Goal: Transaction & Acquisition: Purchase product/service

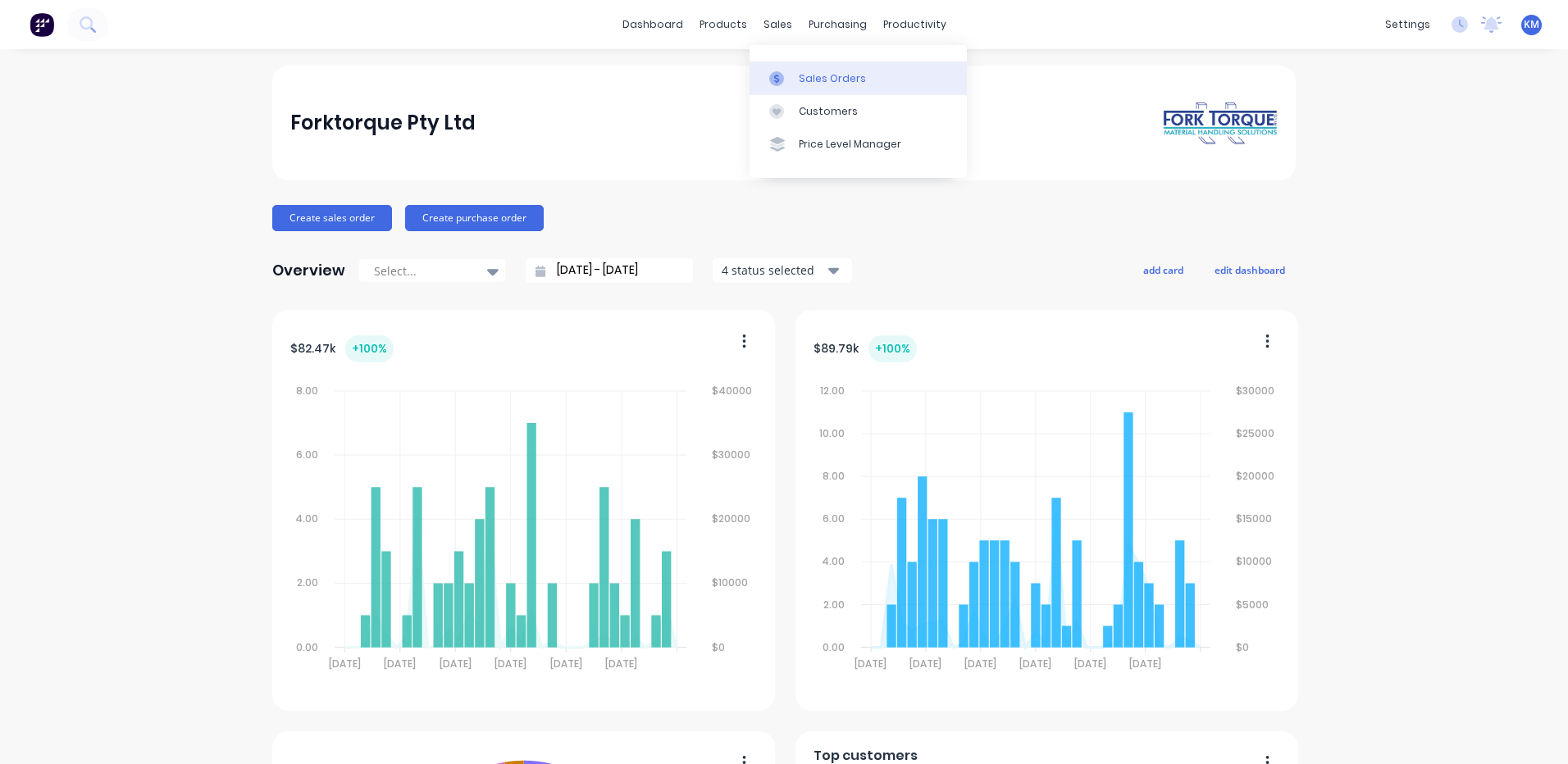
click at [773, 75] on icon at bounding box center [776, 79] width 14 height 14
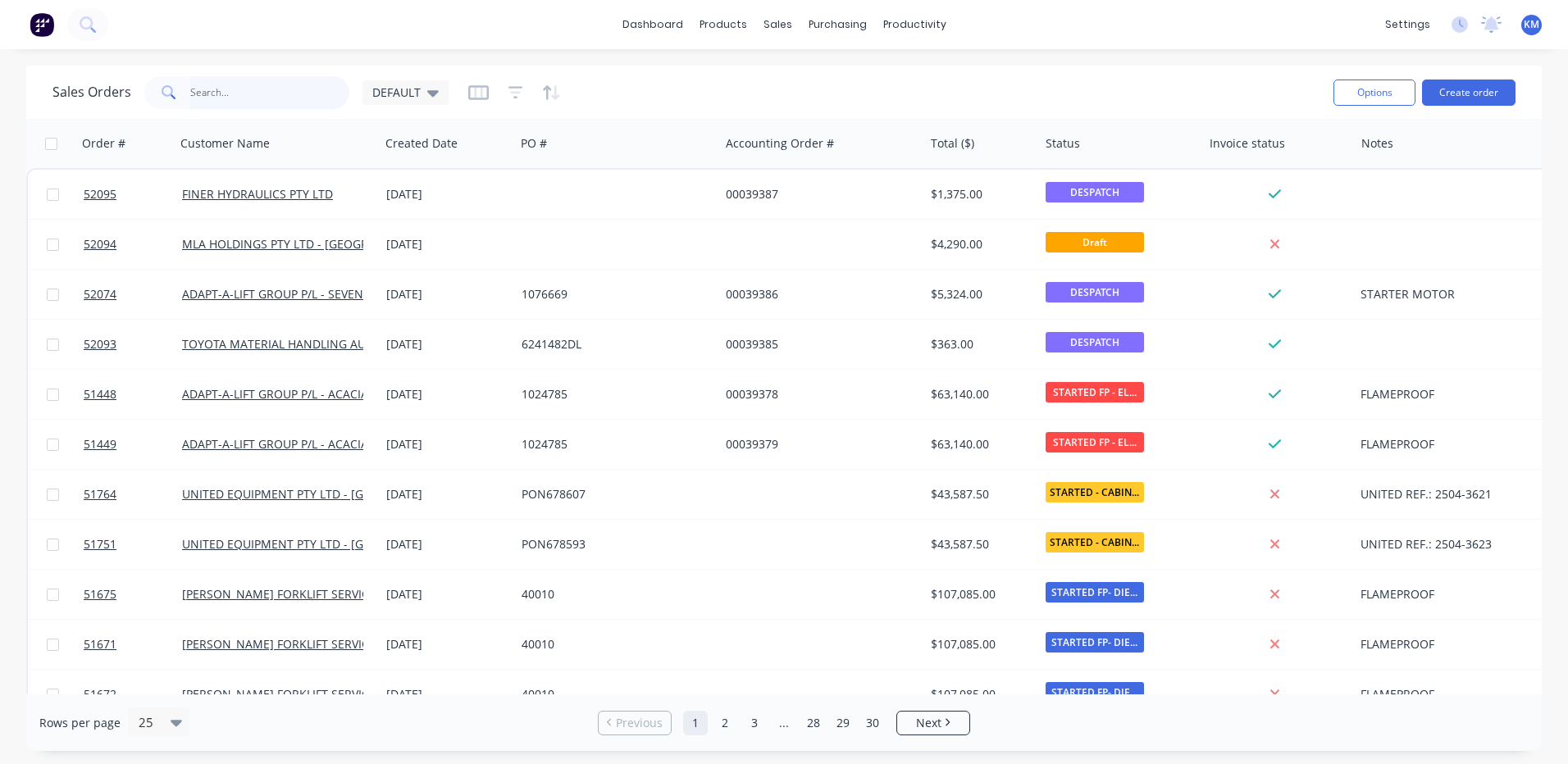
click at [317, 100] on input "text" at bounding box center [270, 93] width 160 height 33
type input "51671"
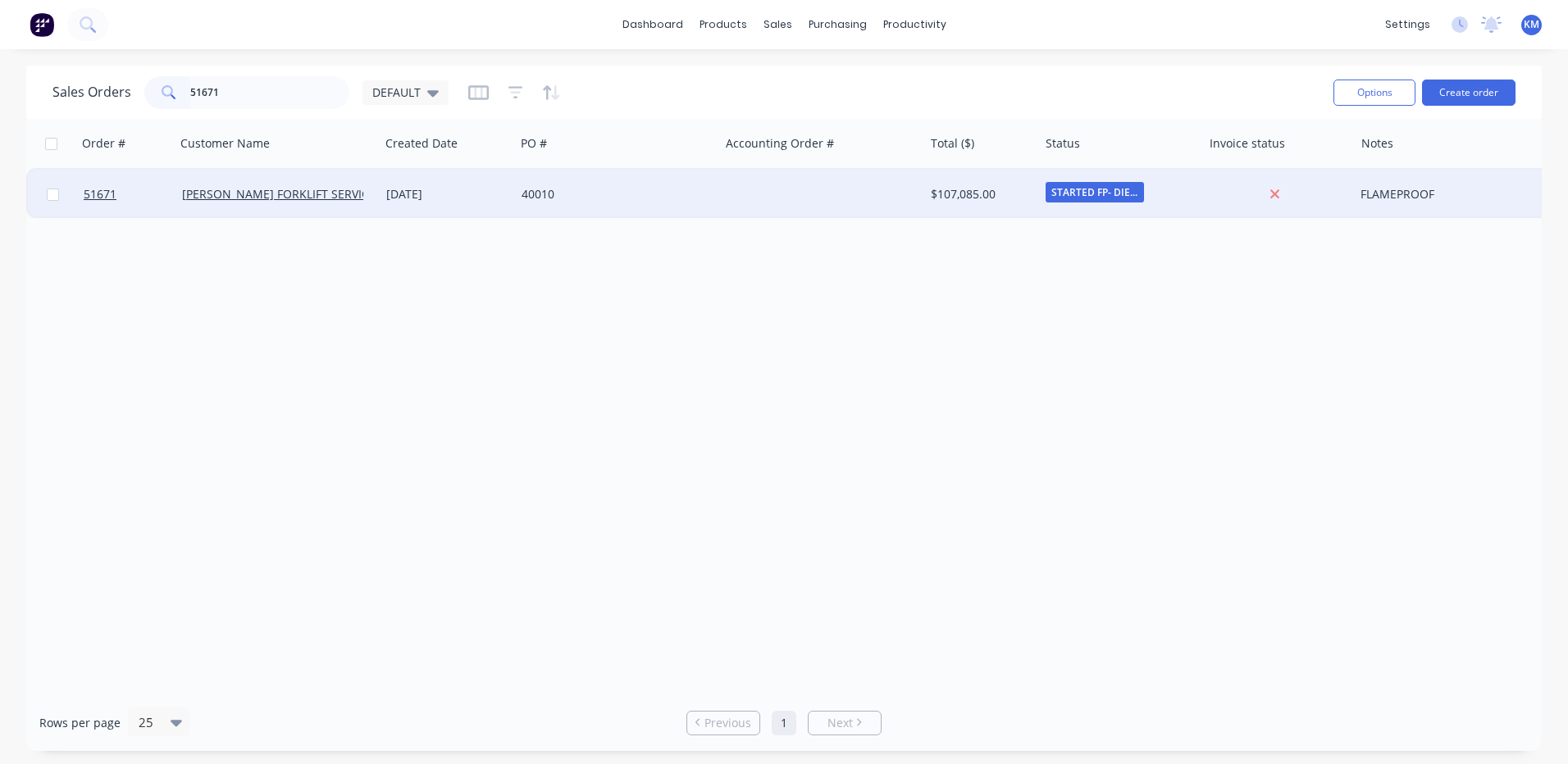
click at [695, 183] on div "40010" at bounding box center [616, 193] width 204 height 49
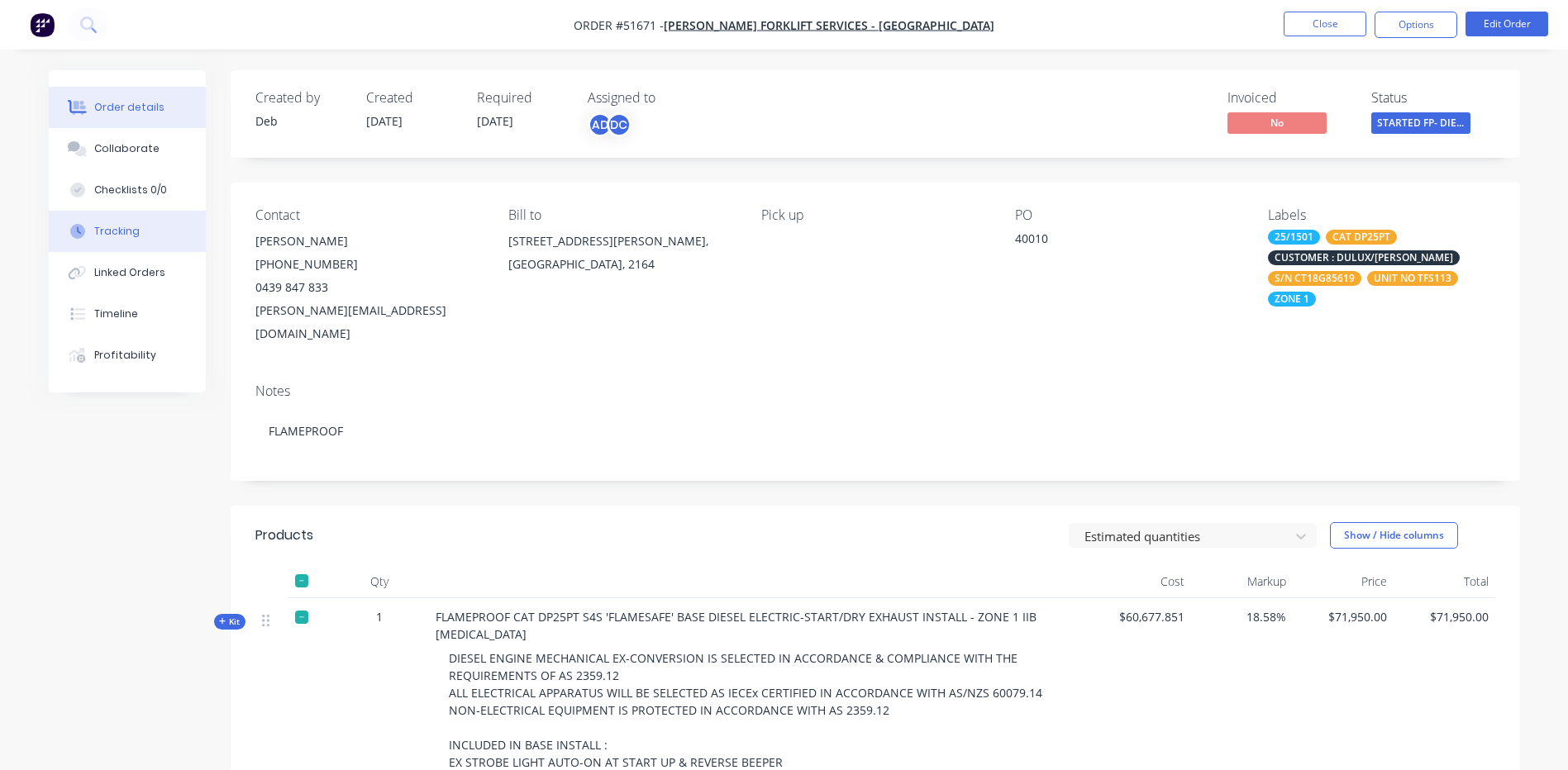
click at [187, 228] on button "Tracking" at bounding box center [127, 231] width 157 height 41
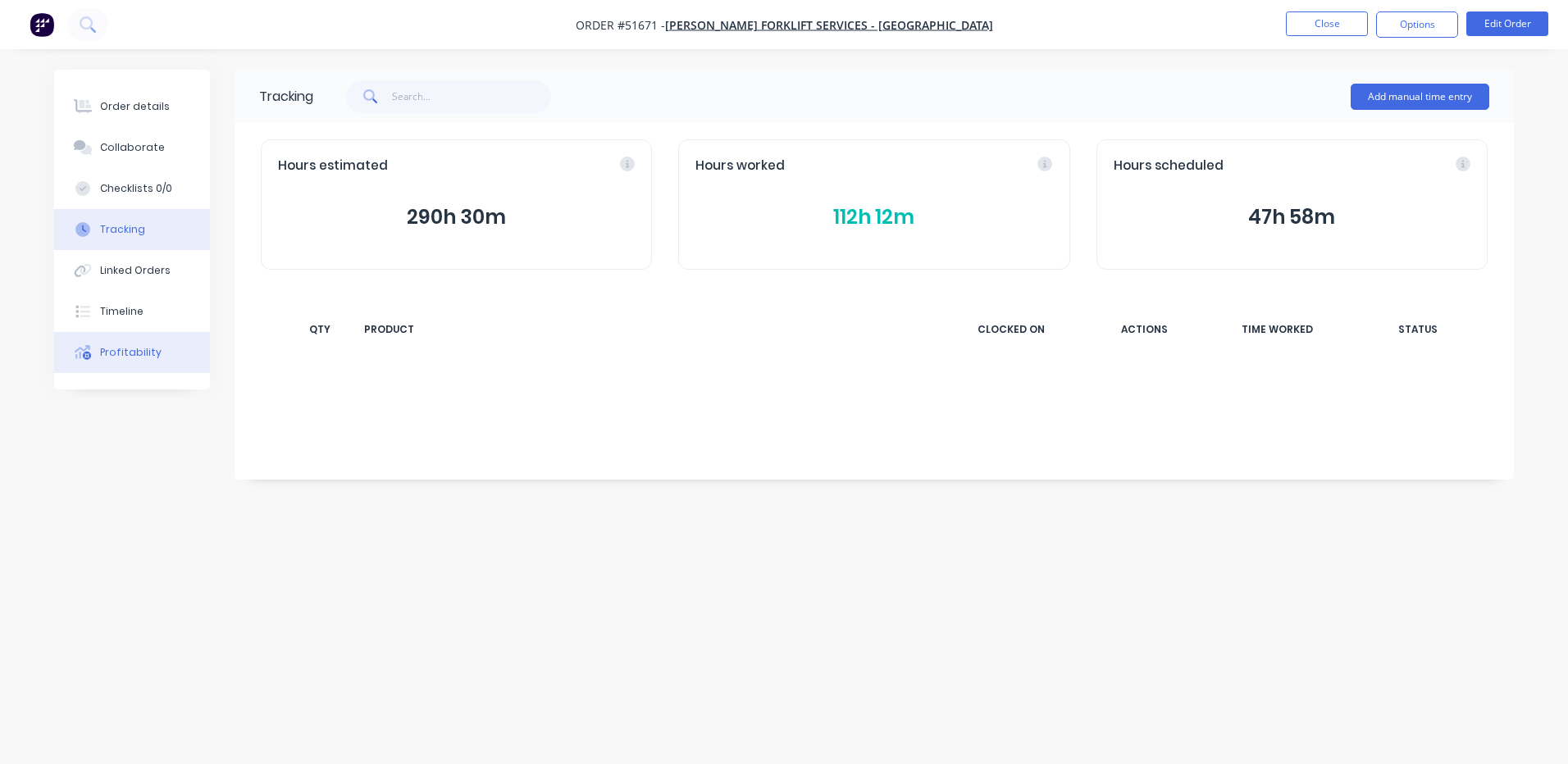
click at [160, 358] on button "Profitability" at bounding box center [132, 352] width 156 height 41
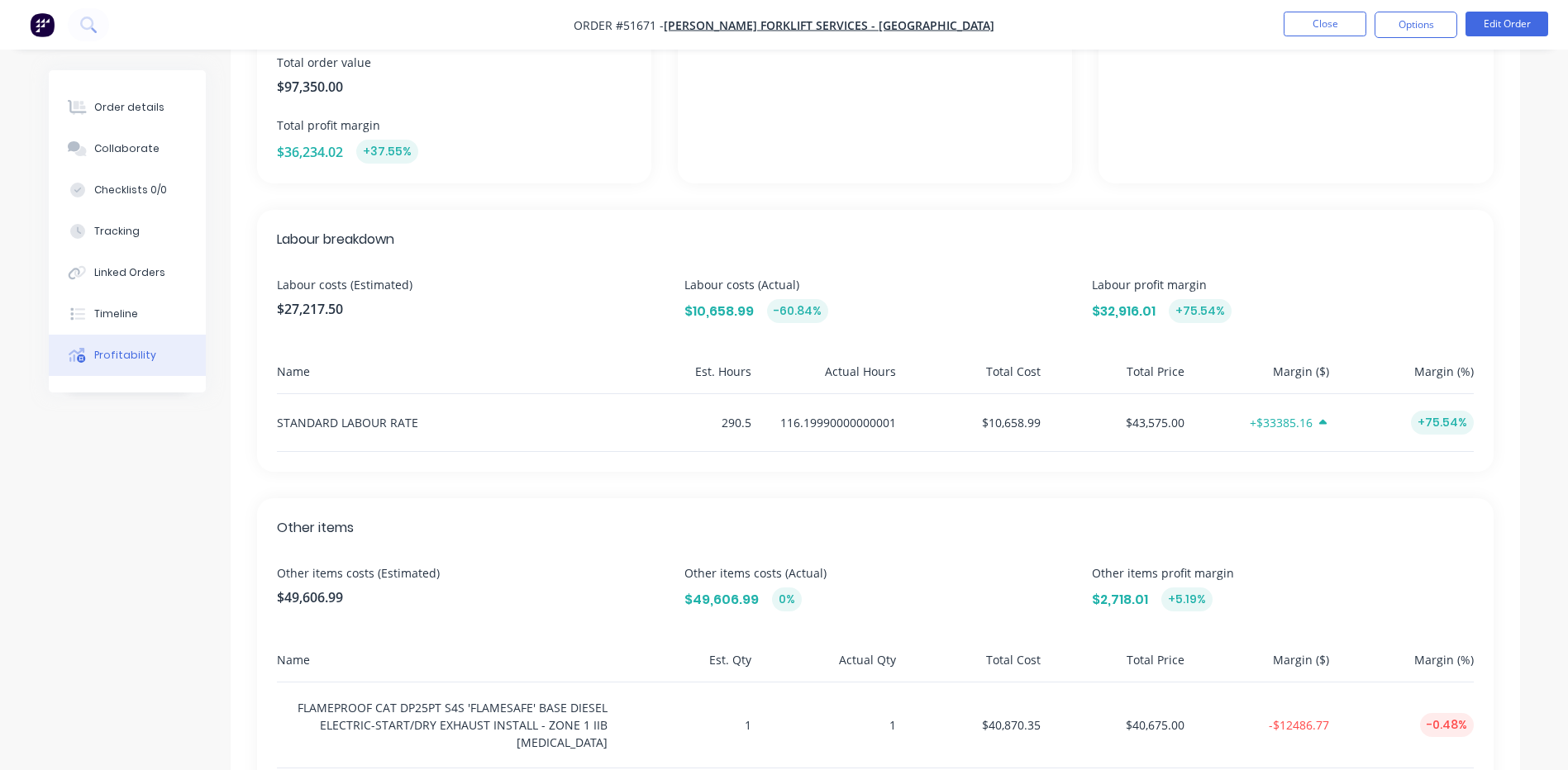
scroll to position [331, 0]
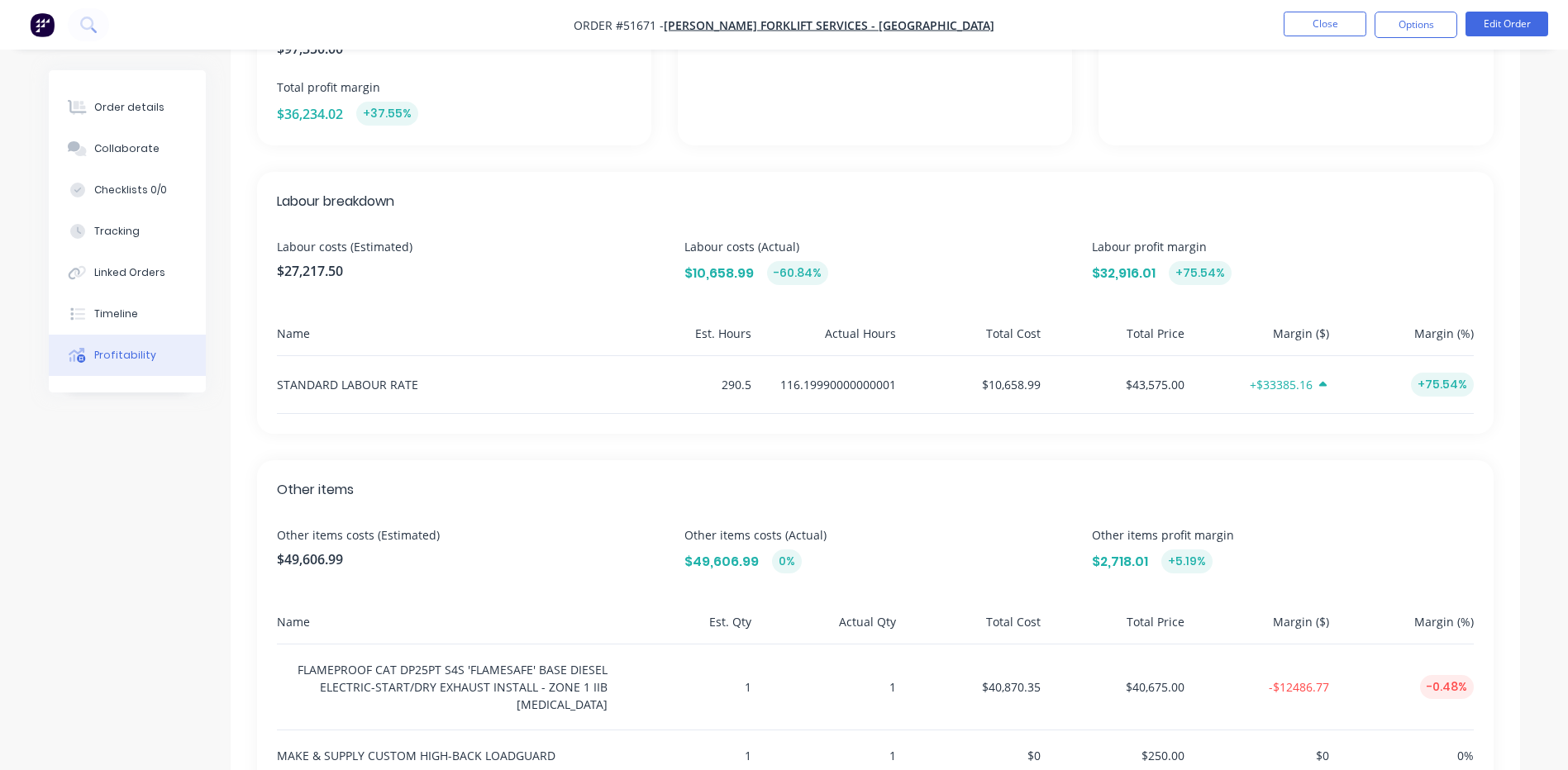
click at [1315, 367] on div "+$33385.16" at bounding box center [1259, 384] width 138 height 57
click at [1334, 315] on div "Labour breakdown Labour costs (Estimated) $27,217.50 Labour costs (Actual) $10,…" at bounding box center [875, 303] width 1237 height 262
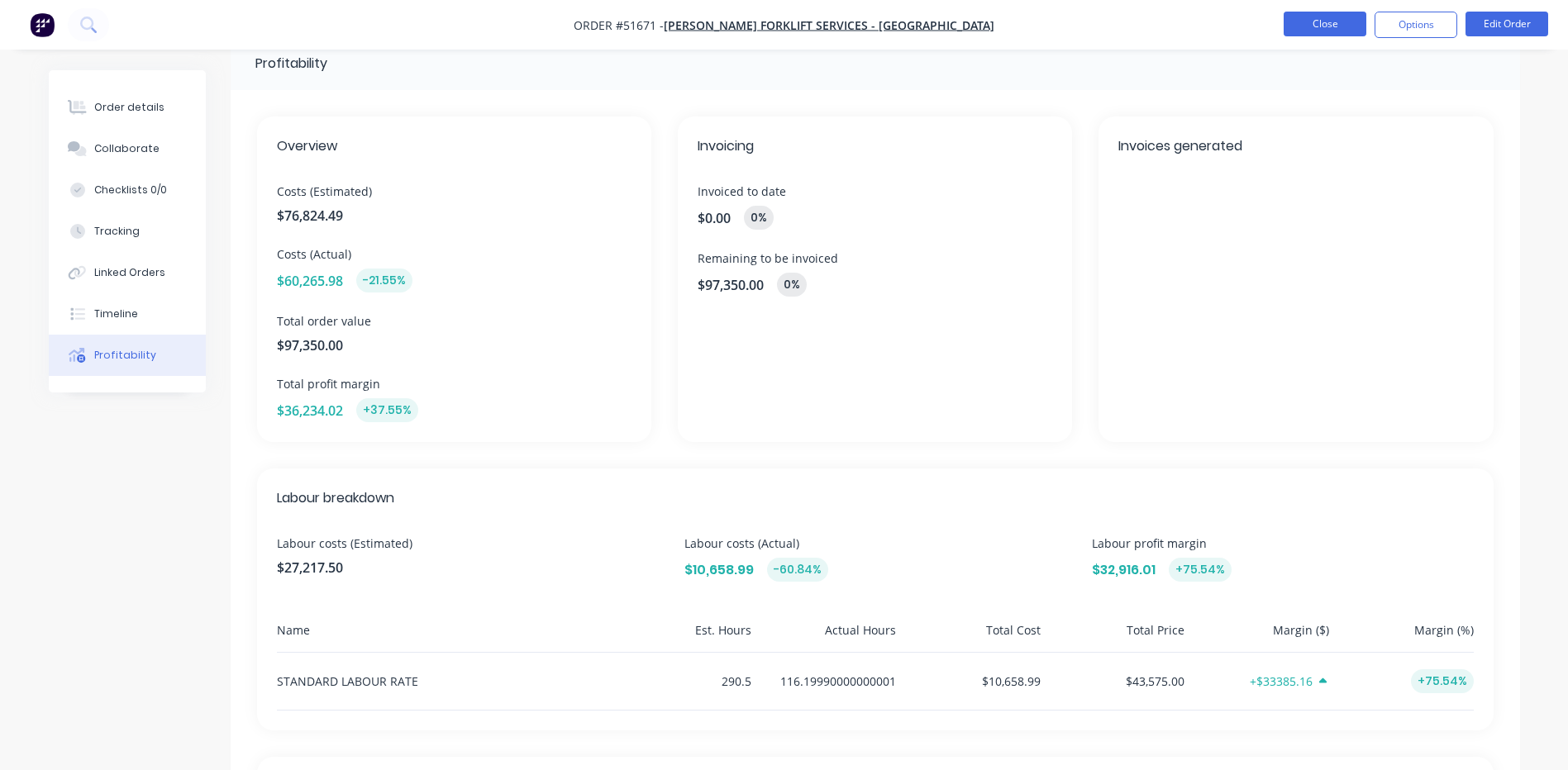
scroll to position [0, 0]
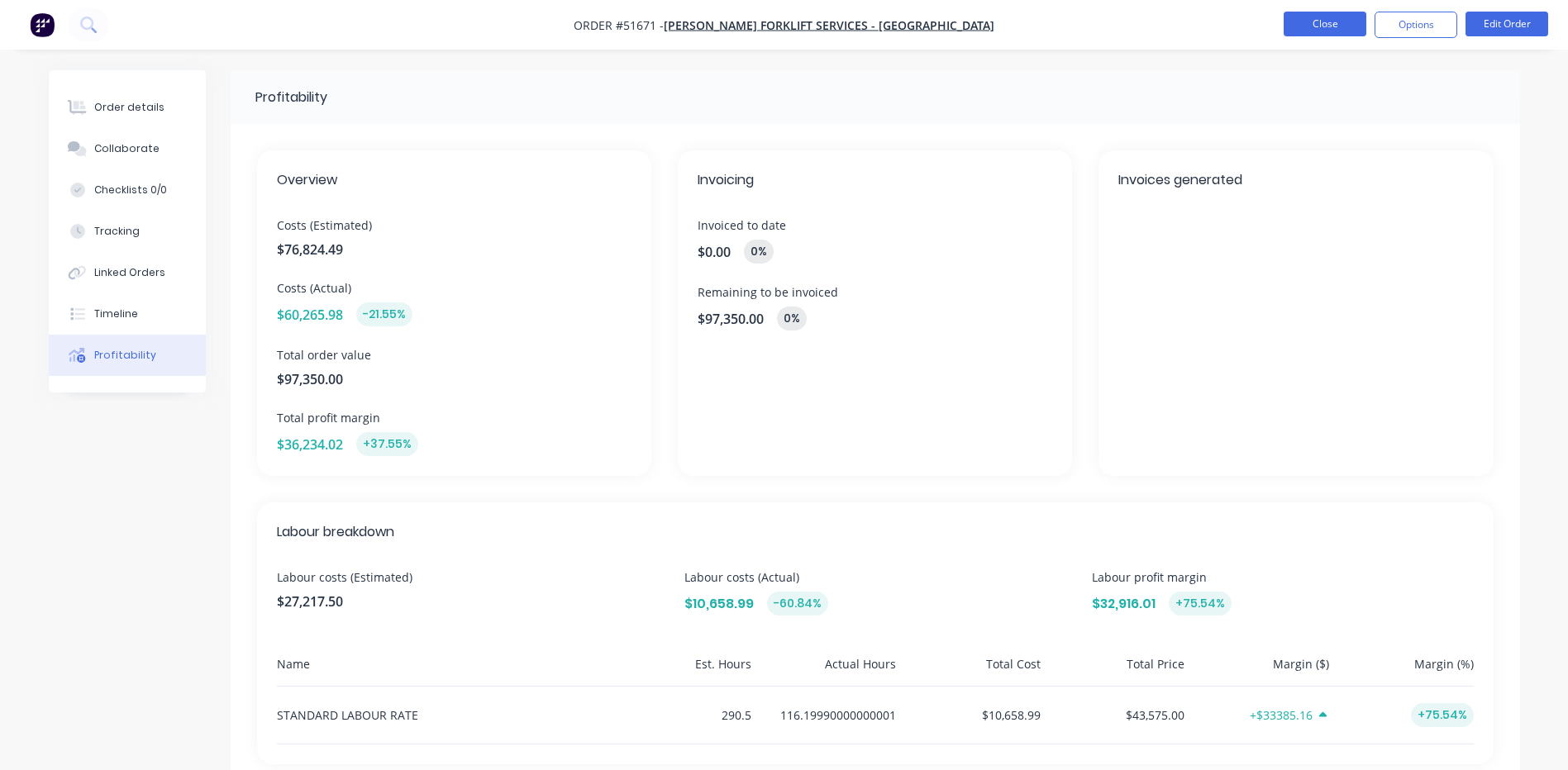
click at [1307, 25] on button "Close" at bounding box center [1325, 24] width 83 height 25
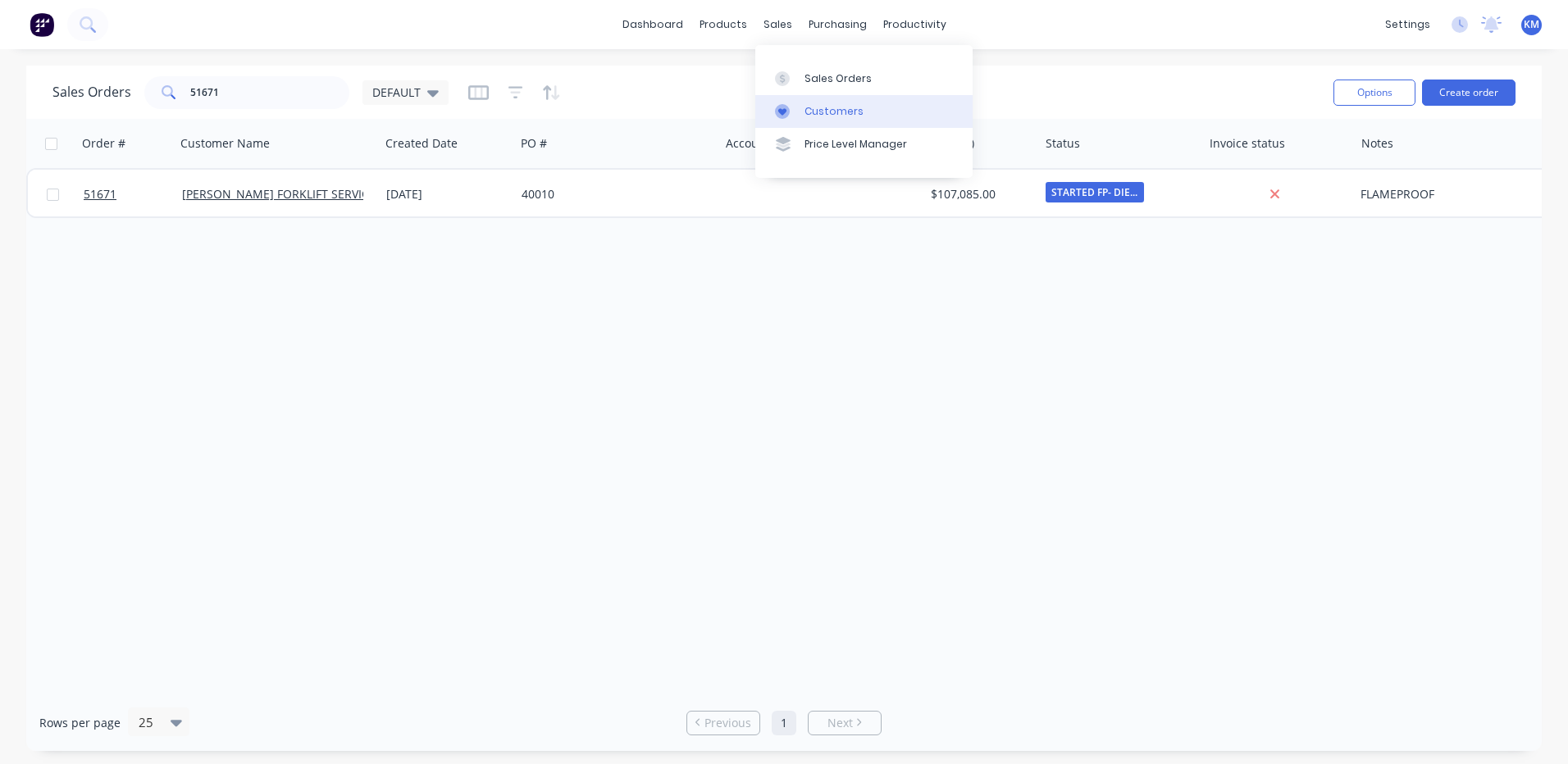
click at [811, 120] on link "Customers" at bounding box center [863, 111] width 217 height 33
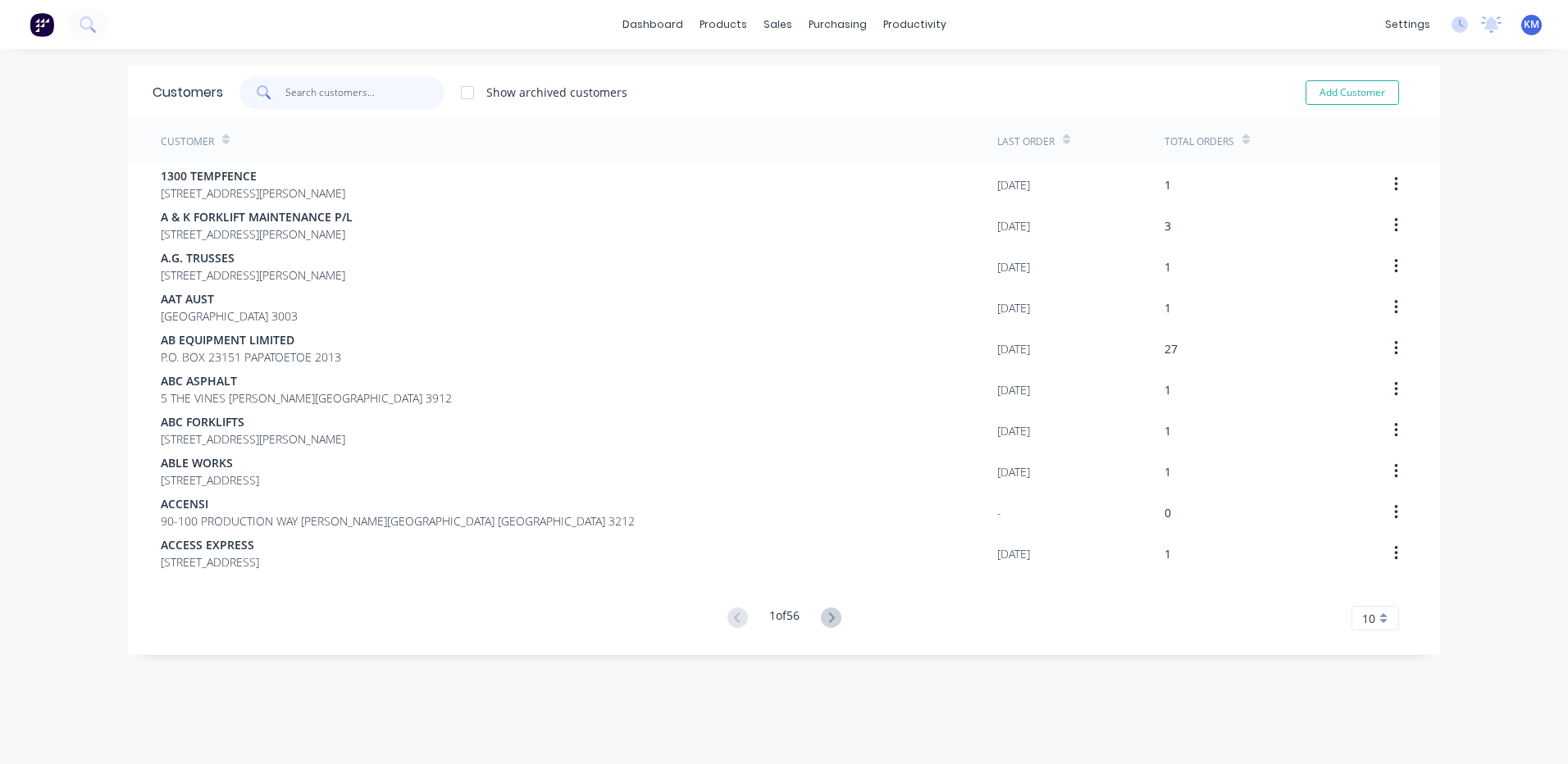
click at [336, 101] on input "text" at bounding box center [365, 93] width 160 height 33
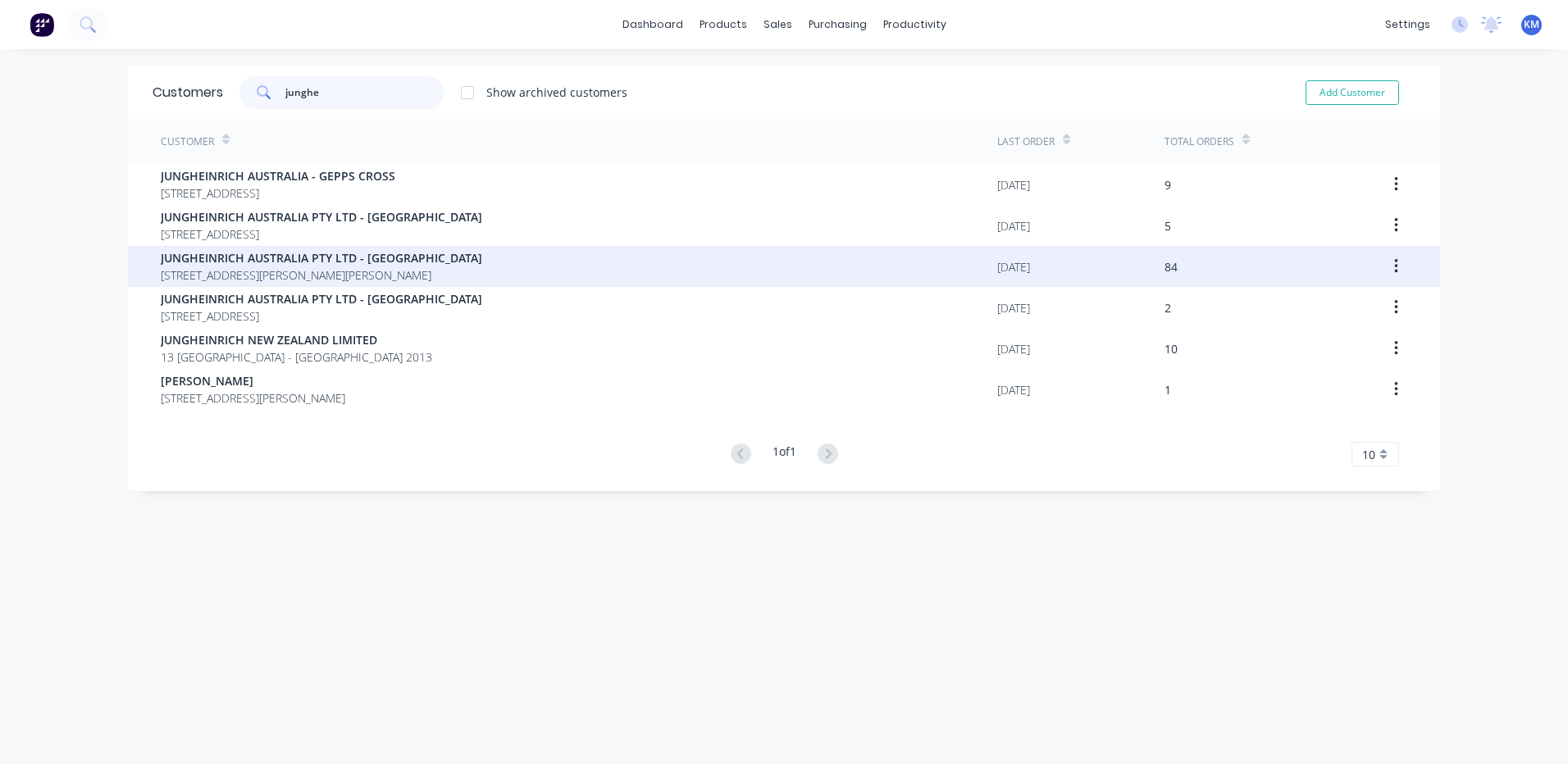
type input "junghe"
click at [403, 273] on span "[STREET_ADDRESS][PERSON_NAME][PERSON_NAME]" at bounding box center [322, 275] width 322 height 17
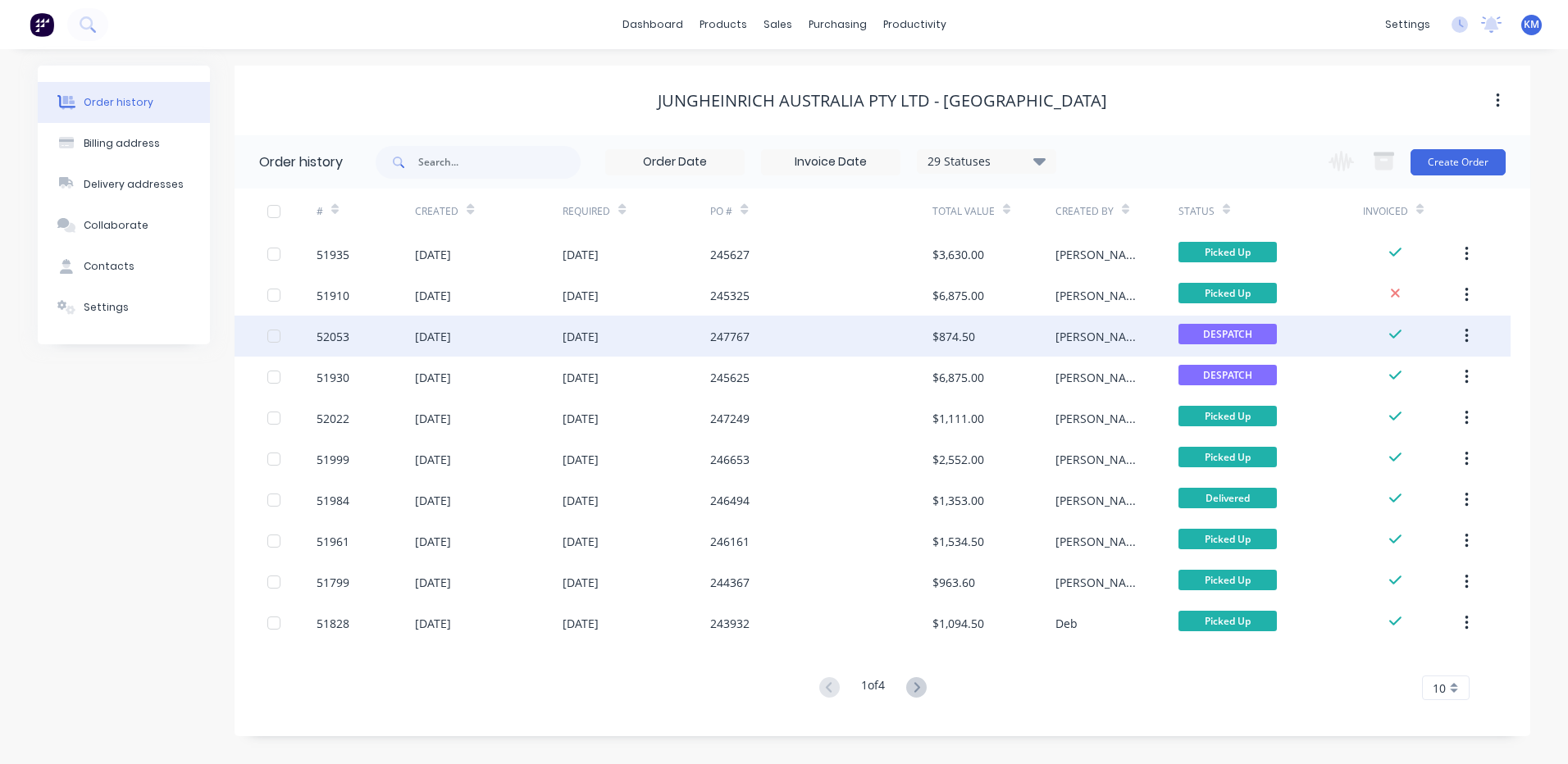
click at [917, 336] on div "247767" at bounding box center [820, 336] width 221 height 41
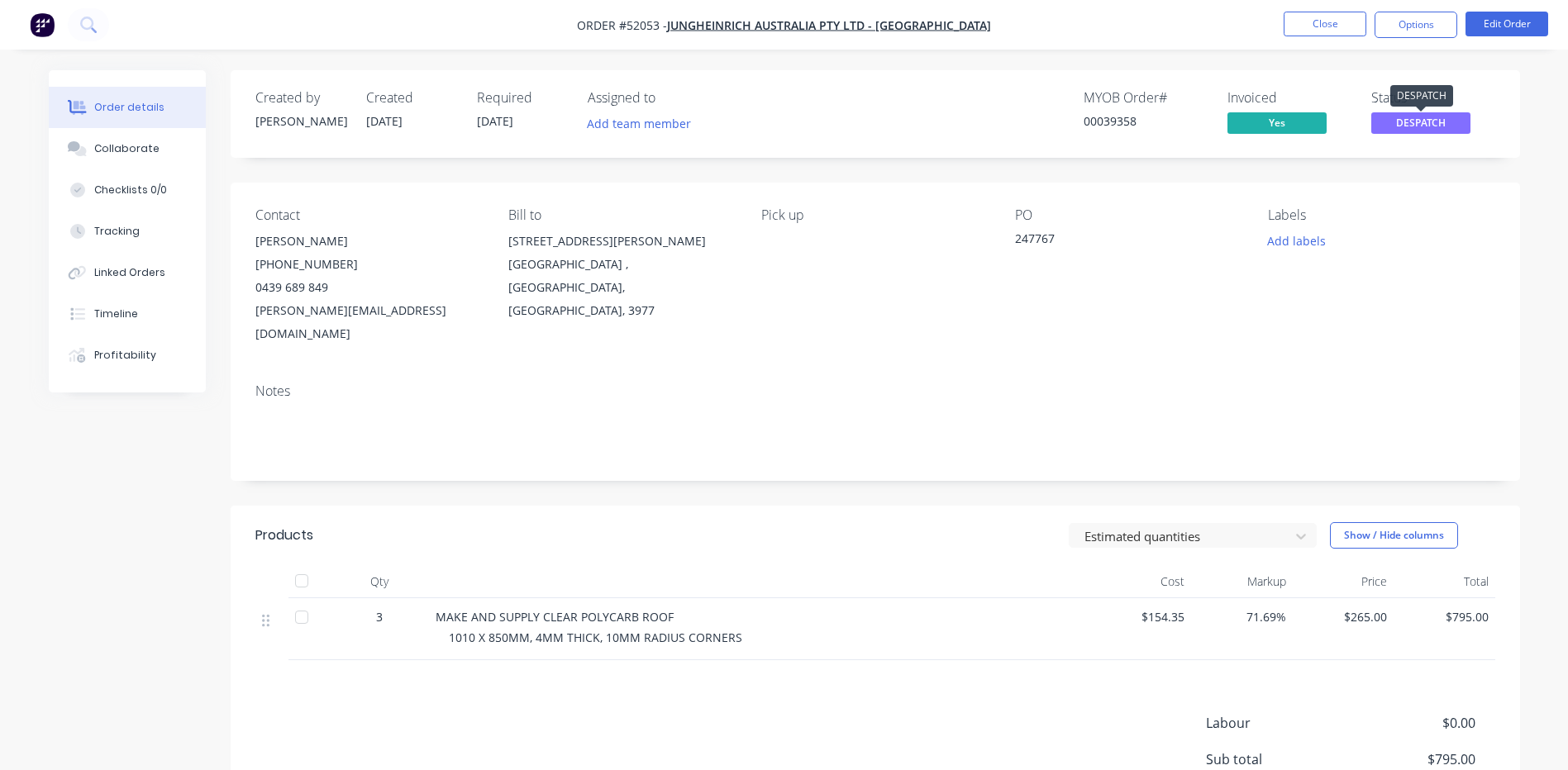
click at [1409, 128] on span "DESPATCH" at bounding box center [1420, 123] width 99 height 20
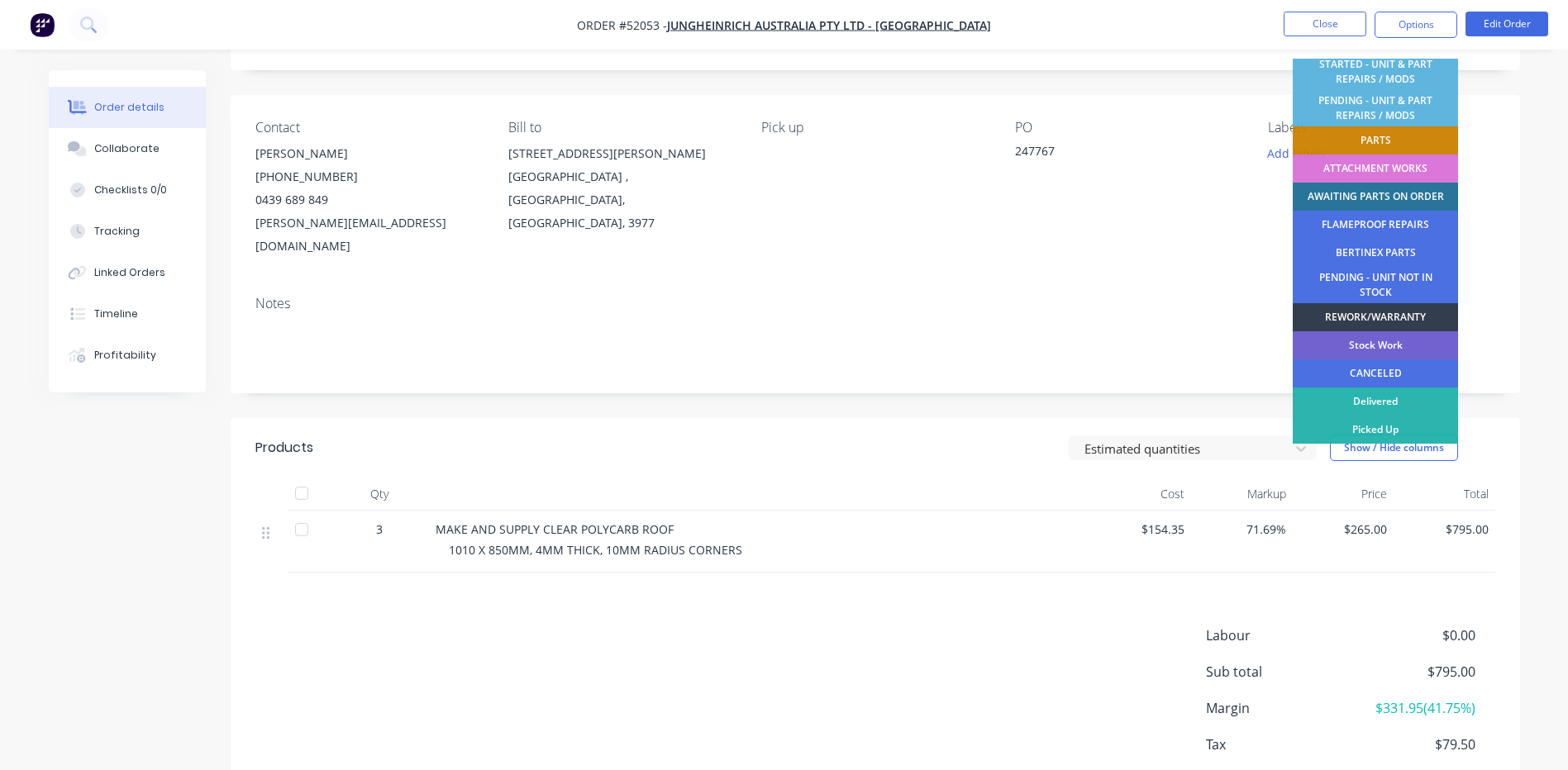
scroll to position [161, 0]
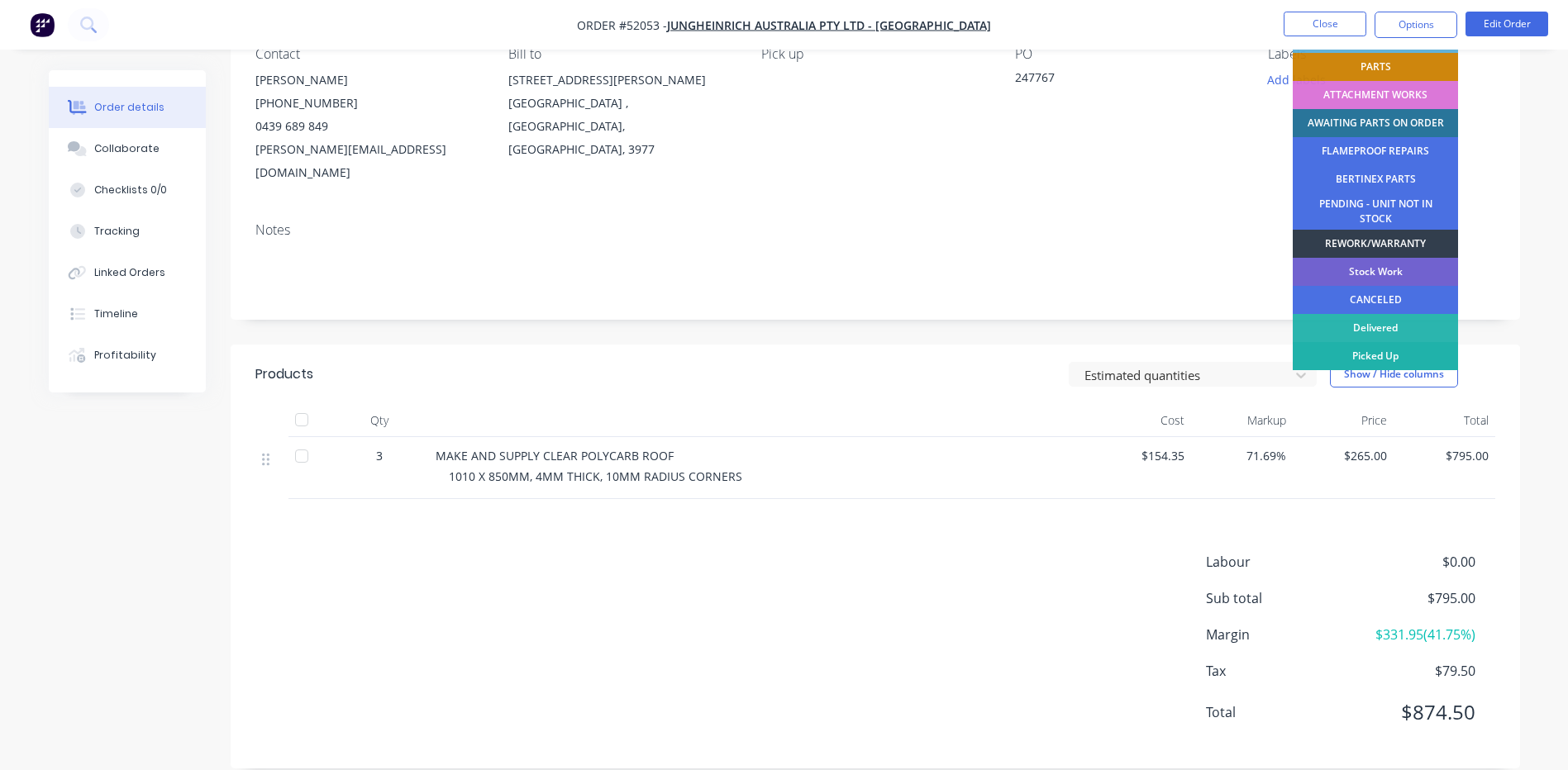
click at [1375, 351] on div "Picked Up" at bounding box center [1375, 356] width 165 height 28
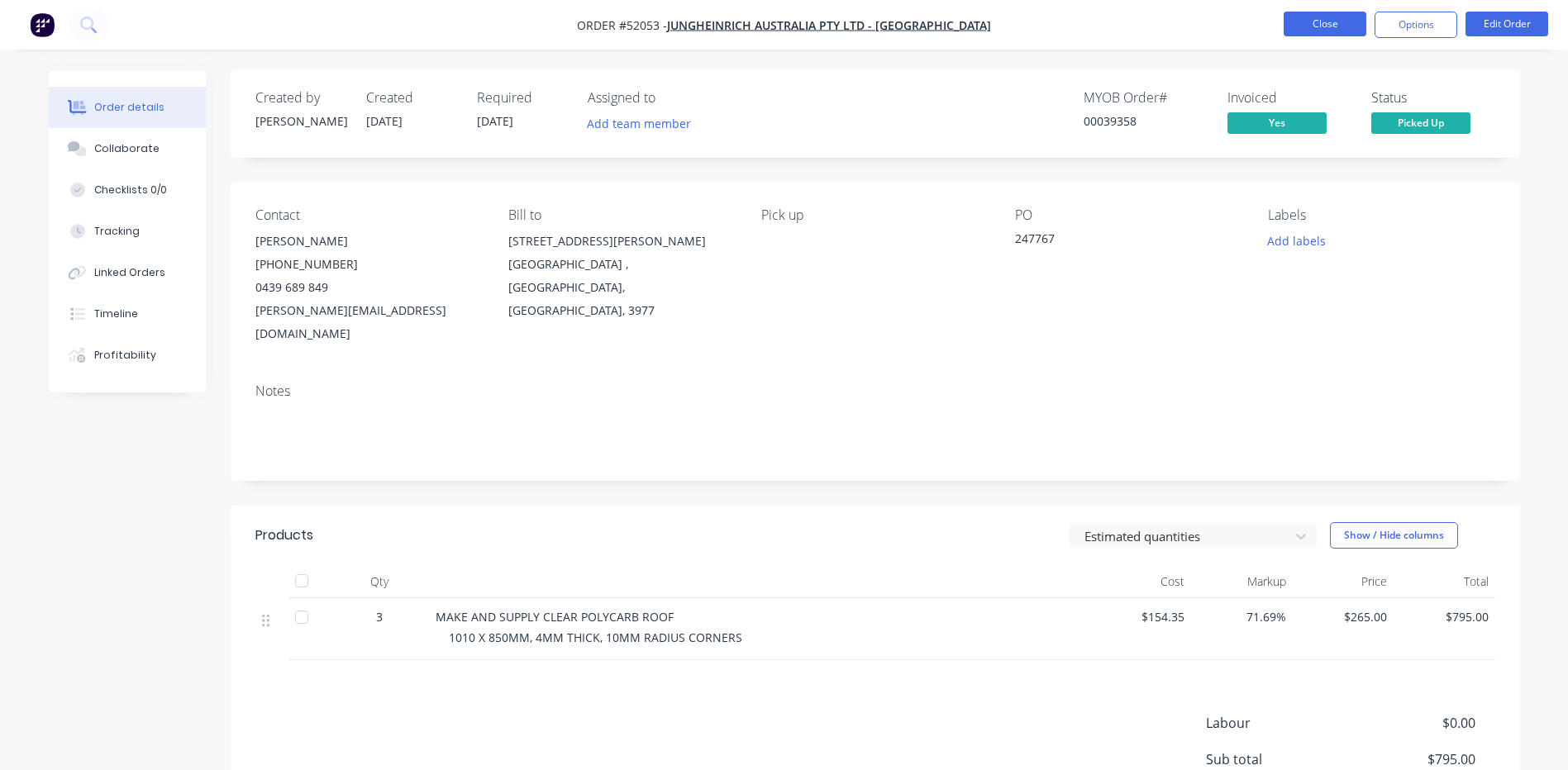
click at [1319, 30] on button "Close" at bounding box center [1325, 24] width 83 height 25
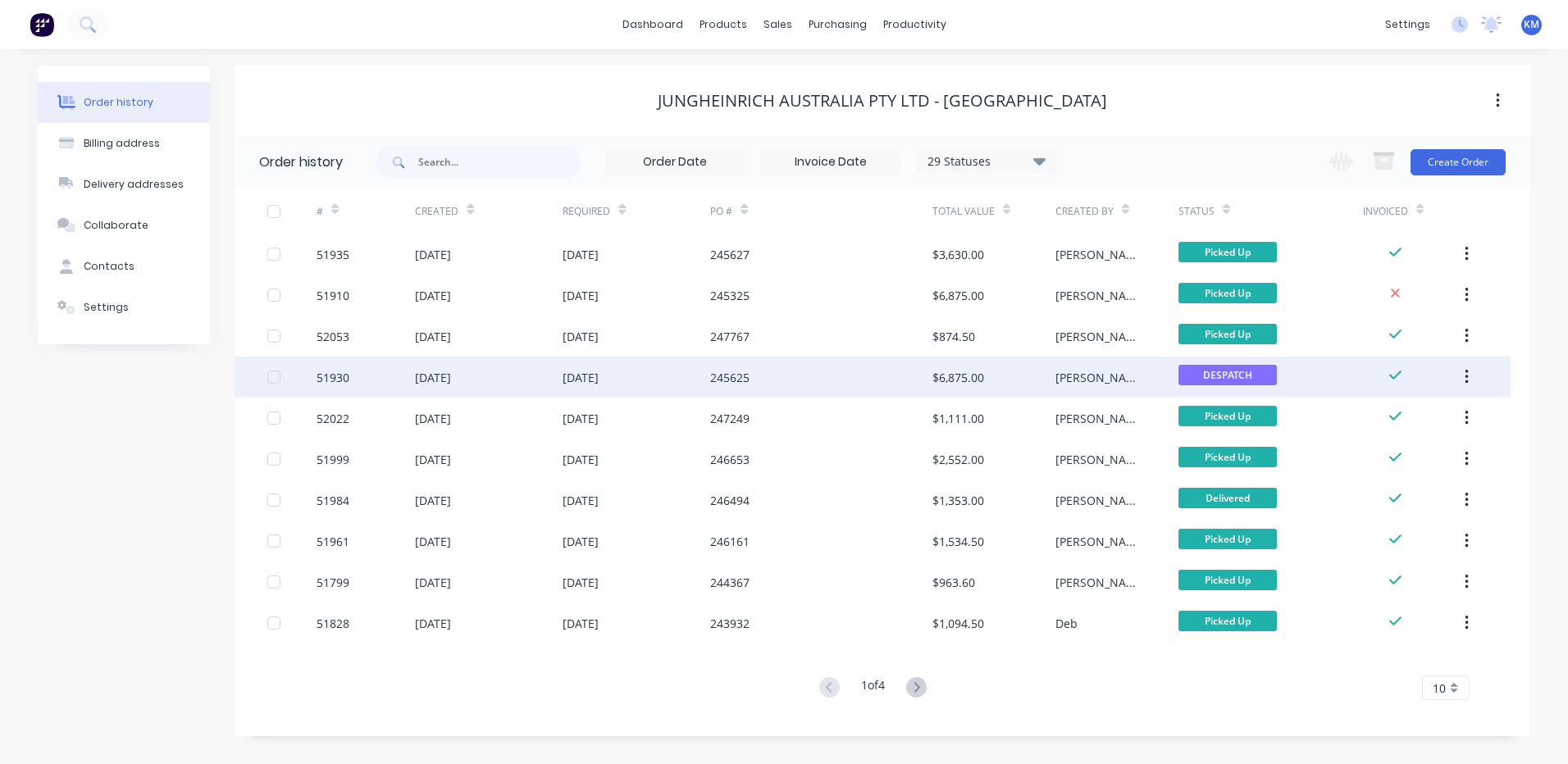
click at [946, 368] on div "$6,875.00" at bounding box center [994, 377] width 123 height 41
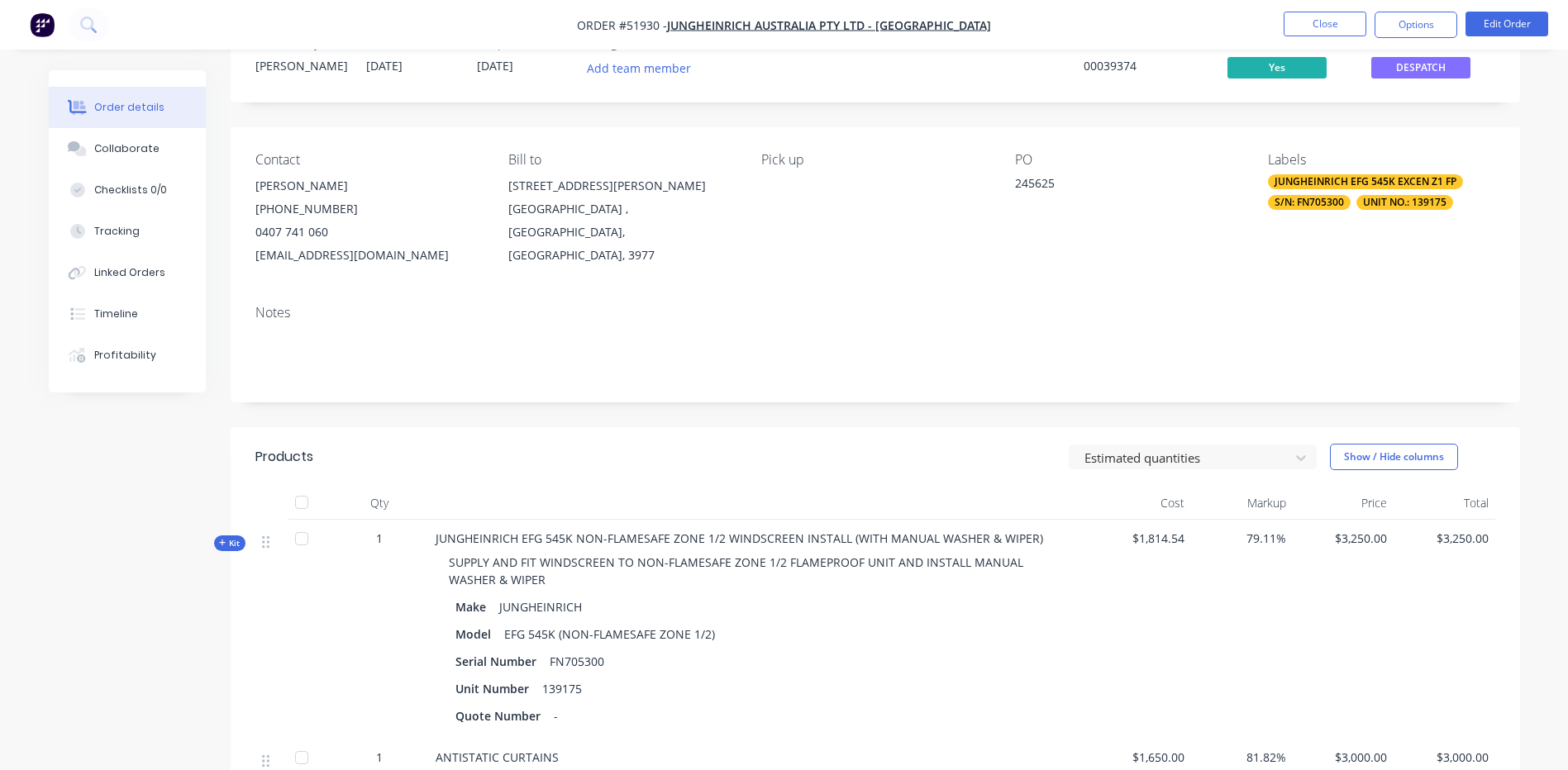
scroll to position [83, 0]
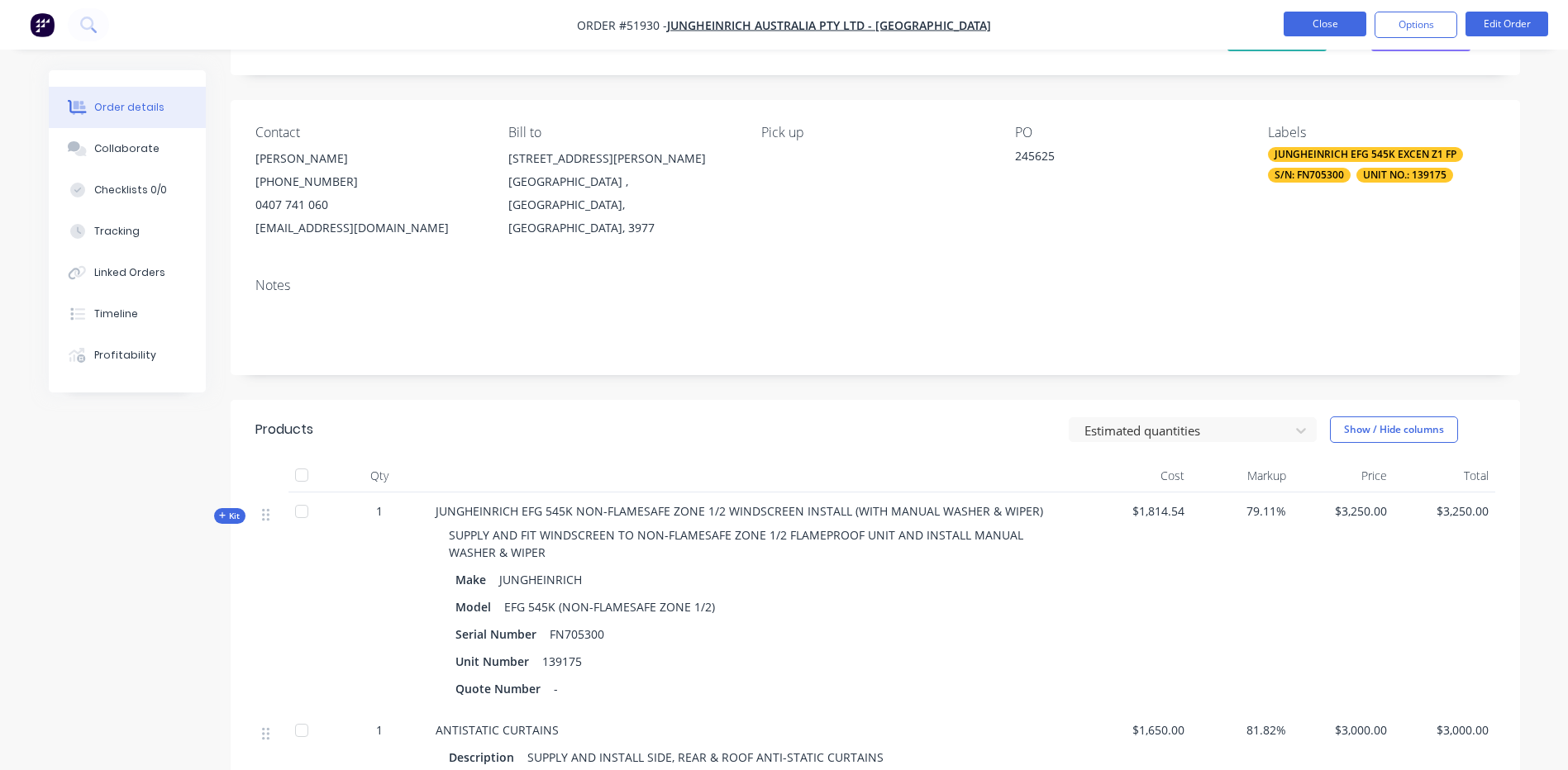
click at [1302, 27] on button "Close" at bounding box center [1325, 24] width 83 height 25
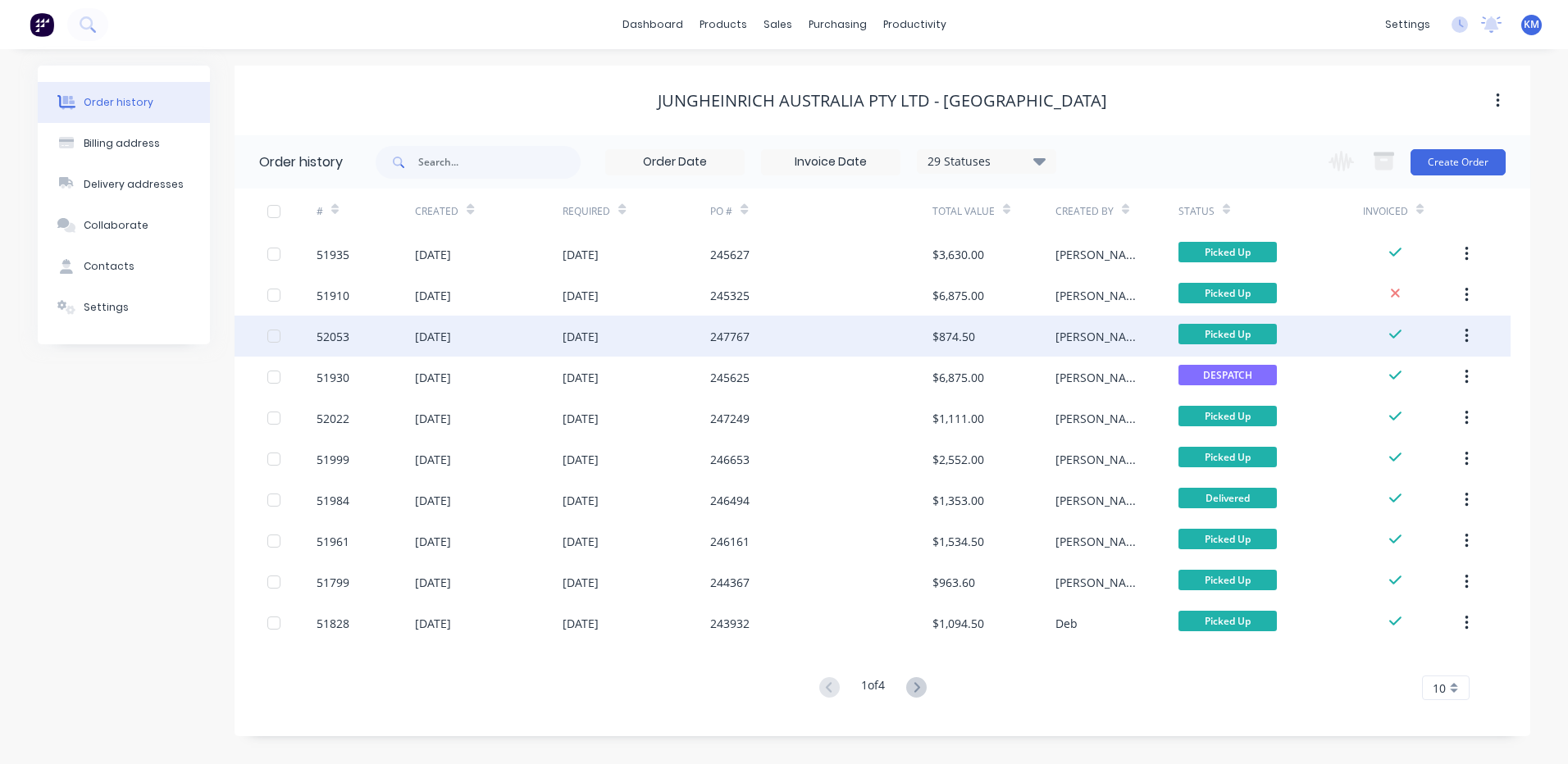
click at [991, 345] on div "$874.50" at bounding box center [994, 336] width 123 height 41
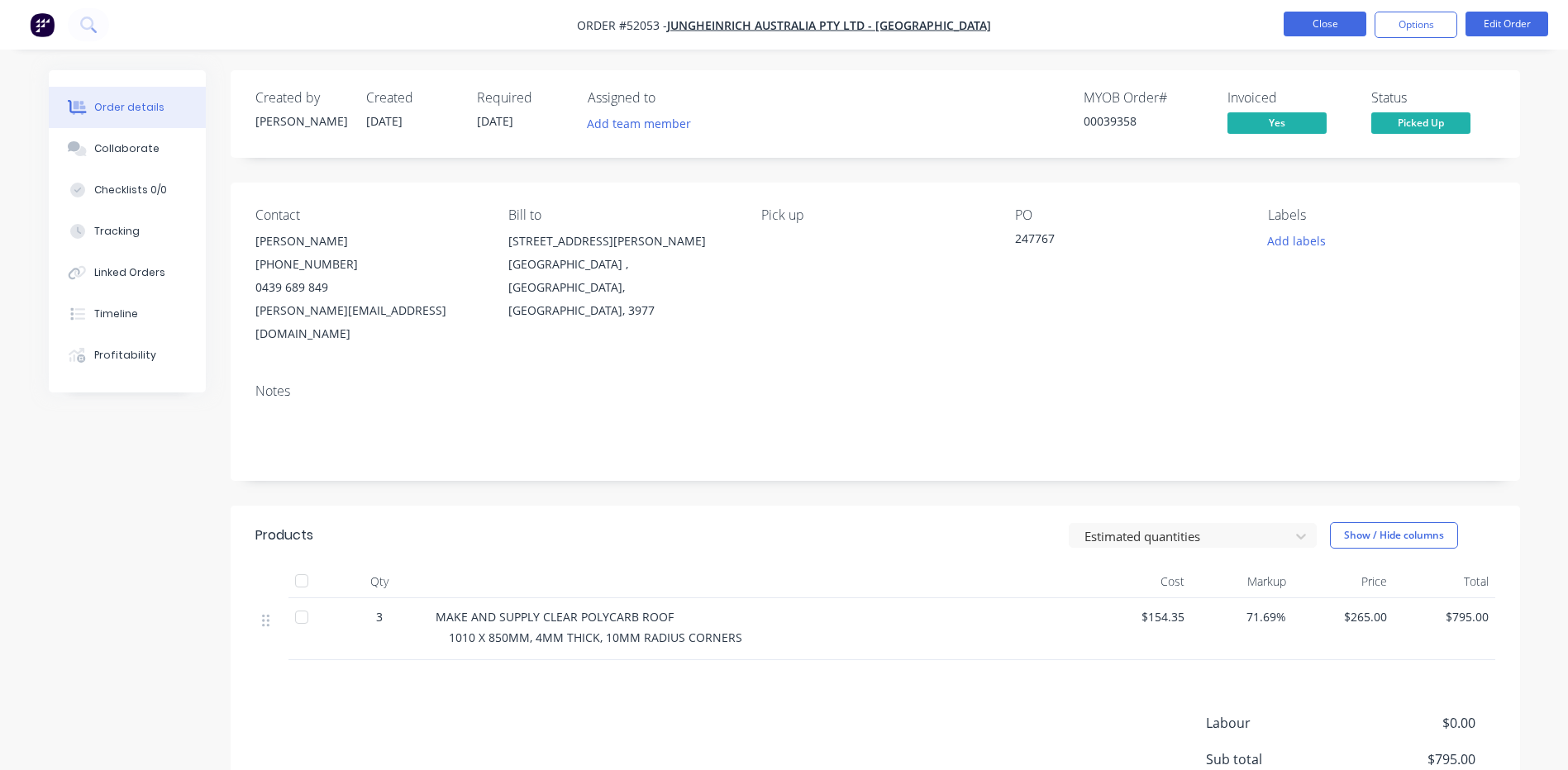
click at [1359, 22] on button "Close" at bounding box center [1325, 24] width 83 height 25
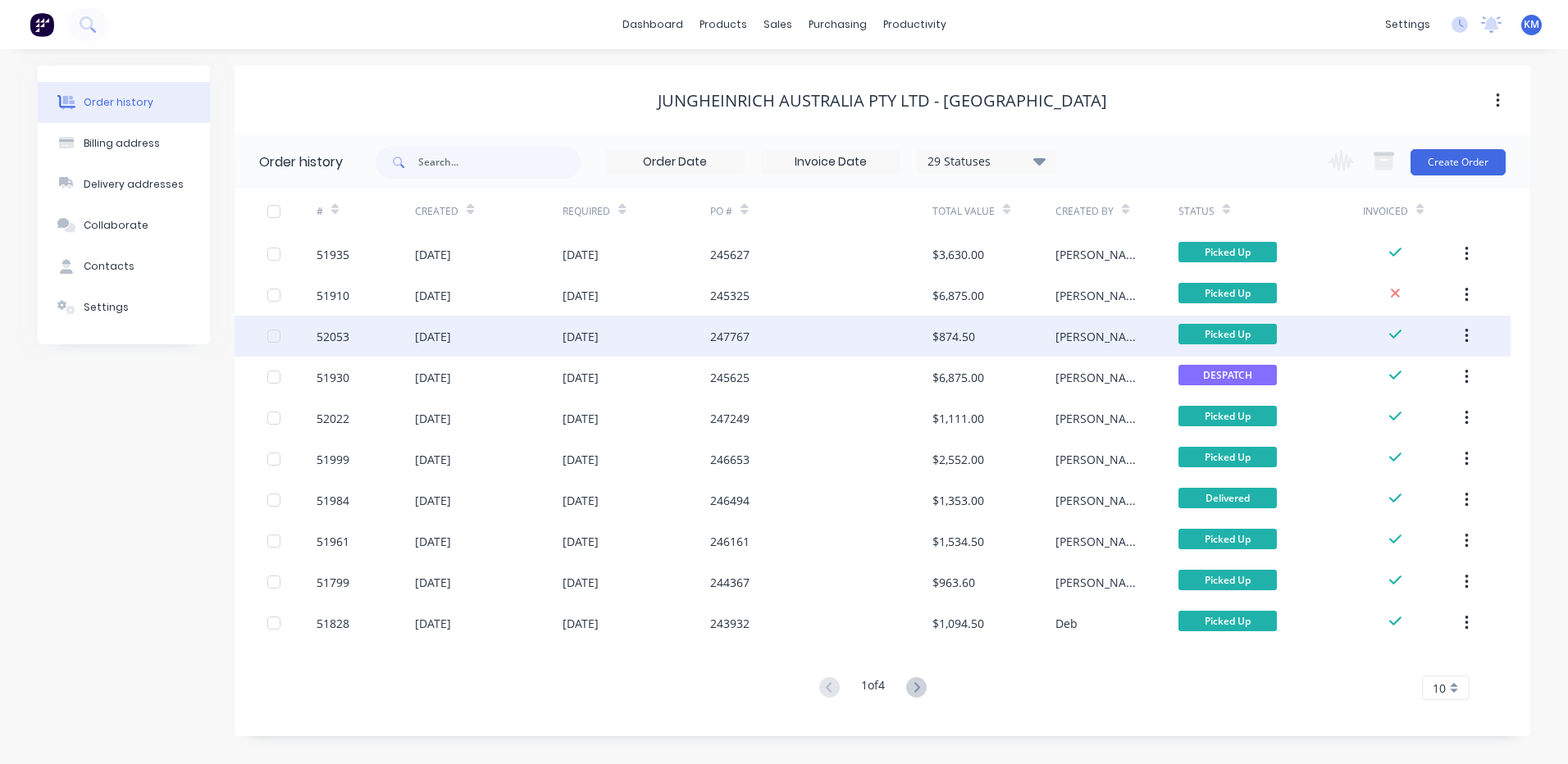
click at [1111, 319] on div "[PERSON_NAME]" at bounding box center [1116, 336] width 123 height 41
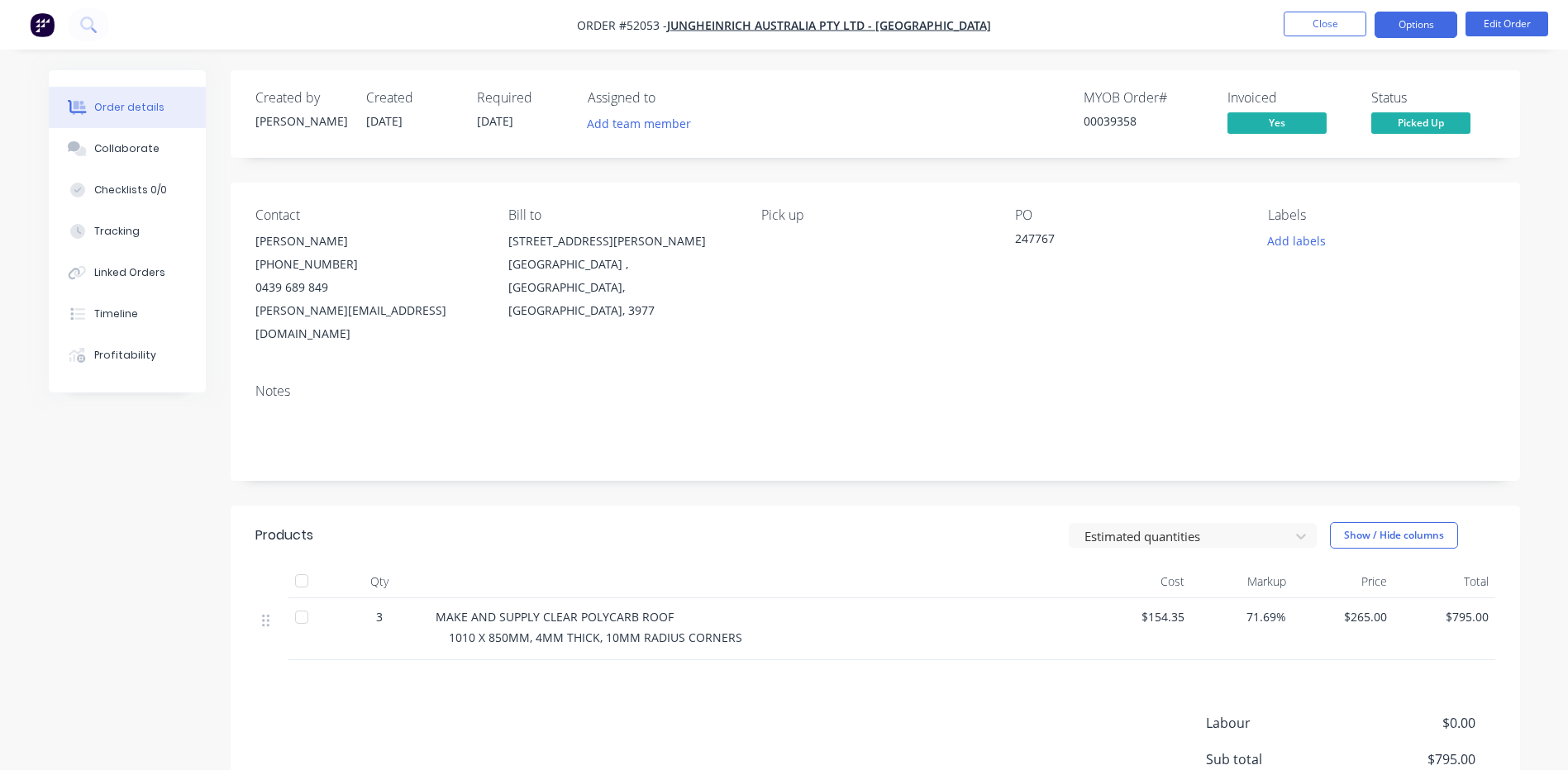
click at [1401, 25] on button "Options" at bounding box center [1417, 24] width 83 height 26
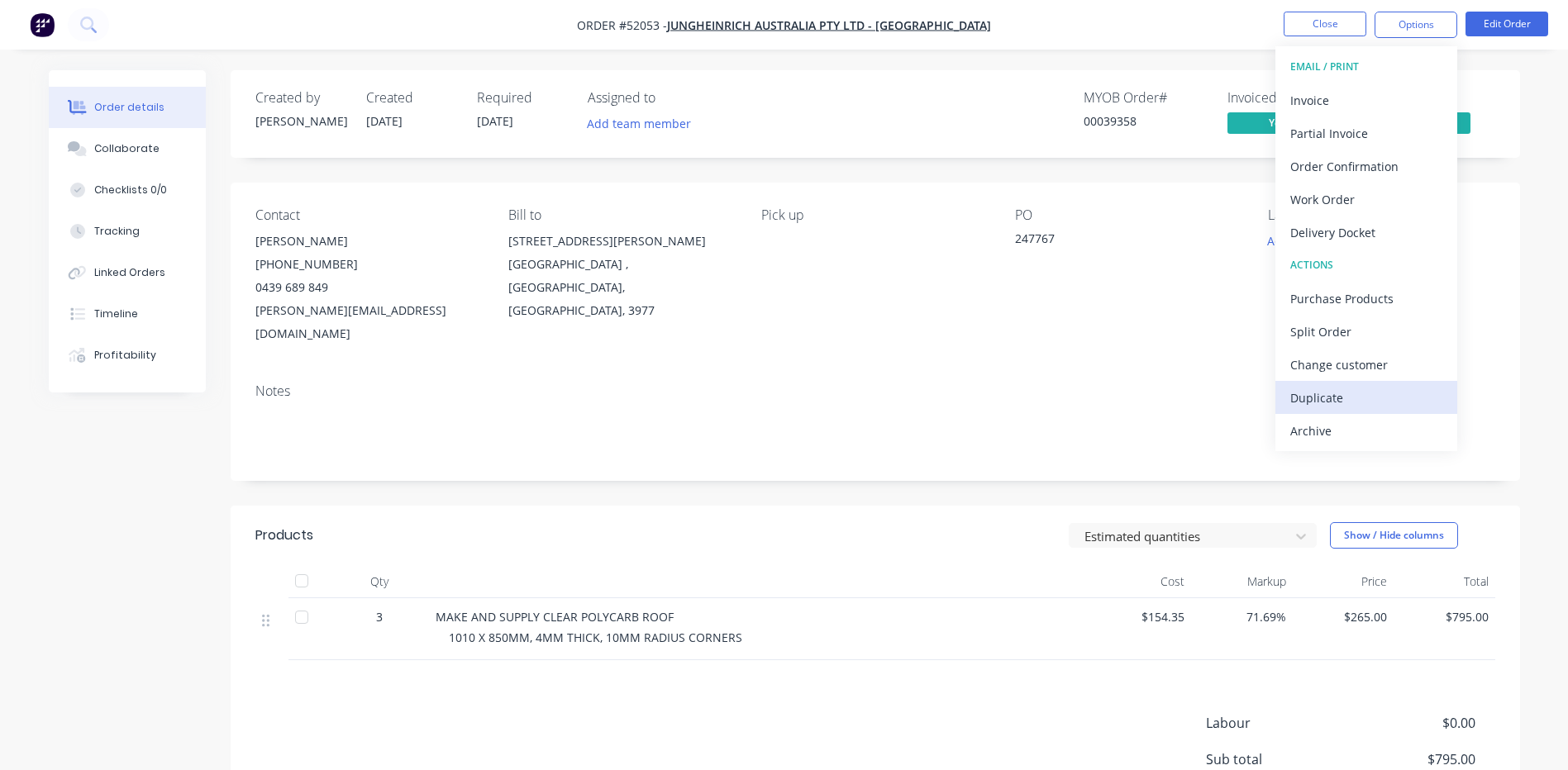
click at [1328, 384] on button "Duplicate" at bounding box center [1366, 398] width 181 height 33
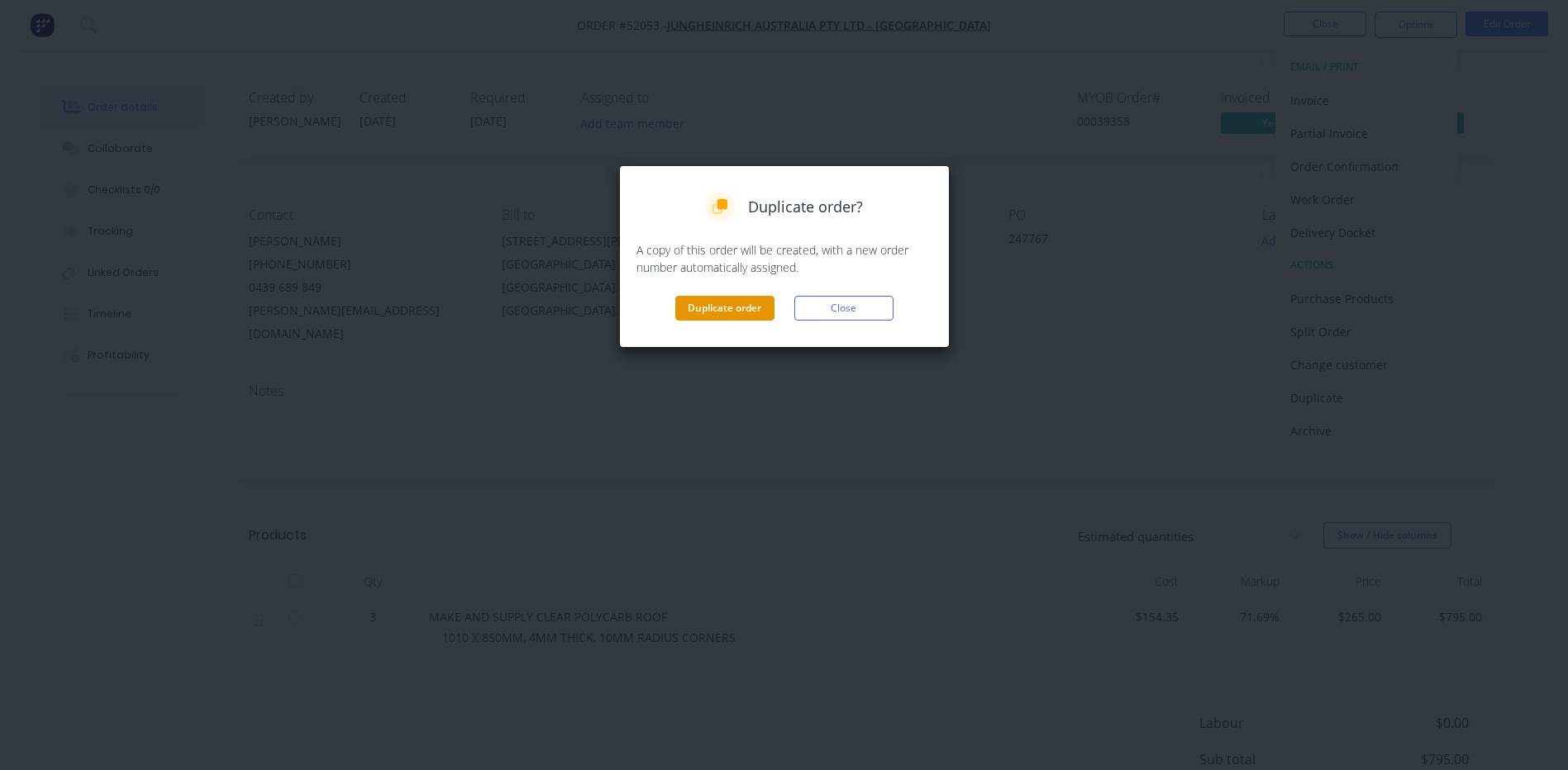
click at [727, 316] on button "Duplicate order" at bounding box center [725, 309] width 99 height 25
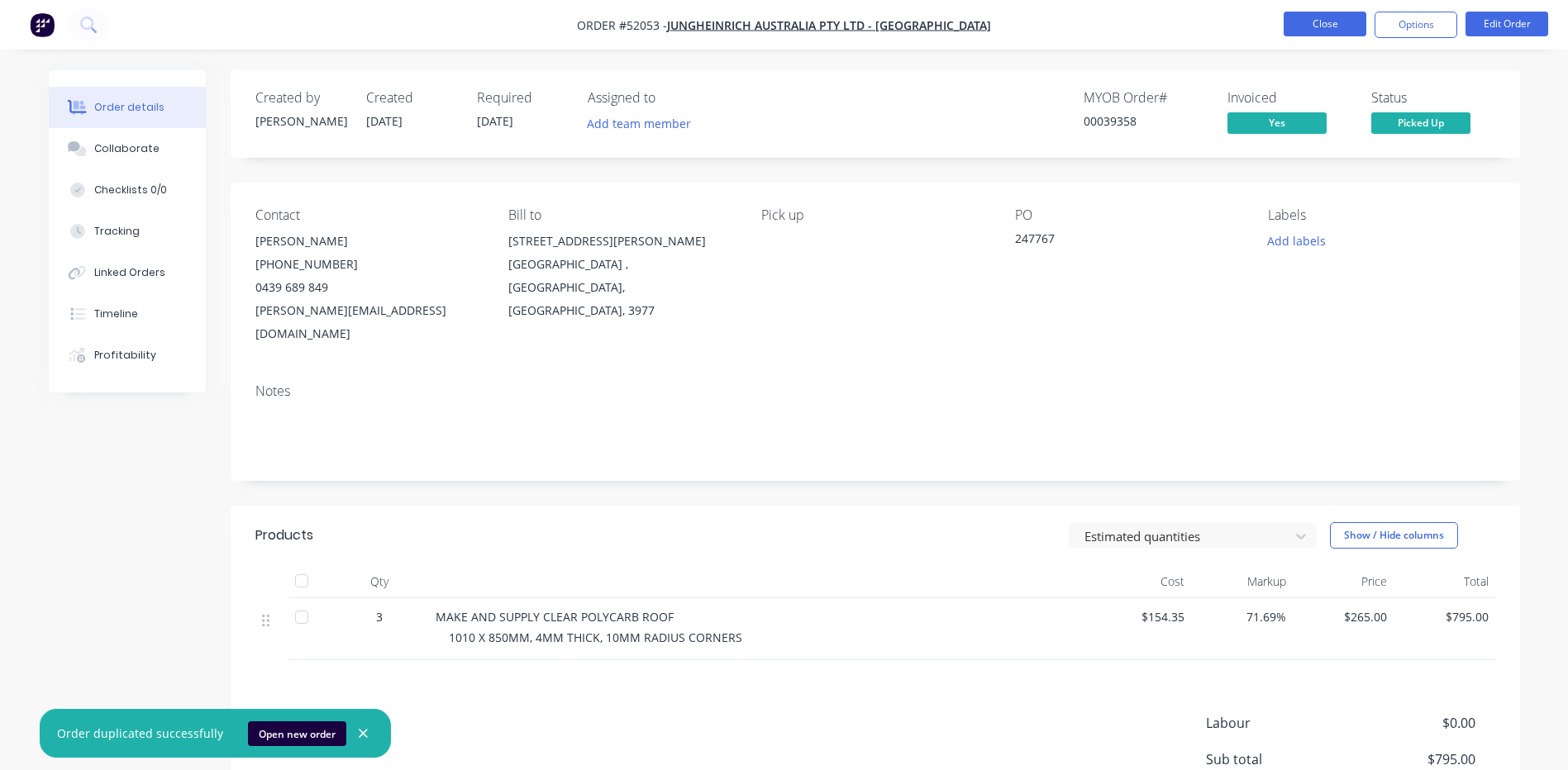
click at [1315, 22] on button "Close" at bounding box center [1325, 24] width 83 height 25
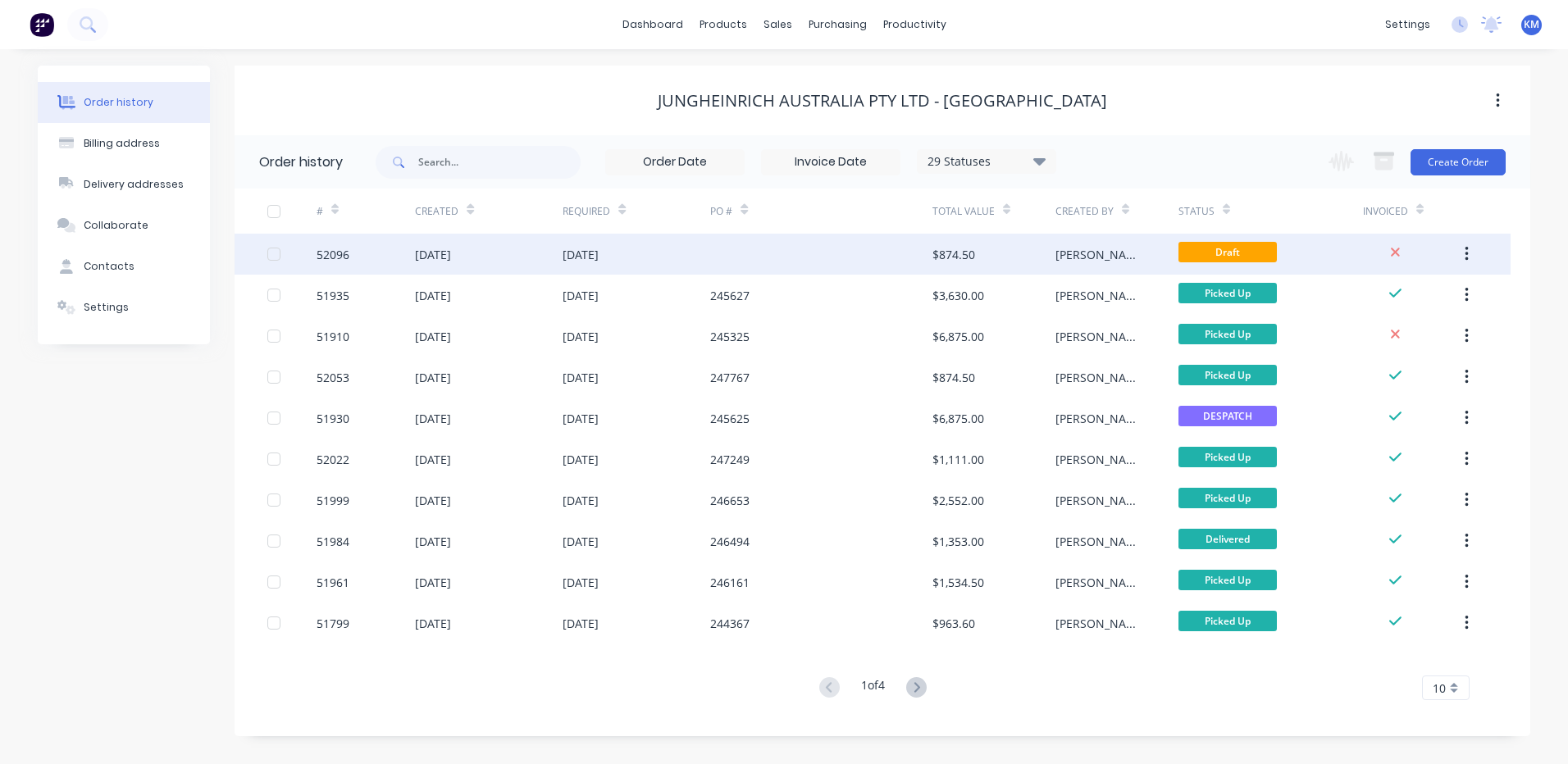
click at [723, 262] on div at bounding box center [820, 254] width 221 height 41
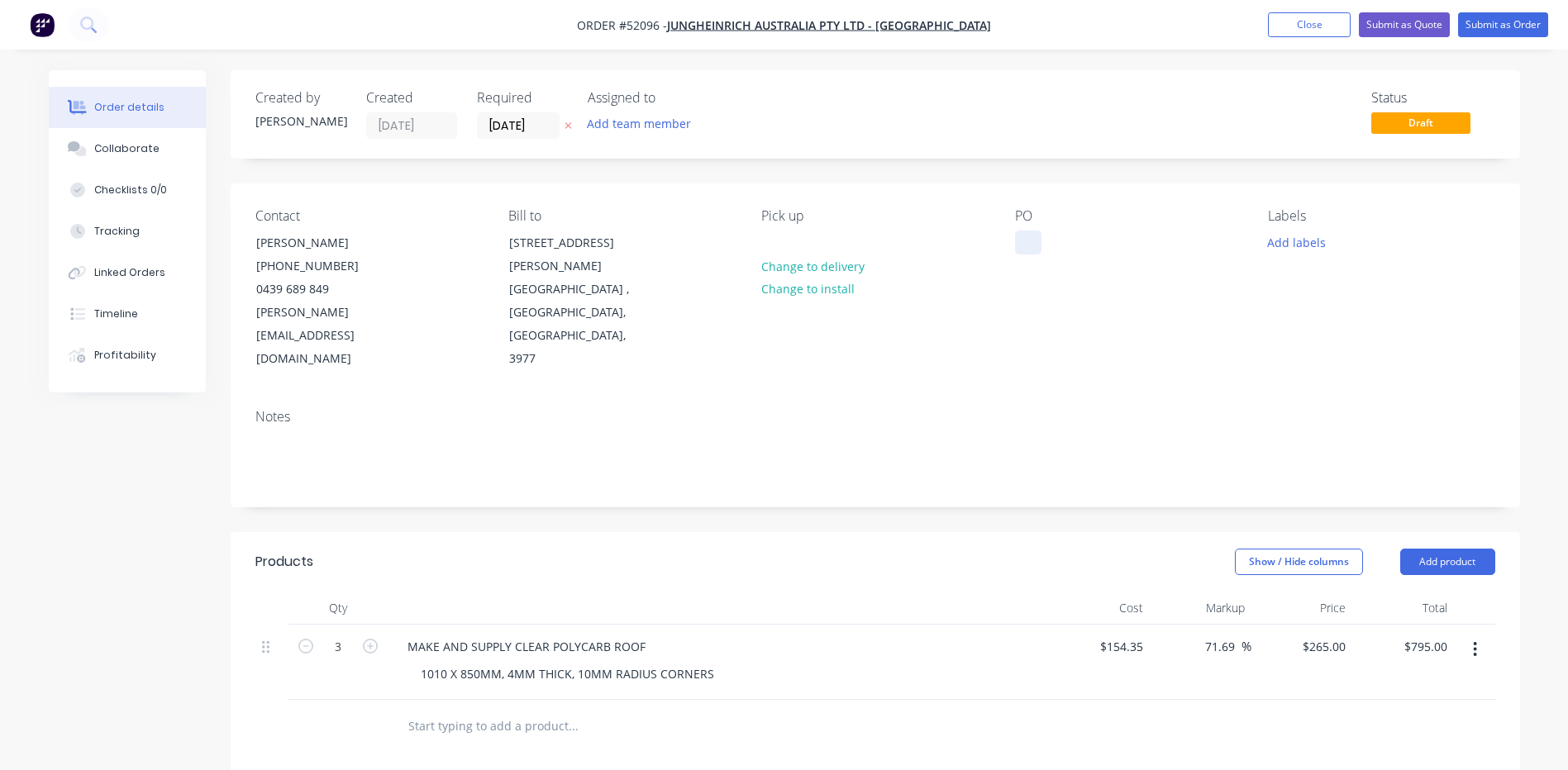
click at [1028, 237] on div at bounding box center [1028, 242] width 26 height 24
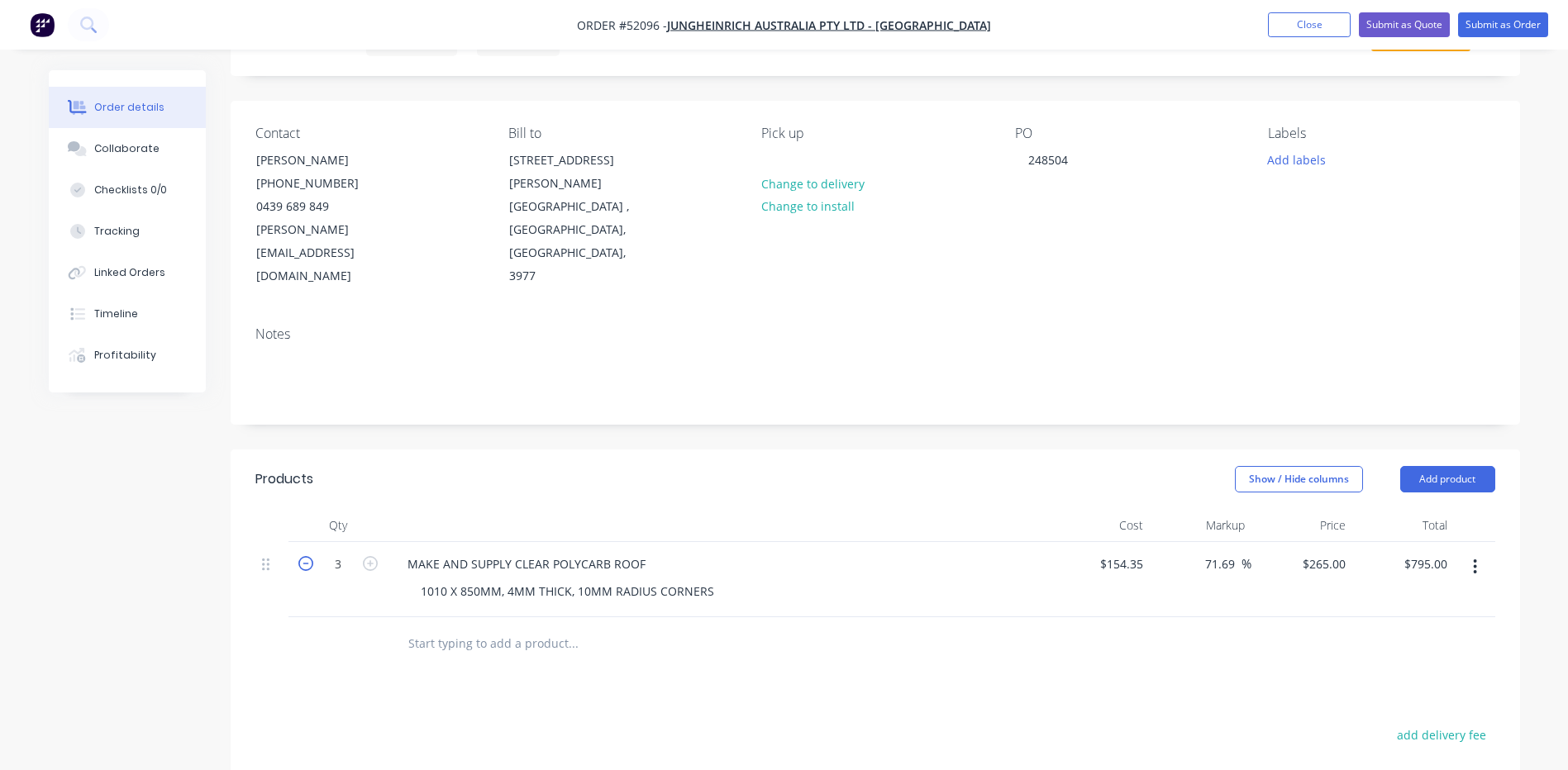
click at [300, 557] on icon "button" at bounding box center [305, 564] width 14 height 14
type input "2"
type input "$530.00"
click at [300, 557] on icon "button" at bounding box center [305, 564] width 14 height 14
type input "1"
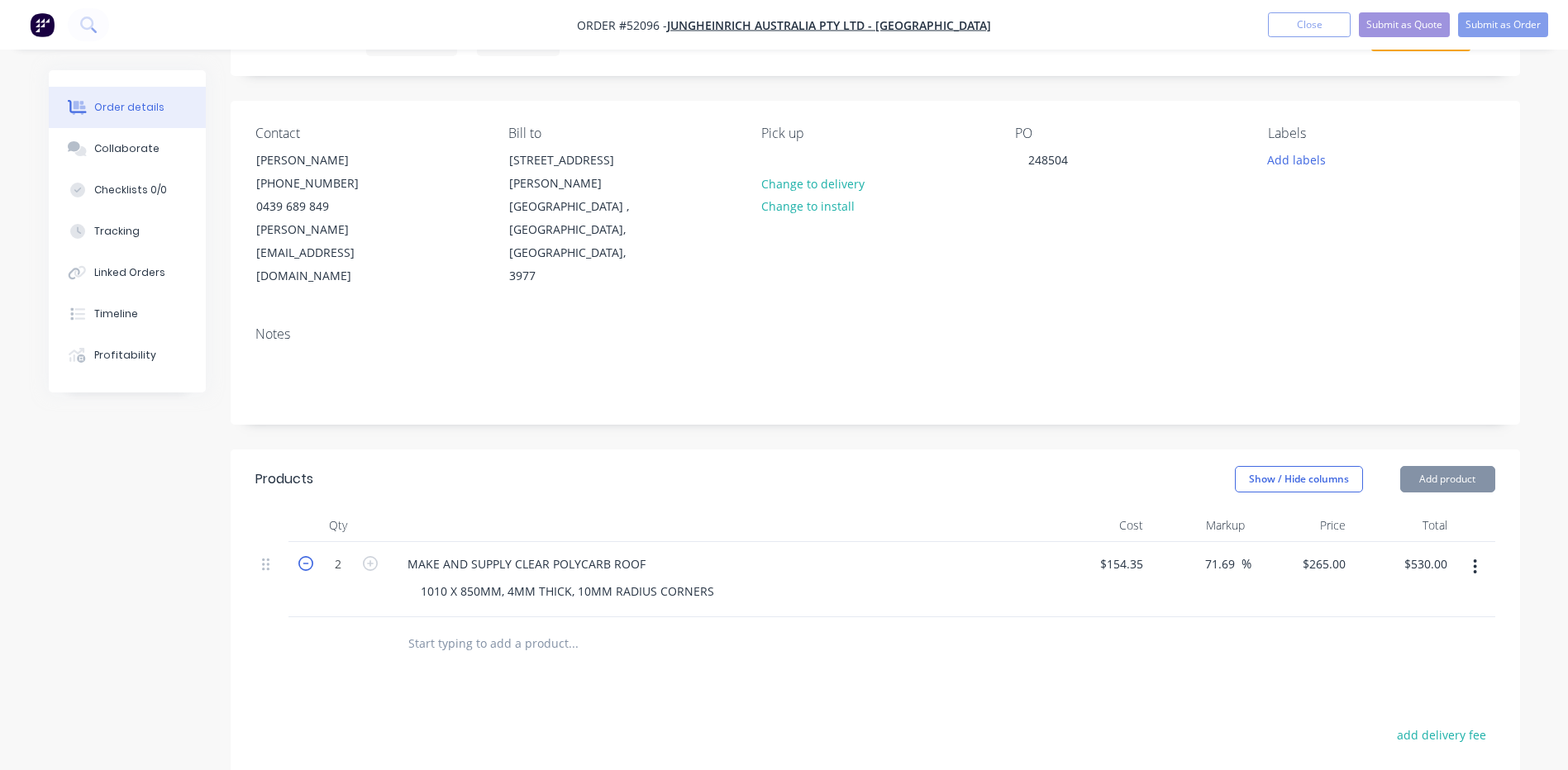
type input "$265.00"
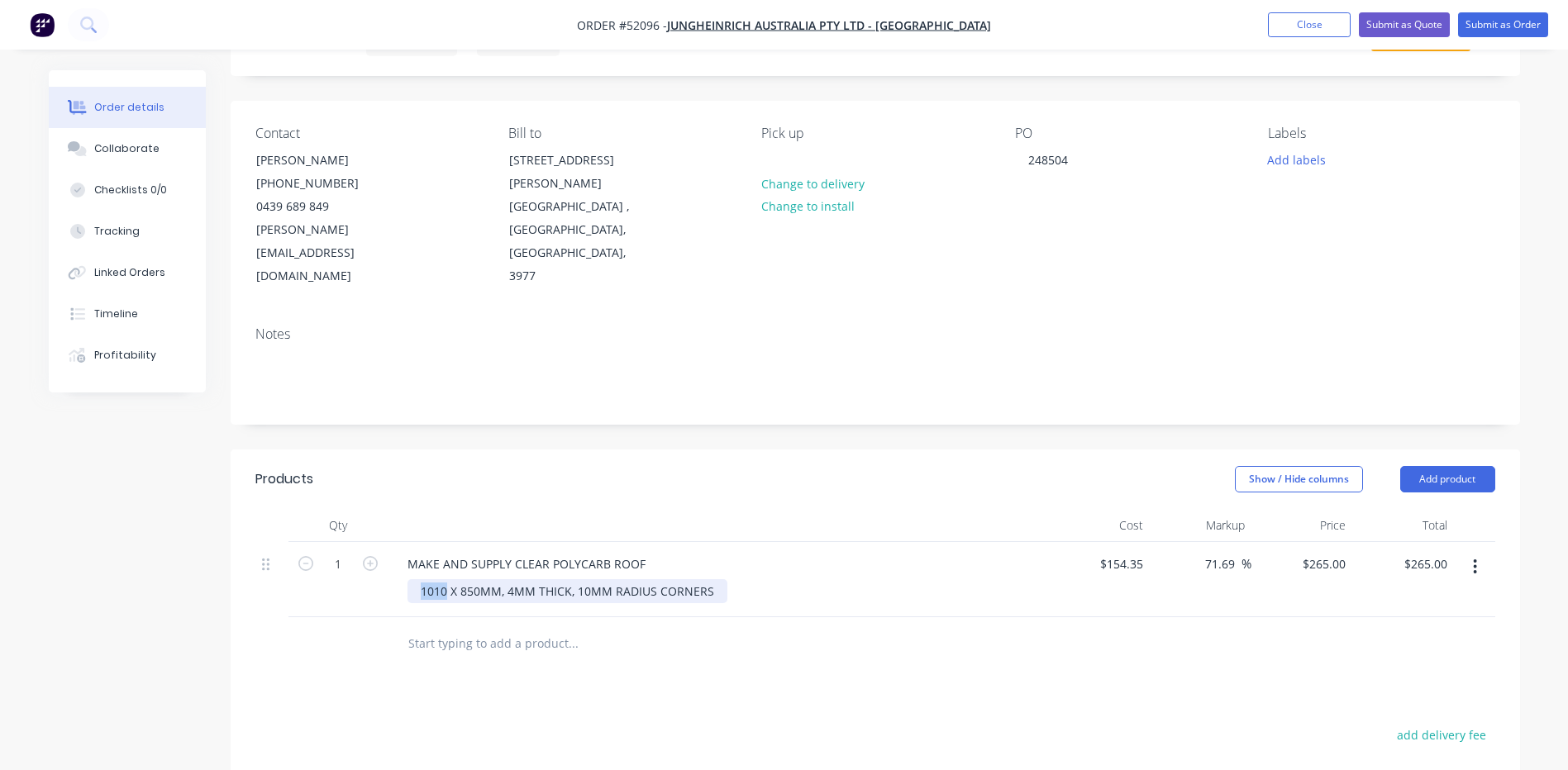
drag, startPoint x: 444, startPoint y: 542, endPoint x: 399, endPoint y: 540, distance: 45.0
click at [399, 542] on div "MAKE AND SUPPLY CLEAR POLYCARB ROOF 1010 X 850MM, 4MM THICK, 10MM RADIUS CORNERS" at bounding box center [718, 580] width 661 height 75
click at [1109, 552] on input "154.35" at bounding box center [1127, 564] width 44 height 24
type input "$0.00"
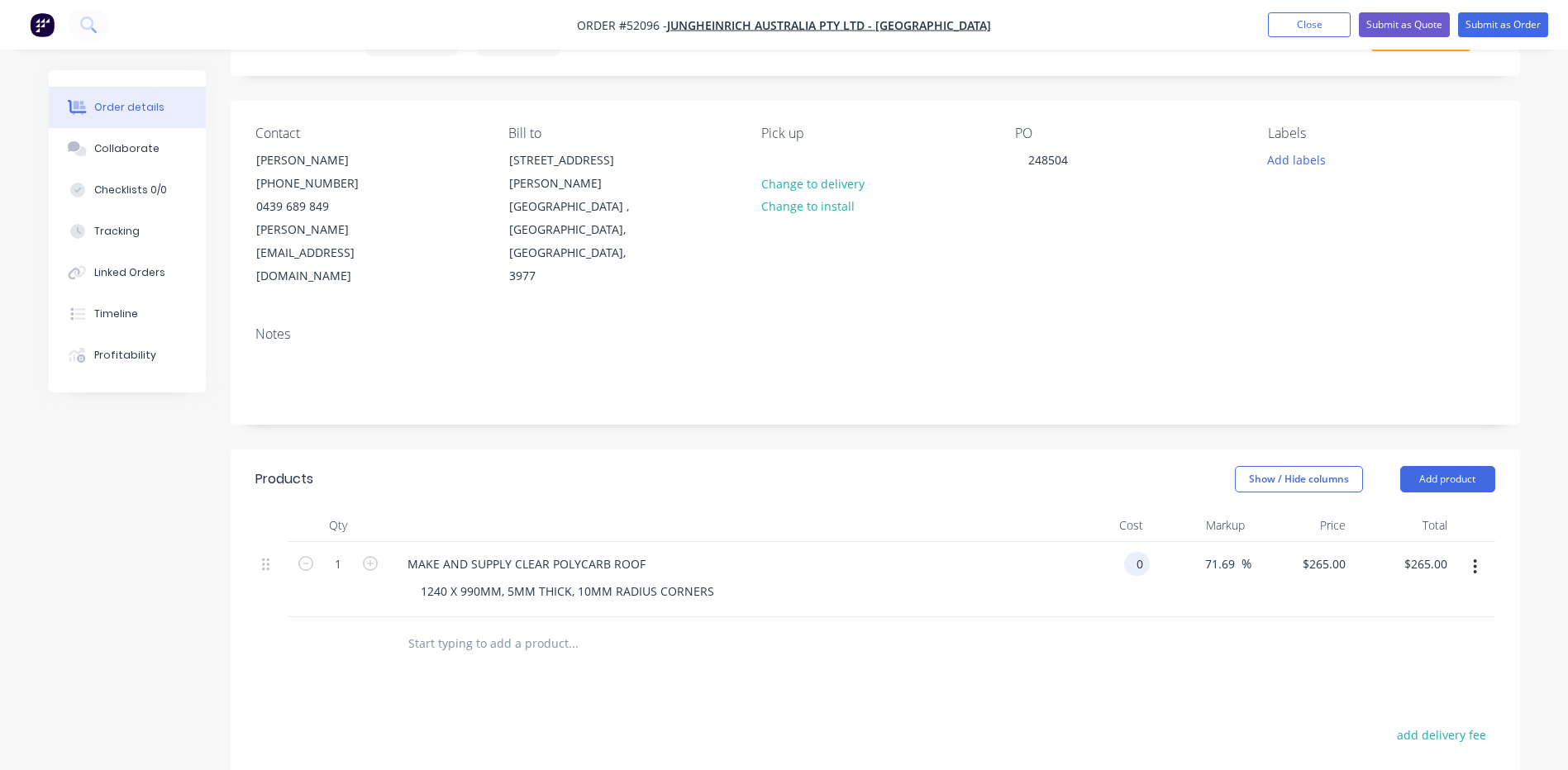
type input "$0.00"
click at [1124, 453] on header "Products Show / Hide columns Add product" at bounding box center [875, 480] width 1289 height 60
click at [1233, 552] on input "71.69" at bounding box center [1222, 564] width 38 height 24
type input "7"
click at [1027, 457] on header "Products Show / Hide columns Add product" at bounding box center [875, 480] width 1289 height 60
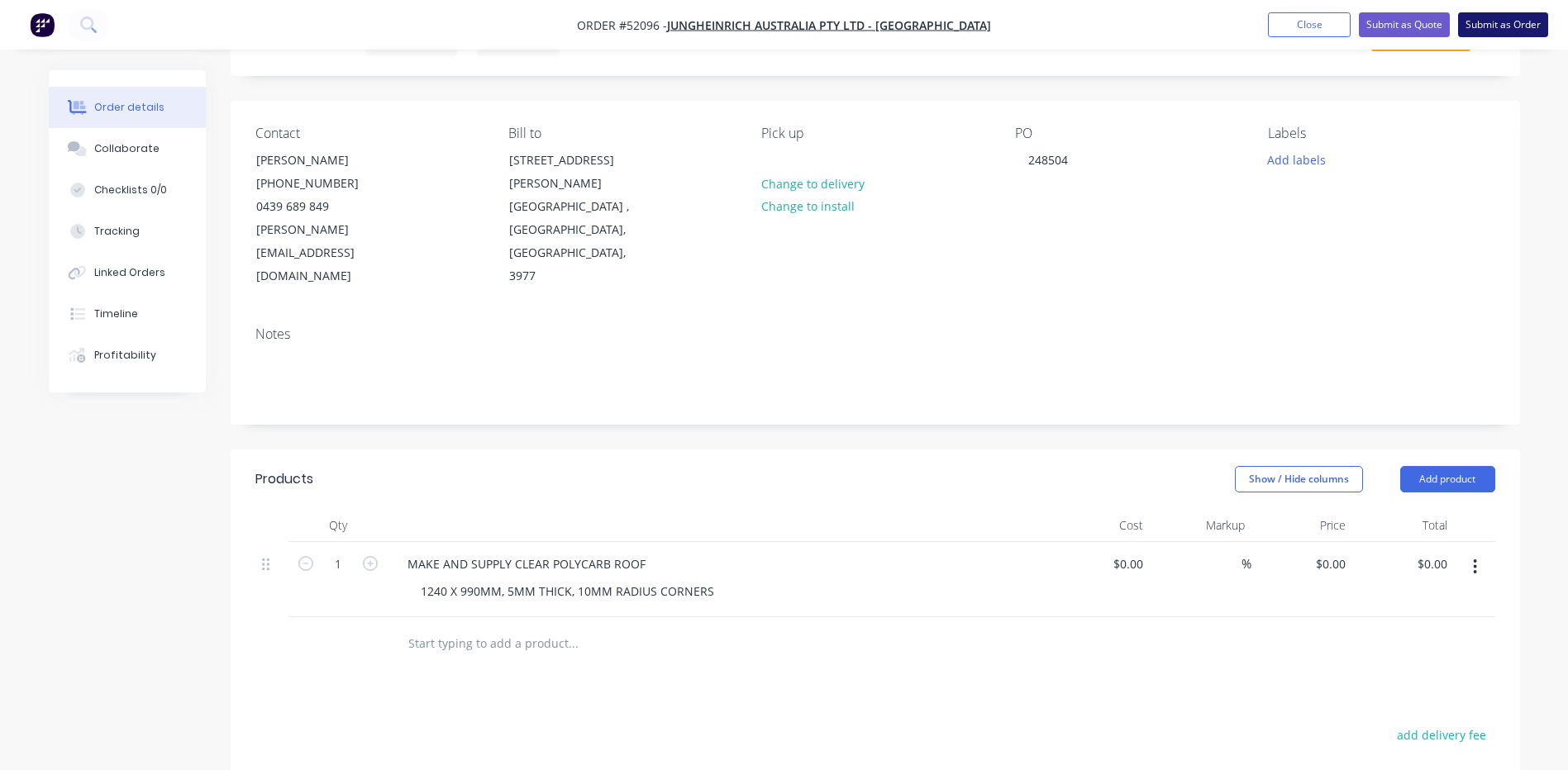
click at [1518, 27] on button "Submit as Order" at bounding box center [1502, 25] width 90 height 25
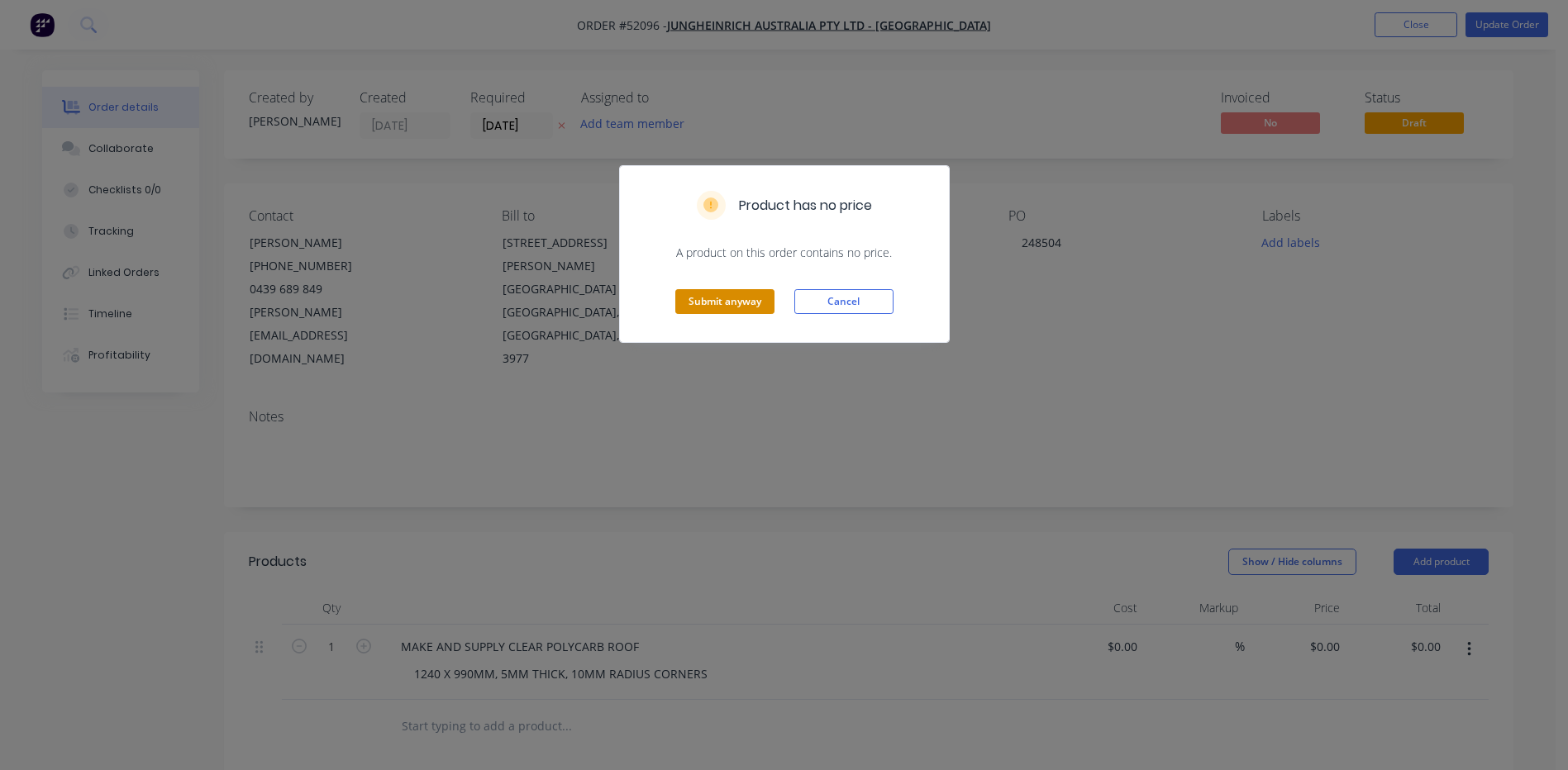
click at [741, 306] on button "Submit anyway" at bounding box center [725, 302] width 99 height 25
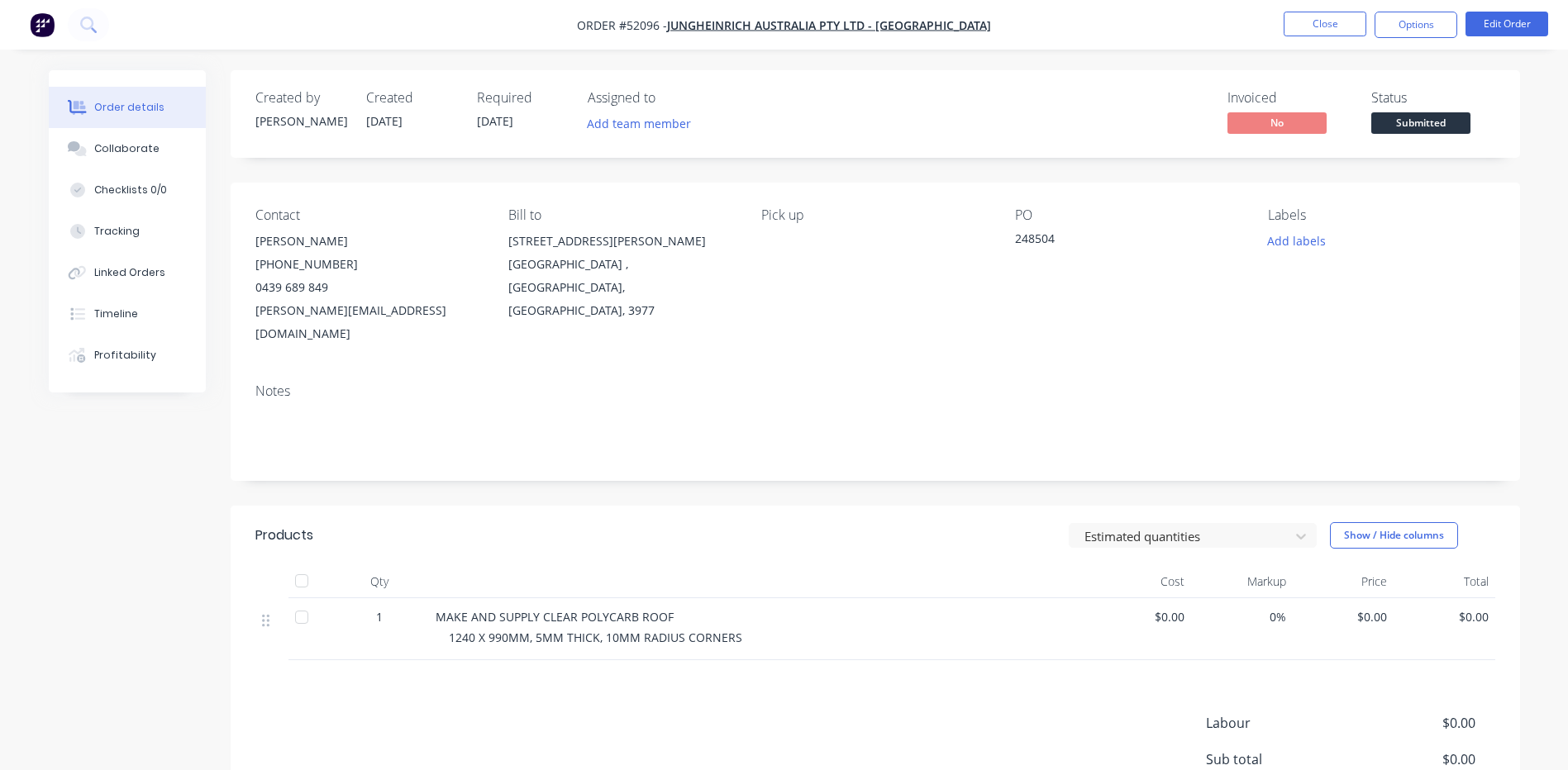
click at [1421, 124] on span "Submitted" at bounding box center [1420, 123] width 99 height 20
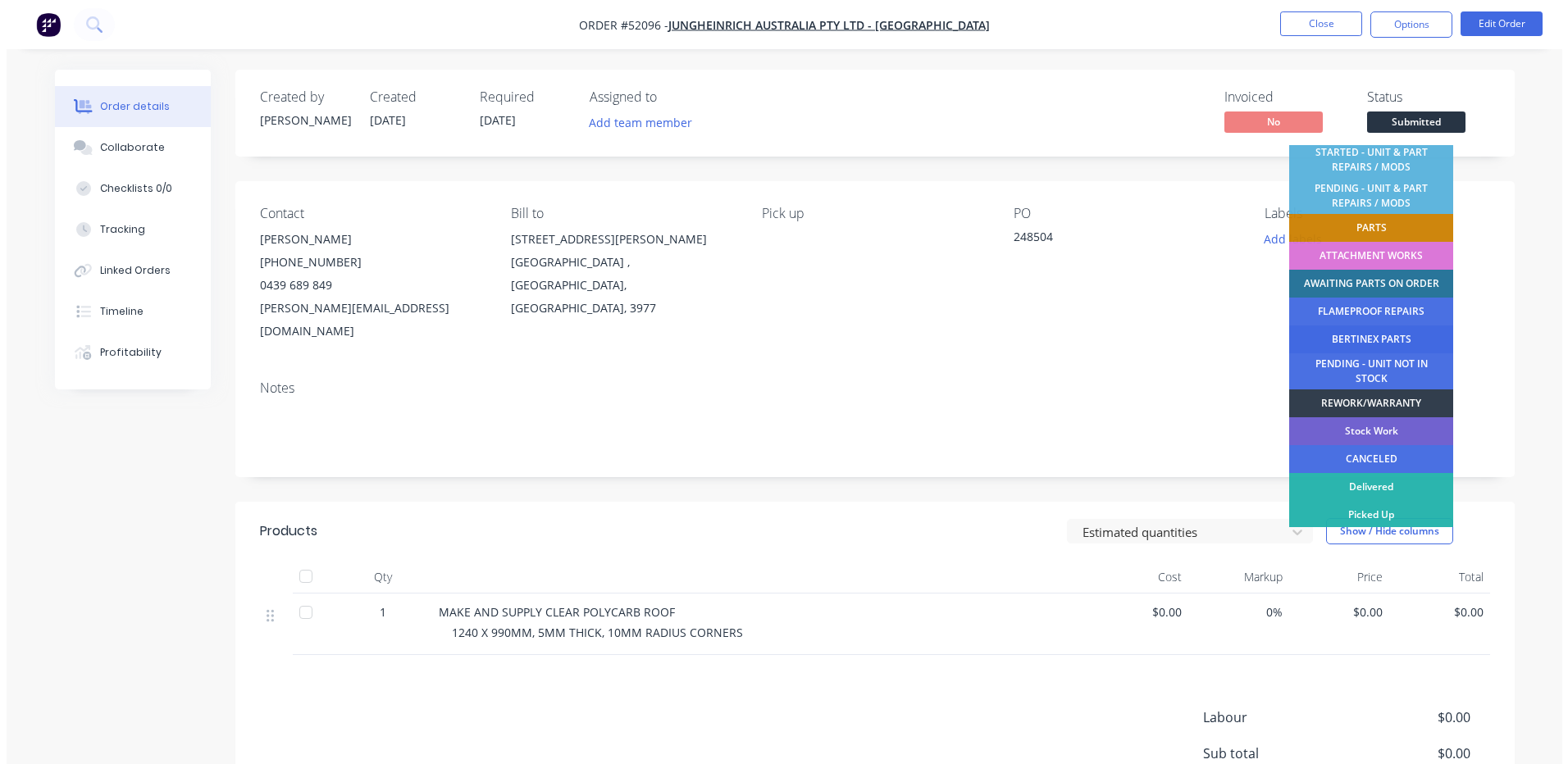
scroll to position [325, 0]
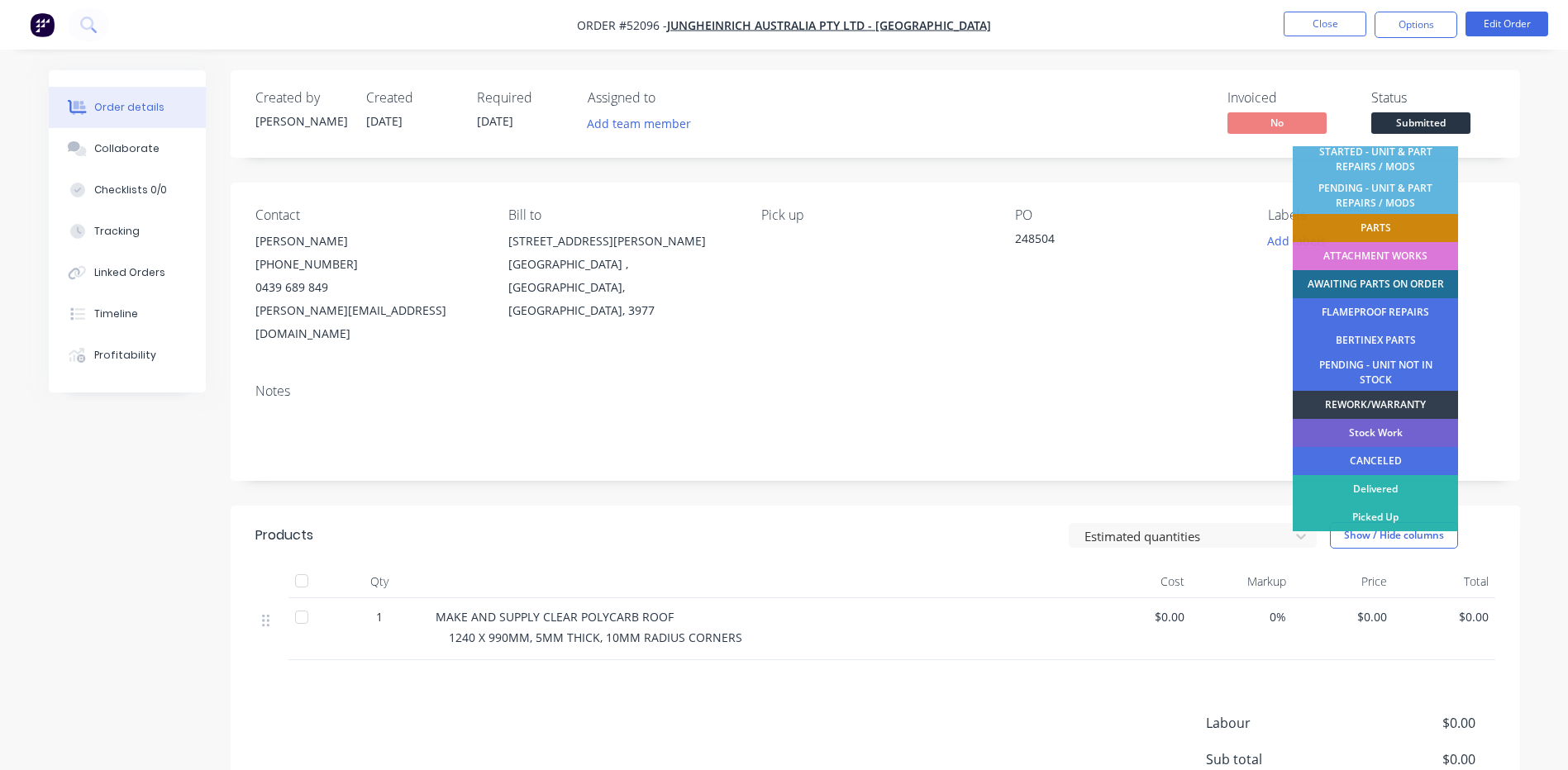
click at [1401, 289] on div "AWAITING PARTS ON ORDER" at bounding box center [1375, 284] width 165 height 28
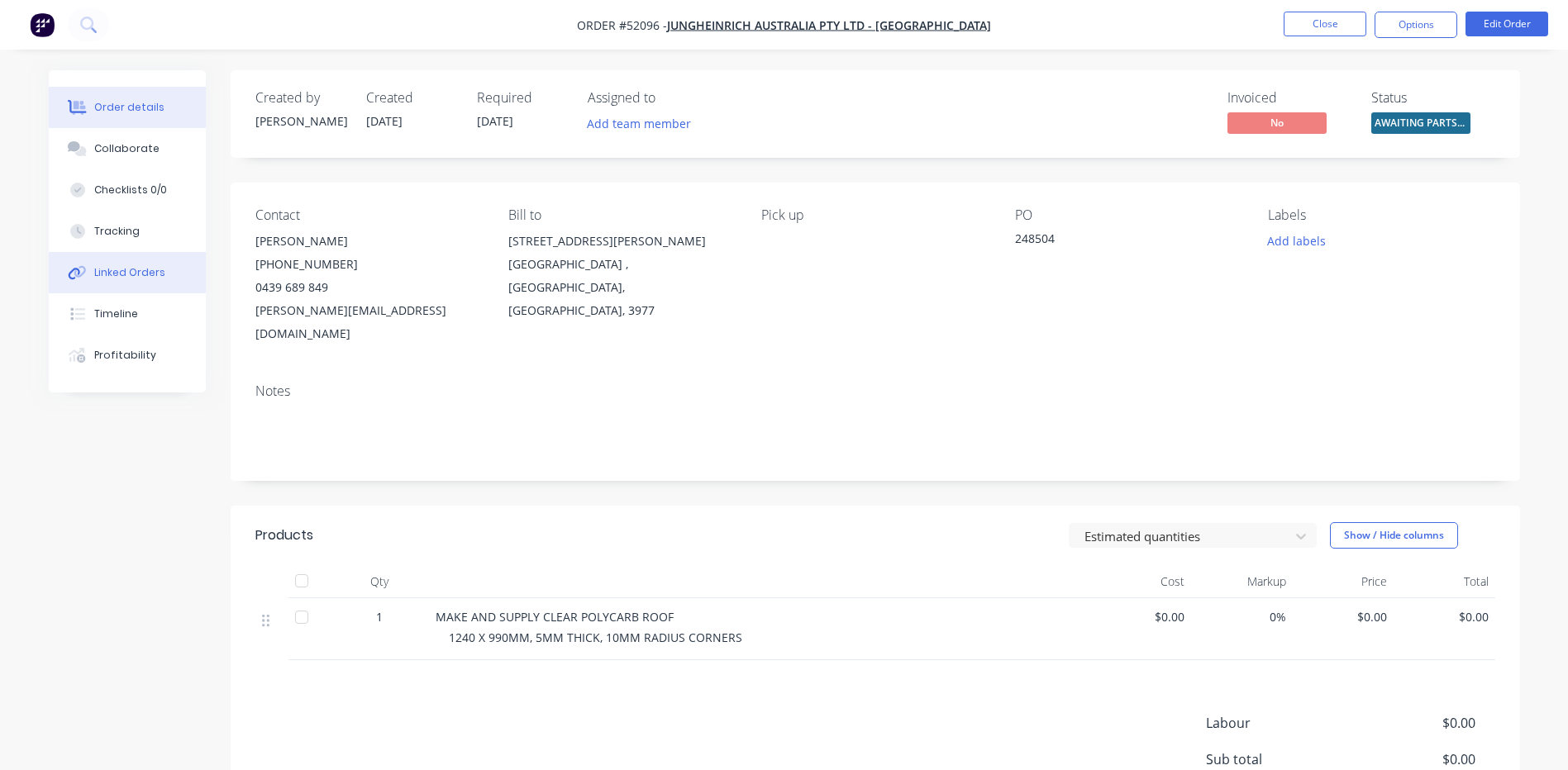
click at [159, 280] on div "Linked Orders" at bounding box center [130, 272] width 71 height 14
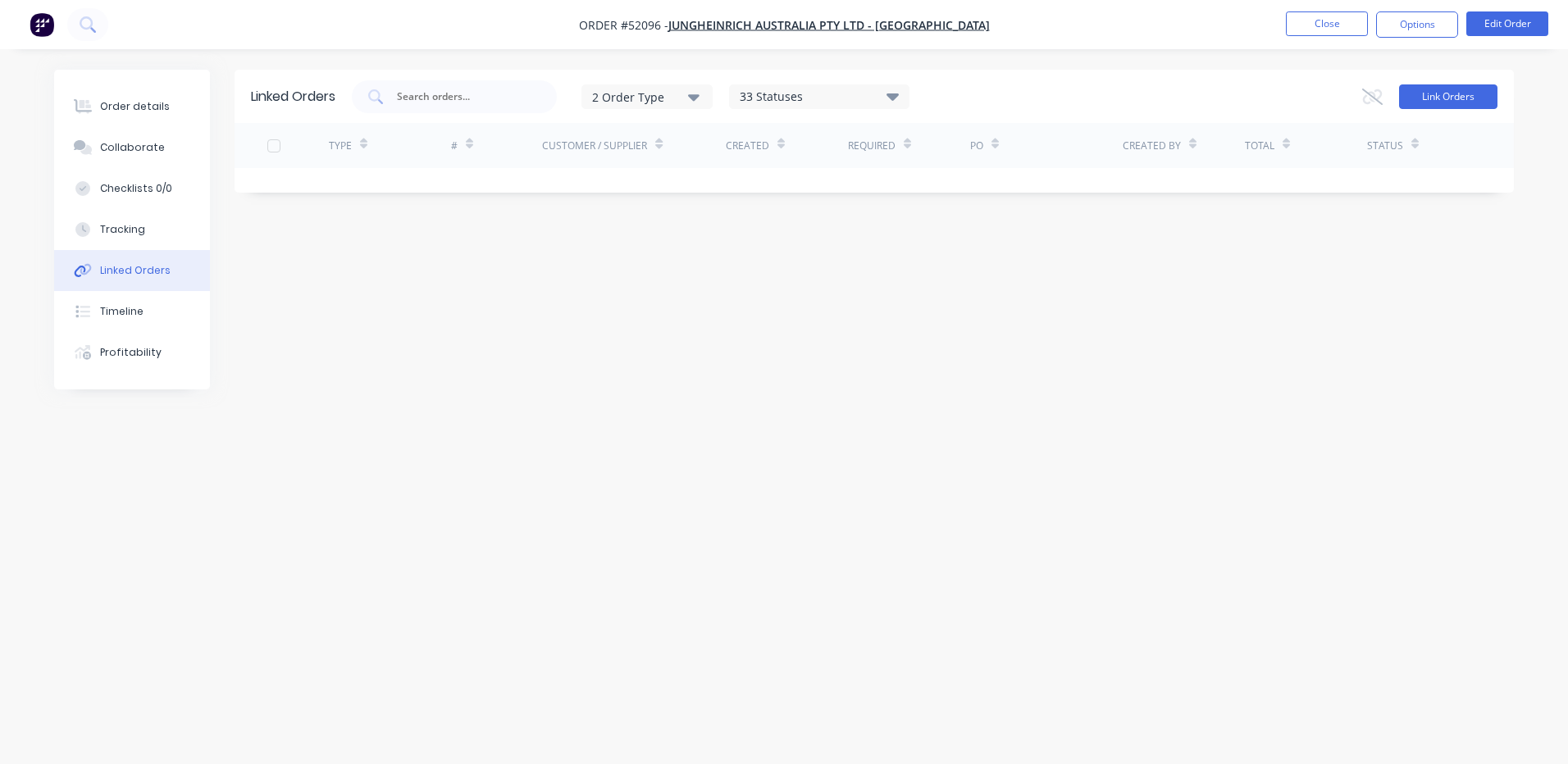
click at [1433, 87] on button "Link Orders" at bounding box center [1447, 97] width 99 height 25
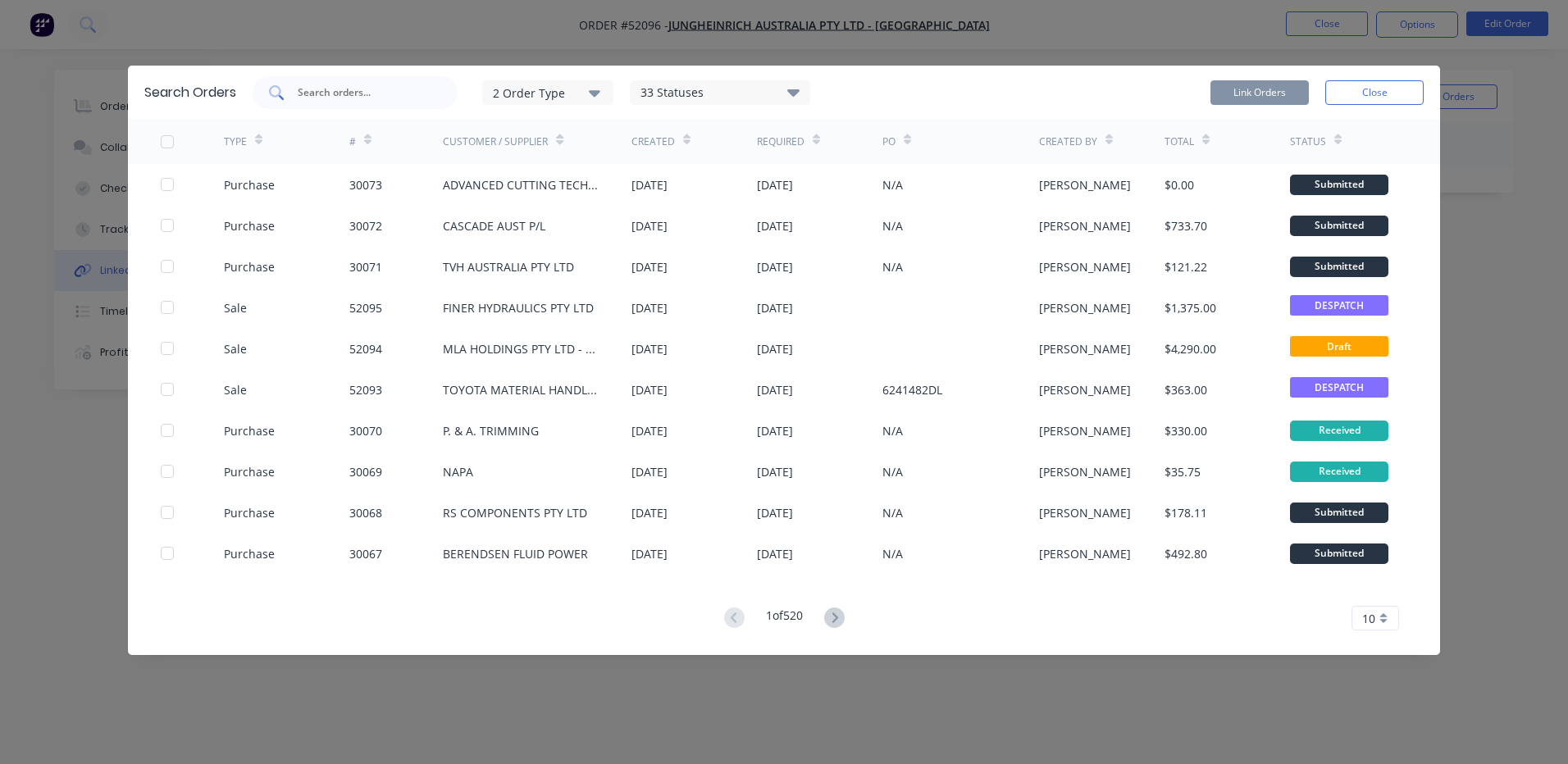
click at [405, 84] on input "text" at bounding box center [364, 92] width 136 height 16
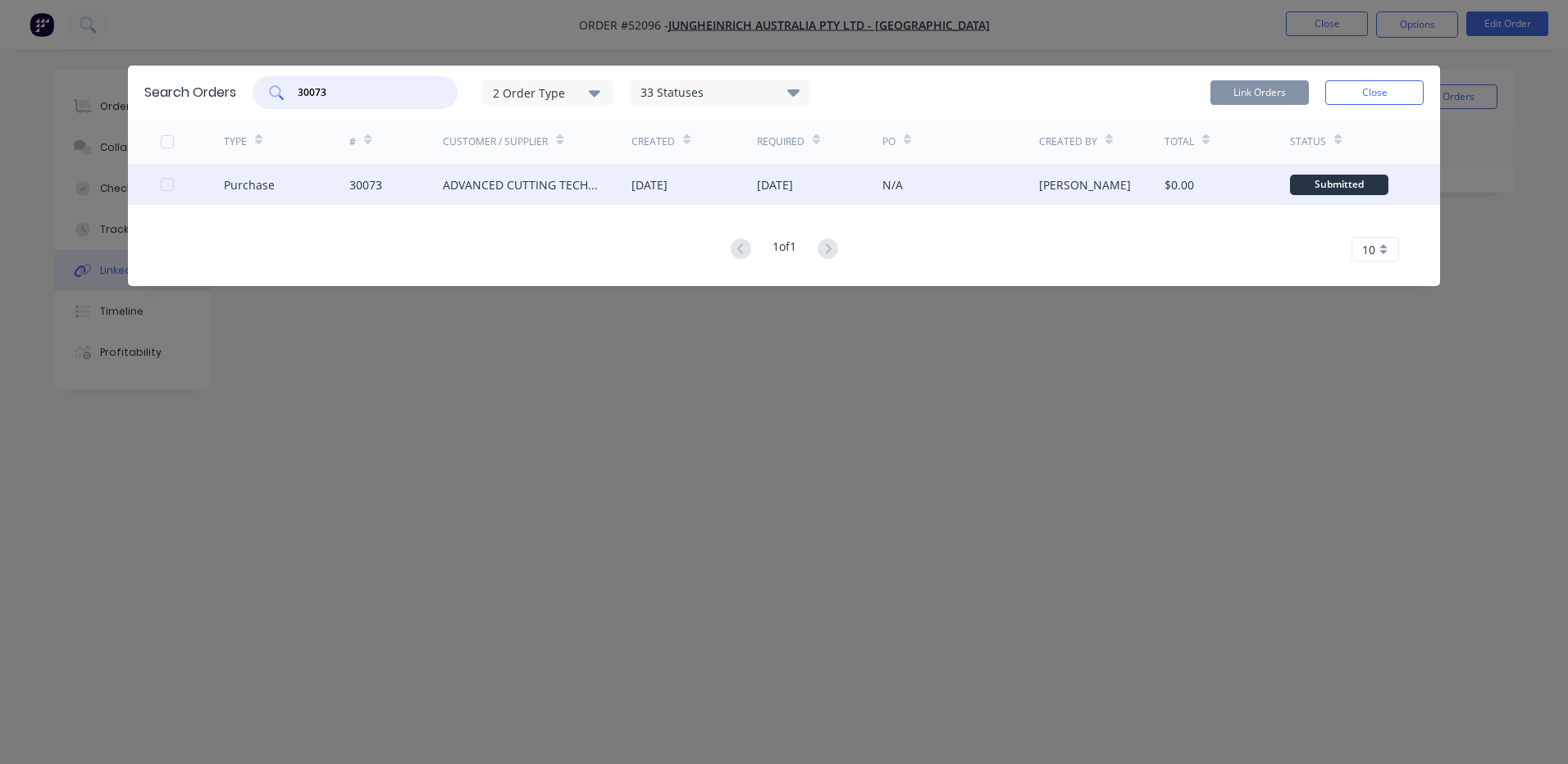
click at [167, 189] on div at bounding box center [168, 185] width 33 height 33
type input "30073"
click at [1206, 95] on div "30073 2 Order Type 33 Statuses Sales Order Status All Archived Draft Quote Subm…" at bounding box center [838, 93] width 1171 height 33
click at [1216, 93] on button "Link Orders" at bounding box center [1259, 93] width 99 height 25
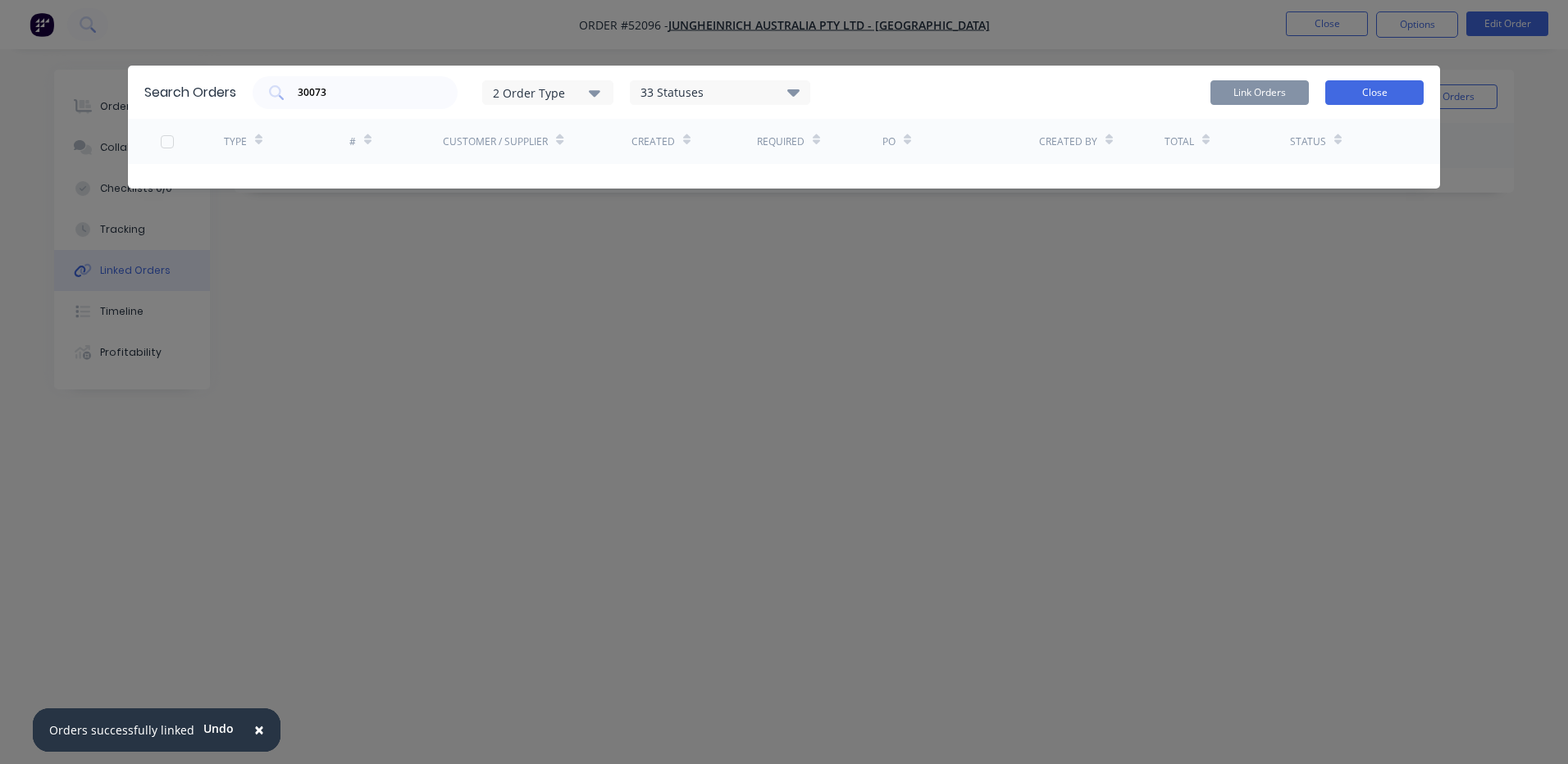
click at [1359, 88] on button "Close" at bounding box center [1374, 93] width 99 height 25
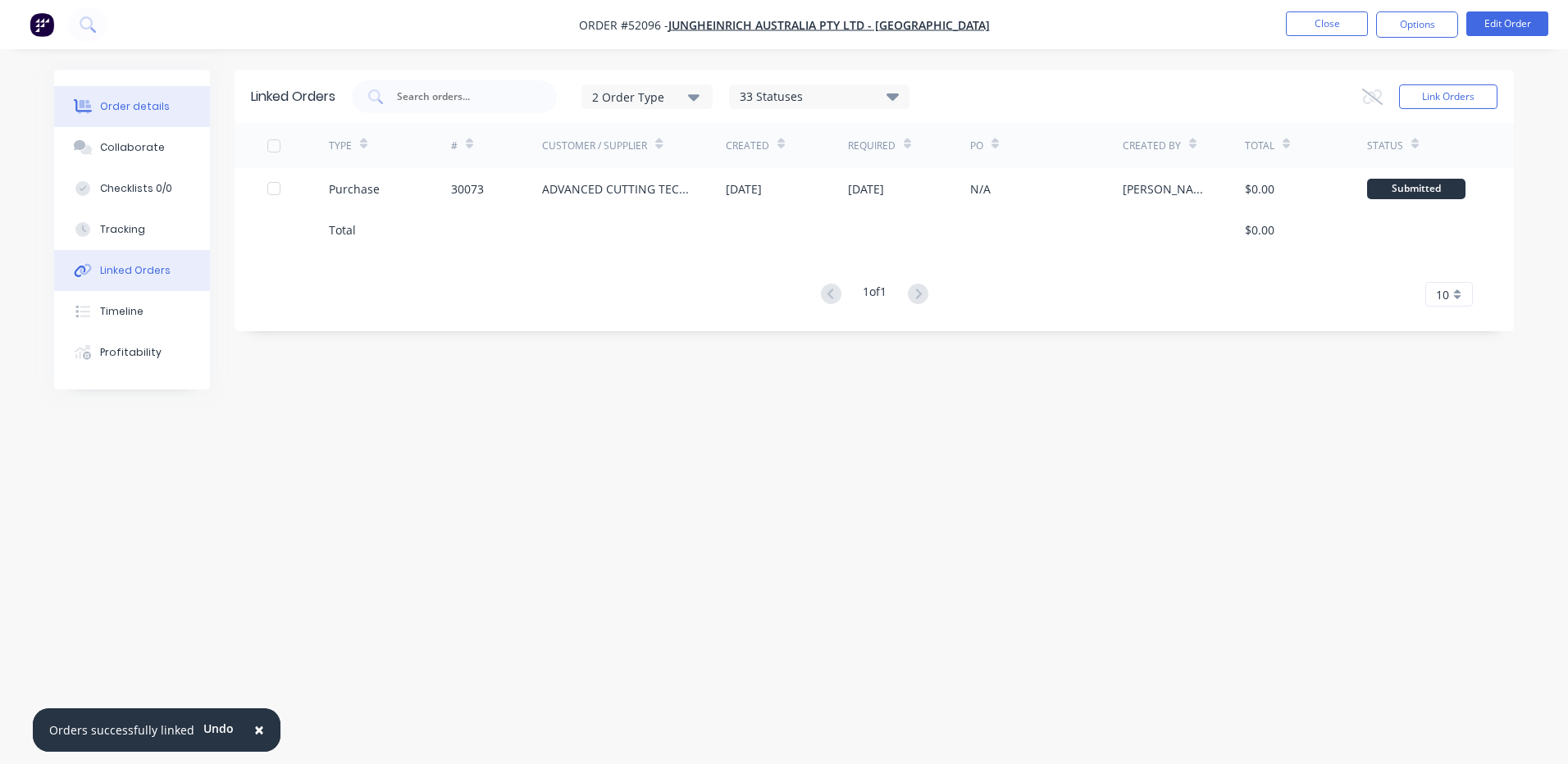
click at [140, 110] on div "Order details" at bounding box center [135, 106] width 70 height 14
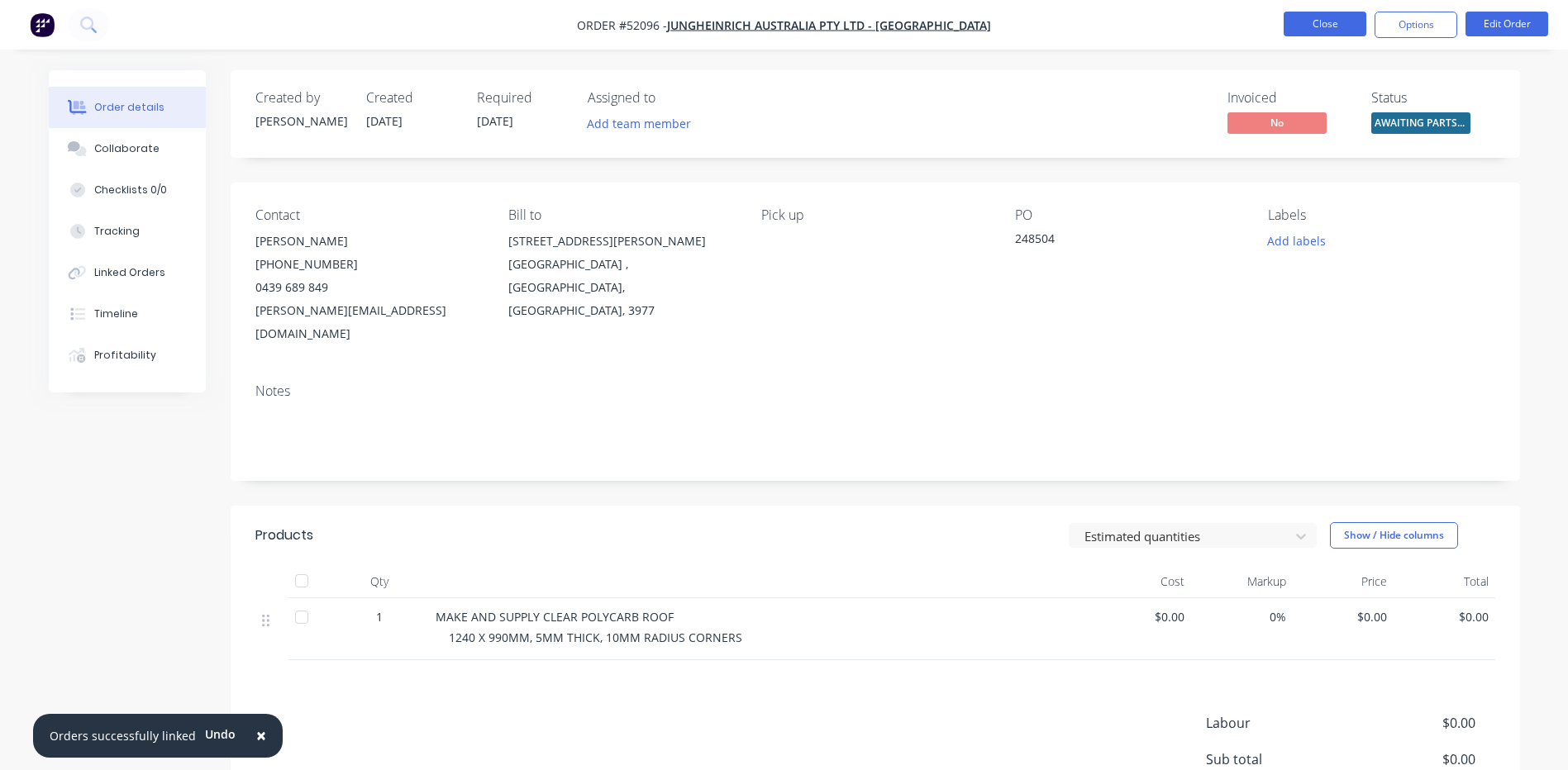
click at [1331, 18] on button "Close" at bounding box center [1325, 24] width 83 height 25
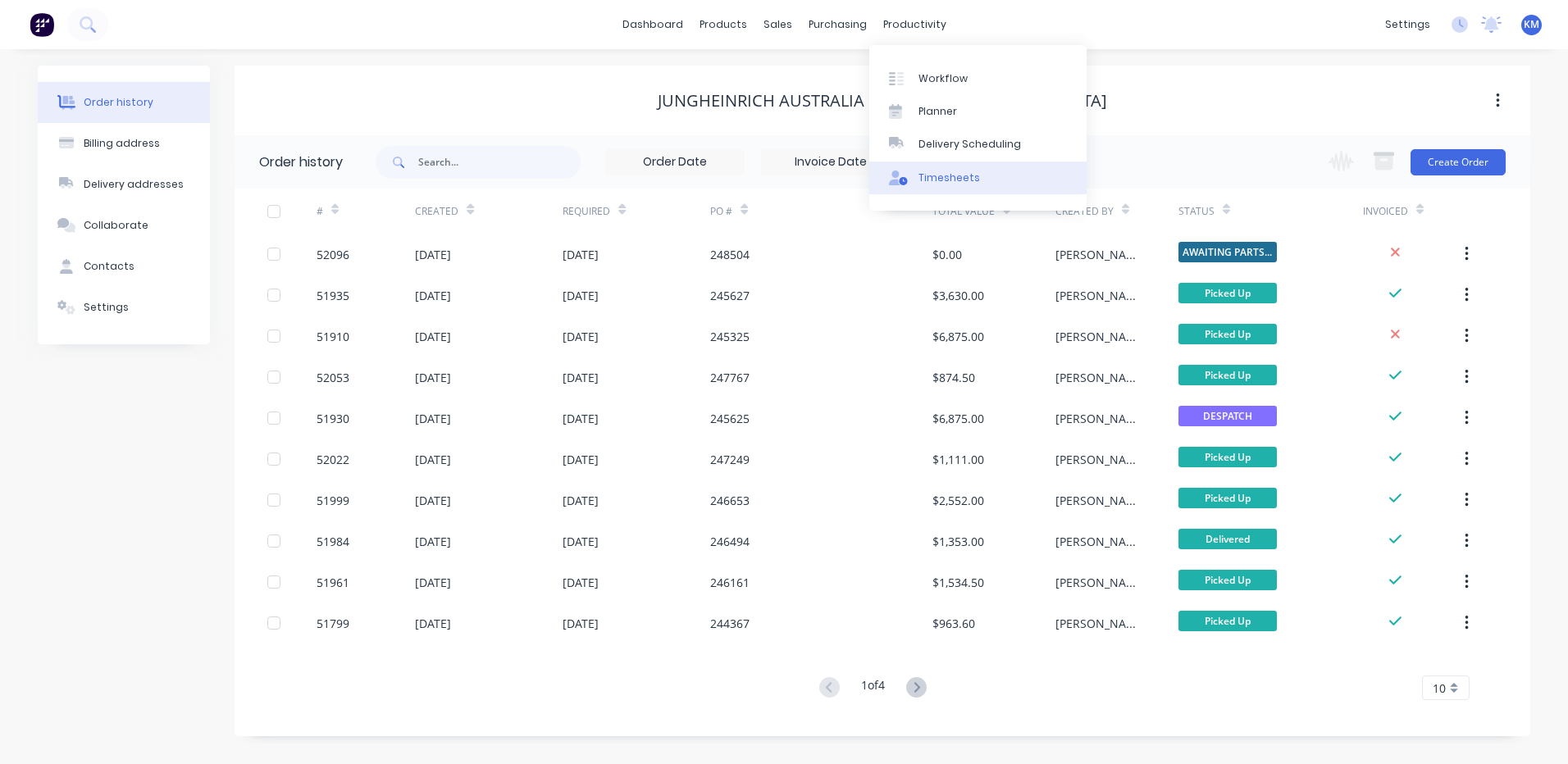
click at [903, 180] on icon at bounding box center [899, 177] width 19 height 14
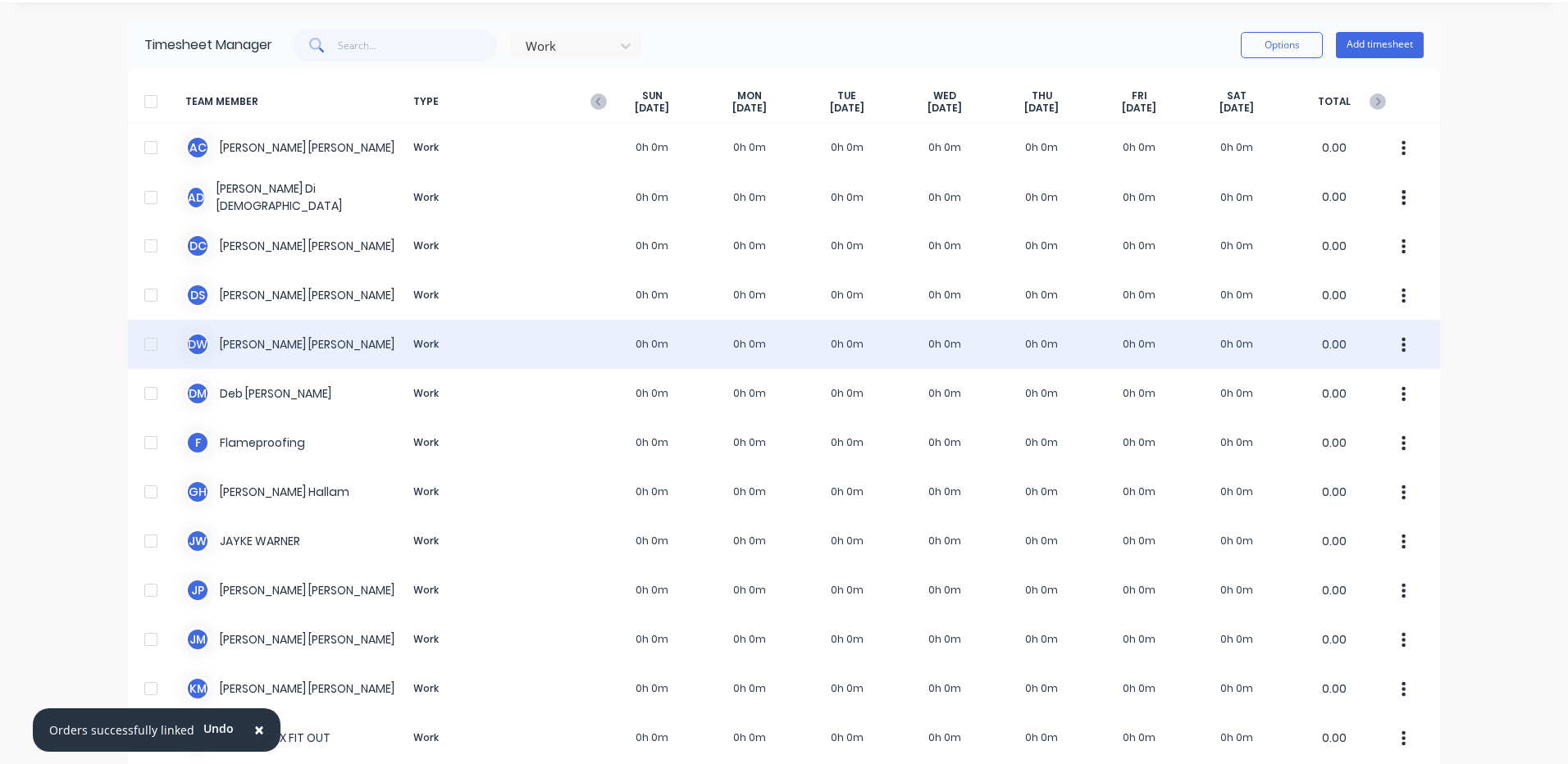
scroll to position [164, 0]
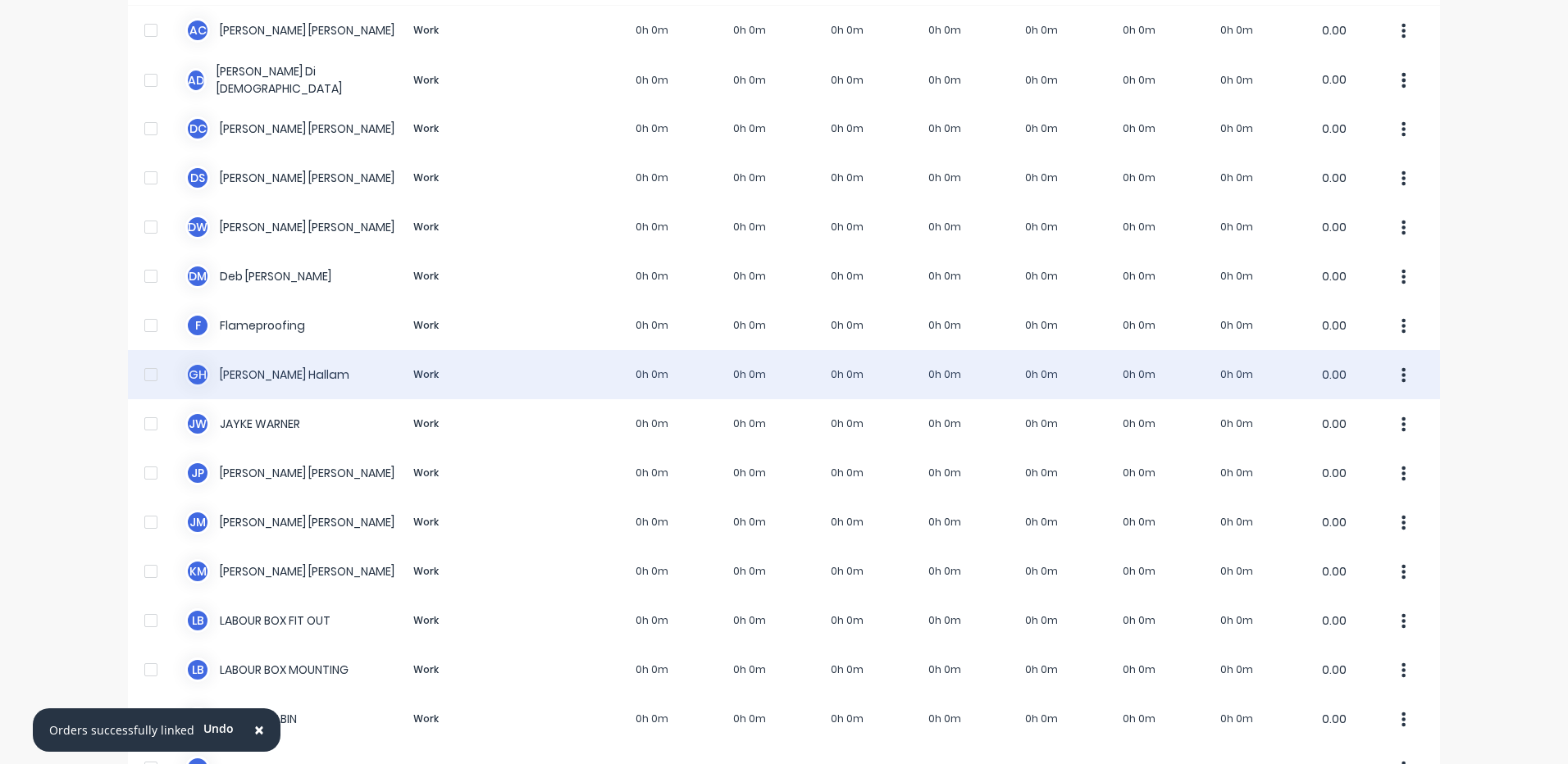
click at [531, 366] on div "G H [PERSON_NAME] Work 0h 0m 0h 0m 0h 0m 0h 0m 0h 0m 0h 0m 0h 0m 0.00" at bounding box center [784, 374] width 1312 height 49
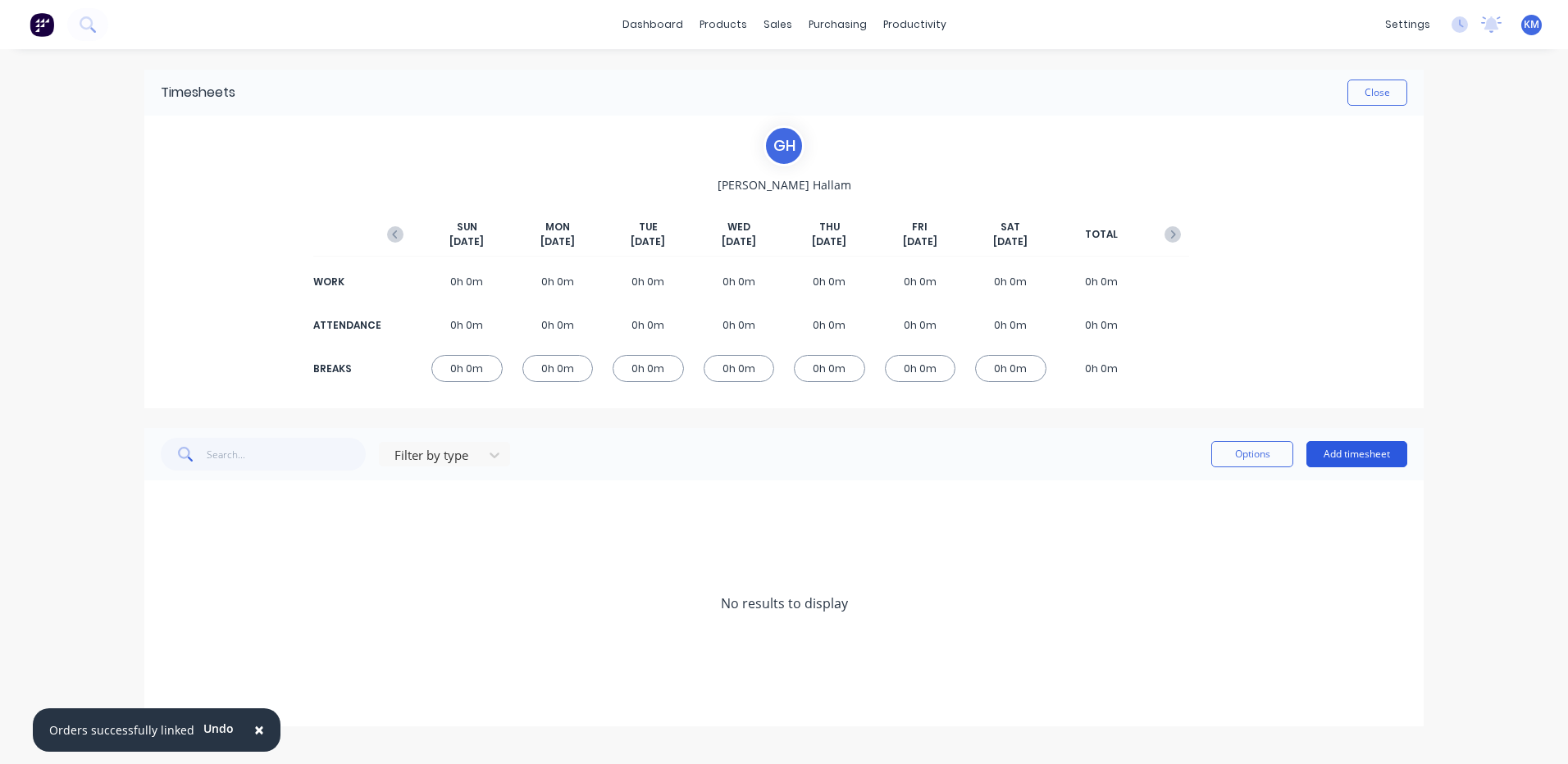
click at [1336, 449] on button "Add timesheet" at bounding box center [1356, 454] width 101 height 26
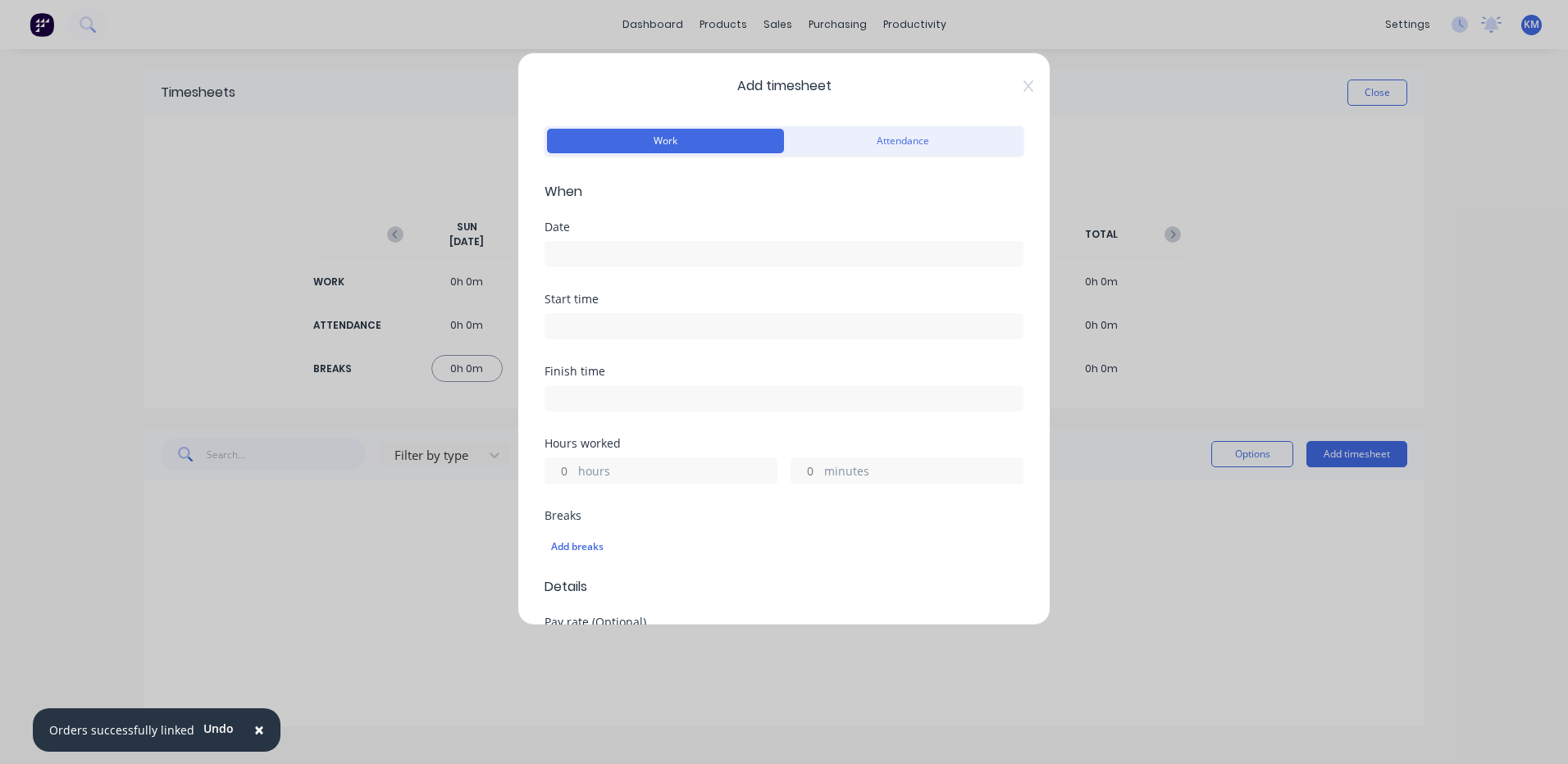
click at [729, 255] on input at bounding box center [784, 255] width 478 height 25
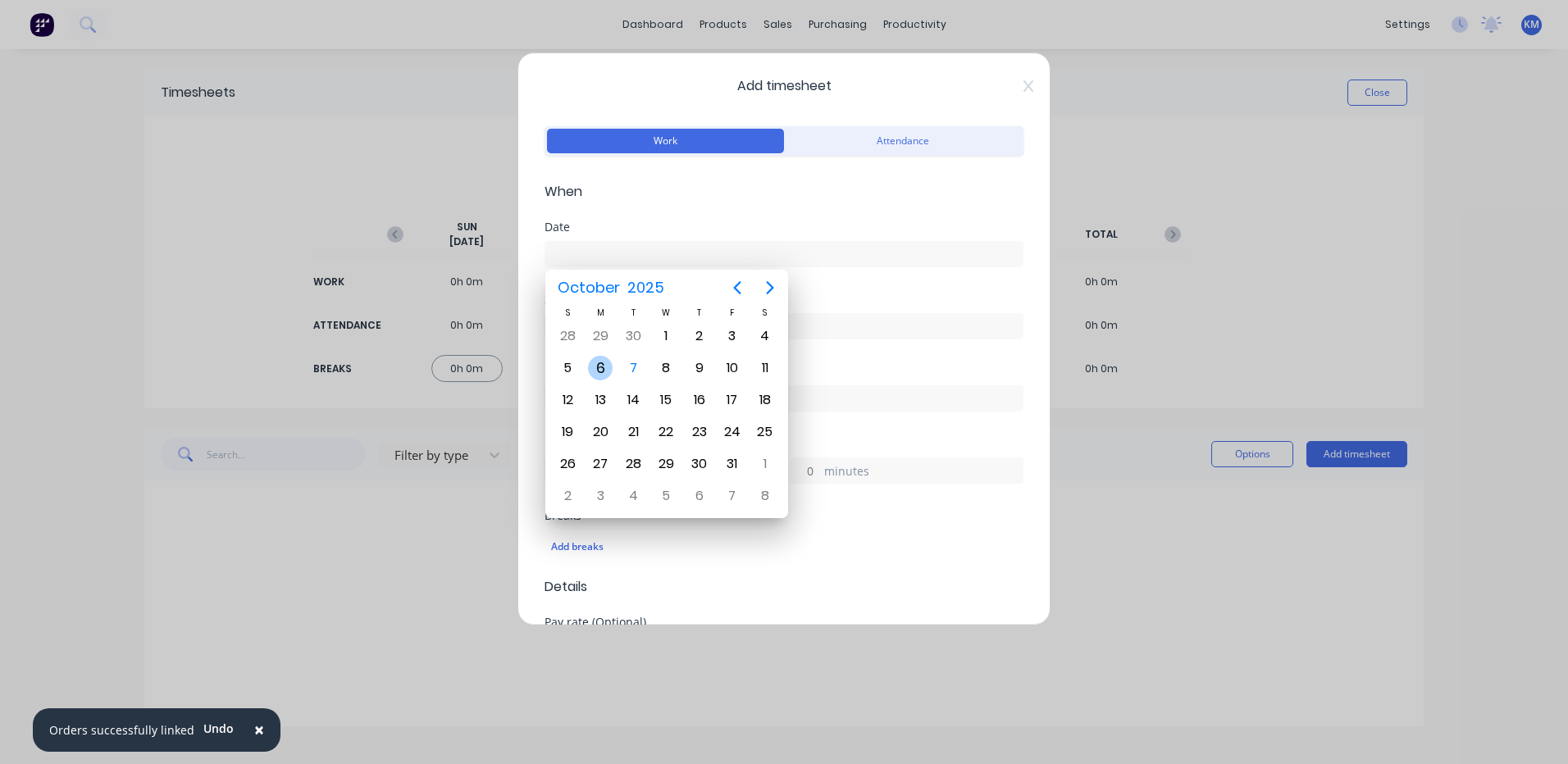
click at [597, 369] on div "6" at bounding box center [600, 369] width 25 height 25
type input "[DATE]"
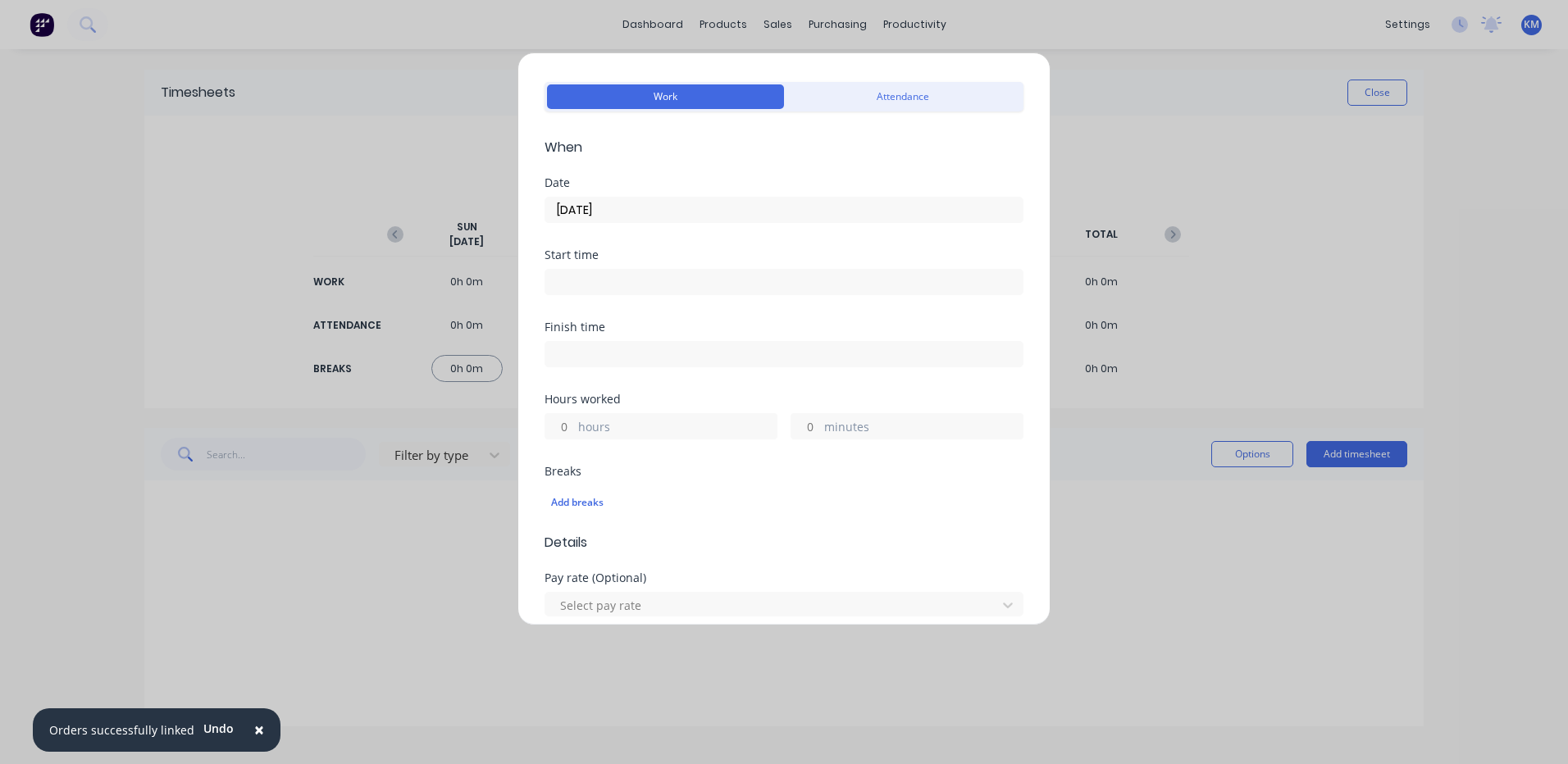
scroll to position [82, 0]
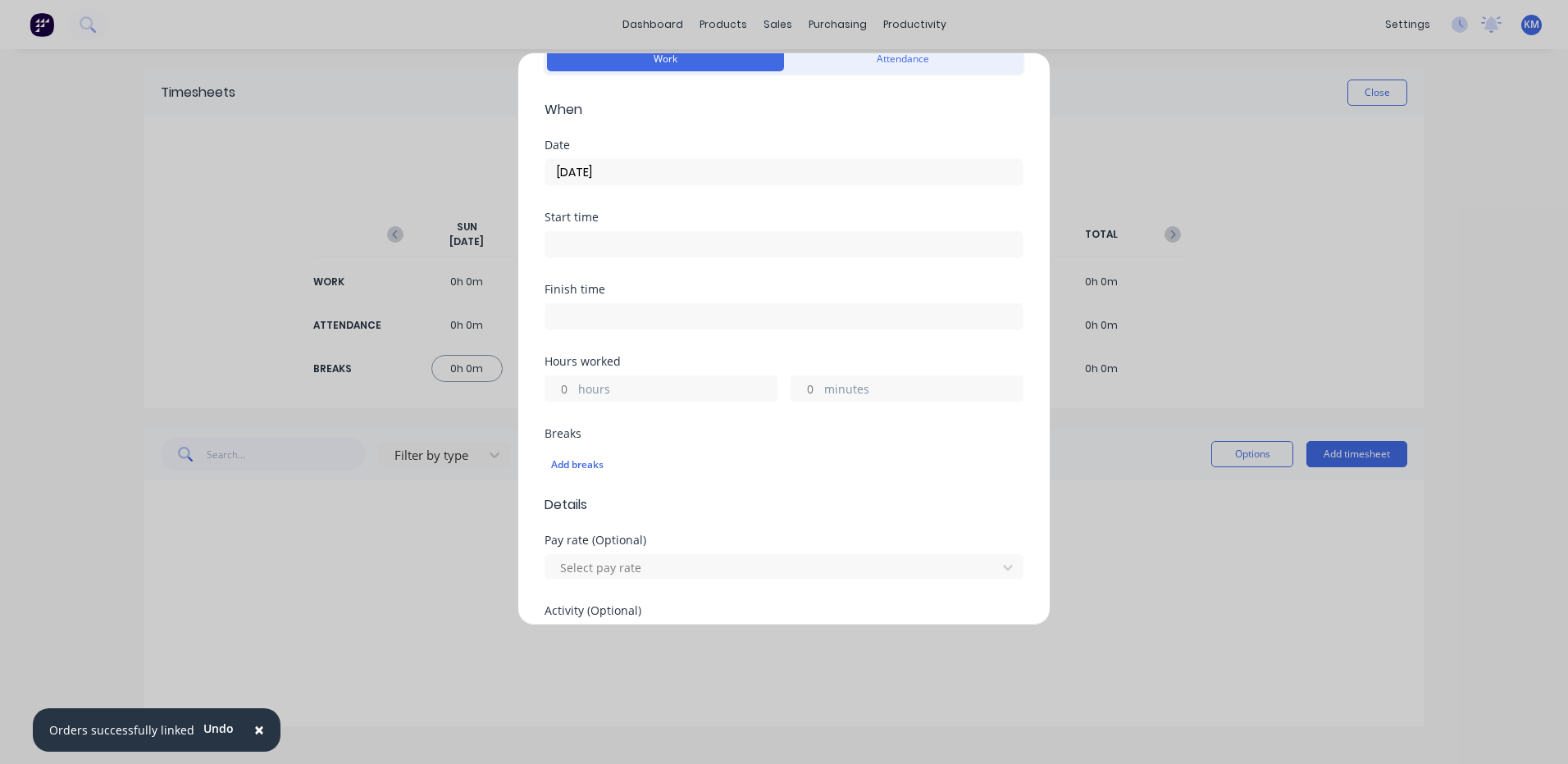
click at [792, 385] on input "minutes" at bounding box center [806, 389] width 29 height 25
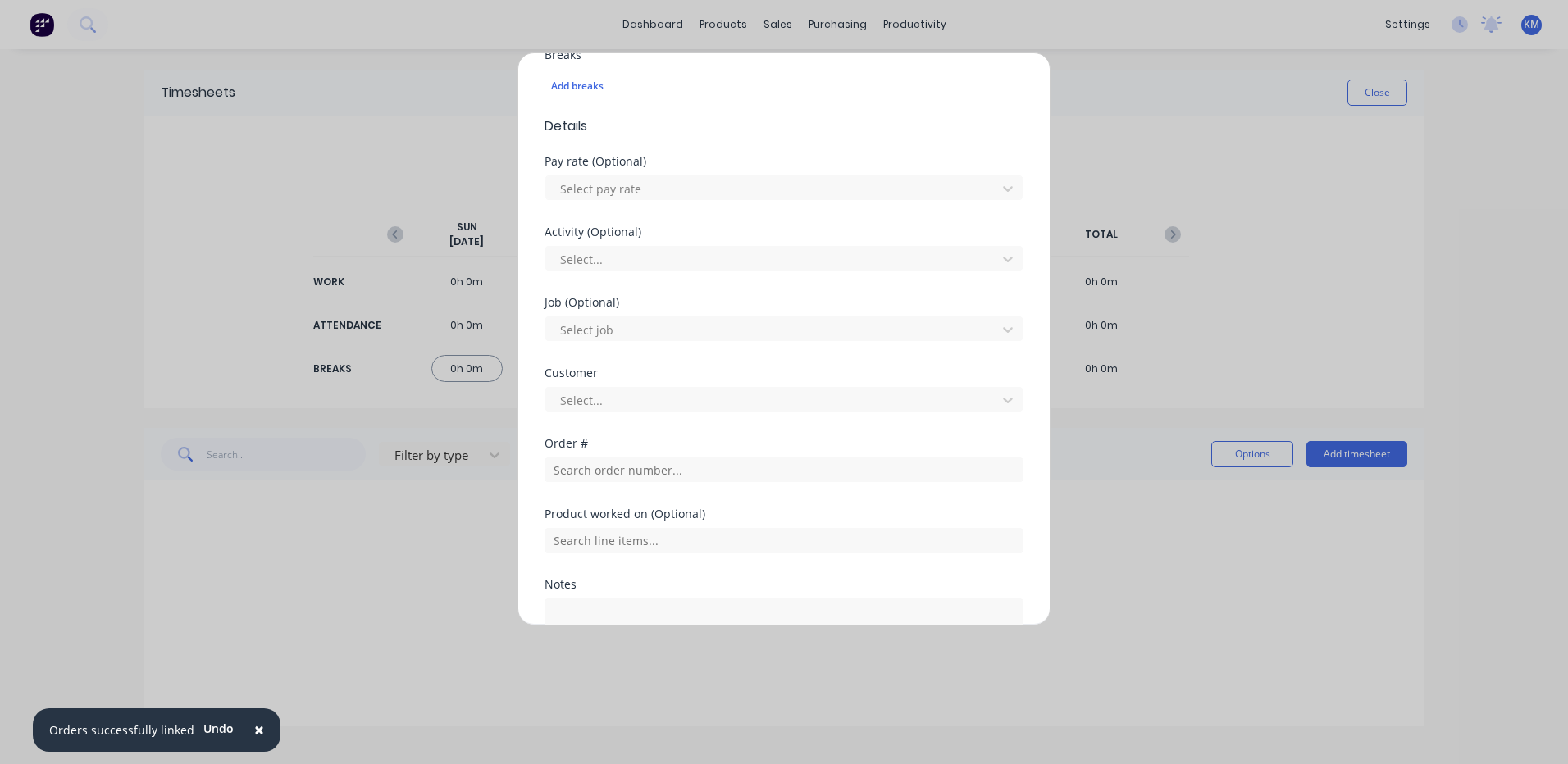
scroll to position [597, 0]
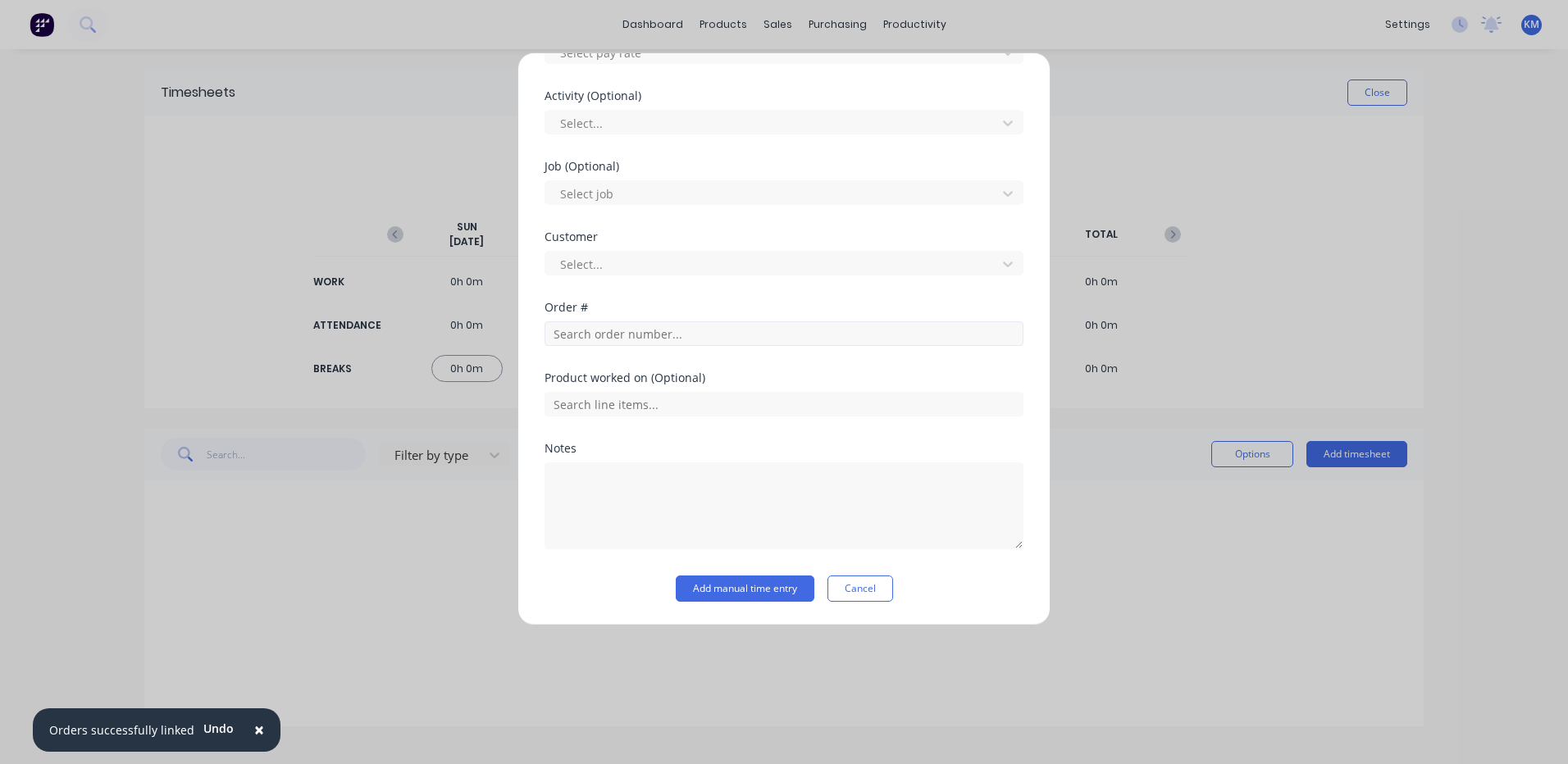
type input "30"
click at [626, 336] on input "text" at bounding box center [784, 334] width 479 height 25
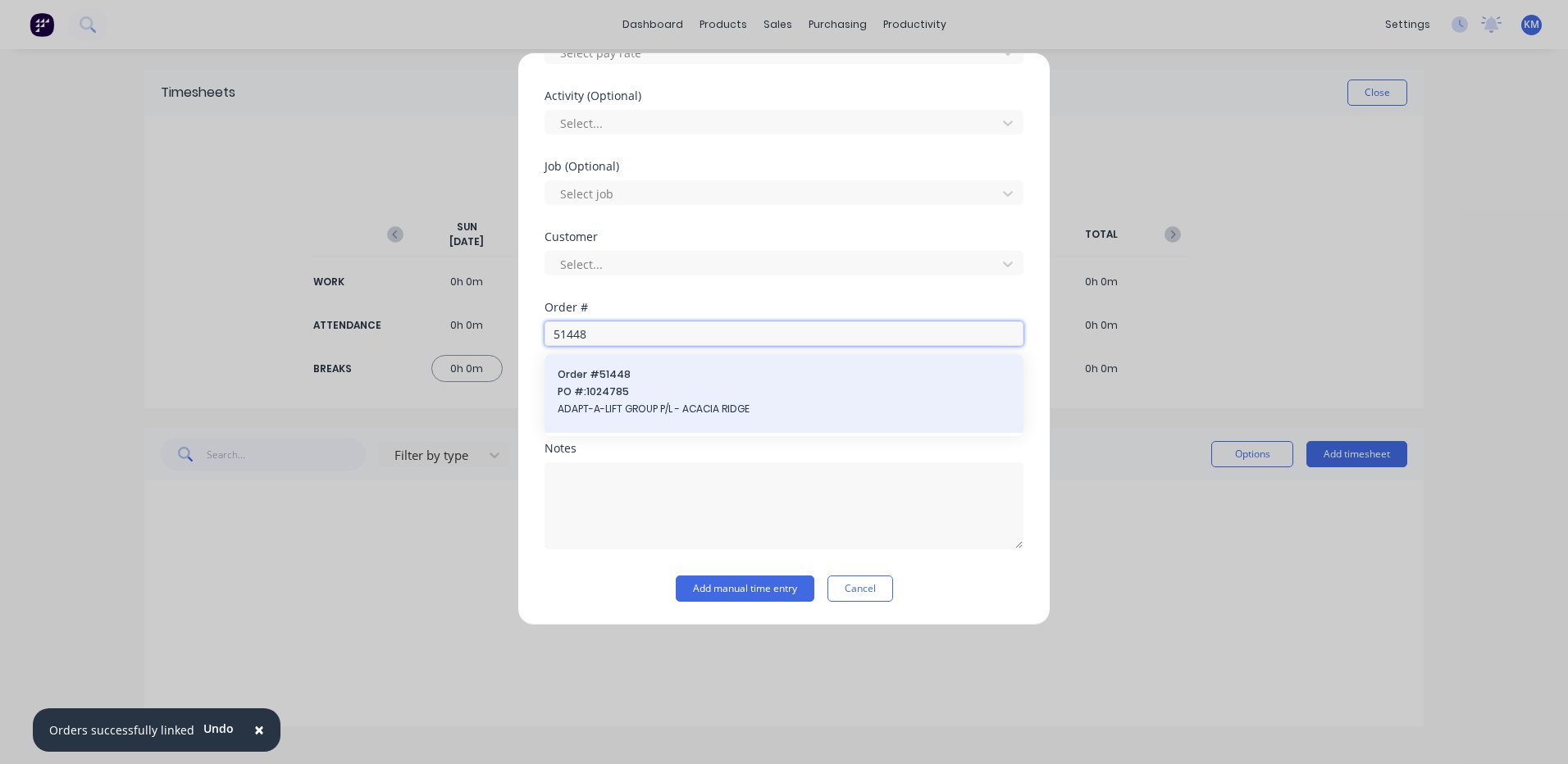
type input "51448"
click at [649, 377] on span "Order # 51448" at bounding box center [784, 374] width 453 height 14
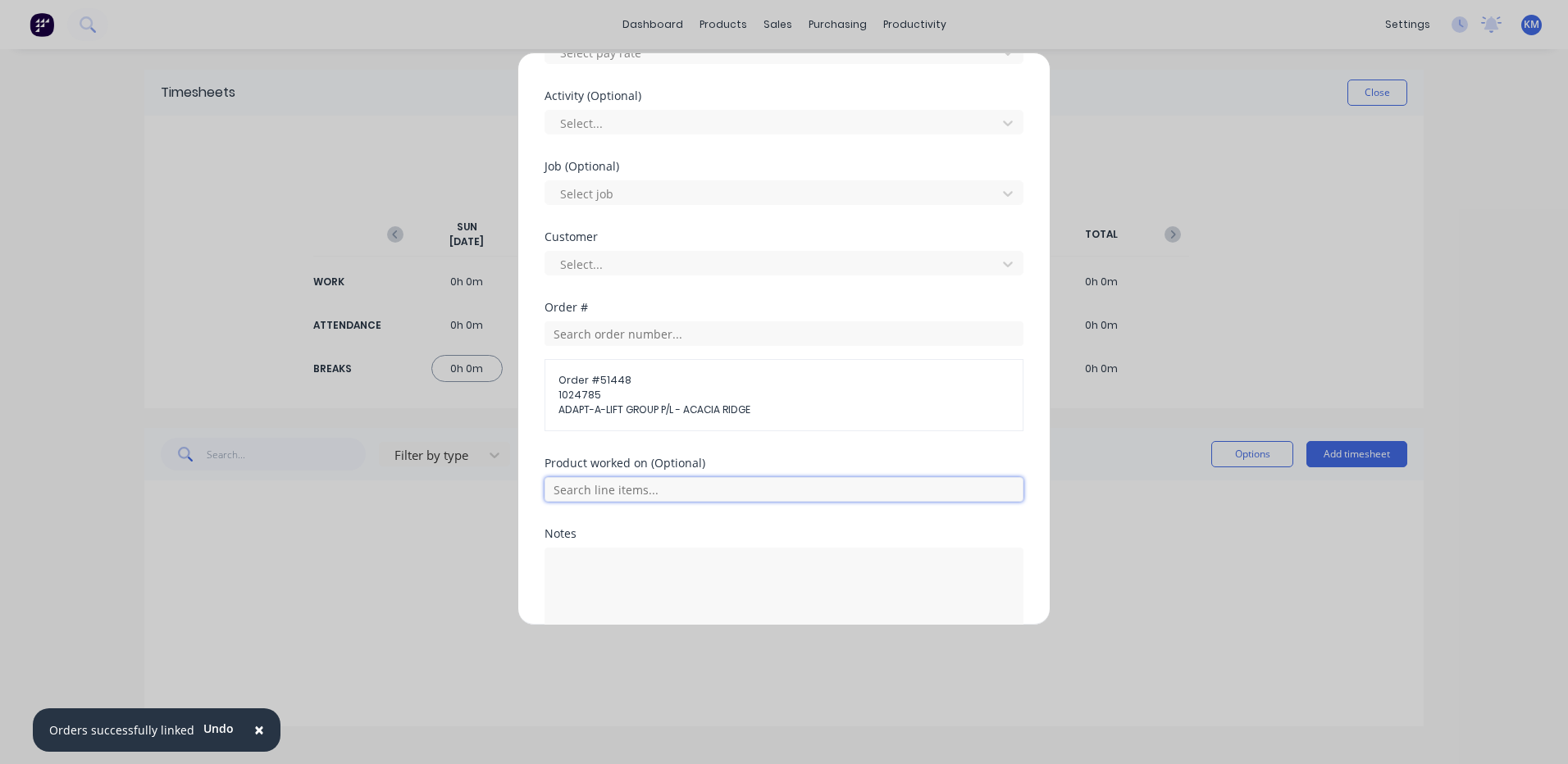
click at [674, 489] on input "text" at bounding box center [784, 490] width 479 height 25
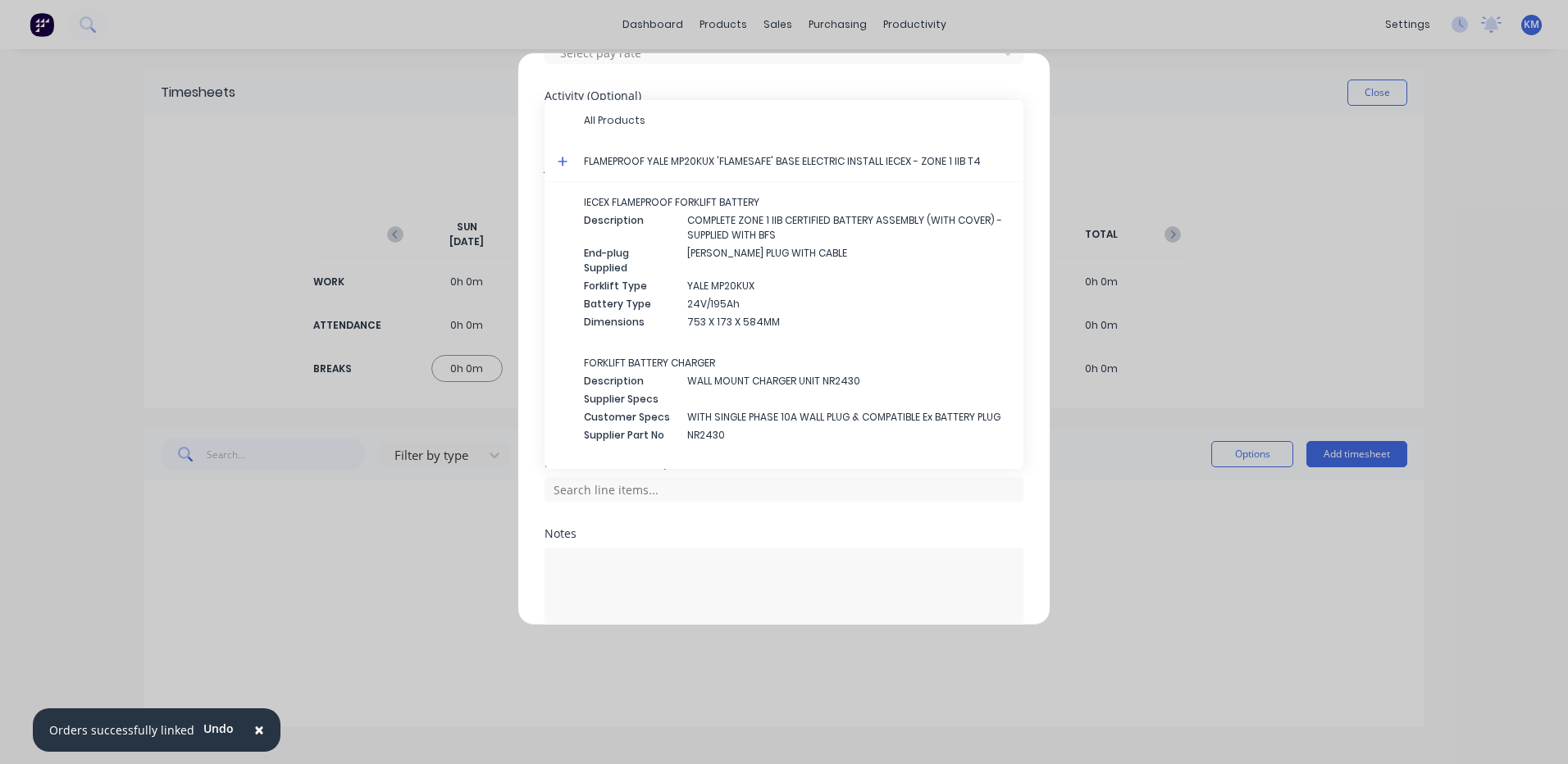
click at [562, 158] on icon at bounding box center [563, 162] width 11 height 11
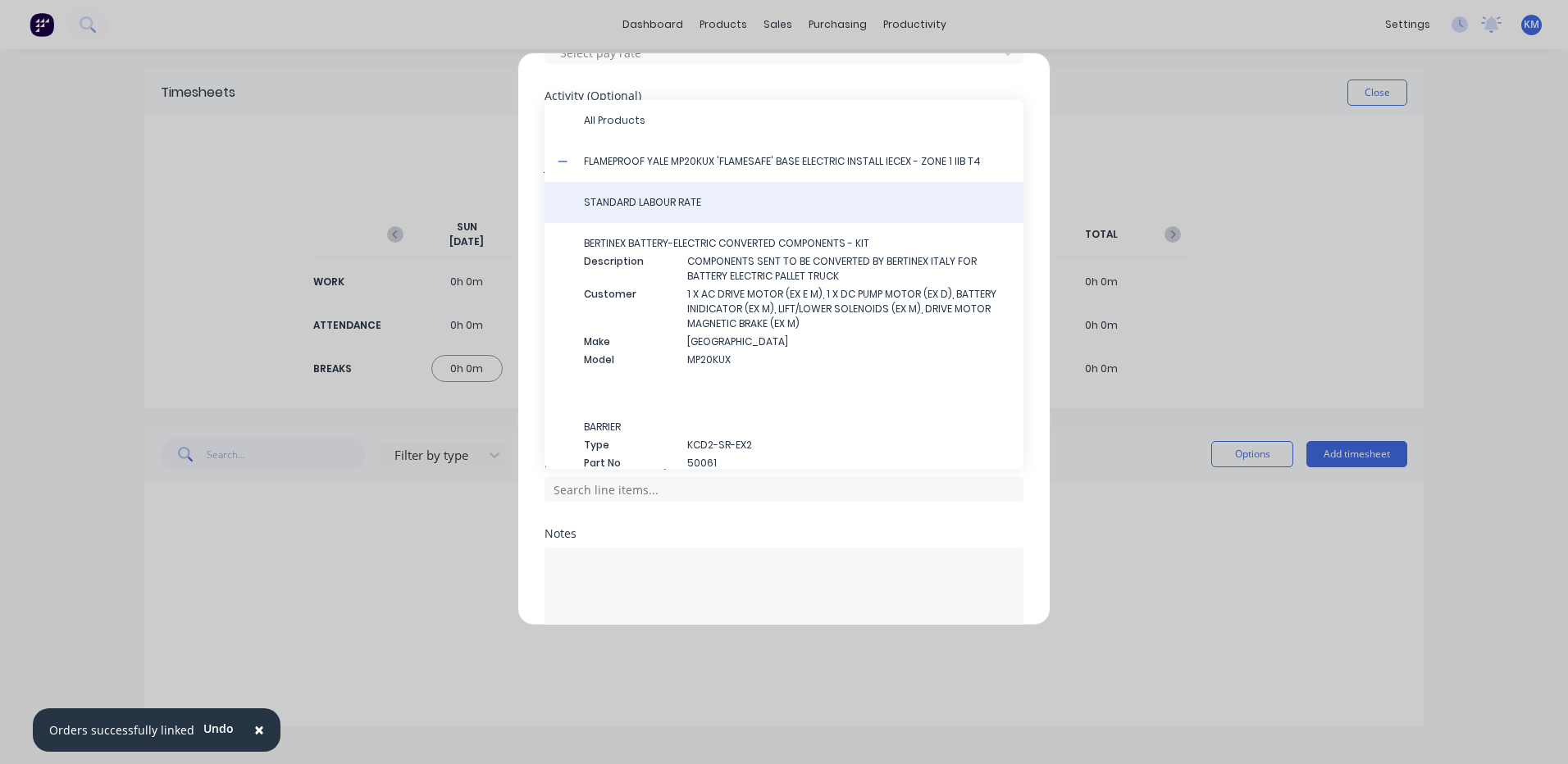
click at [593, 202] on span "STANDARD LABOUR RATE" at bounding box center [796, 202] width 426 height 14
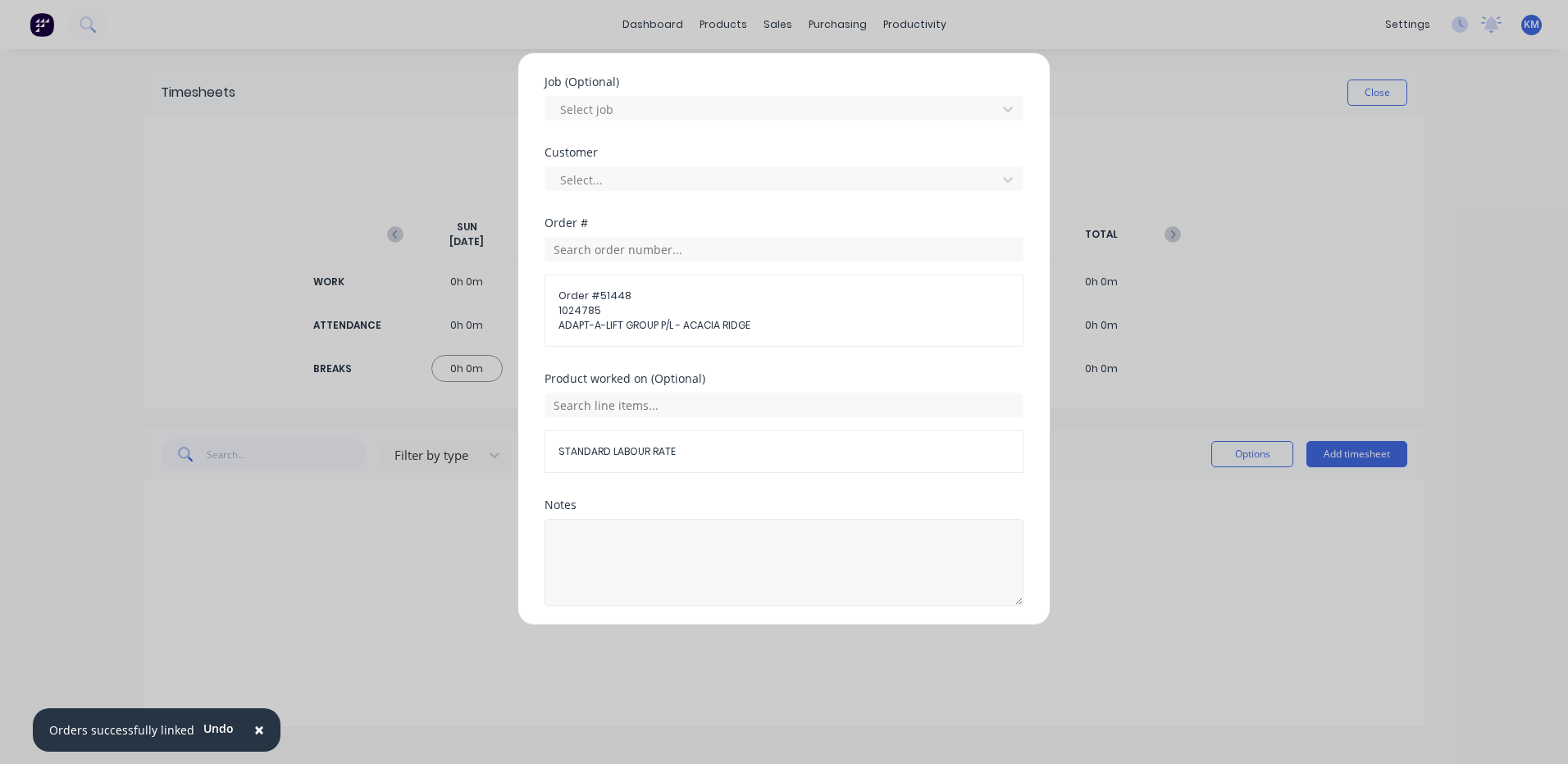
scroll to position [738, 0]
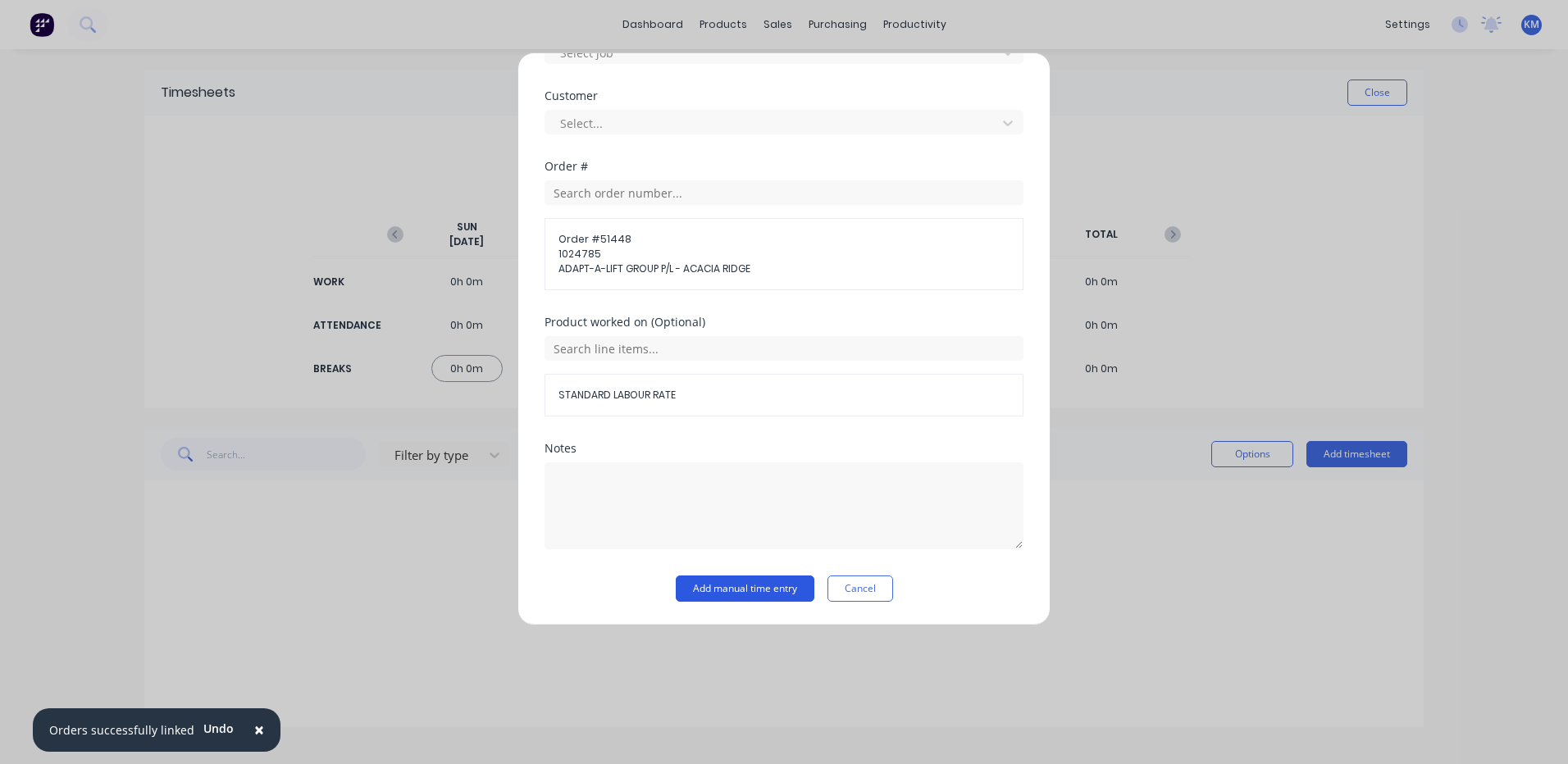
click at [749, 585] on button "Add manual time entry" at bounding box center [745, 588] width 139 height 26
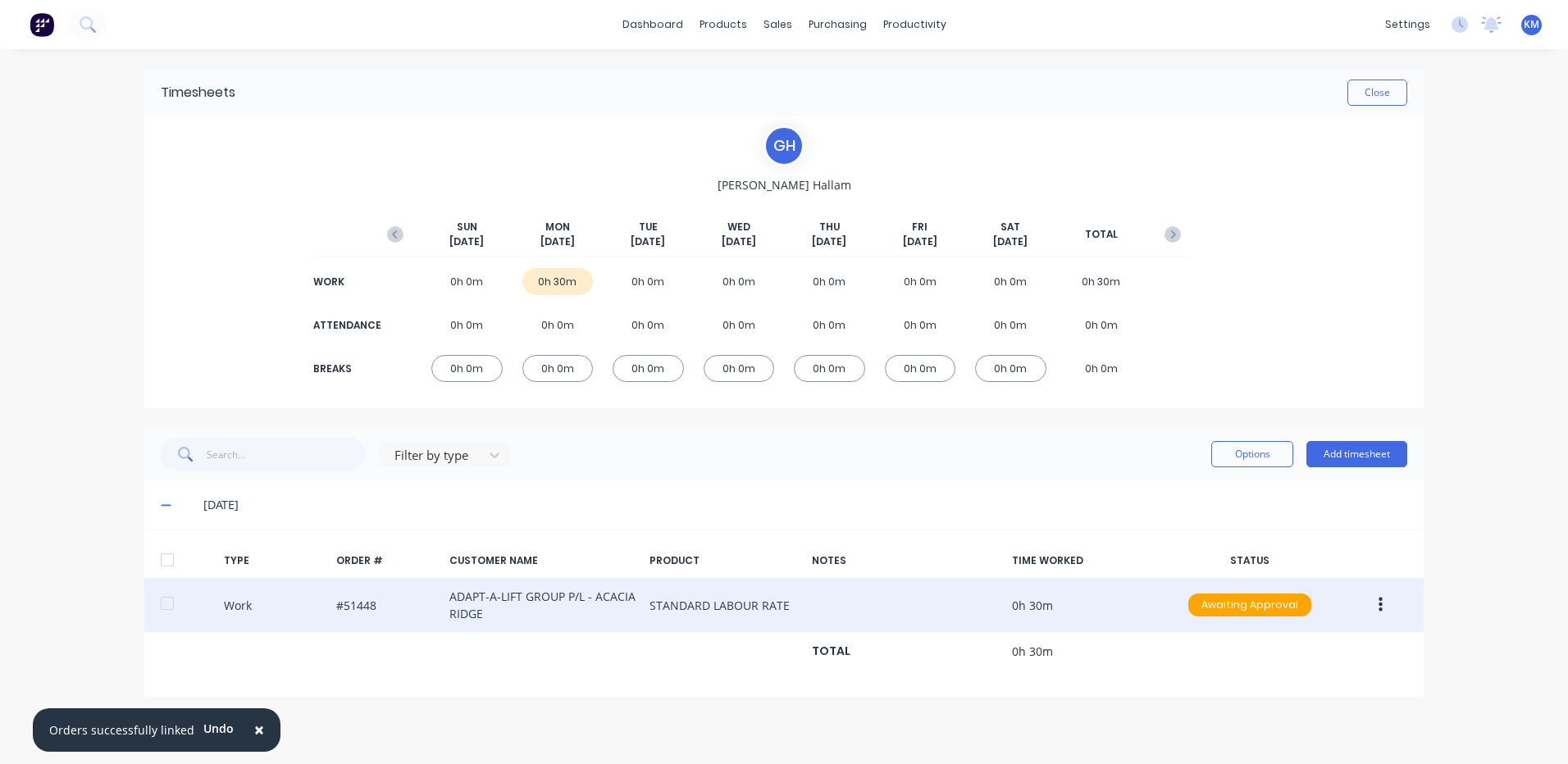
click at [1380, 615] on button "button" at bounding box center [1380, 605] width 38 height 30
click at [1323, 573] on div "Duplicate" at bounding box center [1322, 576] width 126 height 24
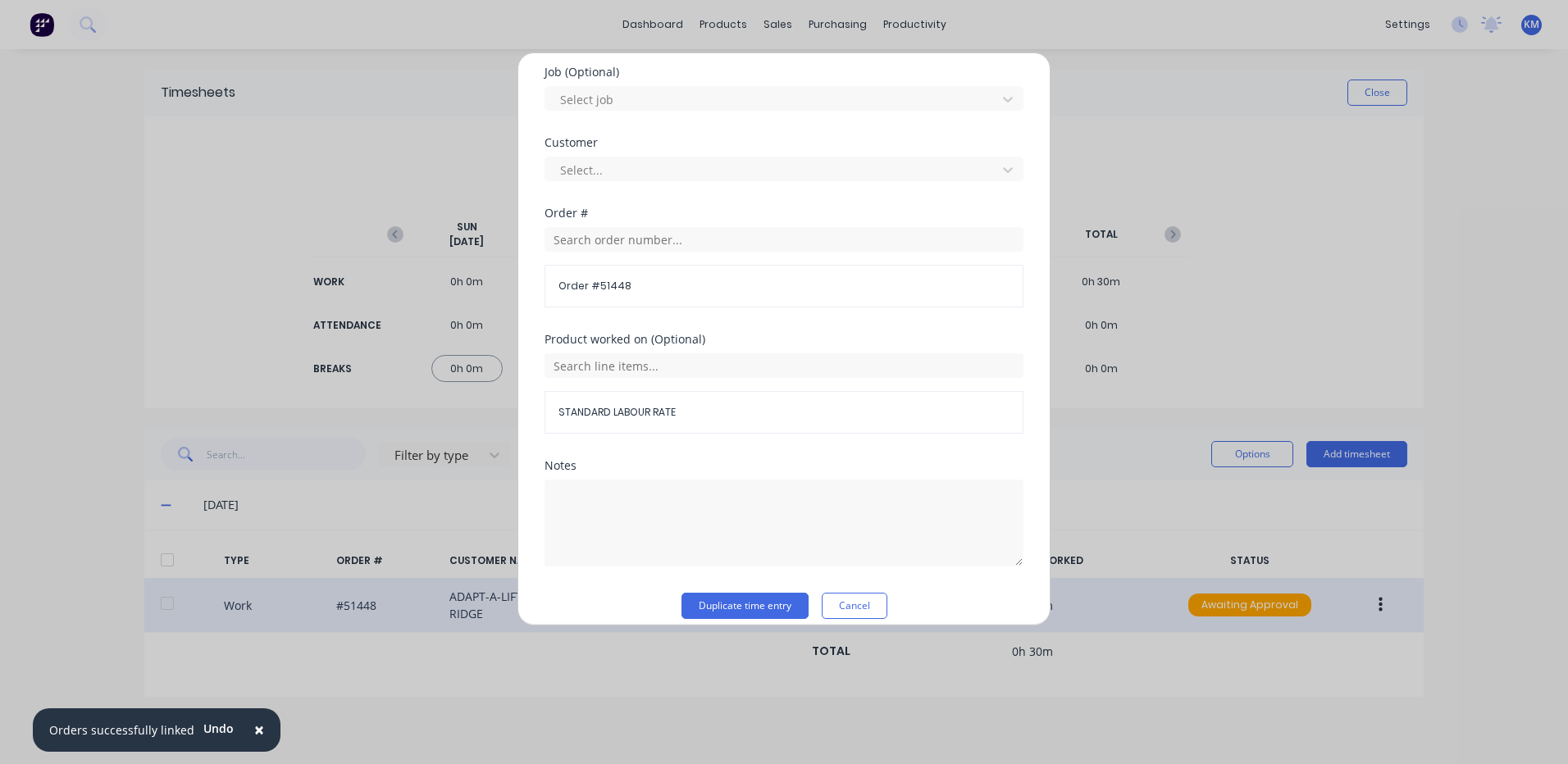
scroll to position [708, 0]
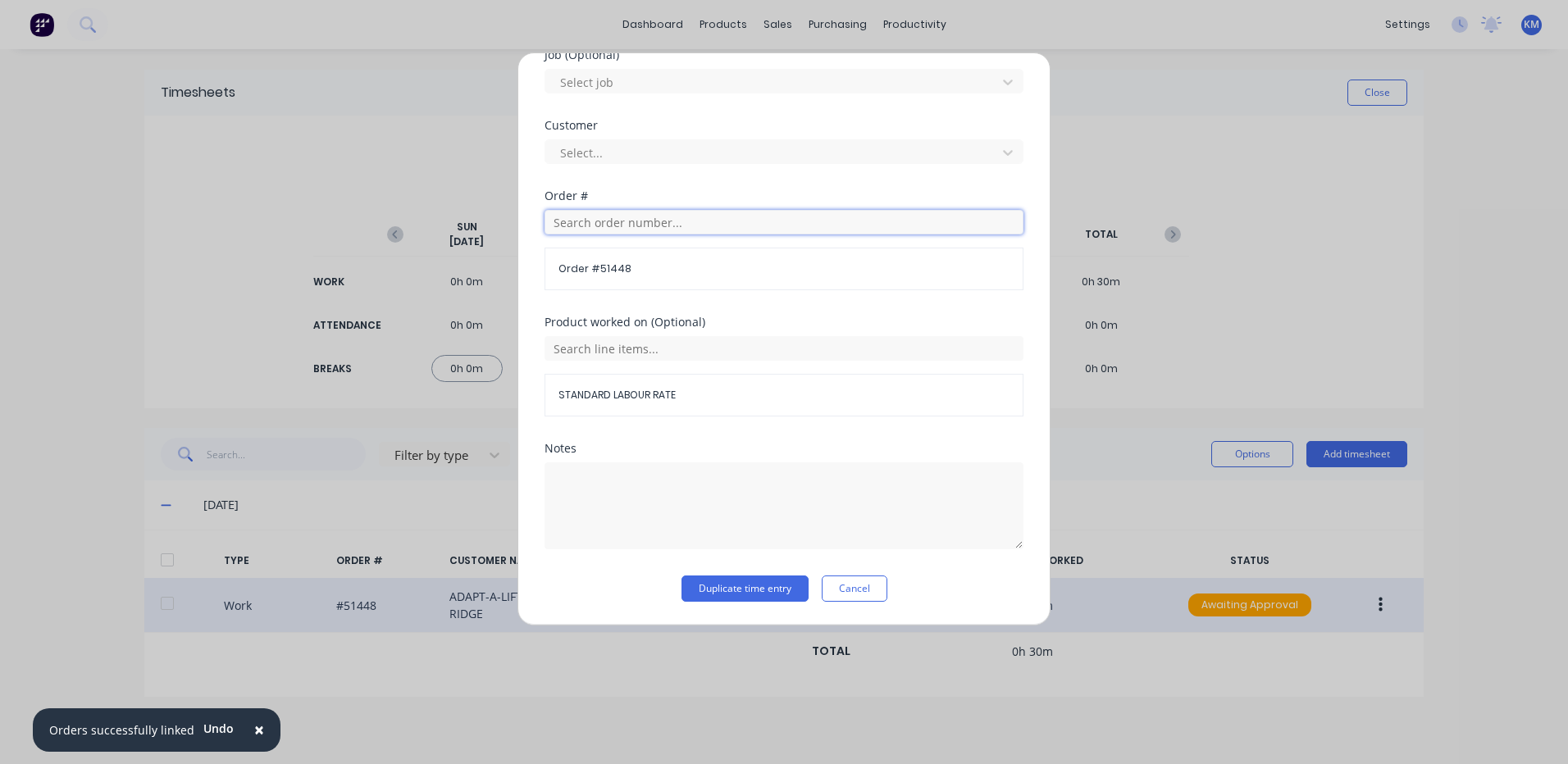
click at [659, 219] on input "text" at bounding box center [784, 222] width 479 height 25
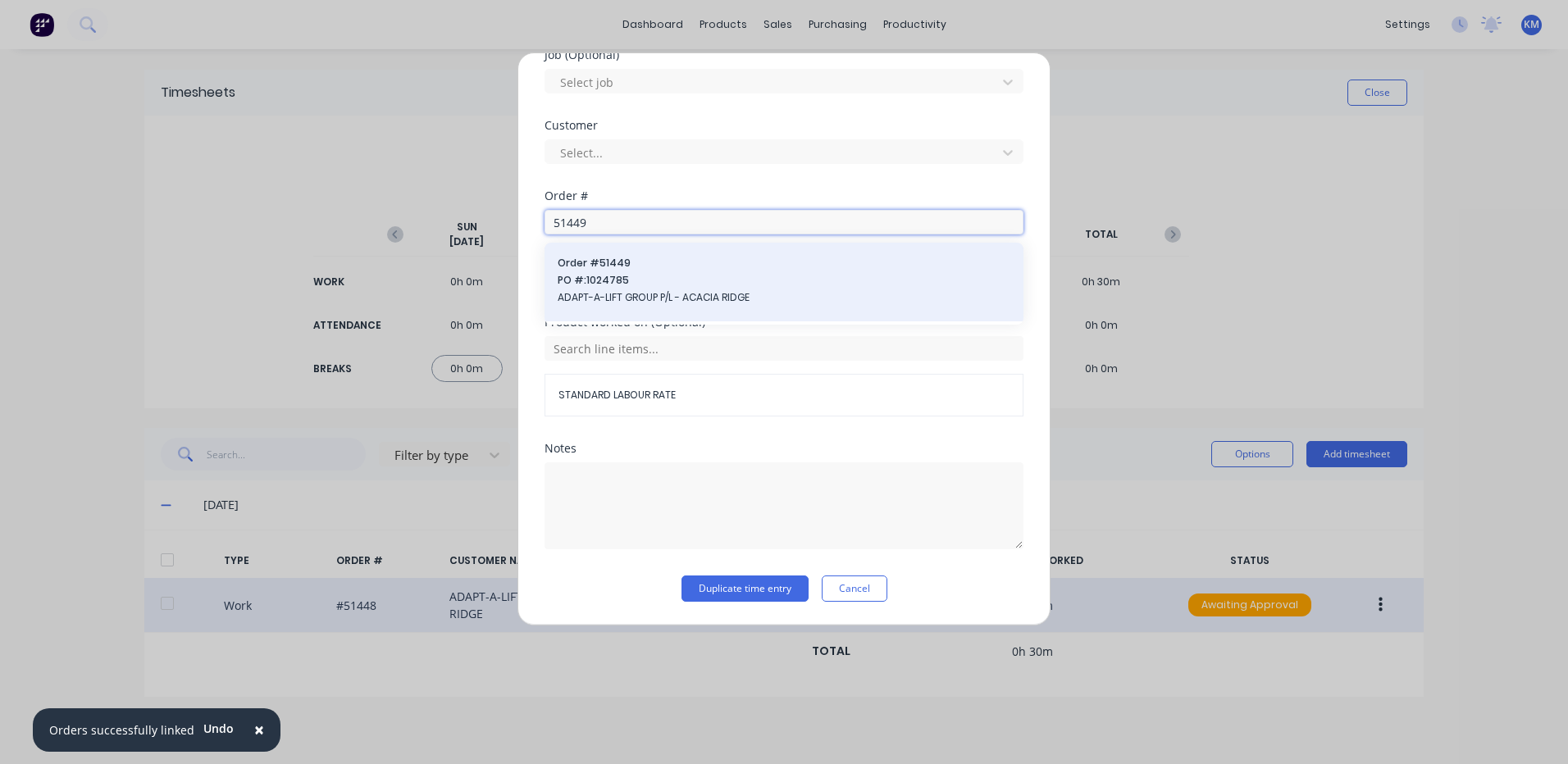
type input "51449"
click at [658, 277] on span "PO #: 1024785" at bounding box center [784, 280] width 453 height 14
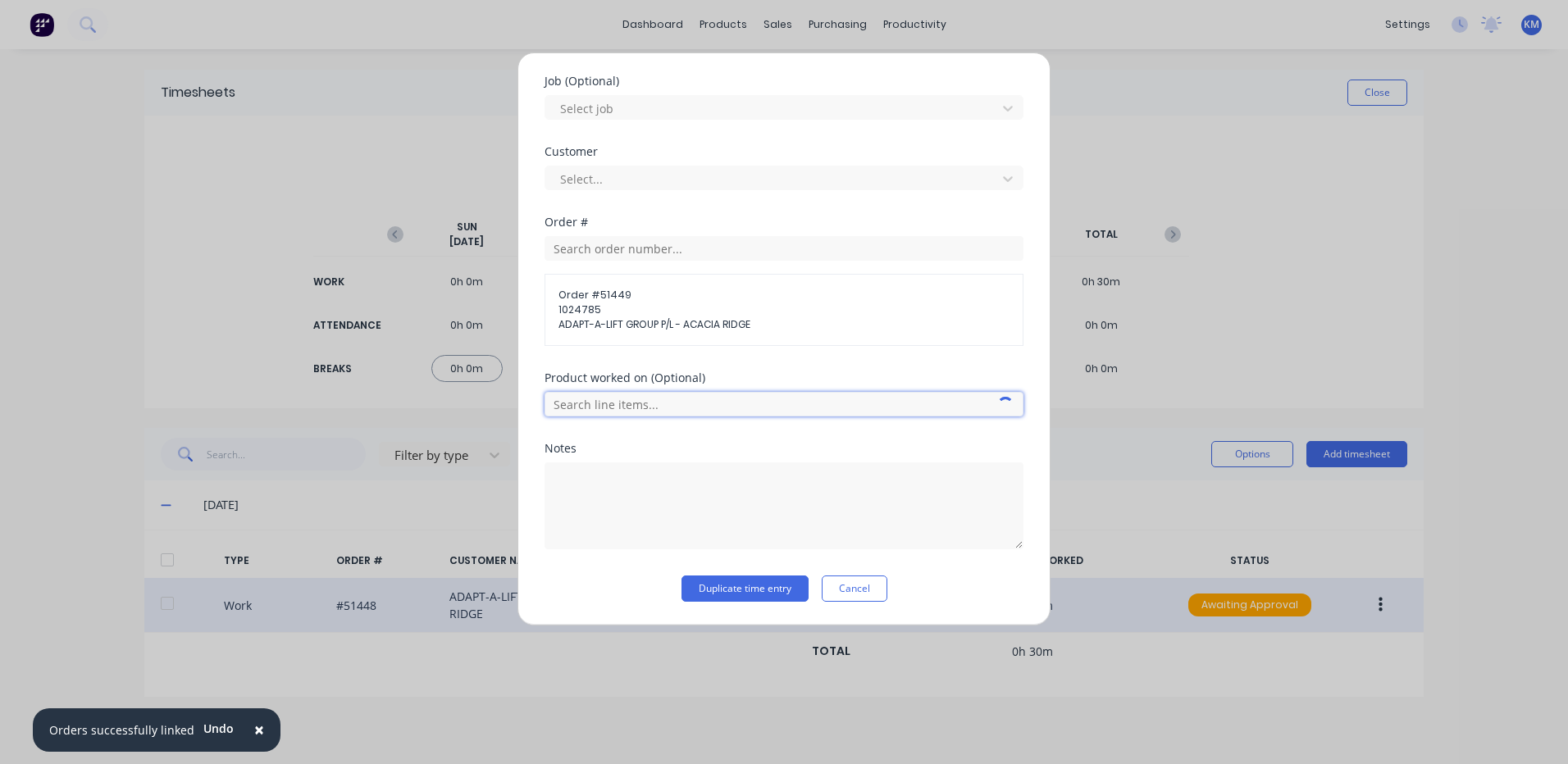
click at [661, 402] on input "text" at bounding box center [784, 404] width 479 height 25
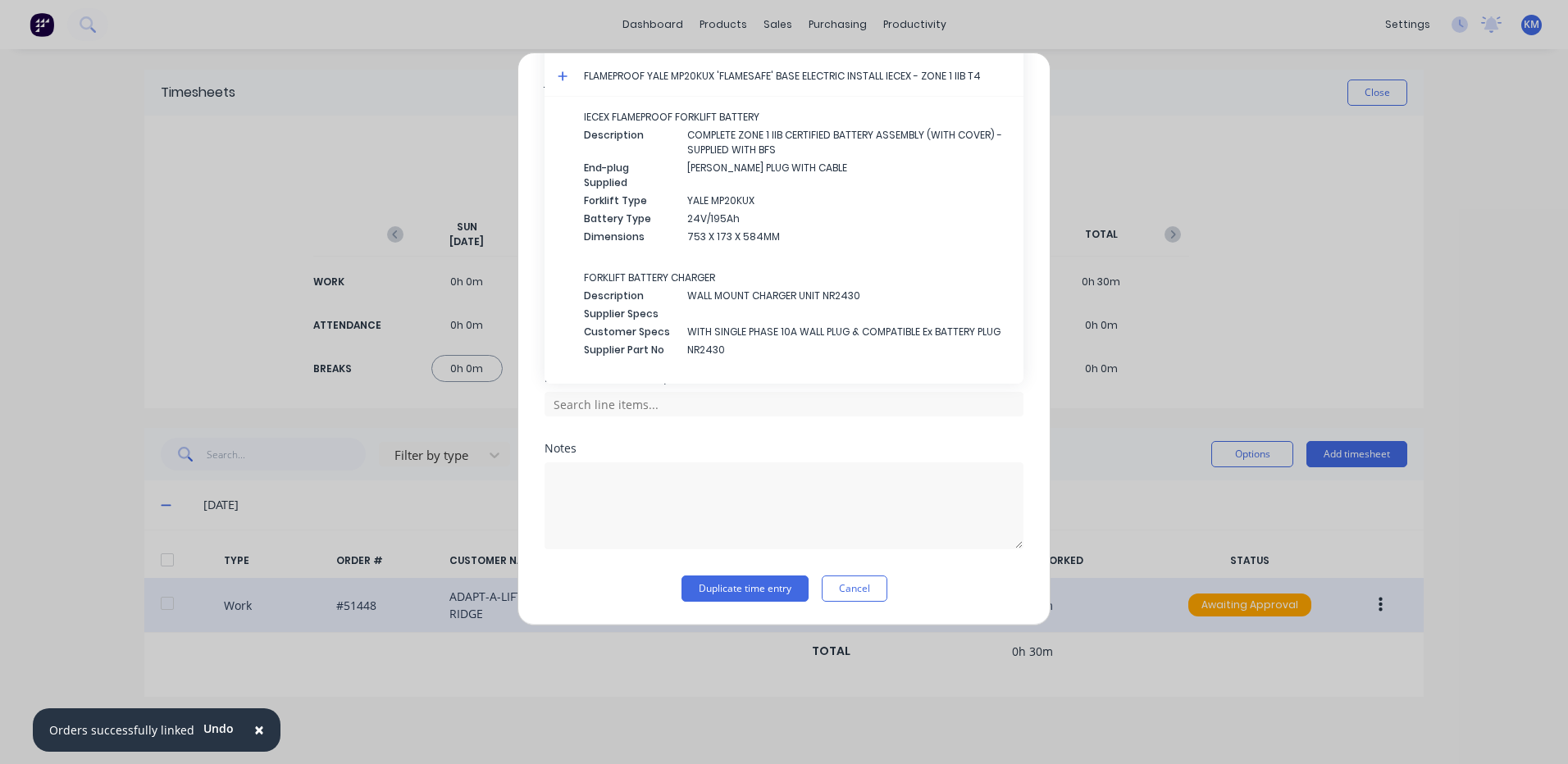
click at [664, 437] on div "Product worked on (Optional) All Products FLAMEPROOF YALE MP20KUX 'FLAMESAFE' B…" at bounding box center [784, 408] width 479 height 71
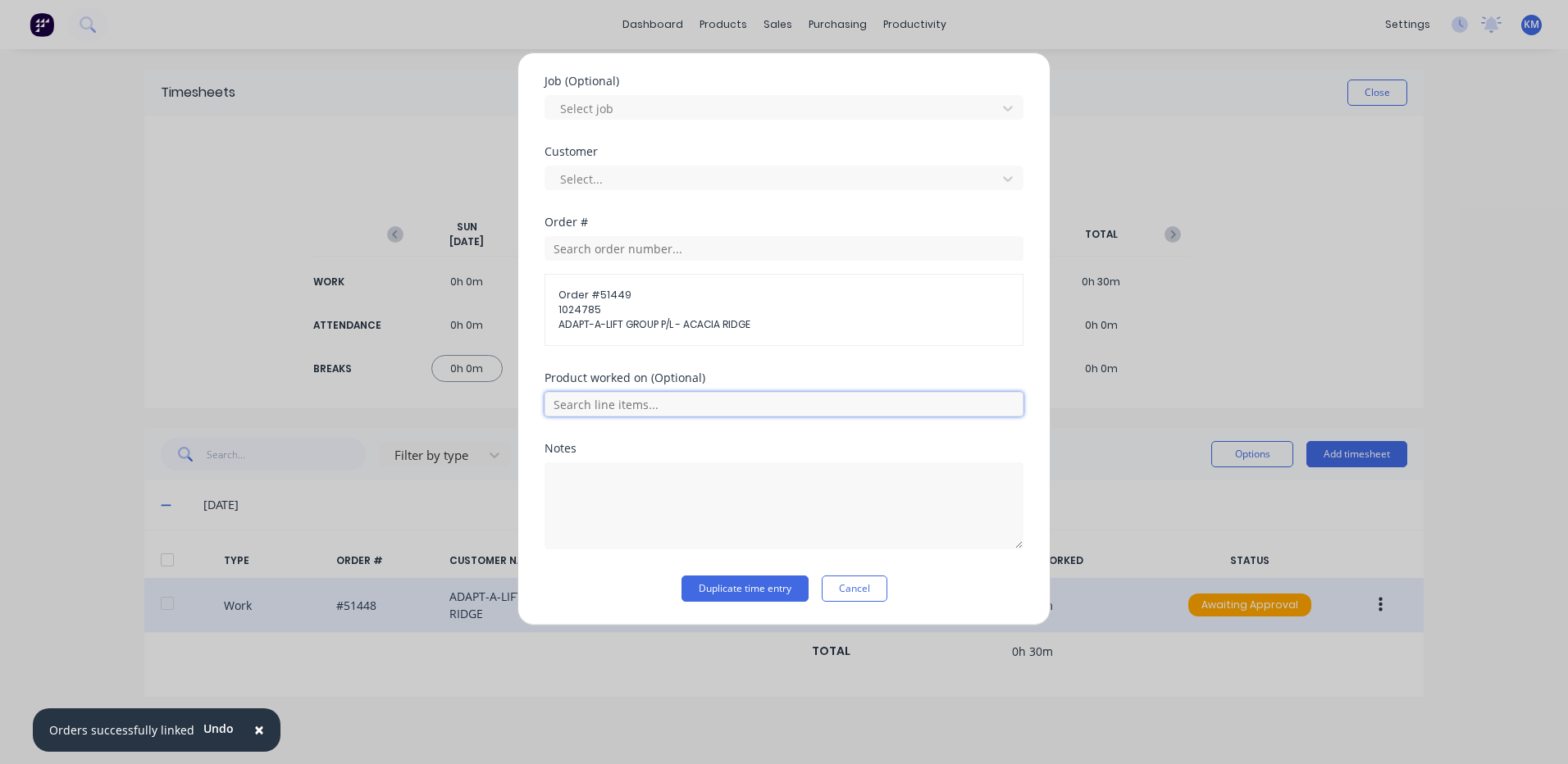
click at [671, 414] on input "text" at bounding box center [784, 404] width 479 height 25
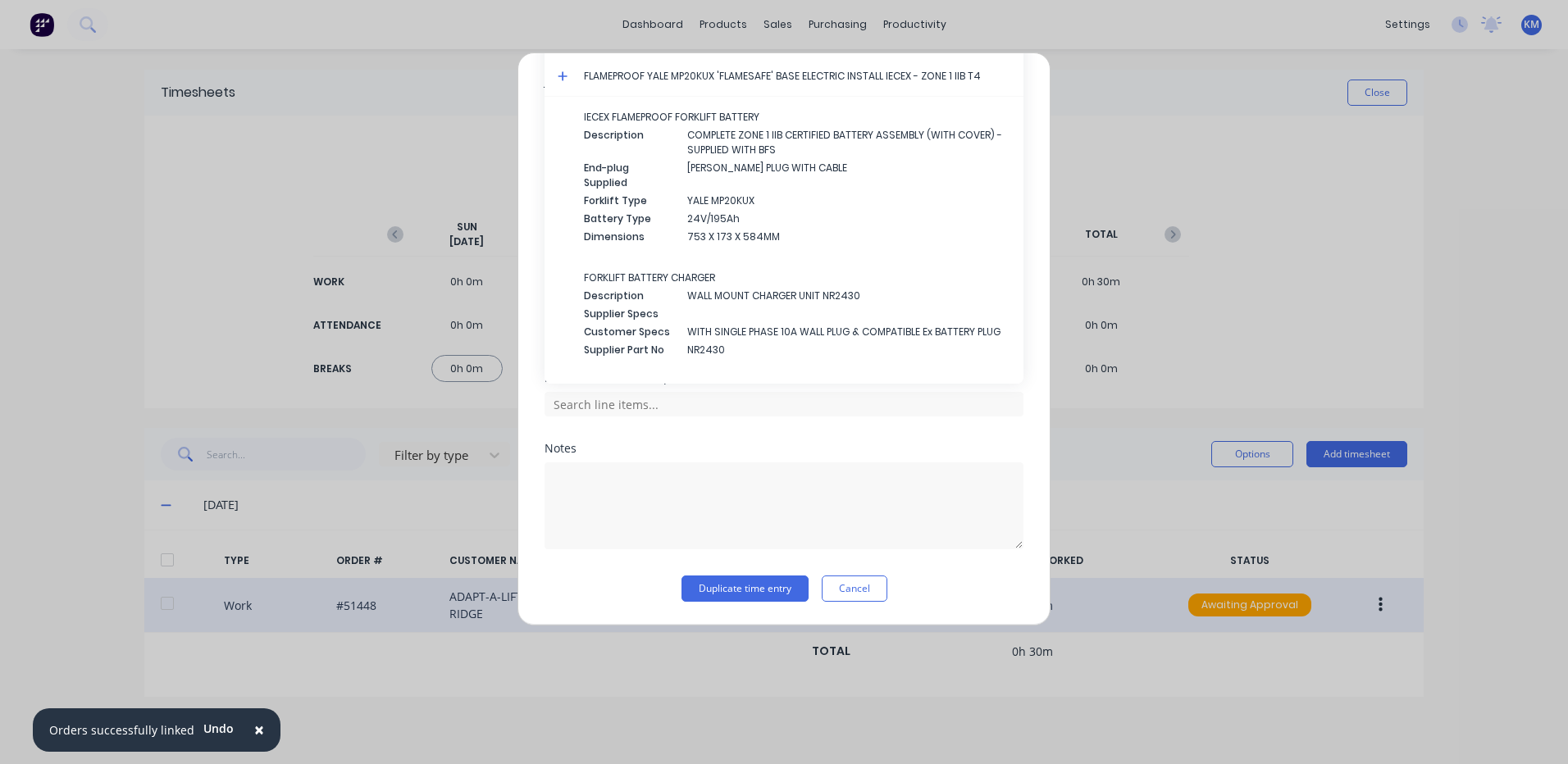
click at [563, 74] on icon at bounding box center [563, 77] width 10 height 10
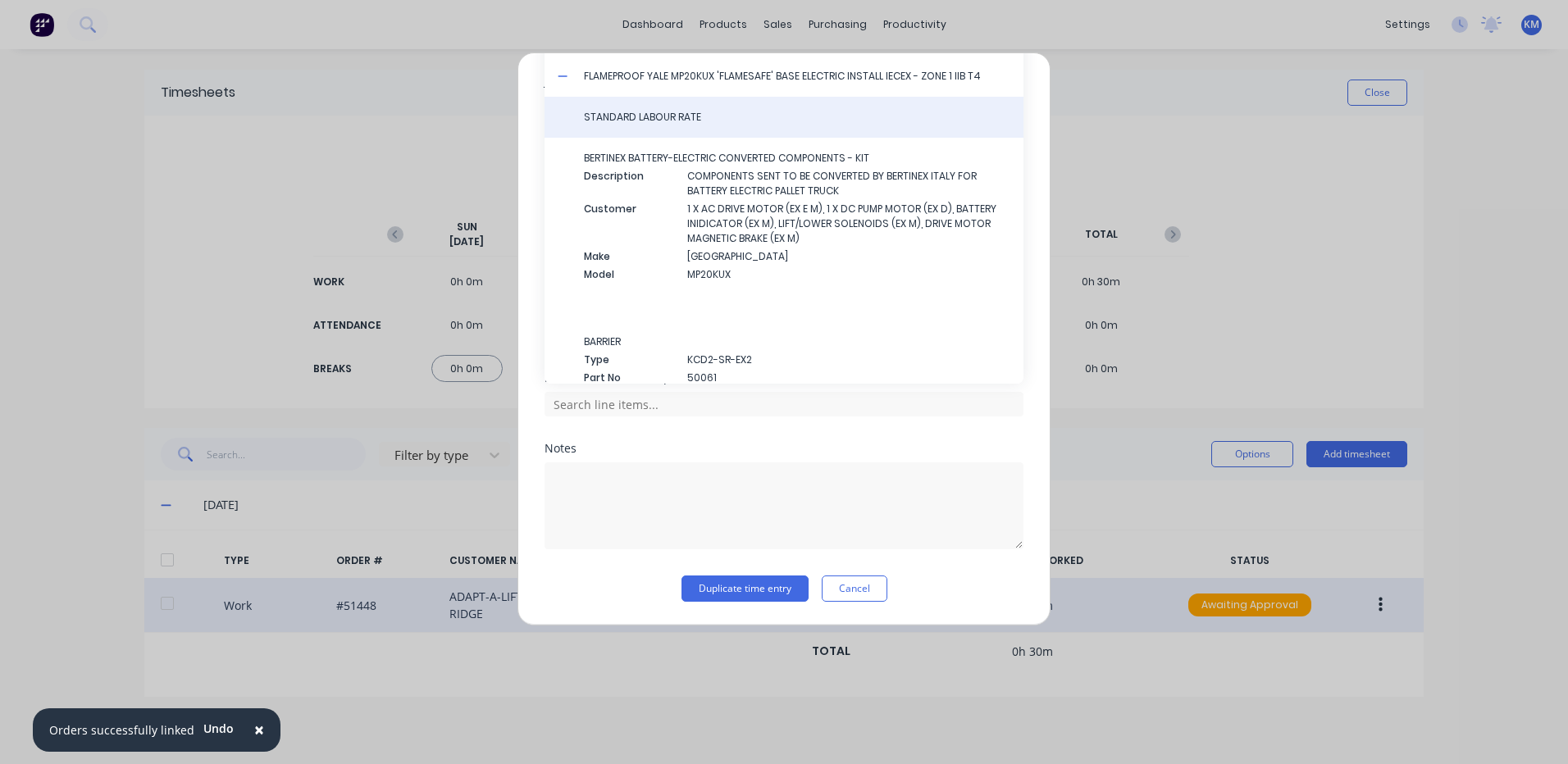
click at [619, 121] on span "STANDARD LABOUR RATE" at bounding box center [796, 117] width 426 height 14
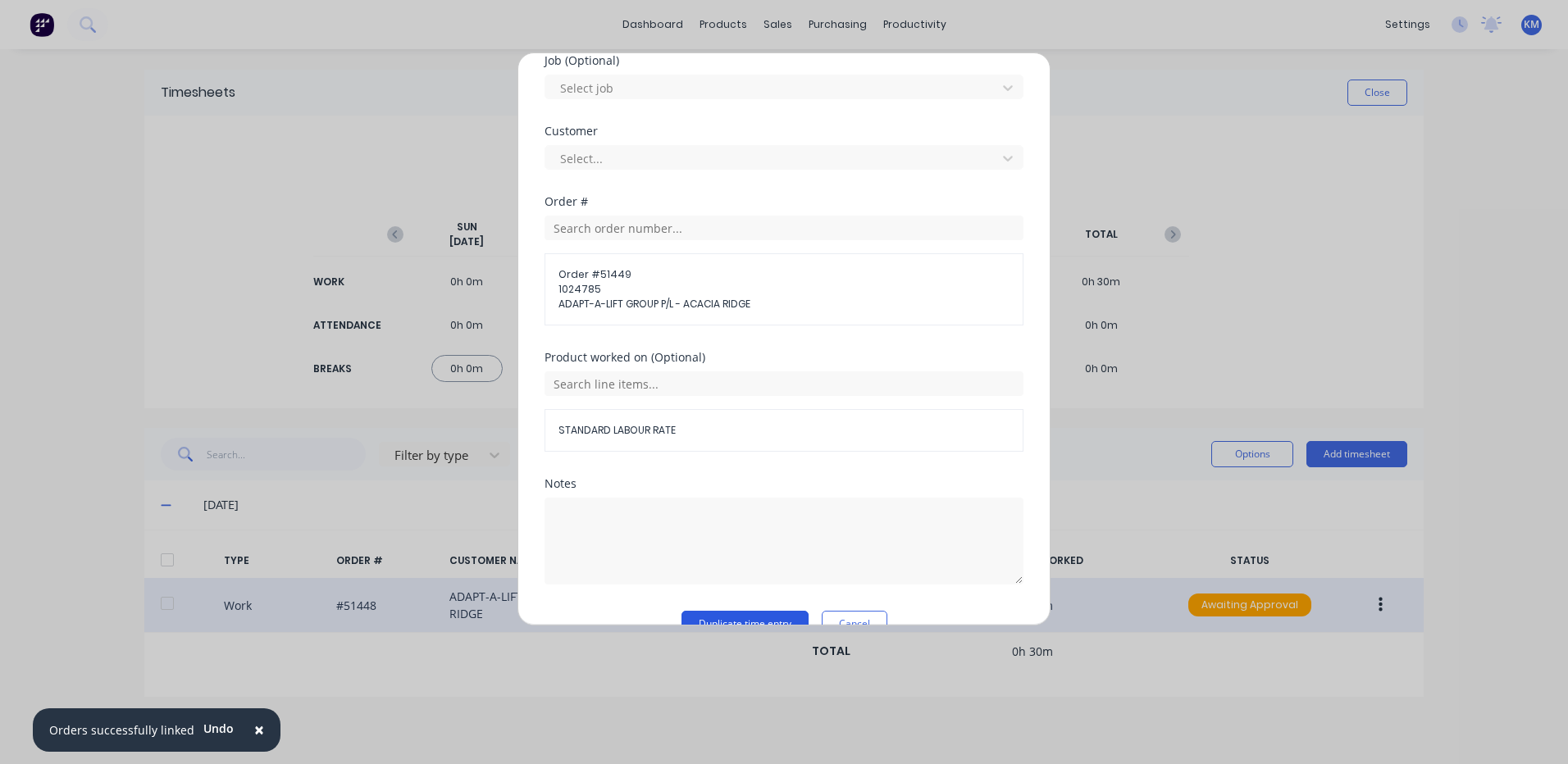
scroll to position [738, 0]
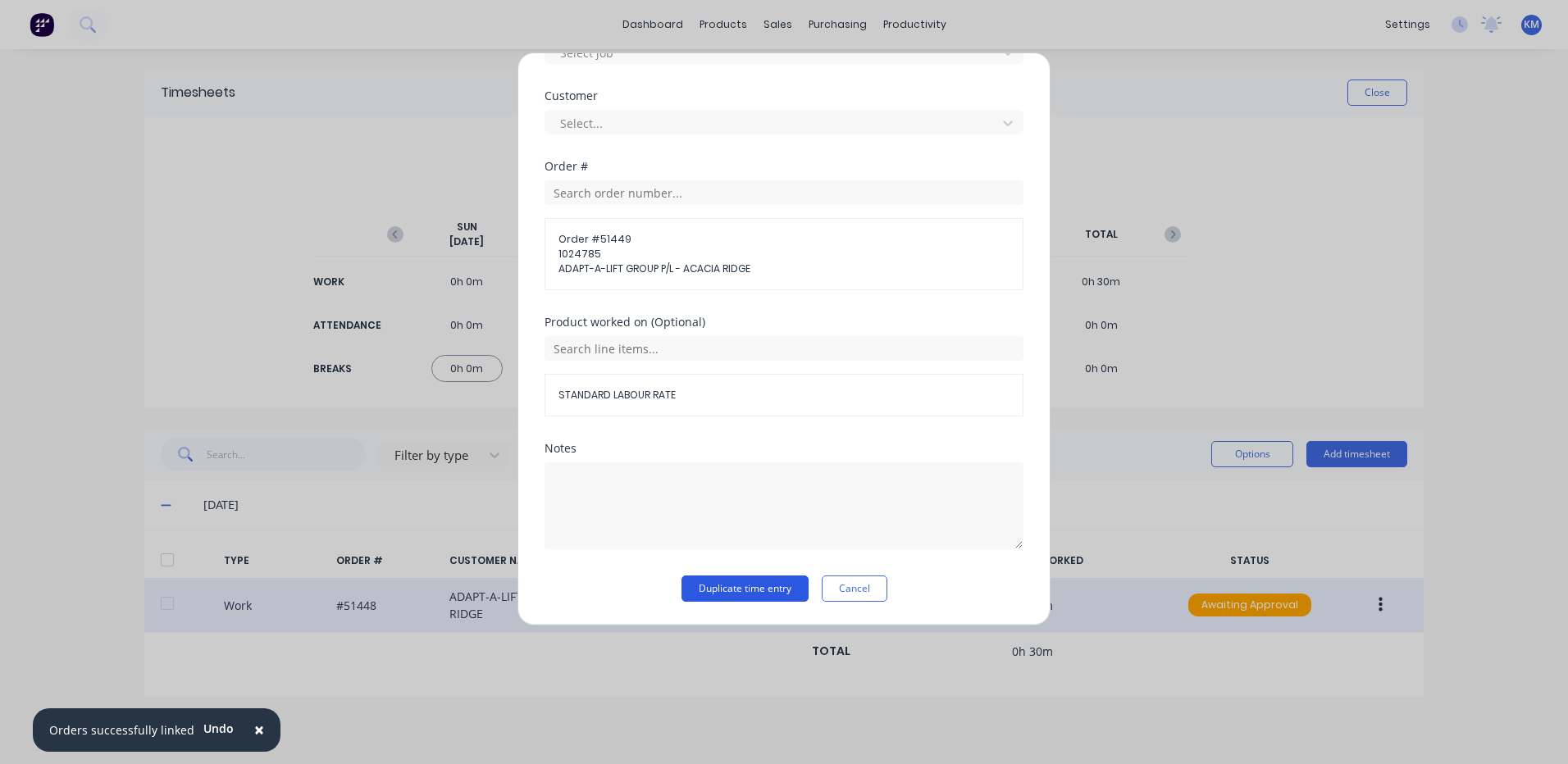
click at [757, 584] on button "Duplicate time entry" at bounding box center [745, 588] width 127 height 26
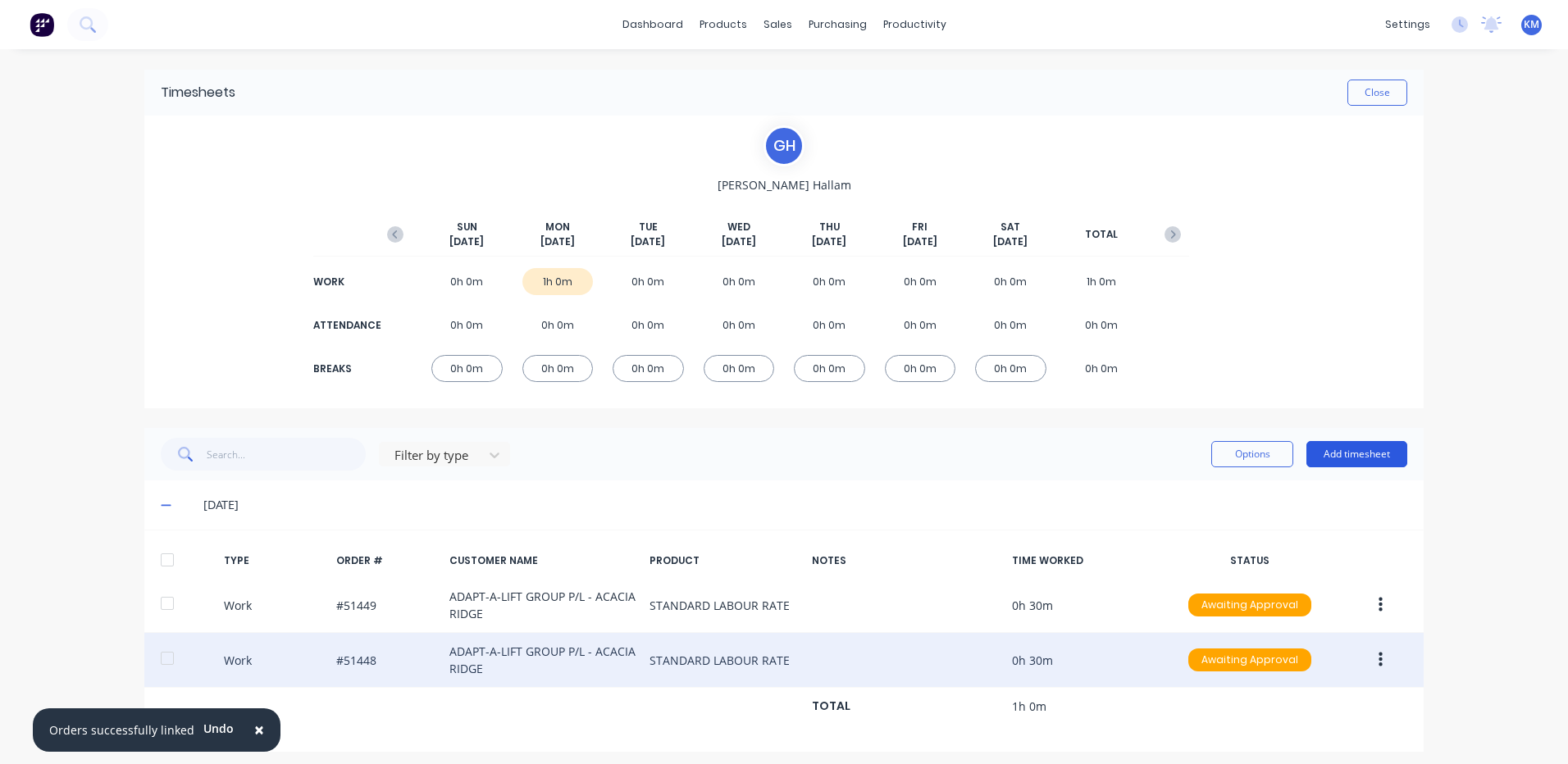
click at [1364, 444] on button "Add timesheet" at bounding box center [1356, 454] width 101 height 26
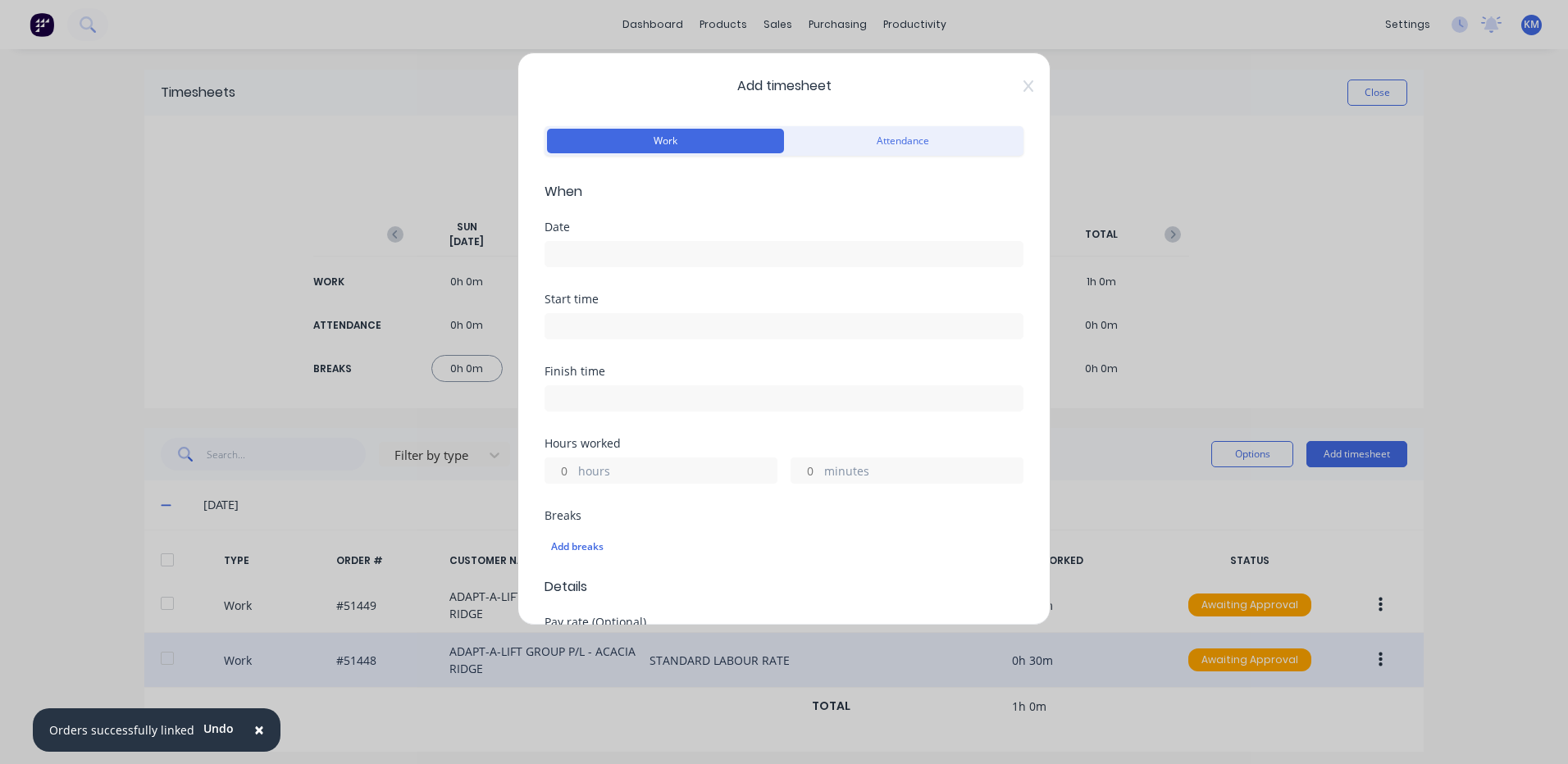
click at [604, 255] on input at bounding box center [784, 255] width 478 height 25
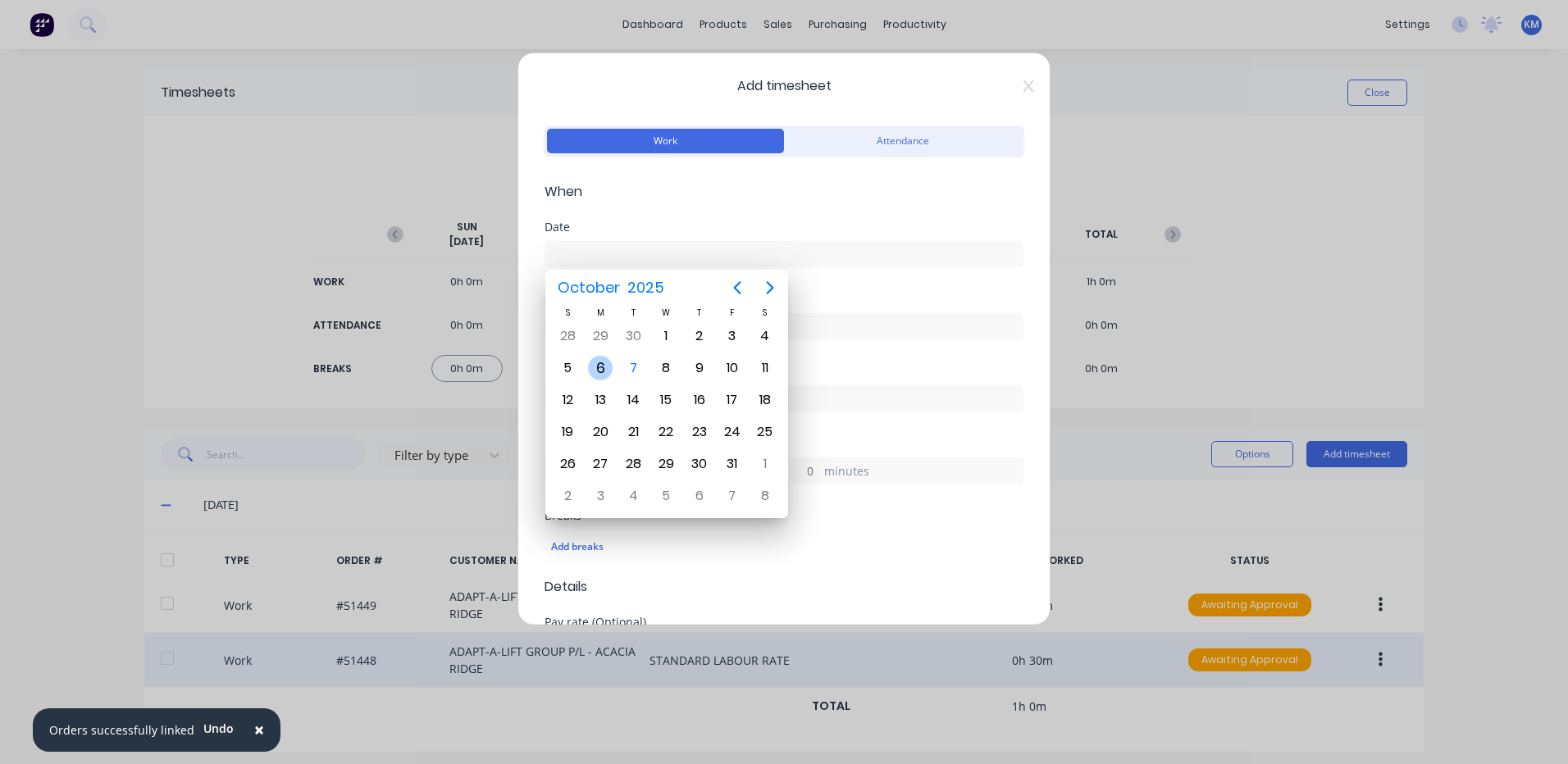
click at [602, 369] on div "6" at bounding box center [600, 369] width 25 height 25
type input "[DATE]"
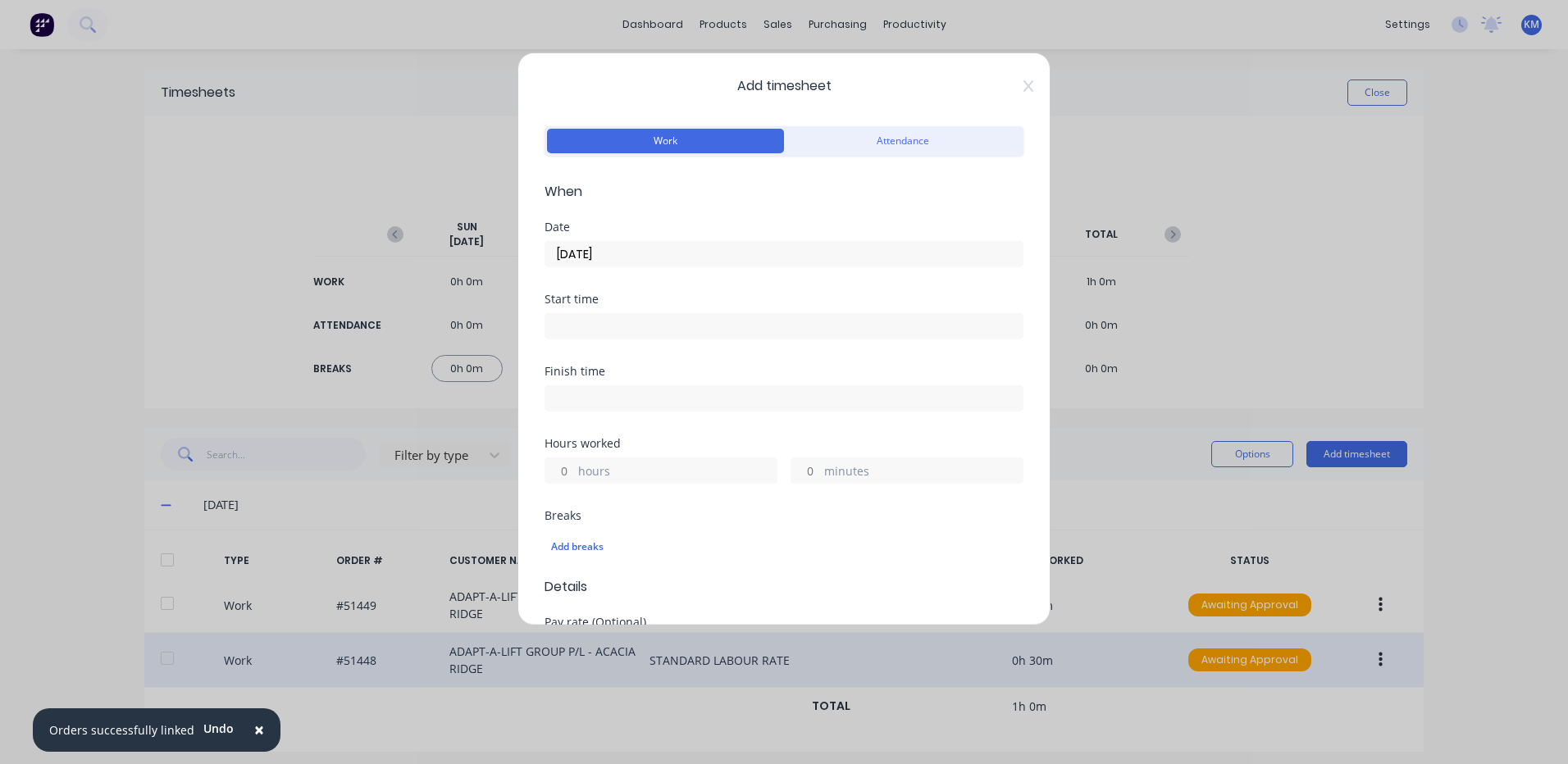
click at [615, 468] on label "hours" at bounding box center [677, 472] width 198 height 20
click at [574, 468] on input "hours" at bounding box center [560, 471] width 29 height 25
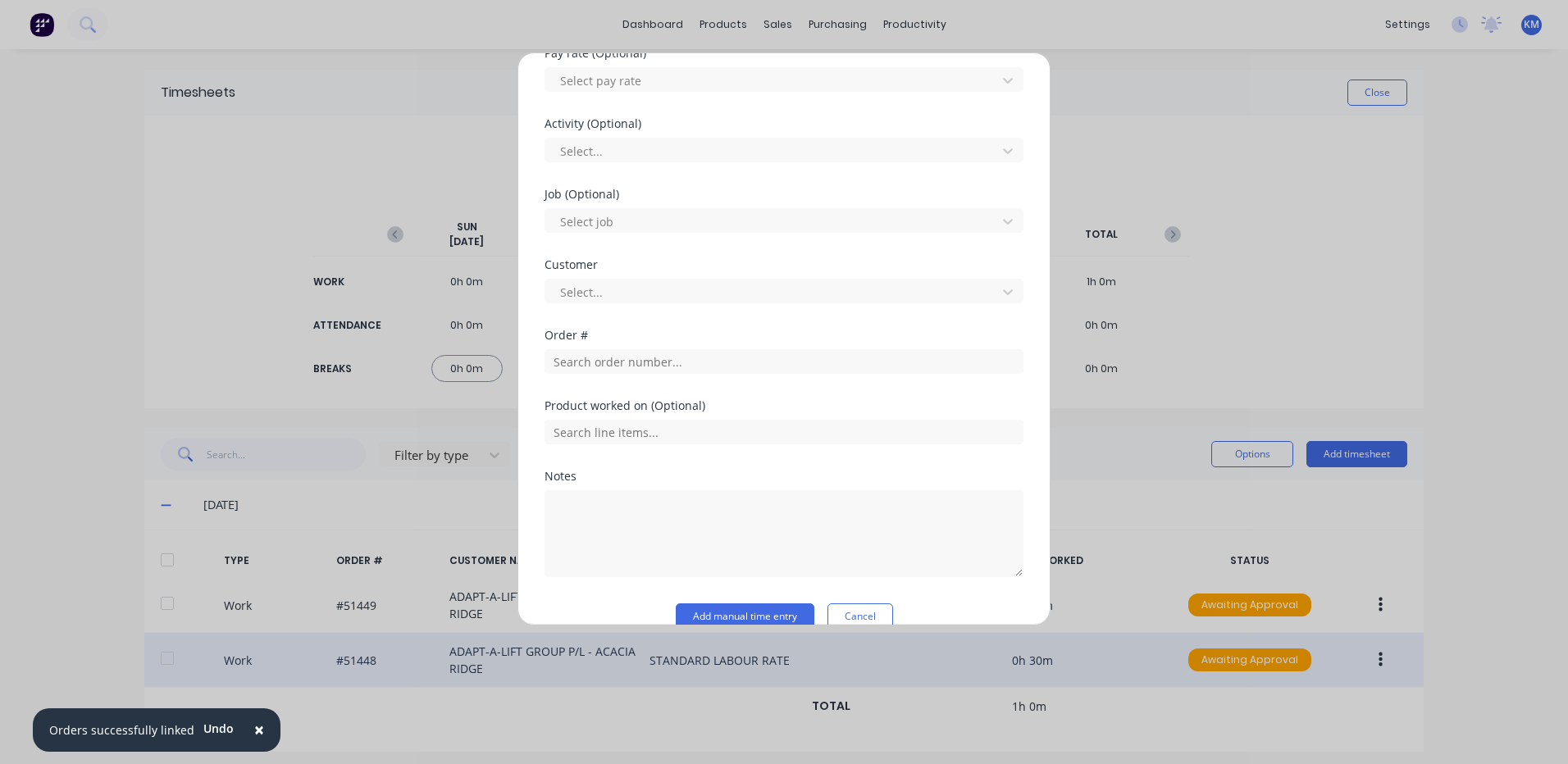
scroll to position [574, 0]
type input "1"
click at [668, 355] on input "text" at bounding box center [784, 357] width 479 height 25
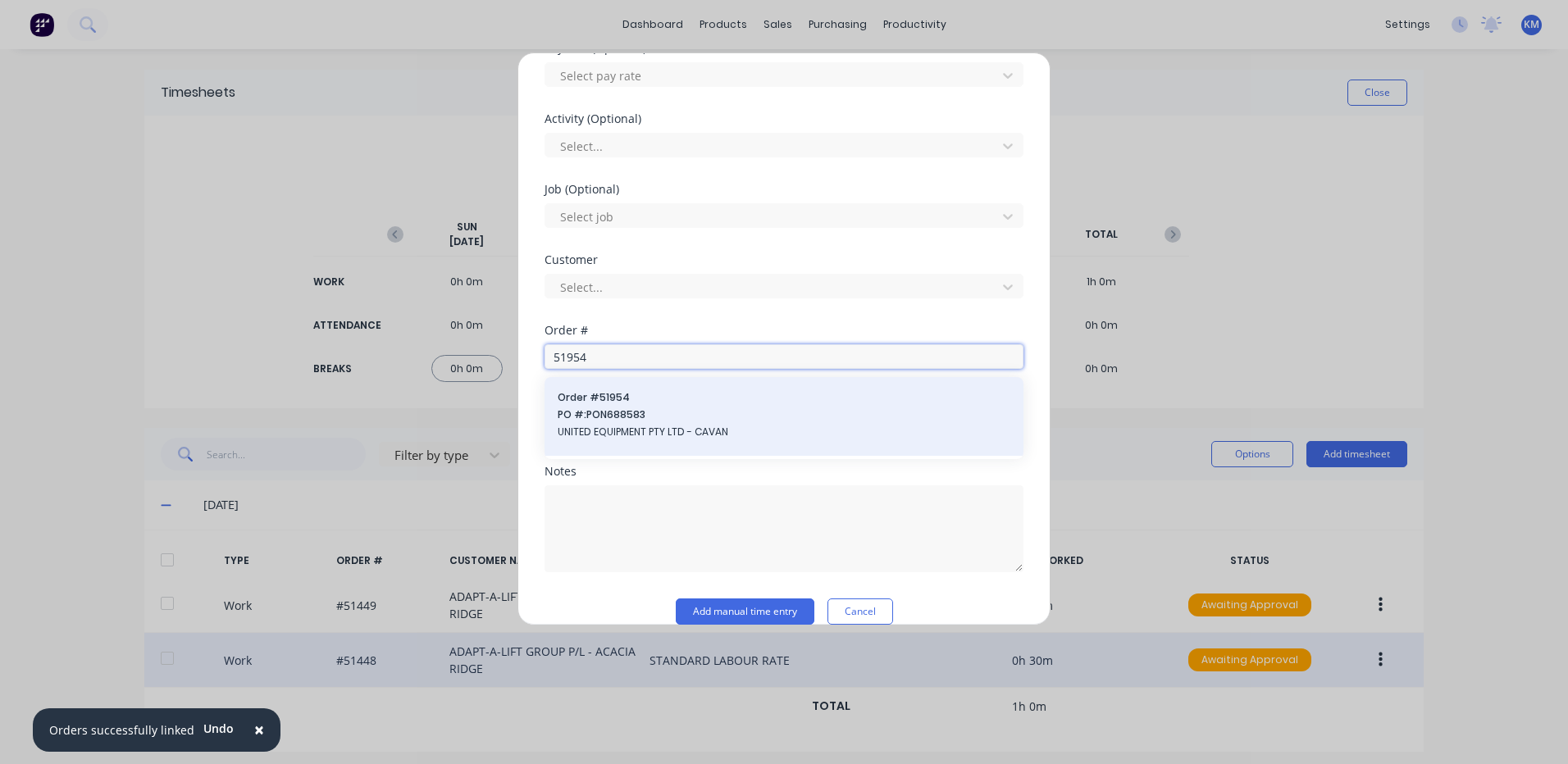
type input "51954"
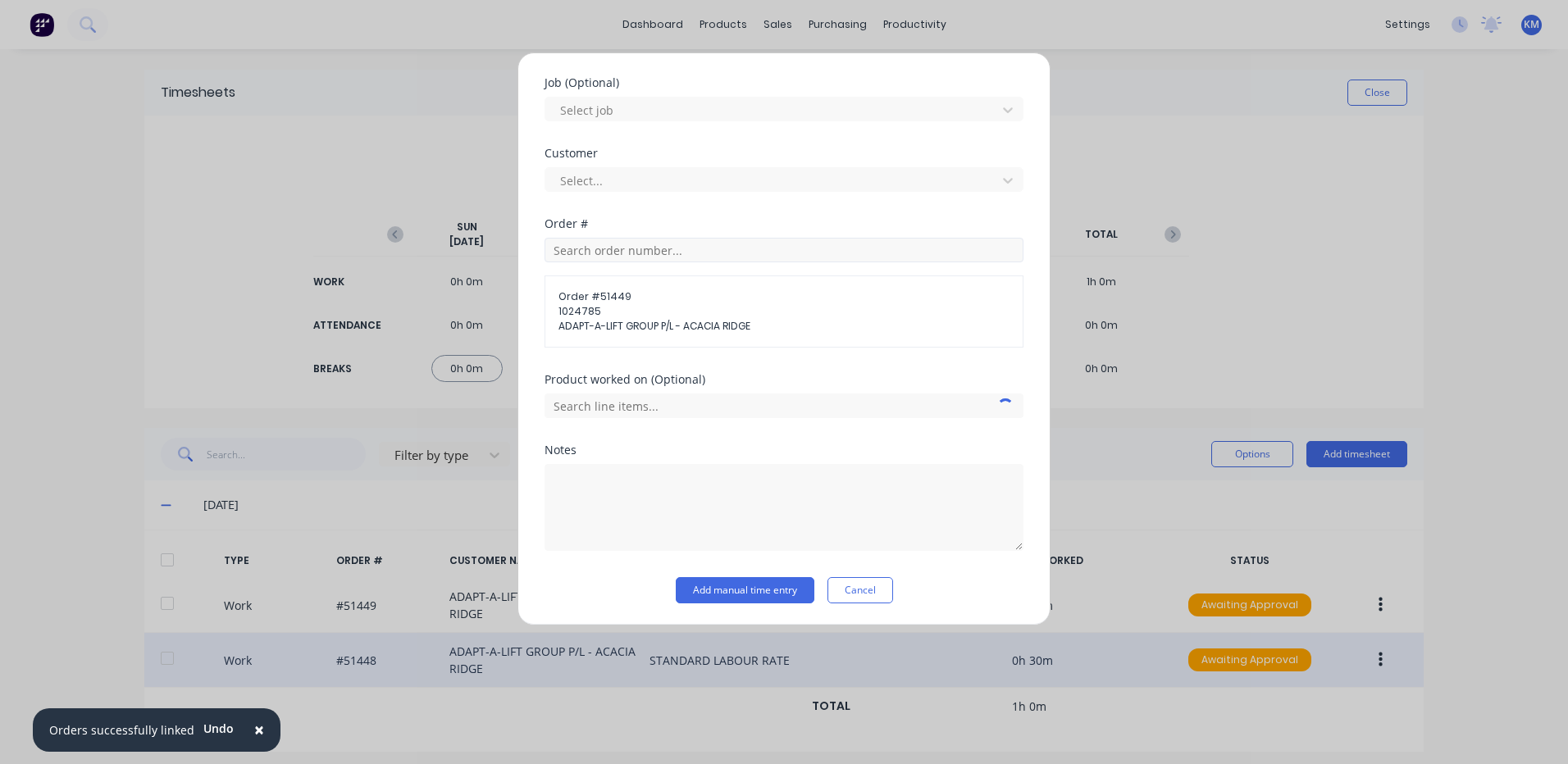
scroll to position [683, 0]
click at [700, 251] on input "text" at bounding box center [784, 249] width 479 height 25
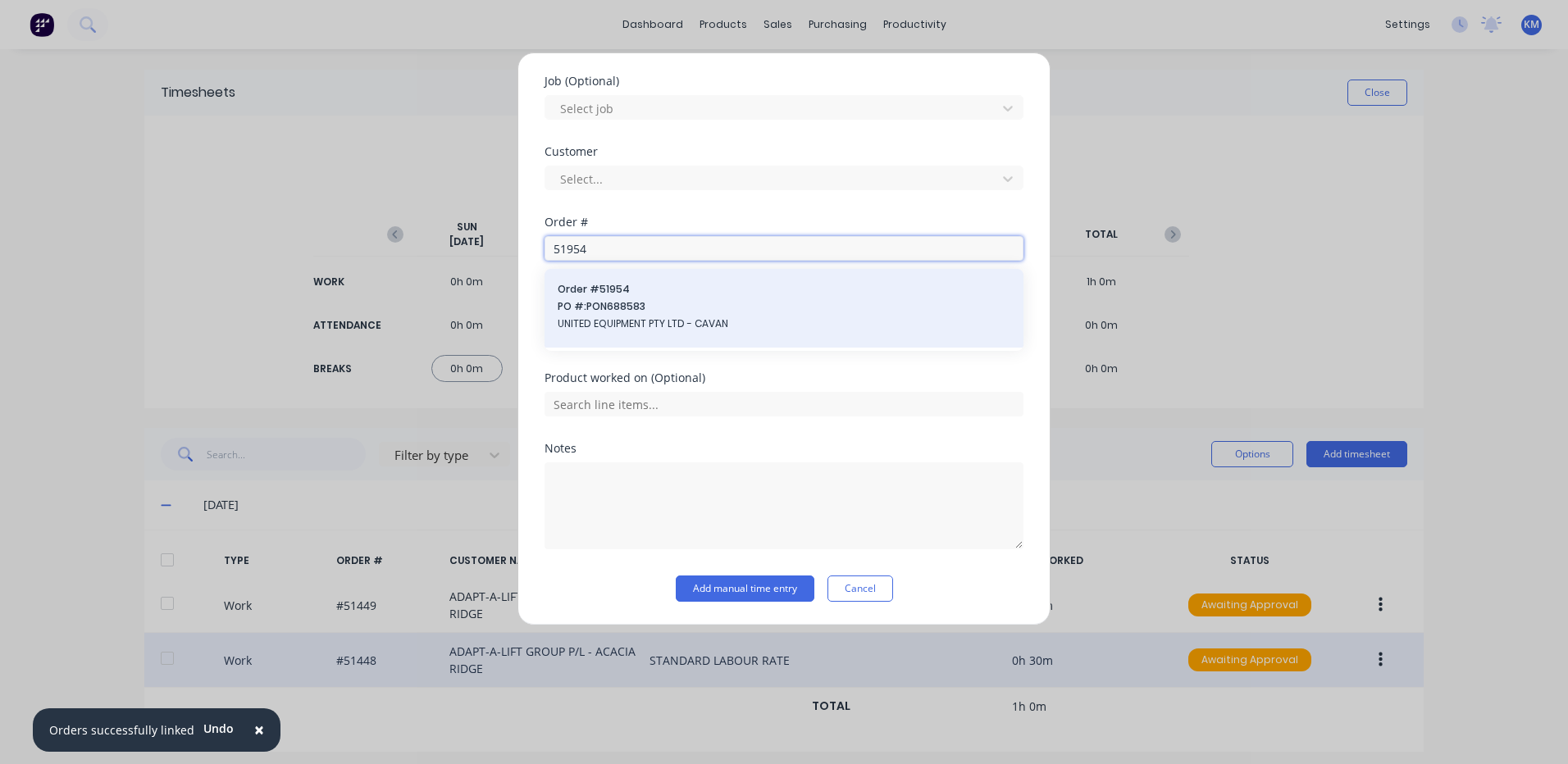
type input "51954"
click at [643, 310] on span "PO #: PON688583" at bounding box center [784, 306] width 453 height 14
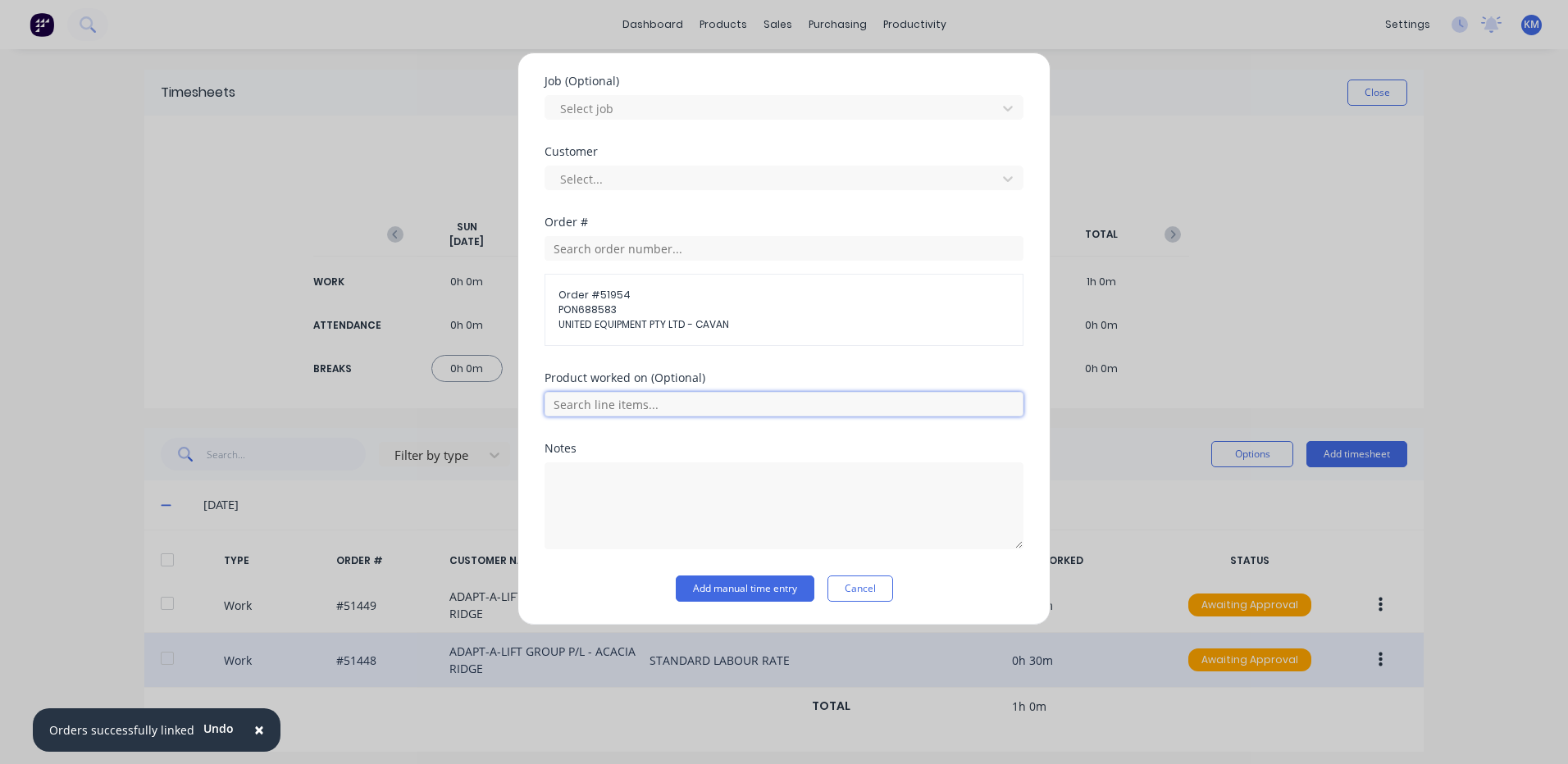
click at [648, 409] on input "text" at bounding box center [784, 404] width 479 height 25
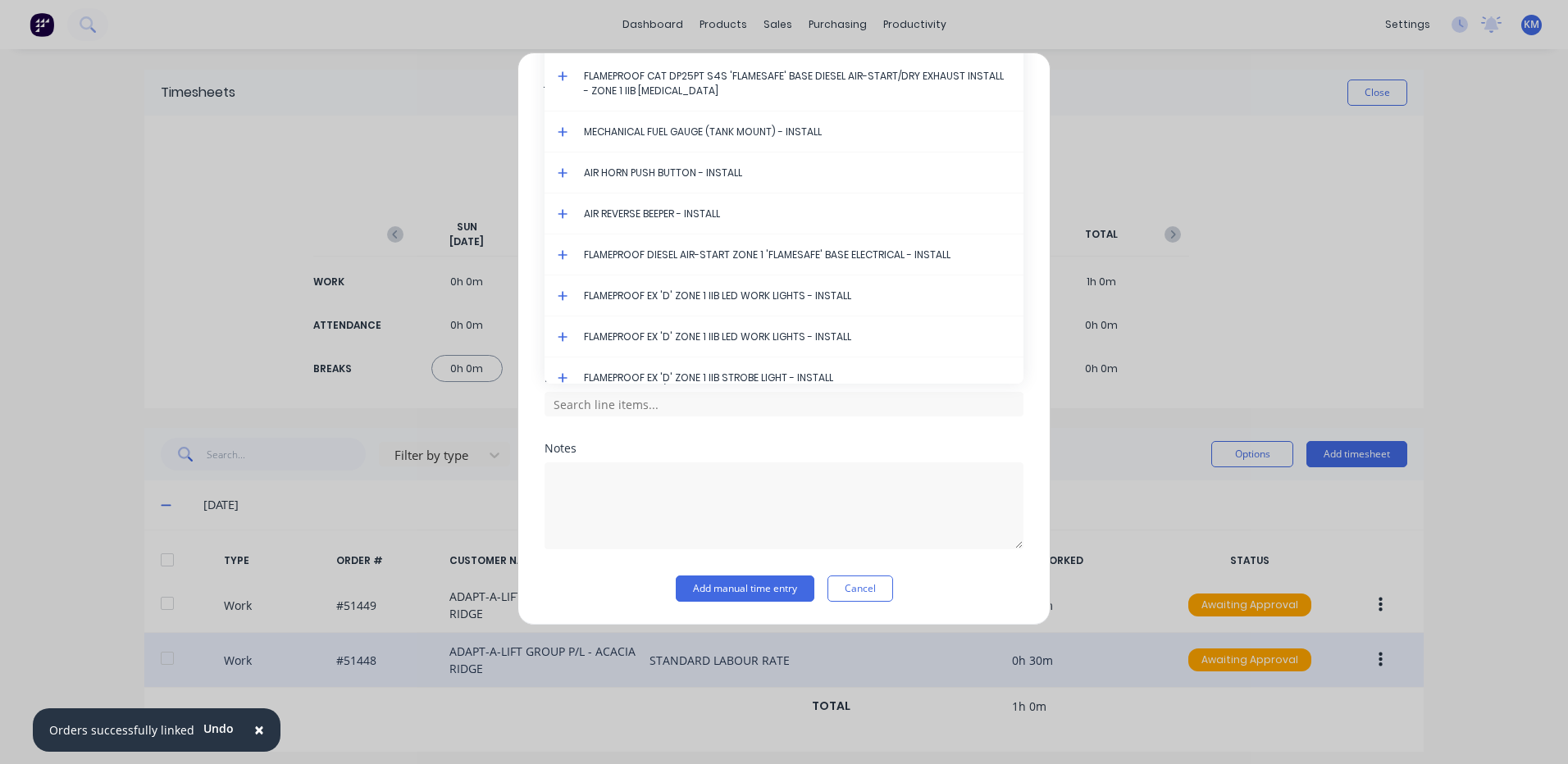
click at [564, 76] on icon at bounding box center [563, 77] width 10 height 10
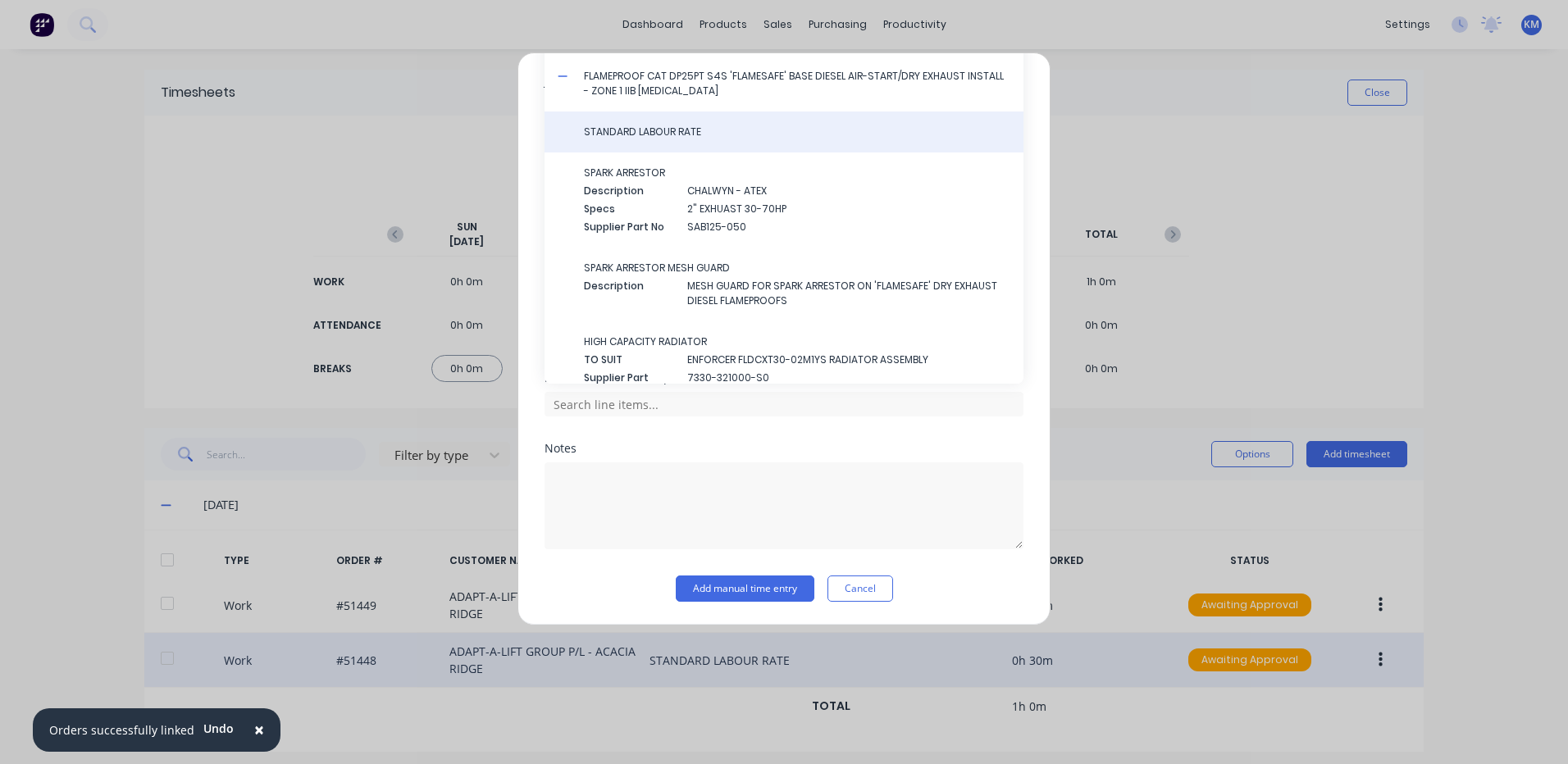
click at [616, 124] on div "STANDARD LABOUR RATE" at bounding box center [784, 132] width 479 height 41
click at [616, 129] on span "STANDARD LABOUR RATE" at bounding box center [796, 131] width 426 height 14
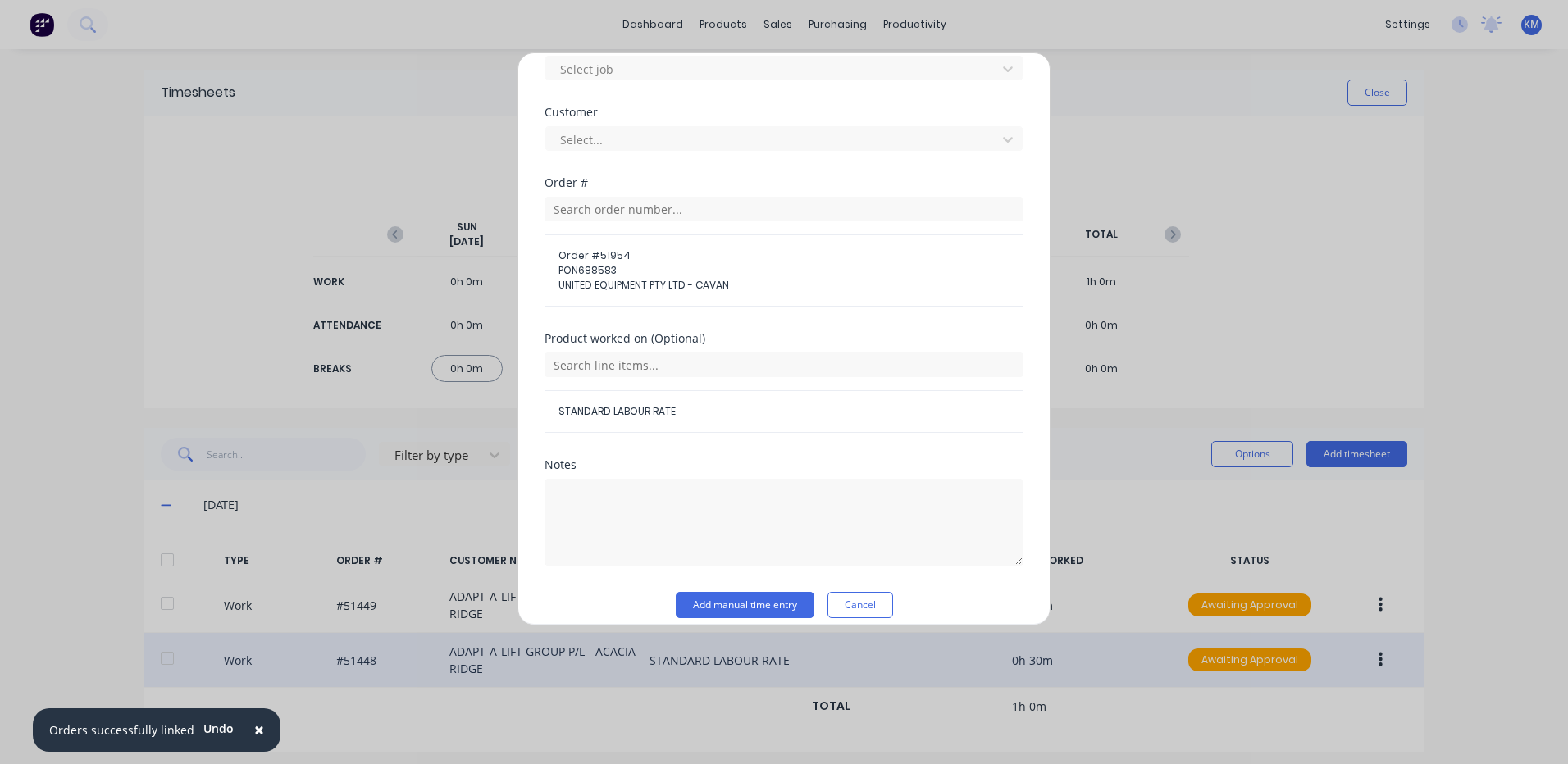
scroll to position [738, 0]
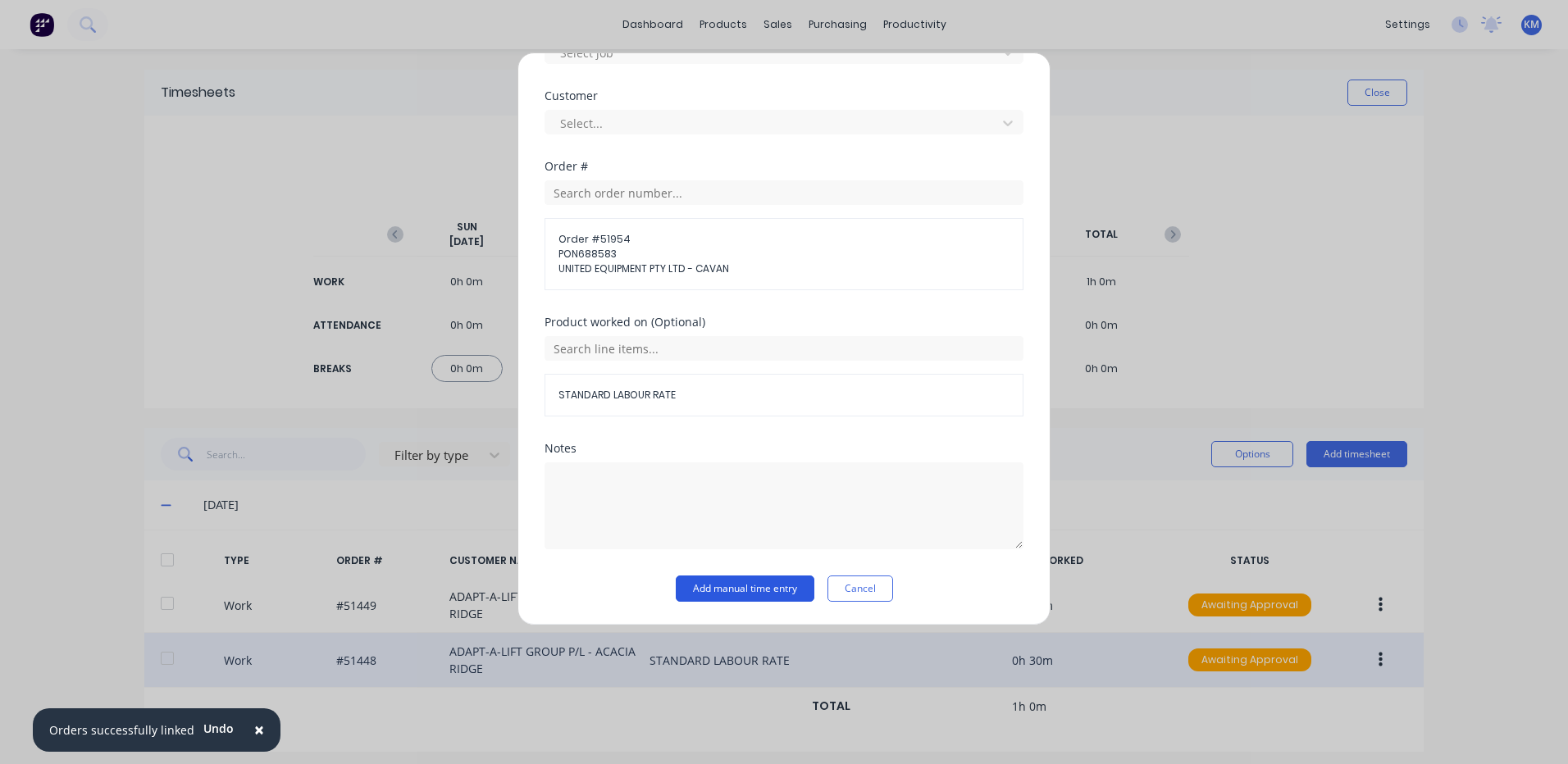
drag, startPoint x: 727, startPoint y: 582, endPoint x: 746, endPoint y: 587, distance: 19.6
click at [728, 583] on button "Add manual time entry" at bounding box center [745, 588] width 139 height 26
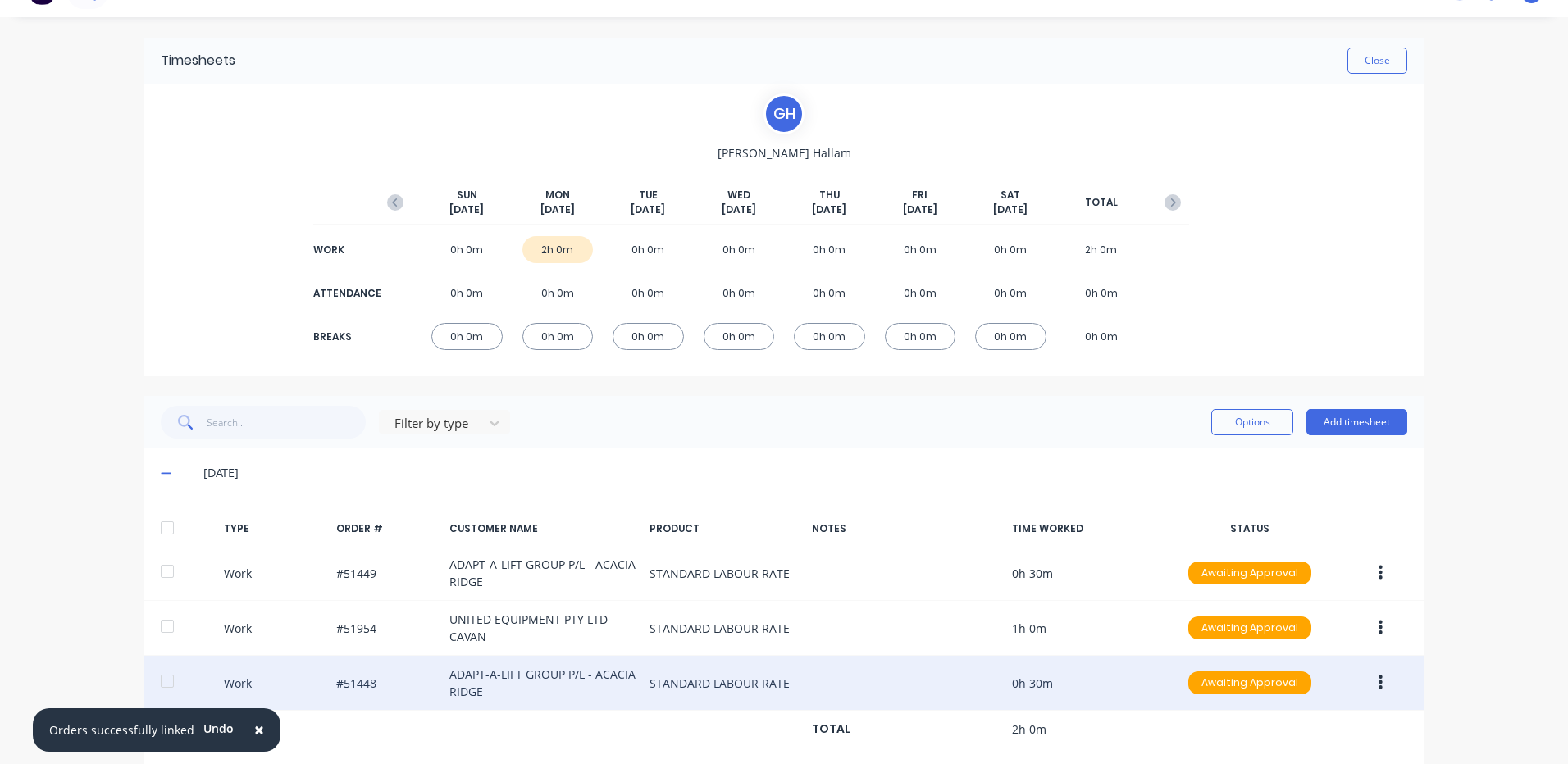
scroll to position [63, 0]
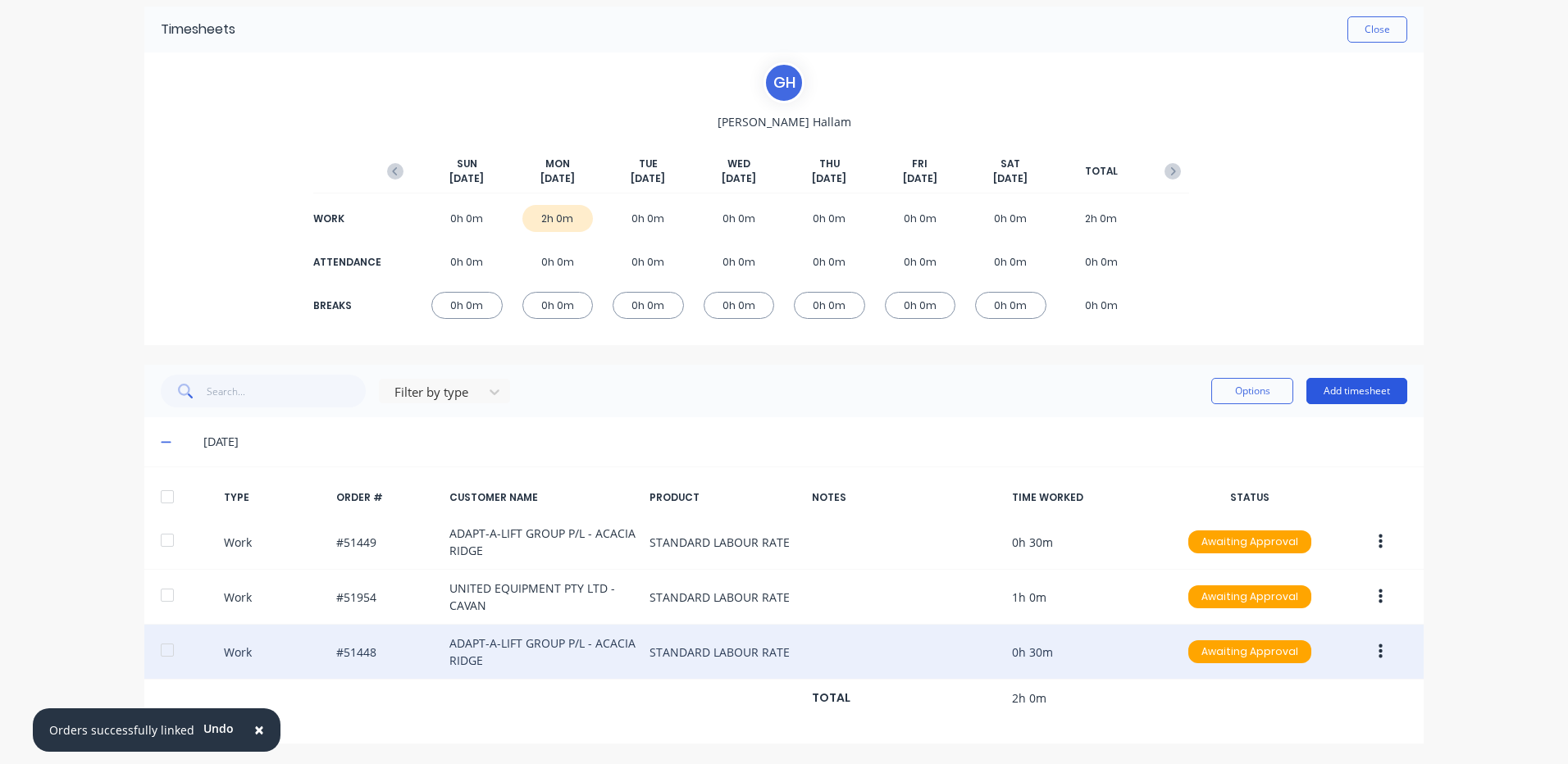
click at [1385, 400] on button "Add timesheet" at bounding box center [1356, 391] width 101 height 26
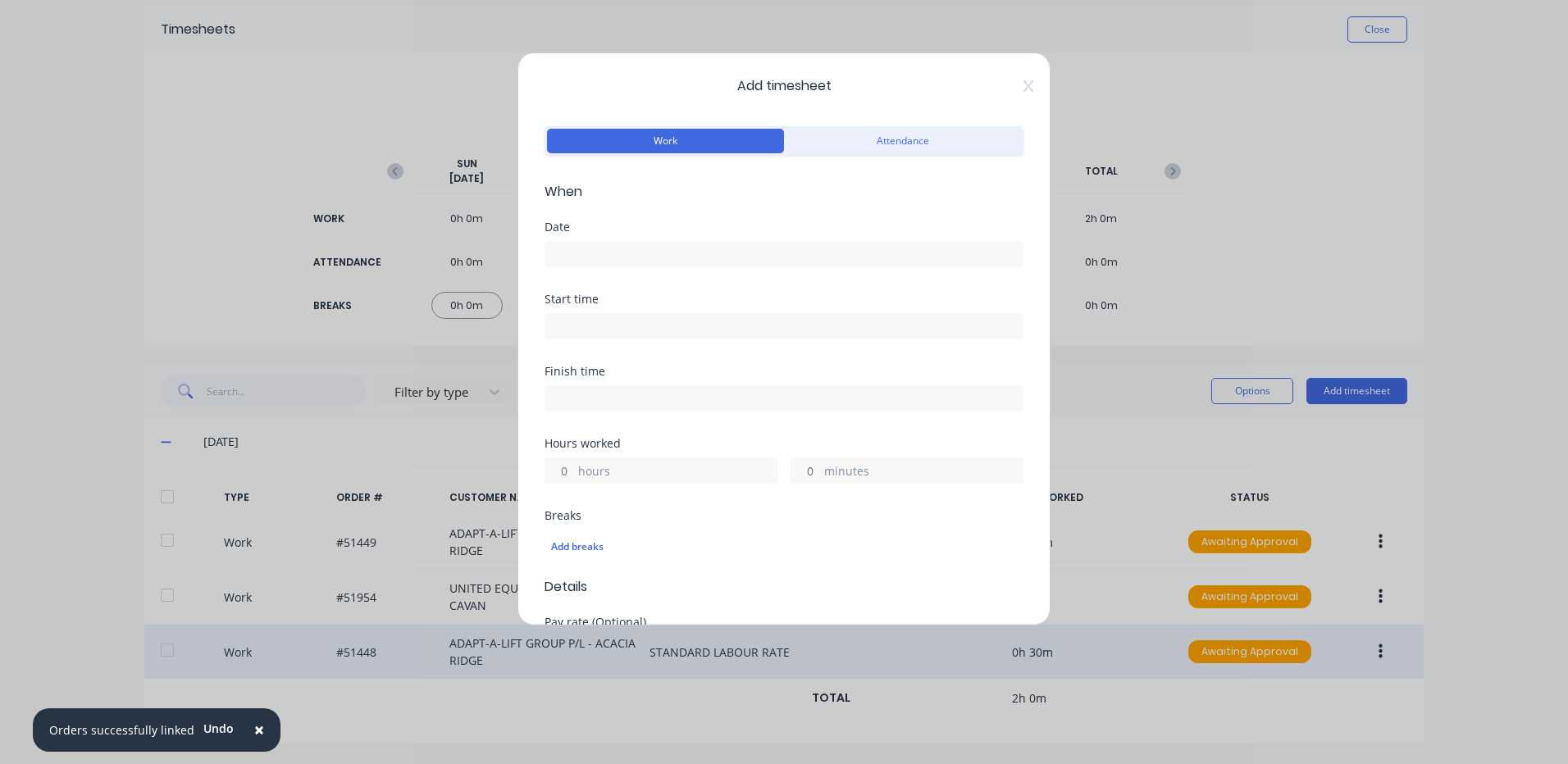
click at [725, 243] on input at bounding box center [784, 255] width 478 height 25
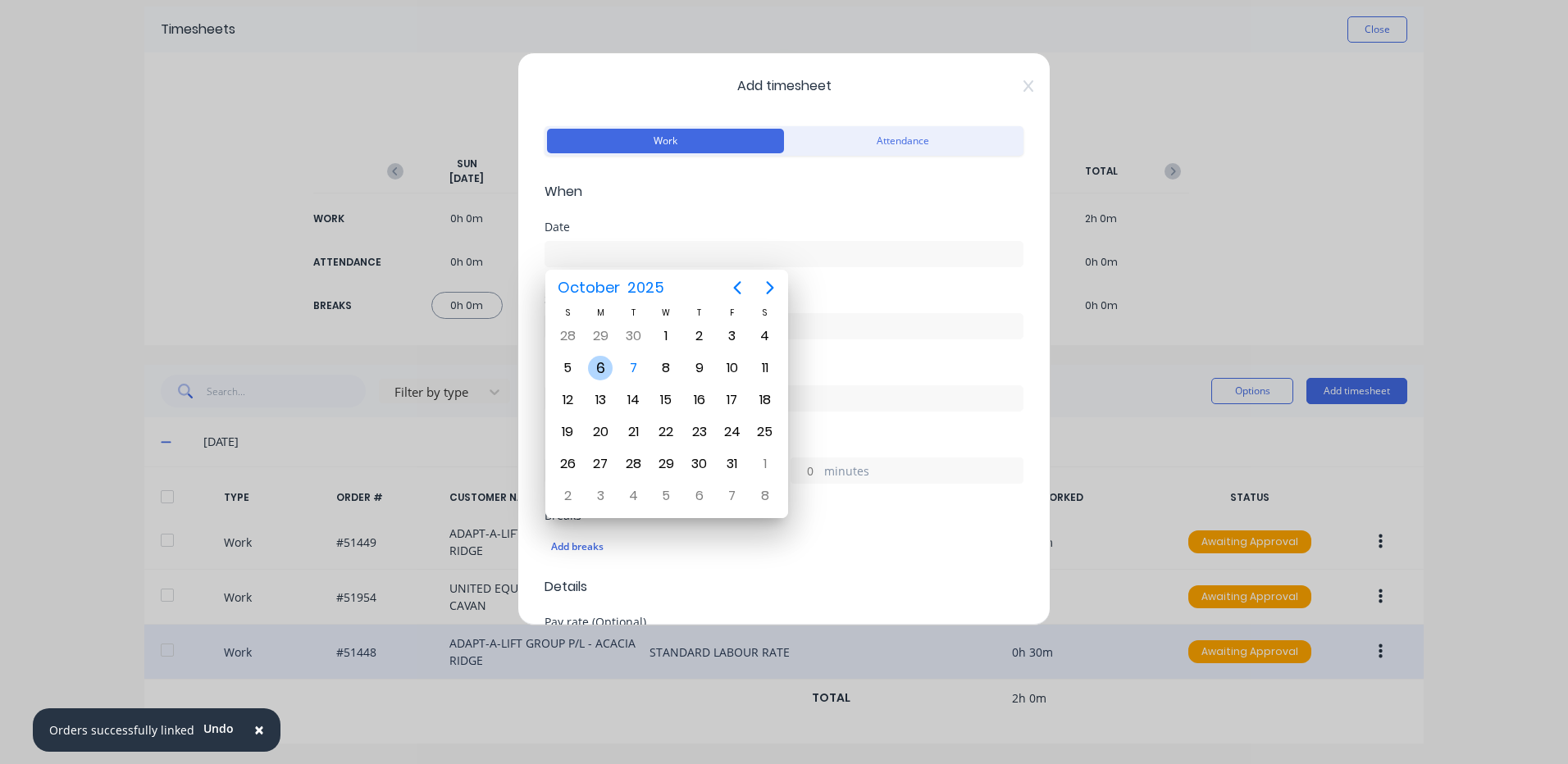
click at [597, 371] on div "6" at bounding box center [600, 369] width 25 height 25
type input "[DATE]"
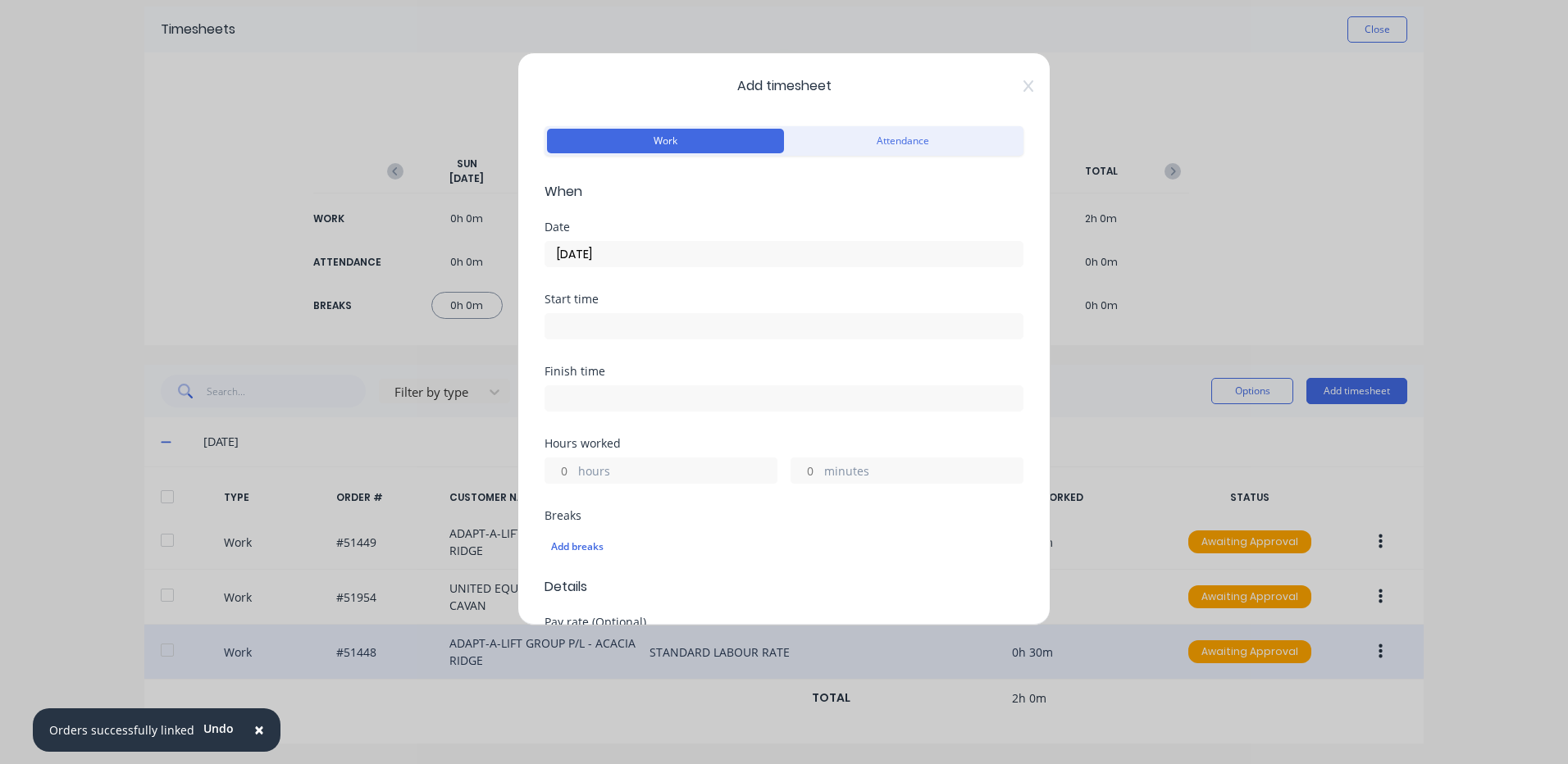
click at [1007, 87] on span "Add timesheet" at bounding box center [784, 86] width 479 height 20
click at [1007, 85] on span "Add timesheet" at bounding box center [784, 86] width 479 height 20
click at [1023, 82] on icon at bounding box center [1028, 86] width 10 height 13
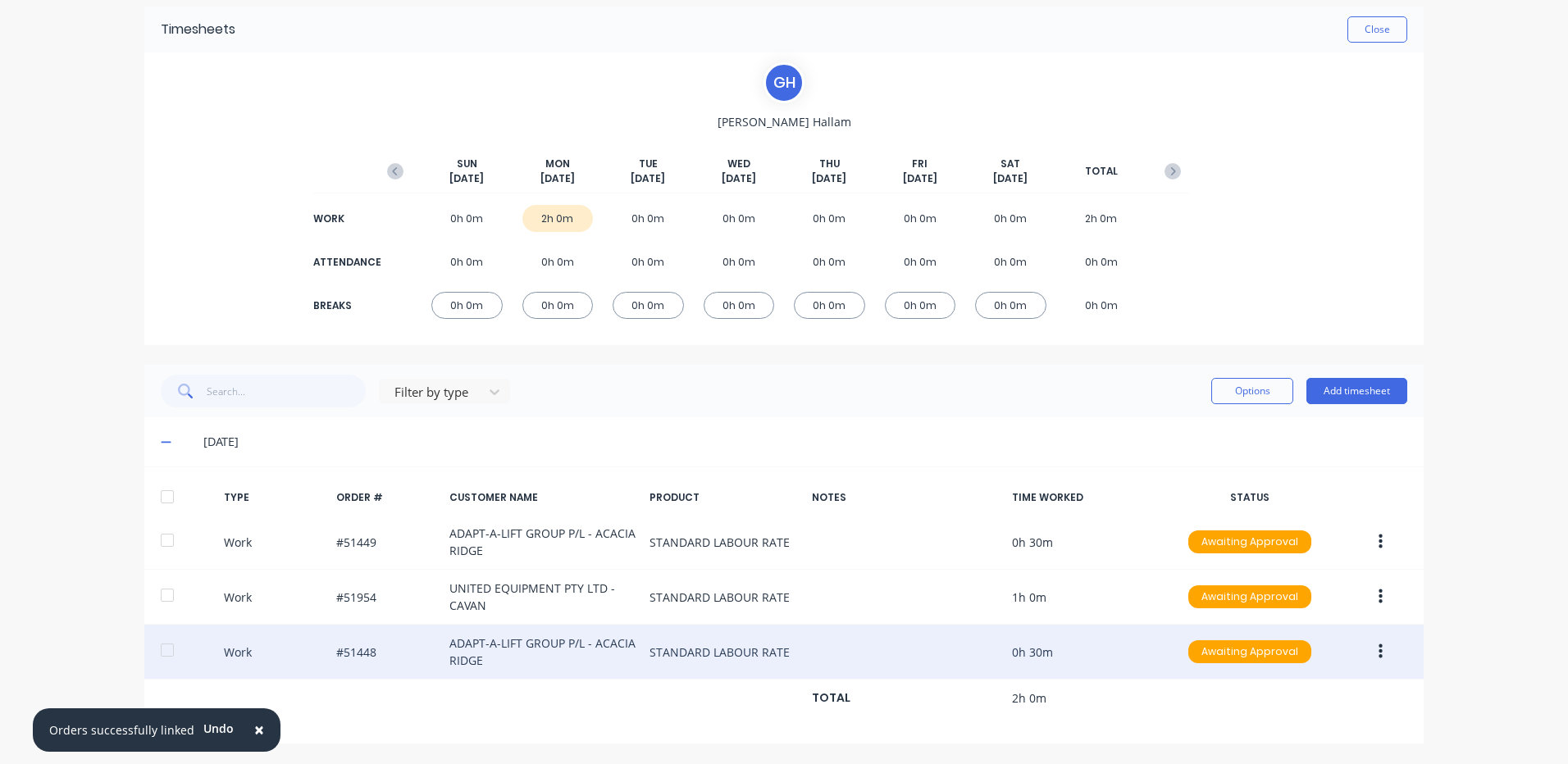
click at [398, 174] on button "button" at bounding box center [395, 171] width 33 height 30
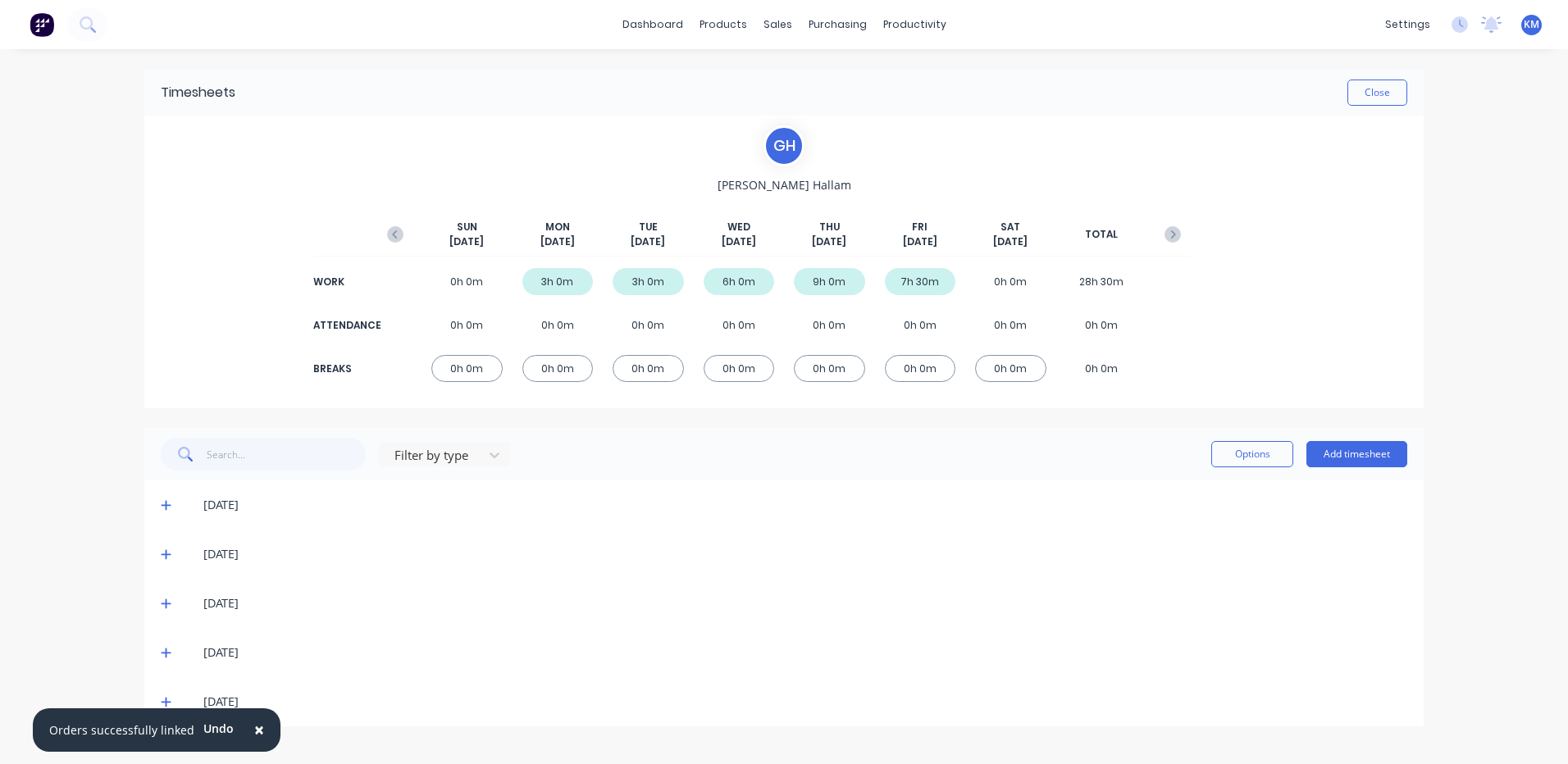
scroll to position [0, 0]
click at [170, 694] on span at bounding box center [168, 702] width 16 height 16
drag, startPoint x: 254, startPoint y: 721, endPoint x: 658, endPoint y: 519, distance: 451.7
click at [255, 721] on span "×" at bounding box center [259, 730] width 10 height 23
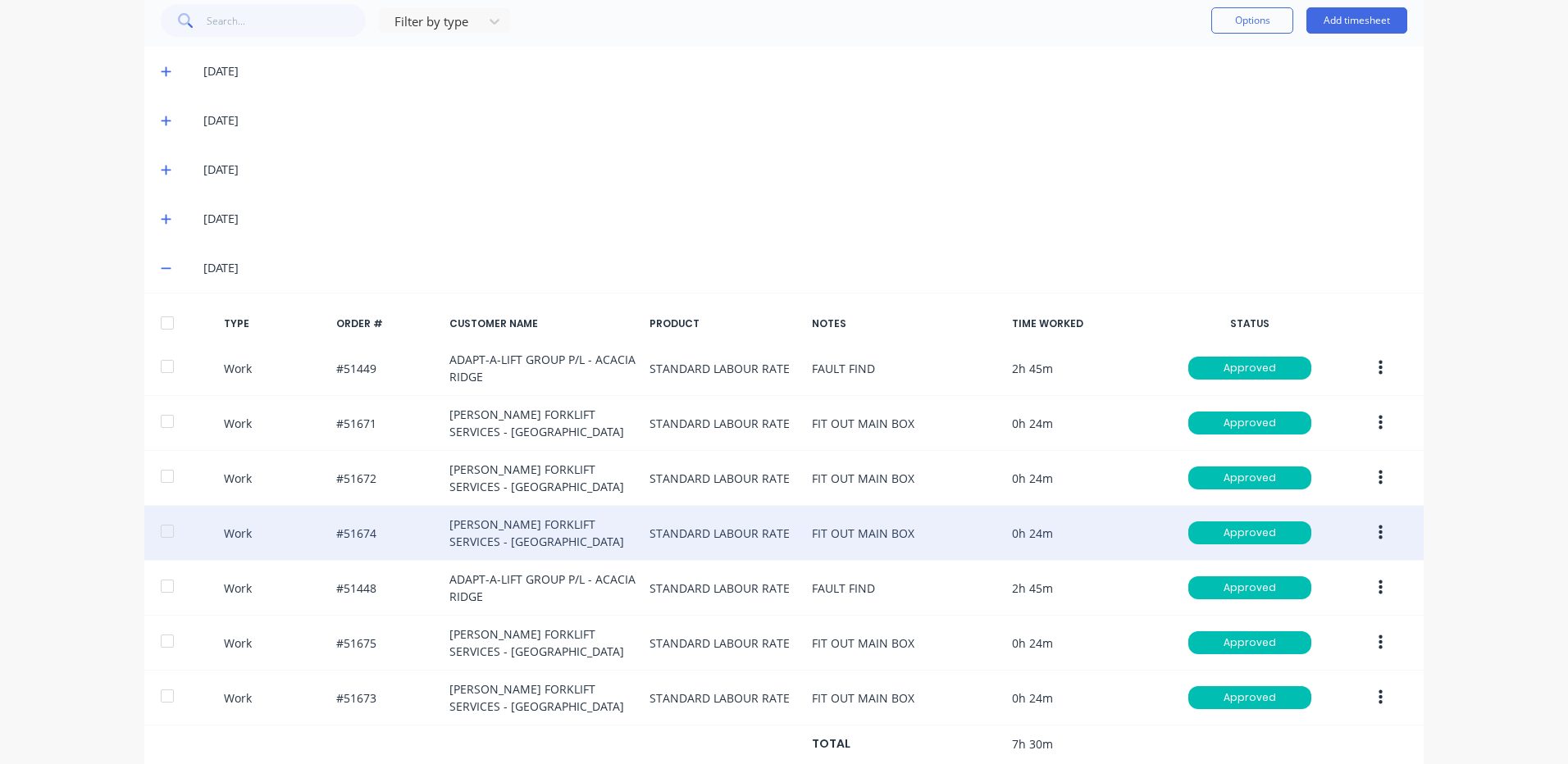
scroll to position [480, 0]
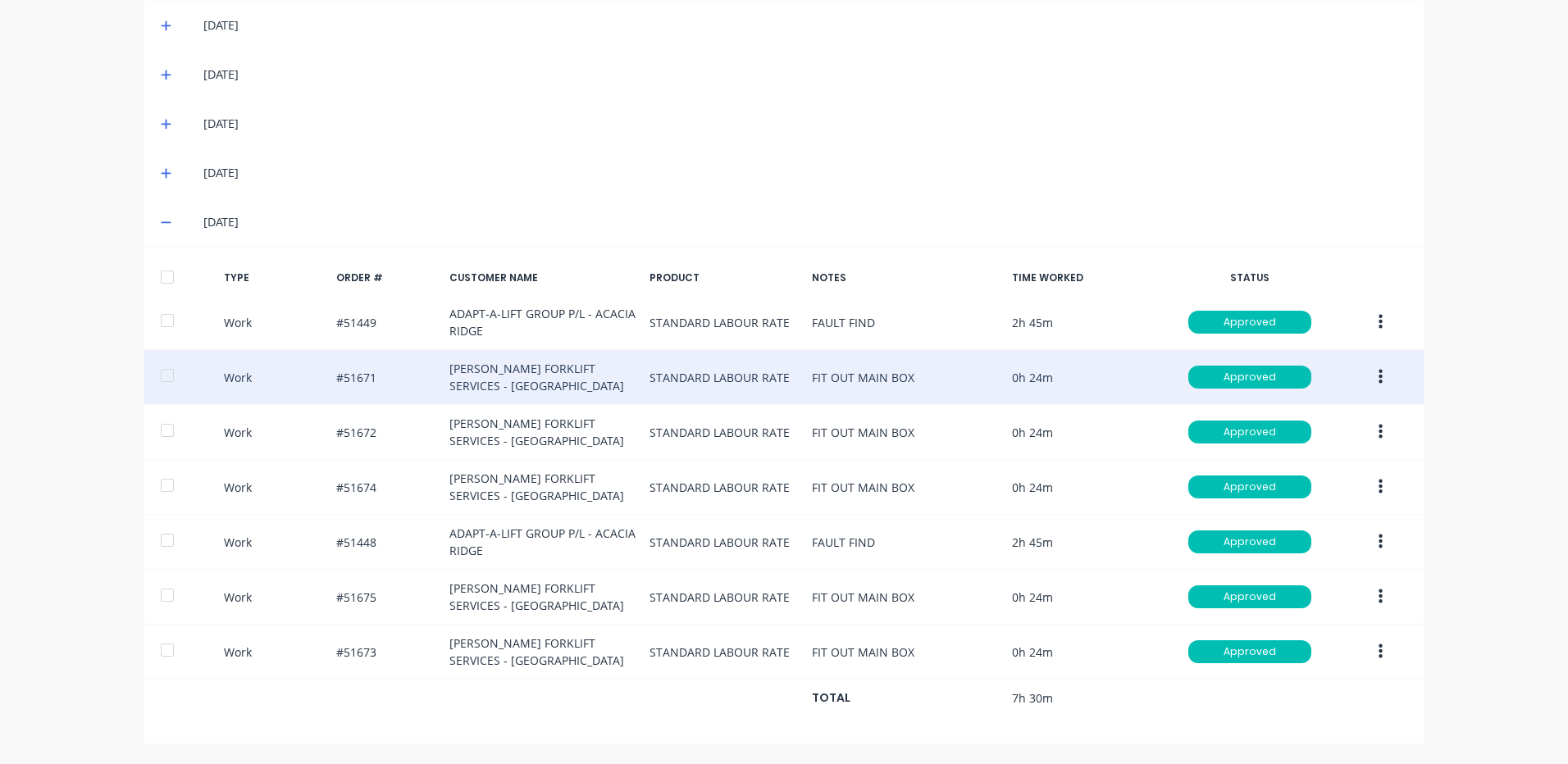
click at [1368, 376] on button "button" at bounding box center [1380, 377] width 38 height 30
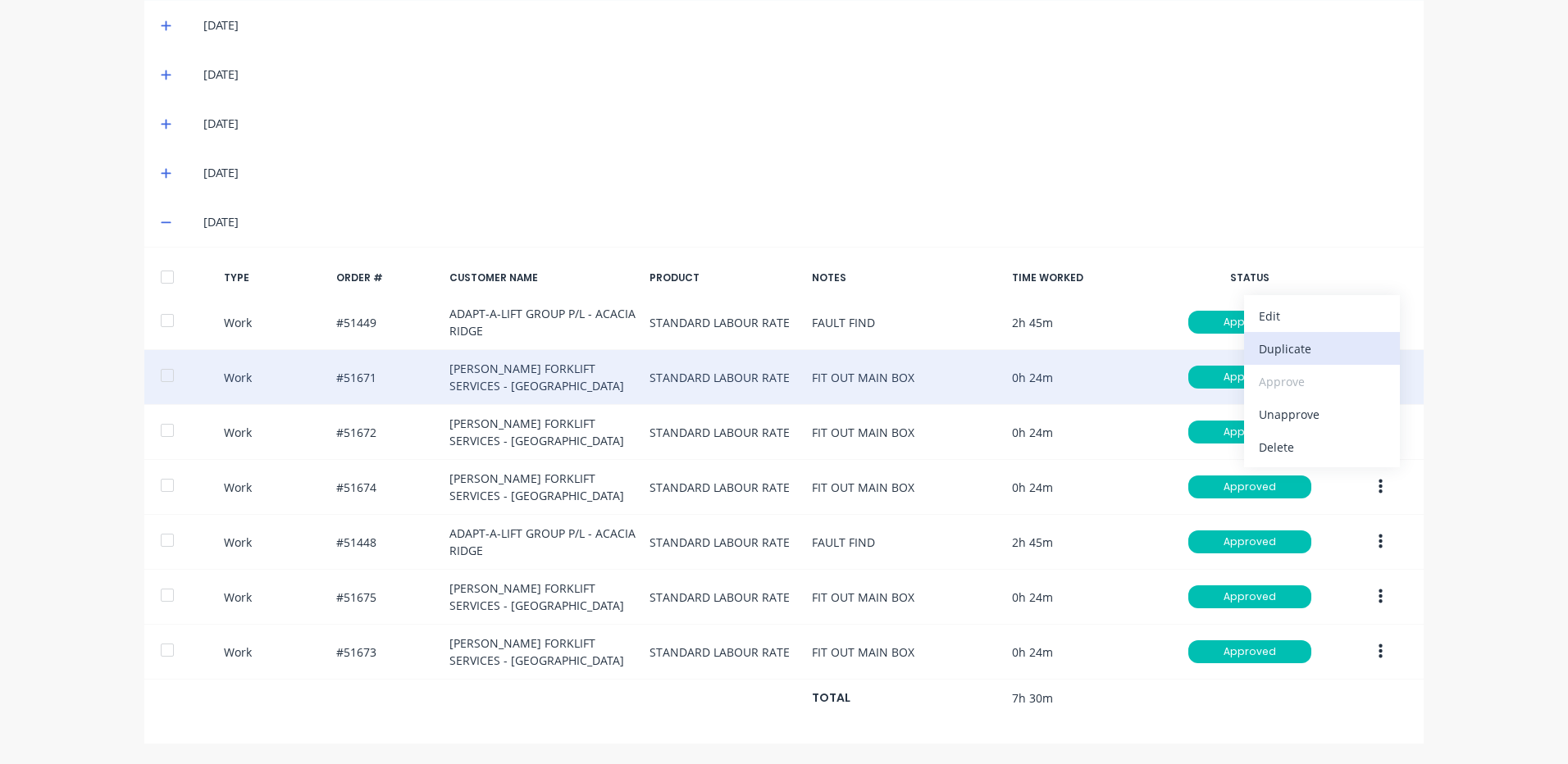
click at [1301, 355] on div "Duplicate" at bounding box center [1322, 348] width 126 height 24
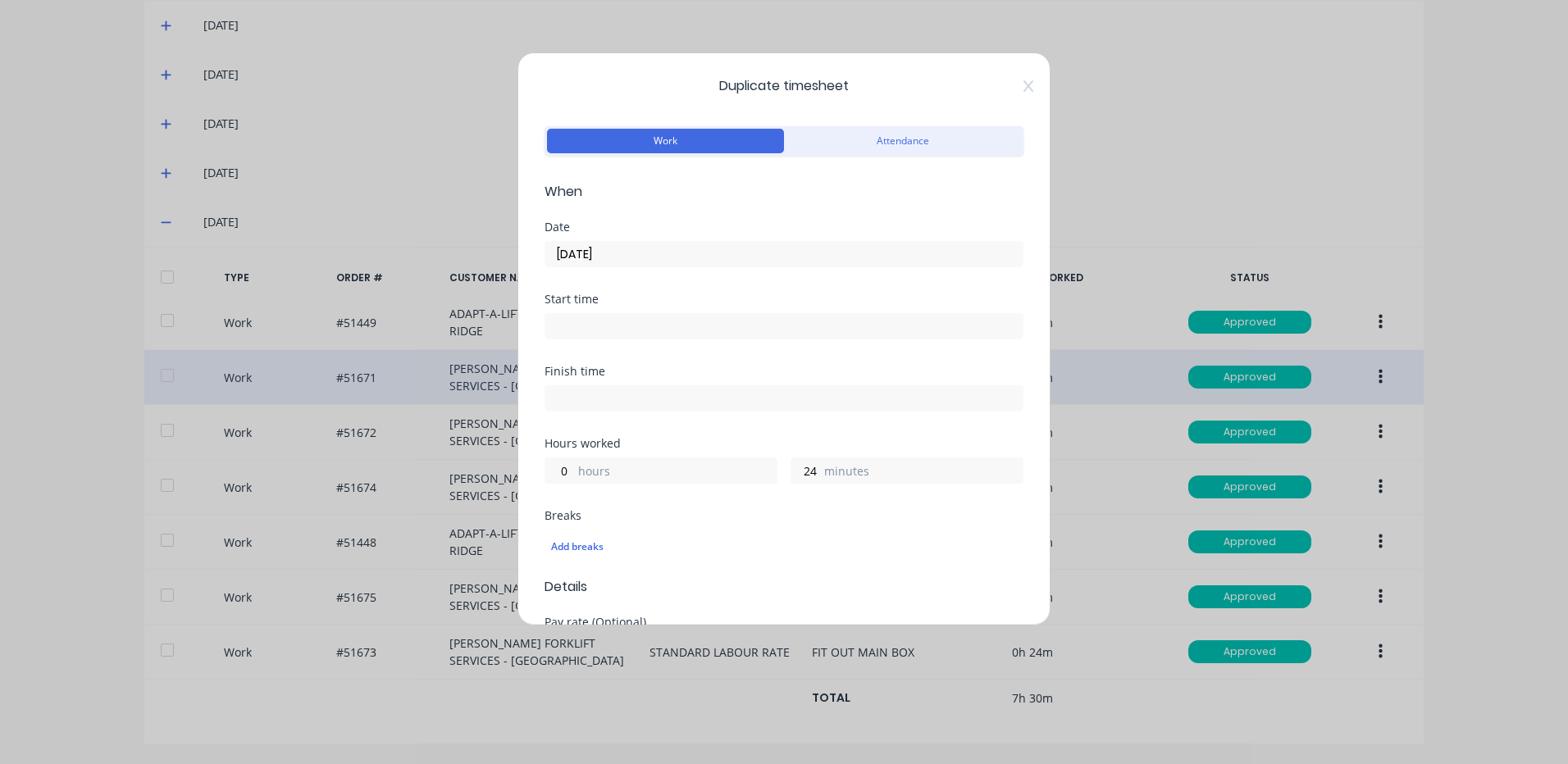
click at [663, 267] on div "Date [DATE]" at bounding box center [784, 257] width 479 height 72
click at [662, 255] on input "[DATE]" at bounding box center [784, 255] width 478 height 25
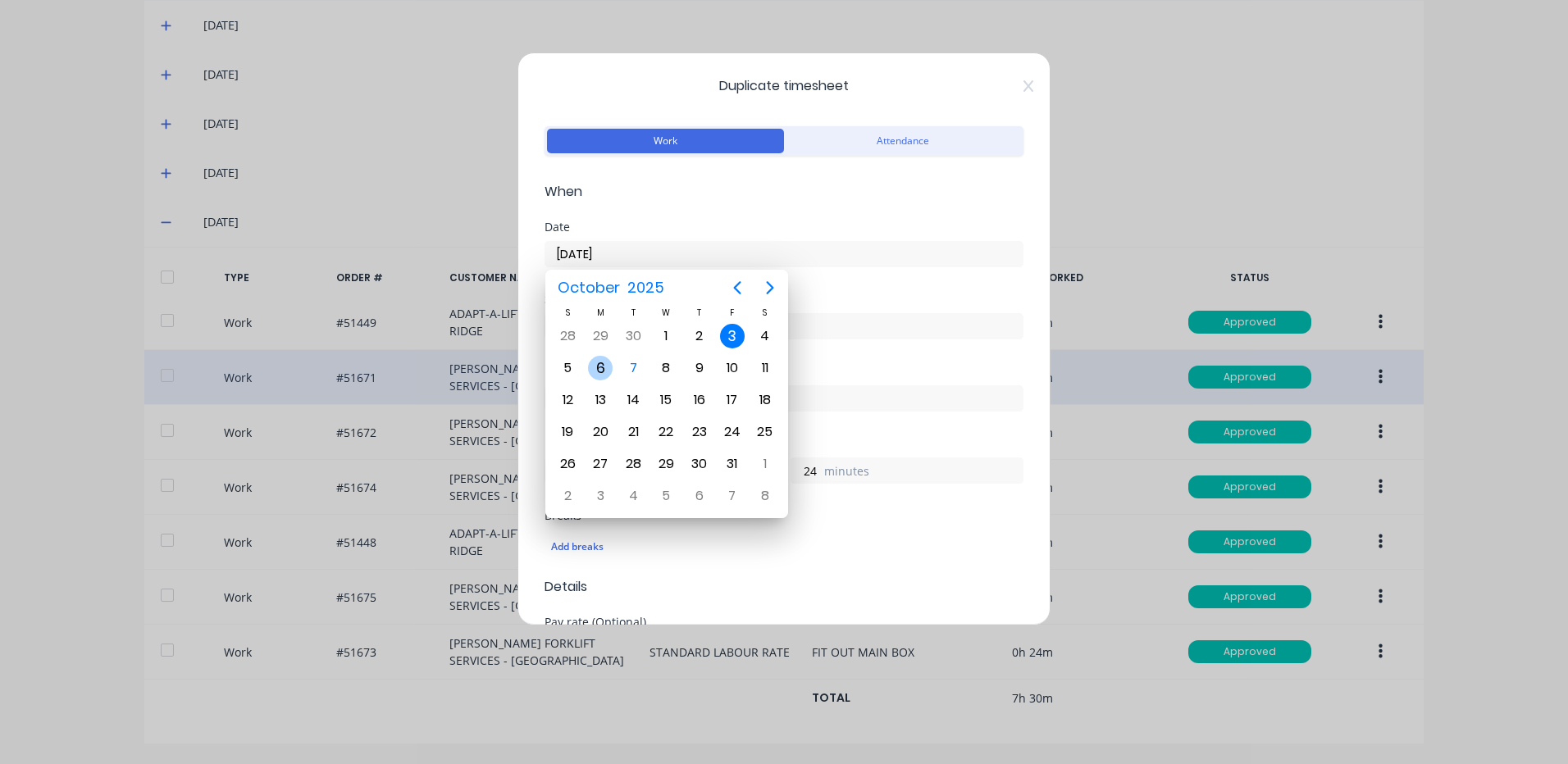
click at [608, 368] on div "6" at bounding box center [600, 369] width 25 height 25
type input "[DATE]"
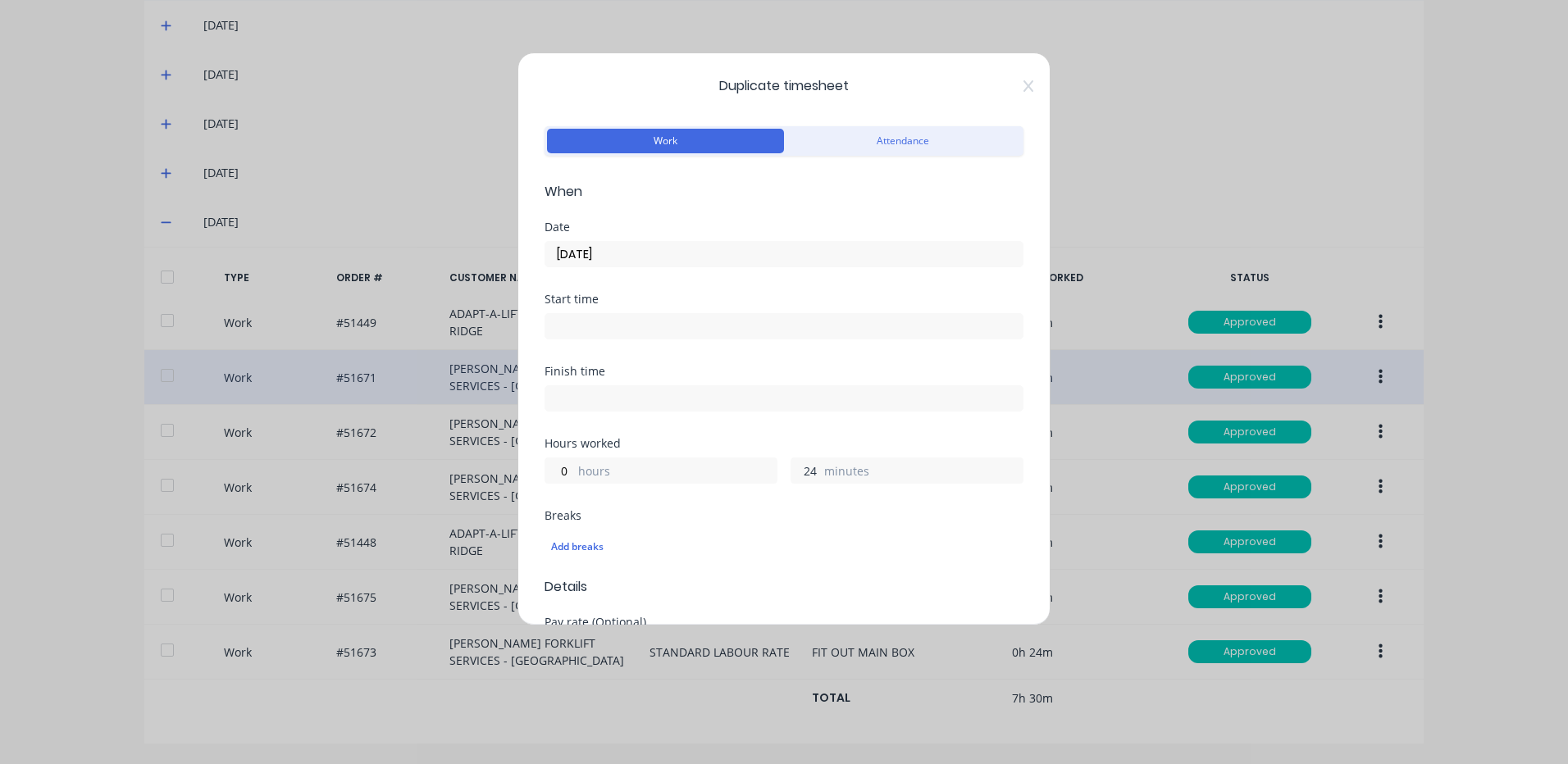
click at [798, 467] on input "24" at bounding box center [806, 471] width 29 height 25
type input "48"
click at [804, 450] on div "Hours worked 0 hours 48 minutes" at bounding box center [784, 461] width 479 height 46
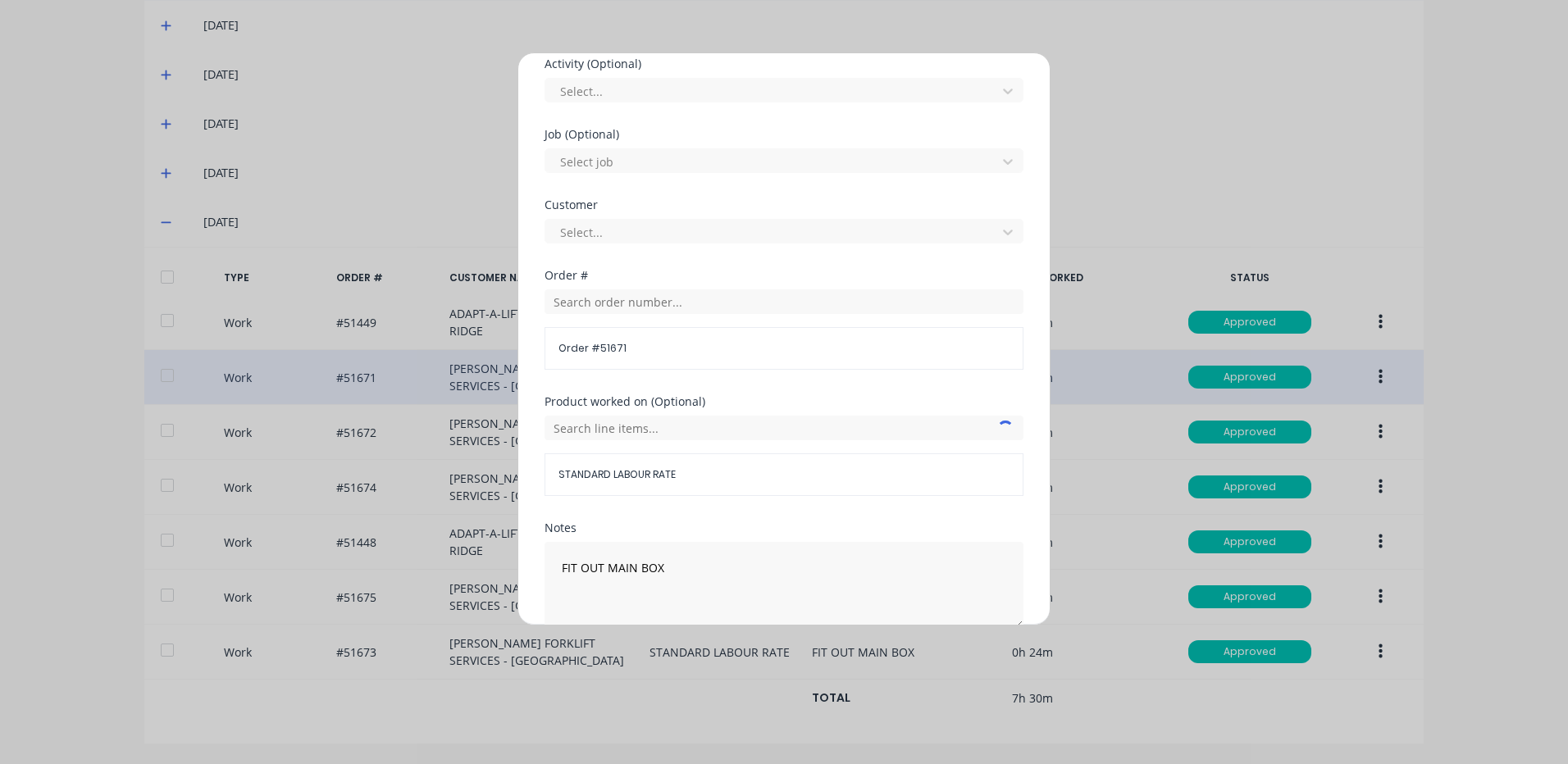
scroll to position [708, 0]
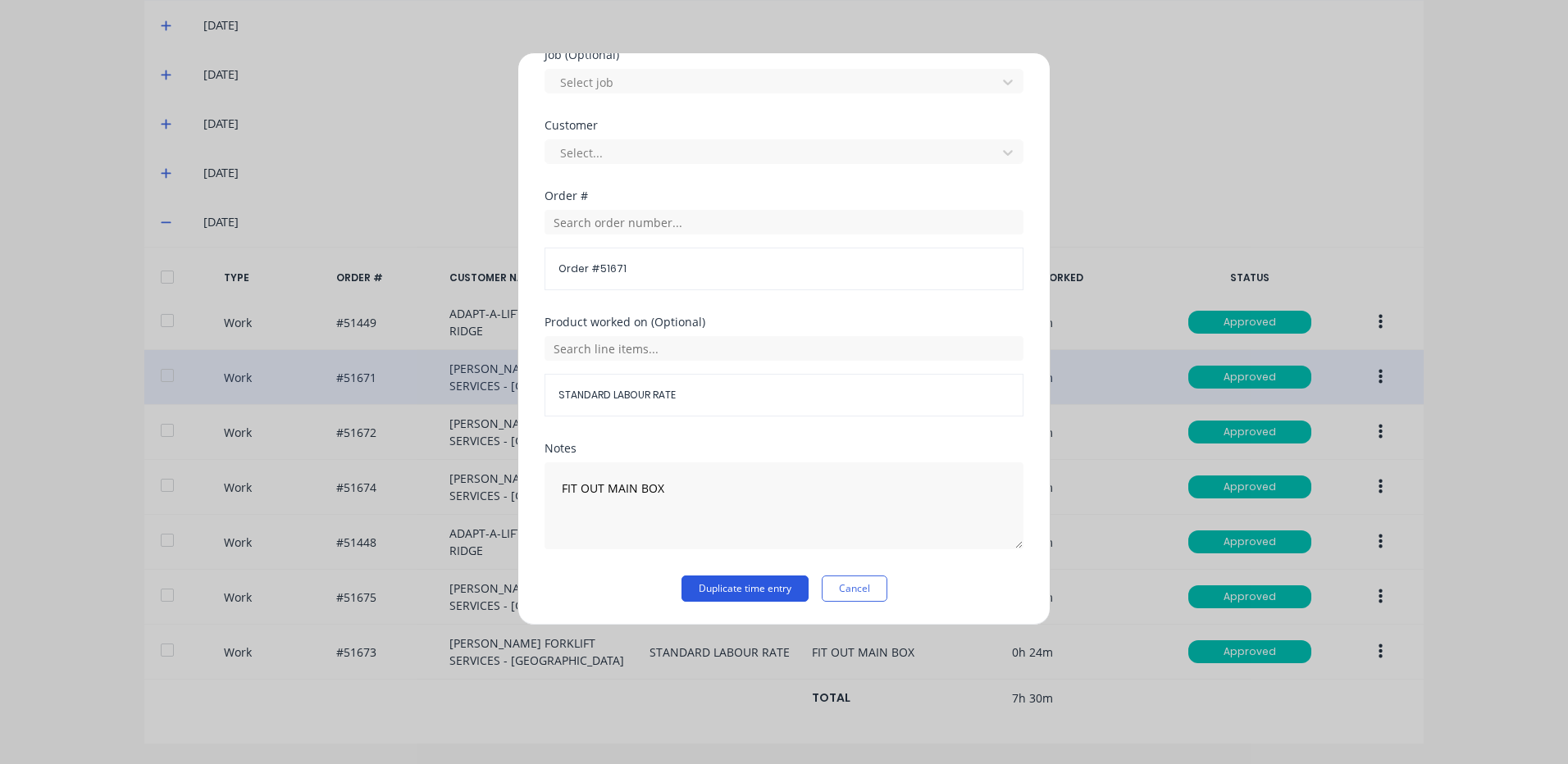
click at [741, 587] on button "Duplicate time entry" at bounding box center [745, 588] width 127 height 26
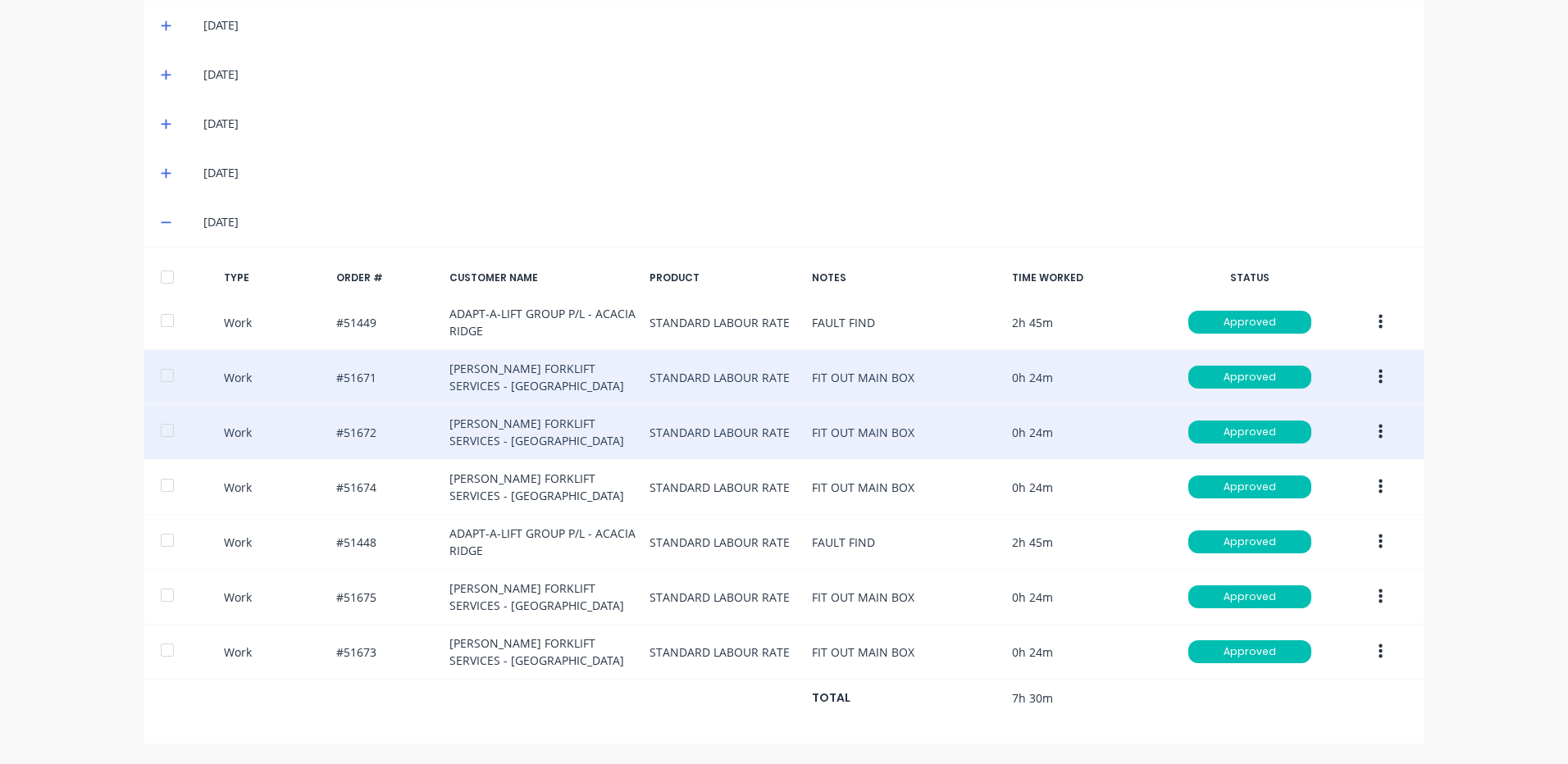
click at [1378, 429] on icon "button" at bounding box center [1380, 432] width 4 height 18
click at [1288, 405] on div "Duplicate" at bounding box center [1322, 403] width 126 height 24
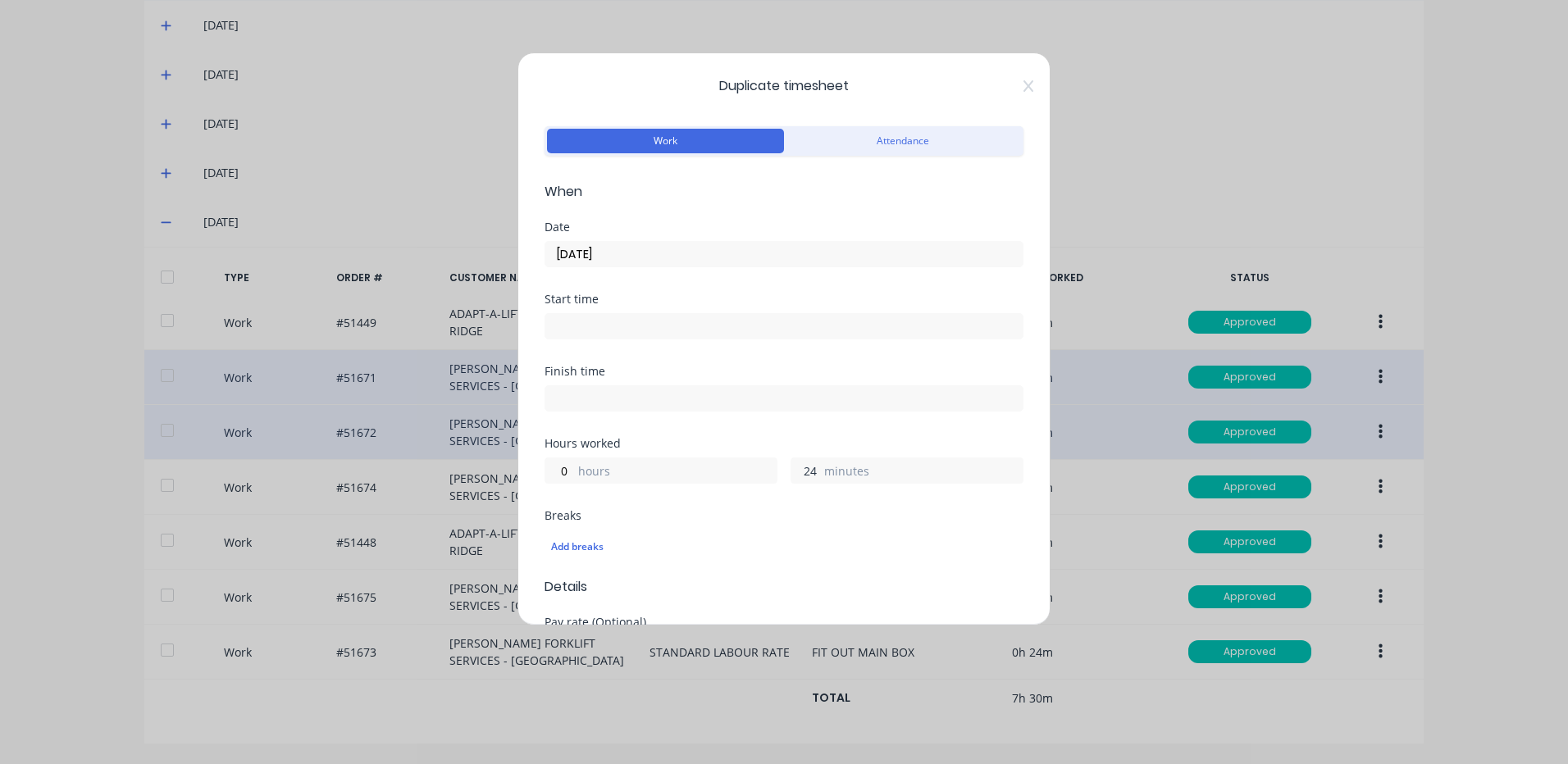
click at [792, 463] on input "24" at bounding box center [806, 471] width 29 height 25
click at [792, 464] on input "24" at bounding box center [806, 471] width 29 height 25
type input "48"
click at [793, 447] on div "Hours worked" at bounding box center [784, 443] width 479 height 11
click at [773, 243] on input "[DATE]" at bounding box center [784, 255] width 478 height 25
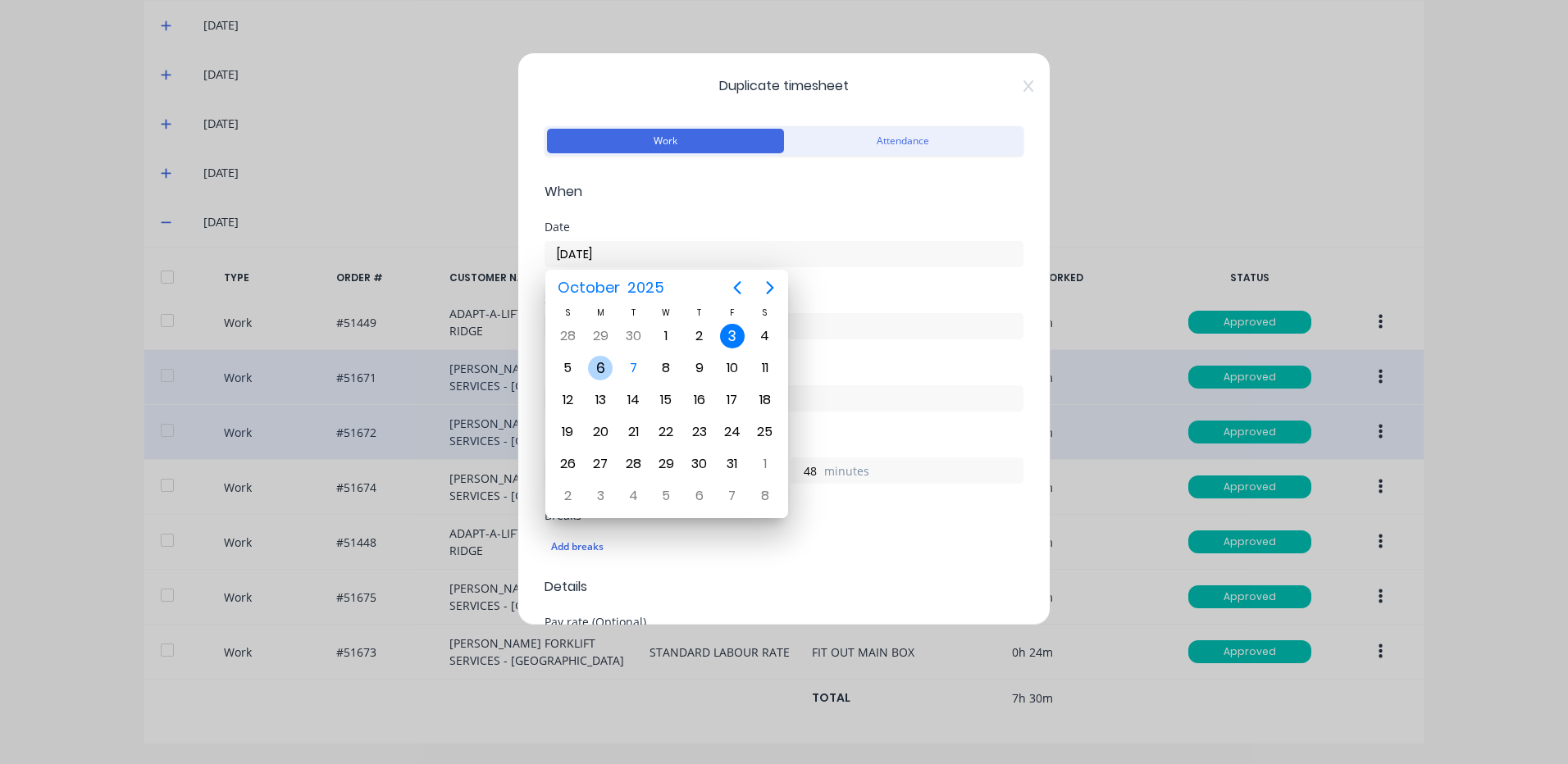
click at [605, 375] on div "6" at bounding box center [600, 369] width 25 height 25
type input "[DATE]"
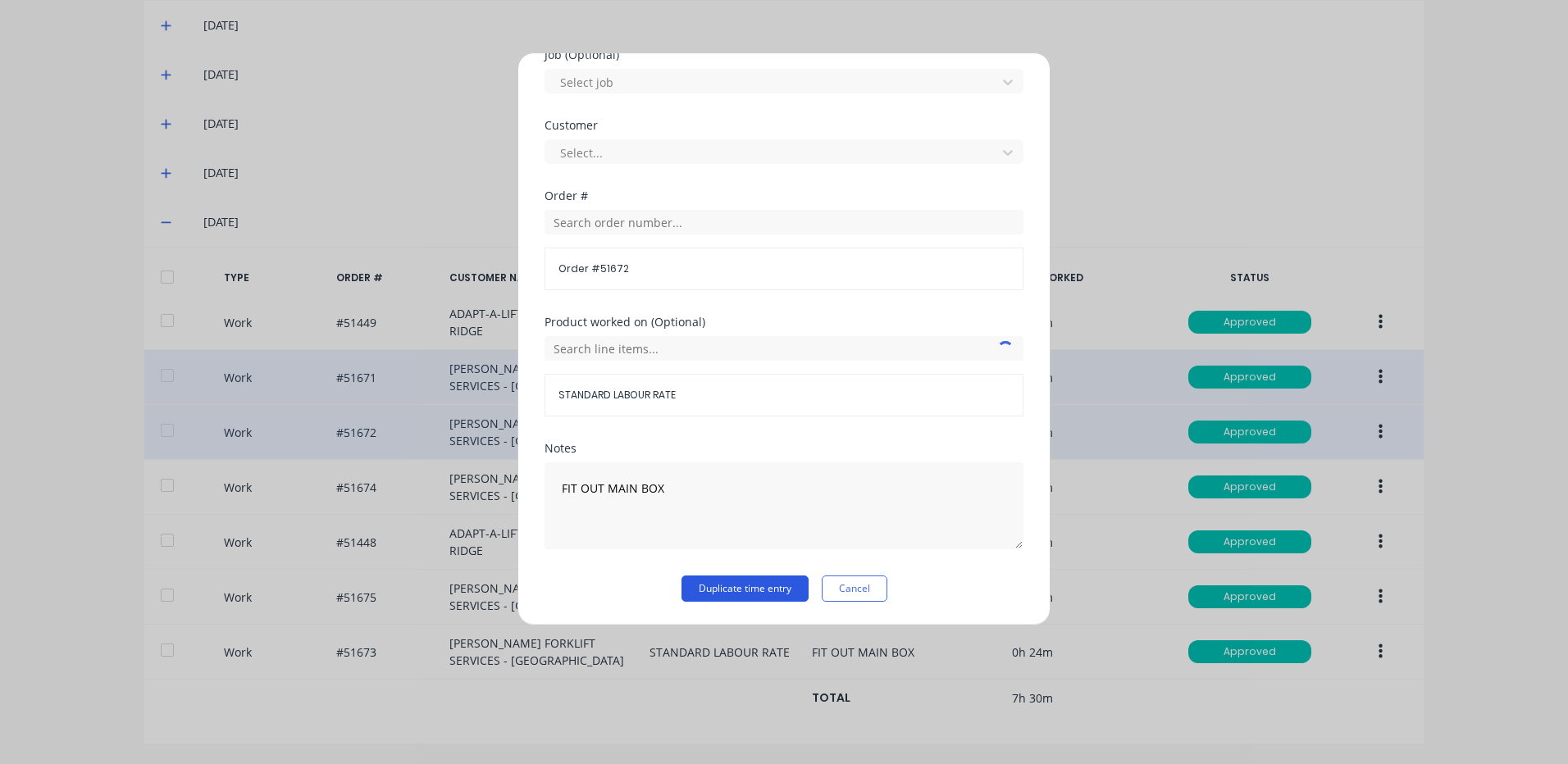
click at [748, 603] on div "Duplicate timesheet Work Attendance When Date [DATE] Start time Finish time Hou…" at bounding box center [784, 339] width 533 height 573
click at [750, 595] on button "Duplicate time entry" at bounding box center [745, 588] width 127 height 26
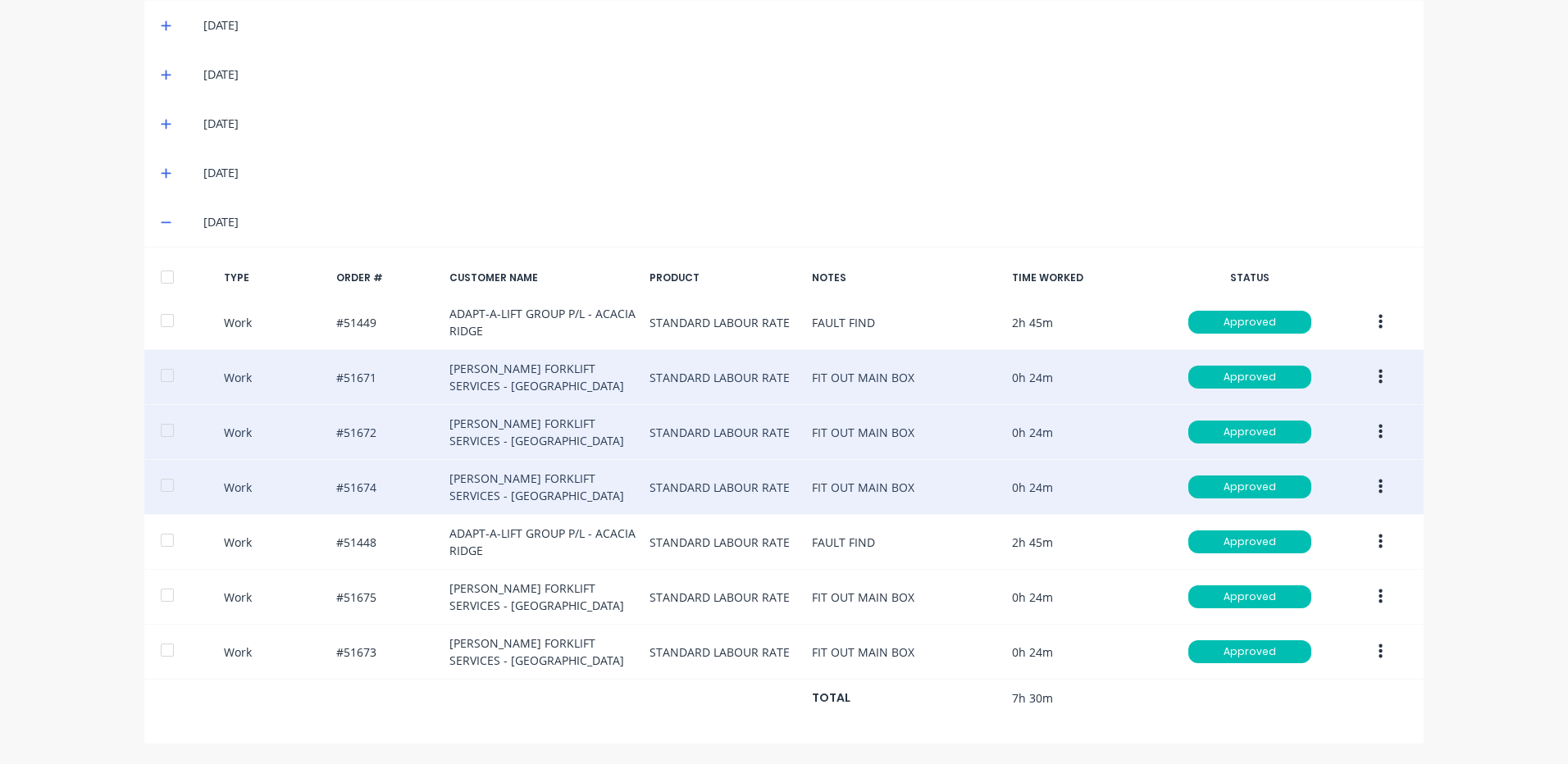
click at [1370, 479] on button "button" at bounding box center [1380, 486] width 38 height 30
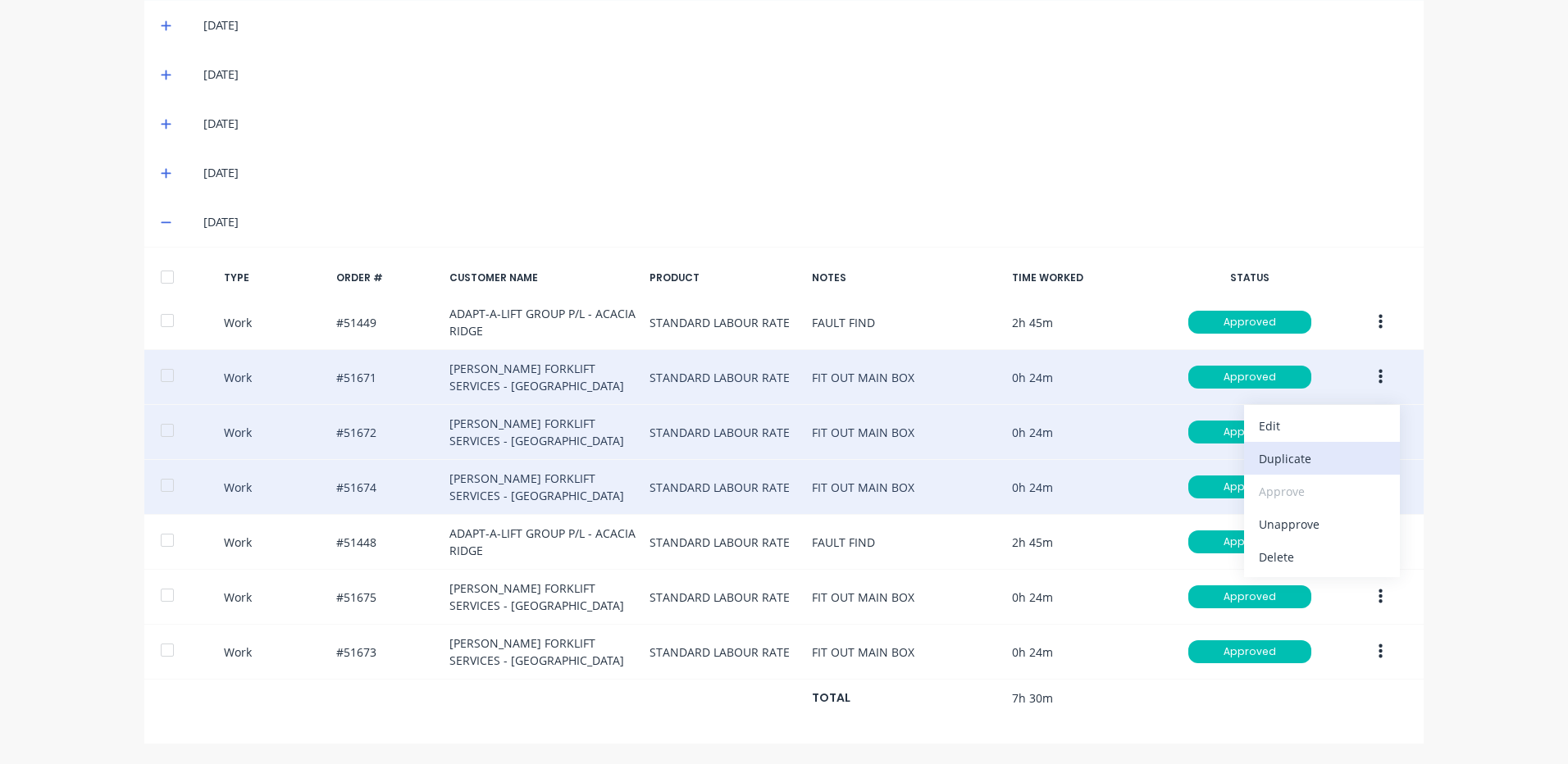
click at [1279, 471] on button "Duplicate" at bounding box center [1322, 459] width 156 height 33
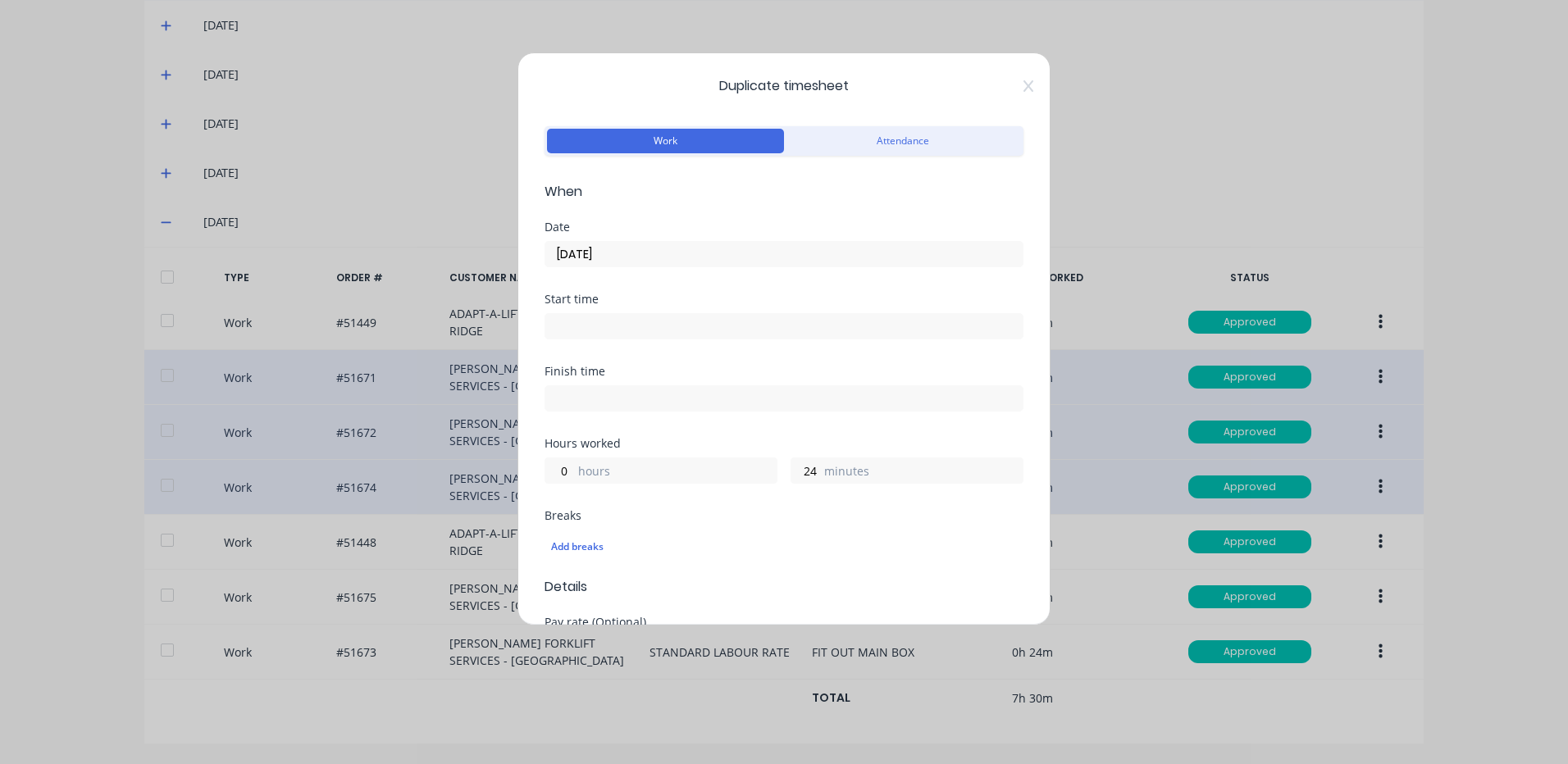
click at [660, 258] on input "[DATE]" at bounding box center [784, 255] width 478 height 25
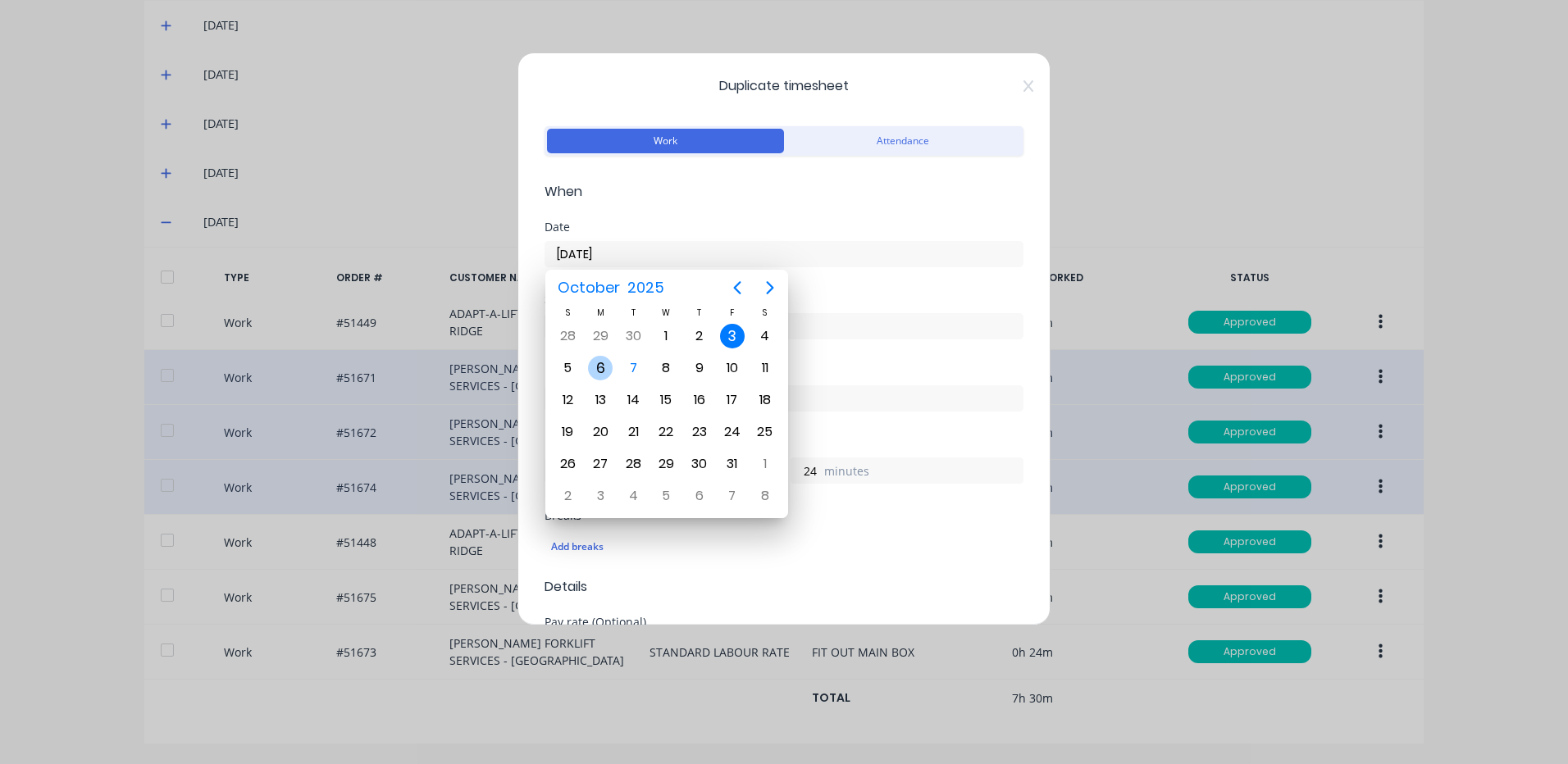
click at [605, 374] on div "6" at bounding box center [600, 369] width 25 height 25
type input "[DATE]"
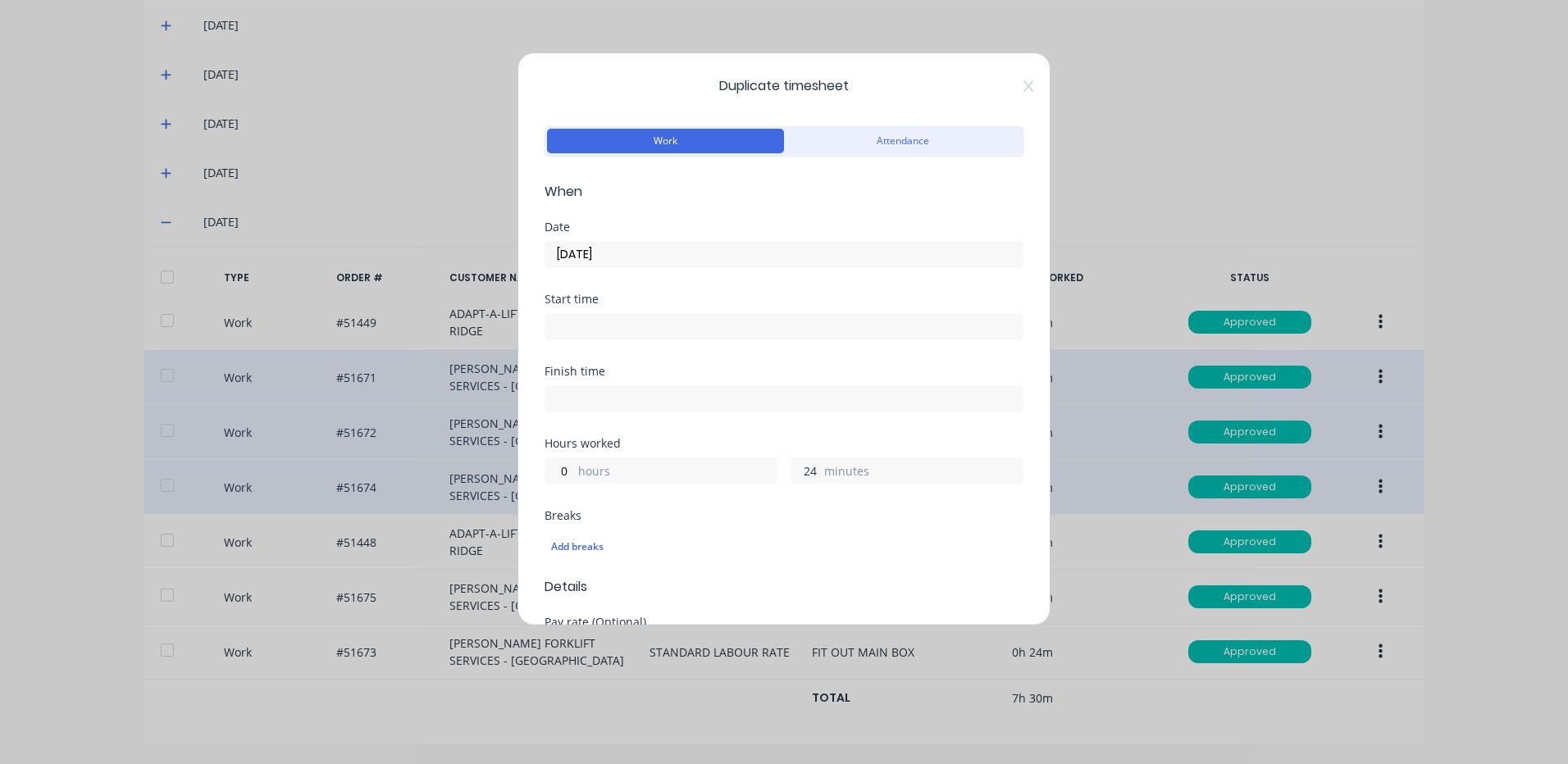
click at [797, 469] on input "24" at bounding box center [806, 471] width 29 height 25
type input "48"
click at [796, 455] on div "0 hours 48 minutes" at bounding box center [784, 469] width 479 height 31
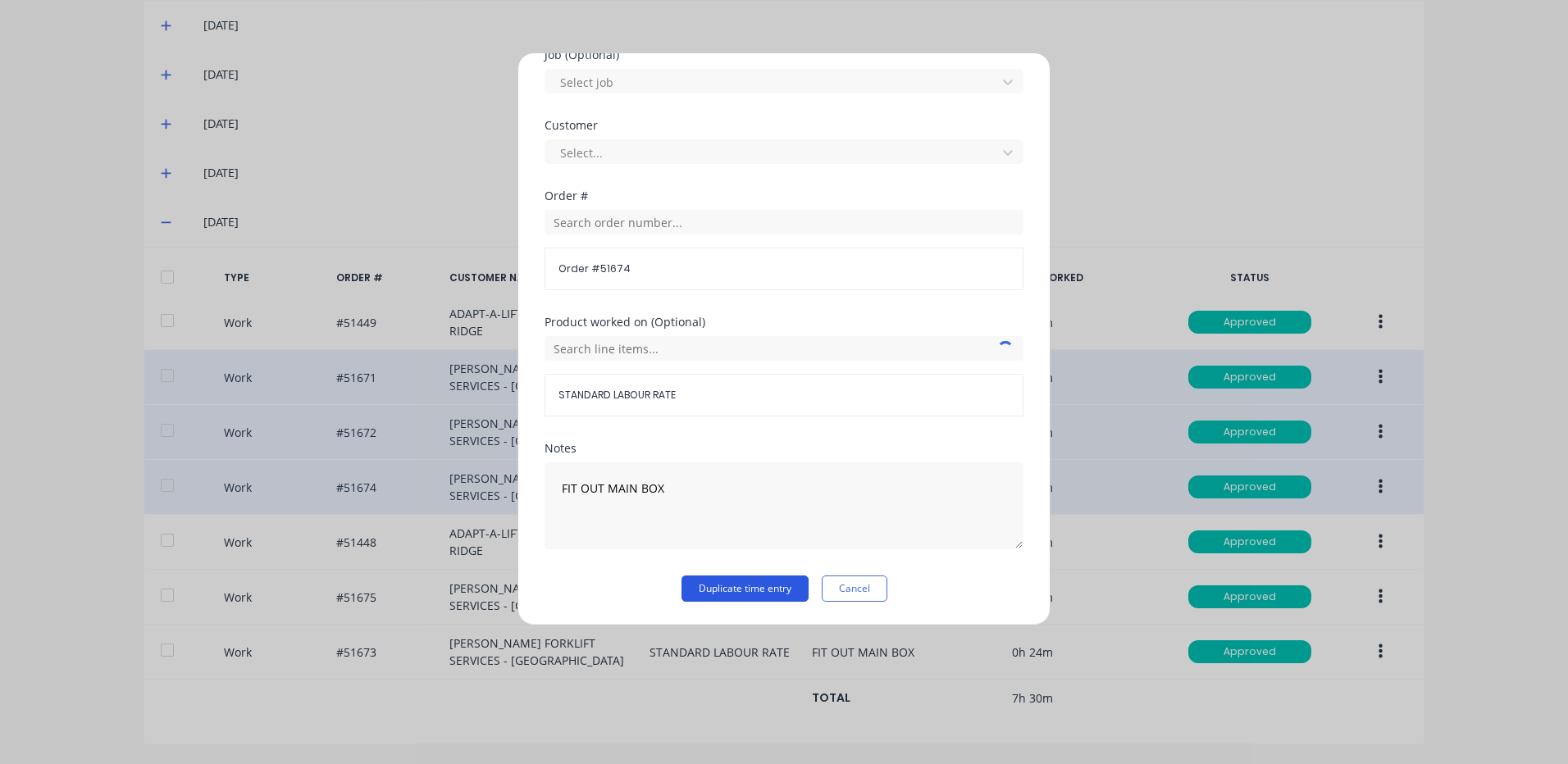
click at [750, 593] on button "Duplicate time entry" at bounding box center [745, 588] width 127 height 26
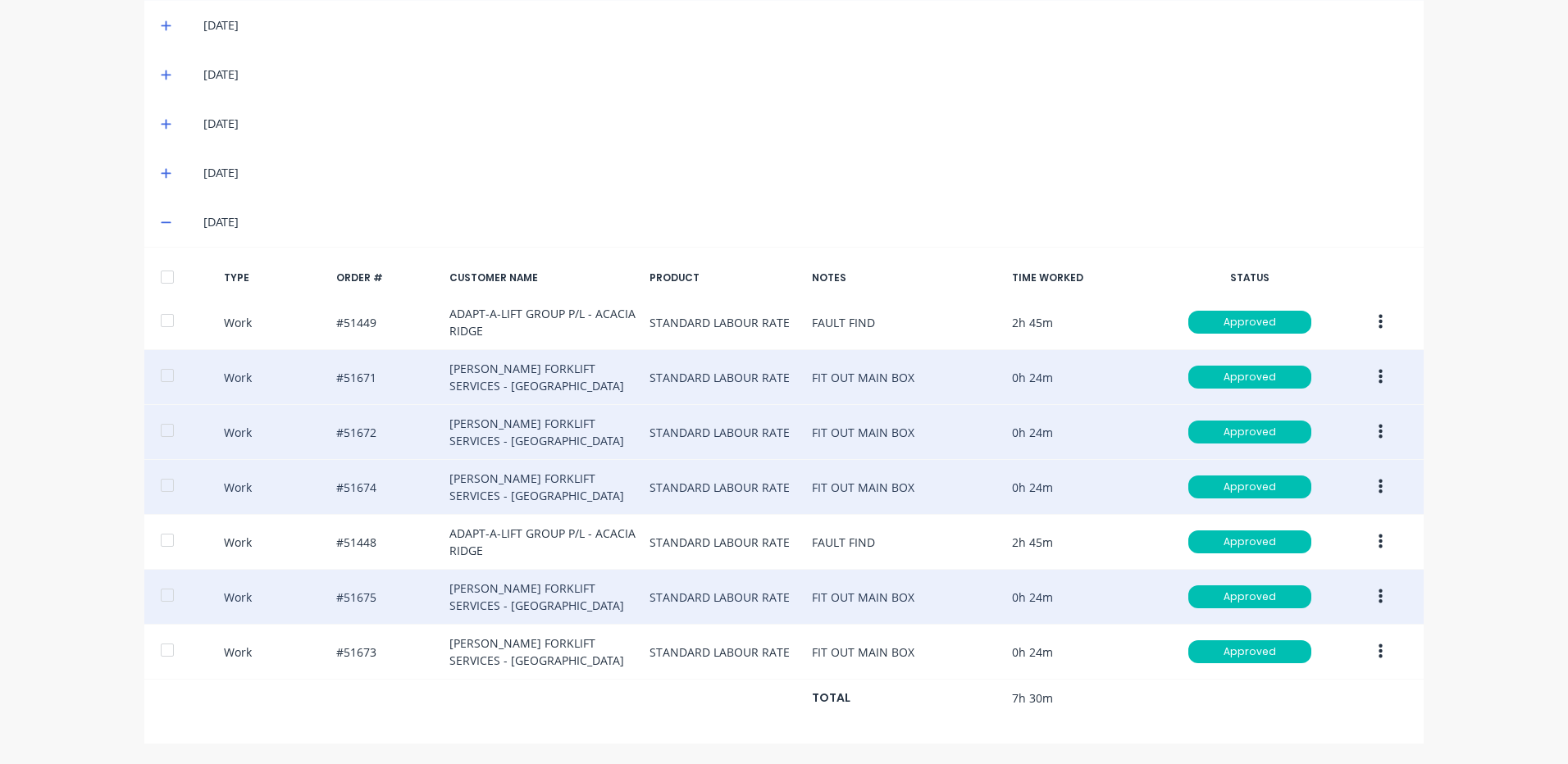
click at [1378, 592] on icon "button" at bounding box center [1380, 596] width 4 height 14
click at [1342, 570] on div "Duplicate" at bounding box center [1322, 569] width 126 height 24
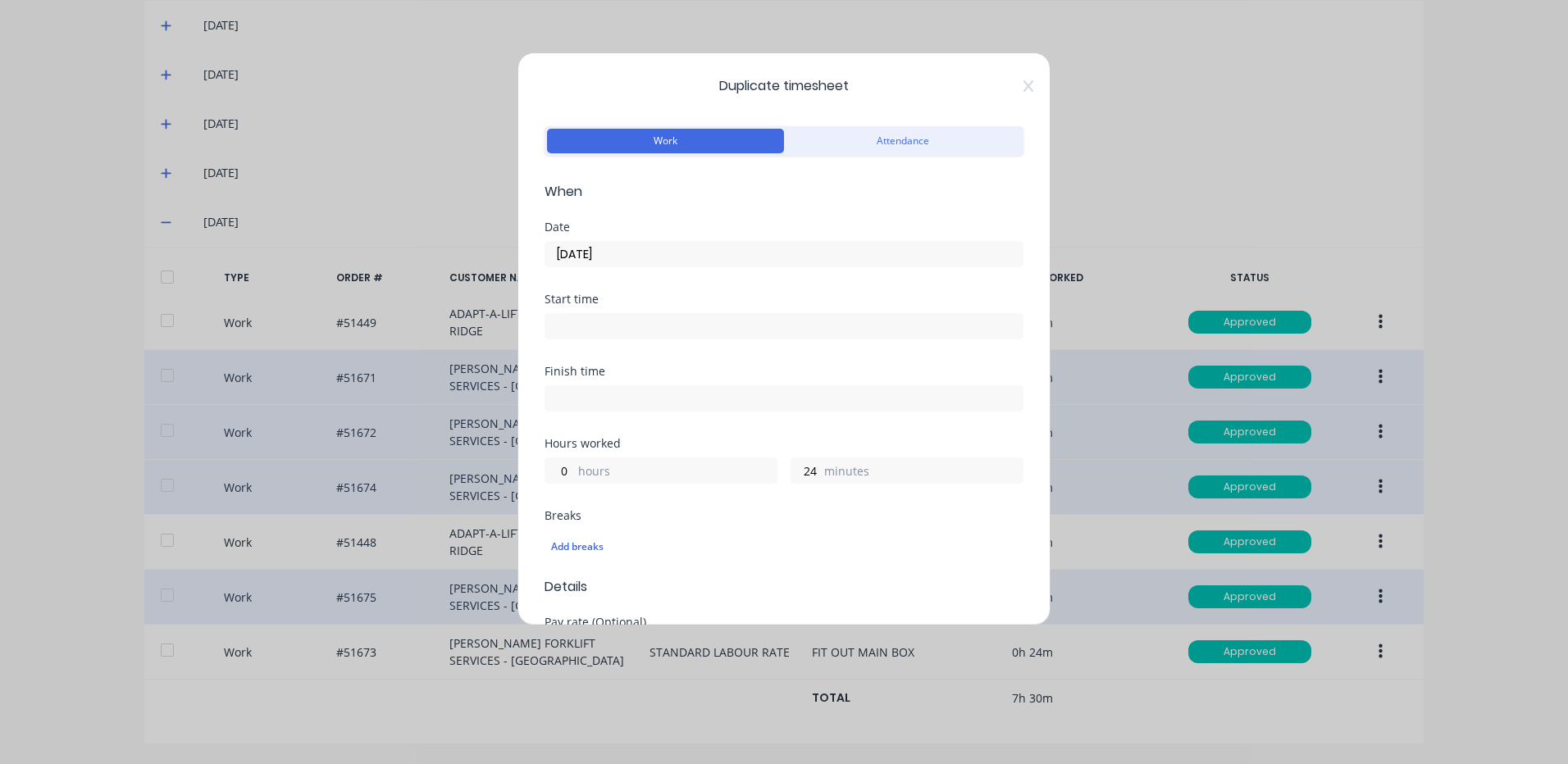
click at [592, 265] on input "[DATE]" at bounding box center [784, 255] width 478 height 25
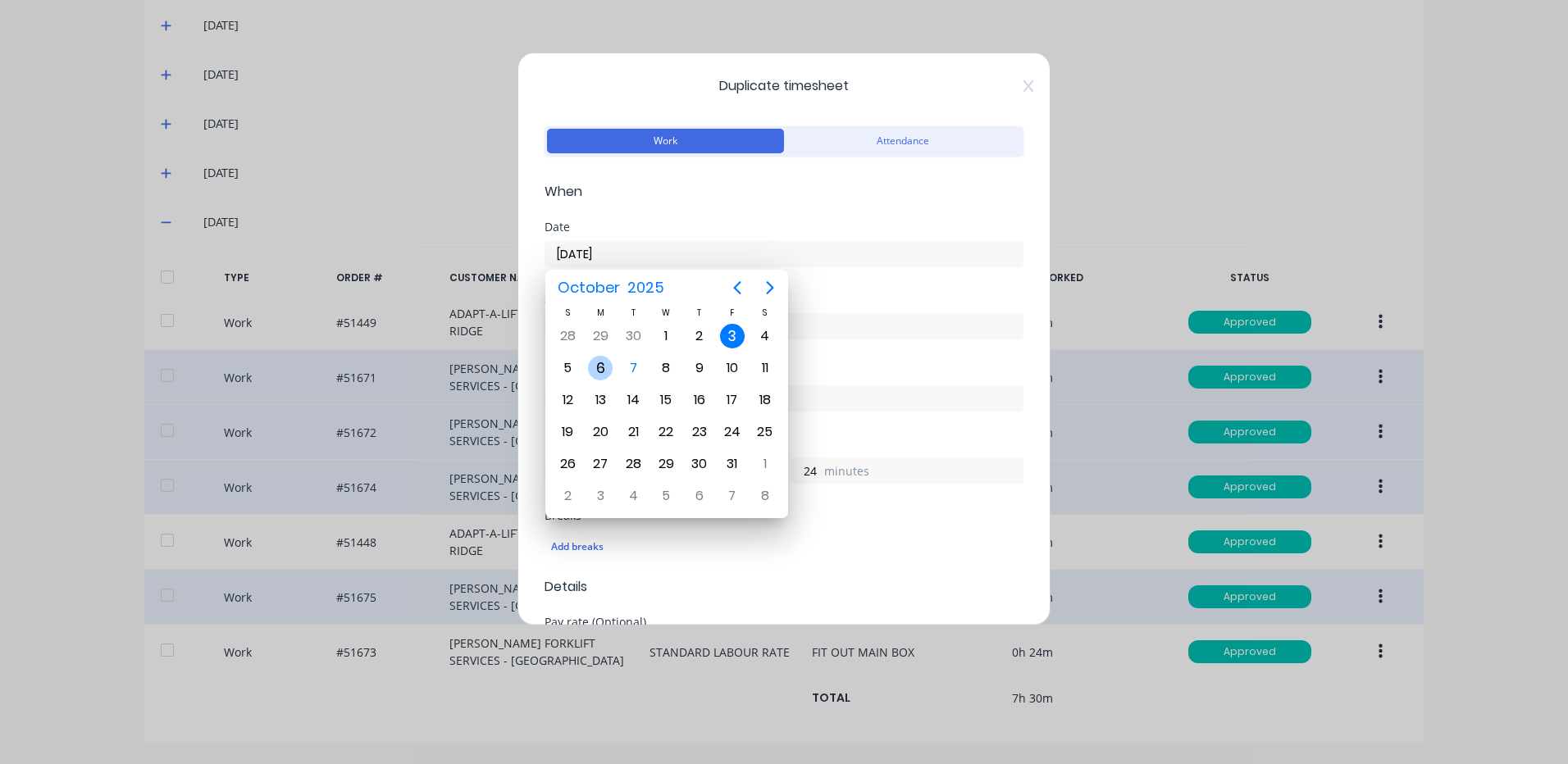
click at [615, 366] on div "6" at bounding box center [600, 368] width 33 height 32
type input "[DATE]"
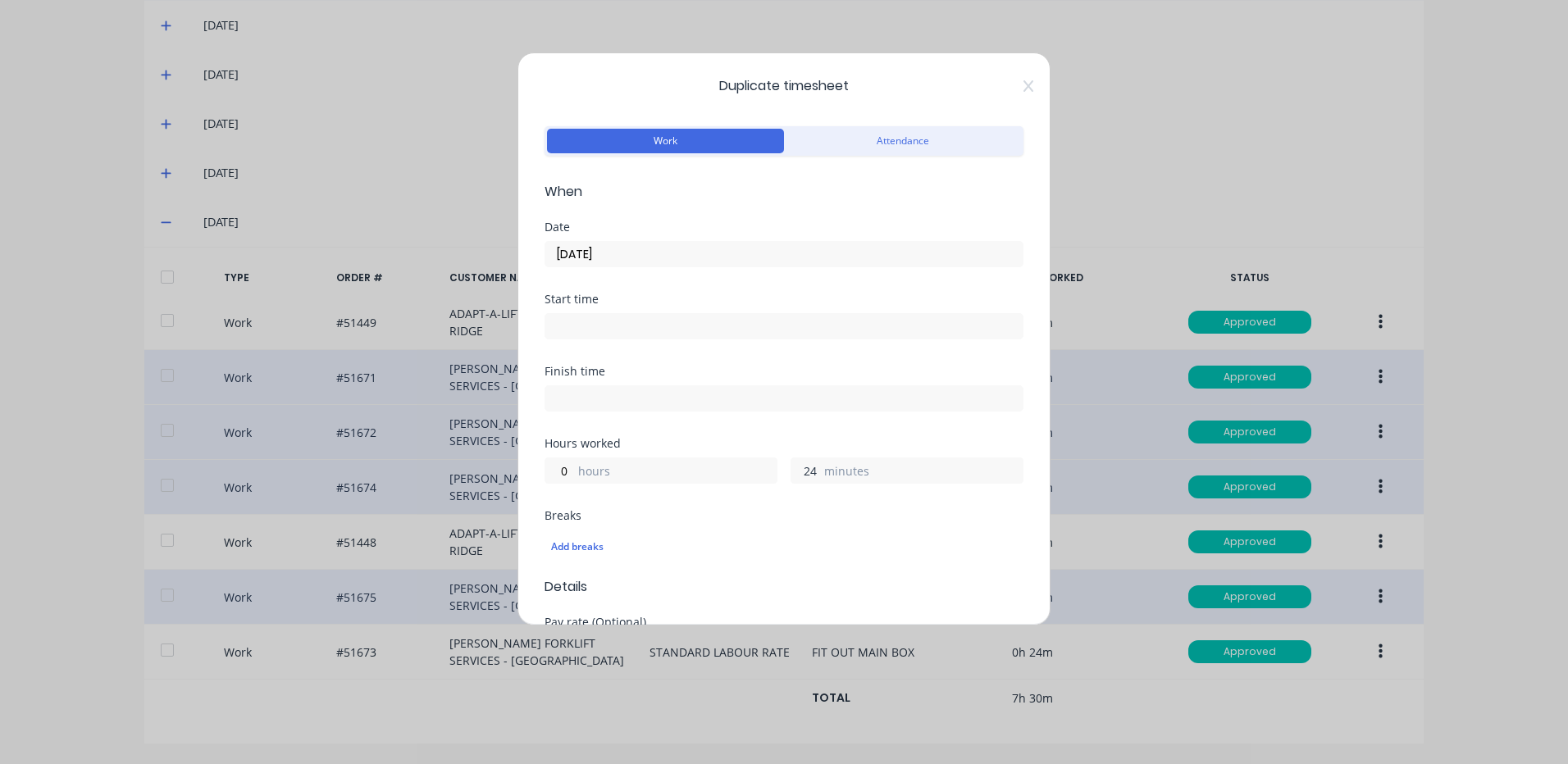
click at [800, 469] on input "24" at bounding box center [806, 471] width 29 height 25
type input "48"
click at [753, 429] on div "Finish time" at bounding box center [784, 401] width 479 height 72
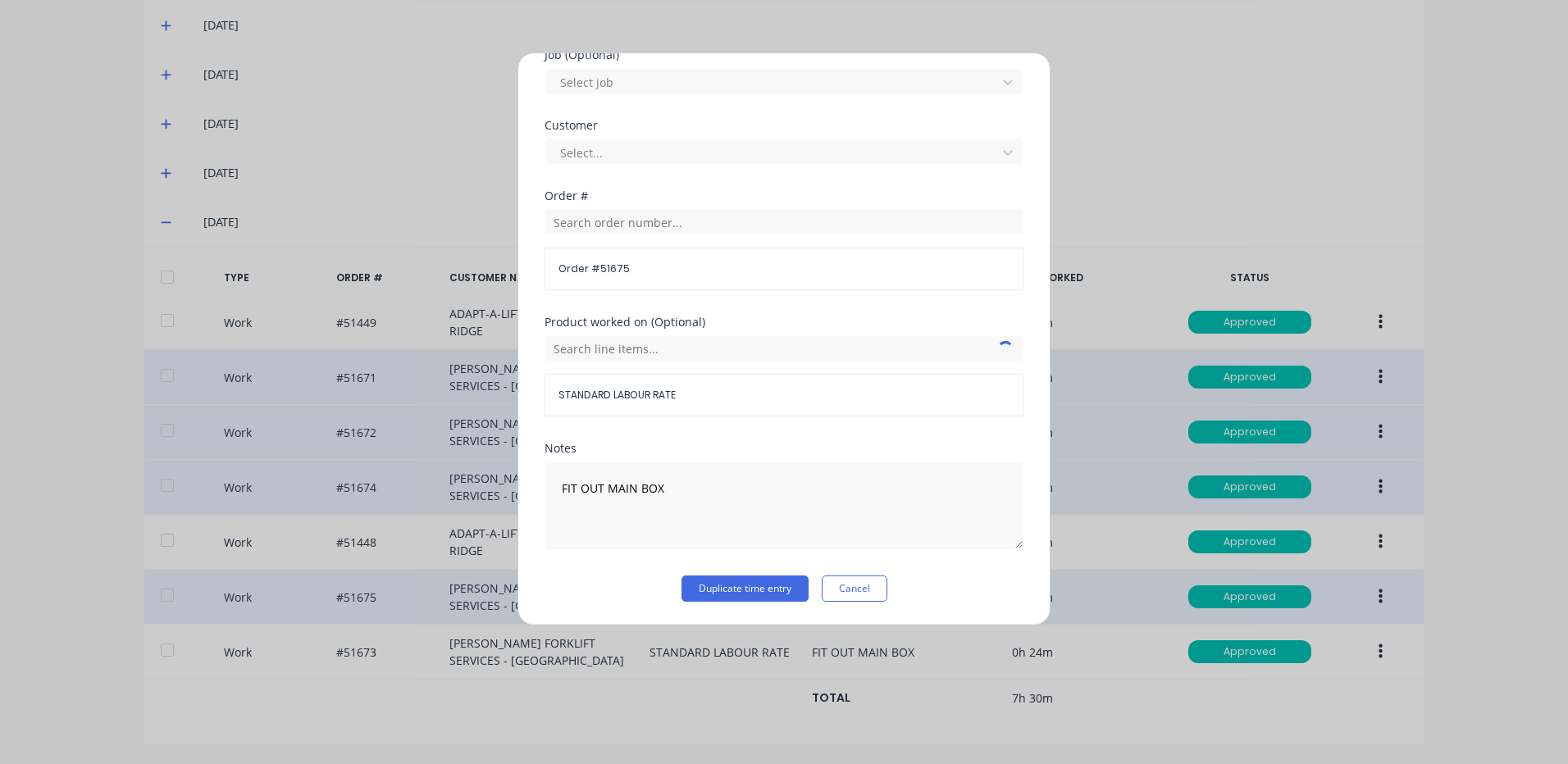
drag, startPoint x: 759, startPoint y: 586, endPoint x: 813, endPoint y: 630, distance: 69.7
click at [760, 586] on button "Duplicate time entry" at bounding box center [745, 588] width 127 height 26
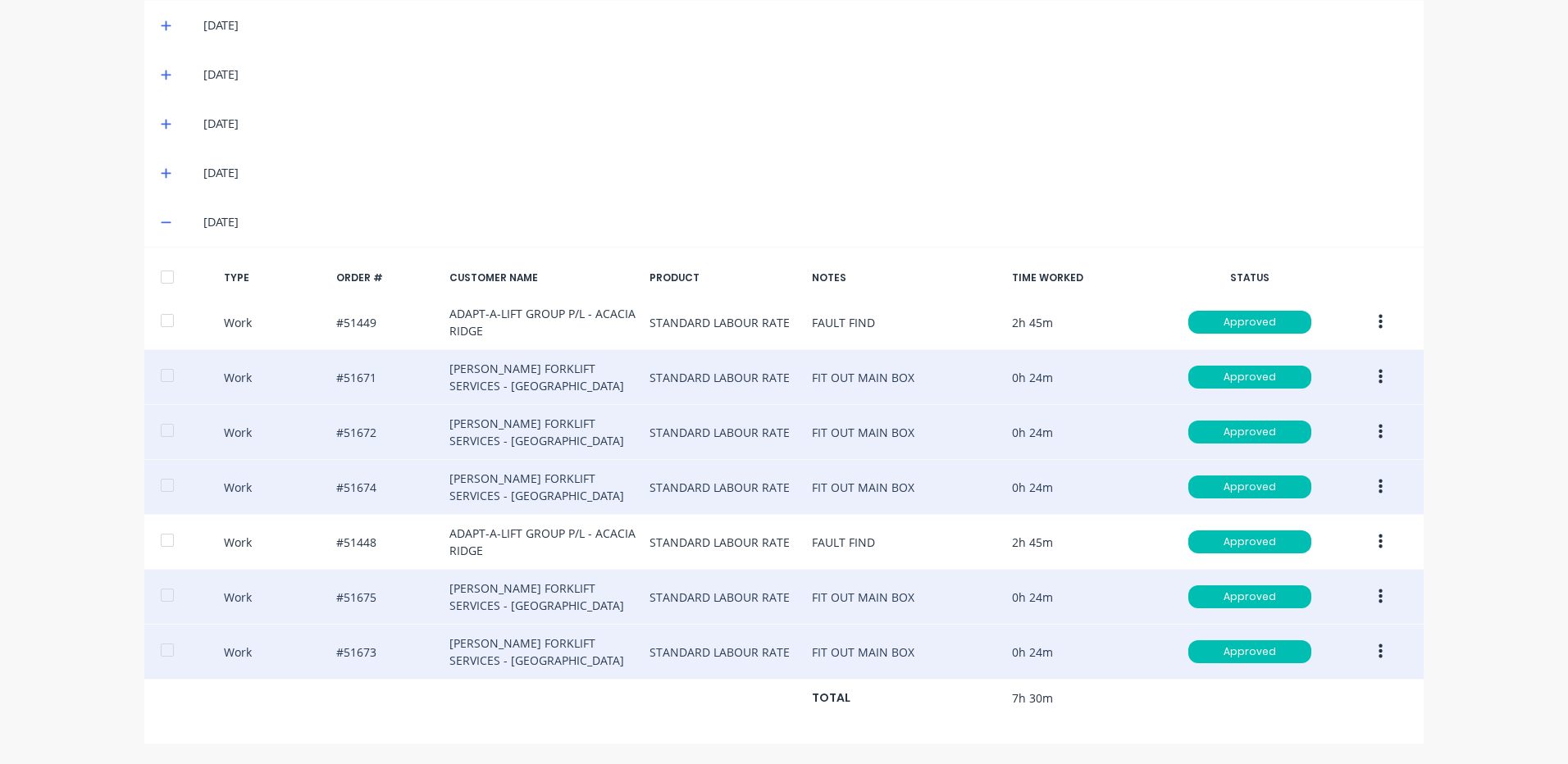
click at [1378, 648] on icon "button" at bounding box center [1380, 651] width 4 height 14
click at [1304, 613] on div "Duplicate" at bounding box center [1322, 623] width 126 height 24
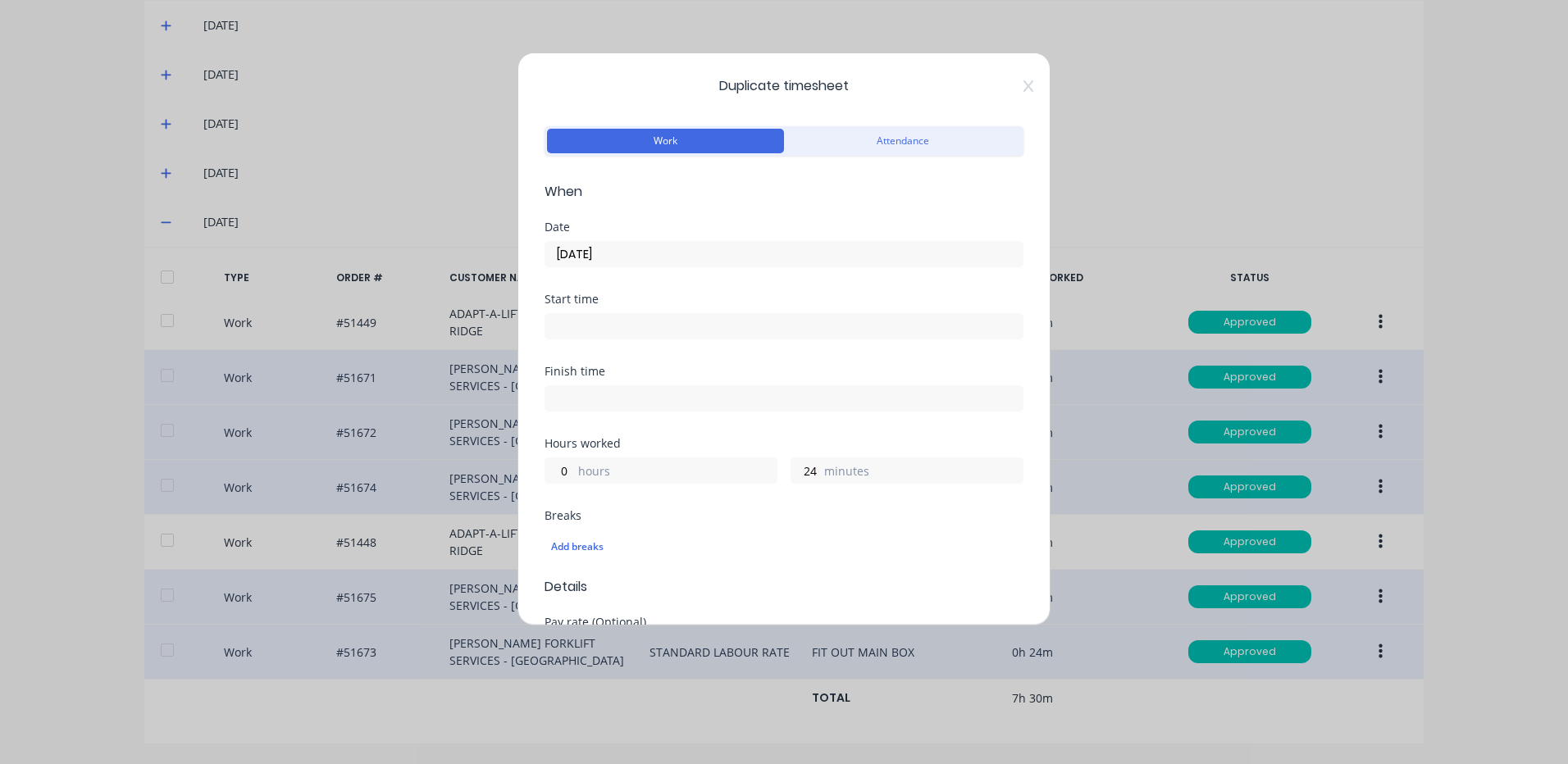
click at [662, 251] on input "[DATE]" at bounding box center [784, 255] width 478 height 25
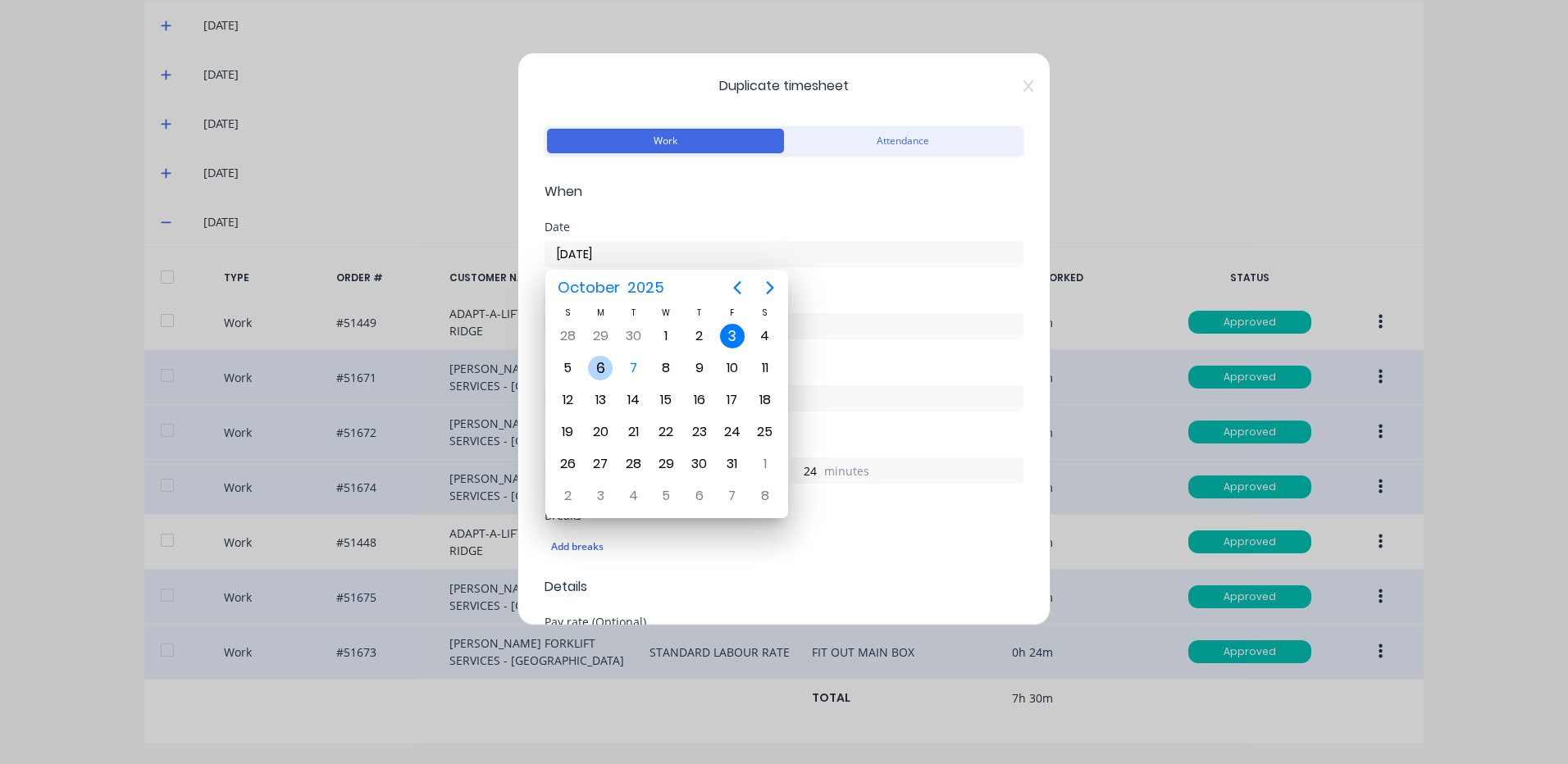
click at [600, 369] on div "6" at bounding box center [600, 369] width 25 height 25
type input "[DATE]"
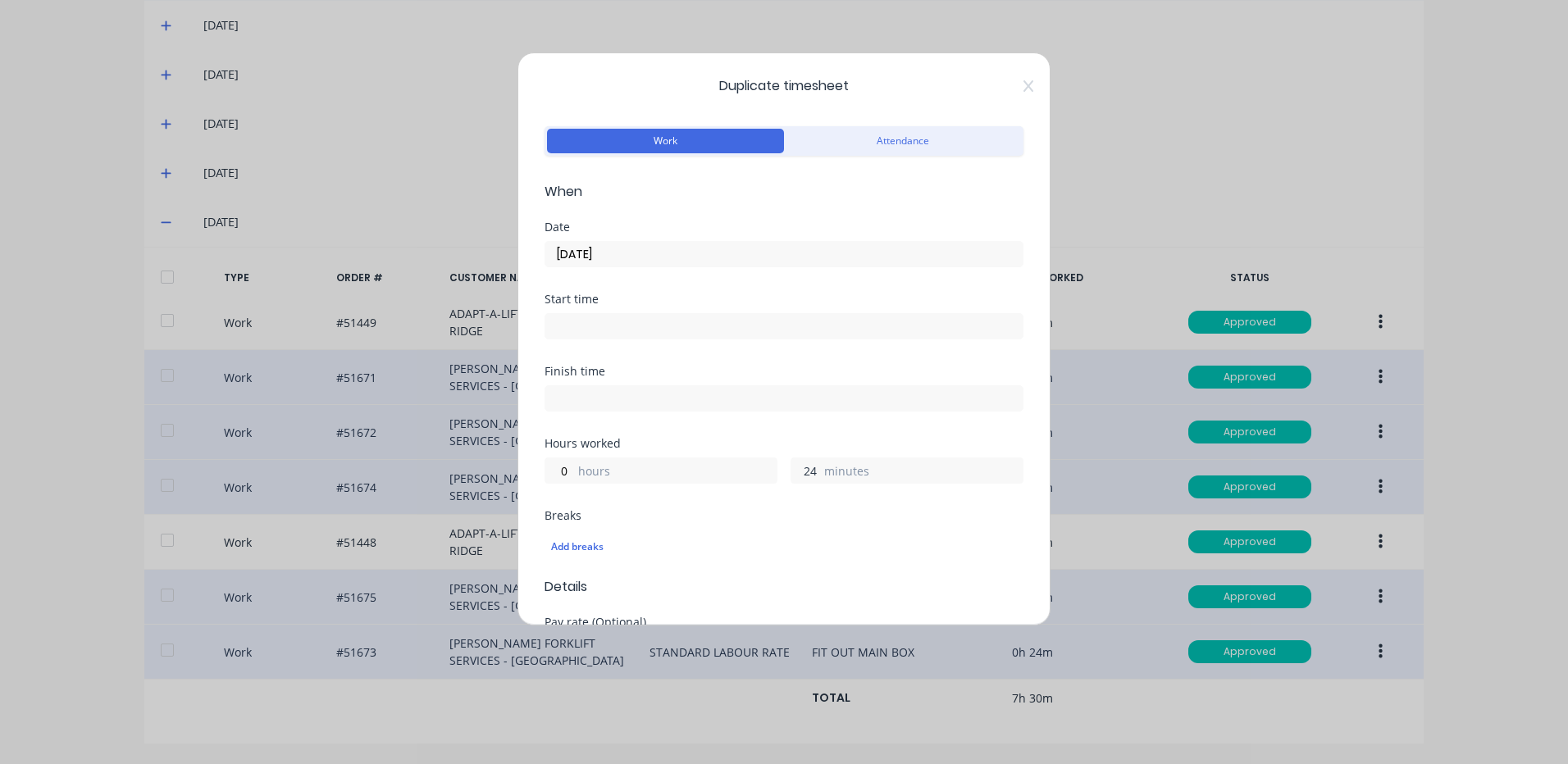
click at [803, 467] on input "24" at bounding box center [806, 471] width 29 height 25
type input "48"
click at [836, 422] on div "Finish time" at bounding box center [784, 401] width 479 height 72
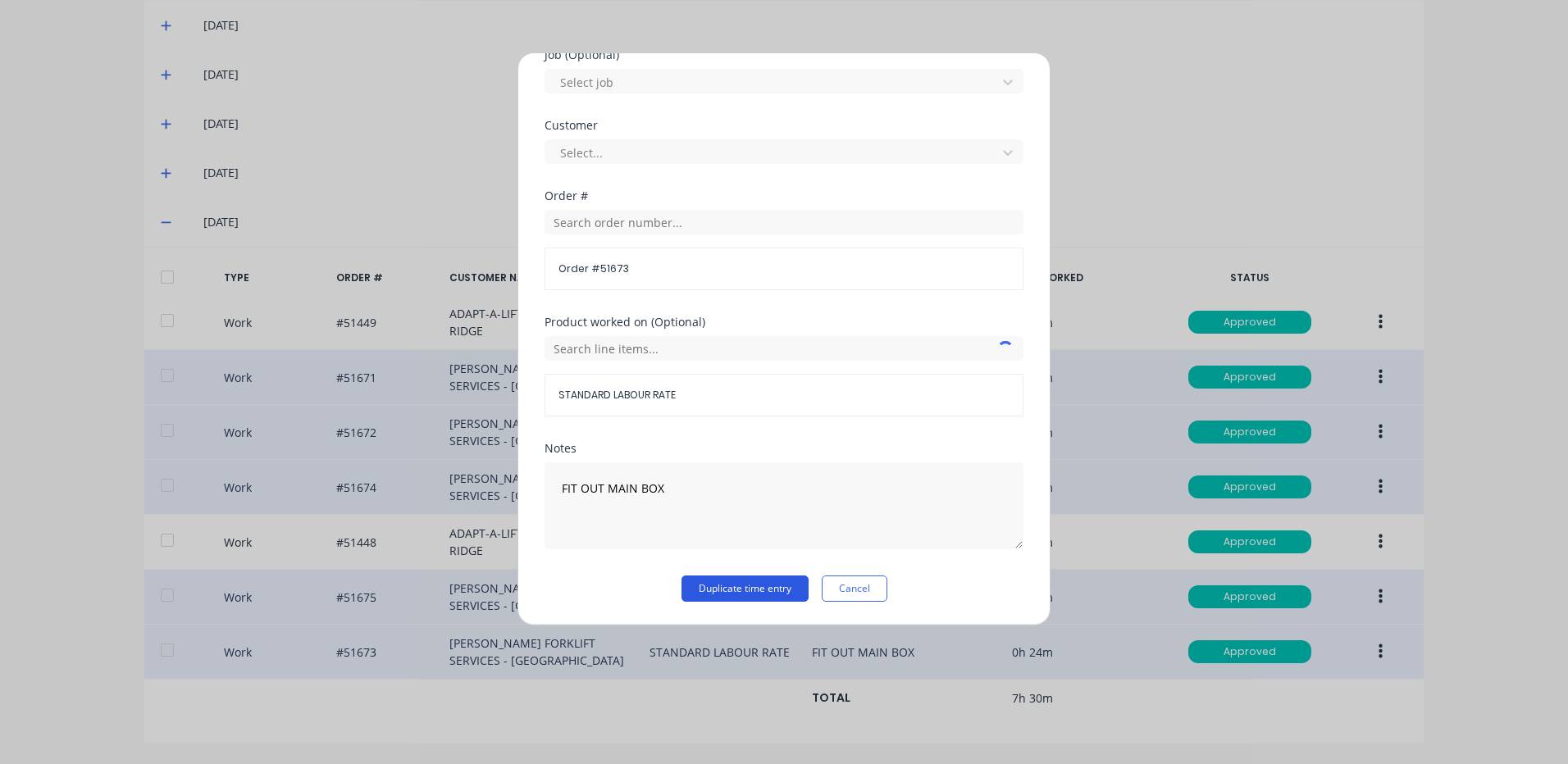
click at [771, 590] on button "Duplicate time entry" at bounding box center [745, 588] width 127 height 26
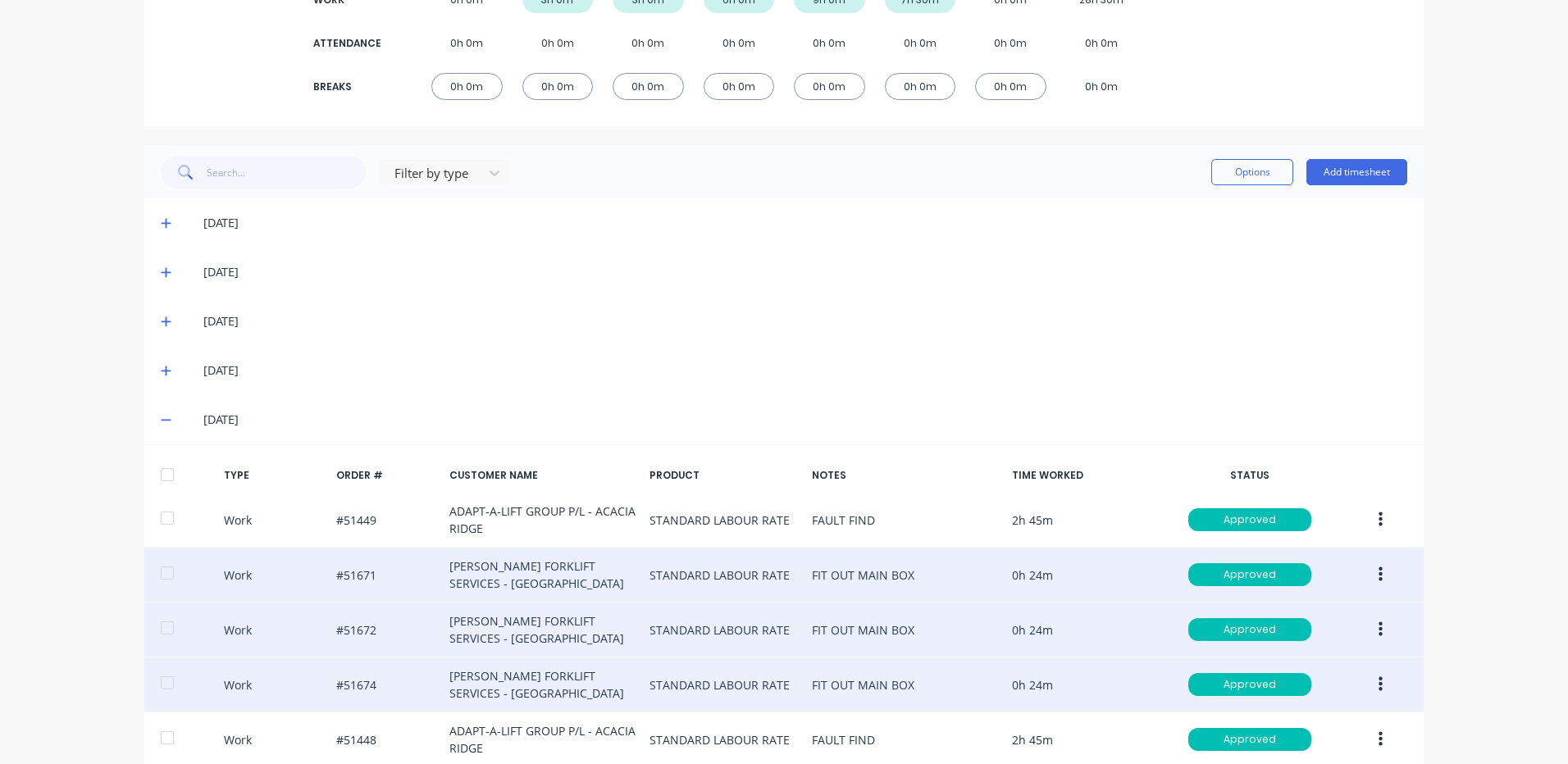
scroll to position [0, 0]
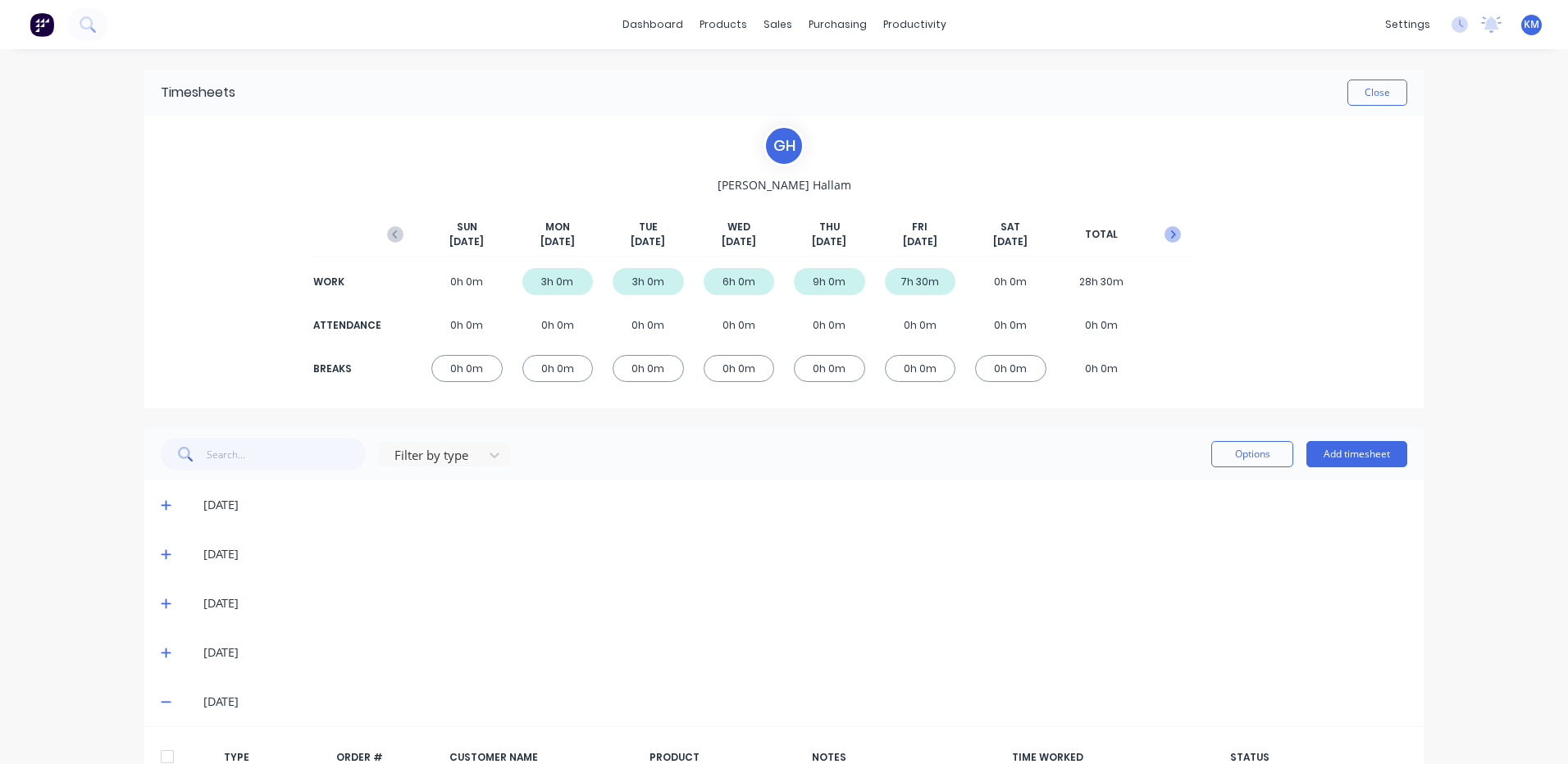
click at [1177, 234] on button "button" at bounding box center [1173, 235] width 33 height 30
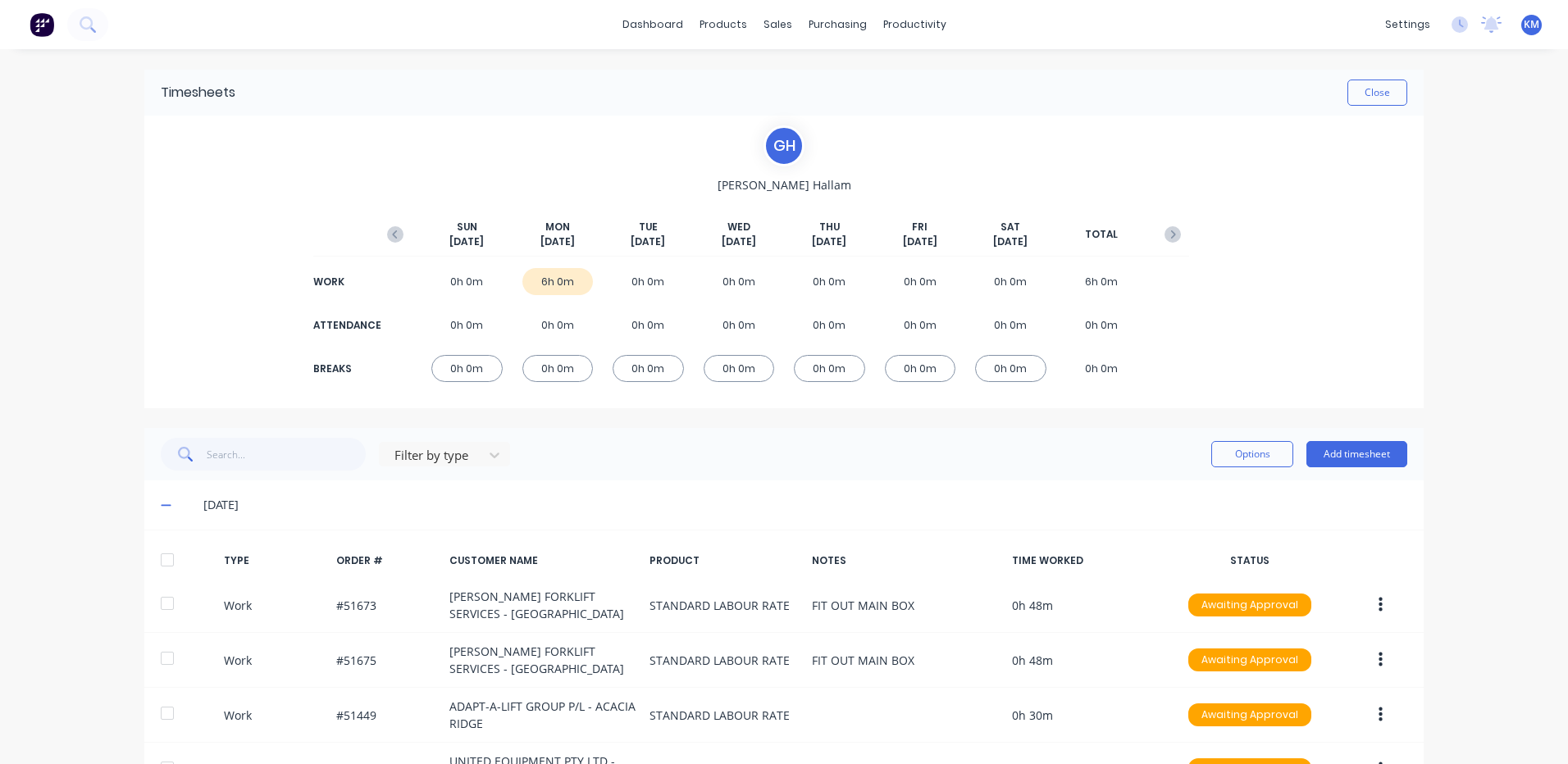
scroll to position [338, 0]
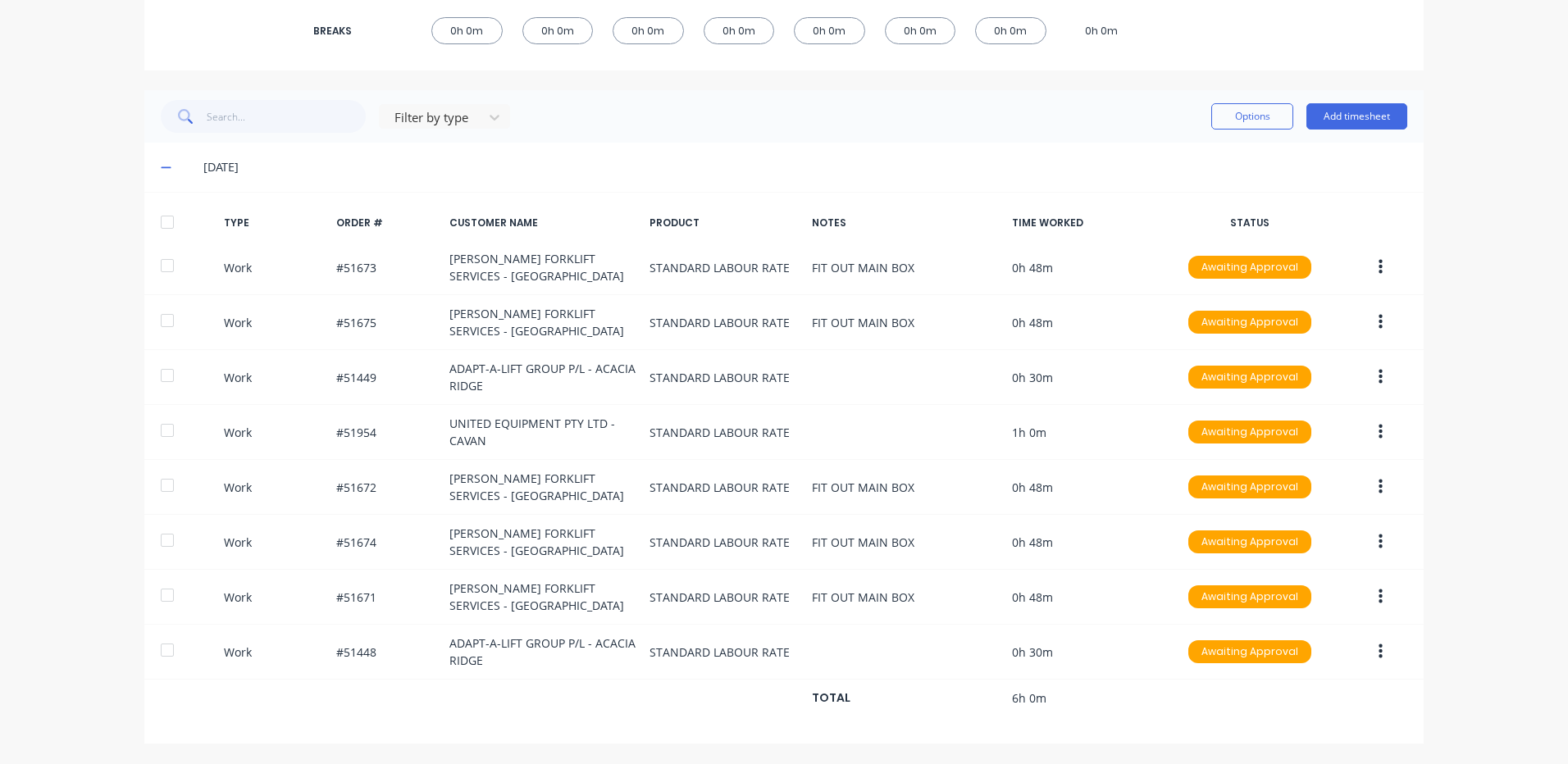
click at [168, 226] on div at bounding box center [168, 222] width 33 height 33
click at [1252, 117] on button "Options" at bounding box center [1252, 116] width 82 height 26
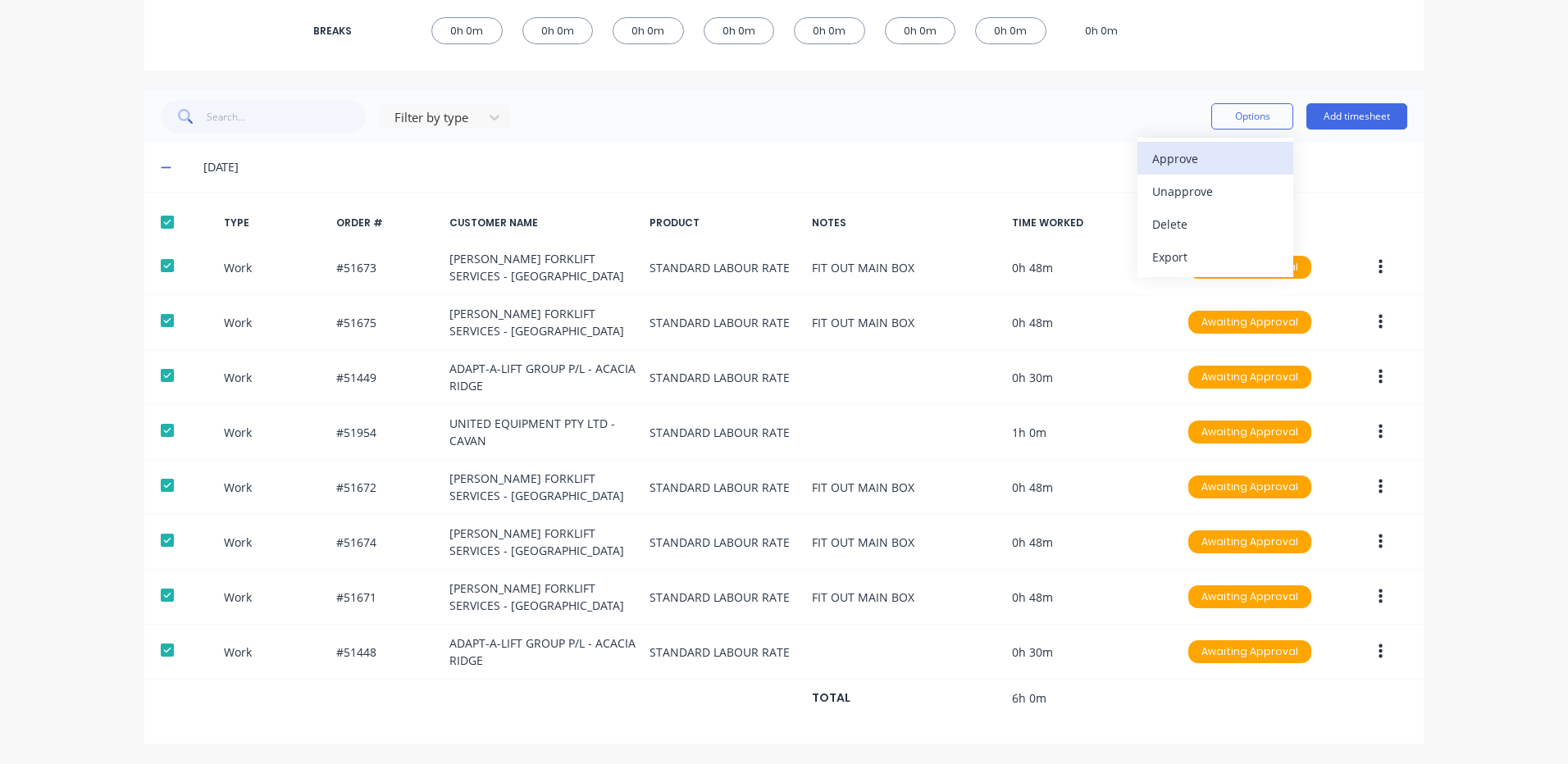
click at [1200, 148] on div "Approve" at bounding box center [1216, 158] width 126 height 24
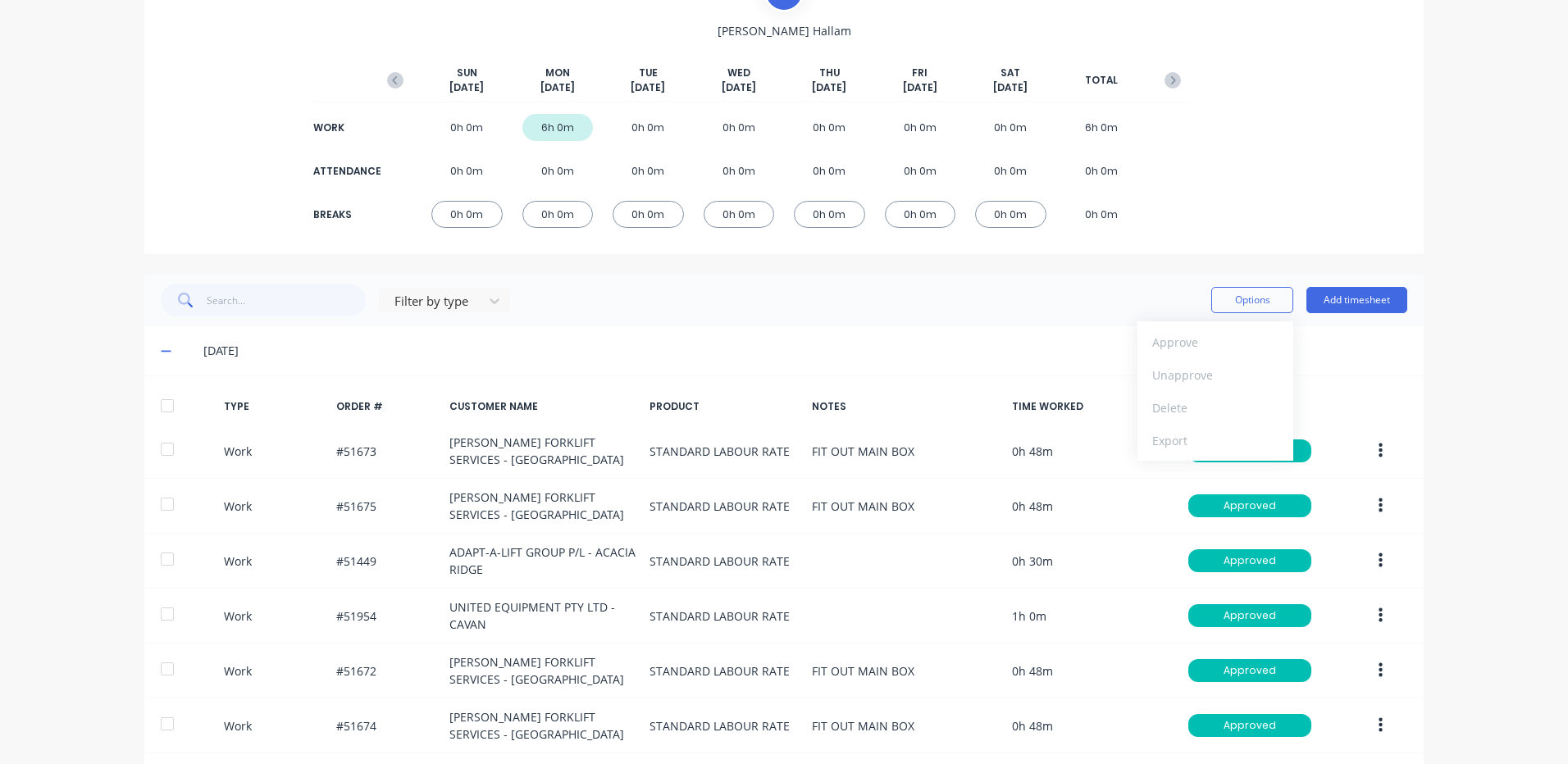
scroll to position [0, 0]
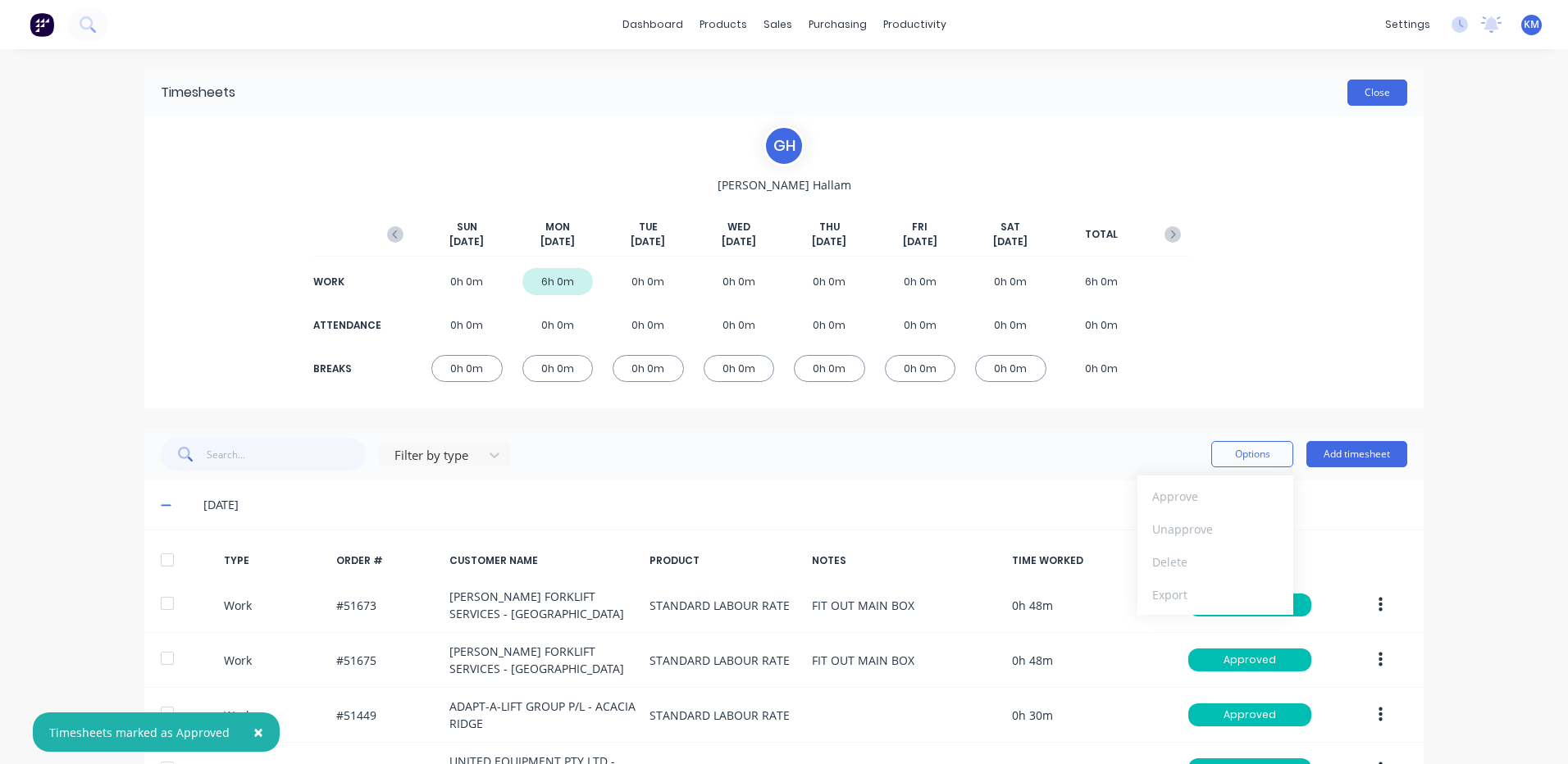
click at [1380, 94] on button "Close" at bounding box center [1377, 92] width 60 height 26
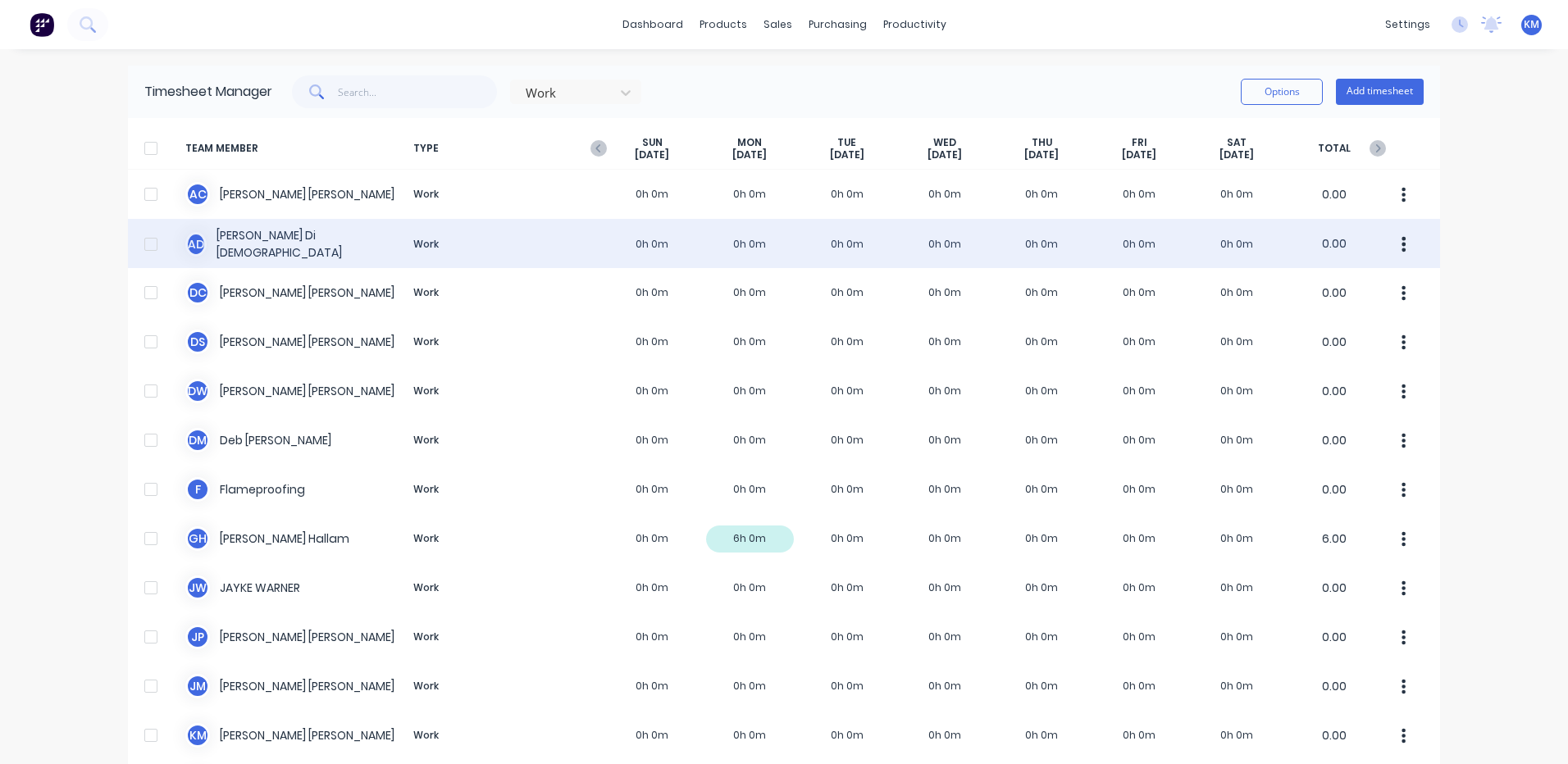
click at [711, 237] on div "A D [PERSON_NAME] Dio Work 0h 0m 0h 0m 0h 0m 0h 0m 0h 0m 0h 0m 0h 0m 0.00" at bounding box center [784, 243] width 1312 height 49
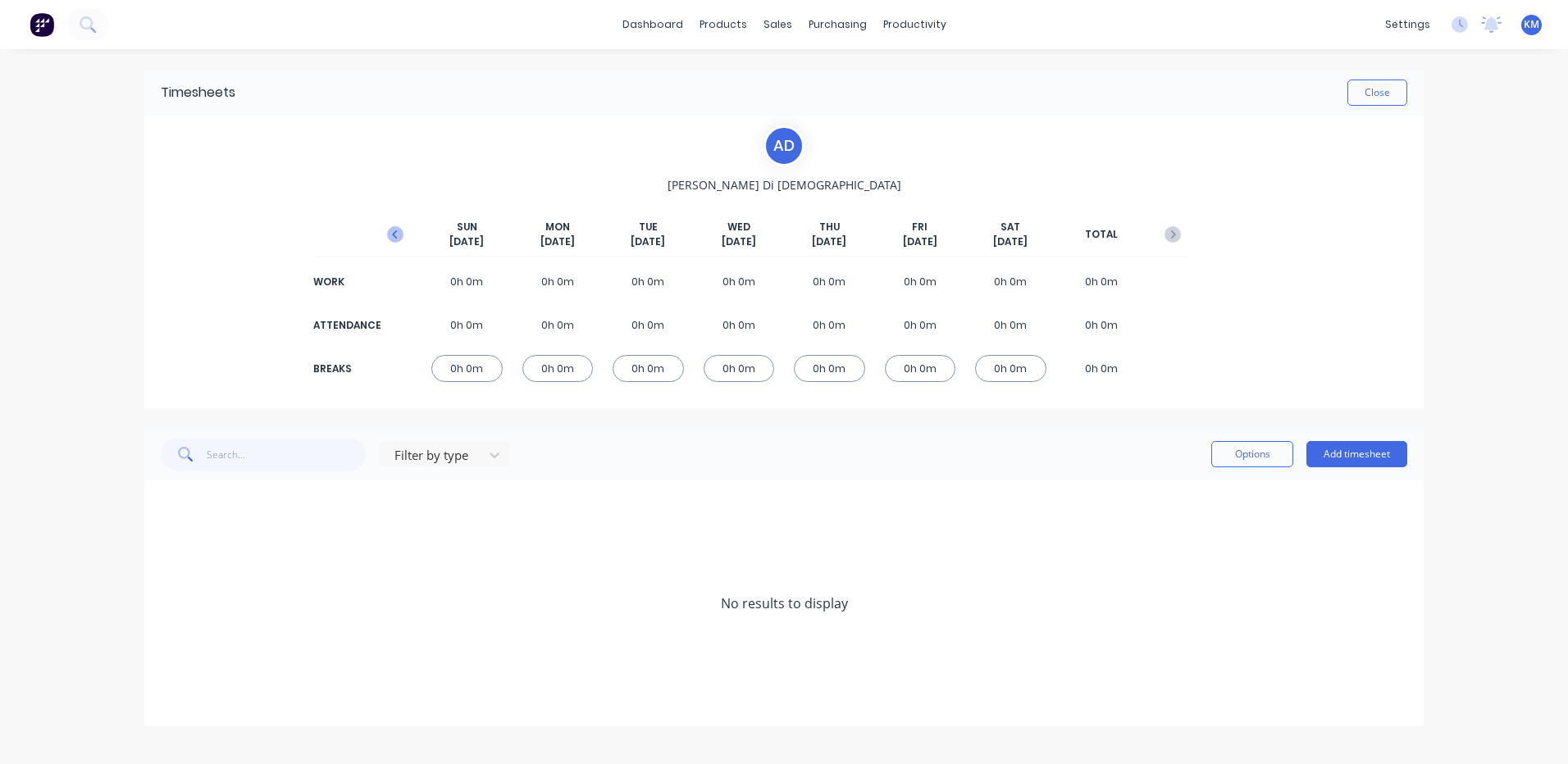
click at [386, 241] on button "button" at bounding box center [395, 235] width 33 height 30
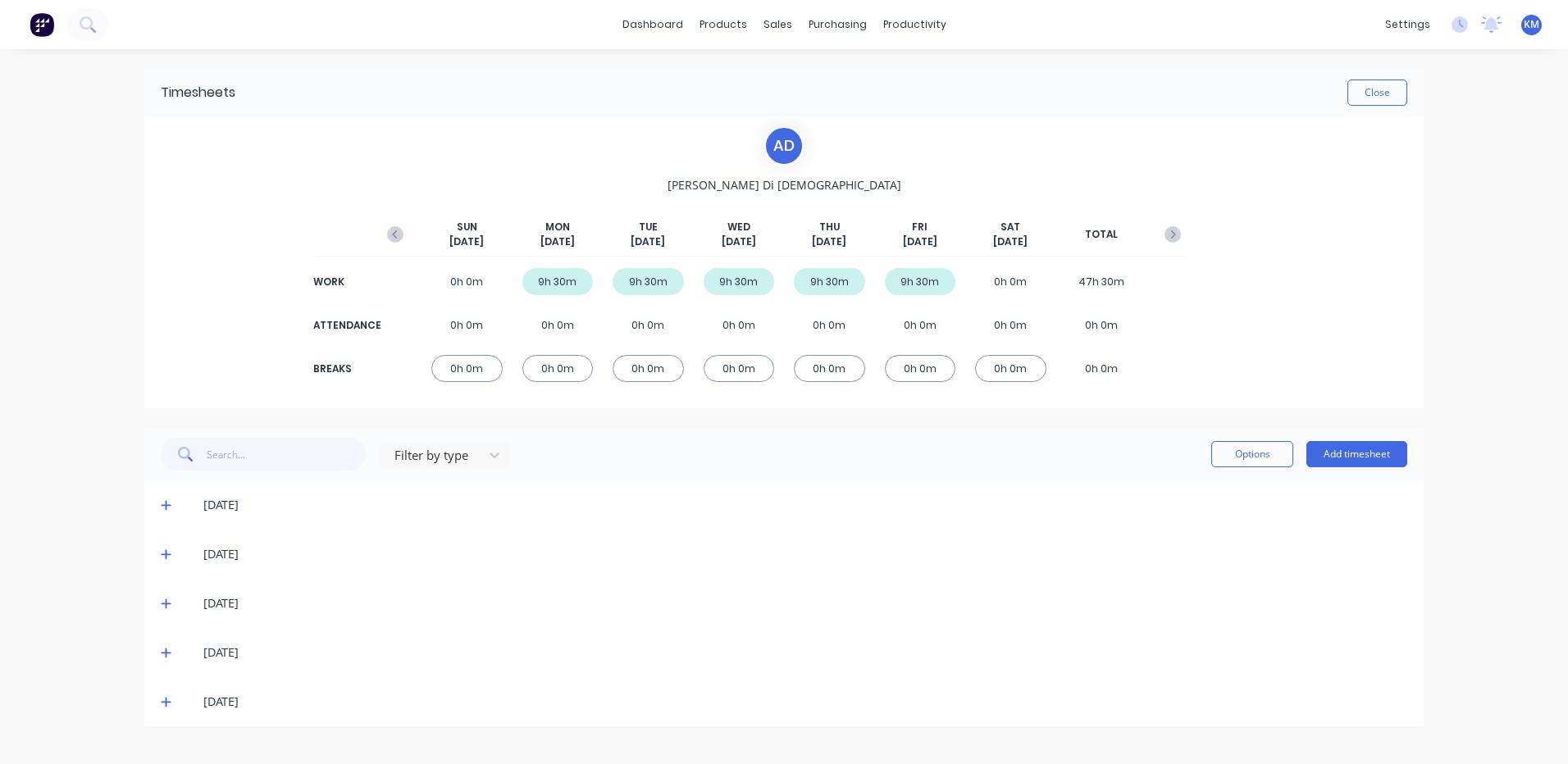
click at [161, 698] on icon at bounding box center [166, 702] width 11 height 11
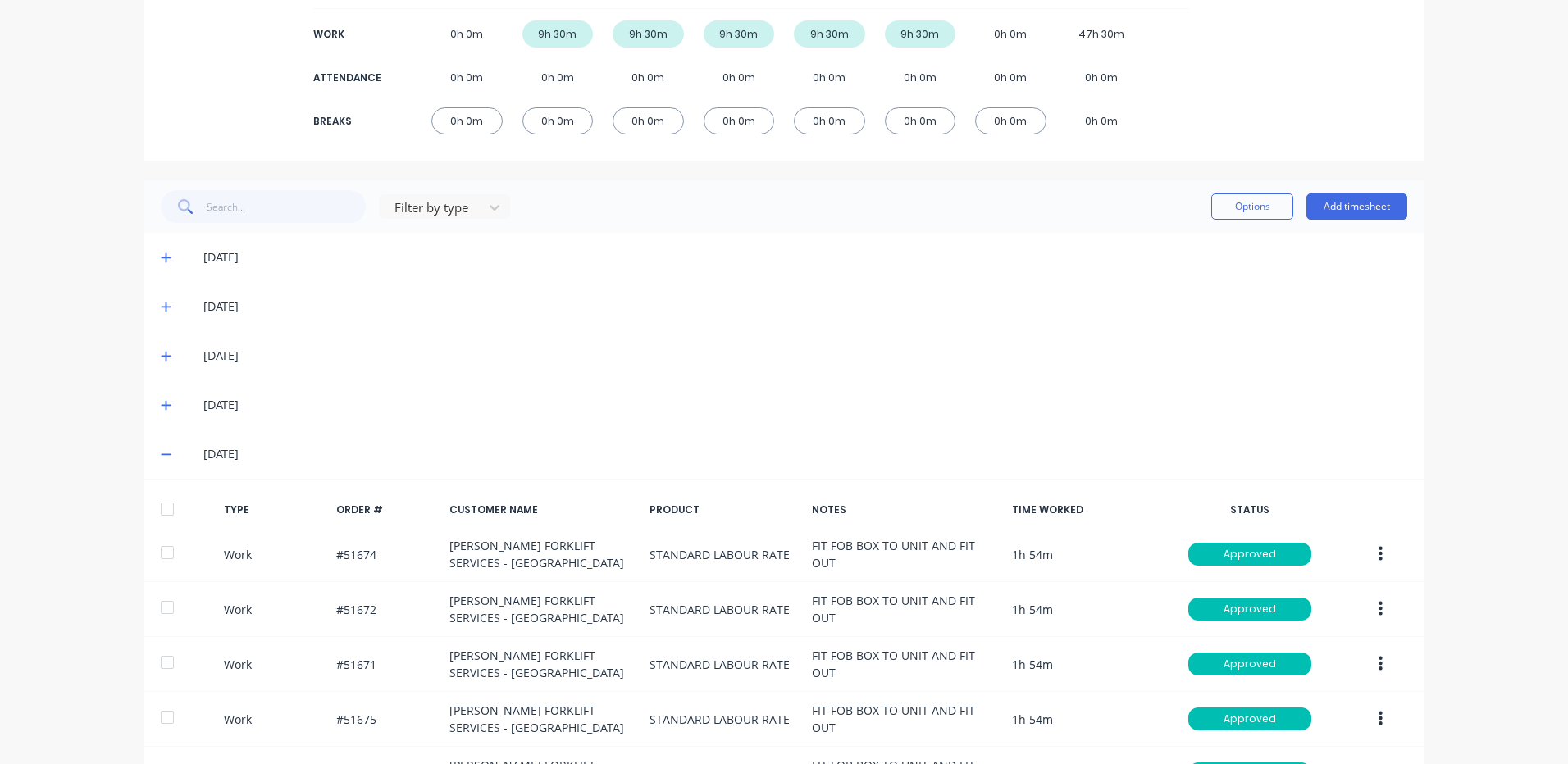
scroll to position [370, 0]
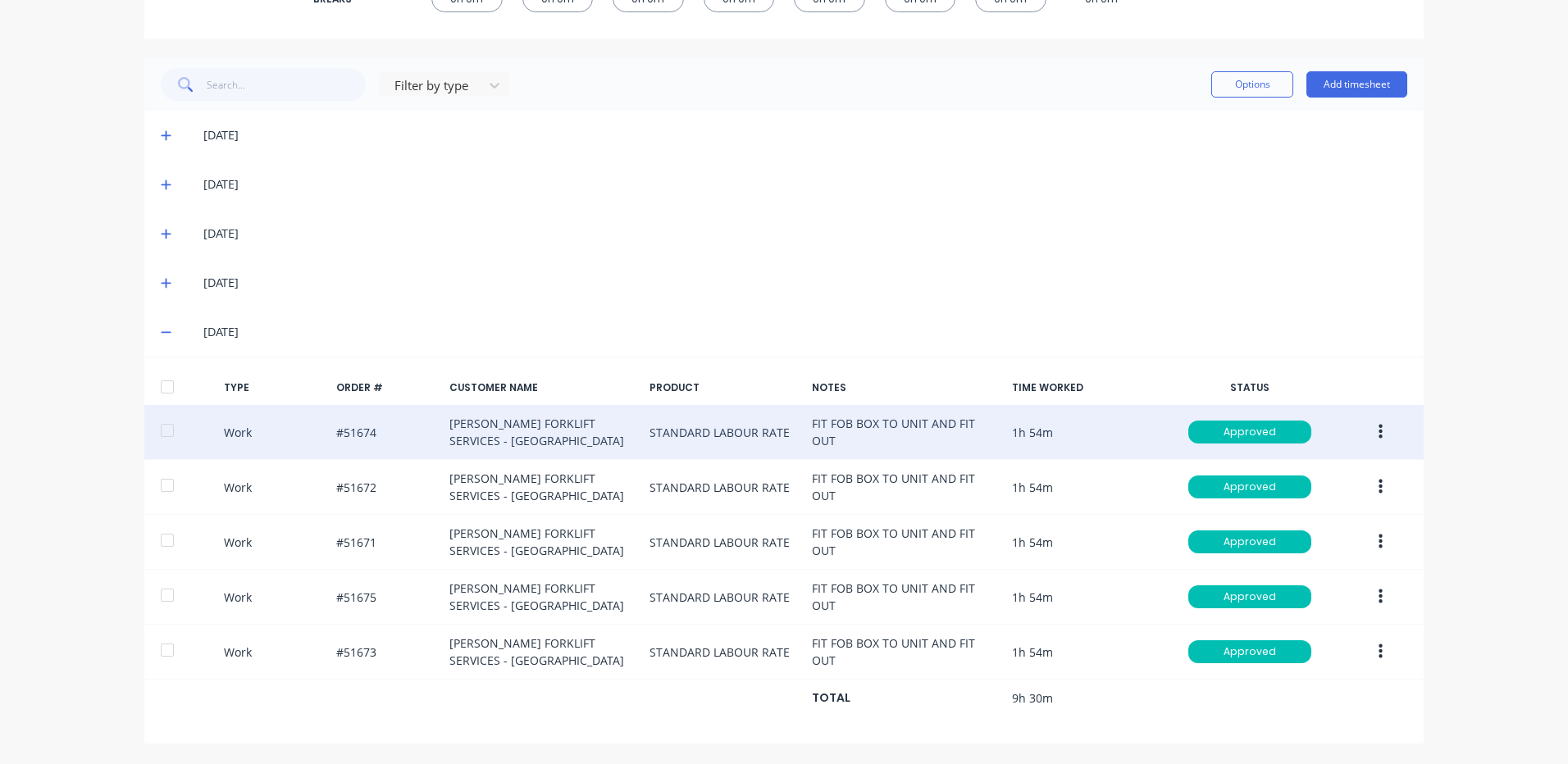
click at [1368, 426] on button "button" at bounding box center [1380, 432] width 38 height 30
click at [1319, 407] on div "Duplicate" at bounding box center [1322, 403] width 126 height 24
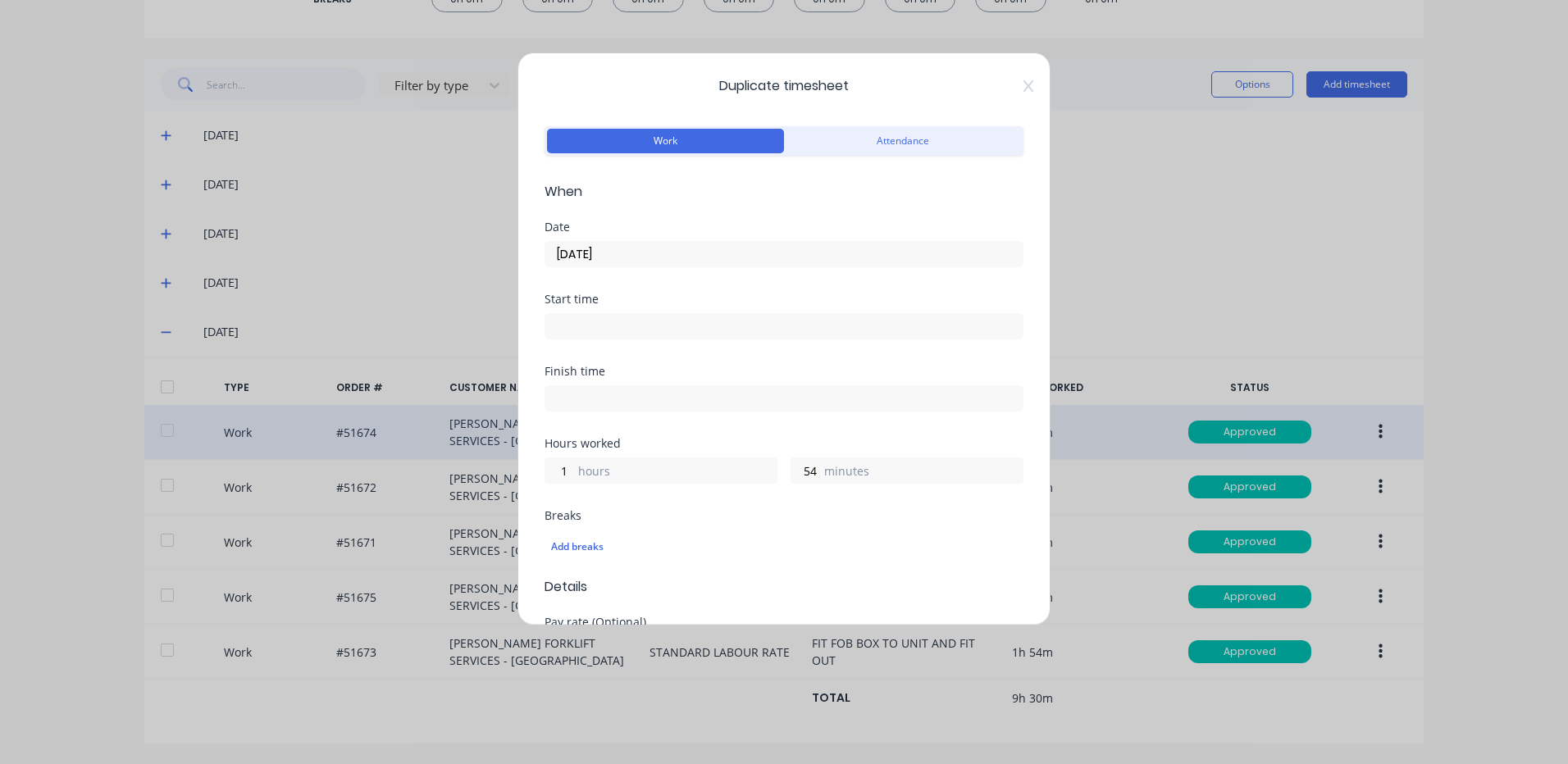
click at [648, 258] on input "[DATE]" at bounding box center [784, 255] width 478 height 25
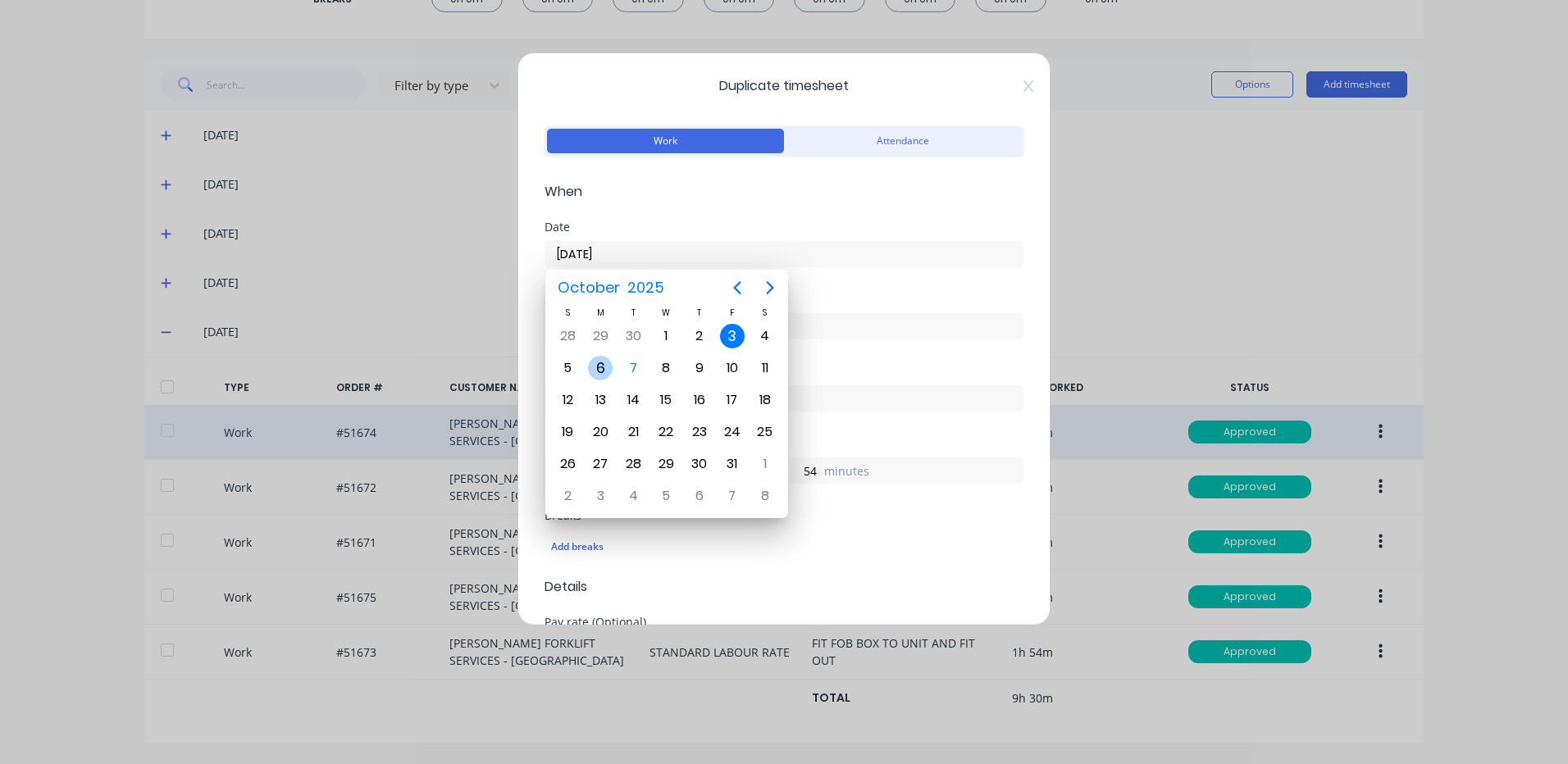
click at [604, 368] on div "6" at bounding box center [600, 369] width 25 height 25
type input "[DATE]"
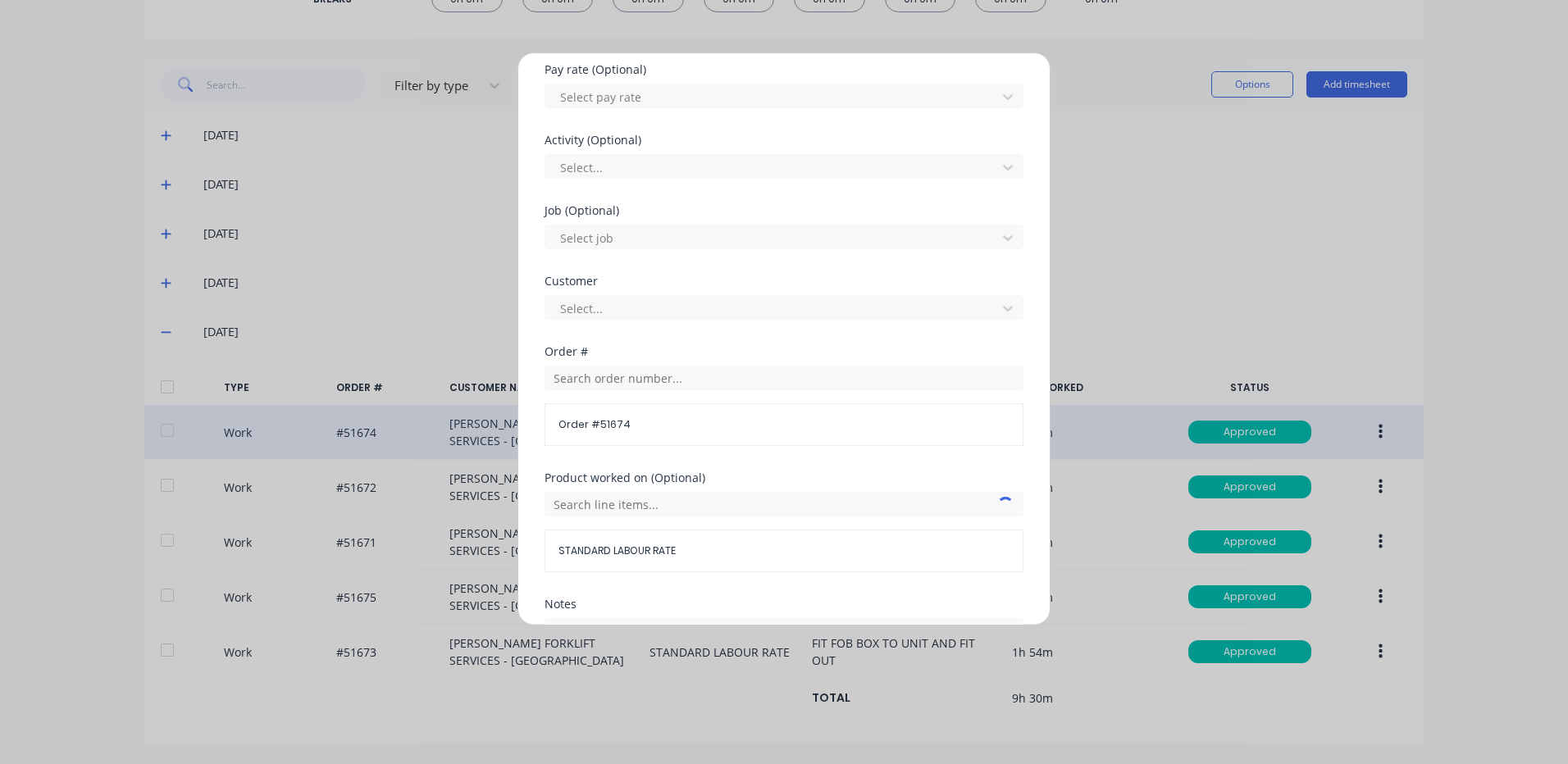
scroll to position [708, 0]
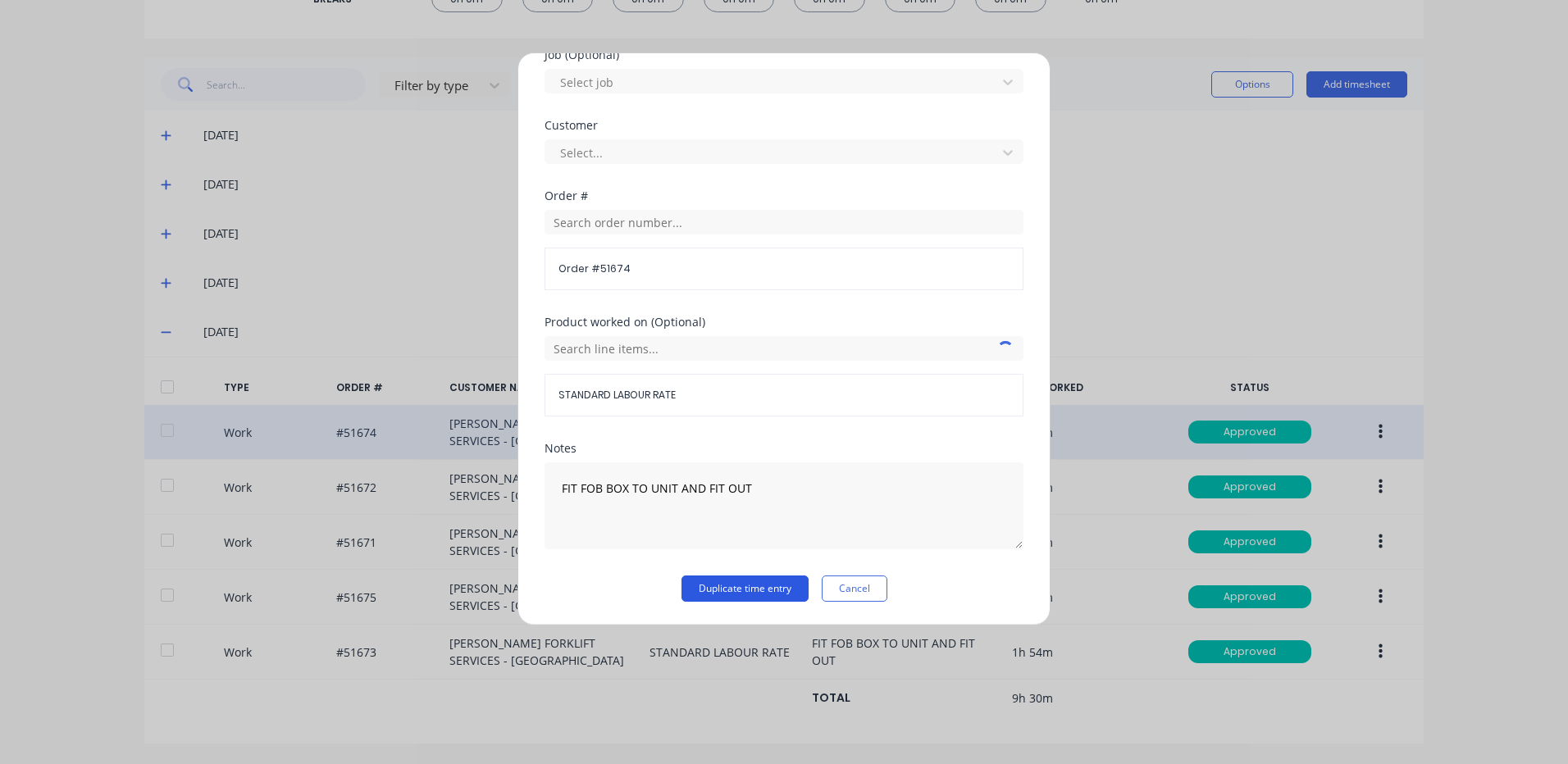
click at [789, 596] on button "Duplicate time entry" at bounding box center [745, 588] width 127 height 26
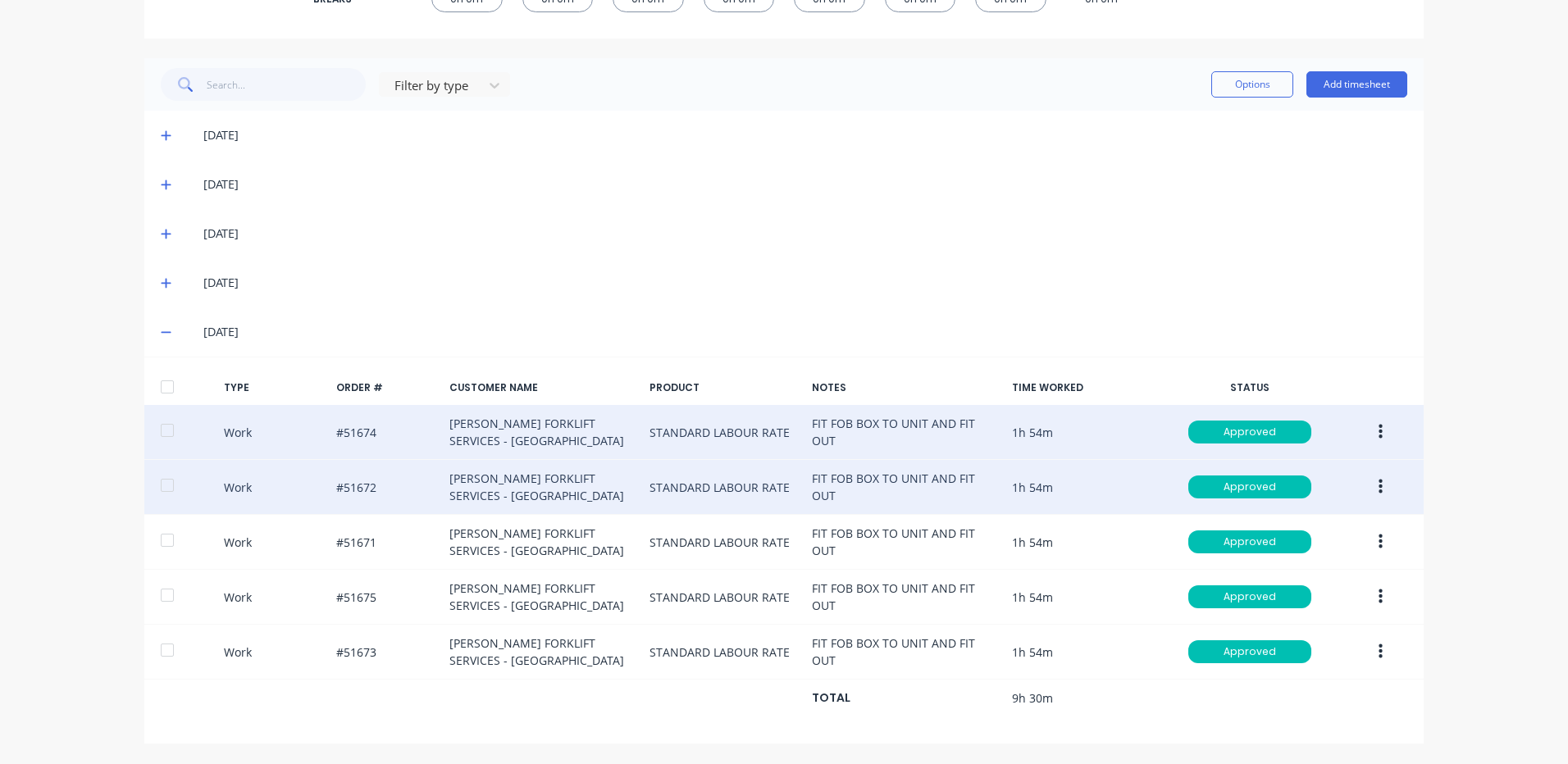
click at [1367, 483] on button "button" at bounding box center [1380, 486] width 38 height 30
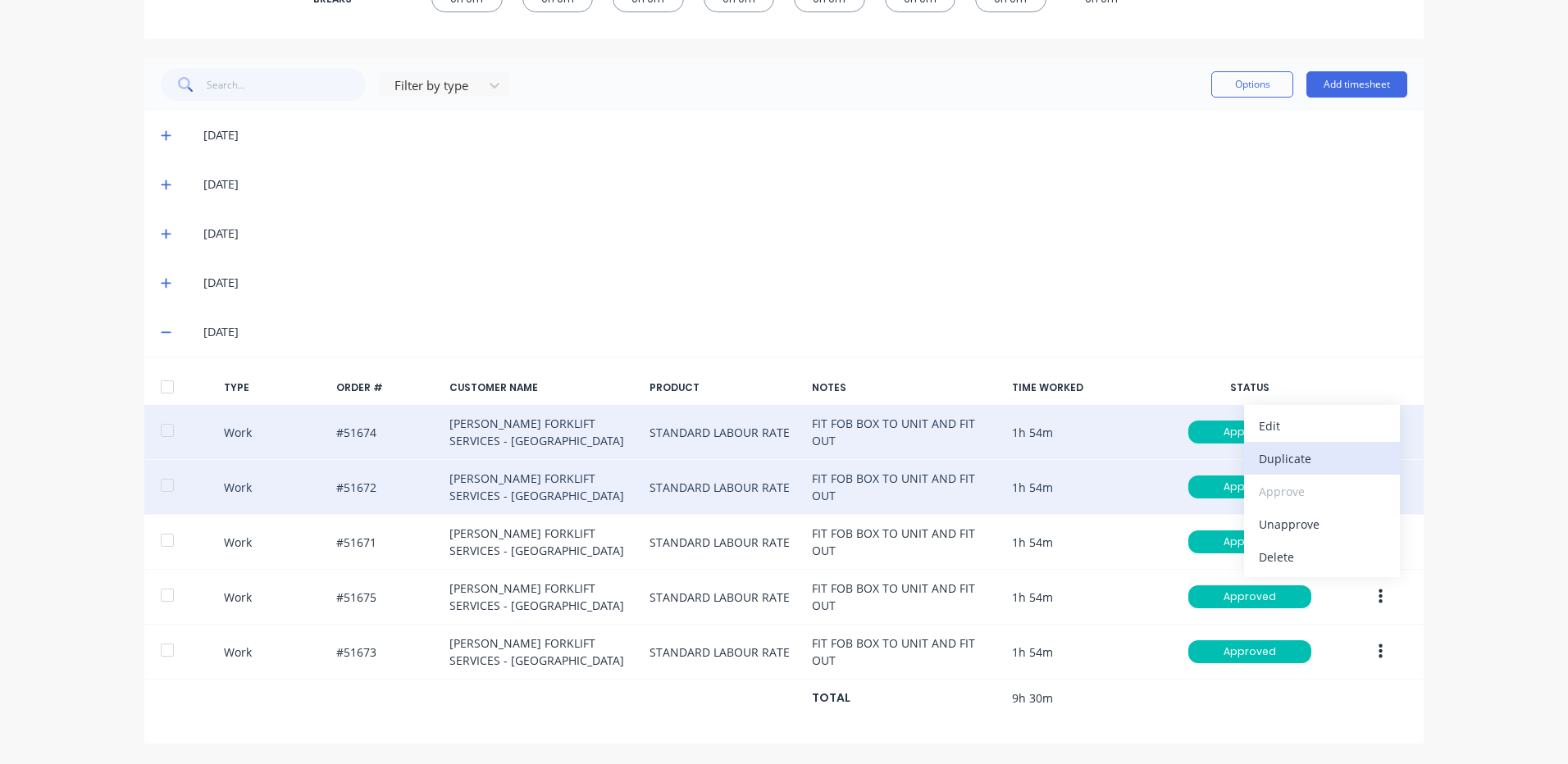
click at [1295, 466] on div "Duplicate" at bounding box center [1322, 459] width 126 height 24
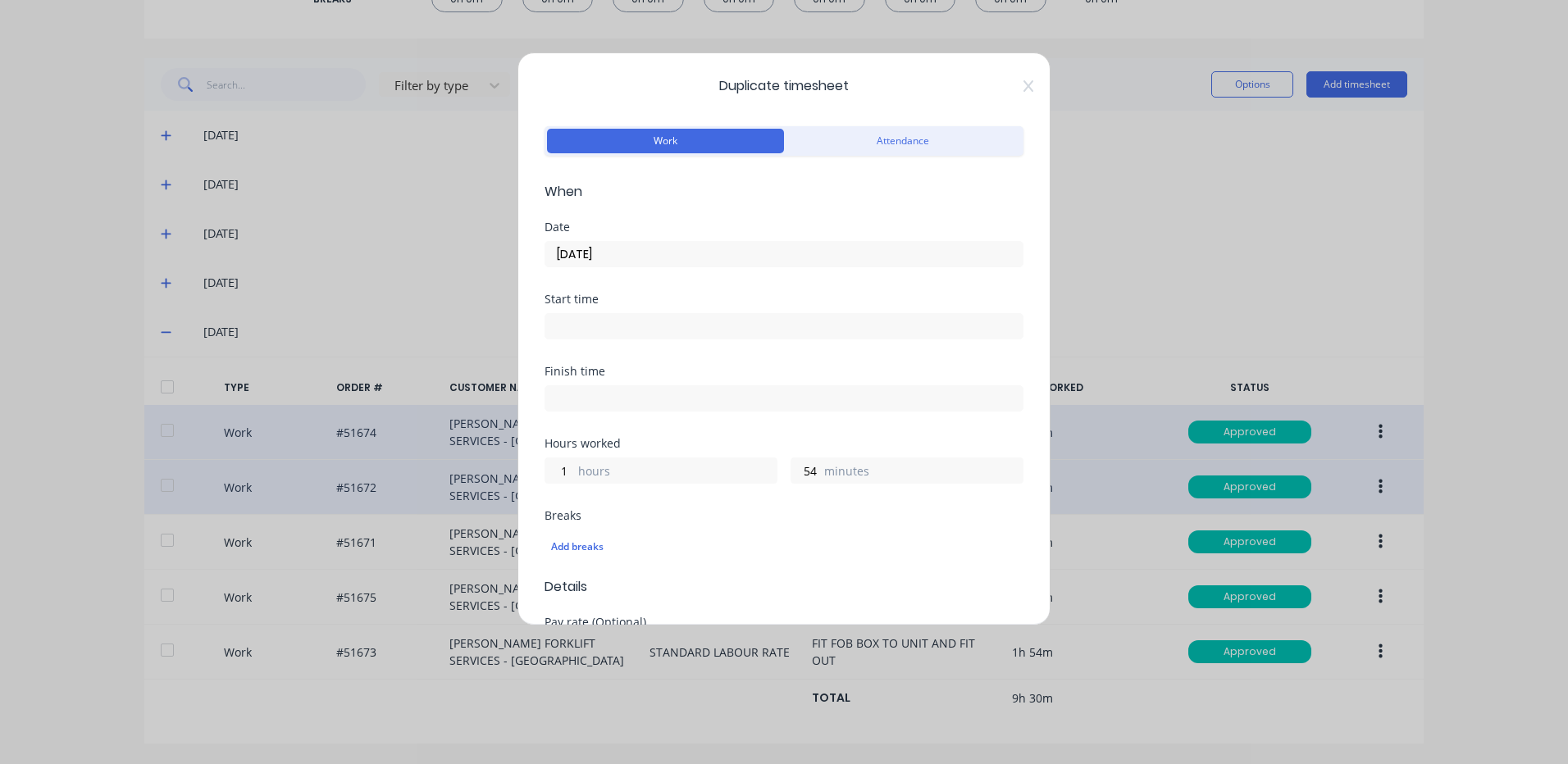
click at [655, 260] on input "[DATE]" at bounding box center [784, 255] width 478 height 25
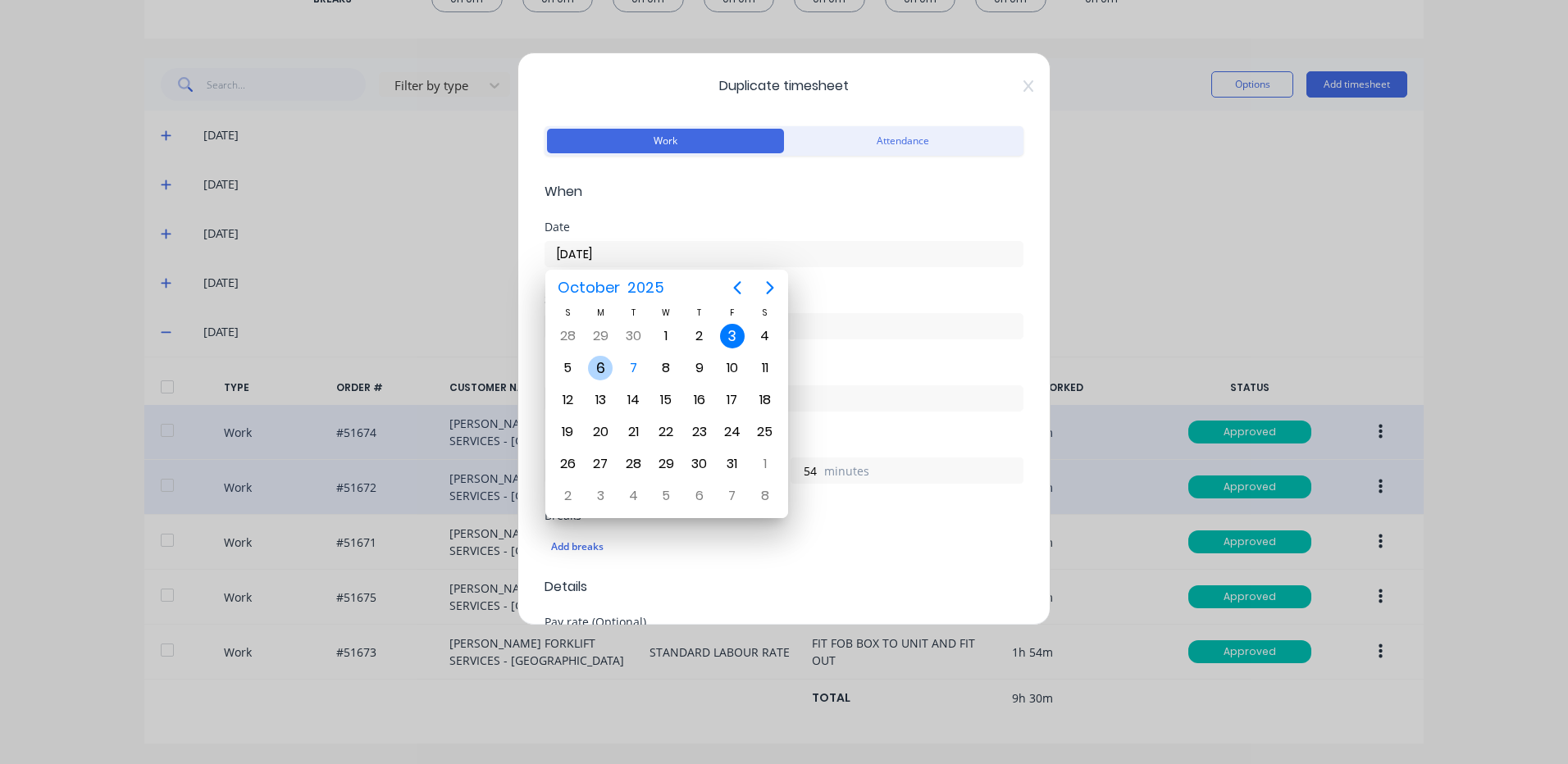
click at [602, 373] on div "6" at bounding box center [600, 369] width 25 height 25
type input "[DATE]"
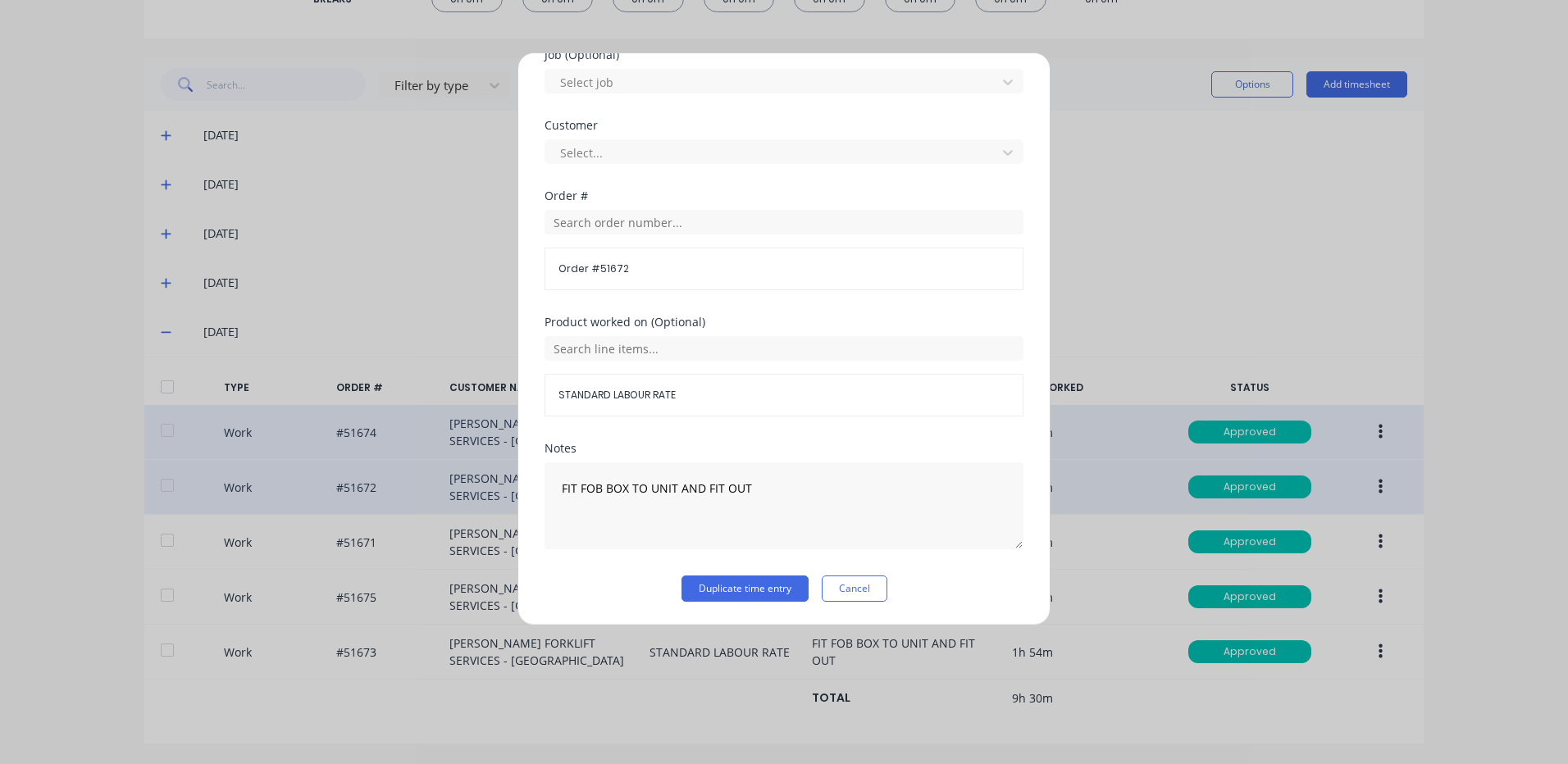
click at [735, 569] on div "Notes FIT FOB BOX TO UNIT AND FIT OUT" at bounding box center [784, 509] width 479 height 133
click at [735, 577] on button "Duplicate time entry" at bounding box center [745, 588] width 127 height 26
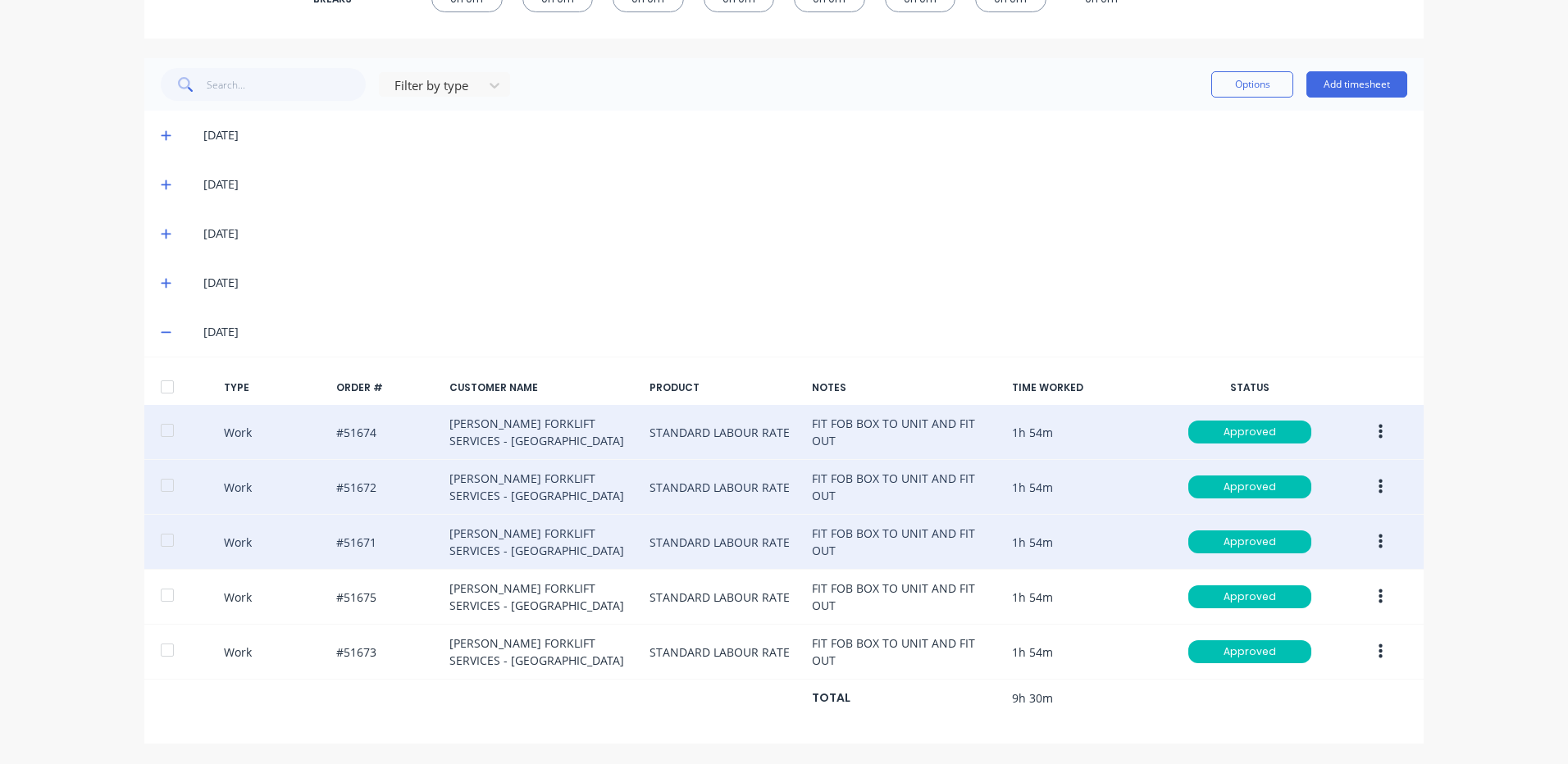
click at [1376, 531] on button "button" at bounding box center [1380, 542] width 38 height 30
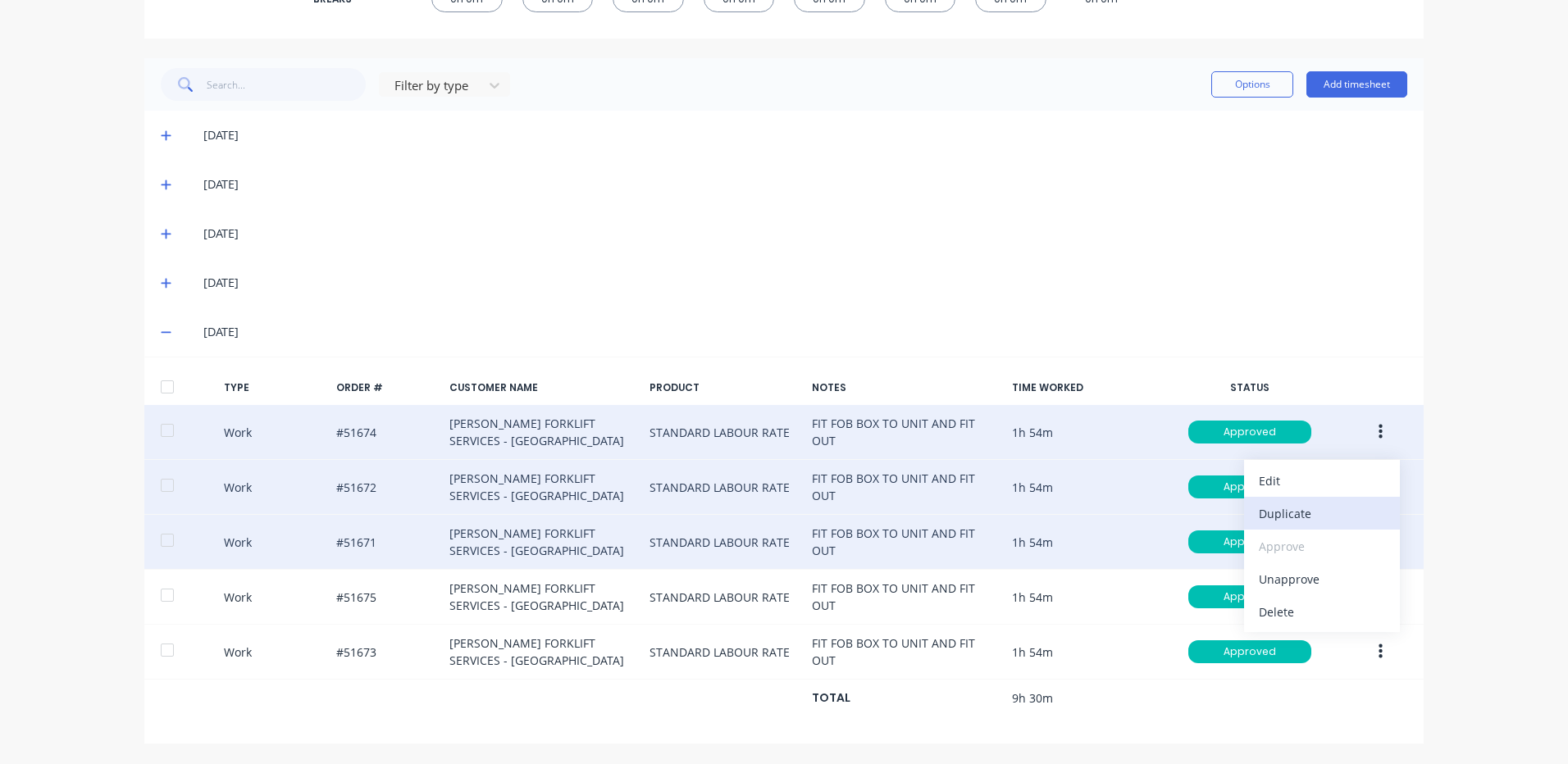
click at [1290, 523] on div "Duplicate" at bounding box center [1322, 513] width 126 height 24
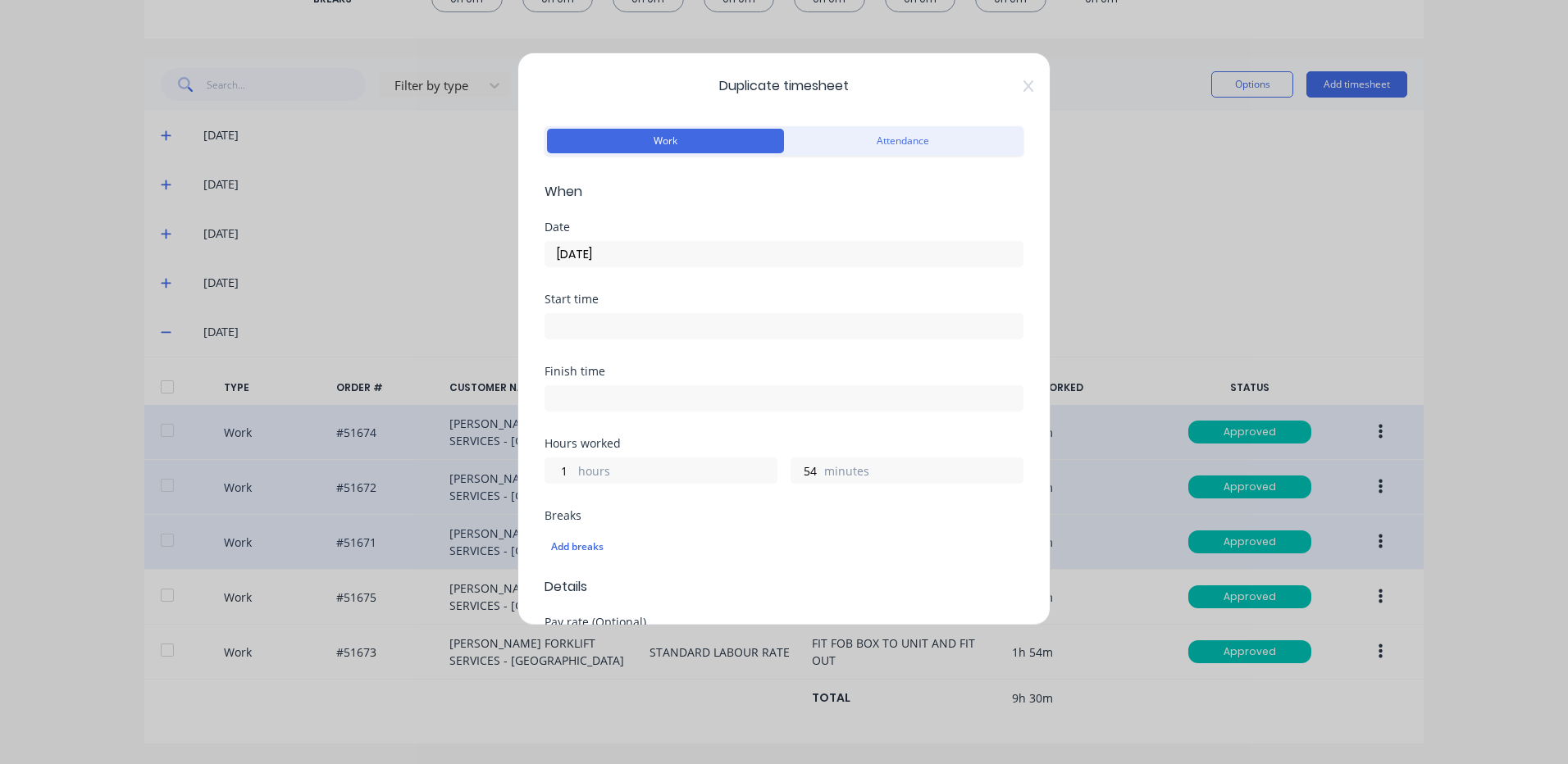
click at [642, 255] on input "[DATE]" at bounding box center [784, 255] width 478 height 25
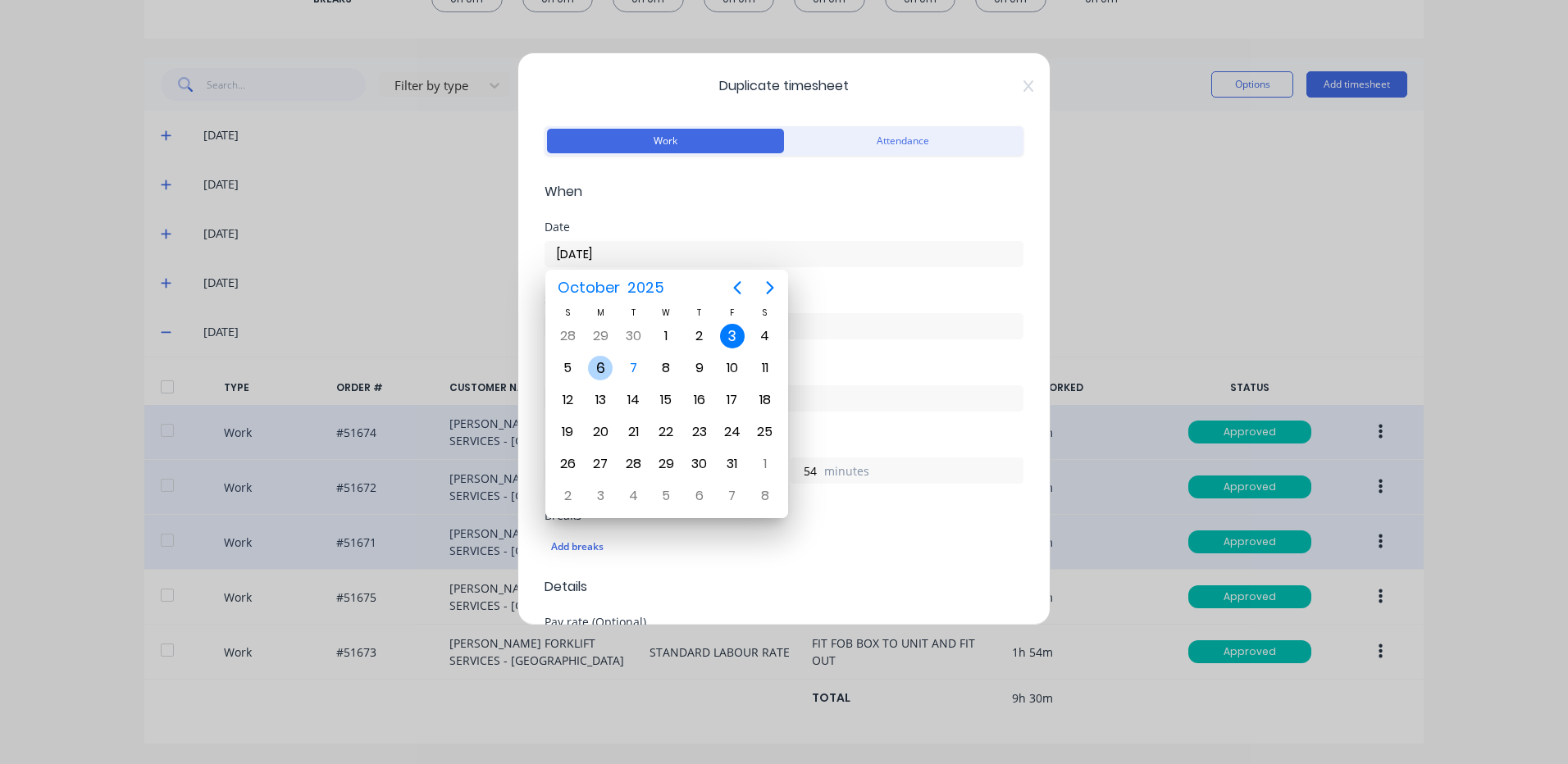
click at [604, 368] on div "6" at bounding box center [600, 369] width 25 height 25
type input "[DATE]"
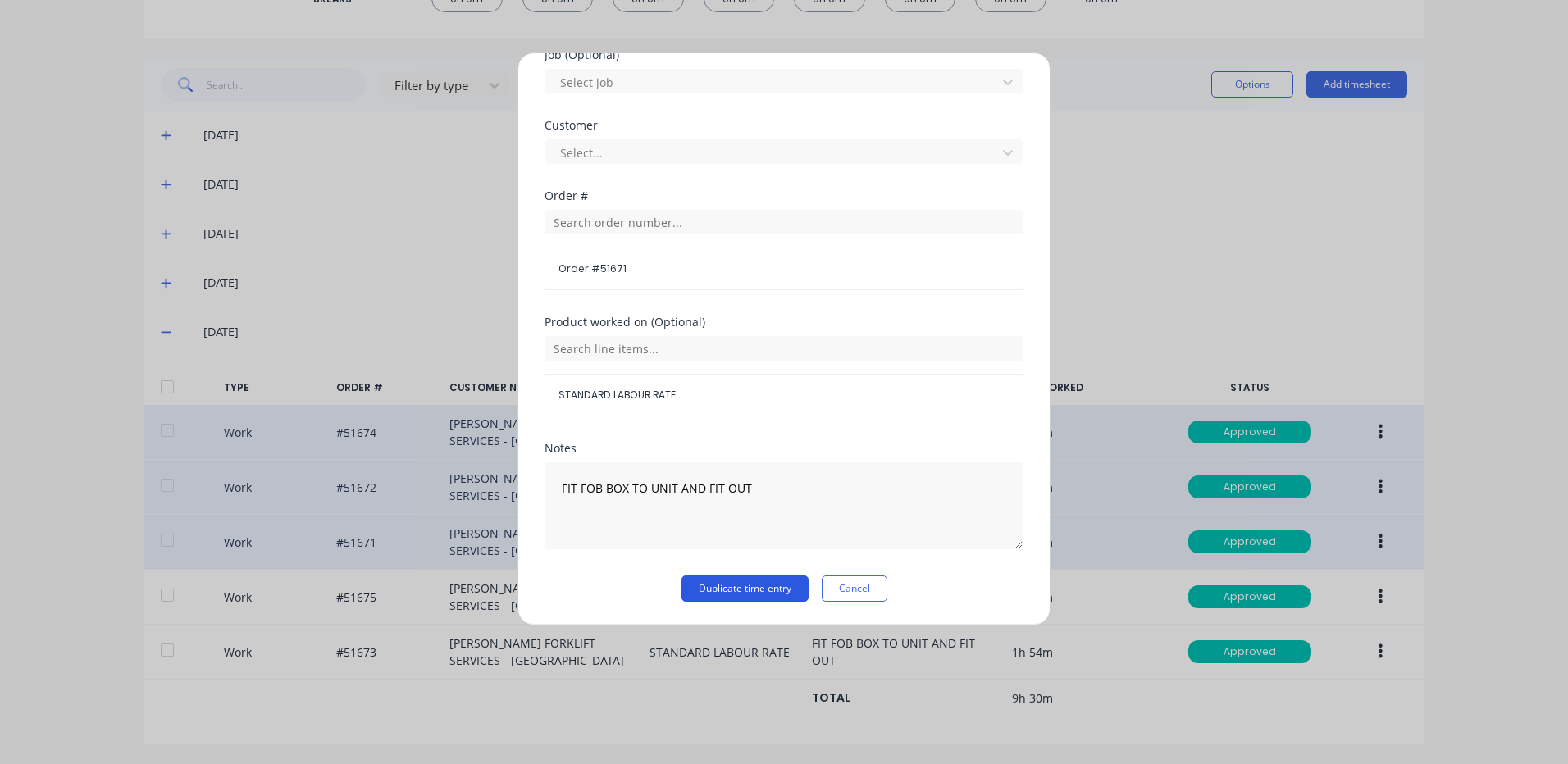
click at [706, 576] on button "Duplicate time entry" at bounding box center [745, 588] width 127 height 26
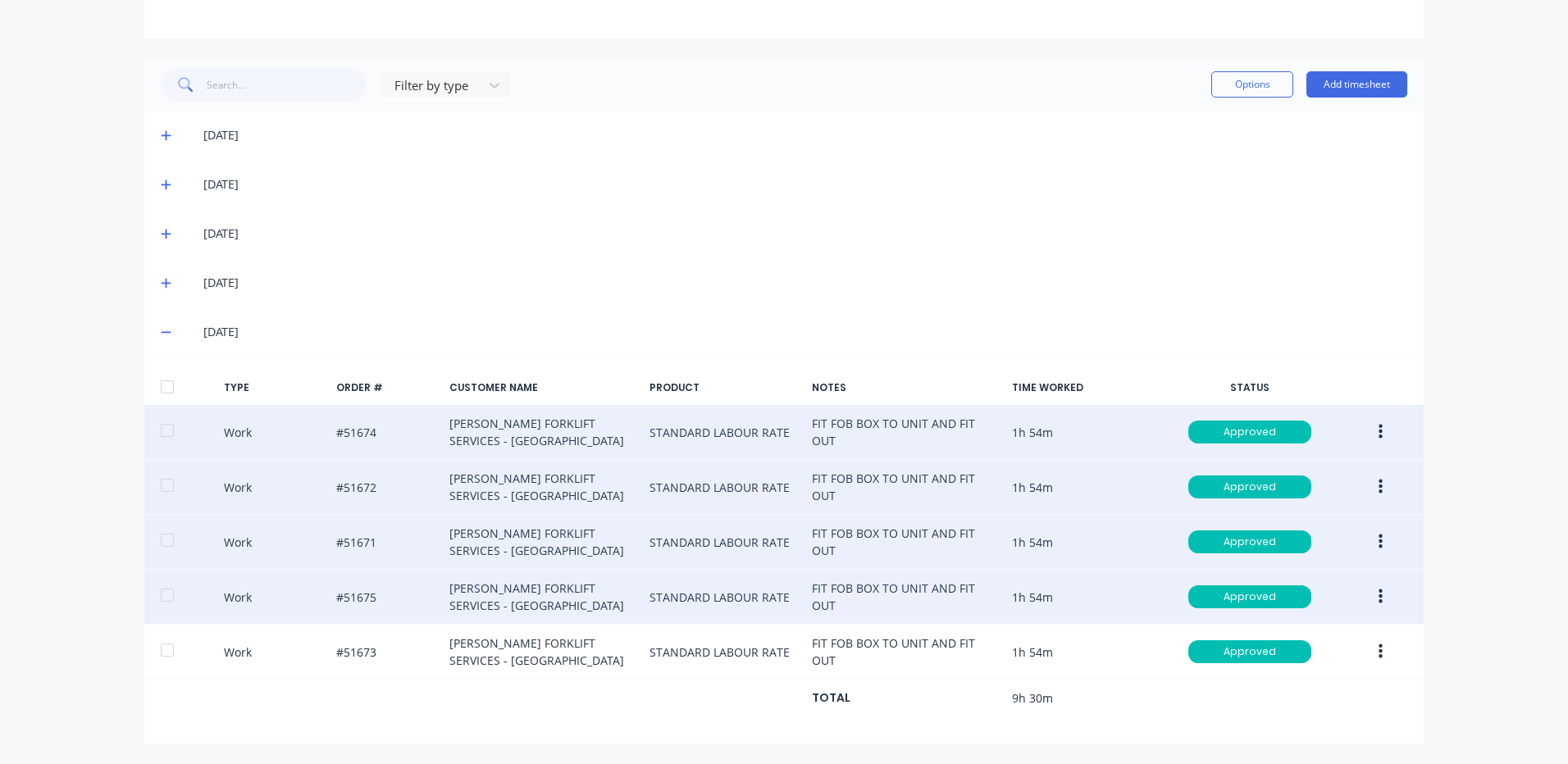
click at [1378, 591] on button "button" at bounding box center [1380, 596] width 38 height 30
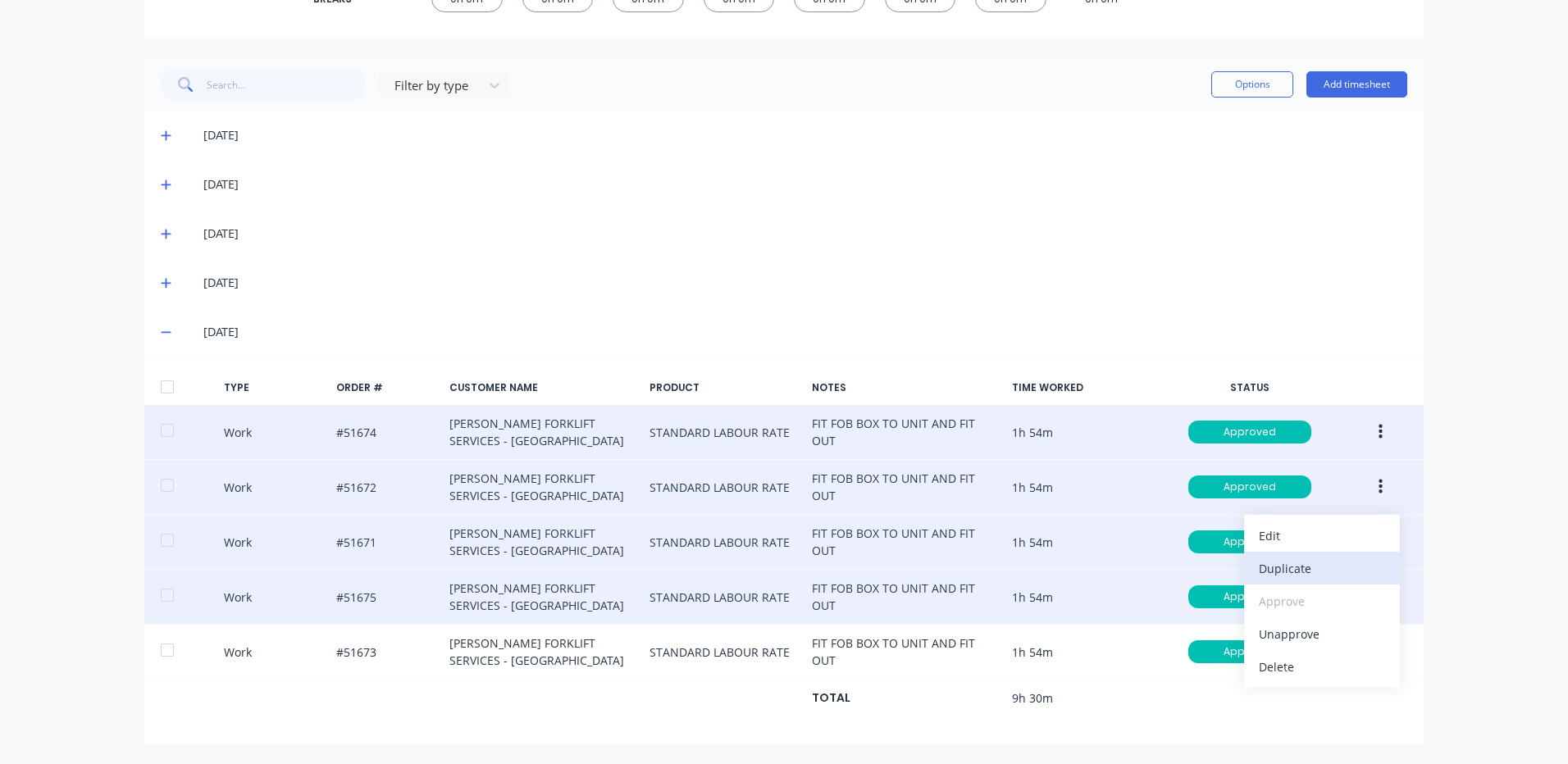
click at [1276, 558] on div "Duplicate" at bounding box center [1322, 569] width 126 height 24
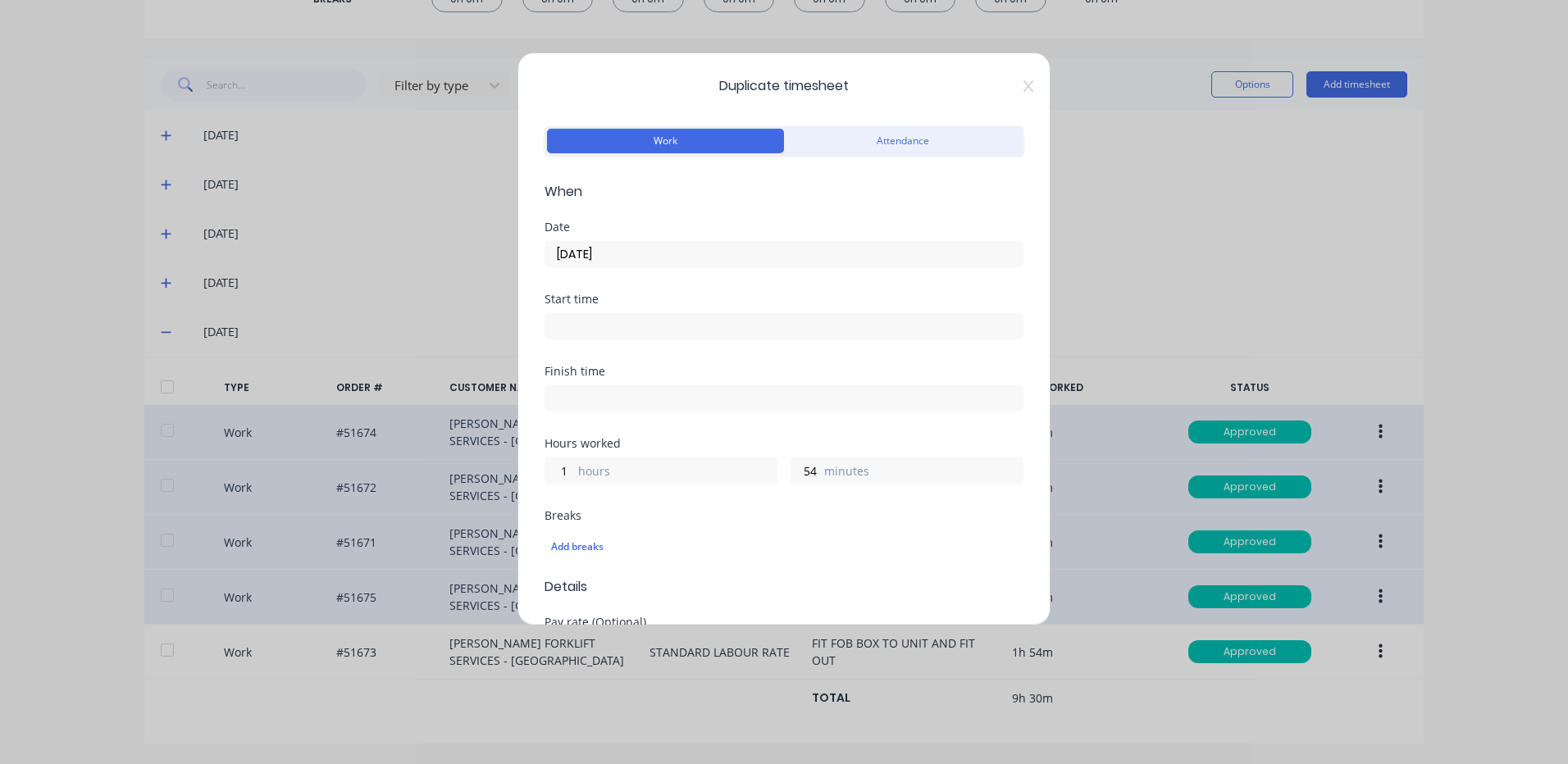
click at [631, 262] on input "[DATE]" at bounding box center [784, 255] width 478 height 25
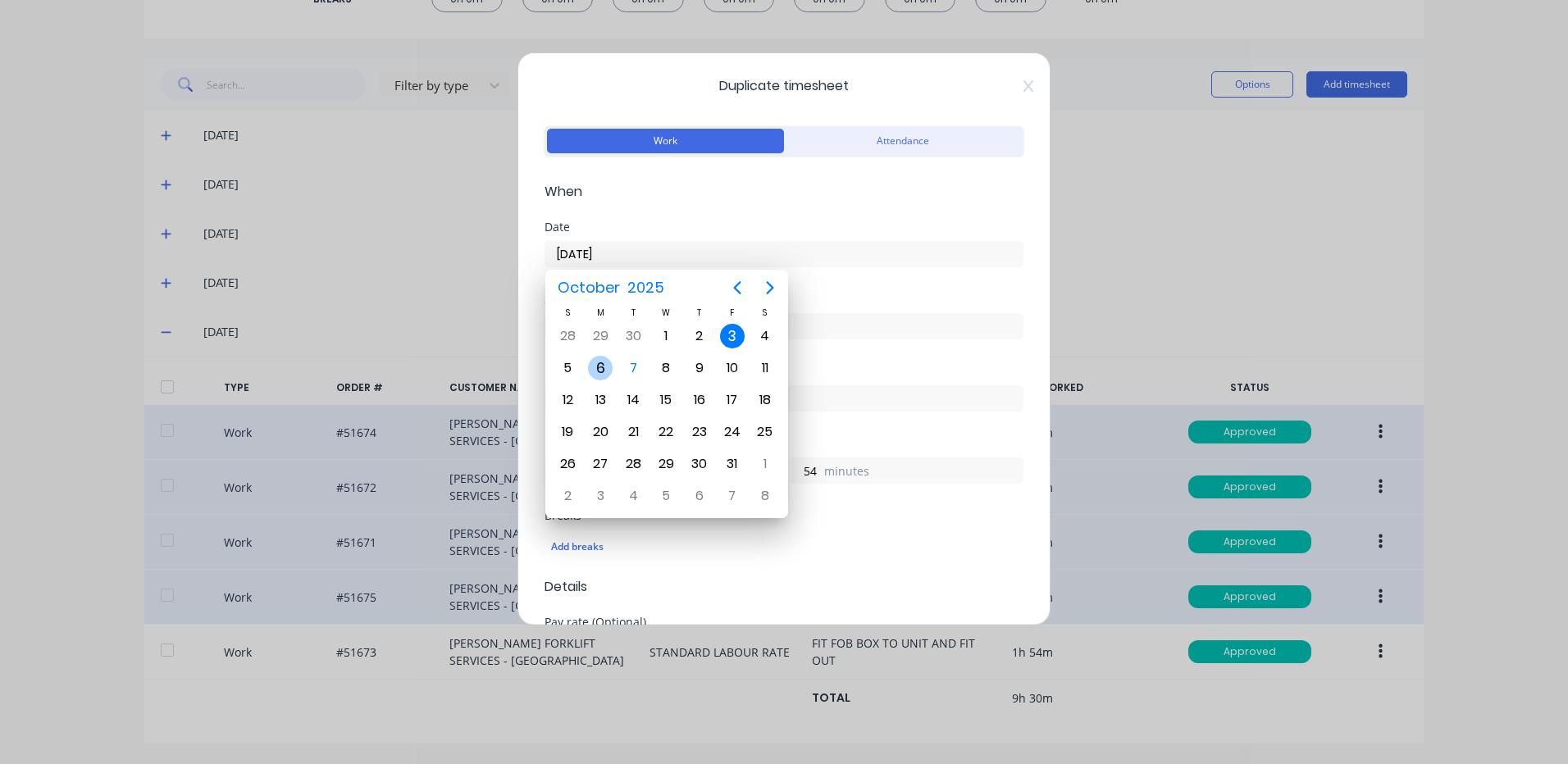
click at [605, 380] on div "6" at bounding box center [600, 368] width 33 height 32
type input "[DATE]"
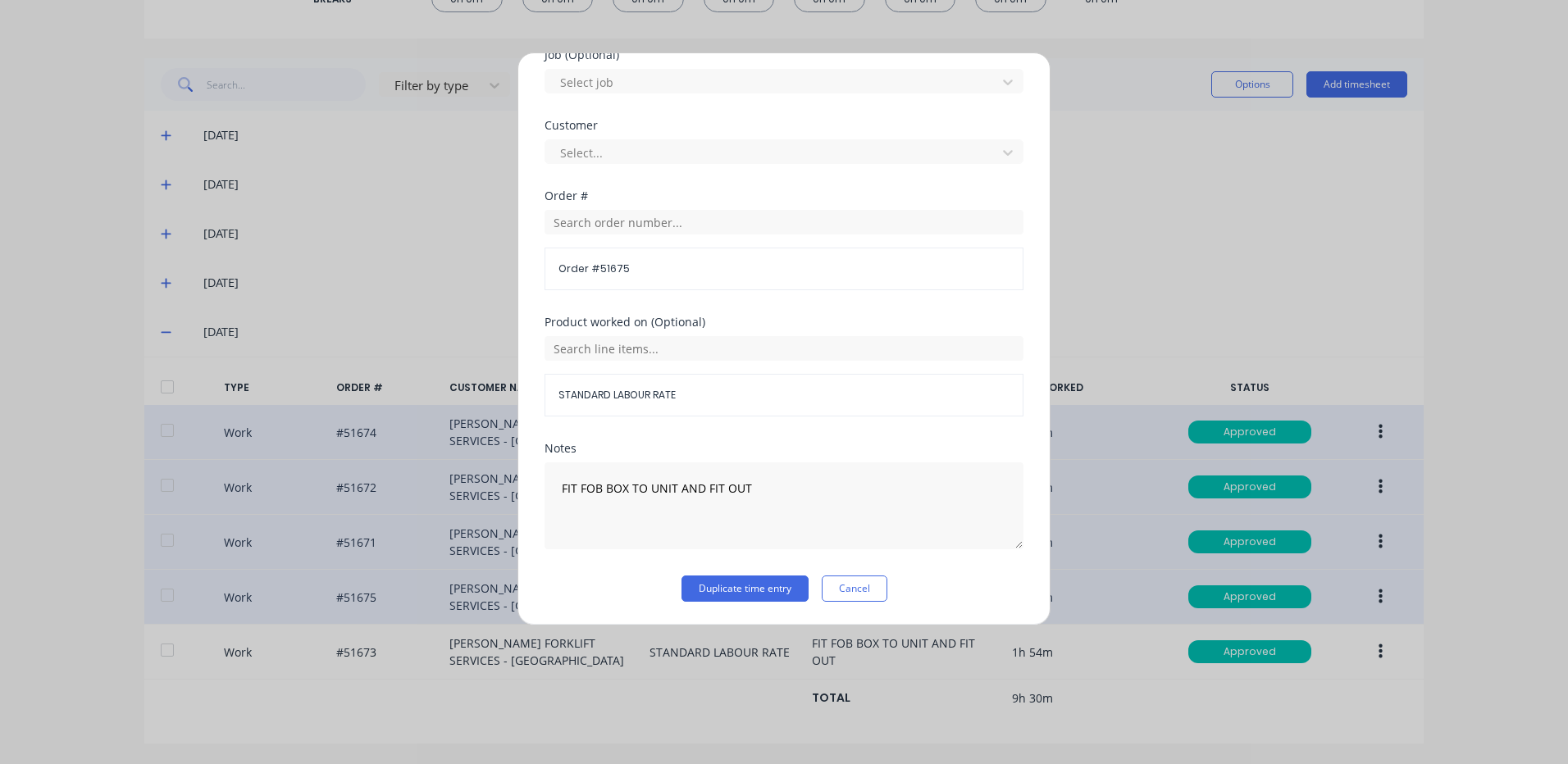
click at [721, 603] on div "Duplicate timesheet Work Attendance When Date [DATE] Start time Finish time Hou…" at bounding box center [784, 339] width 533 height 573
click at [721, 598] on button "Duplicate time entry" at bounding box center [745, 588] width 127 height 26
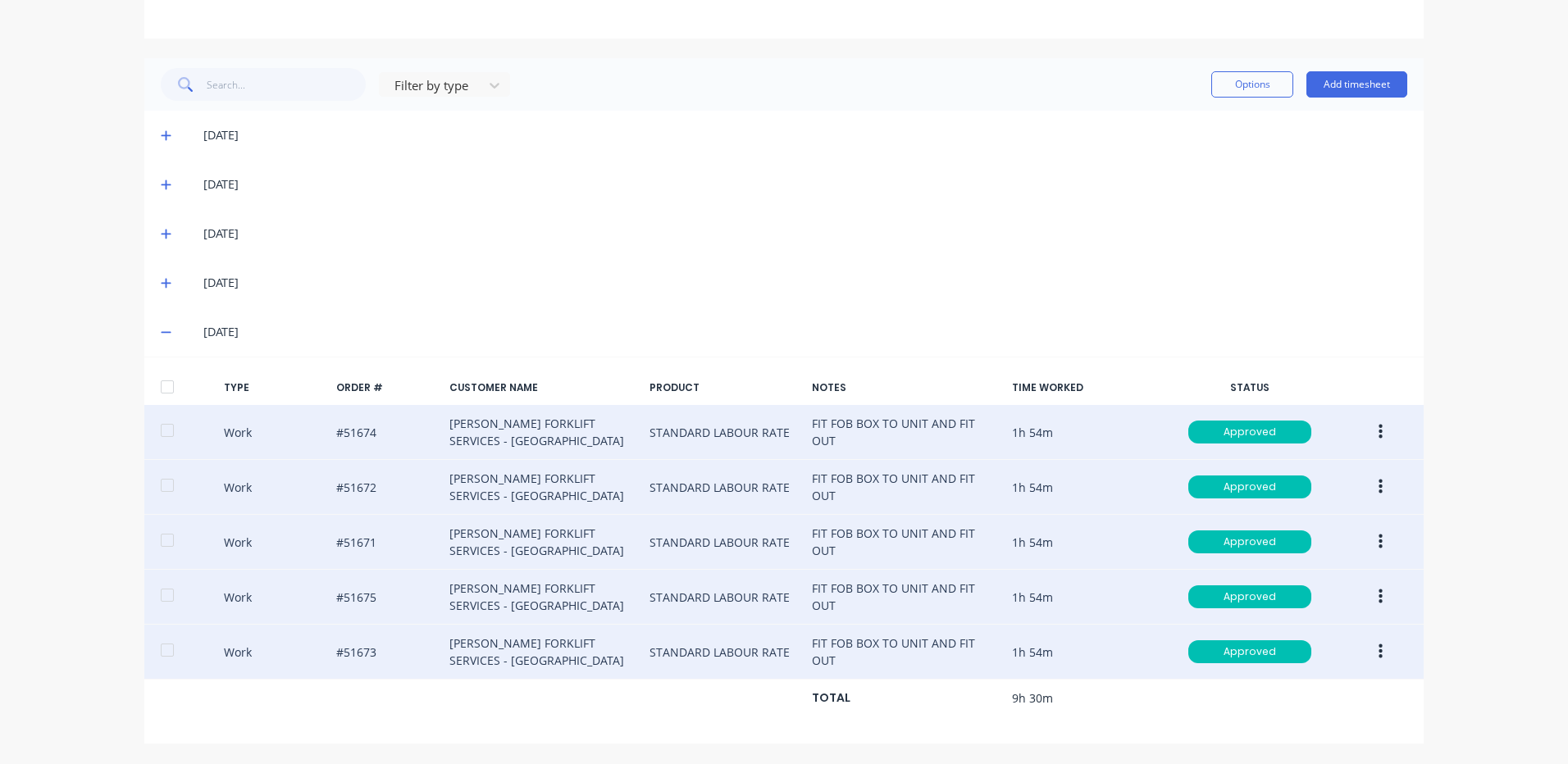
click at [1370, 654] on button "button" at bounding box center [1380, 652] width 38 height 30
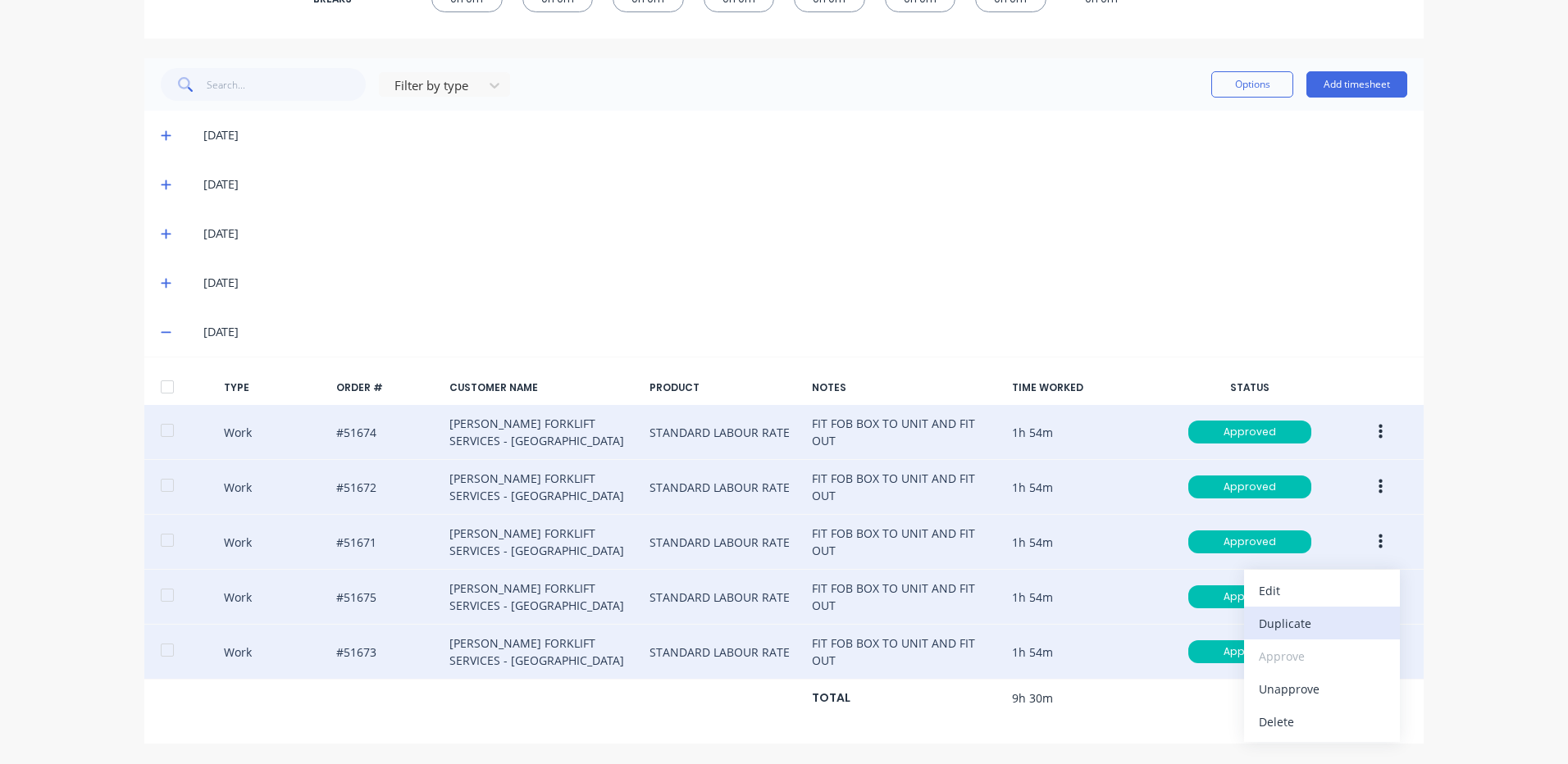
click at [1289, 616] on div "Duplicate" at bounding box center [1322, 623] width 126 height 24
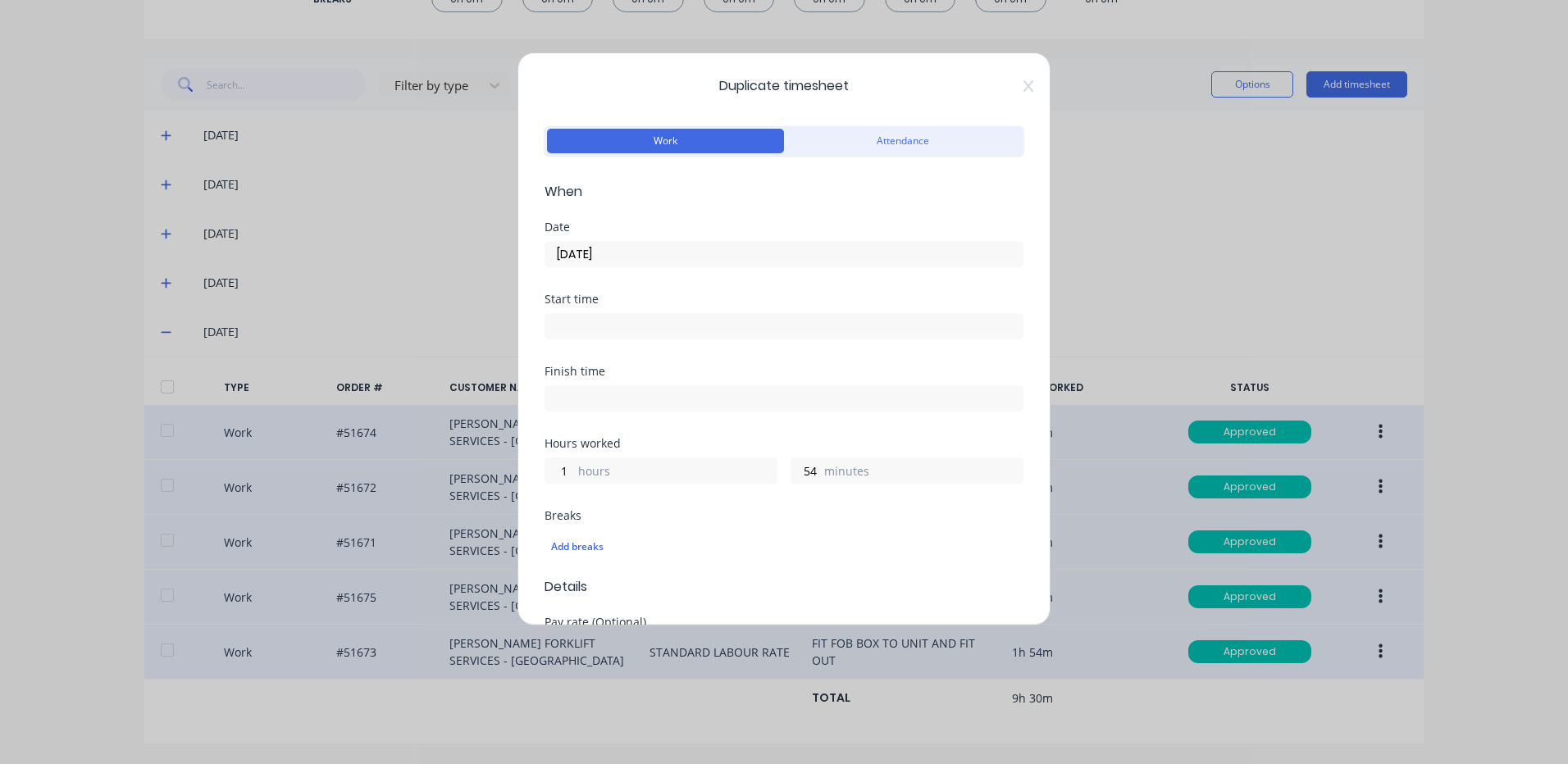
click at [638, 258] on input "[DATE]" at bounding box center [784, 255] width 478 height 25
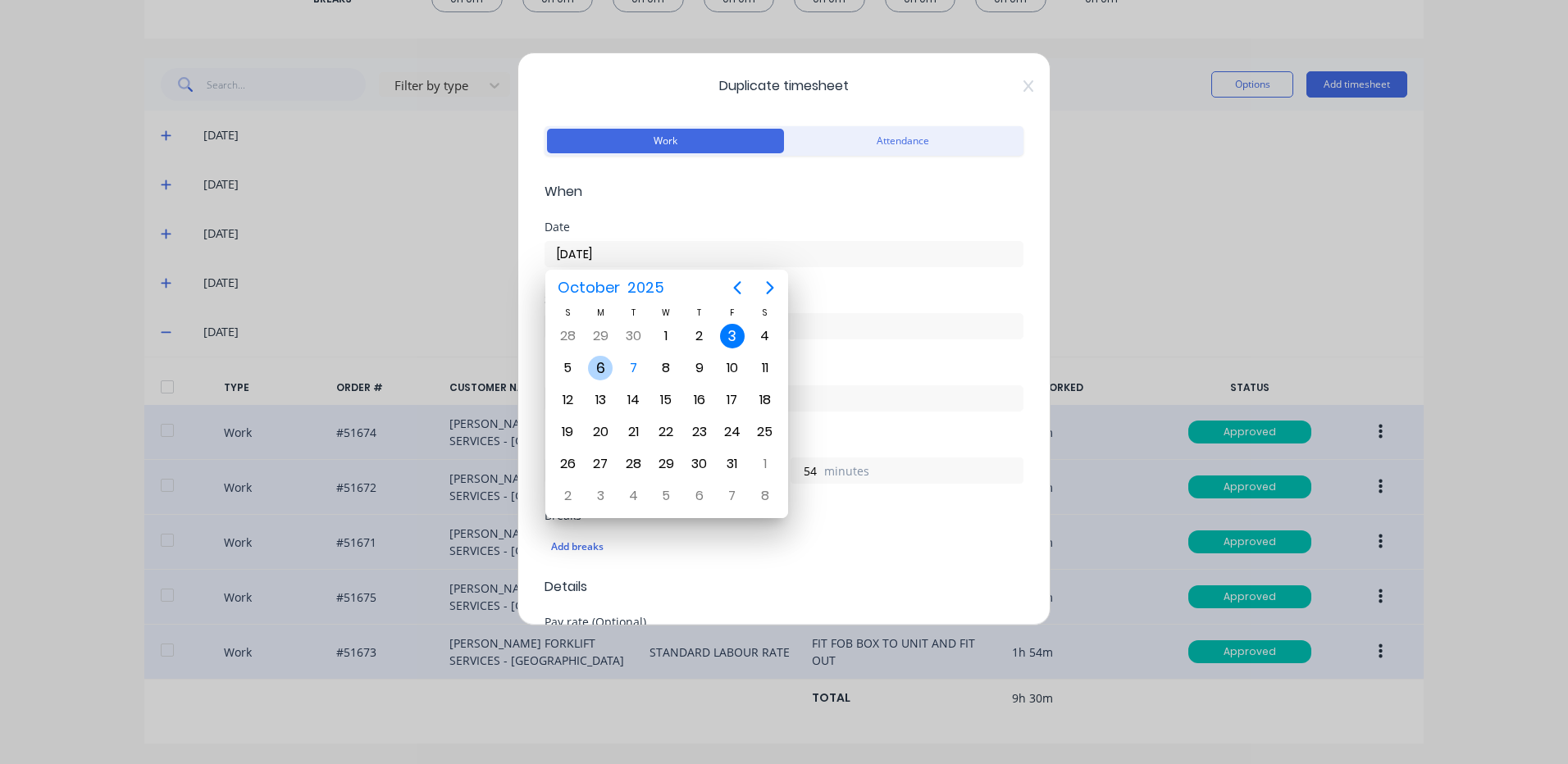
click at [603, 368] on div "6" at bounding box center [600, 369] width 25 height 25
type input "[DATE]"
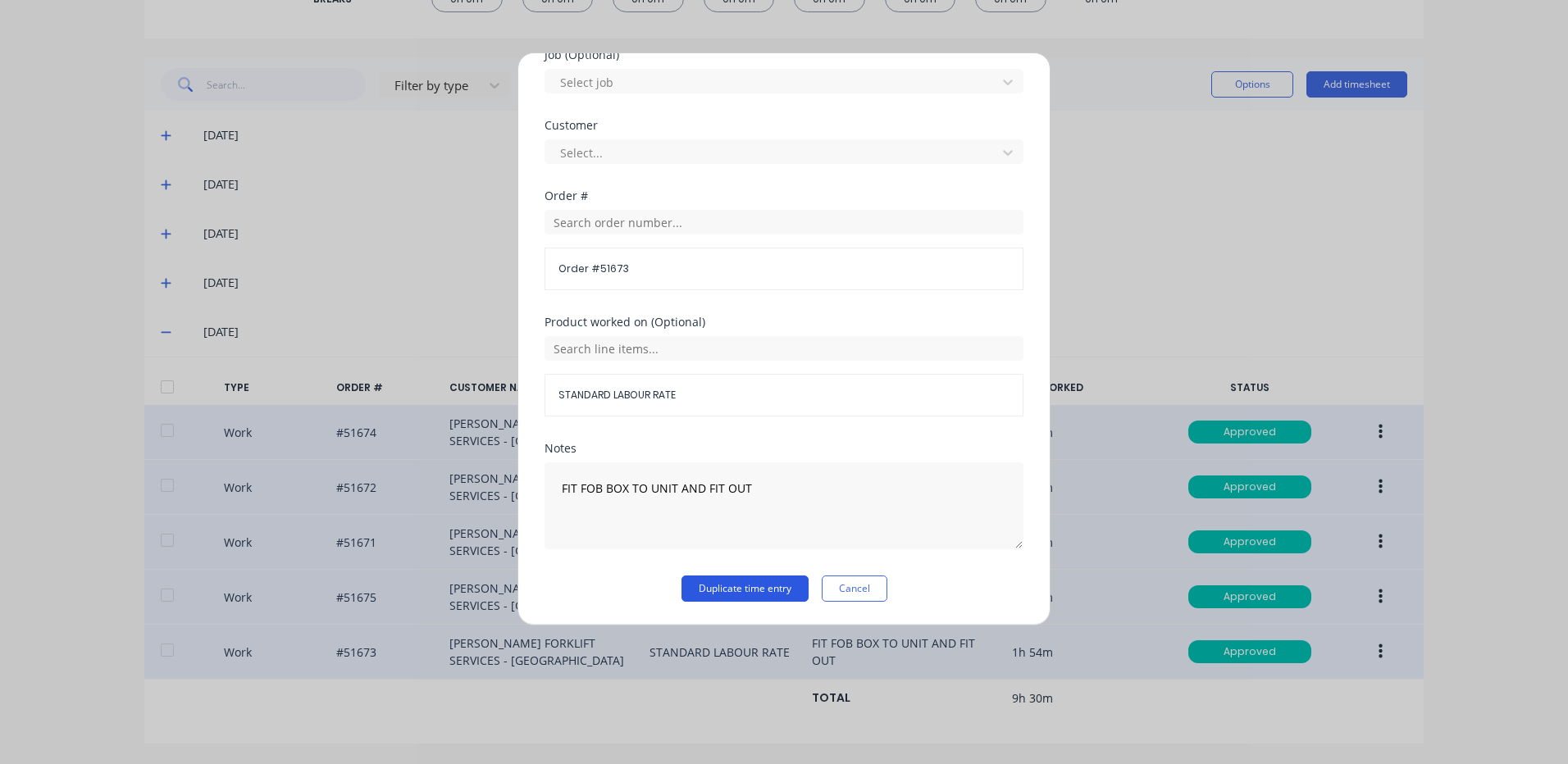
click at [704, 587] on button "Duplicate time entry" at bounding box center [745, 588] width 127 height 26
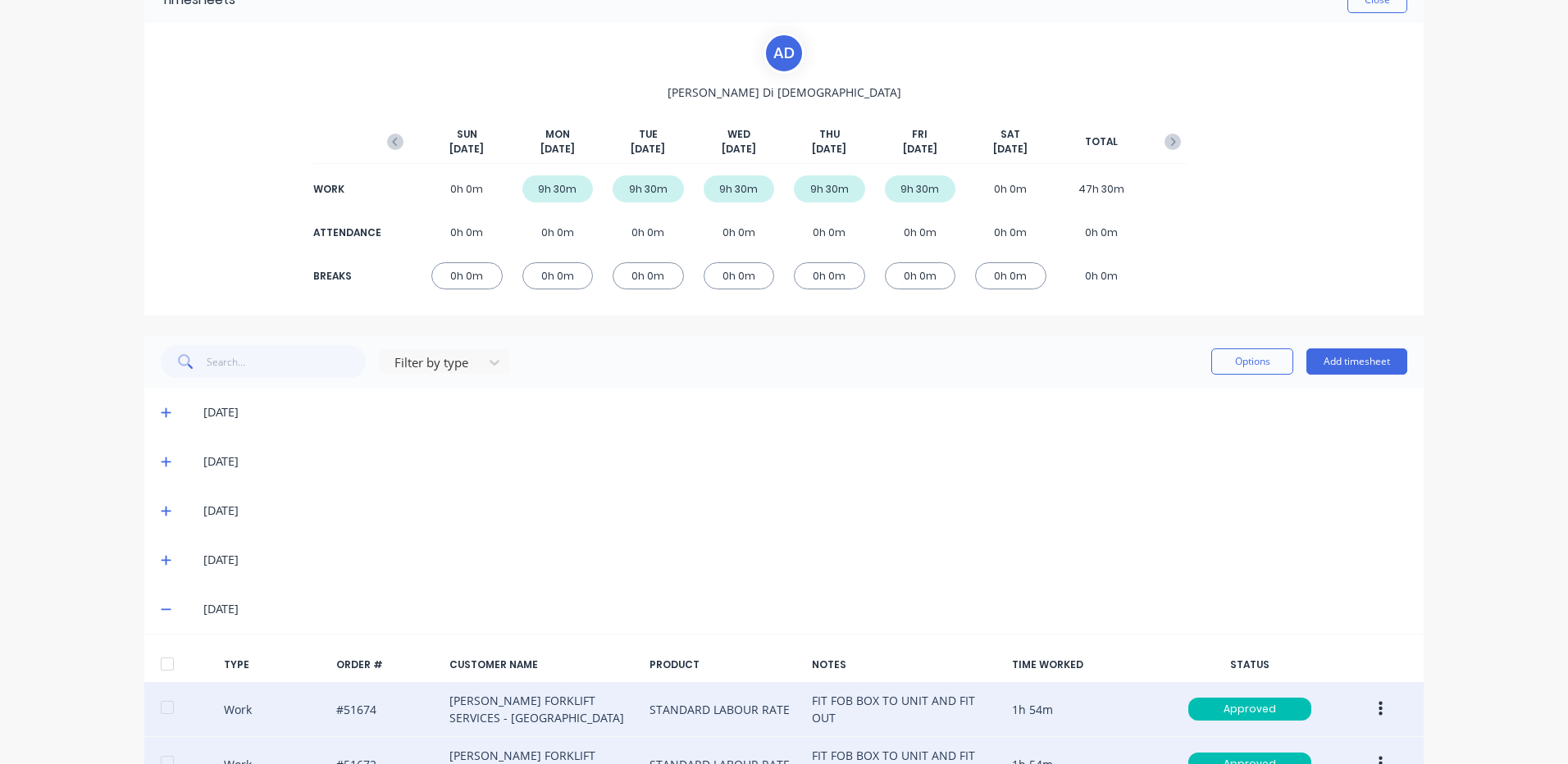
scroll to position [42, 0]
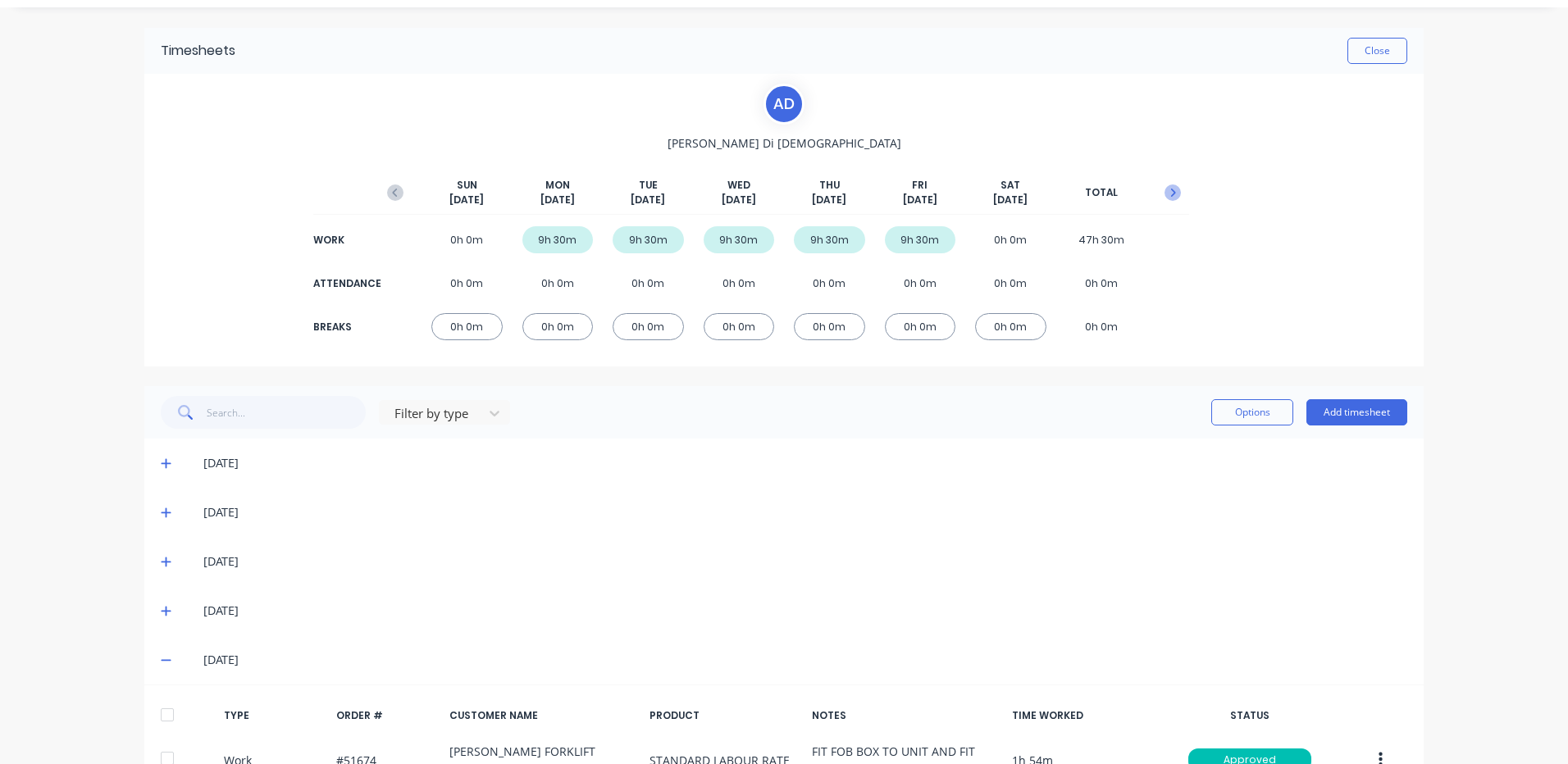
click at [1164, 194] on icon "button" at bounding box center [1172, 192] width 16 height 16
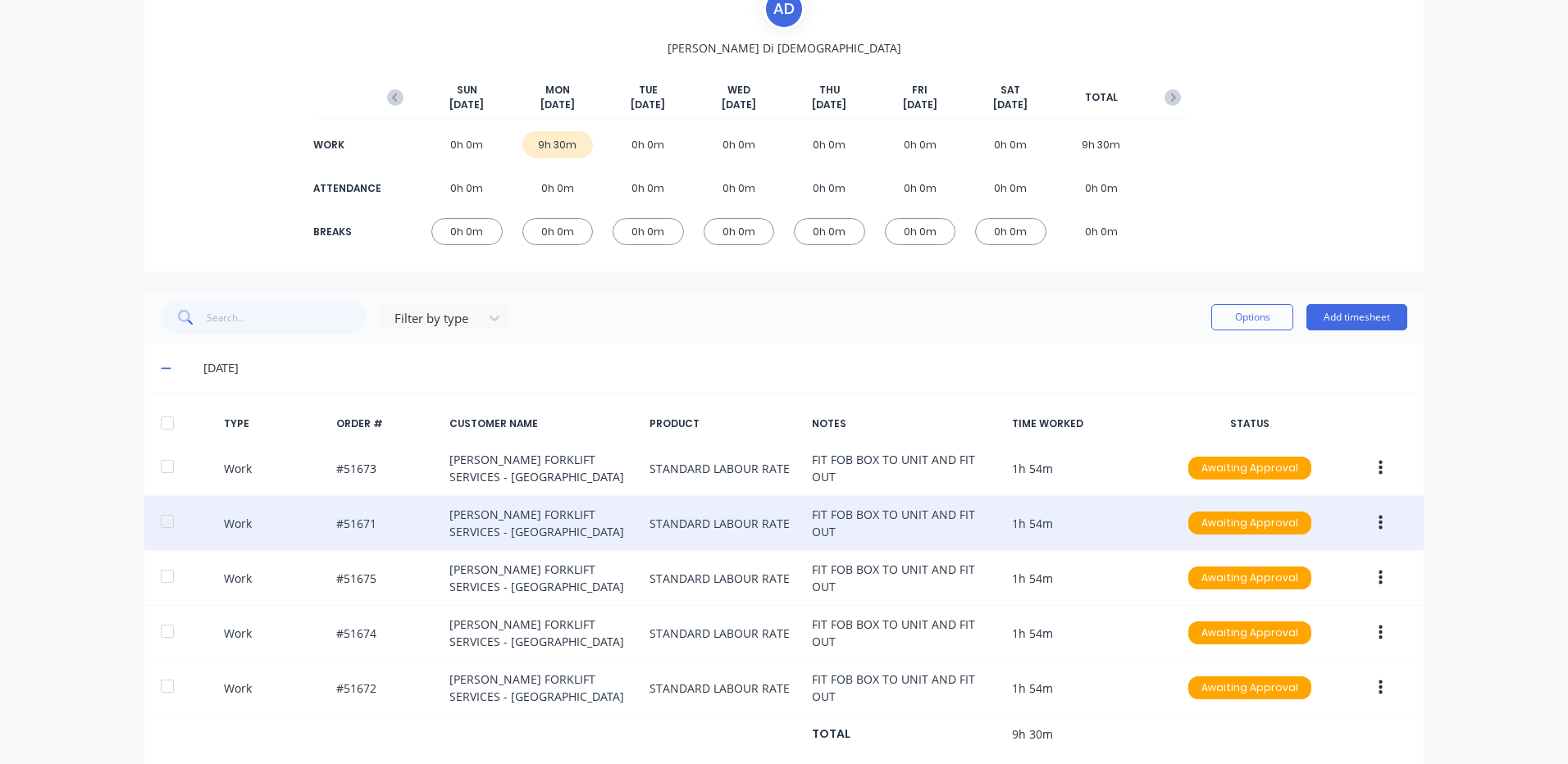
scroll to position [173, 0]
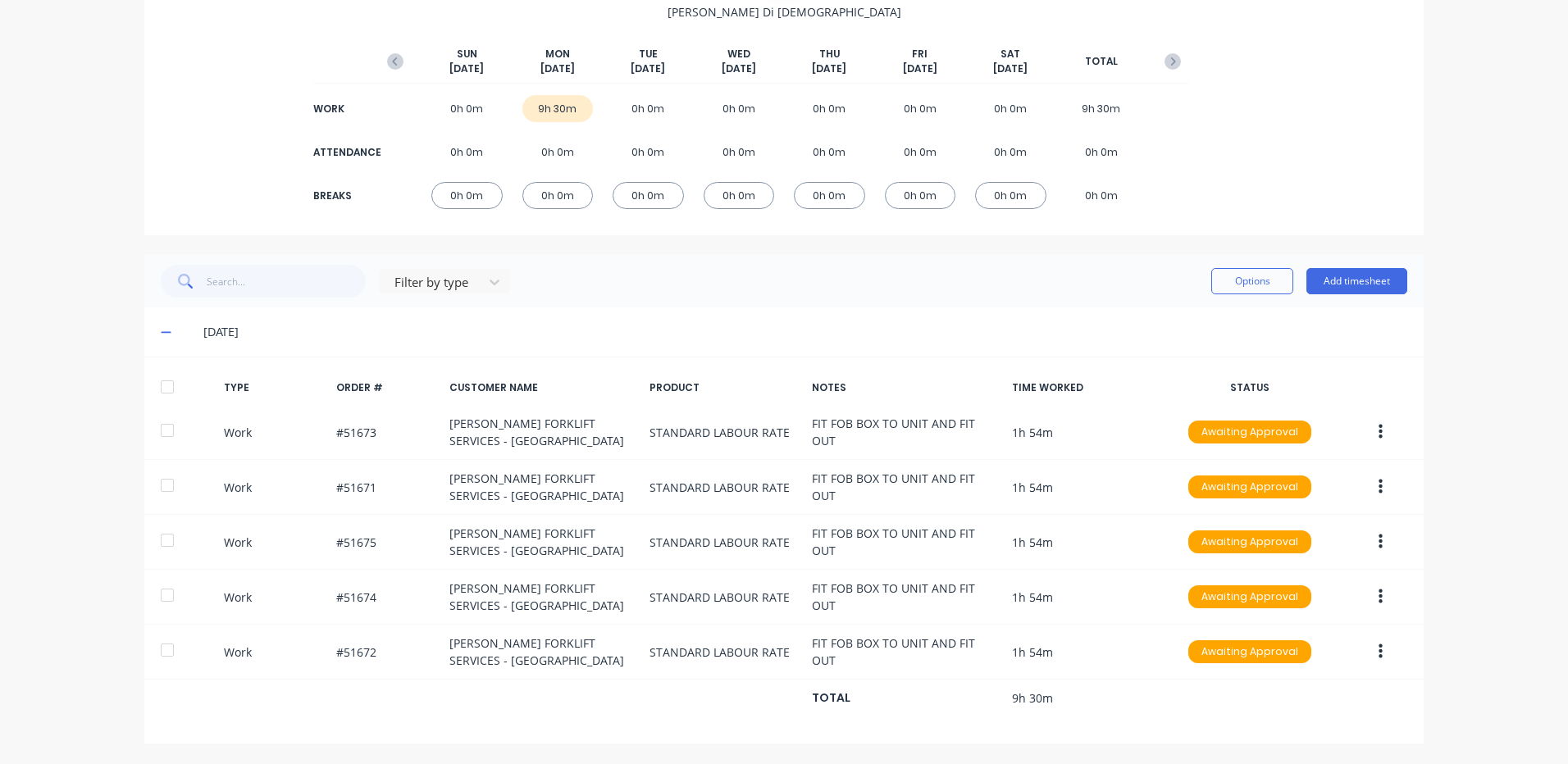
click at [163, 371] on div at bounding box center [168, 387] width 33 height 33
click at [1250, 271] on button "Options" at bounding box center [1252, 281] width 82 height 26
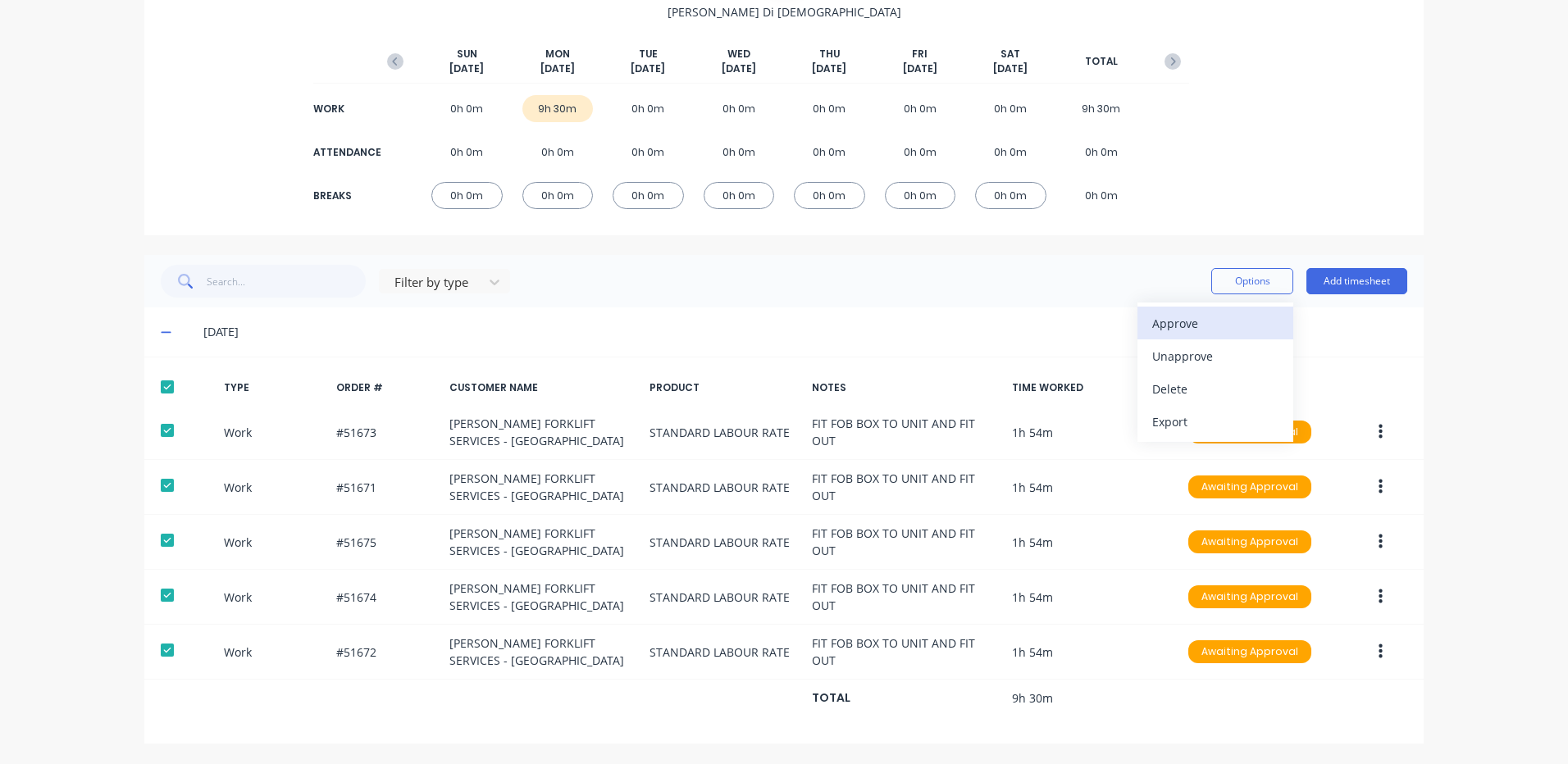
click at [1232, 323] on div "Approve" at bounding box center [1216, 324] width 126 height 24
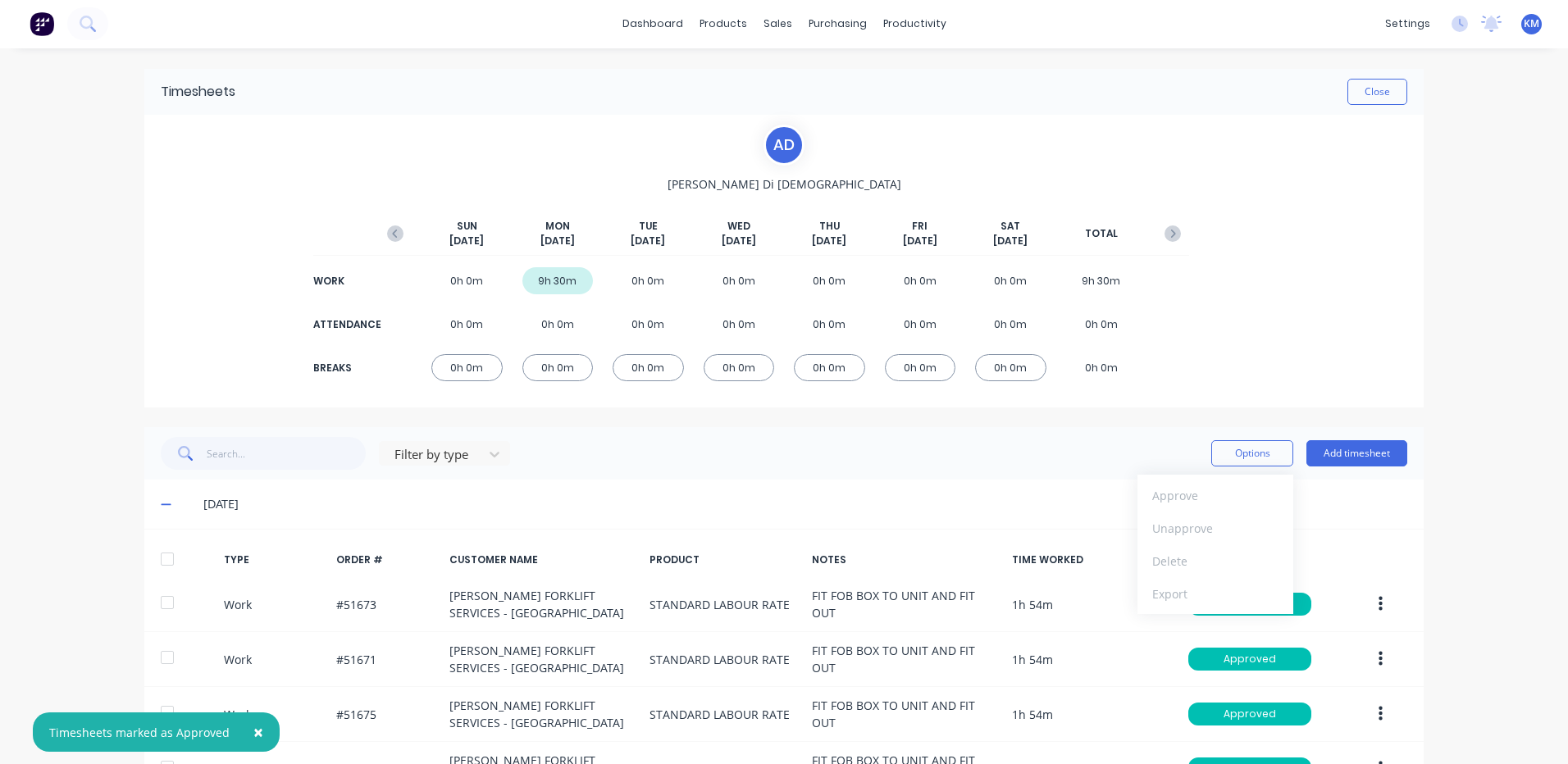
scroll to position [0, 0]
click at [1381, 83] on button "Close" at bounding box center [1377, 92] width 60 height 26
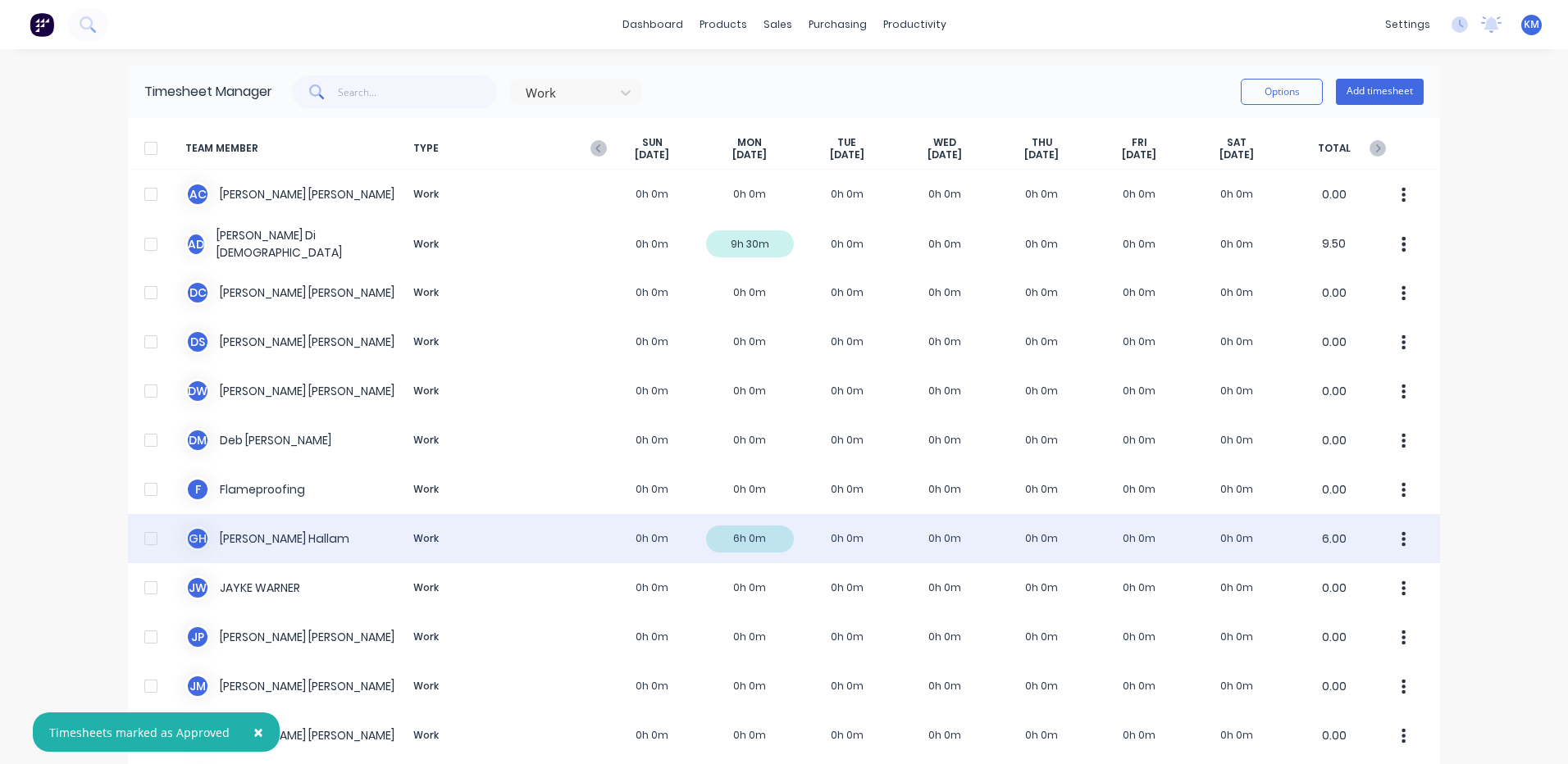
scroll to position [328, 0]
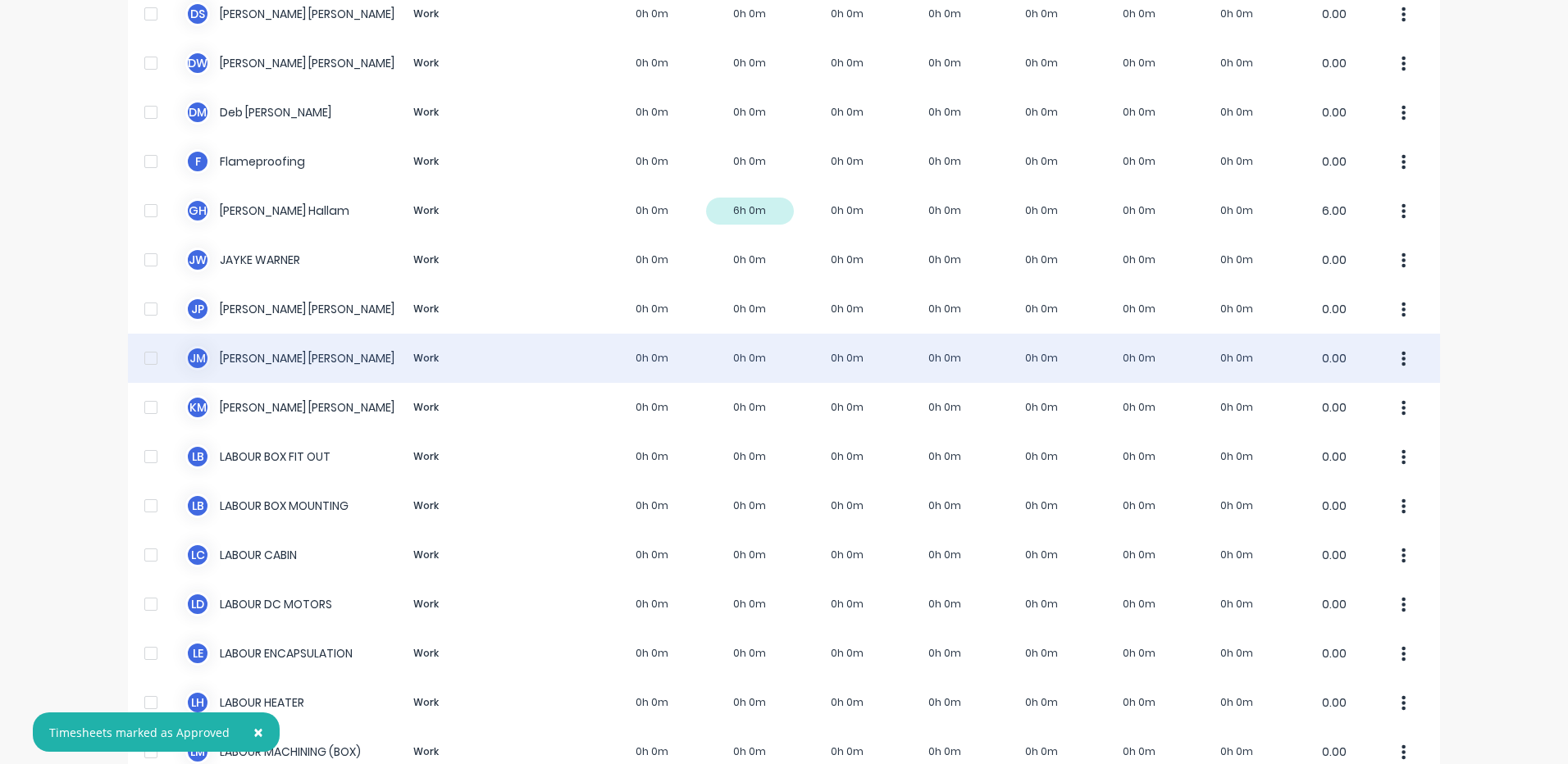
click at [577, 357] on div "[PERSON_NAME] [PERSON_NAME] Work 0h 0m 0h 0m 0h 0m 0h 0m 0h 0m 0h 0m 0h 0m 0.00" at bounding box center [784, 358] width 1312 height 49
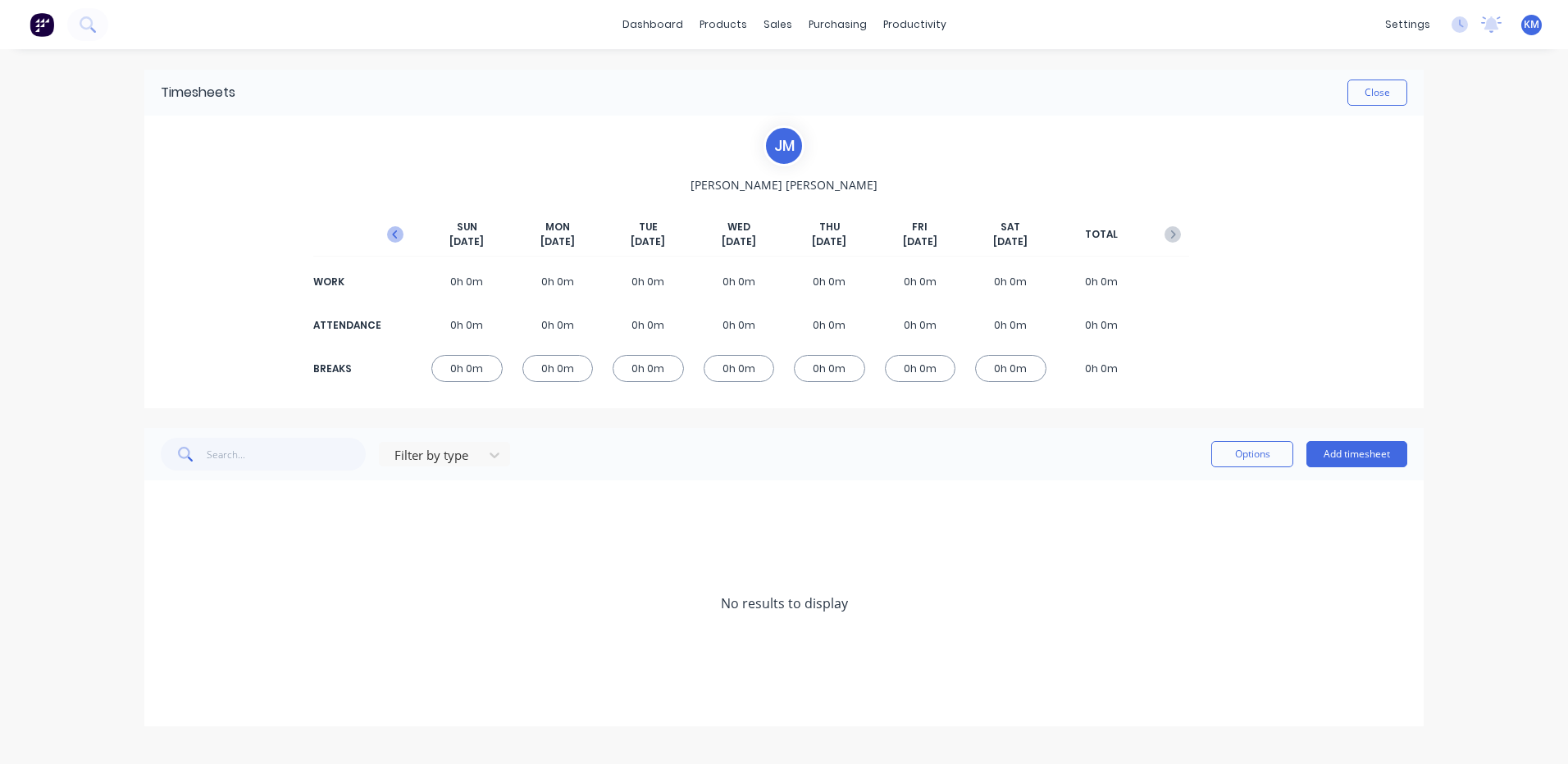
click at [402, 246] on button "button" at bounding box center [395, 235] width 33 height 30
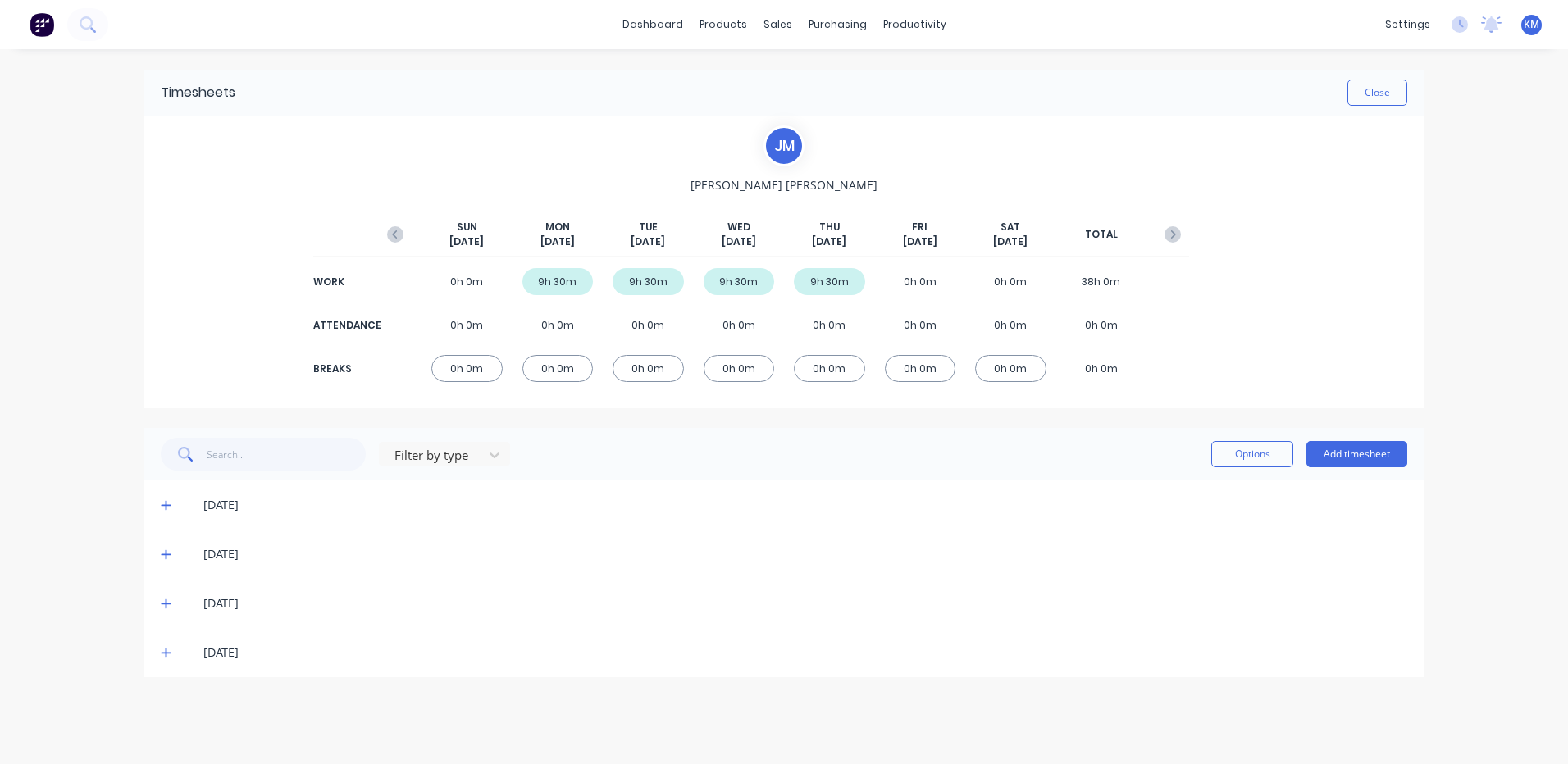
click at [168, 652] on icon at bounding box center [166, 653] width 11 height 11
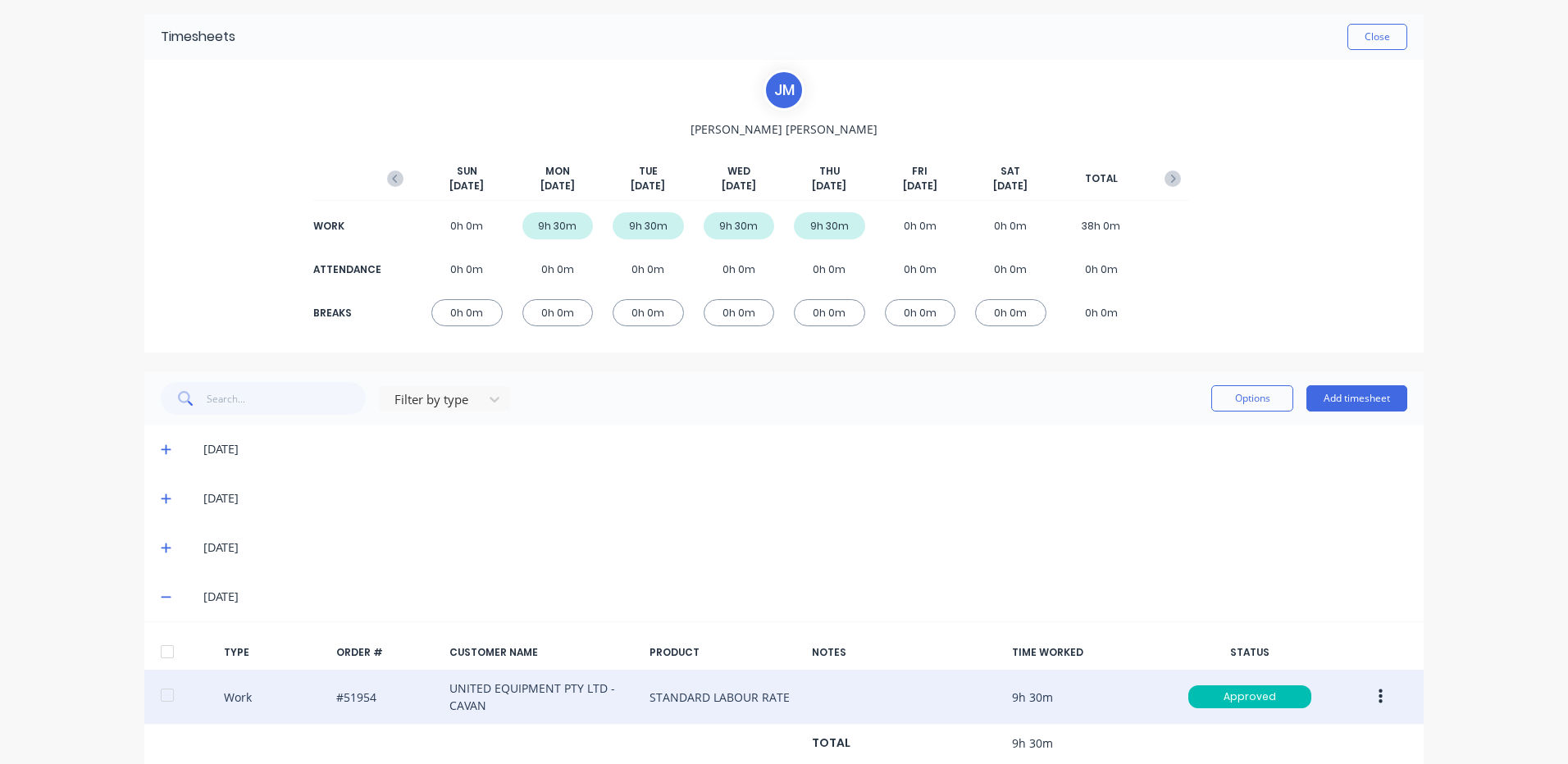
scroll to position [101, 0]
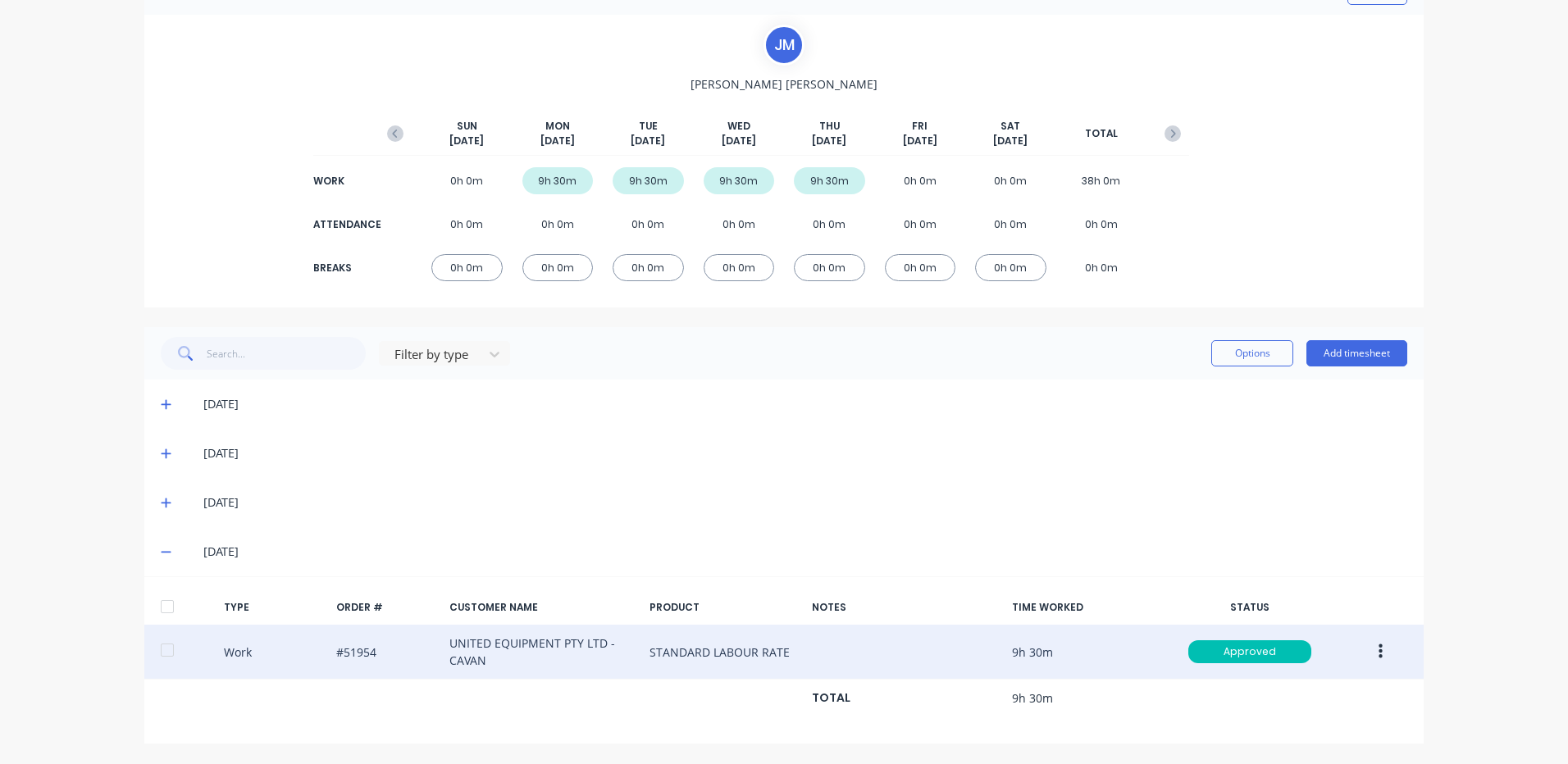
click at [1379, 641] on button "button" at bounding box center [1380, 652] width 38 height 30
click at [1316, 630] on div "Duplicate" at bounding box center [1322, 623] width 126 height 24
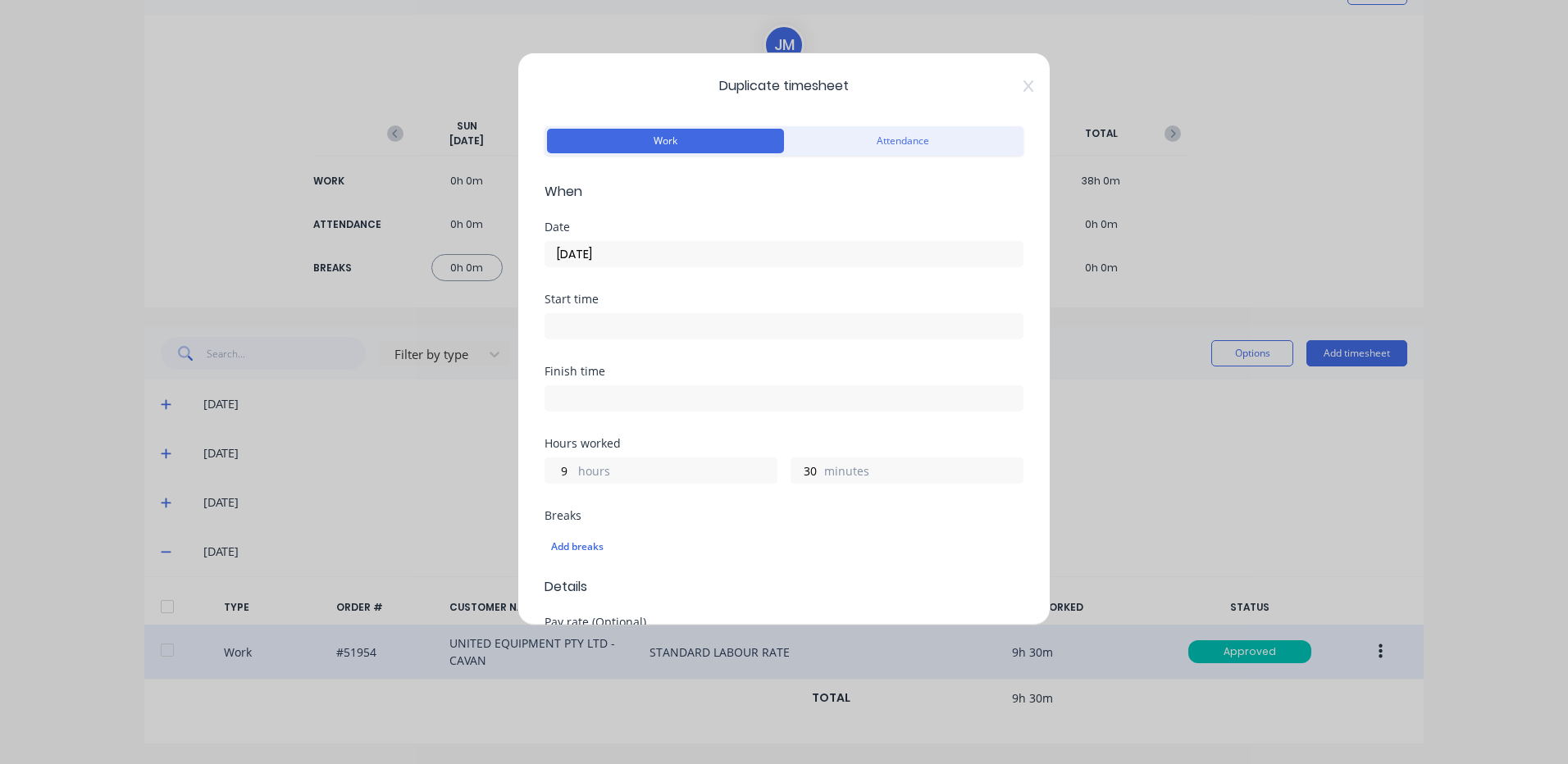
click at [642, 273] on div "Date [DATE]" at bounding box center [784, 257] width 479 height 72
click at [663, 243] on label "[DATE]" at bounding box center [784, 254] width 479 height 26
click at [663, 243] on input "[DATE]" at bounding box center [784, 255] width 478 height 25
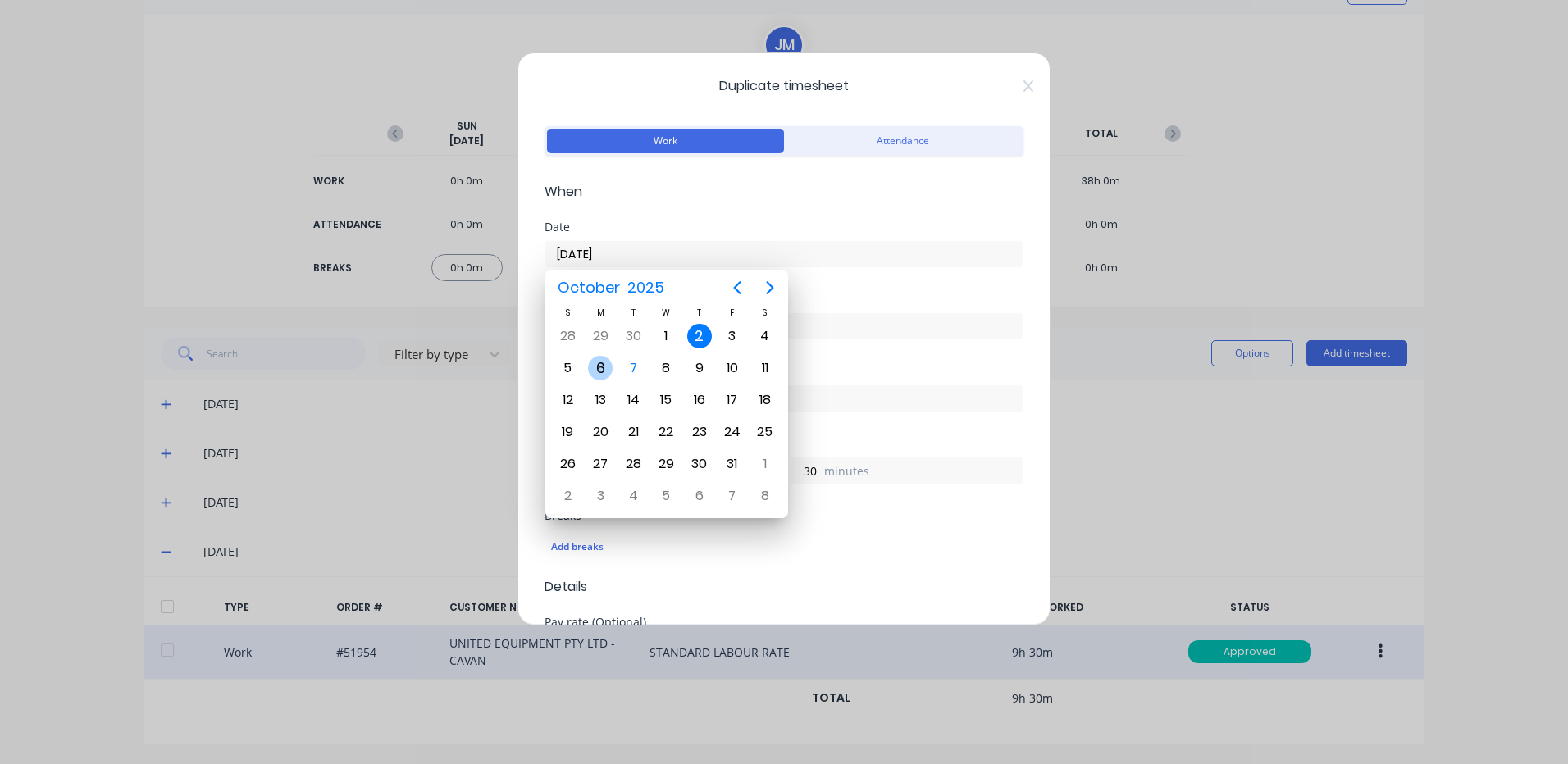
click at [586, 369] on div "6" at bounding box center [600, 368] width 33 height 32
type input "[DATE]"
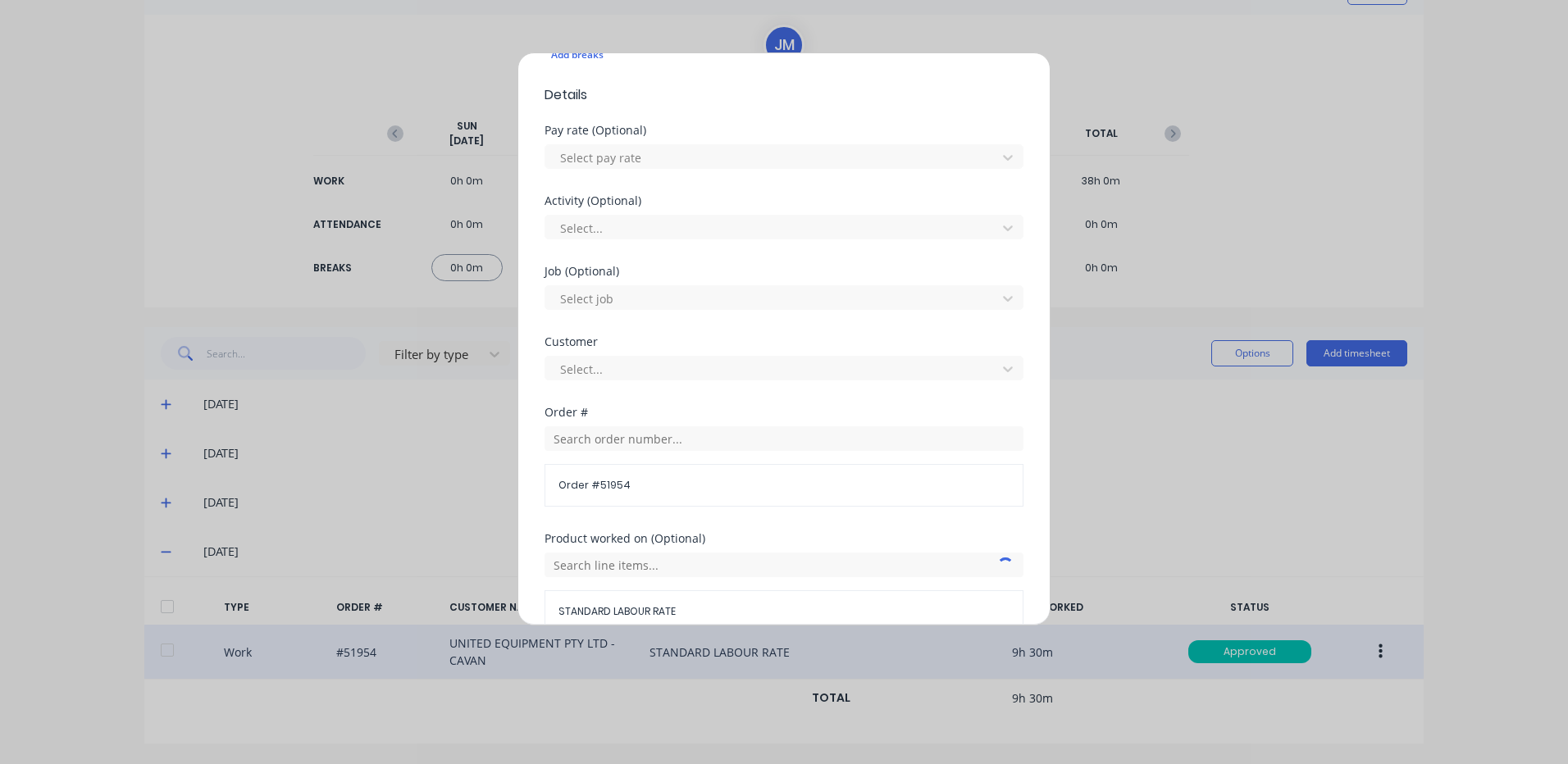
scroll to position [708, 0]
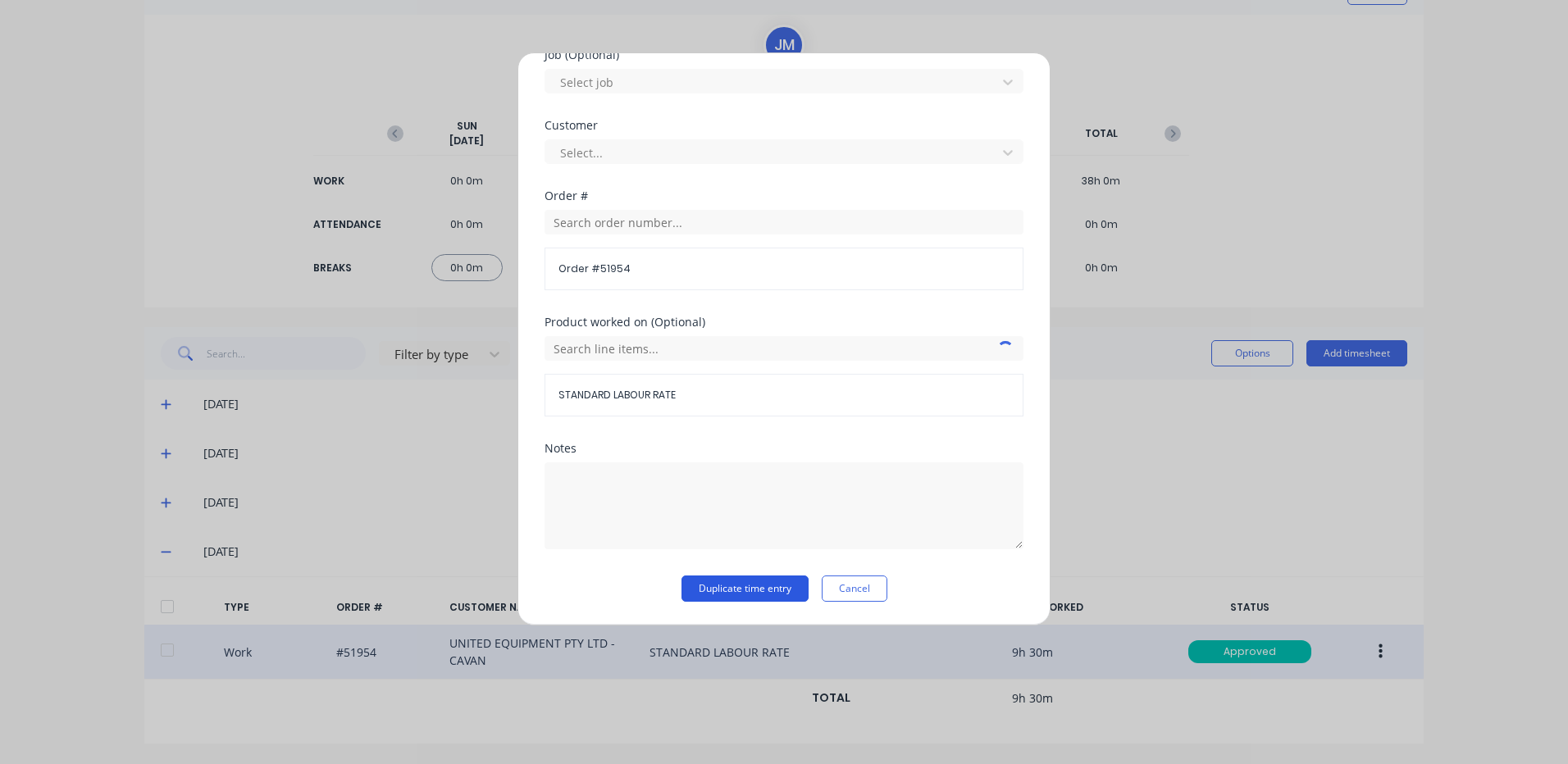
click at [760, 578] on button "Duplicate time entry" at bounding box center [745, 588] width 127 height 26
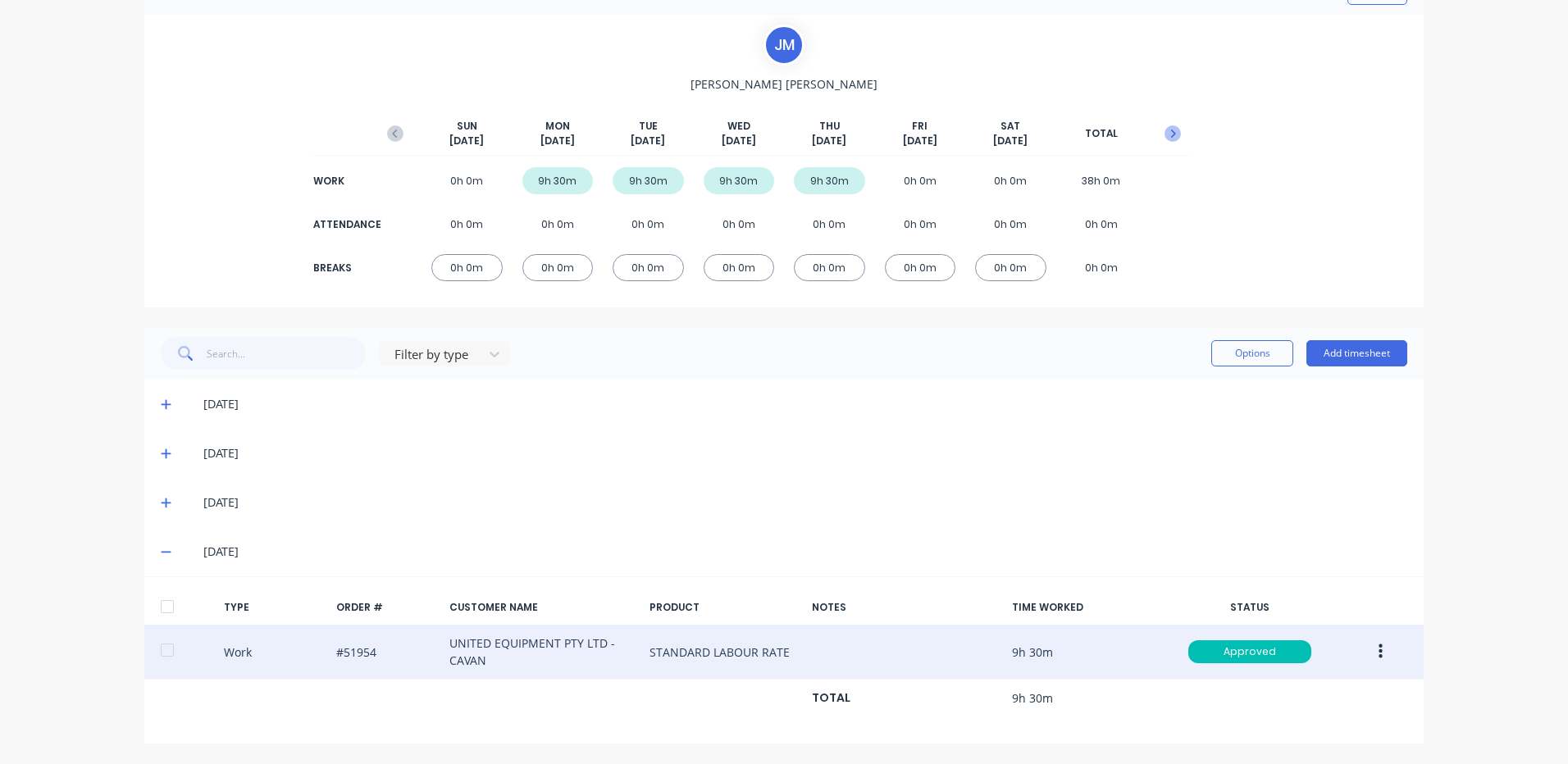
click at [1164, 128] on icon "button" at bounding box center [1172, 133] width 16 height 16
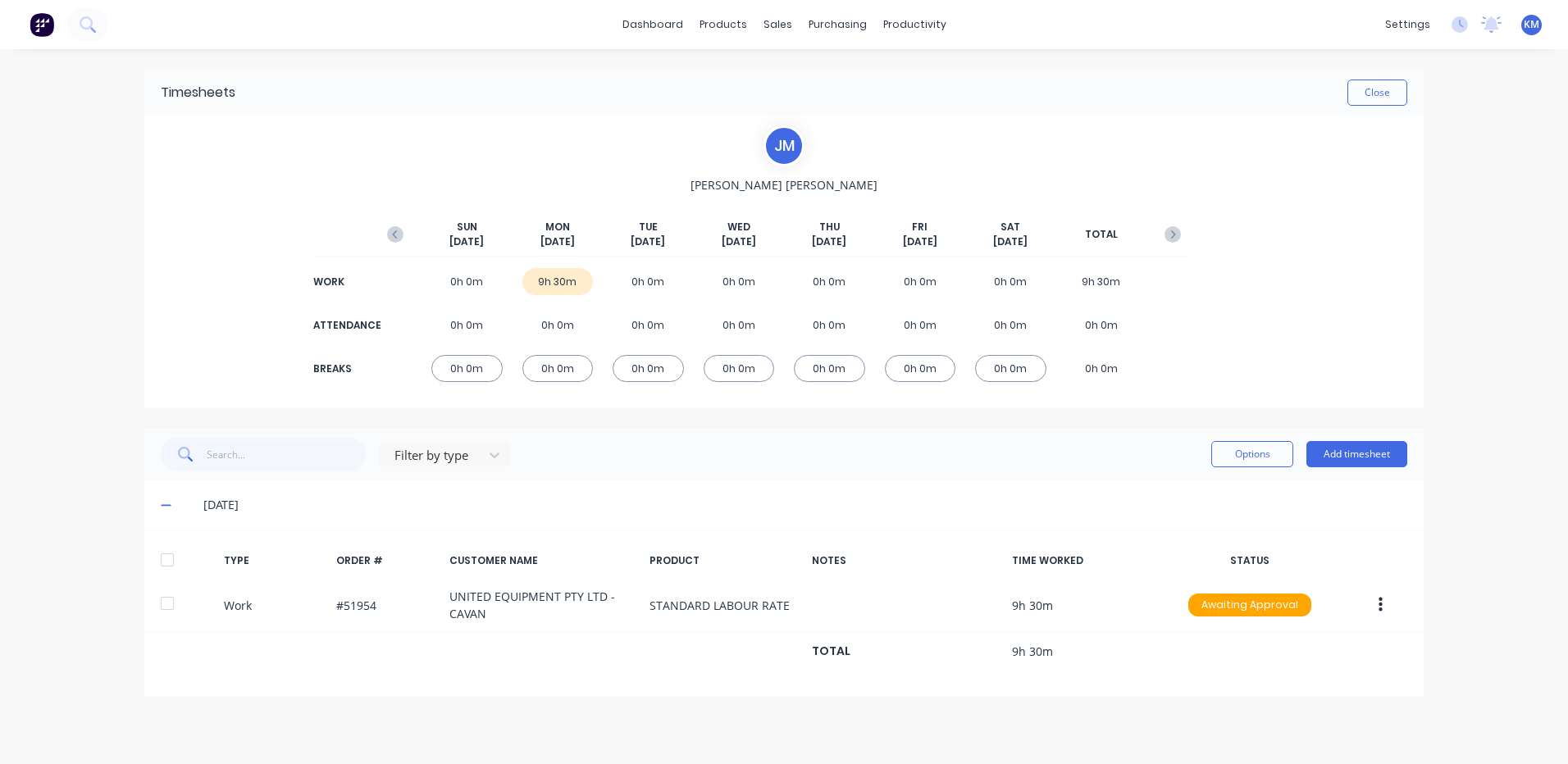
scroll to position [0, 0]
click at [168, 570] on div at bounding box center [168, 560] width 33 height 33
click at [1282, 461] on button "Options" at bounding box center [1252, 454] width 82 height 26
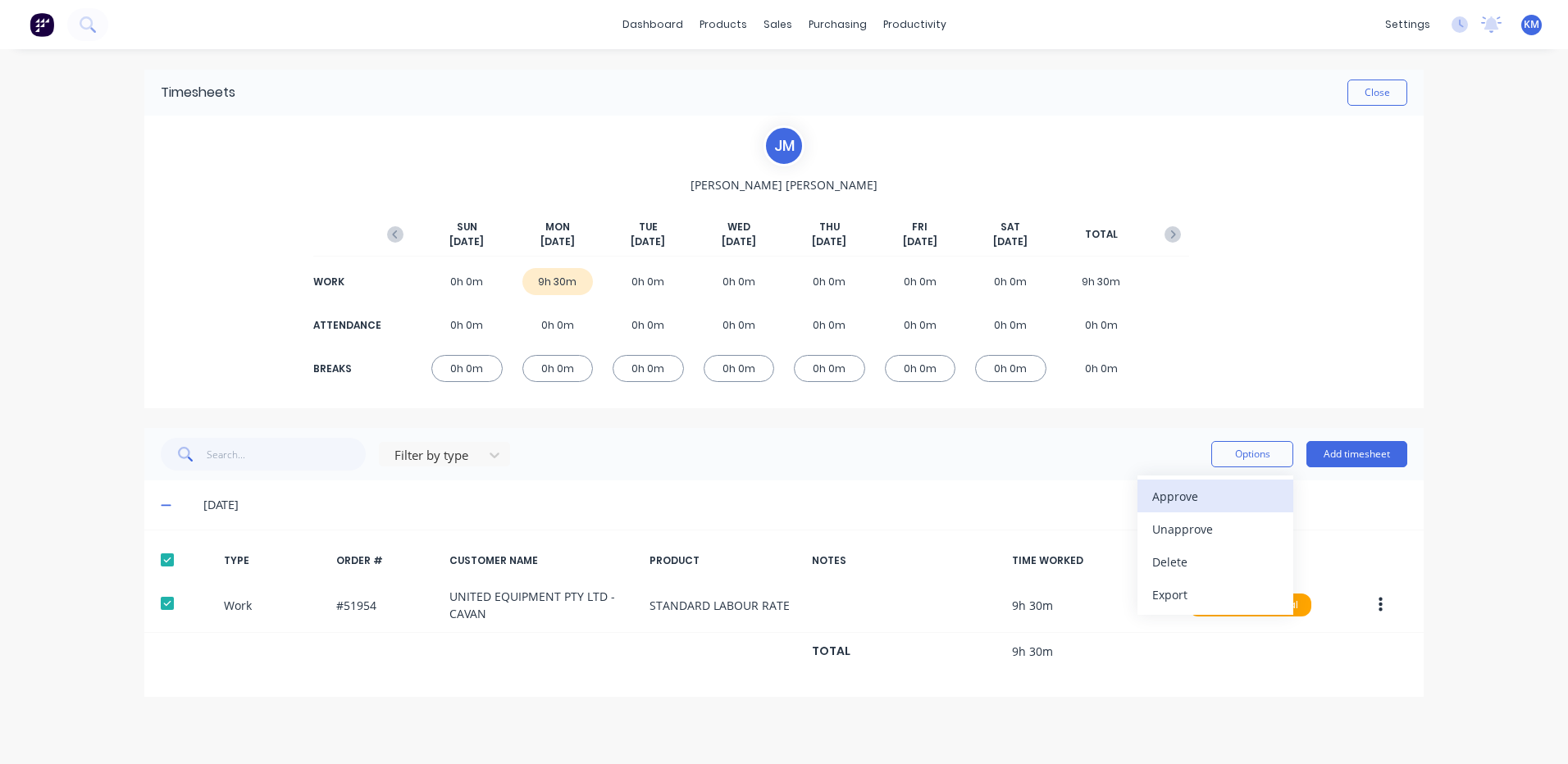
click at [1227, 486] on div "Approve" at bounding box center [1216, 496] width 126 height 24
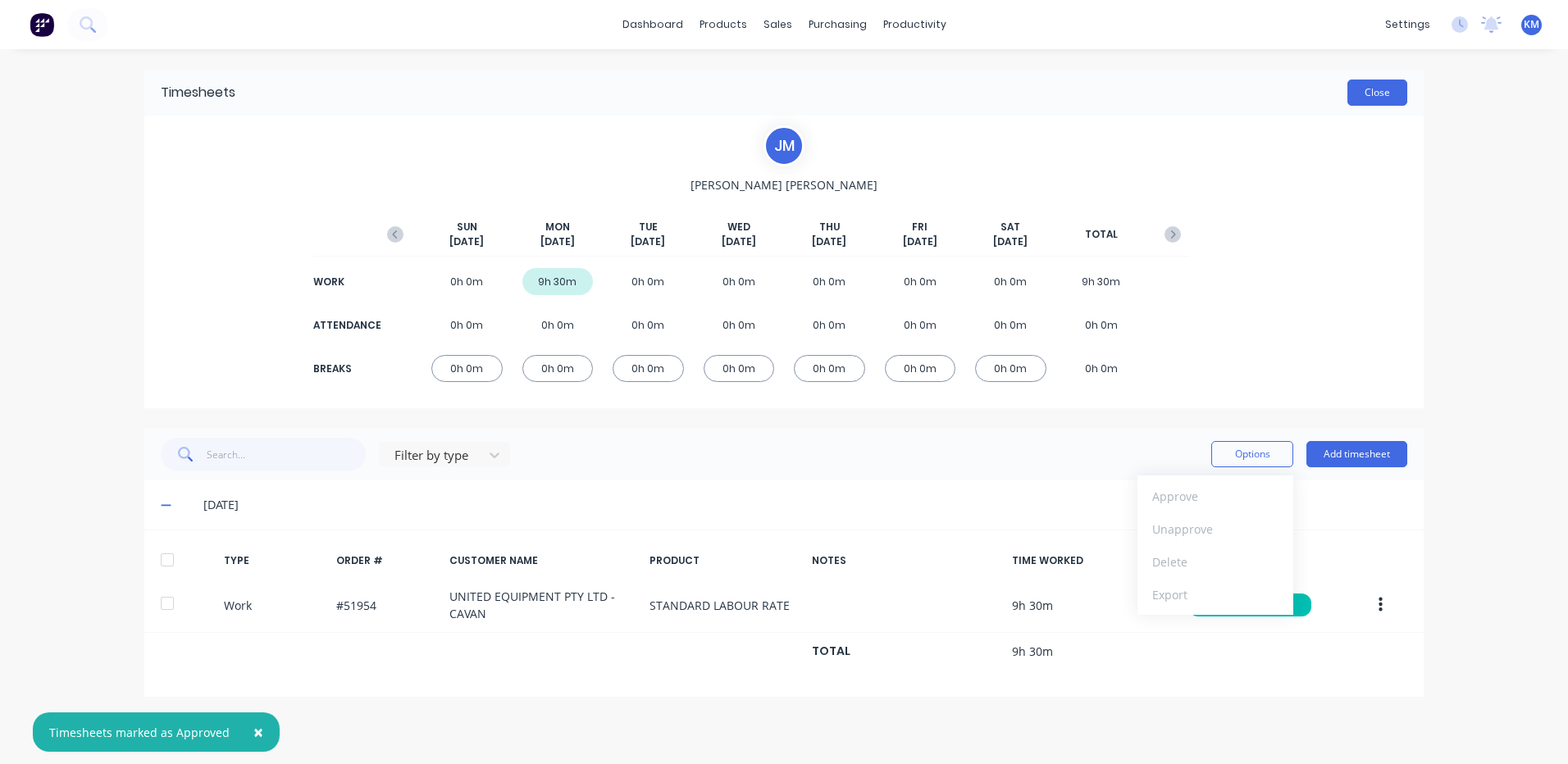
click at [1378, 84] on button "Close" at bounding box center [1377, 92] width 60 height 26
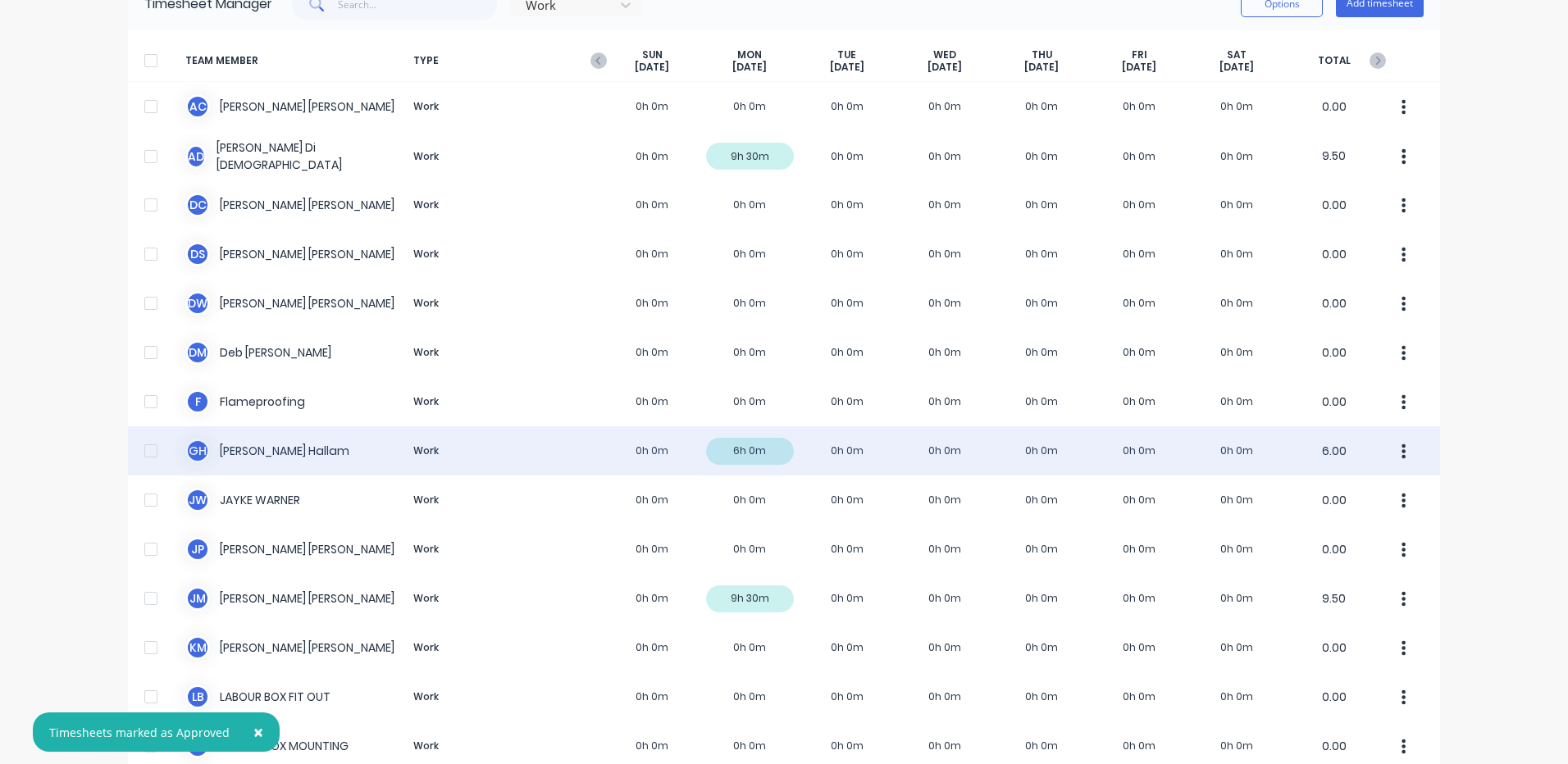
scroll to position [246, 0]
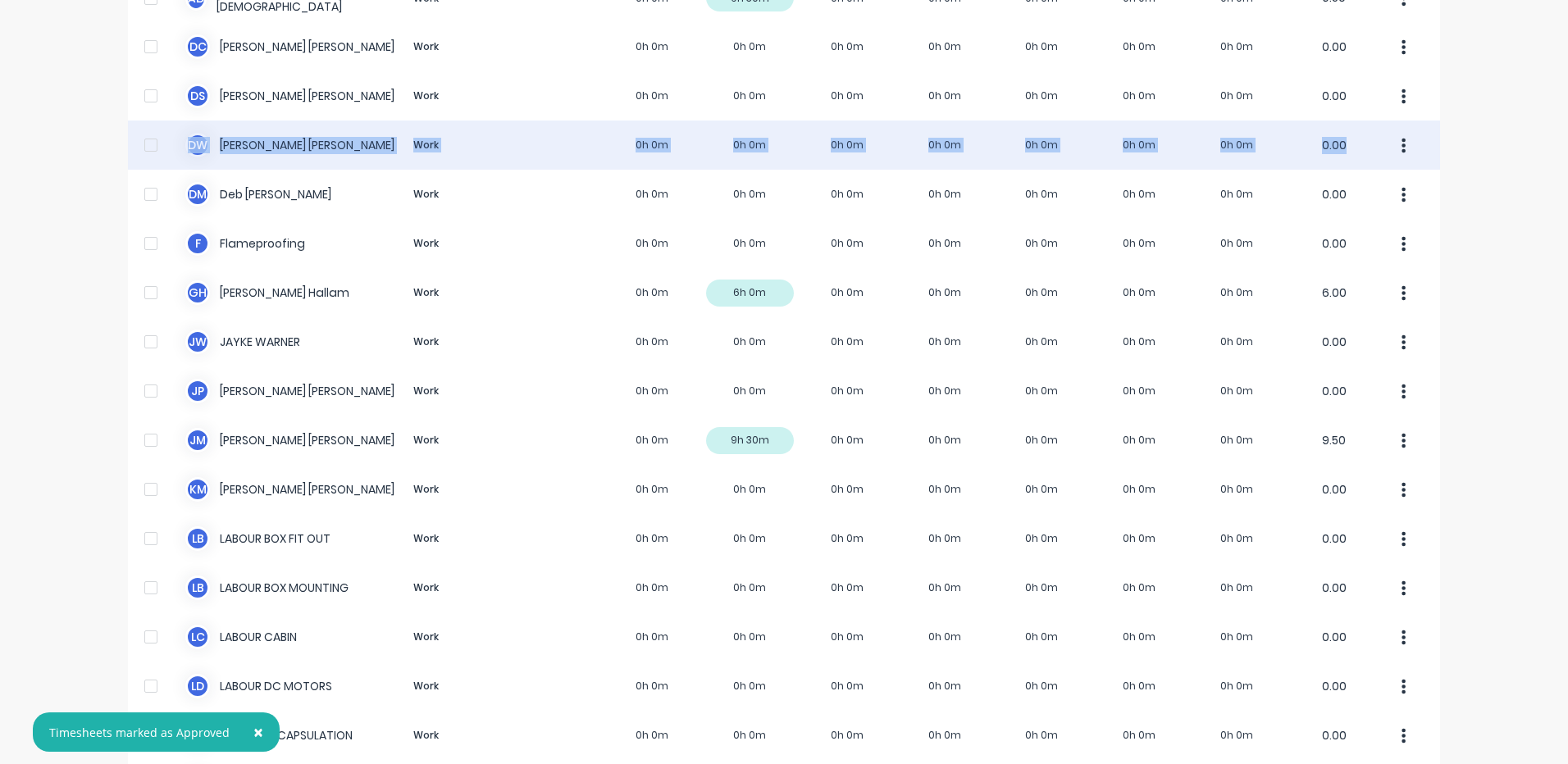
drag, startPoint x: 662, startPoint y: 184, endPoint x: 687, endPoint y: 140, distance: 50.6
click at [687, 140] on div "TEAM MEMBER TYPE [DATE] [DATE] [DATE] [DATE] [DATE] [DATE] [DATE] TOTAL A C [PE…" at bounding box center [784, 689] width 1312 height 1636
click at [683, 144] on div "D W [PERSON_NAME] Work 0h 0m 0h 0m 0h 0m 0h 0m 0h 0m 0h 0m 0h 0m 0.00" at bounding box center [784, 145] width 1312 height 49
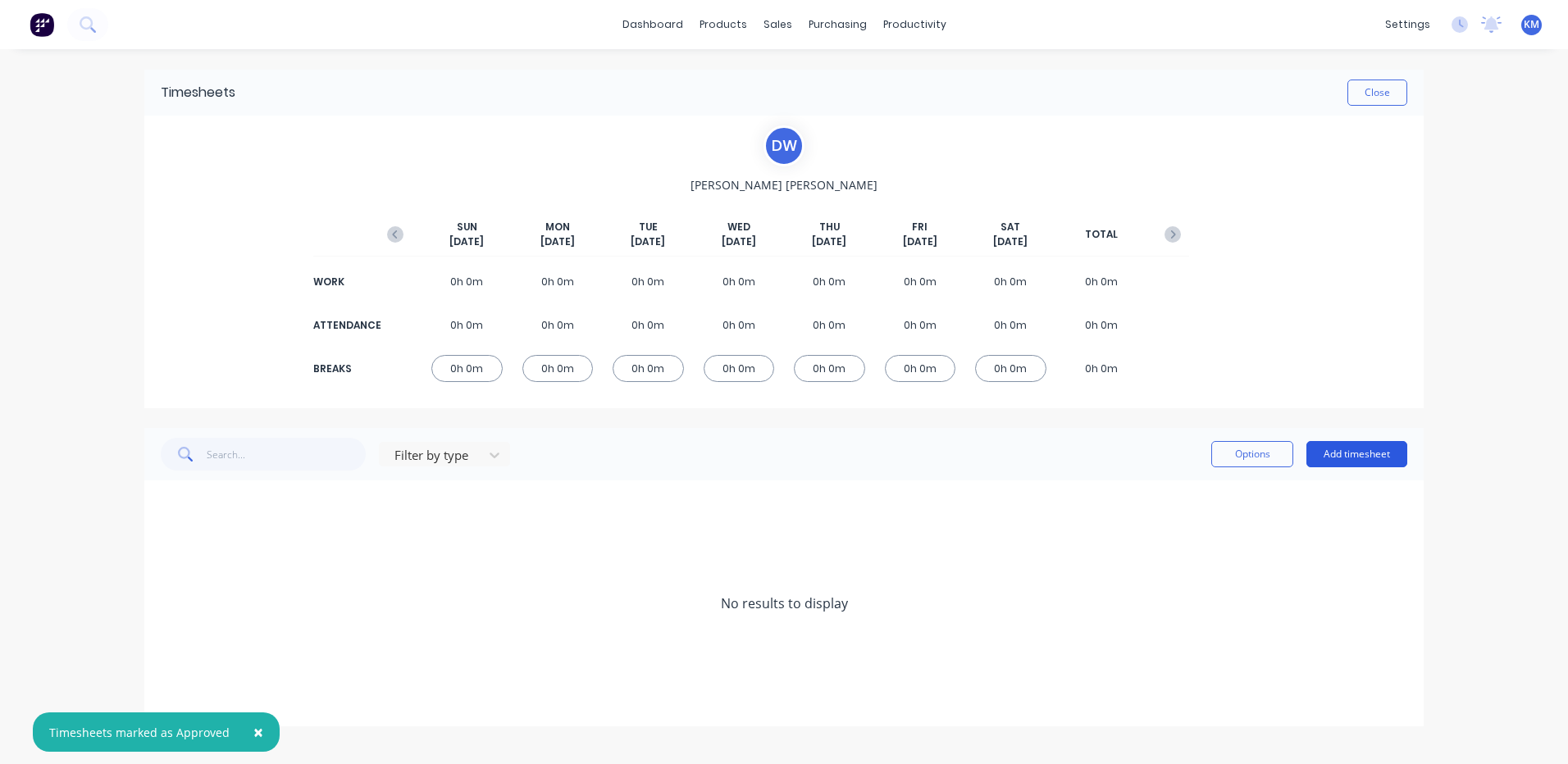
click at [1387, 451] on button "Add timesheet" at bounding box center [1356, 454] width 101 height 26
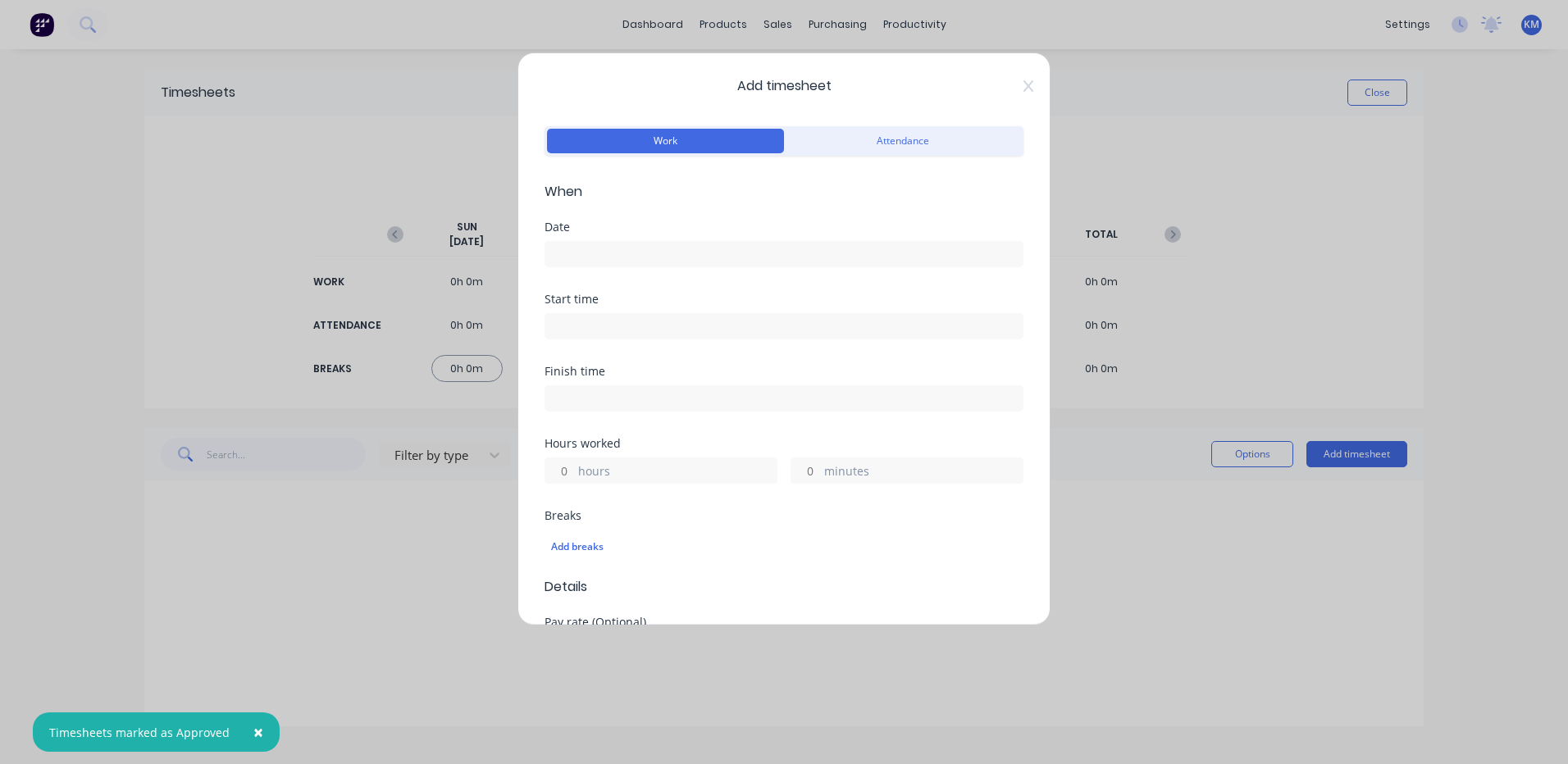
click at [609, 245] on input at bounding box center [784, 255] width 478 height 25
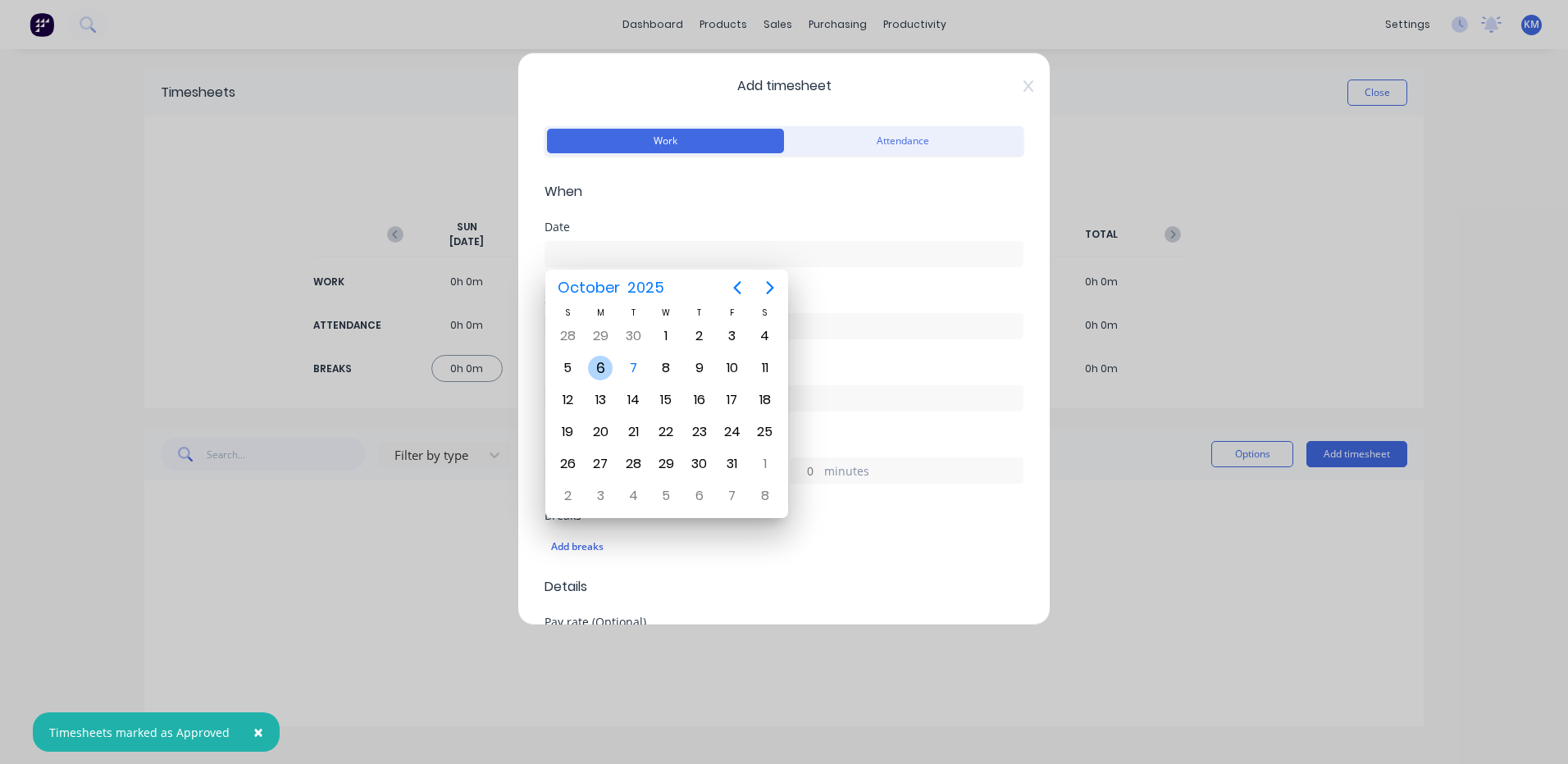
click at [603, 361] on div "6" at bounding box center [600, 369] width 25 height 25
type input "[DATE]"
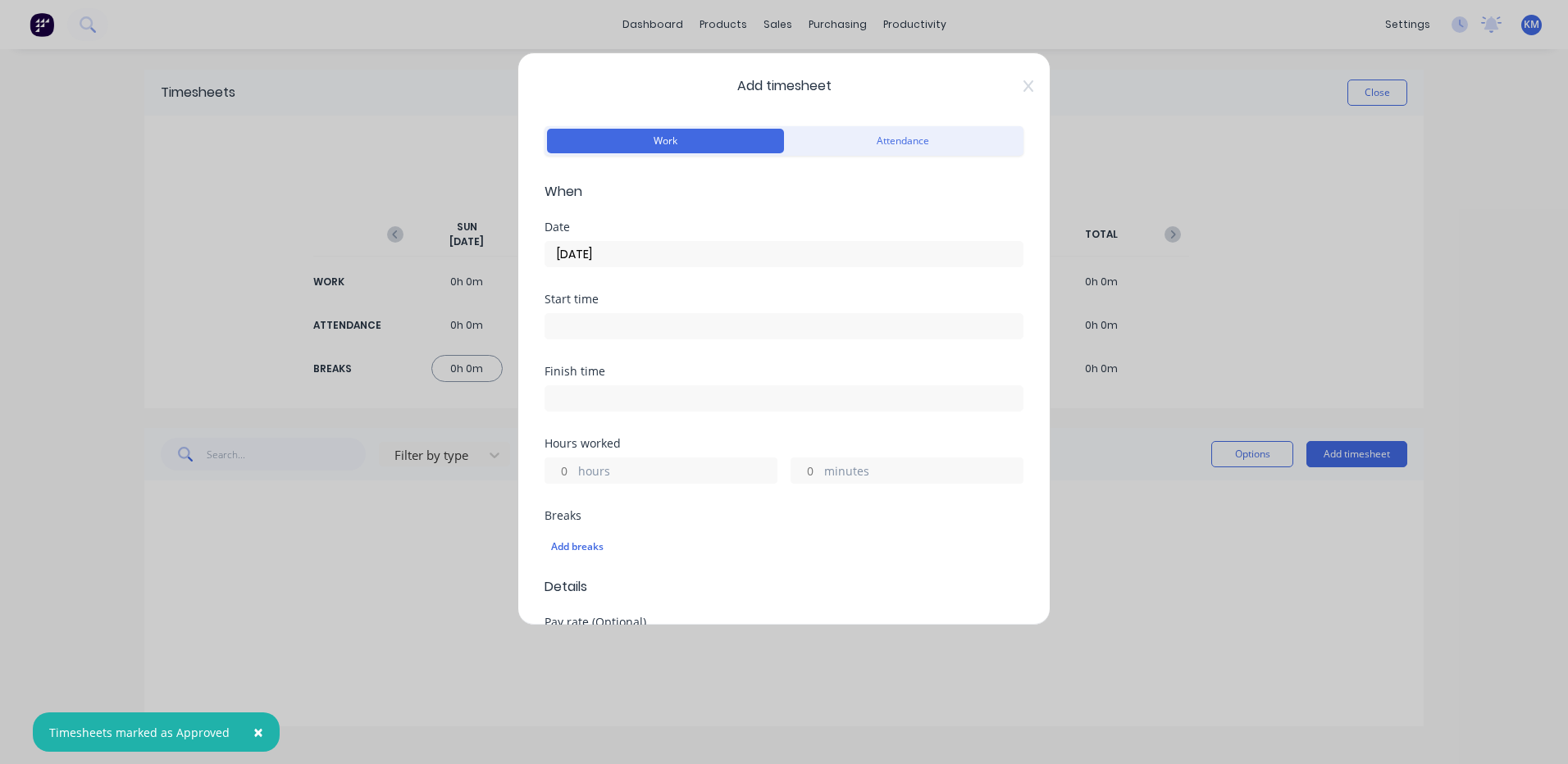
click at [557, 469] on input "hours" at bounding box center [560, 471] width 29 height 25
type input "9"
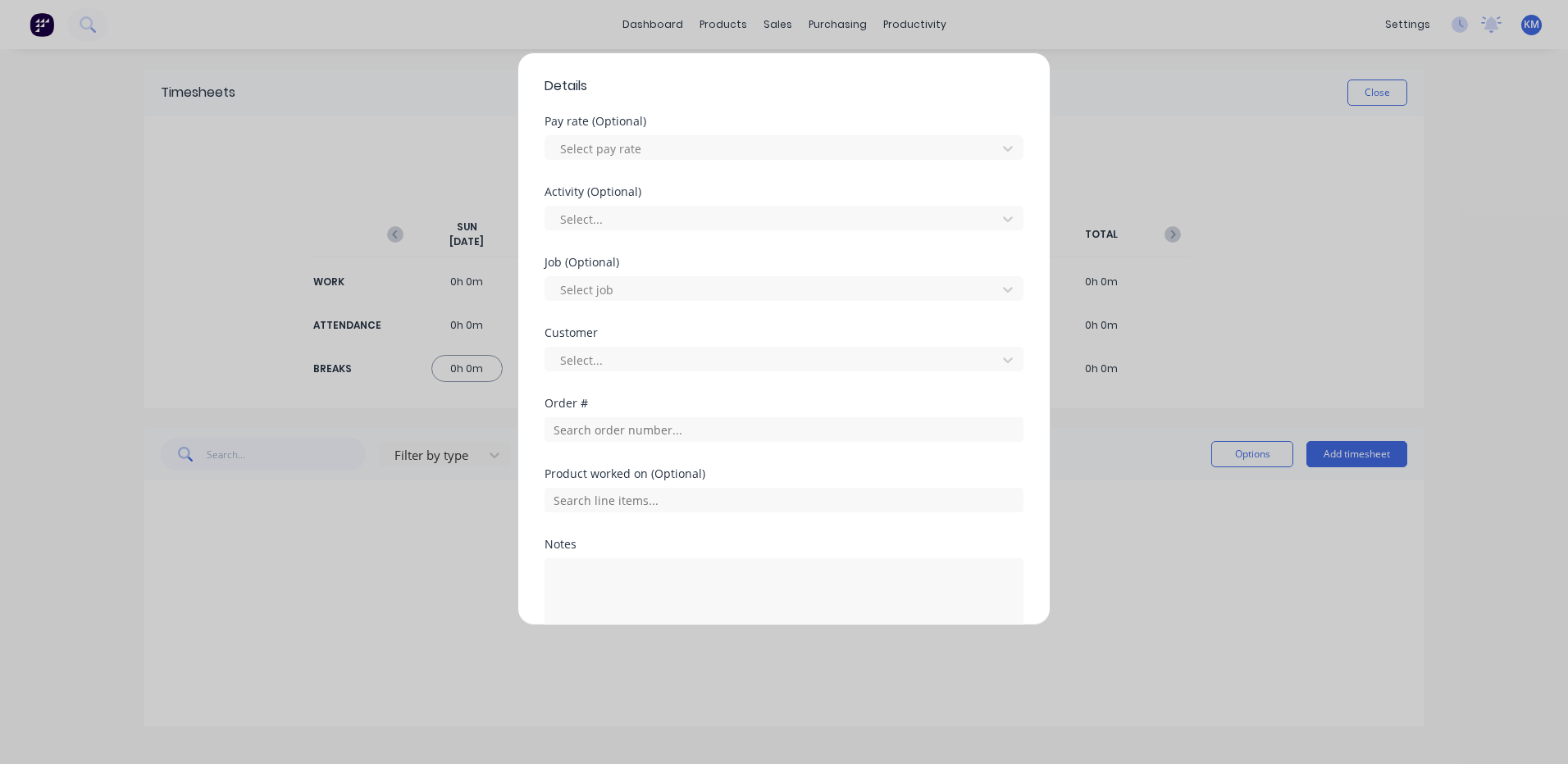
scroll to position [597, 0]
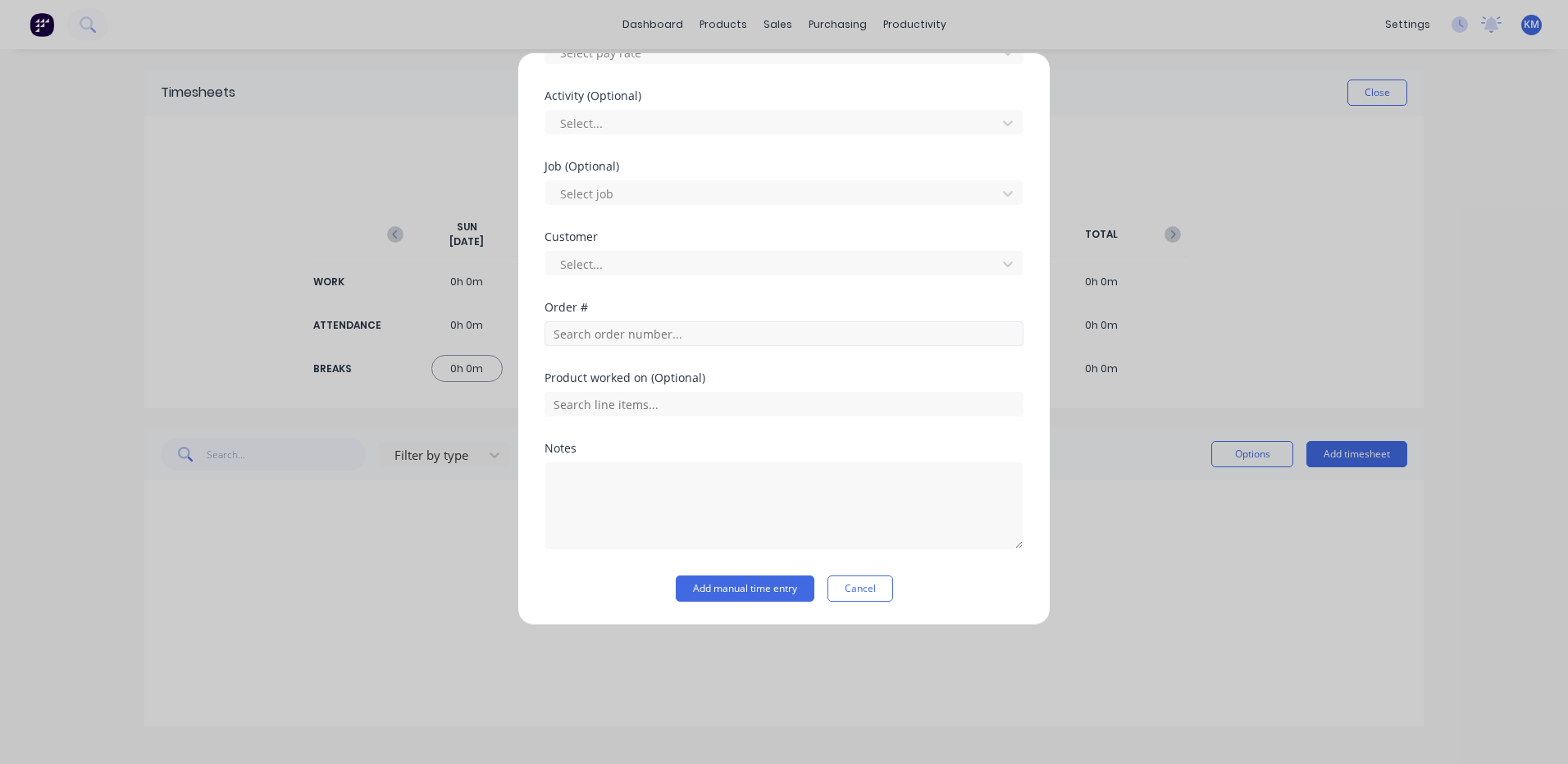
type input "30"
click at [632, 326] on input "text" at bounding box center [784, 334] width 479 height 25
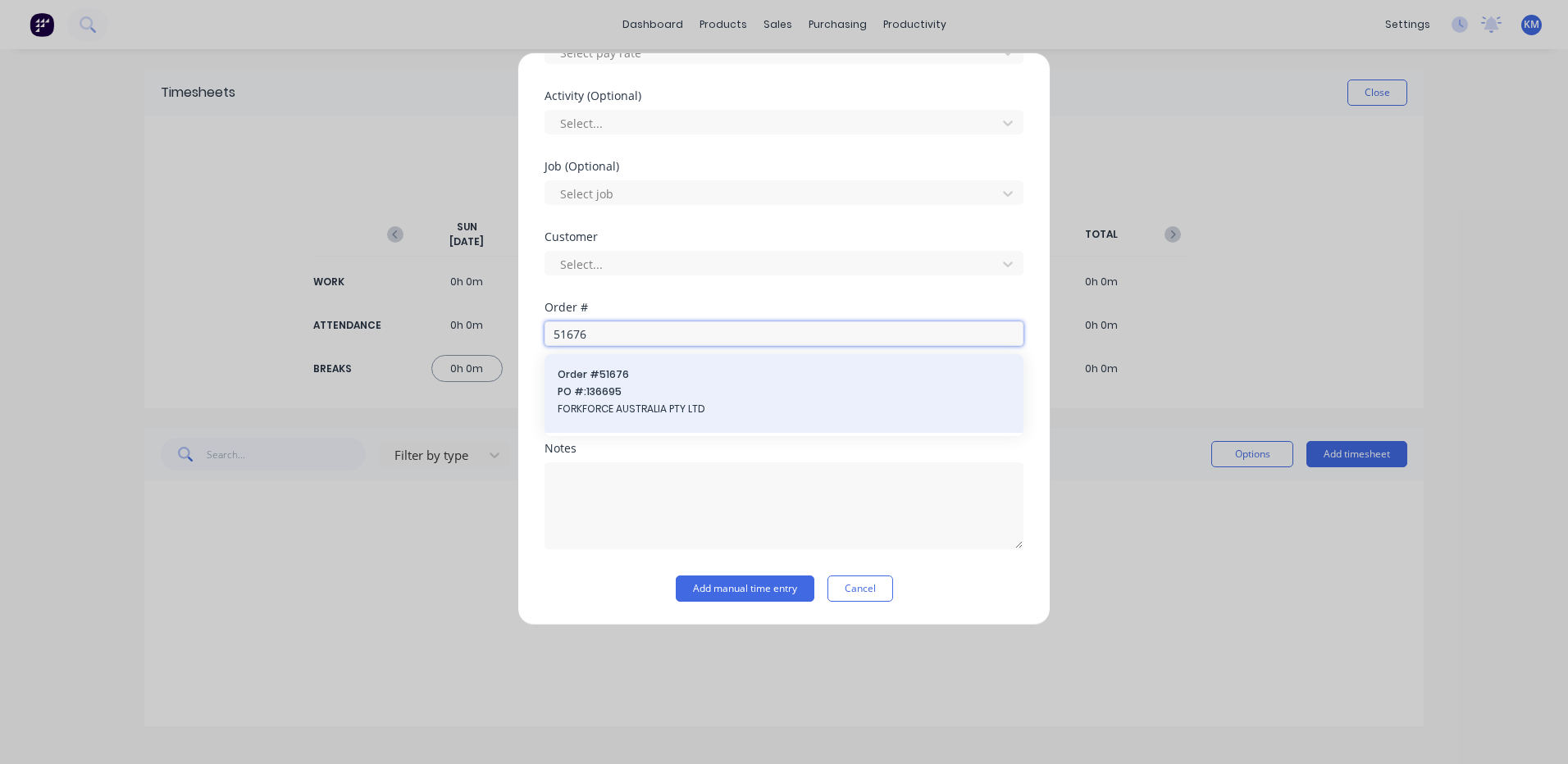
type input "51676"
click at [602, 378] on span "Order # 51676" at bounding box center [784, 374] width 453 height 14
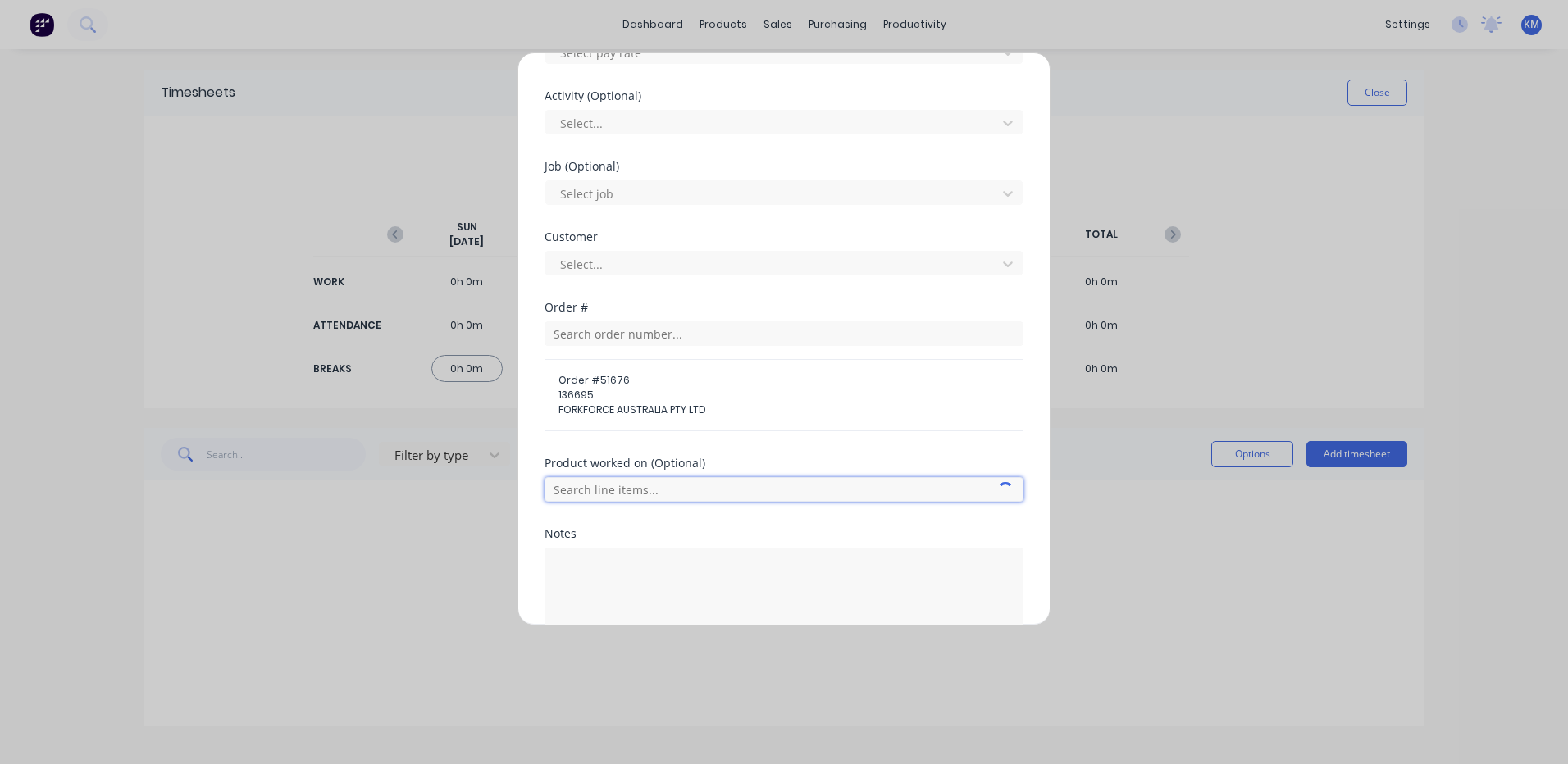
click at [625, 500] on input "text" at bounding box center [784, 490] width 479 height 25
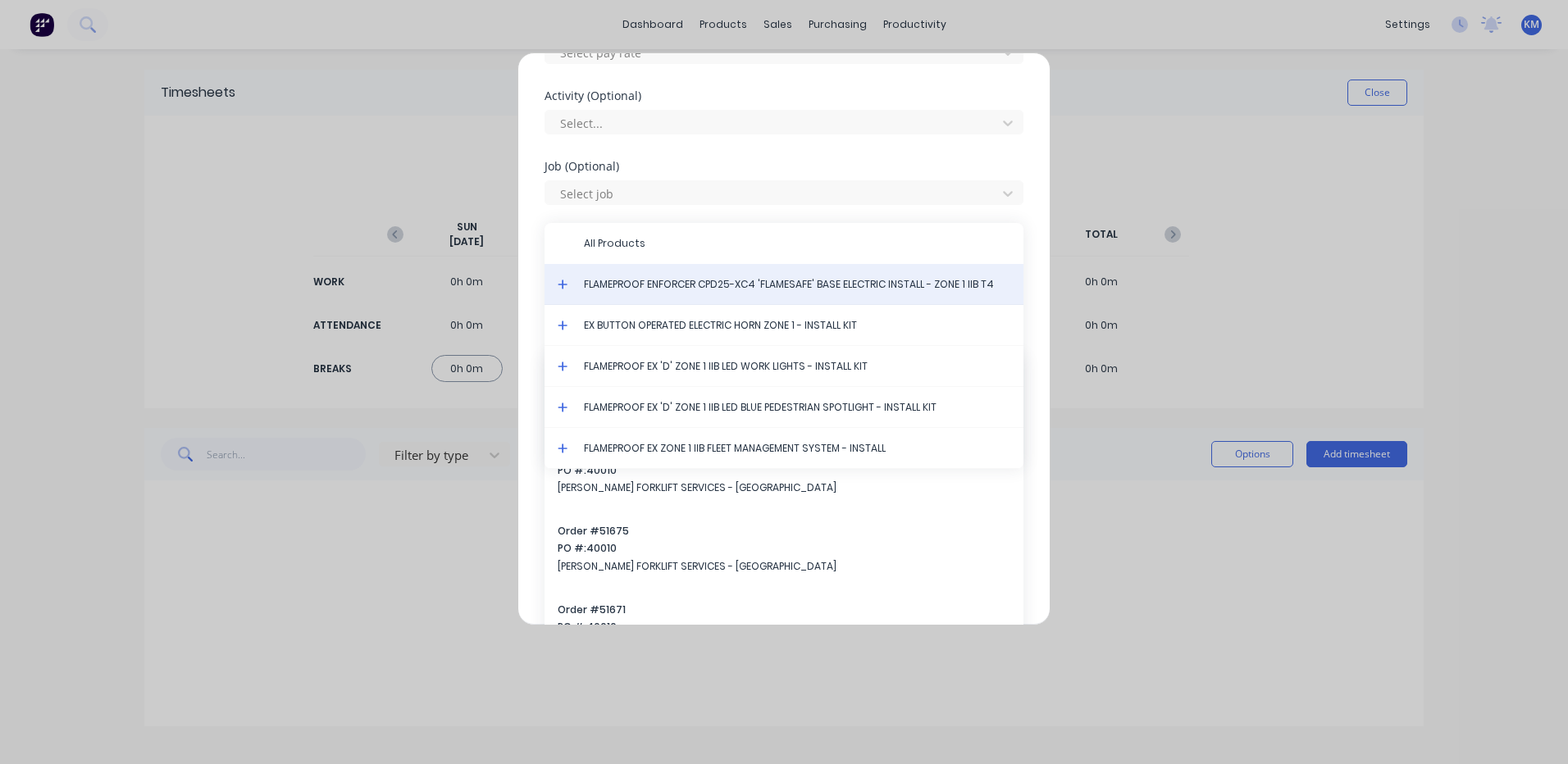
click at [560, 278] on div "FLAMEPROOF ENFORCER CPD25-XC4 'FLAMESAFE' BASE ELECTRIC INSTALL - ZONE 1 IIB T4" at bounding box center [784, 284] width 479 height 41
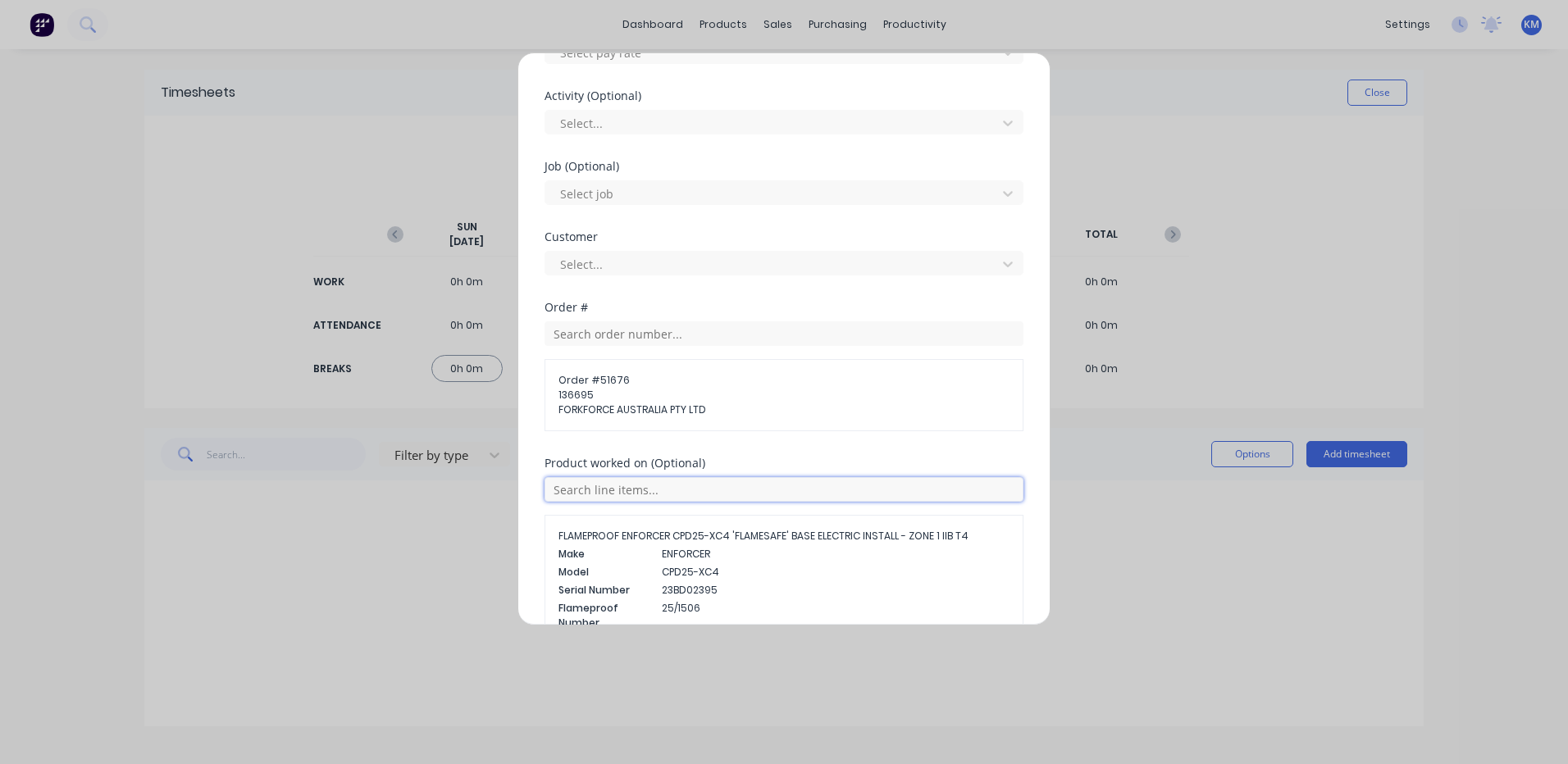
click at [649, 483] on input "text" at bounding box center [784, 490] width 479 height 25
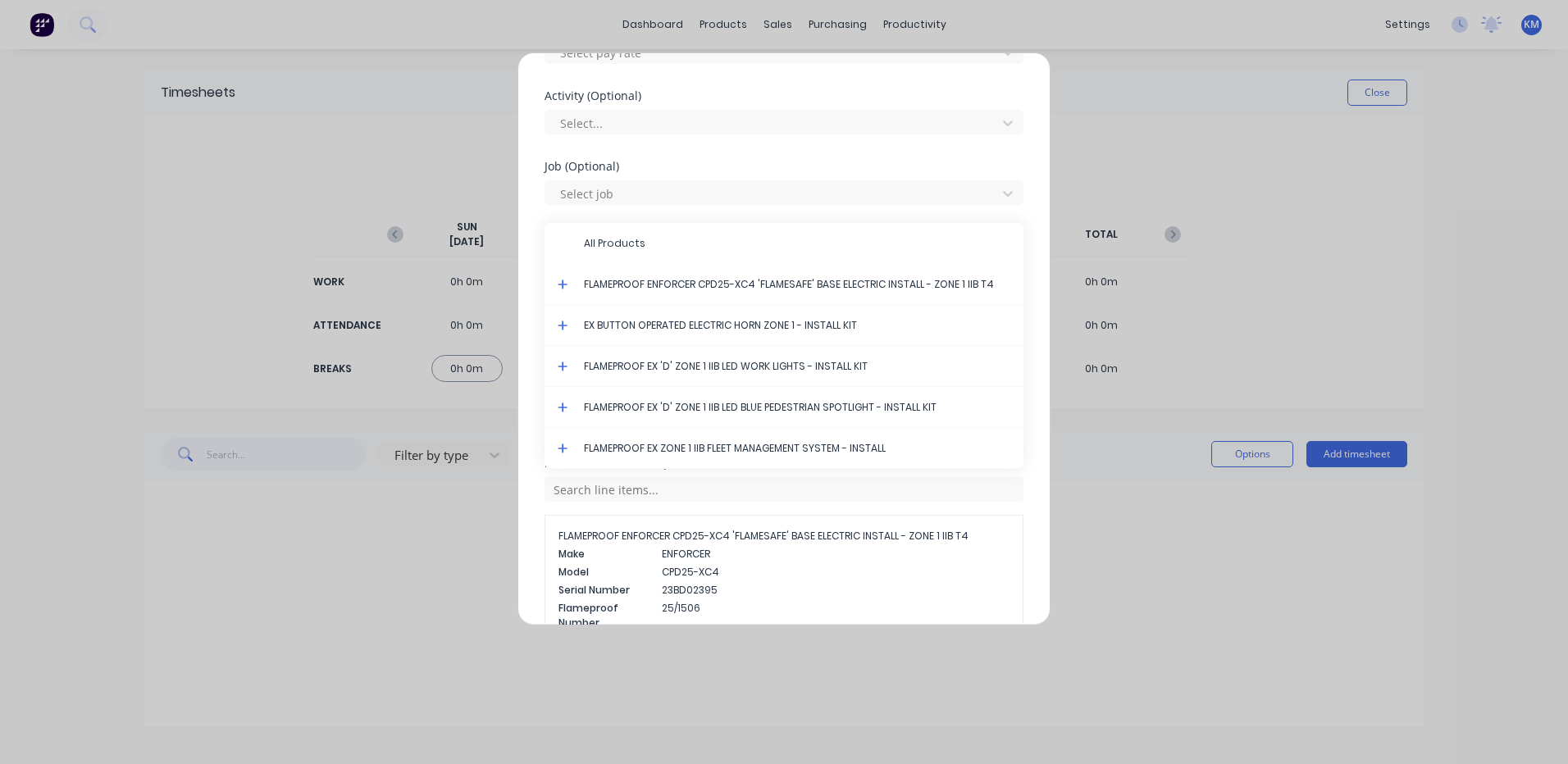
click at [563, 283] on icon at bounding box center [563, 284] width 10 height 10
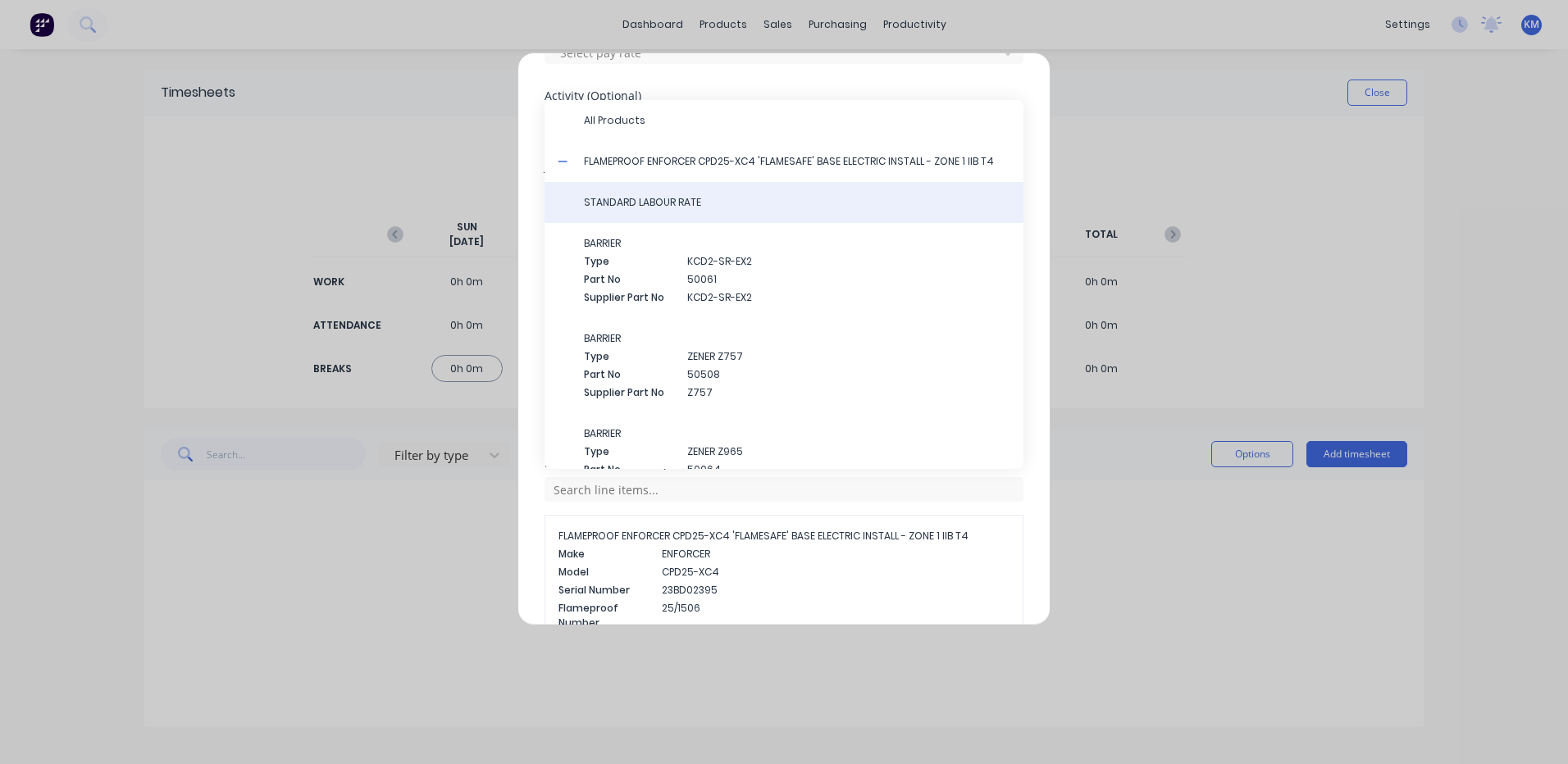
click at [643, 204] on span "STANDARD LABOUR RATE" at bounding box center [796, 202] width 426 height 14
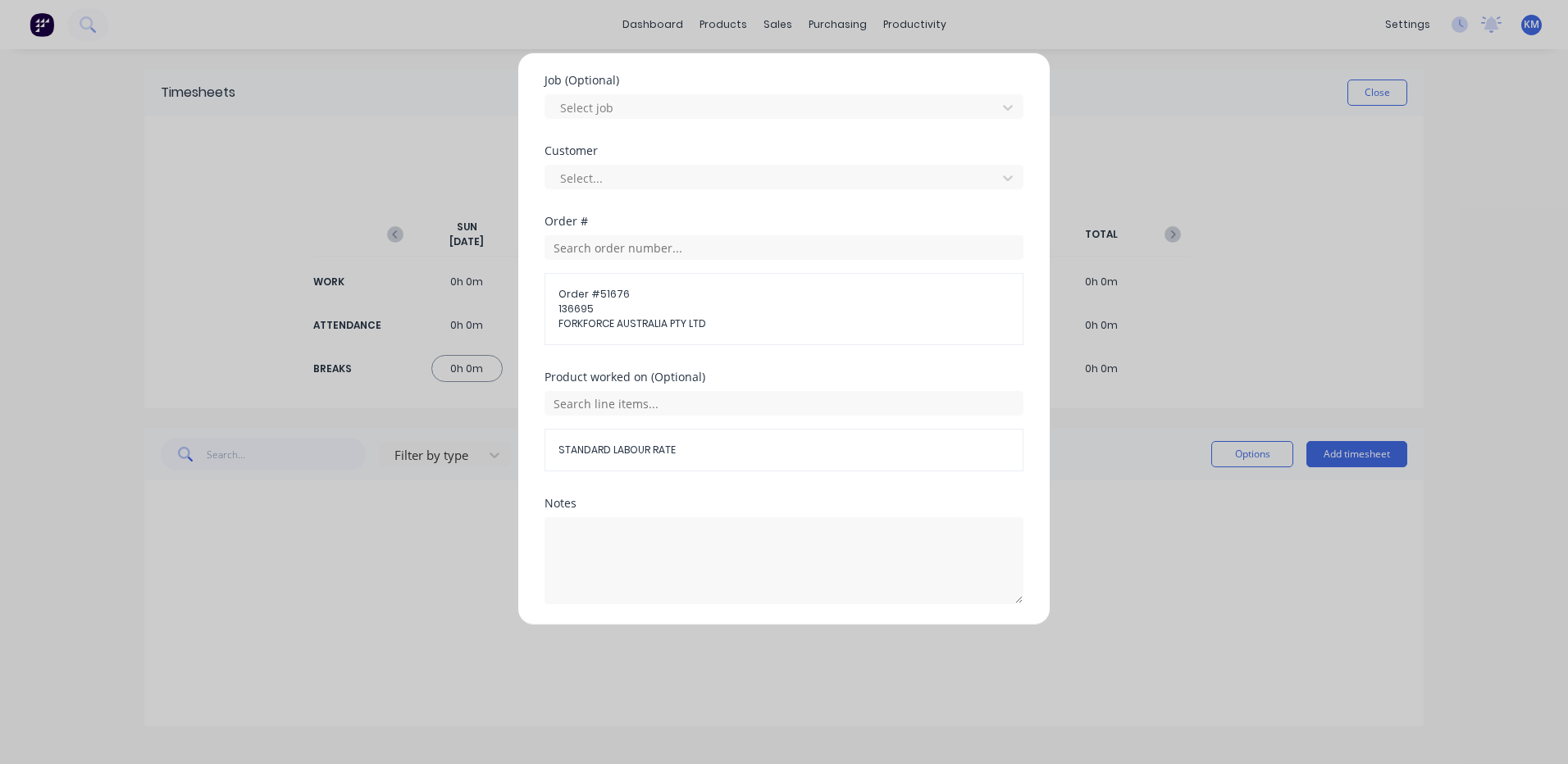
scroll to position [738, 0]
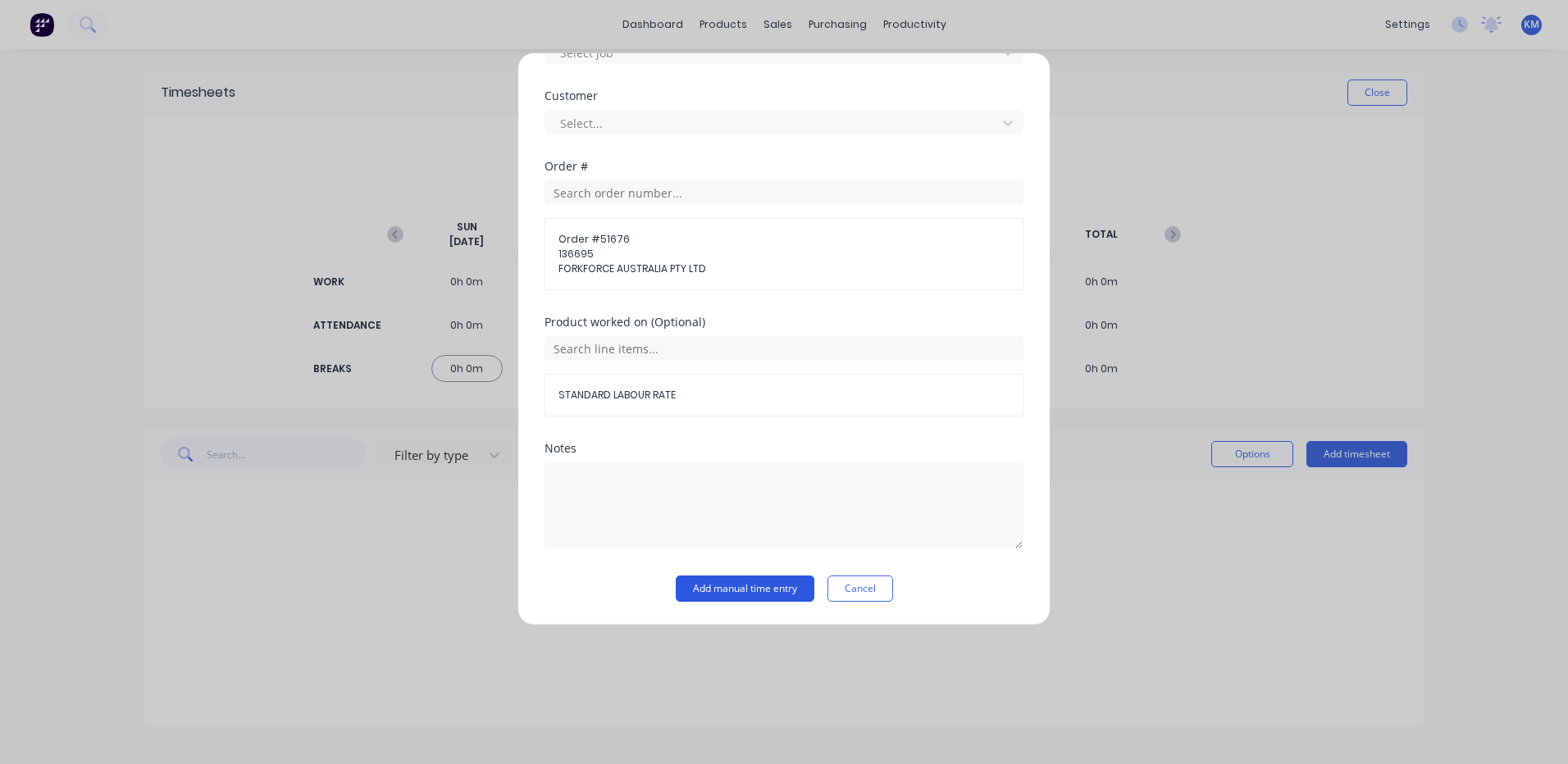
click at [716, 581] on button "Add manual time entry" at bounding box center [745, 588] width 139 height 26
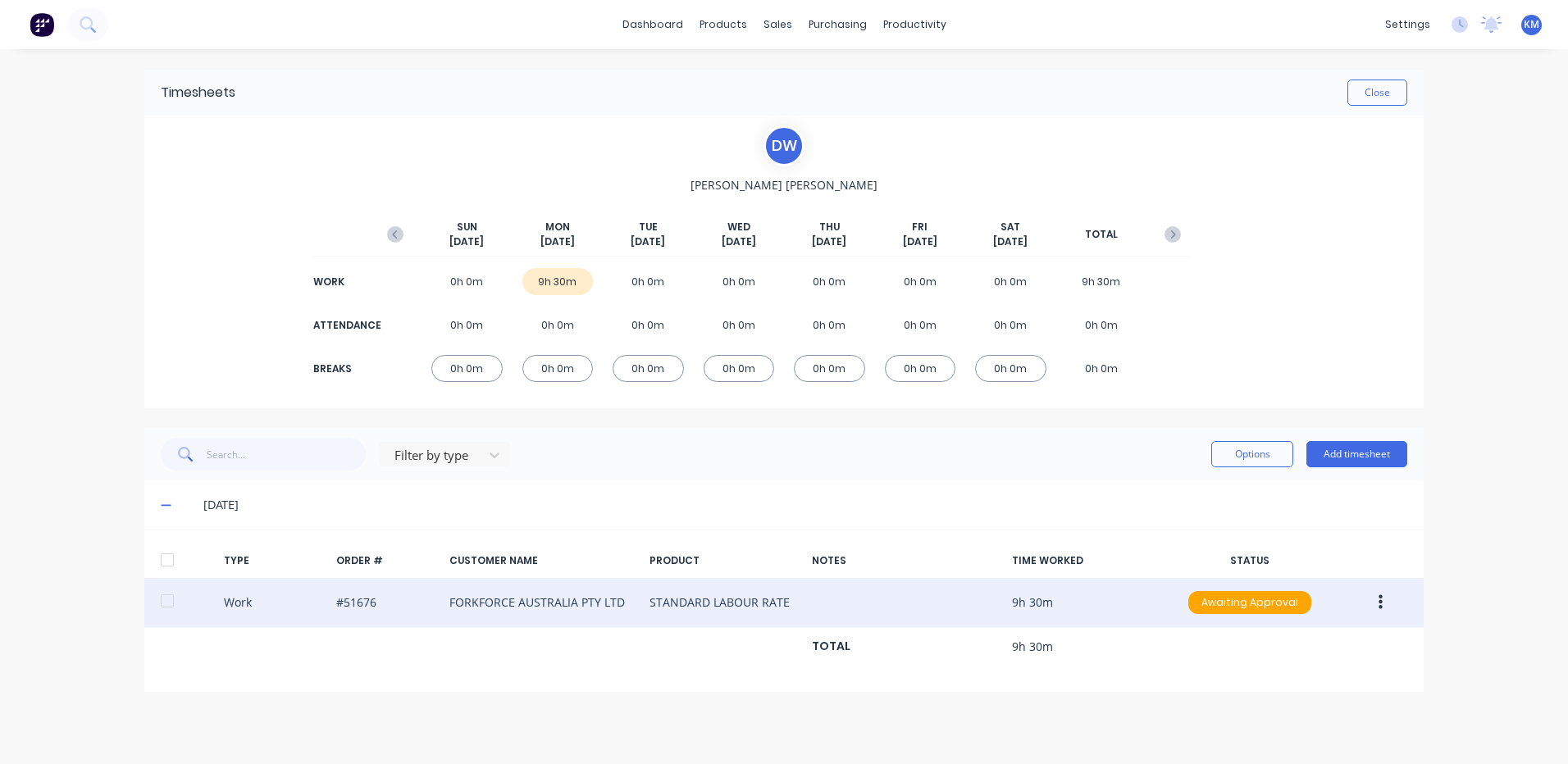
click at [164, 591] on div at bounding box center [168, 601] width 33 height 33
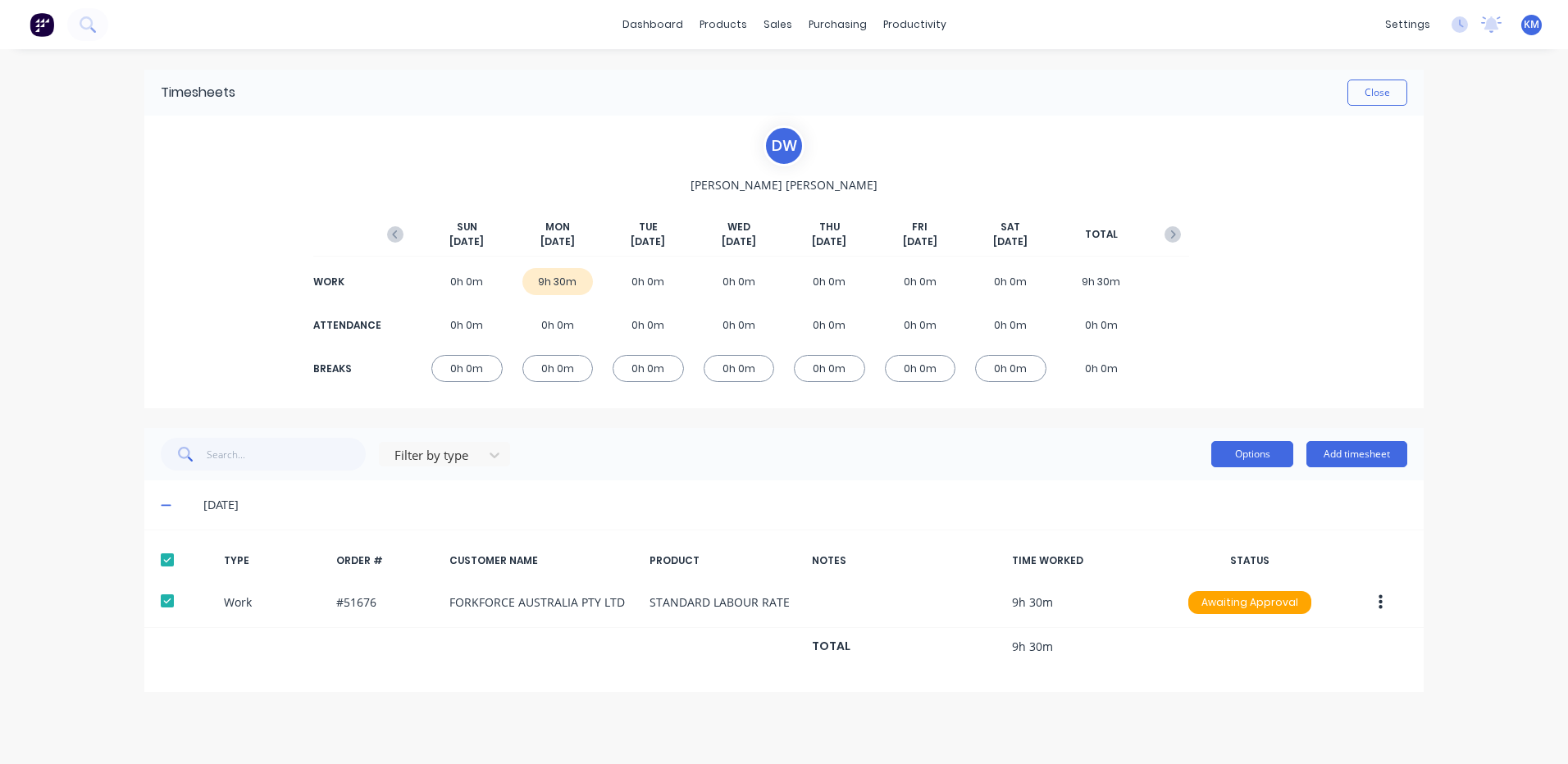
click at [1236, 453] on button "Options" at bounding box center [1252, 454] width 82 height 26
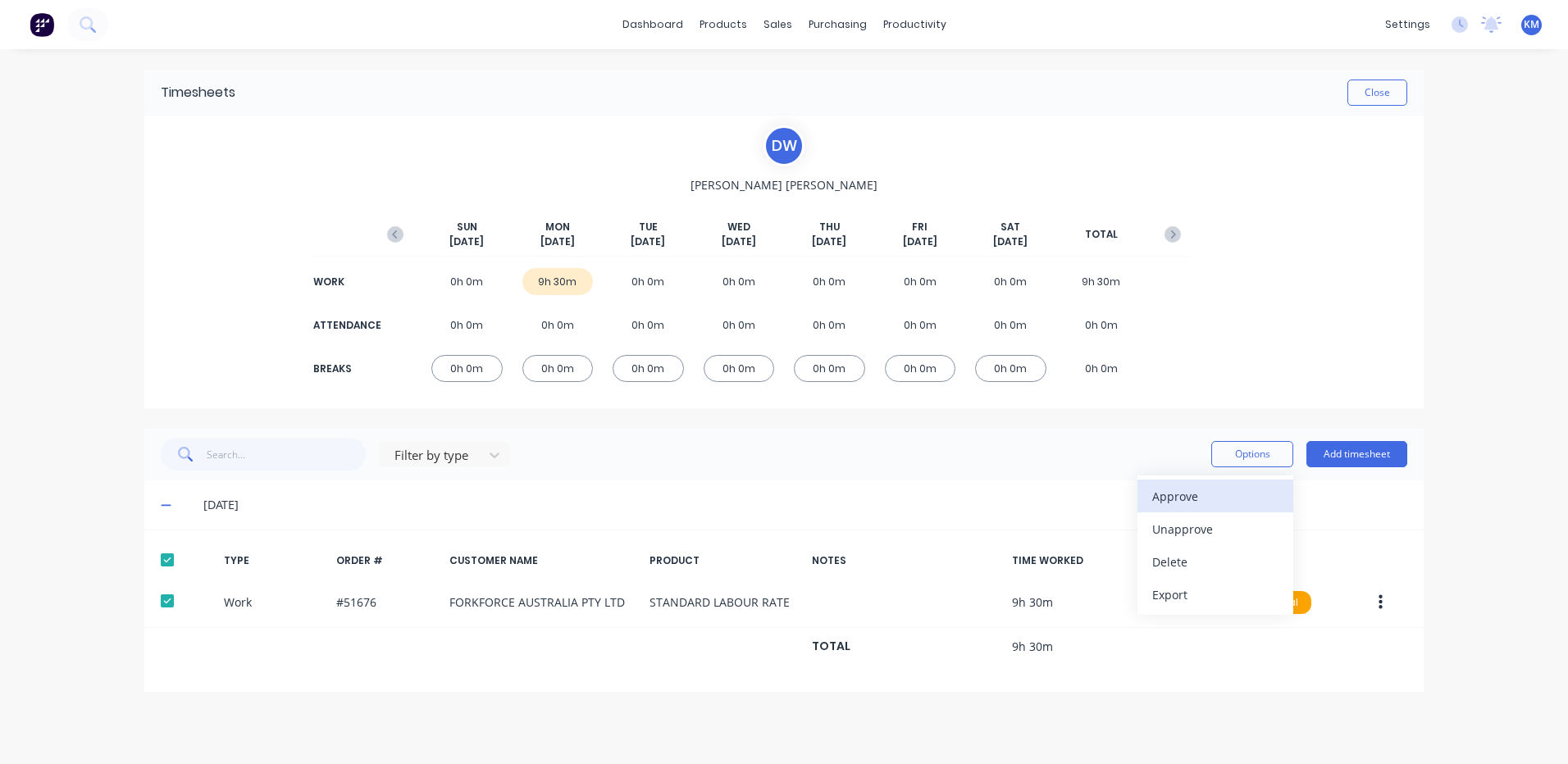
click at [1208, 484] on div "Approve" at bounding box center [1216, 496] width 126 height 24
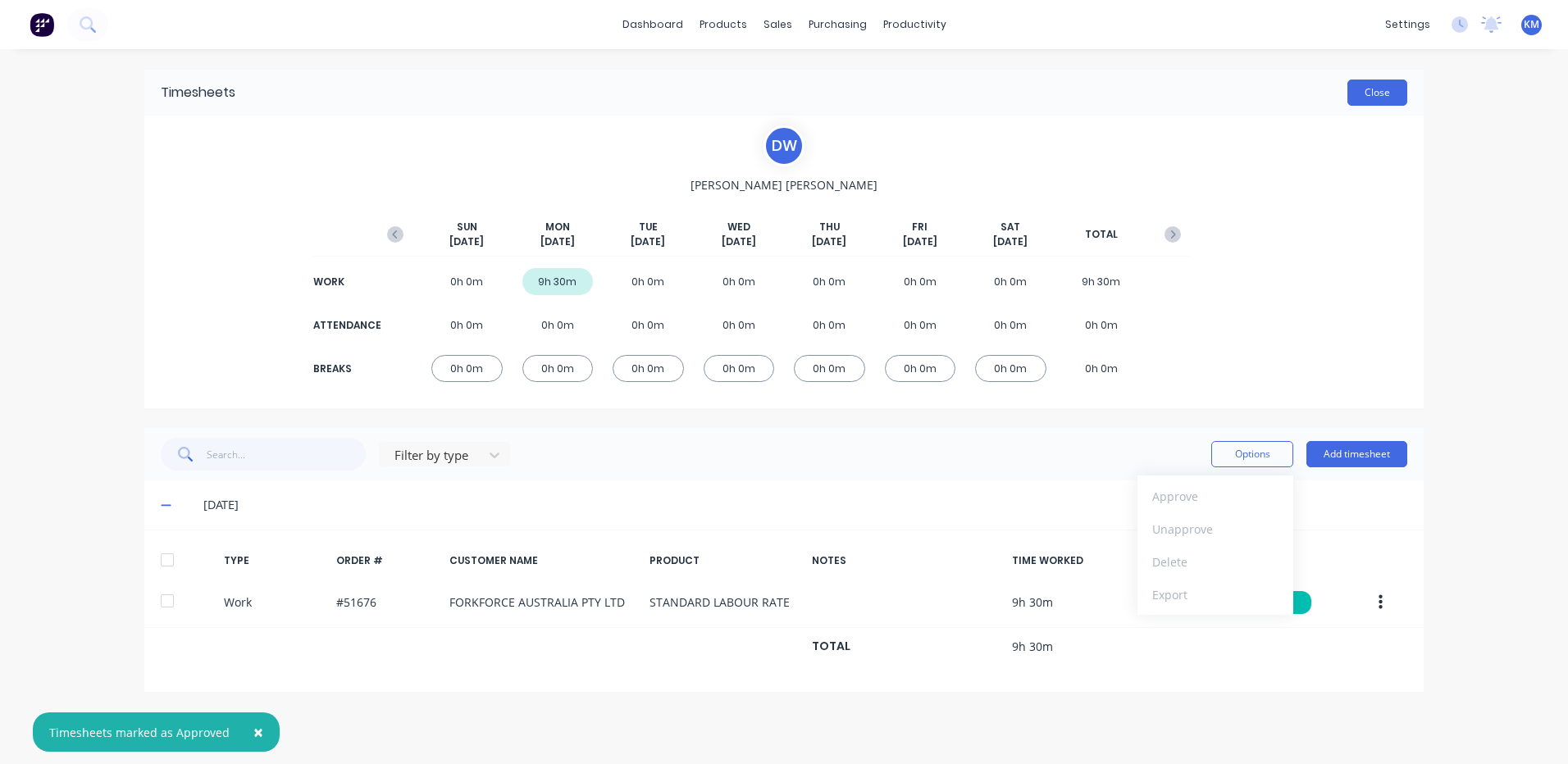
click at [1389, 103] on button "Close" at bounding box center [1377, 92] width 60 height 26
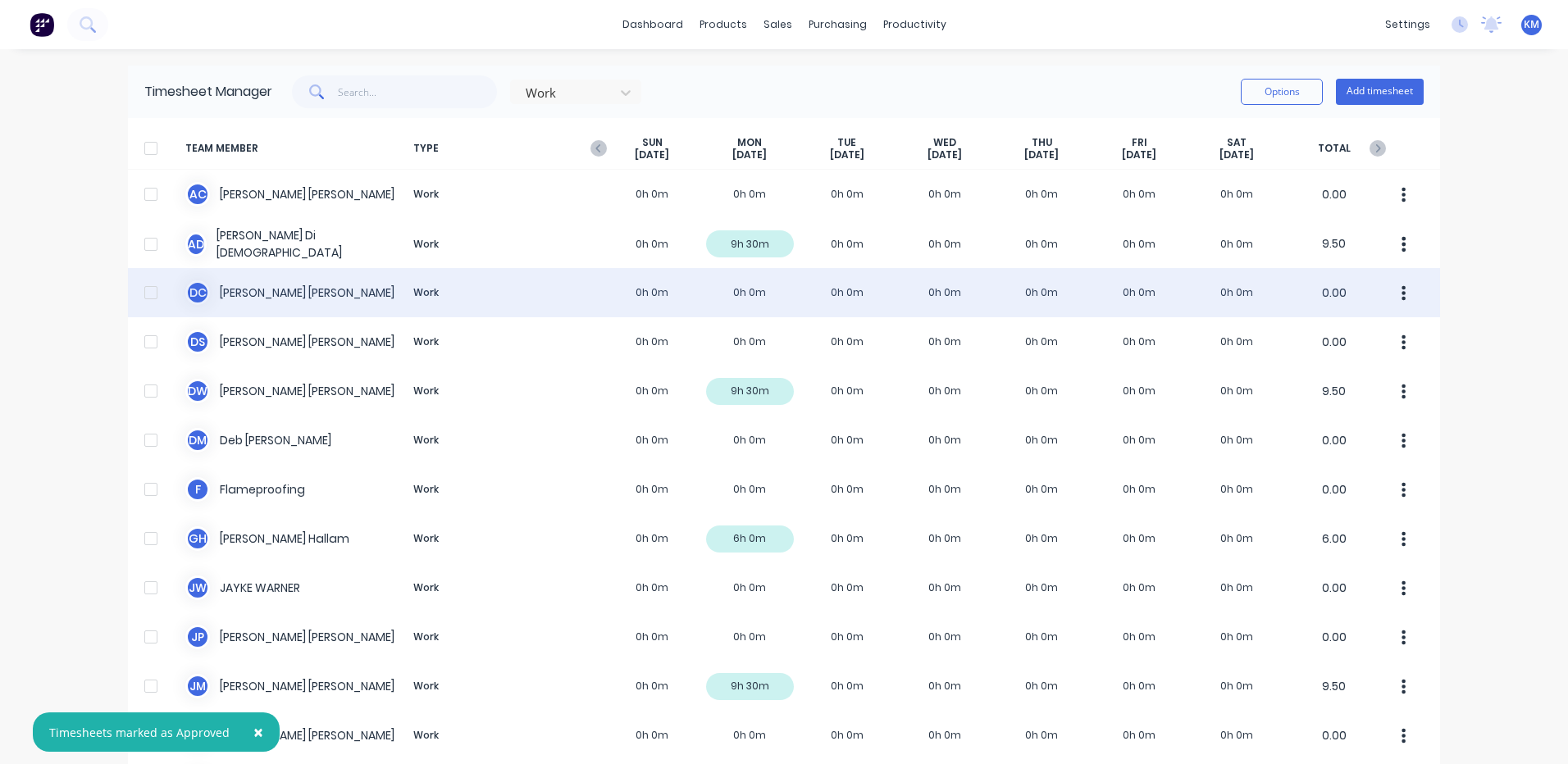
click at [1001, 280] on div "D C [PERSON_NAME] Work 0h 0m 0h 0m 0h 0m 0h 0m 0h 0m 0h 0m 0h 0m 0.00" at bounding box center [784, 292] width 1312 height 49
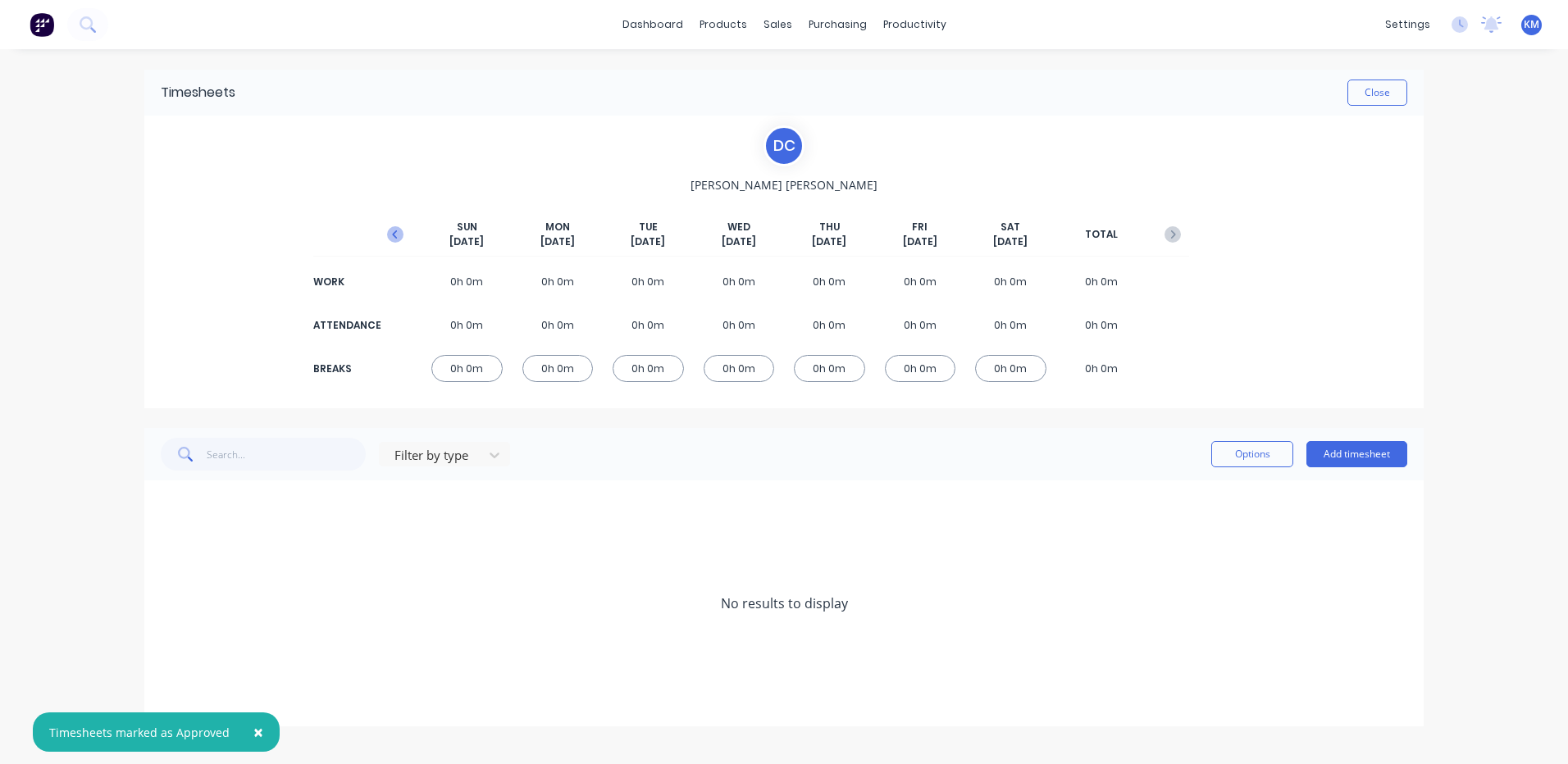
click at [380, 230] on button "button" at bounding box center [395, 235] width 33 height 30
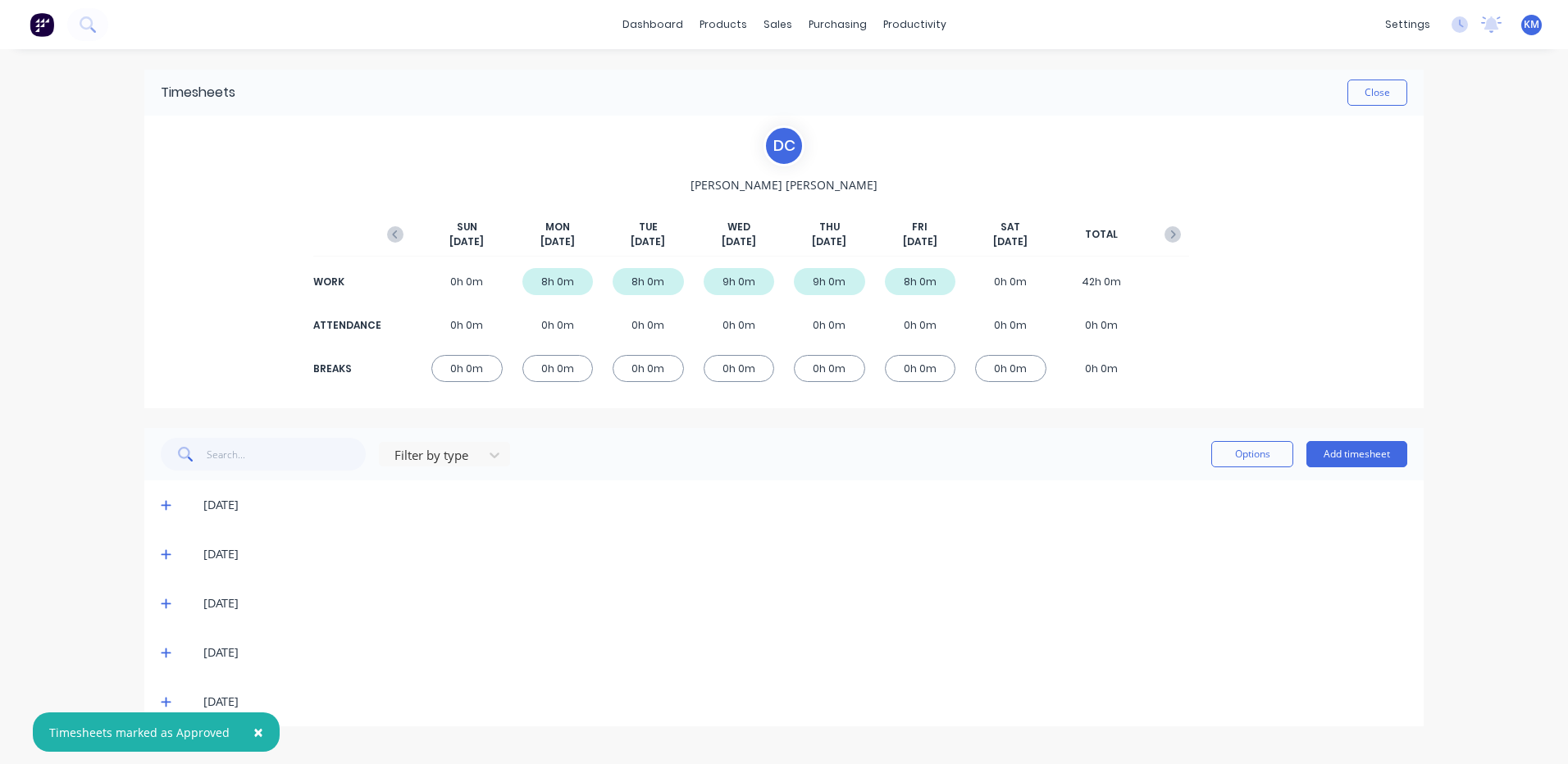
click at [163, 700] on icon at bounding box center [166, 702] width 11 height 11
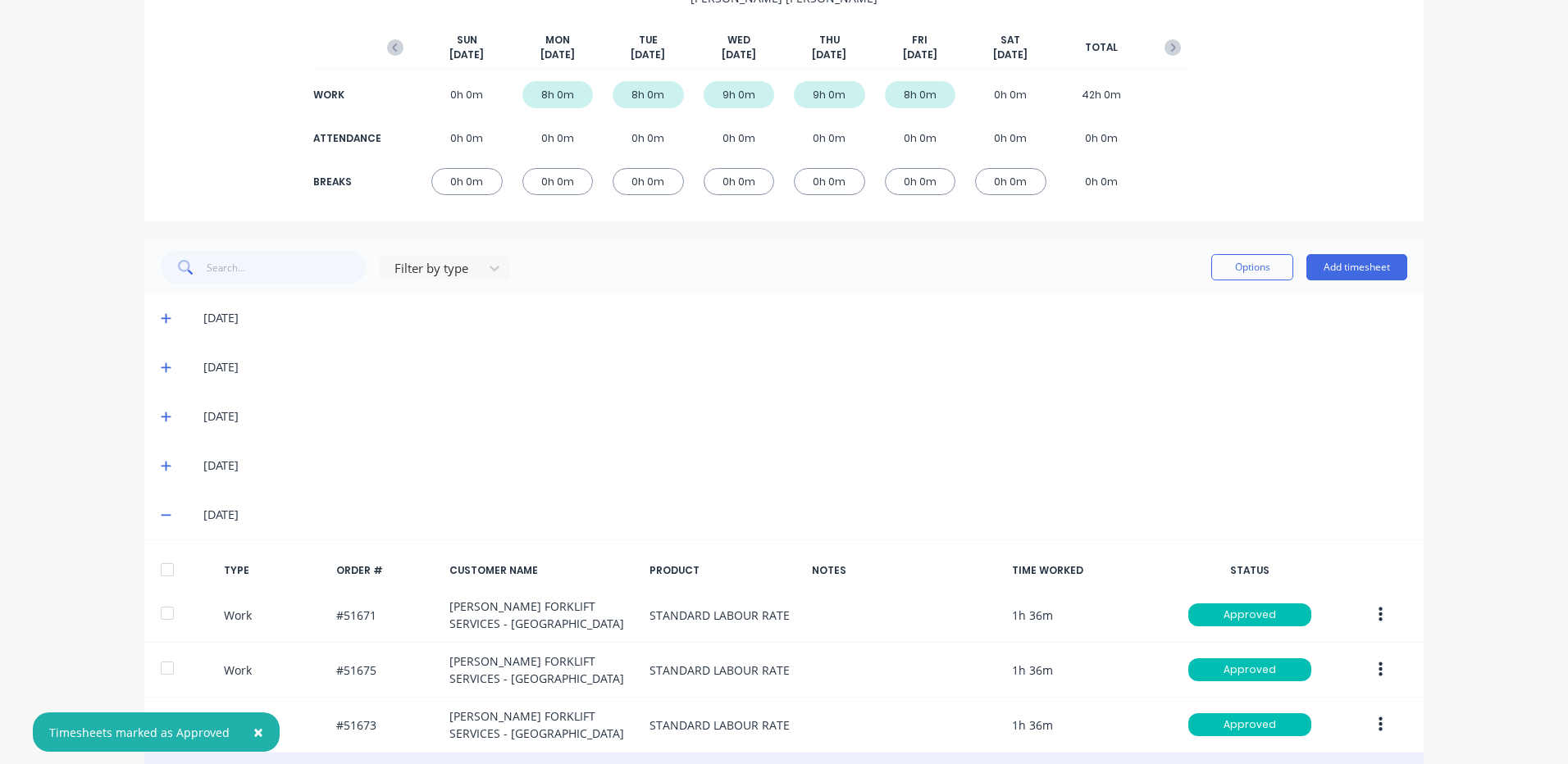
scroll to position [370, 0]
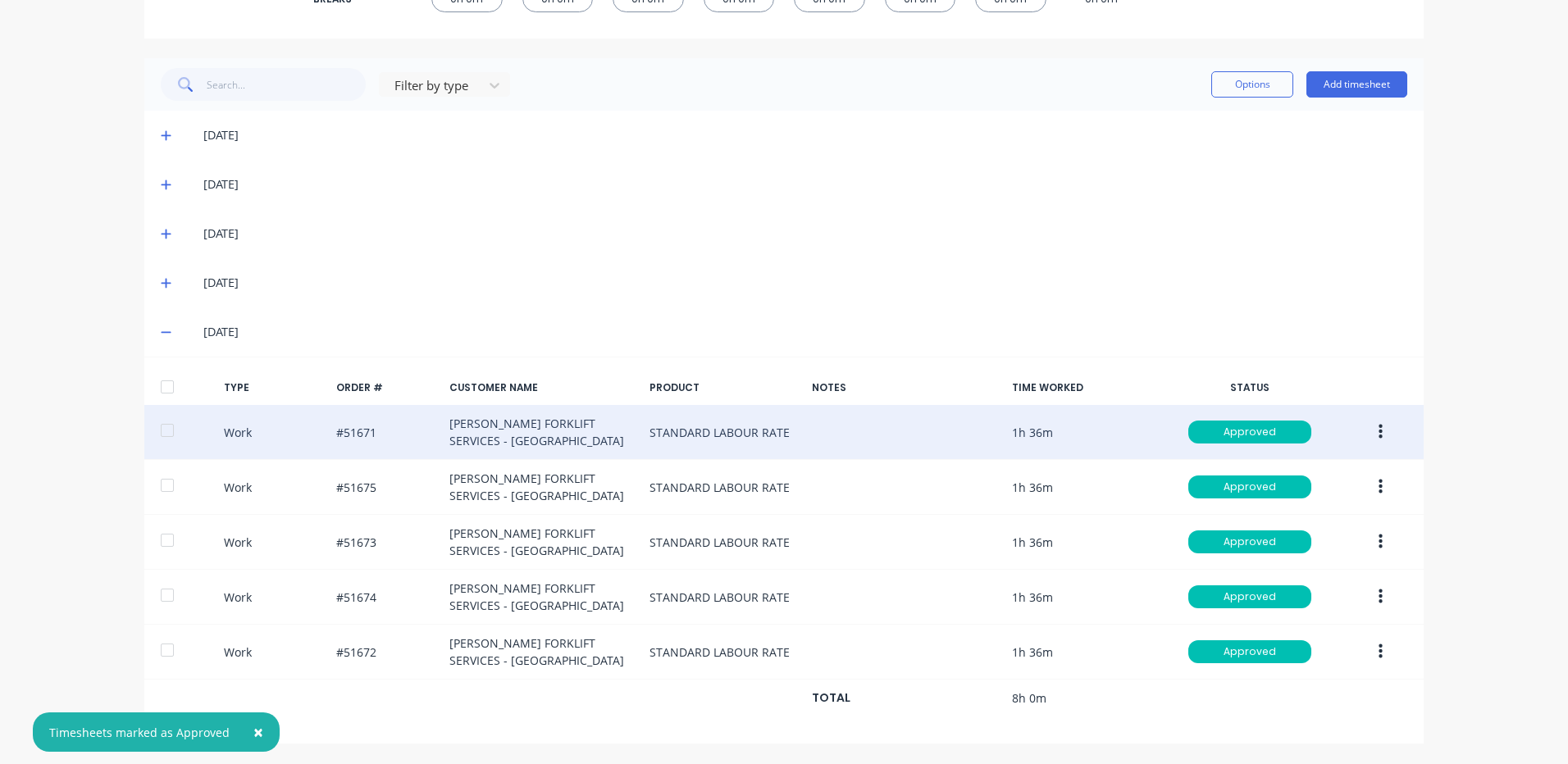
click at [1378, 423] on button "button" at bounding box center [1380, 432] width 38 height 30
click at [1322, 410] on div "Duplicate" at bounding box center [1322, 403] width 126 height 24
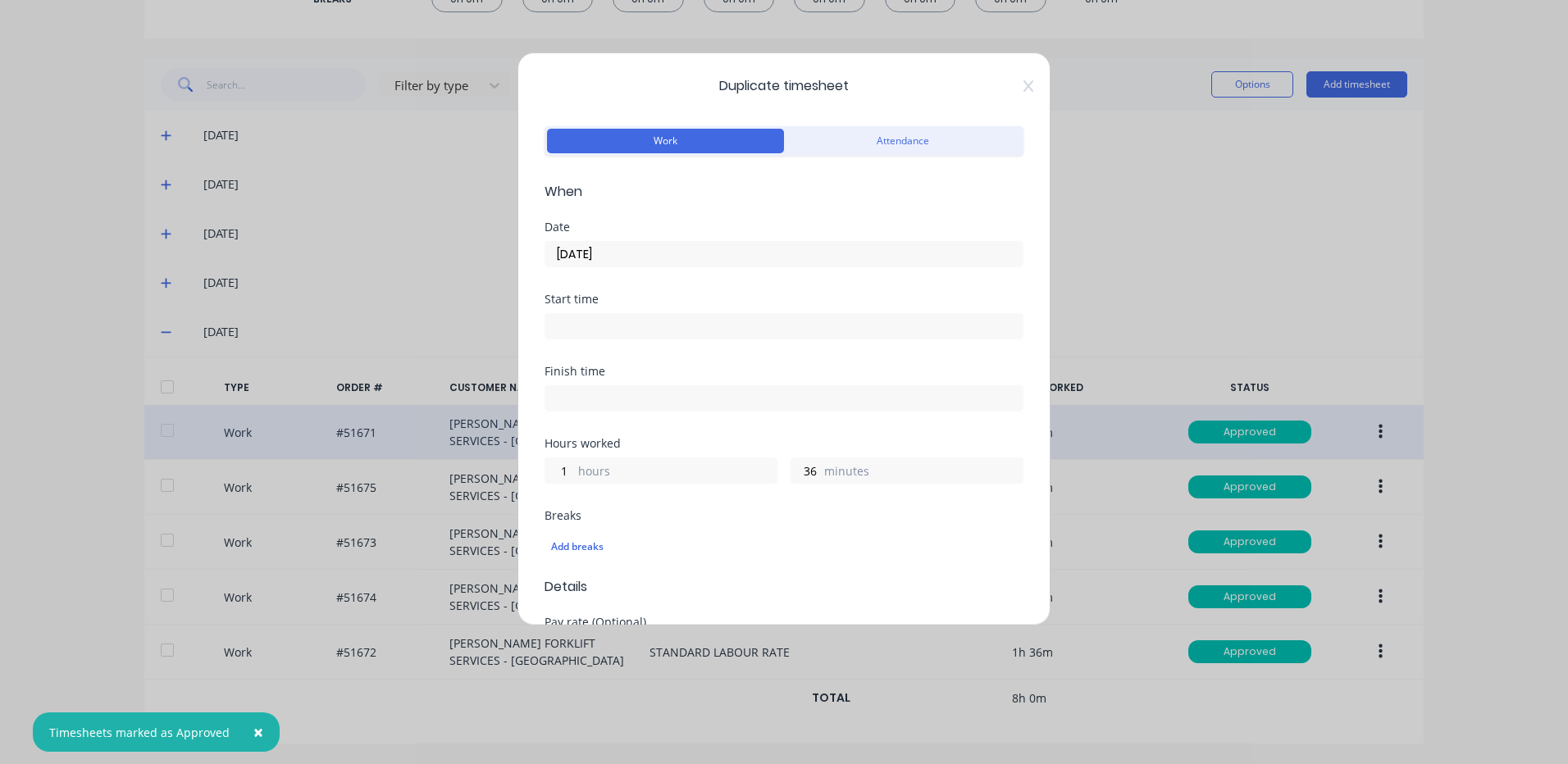
click at [785, 249] on input "[DATE]" at bounding box center [784, 255] width 478 height 25
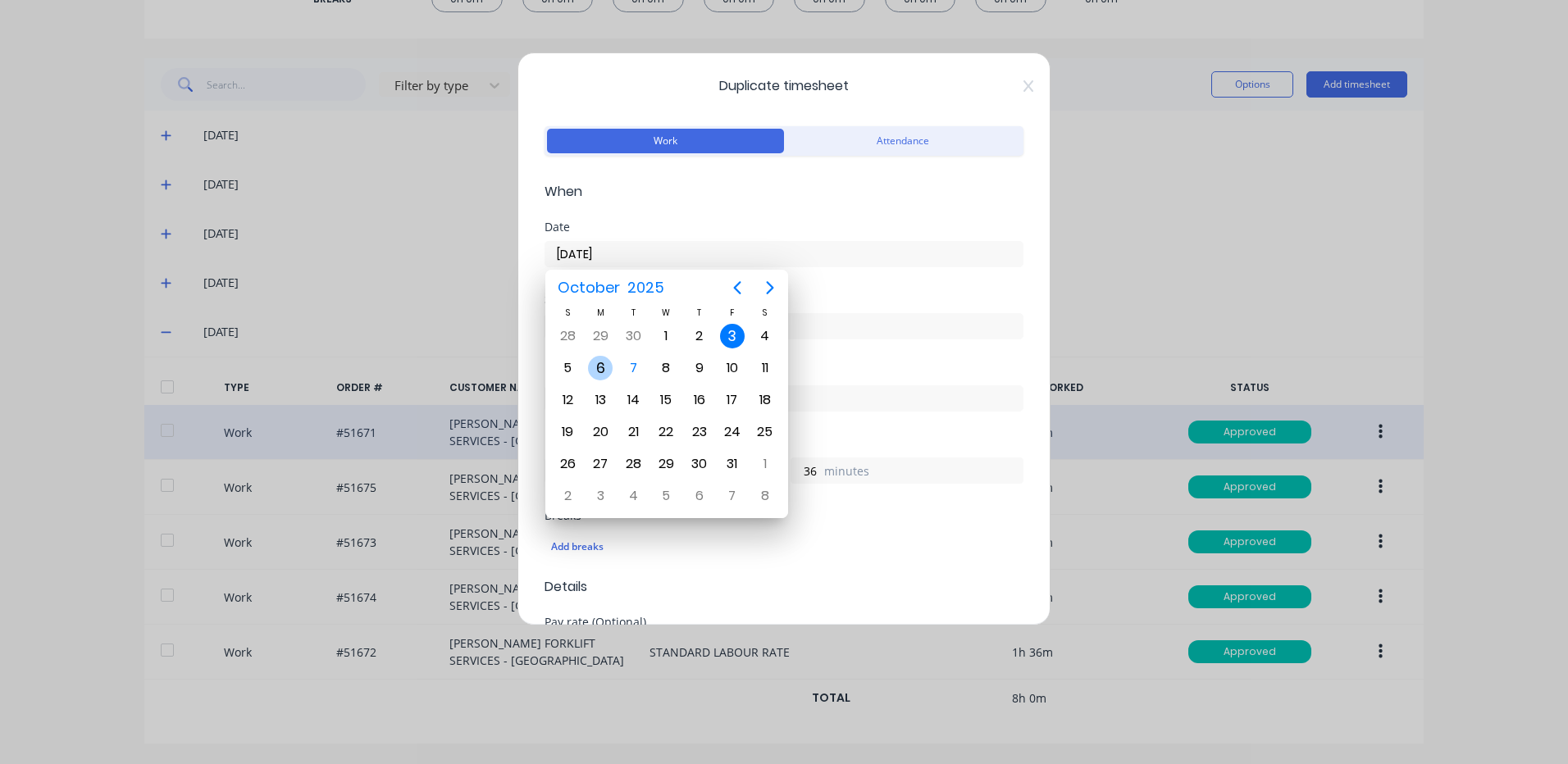
click at [609, 371] on div "6" at bounding box center [600, 369] width 25 height 25
type input "[DATE]"
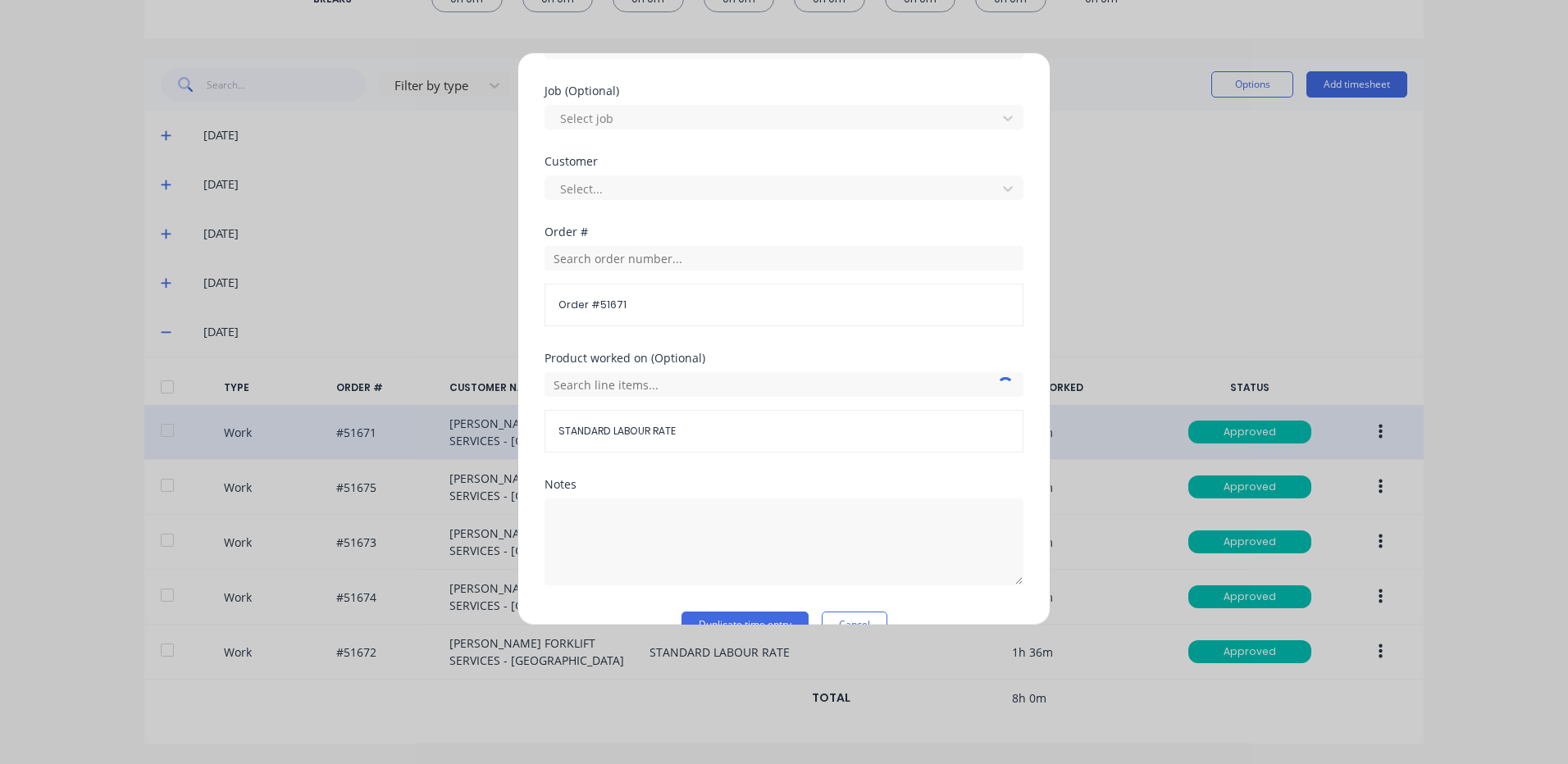
scroll to position [708, 0]
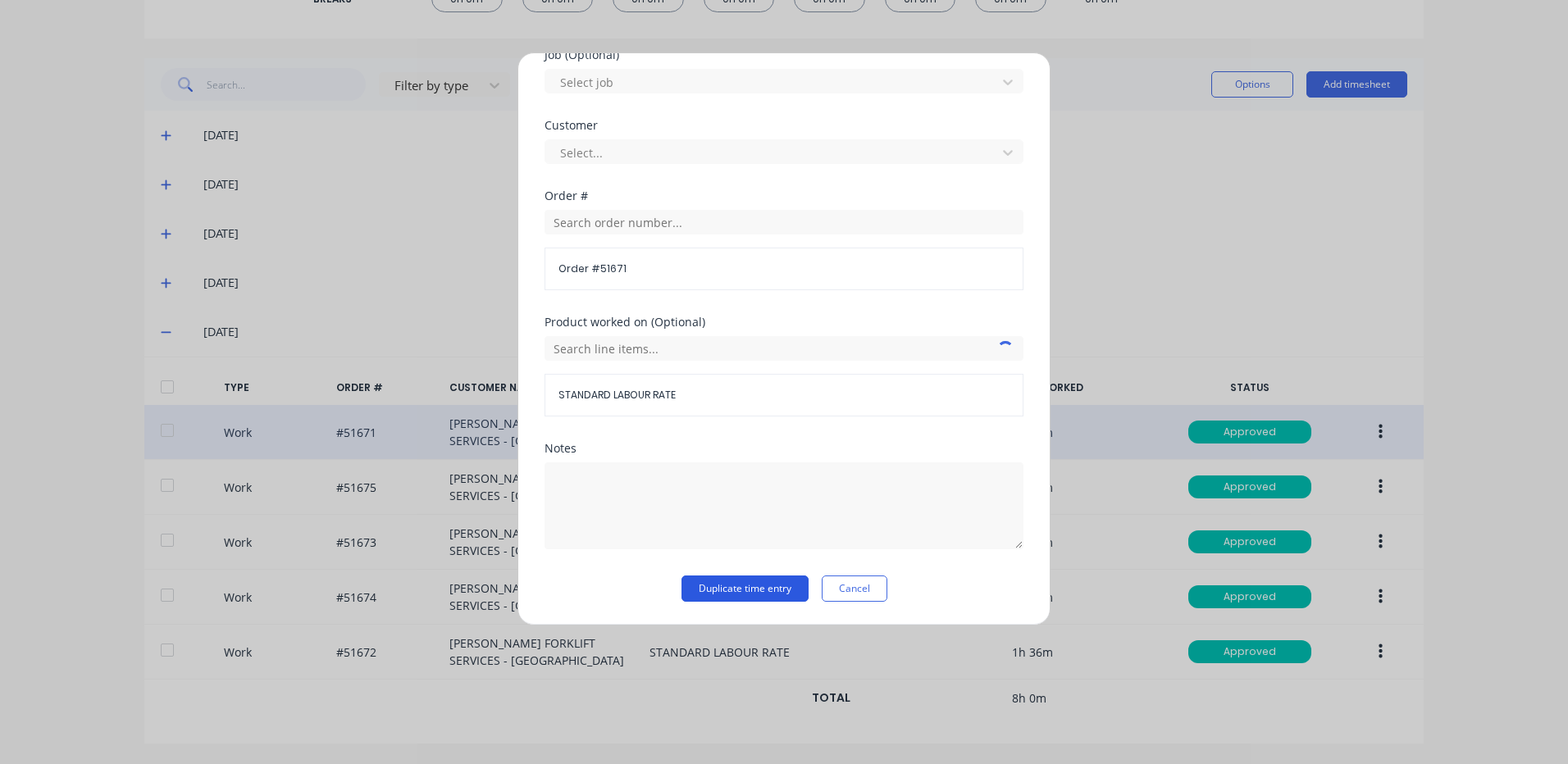
click at [745, 580] on button "Duplicate time entry" at bounding box center [745, 588] width 127 height 26
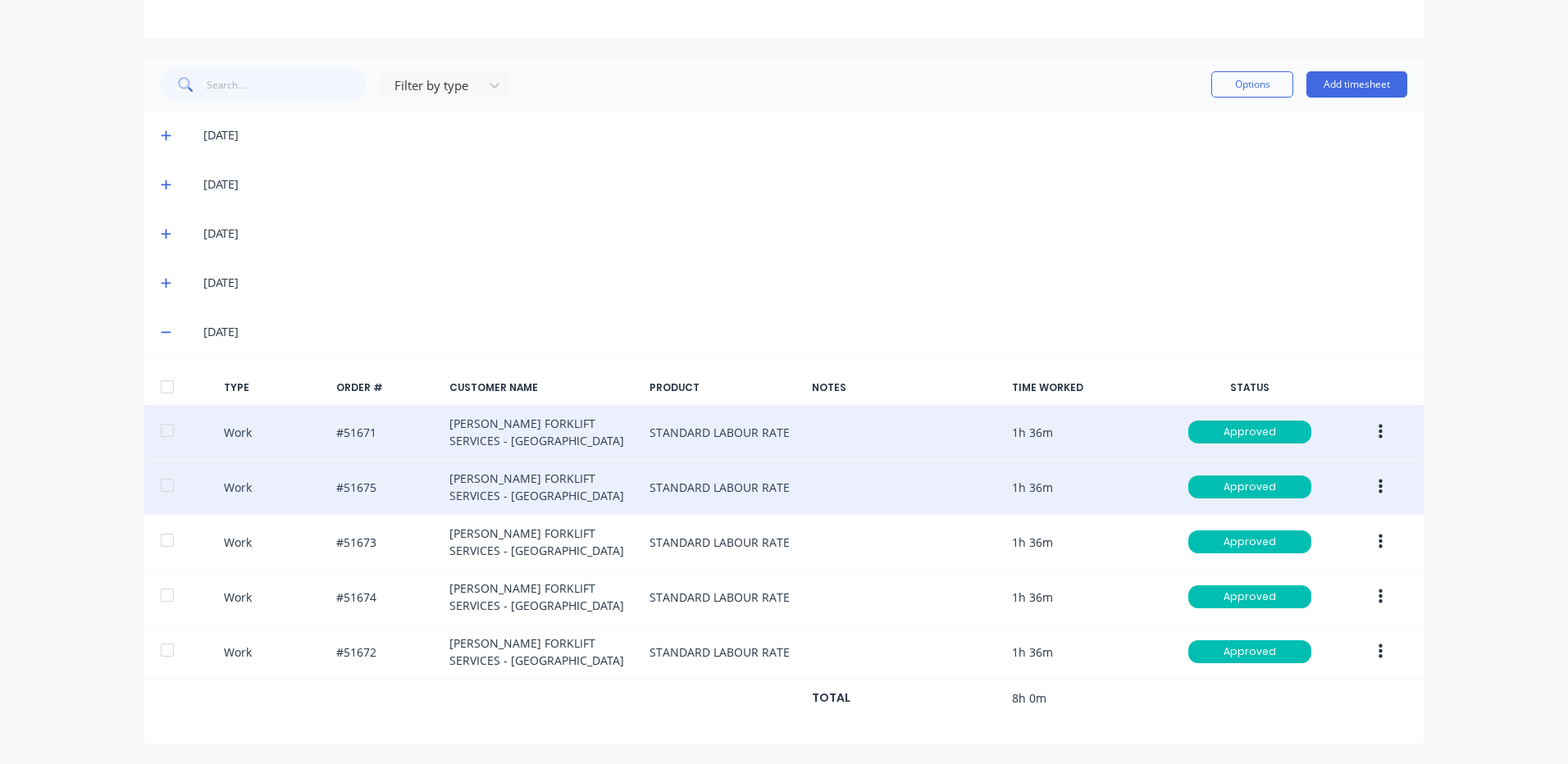
click at [1378, 483] on icon "button" at bounding box center [1380, 486] width 4 height 14
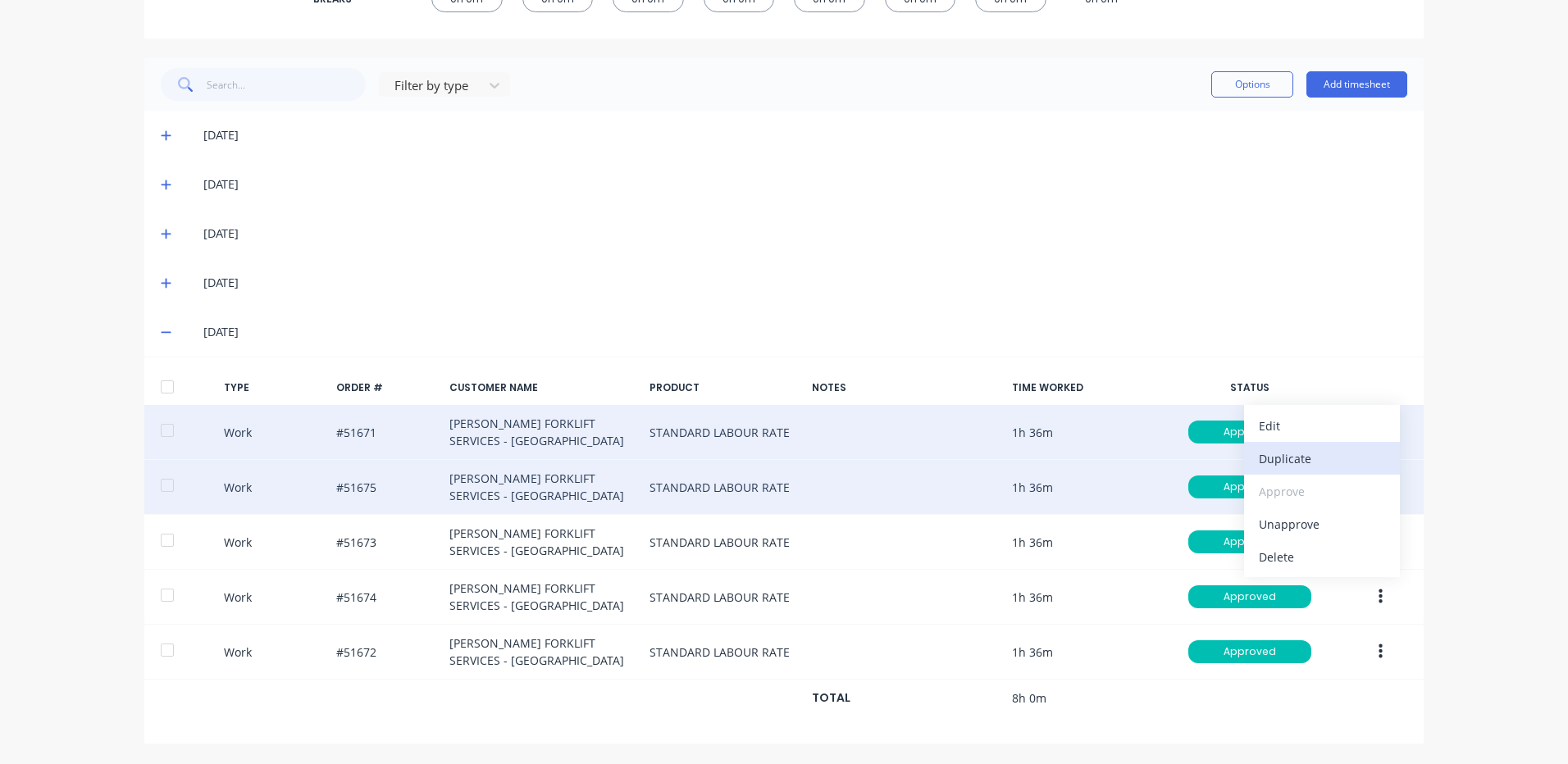
click at [1312, 459] on div "Duplicate" at bounding box center [1322, 459] width 126 height 24
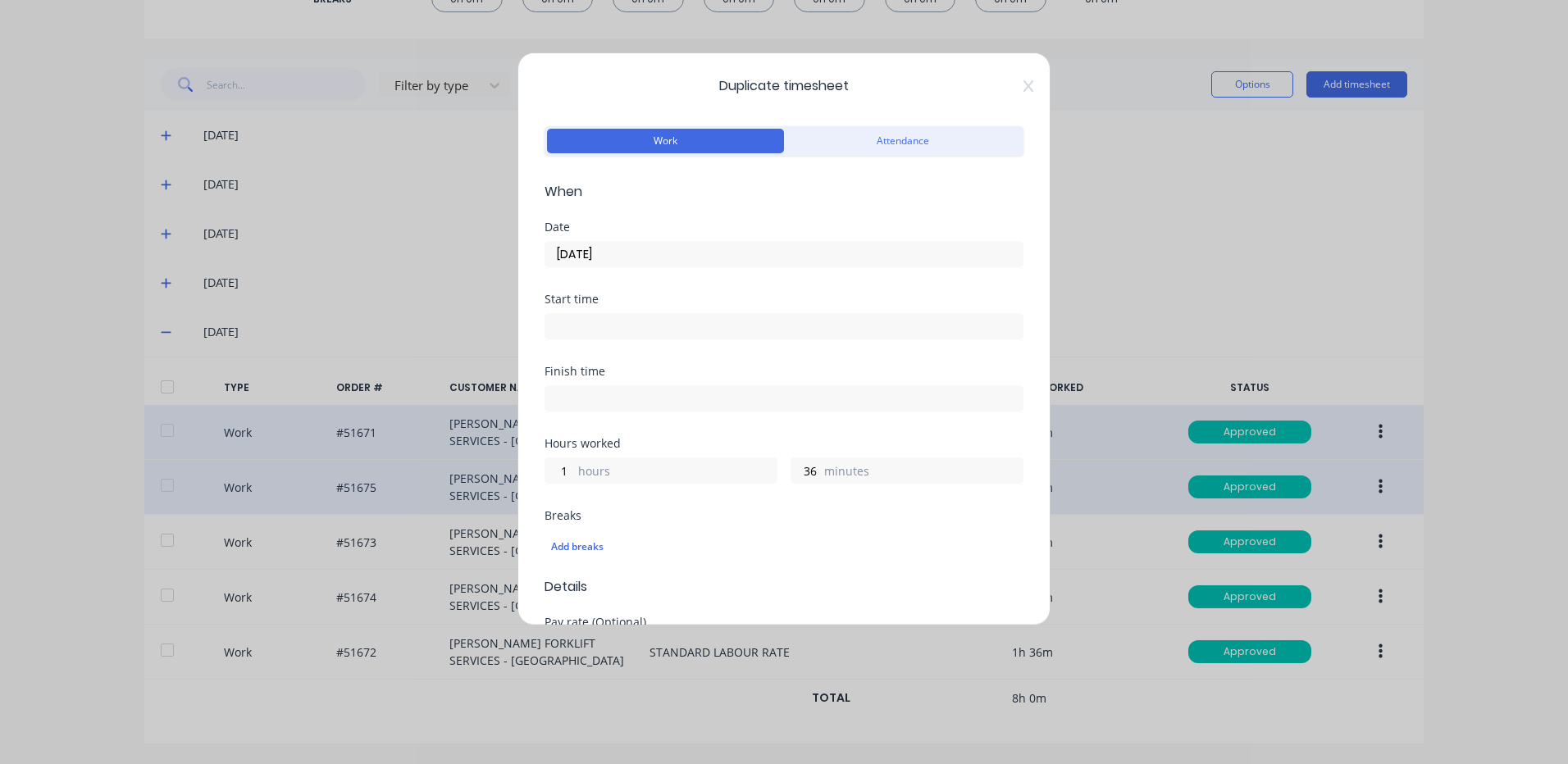
click at [689, 258] on input "[DATE]" at bounding box center [784, 255] width 478 height 25
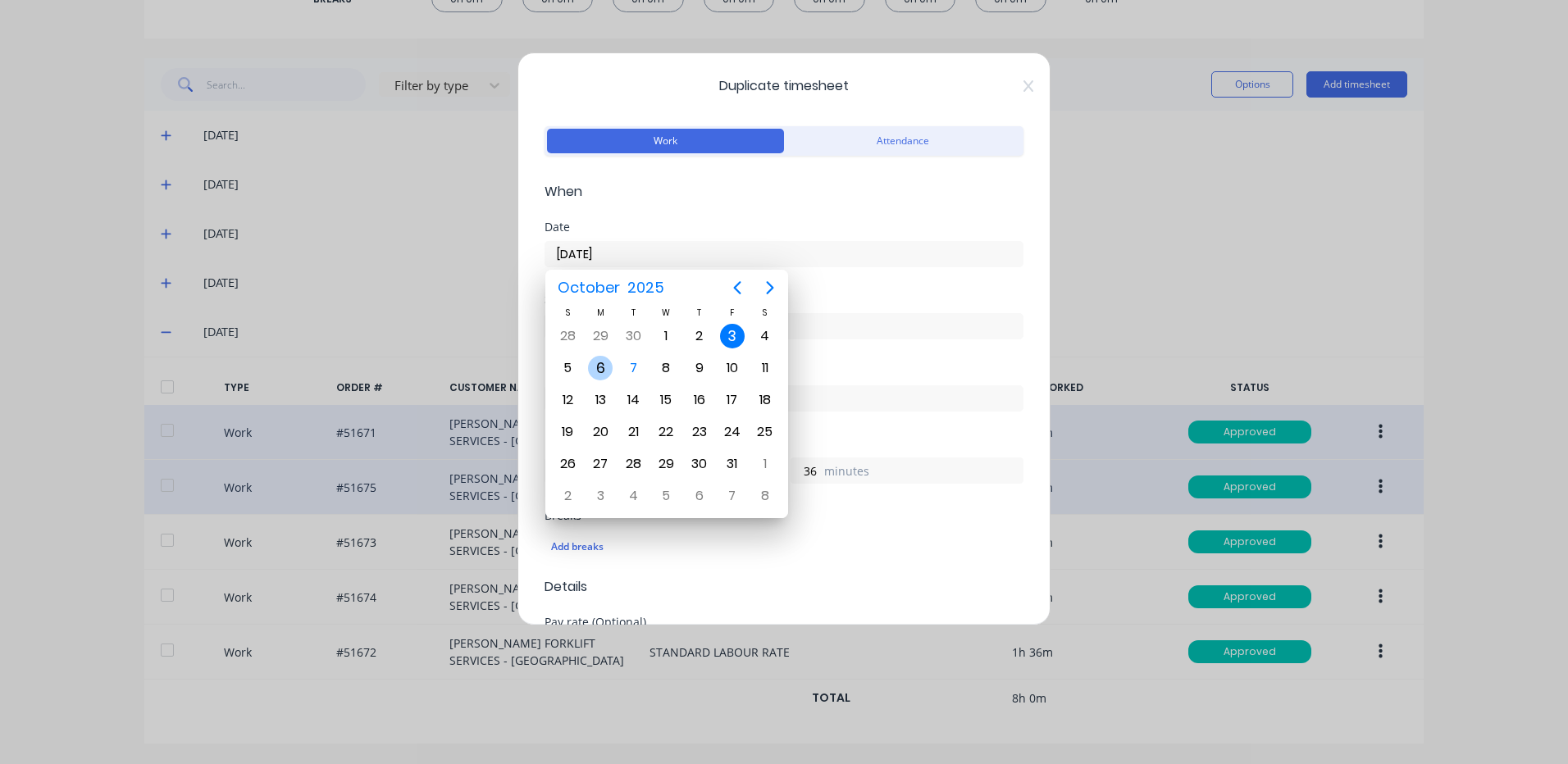
click at [597, 365] on div "6" at bounding box center [600, 369] width 25 height 25
type input "[DATE]"
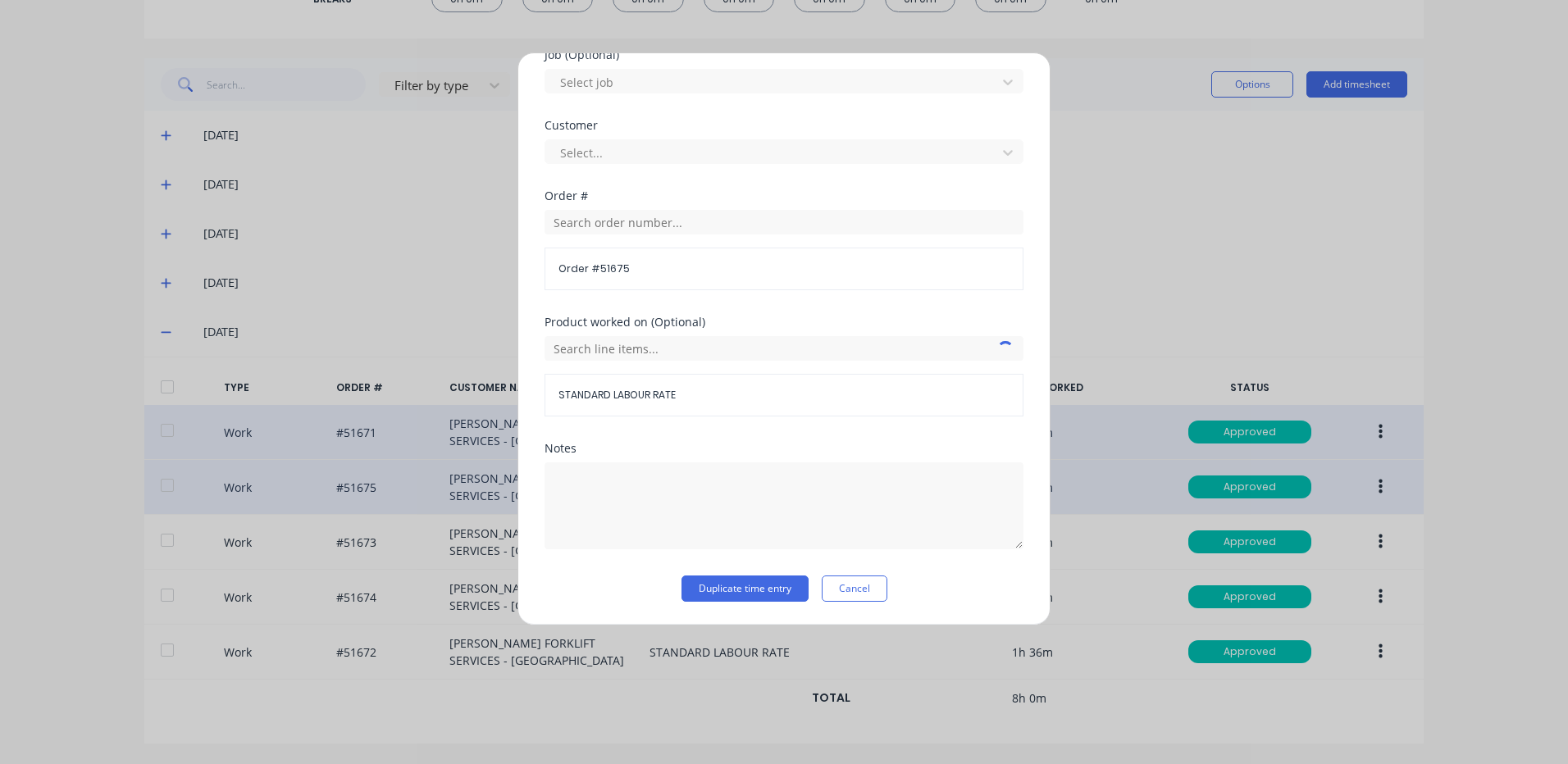
click at [704, 573] on div "Notes" at bounding box center [784, 509] width 479 height 133
click at [706, 574] on div "Notes" at bounding box center [784, 509] width 479 height 133
click at [708, 577] on button "Duplicate time entry" at bounding box center [745, 588] width 127 height 26
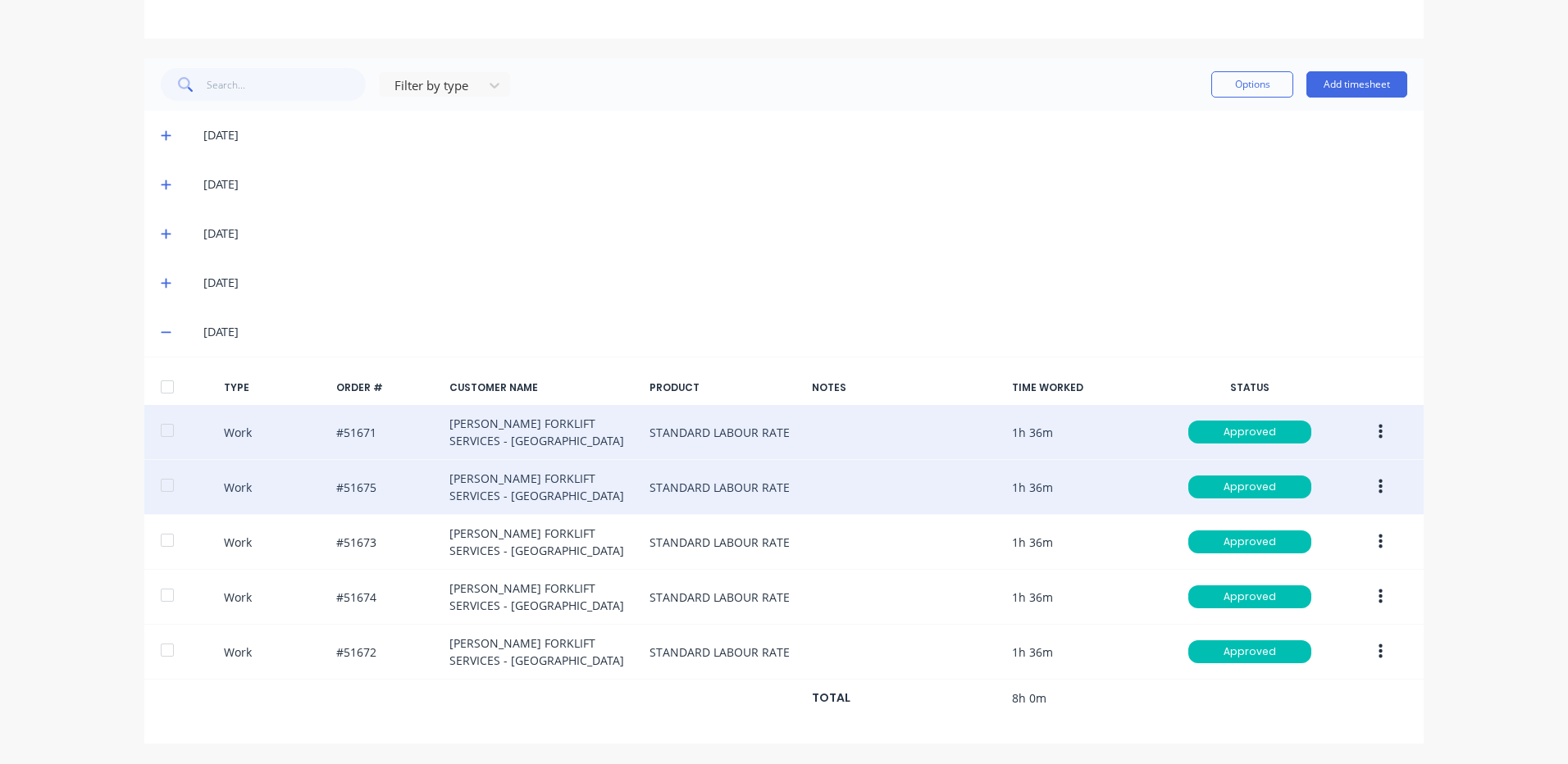
click at [1378, 540] on icon "button" at bounding box center [1380, 542] width 4 height 18
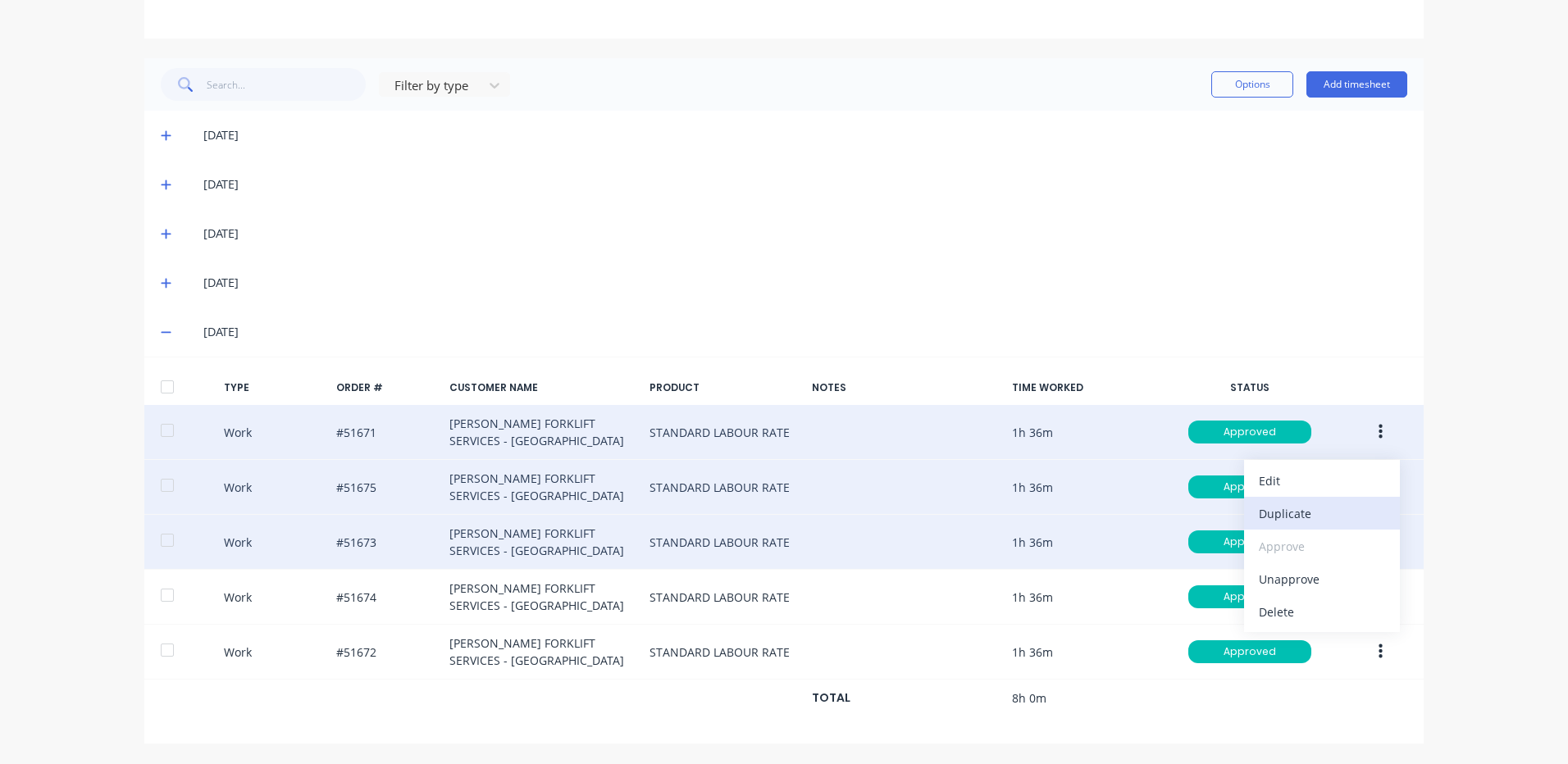
click at [1324, 518] on div "Duplicate" at bounding box center [1322, 513] width 126 height 24
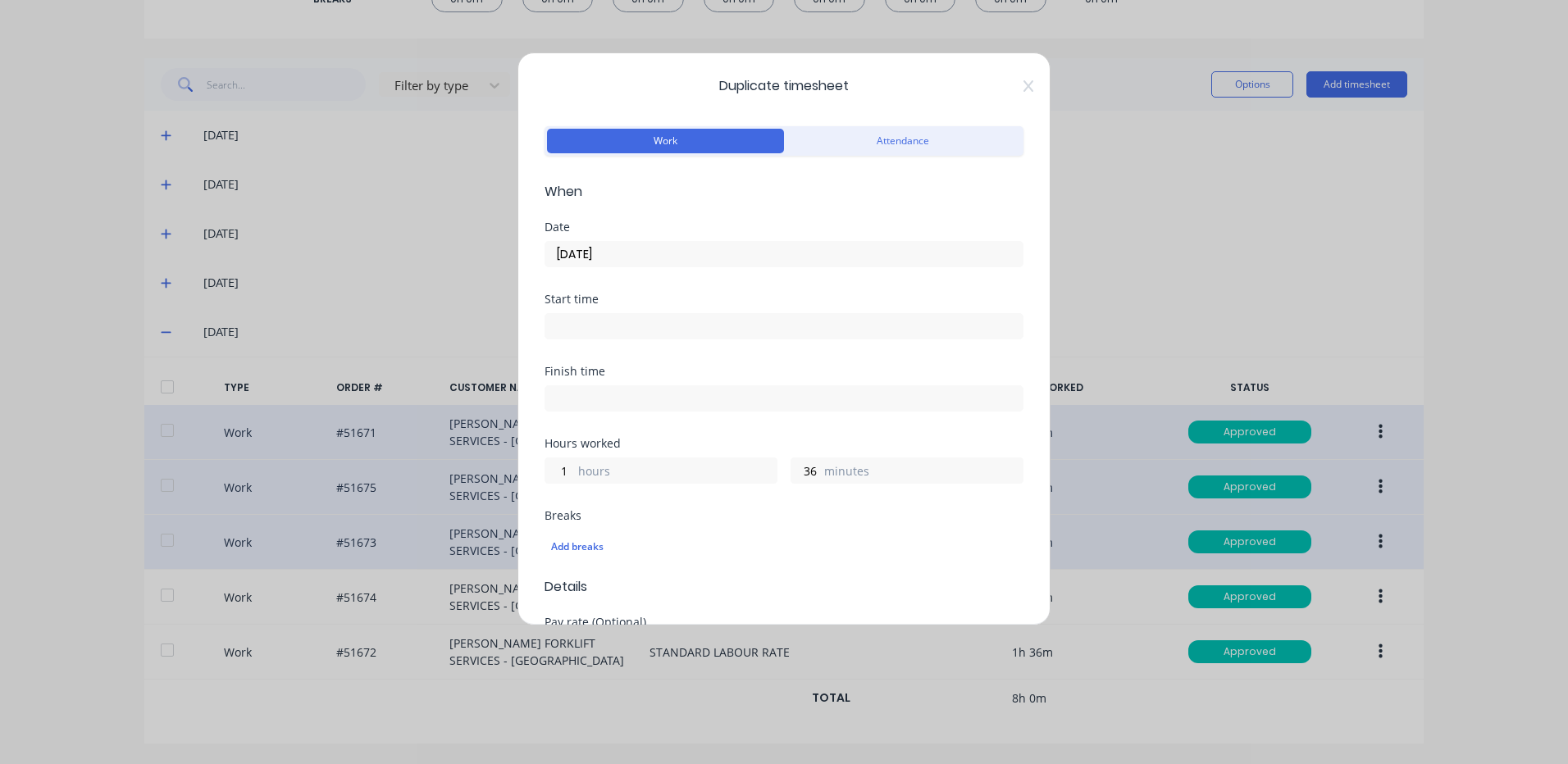
click at [599, 255] on input "[DATE]" at bounding box center [784, 255] width 478 height 25
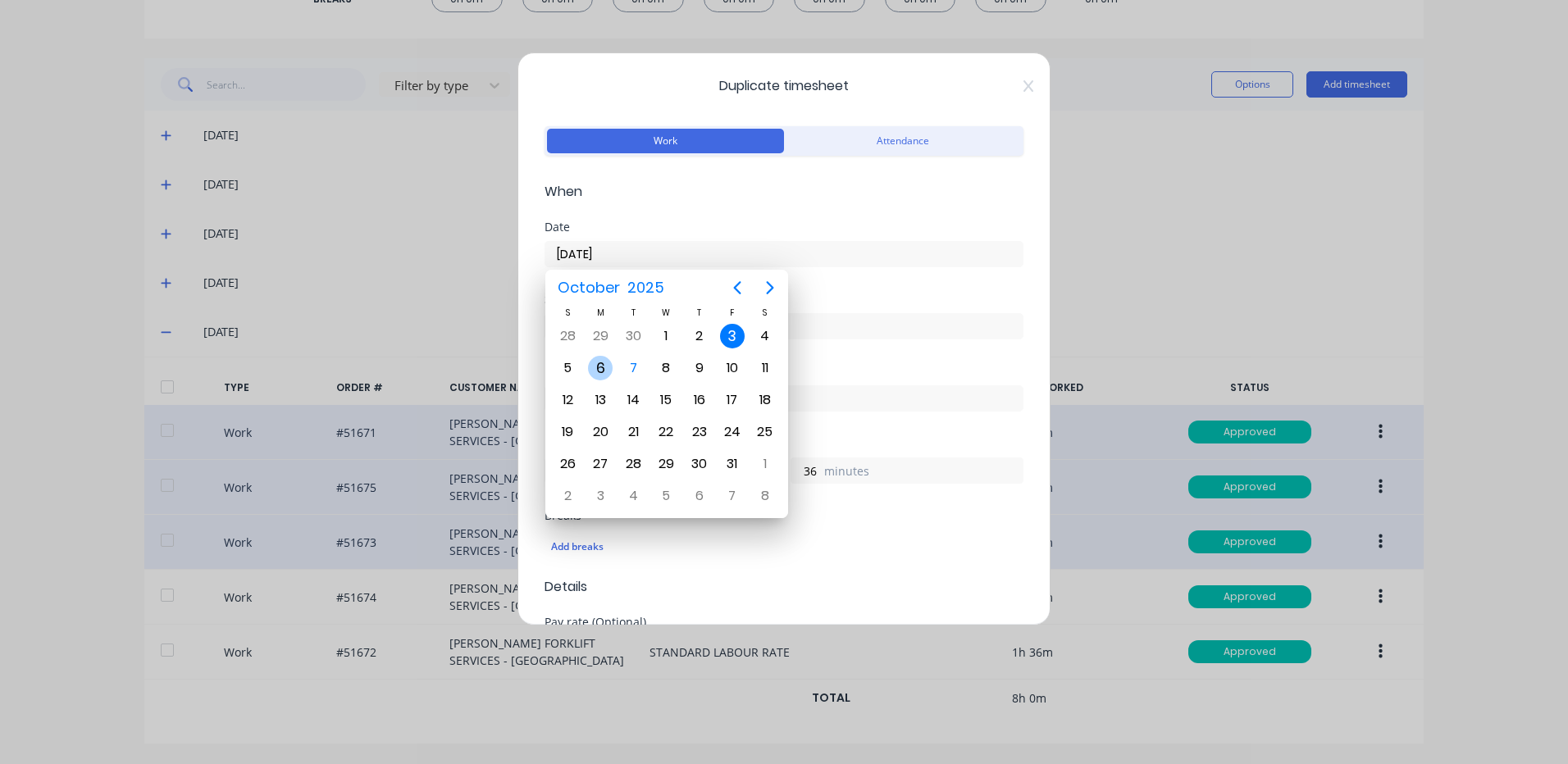
click at [609, 372] on div "6" at bounding box center [600, 369] width 25 height 25
type input "[DATE]"
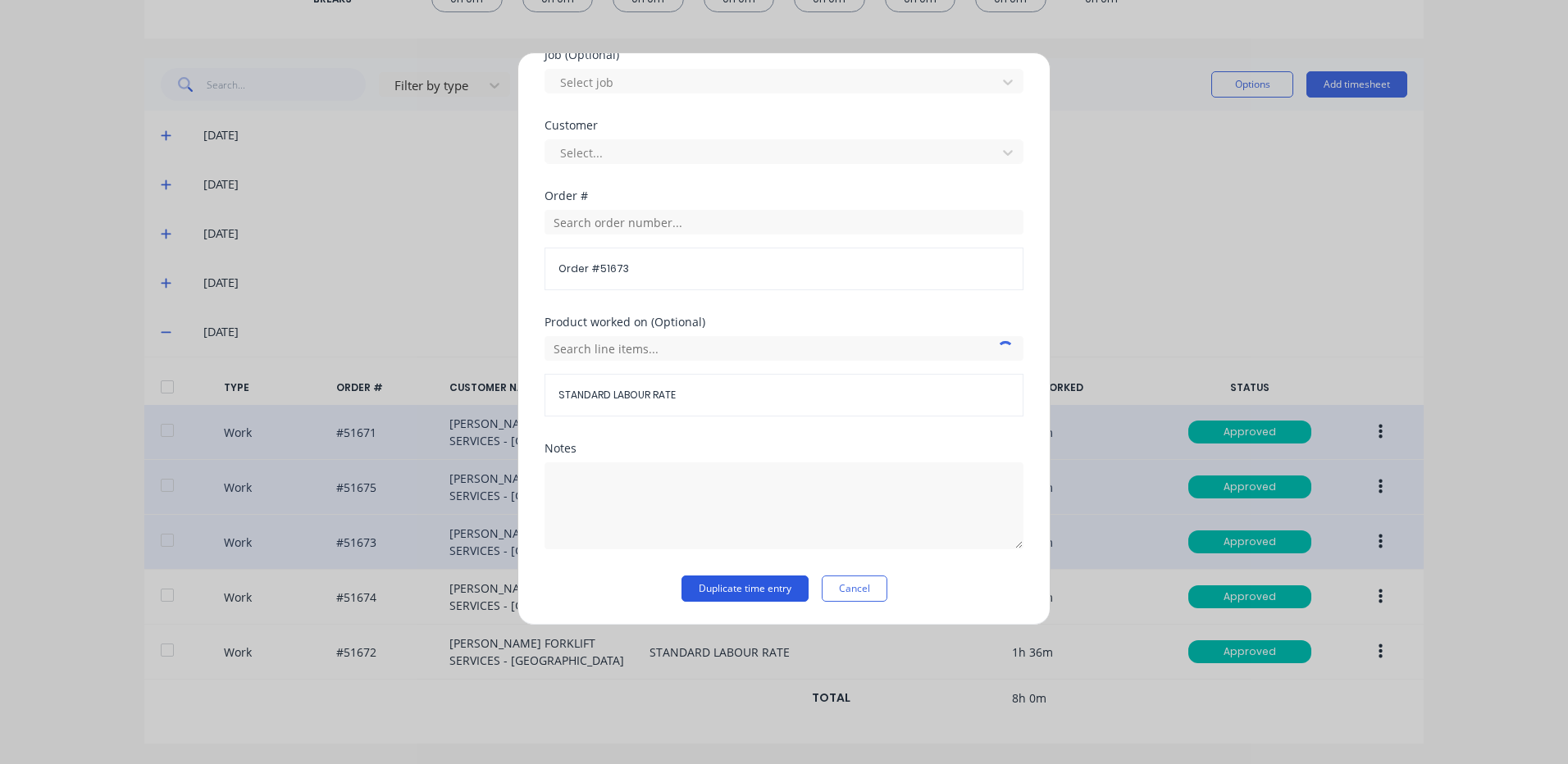
click at [721, 577] on button "Duplicate time entry" at bounding box center [745, 588] width 127 height 26
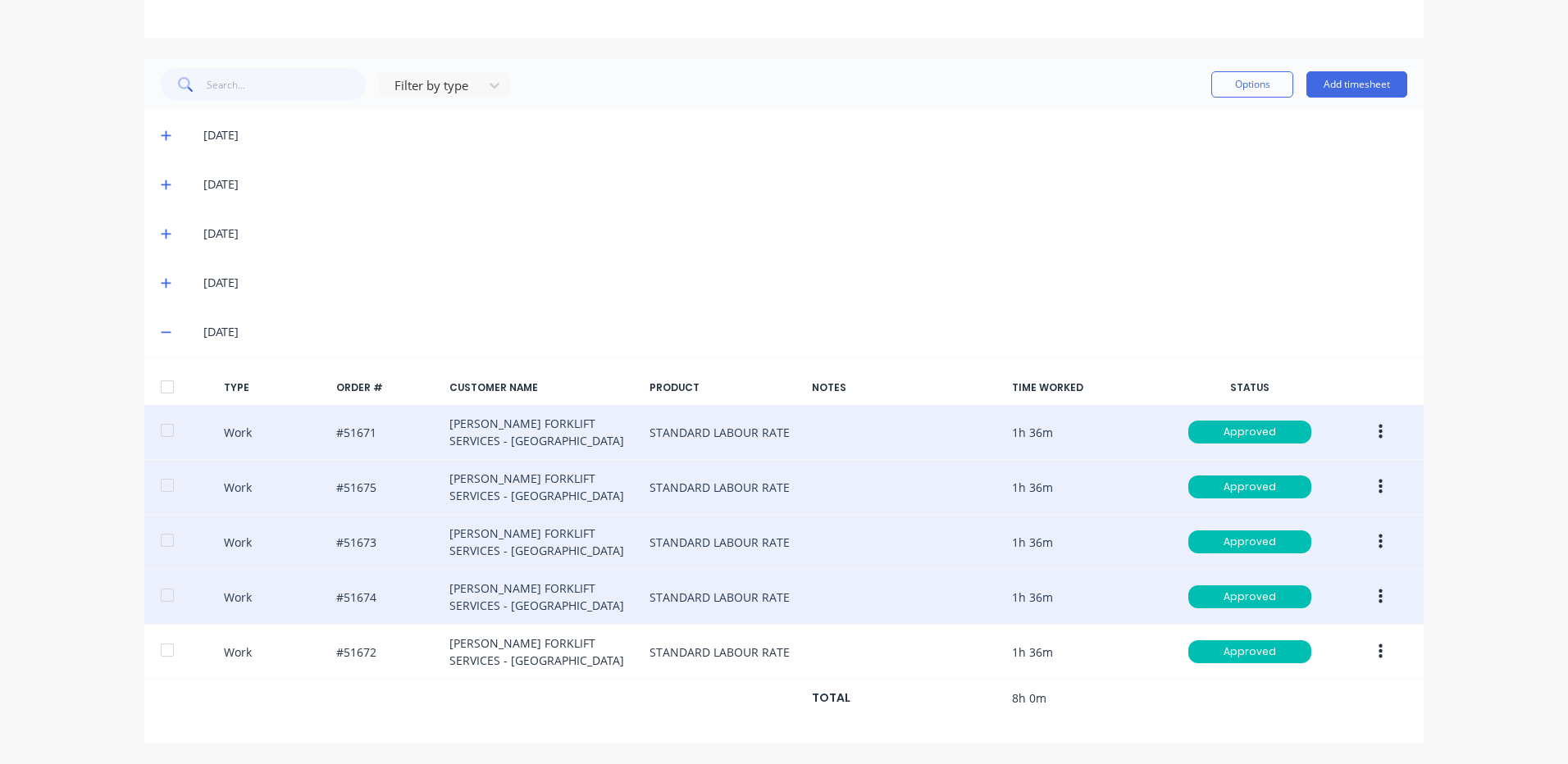
click at [1378, 592] on icon "button" at bounding box center [1380, 596] width 4 height 14
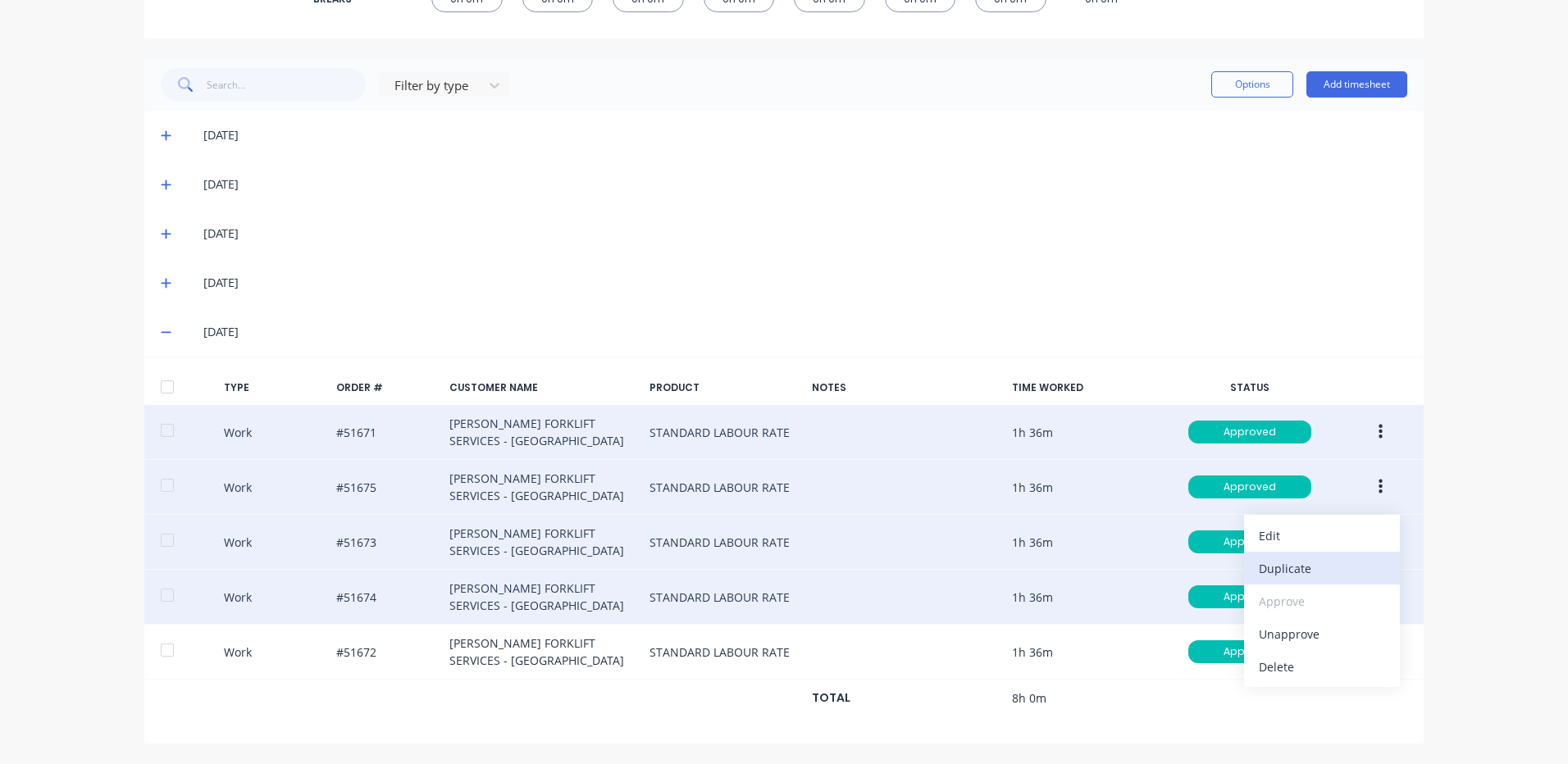
click at [1313, 578] on div "Duplicate" at bounding box center [1322, 569] width 126 height 24
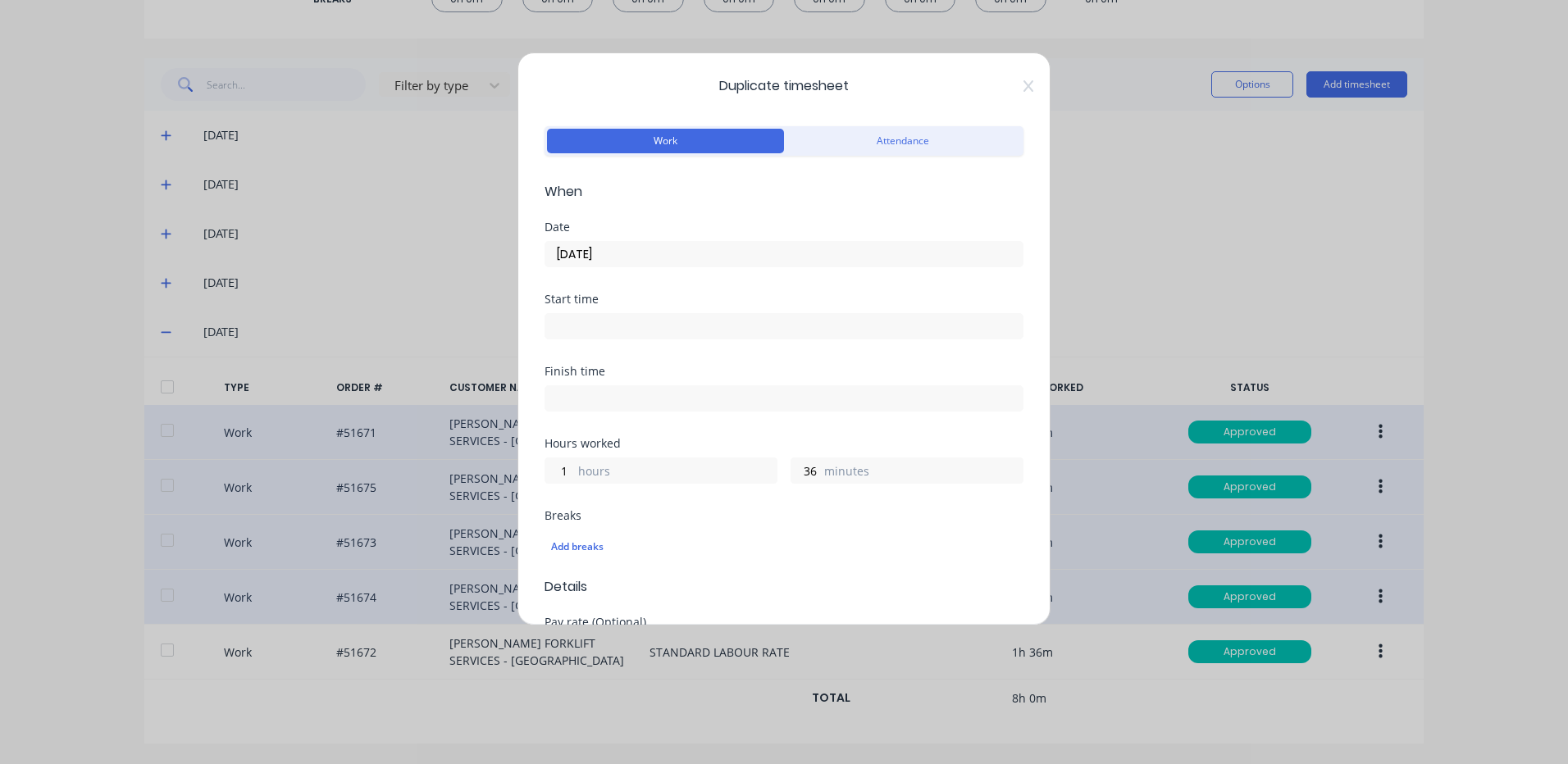
click at [632, 249] on input "[DATE]" at bounding box center [784, 255] width 478 height 25
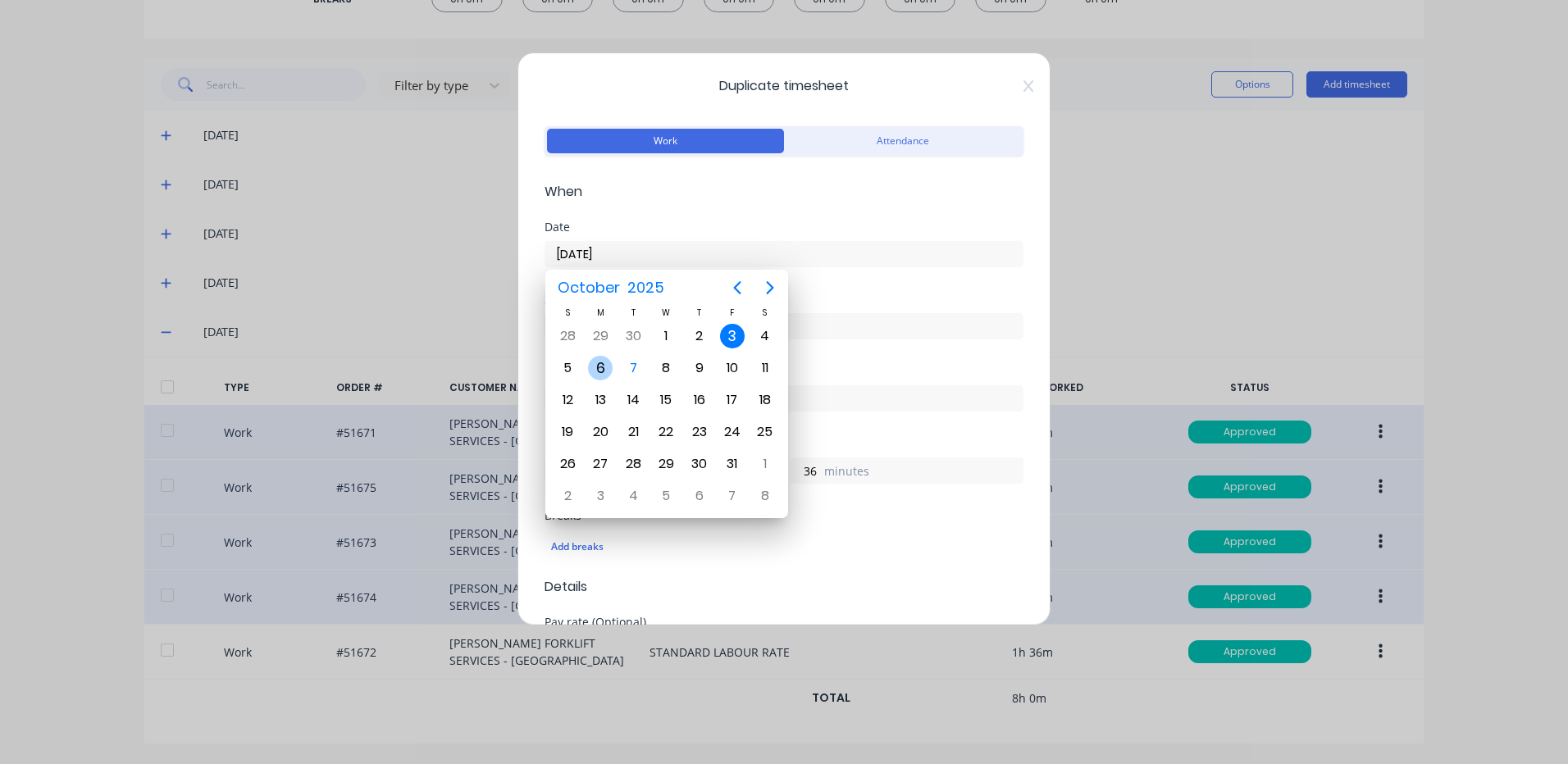
click at [597, 366] on div "6" at bounding box center [600, 369] width 25 height 25
type input "[DATE]"
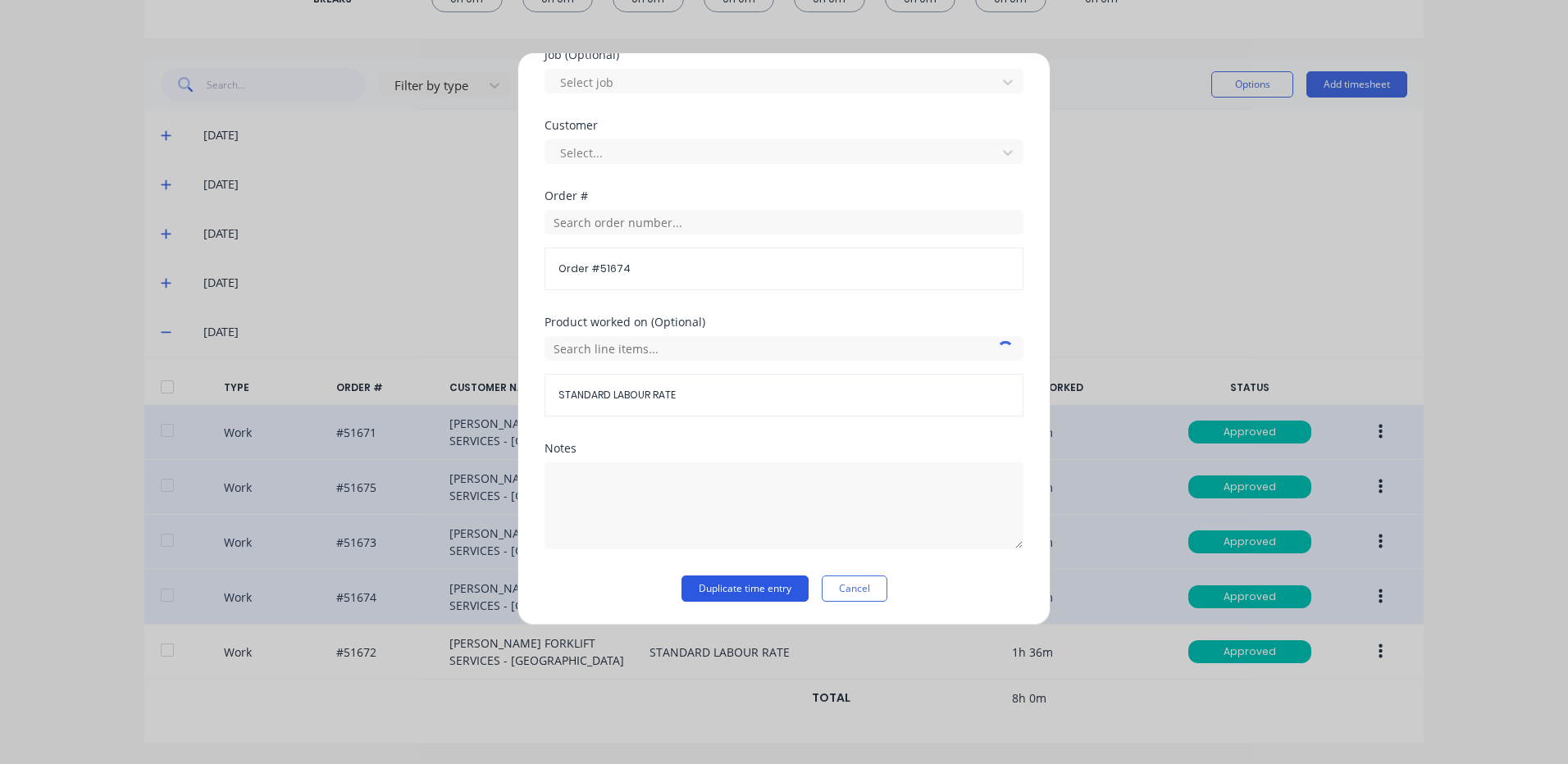
click at [764, 584] on button "Duplicate time entry" at bounding box center [745, 588] width 127 height 26
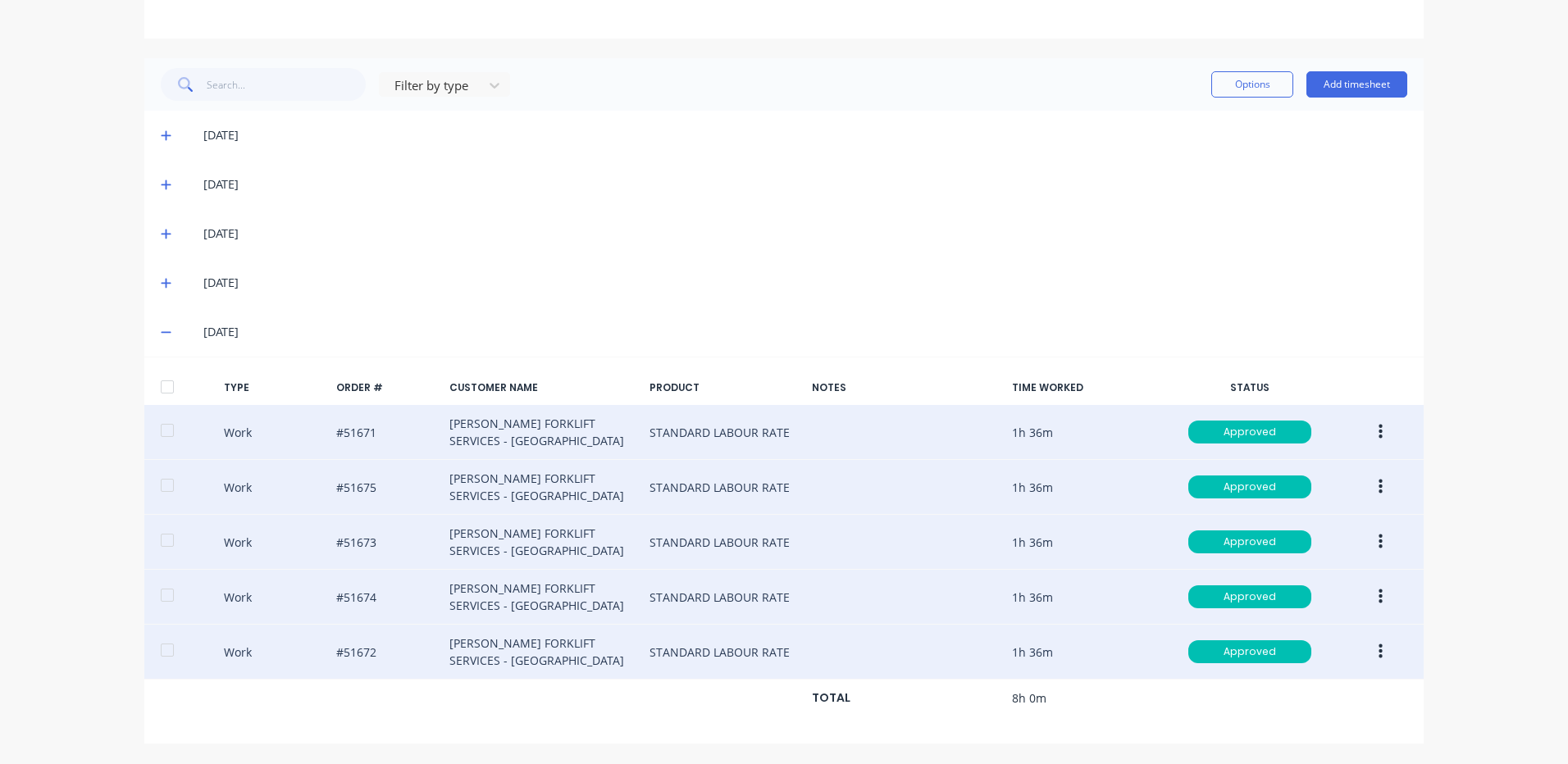
click at [1379, 649] on button "button" at bounding box center [1380, 652] width 38 height 30
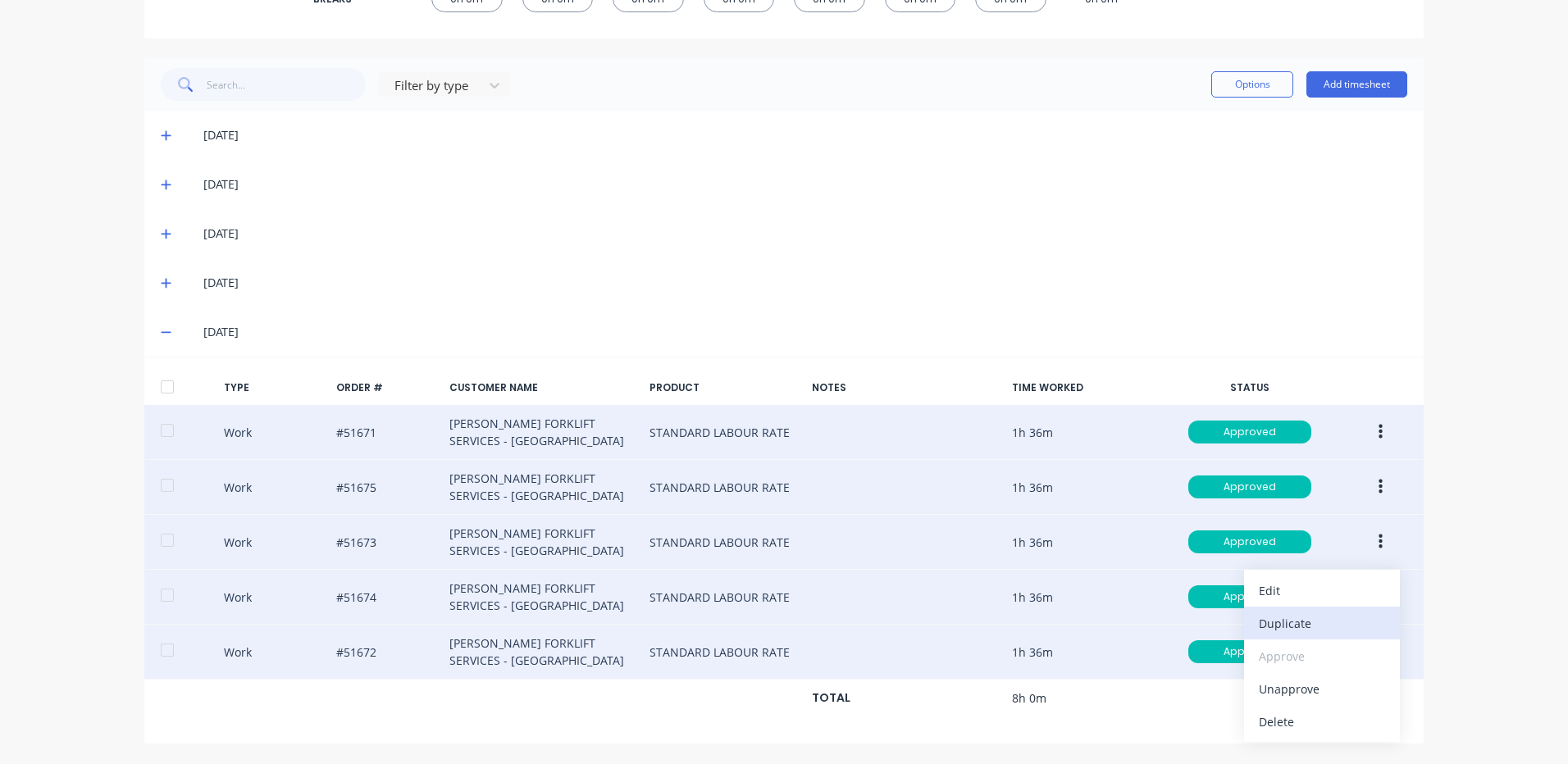
click at [1319, 616] on div "Duplicate" at bounding box center [1322, 623] width 126 height 24
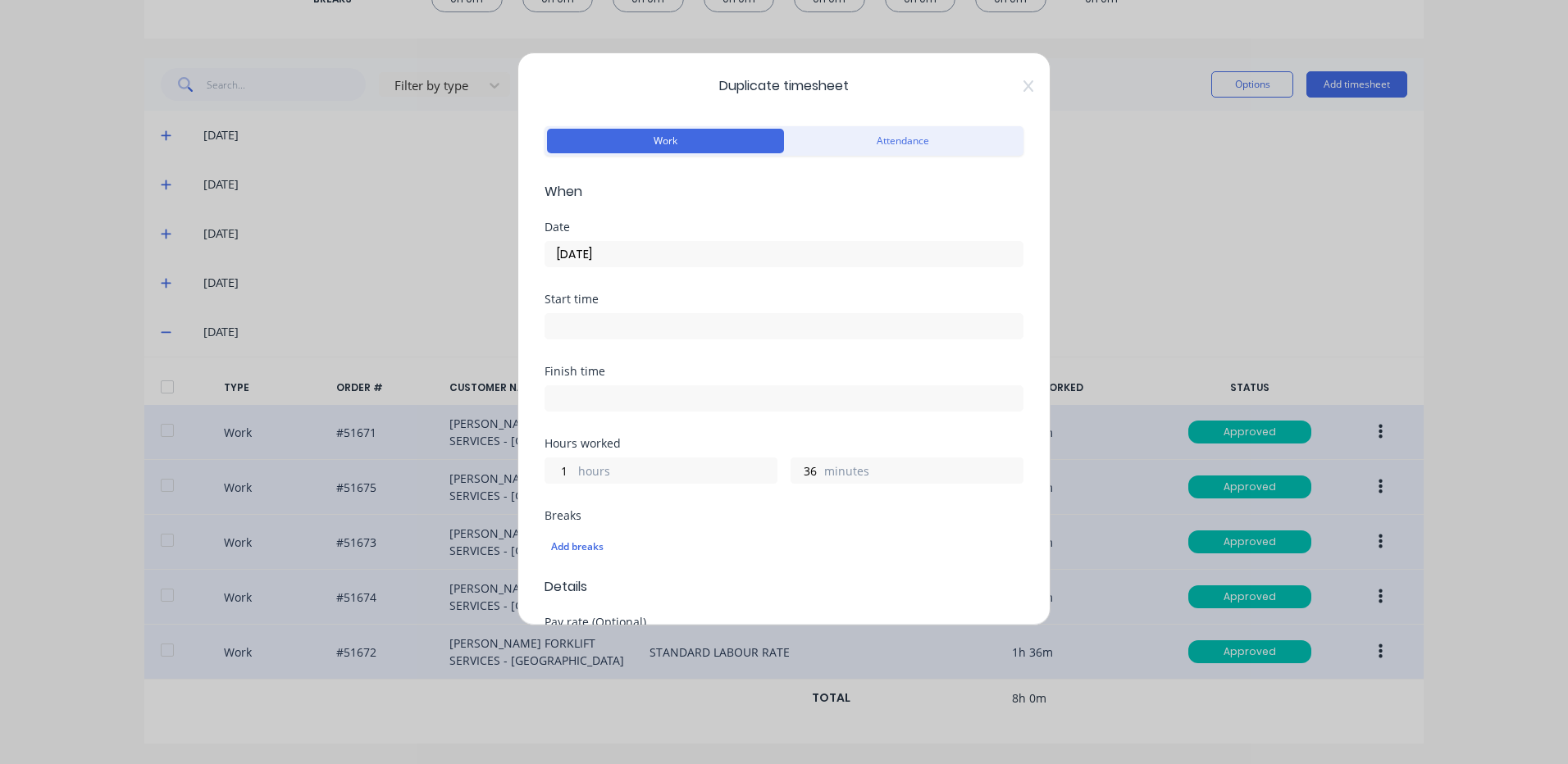
click at [704, 243] on input "[DATE]" at bounding box center [784, 255] width 478 height 25
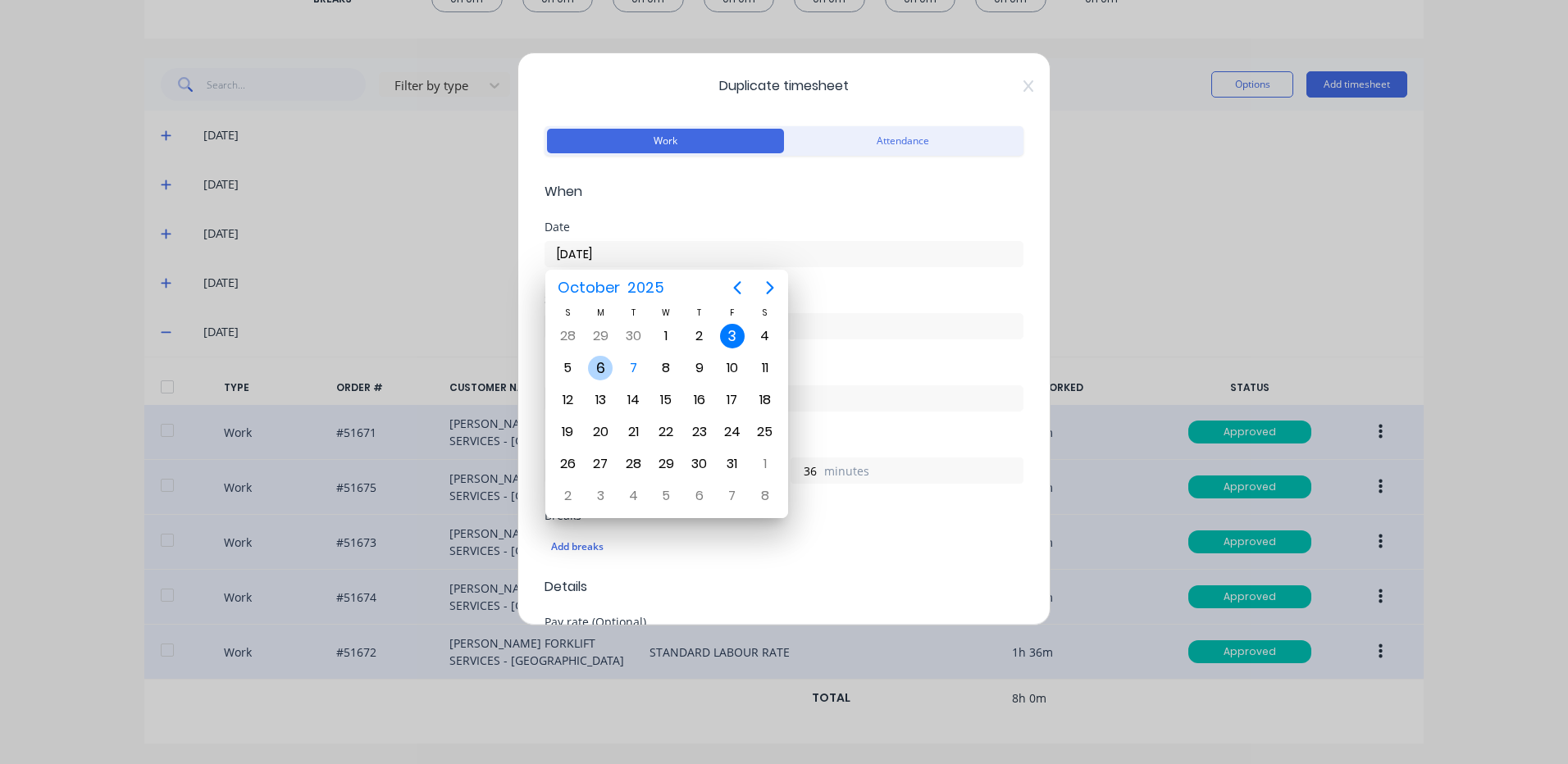
click at [602, 363] on div "6" at bounding box center [600, 369] width 25 height 25
type input "[DATE]"
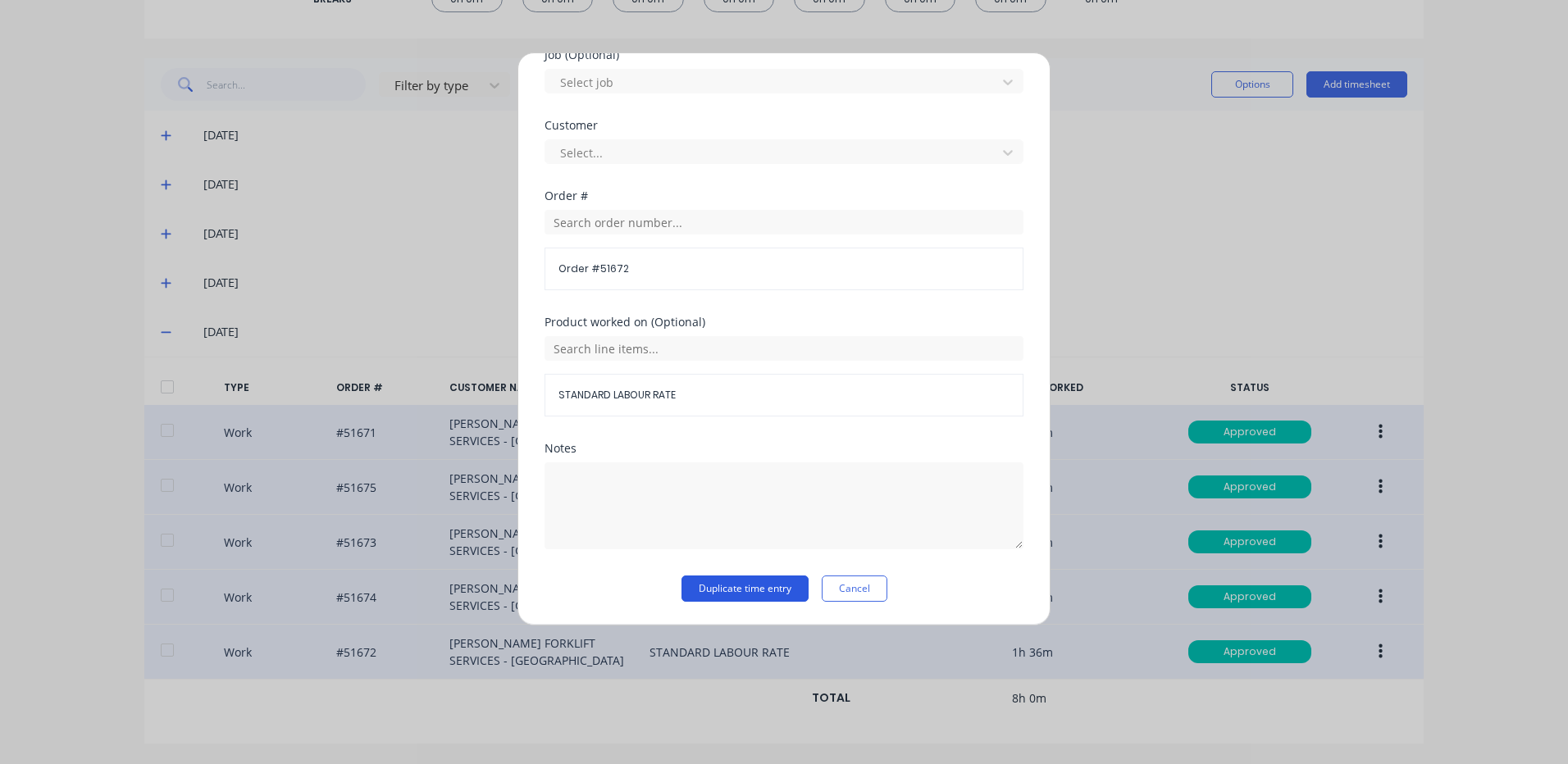
click at [761, 592] on button "Duplicate time entry" at bounding box center [745, 588] width 127 height 26
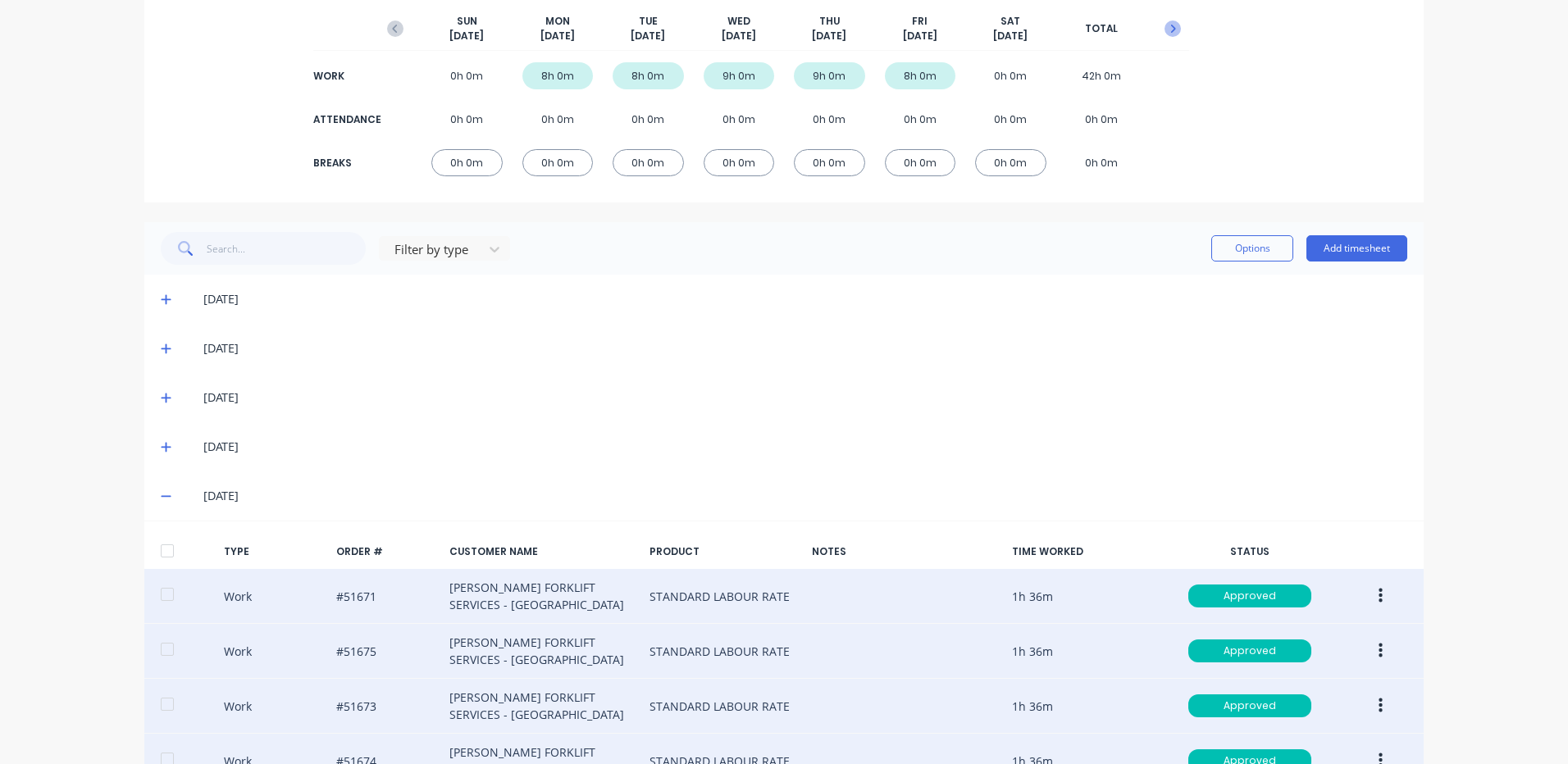
click at [1176, 23] on button "button" at bounding box center [1173, 29] width 33 height 30
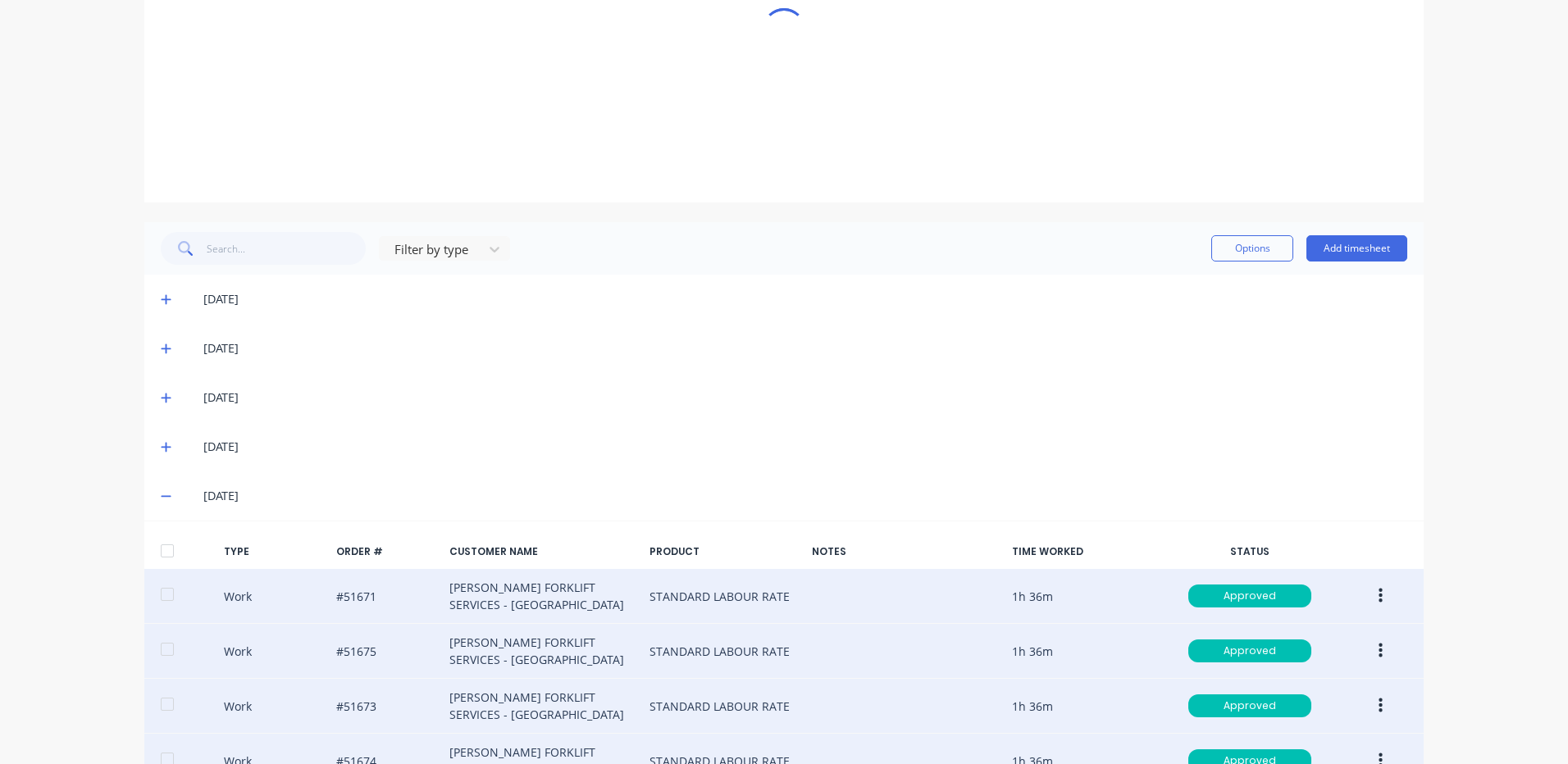
scroll to position [173, 0]
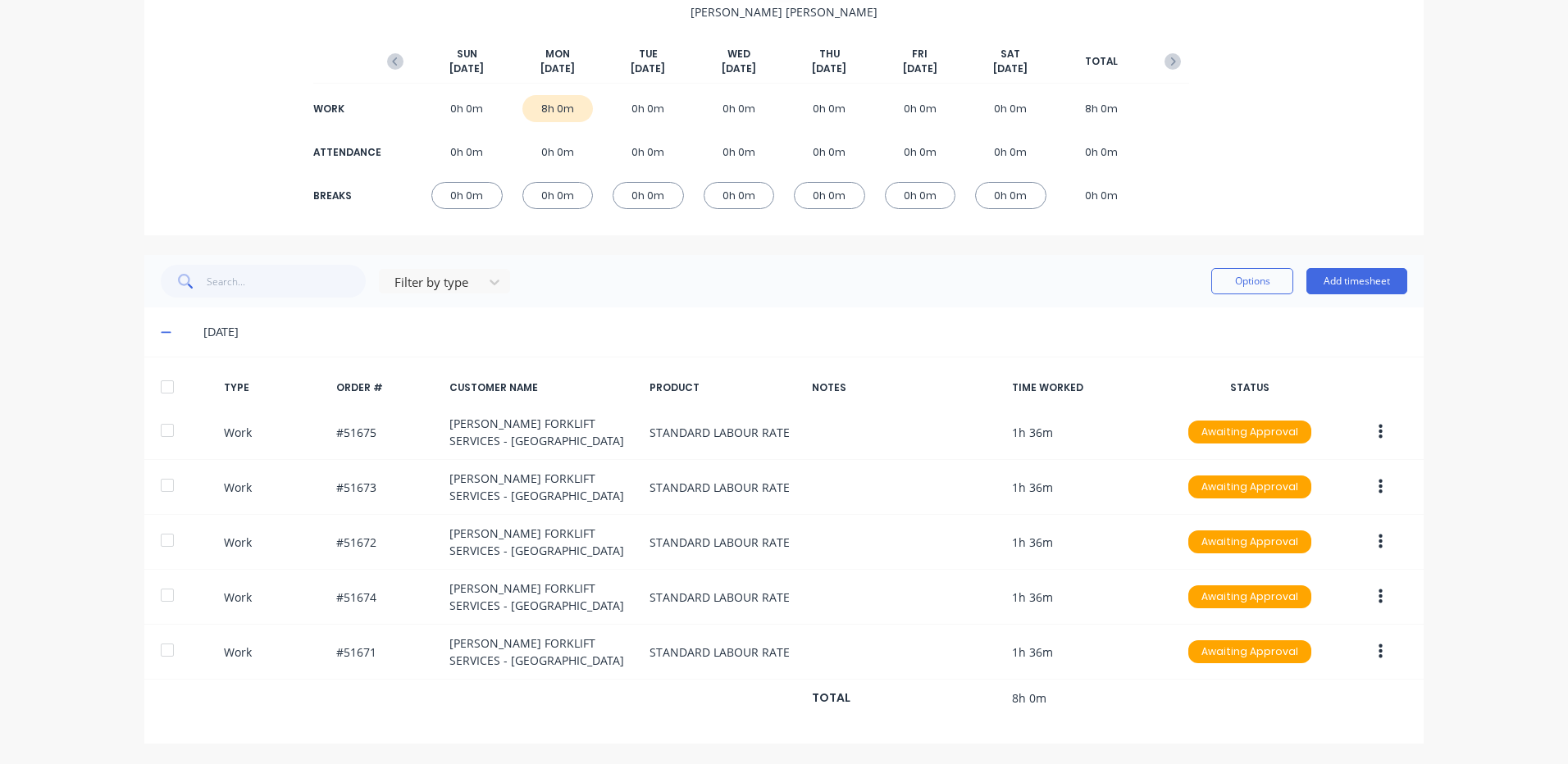
click at [169, 399] on div at bounding box center [168, 387] width 33 height 33
click at [1261, 284] on button "Options" at bounding box center [1252, 281] width 82 height 26
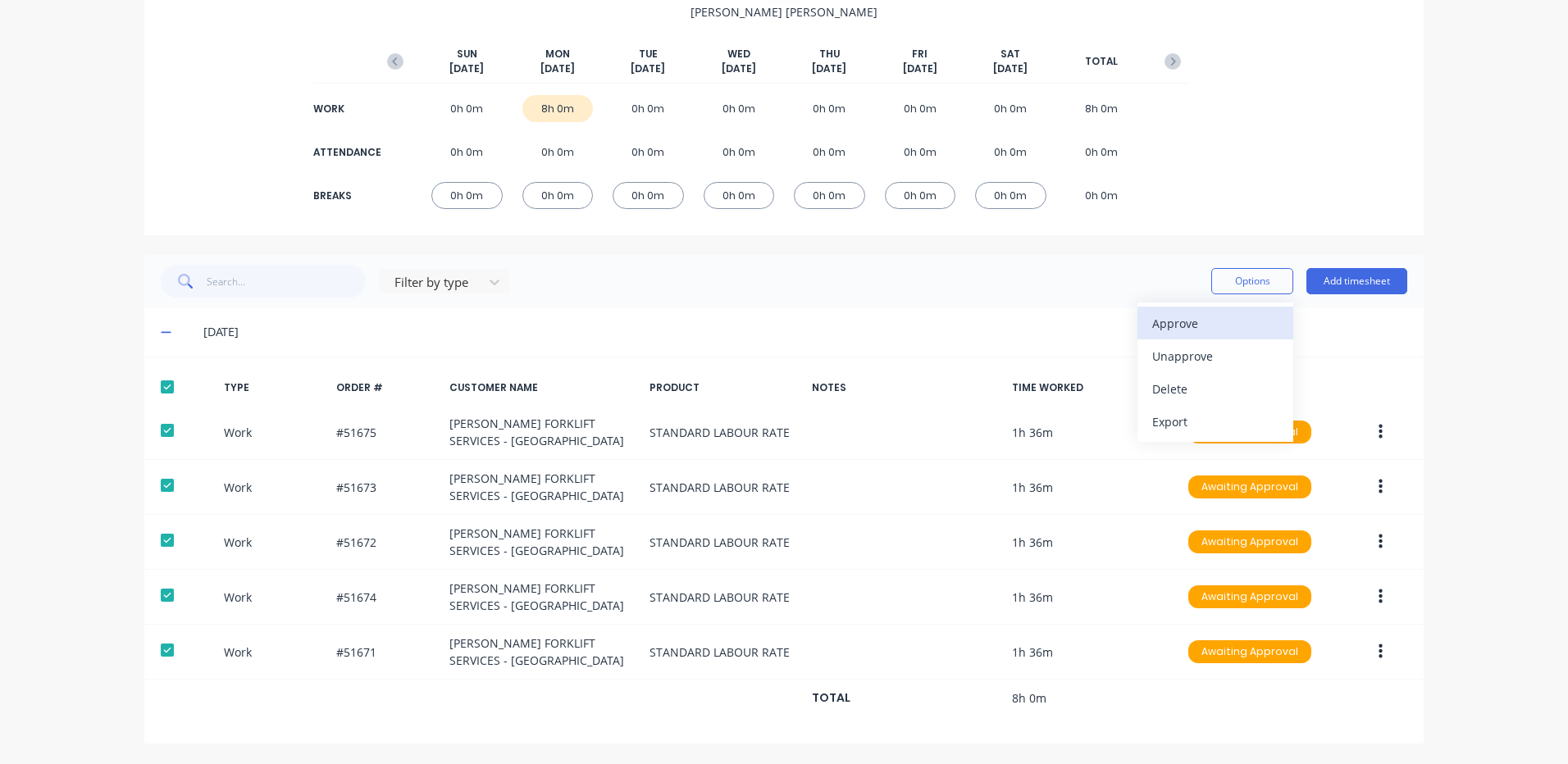
click at [1240, 315] on div "Approve" at bounding box center [1216, 324] width 126 height 24
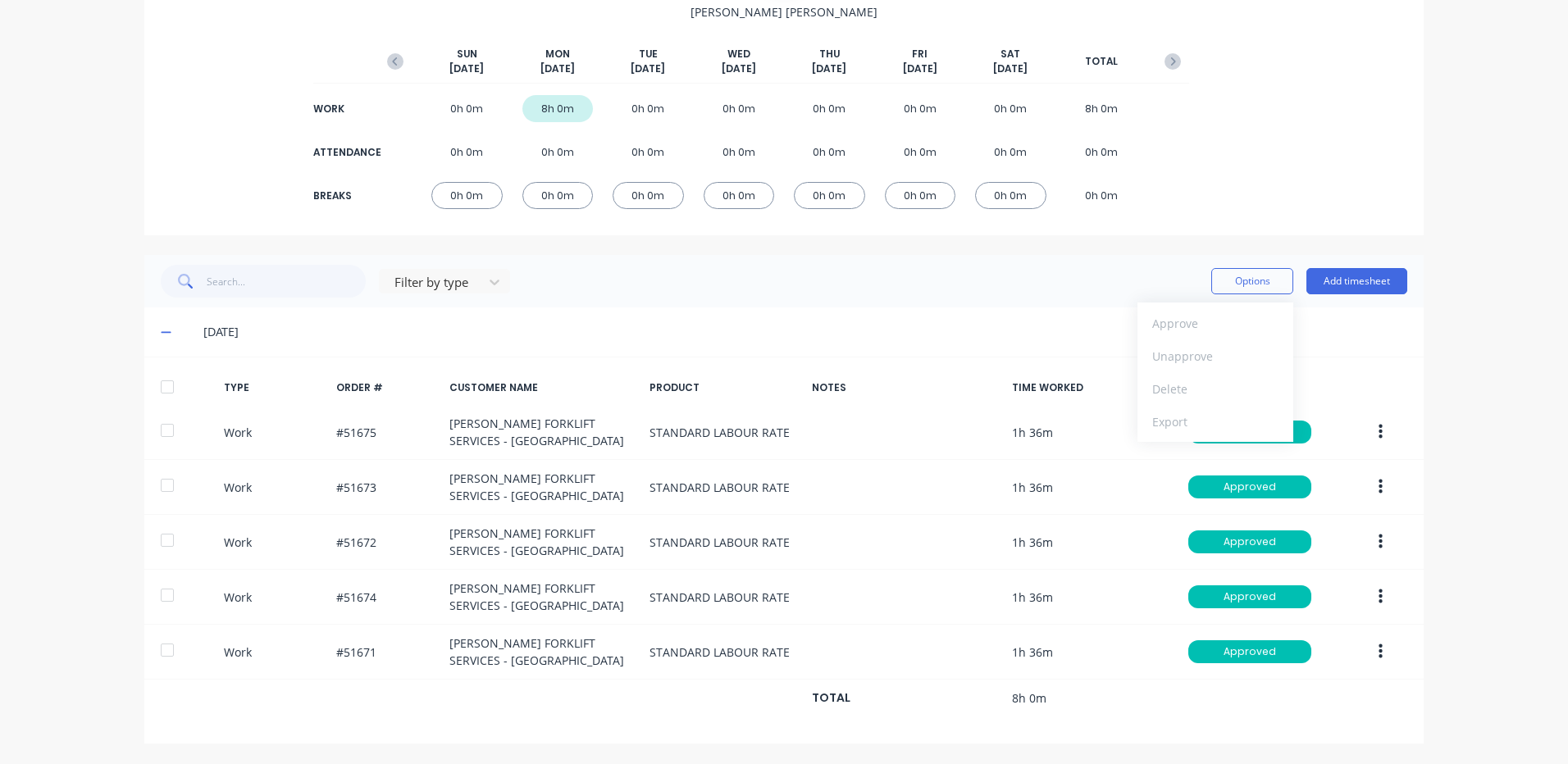
scroll to position [0, 0]
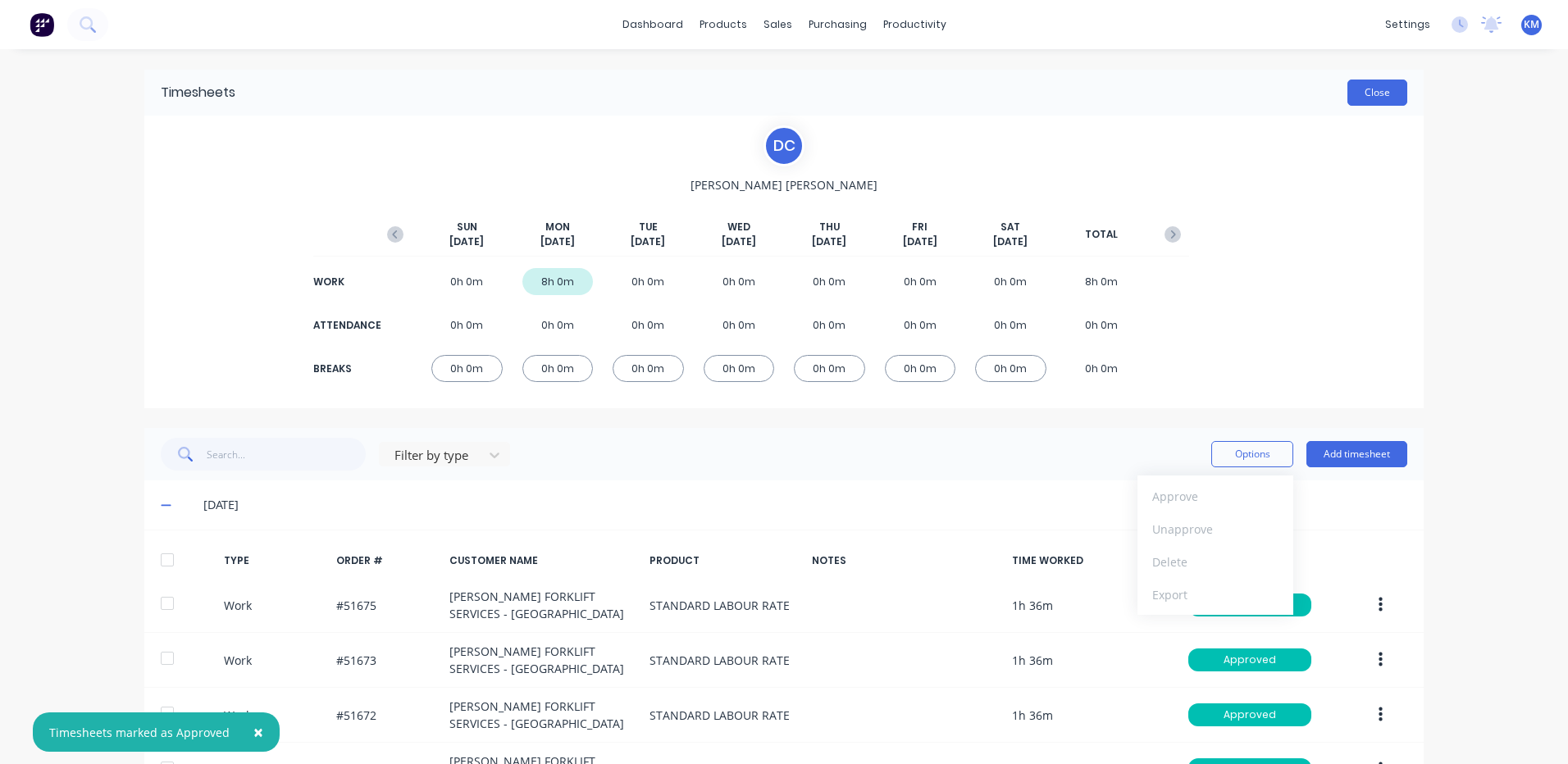
click at [1353, 84] on button "Close" at bounding box center [1377, 92] width 60 height 26
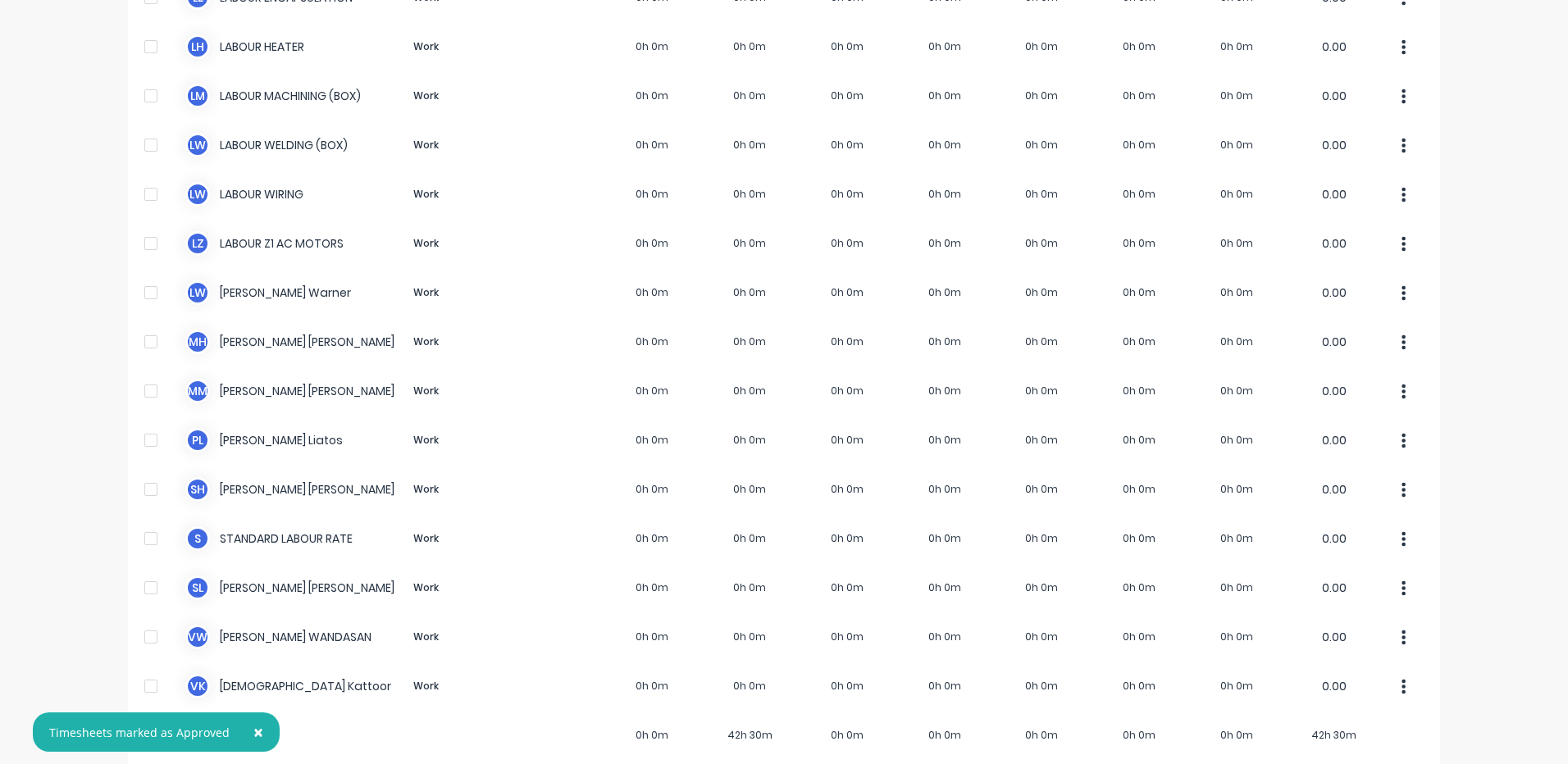
scroll to position [1006, 0]
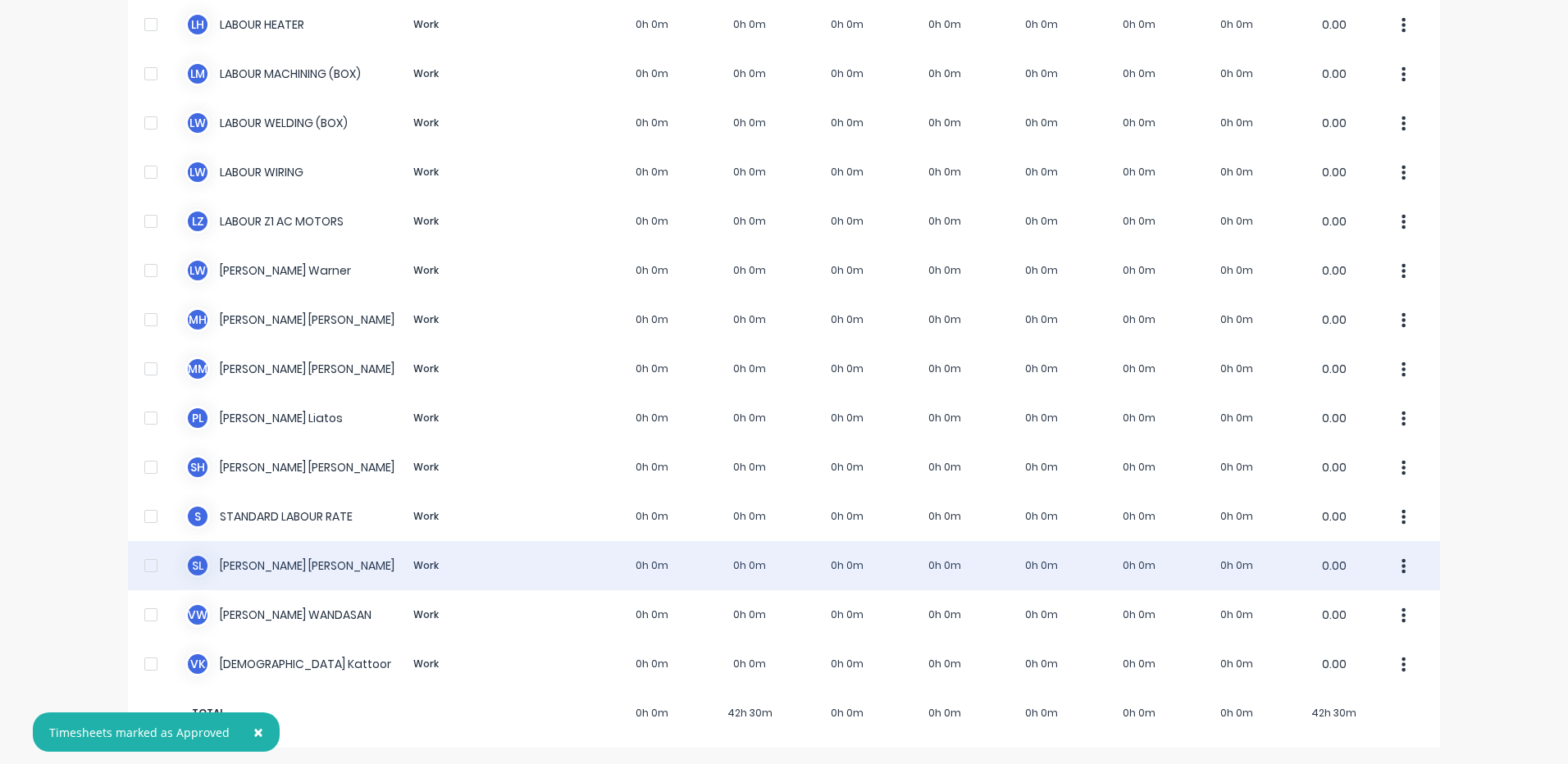
click at [501, 554] on div "S L [PERSON_NAME] Work 0h 0m 0h 0m 0h 0m 0h 0m 0h 0m 0h 0m 0h 0m 0.00" at bounding box center [784, 565] width 1312 height 49
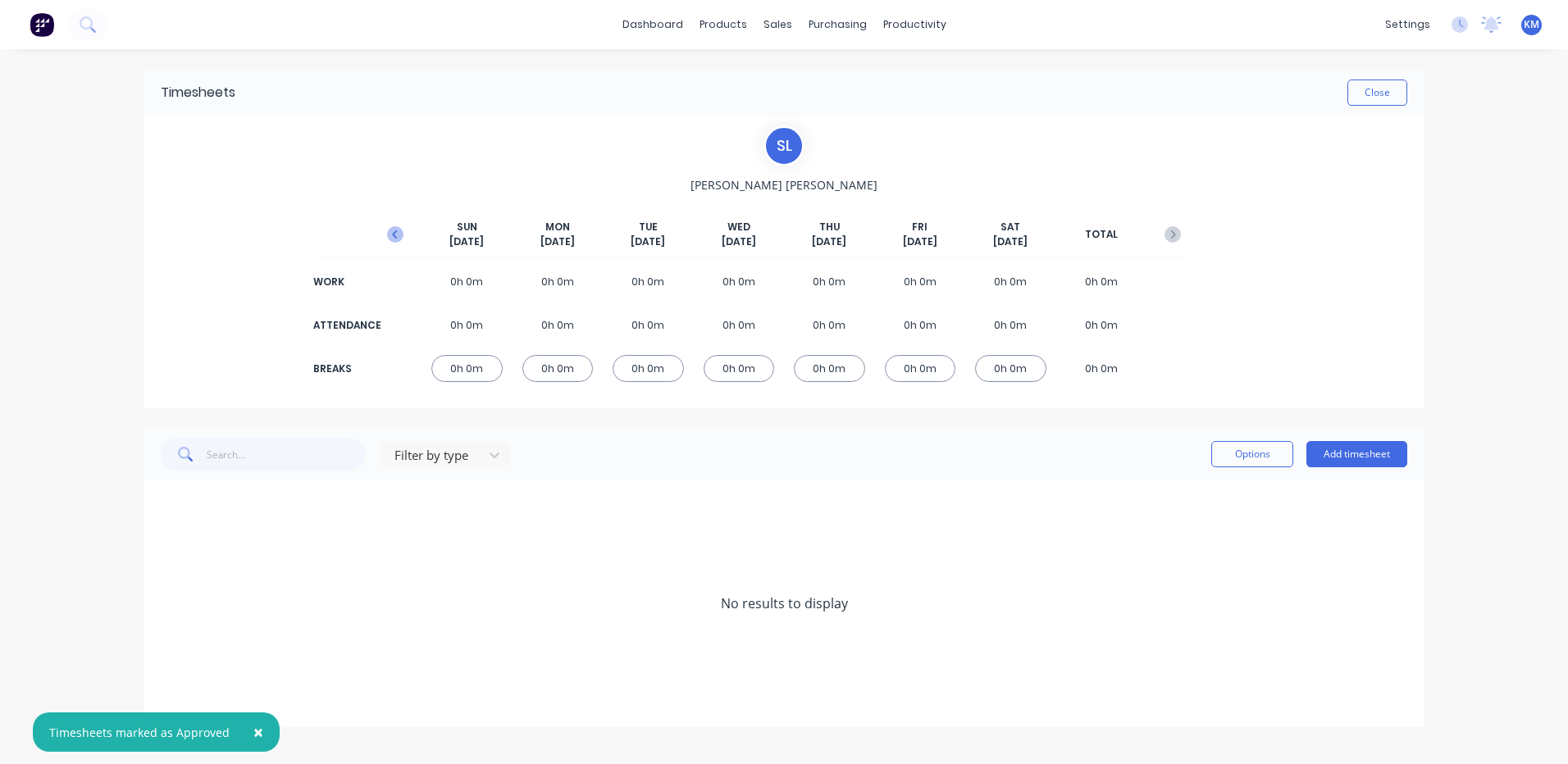
click at [401, 228] on icon "button" at bounding box center [394, 234] width 16 height 16
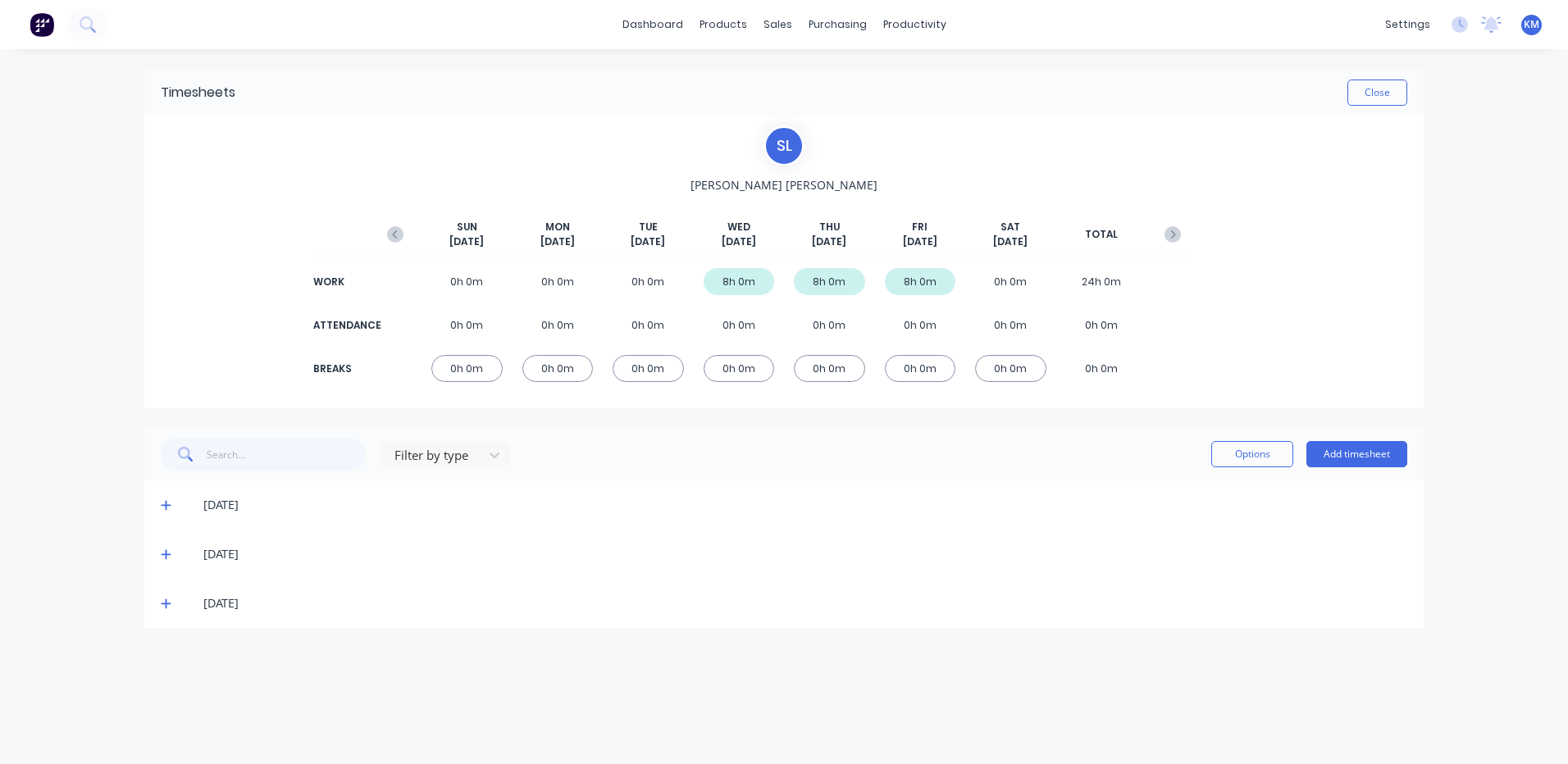
click at [168, 603] on icon at bounding box center [166, 604] width 10 height 10
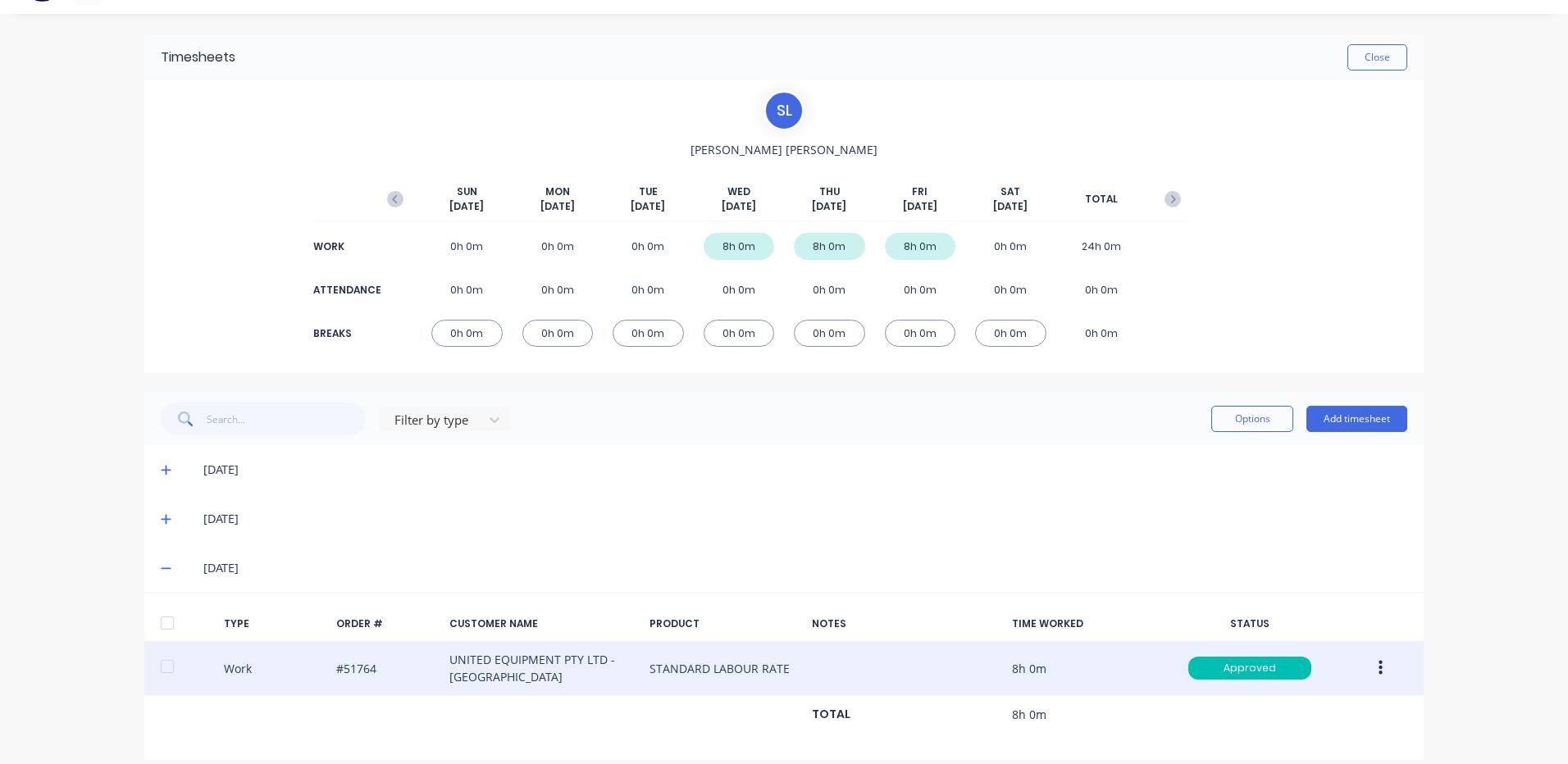
scroll to position [52, 0]
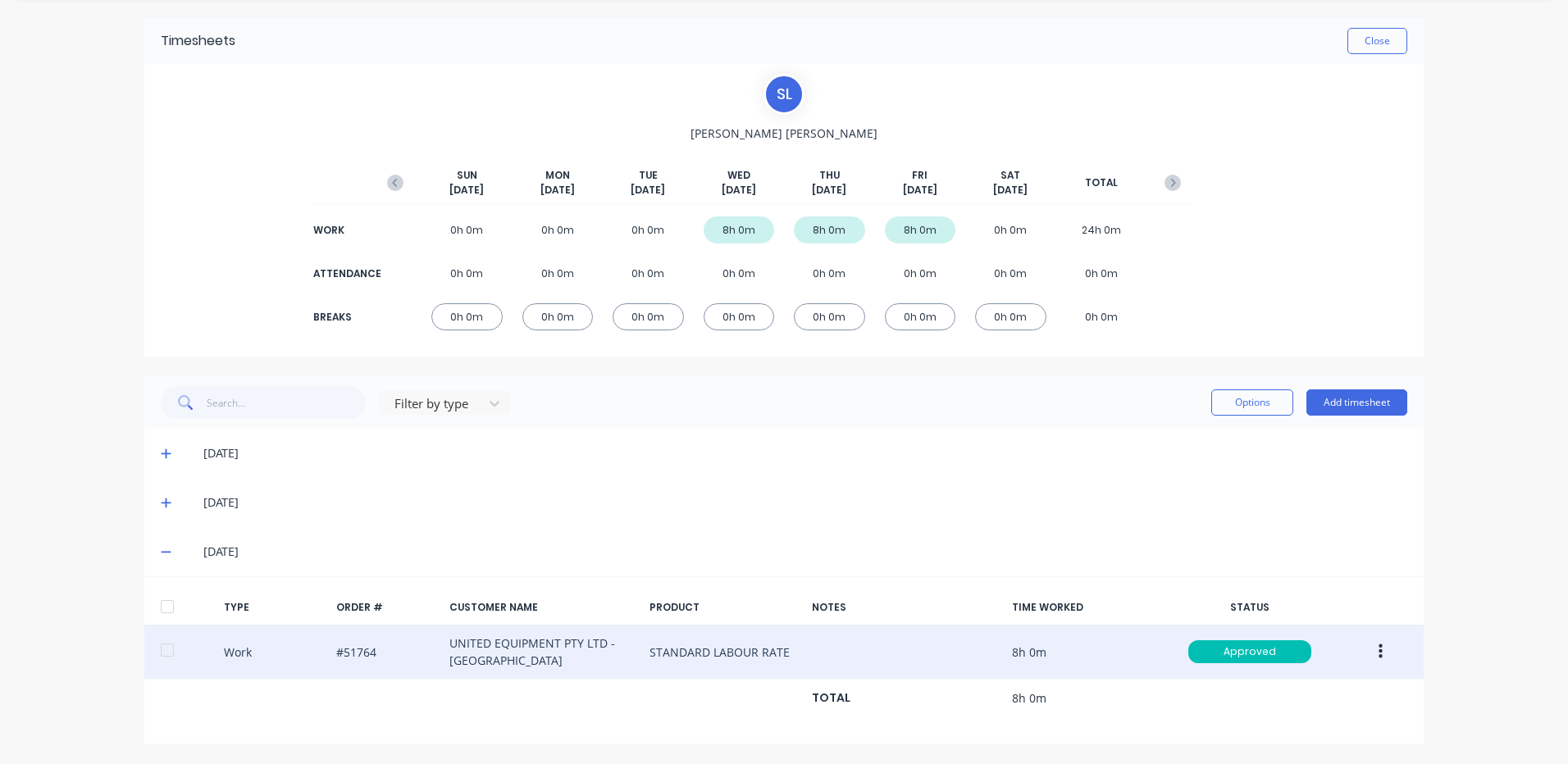
click at [1385, 648] on button "button" at bounding box center [1380, 652] width 38 height 30
click at [1314, 629] on div "Duplicate" at bounding box center [1322, 623] width 126 height 24
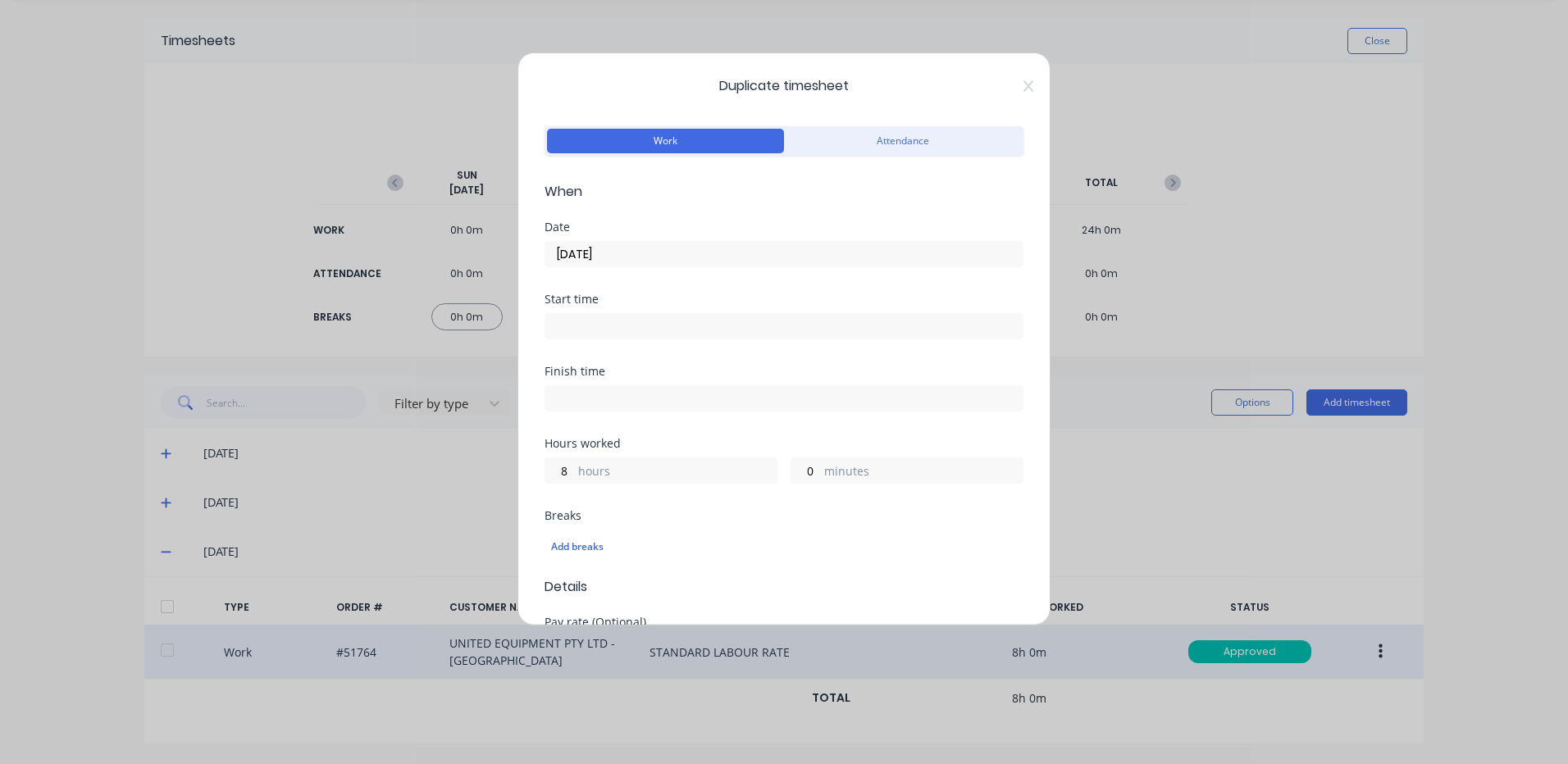
click at [621, 244] on input "[DATE]" at bounding box center [784, 255] width 478 height 25
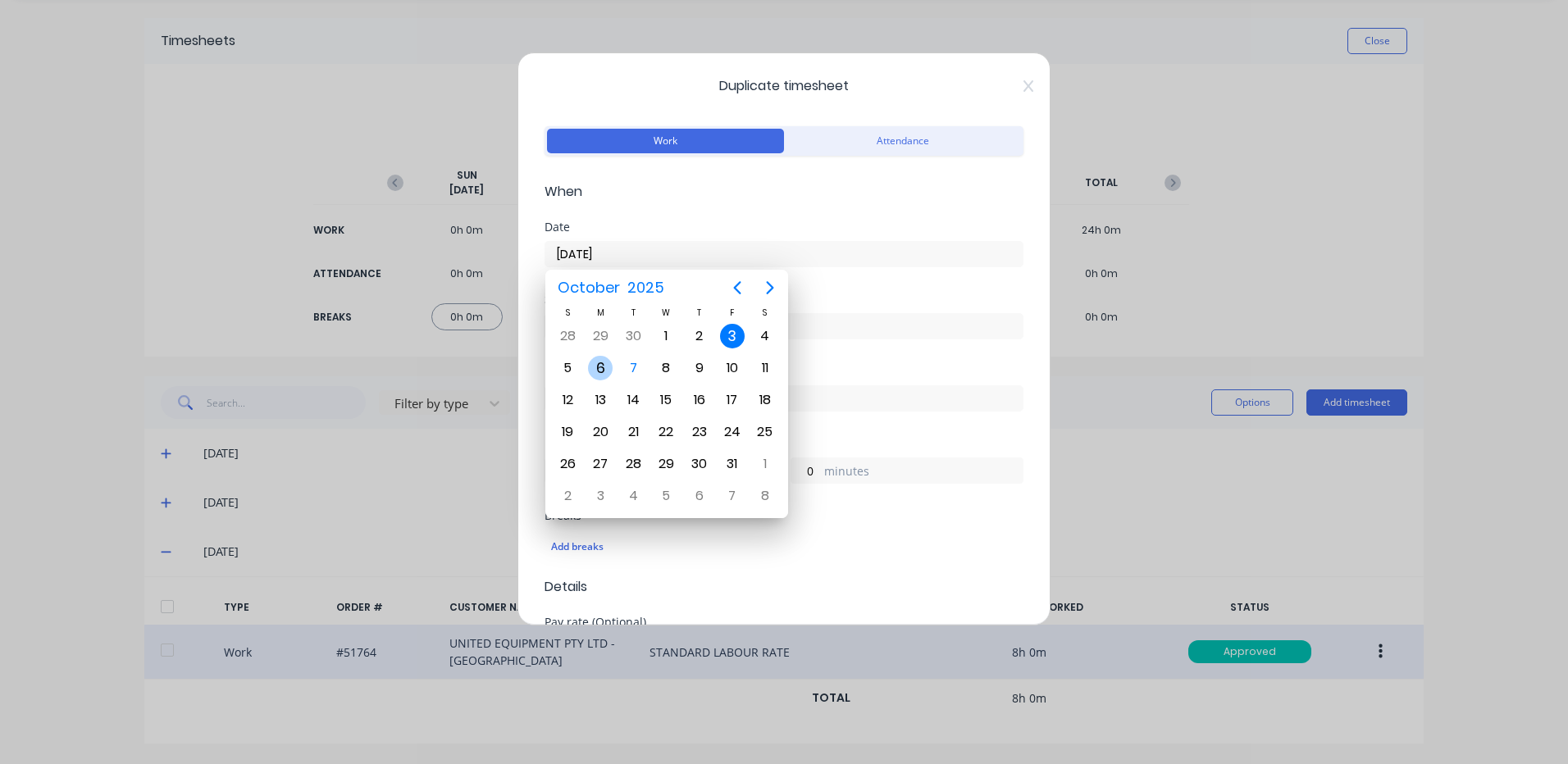
click at [598, 368] on div "6" at bounding box center [600, 369] width 25 height 25
type input "[DATE]"
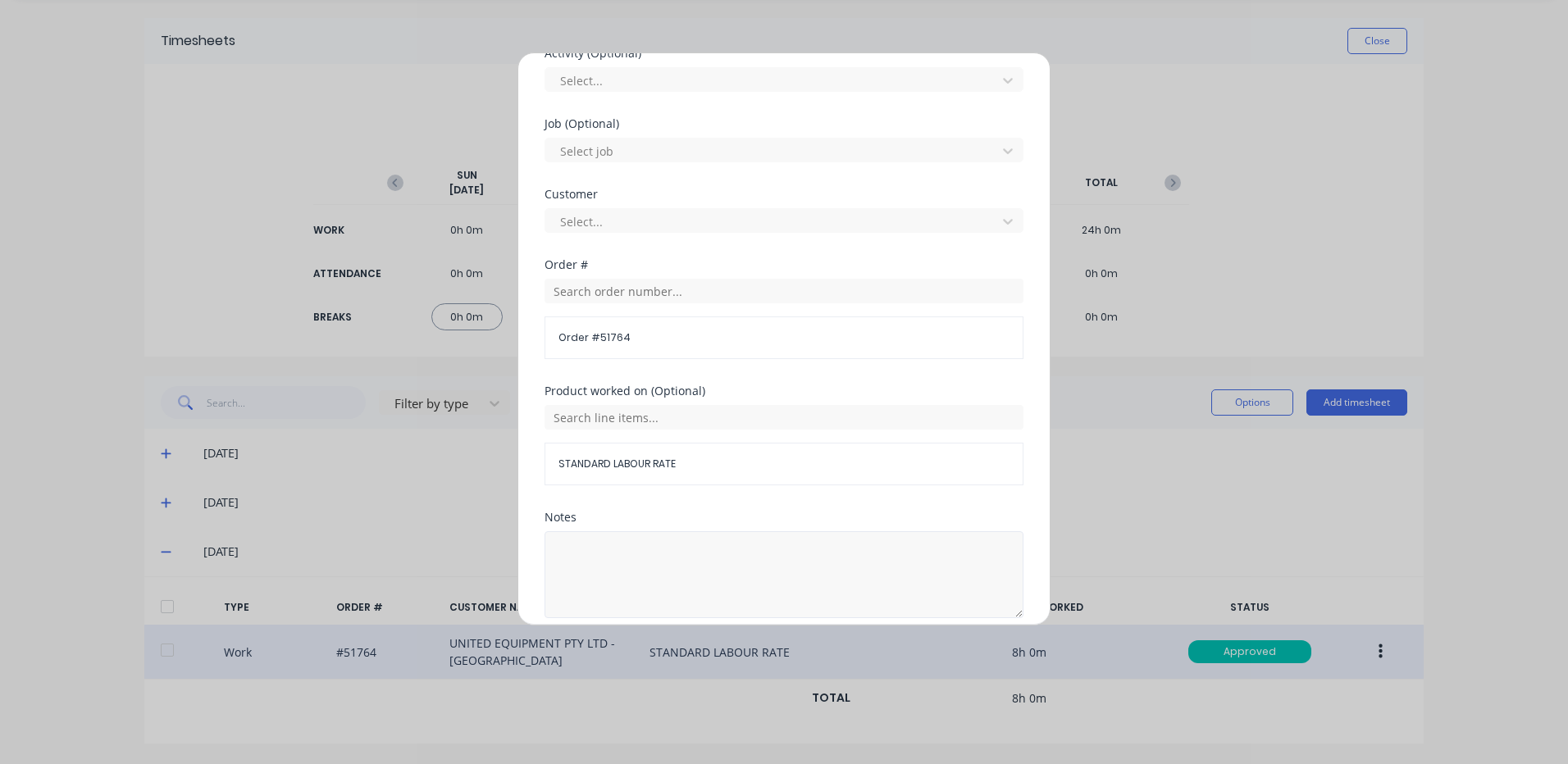
scroll to position [708, 0]
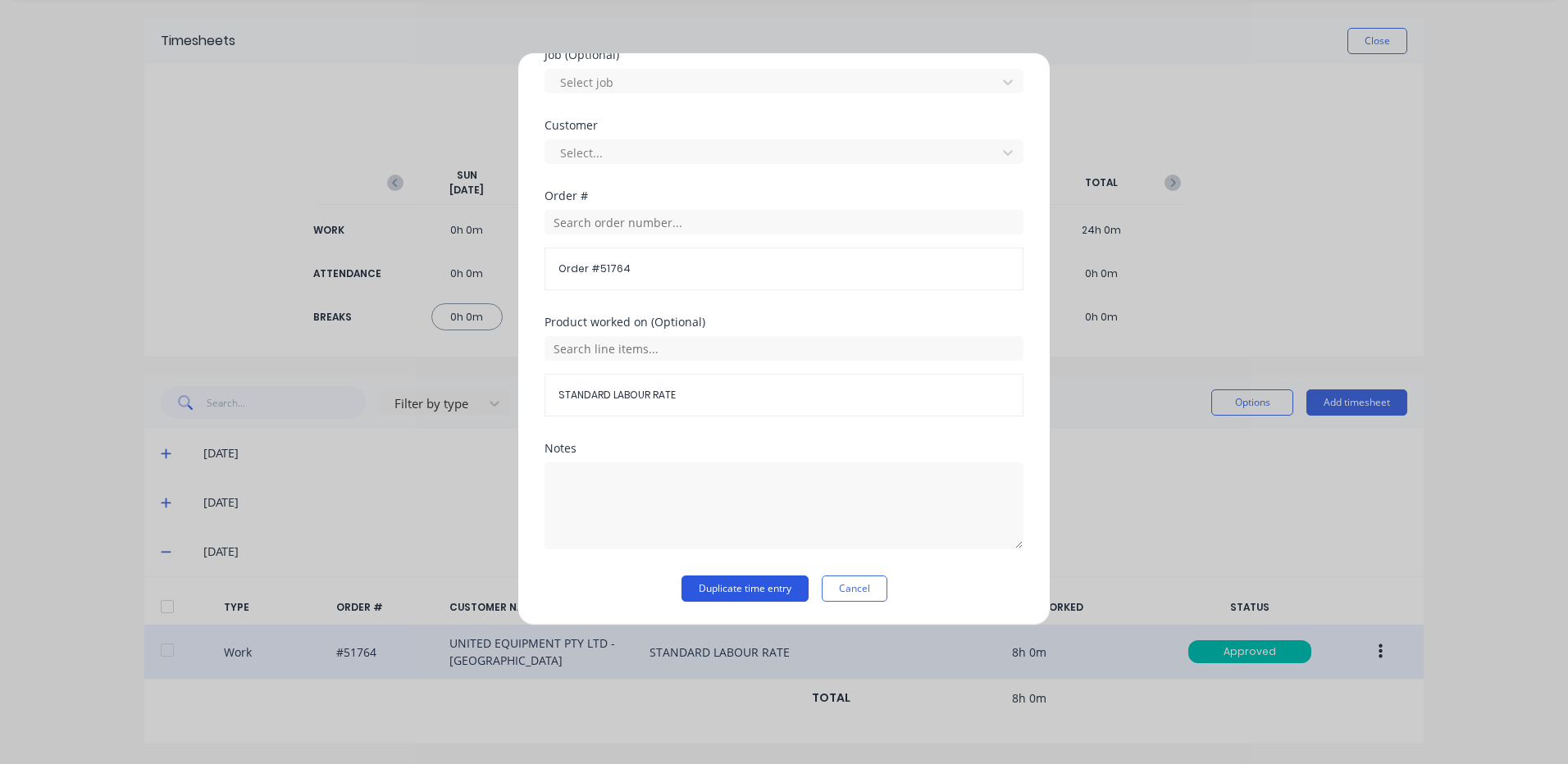
click at [756, 588] on button "Duplicate time entry" at bounding box center [745, 588] width 127 height 26
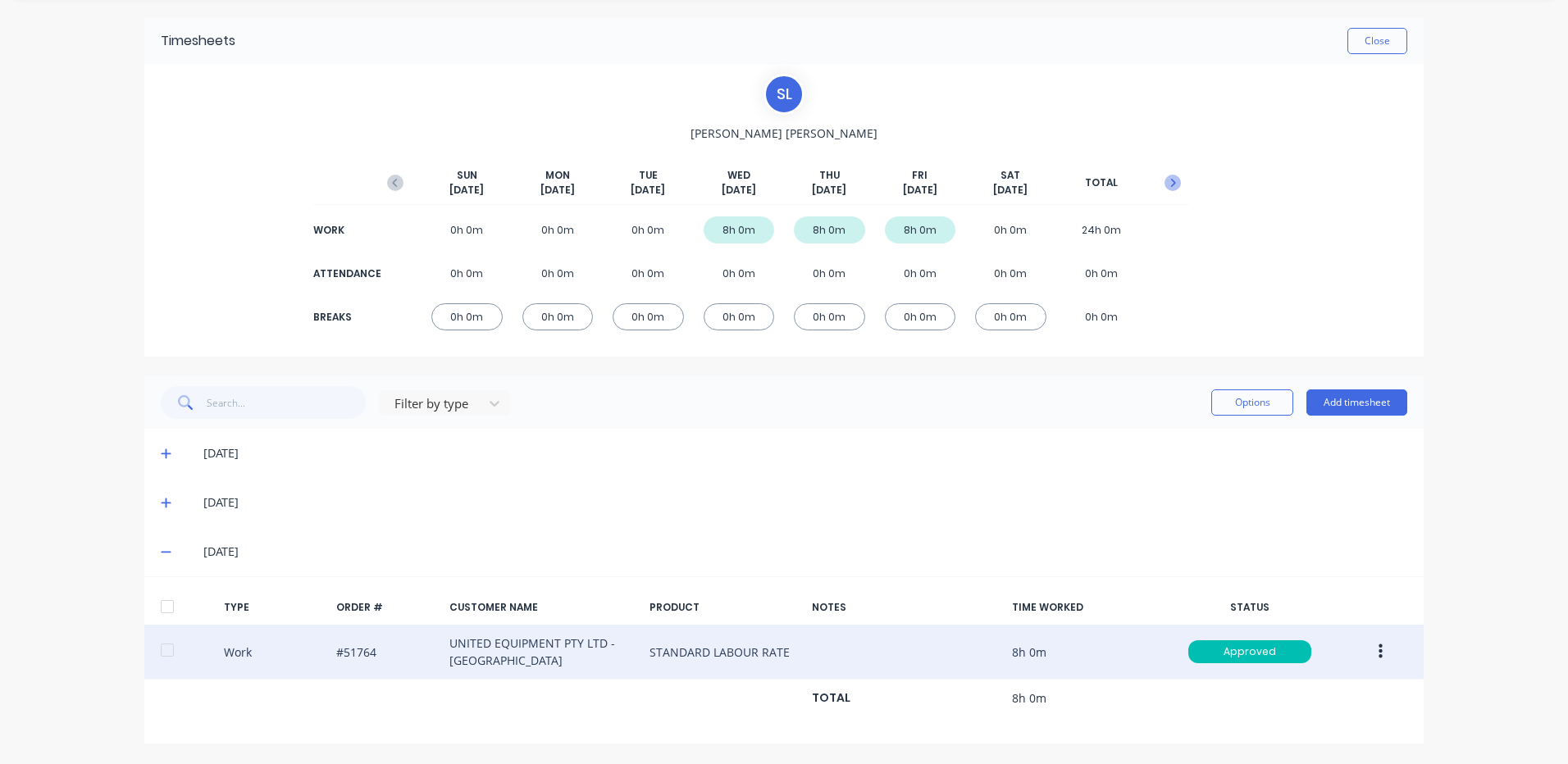
click at [1169, 175] on icon "button" at bounding box center [1172, 182] width 16 height 16
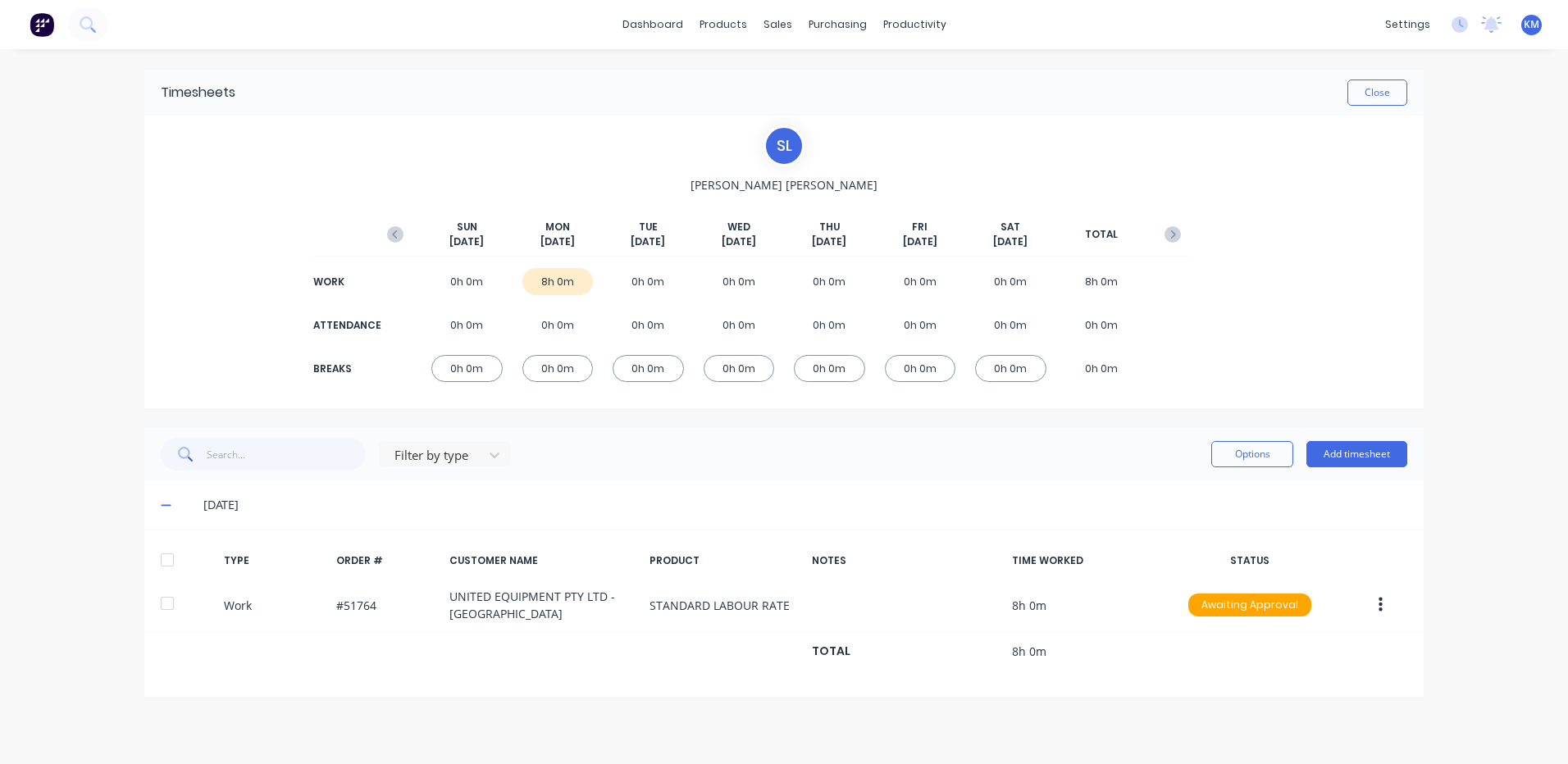
scroll to position [0, 0]
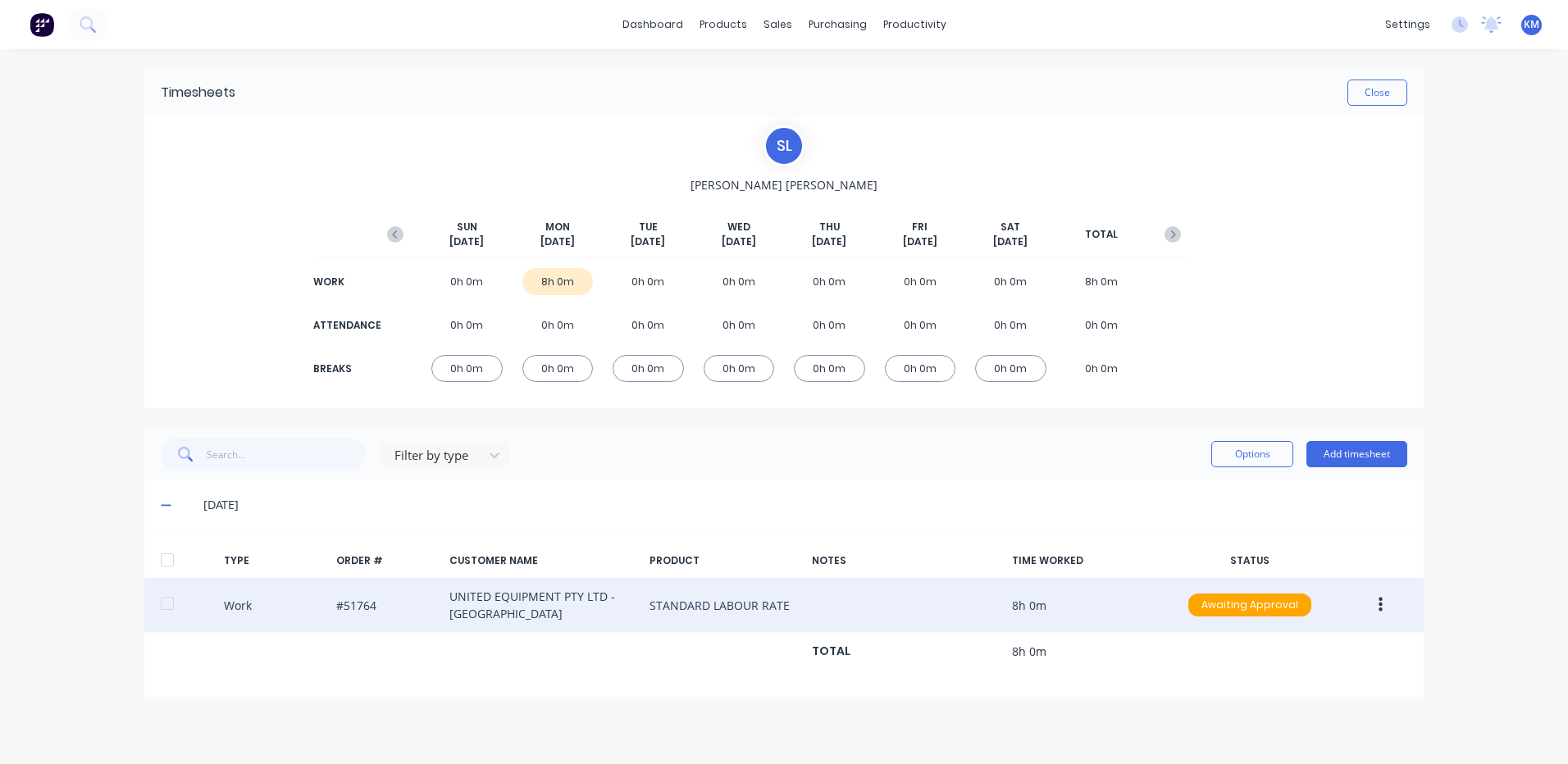
click at [178, 608] on div at bounding box center [168, 603] width 33 height 33
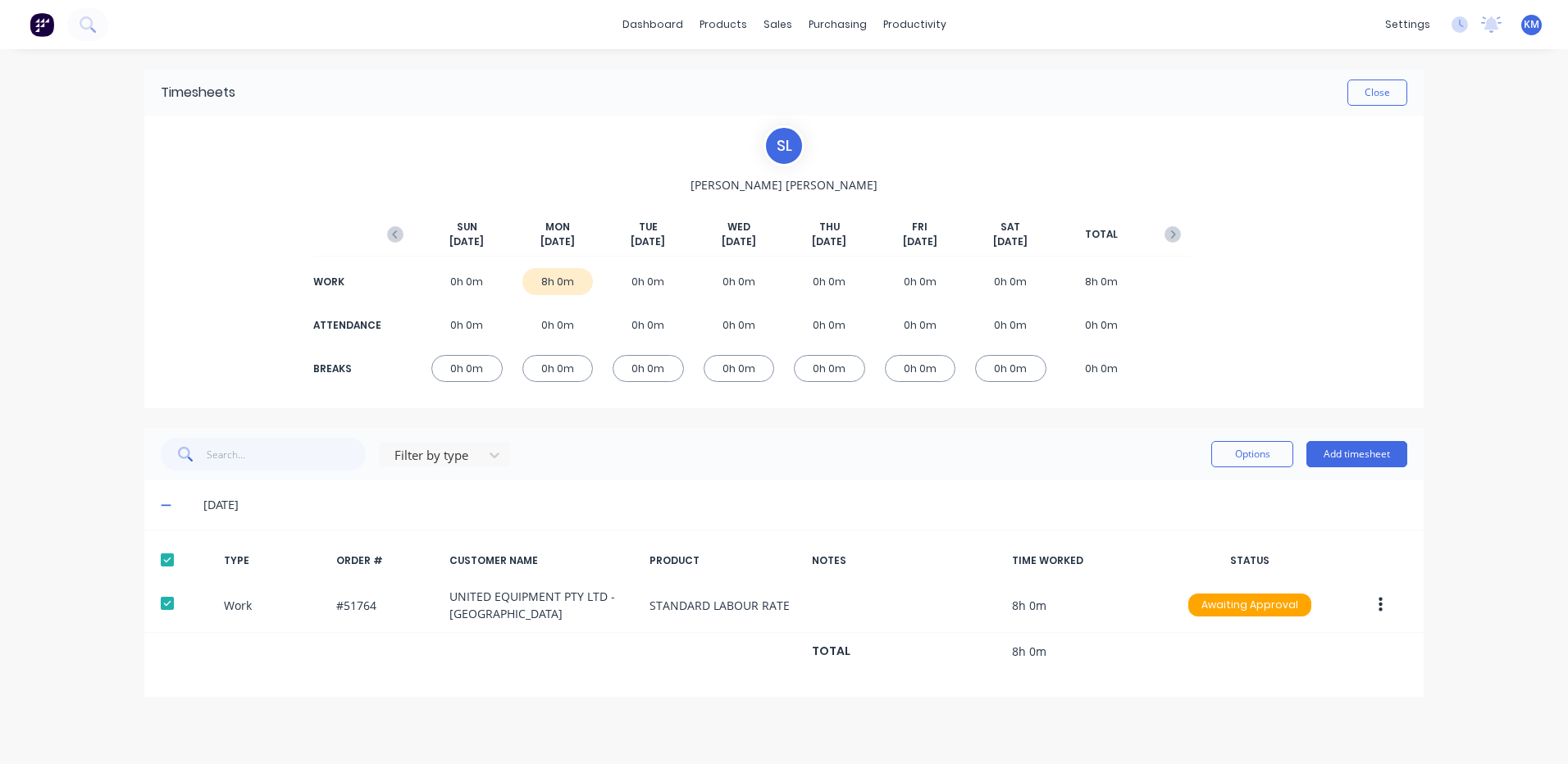
click at [1300, 450] on div "Options Add timesheet" at bounding box center [1309, 454] width 196 height 26
click at [1271, 456] on button "Options" at bounding box center [1252, 454] width 82 height 26
click at [1234, 477] on div "Approve Unapprove Delete Export" at bounding box center [1215, 546] width 156 height 140
click at [1228, 488] on div "Approve" at bounding box center [1216, 496] width 126 height 24
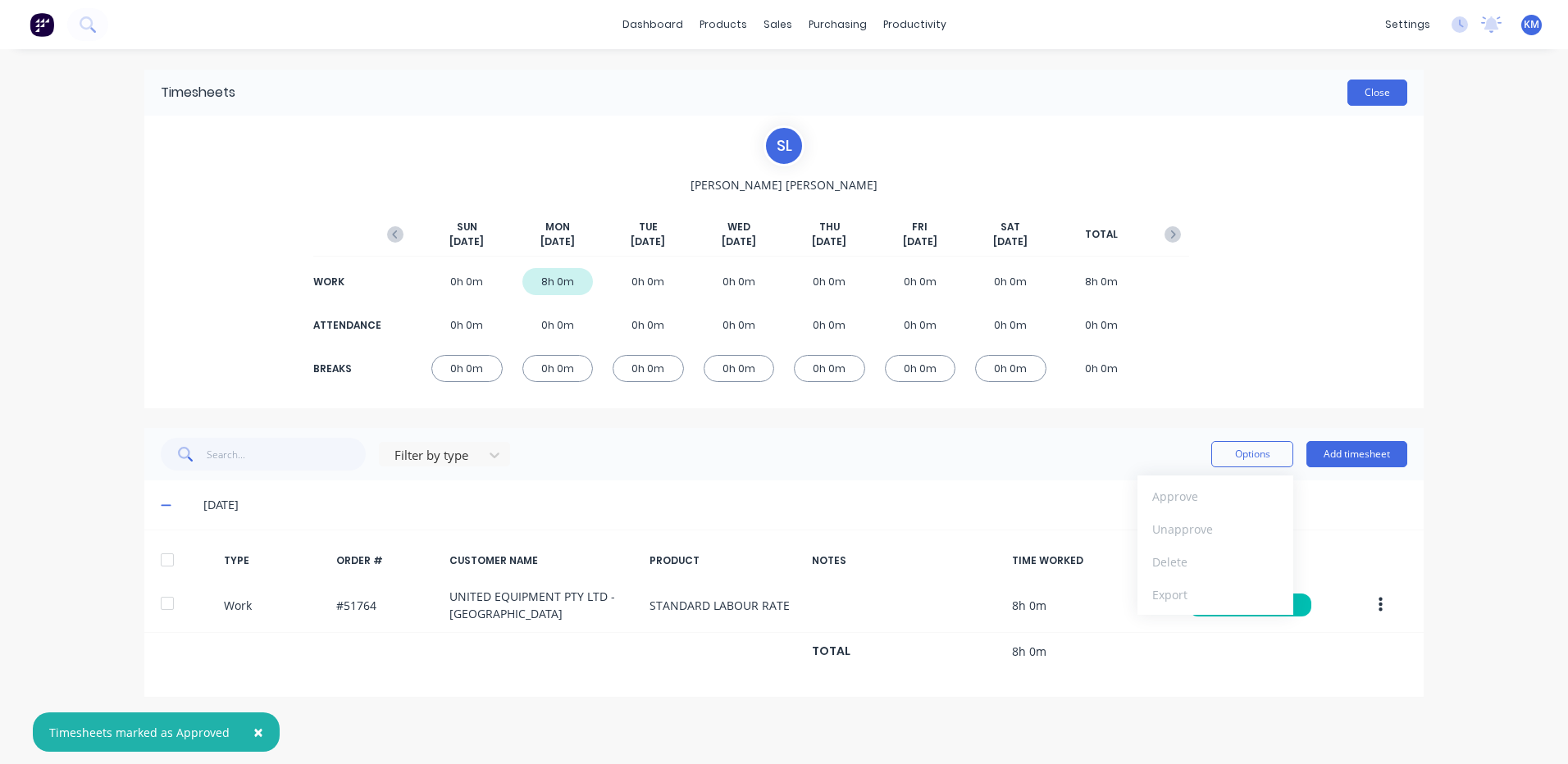
click at [1384, 100] on button "Close" at bounding box center [1377, 92] width 60 height 26
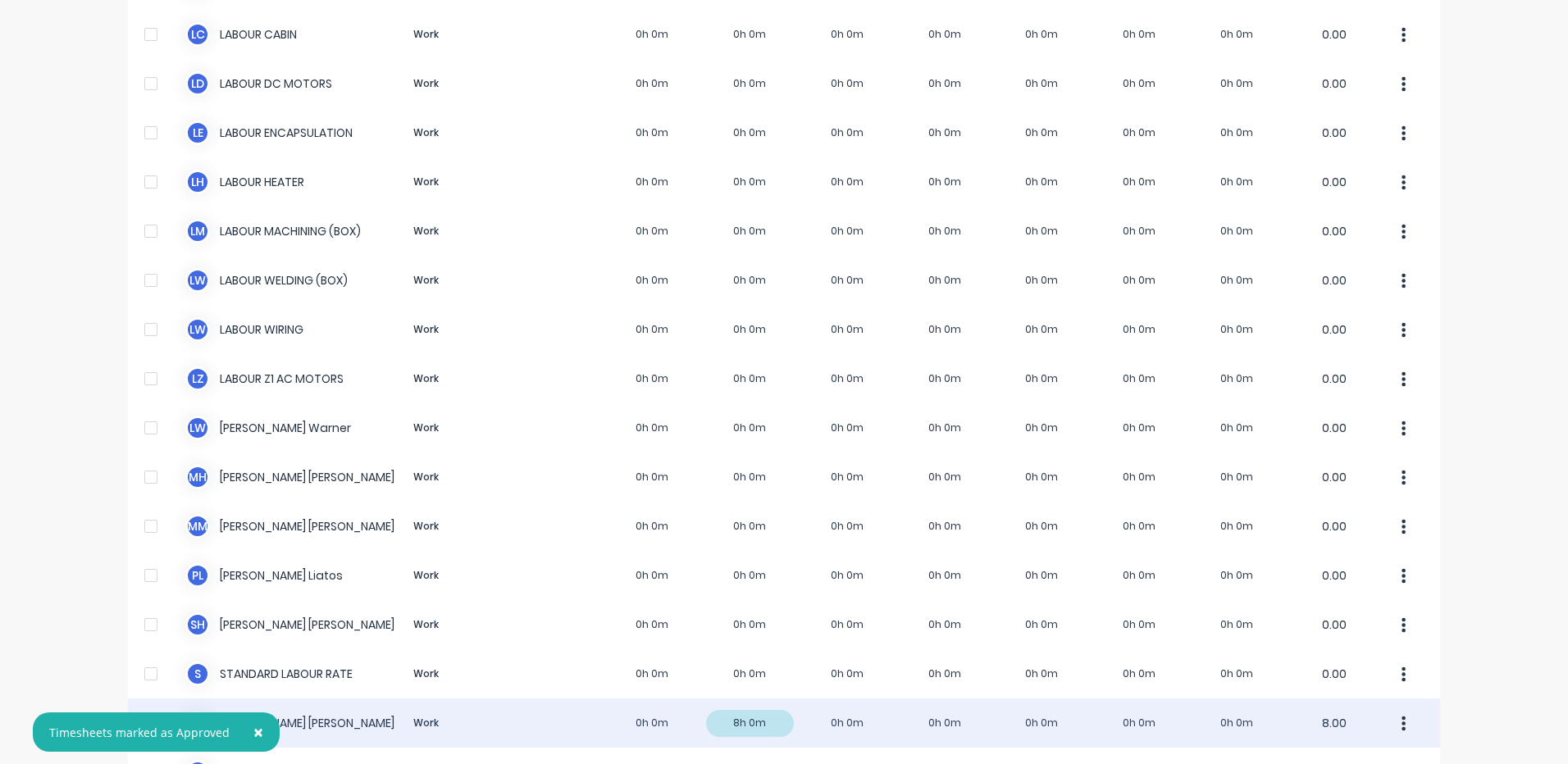
scroll to position [843, 0]
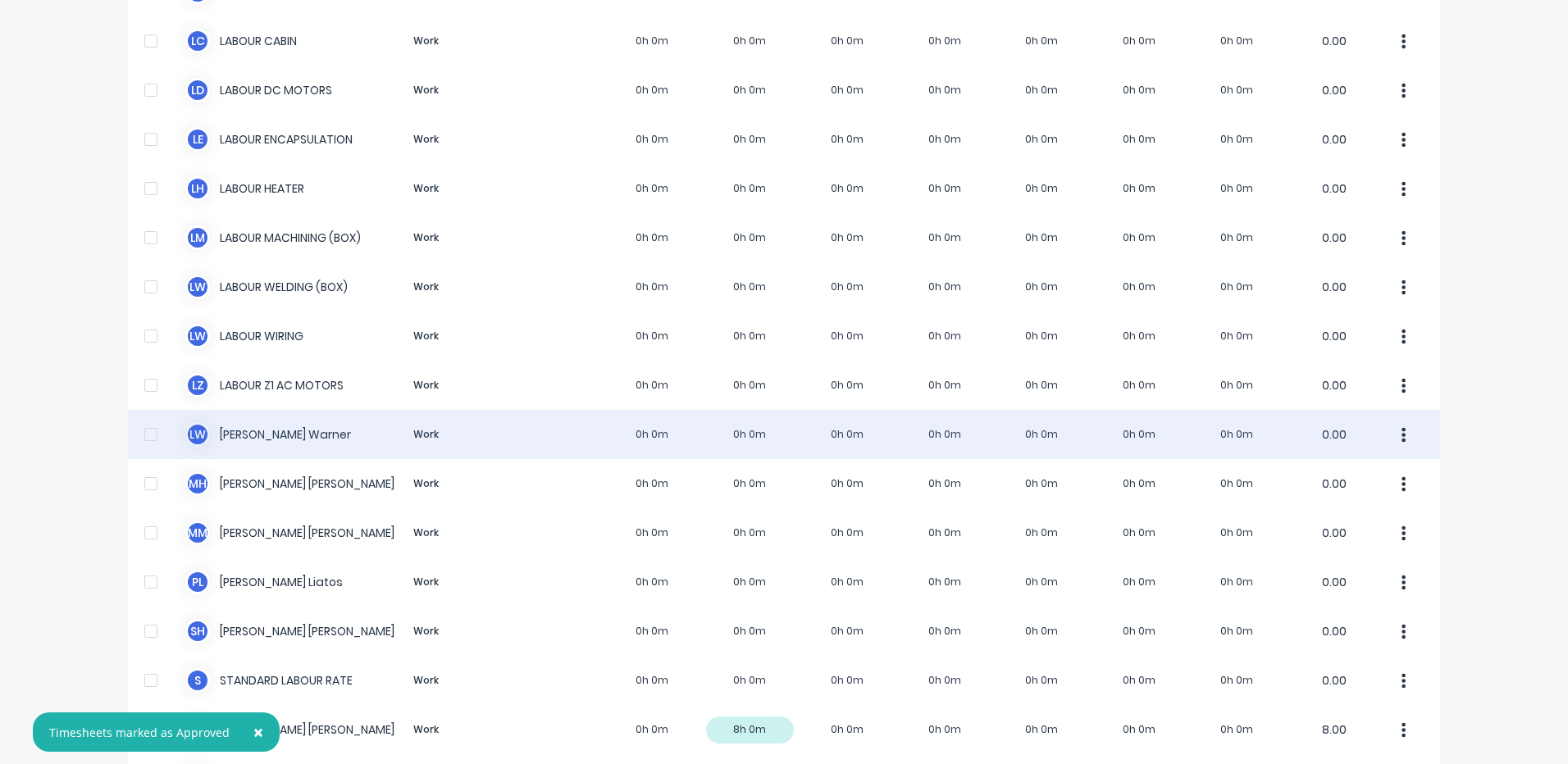
click at [585, 429] on div "[PERSON_NAME] Work 0h 0m 0h 0m 0h 0m 0h 0m 0h 0m 0h 0m 0h 0m 0.00" at bounding box center [784, 434] width 1312 height 49
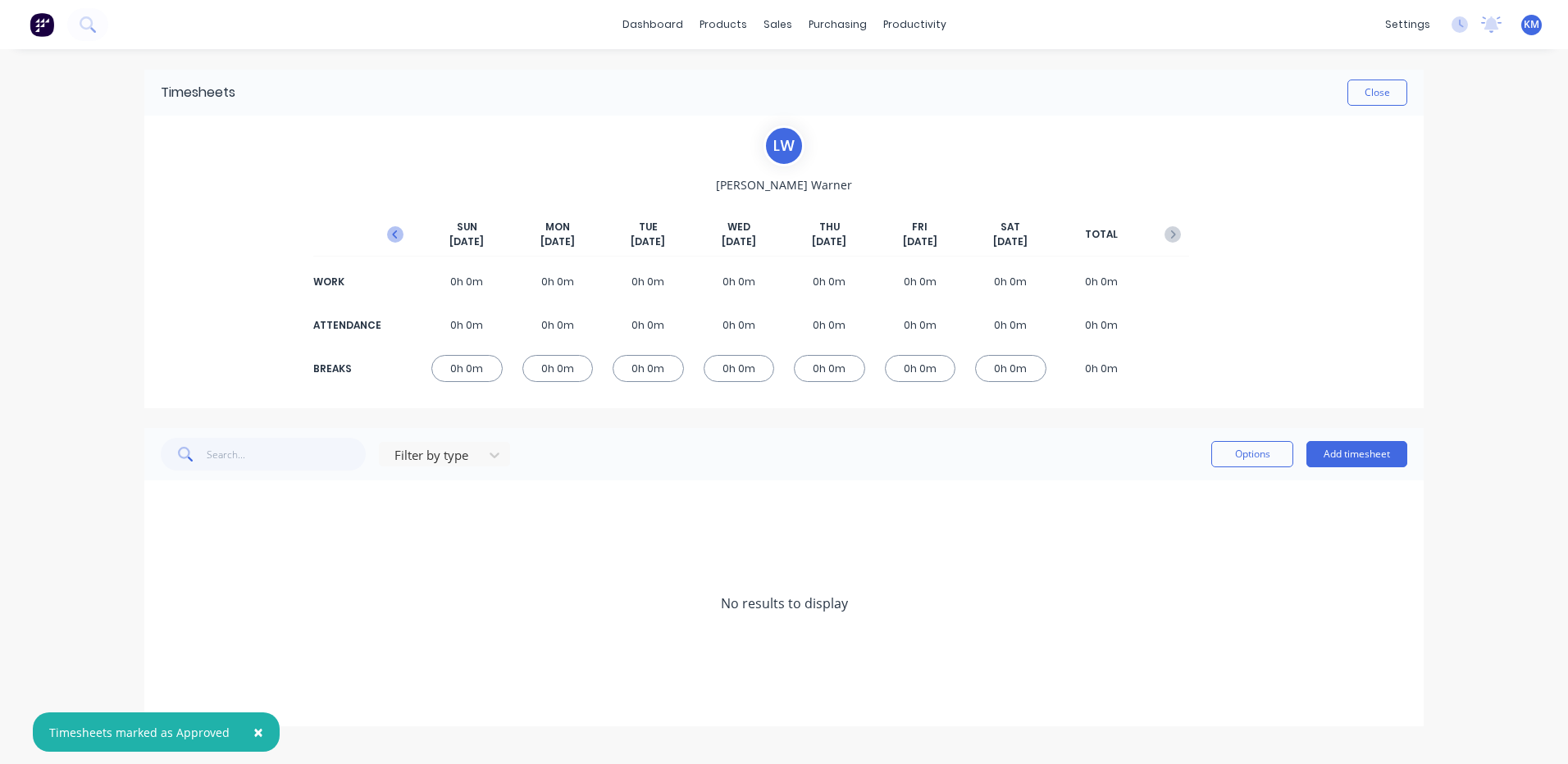
click at [383, 231] on button "button" at bounding box center [395, 235] width 33 height 30
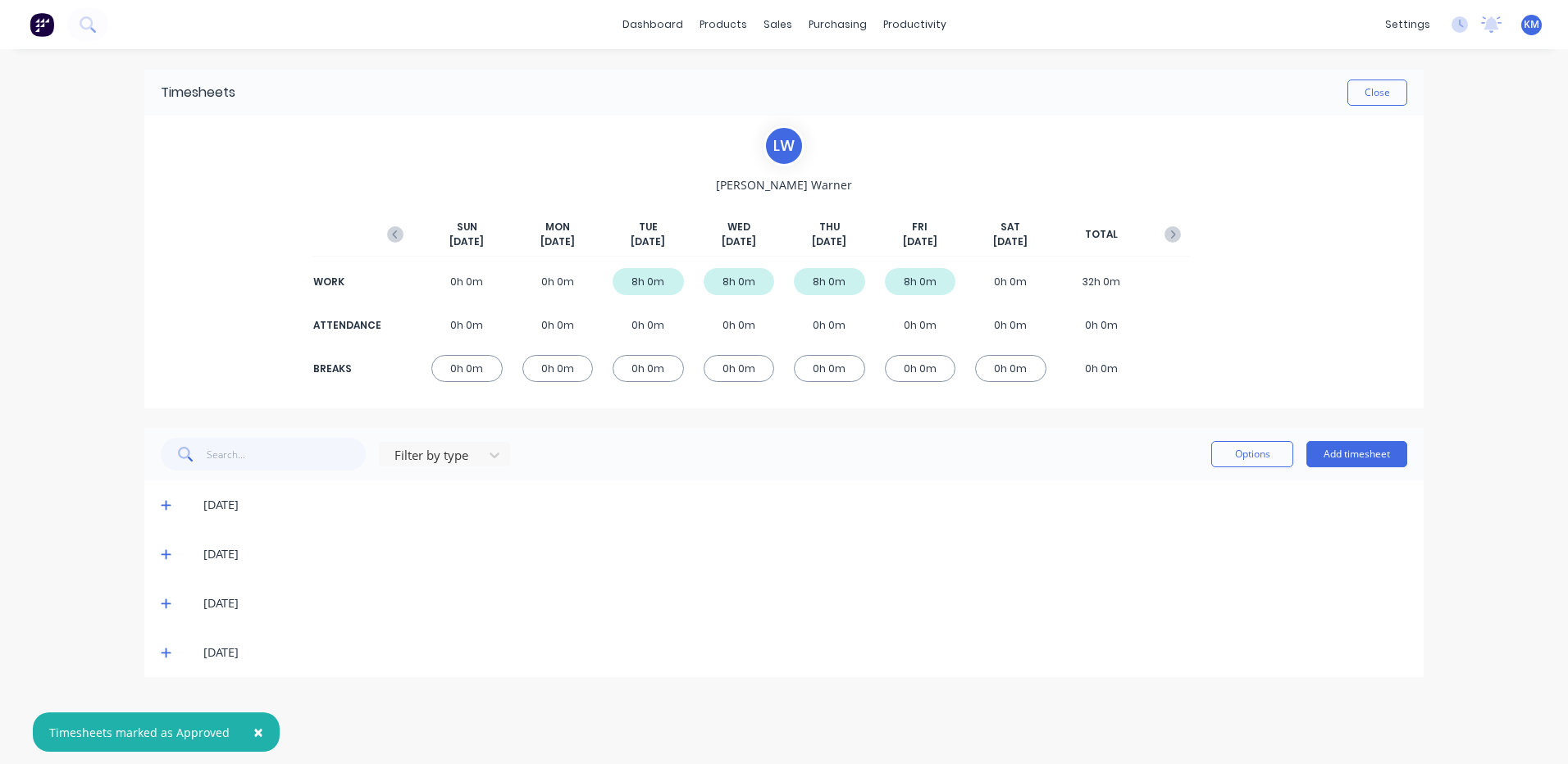
click at [165, 650] on icon at bounding box center [166, 653] width 11 height 11
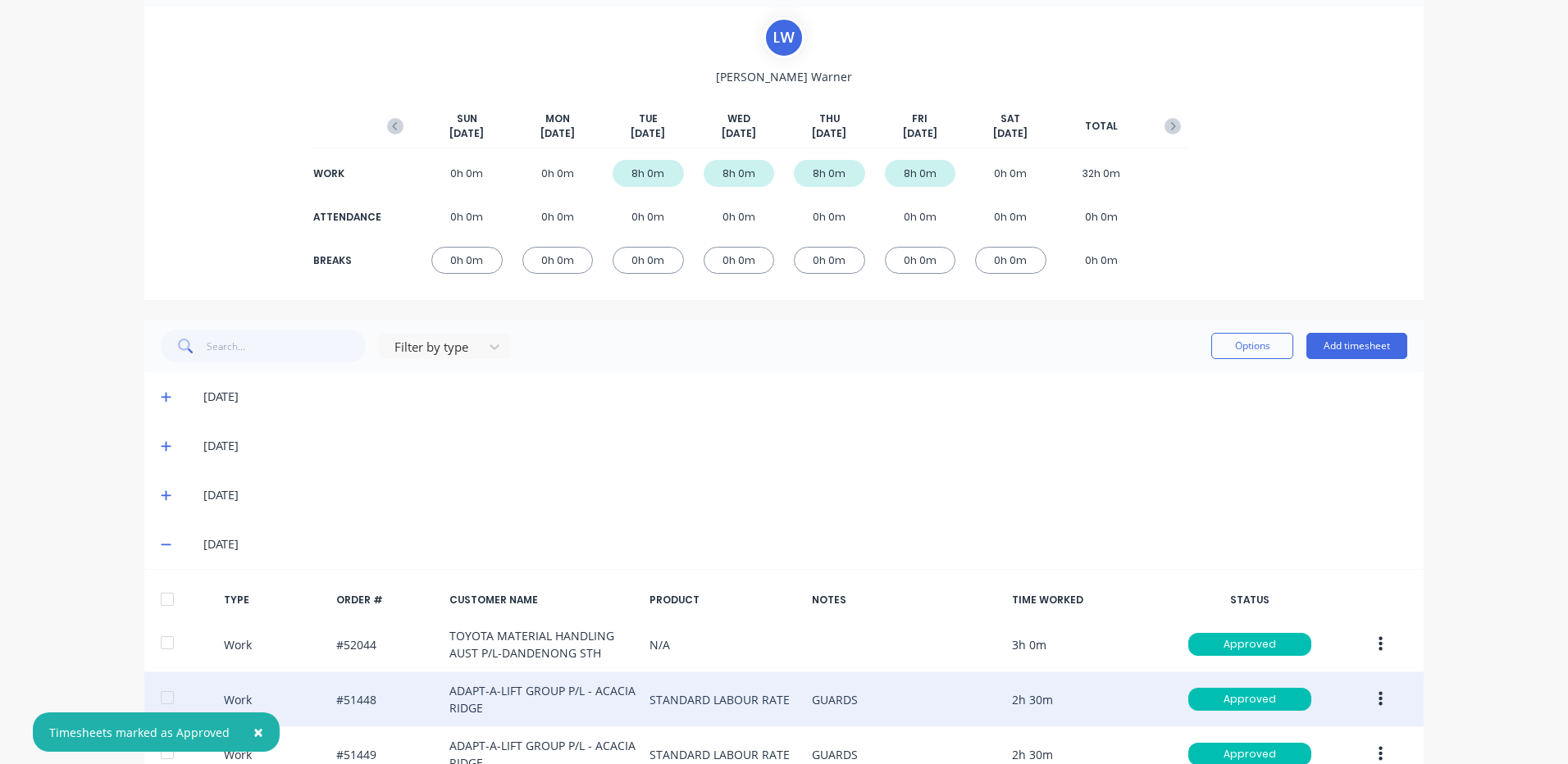
scroll to position [211, 0]
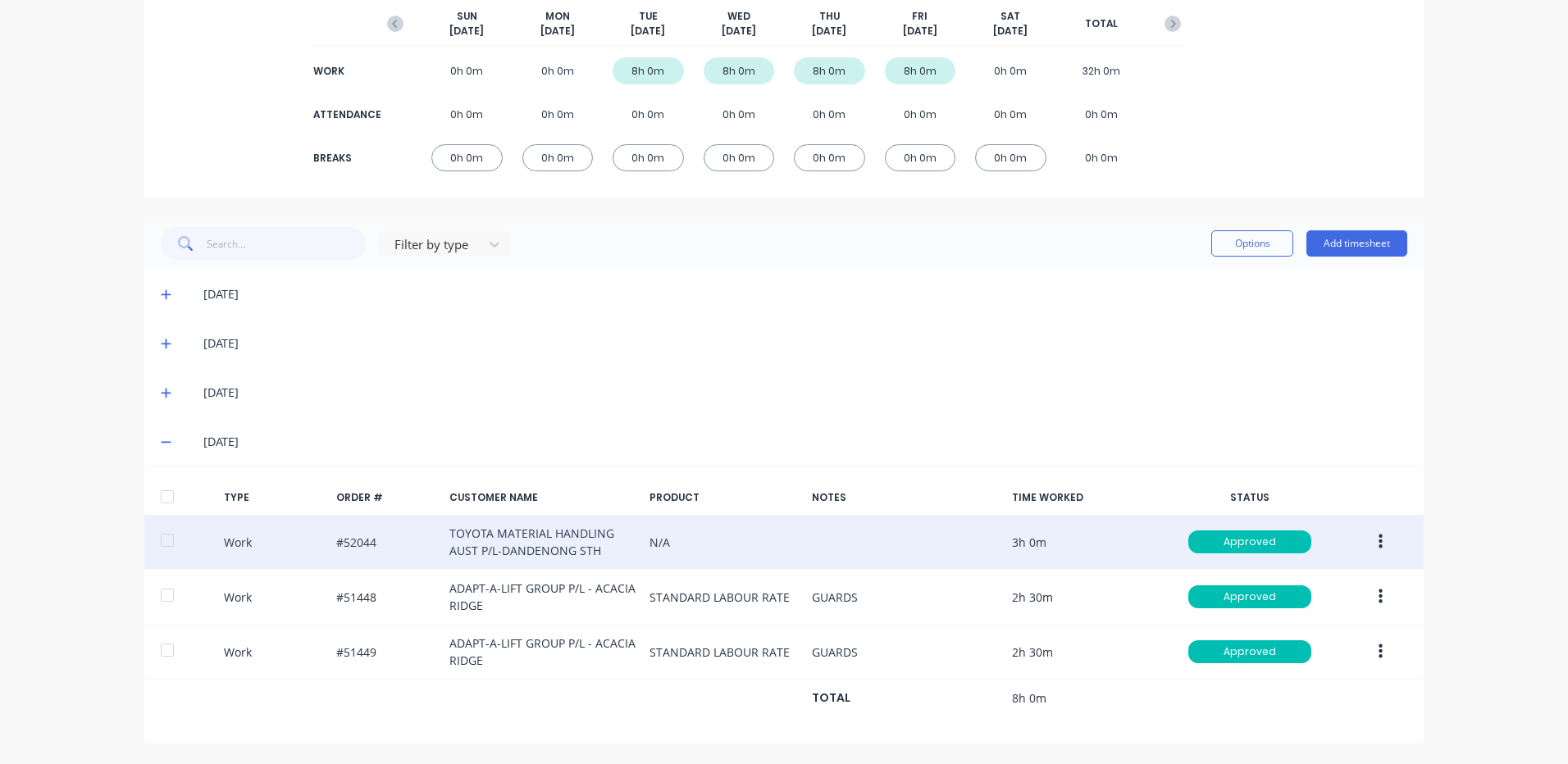
click at [1378, 540] on icon "button" at bounding box center [1380, 542] width 4 height 18
click at [1331, 518] on div "Duplicate" at bounding box center [1322, 513] width 126 height 24
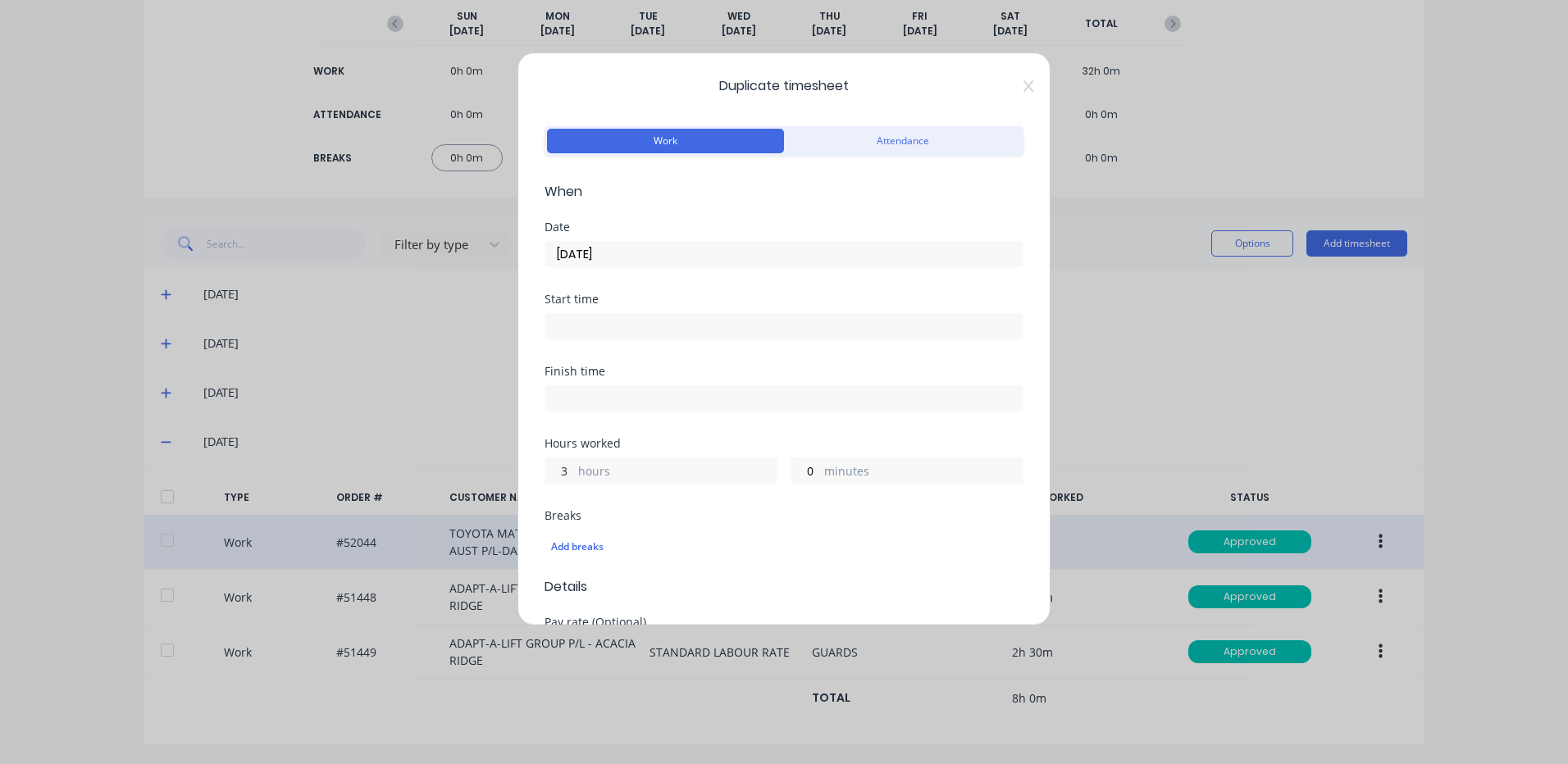
click at [554, 466] on input "3" at bounding box center [560, 471] width 29 height 25
type input "8"
click at [659, 249] on input "[DATE]" at bounding box center [784, 255] width 478 height 25
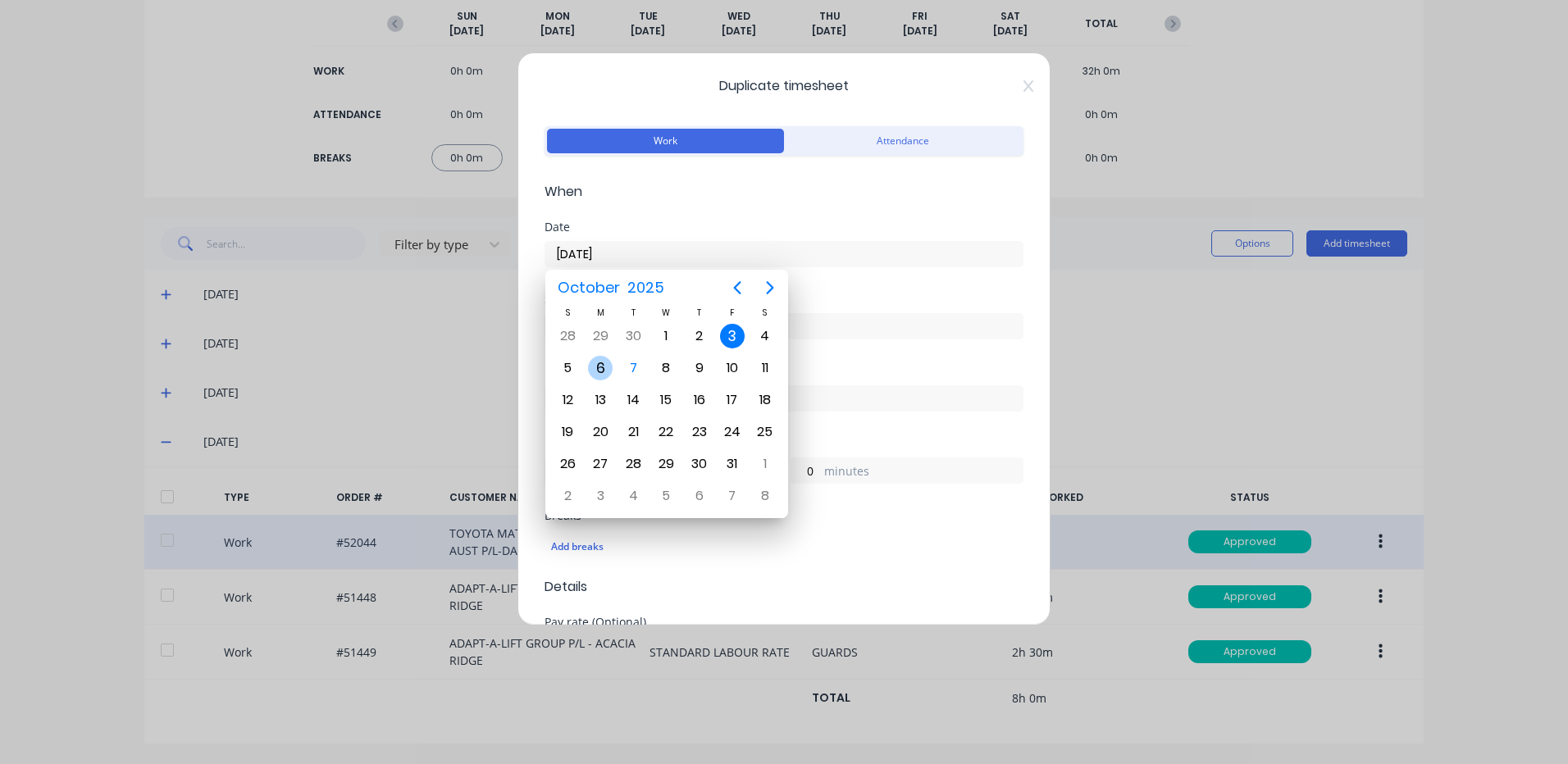
click at [600, 368] on div "6" at bounding box center [600, 369] width 25 height 25
type input "[DATE]"
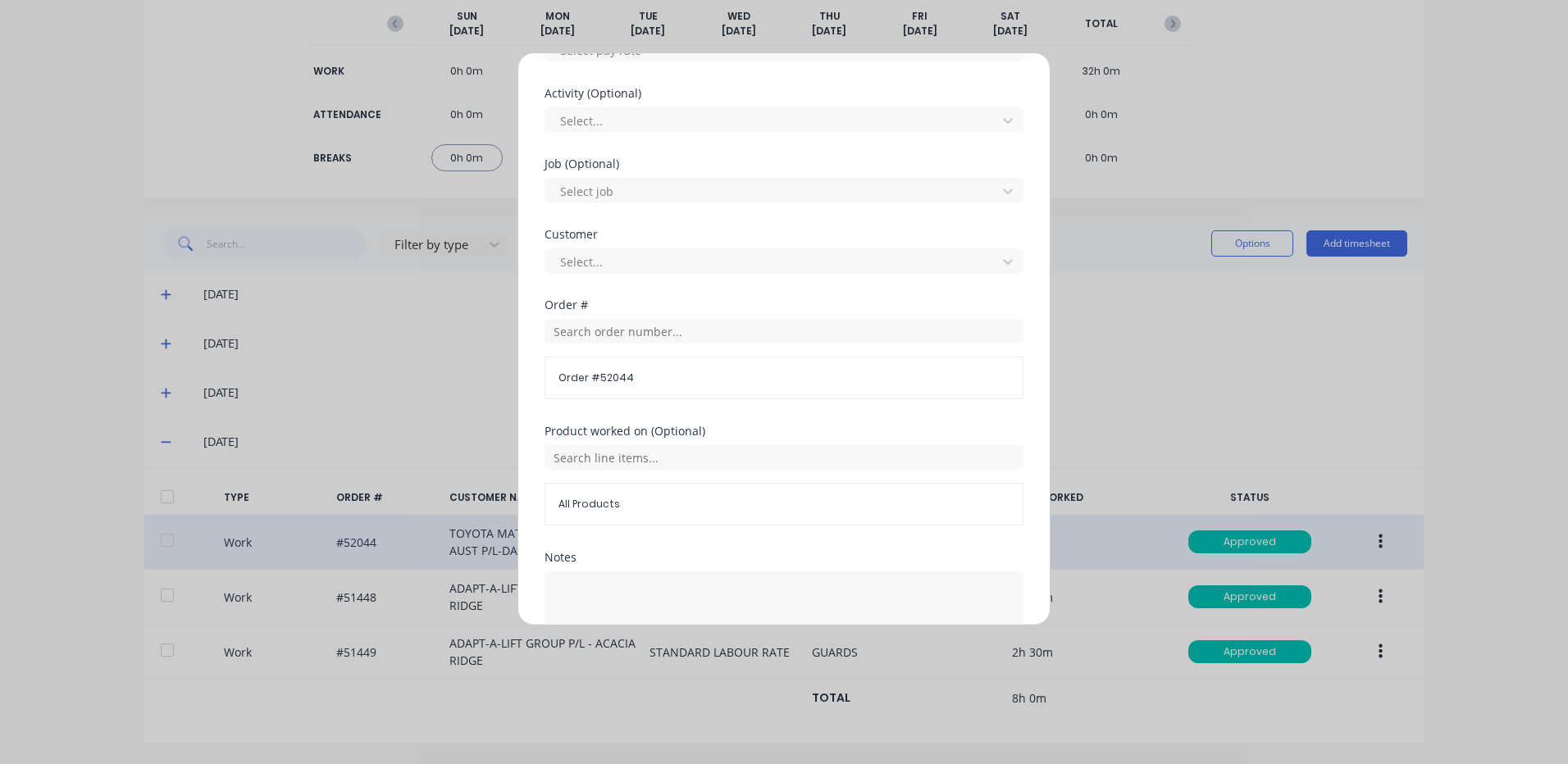
scroll to position [708, 0]
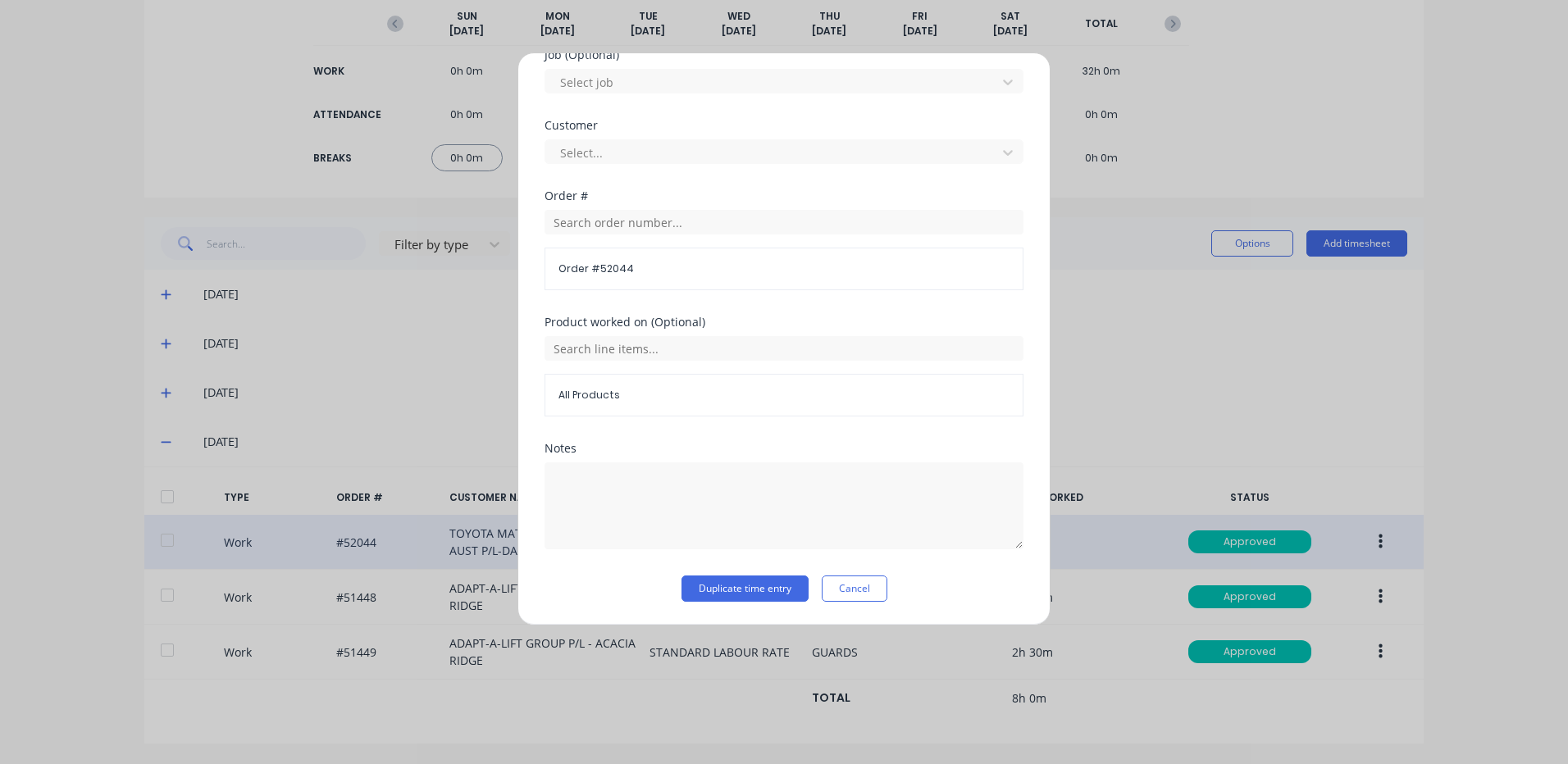
click at [719, 569] on div "Notes" at bounding box center [784, 509] width 479 height 133
click at [720, 577] on button "Duplicate time entry" at bounding box center [745, 588] width 127 height 26
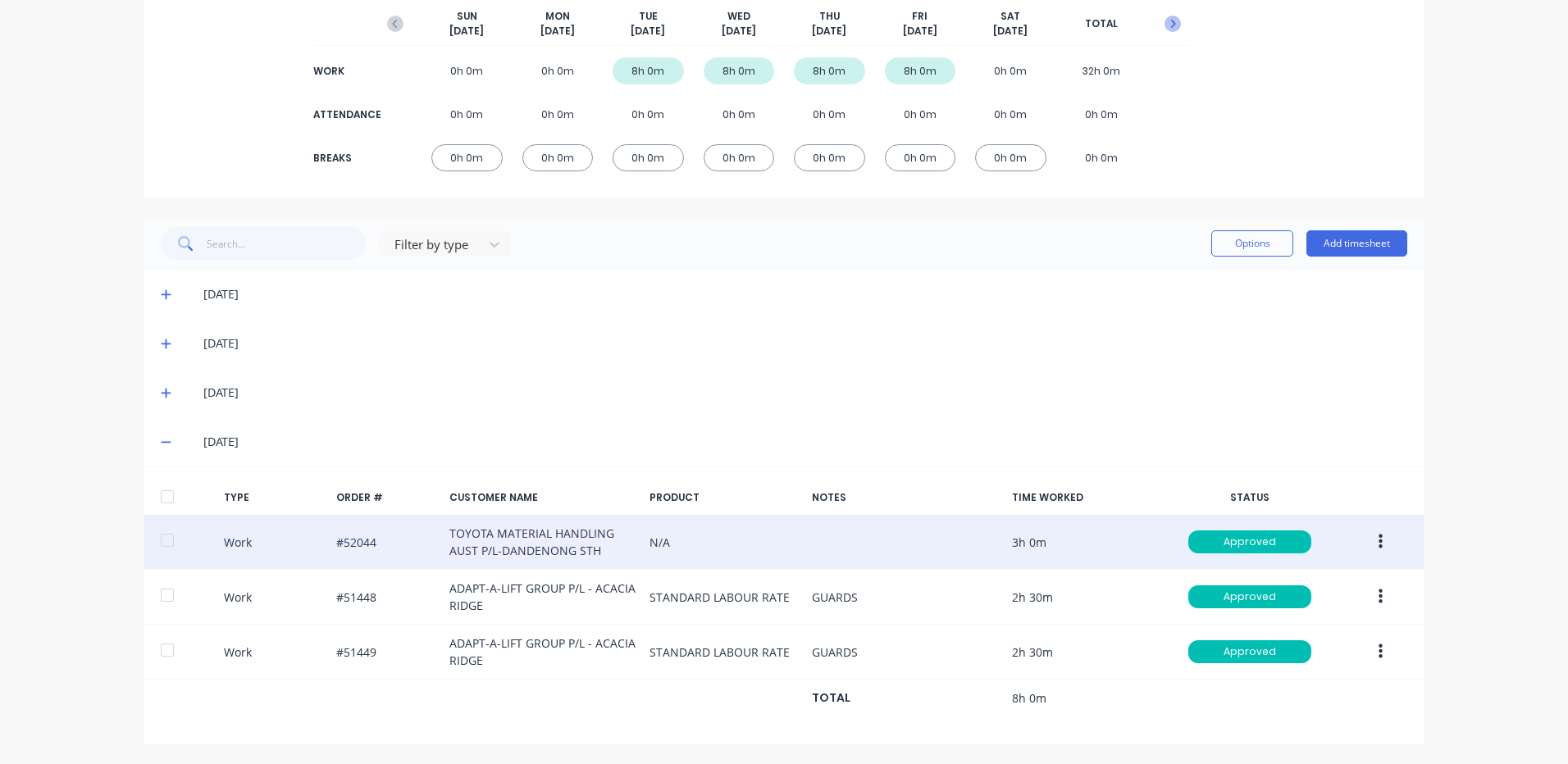
click at [1158, 33] on button "button" at bounding box center [1173, 23] width 33 height 30
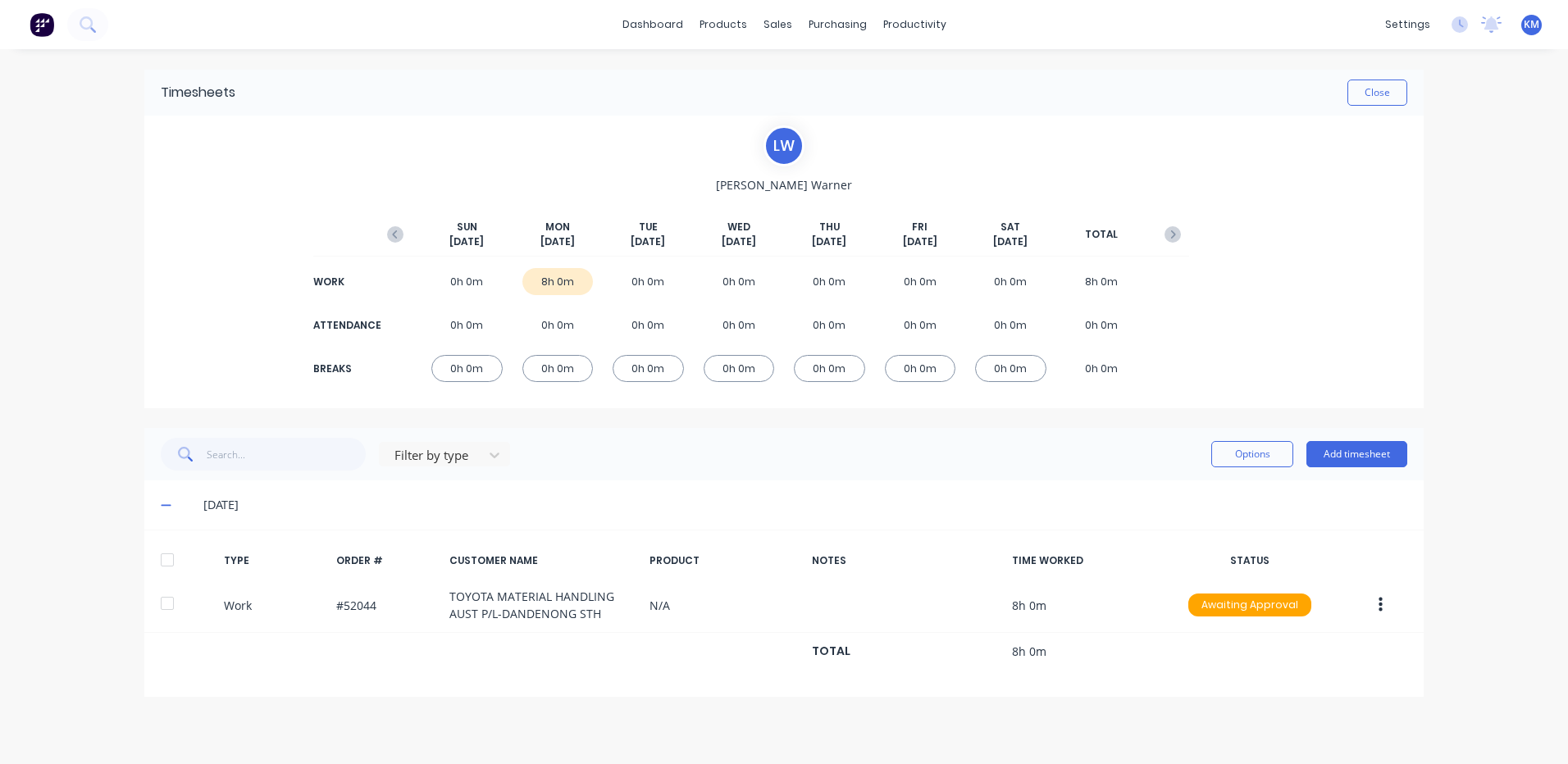
scroll to position [0, 0]
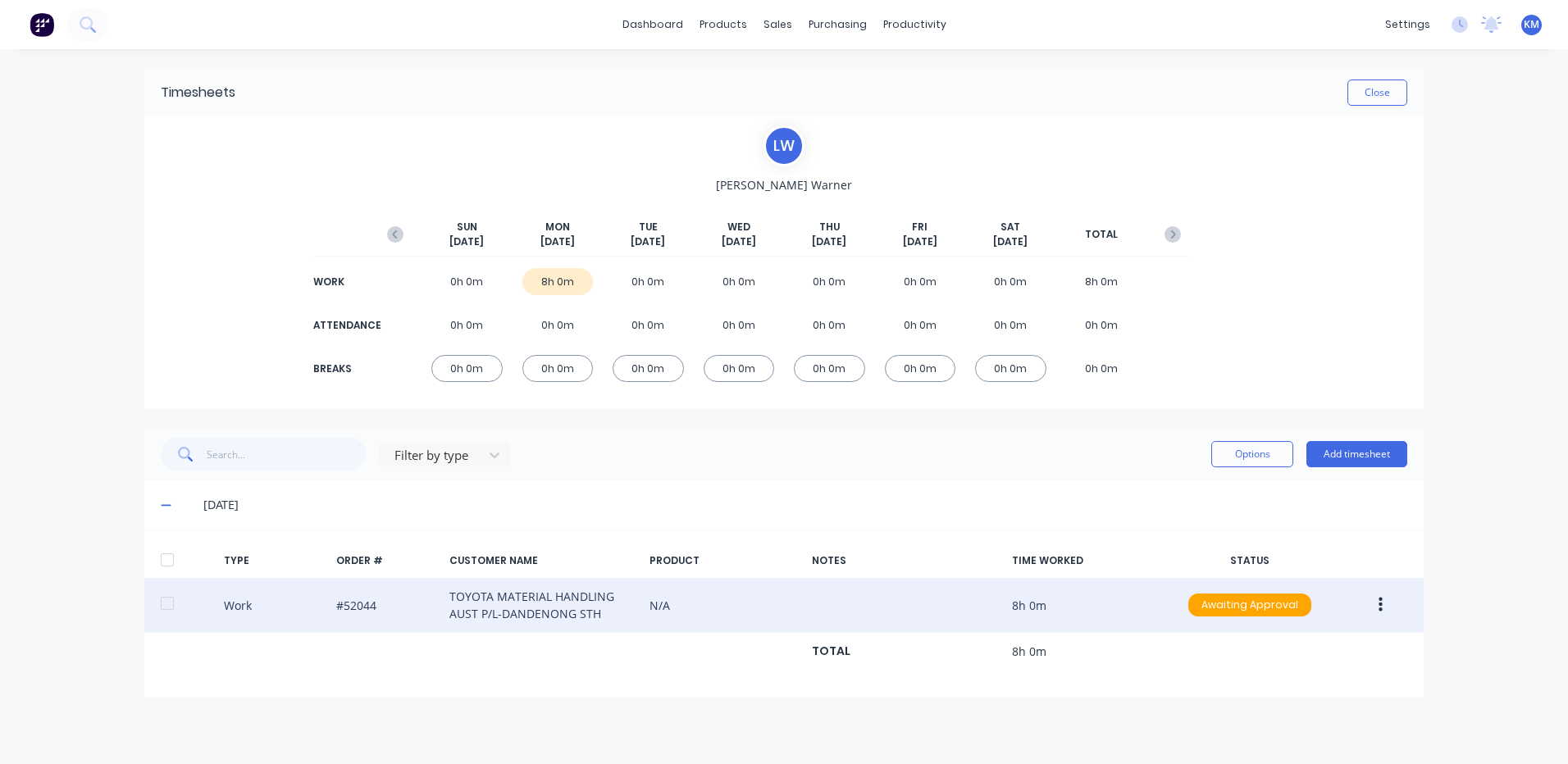
click at [146, 605] on div "Work #52044 TOYOTA MATERIAL HANDLING AUST P/L-DANDENONG STH N/A 8h 0m Awaiting …" at bounding box center [784, 605] width 1279 height 55
click at [160, 605] on div at bounding box center [168, 603] width 33 height 33
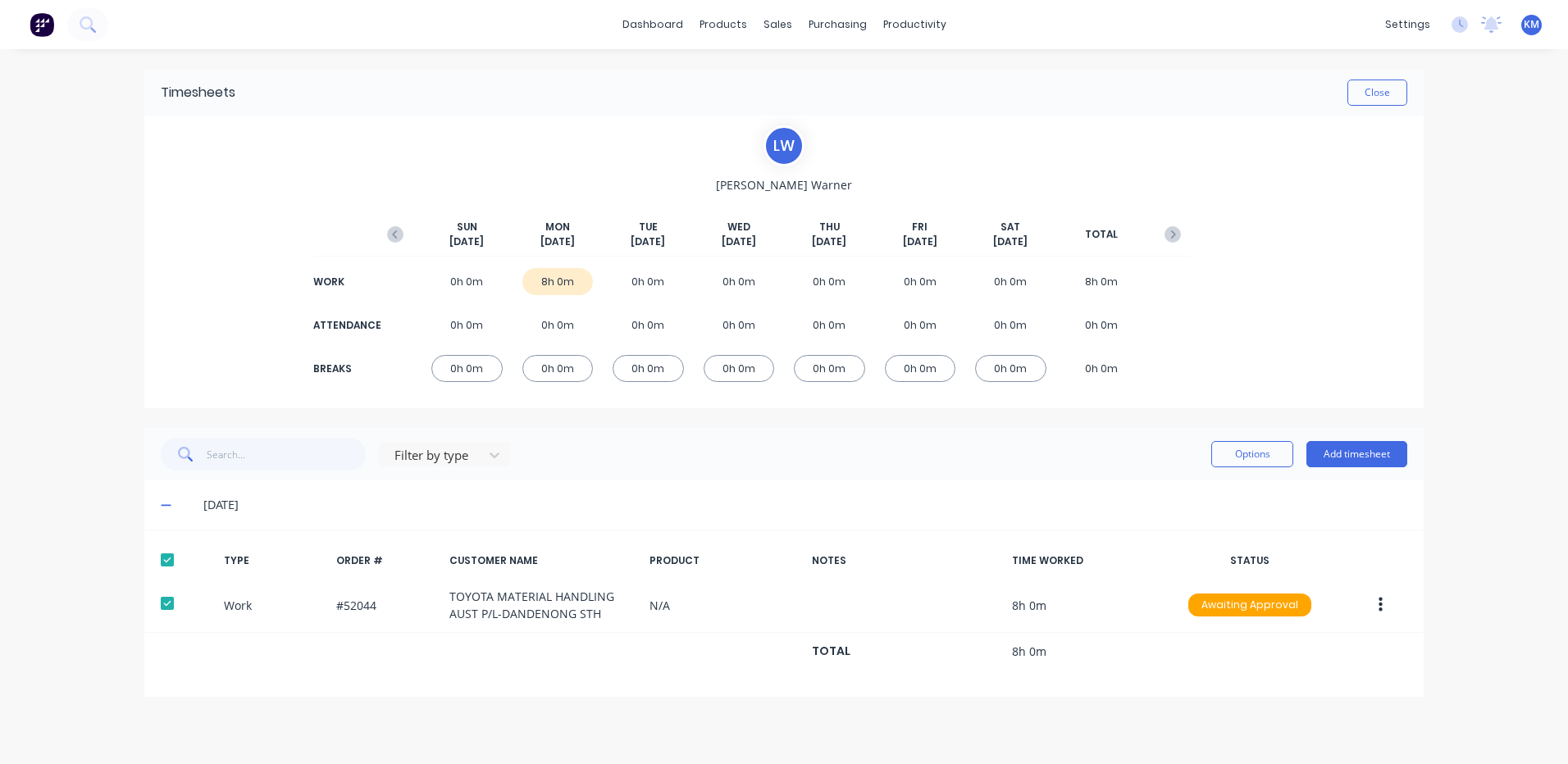
click at [1201, 462] on div "Filter by type Options Add timesheet" at bounding box center [784, 454] width 1246 height 33
click at [1206, 461] on div "Filter by type Options Add timesheet" at bounding box center [784, 454] width 1246 height 33
click at [1223, 461] on button "Options" at bounding box center [1252, 454] width 82 height 26
click at [1208, 488] on div "Approve" at bounding box center [1216, 496] width 126 height 24
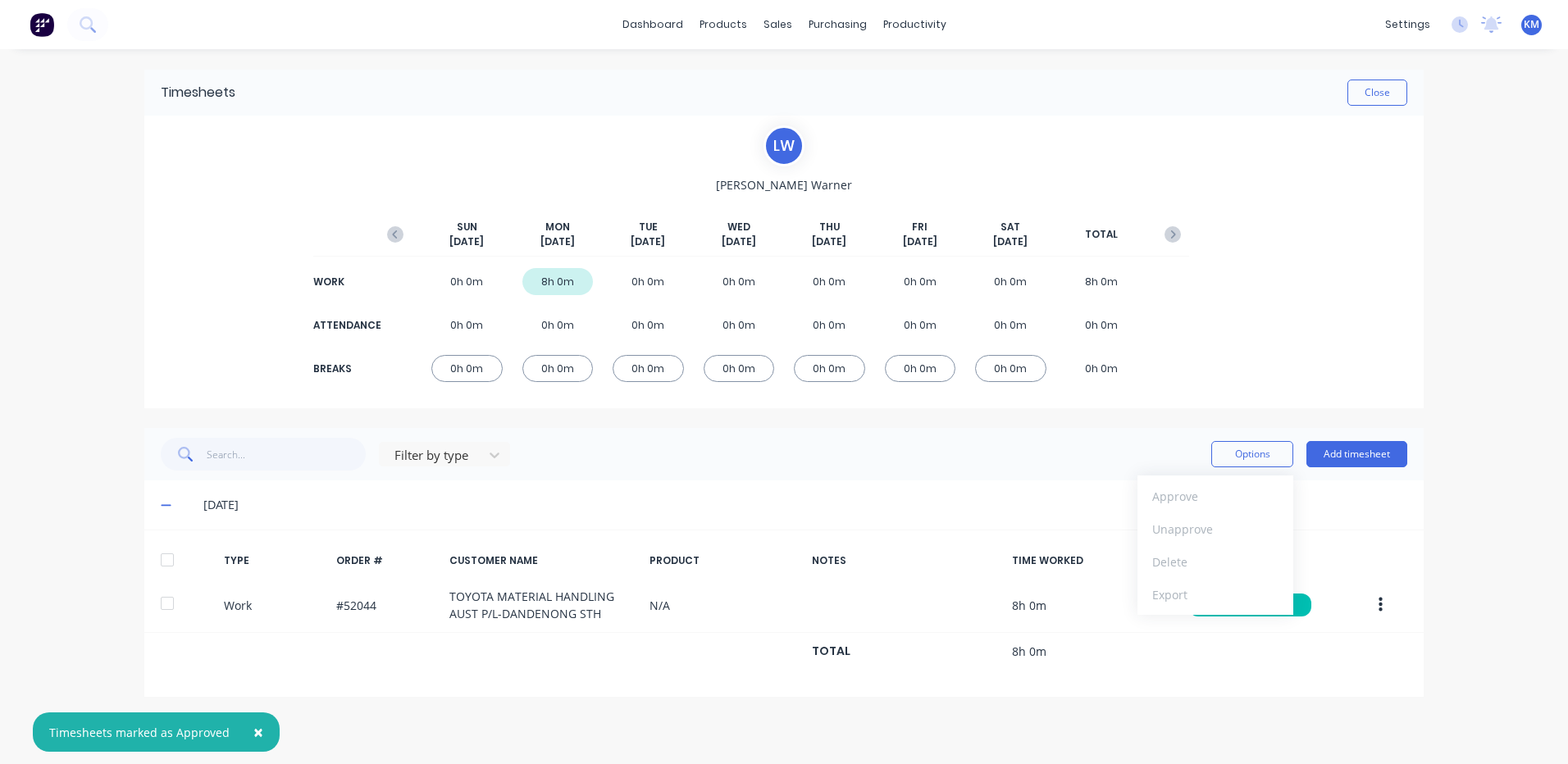
click at [1376, 107] on div "Timesheets Close" at bounding box center [784, 93] width 1279 height 46
click at [1376, 101] on button "Close" at bounding box center [1377, 92] width 60 height 26
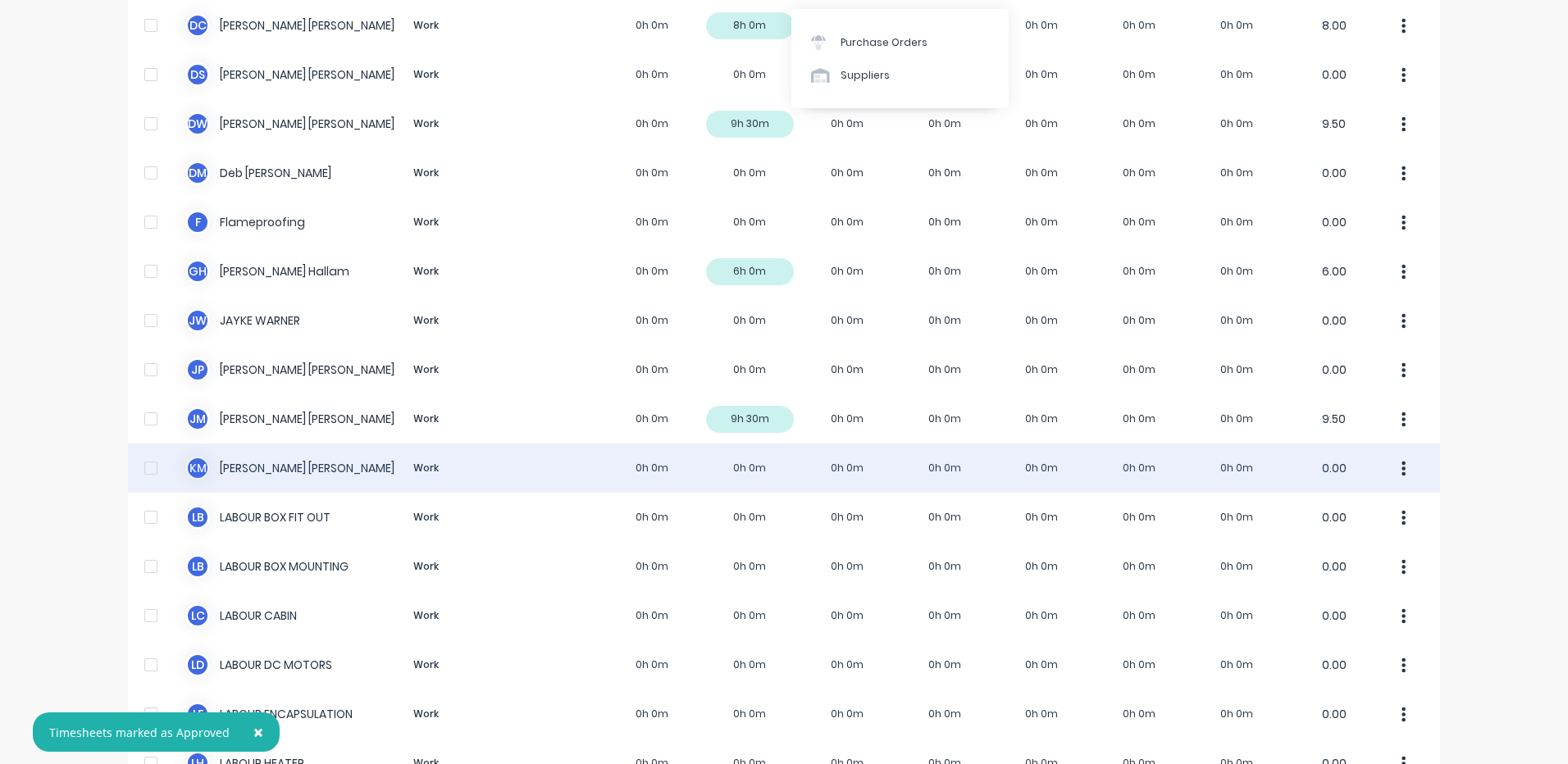
scroll to position [410, 0]
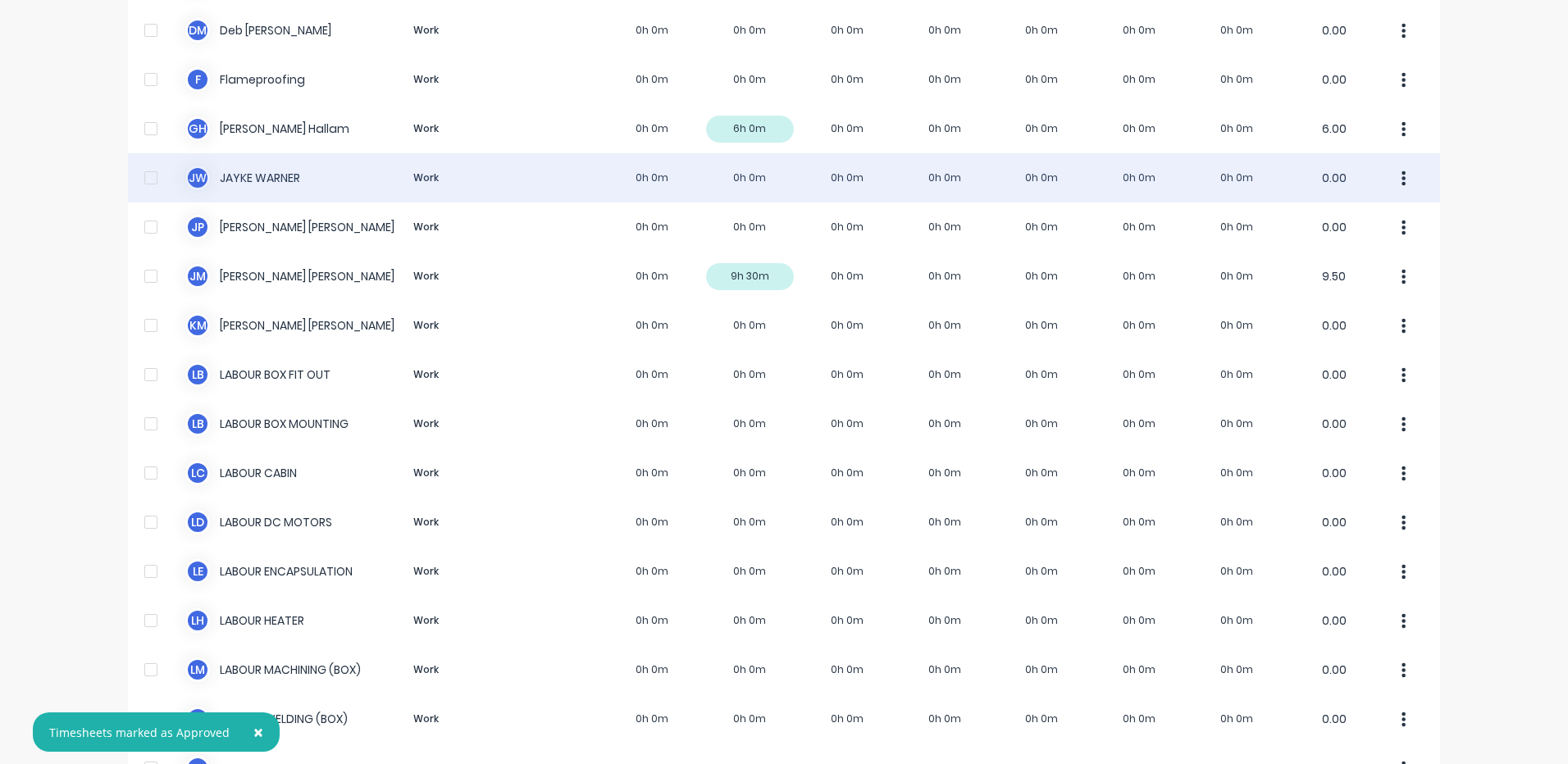
click at [580, 180] on div "[PERSON_NAME] [PERSON_NAME] Work 0h 0m 0h 0m 0h 0m 0h 0m 0h 0m 0h 0m 0h 0m 0.00" at bounding box center [784, 177] width 1312 height 49
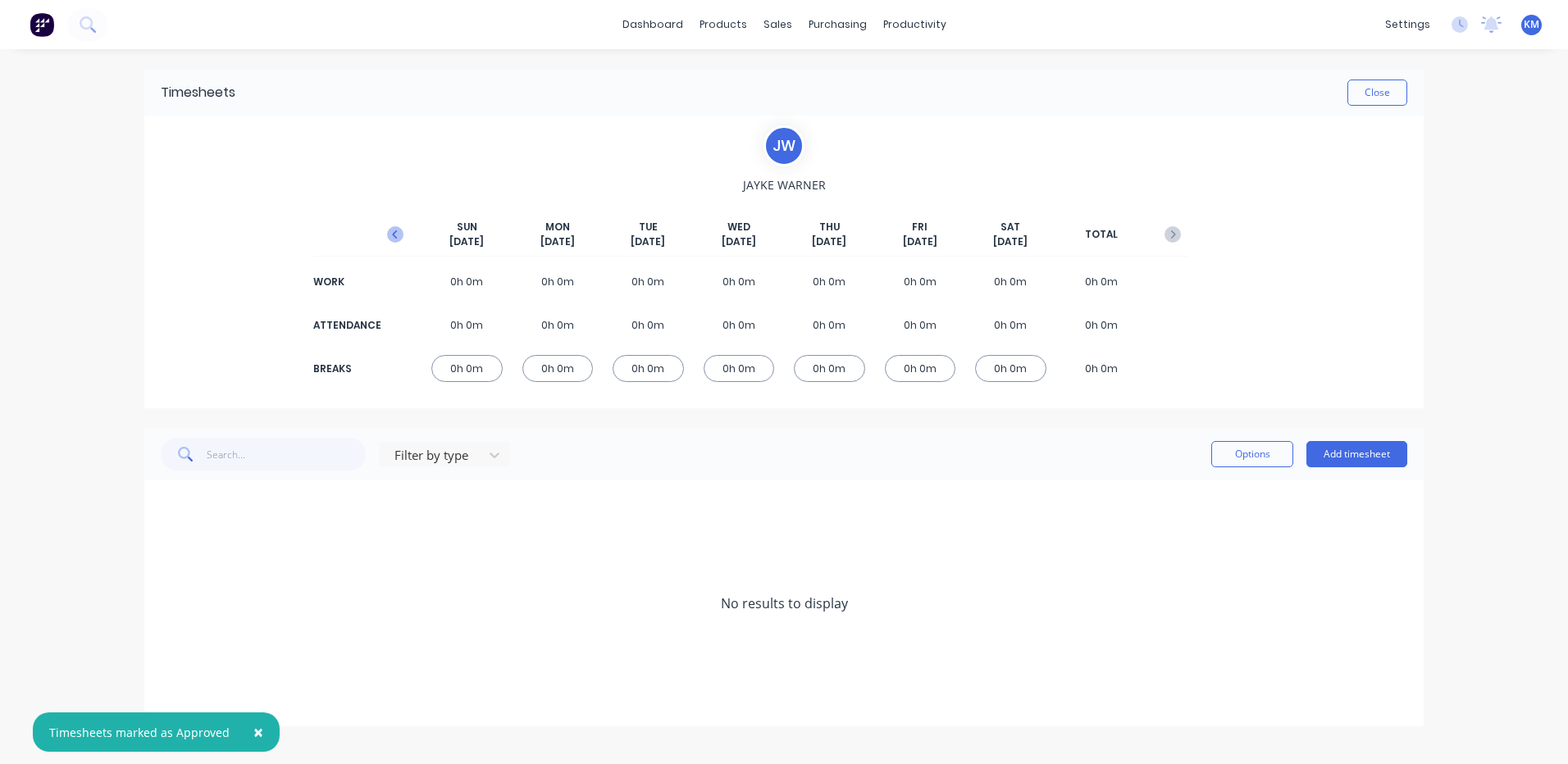
click at [393, 229] on icon "button" at bounding box center [394, 234] width 16 height 16
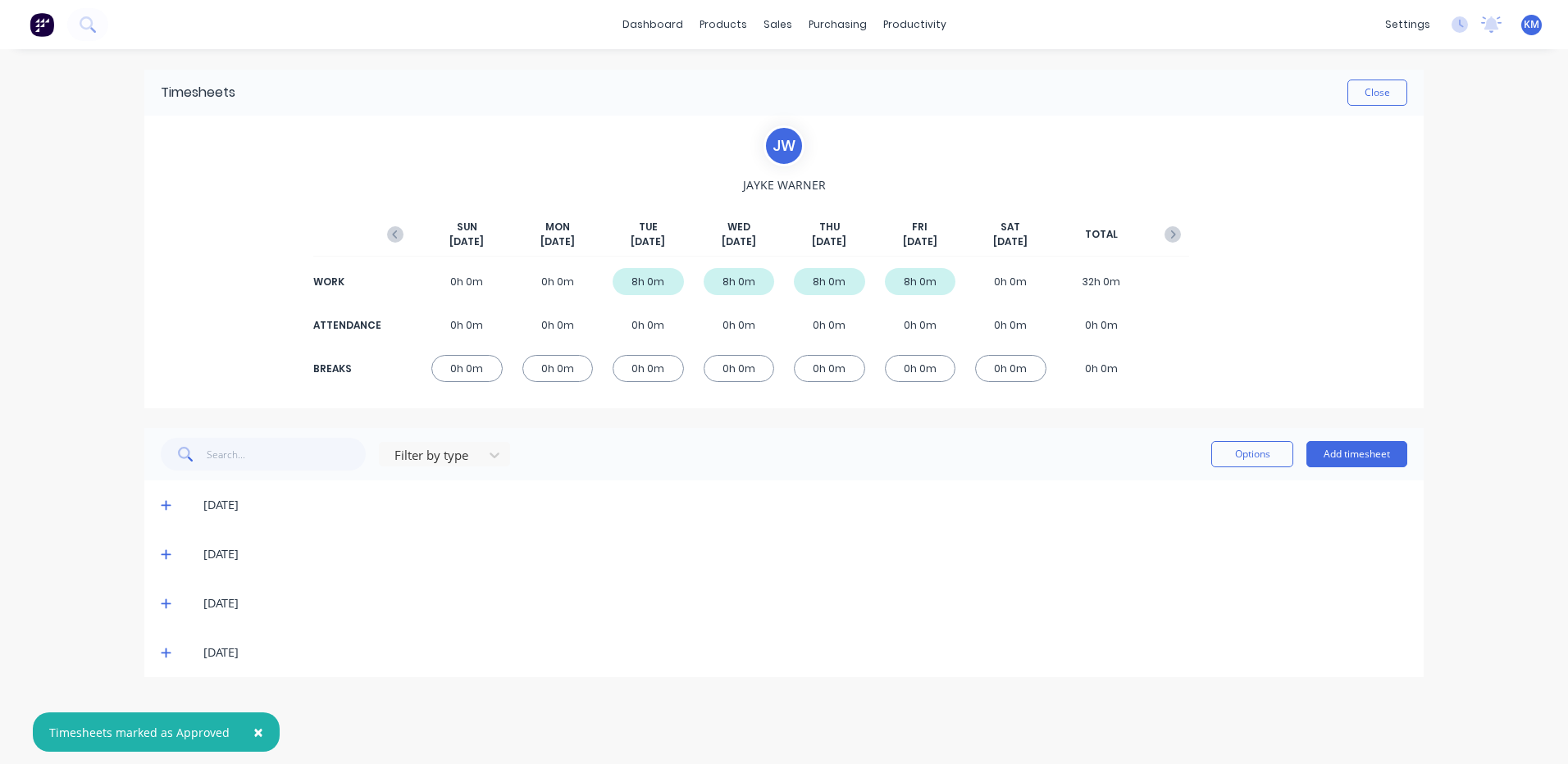
click at [163, 655] on icon at bounding box center [166, 653] width 11 height 11
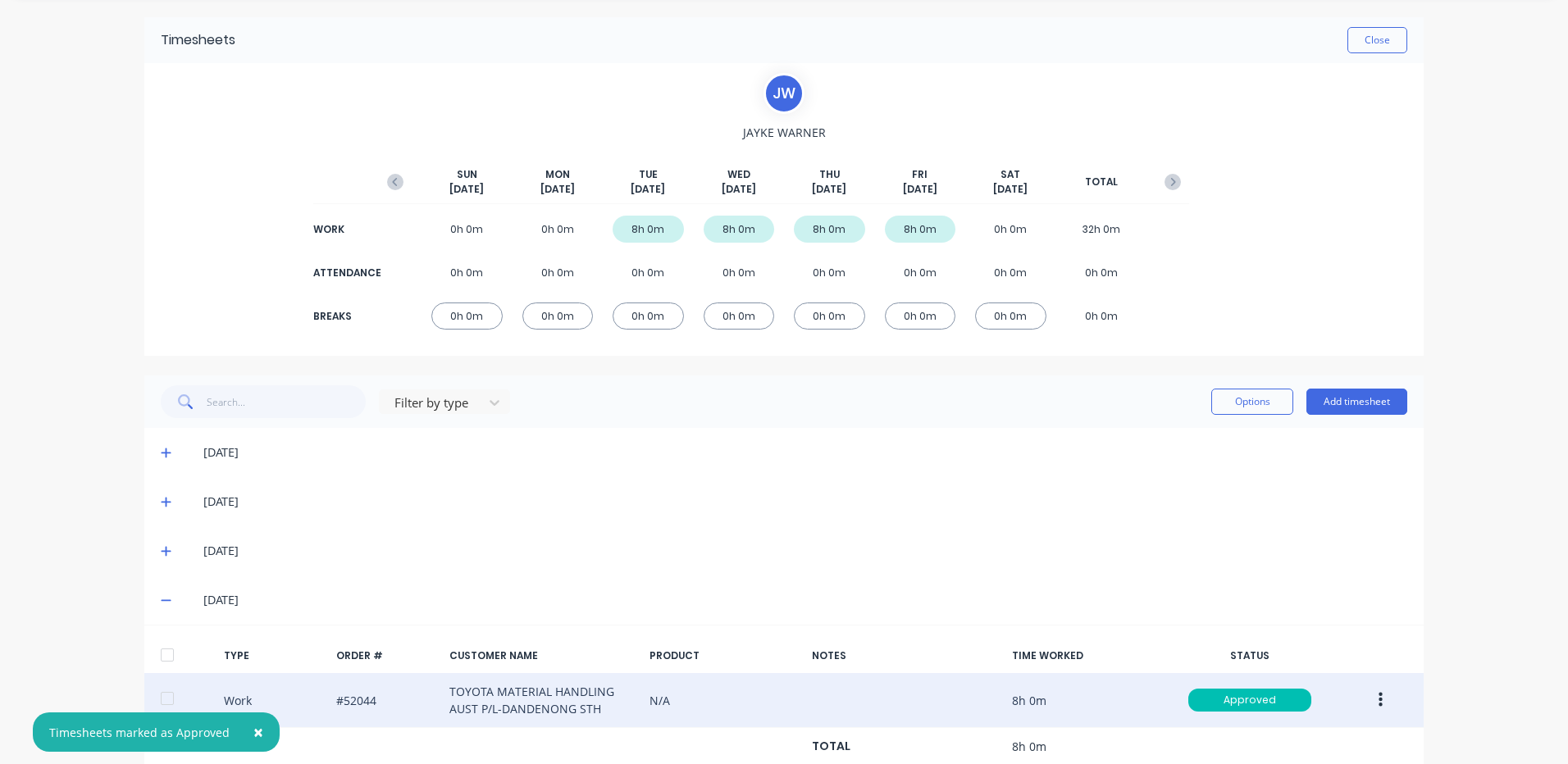
scroll to position [101, 0]
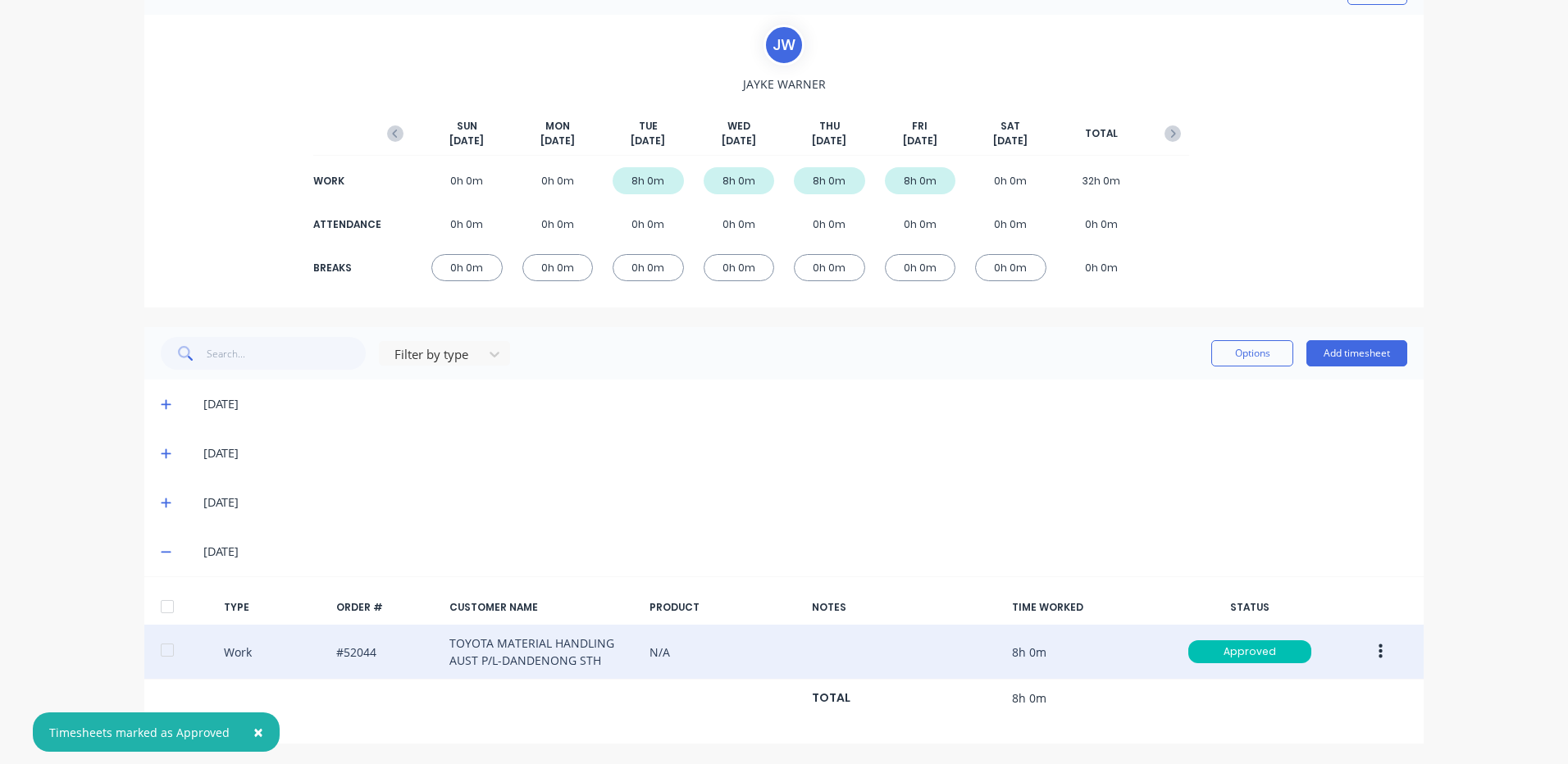
click at [1353, 640] on div at bounding box center [1368, 652] width 62 height 30
click at [1364, 648] on button "button" at bounding box center [1380, 652] width 38 height 30
click at [1305, 627] on div "Duplicate" at bounding box center [1322, 623] width 126 height 24
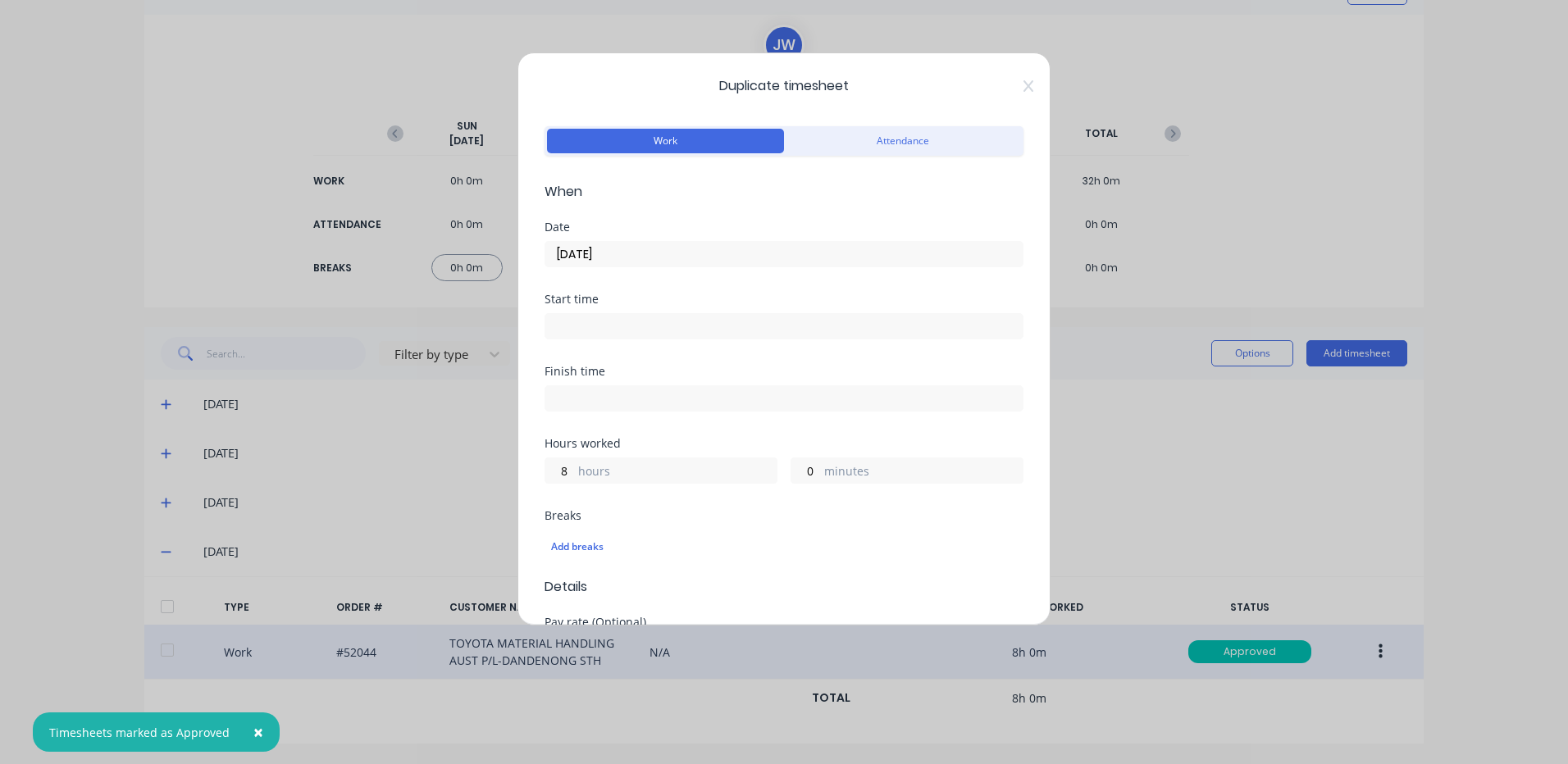
click at [603, 250] on input "[DATE]" at bounding box center [784, 255] width 478 height 25
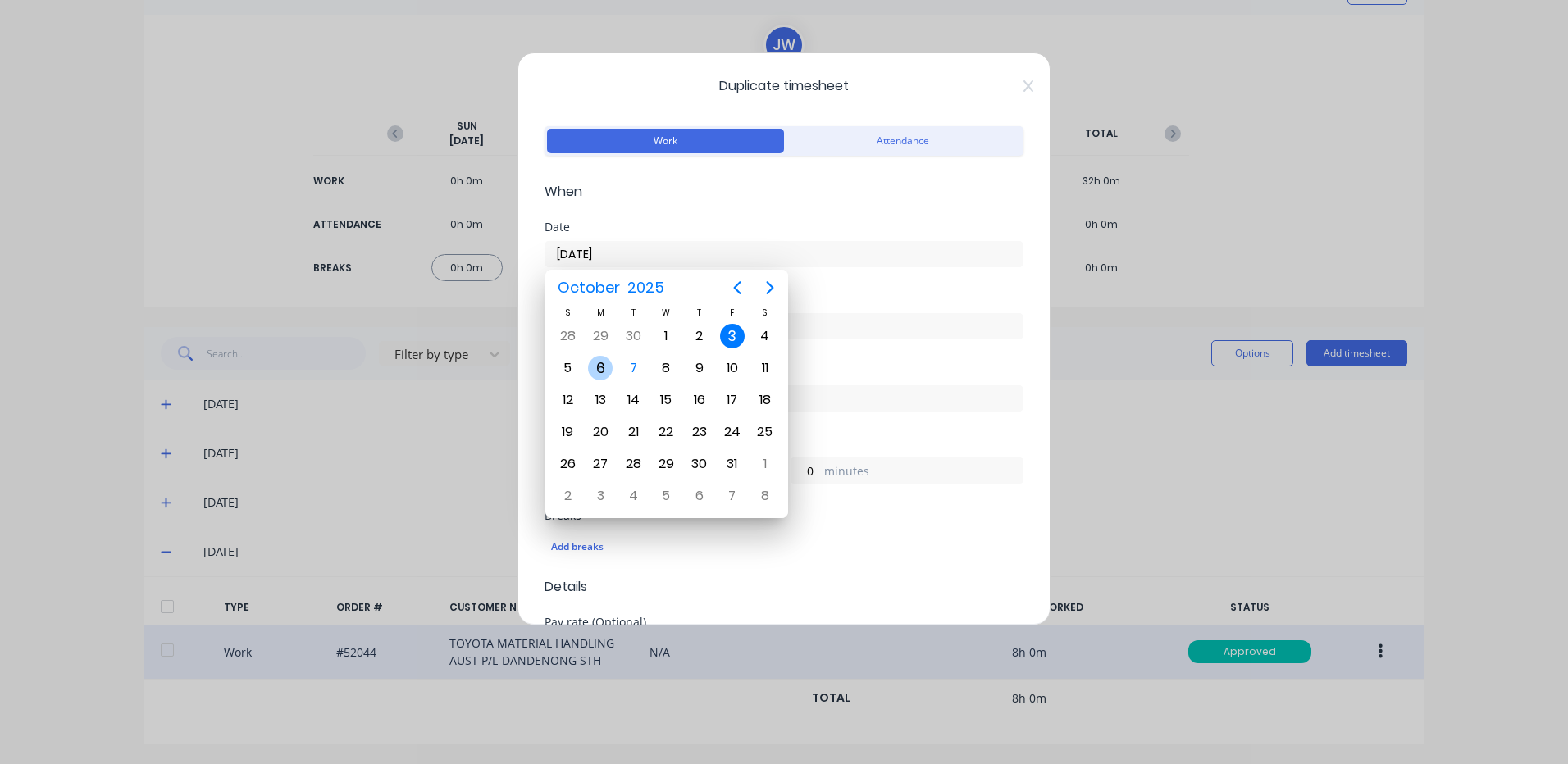
click at [598, 363] on div "6" at bounding box center [600, 369] width 25 height 25
type input "[DATE]"
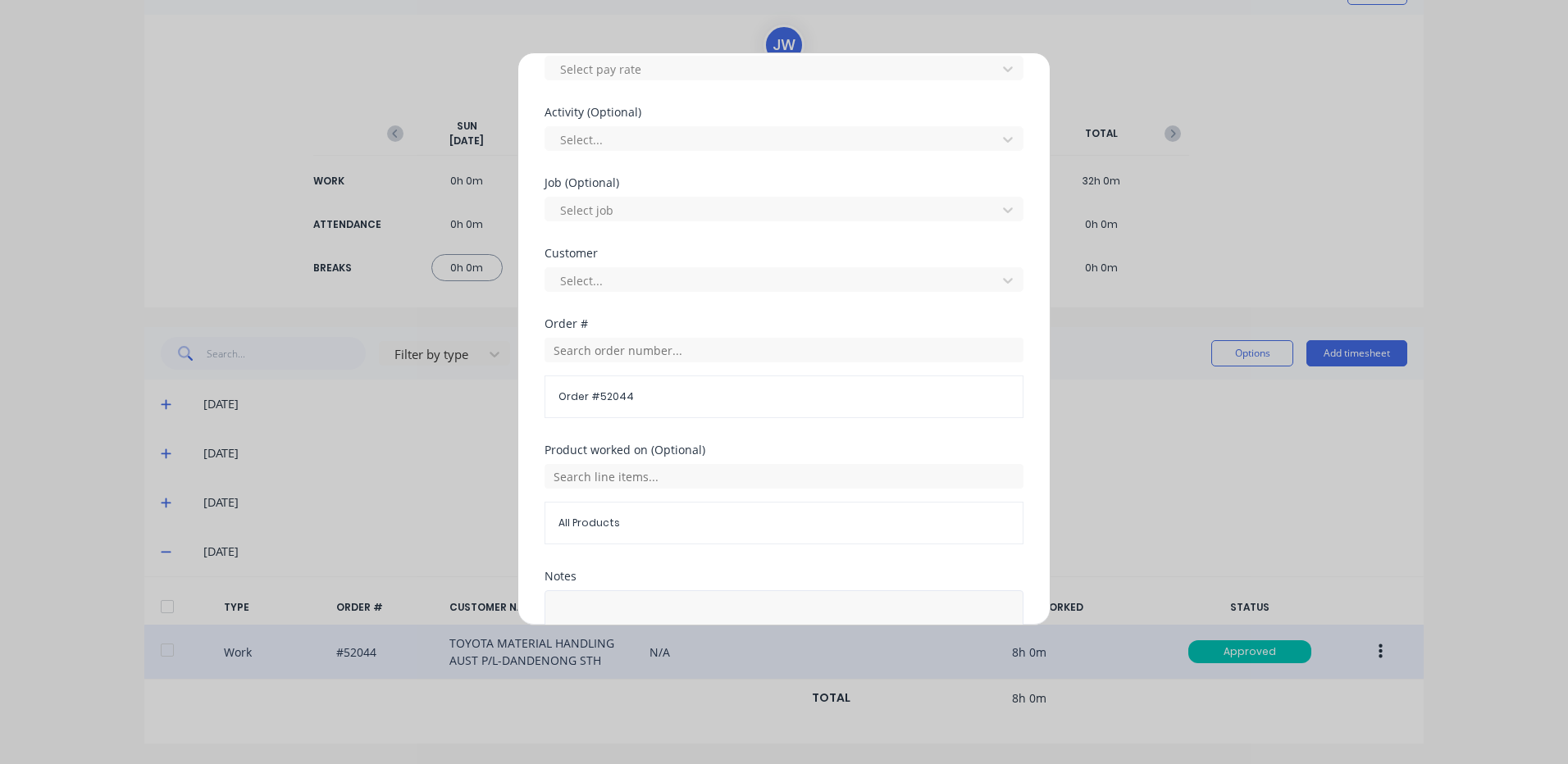
scroll to position [708, 0]
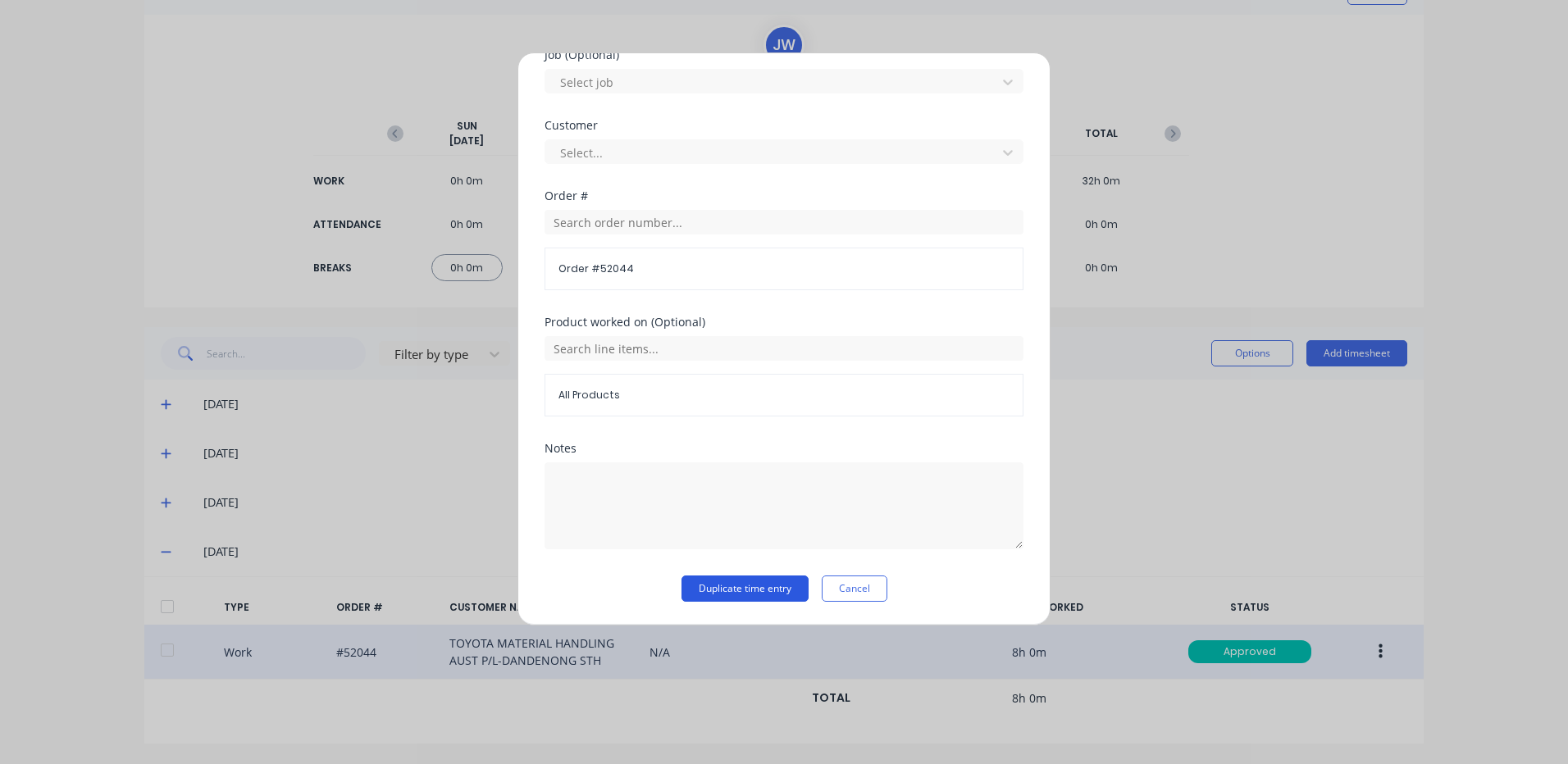
click at [735, 594] on button "Duplicate time entry" at bounding box center [745, 588] width 127 height 26
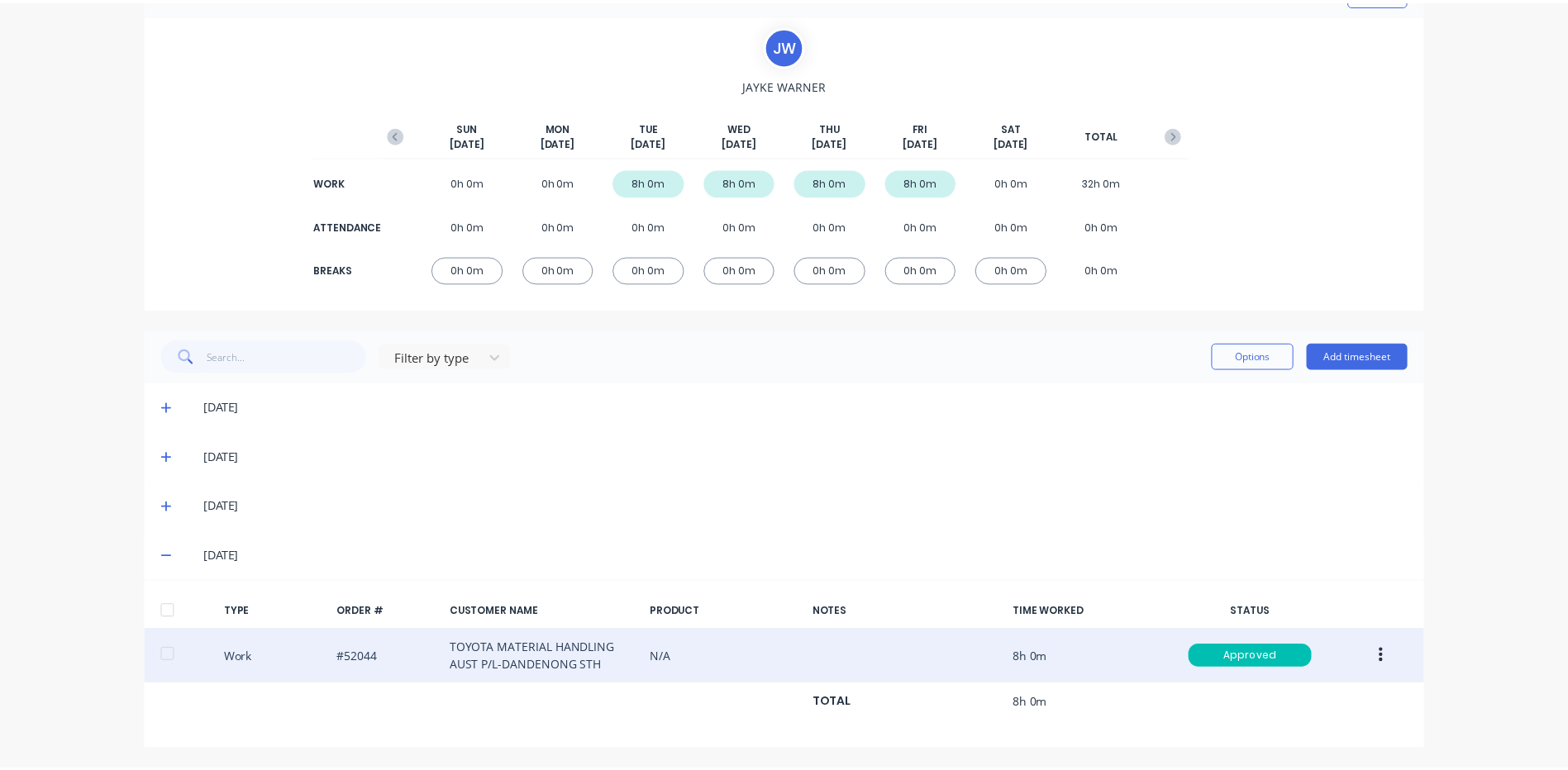
scroll to position [0, 0]
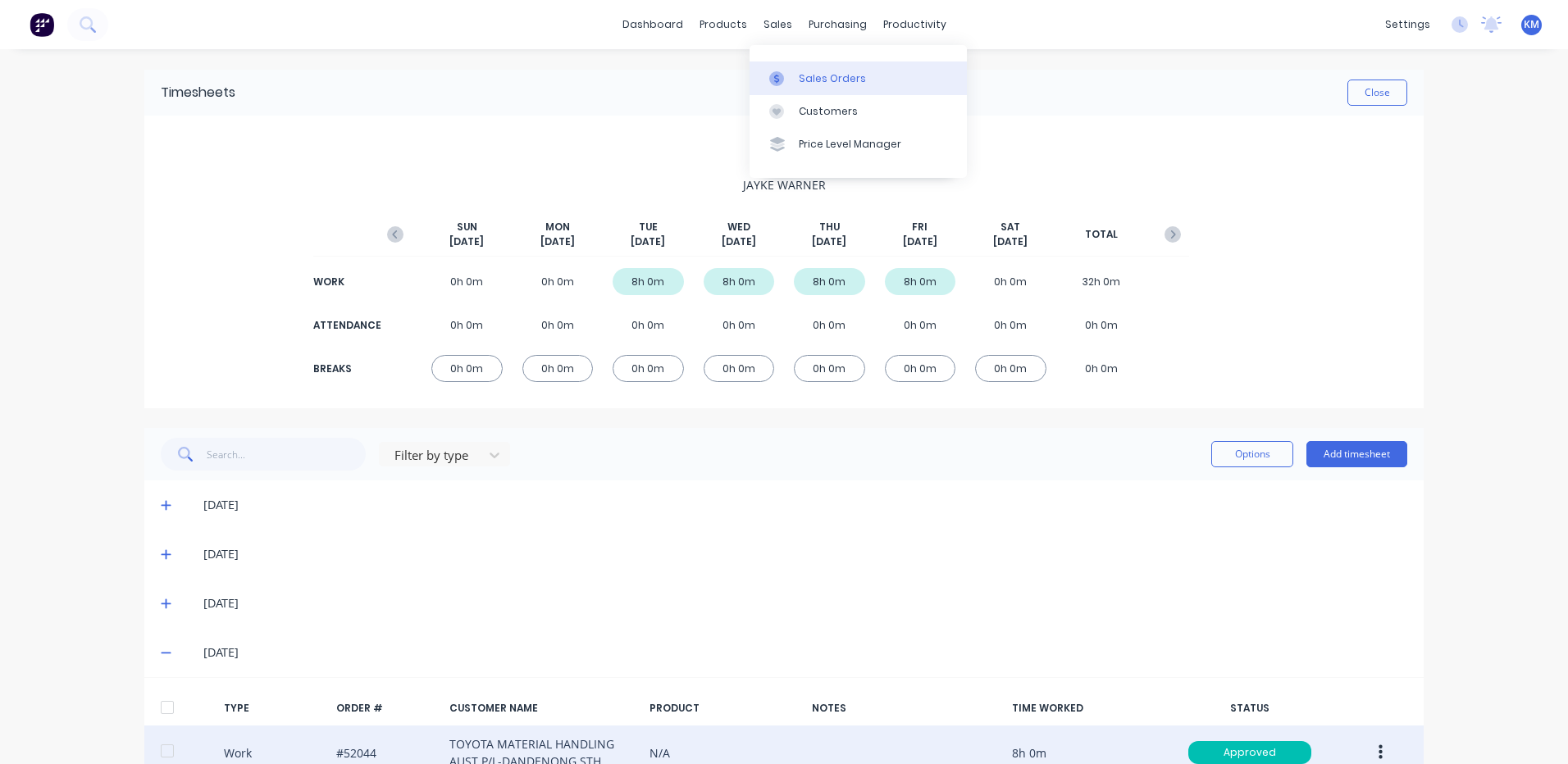
click at [792, 69] on link "Sales Orders" at bounding box center [858, 78] width 217 height 33
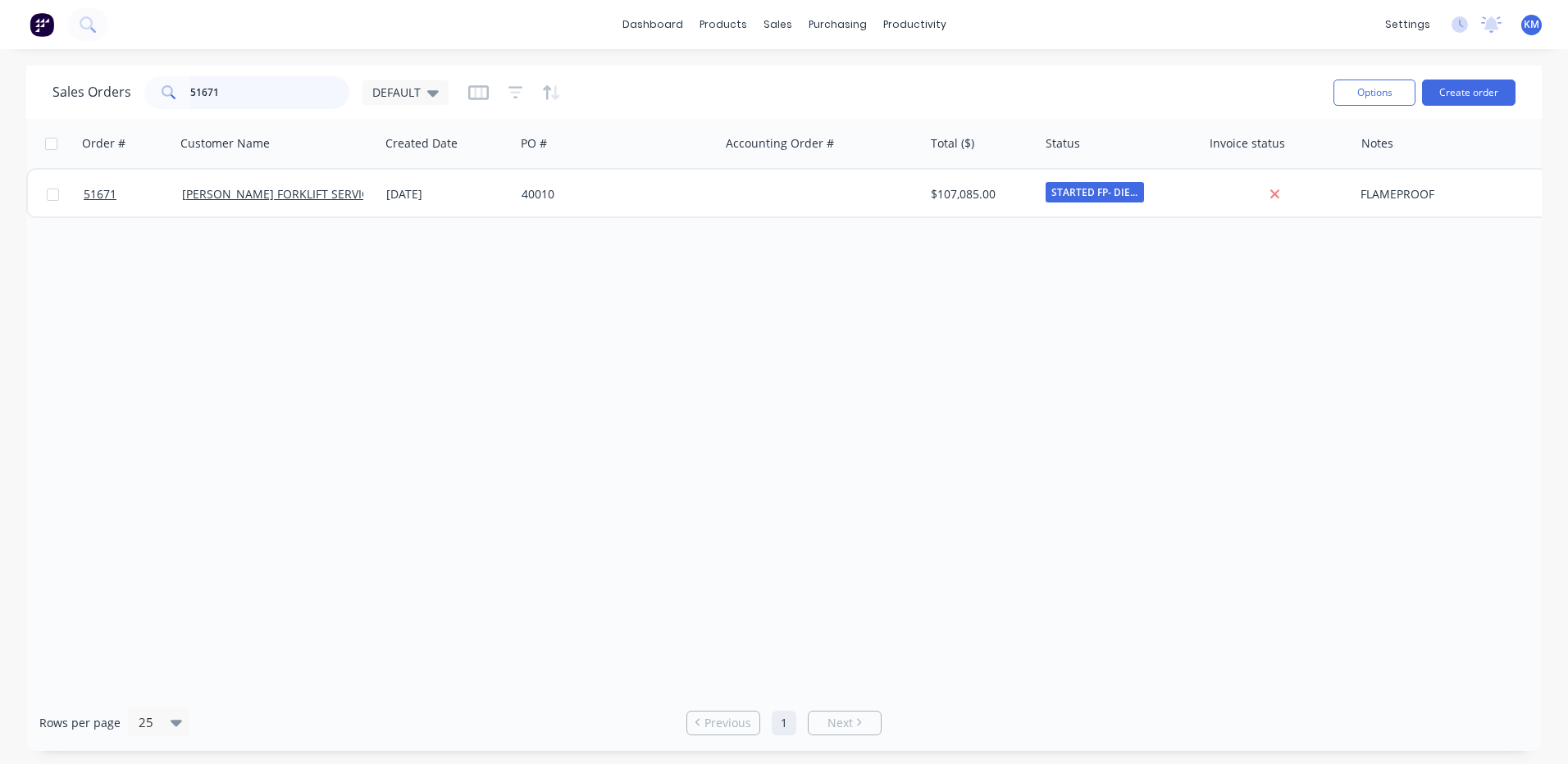
click at [335, 82] on input "51671" at bounding box center [270, 93] width 160 height 33
type input "1077362"
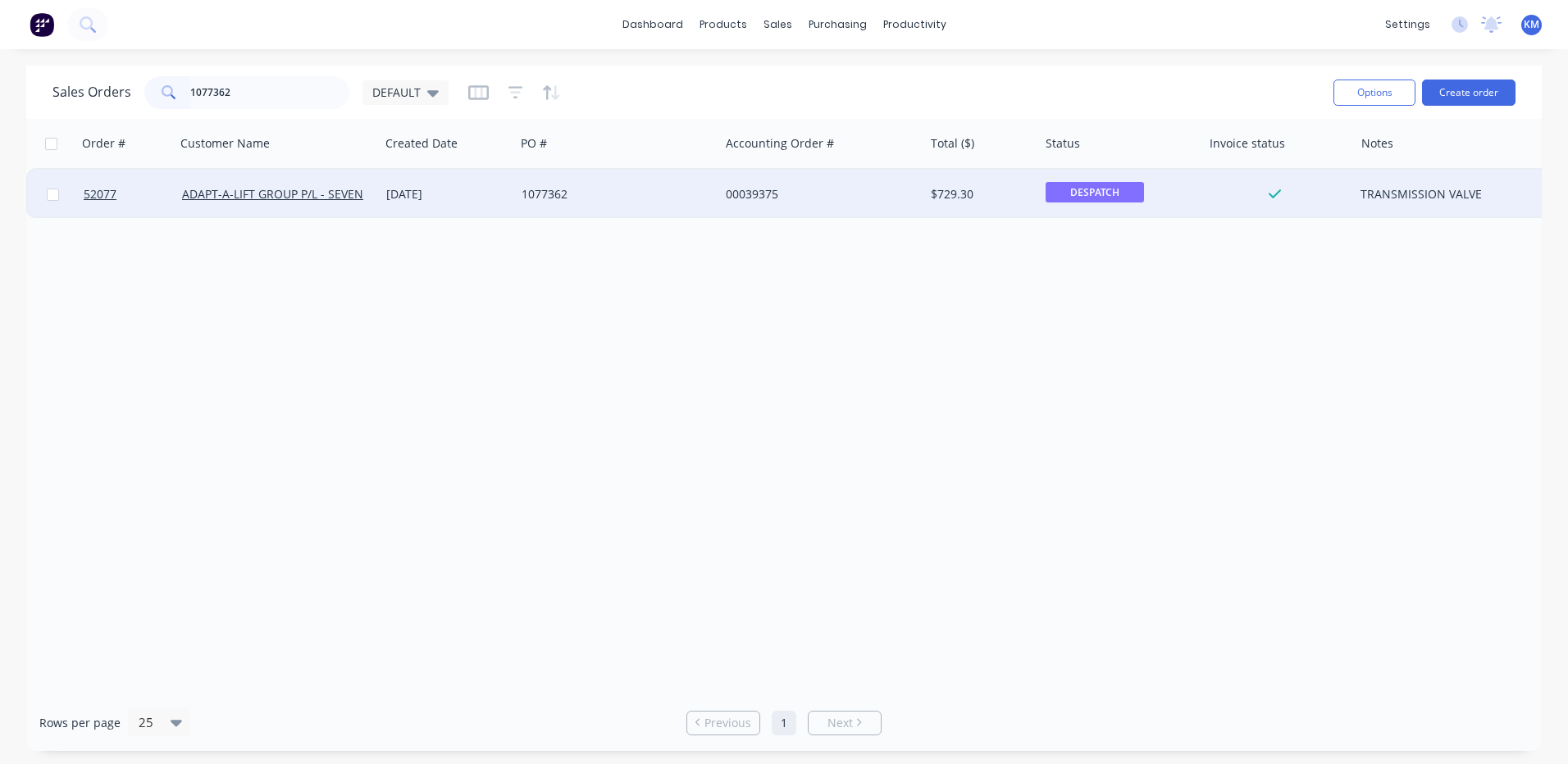
click at [866, 206] on div "00039375" at bounding box center [820, 193] width 204 height 49
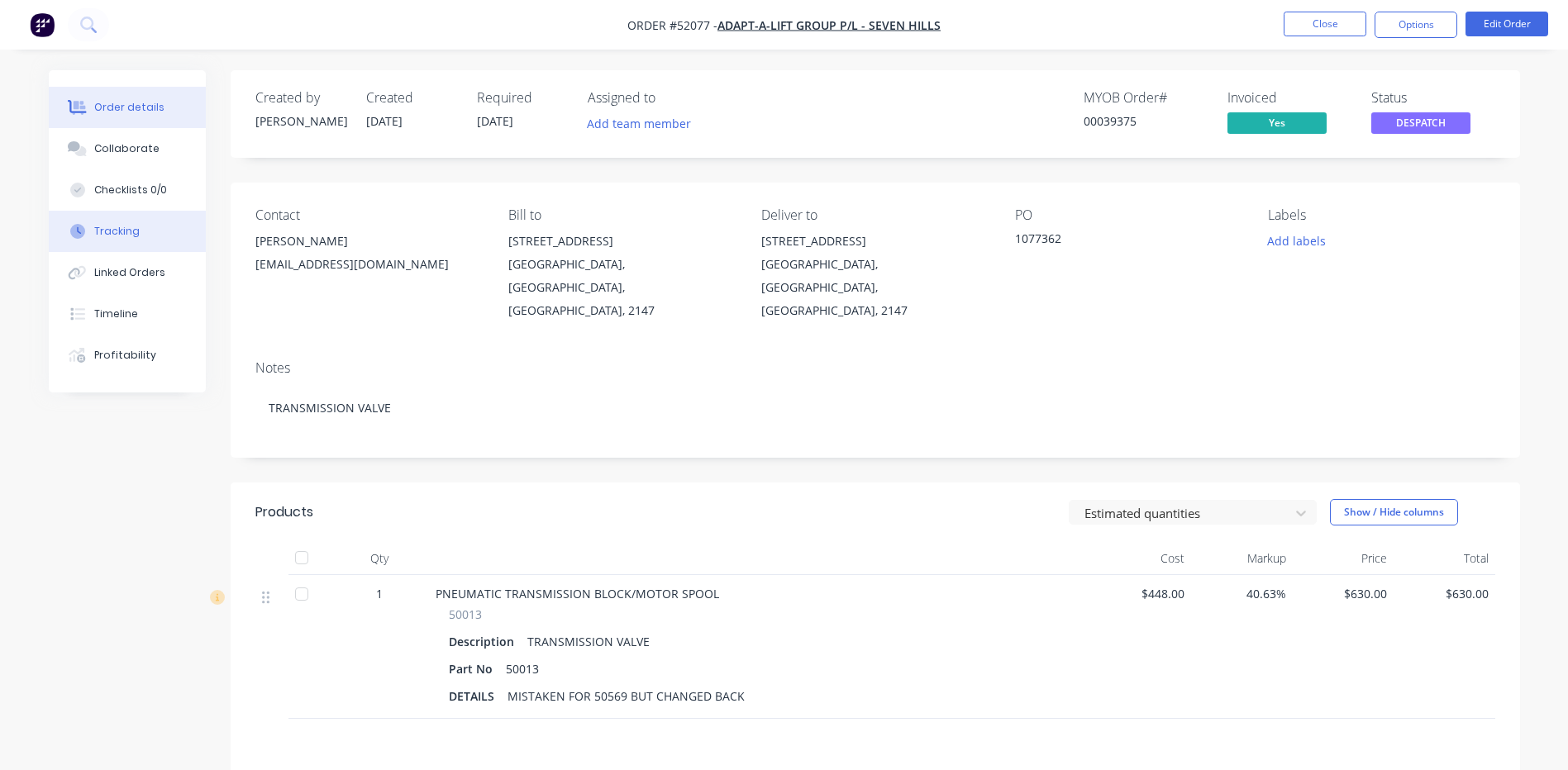
click at [162, 247] on button "Tracking" at bounding box center [127, 231] width 157 height 41
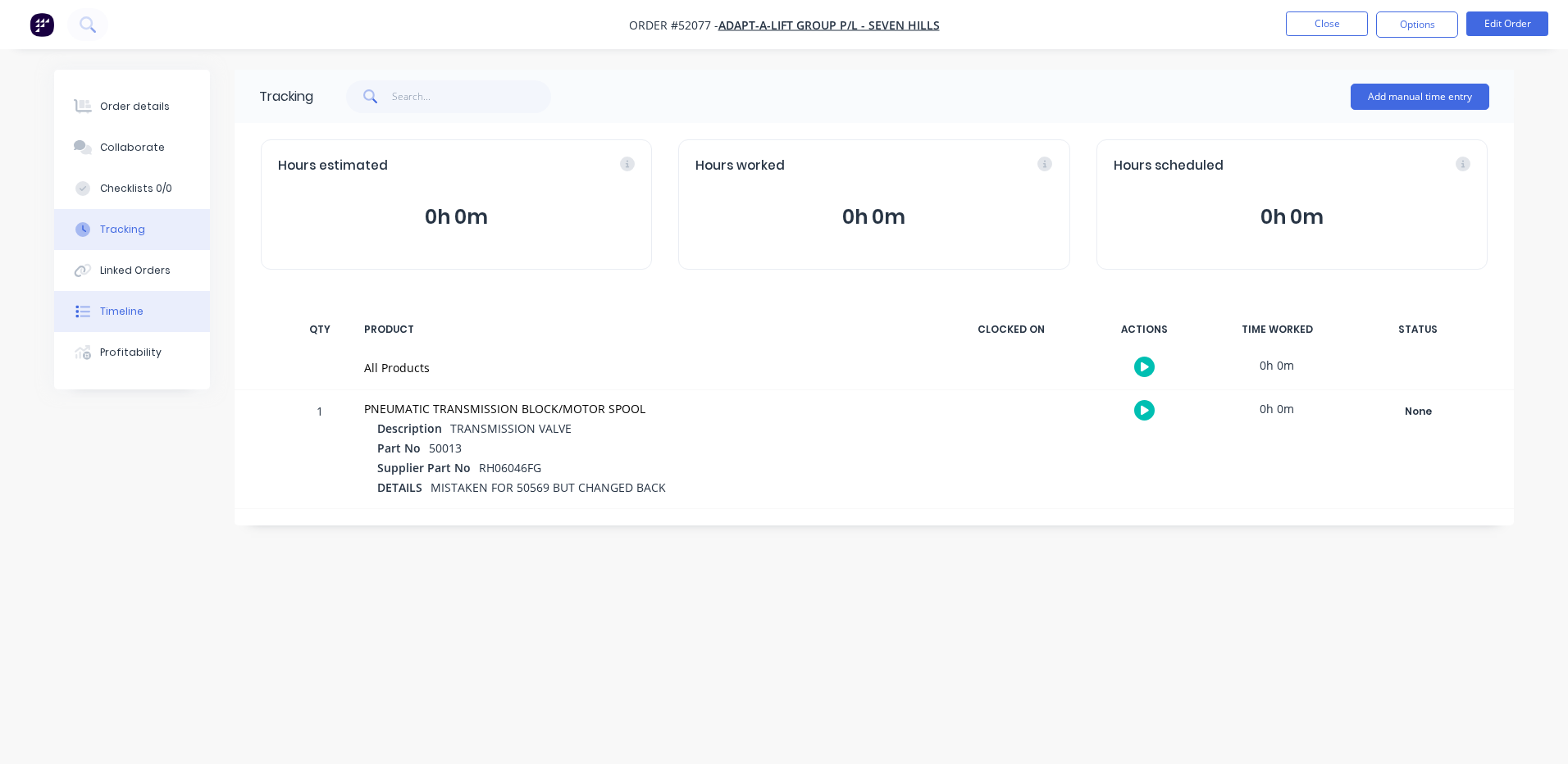
click at [147, 311] on button "Timeline" at bounding box center [132, 311] width 156 height 41
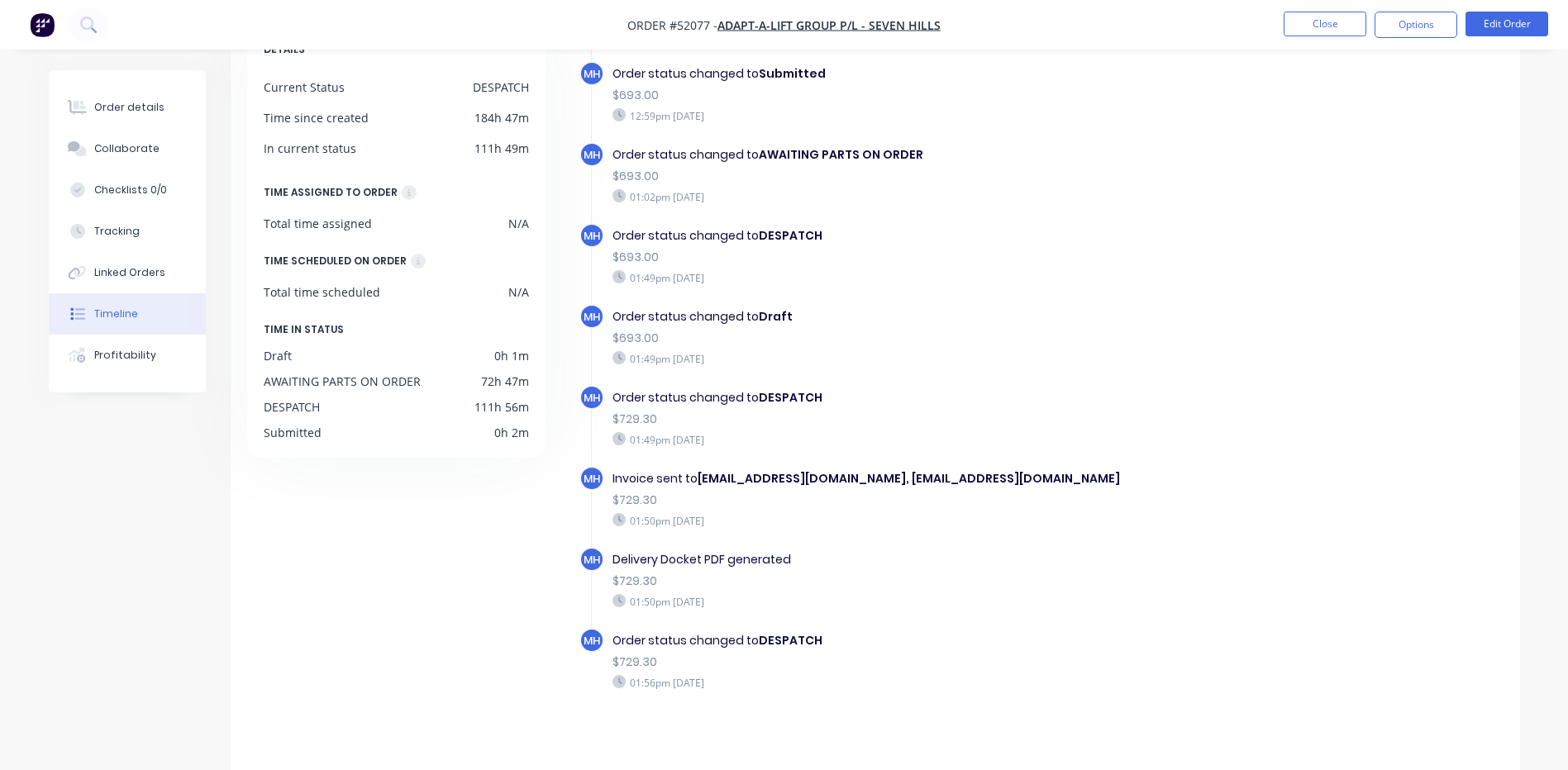
scroll to position [126, 0]
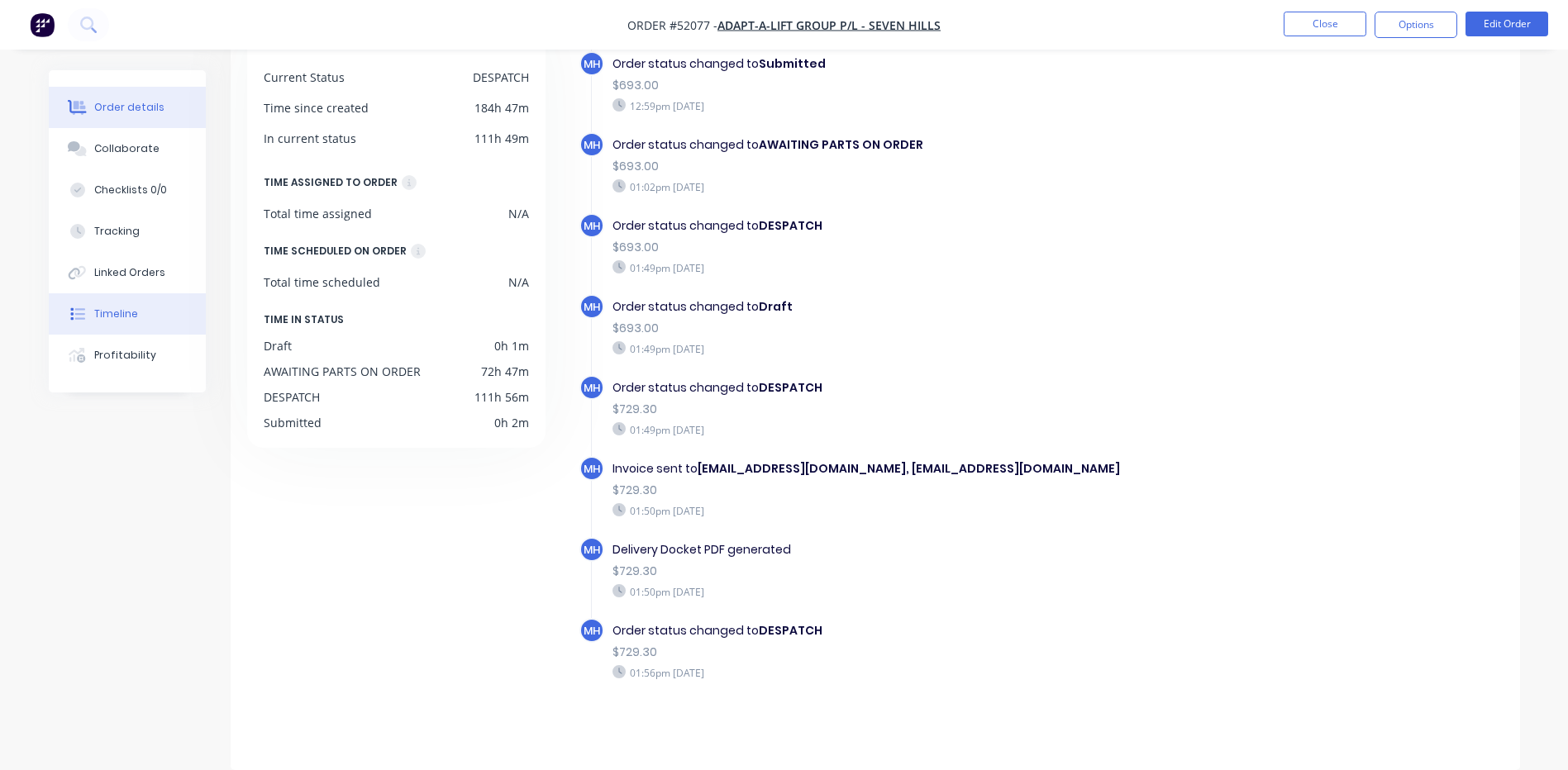
click at [164, 110] on button "Order details" at bounding box center [127, 107] width 157 height 41
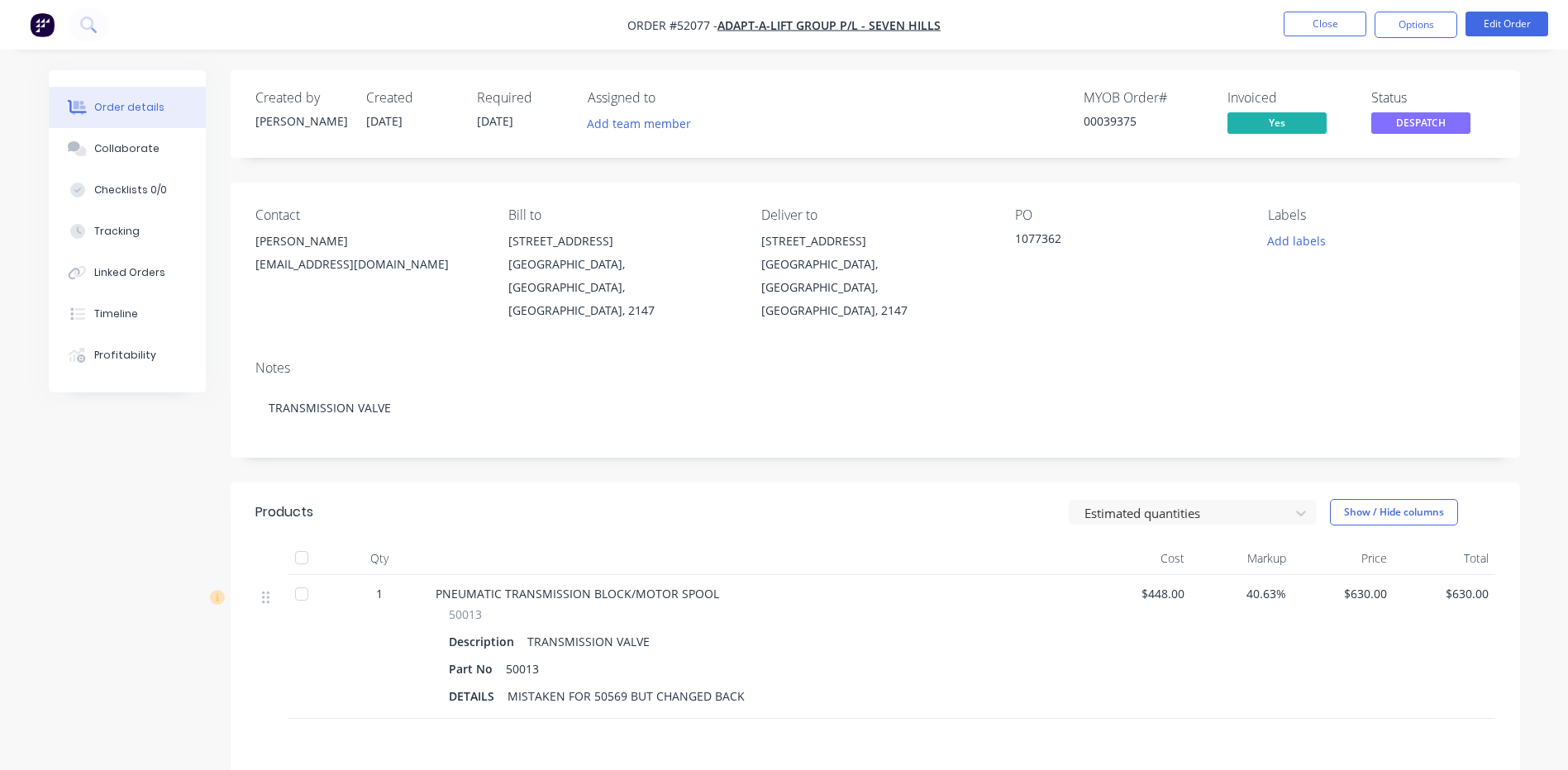
click at [1411, 141] on div "Created by [PERSON_NAME] Created [DATE] Required [DATE] Assigned to Add team me…" at bounding box center [875, 114] width 1289 height 88
click at [1342, 19] on button "Close" at bounding box center [1325, 24] width 83 height 25
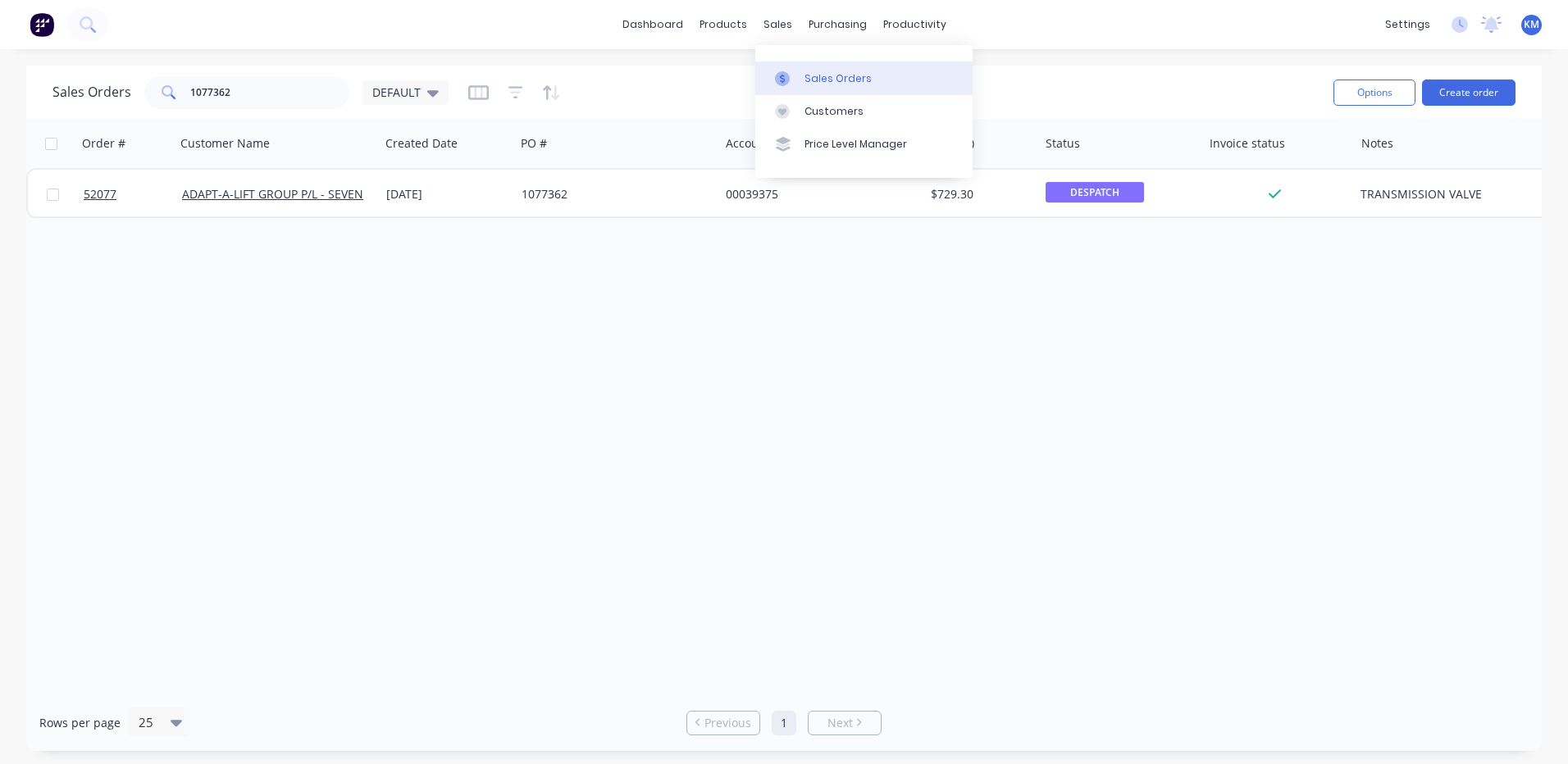
click at [794, 72] on div at bounding box center [788, 79] width 25 height 14
click at [282, 92] on input "1077362" at bounding box center [270, 93] width 160 height 33
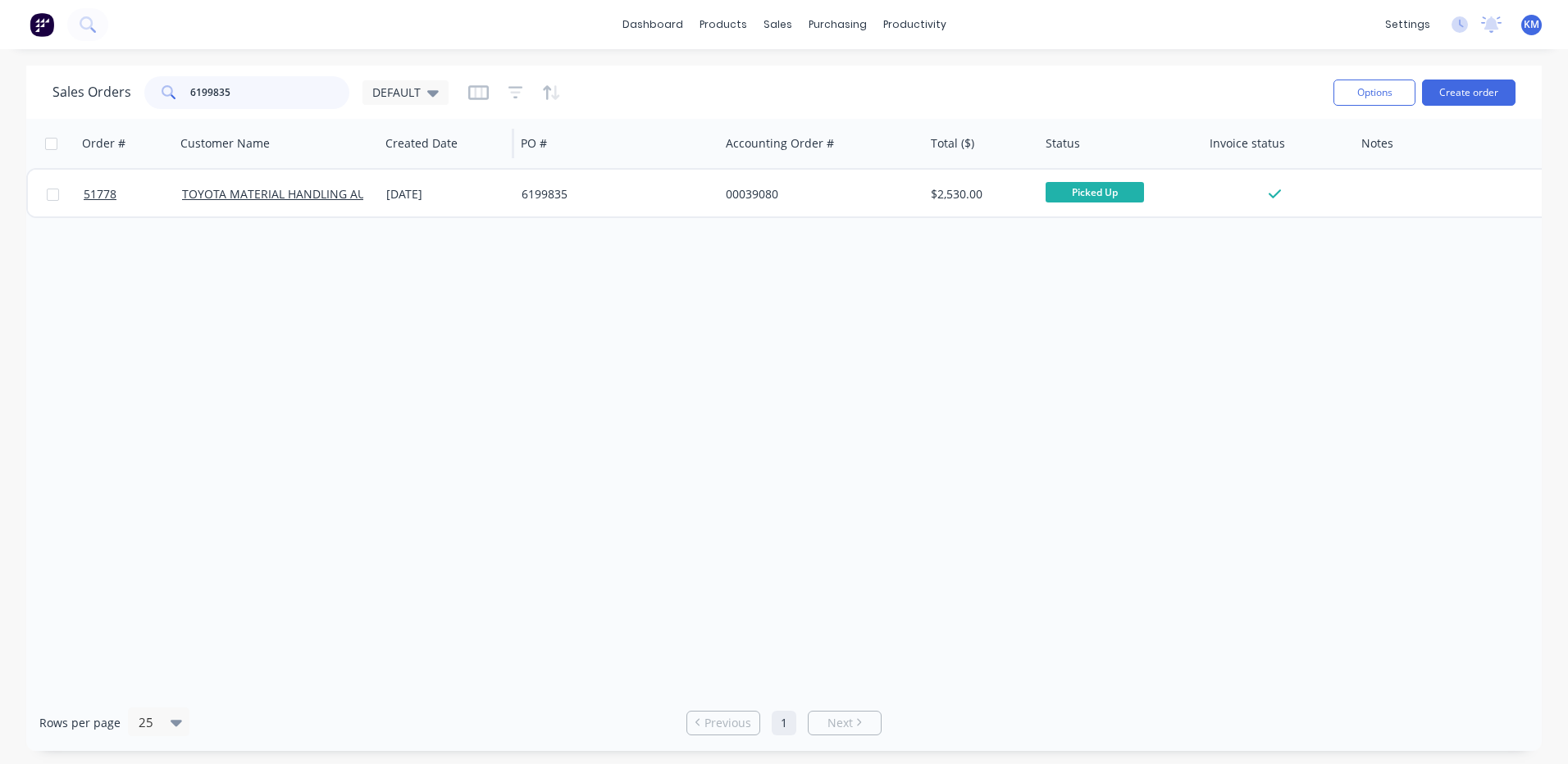
type input "6199835"
click at [445, 190] on div "[DATE]" at bounding box center [447, 193] width 123 height 16
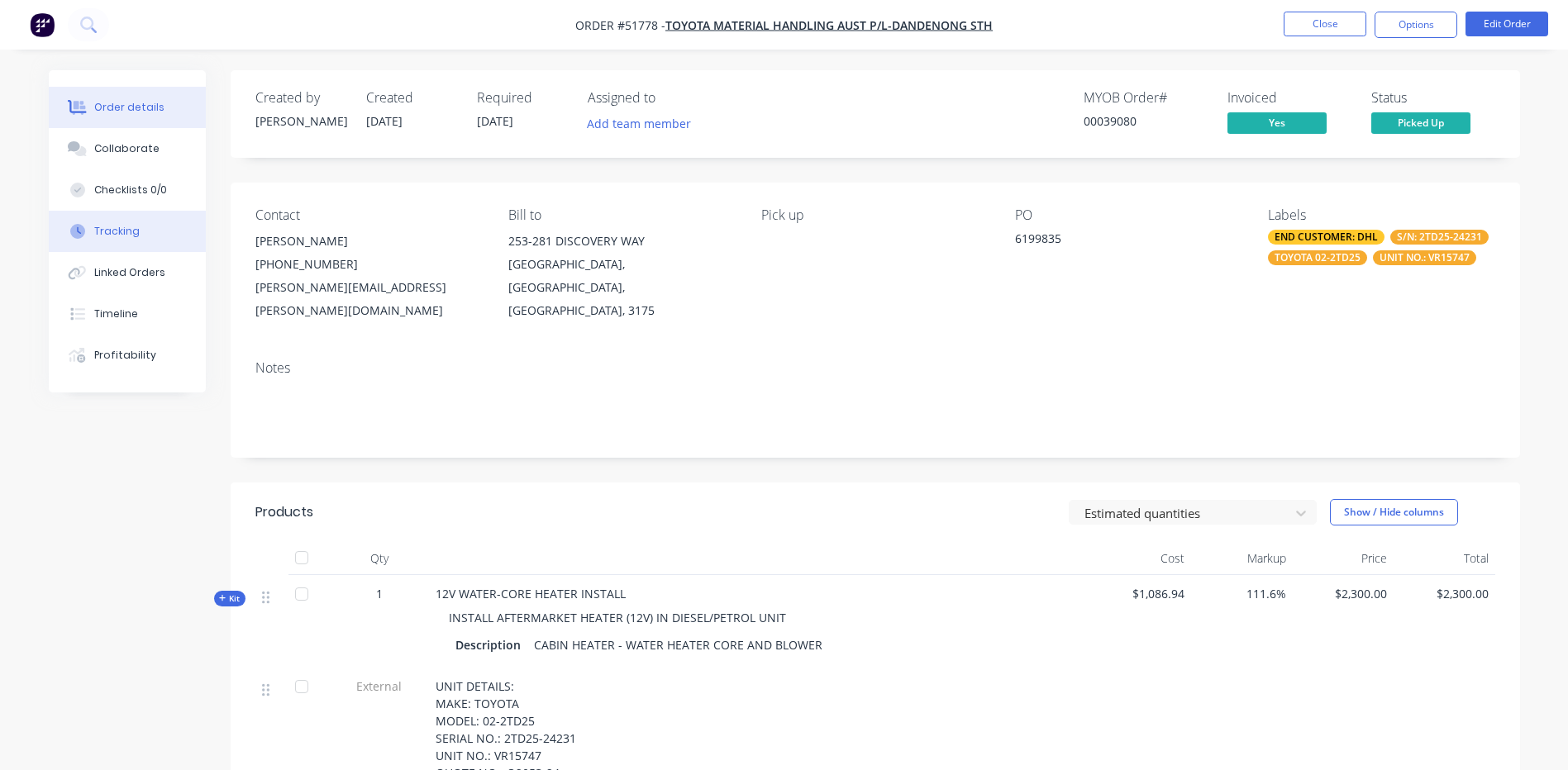
click at [136, 238] on div "Tracking" at bounding box center [117, 231] width 45 height 14
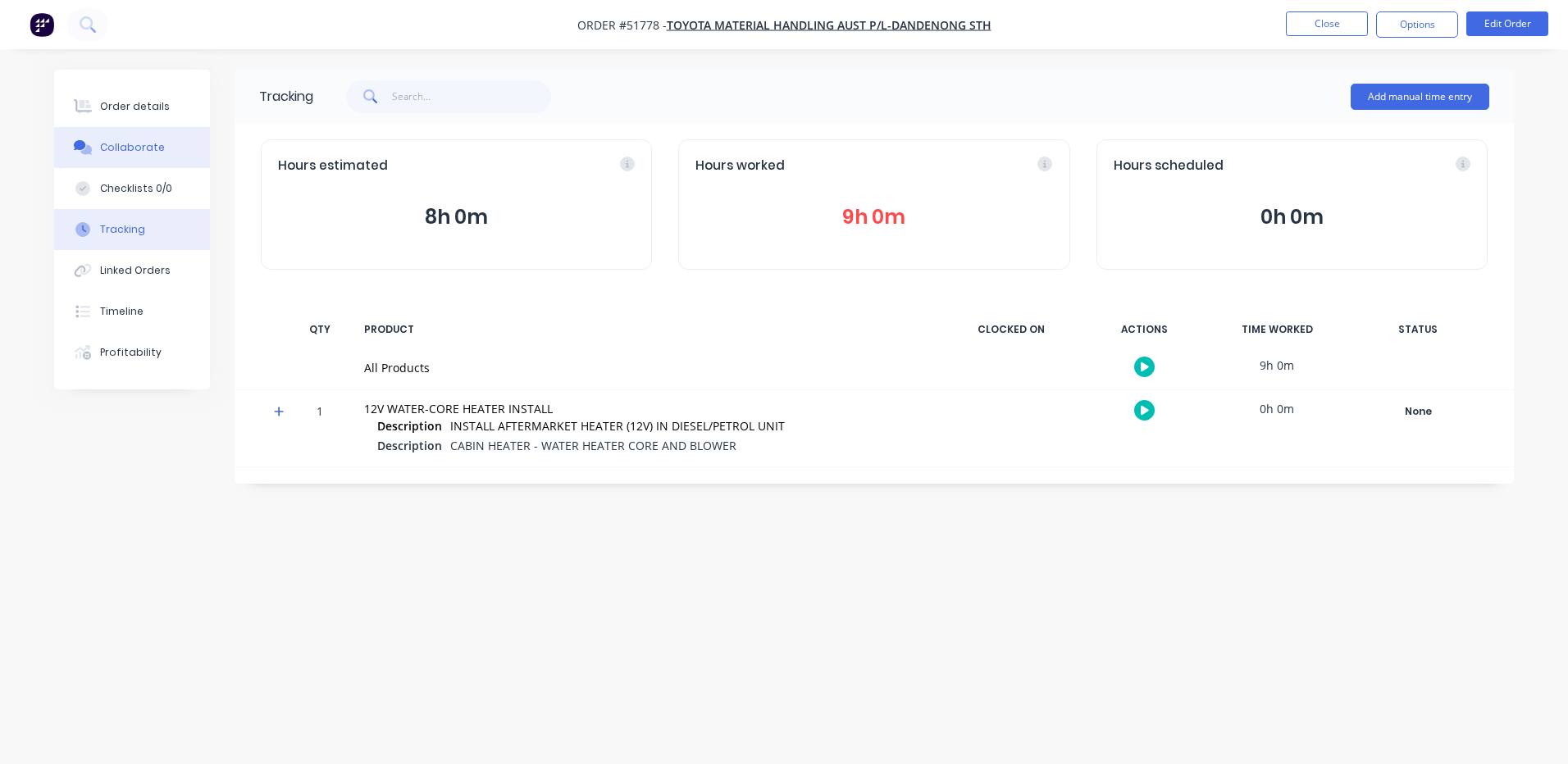
click at [129, 152] on div "Collaborate" at bounding box center [133, 146] width 65 height 14
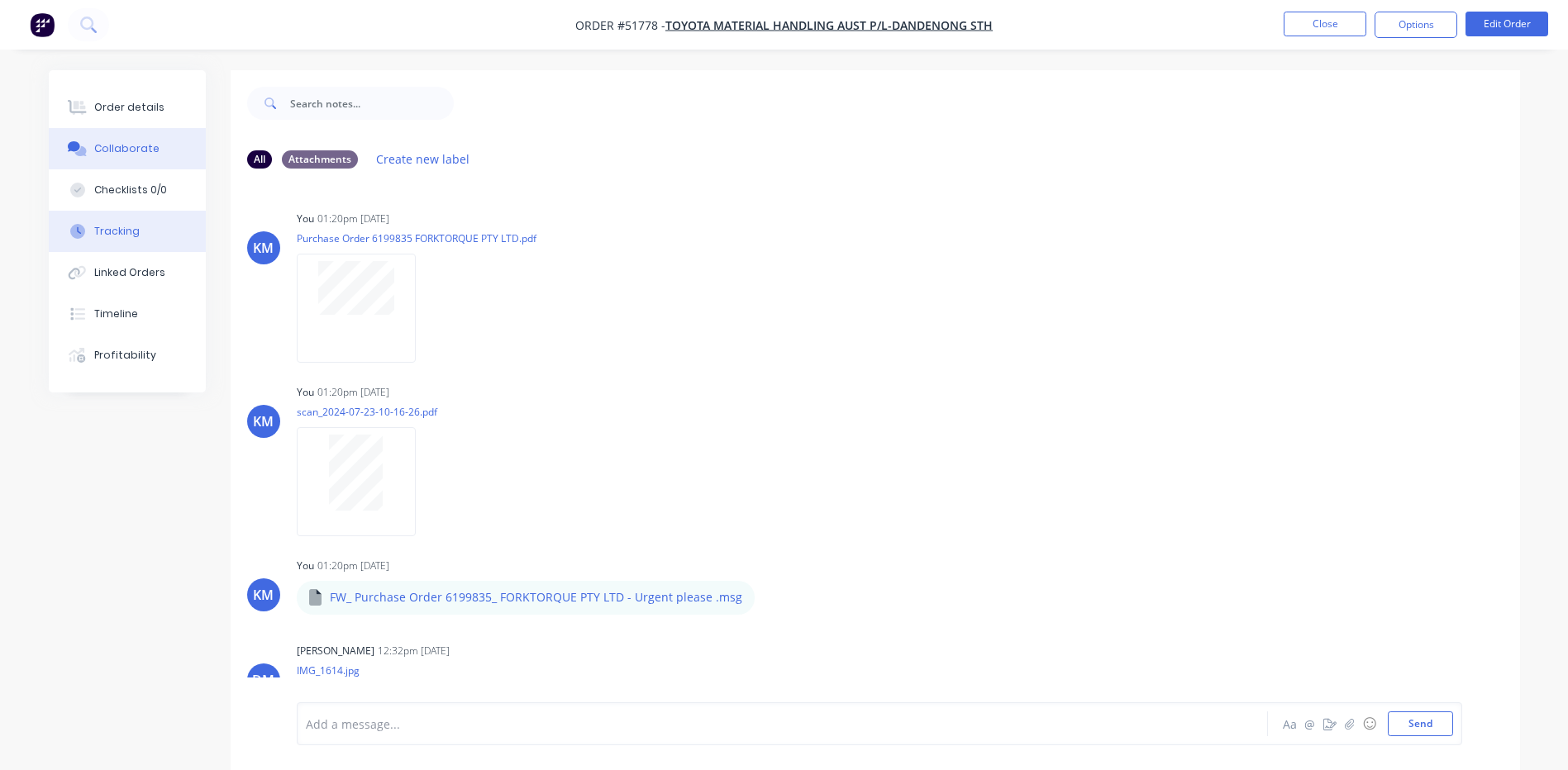
click at [138, 222] on button "Tracking" at bounding box center [127, 231] width 157 height 41
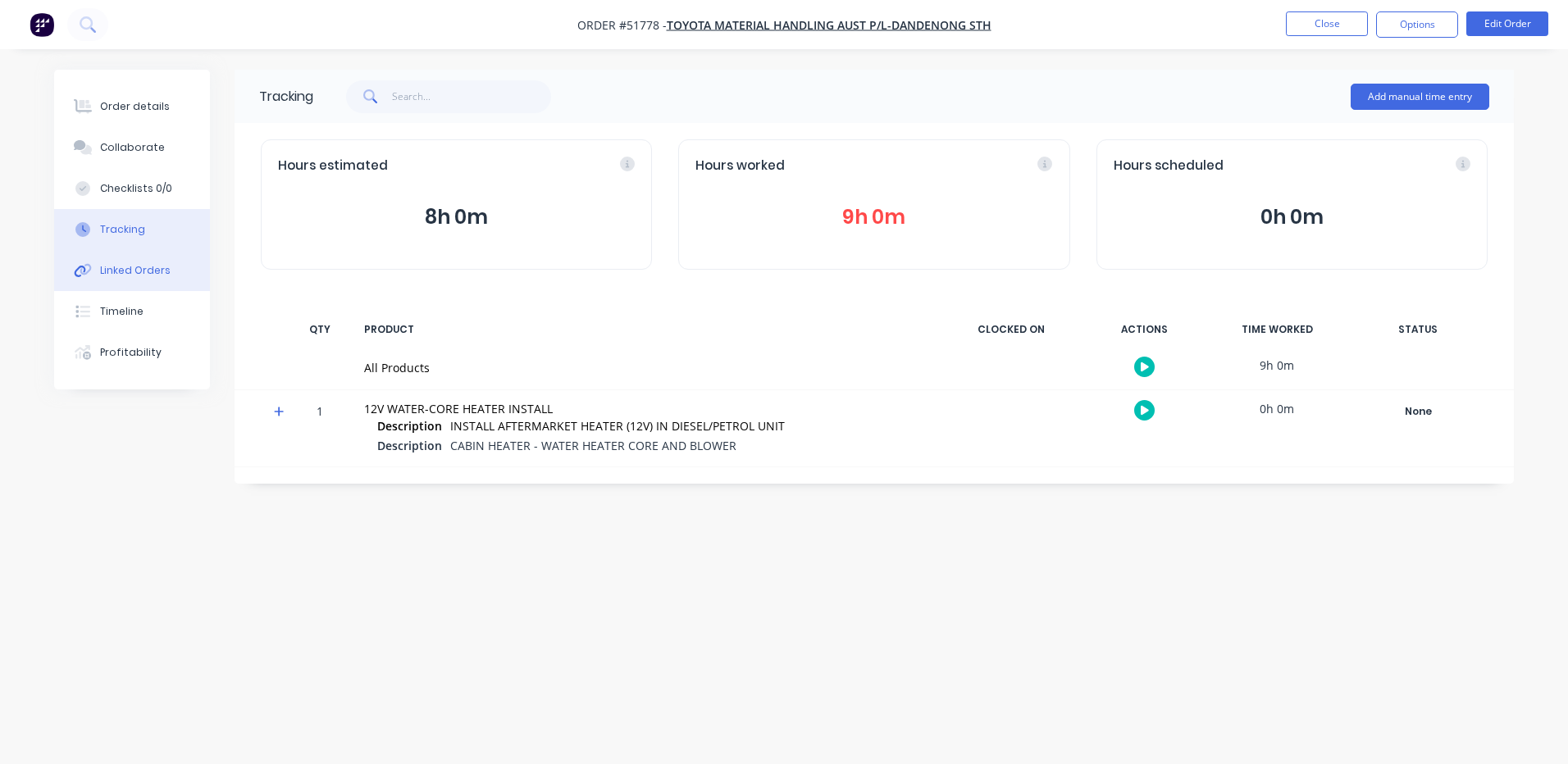
click at [140, 278] on div "Linked Orders" at bounding box center [136, 270] width 71 height 14
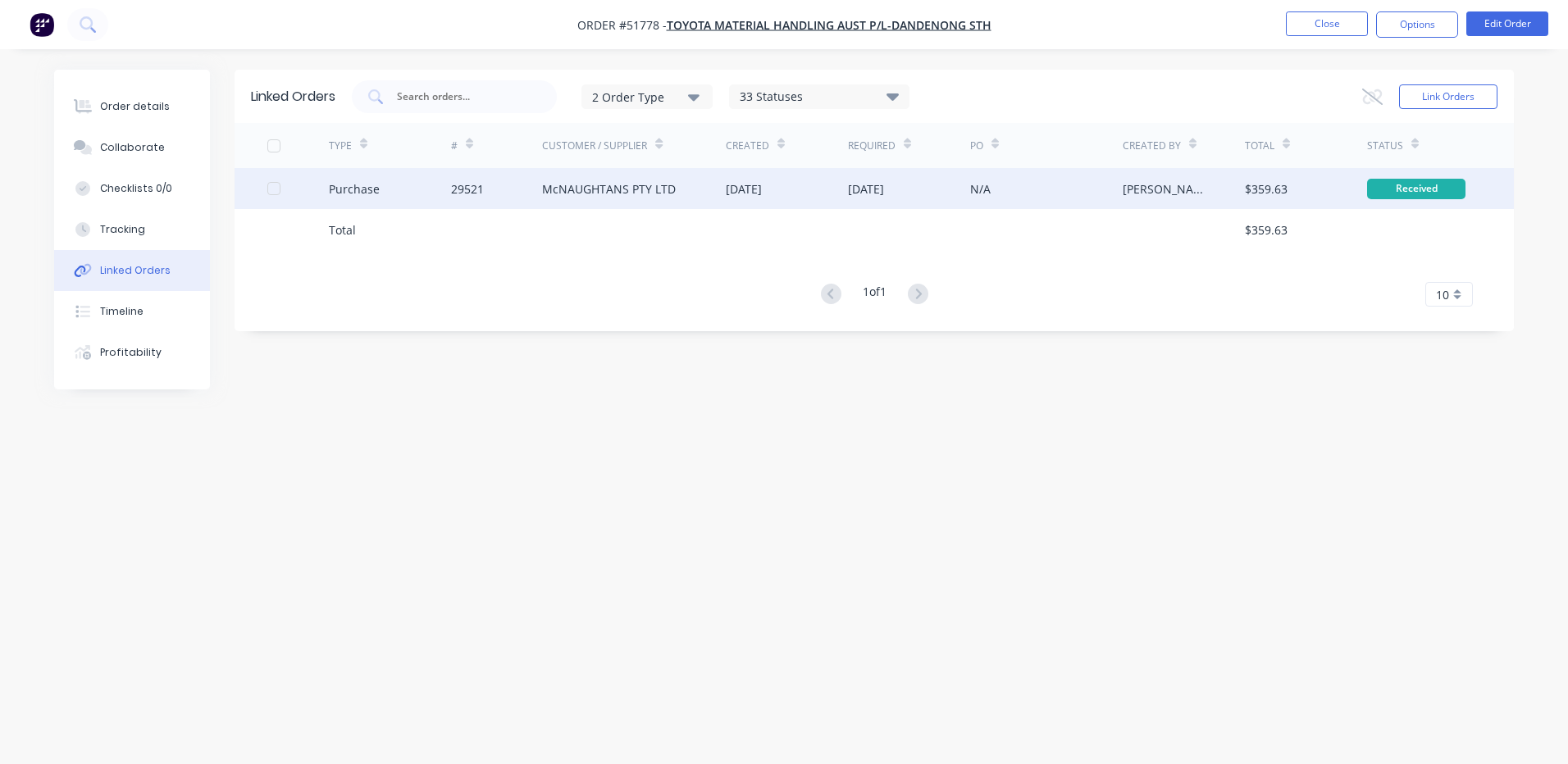
click at [593, 202] on div "McNAUGHTANS PTY LTD" at bounding box center [634, 189] width 184 height 41
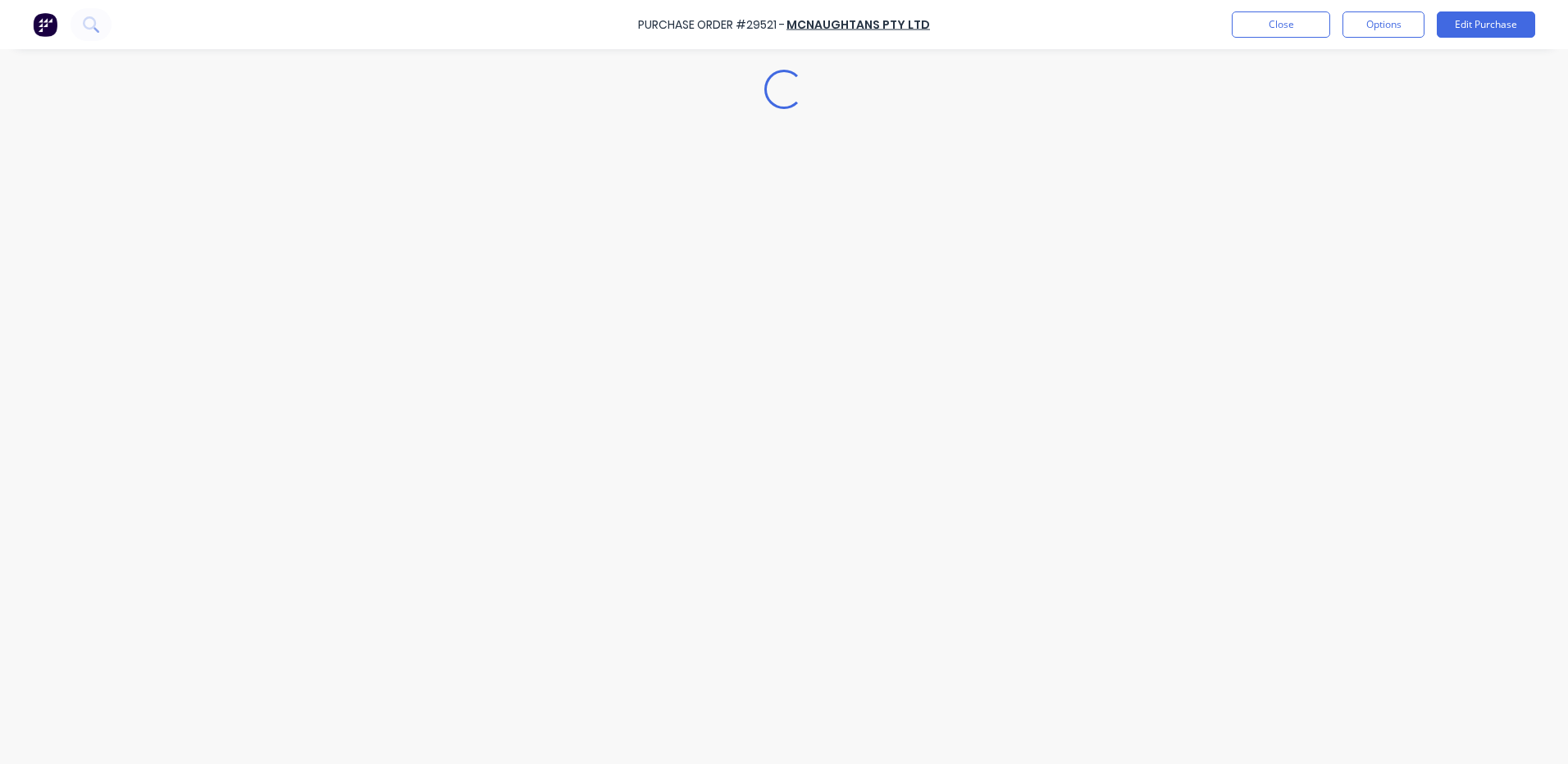
type textarea "x"
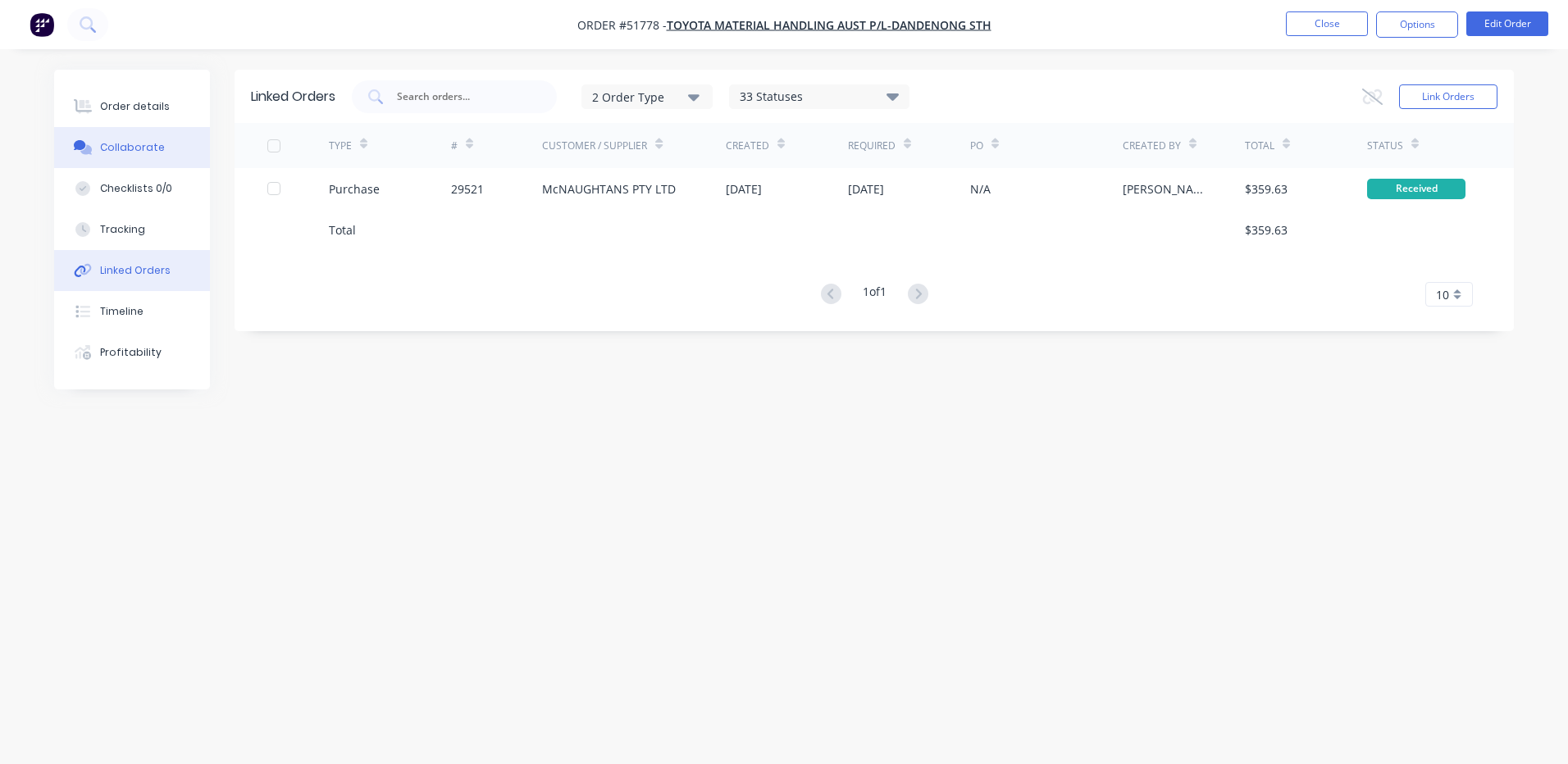
click at [158, 151] on button "Collaborate" at bounding box center [132, 147] width 156 height 41
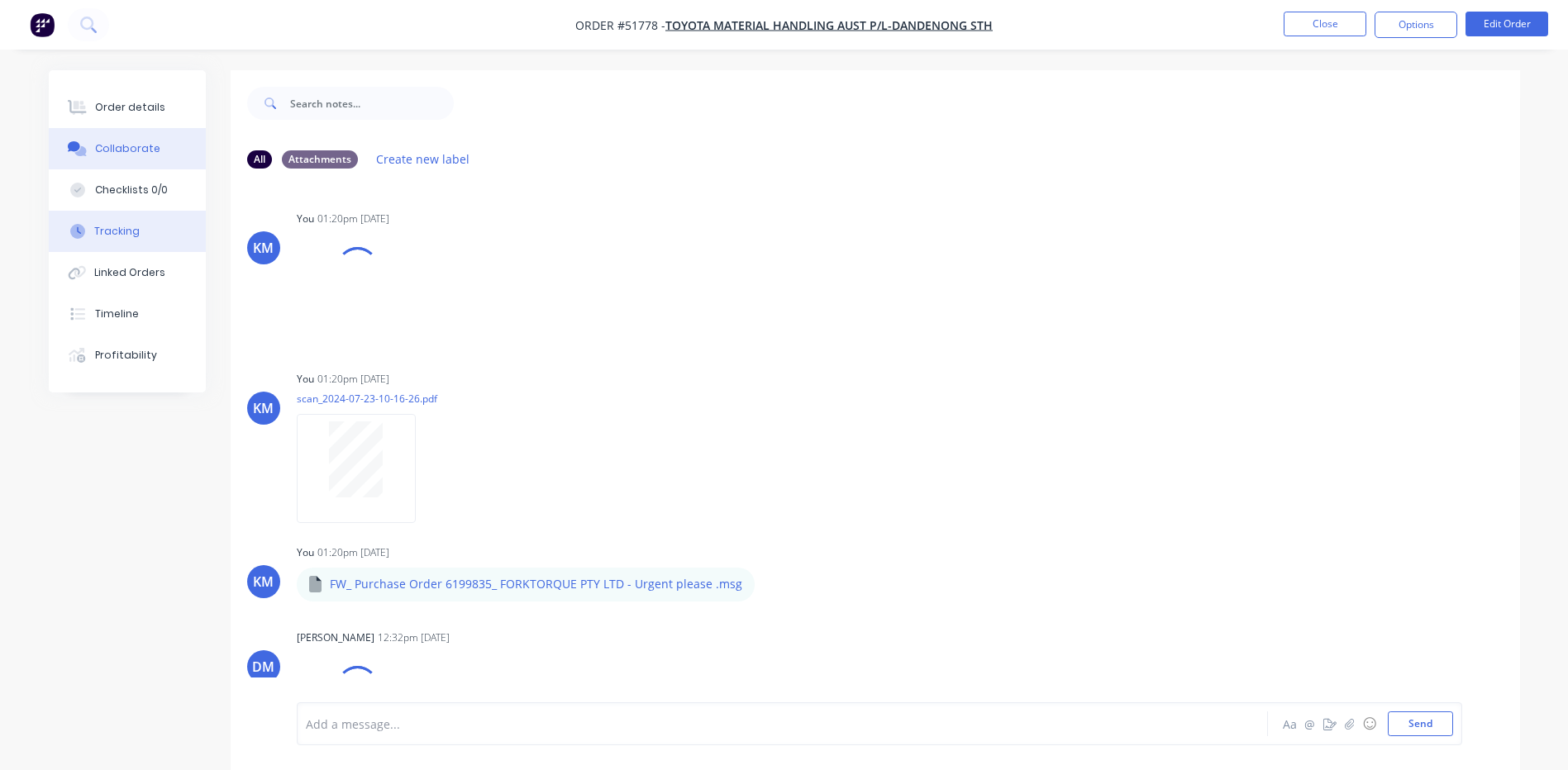
click at [139, 216] on button "Tracking" at bounding box center [127, 231] width 157 height 41
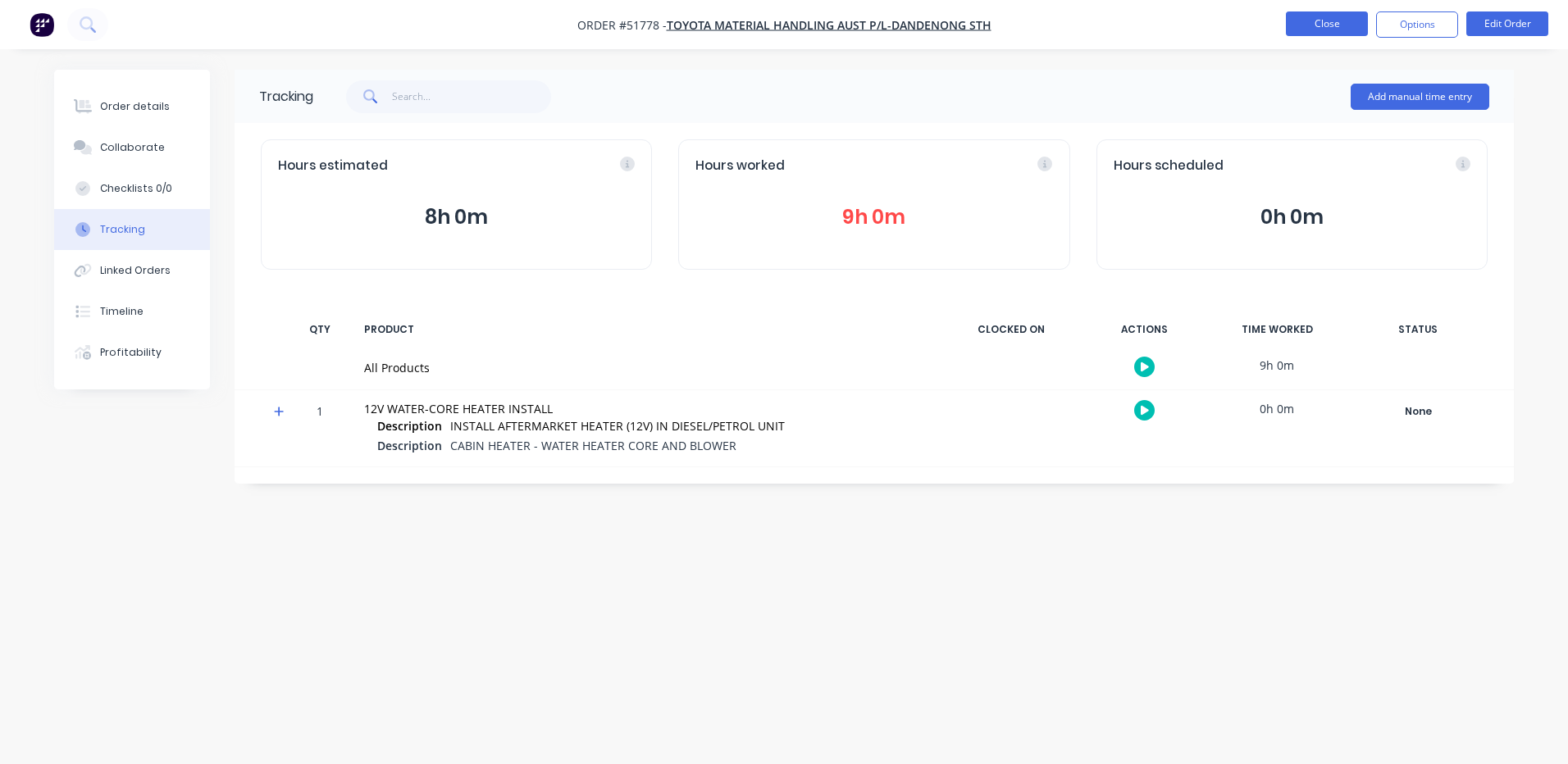
click at [1347, 32] on button "Close" at bounding box center [1327, 24] width 82 height 25
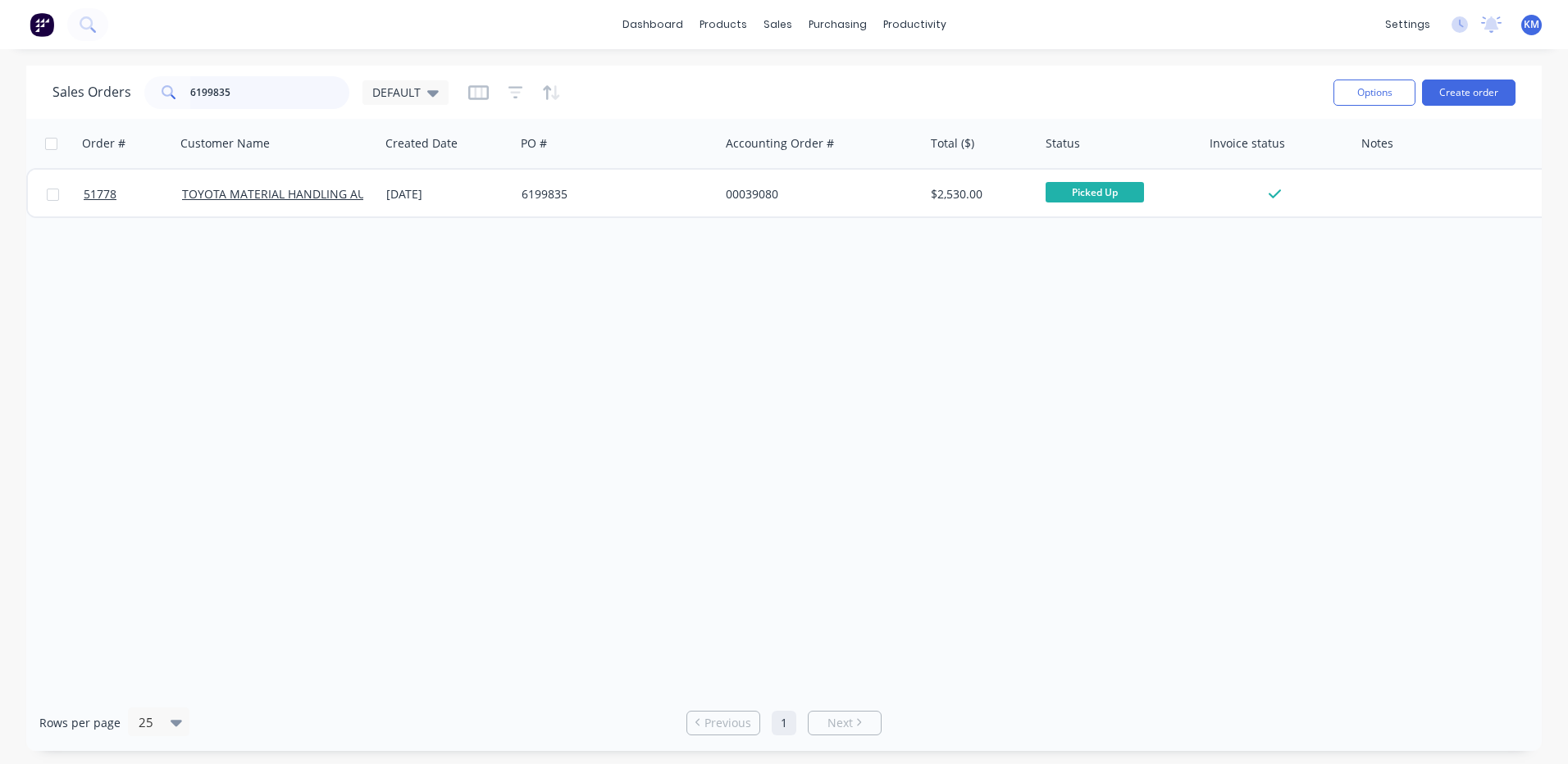
click at [272, 91] on input "6199835" at bounding box center [270, 93] width 160 height 33
drag, startPoint x: 255, startPoint y: 100, endPoint x: 166, endPoint y: 91, distance: 89.5
click at [166, 91] on div "6133071" at bounding box center [247, 93] width 205 height 33
type input "2td25"
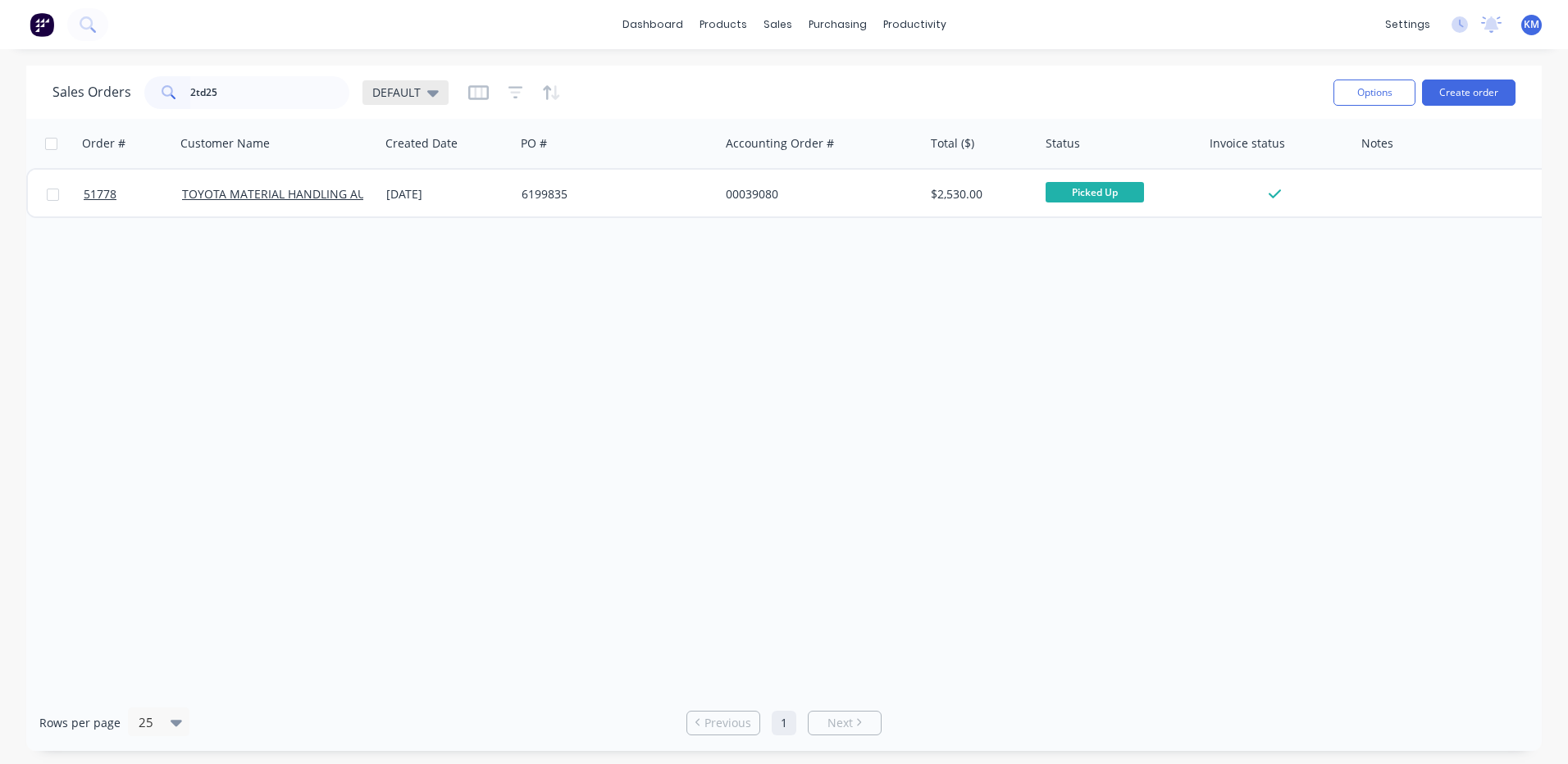
click at [436, 94] on icon at bounding box center [433, 92] width 11 height 18
click at [430, 303] on button "ARCHIVED" at bounding box center [460, 299] width 187 height 19
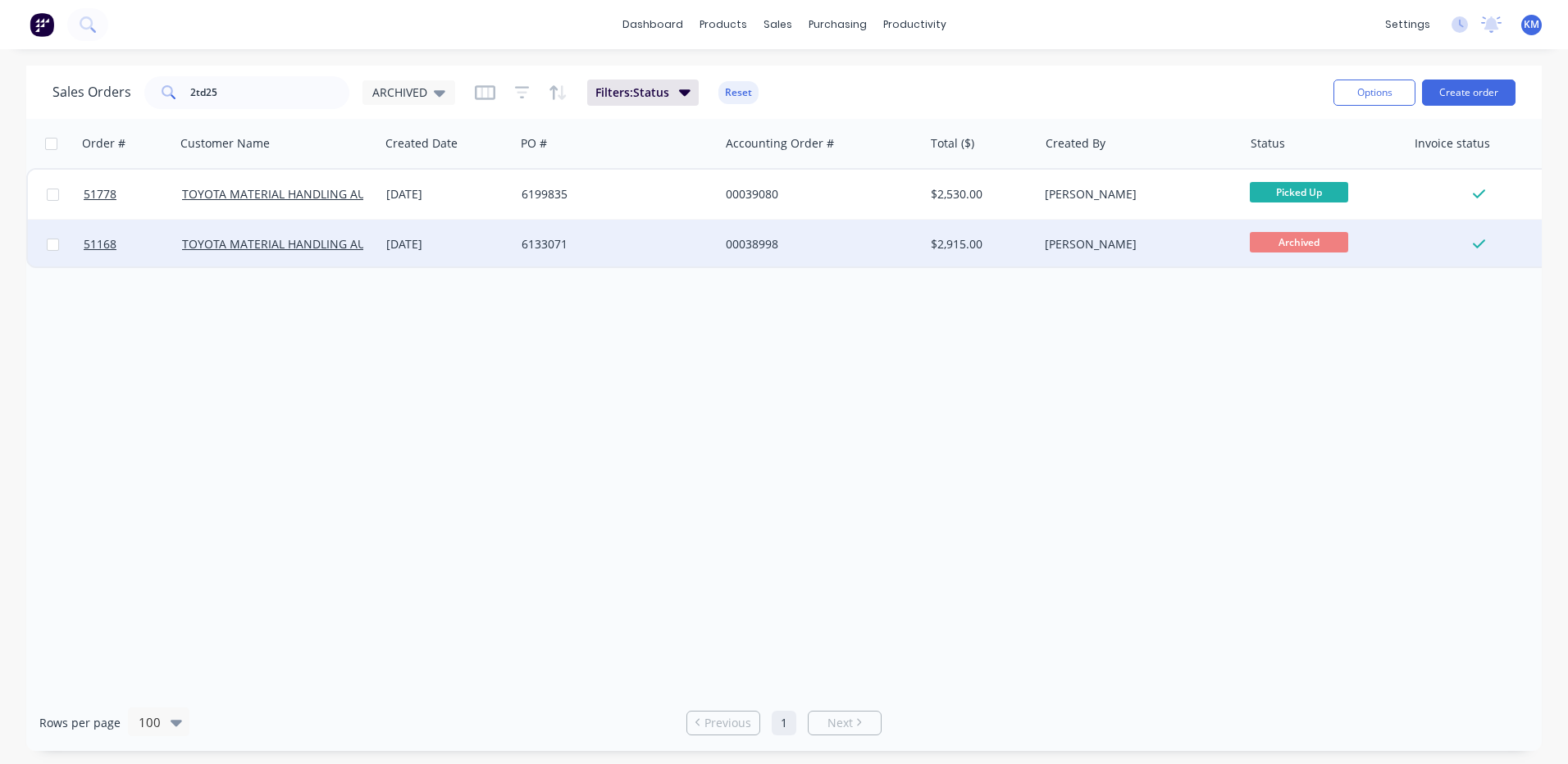
click at [466, 249] on div "[DATE]" at bounding box center [447, 244] width 123 height 16
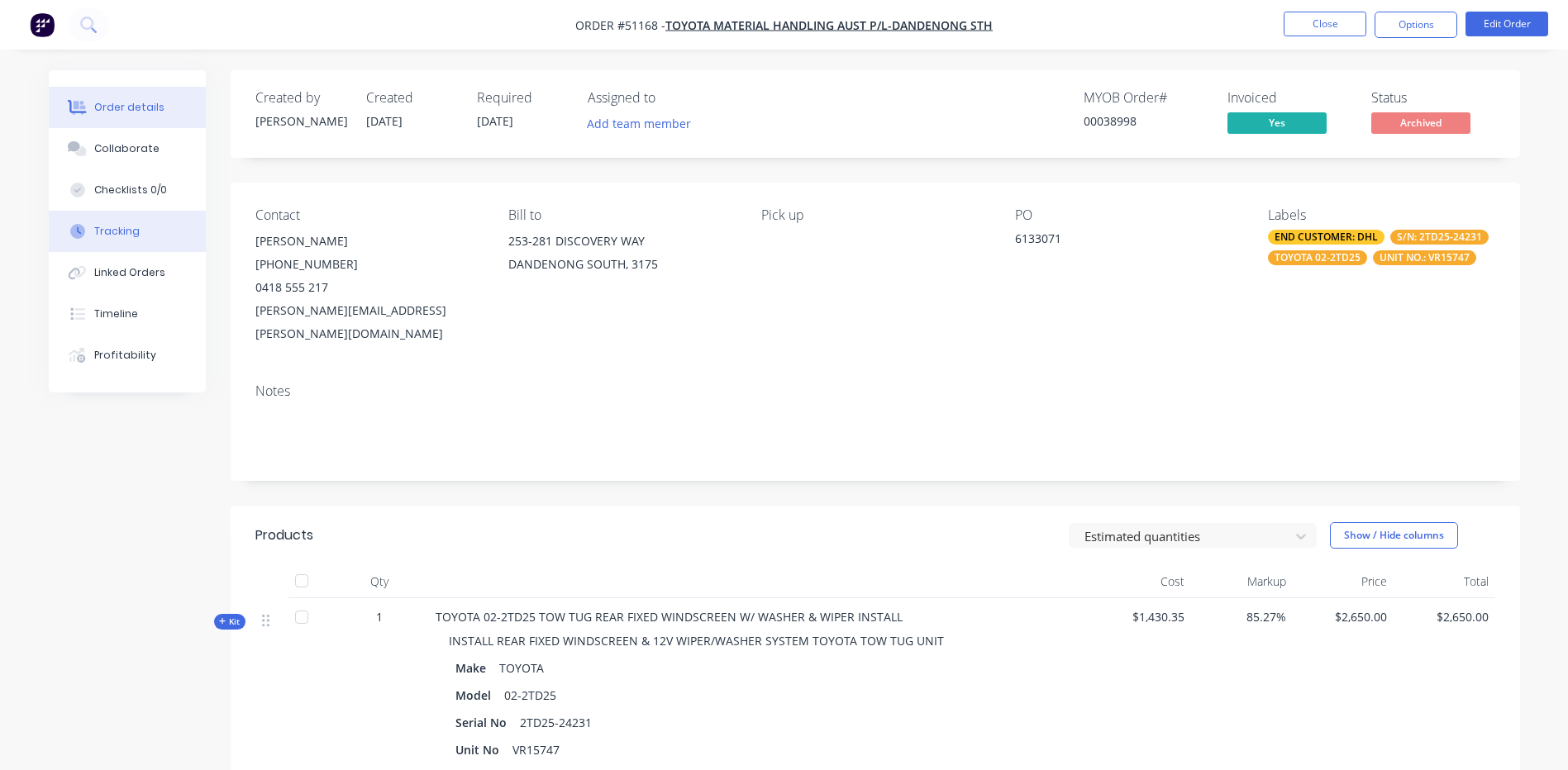
click at [124, 231] on div "Tracking" at bounding box center [117, 231] width 45 height 14
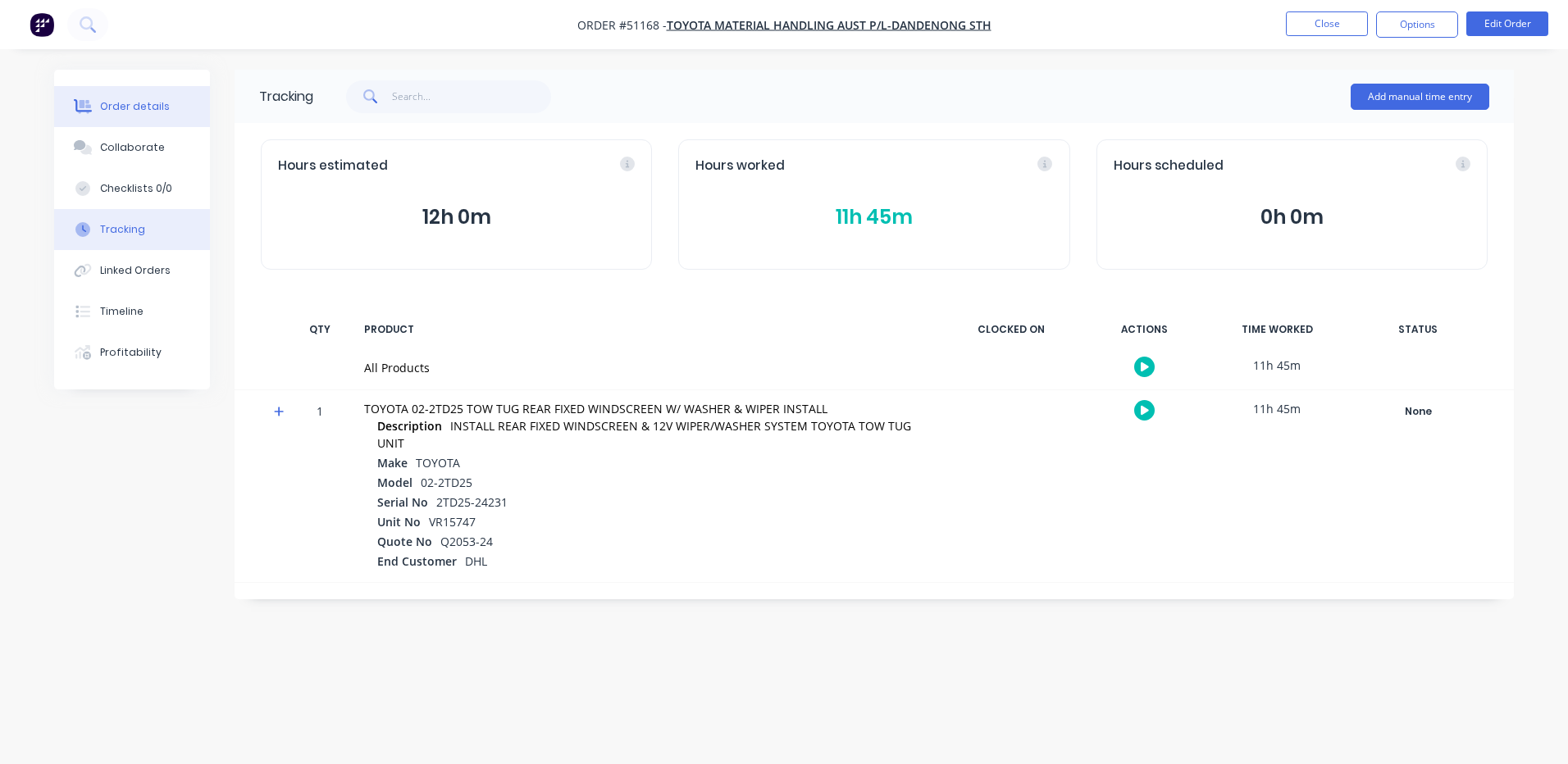
click at [152, 91] on button "Order details" at bounding box center [132, 106] width 156 height 41
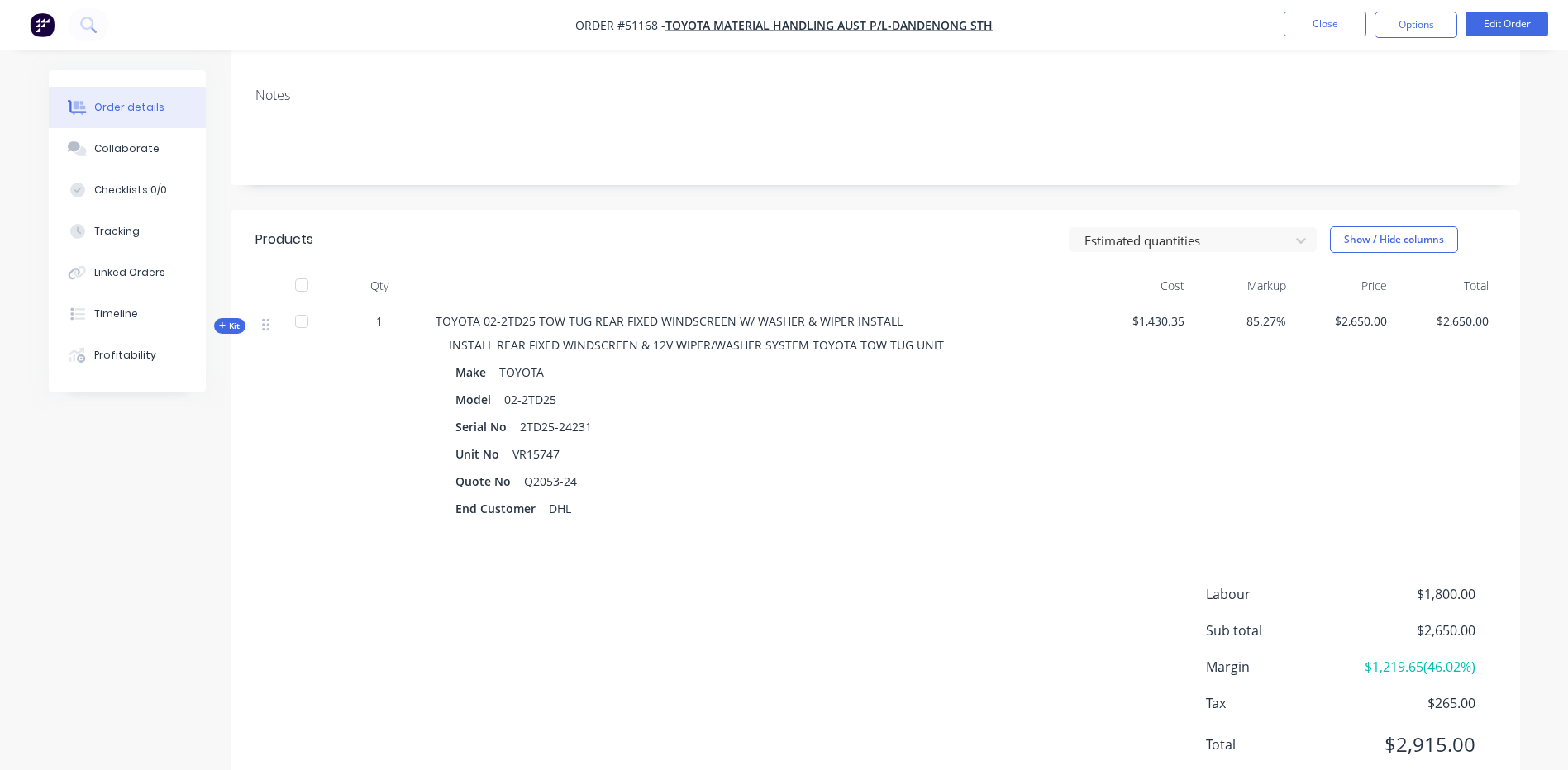
scroll to position [328, 0]
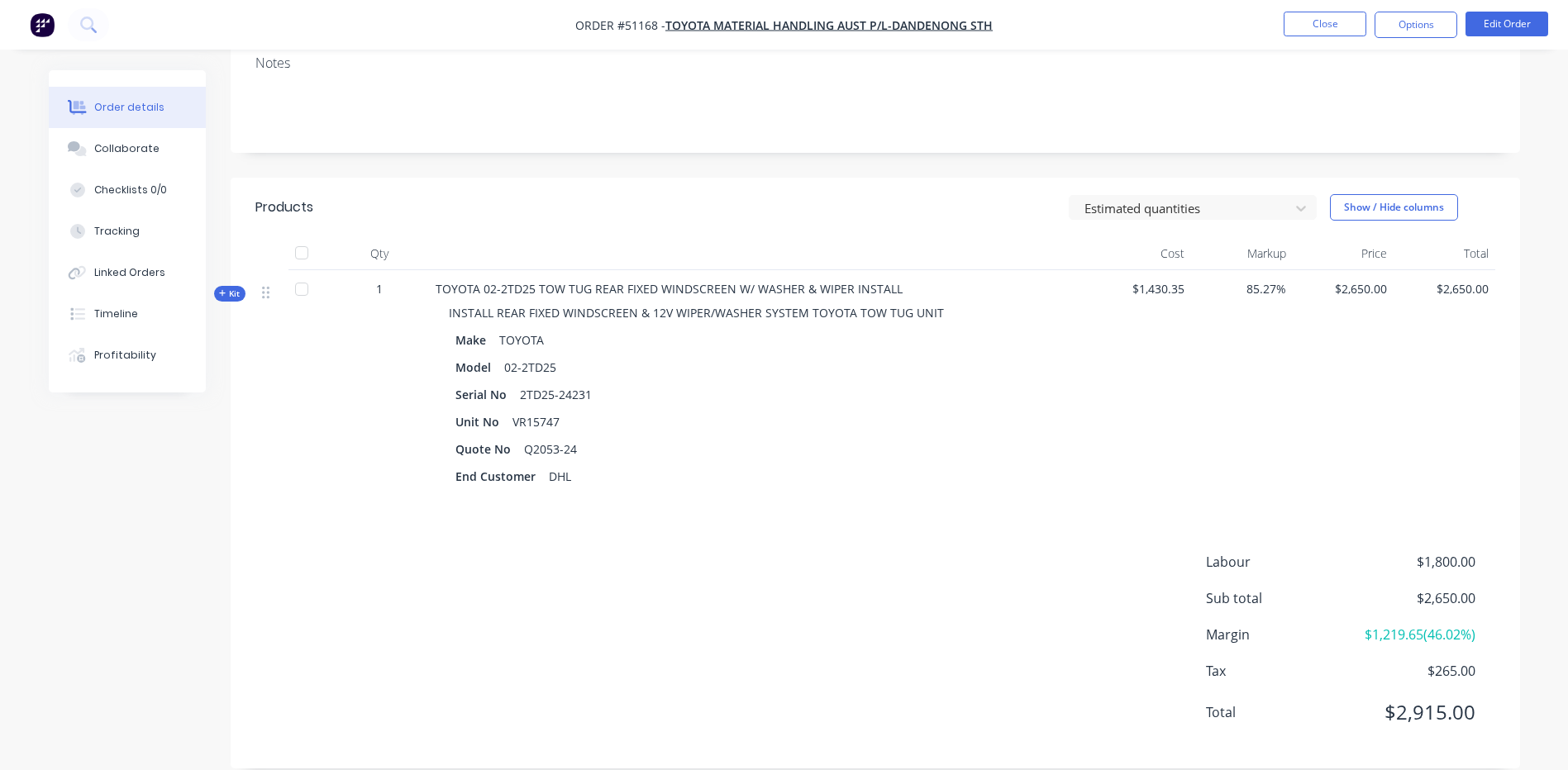
click at [229, 288] on span "Kit" at bounding box center [230, 293] width 21 height 13
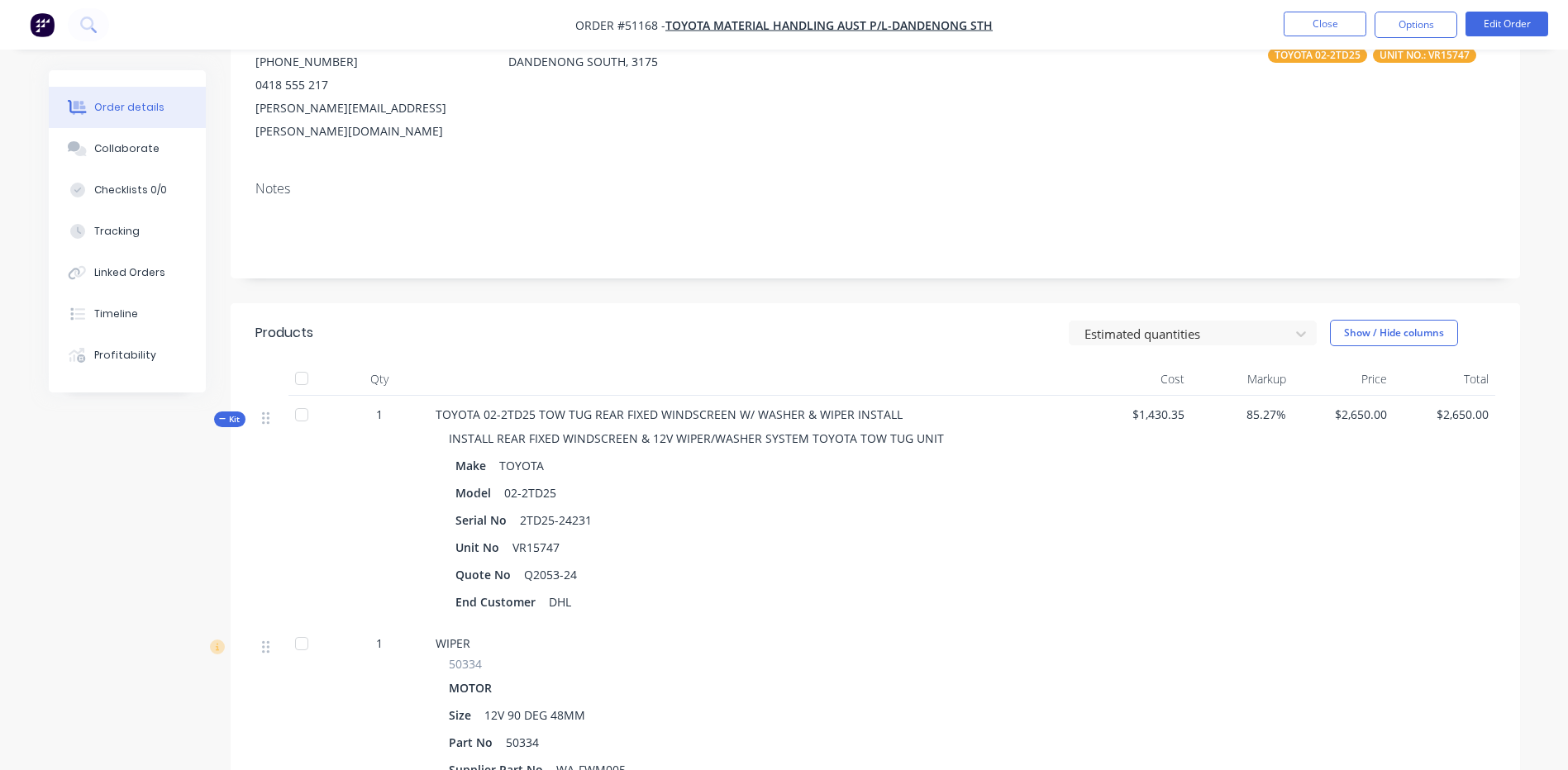
scroll to position [198, 0]
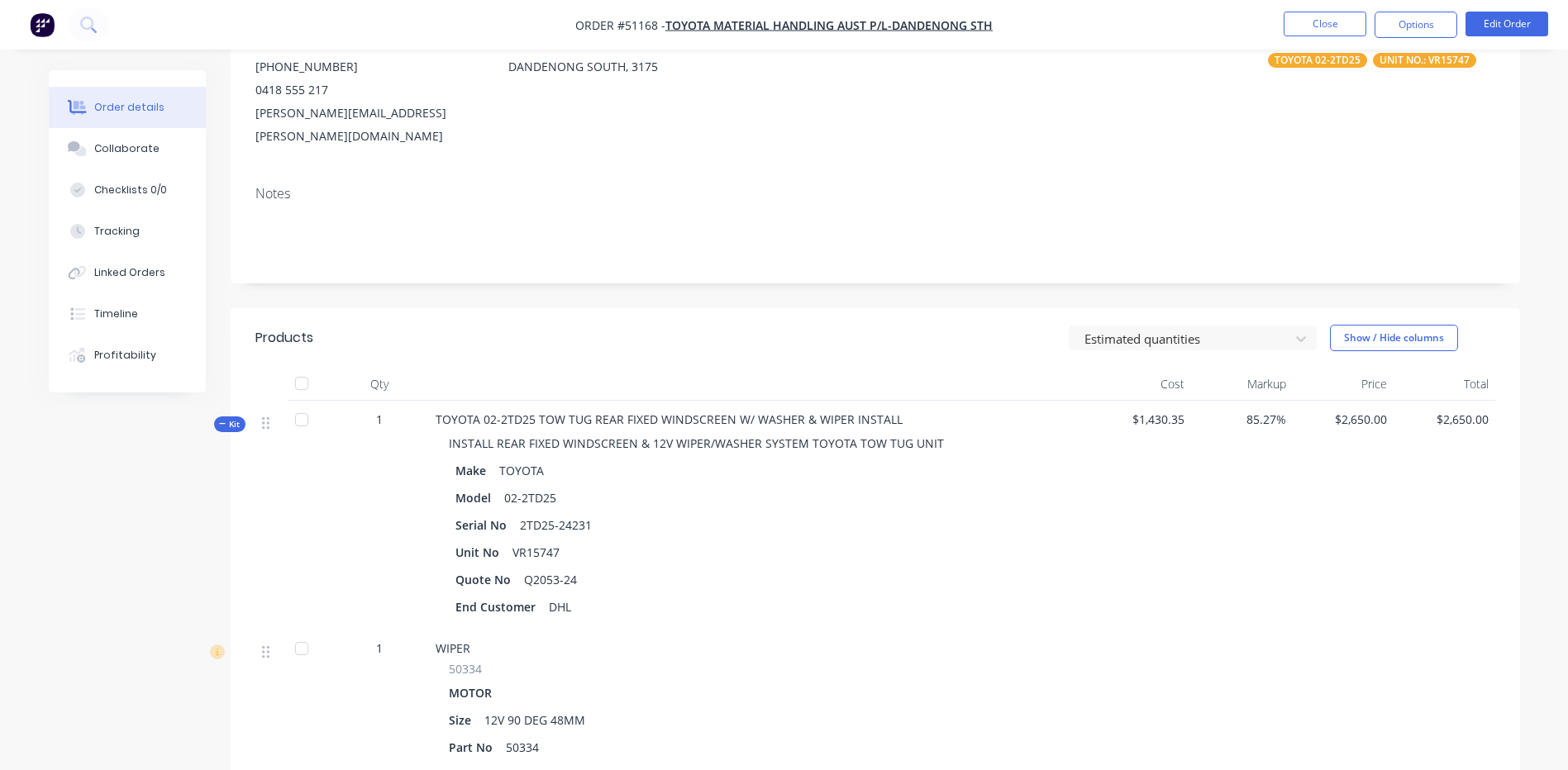
click at [230, 417] on button "Kit" at bounding box center [230, 425] width 32 height 15
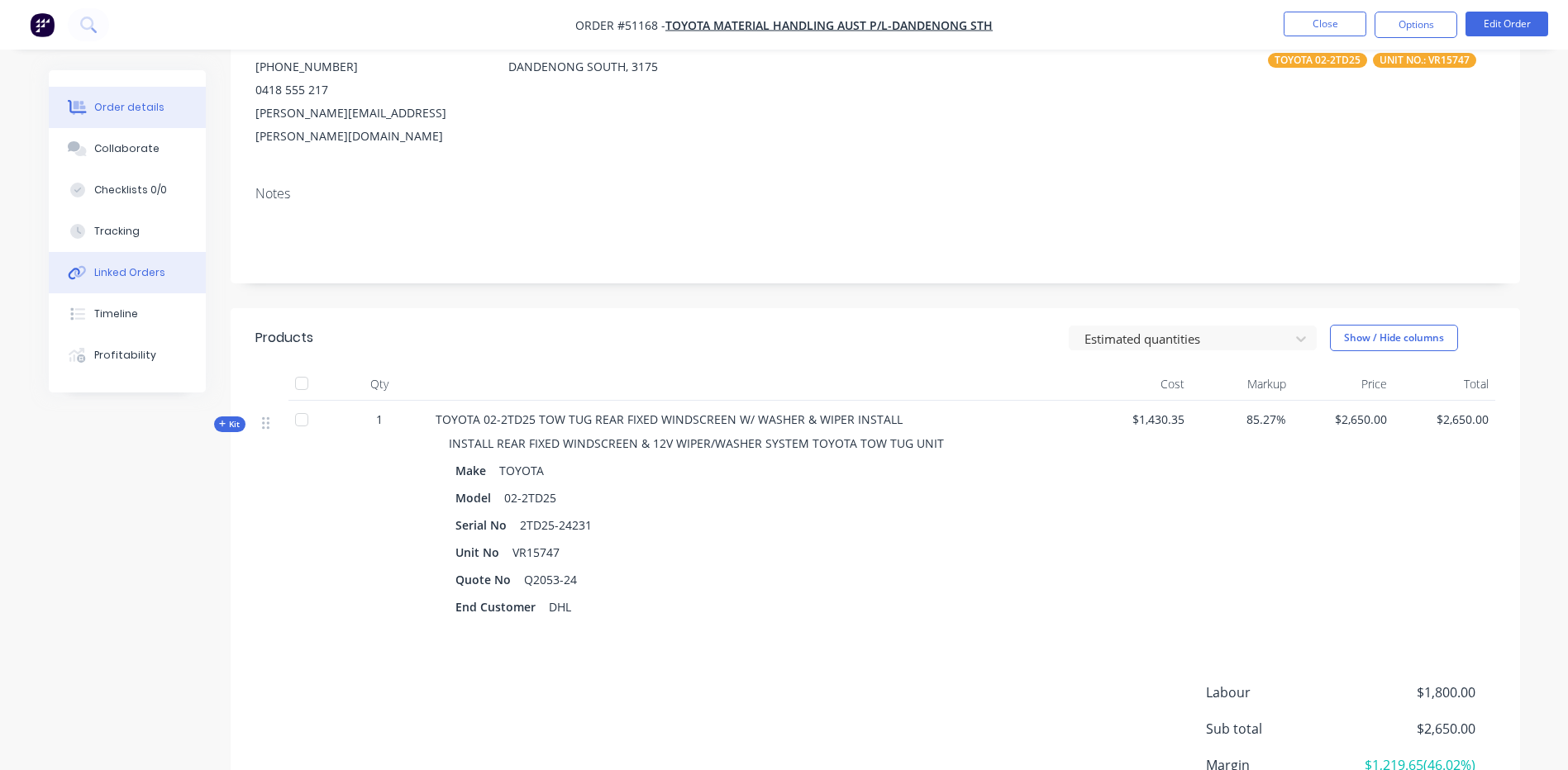
click at [128, 277] on div "Linked Orders" at bounding box center [130, 272] width 71 height 14
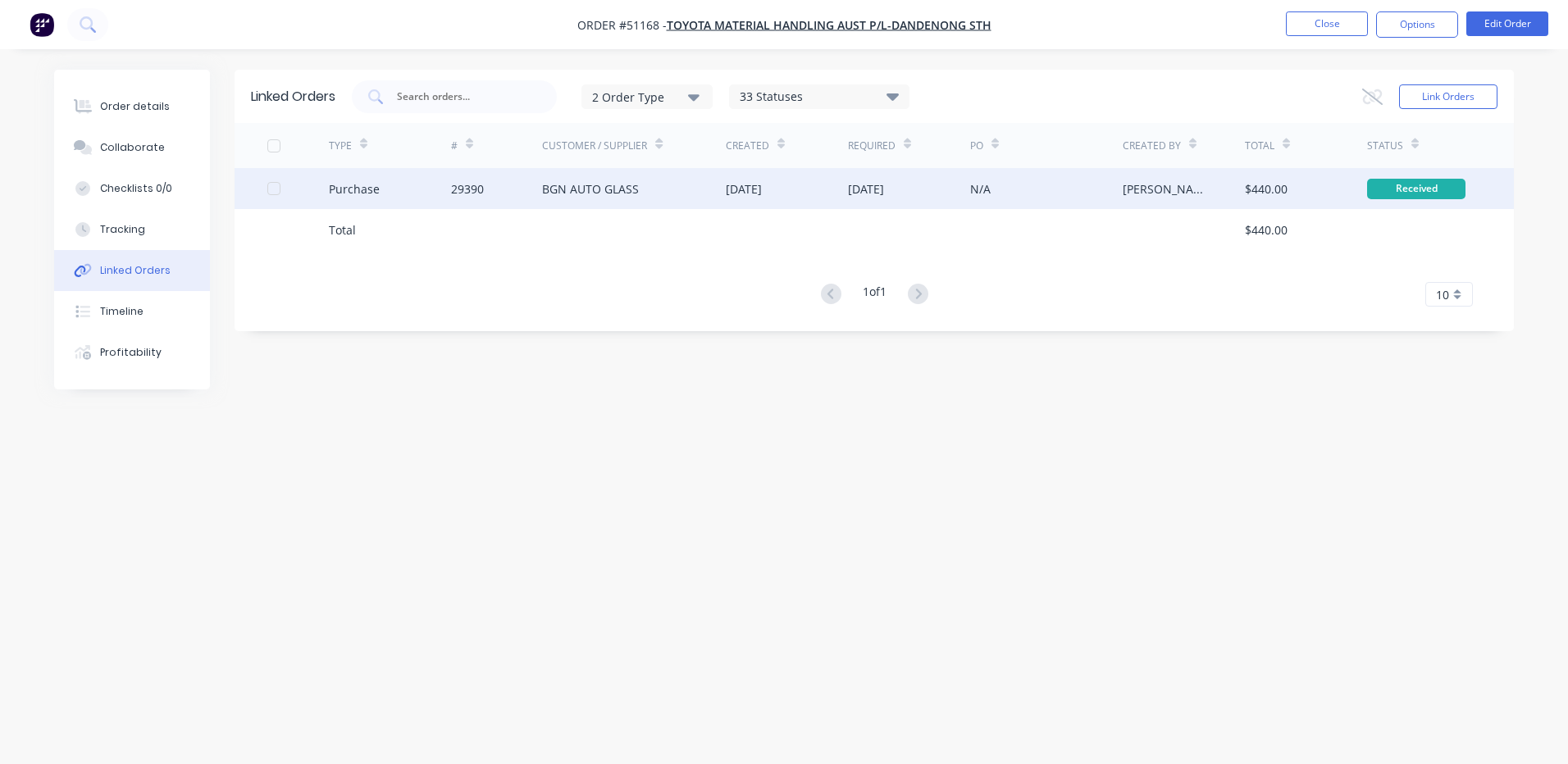
click at [404, 197] on div "Purchase" at bounding box center [391, 189] width 123 height 41
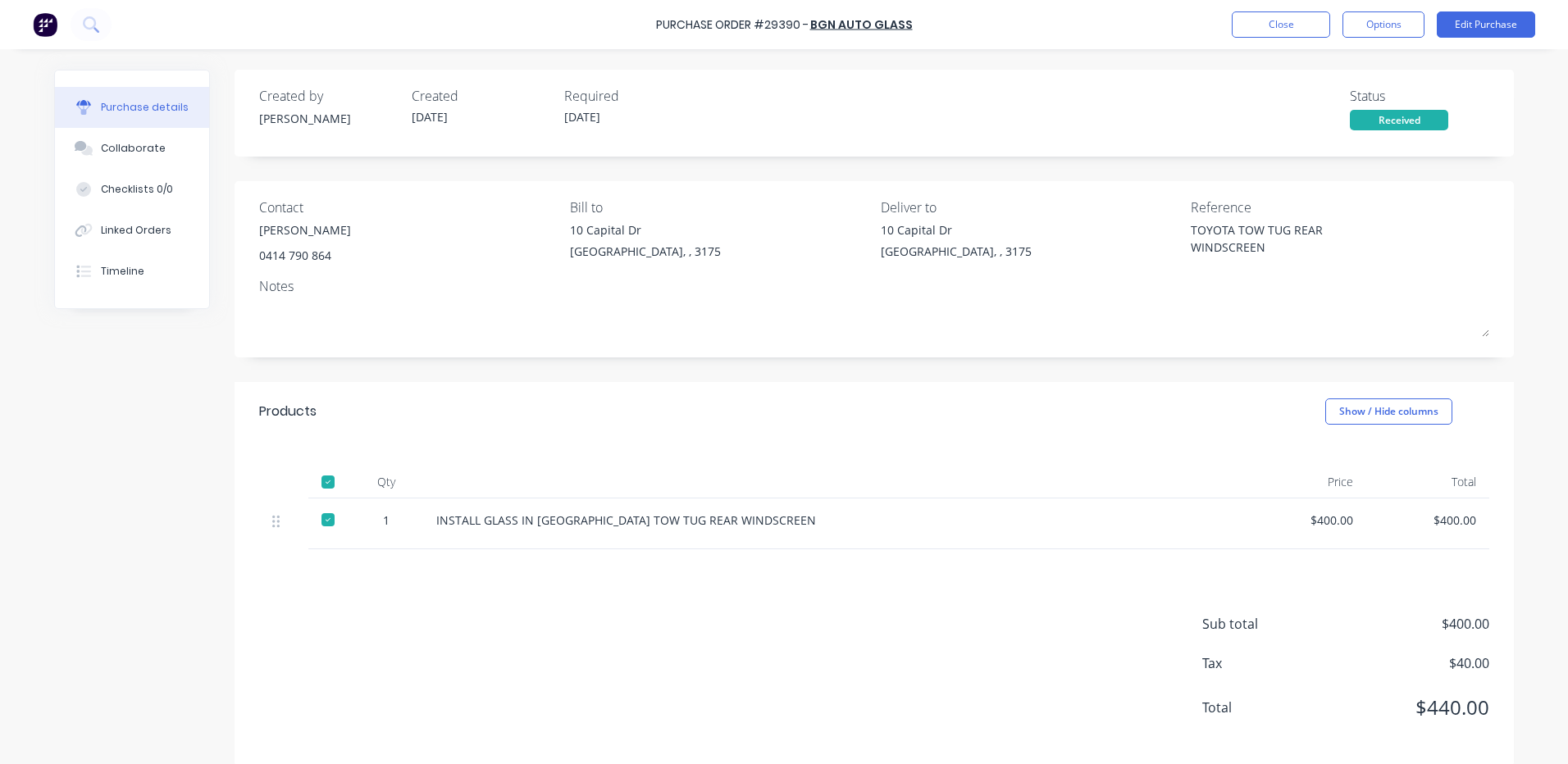
type textarea "x"
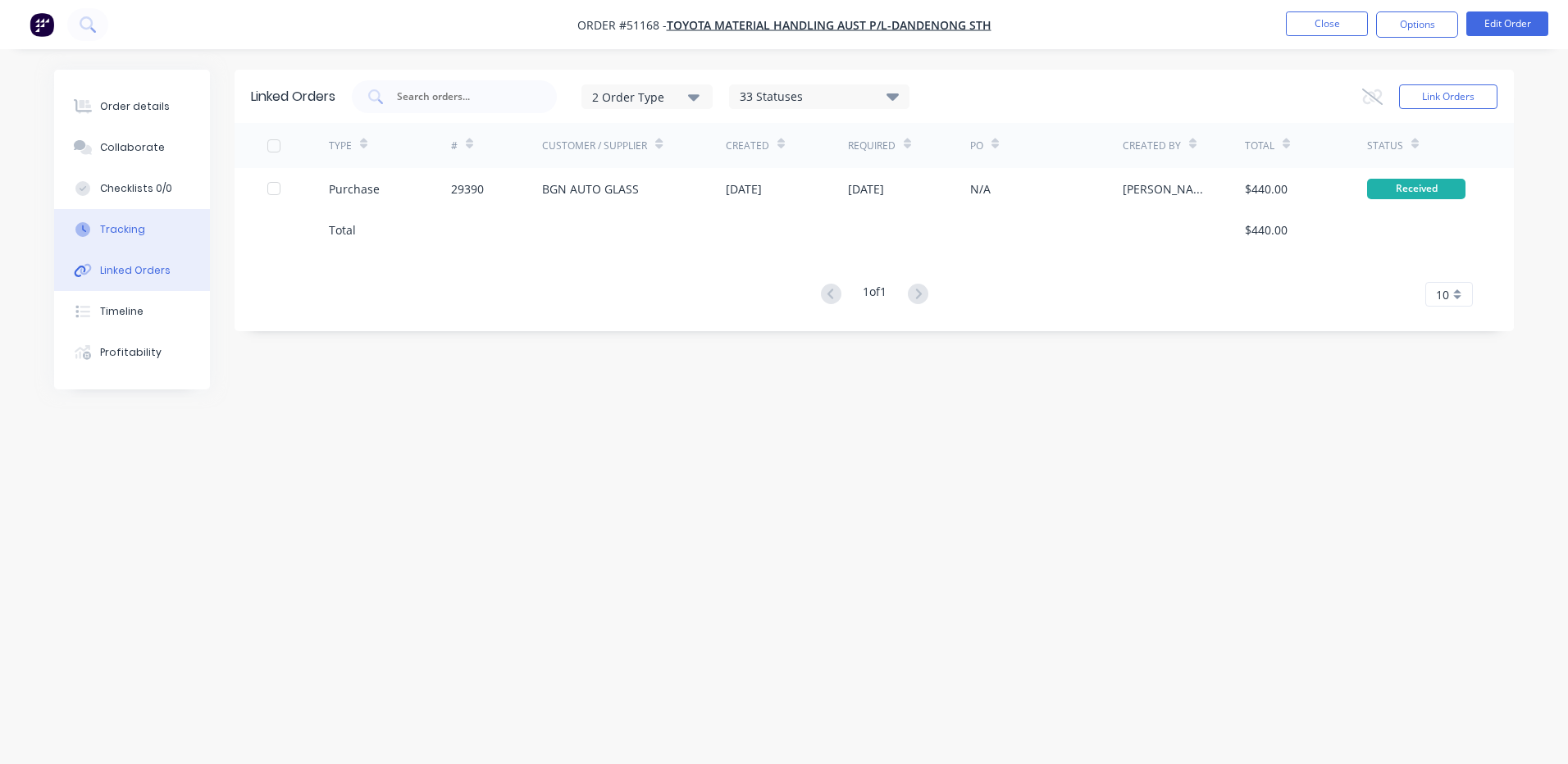
click at [150, 214] on button "Tracking" at bounding box center [132, 229] width 156 height 41
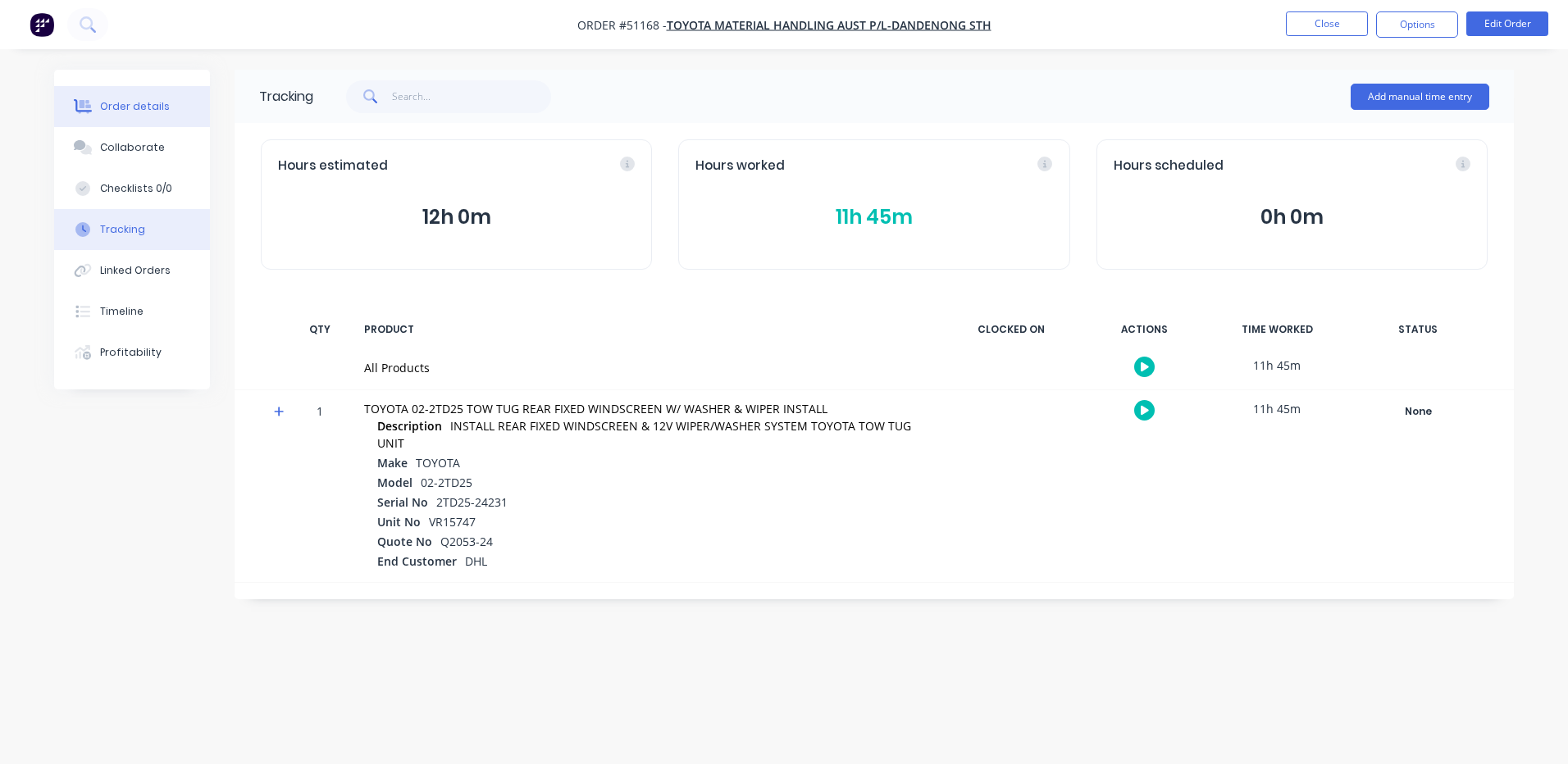
click at [87, 106] on icon at bounding box center [84, 107] width 13 height 14
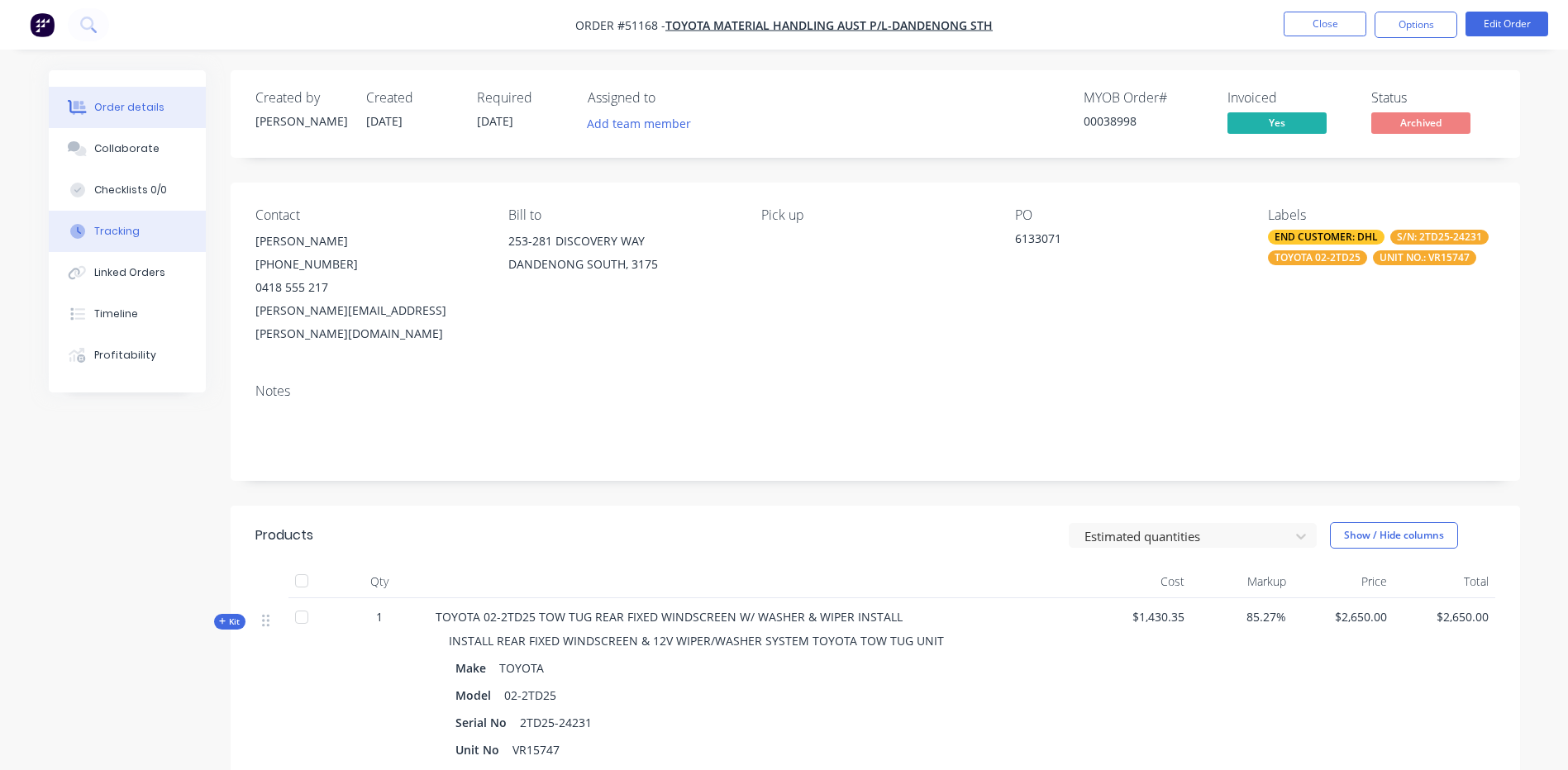
click at [128, 234] on div "Tracking" at bounding box center [117, 231] width 45 height 14
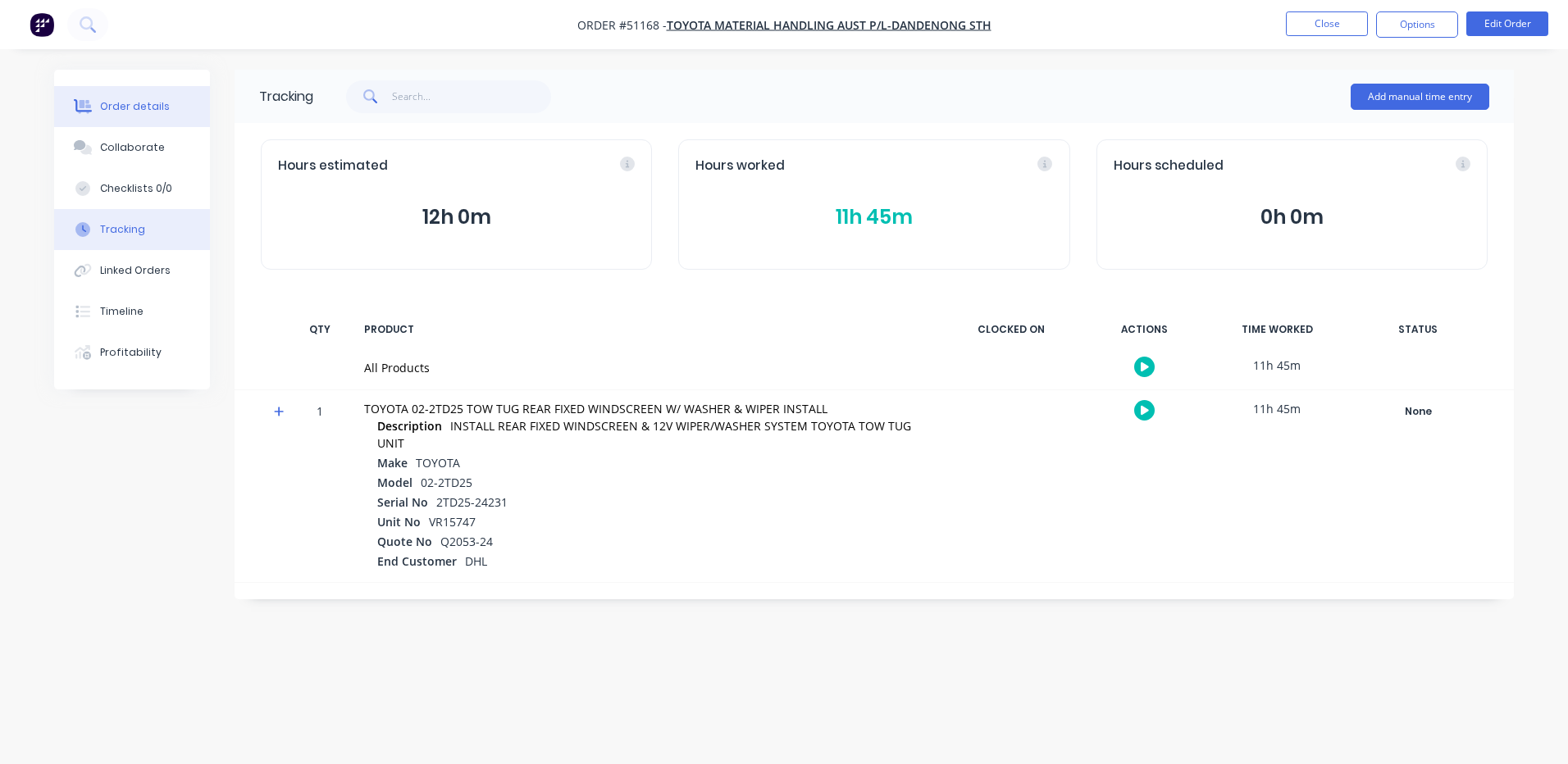
click at [147, 91] on button "Order details" at bounding box center [132, 106] width 156 height 41
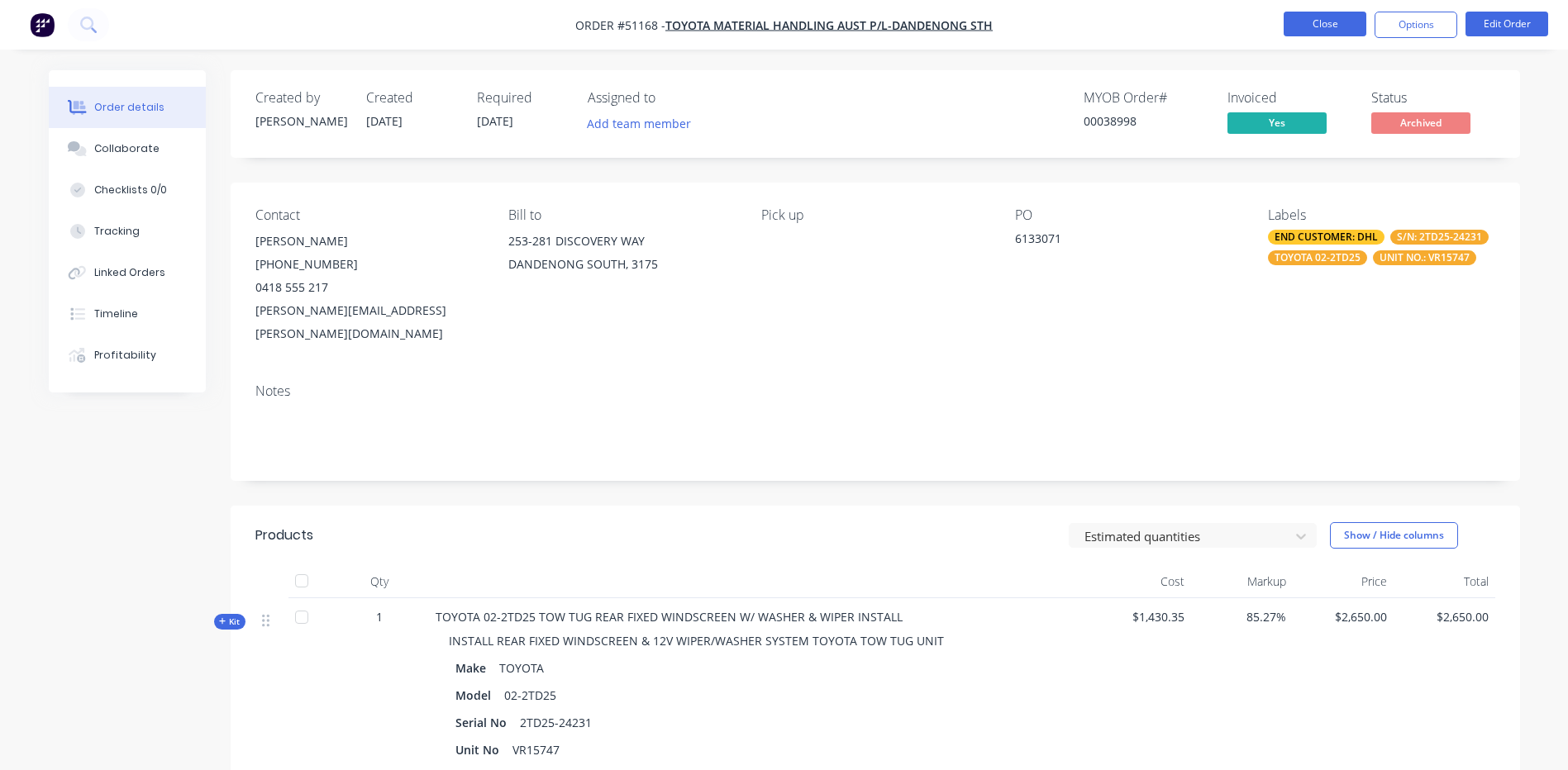
click at [1295, 21] on button "Close" at bounding box center [1325, 24] width 83 height 25
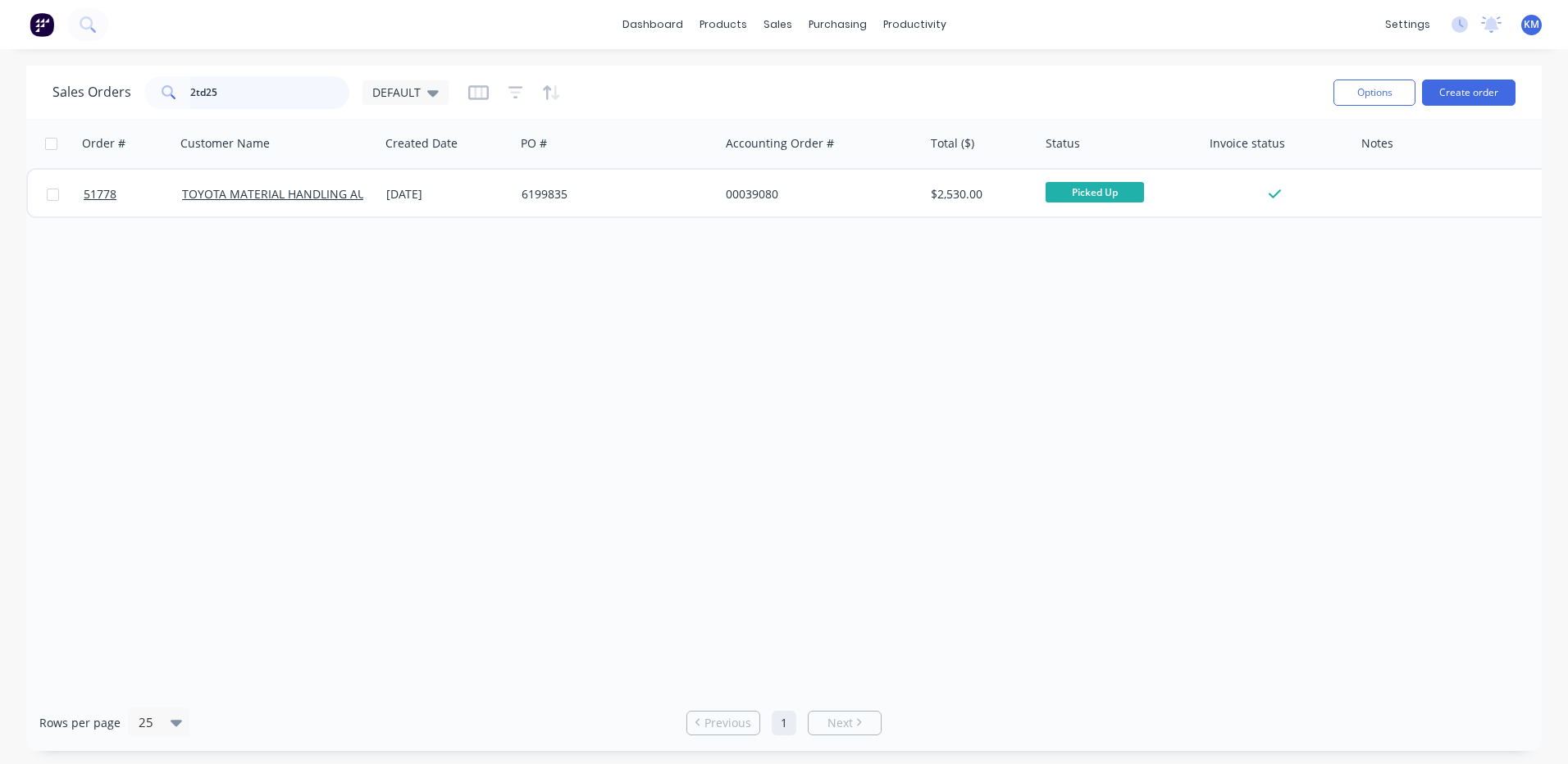
click at [221, 87] on input "2td25" at bounding box center [270, 93] width 160 height 33
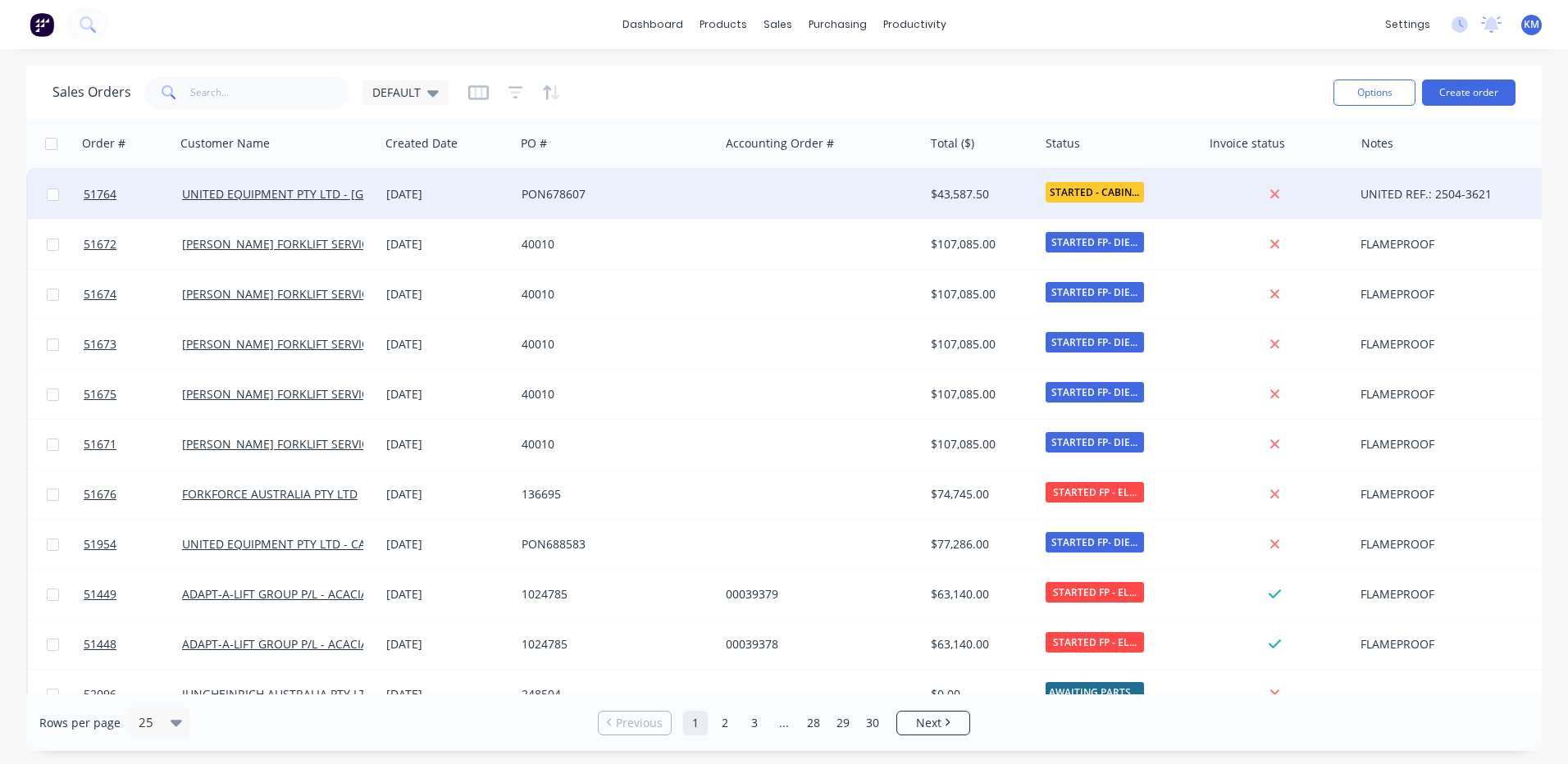
click at [540, 207] on div "PON678607" at bounding box center [616, 193] width 204 height 49
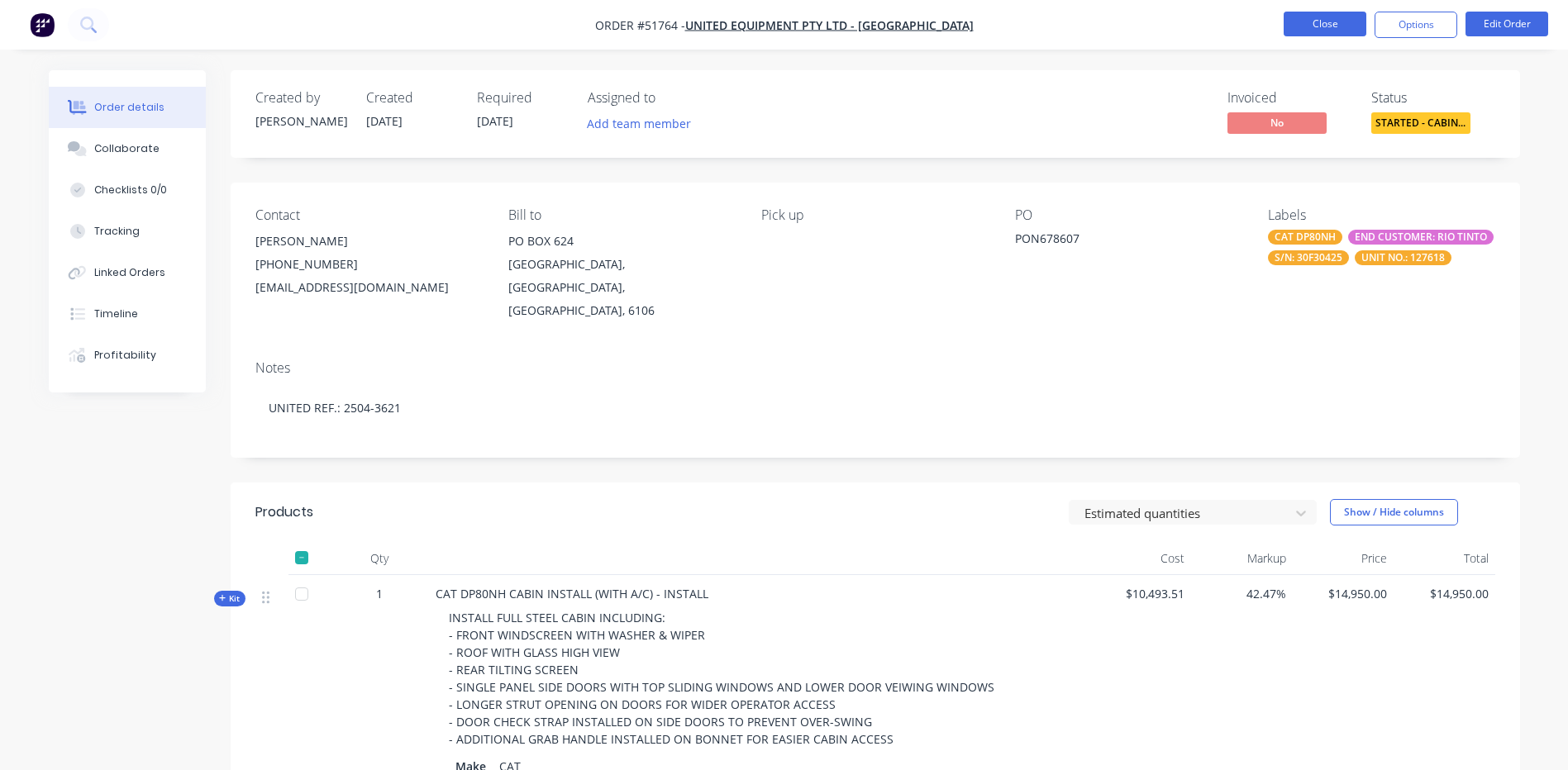
click at [1321, 24] on button "Close" at bounding box center [1325, 24] width 83 height 25
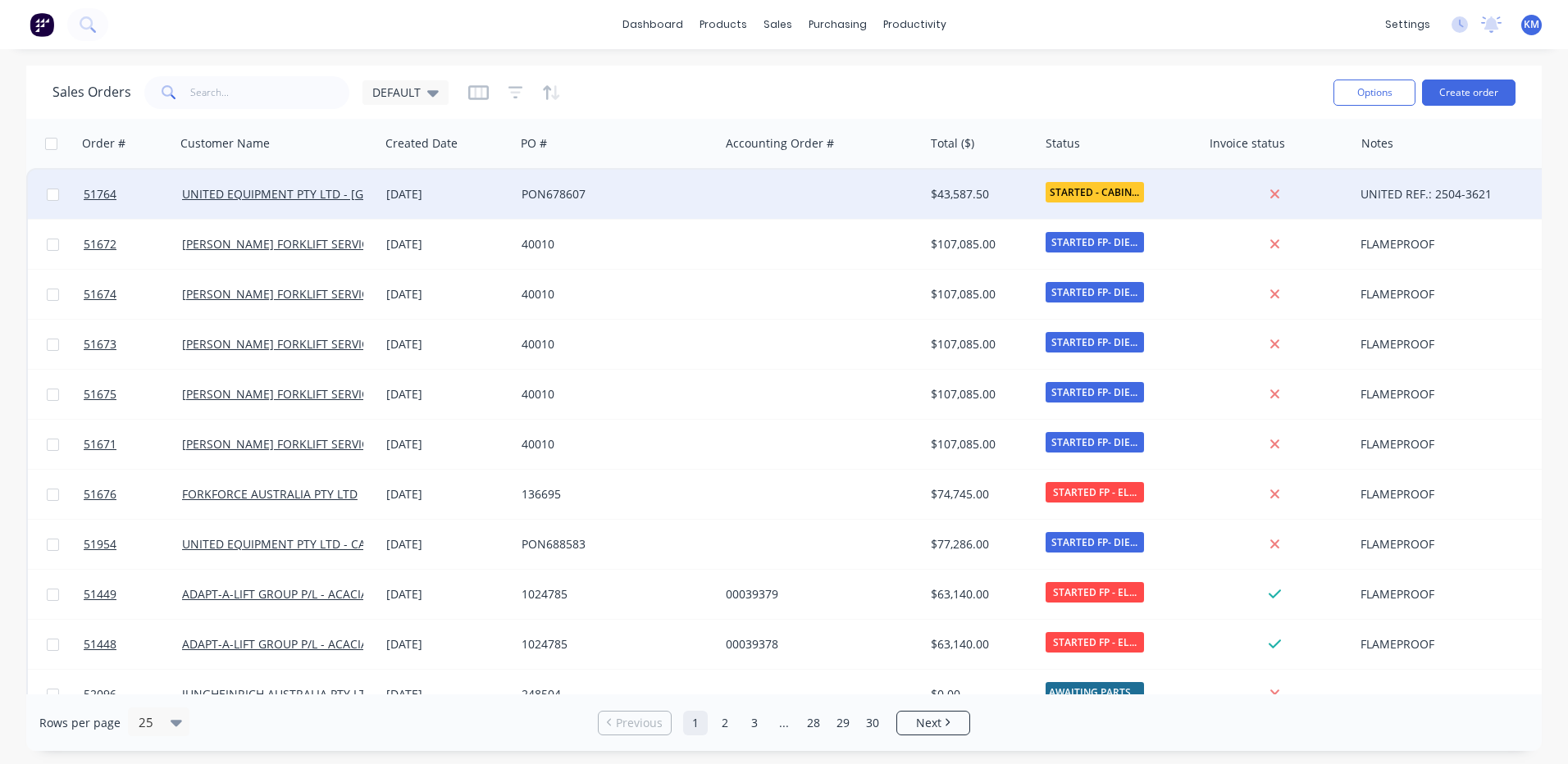
click at [472, 187] on div "[DATE]" at bounding box center [447, 193] width 123 height 16
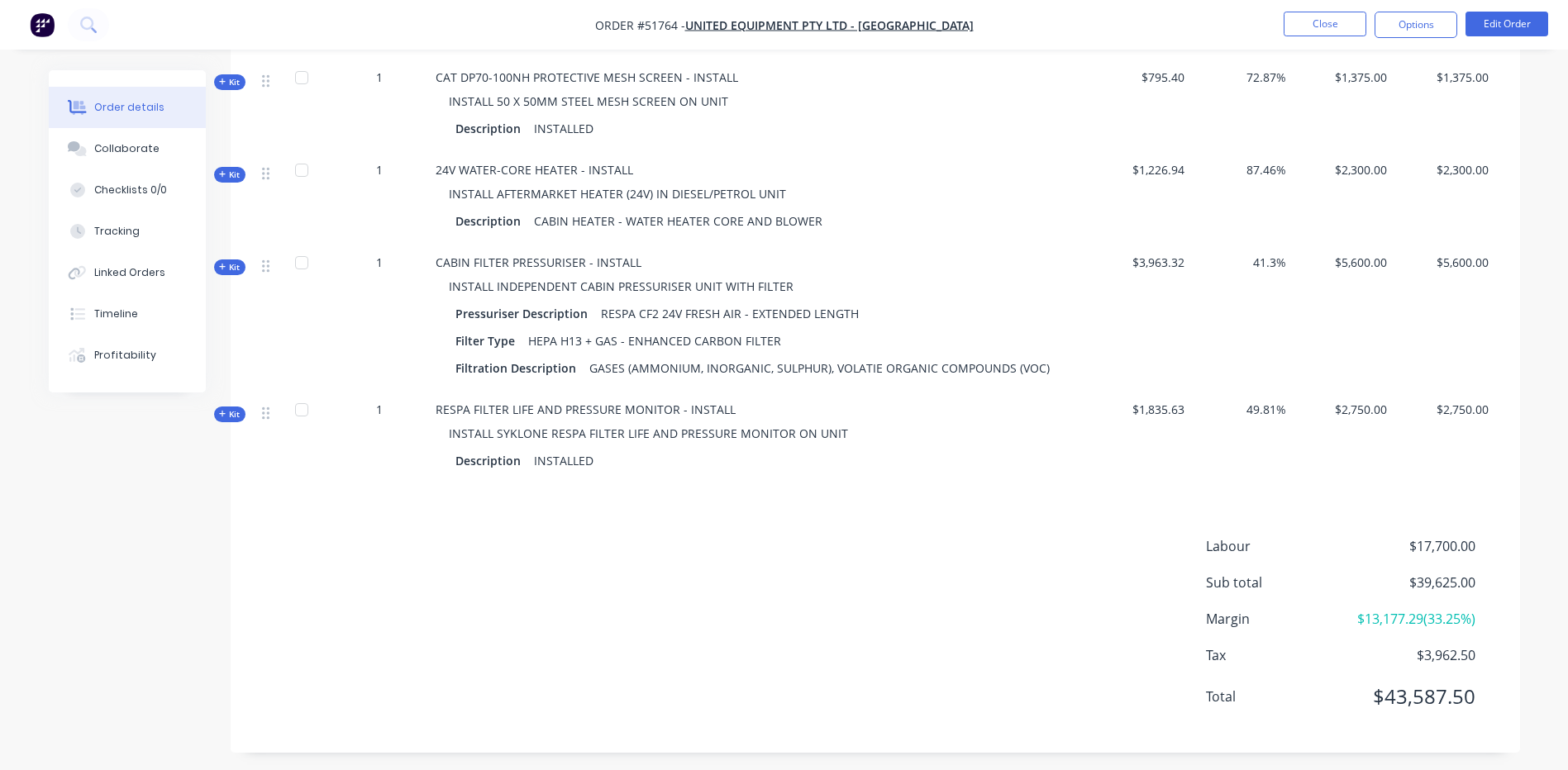
scroll to position [964, 0]
click at [1327, 20] on button "Close" at bounding box center [1325, 24] width 83 height 25
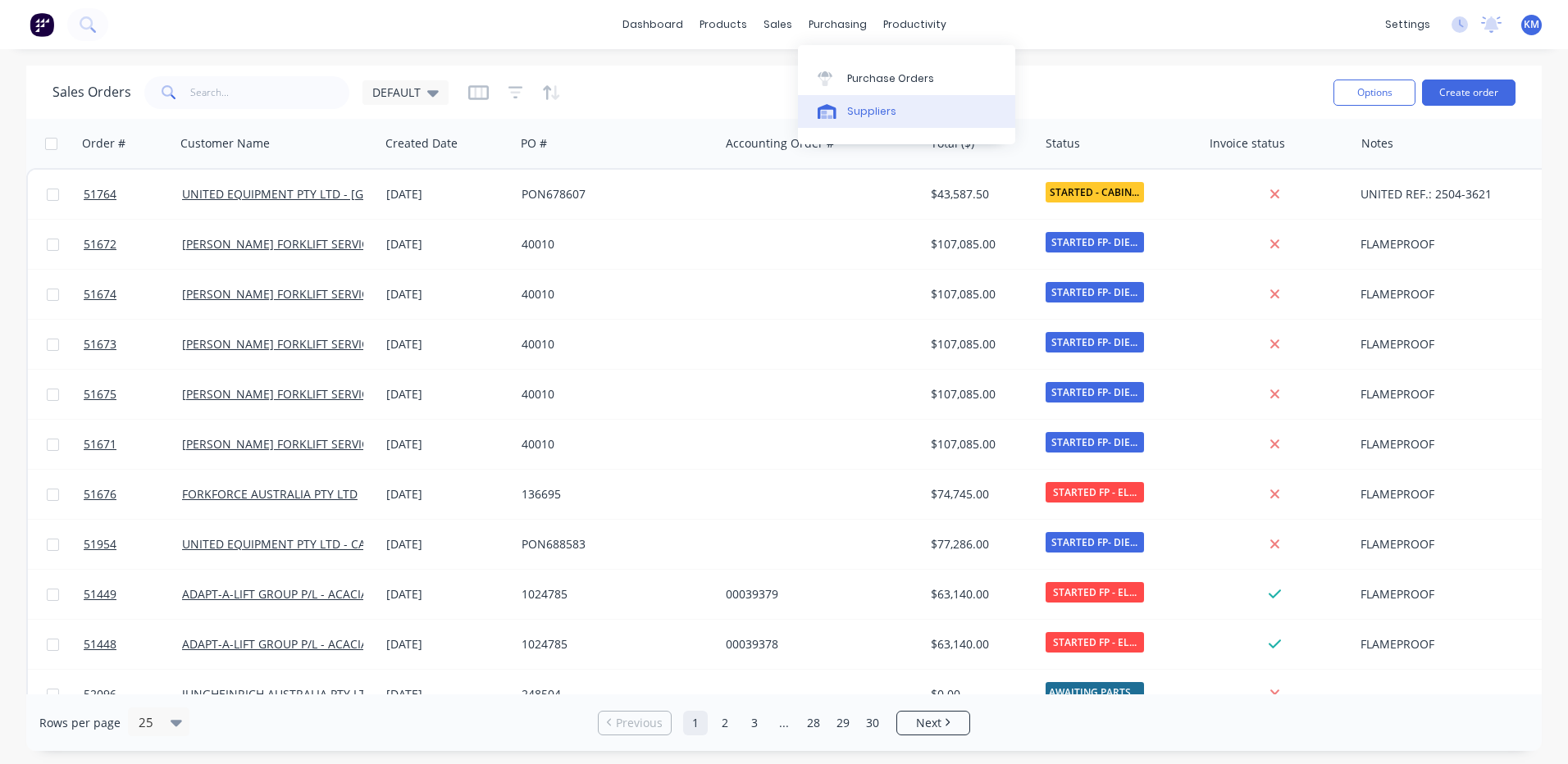
drag, startPoint x: 853, startPoint y: 112, endPoint x: 838, endPoint y: 106, distance: 16.2
click at [853, 112] on div "Suppliers" at bounding box center [871, 111] width 49 height 14
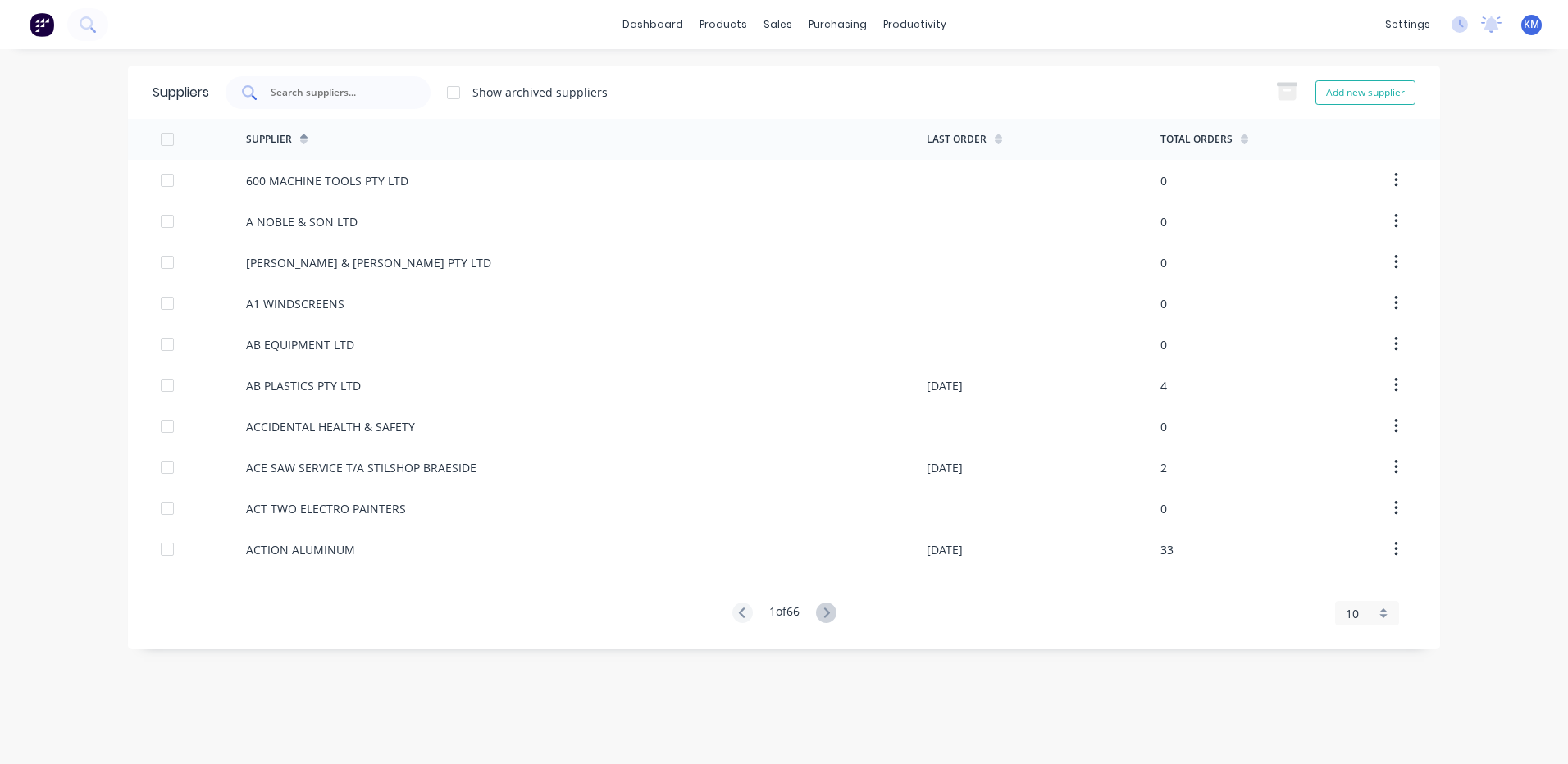
click at [341, 102] on div at bounding box center [328, 93] width 205 height 33
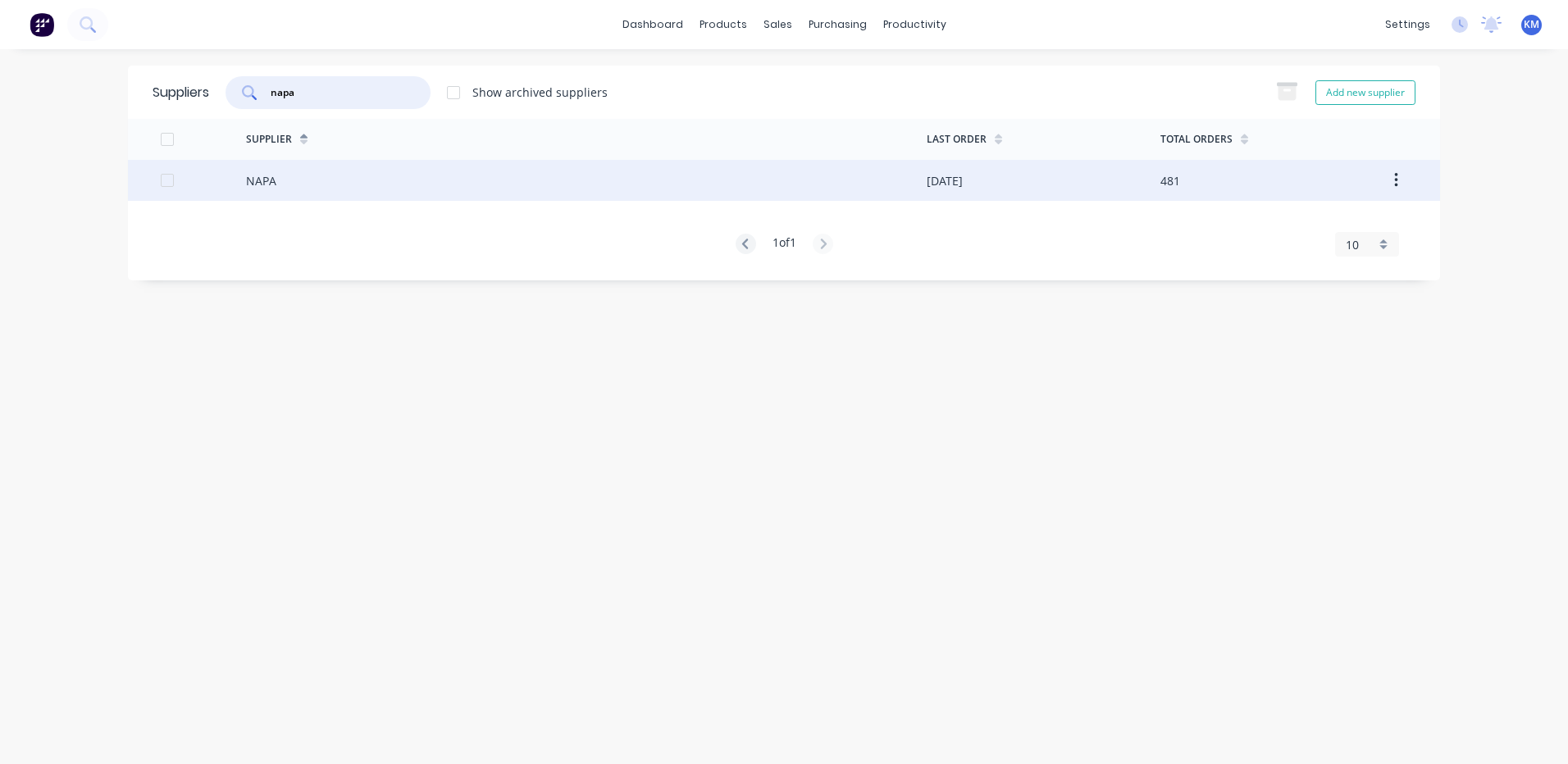
type input "napa"
click at [578, 191] on div "NAPA" at bounding box center [586, 180] width 681 height 41
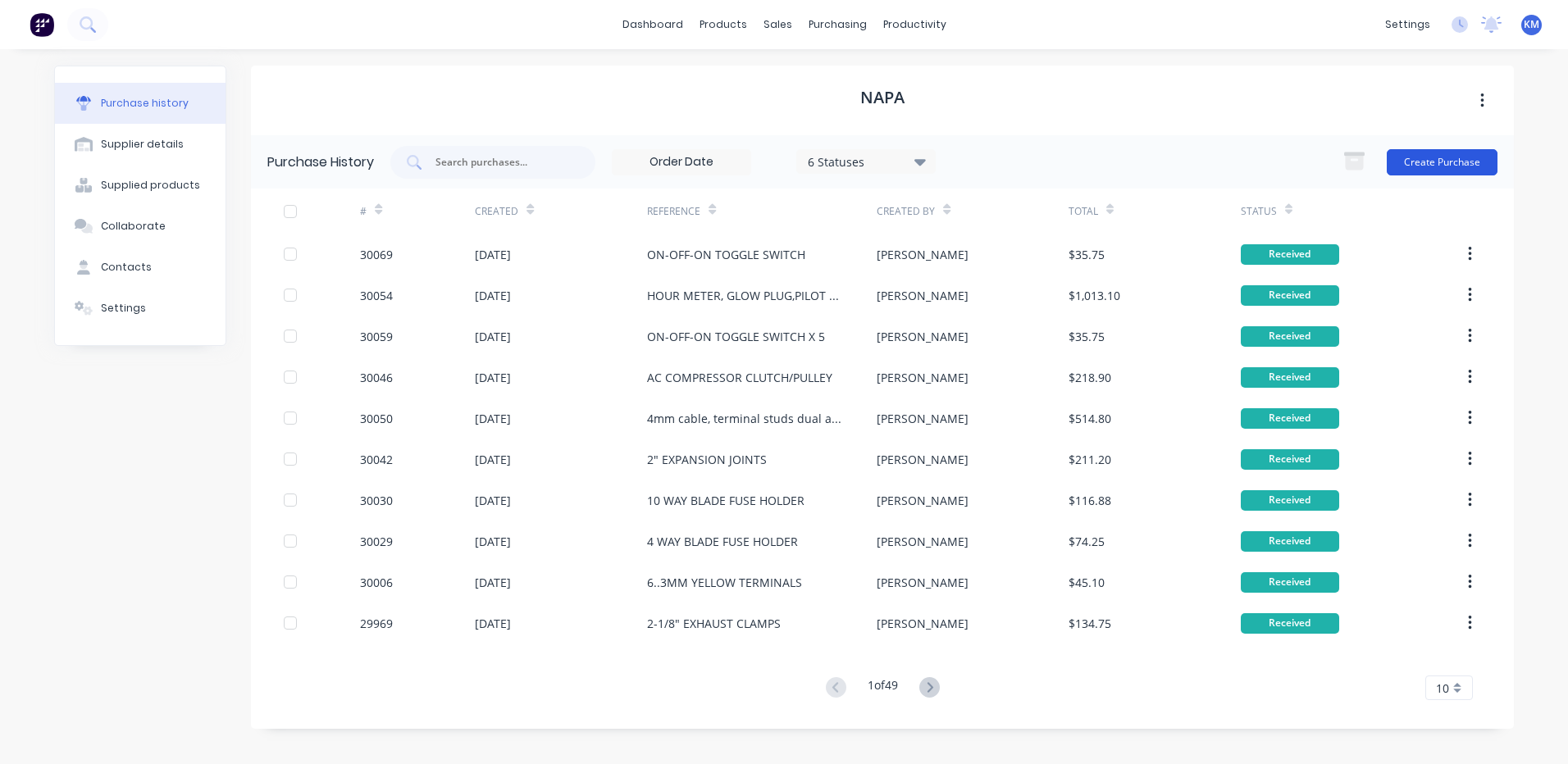
click at [1427, 164] on button "Create Purchase" at bounding box center [1443, 162] width 111 height 26
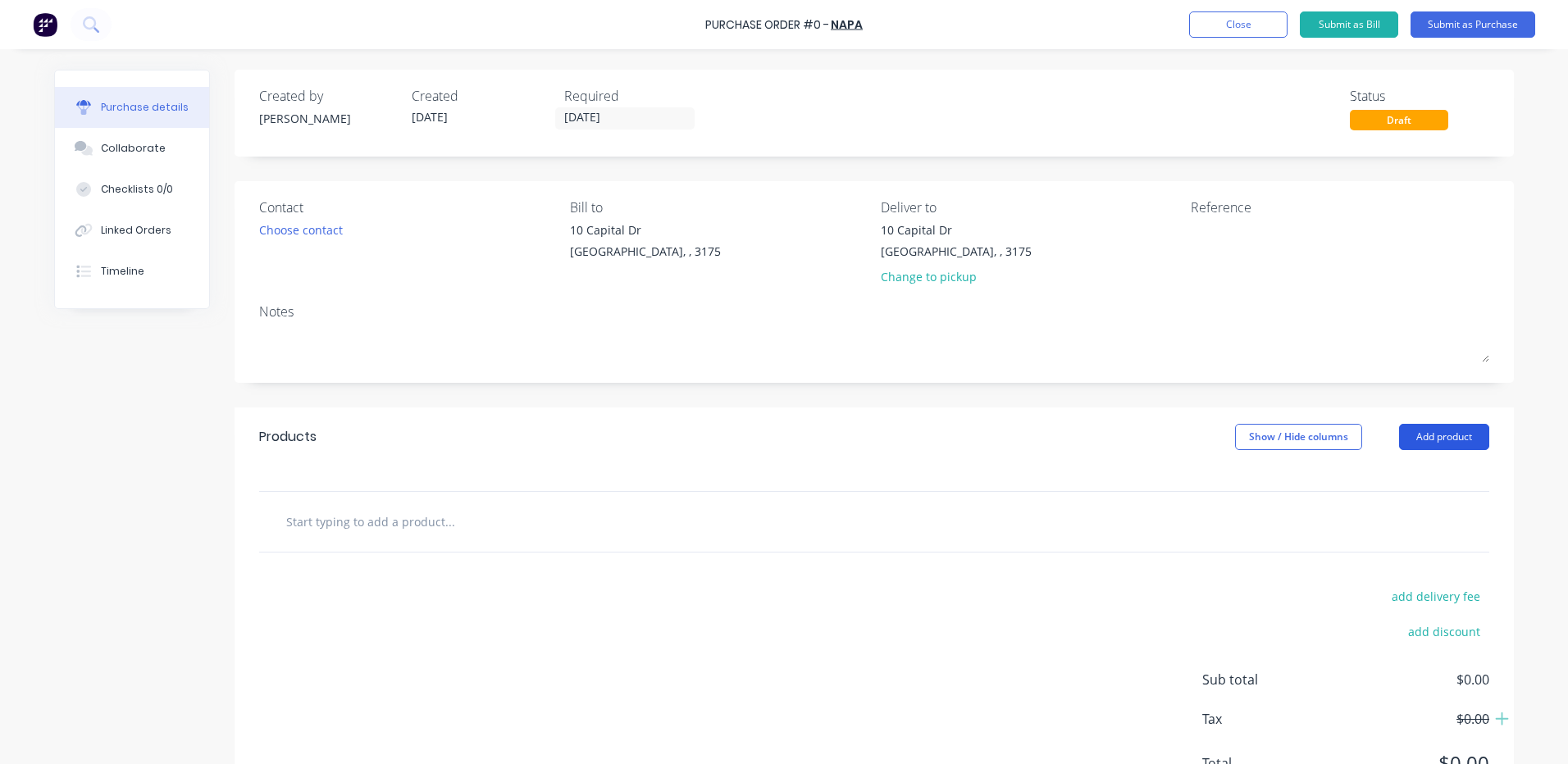
click at [1427, 438] on button "Add product" at bounding box center [1444, 437] width 90 height 26
click at [1420, 473] on div "Product catalogue" at bounding box center [1411, 479] width 126 height 24
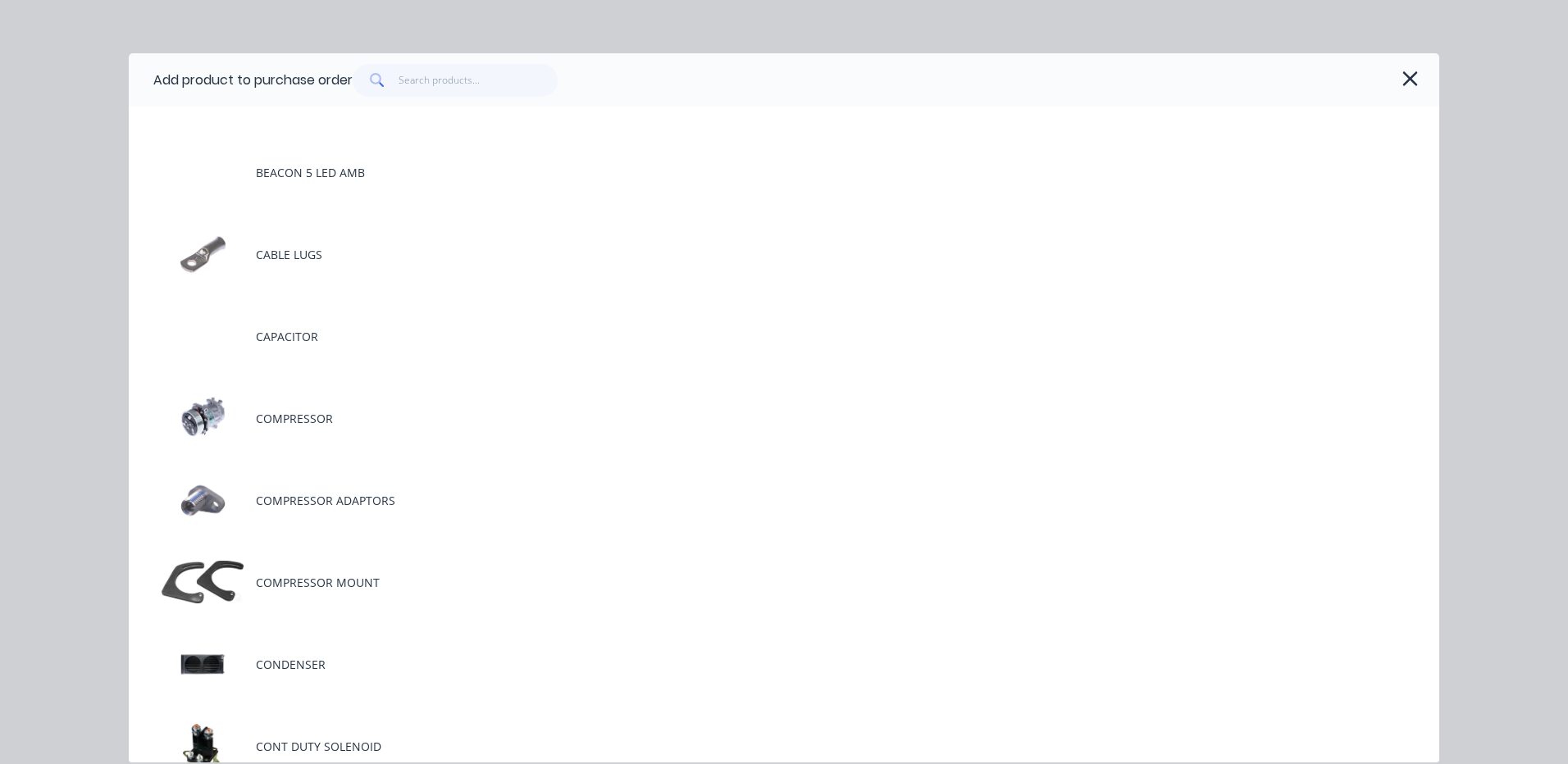
scroll to position [820, 0]
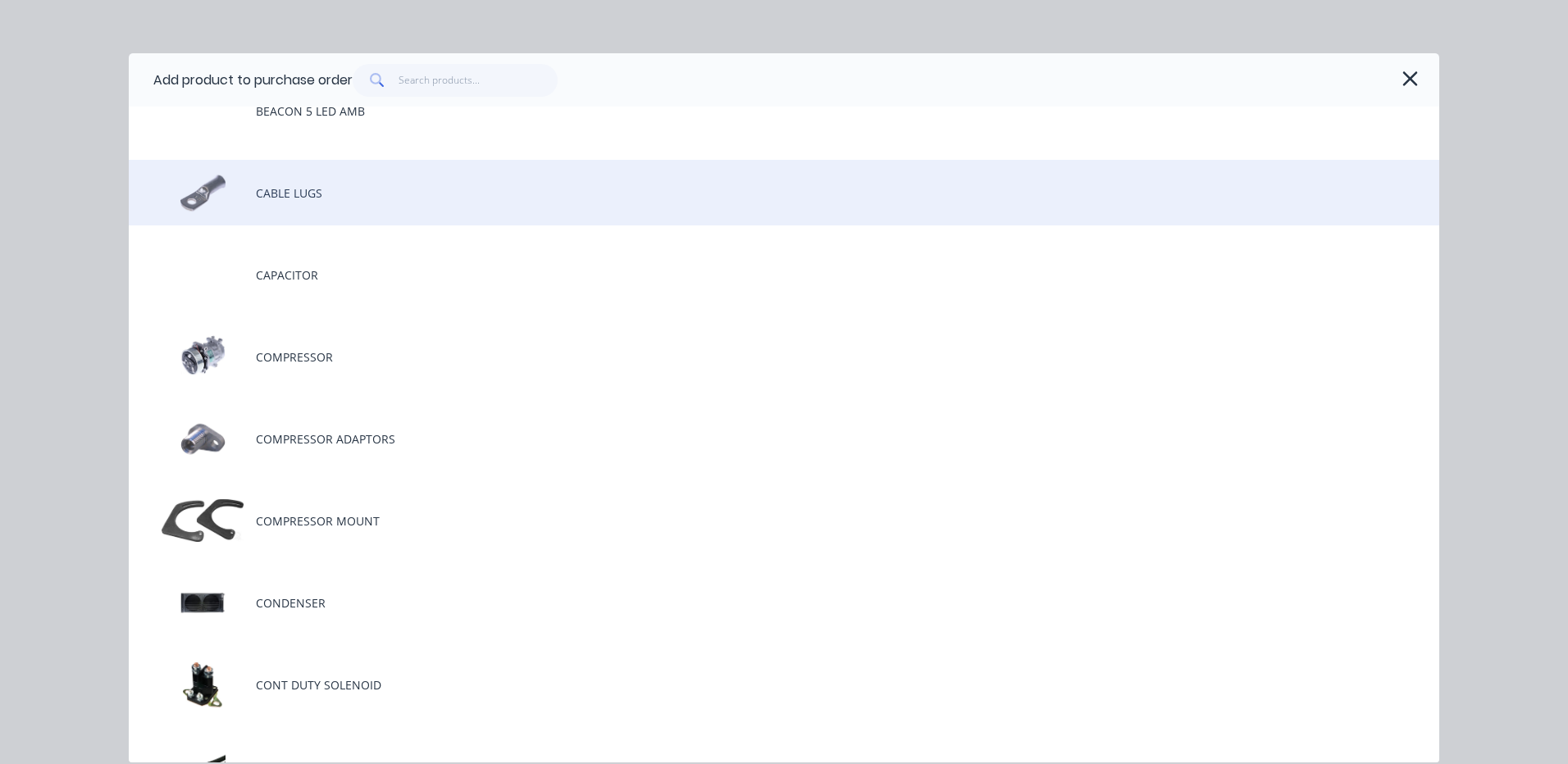
click at [370, 180] on div "CABLE LUGS" at bounding box center [783, 192] width 1310 height 66
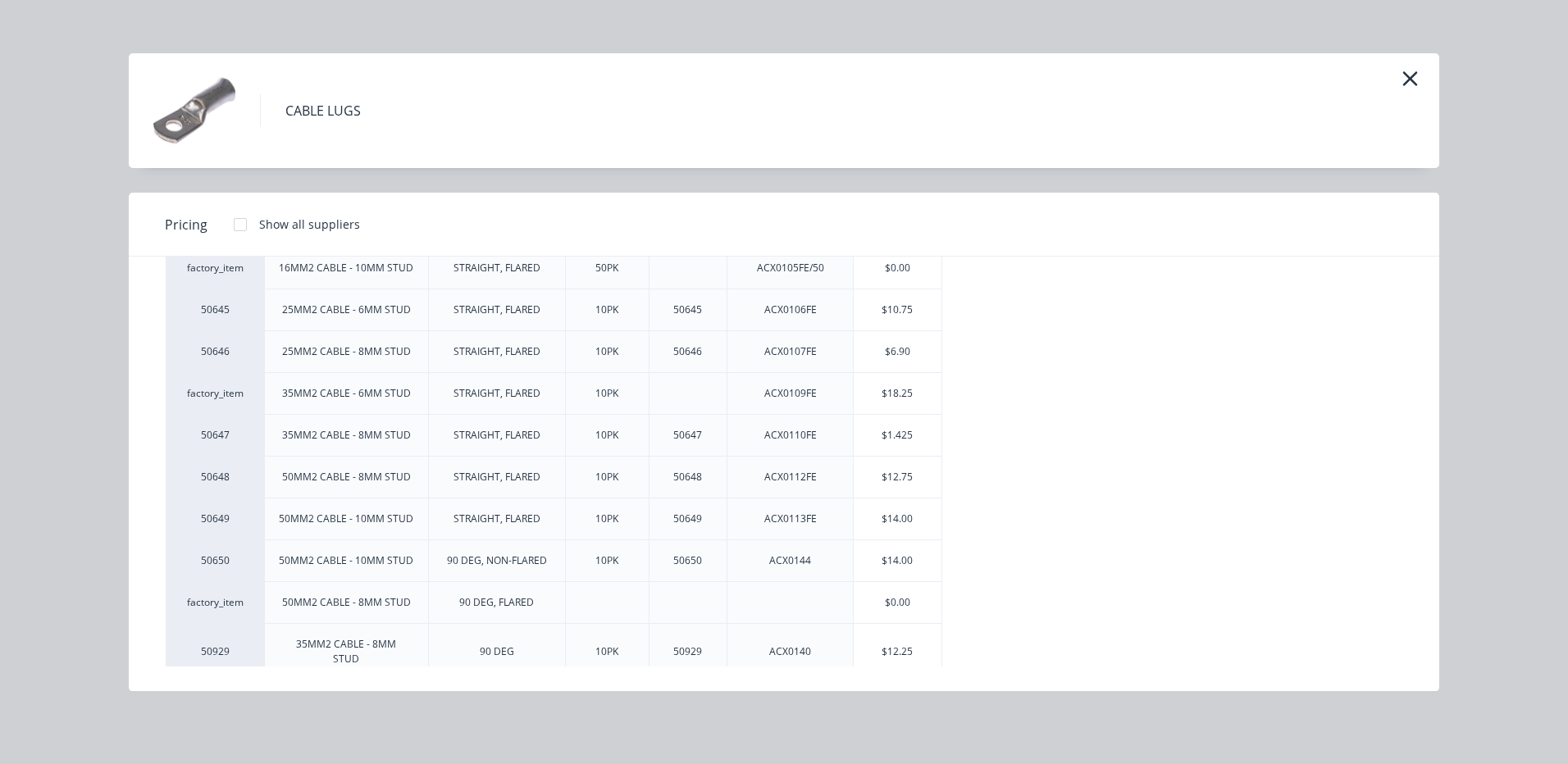
scroll to position [246, 0]
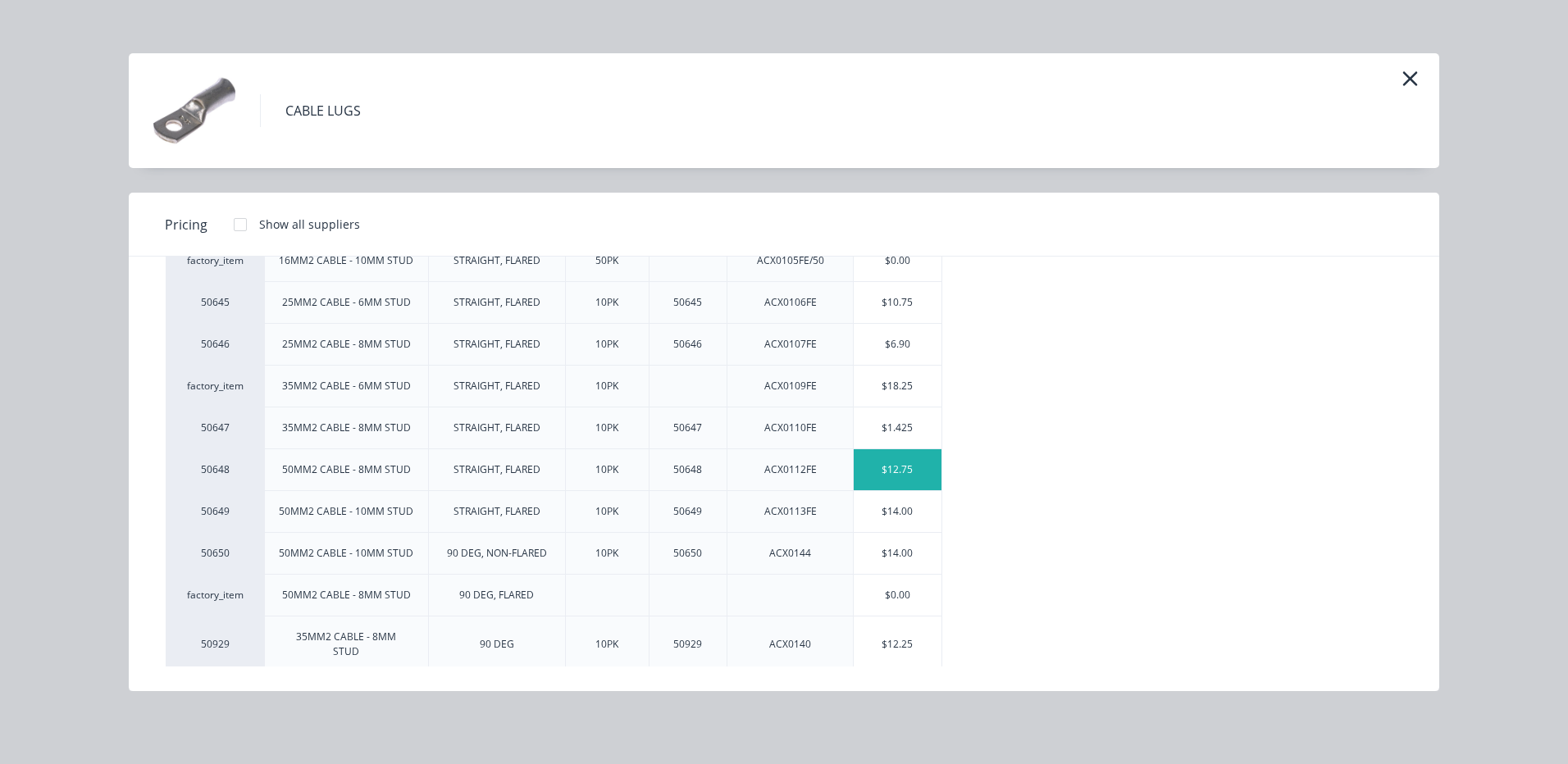
click at [918, 458] on div "$12.75" at bounding box center [898, 469] width 88 height 41
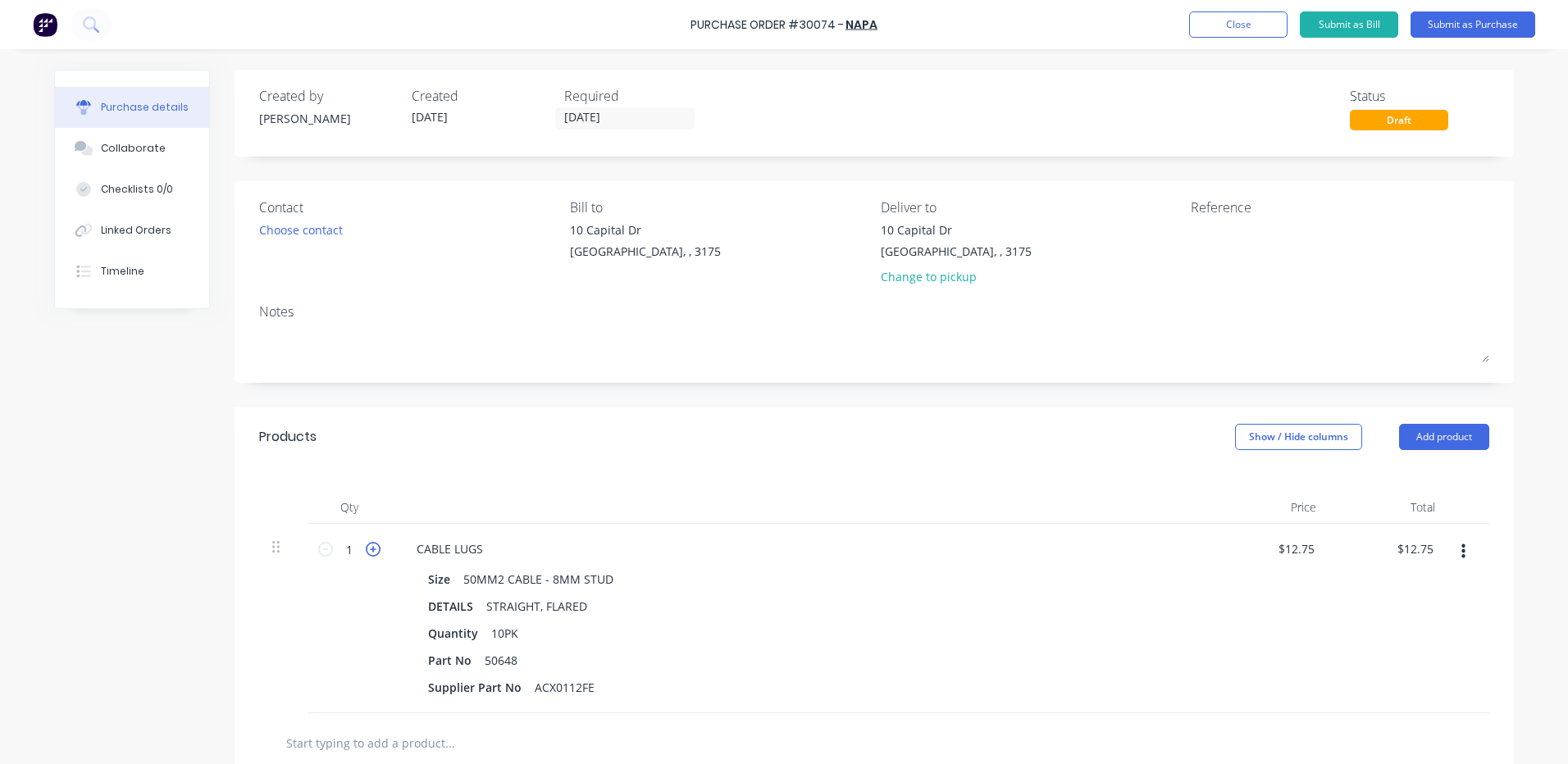
click at [374, 548] on icon at bounding box center [372, 549] width 14 height 14
type input "2"
type input "$25.50"
click at [374, 548] on icon at bounding box center [372, 549] width 14 height 14
type input "3"
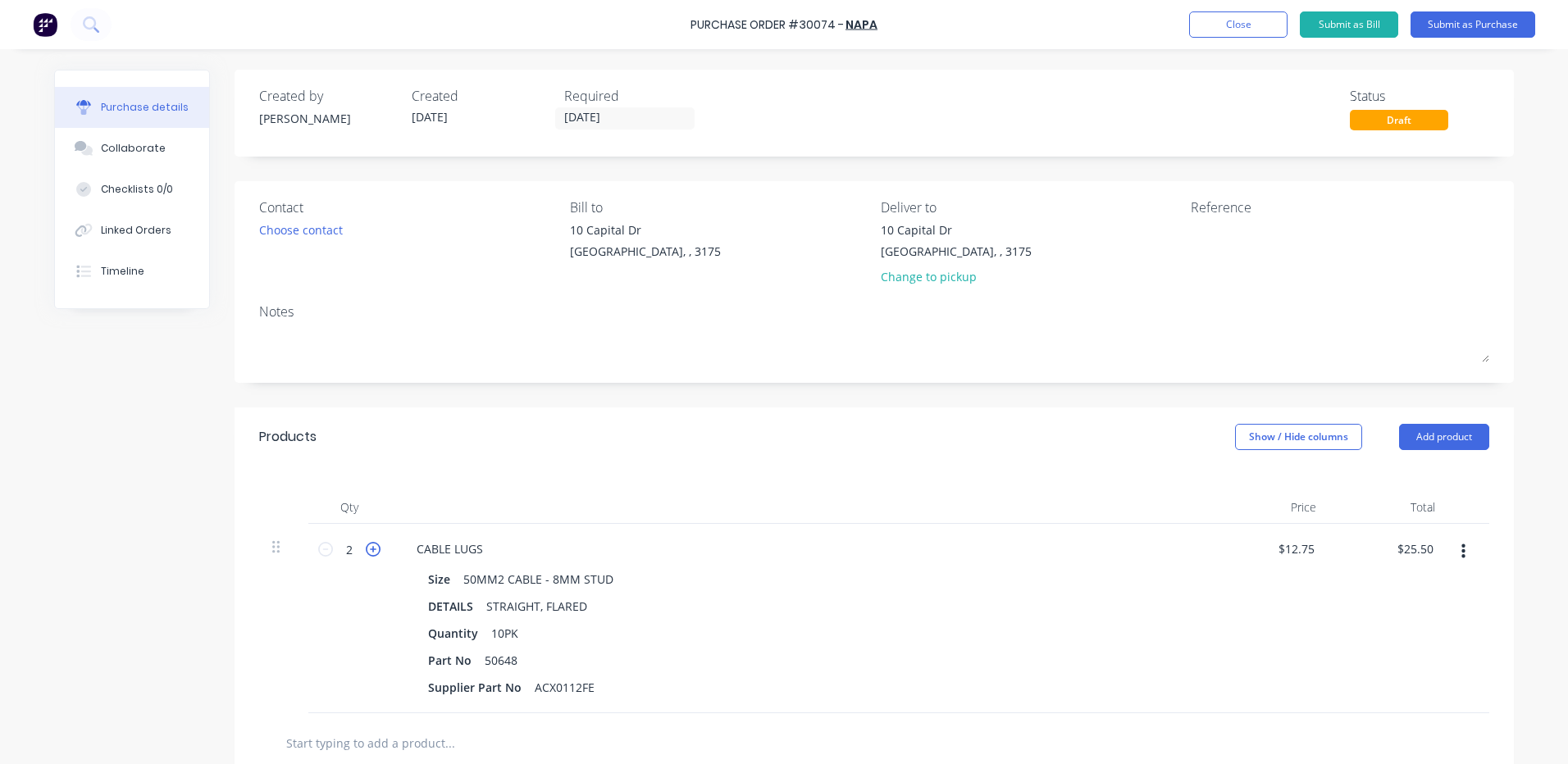
type input "$38.25"
click at [374, 548] on icon at bounding box center [372, 549] width 14 height 14
type input "4"
type input "$51.00"
click at [1221, 235] on textarea at bounding box center [1293, 239] width 205 height 37
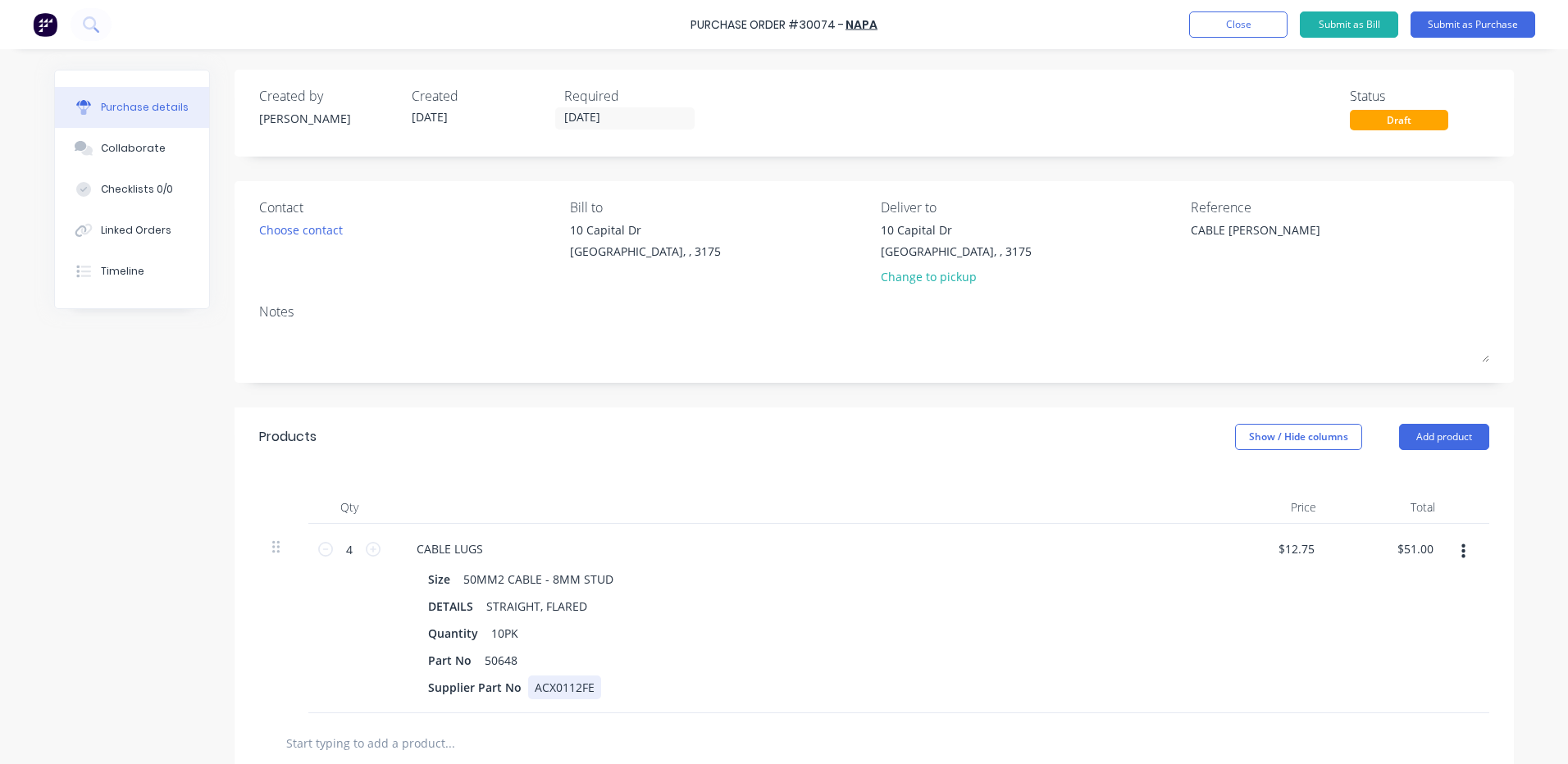
type textarea "CABLE [PERSON_NAME]"
type textarea "x"
type textarea "CABLE [PERSON_NAME]"
drag, startPoint x: 587, startPoint y: 684, endPoint x: 525, endPoint y: 685, distance: 62.0
click at [528, 685] on div "ACX0112FE" at bounding box center [565, 687] width 73 height 24
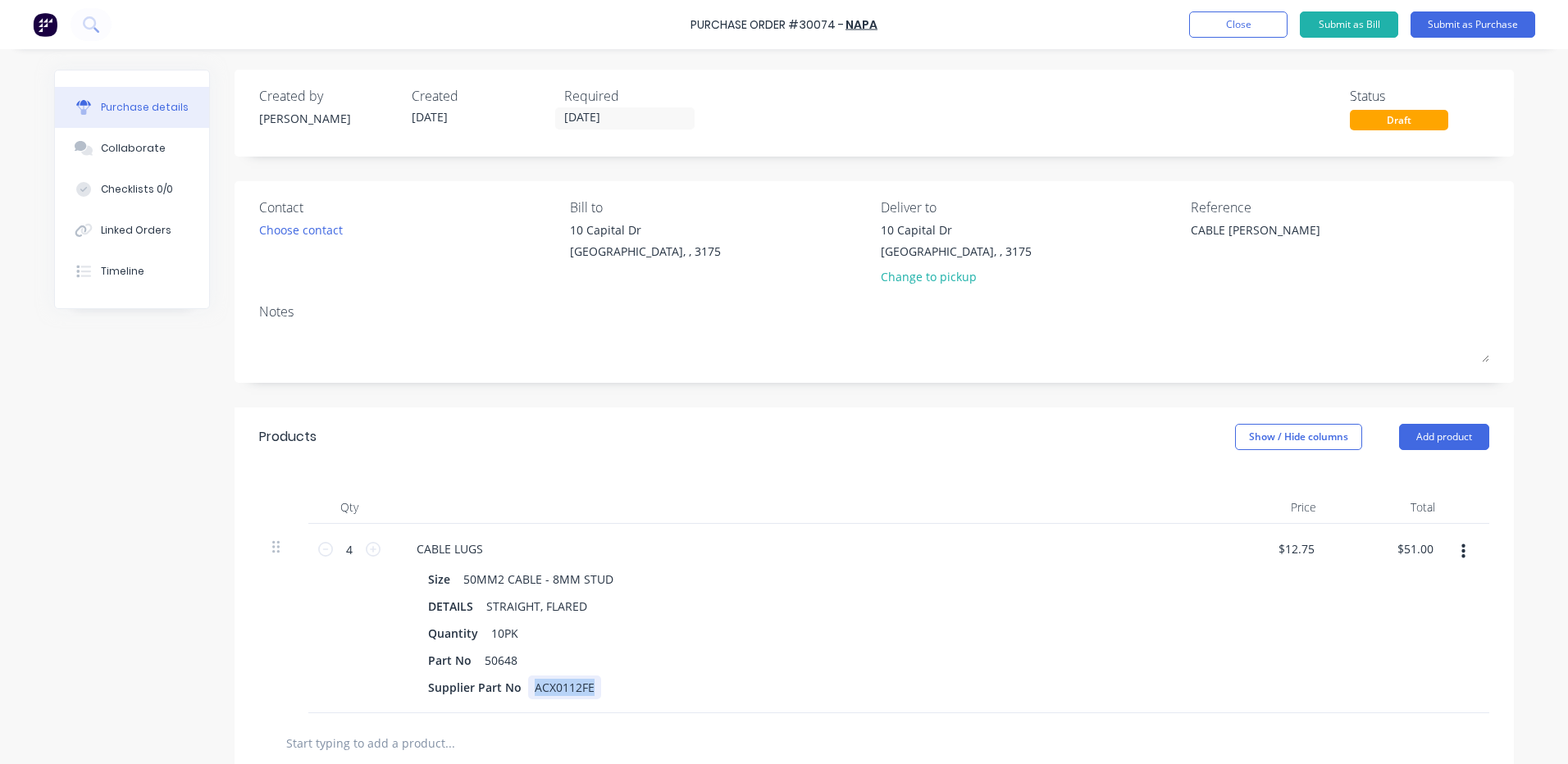
copy div "ACX0112FE"
type textarea "x"
click at [818, 459] on div "Products Show / Hide columns Add product" at bounding box center [874, 438] width 1279 height 59
click at [1242, 229] on textarea "CABLE [PERSON_NAME]" at bounding box center [1293, 239] width 205 height 37
type textarea "CABLE LUGS"
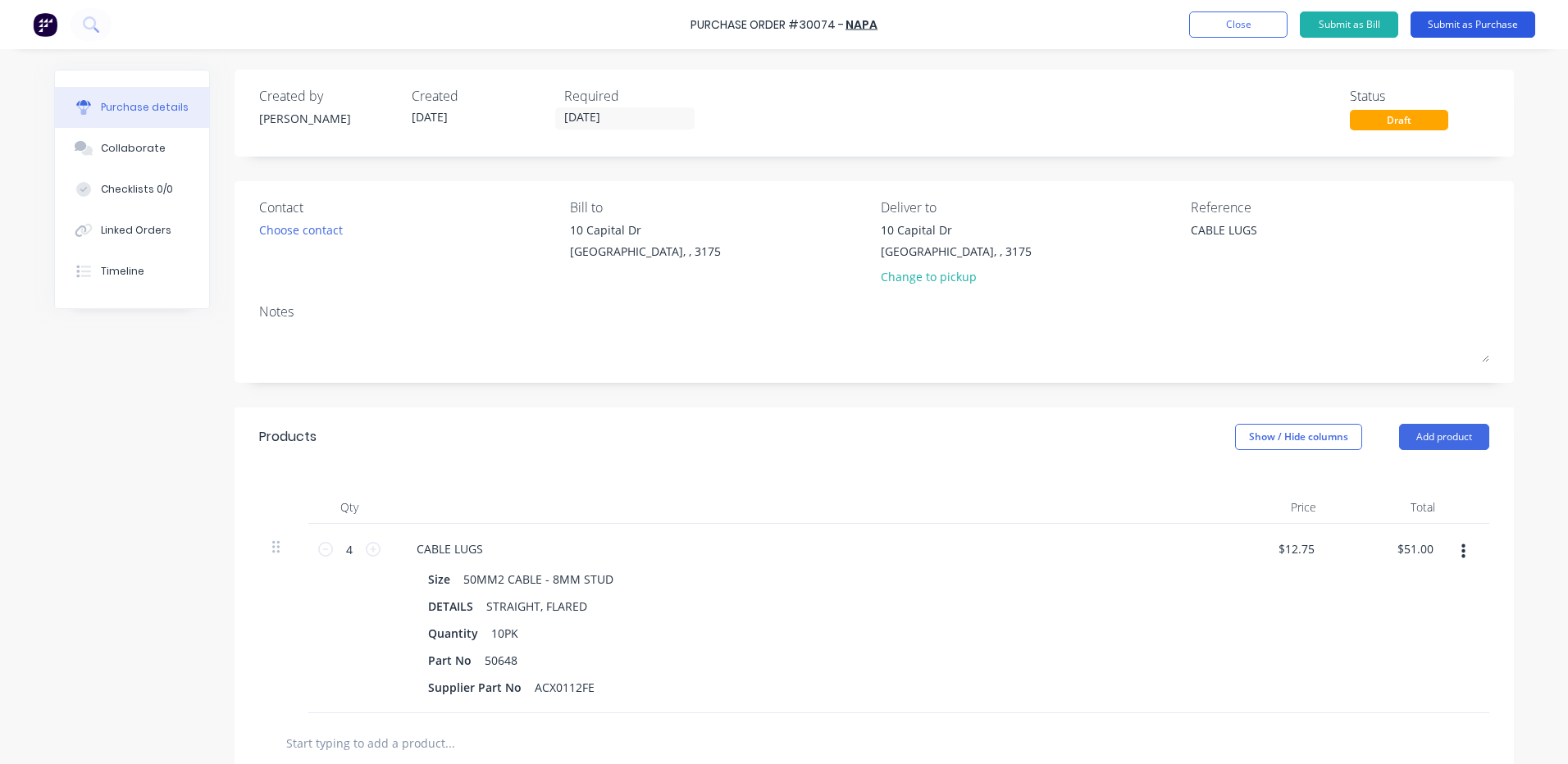
type textarea "x"
type textarea "CABLE LUGS"
click at [1485, 22] on button "Submit as Purchase" at bounding box center [1472, 24] width 124 height 26
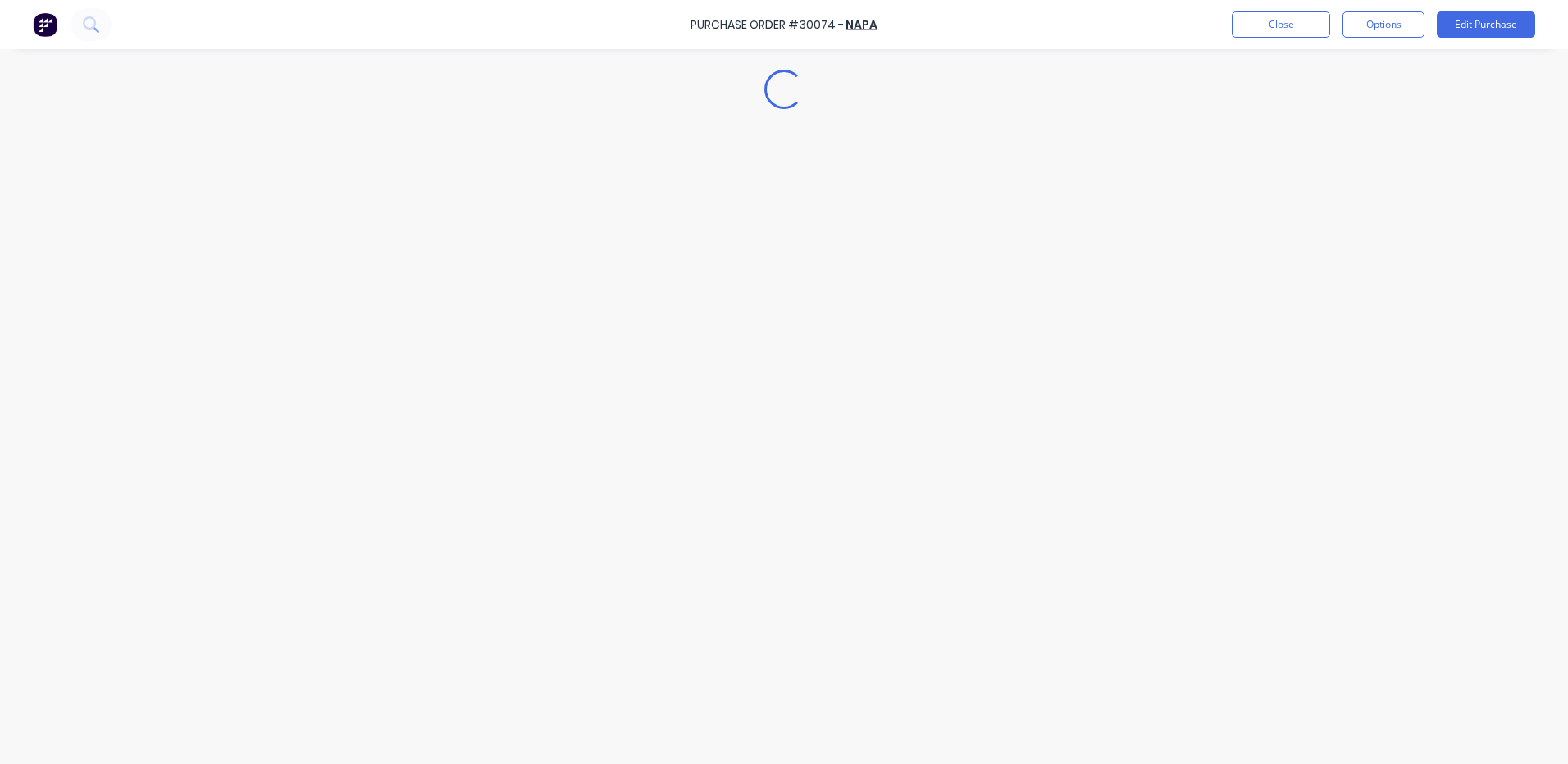
type textarea "x"
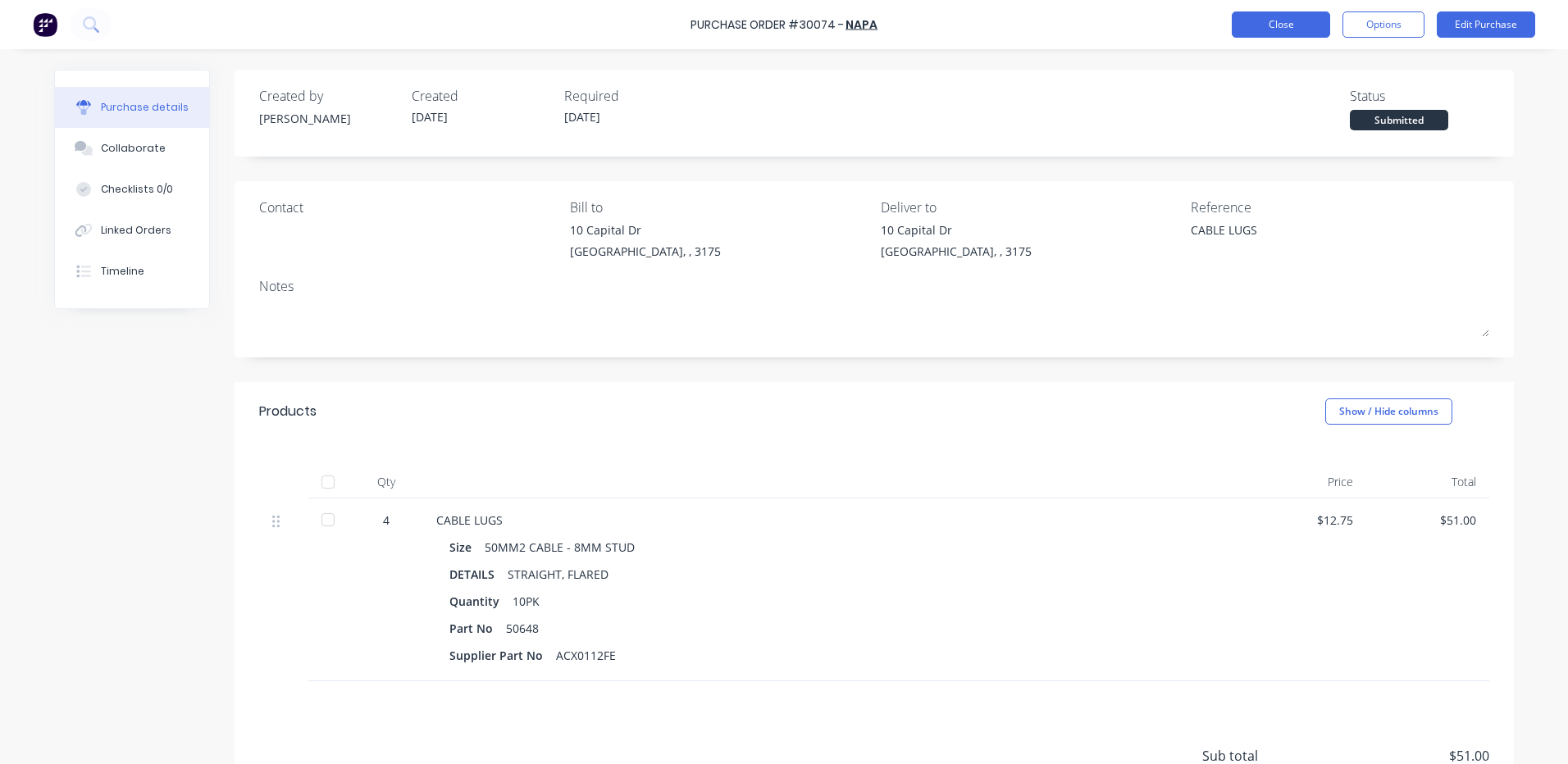
click at [1289, 27] on button "Close" at bounding box center [1281, 24] width 99 height 26
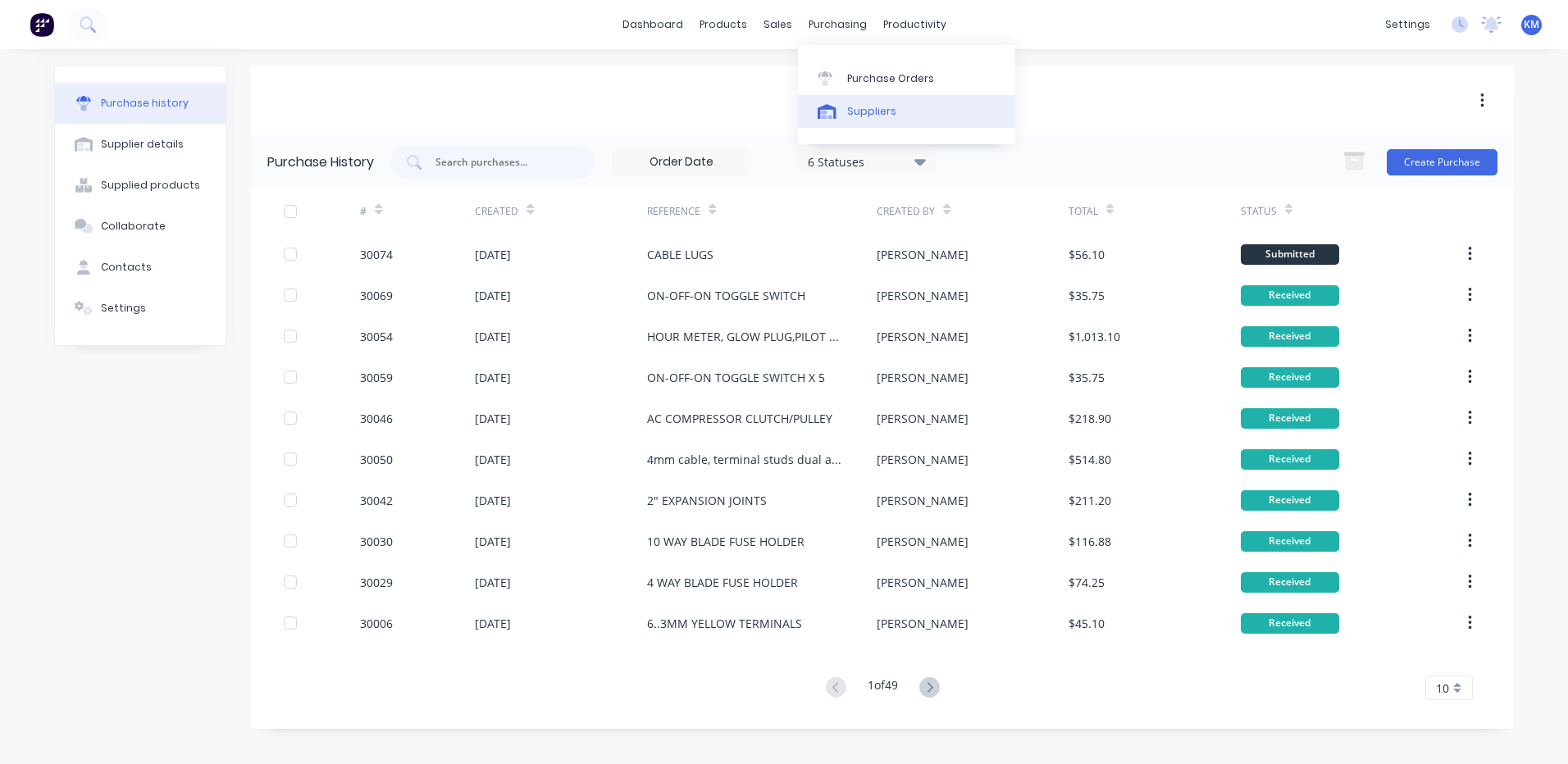
click at [842, 119] on link "Suppliers" at bounding box center [907, 111] width 217 height 33
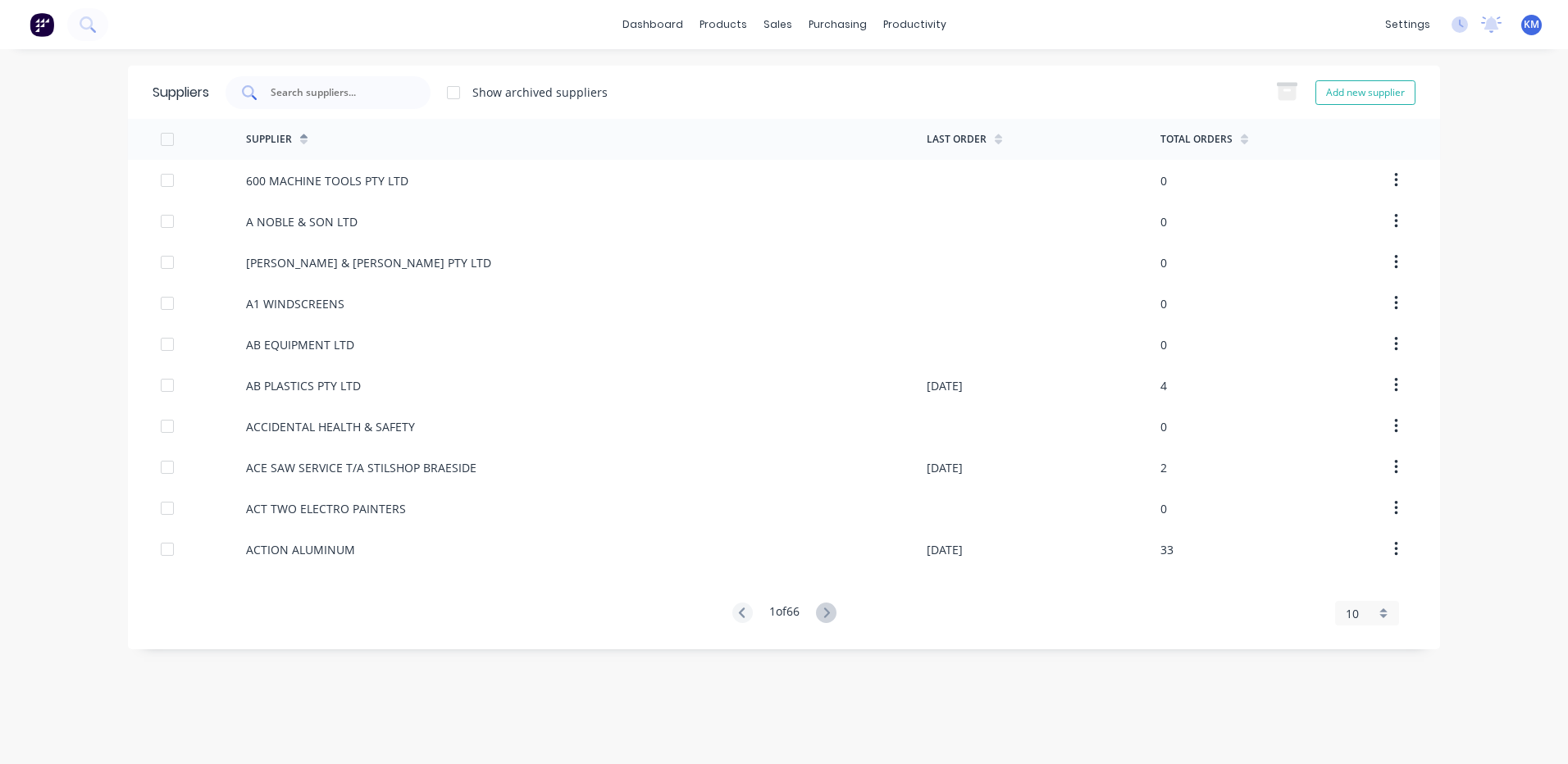
click at [354, 91] on input "text" at bounding box center [337, 92] width 136 height 16
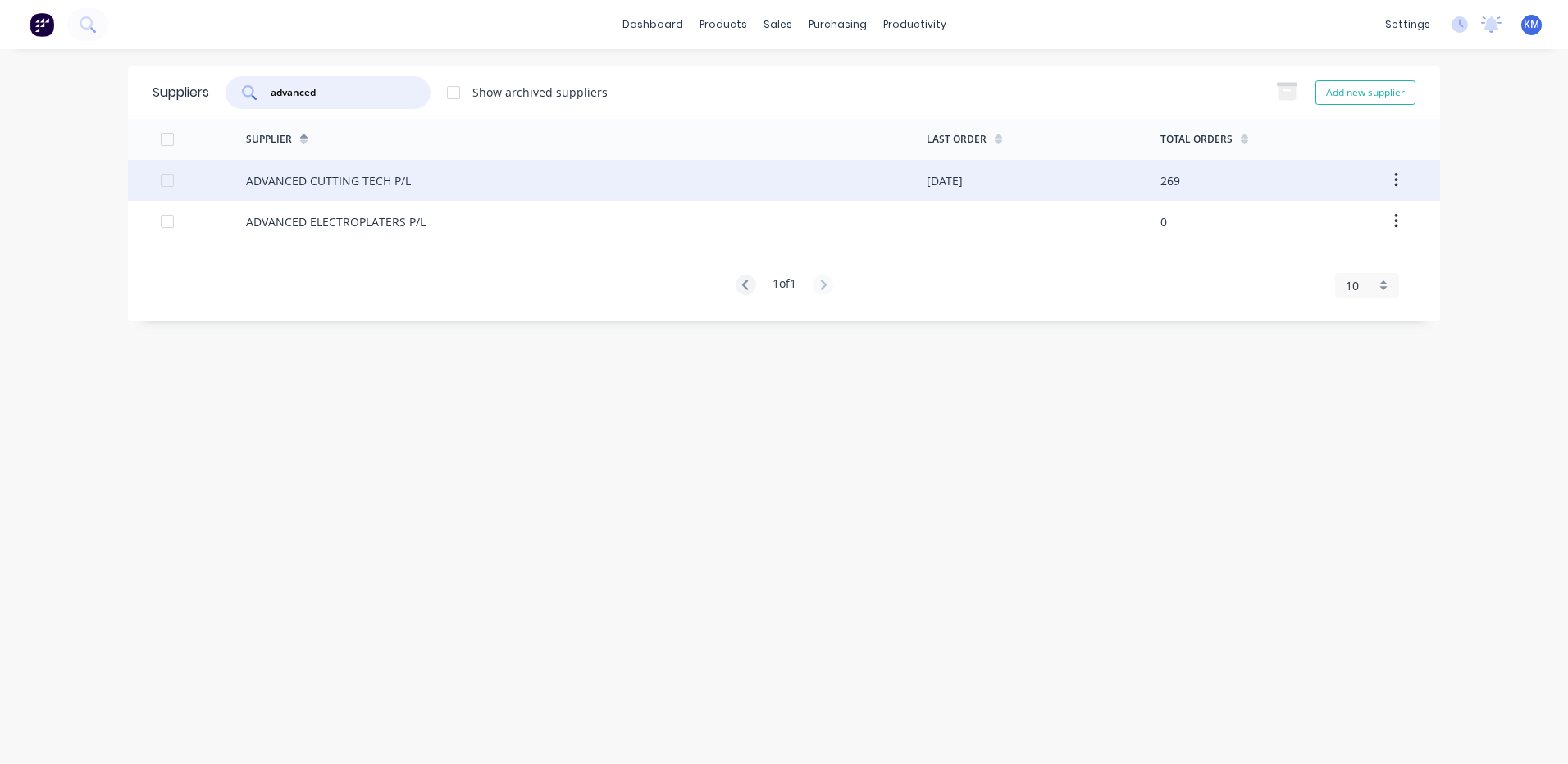
type input "advanced"
click at [376, 191] on div "ADVANCED CUTTING TECH P/L" at bounding box center [586, 180] width 681 height 41
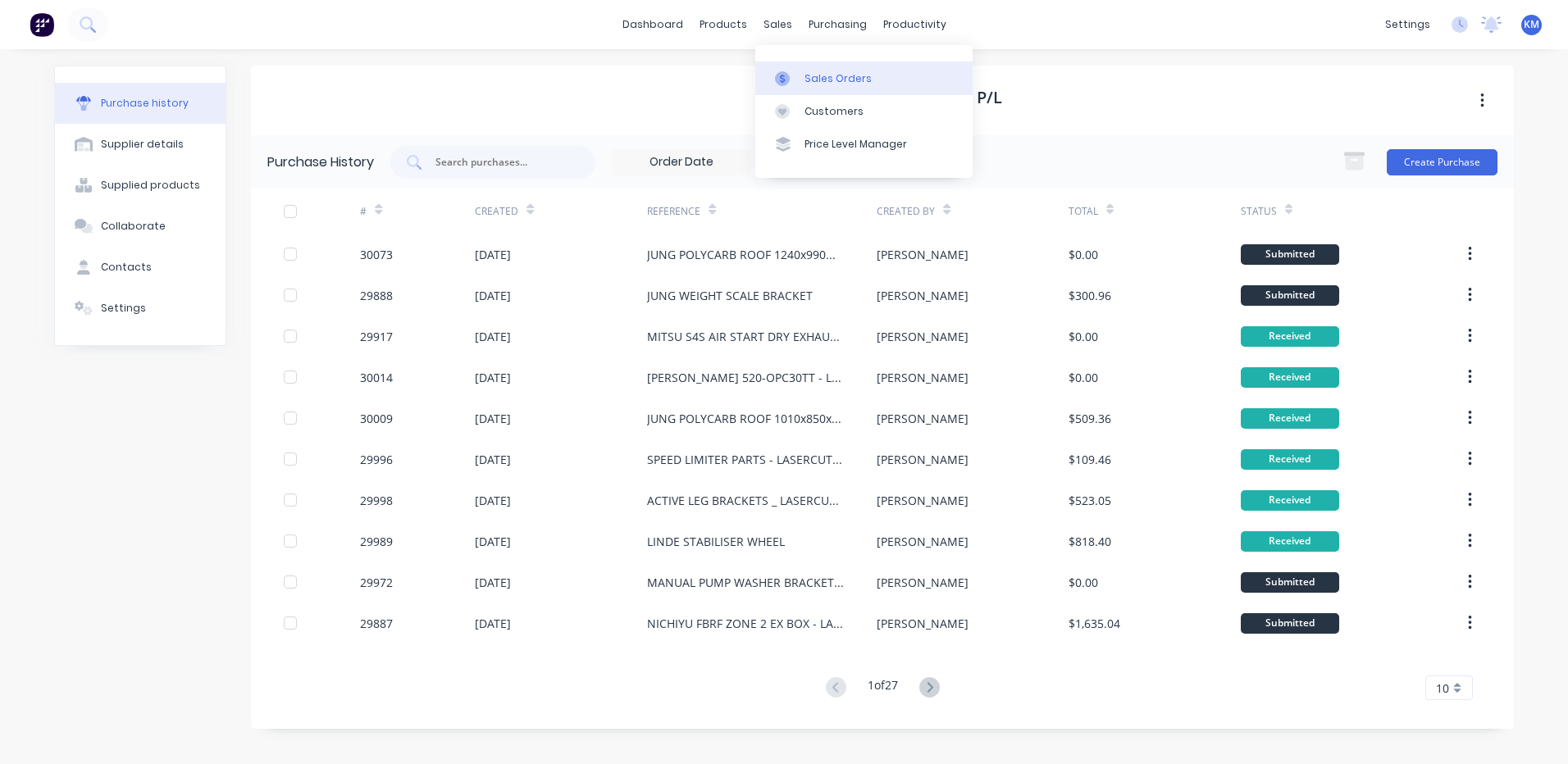
click at [809, 86] on link "Sales Orders" at bounding box center [863, 78] width 217 height 33
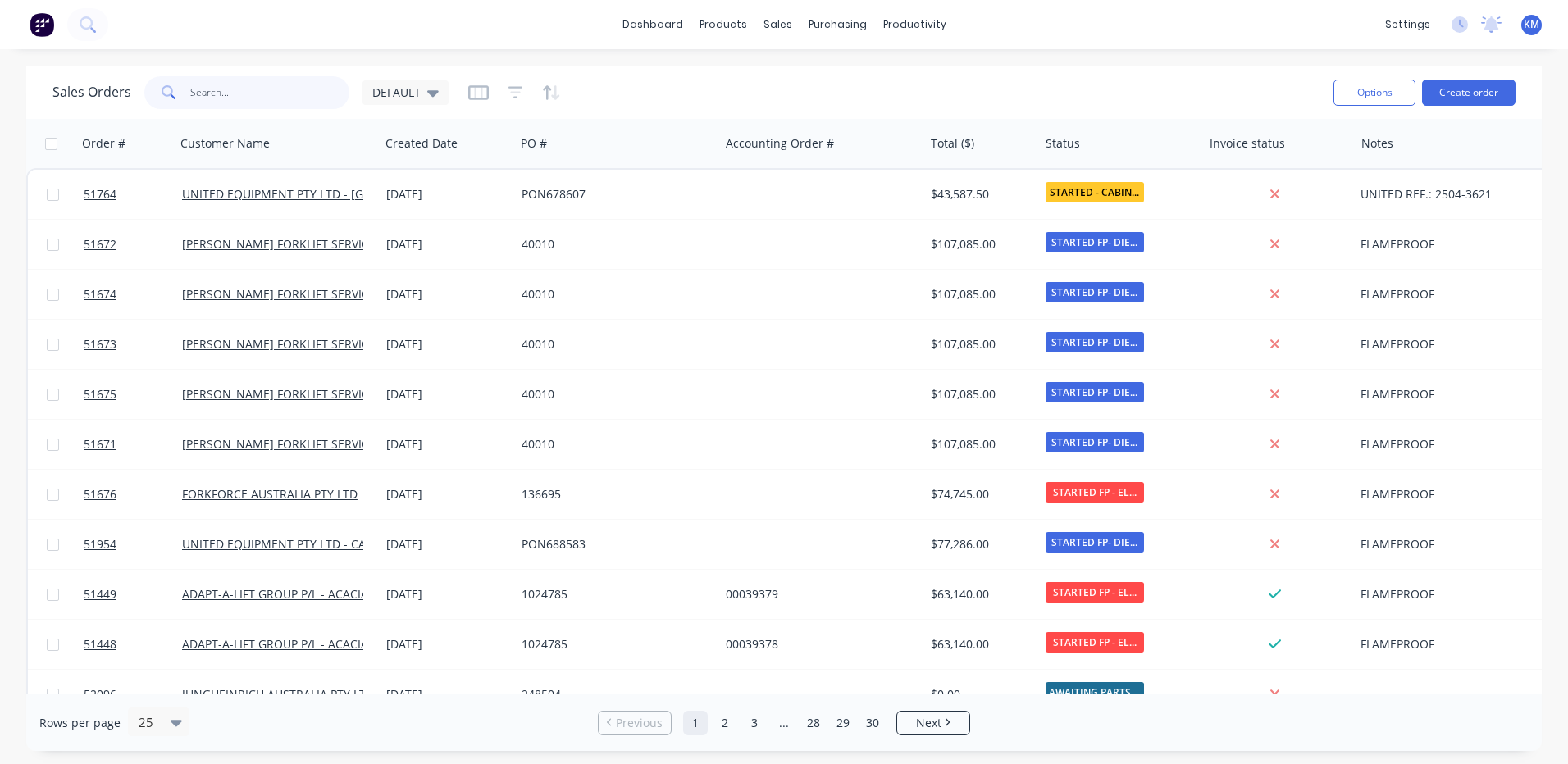
click at [266, 97] on input "text" at bounding box center [270, 93] width 160 height 33
type input "51998"
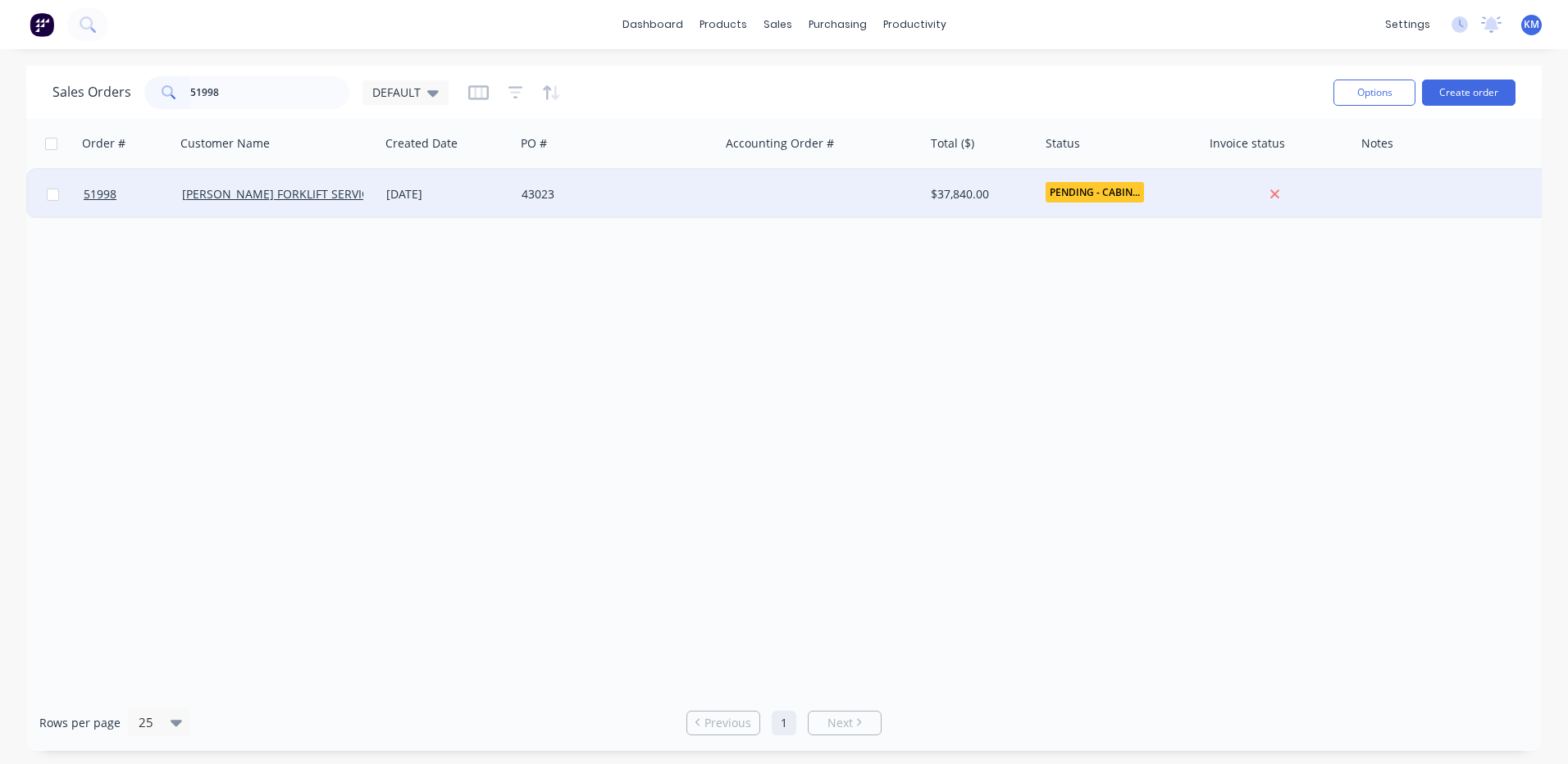
click at [535, 206] on div "43023" at bounding box center [616, 193] width 204 height 49
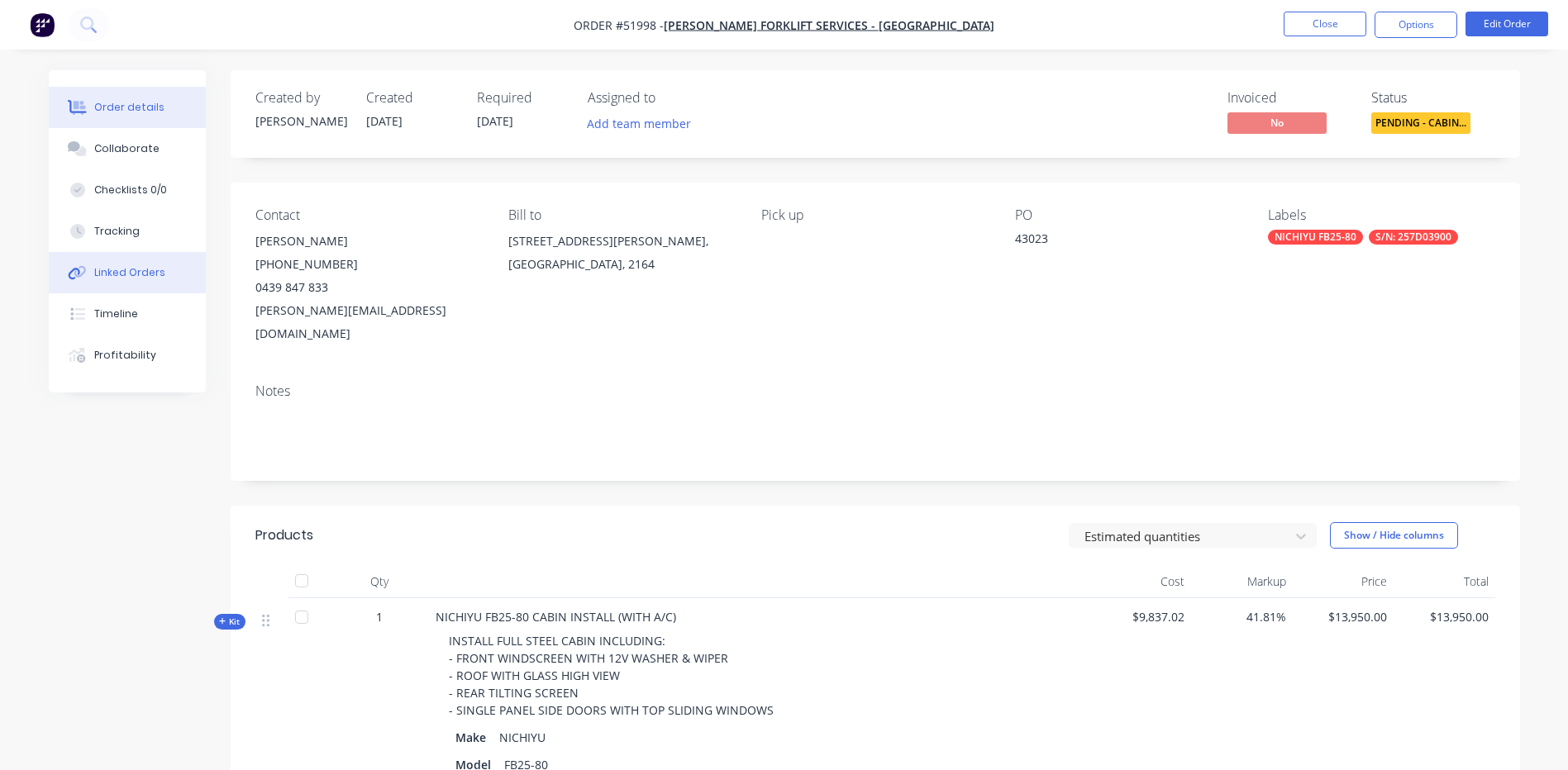
click at [140, 269] on div "Linked Orders" at bounding box center [130, 272] width 71 height 14
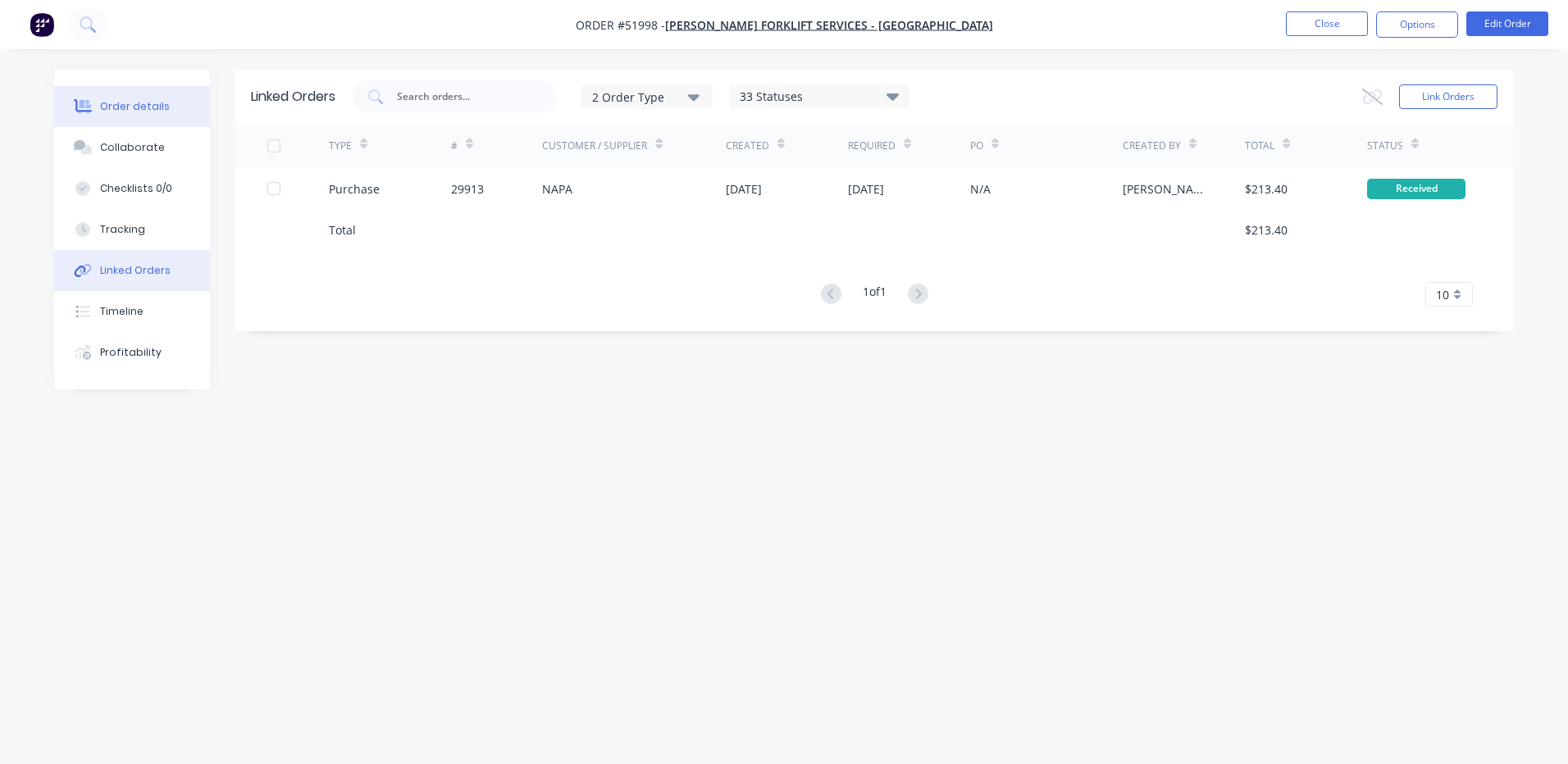
click at [115, 97] on button "Order details" at bounding box center [132, 106] width 156 height 41
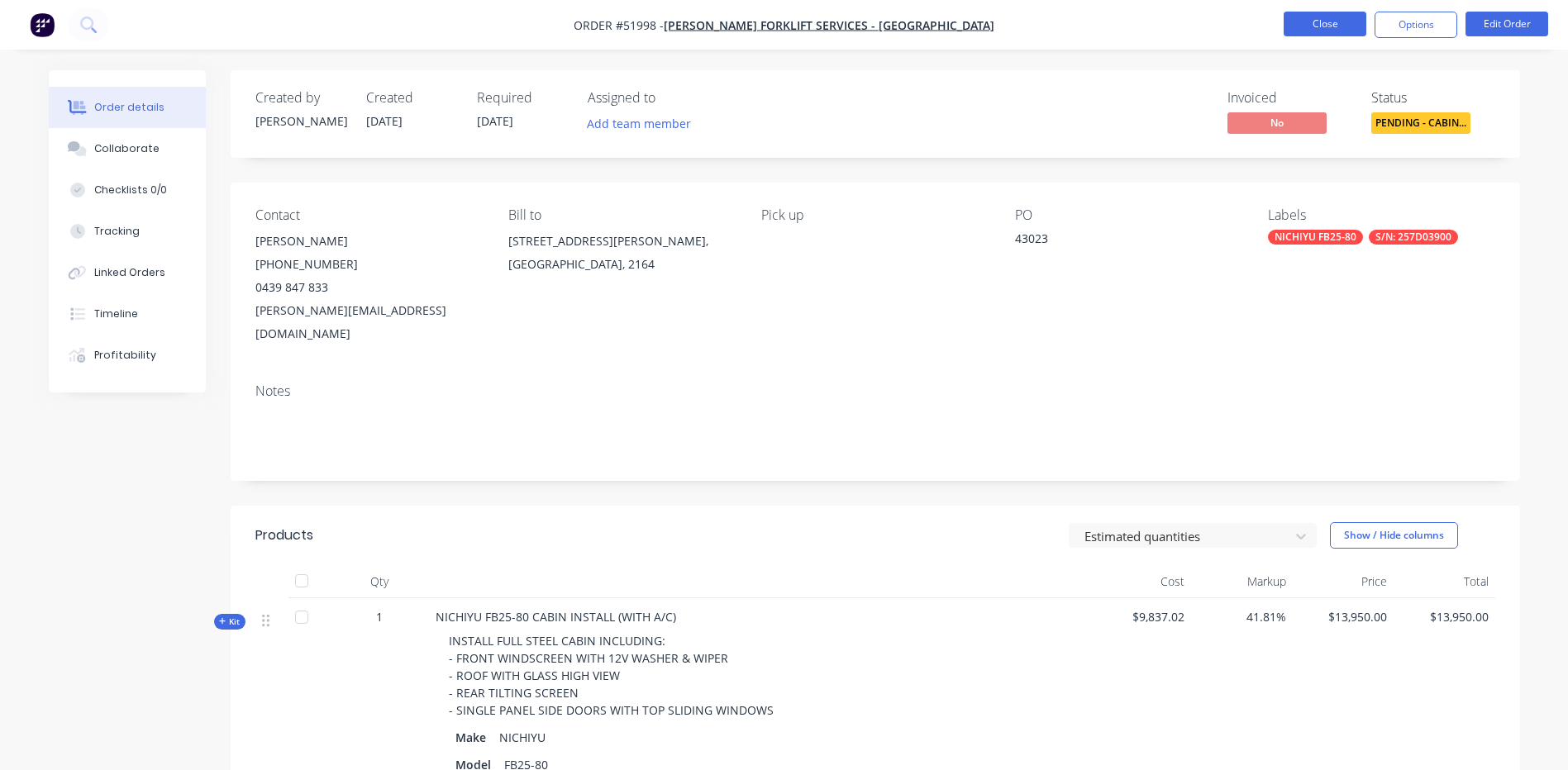
click at [1356, 28] on button "Close" at bounding box center [1325, 24] width 83 height 25
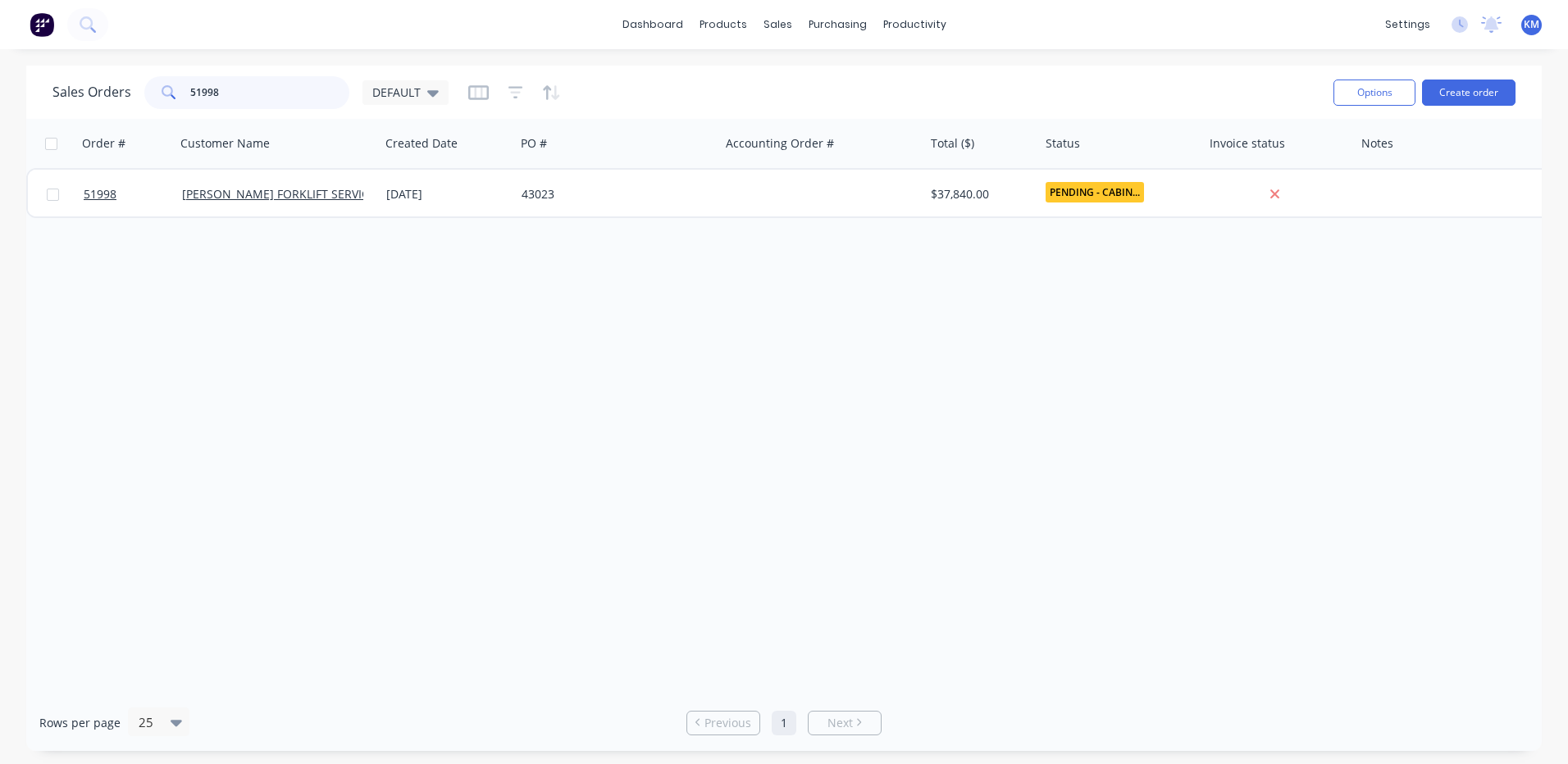
click at [291, 102] on input "51998" at bounding box center [270, 93] width 160 height 33
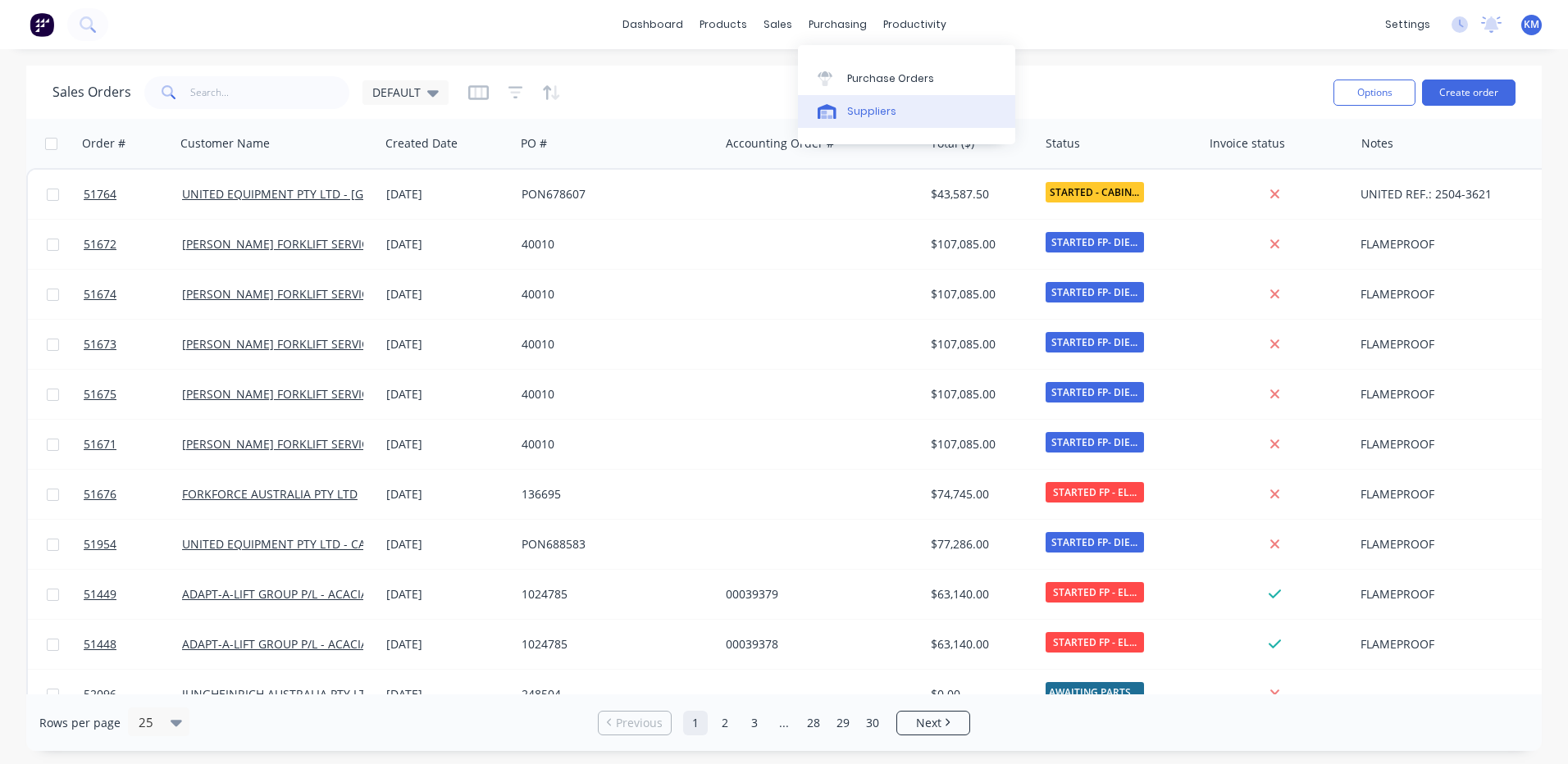
click at [838, 104] on div at bounding box center [830, 111] width 25 height 14
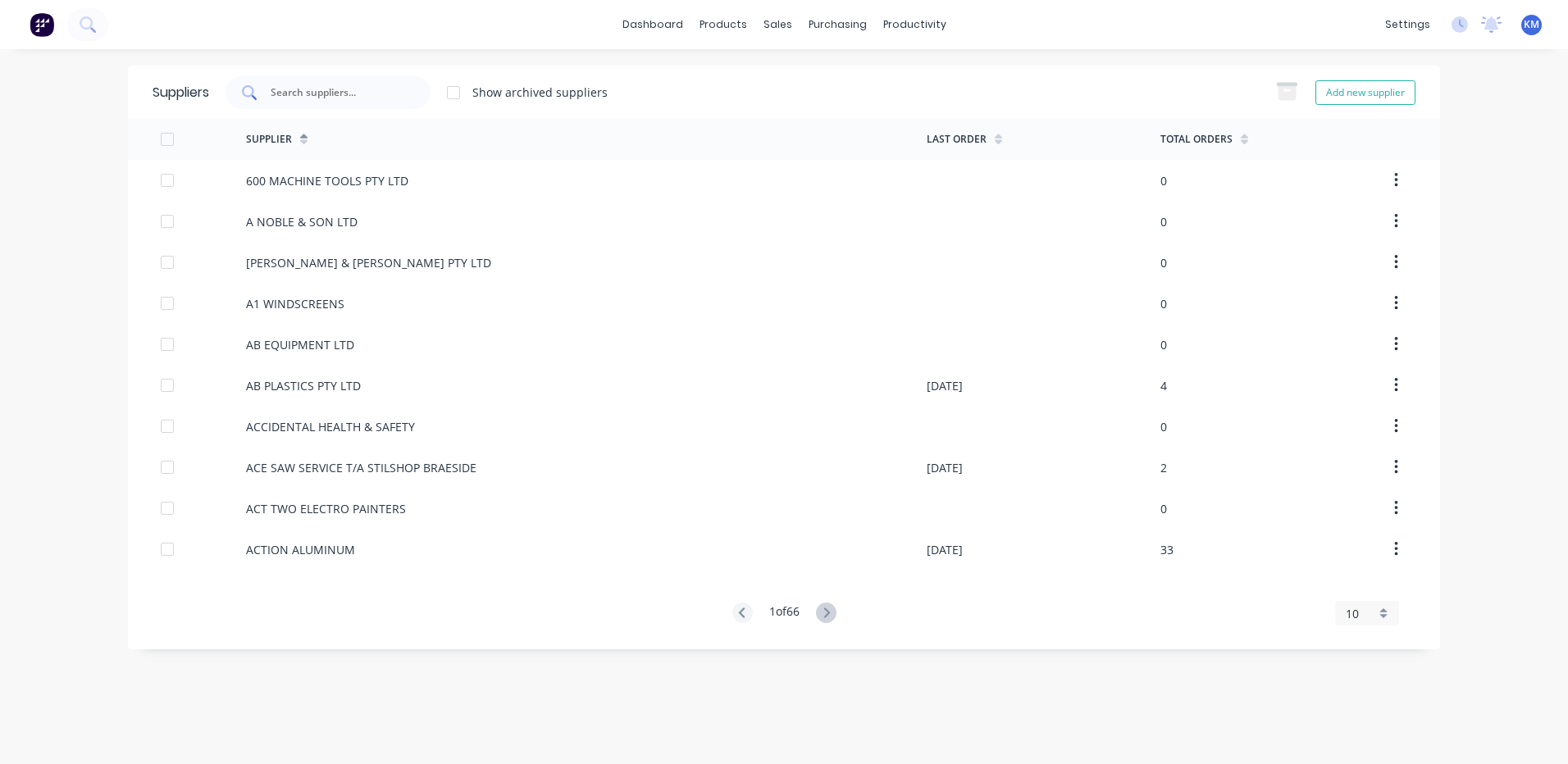
click at [312, 99] on input "text" at bounding box center [337, 92] width 136 height 16
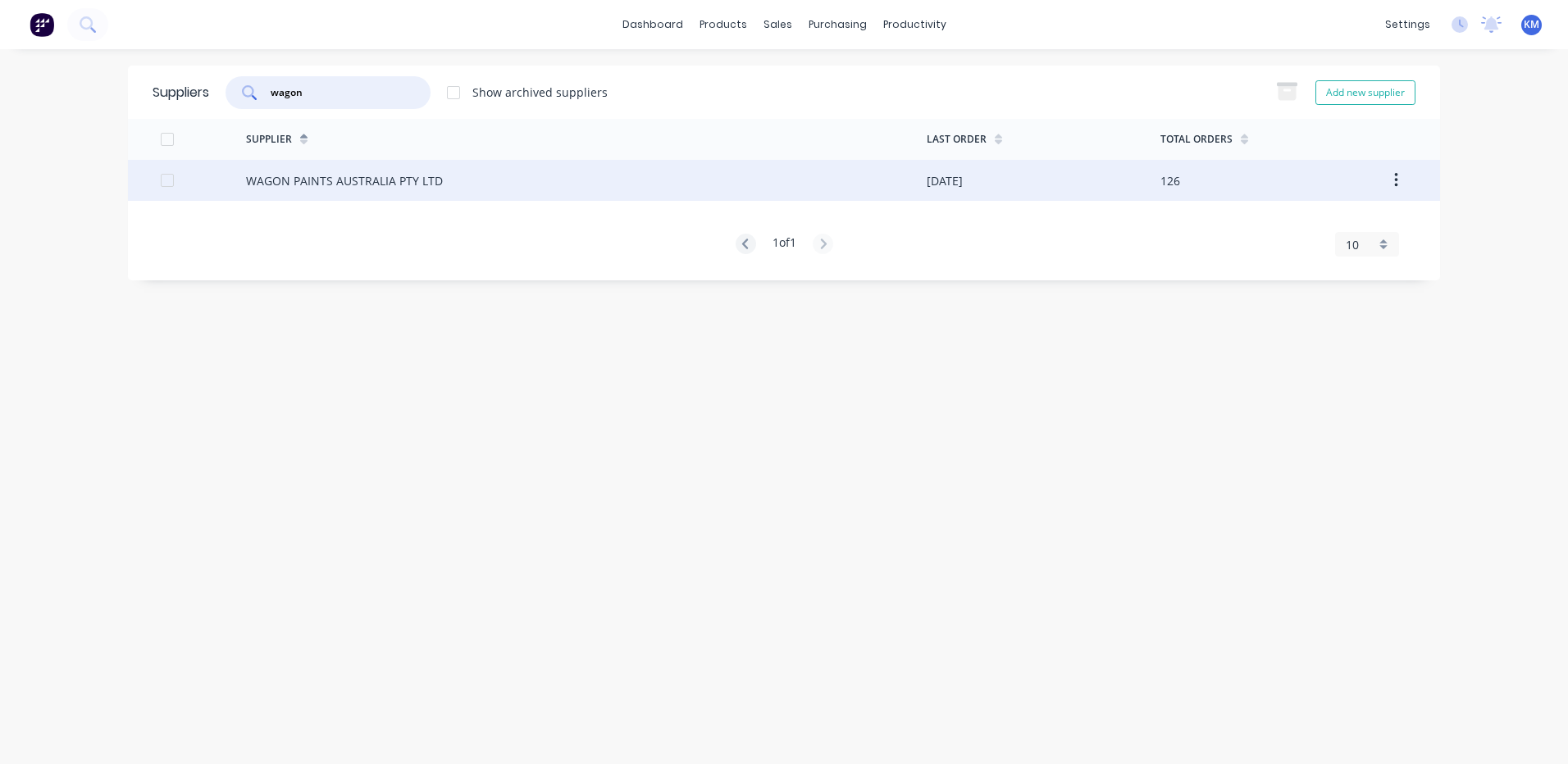
type input "wagon"
click at [335, 187] on div "WAGON PAINTS AUSTRALIA PTY LTD" at bounding box center [345, 181] width 197 height 17
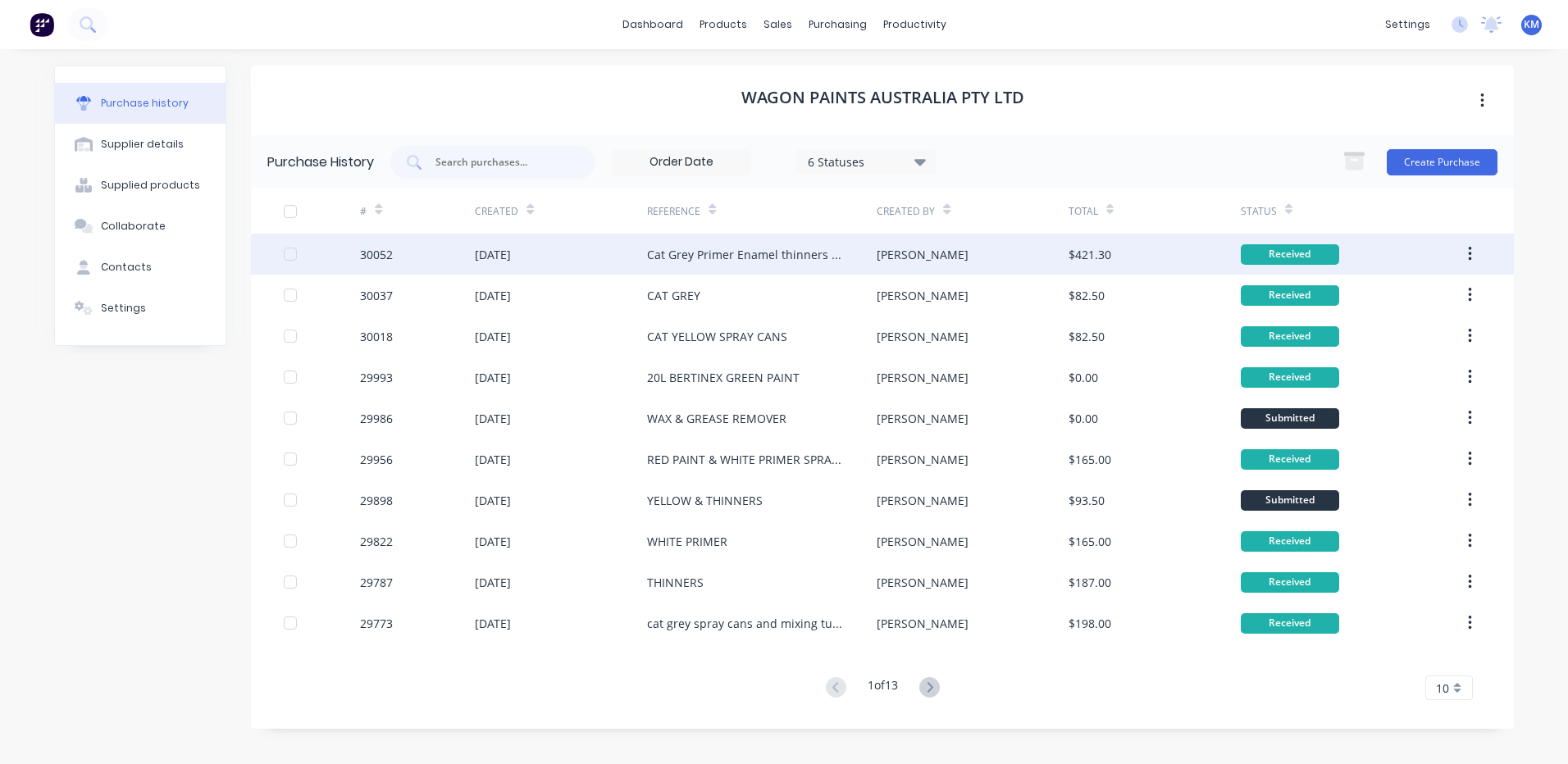
click at [662, 259] on div "Cat Grey Primer Enamel thinners white etch enamel convertor" at bounding box center [746, 255] width 197 height 17
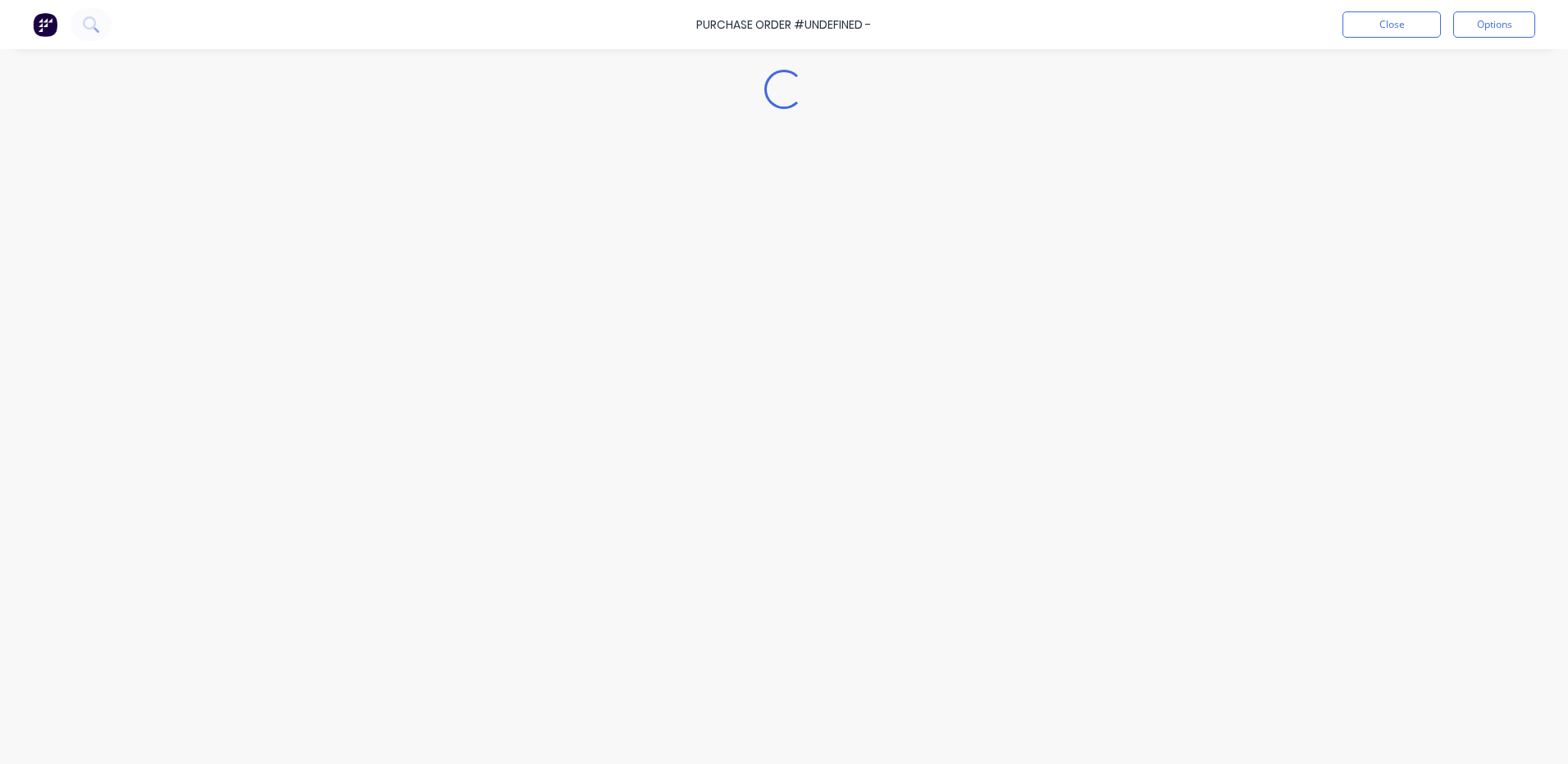
type textarea "x"
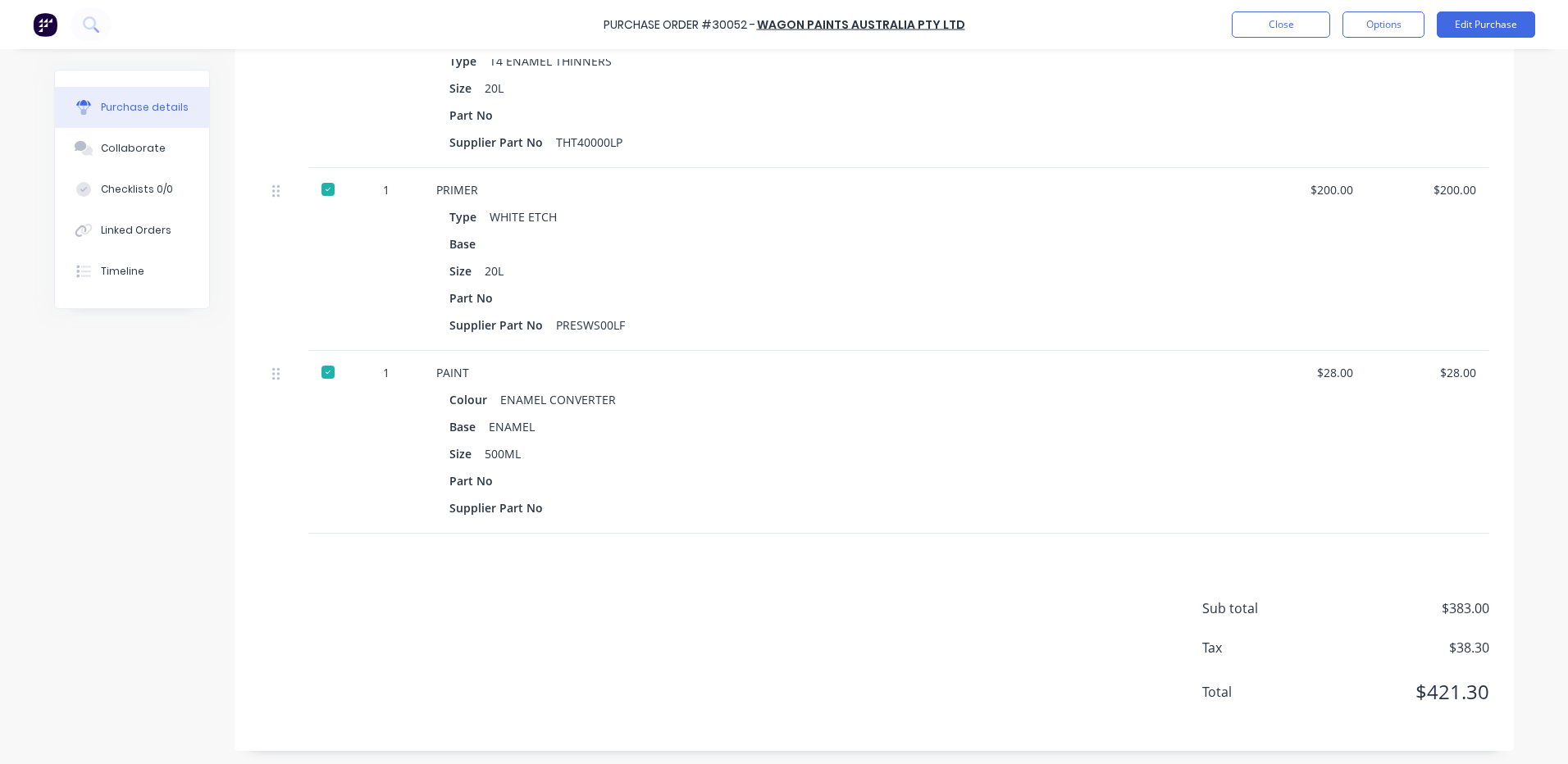
scroll to position [868, 0]
click at [1312, 32] on button "Close" at bounding box center [1281, 24] width 99 height 26
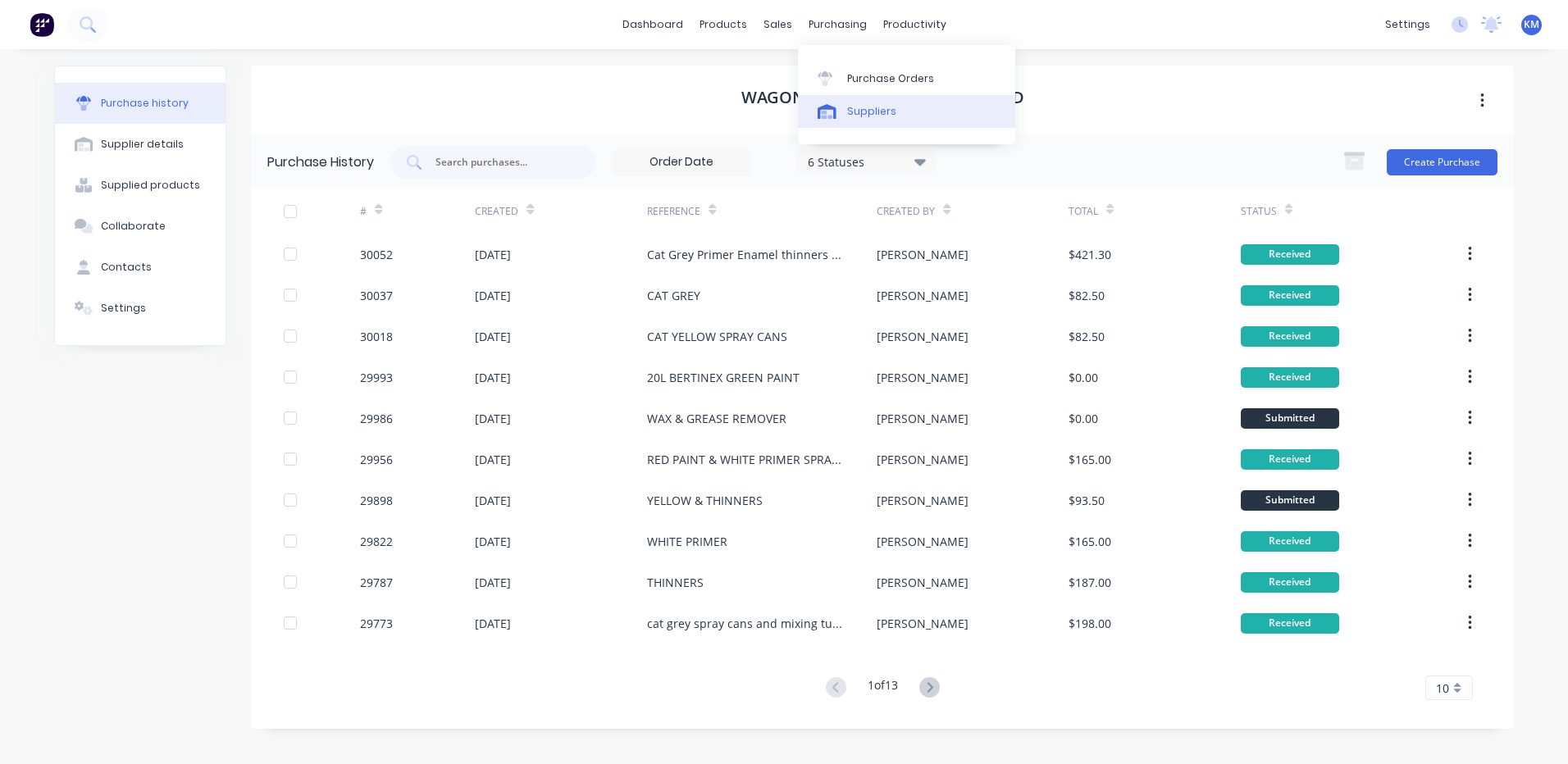
click at [868, 106] on div "Suppliers" at bounding box center [871, 111] width 49 height 14
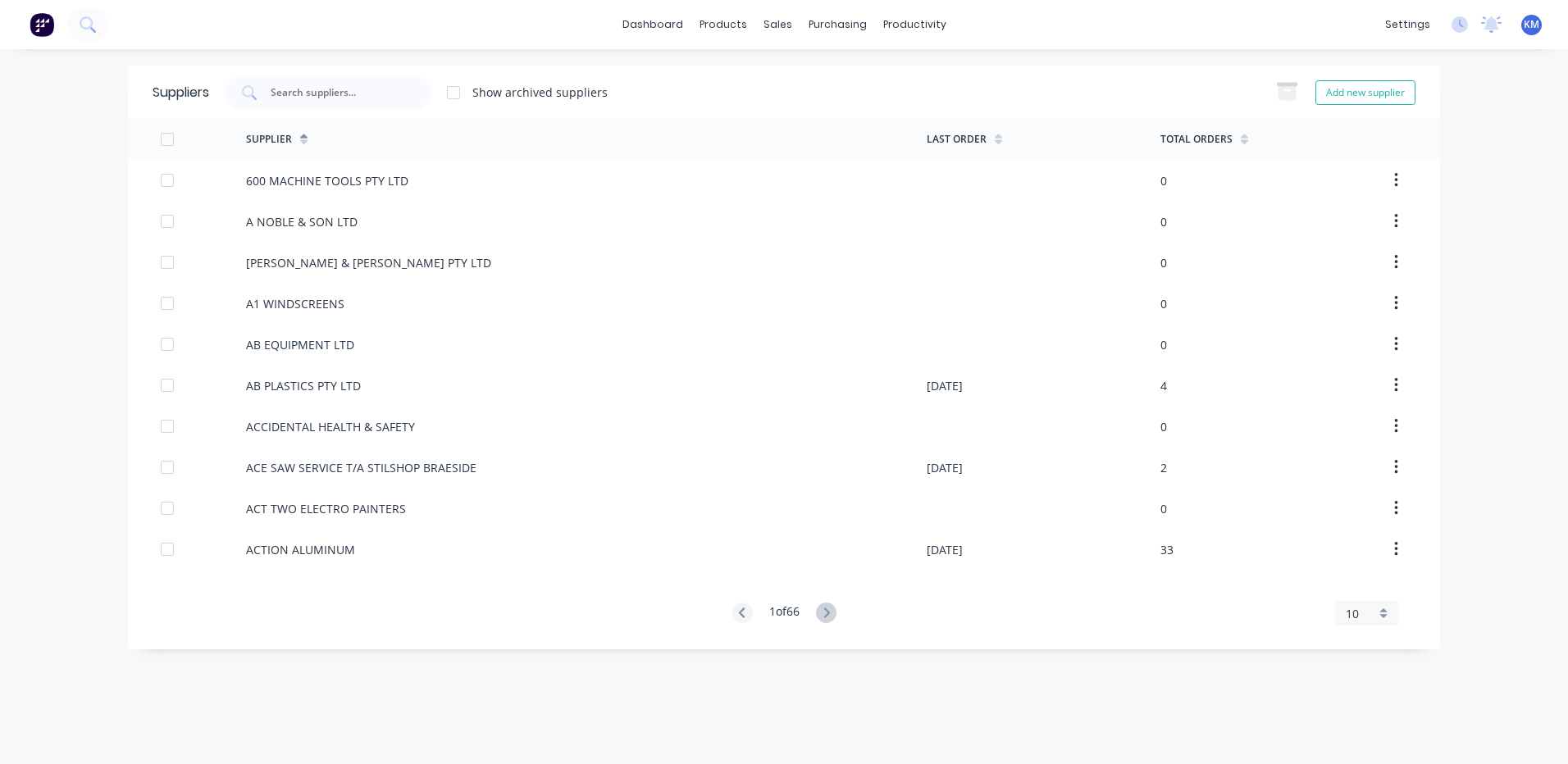
click at [375, 110] on div "Suppliers Show archived suppliers Add new supplier" at bounding box center [784, 93] width 1312 height 54
click at [374, 90] on input "text" at bounding box center [337, 92] width 136 height 16
click at [793, 76] on div at bounding box center [788, 79] width 25 height 14
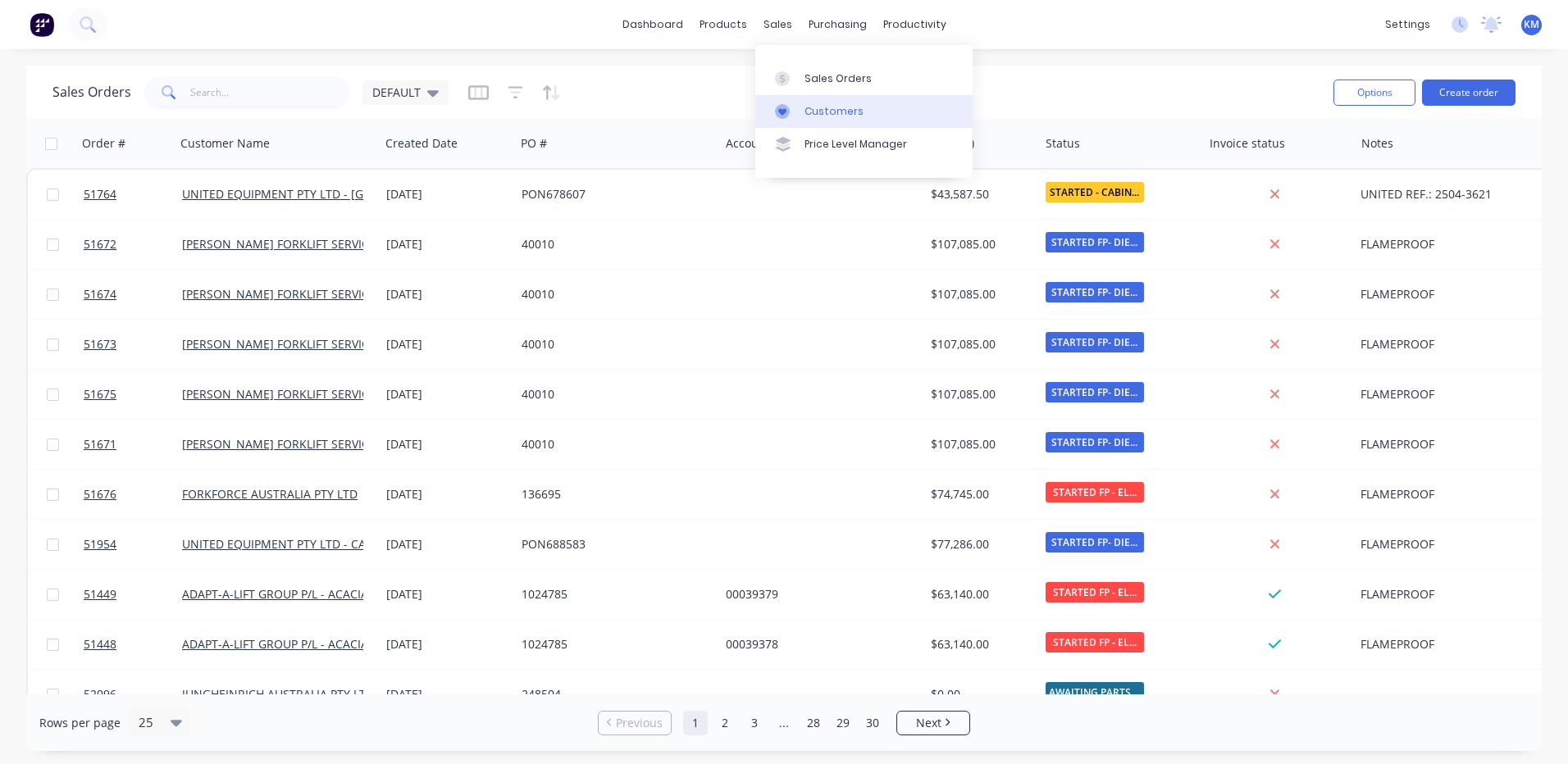
click at [804, 114] on div "Customers" at bounding box center [834, 111] width 59 height 14
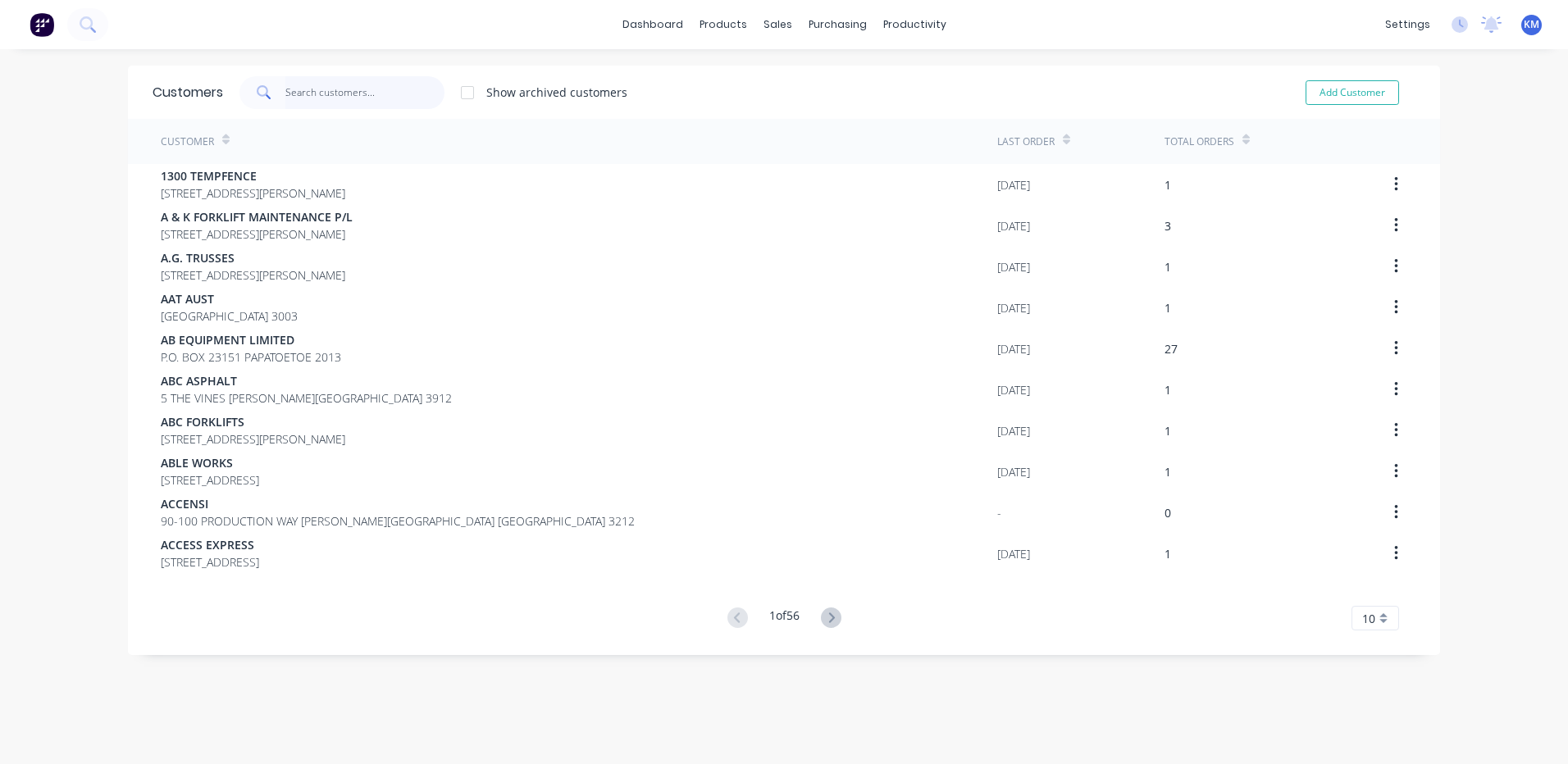
click at [342, 84] on input "text" at bounding box center [365, 93] width 160 height 33
click at [339, 100] on input "text" at bounding box center [365, 93] width 160 height 33
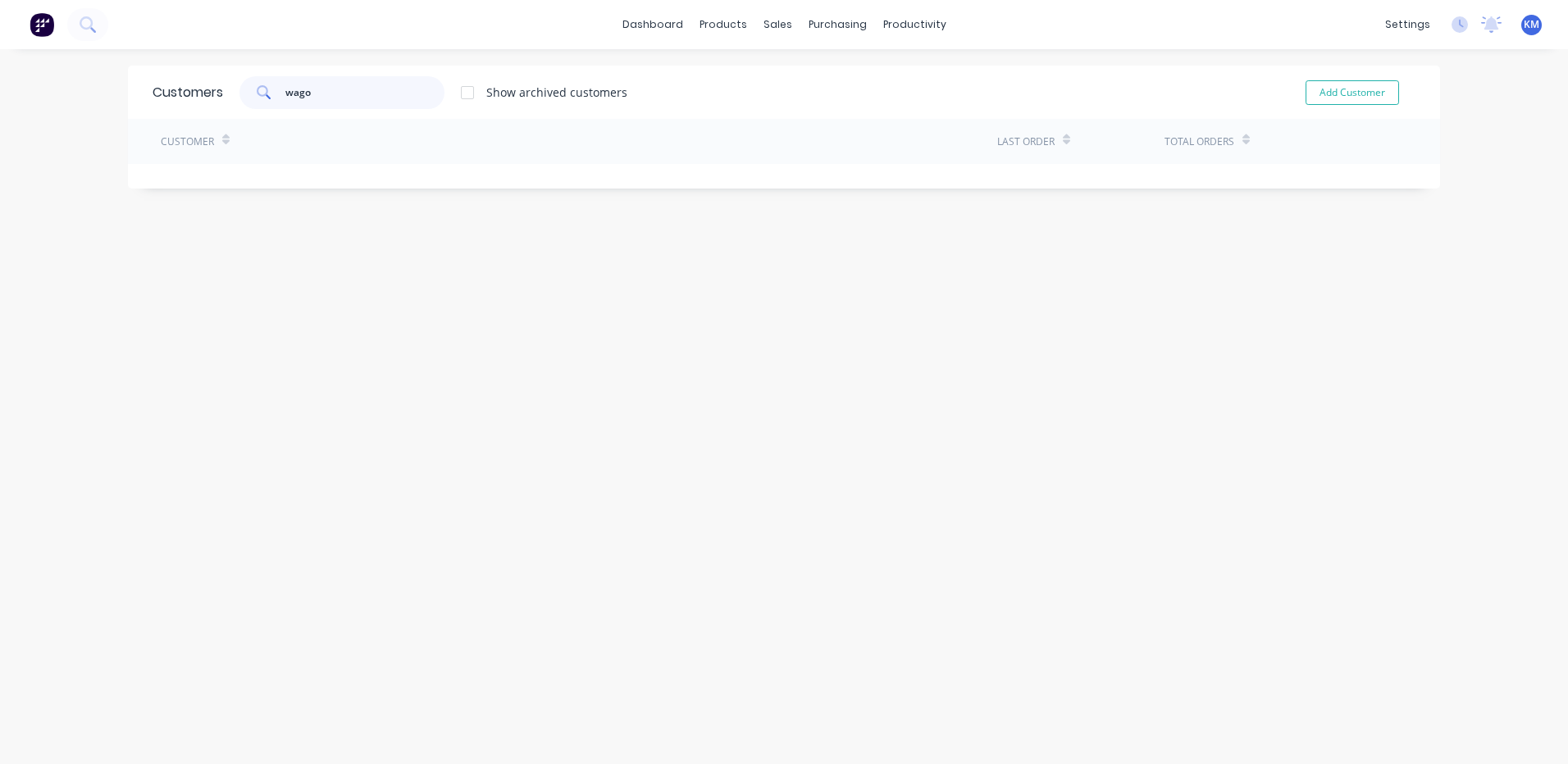
type input "wagon"
click at [842, 69] on link "Purchase Orders" at bounding box center [900, 78] width 217 height 33
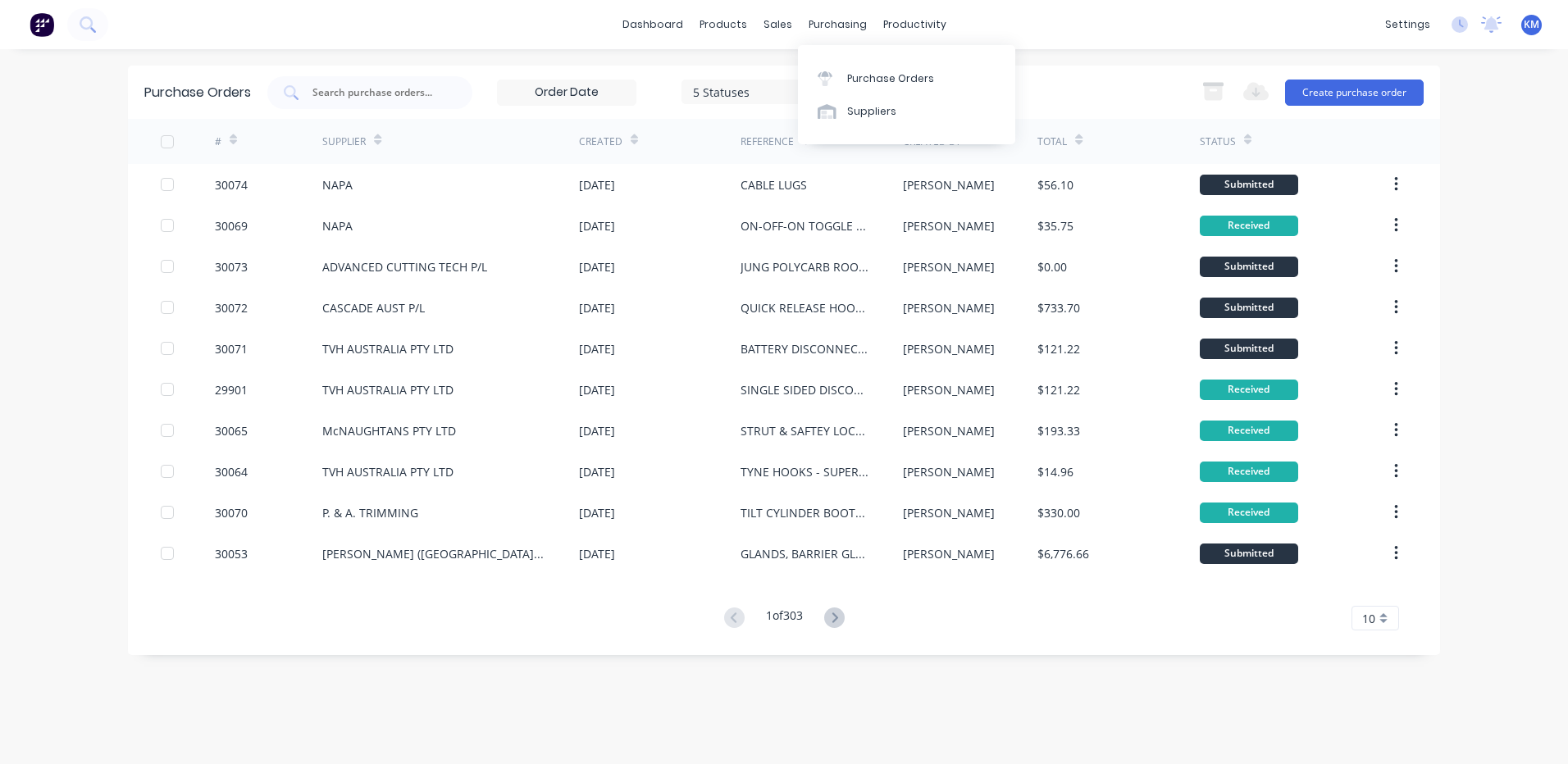
click at [867, 137] on div "Purchase Orders Suppliers" at bounding box center [907, 95] width 217 height 100
click at [834, 108] on icon at bounding box center [827, 111] width 19 height 14
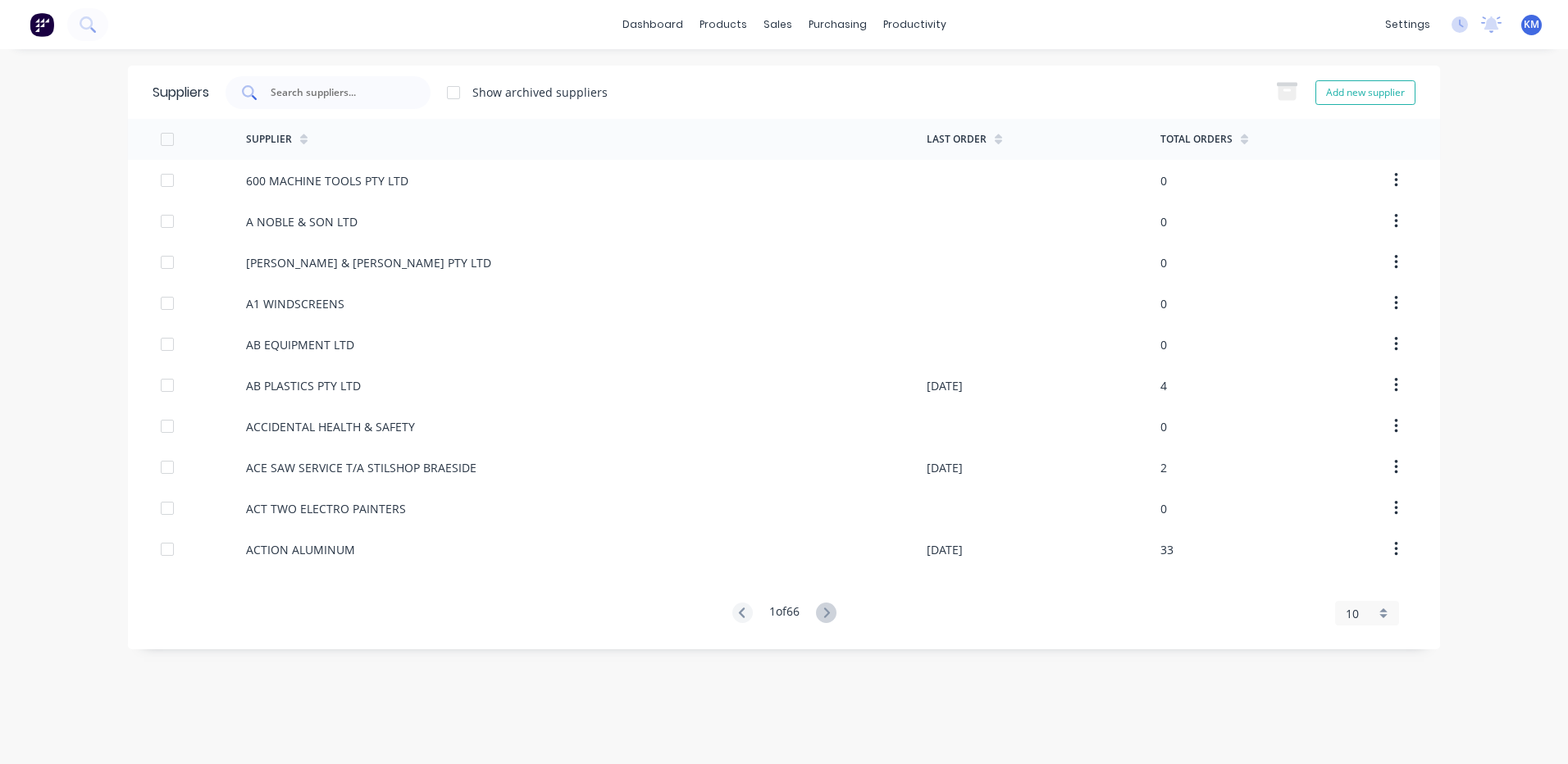
click at [273, 97] on input "text" at bounding box center [337, 92] width 136 height 16
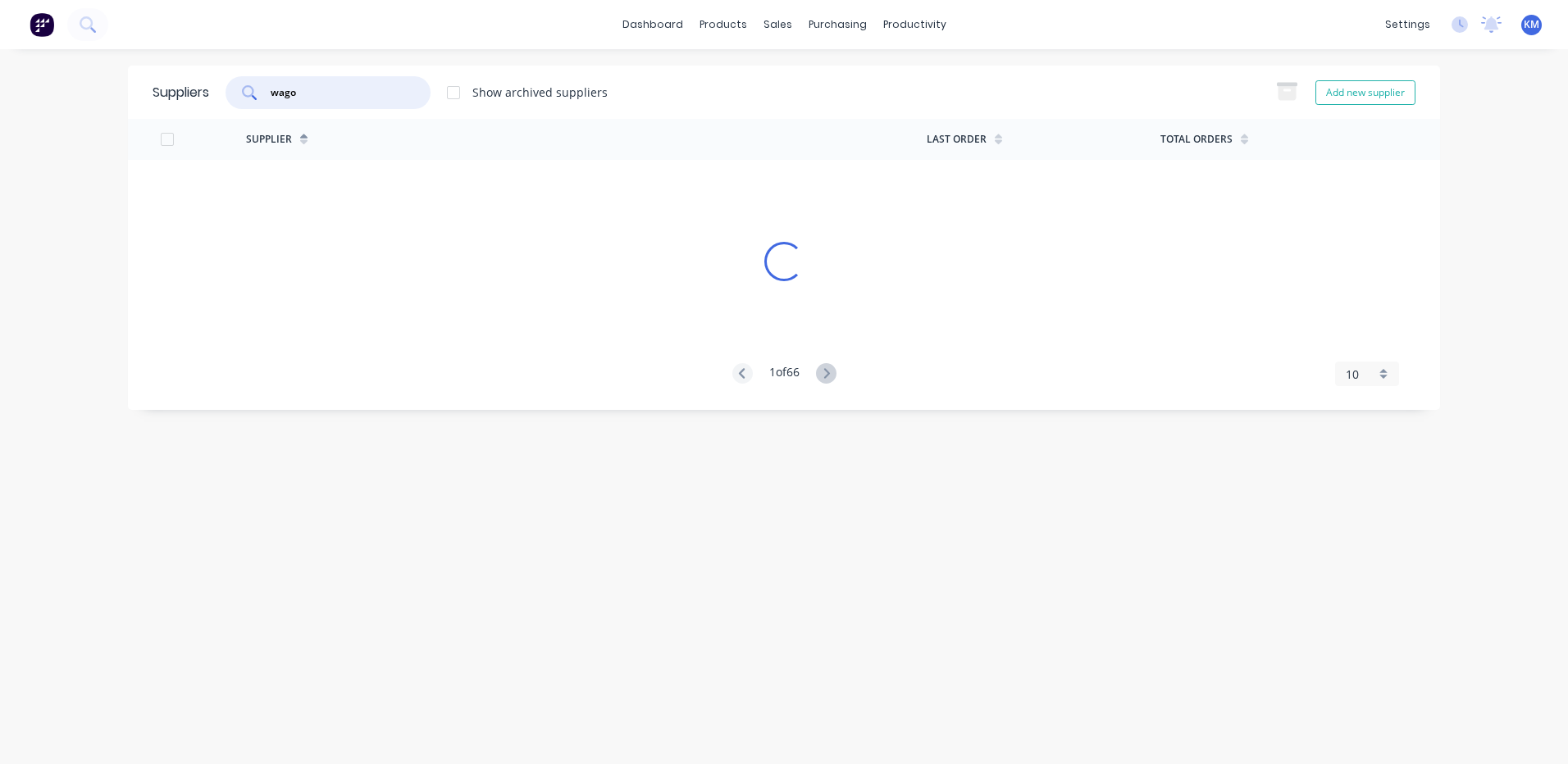
type input "wagon"
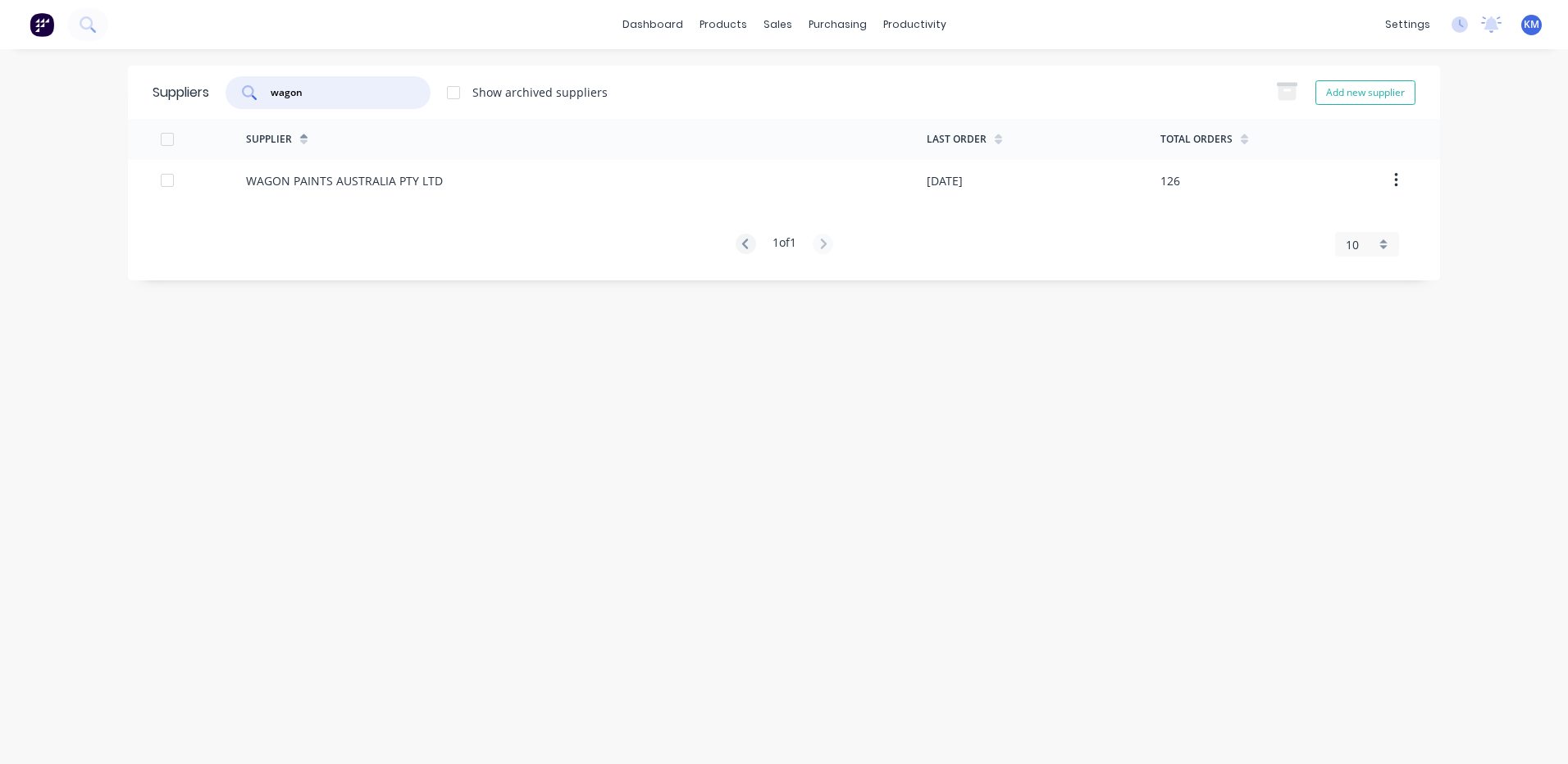
click at [480, 191] on div "WAGON PAINTS AUSTRALIA PTY LTD" at bounding box center [586, 180] width 681 height 41
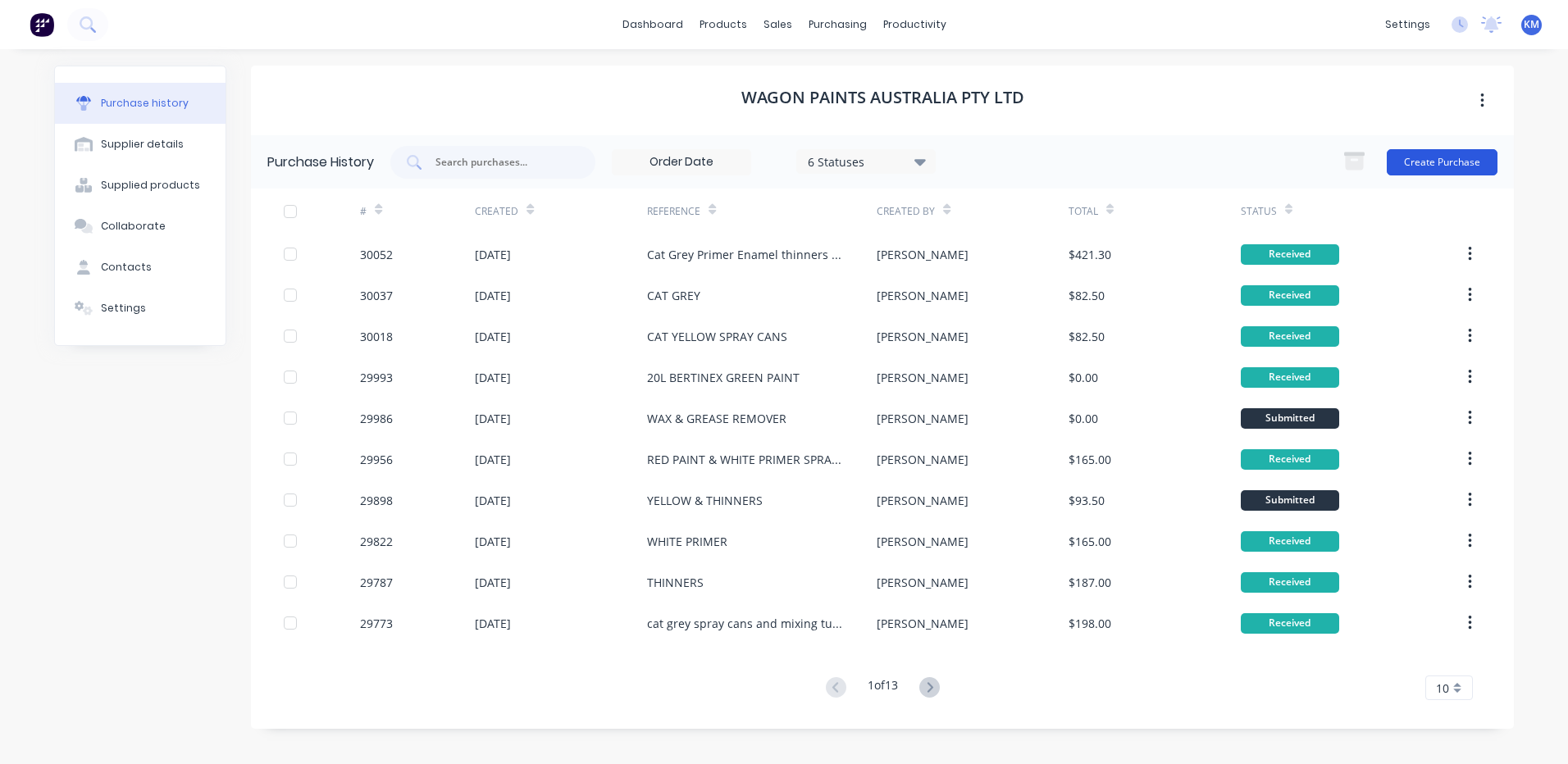
click at [1439, 158] on button "Create Purchase" at bounding box center [1443, 162] width 111 height 26
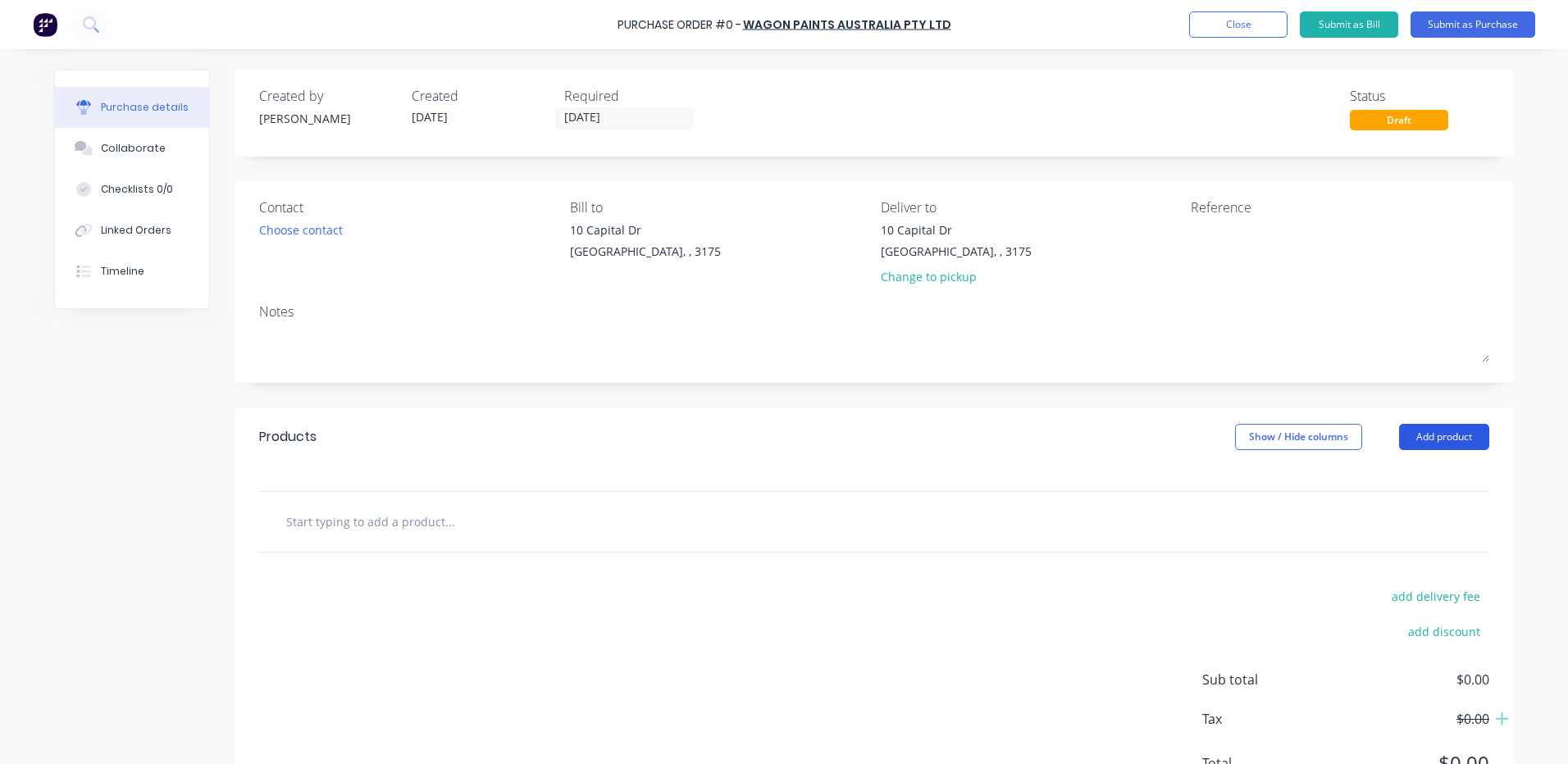
drag, startPoint x: 1422, startPoint y: 455, endPoint x: 1429, endPoint y: 444, distance: 13.0
click at [1422, 455] on div "Products Show / Hide columns Add product" at bounding box center [874, 438] width 1279 height 59
click at [1429, 444] on button "Add product" at bounding box center [1444, 437] width 90 height 26
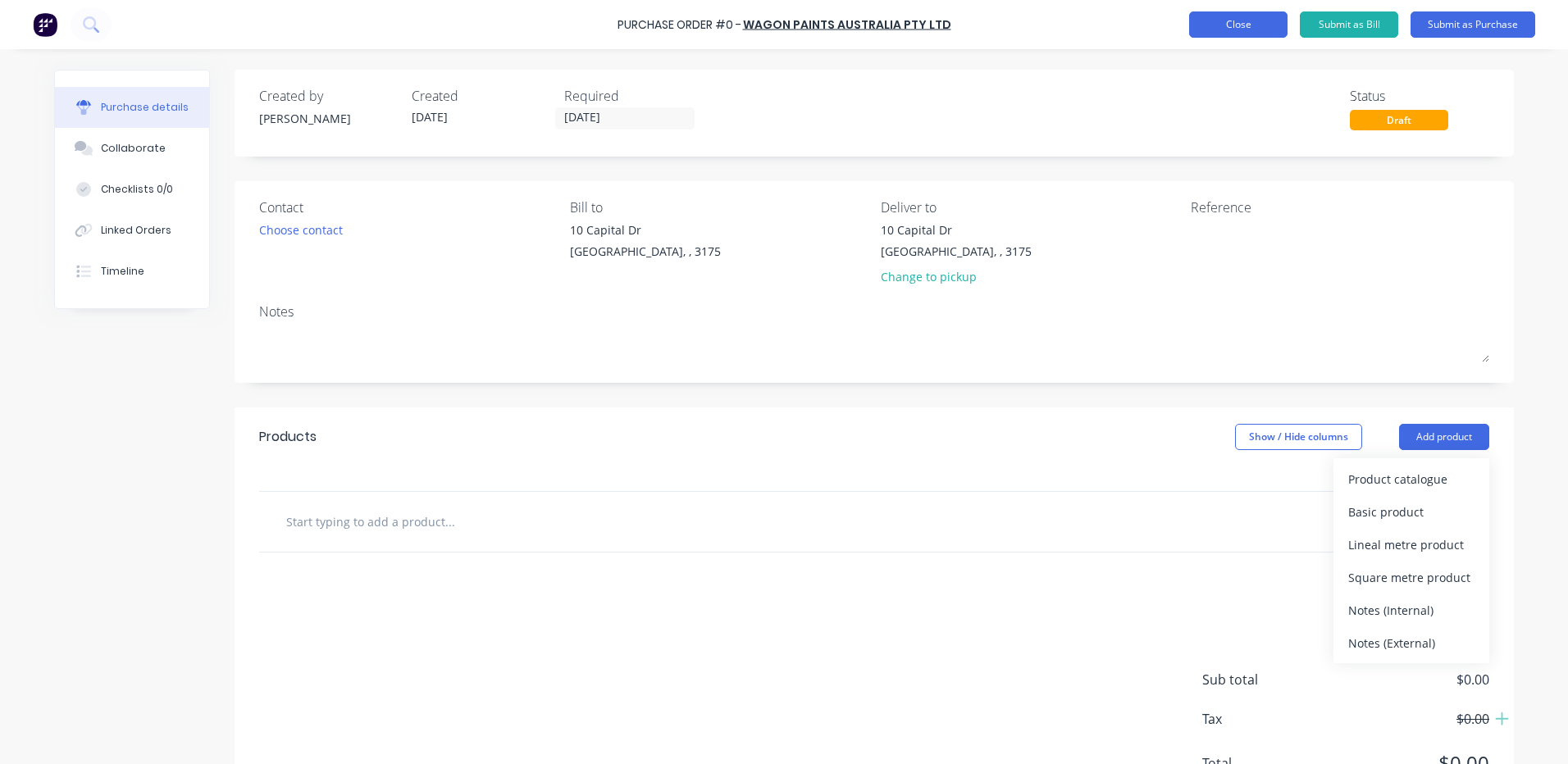
click at [1208, 32] on button "Close" at bounding box center [1238, 24] width 99 height 26
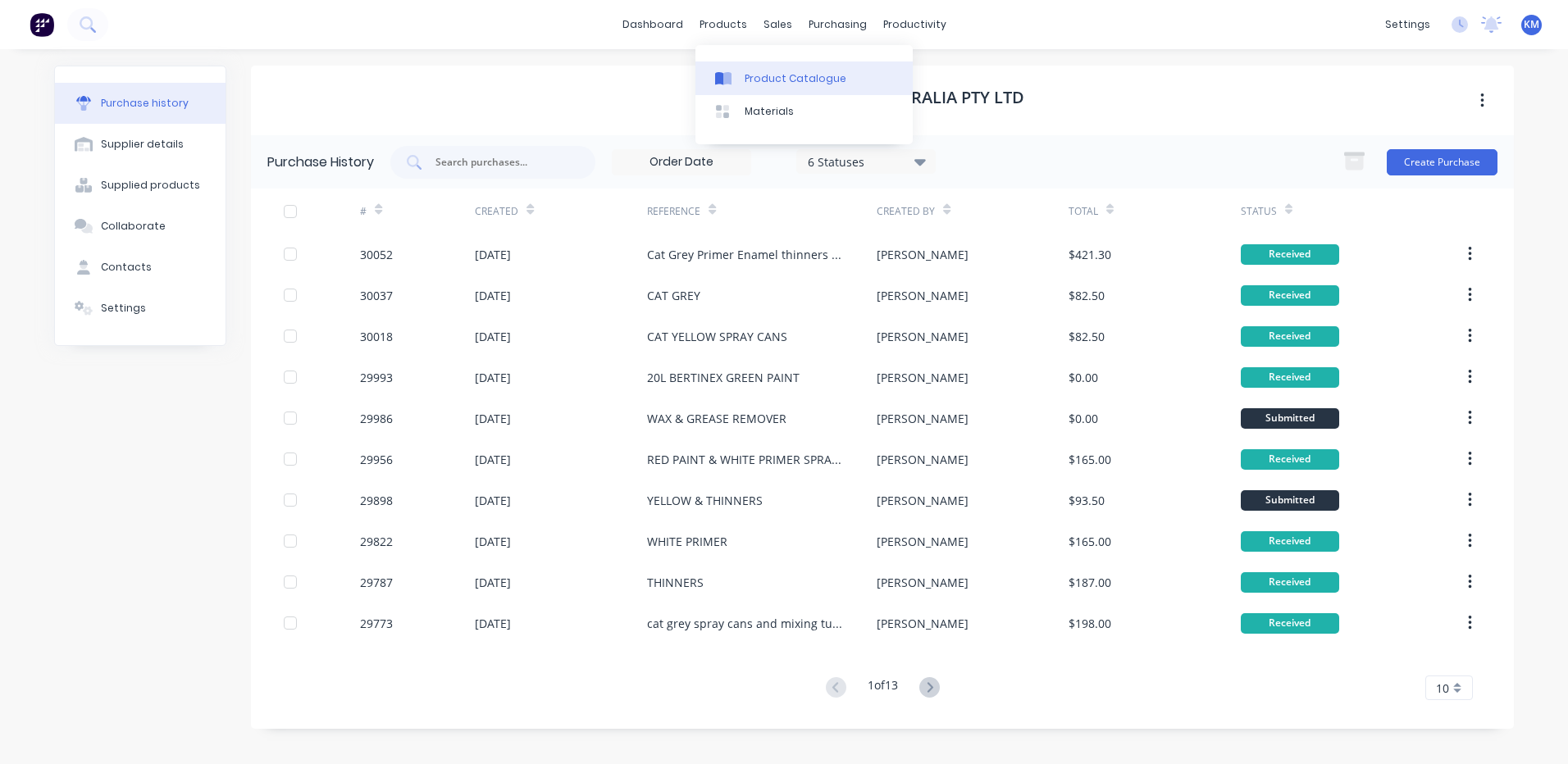
click at [739, 66] on link "Product Catalogue" at bounding box center [803, 78] width 217 height 33
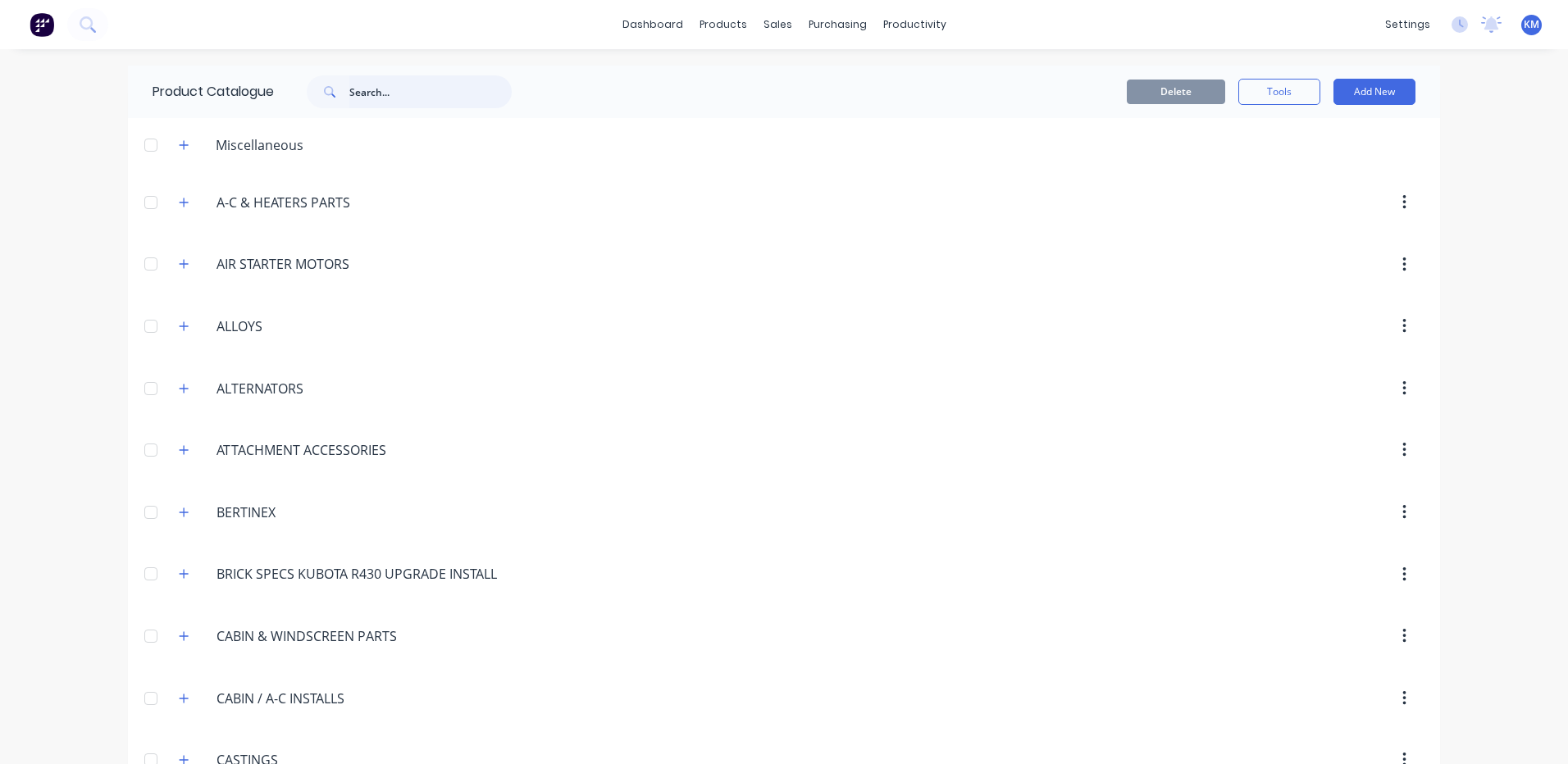
click at [380, 97] on input "text" at bounding box center [431, 92] width 163 height 33
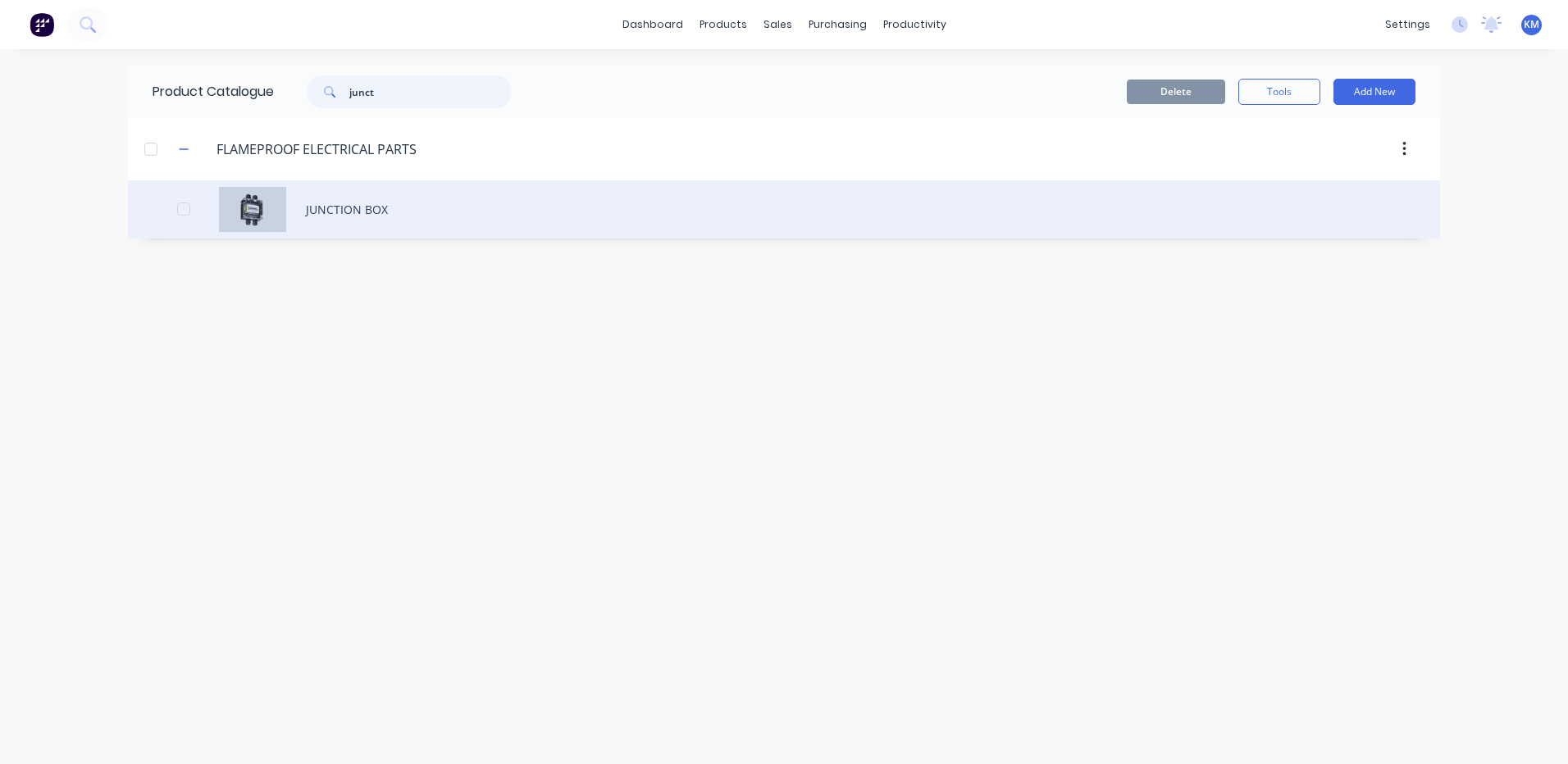
type input "junct"
click at [444, 207] on div "JUNCTION BOX" at bounding box center [784, 209] width 1312 height 58
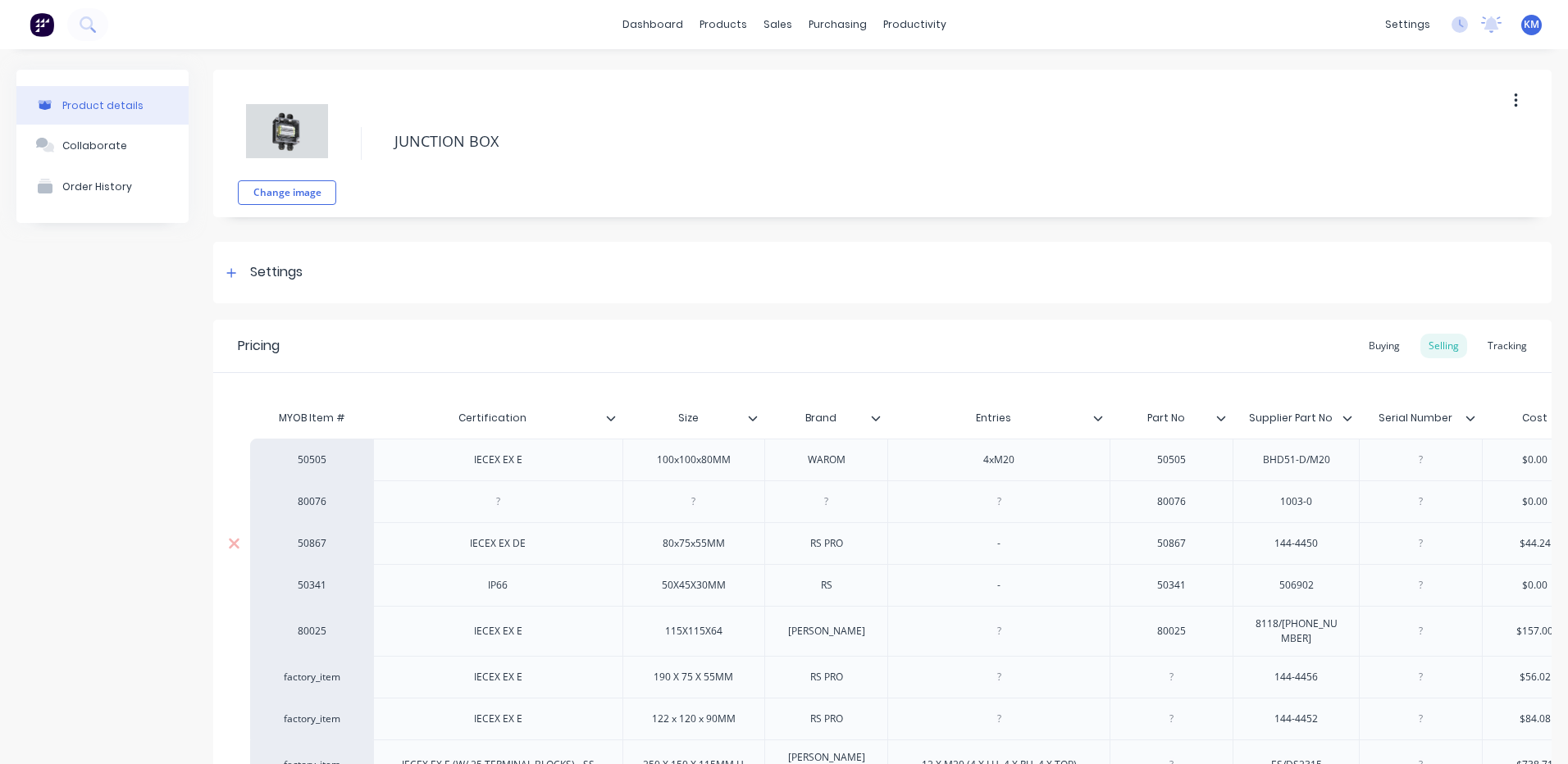
type textarea "x"
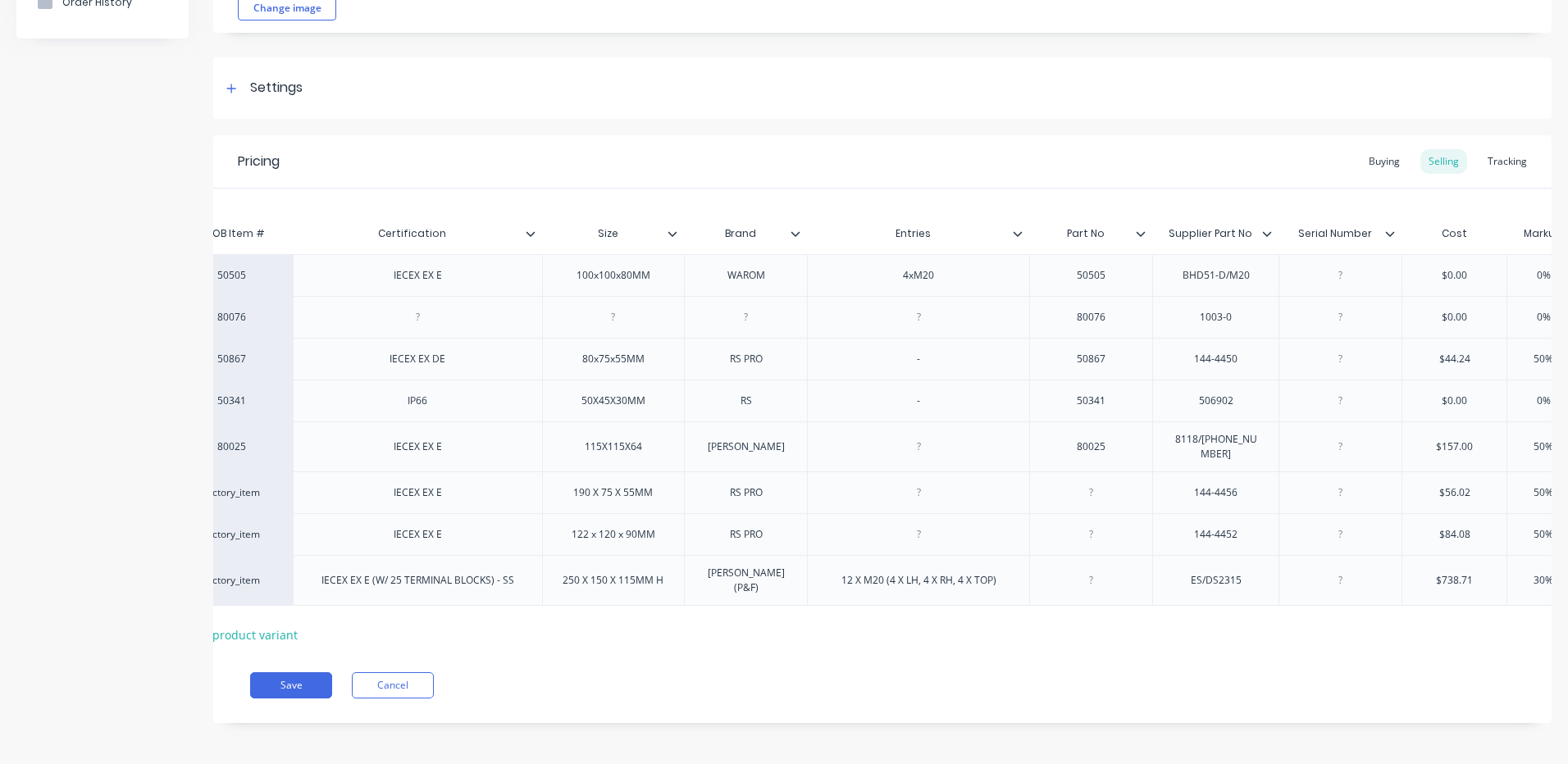
scroll to position [0, 304]
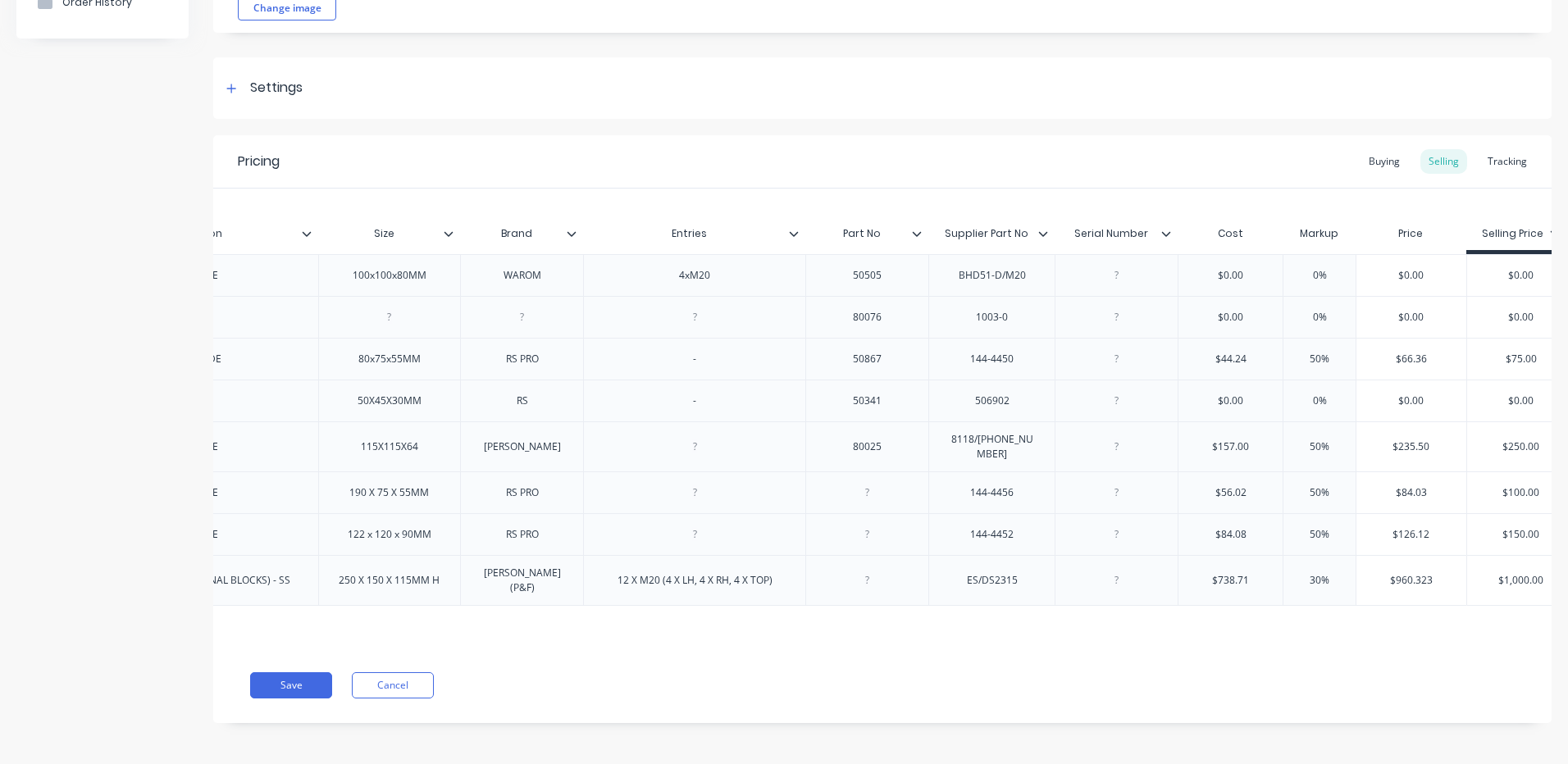
click at [1232, 445] on input "$157.00" at bounding box center [1230, 446] width 104 height 14
type input "$1"
type textarea "x"
type input "$16"
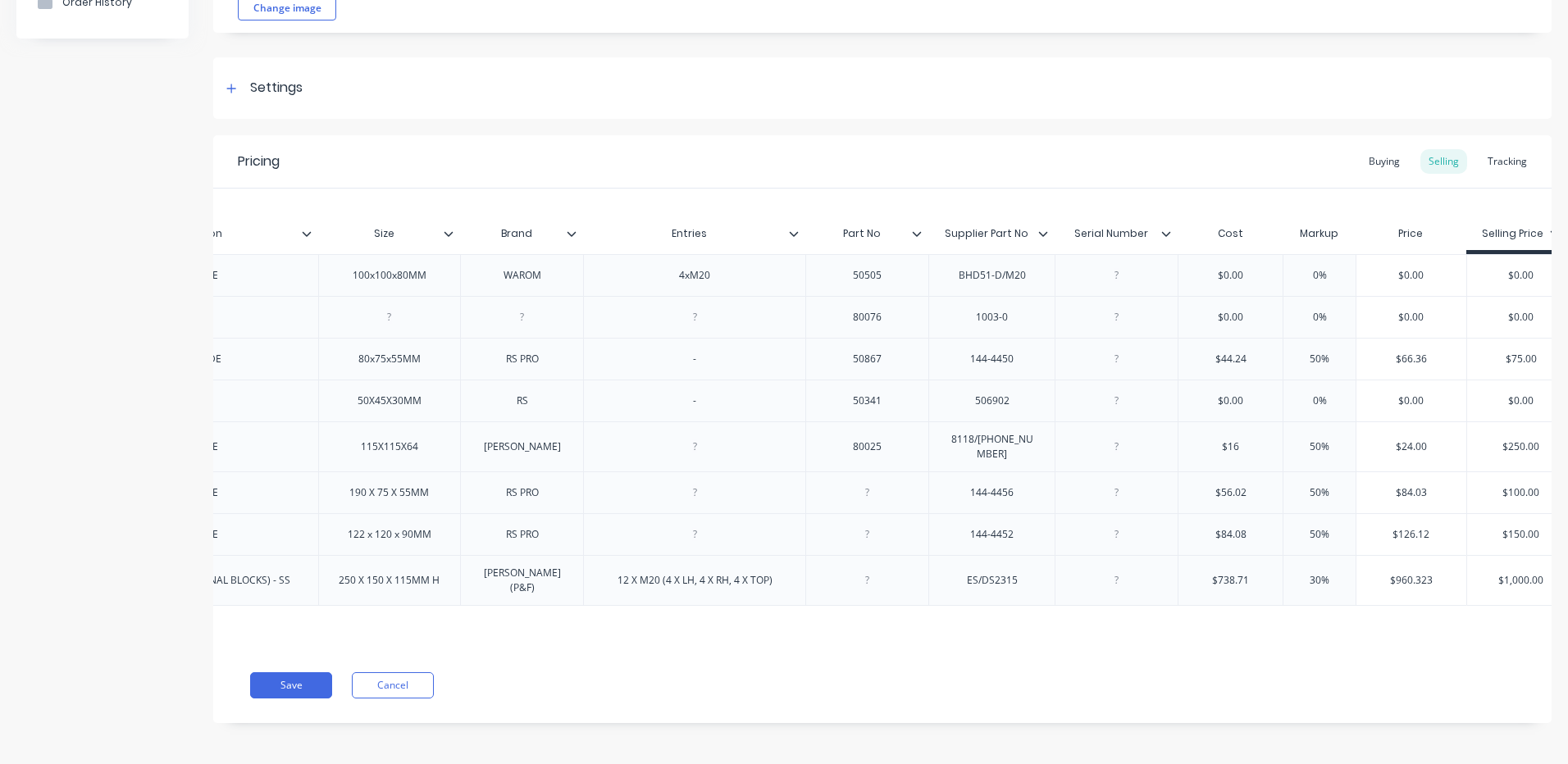
type textarea "x"
type input "$167."
type textarea "x"
type input "$167.5"
click at [1355, 707] on div "Pricing Buying Selling Tracking MYOB Item # Certification Size Brand Entries Pa…" at bounding box center [883, 429] width 1338 height 588
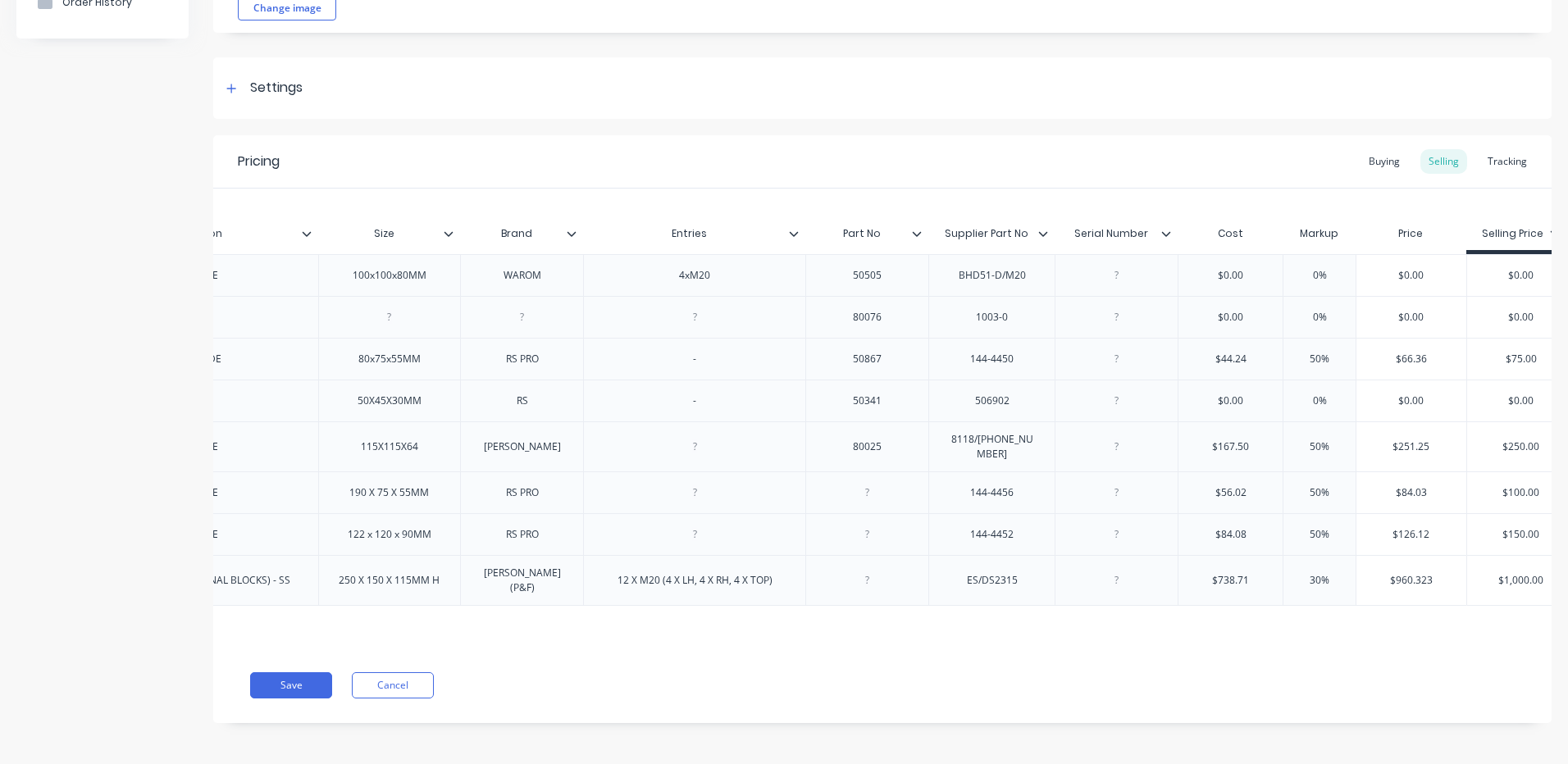
click at [1262, 612] on div "MYOB Item # Certification Size Brand Entries Part No Supplier Part No Serial Nu…" at bounding box center [883, 418] width 1338 height 460
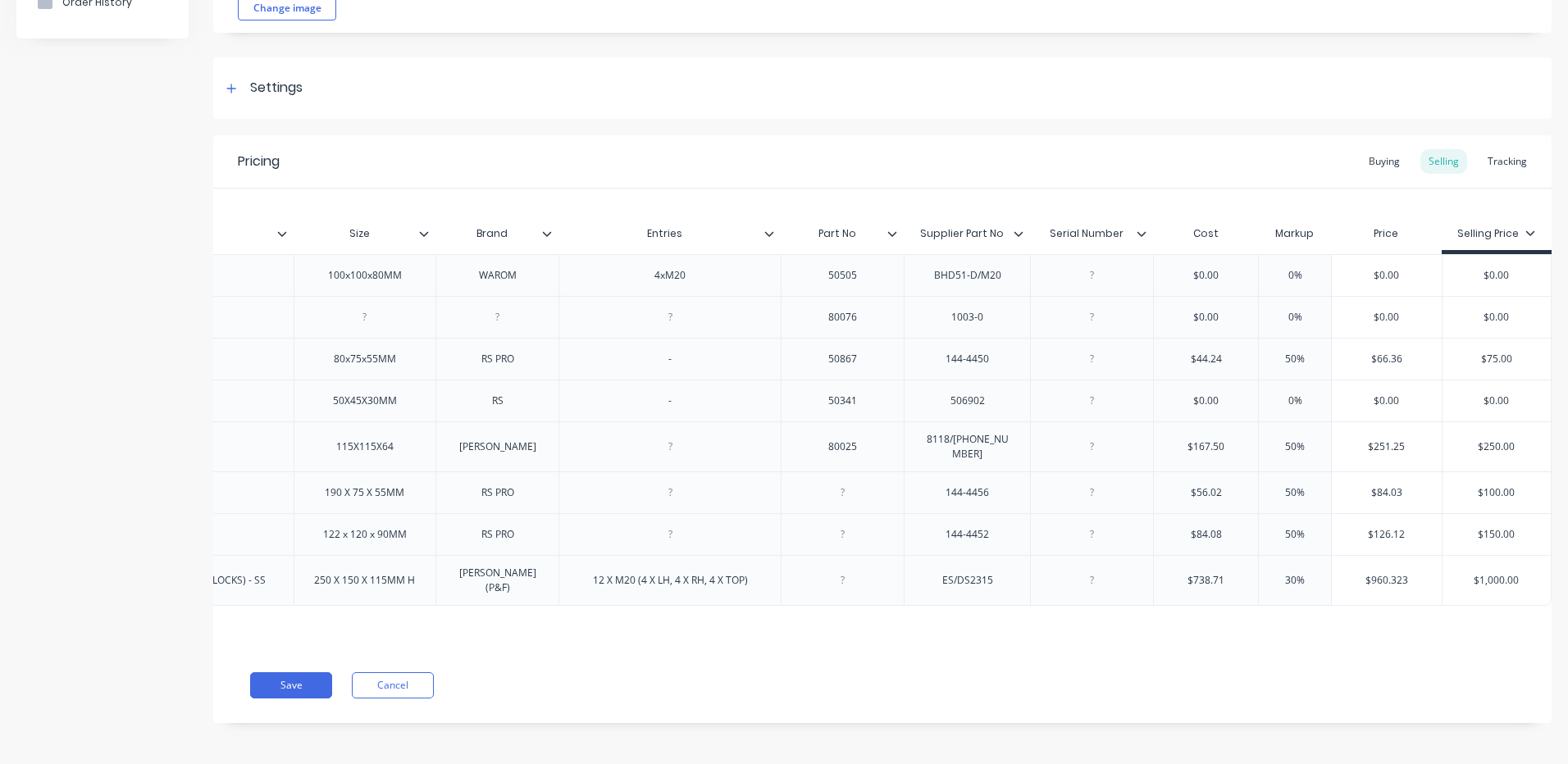
type input "$251.25"
drag, startPoint x: 1404, startPoint y: 449, endPoint x: 1365, endPoint y: 447, distance: 39.1
click at [1402, 448] on input "$251.25" at bounding box center [1386, 446] width 110 height 14
click at [1219, 448] on input "$167.50" at bounding box center [1205, 446] width 104 height 14
type input "$167.5"
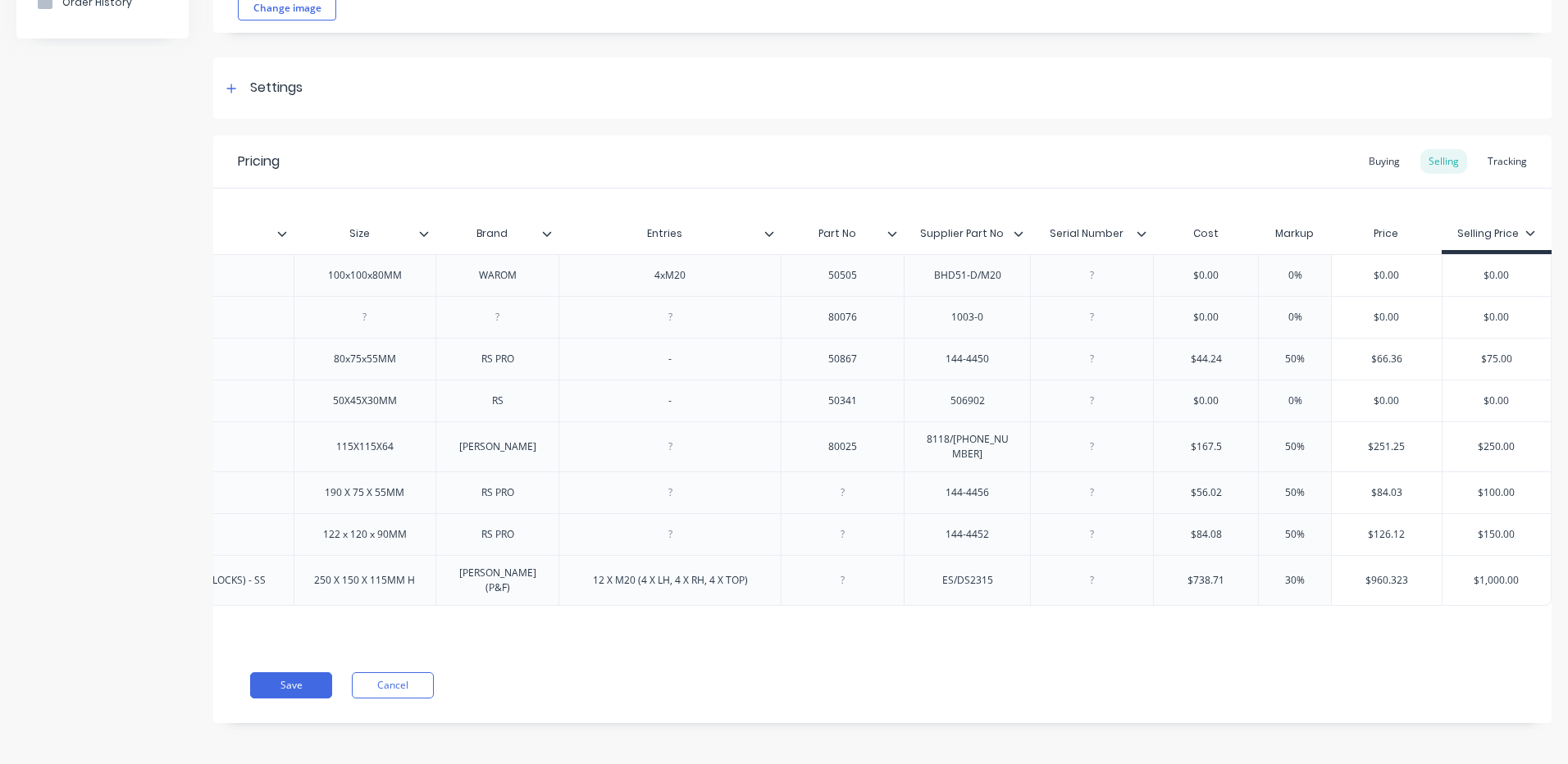
type textarea "x"
type input "$167."
type textarea "x"
type input "$167.5"
type input "$250.00"
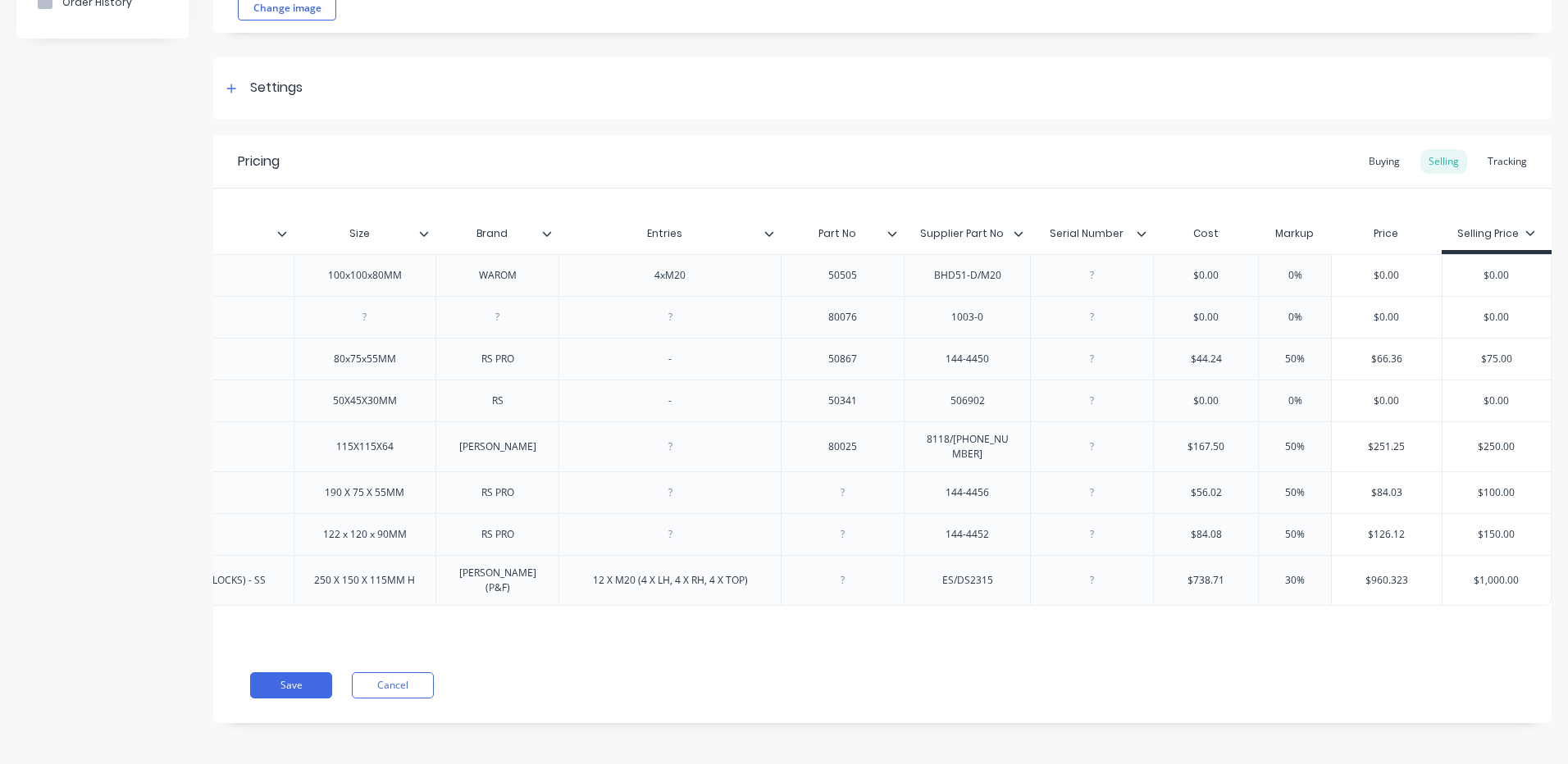
click at [1500, 442] on input "$250.00" at bounding box center [1497, 446] width 109 height 14
click at [1490, 442] on input "$250.00" at bounding box center [1497, 446] width 109 height 14
type textarea "x"
type input "$2"
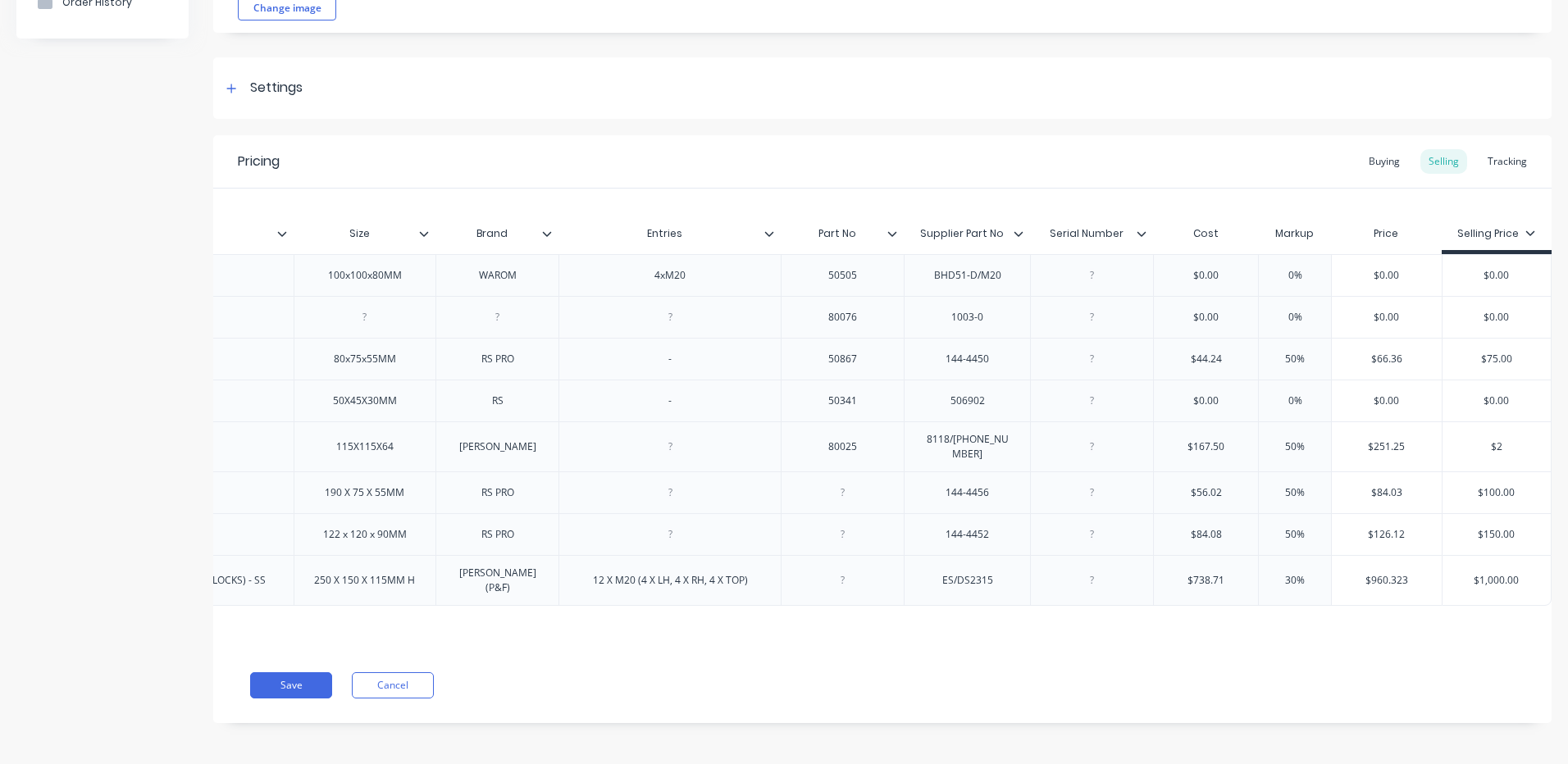
type textarea "x"
type input "$27"
type textarea "x"
type input "$275"
type textarea "x"
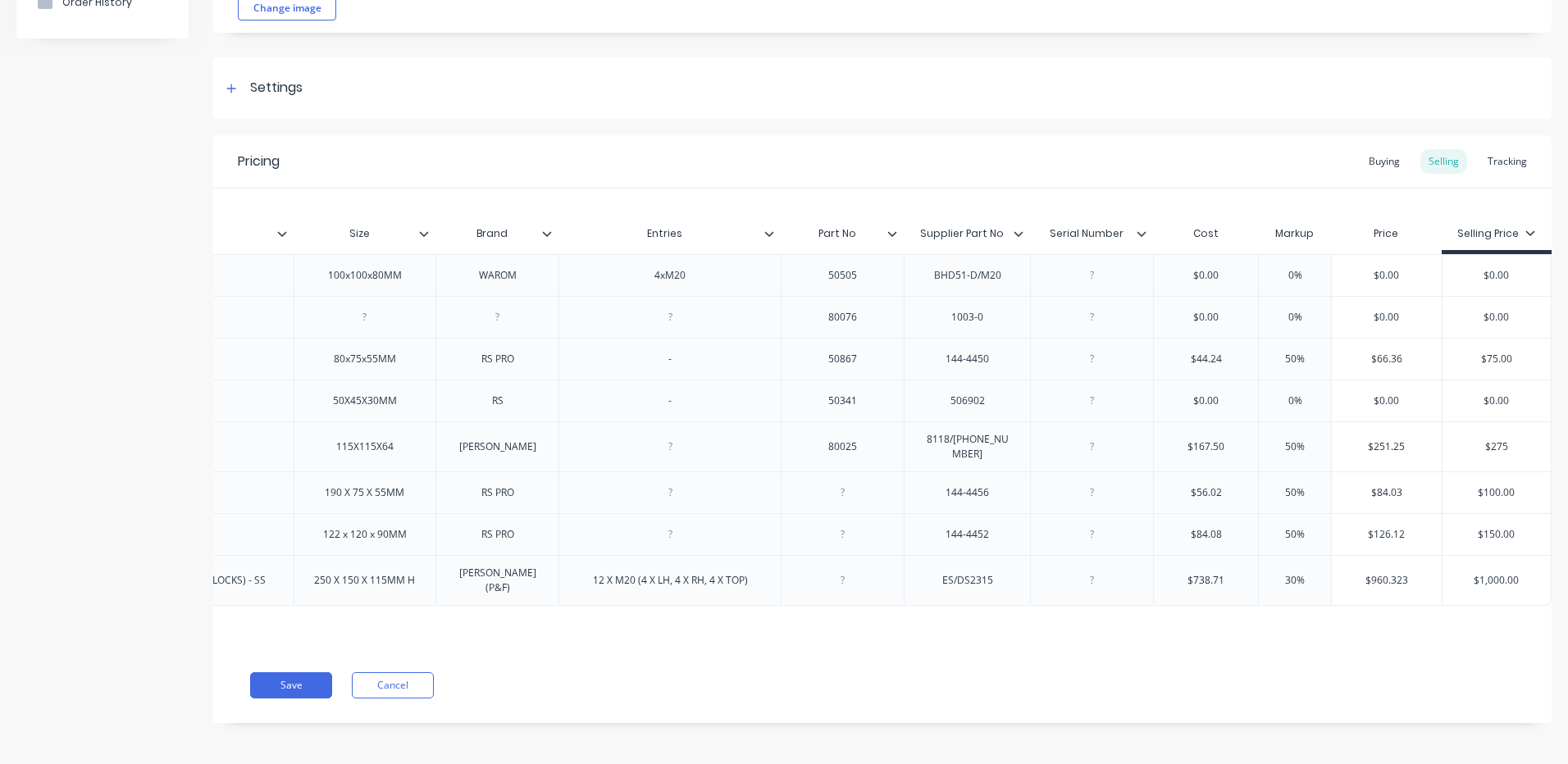
type input "$27"
type textarea "x"
type input "$2"
type textarea "x"
type input "$280"
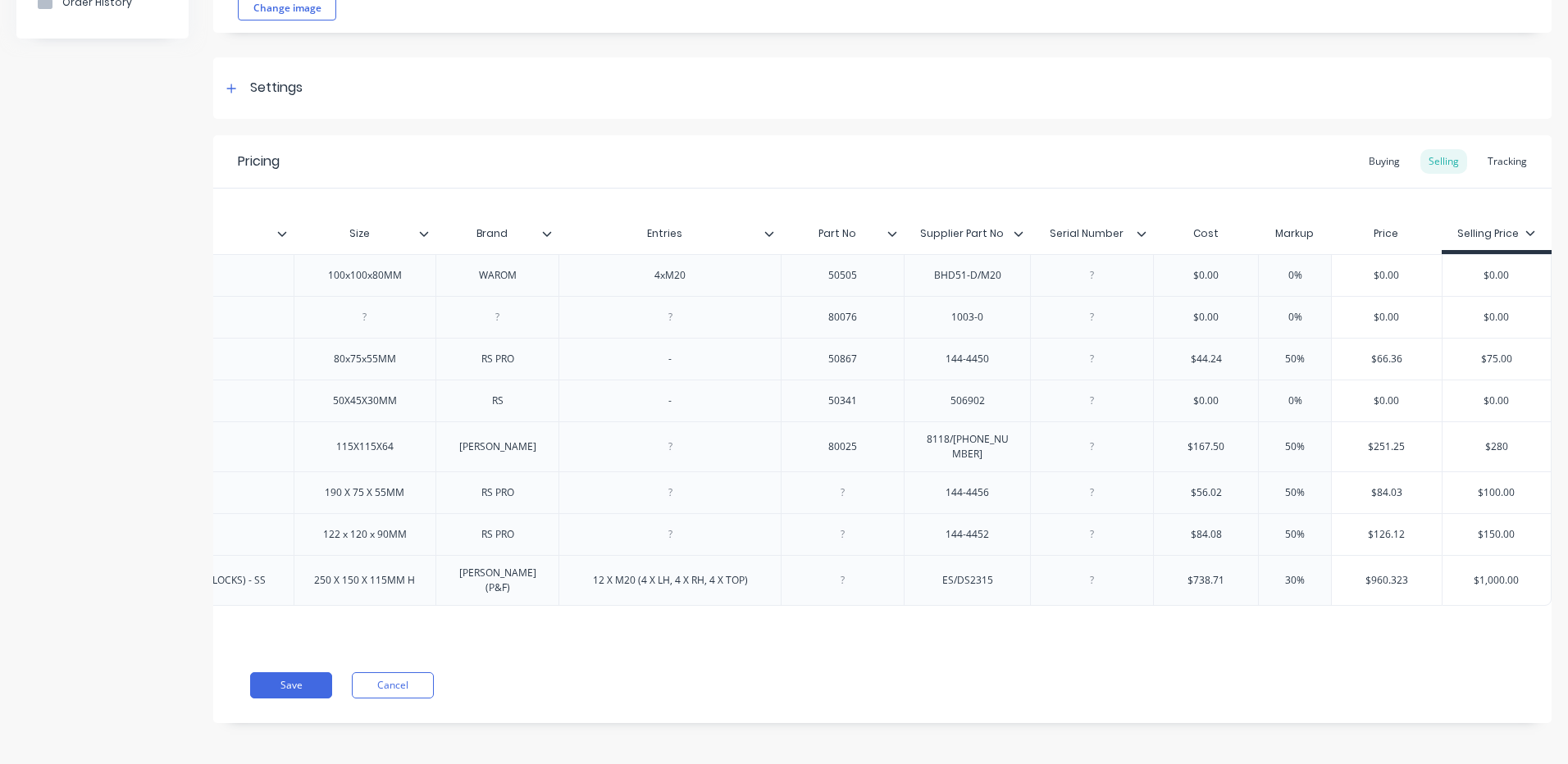
type textarea "x"
type input "$280"
click at [1377, 164] on div "Buying" at bounding box center [1384, 162] width 48 height 25
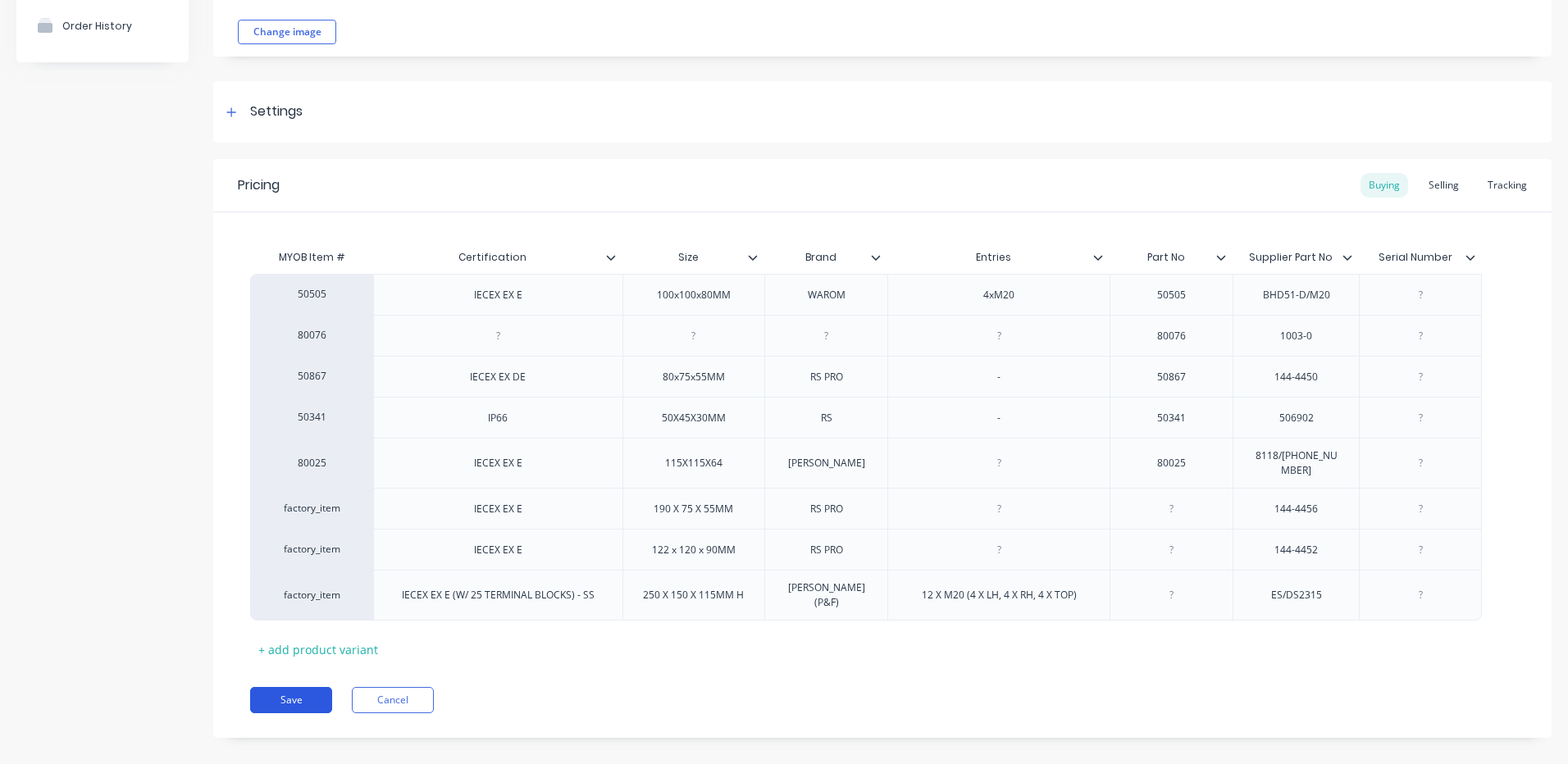
click at [320, 691] on button "Save" at bounding box center [291, 700] width 82 height 26
type textarea "x"
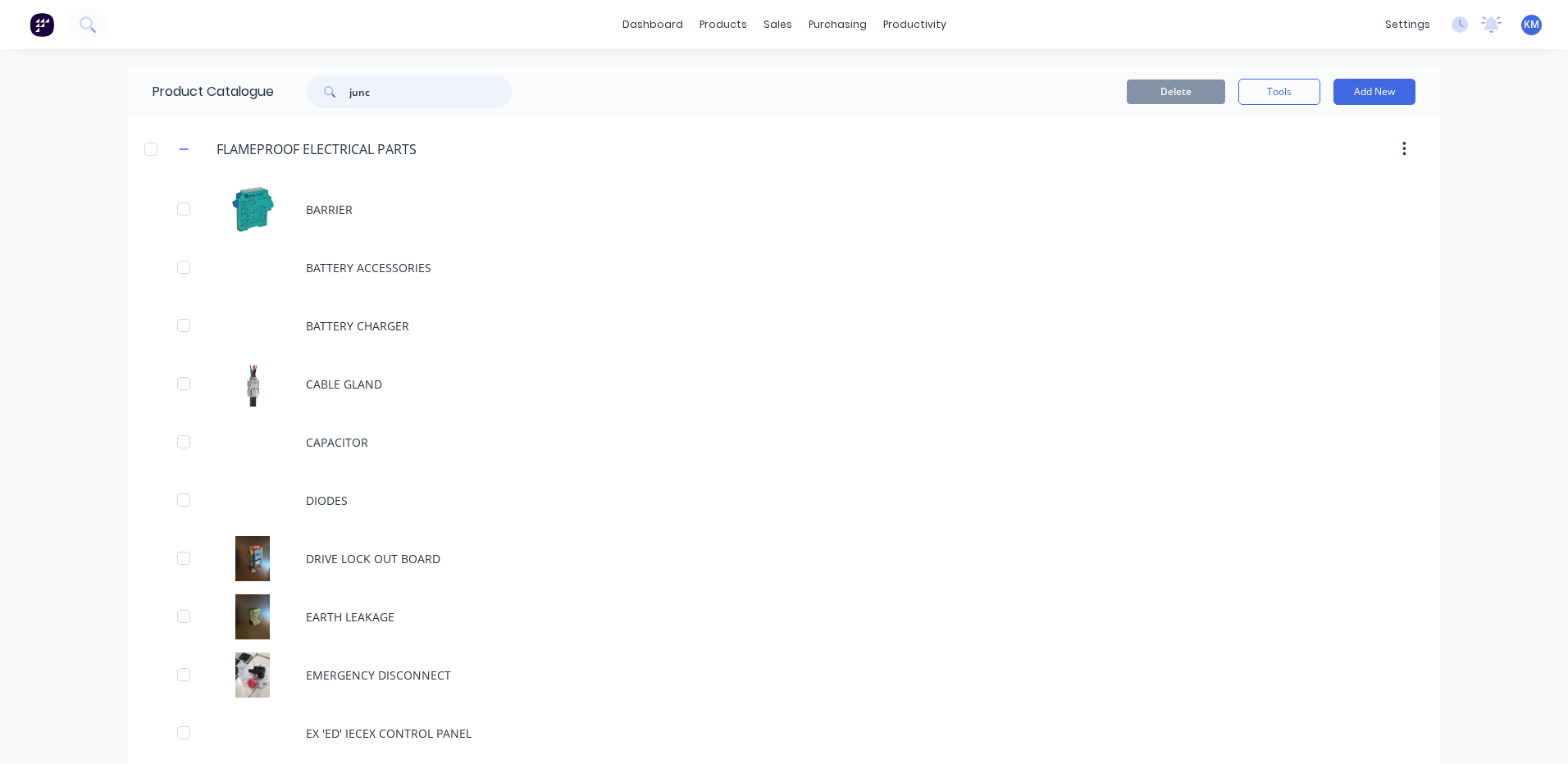
type input "junct"
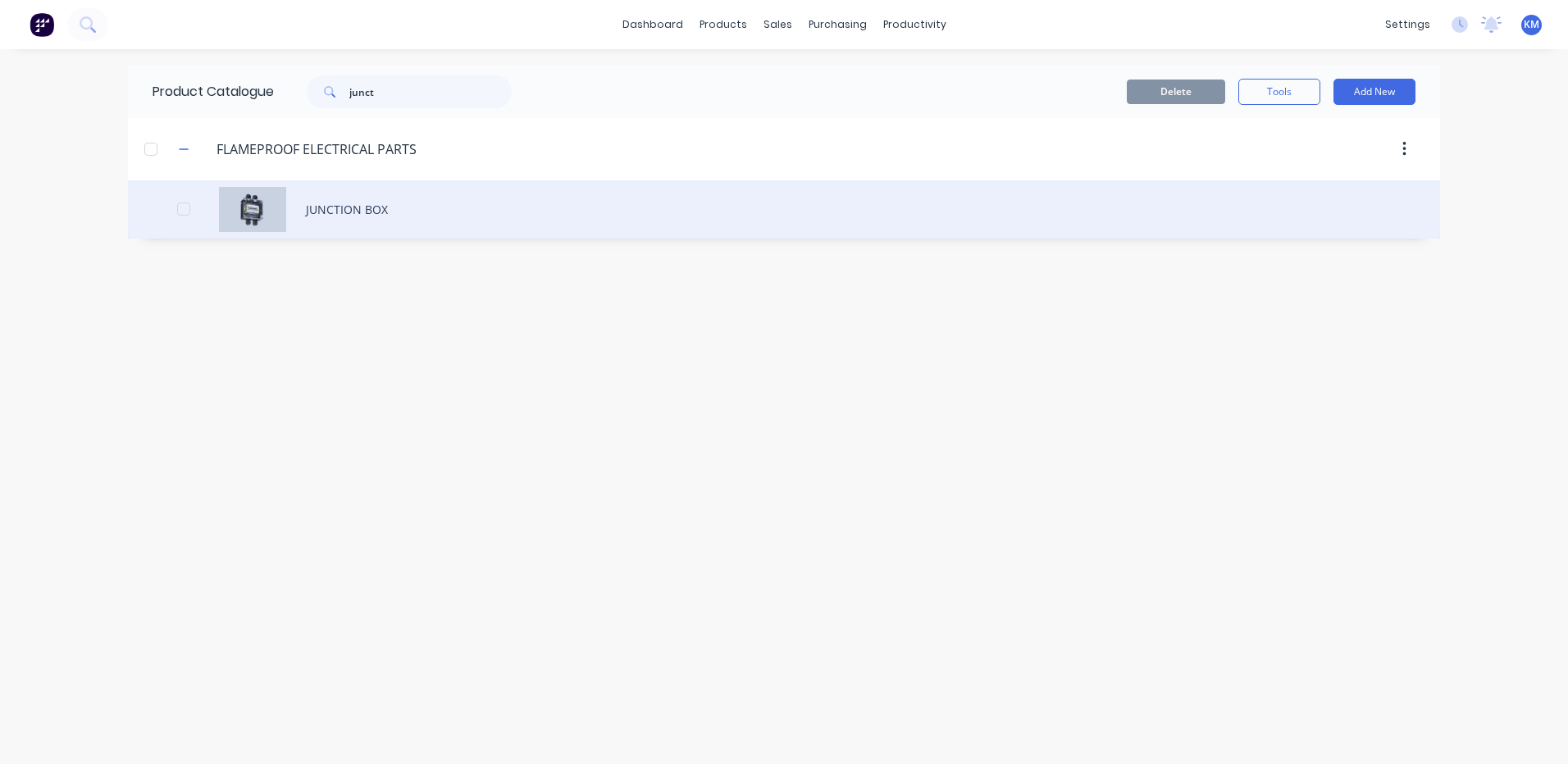
click at [551, 198] on div "JUNCTION BOX" at bounding box center [784, 209] width 1312 height 58
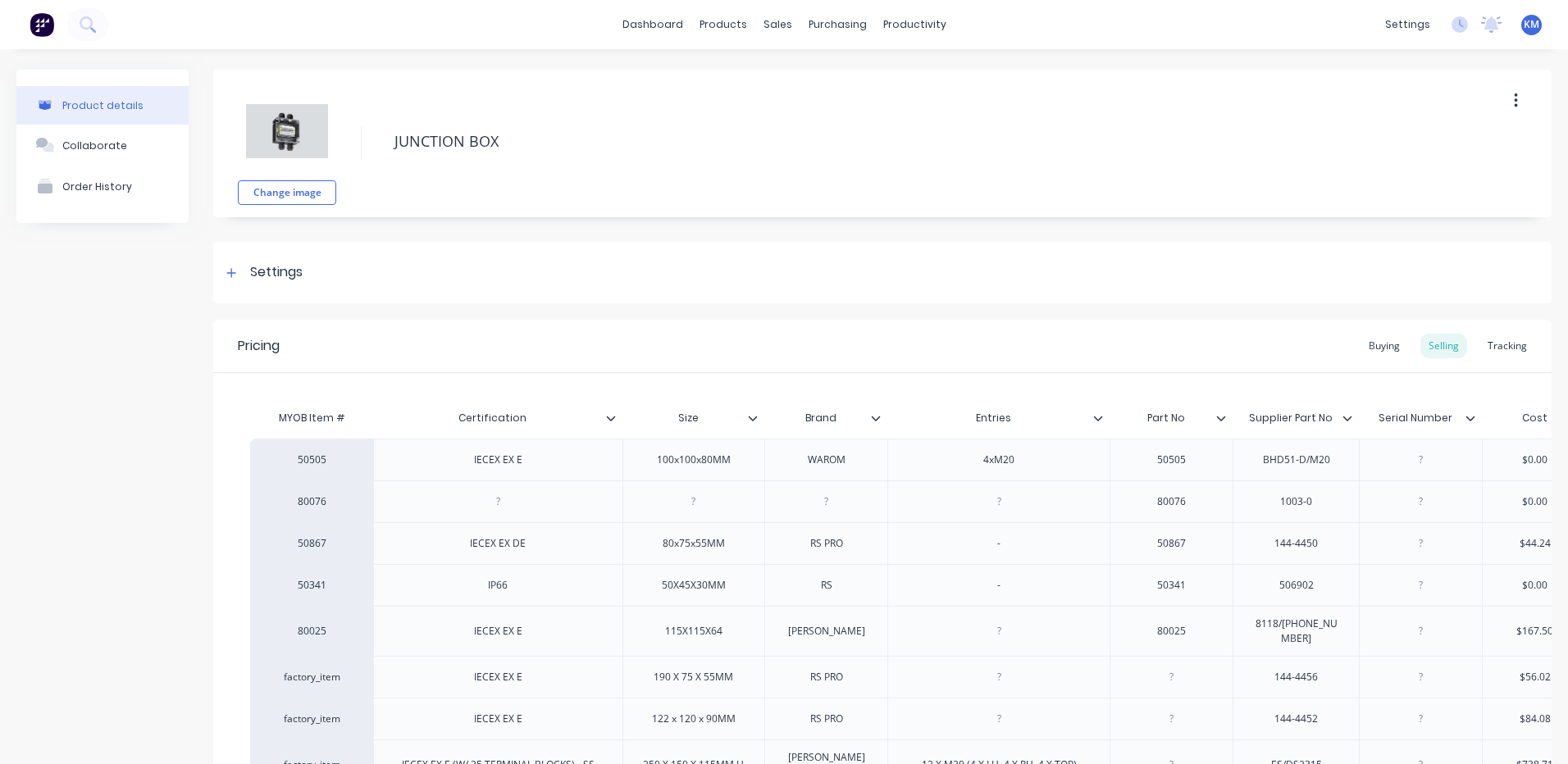
type textarea "x"
click at [1394, 354] on div "Buying" at bounding box center [1384, 347] width 48 height 25
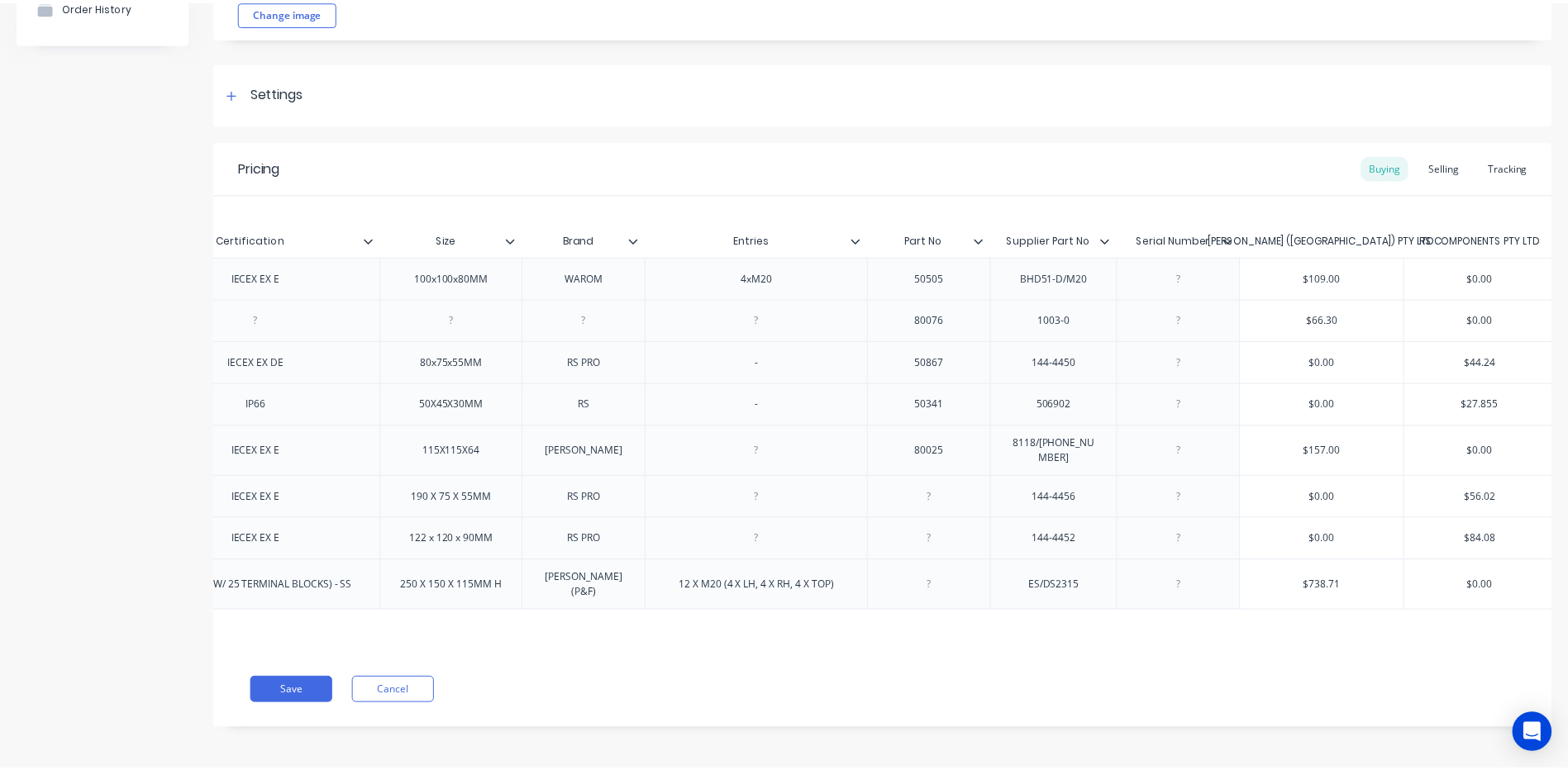
scroll to position [0, 261]
type input "$157.00"
click at [1318, 444] on input "$157.00" at bounding box center [1328, 450] width 164 height 14
type textarea "x"
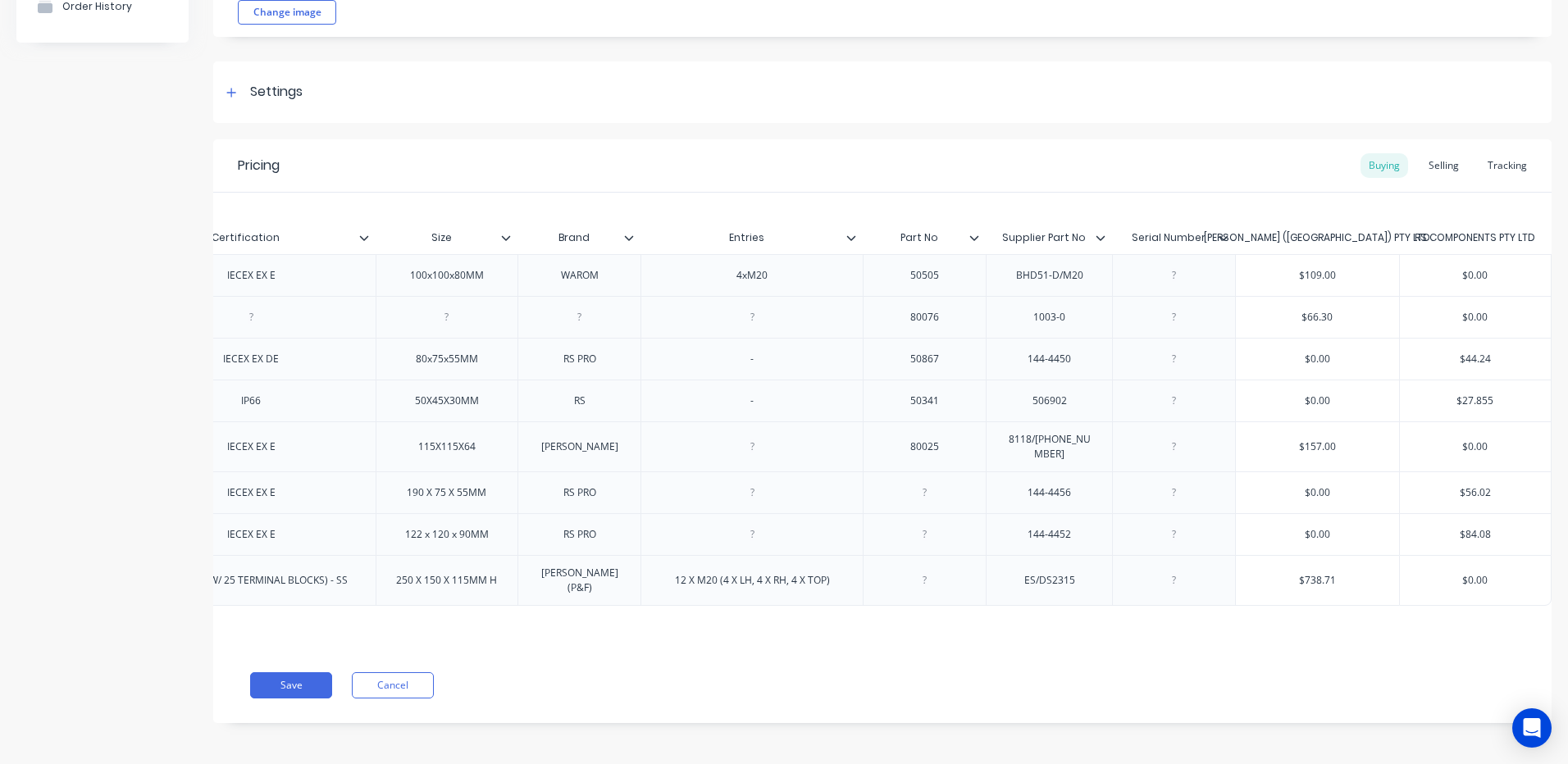
type input "$1"
type textarea "x"
type input "$16"
type textarea "x"
type input "$167"
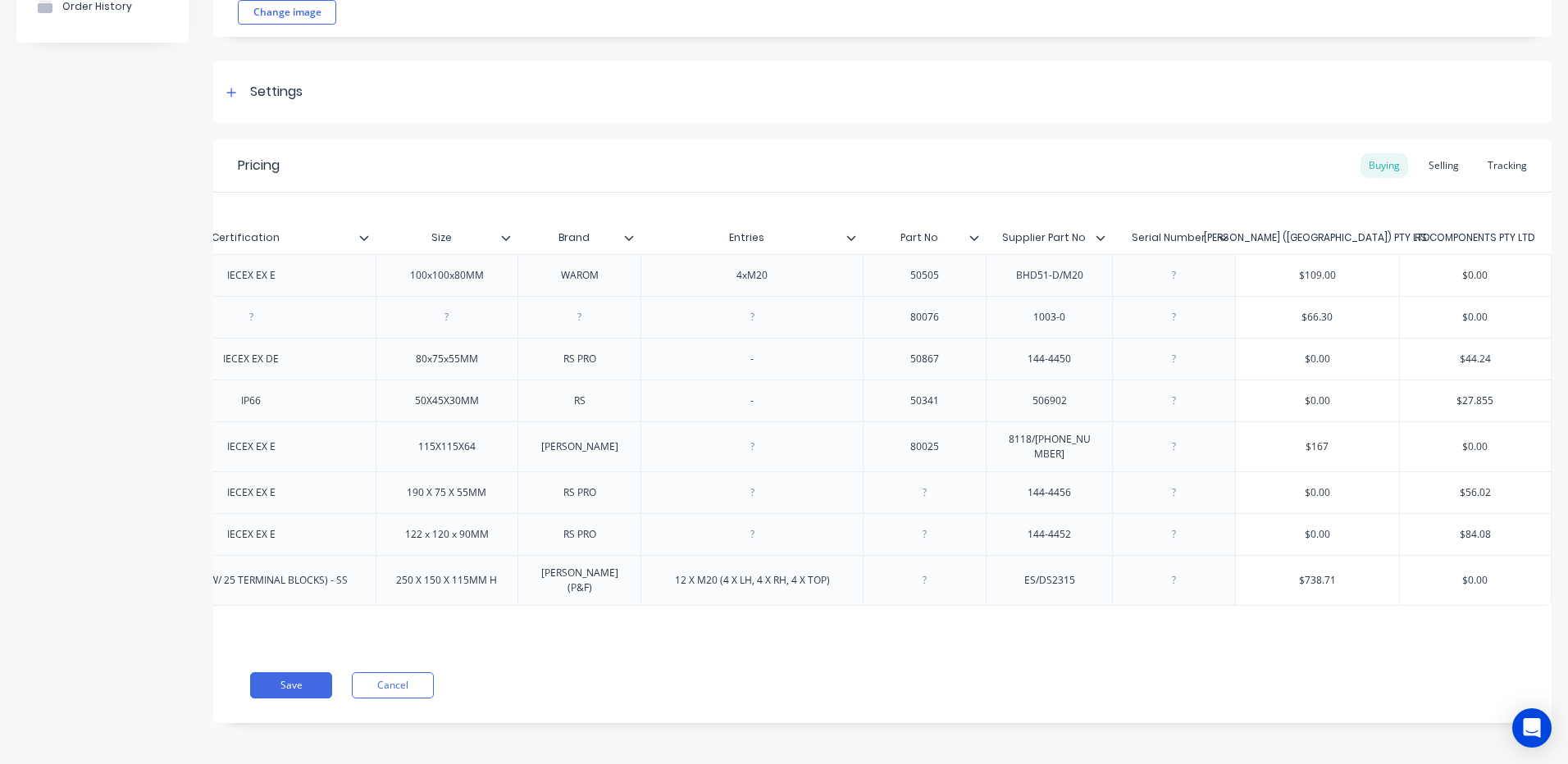
type textarea "x"
type input "$167."
type textarea "x"
type input "$167.5"
click at [1218, 169] on div "Pricing Buying Selling Tracking" at bounding box center [883, 167] width 1338 height 54
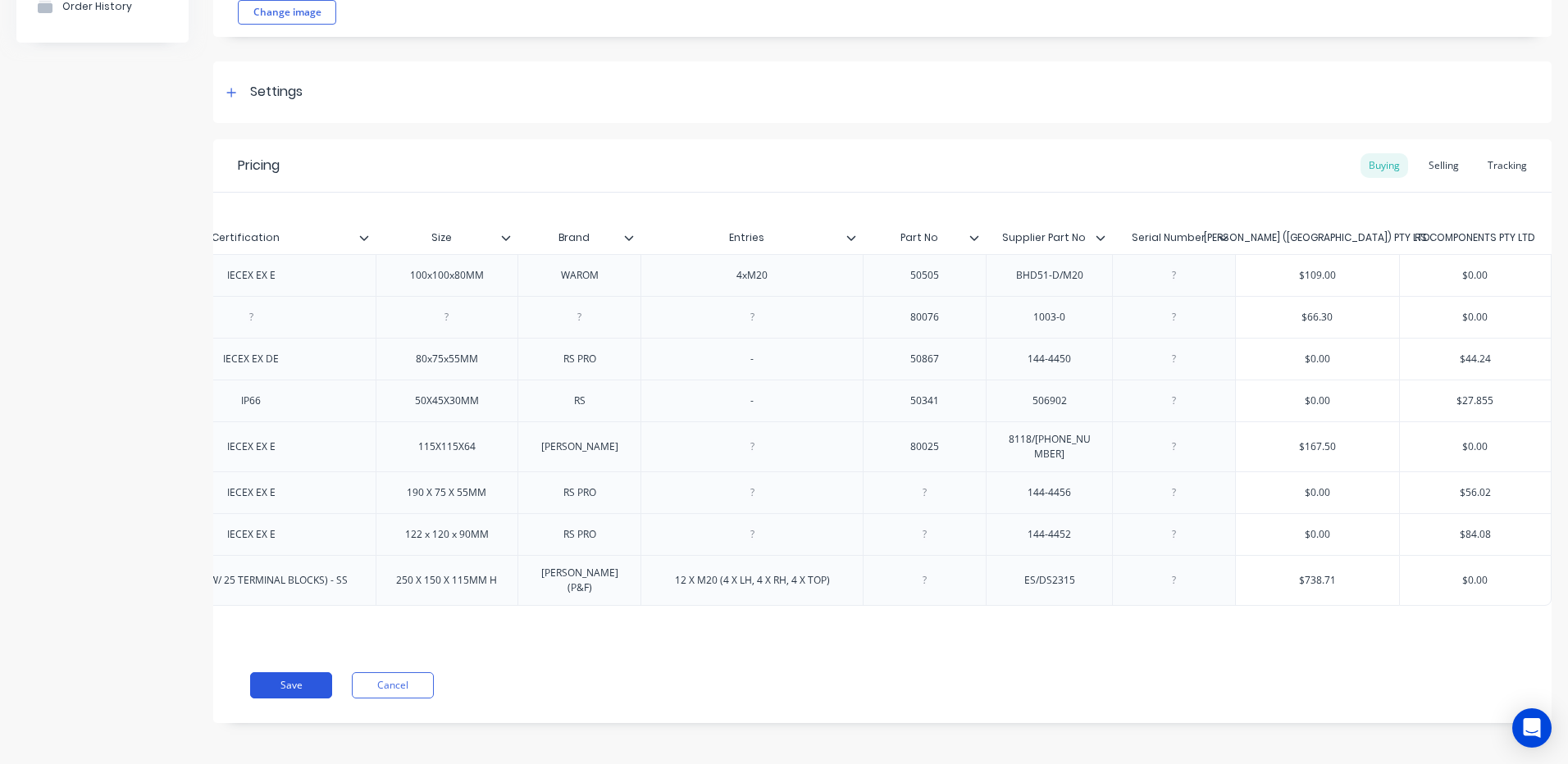
click at [322, 680] on button "Save" at bounding box center [291, 685] width 82 height 26
type textarea "x"
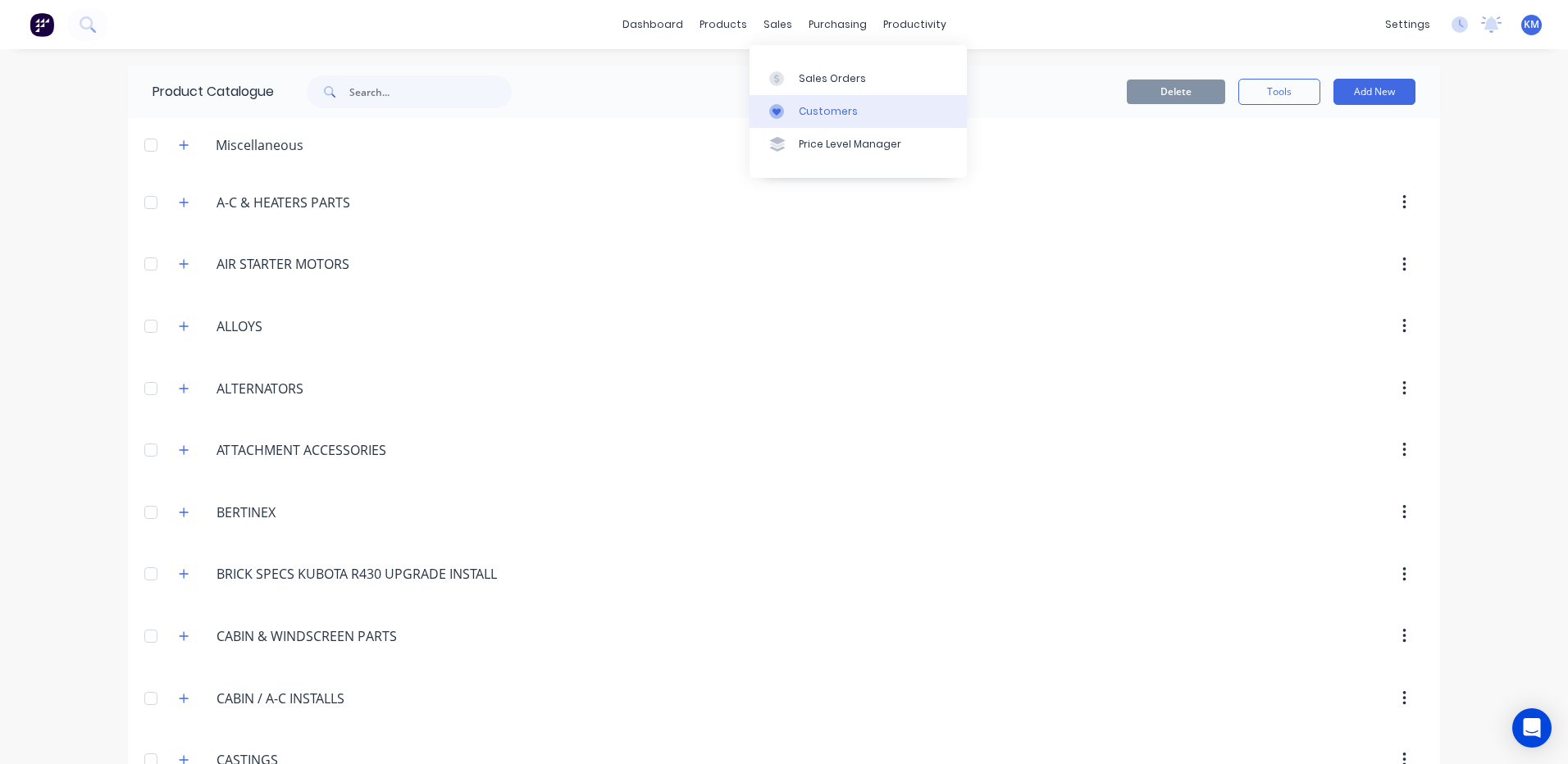
click at [795, 101] on link "Customers" at bounding box center [858, 111] width 217 height 33
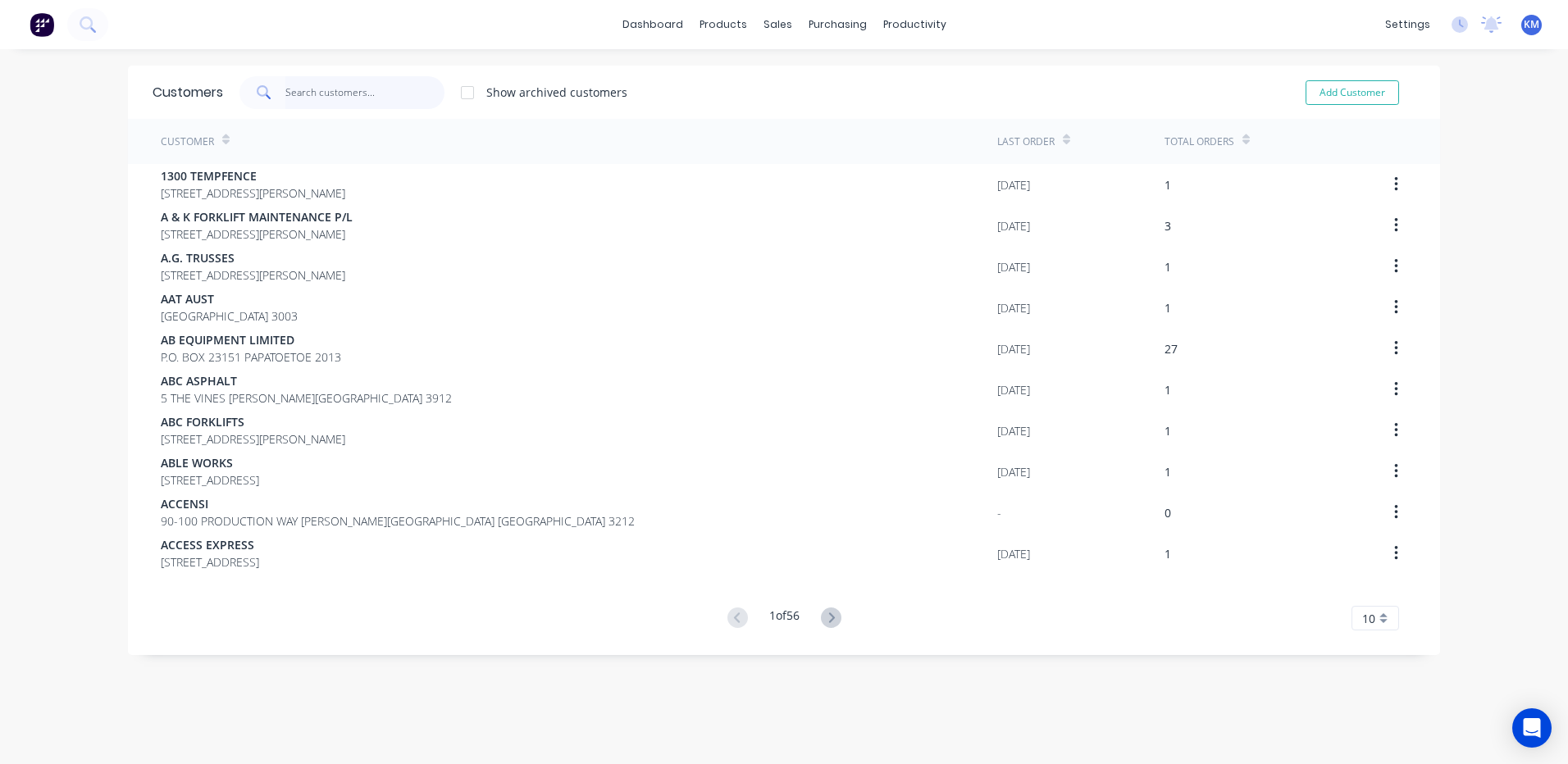
click at [321, 97] on input "text" at bounding box center [365, 93] width 160 height 33
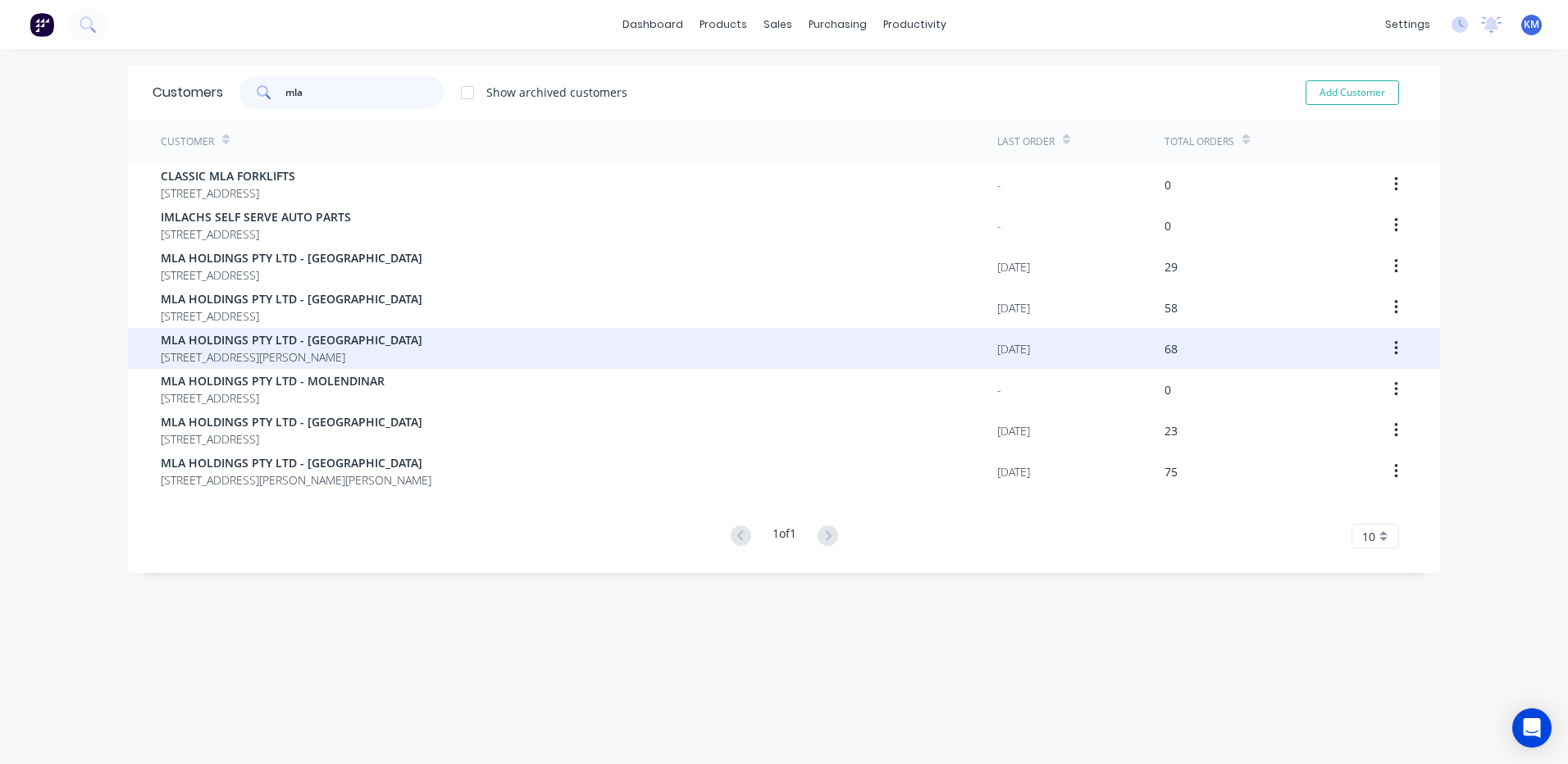
type input "mla"
click at [534, 336] on div "MLA HOLDINGS PTY LTD - KEILOR PARK 43 WRIGHT ROAD, KEILOR PARK Victoria Austral…" at bounding box center [579, 348] width 837 height 41
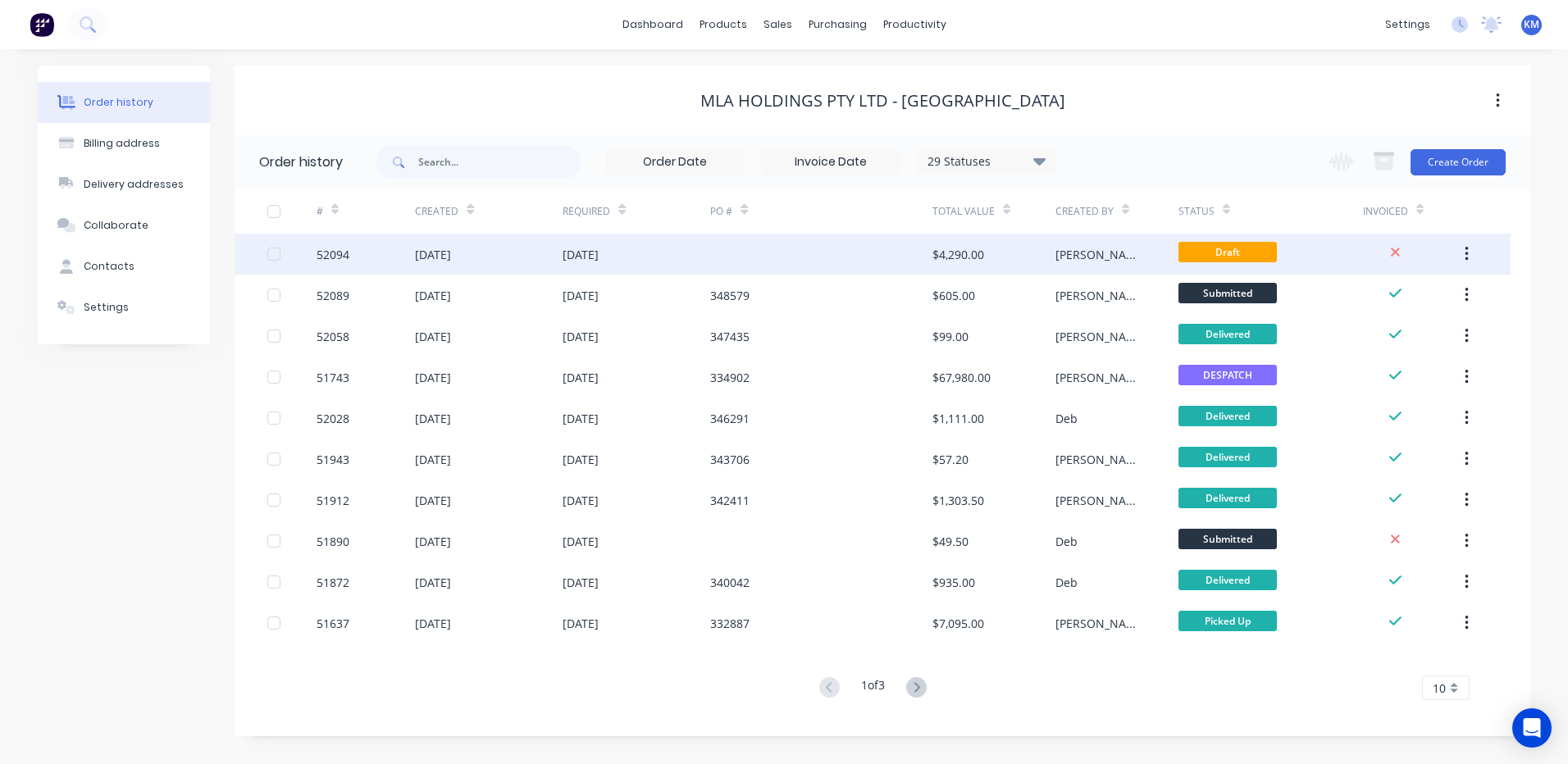
click at [900, 250] on div at bounding box center [820, 254] width 221 height 41
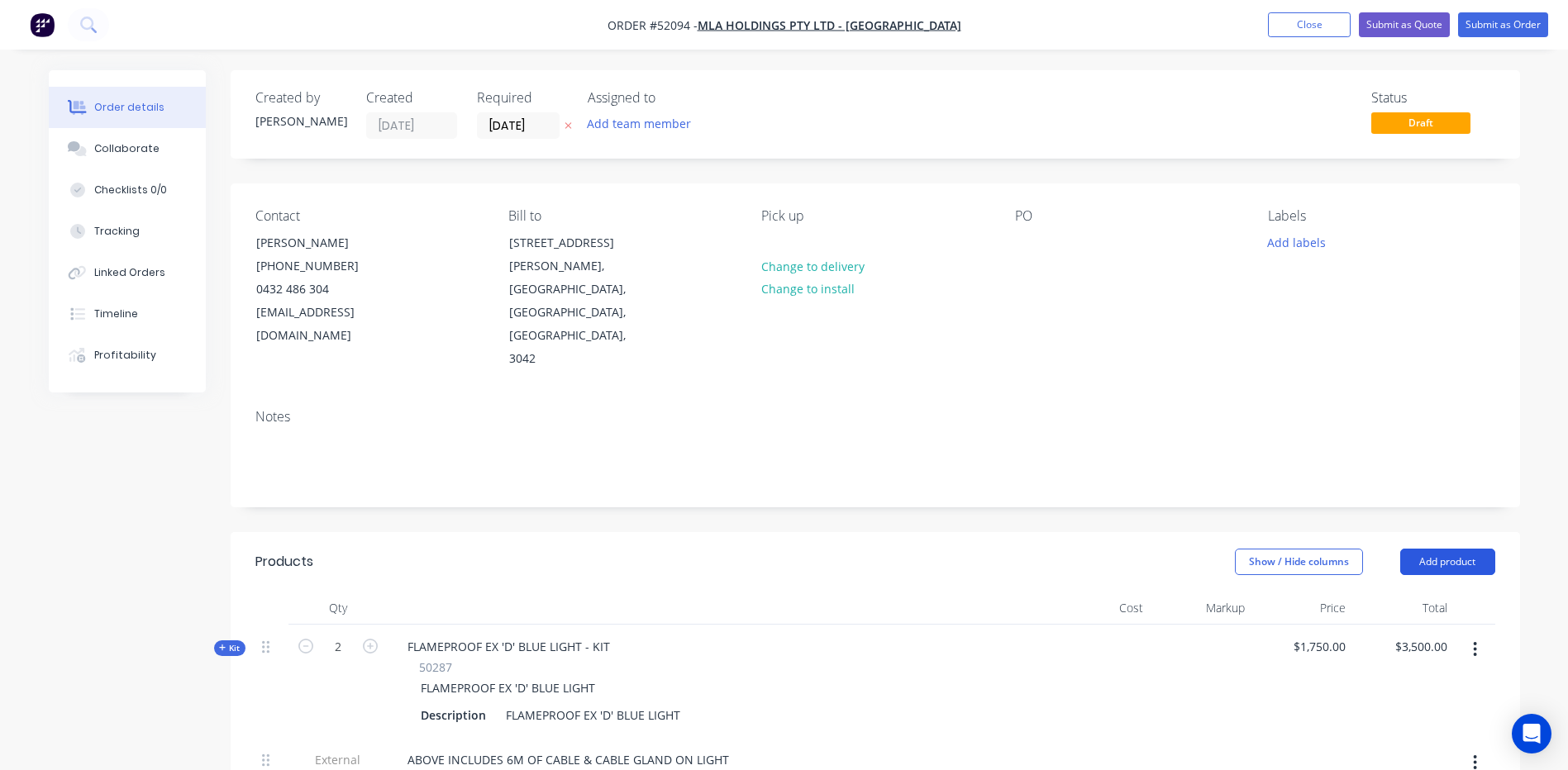
drag, startPoint x: 1427, startPoint y: 512, endPoint x: 1425, endPoint y: 522, distance: 10.2
click at [1428, 549] on button "Add product" at bounding box center [1447, 562] width 96 height 26
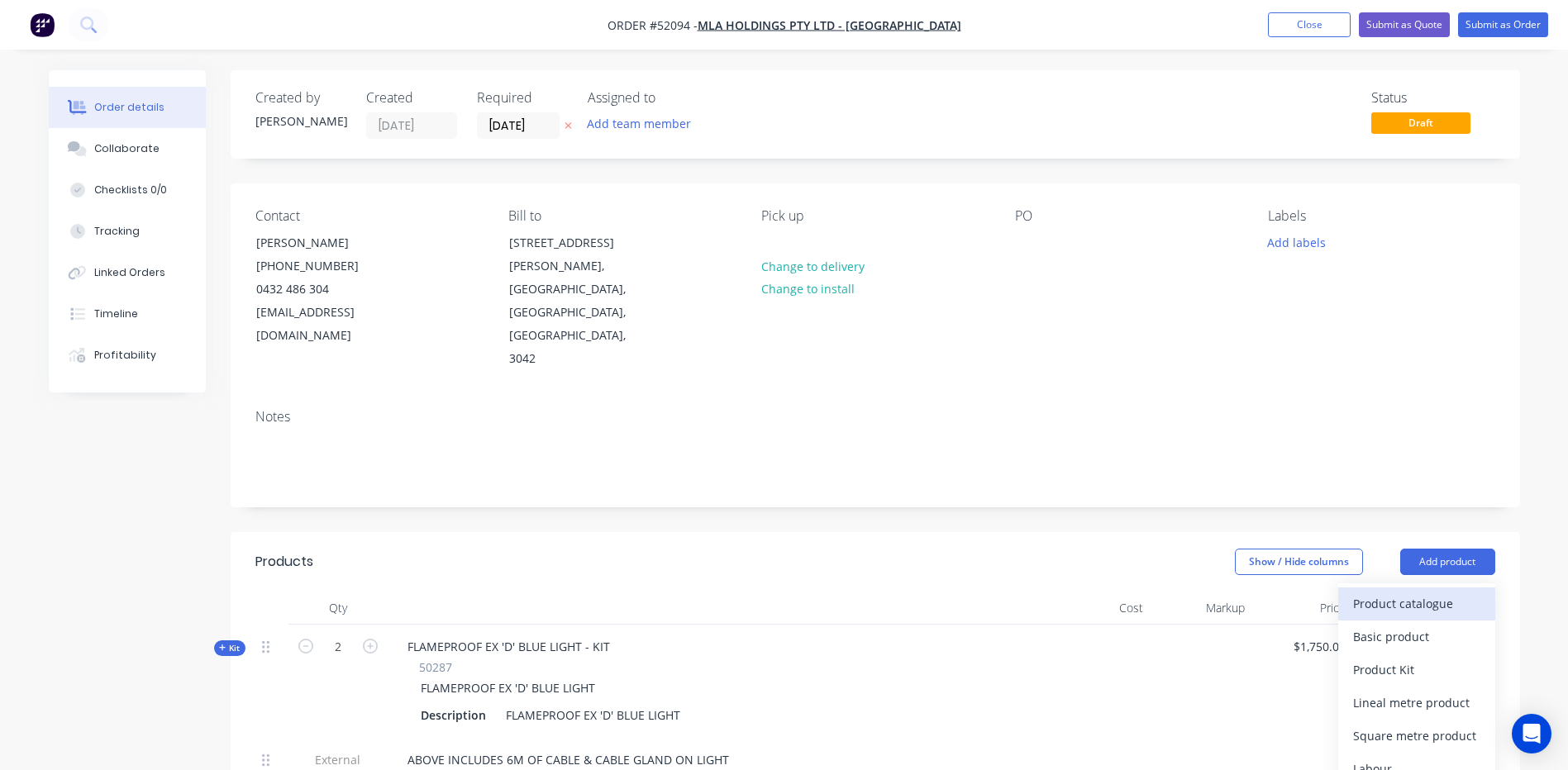
click at [1416, 591] on div "Product catalogue" at bounding box center [1417, 603] width 127 height 24
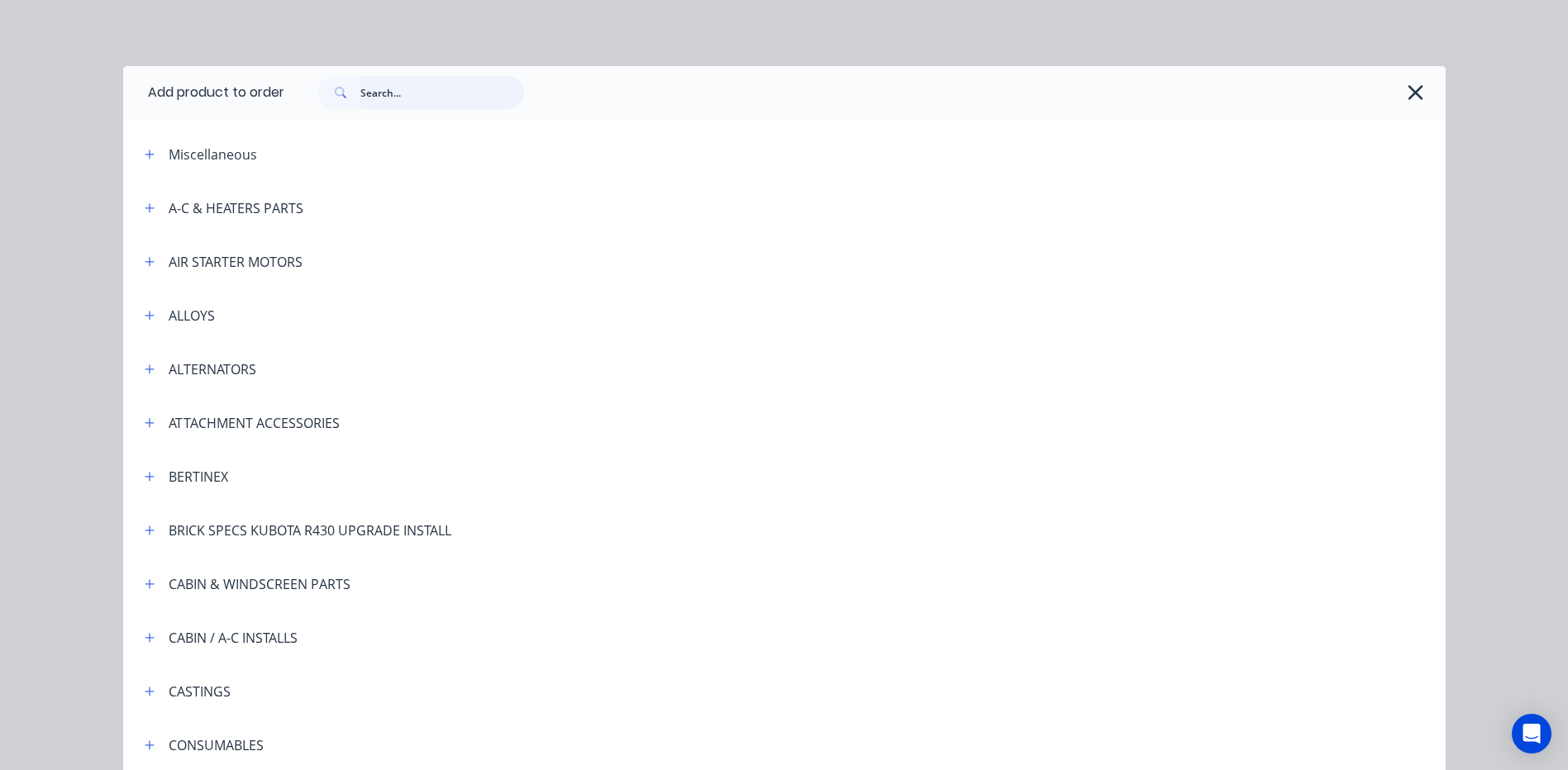
click at [438, 103] on input "text" at bounding box center [442, 93] width 164 height 33
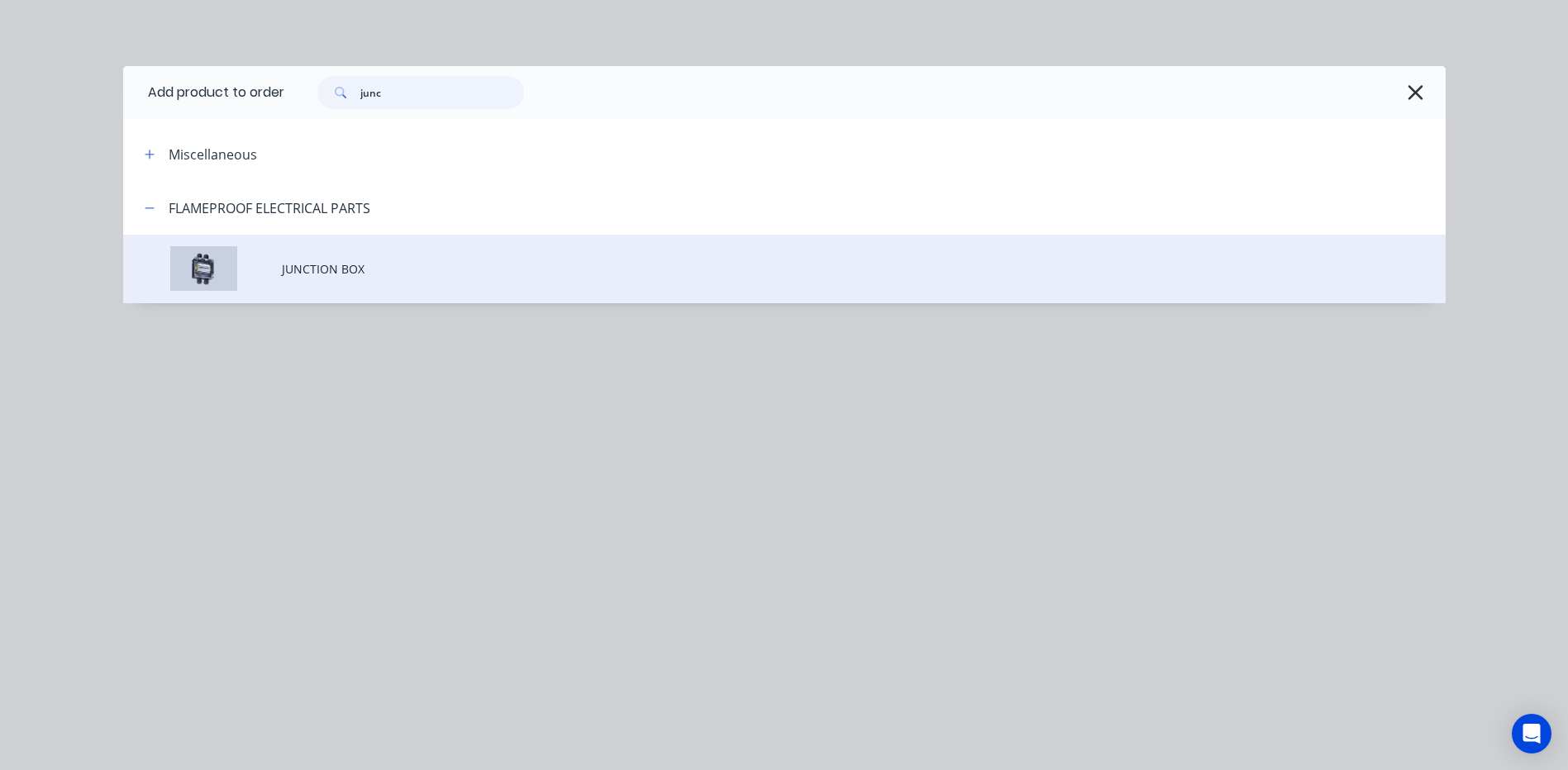
type input "junc"
click at [412, 255] on td "JUNCTION BOX" at bounding box center [864, 268] width 1164 height 69
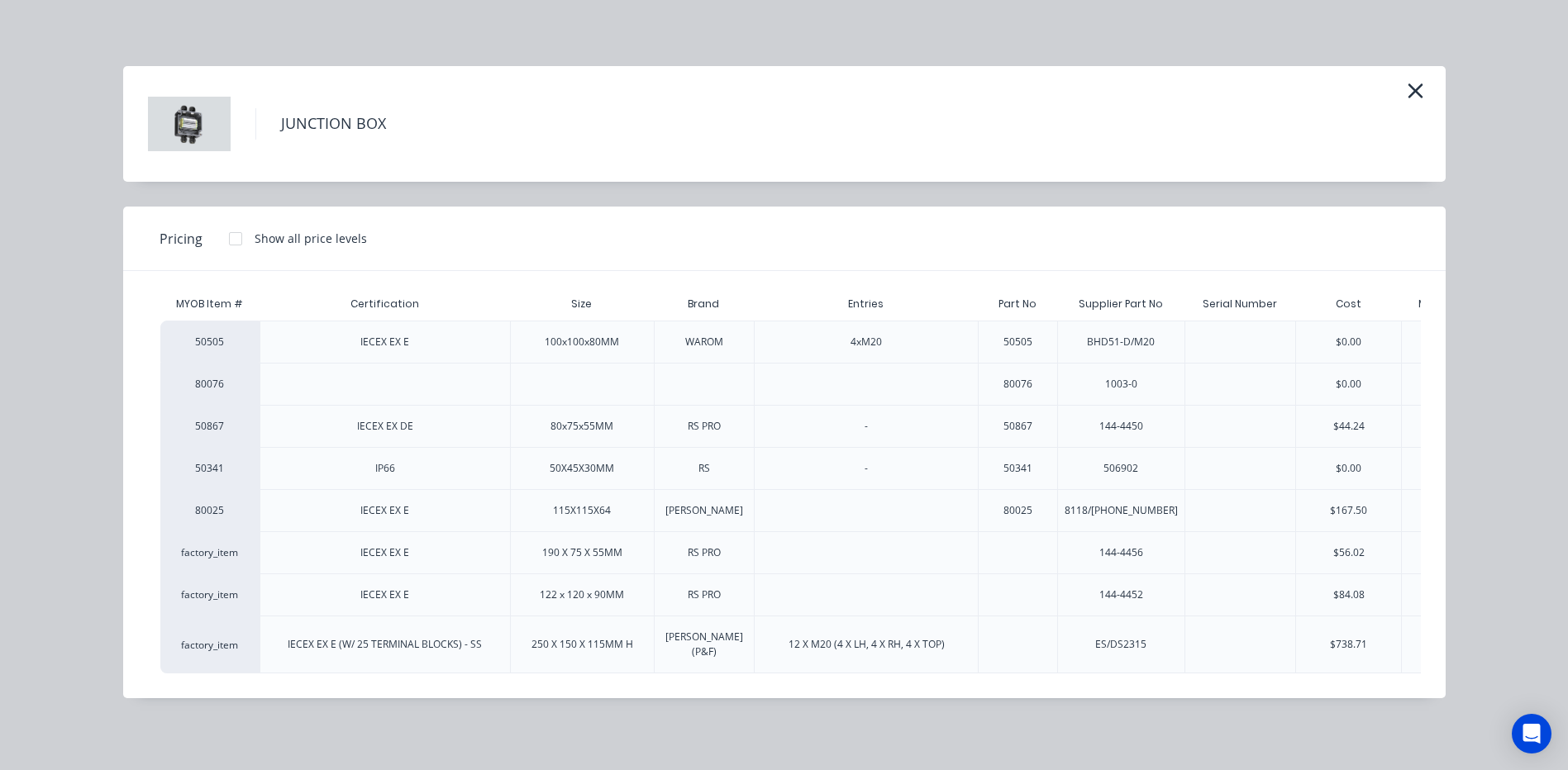
scroll to position [0, 276]
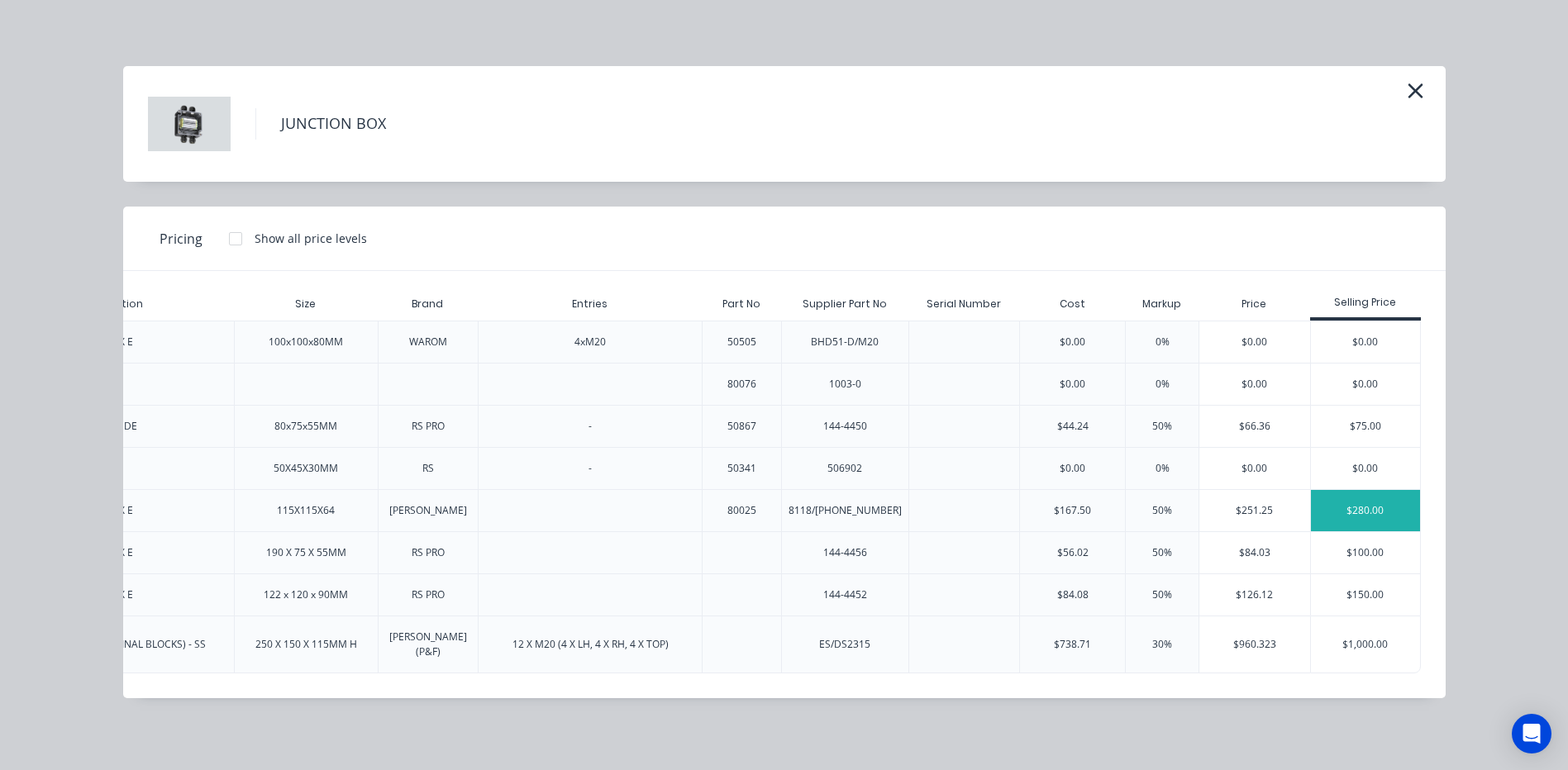
click at [1376, 506] on div "$280.00" at bounding box center [1366, 510] width 110 height 41
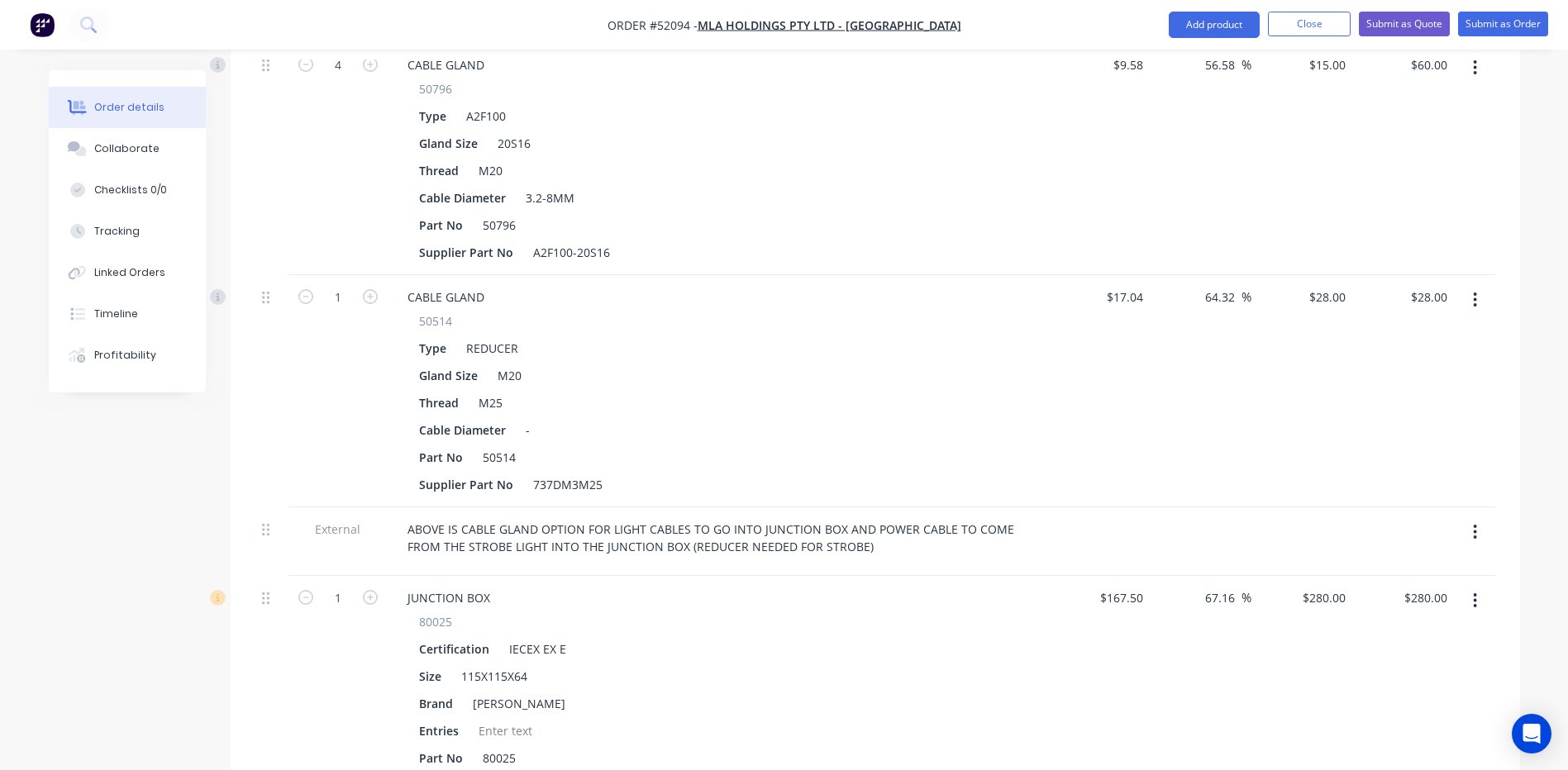
scroll to position [1534, 0]
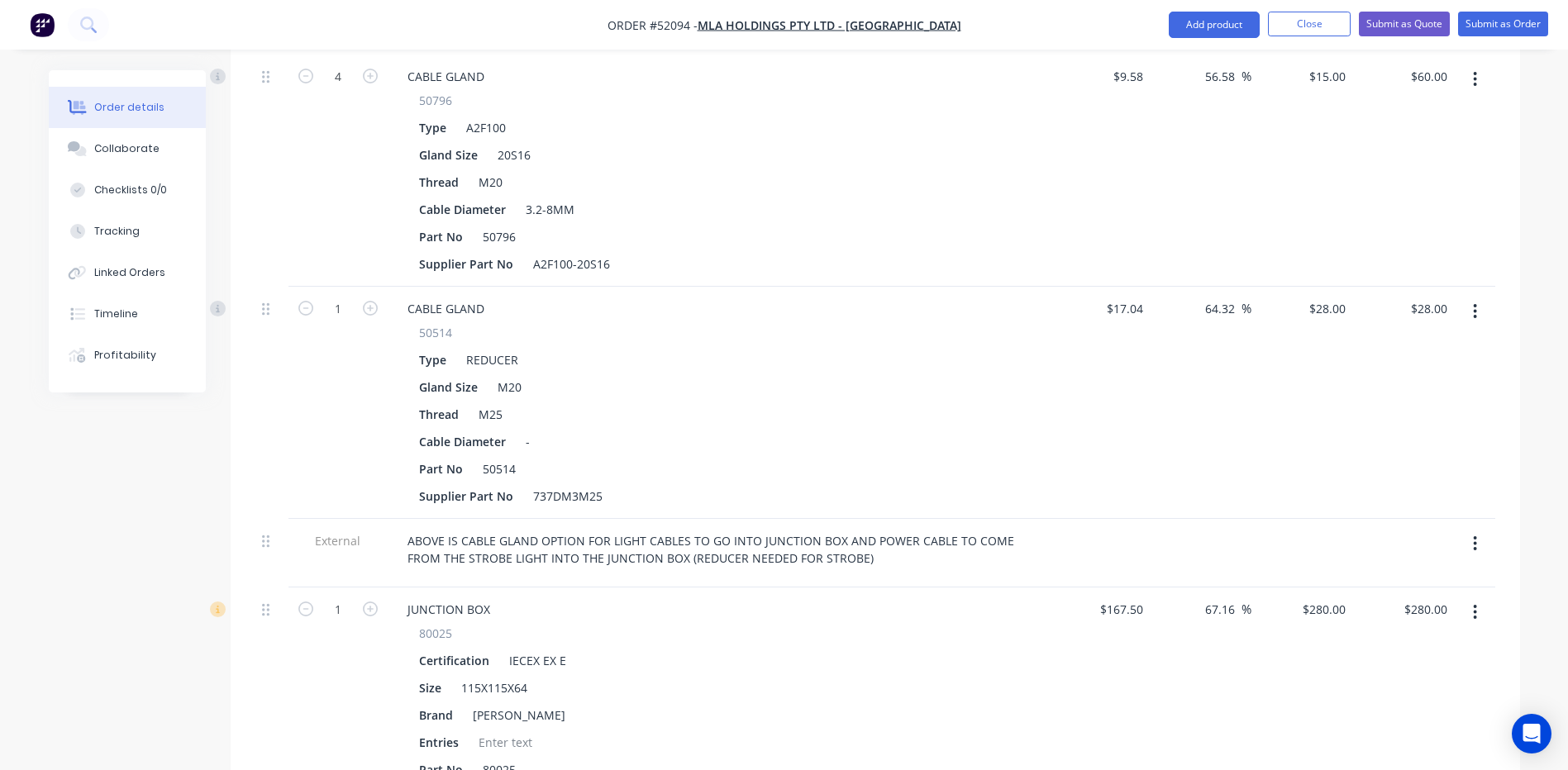
click at [260, 588] on div at bounding box center [272, 703] width 33 height 233
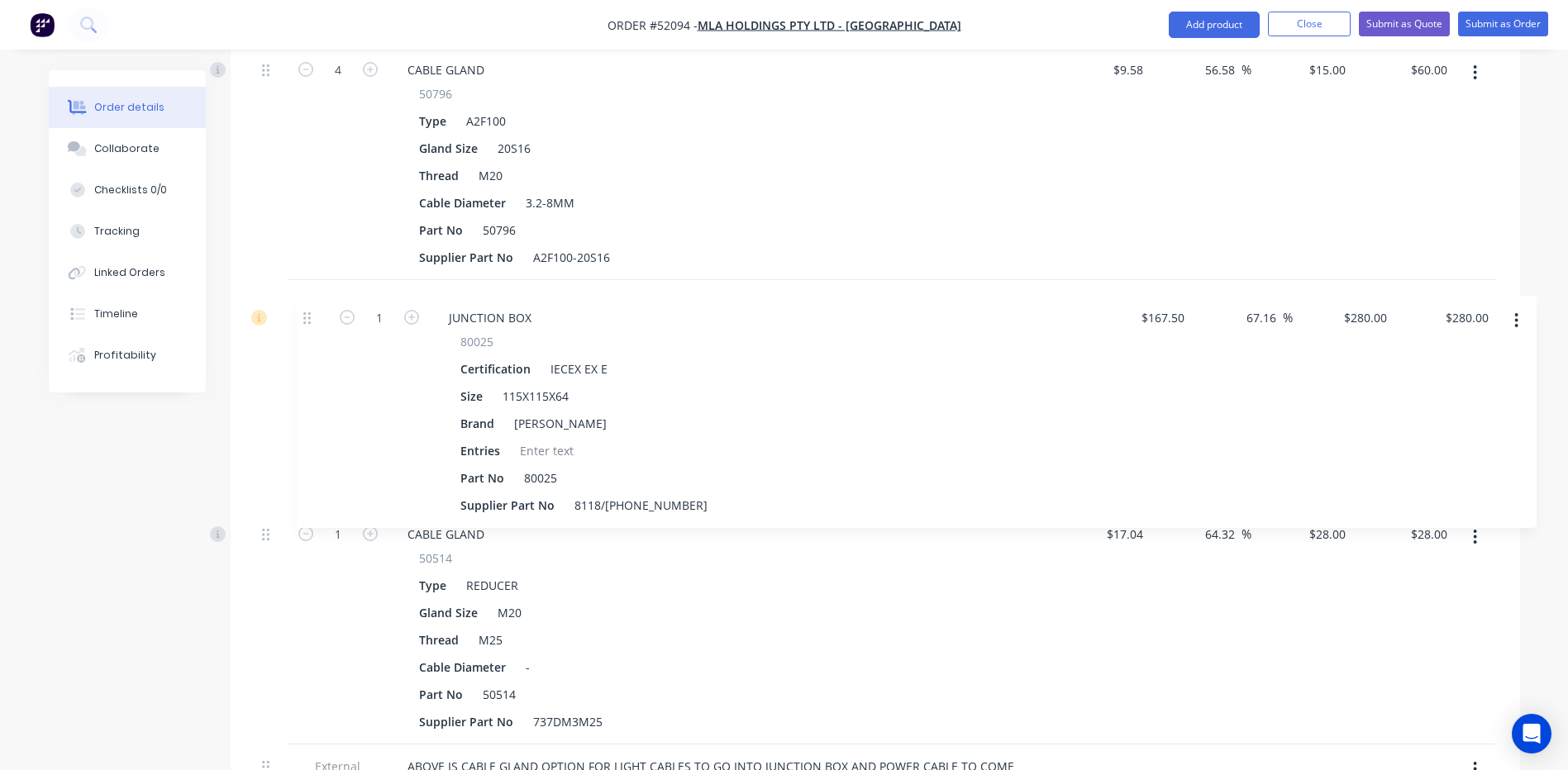
drag, startPoint x: 262, startPoint y: 583, endPoint x: 304, endPoint y: 314, distance: 272.3
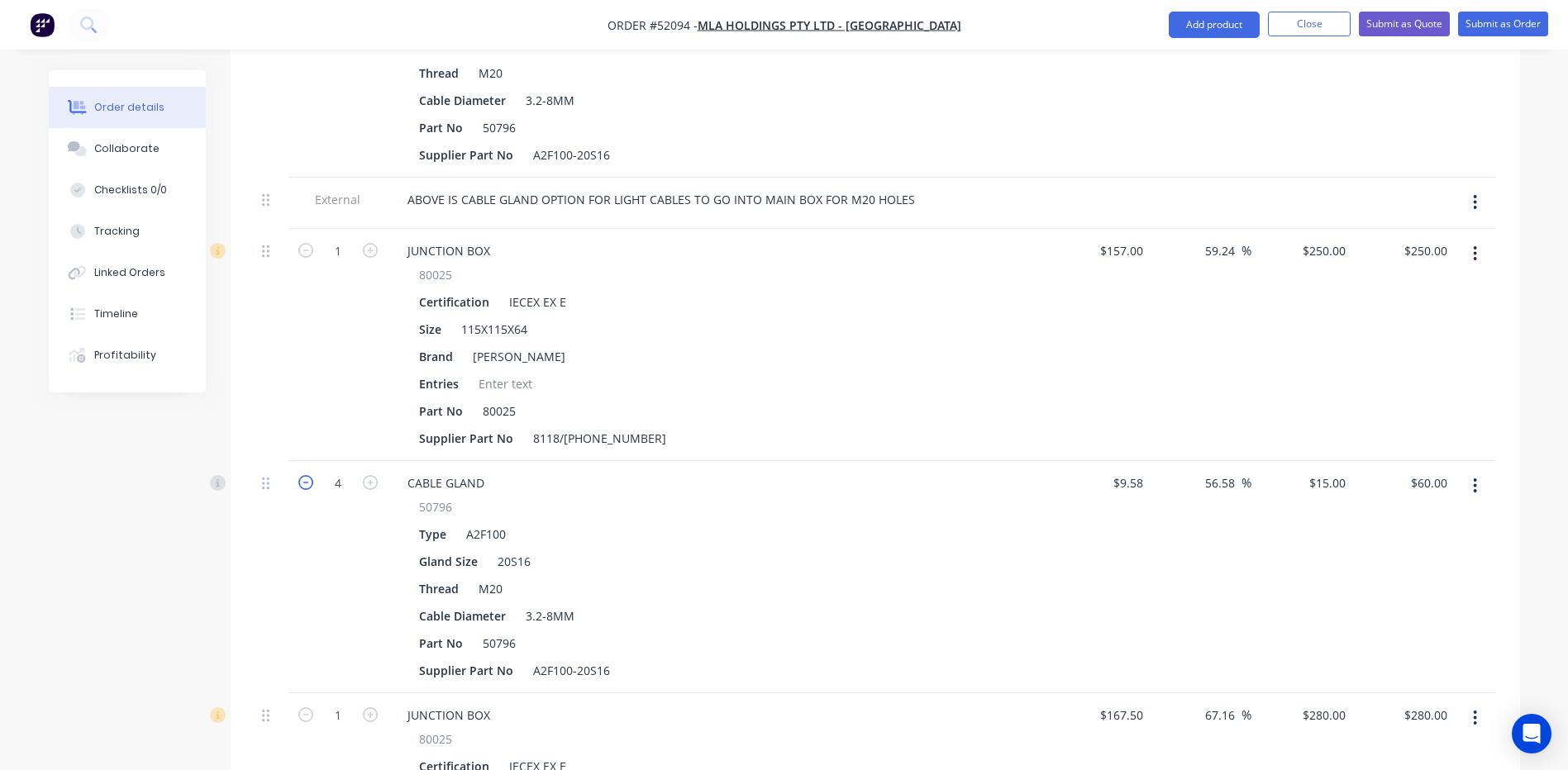
scroll to position [1134, 0]
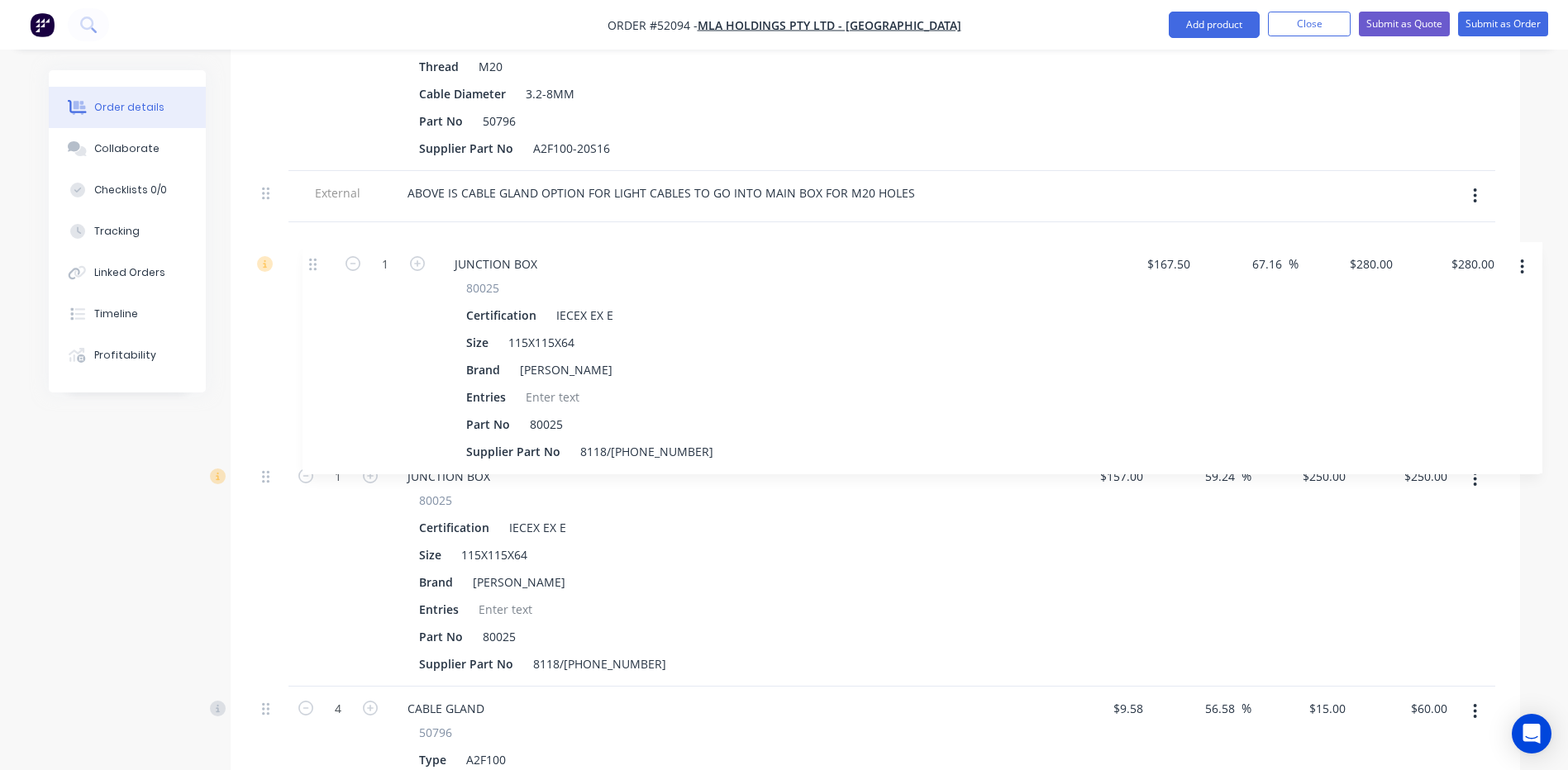
drag, startPoint x: 269, startPoint y: 686, endPoint x: 316, endPoint y: 259, distance: 429.6
click at [316, 259] on div "Kit 2 FLAMEPROOF EX 'D' BLUE LIGHT - KIT 50287 FLAMEPROOF EX 'D' BLUE LIGHT Des…" at bounding box center [875, 355] width 1240 height 1729
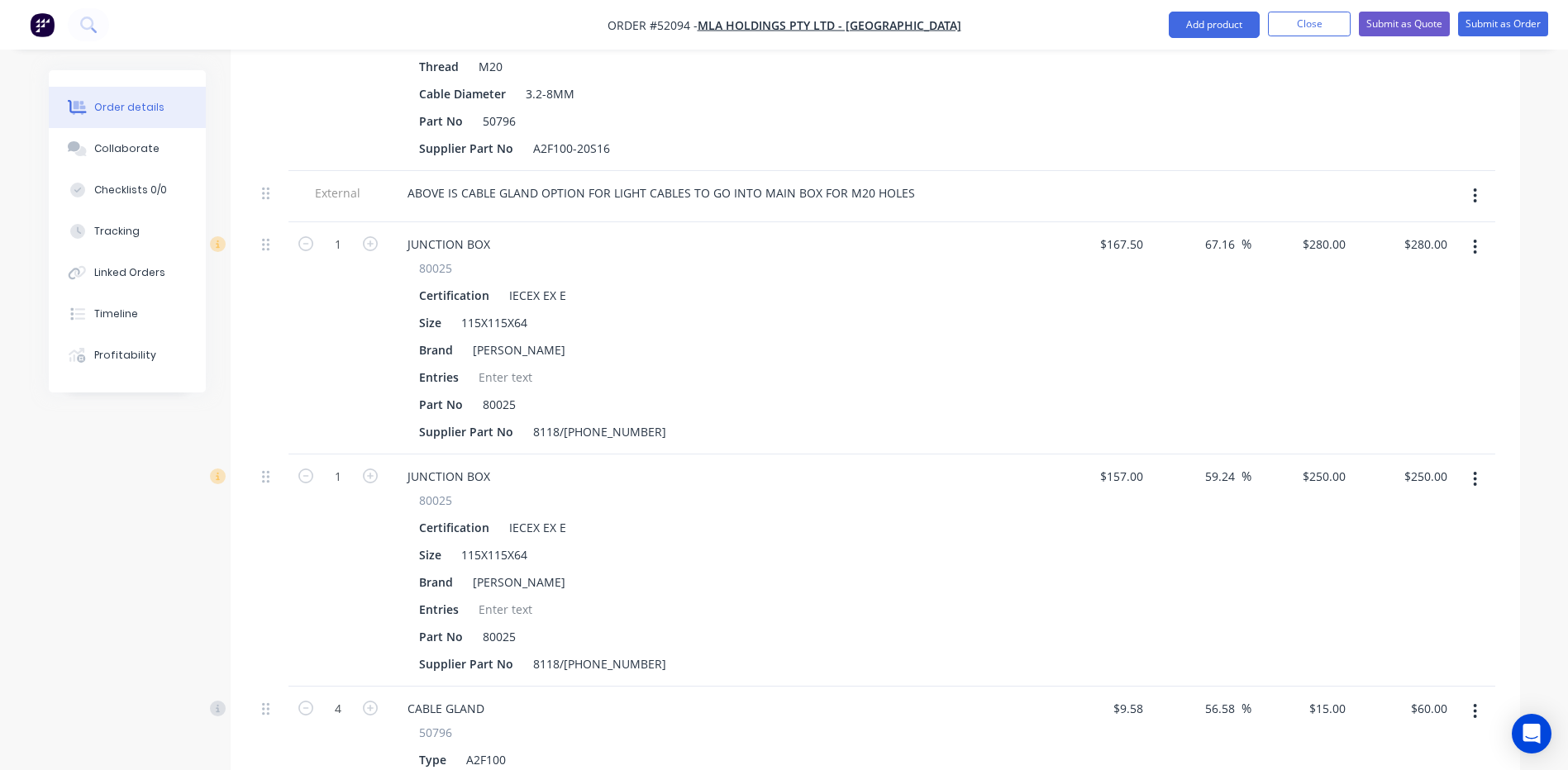
click at [1471, 464] on button "button" at bounding box center [1475, 479] width 39 height 30
drag, startPoint x: 1411, startPoint y: 585, endPoint x: 1393, endPoint y: 541, distance: 47.5
click at [1410, 610] on div "Delete" at bounding box center [1417, 621] width 127 height 24
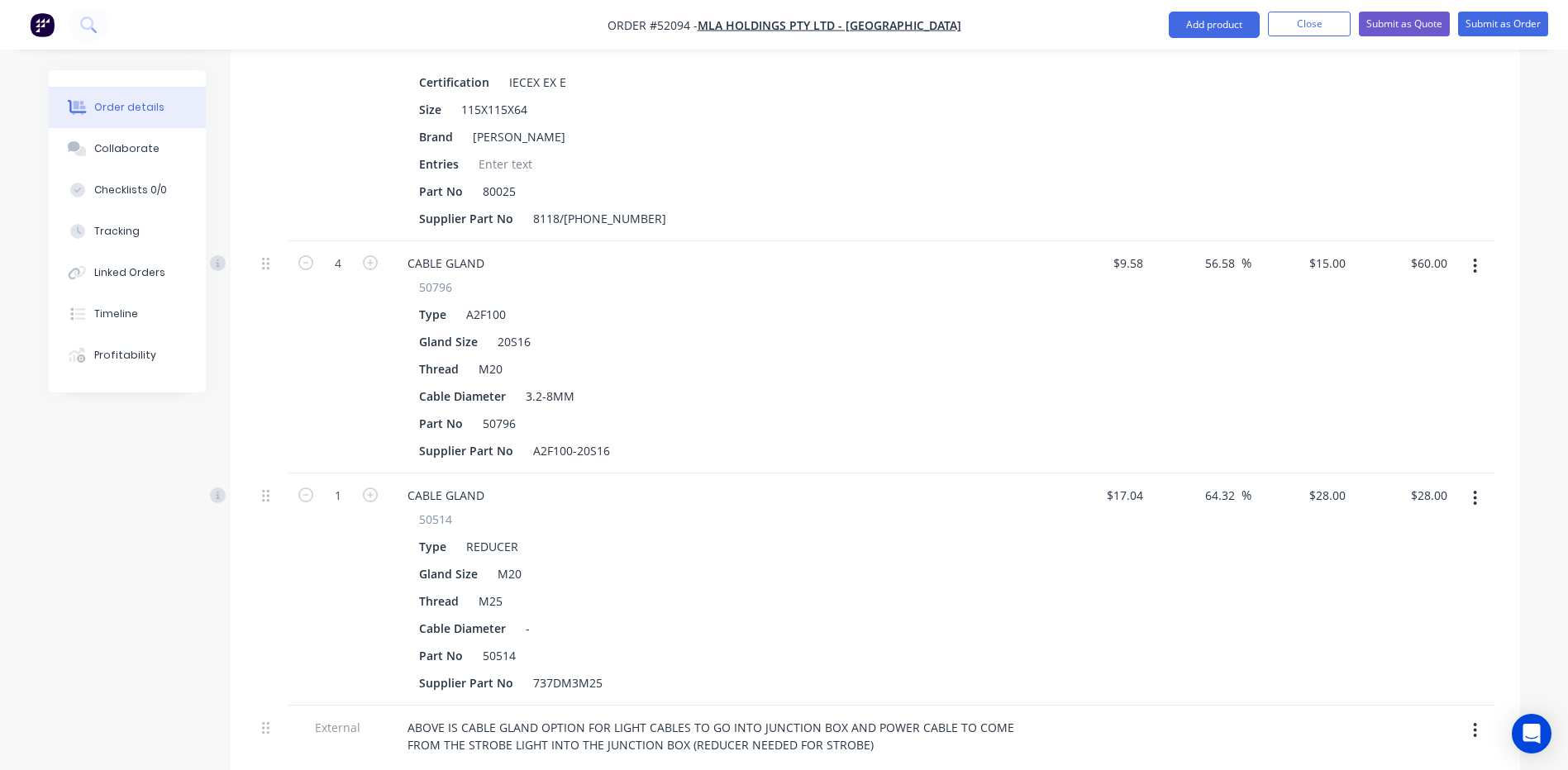
scroll to position [1382, 0]
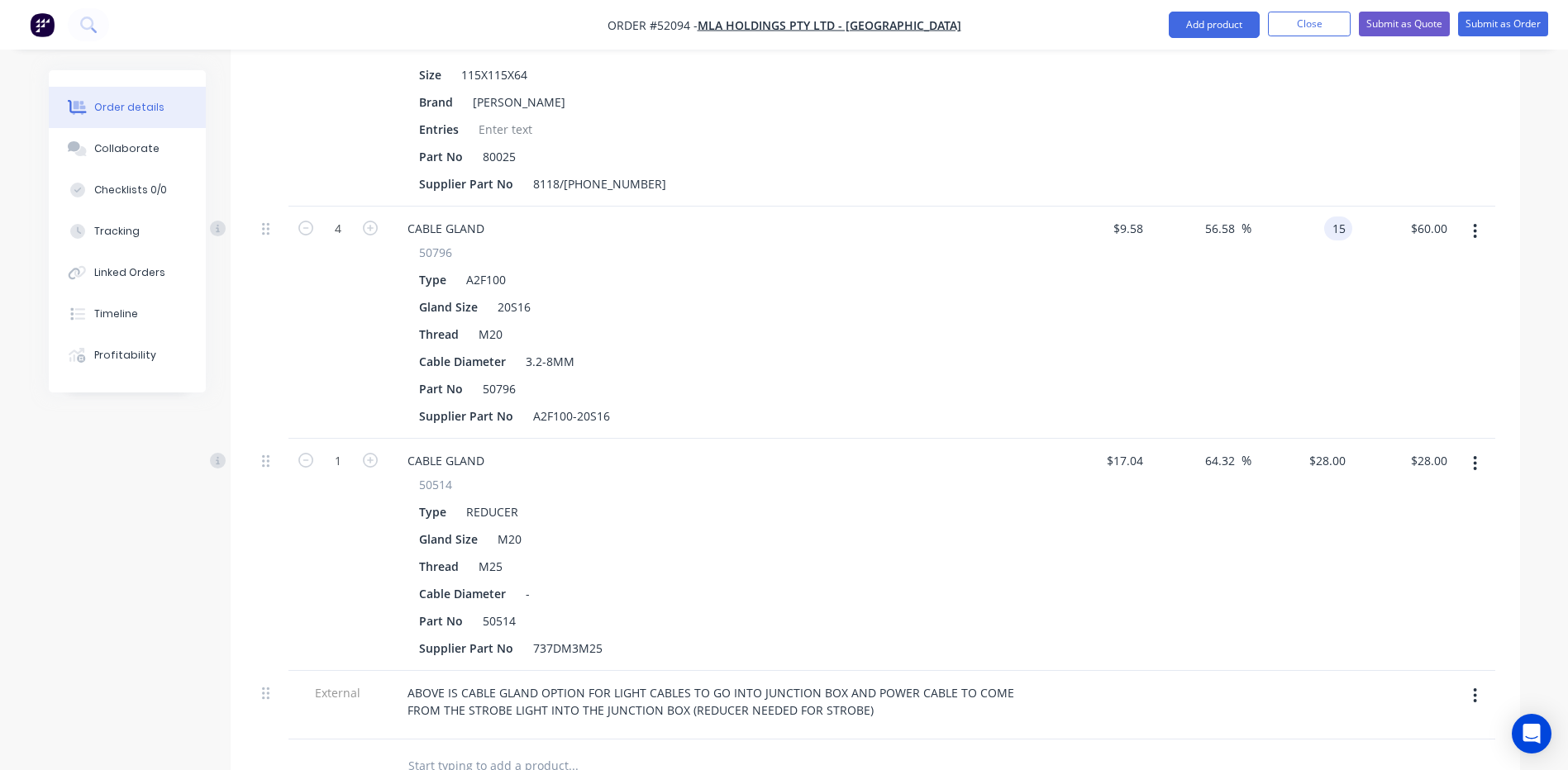
click at [1325, 216] on div "15 15" at bounding box center [1337, 228] width 28 height 24
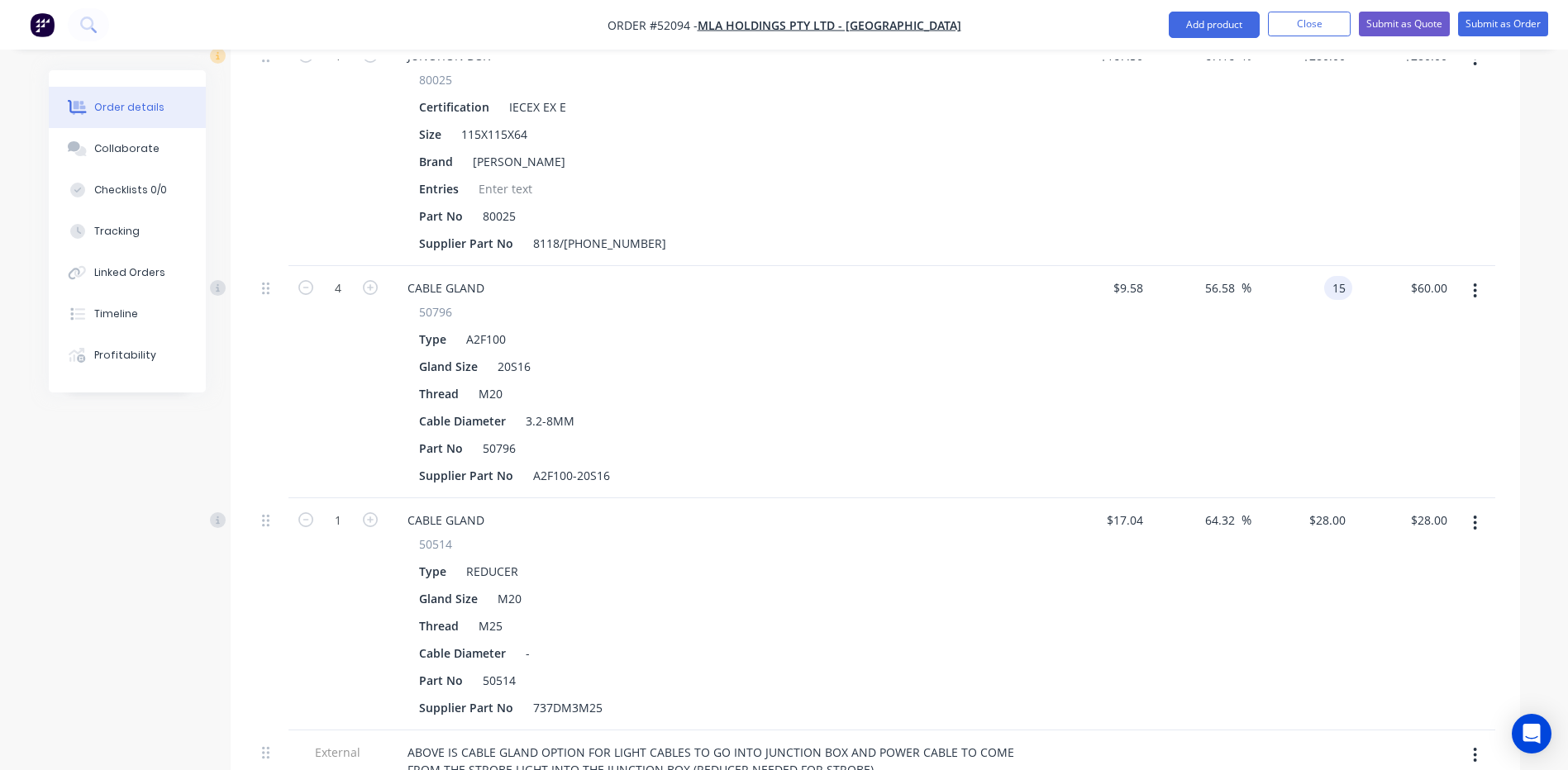
scroll to position [1405, 0]
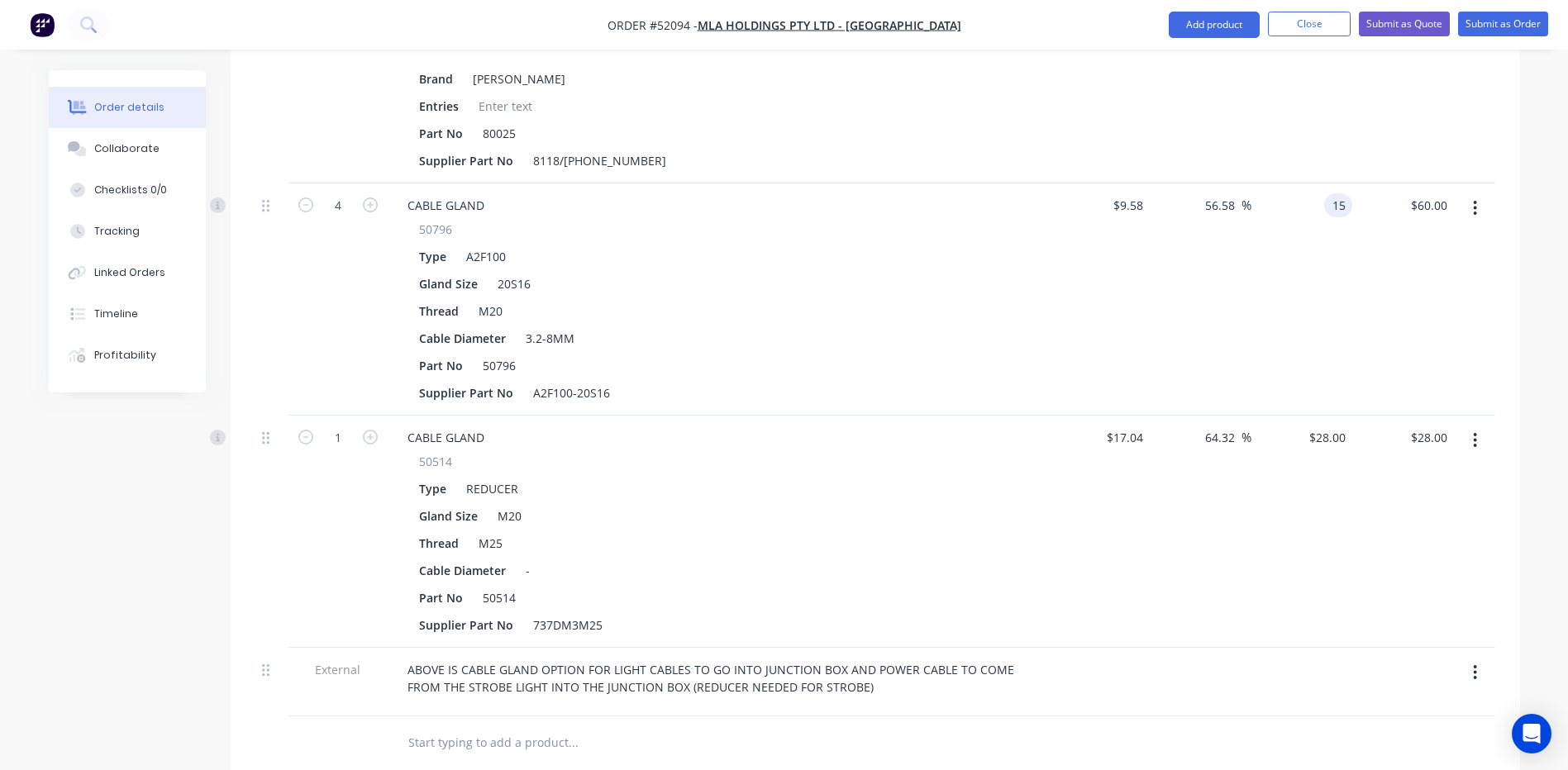
type input "$15.00"
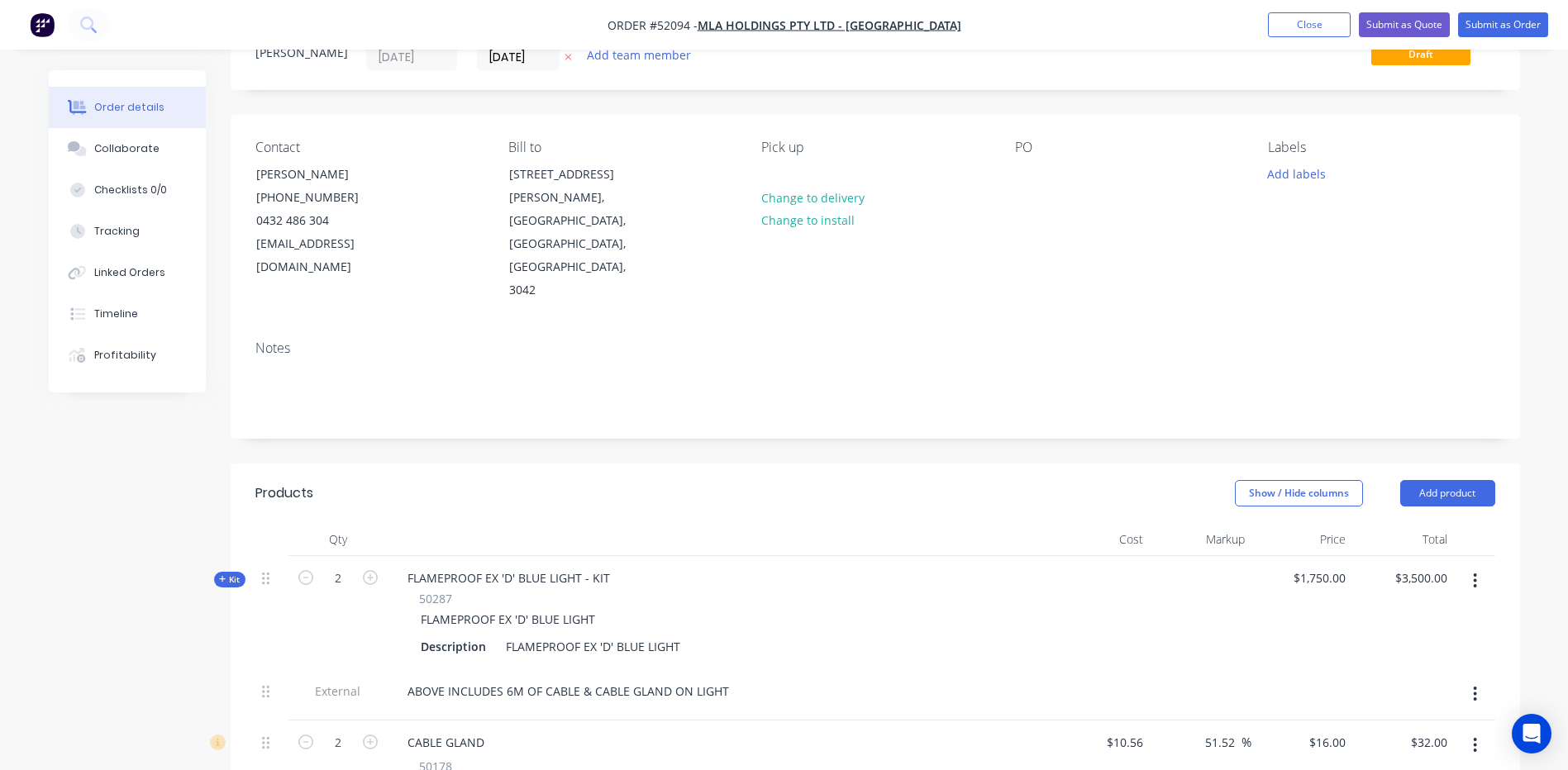
scroll to position [0, 0]
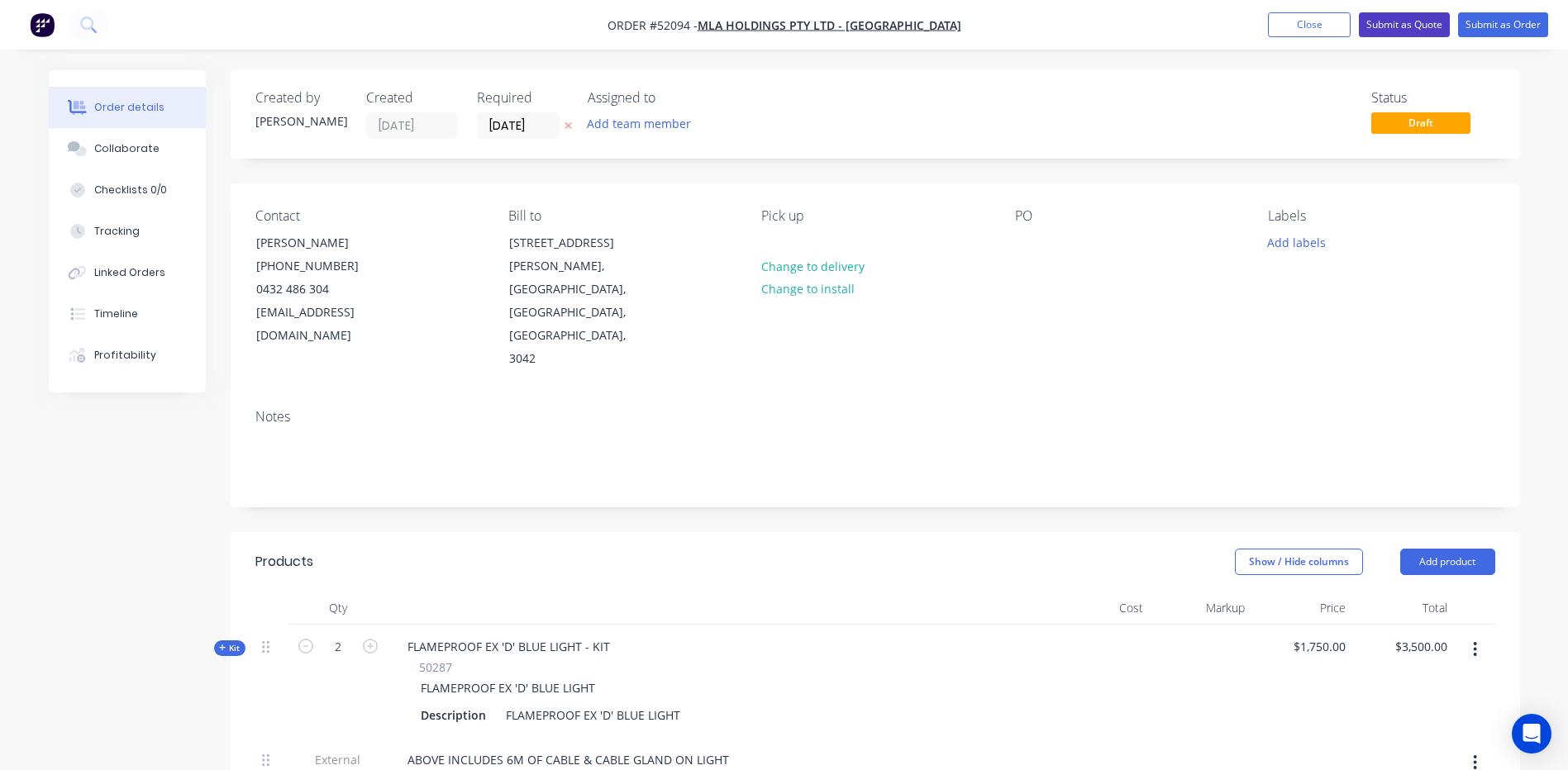
click at [1392, 24] on button "Submit as Quote" at bounding box center [1404, 25] width 91 height 25
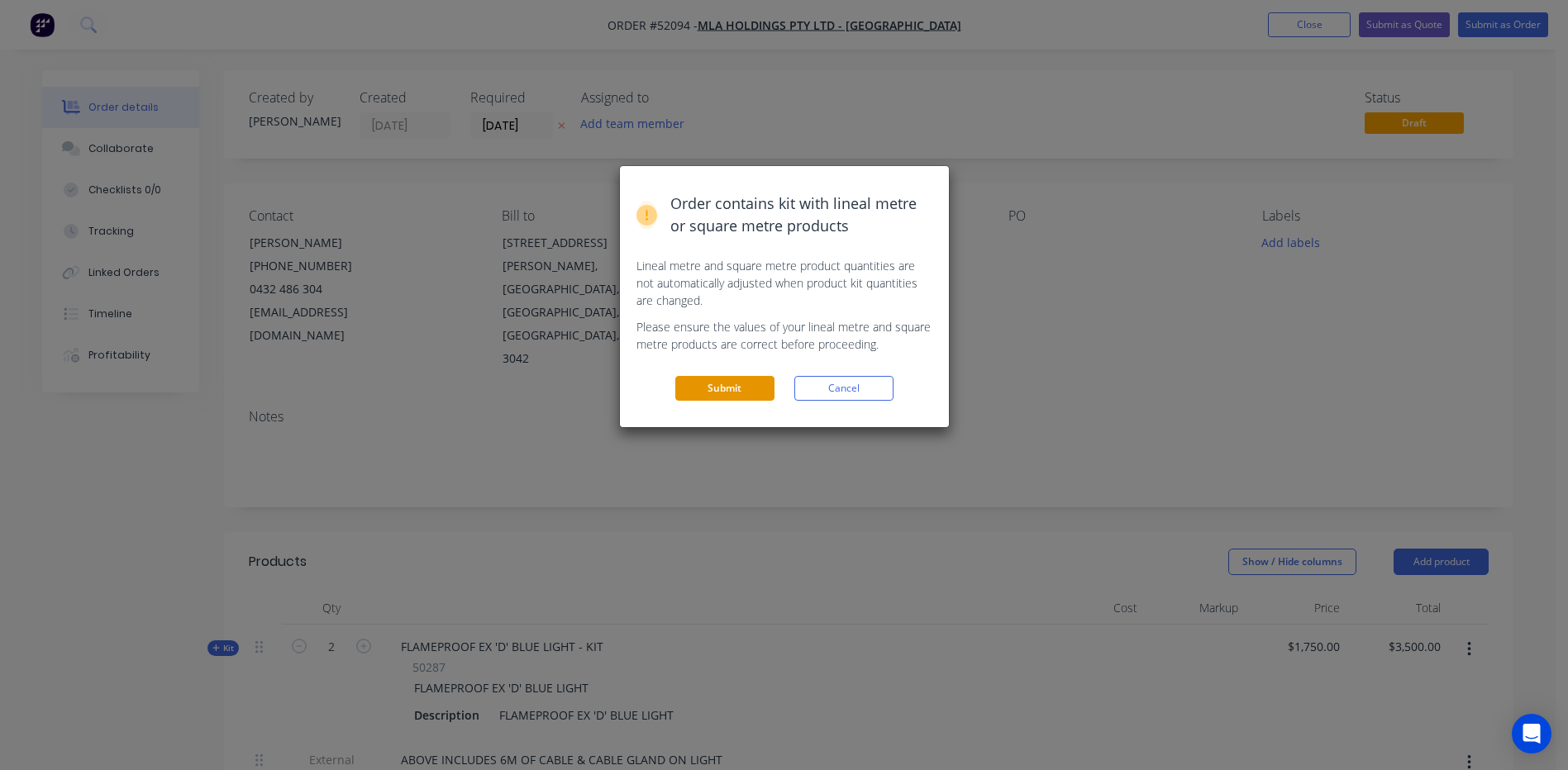
click at [764, 389] on button "Submit" at bounding box center [725, 389] width 99 height 25
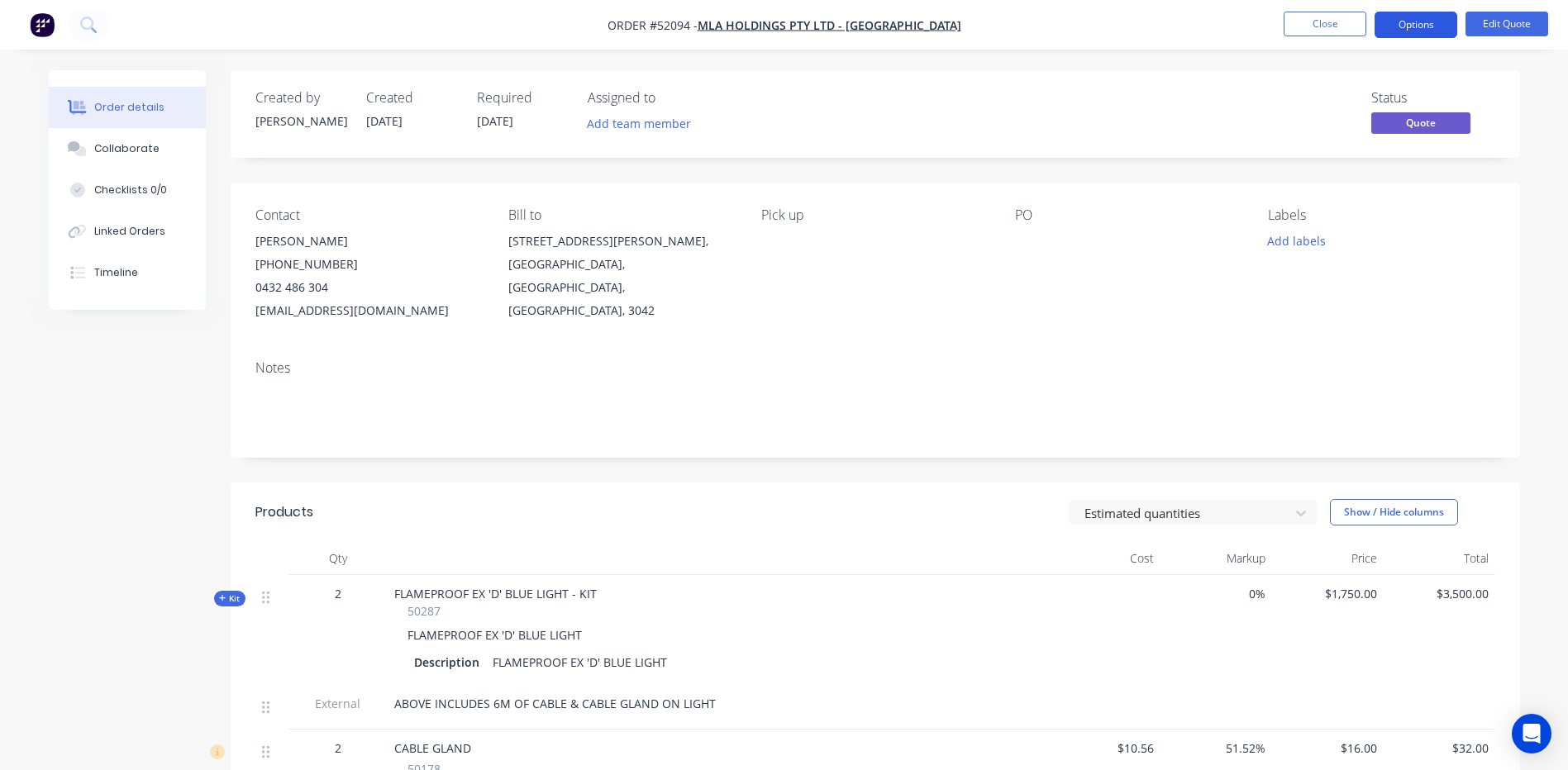
click at [1417, 29] on button "Options" at bounding box center [1417, 24] width 83 height 26
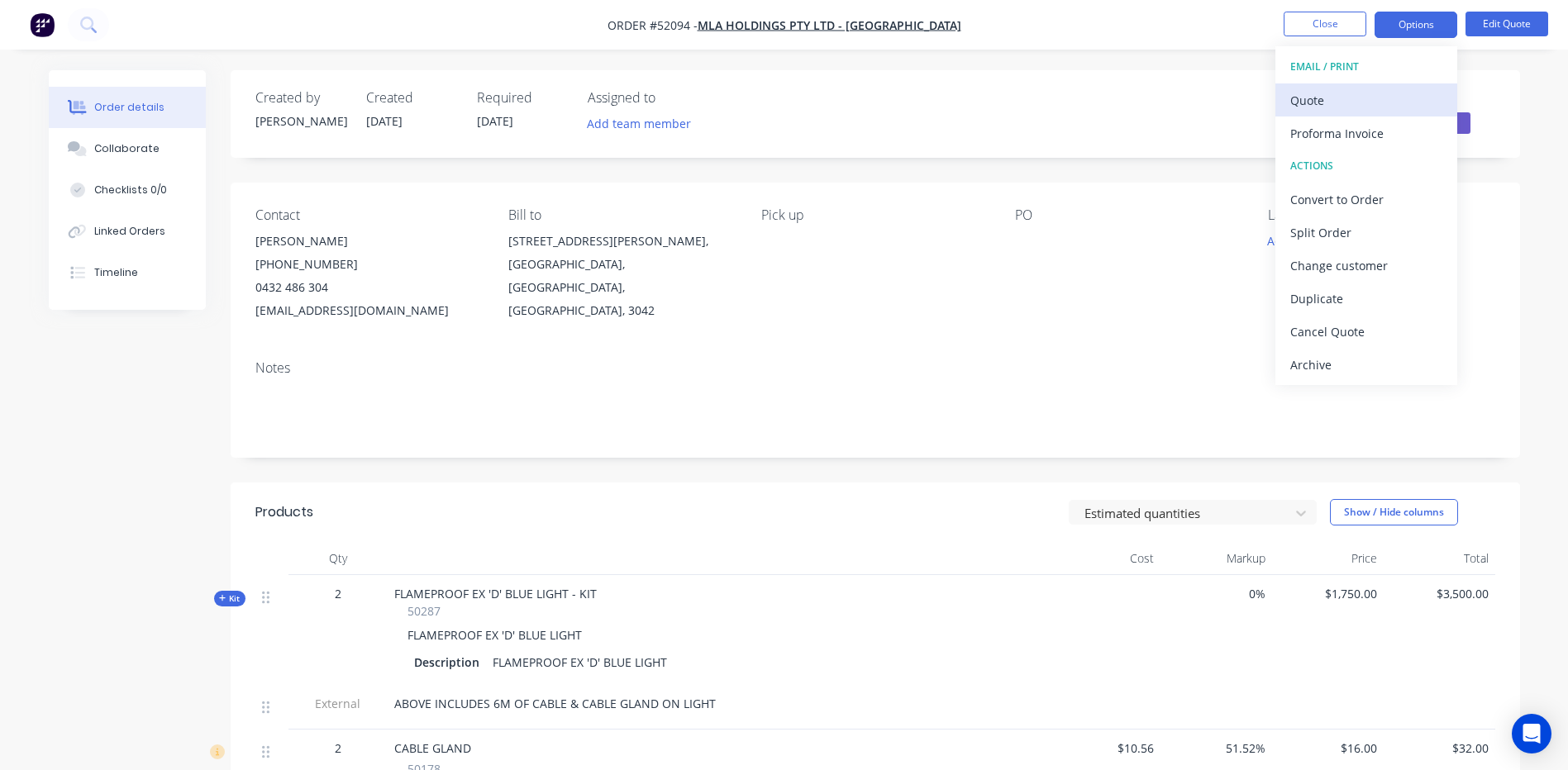
click at [1363, 103] on div "Quote" at bounding box center [1366, 100] width 152 height 24
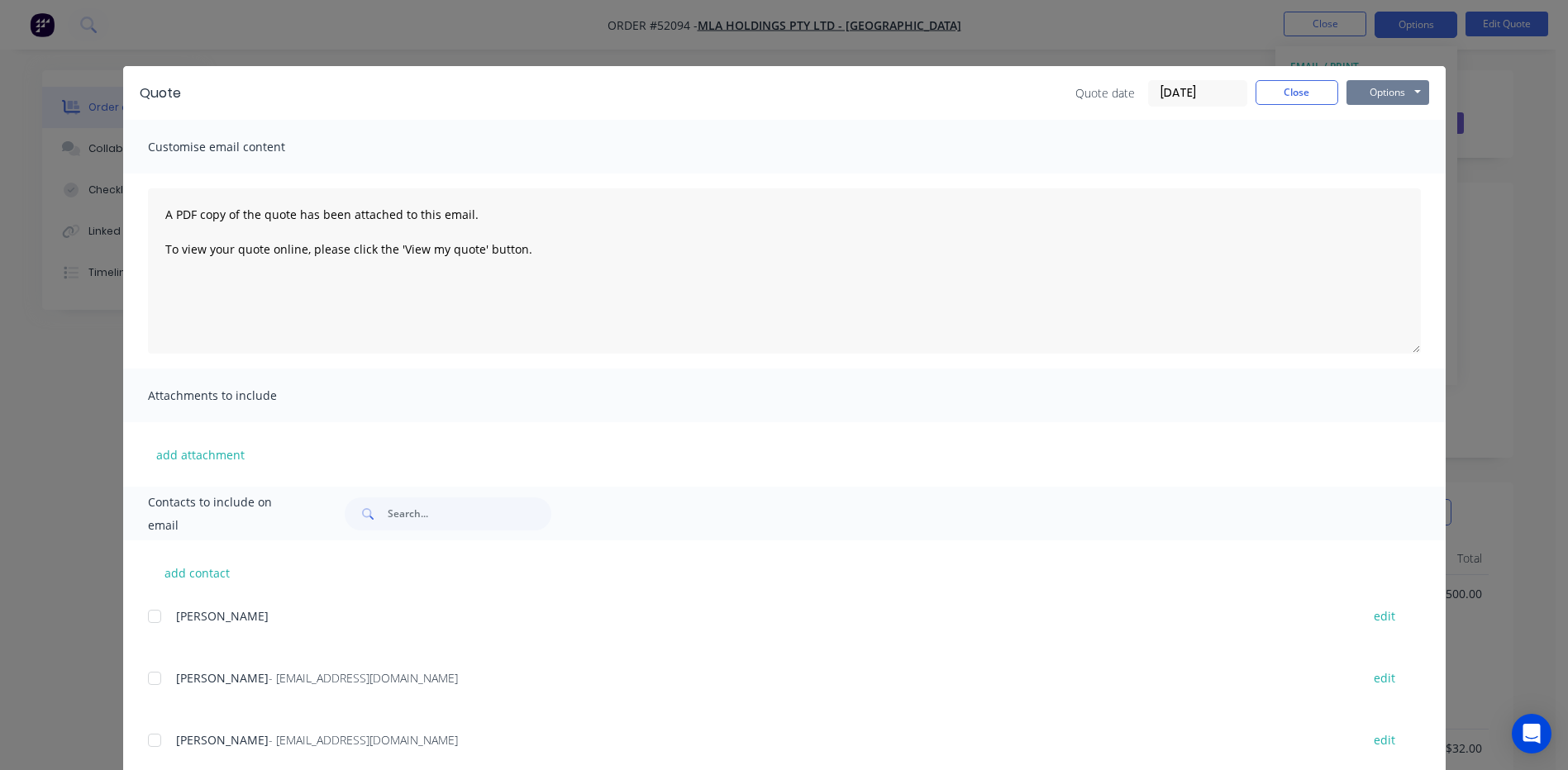
click at [1399, 90] on button "Options" at bounding box center [1388, 93] width 83 height 25
click at [1362, 121] on button "Preview" at bounding box center [1399, 122] width 106 height 27
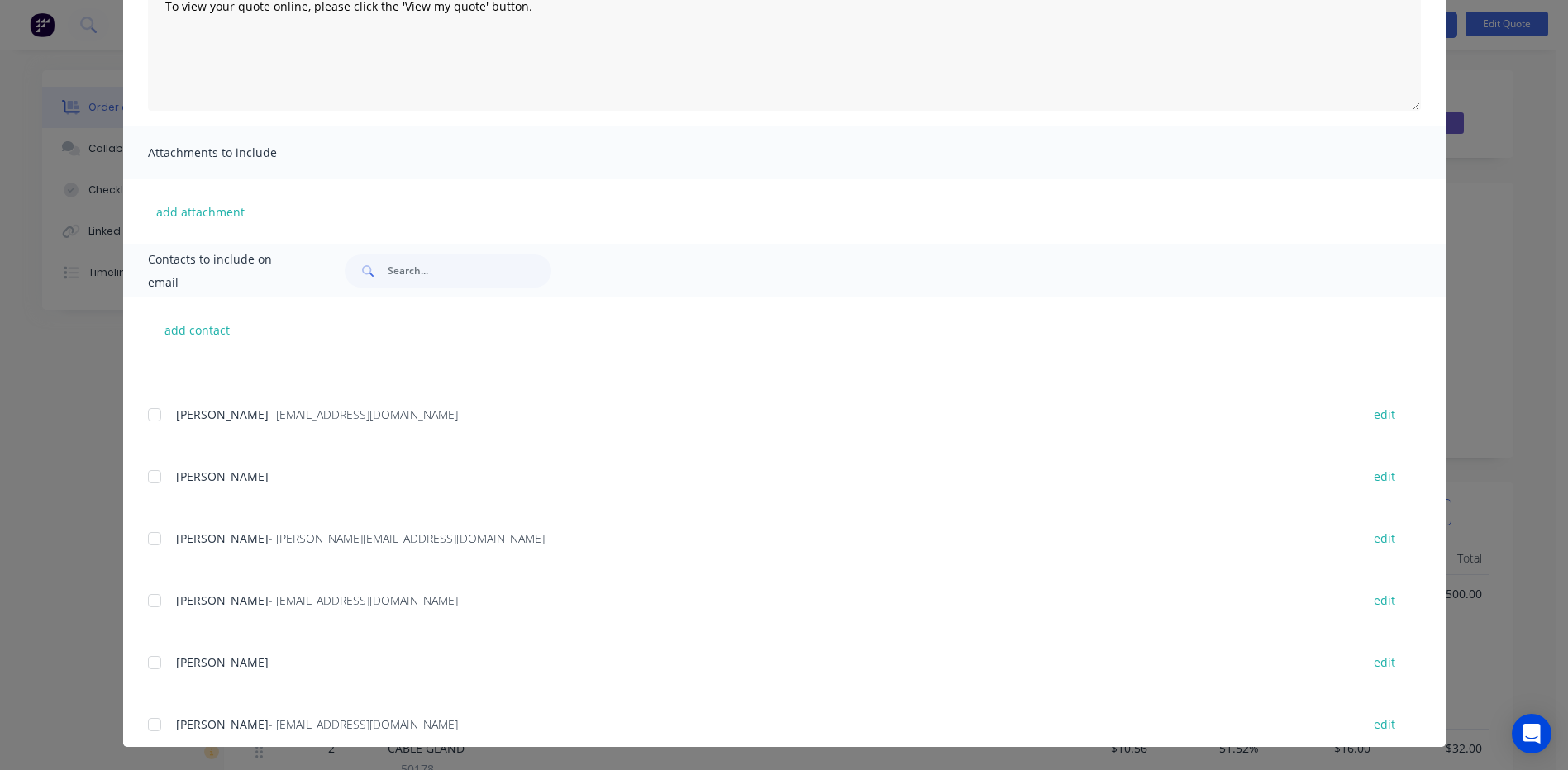
scroll to position [730, 0]
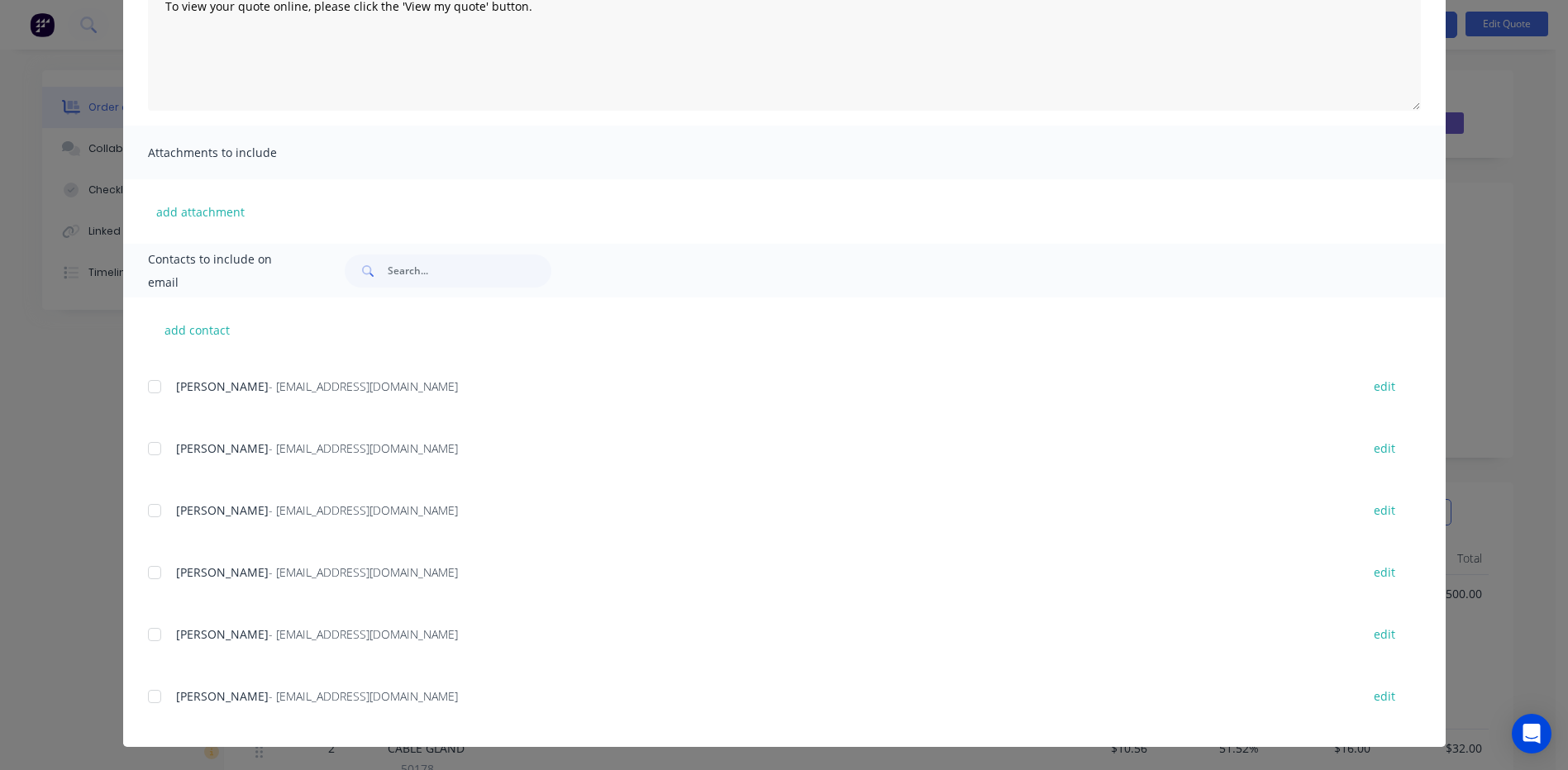
click at [147, 698] on div at bounding box center [154, 697] width 33 height 33
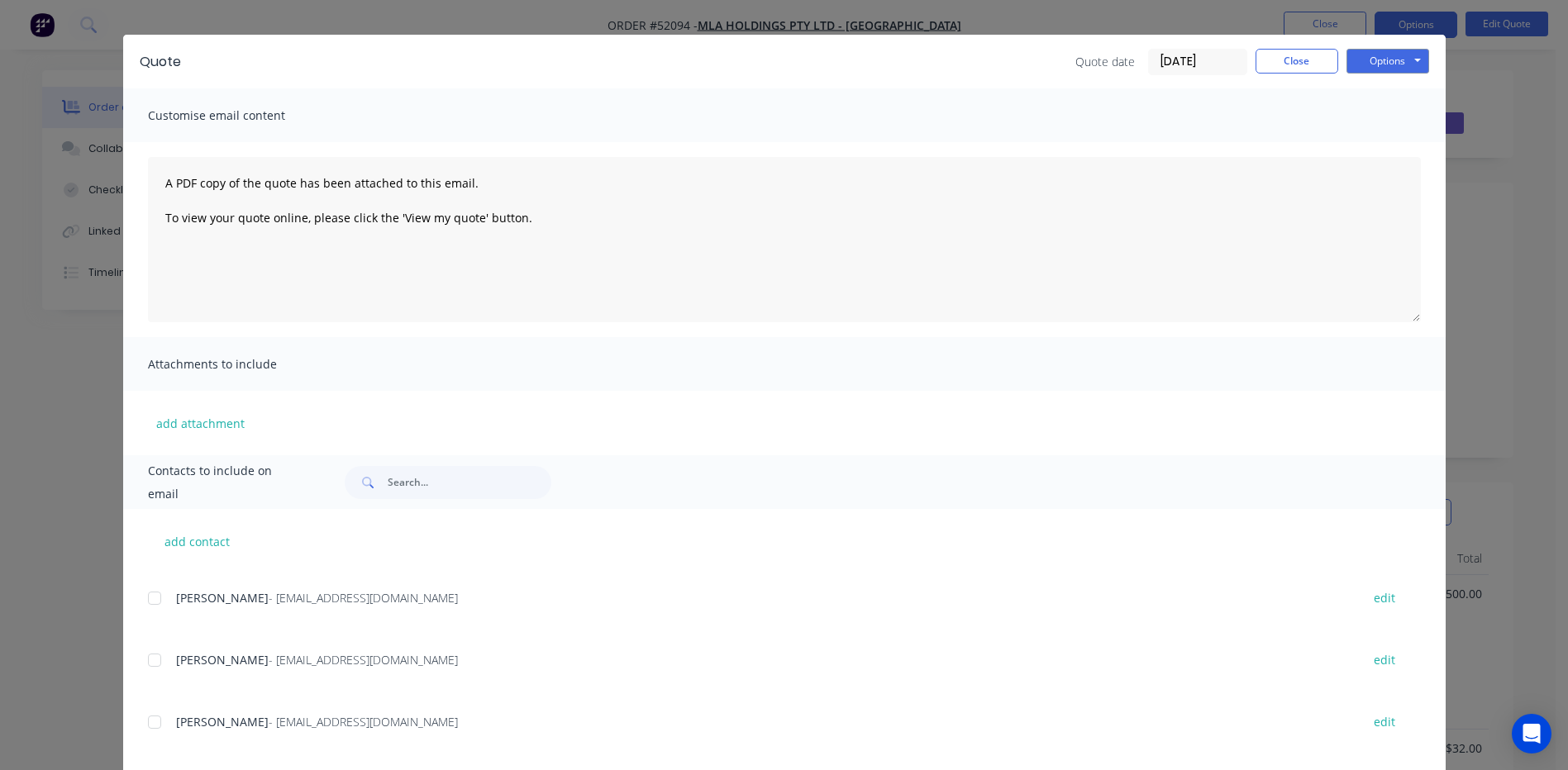
scroll to position [0, 0]
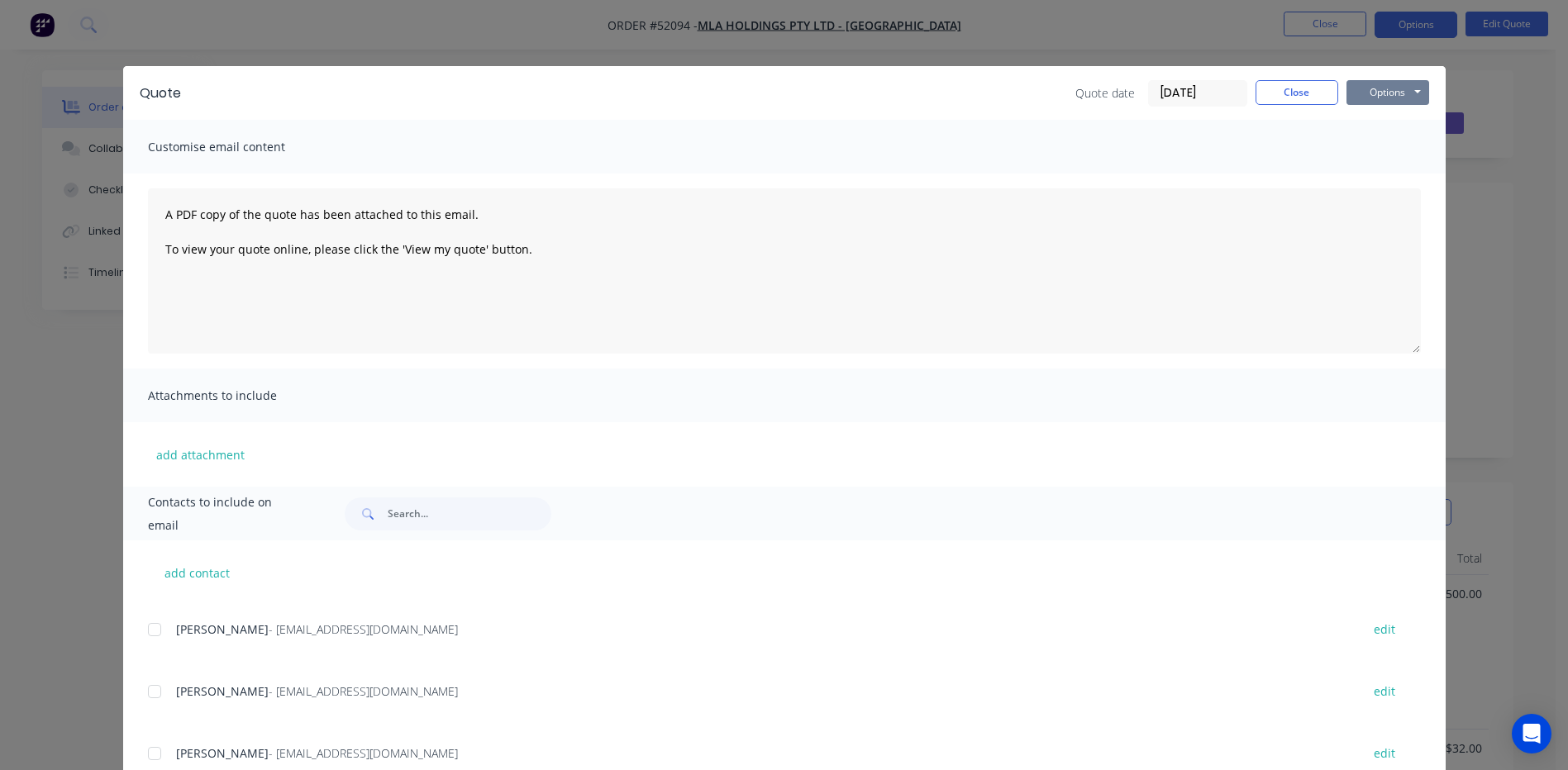
click at [1358, 91] on button "Options" at bounding box center [1388, 93] width 83 height 25
click at [1373, 110] on button "Preview" at bounding box center [1399, 122] width 106 height 27
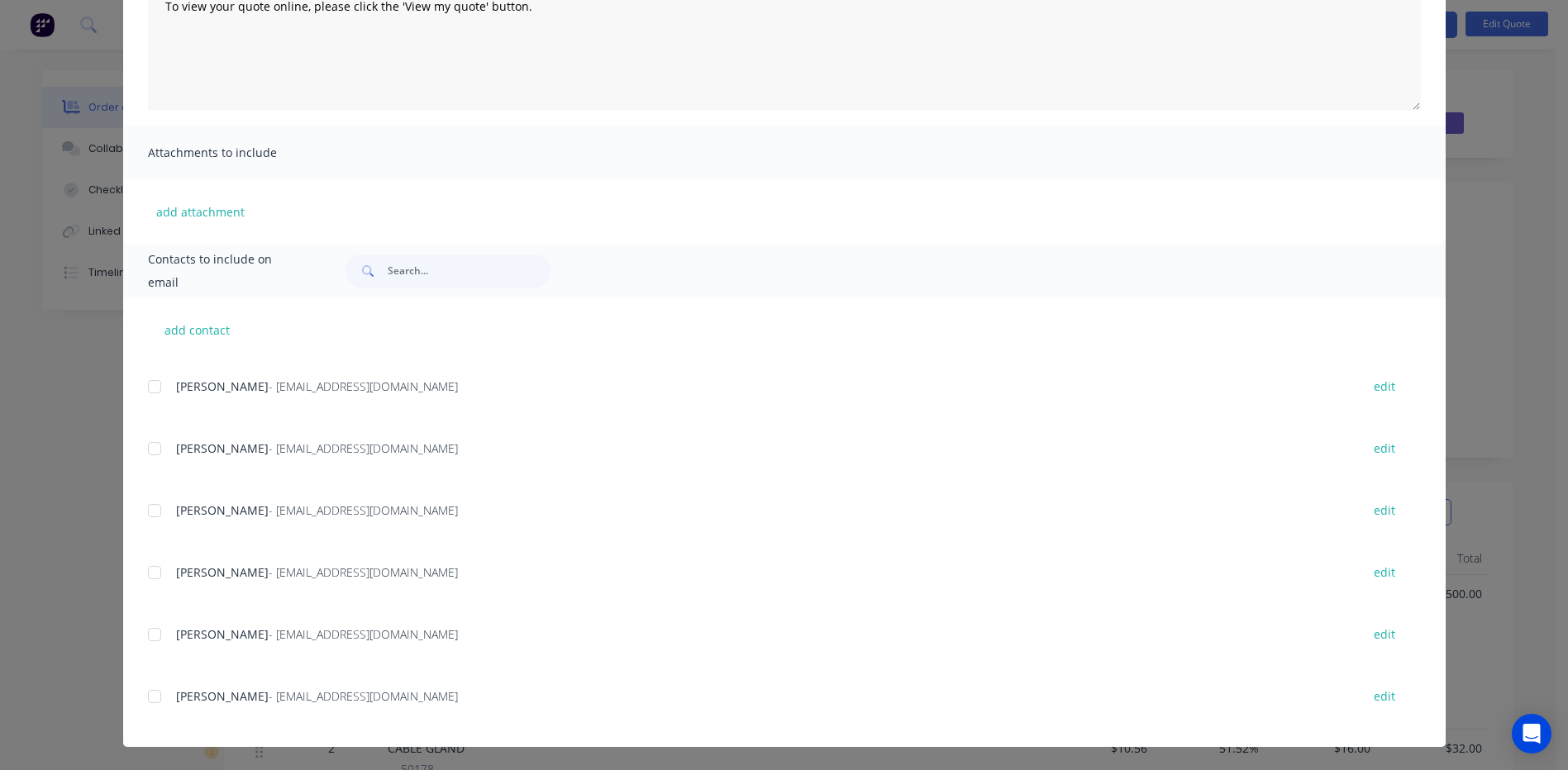
click at [136, 701] on div "add contact BILL MADDREN edit PABLO SUAREZ - psuarez@mlaholdings.com.au edit JO…" at bounding box center [784, 522] width 1323 height 450
click at [158, 700] on div at bounding box center [154, 697] width 33 height 33
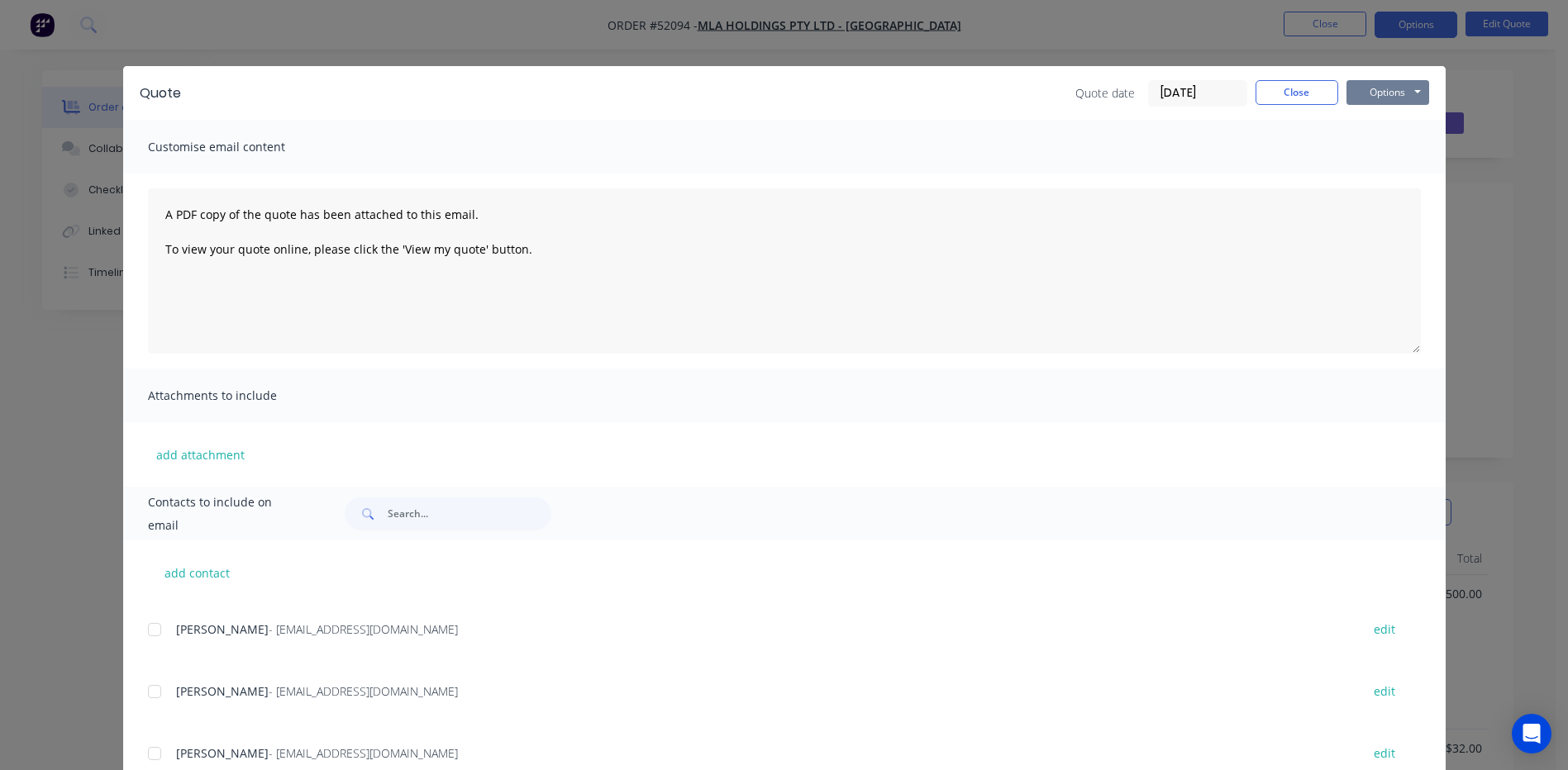
click at [1416, 91] on button "Options" at bounding box center [1388, 93] width 83 height 25
click at [1346, 176] on button "Email" at bounding box center [1399, 177] width 106 height 27
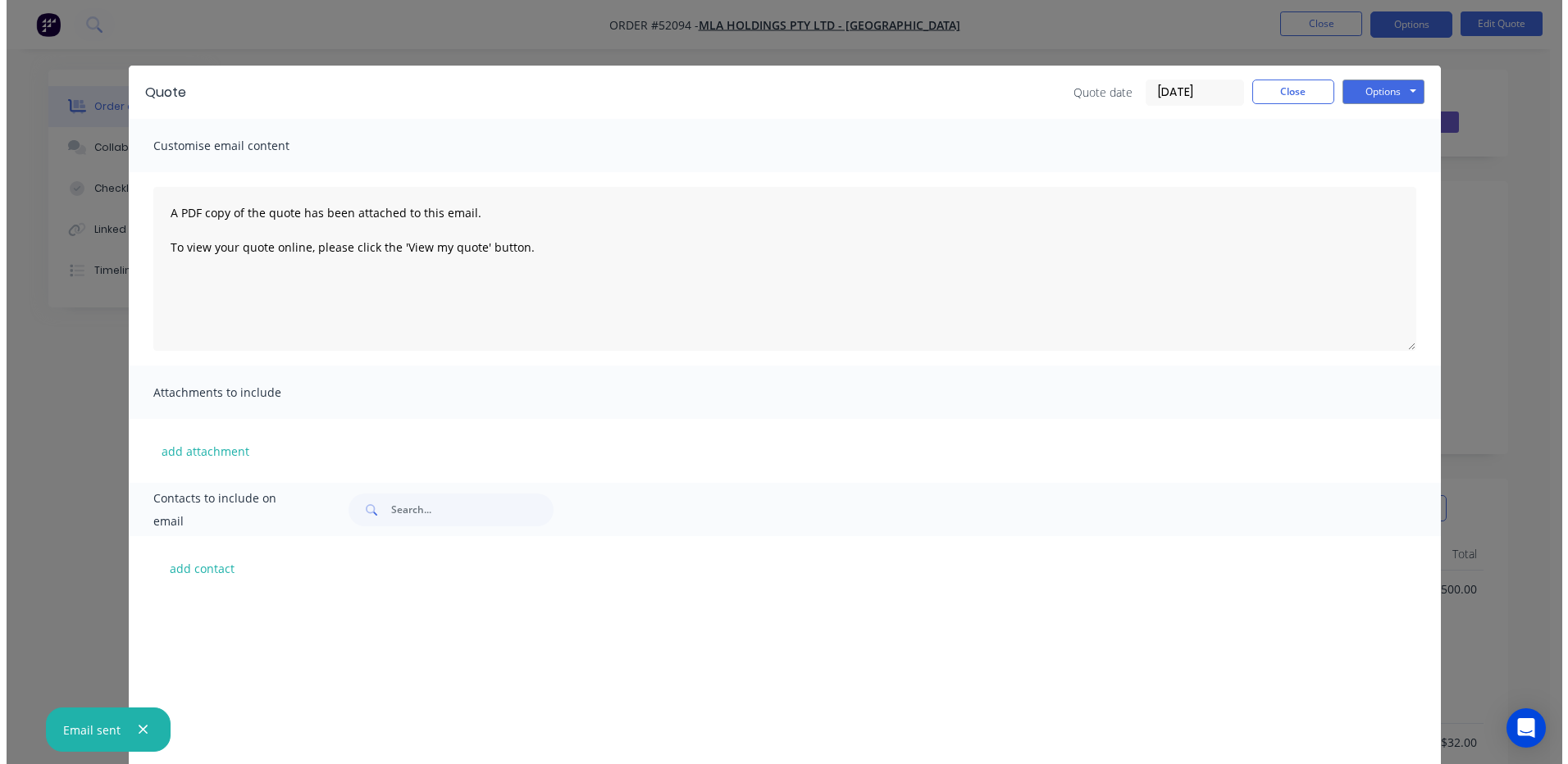
scroll to position [725, 0]
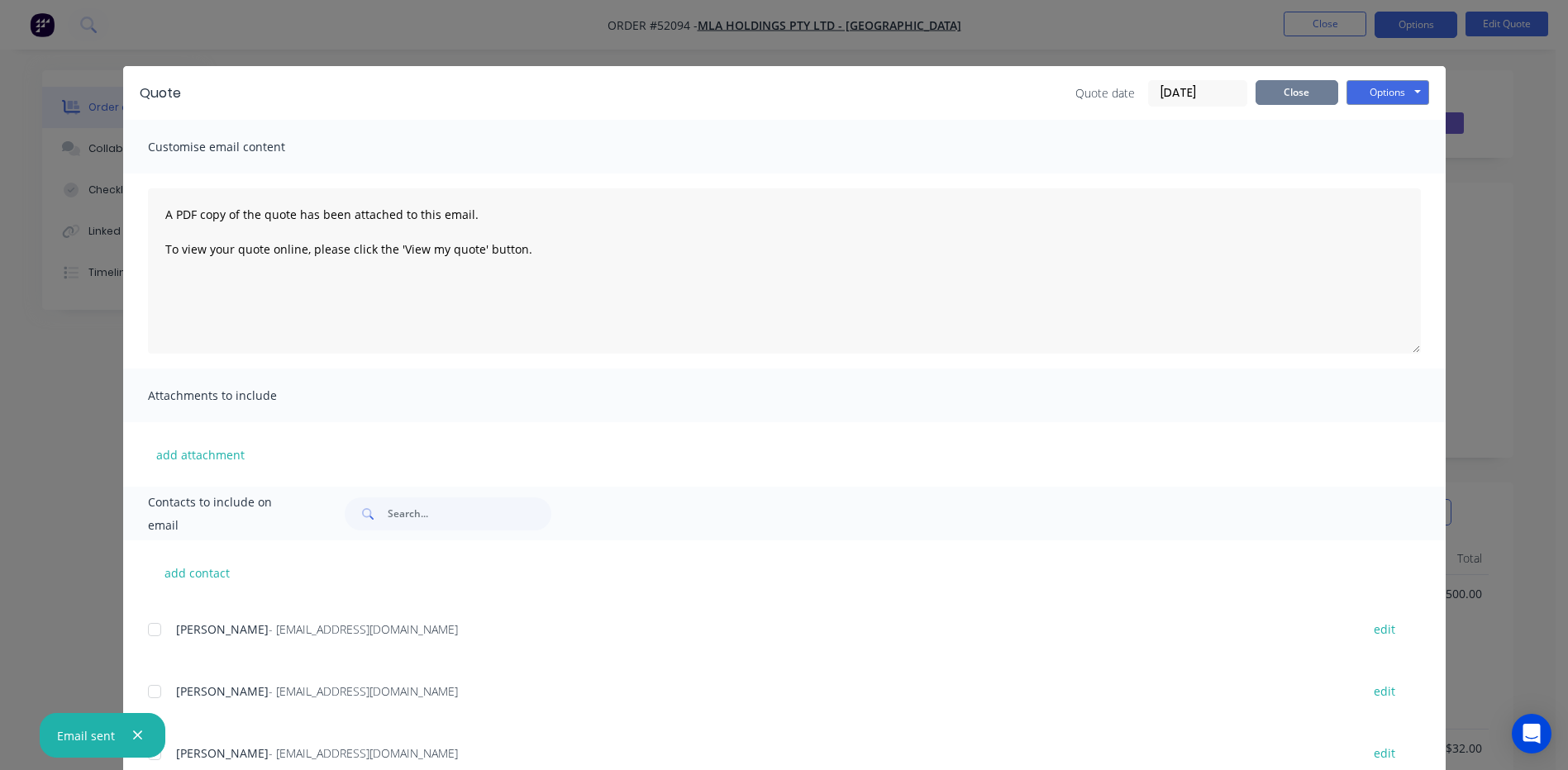
click at [1288, 90] on button "Close" at bounding box center [1297, 93] width 83 height 25
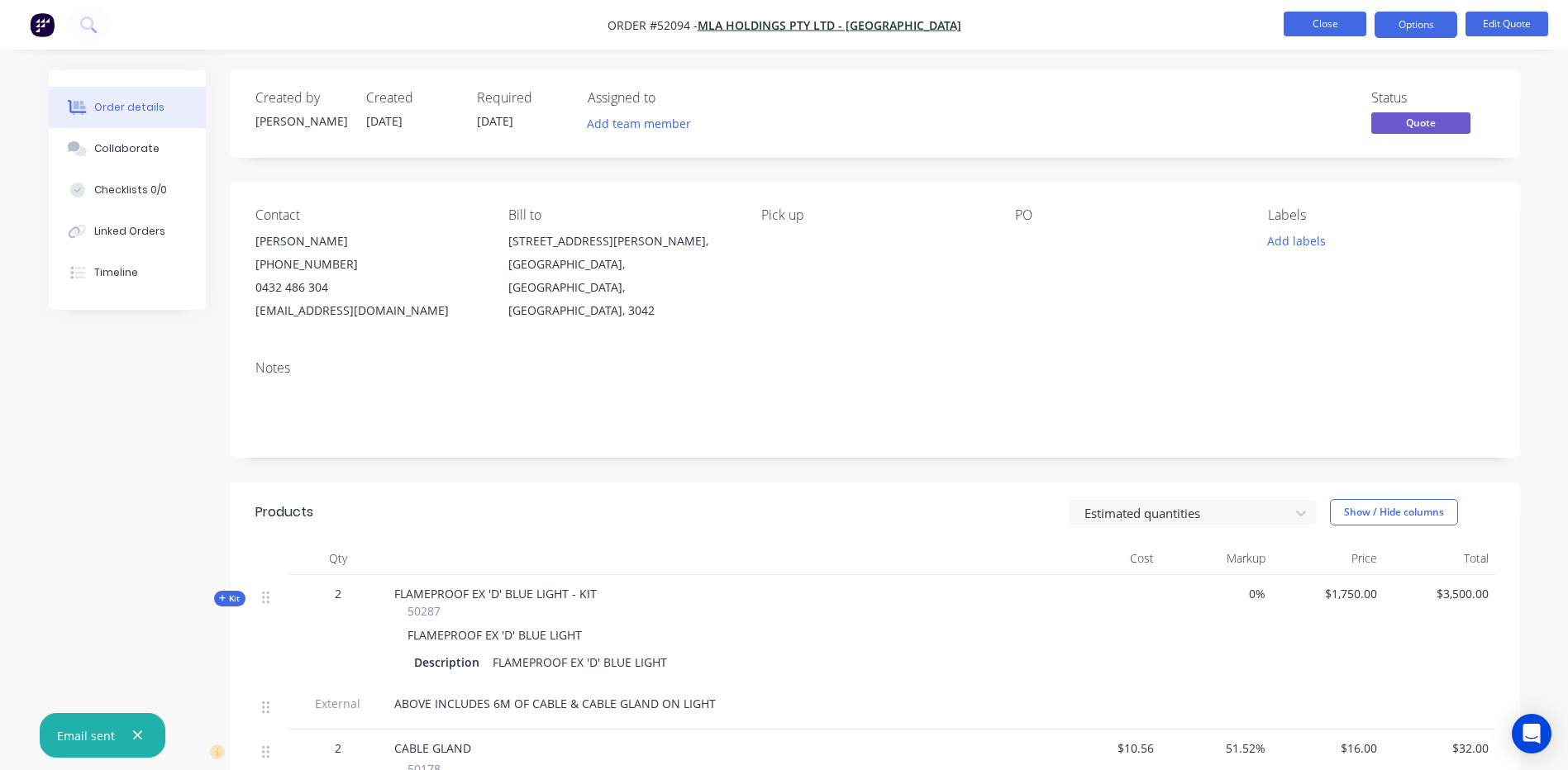
click at [1340, 24] on button "Close" at bounding box center [1325, 24] width 83 height 25
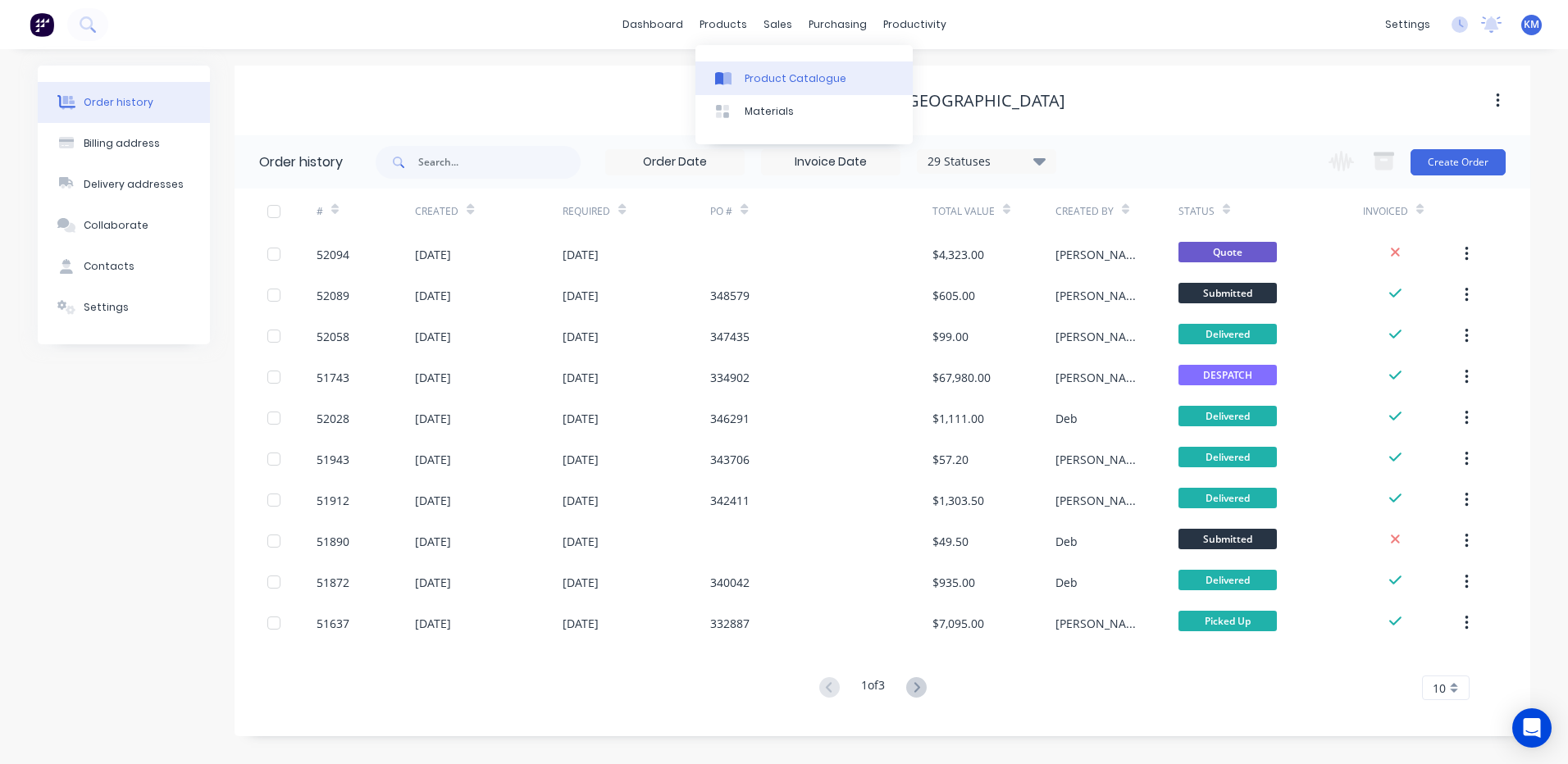
click at [745, 65] on link "Product Catalogue" at bounding box center [803, 78] width 217 height 33
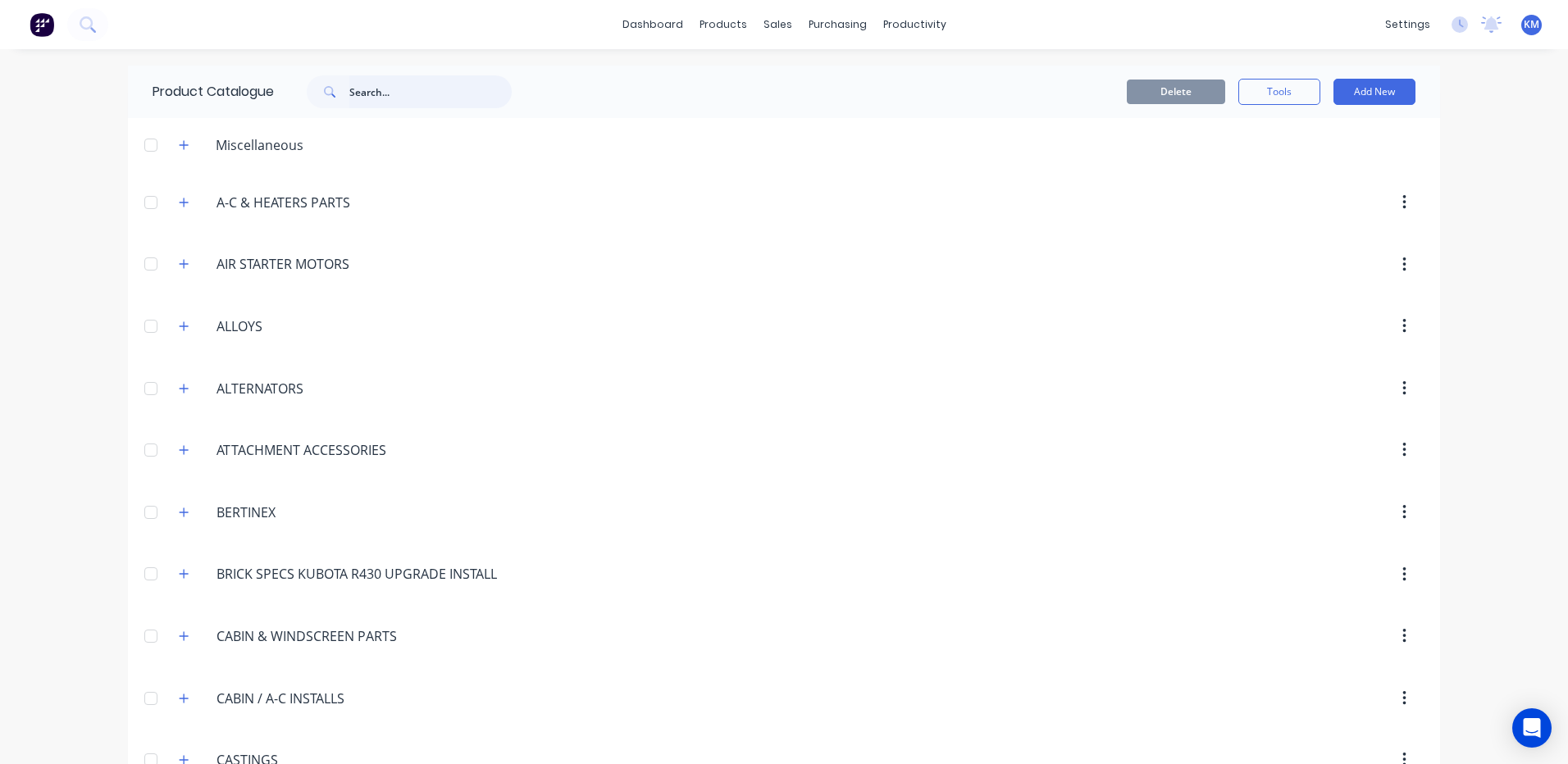
click at [420, 77] on input "text" at bounding box center [431, 92] width 163 height 33
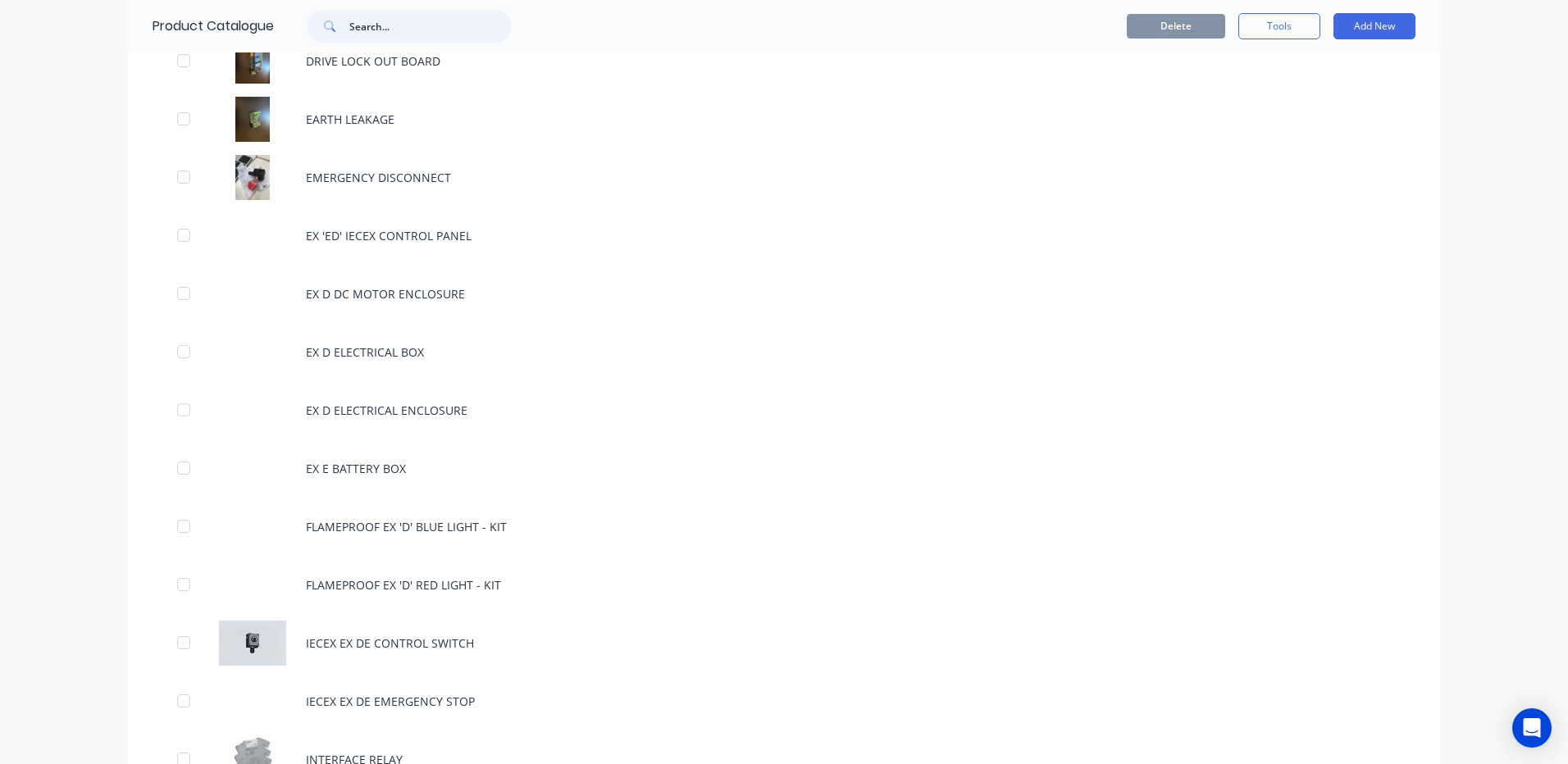
scroll to position [1968, 0]
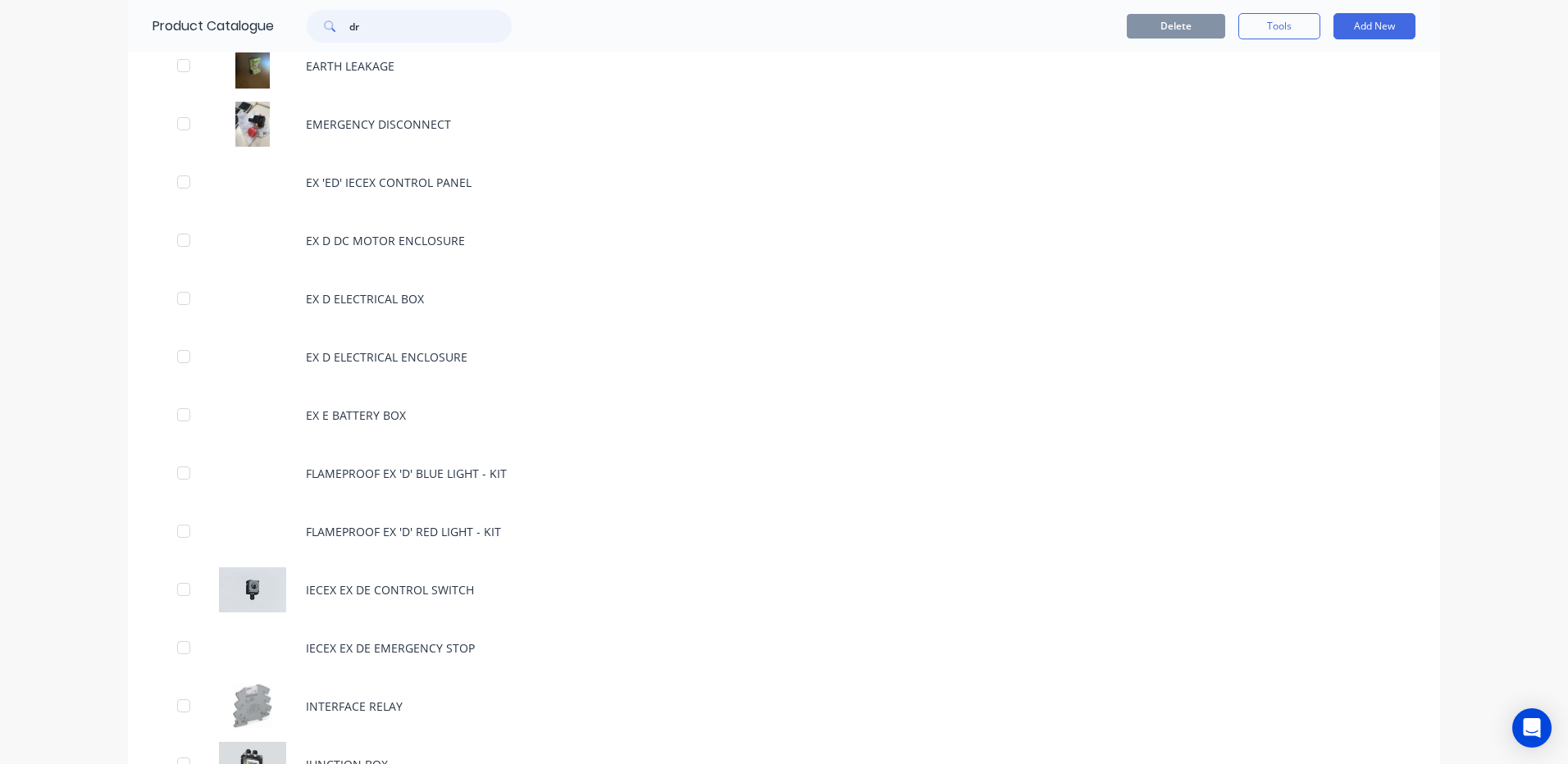
type input "d"
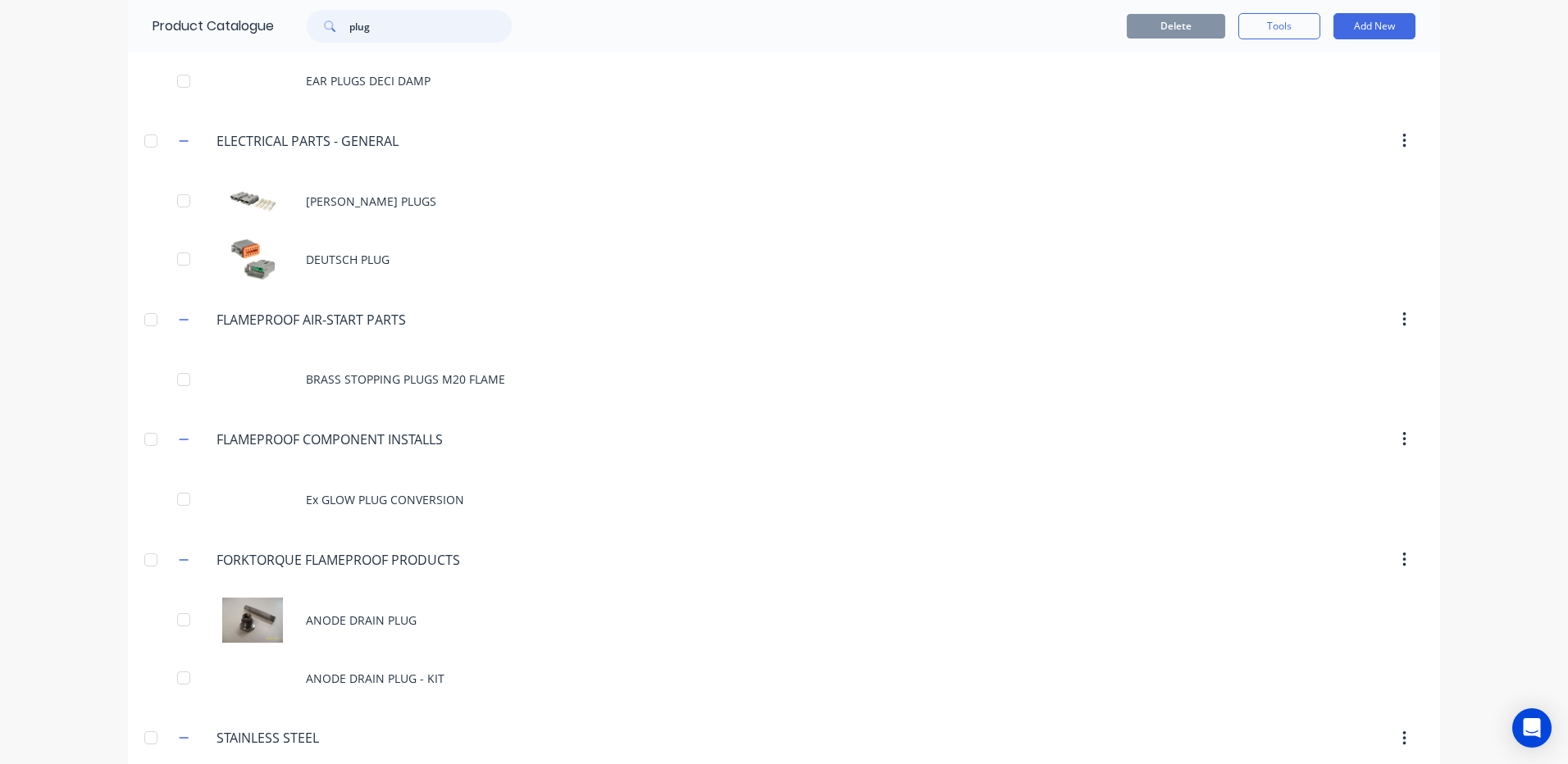
scroll to position [386, 0]
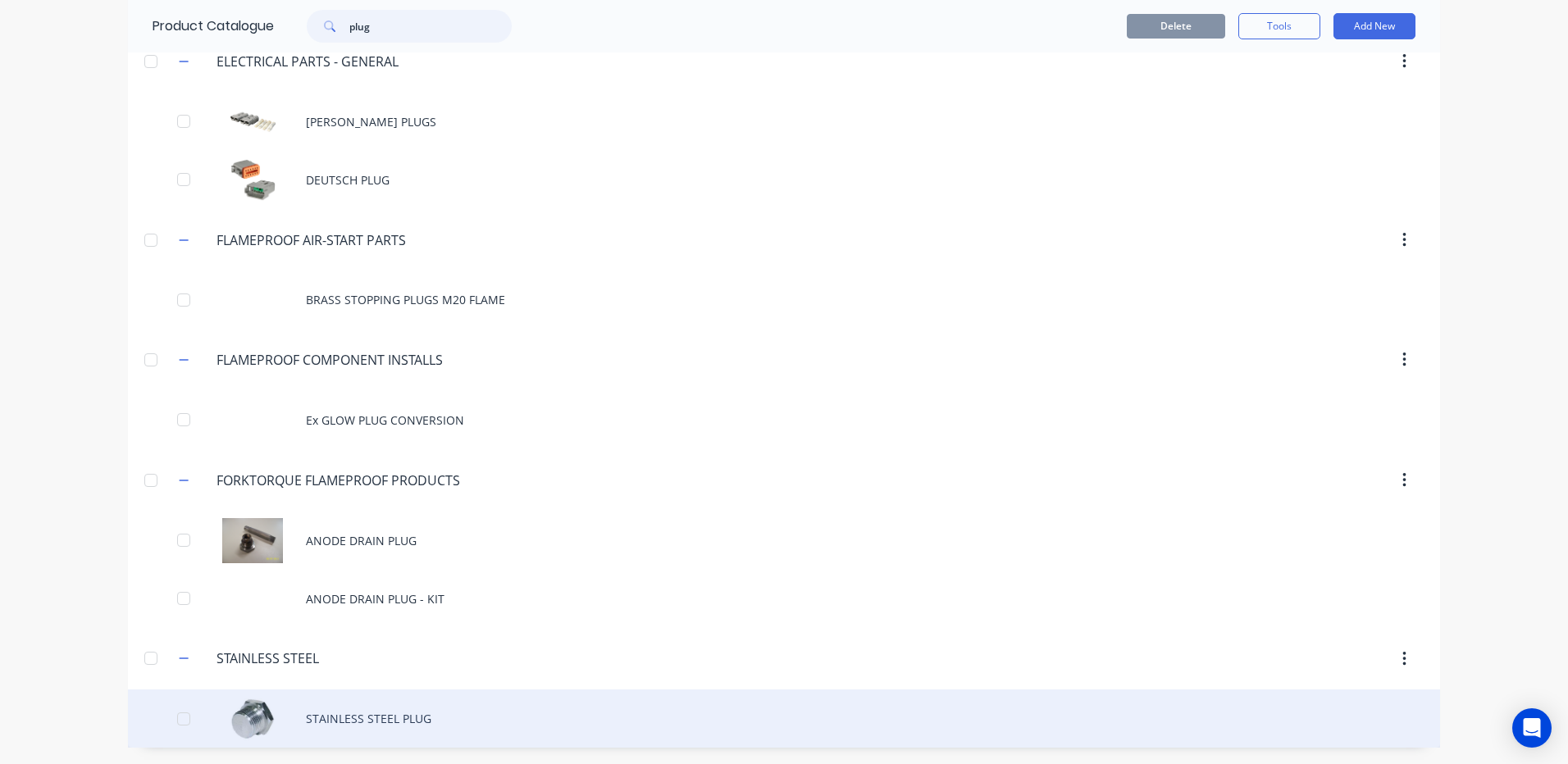
type input "plug"
click at [321, 730] on div "STAINLESS STEEL PLUG" at bounding box center [784, 718] width 1312 height 58
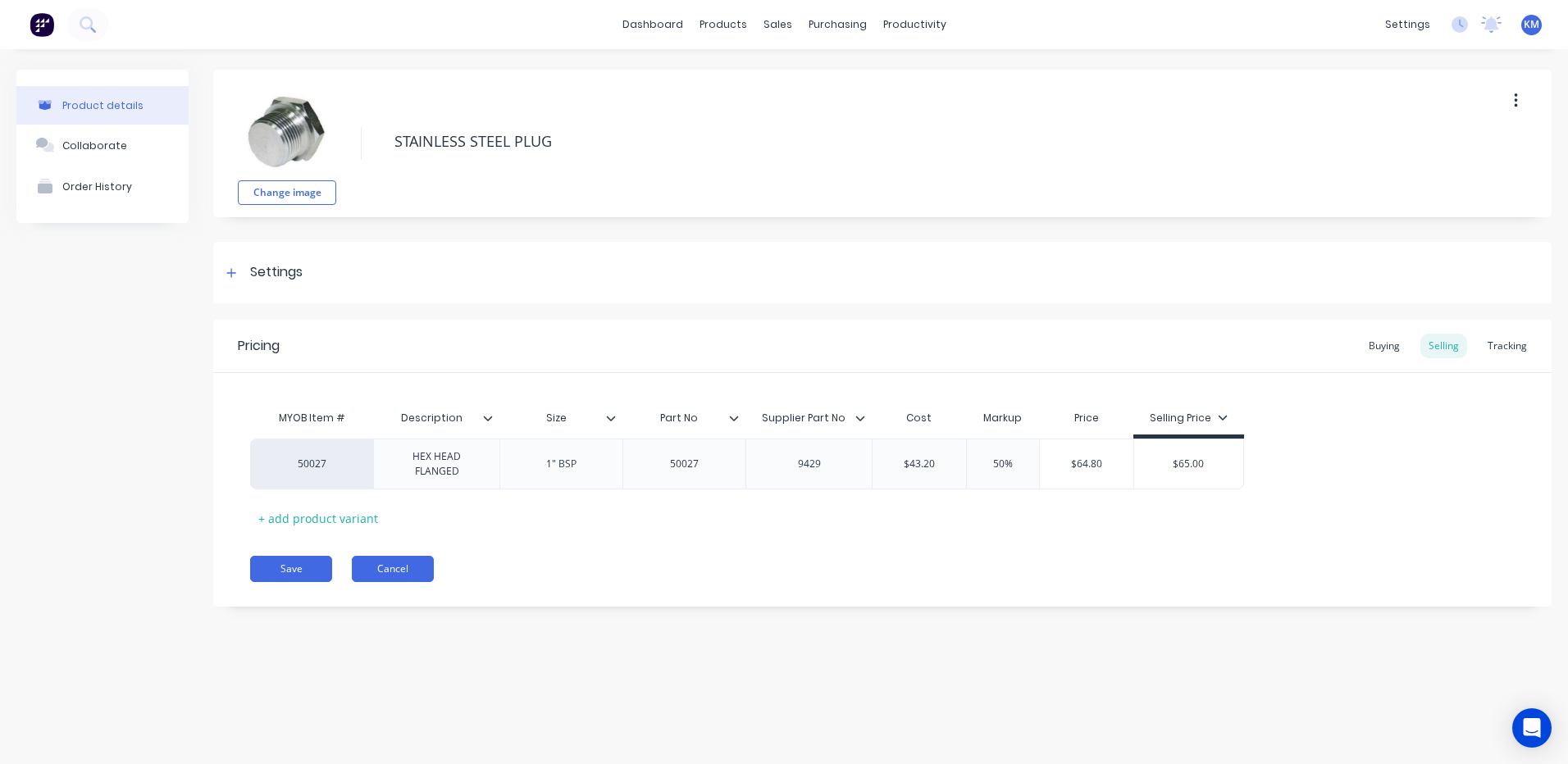
click at [380, 570] on button "Cancel" at bounding box center [392, 569] width 82 height 26
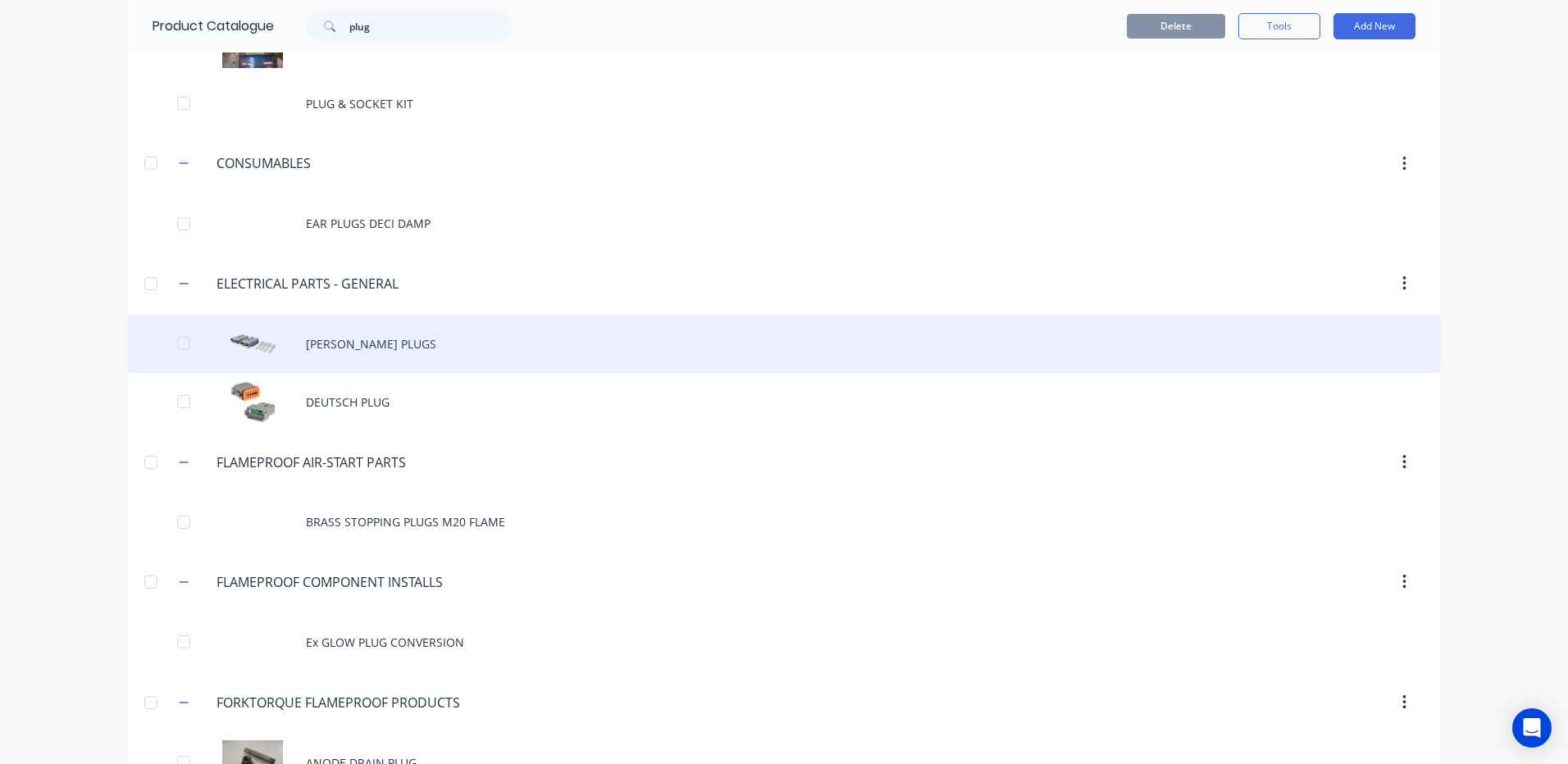
scroll to position [386, 0]
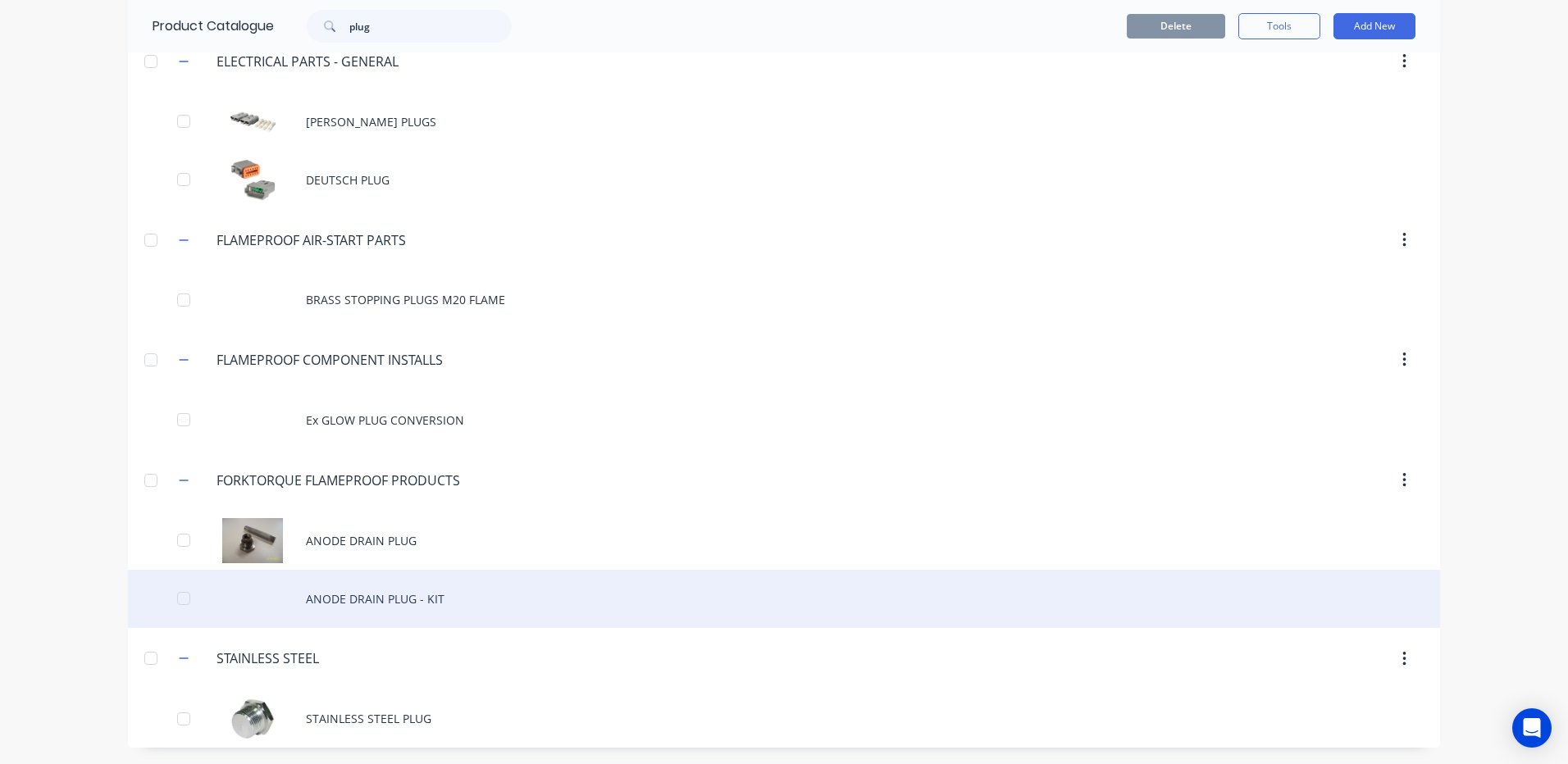
click at [404, 600] on div "ANODE DRAIN PLUG - KIT" at bounding box center [784, 598] width 1312 height 58
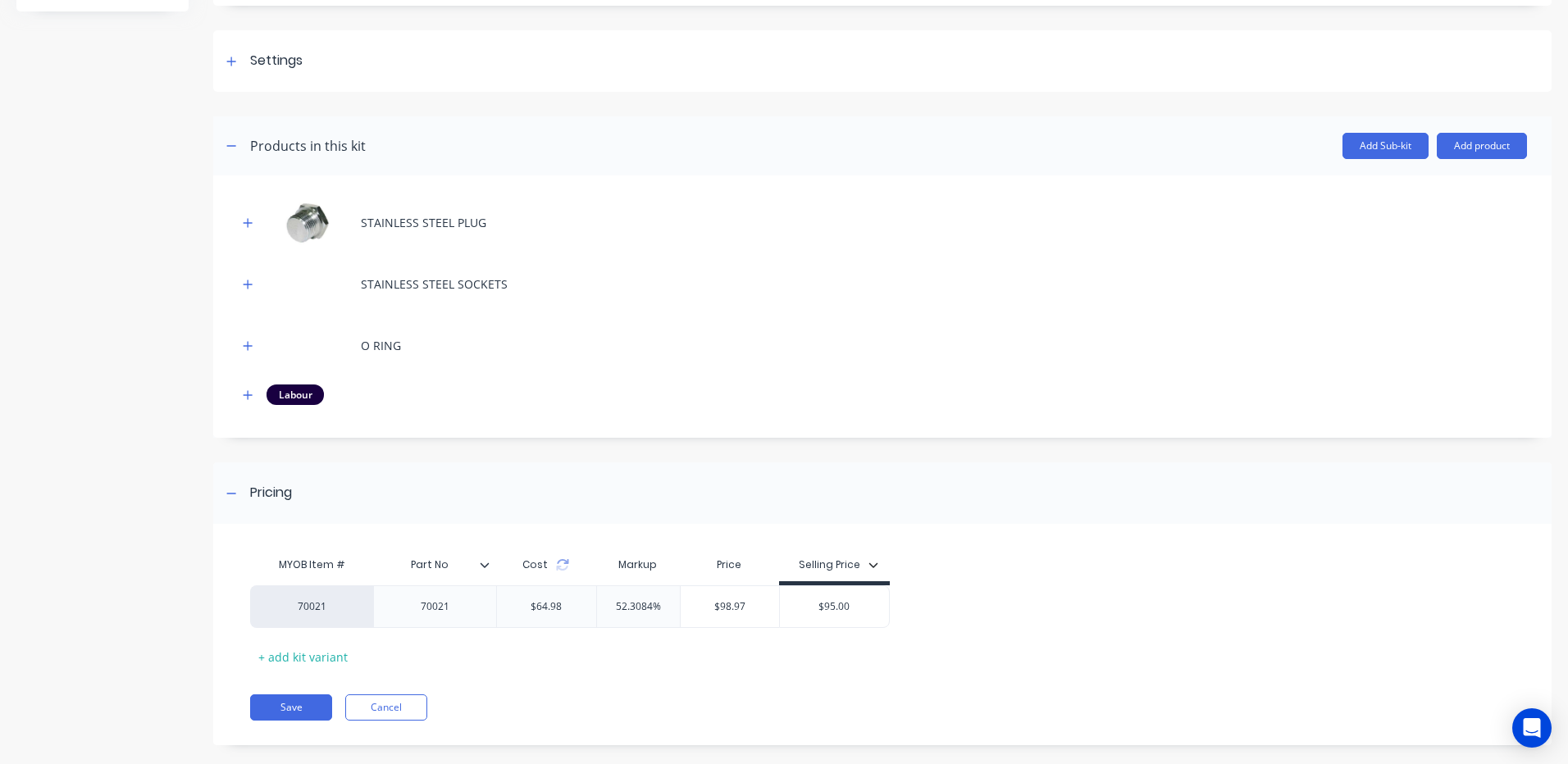
scroll to position [230, 0]
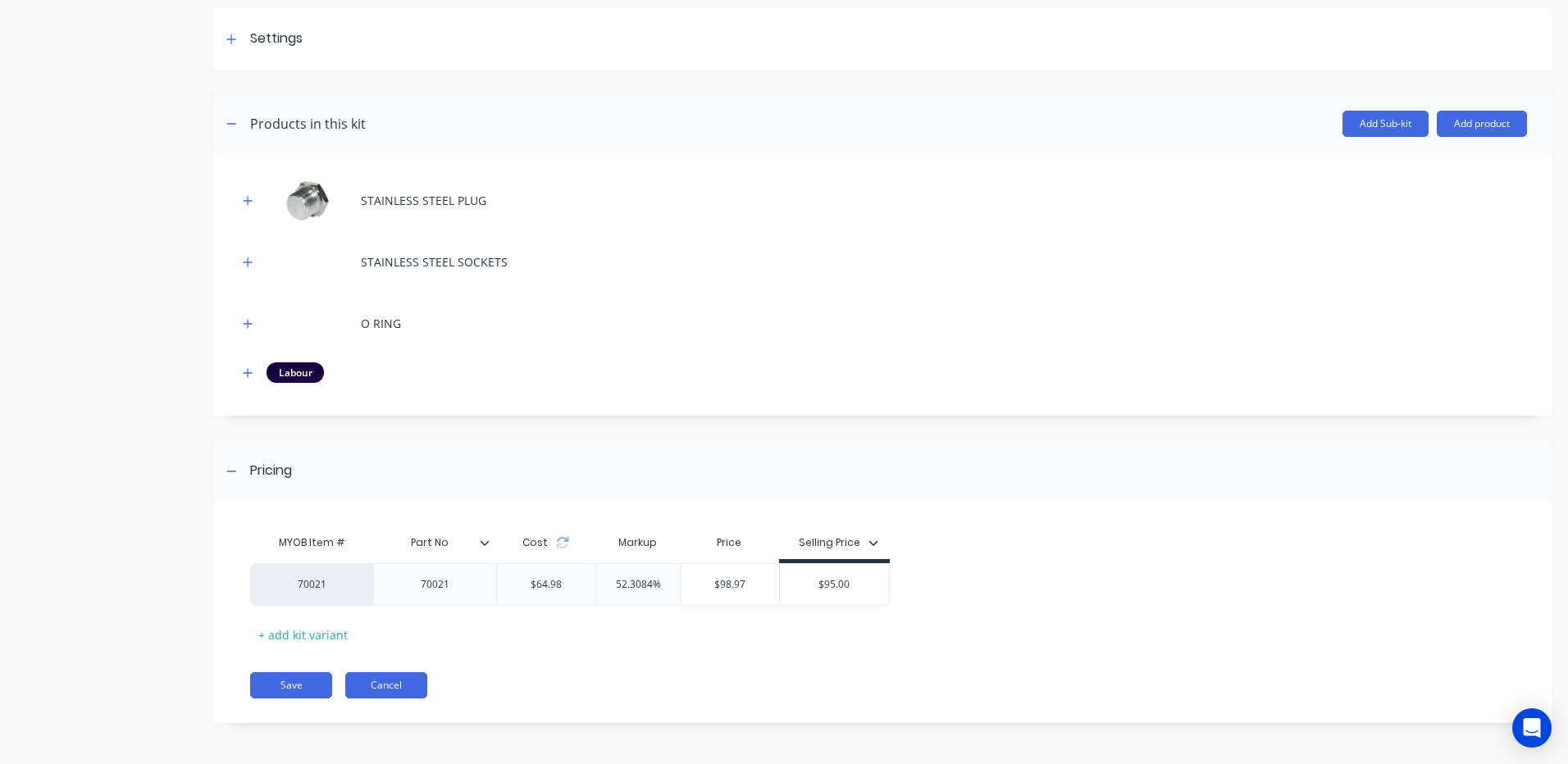
click at [407, 688] on button "Cancel" at bounding box center [387, 685] width 82 height 26
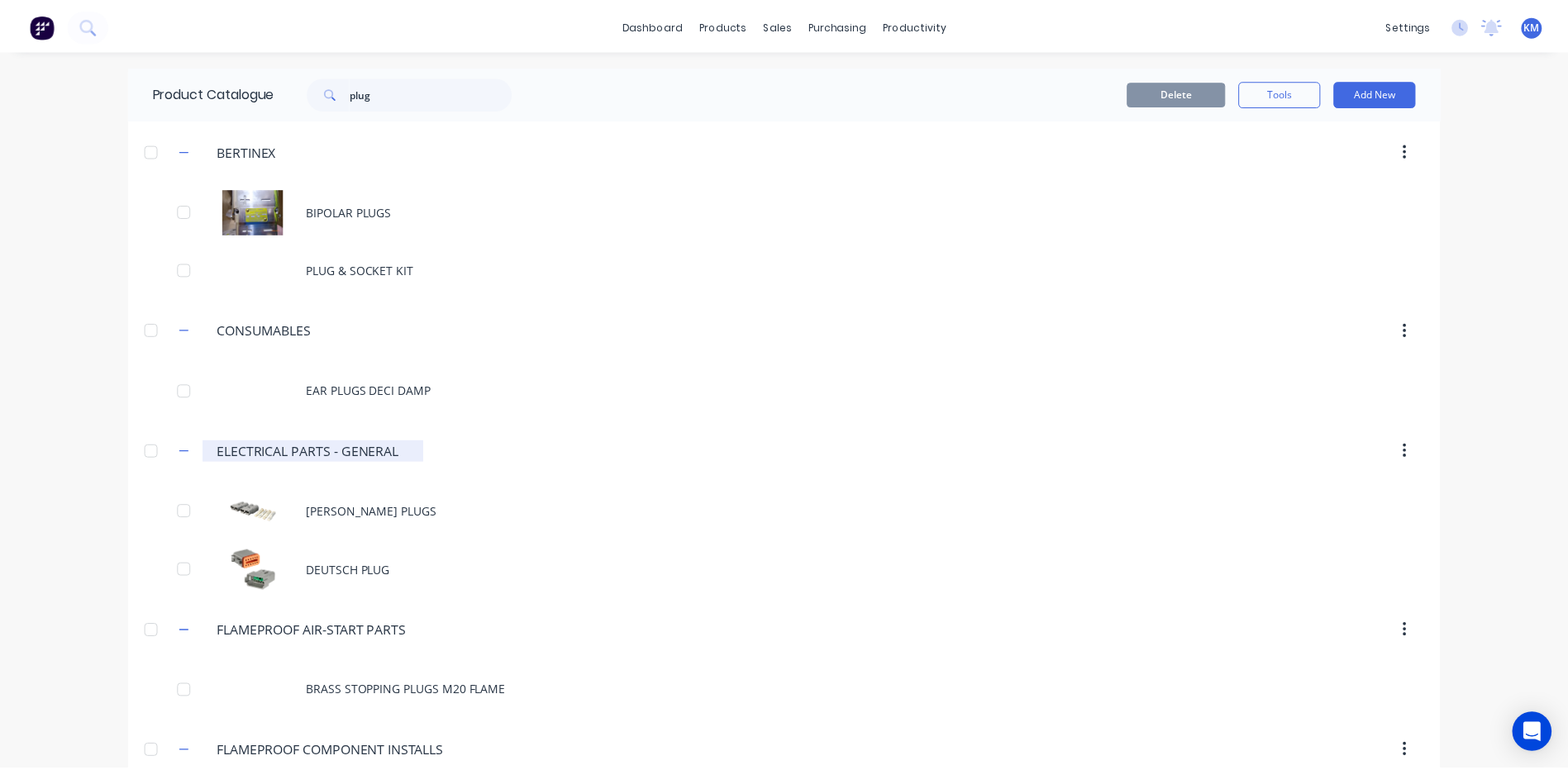
scroll to position [389, 0]
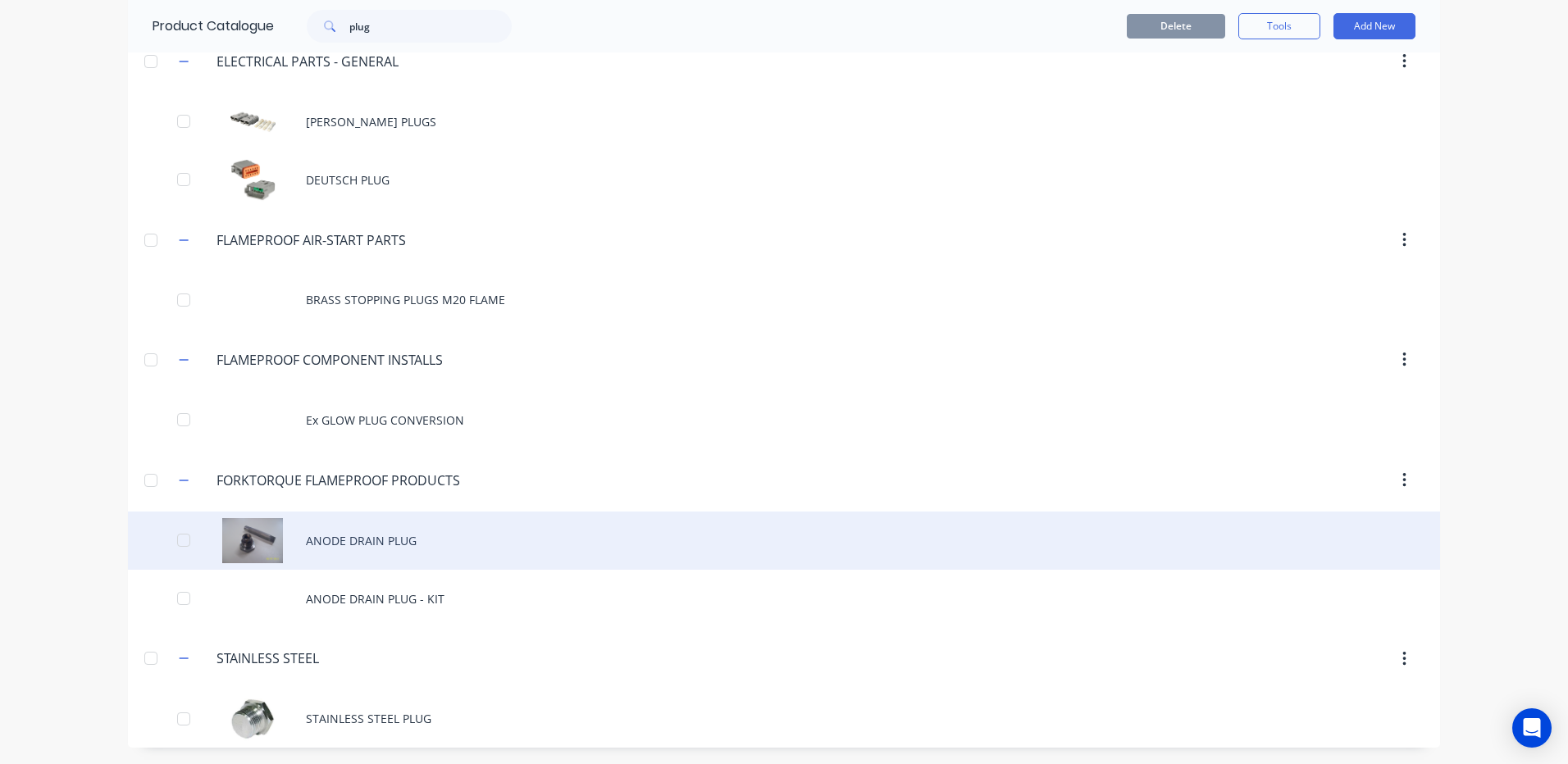
click at [397, 549] on div "ANODE DRAIN PLUG" at bounding box center [784, 541] width 1312 height 58
type textarea "x"
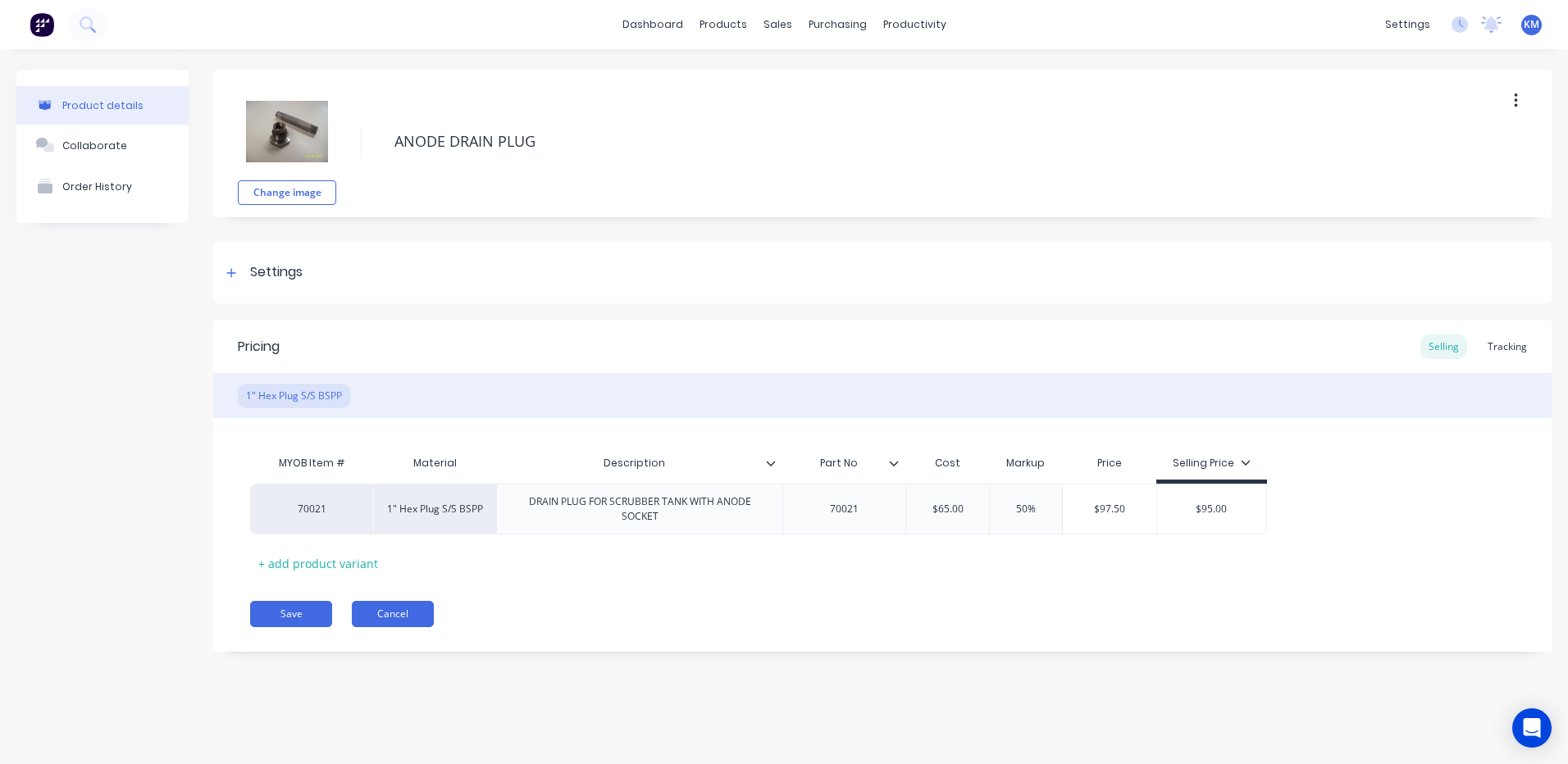
click at [372, 620] on button "Cancel" at bounding box center [392, 614] width 82 height 26
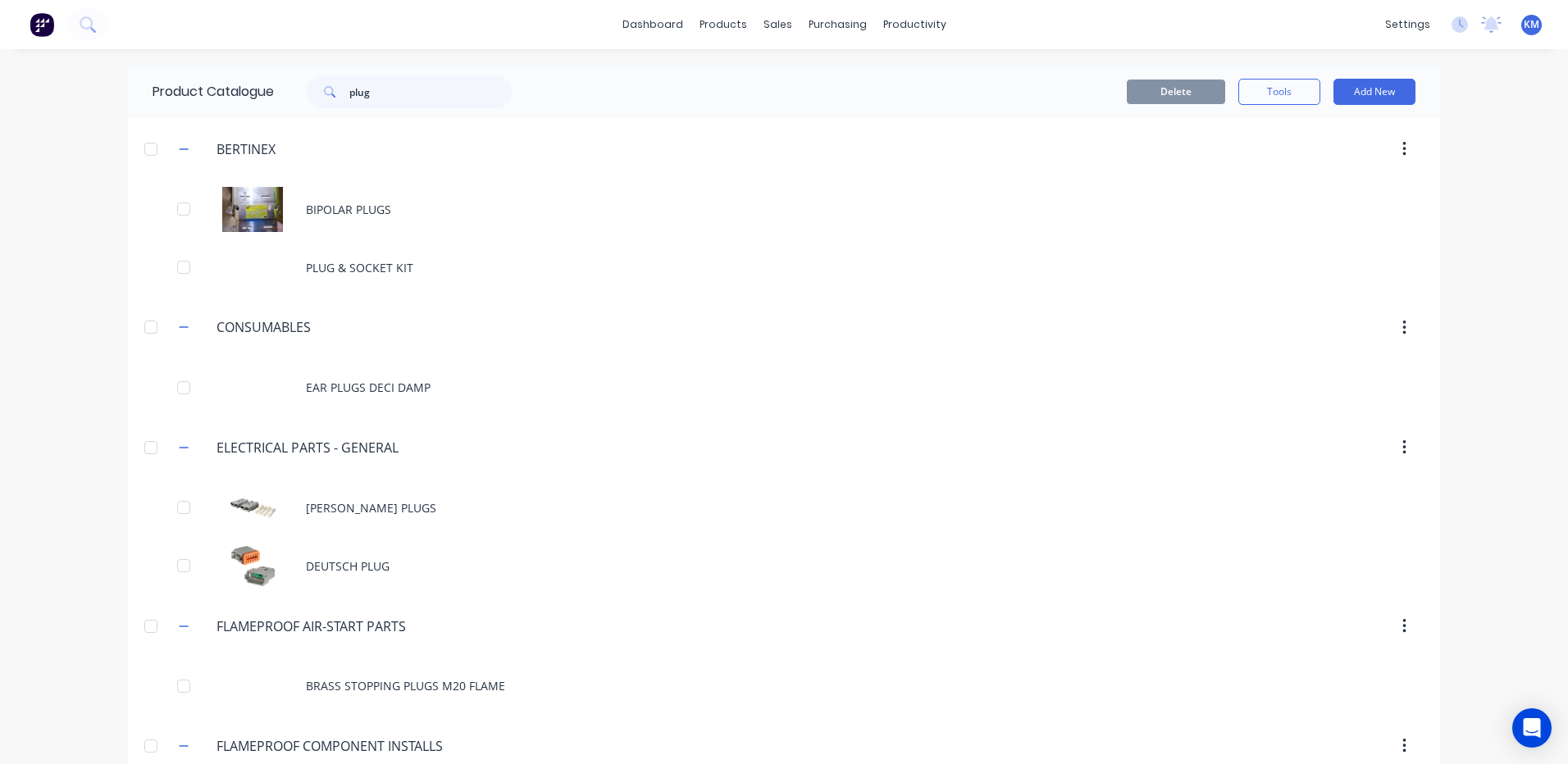
click at [356, 71] on div "Product Catalogue plug" at bounding box center [341, 92] width 425 height 53
click at [354, 82] on input "plug" at bounding box center [431, 92] width 163 height 33
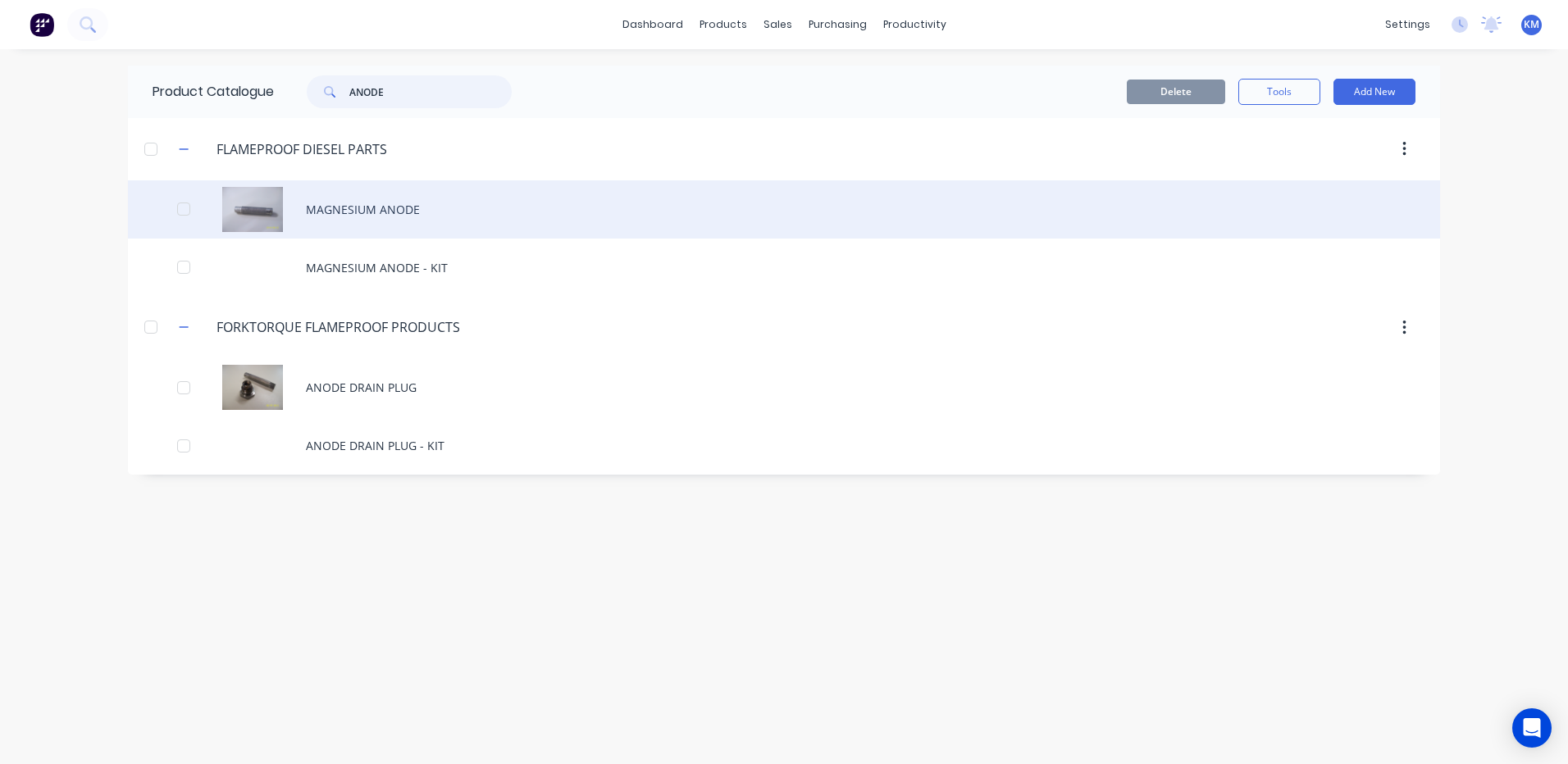
type input "ANODE"
click at [414, 218] on div "MAGNESIUM ANODE" at bounding box center [784, 209] width 1312 height 58
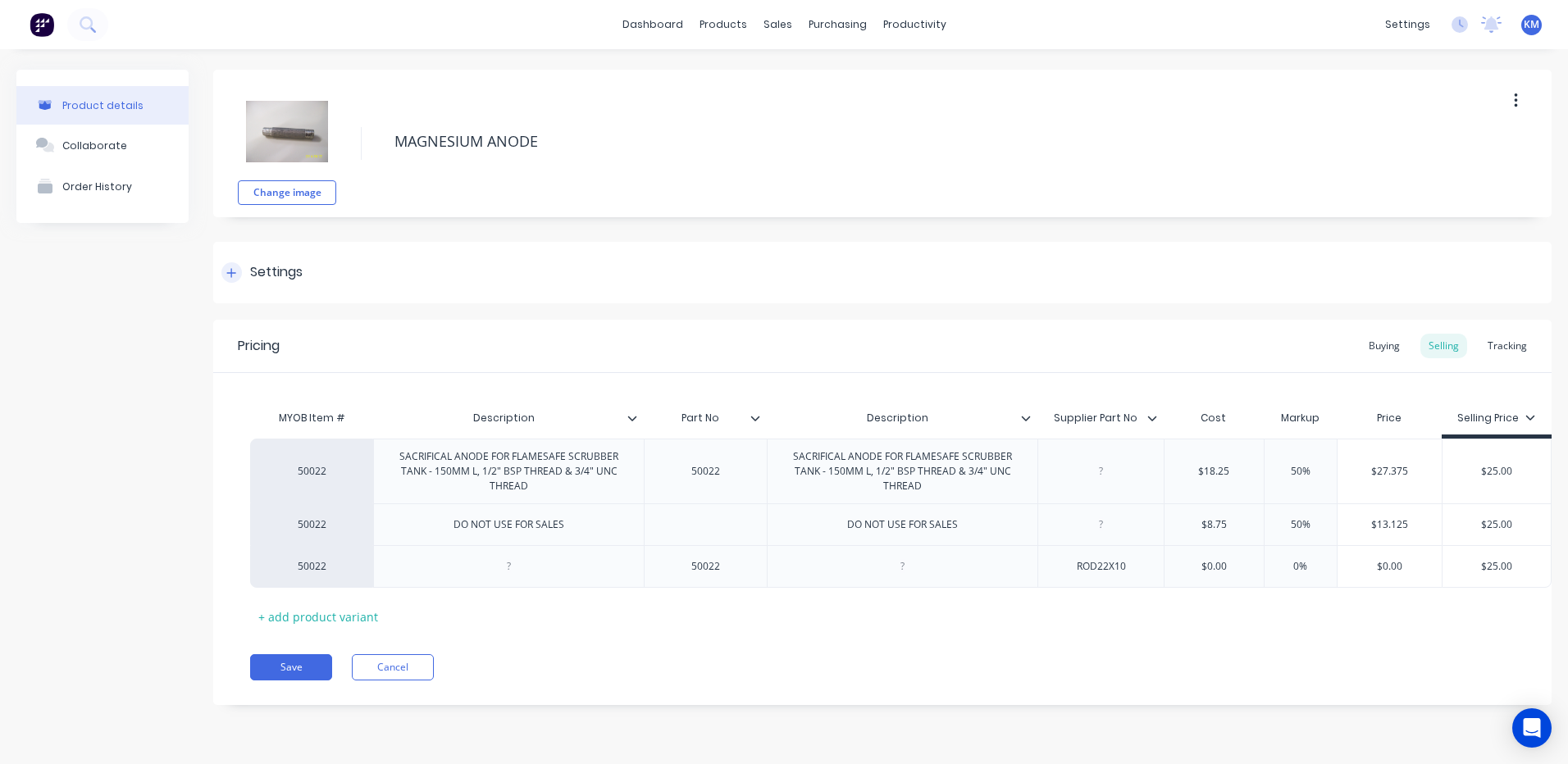
type textarea "x"
click at [420, 666] on button "Cancel" at bounding box center [392, 667] width 82 height 26
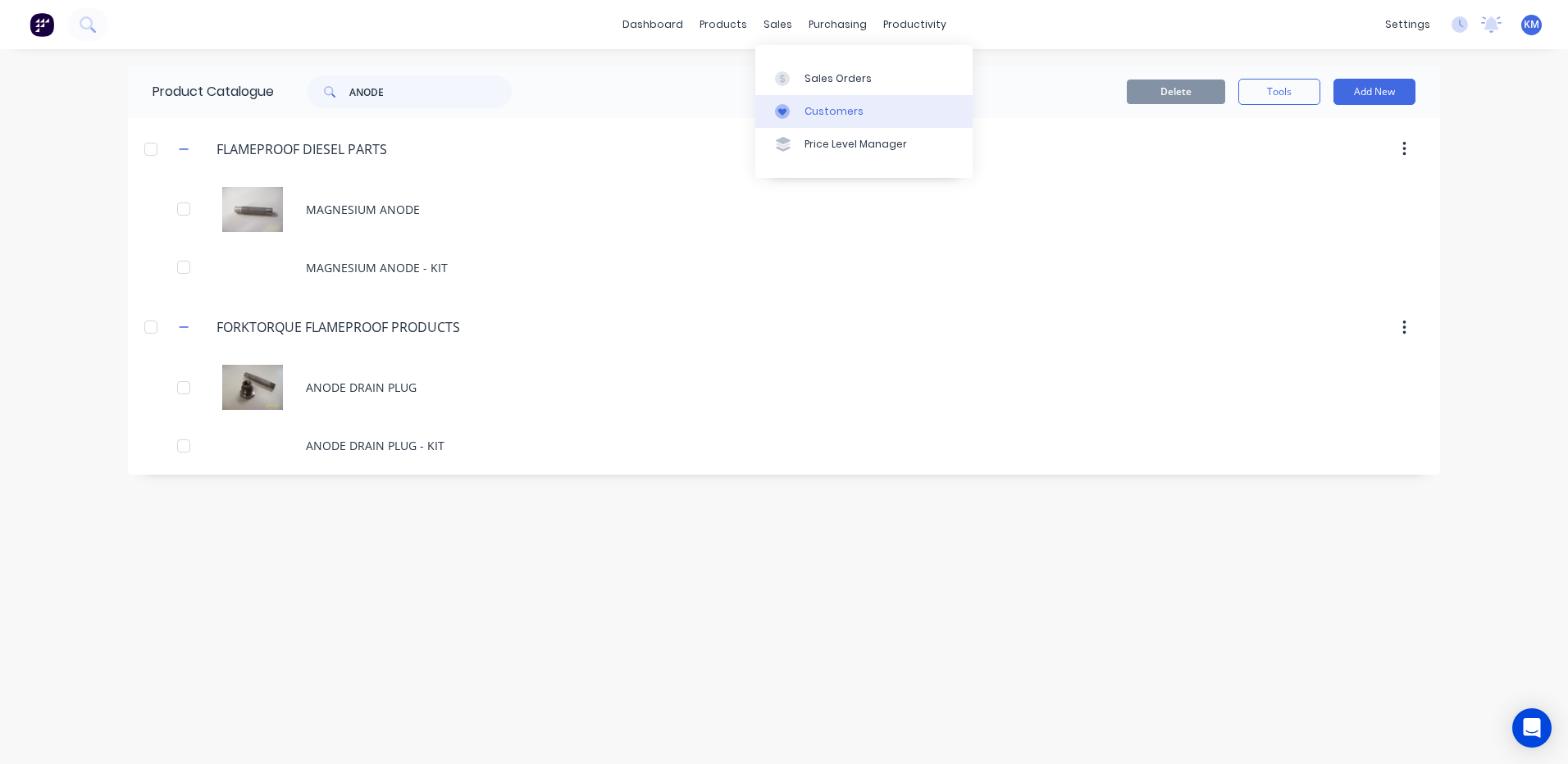
click at [823, 108] on div "Customers" at bounding box center [834, 111] width 59 height 14
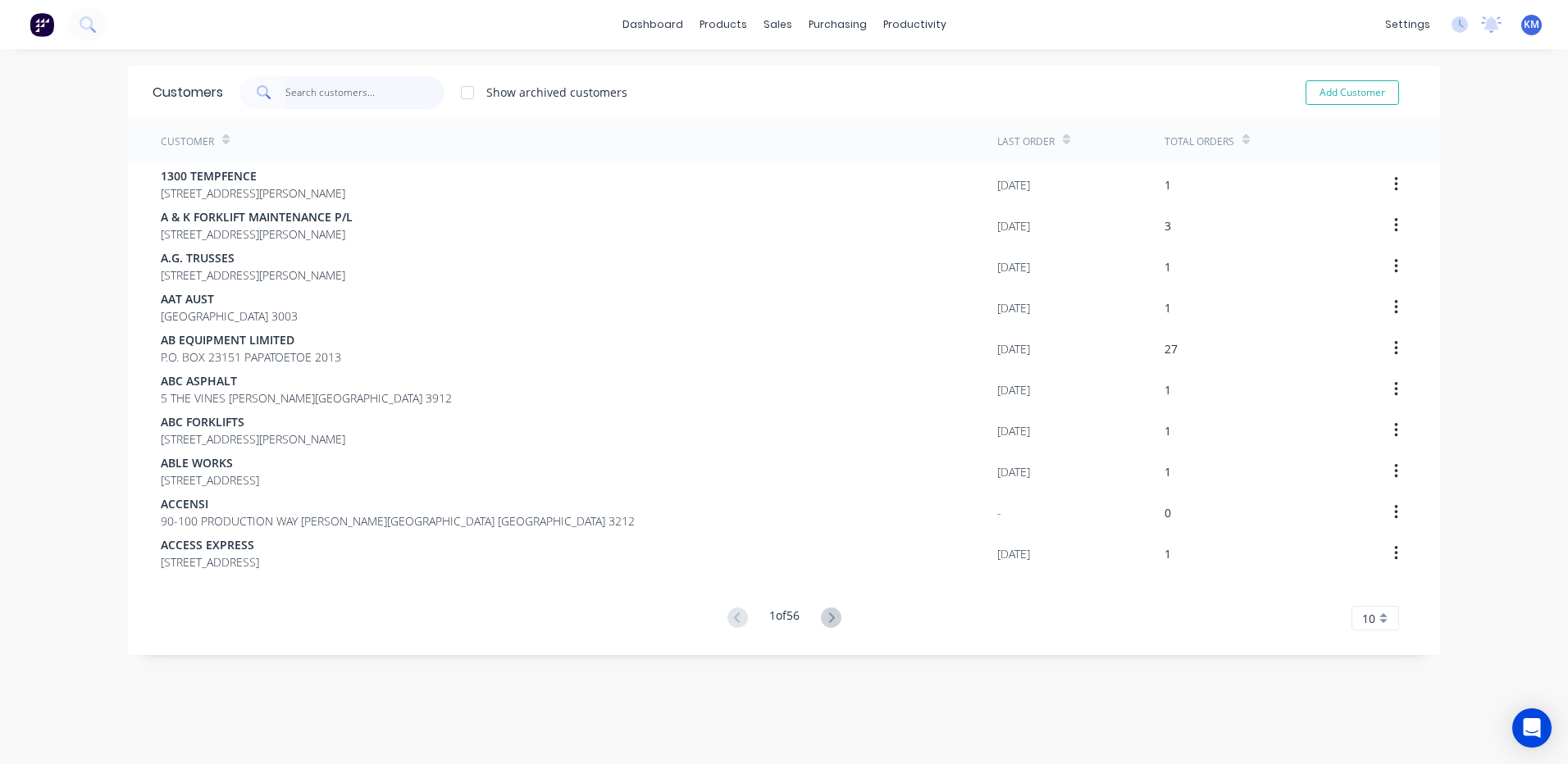
click at [359, 81] on input "text" at bounding box center [365, 93] width 160 height 33
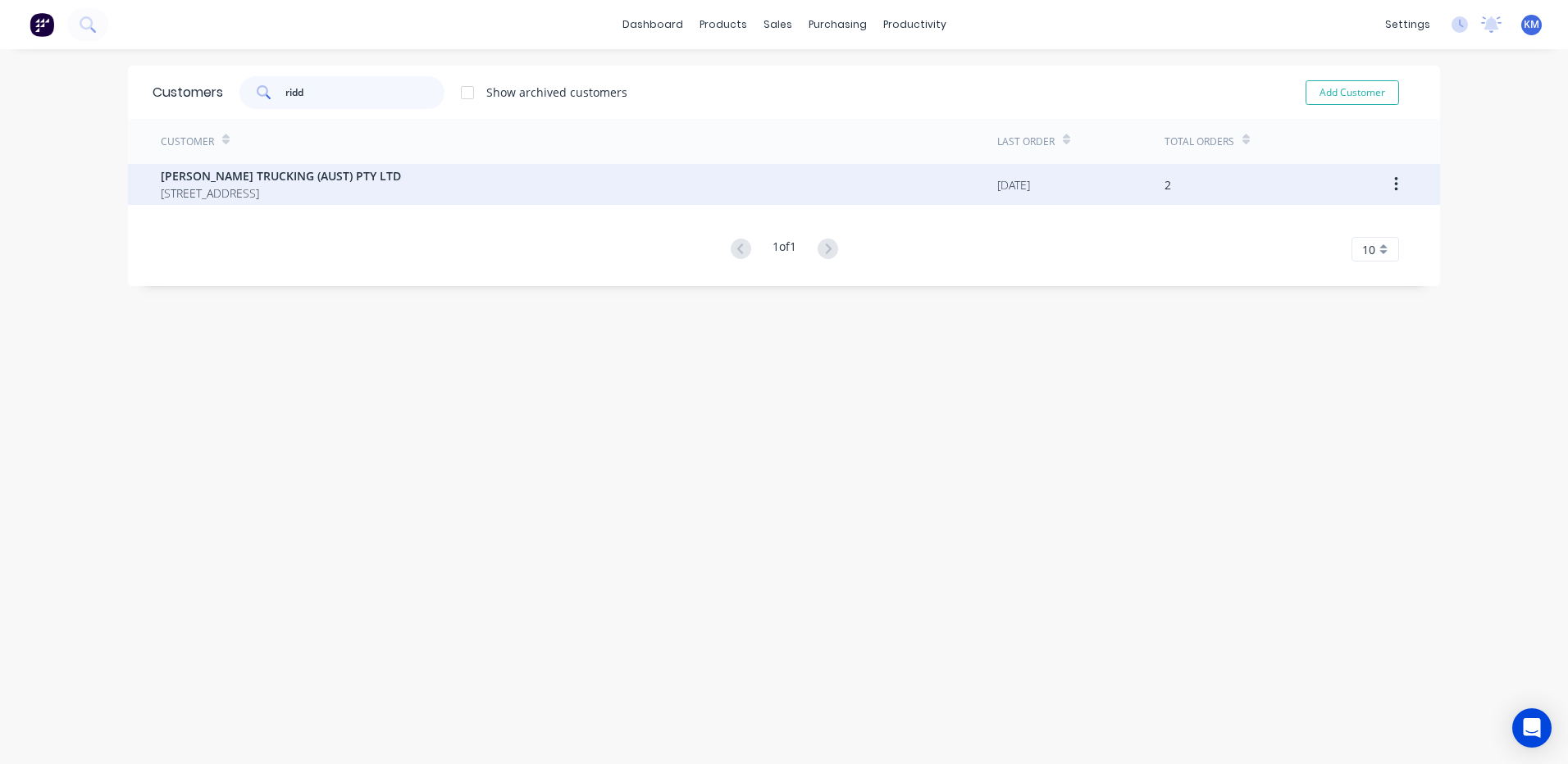
type input "ridd"
click at [356, 174] on span "[PERSON_NAME] TRUCKING (AUST) PTY LTD" at bounding box center [280, 176] width 240 height 17
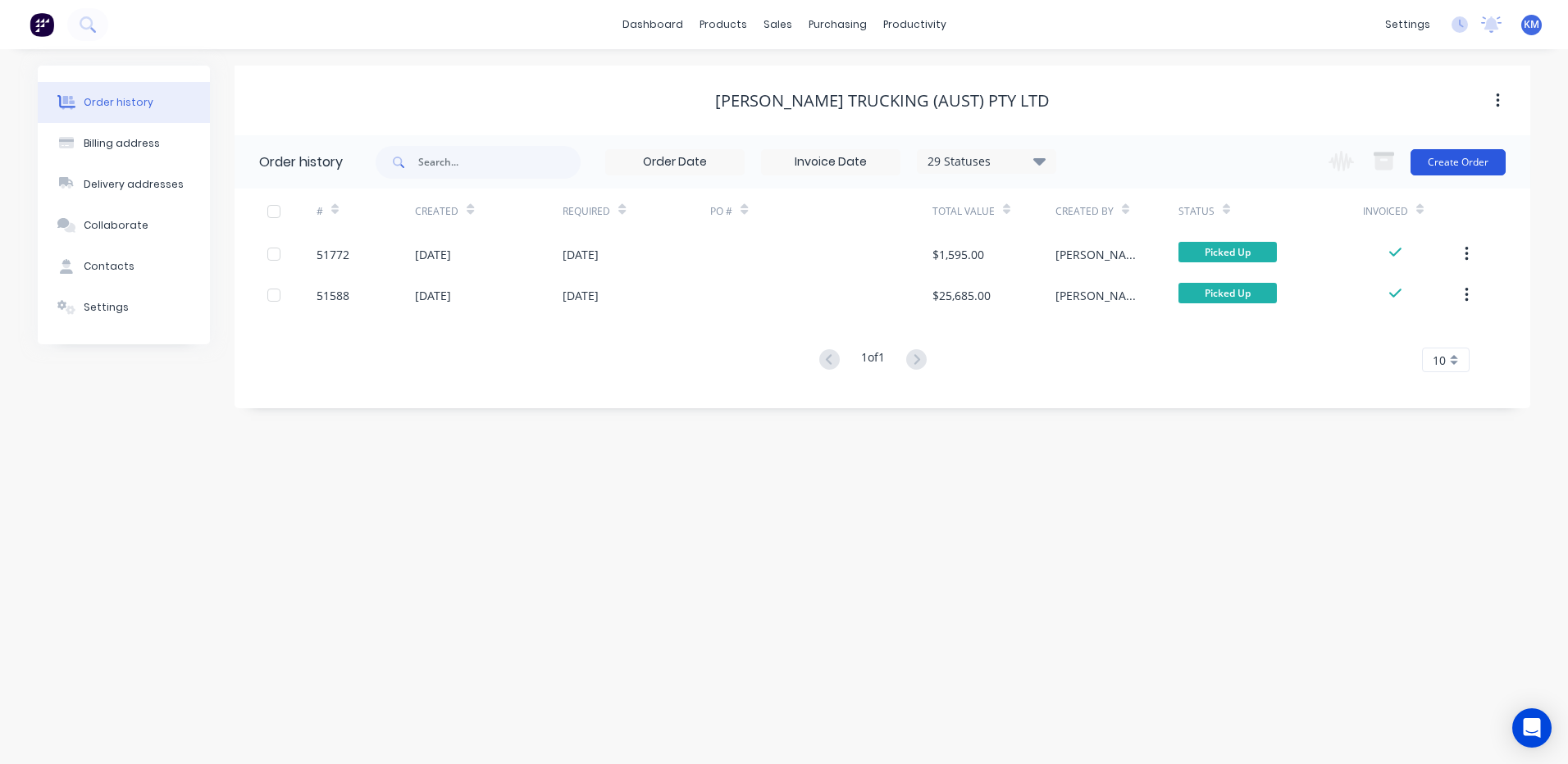
click at [1435, 167] on button "Create Order" at bounding box center [1457, 162] width 95 height 26
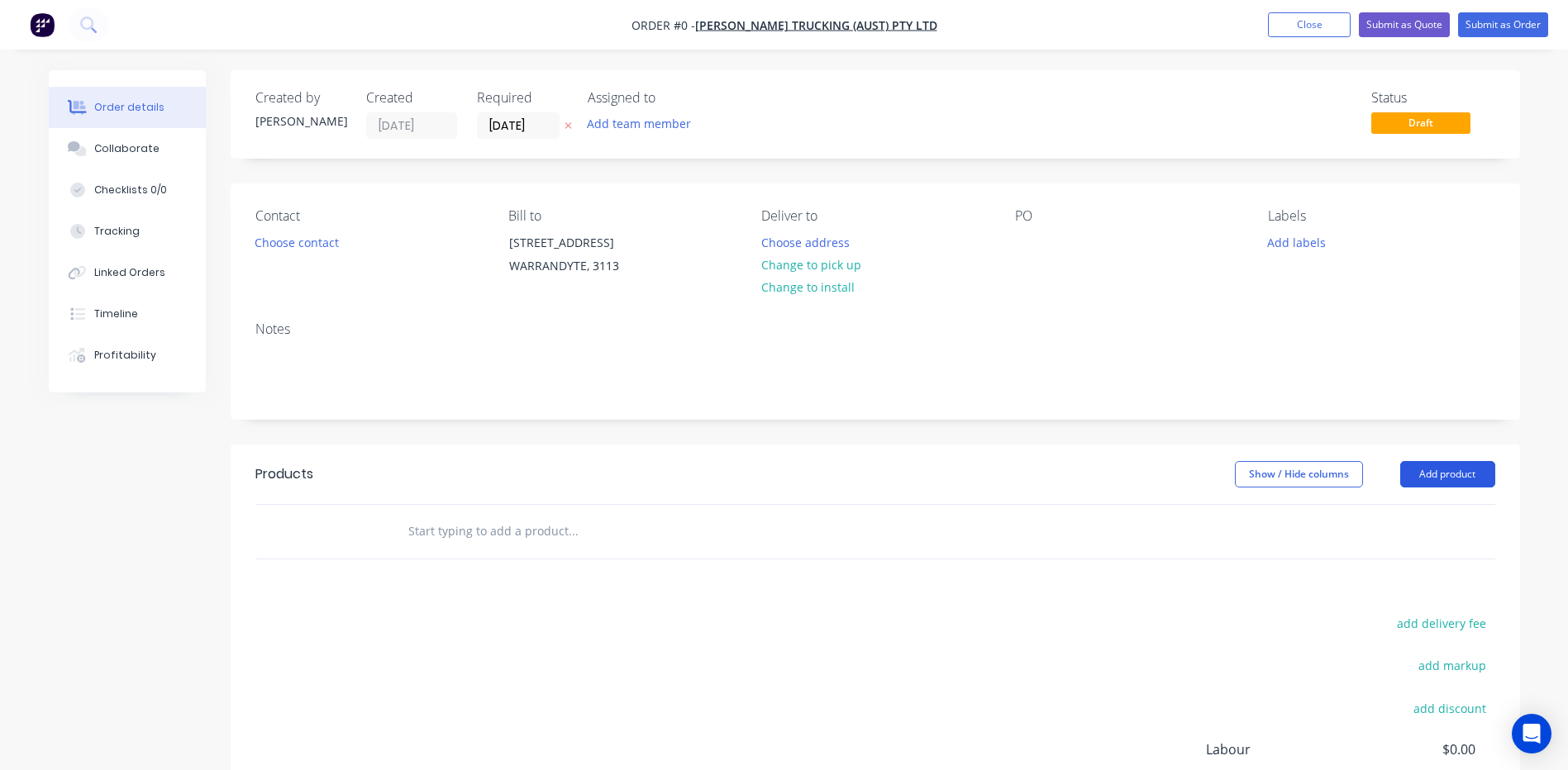
click at [1451, 471] on button "Add product" at bounding box center [1447, 474] width 96 height 26
click at [1427, 522] on div "Product catalogue" at bounding box center [1417, 516] width 127 height 24
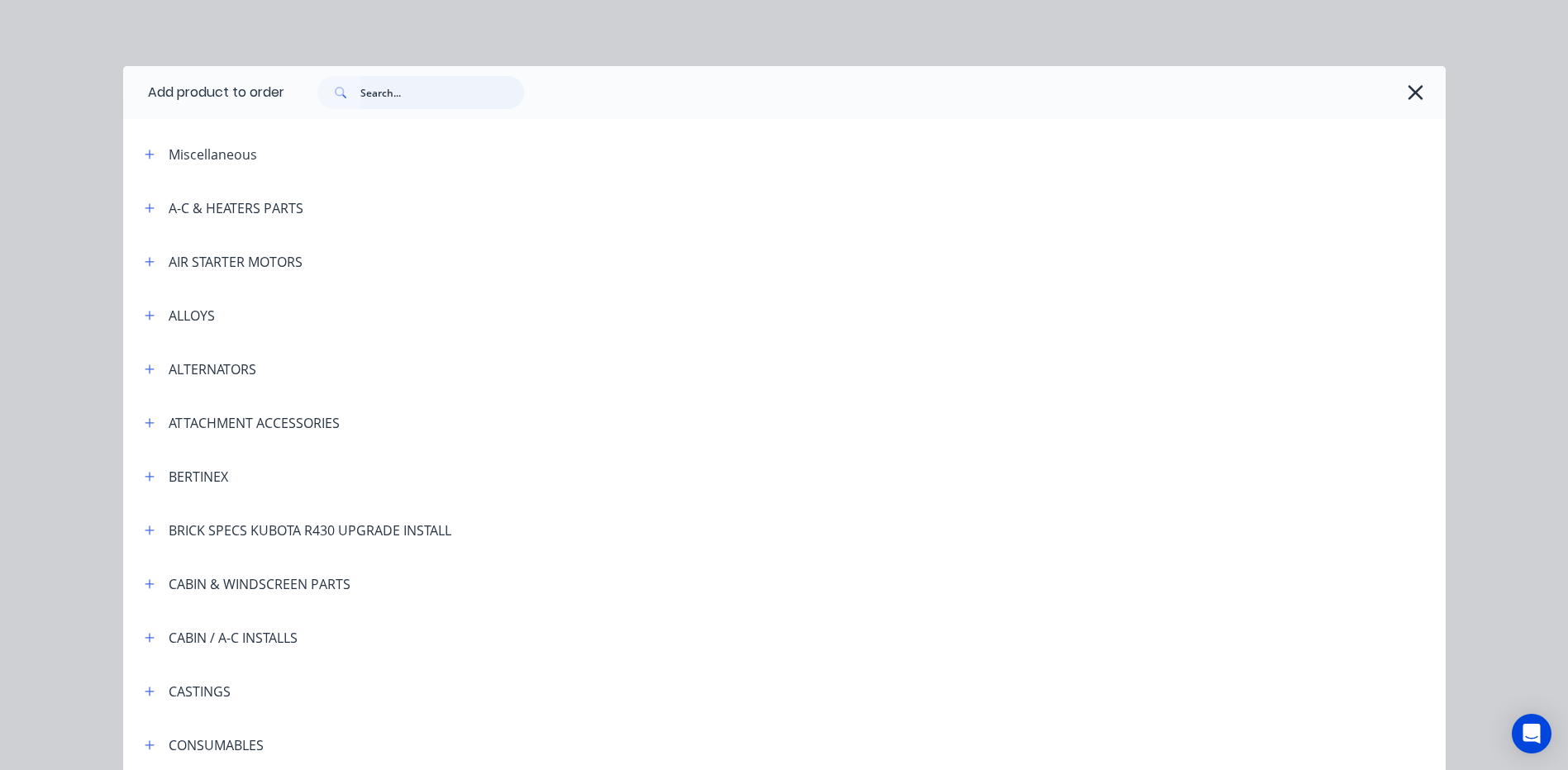
click at [374, 86] on input "text" at bounding box center [442, 93] width 164 height 33
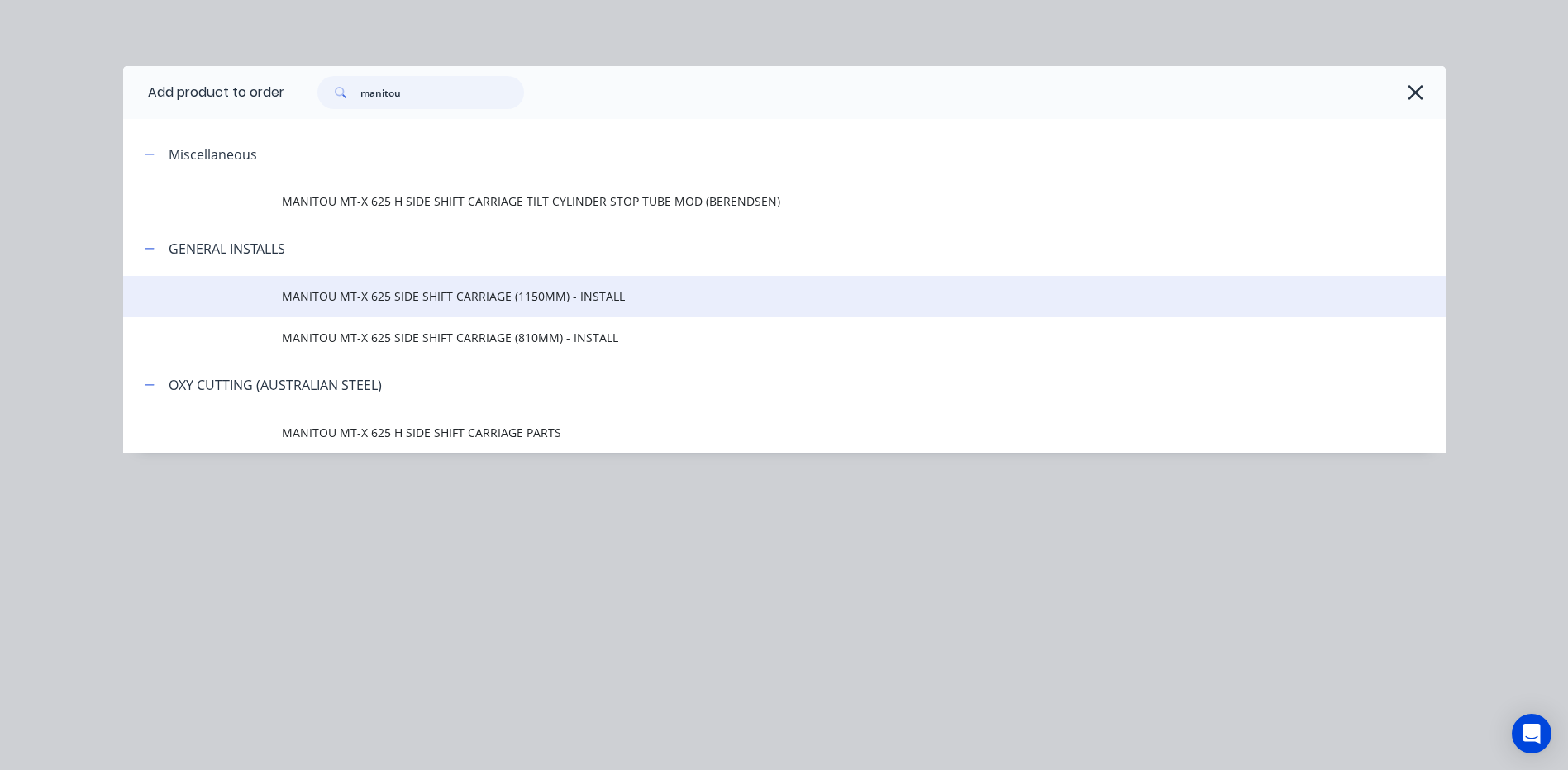
type input "manitou"
click at [496, 297] on span "MANITOU MT-X 625 SIDE SHIFT CARRIAGE (1150MM) - INSTALL" at bounding box center [747, 296] width 931 height 17
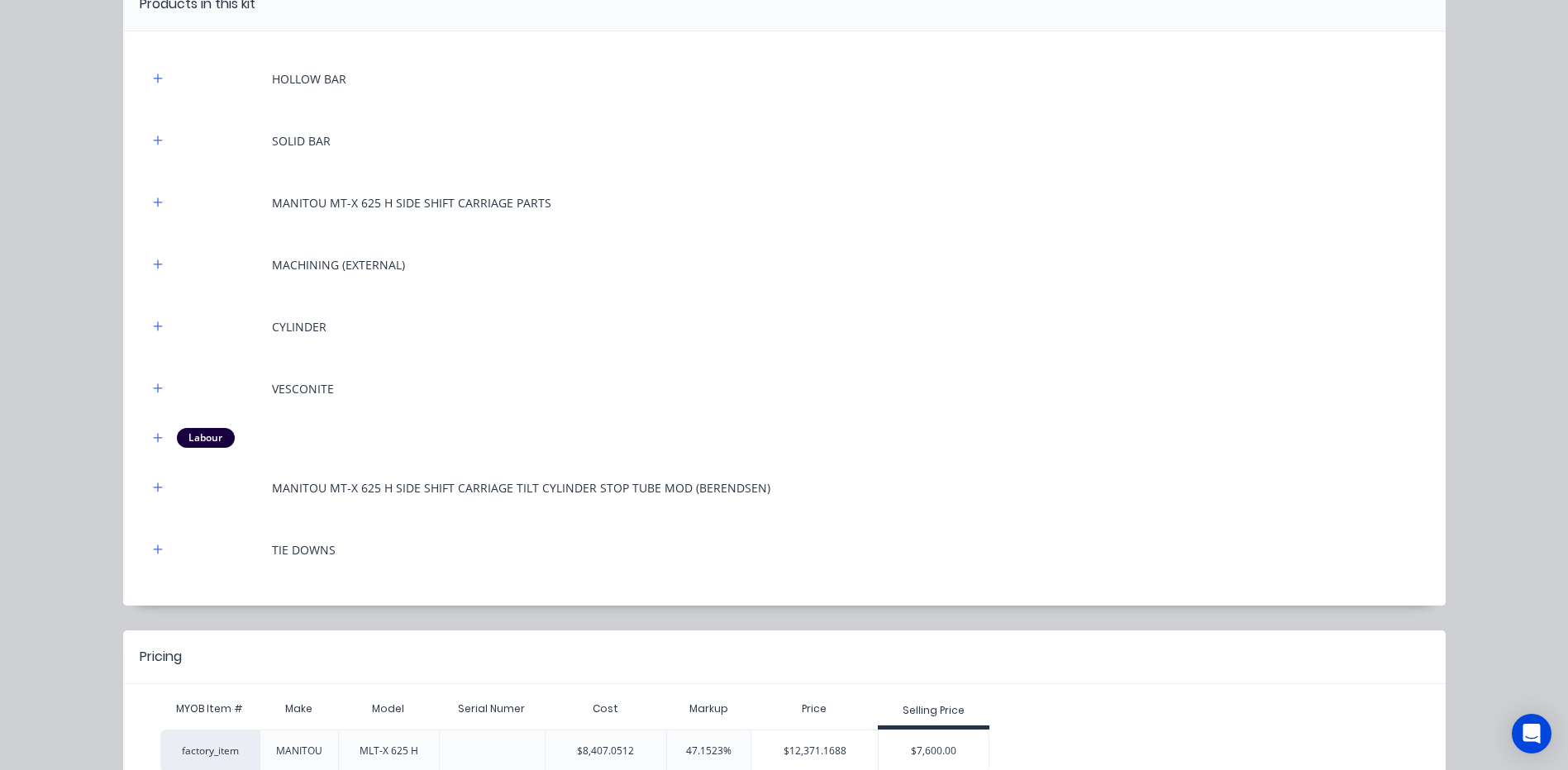
scroll to position [278, 0]
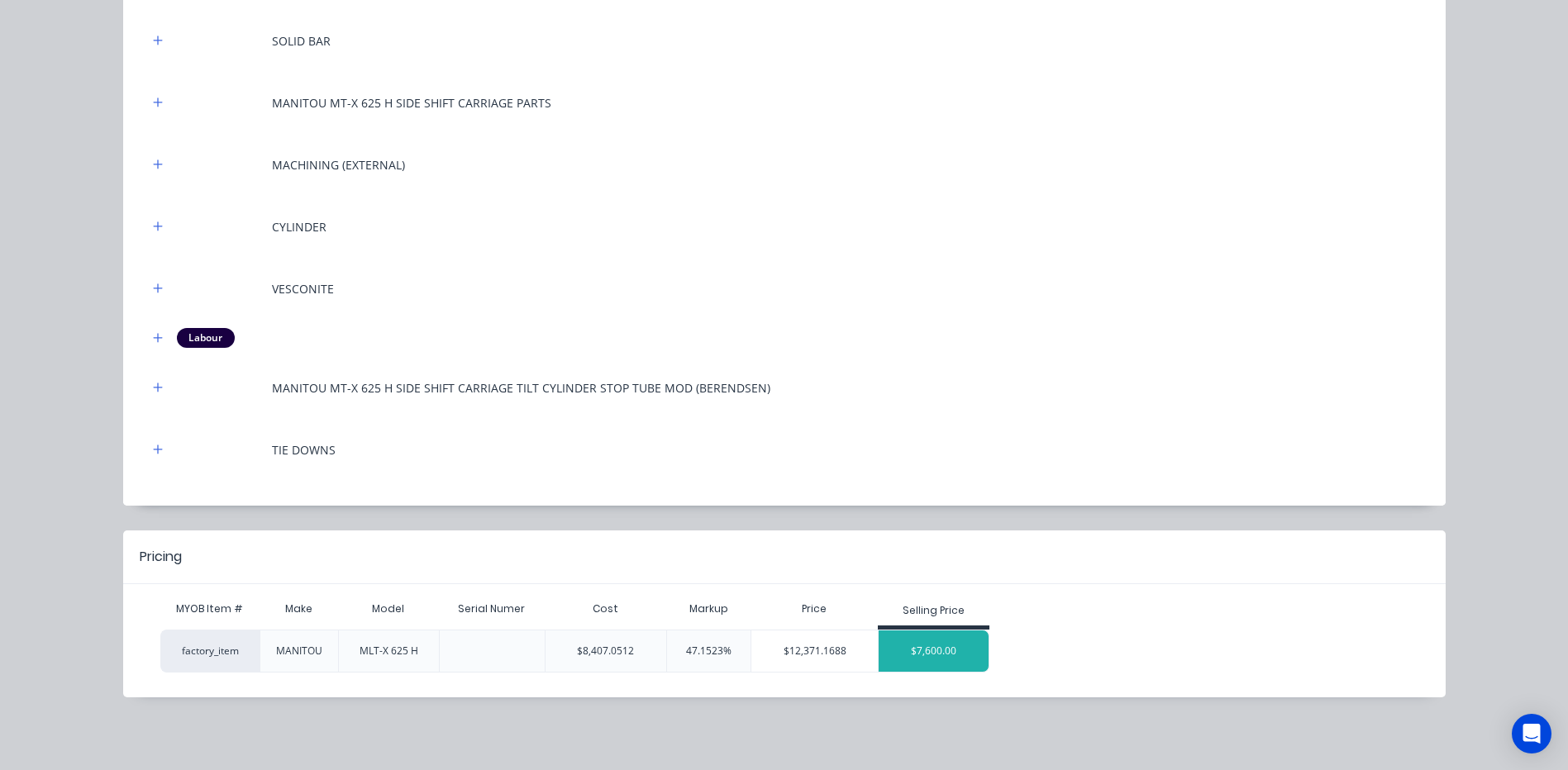
click at [885, 638] on div "$7,600.00" at bounding box center [934, 651] width 110 height 41
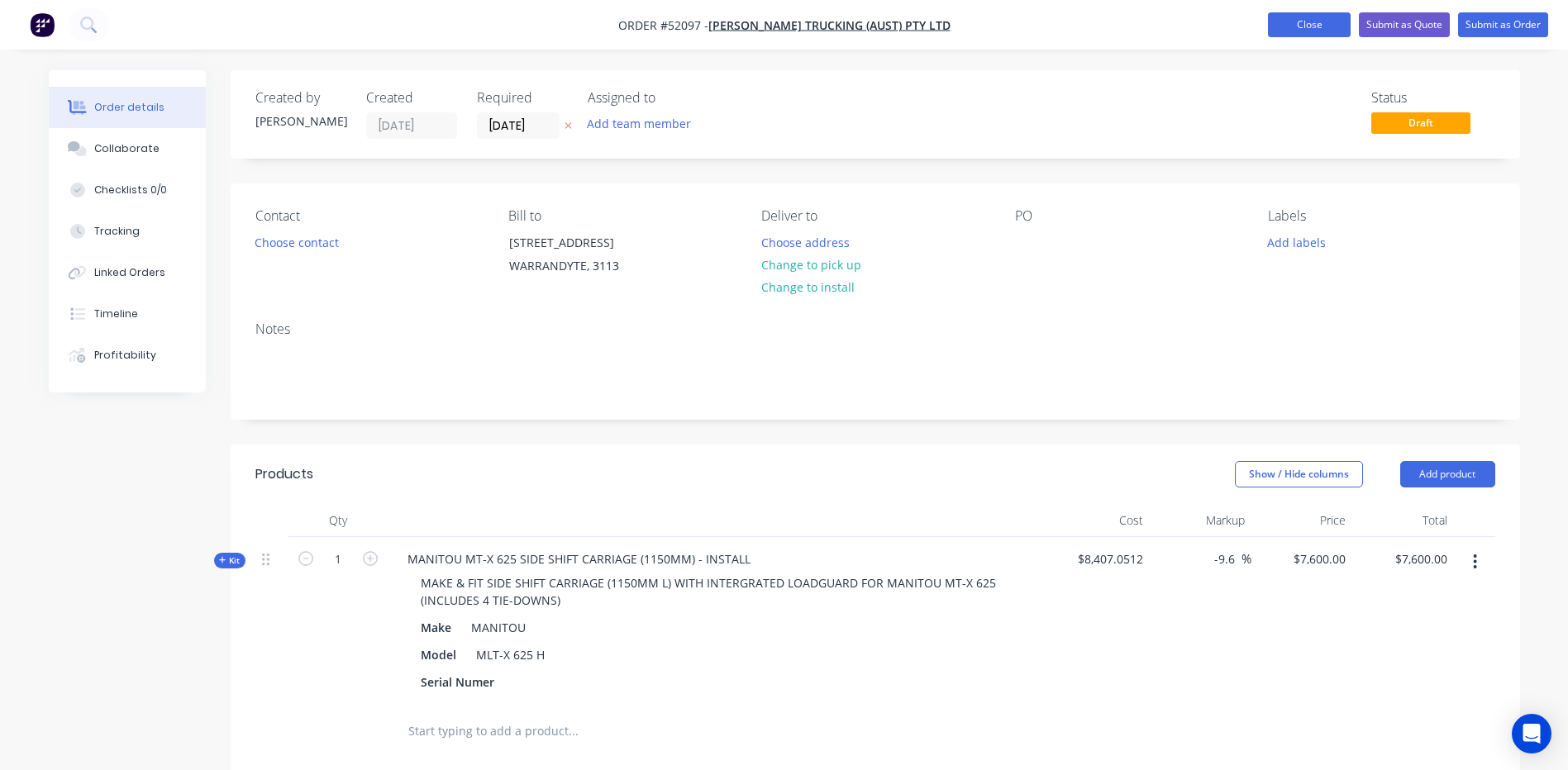
click at [1288, 24] on button "Close" at bounding box center [1309, 25] width 83 height 25
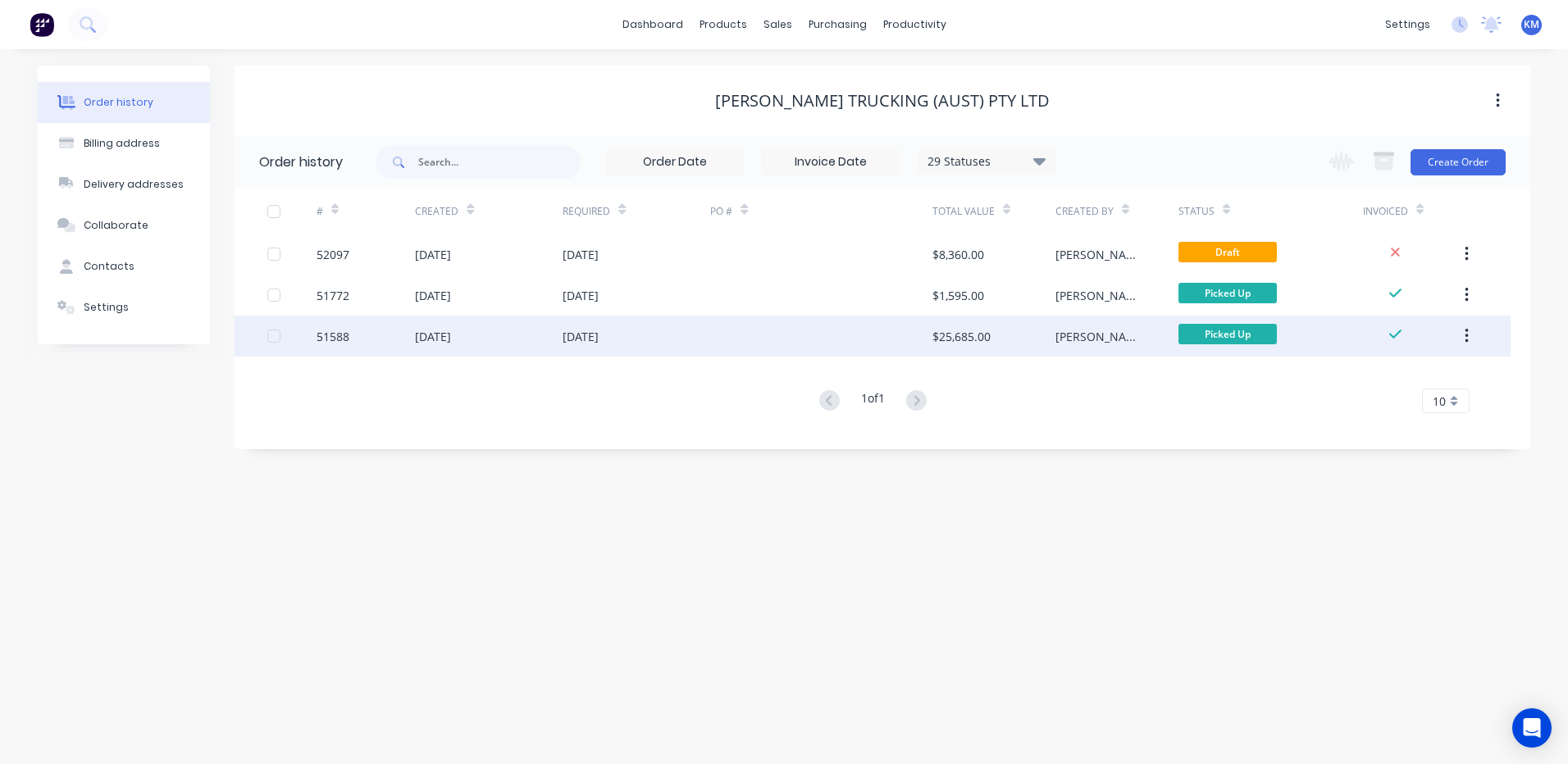
click at [975, 325] on div "$25,685.00" at bounding box center [994, 336] width 123 height 41
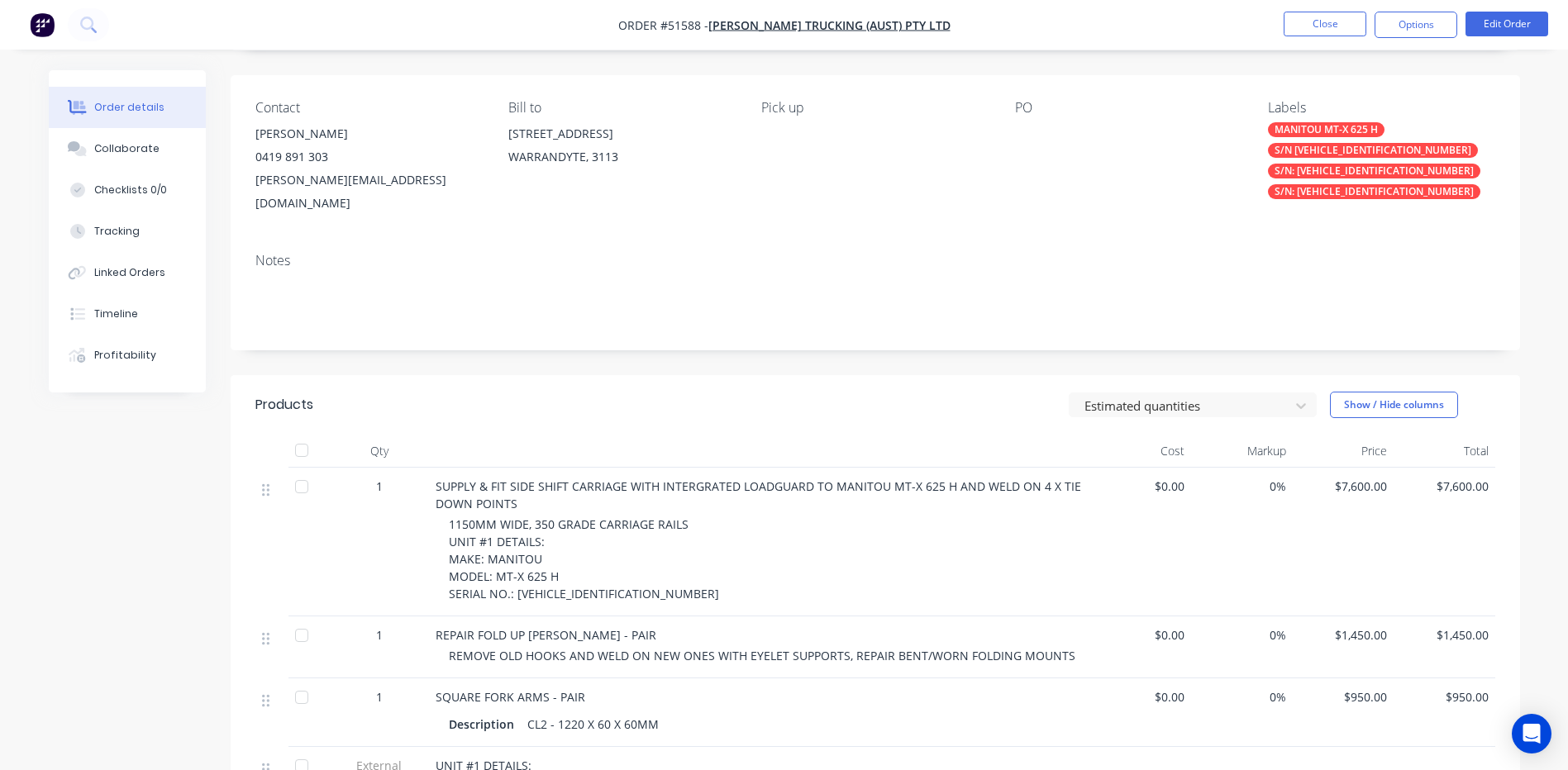
scroll to position [165, 0]
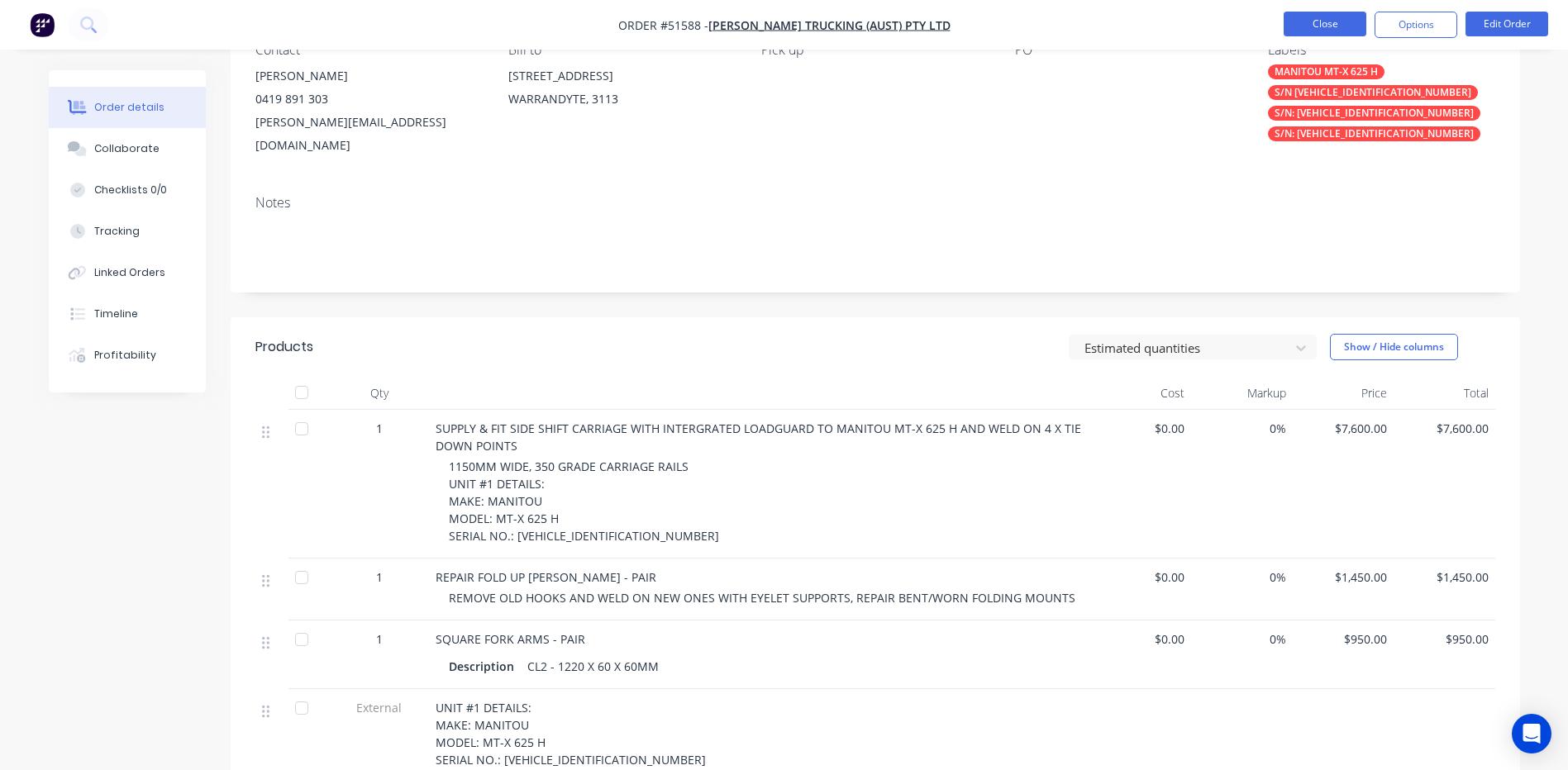
click at [1319, 21] on button "Close" at bounding box center [1325, 24] width 83 height 25
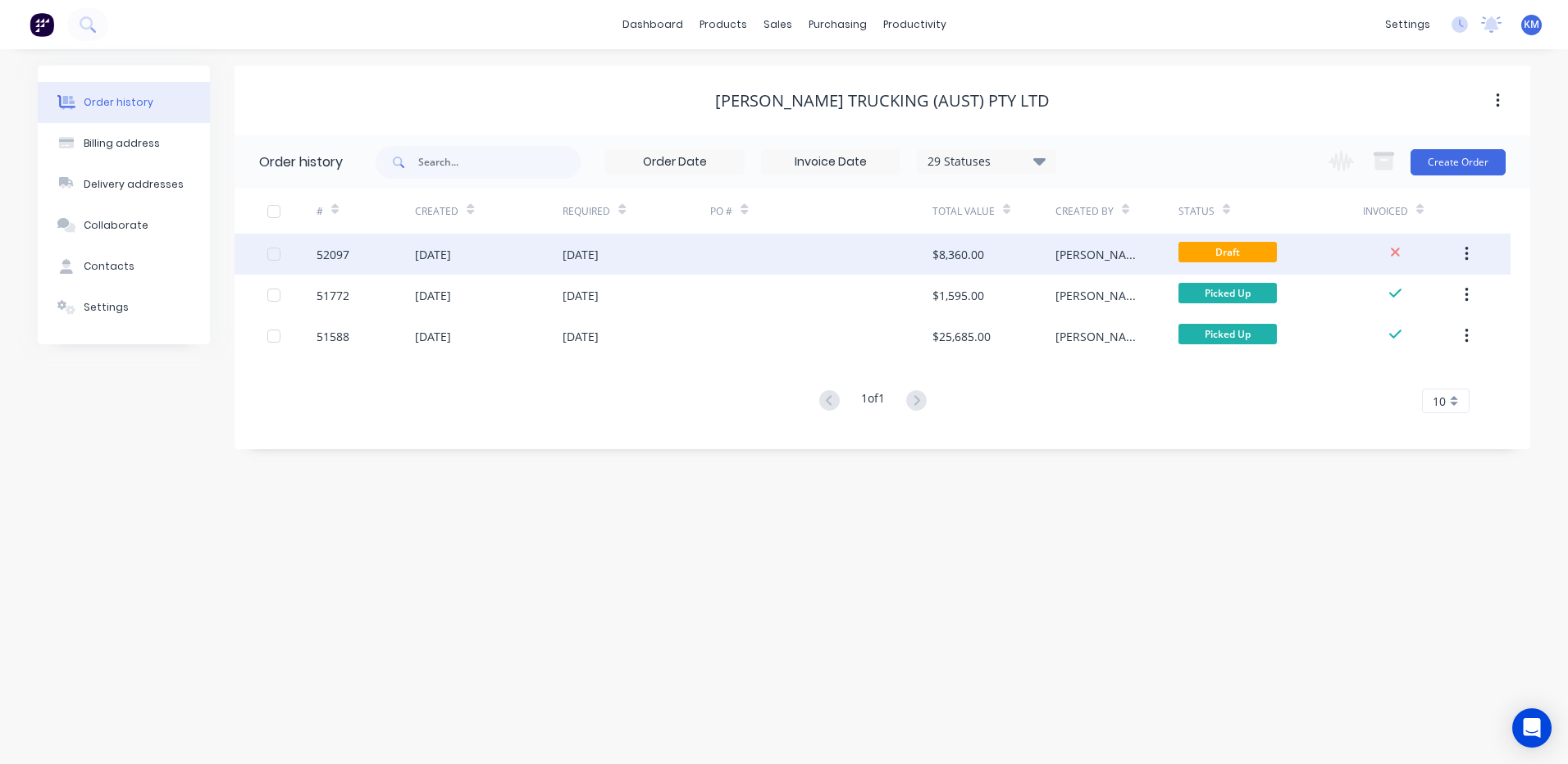
click at [1147, 254] on div "[PERSON_NAME]" at bounding box center [1116, 254] width 123 height 41
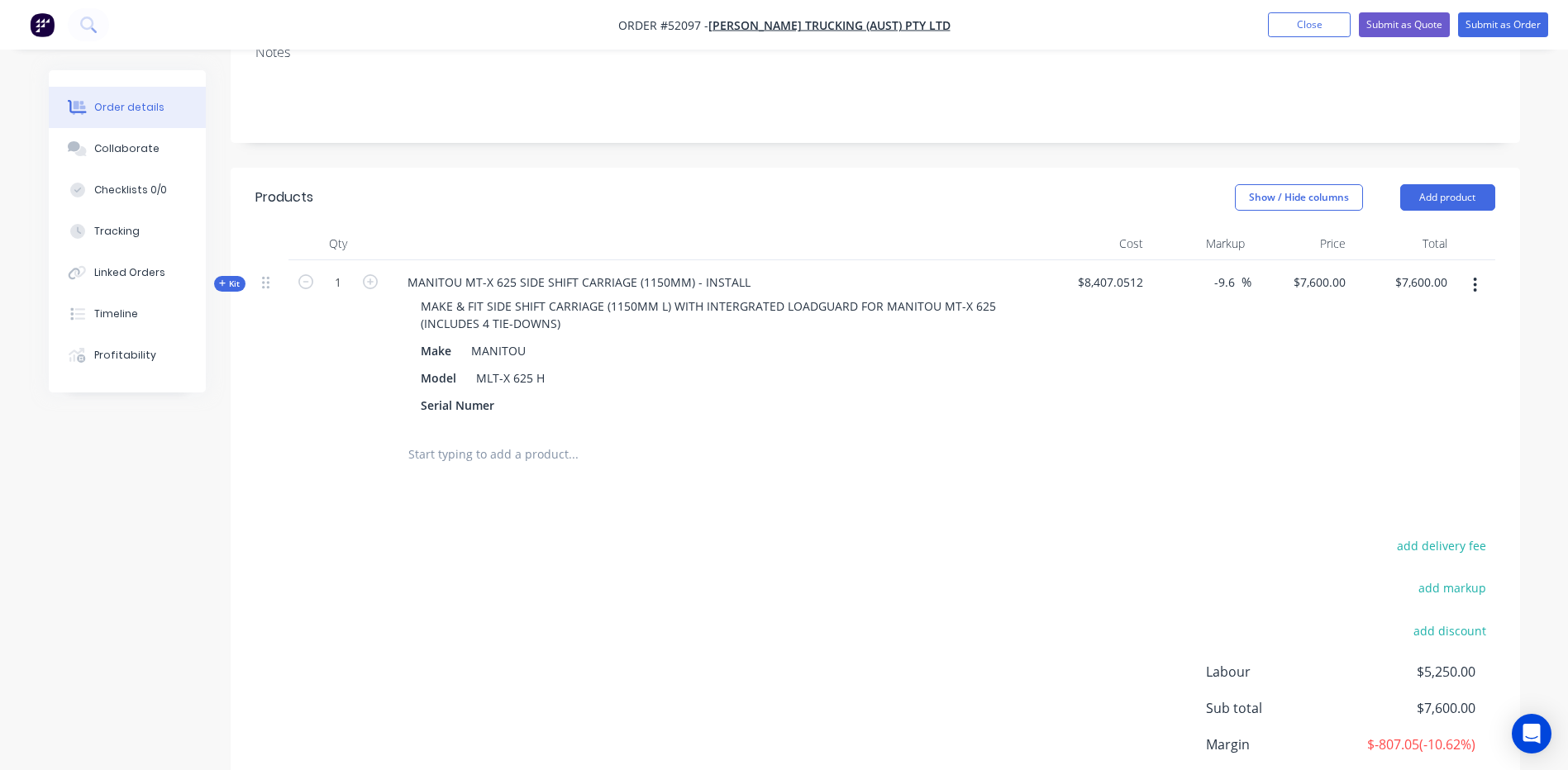
scroll to position [248, 0]
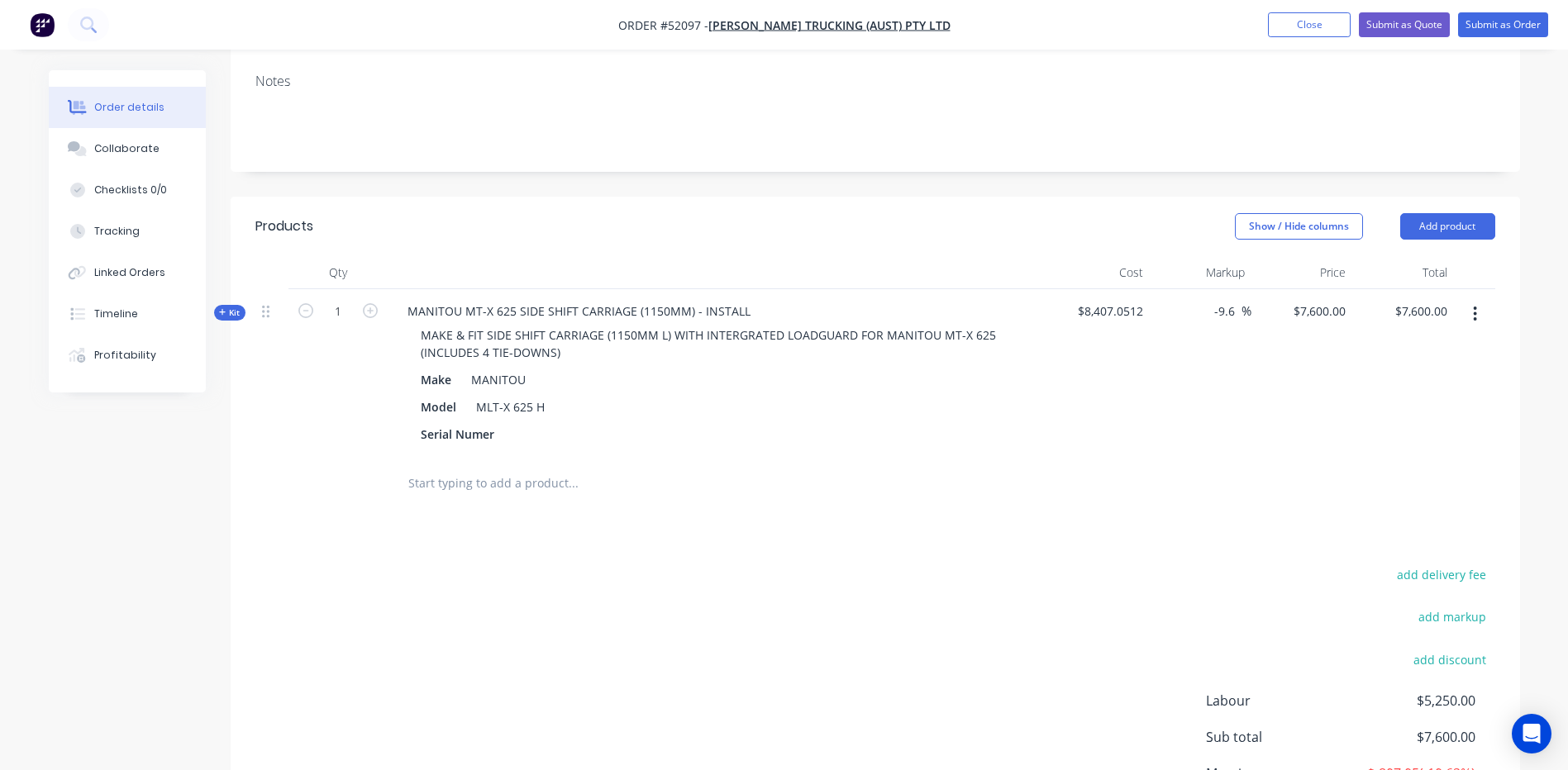
click at [236, 310] on span "Kit" at bounding box center [230, 313] width 21 height 13
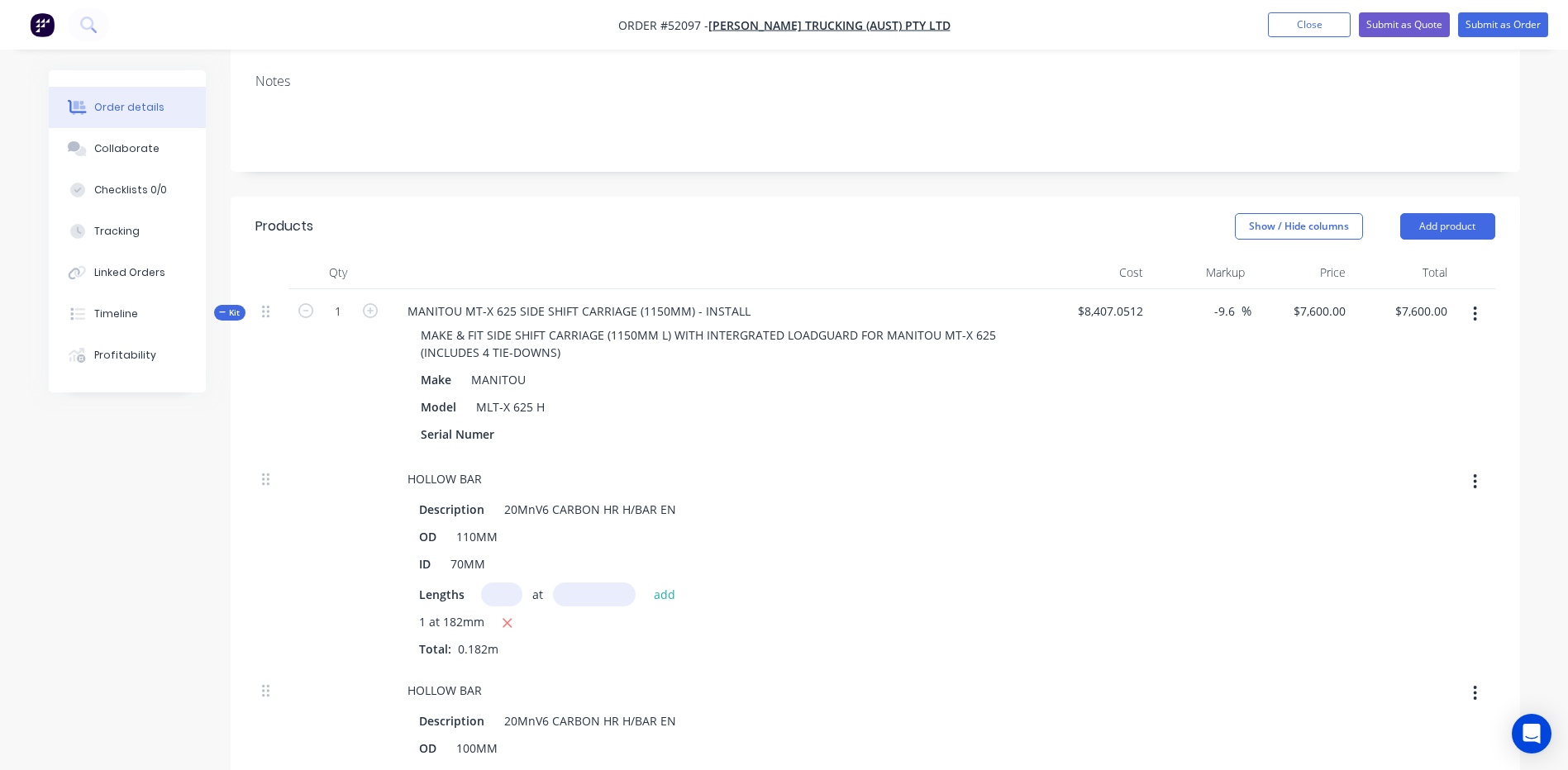
click at [234, 310] on span "Kit" at bounding box center [230, 313] width 21 height 13
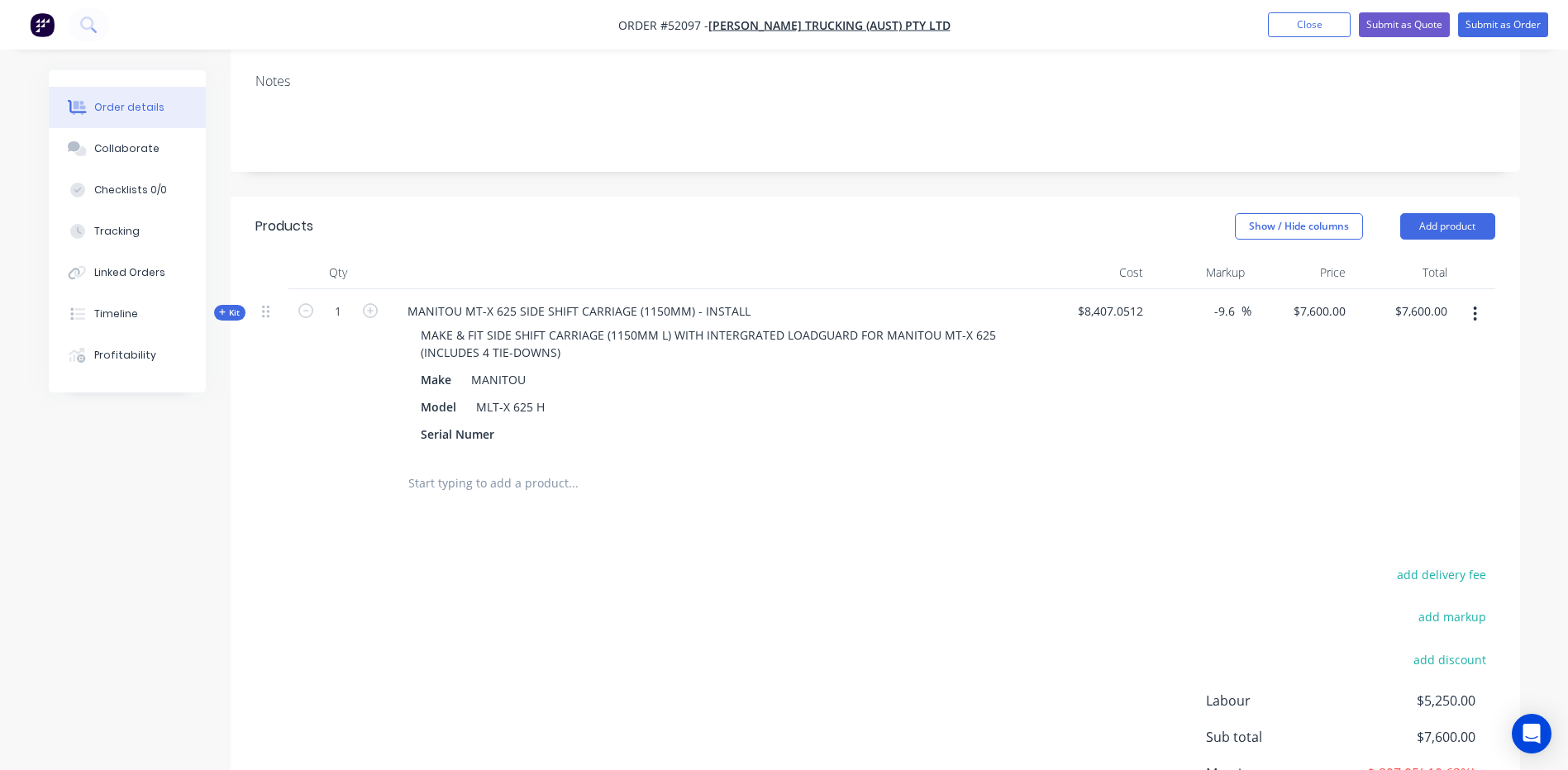
click at [219, 309] on icon "button" at bounding box center [223, 313] width 8 height 9
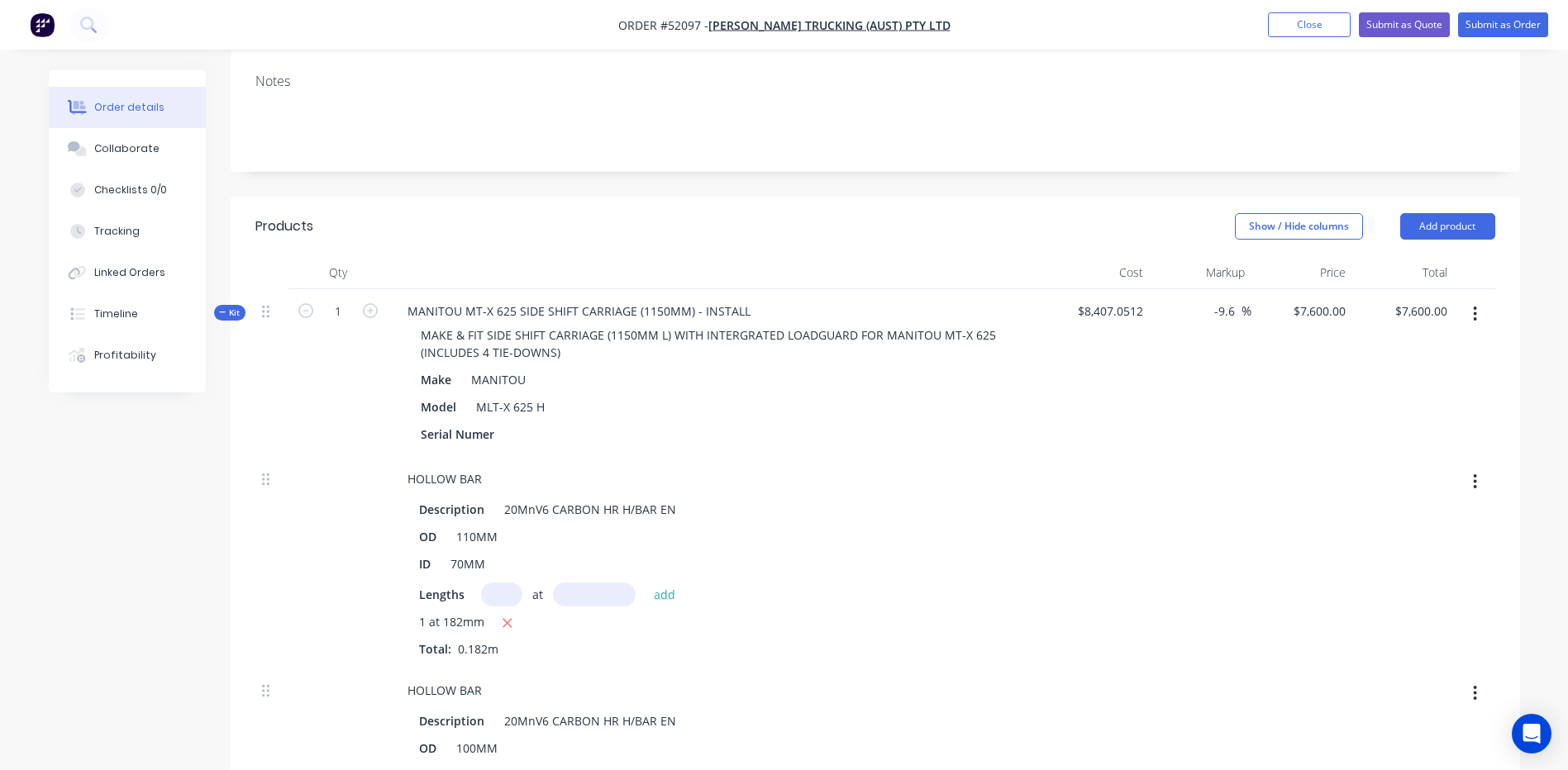
scroll to position [0, 0]
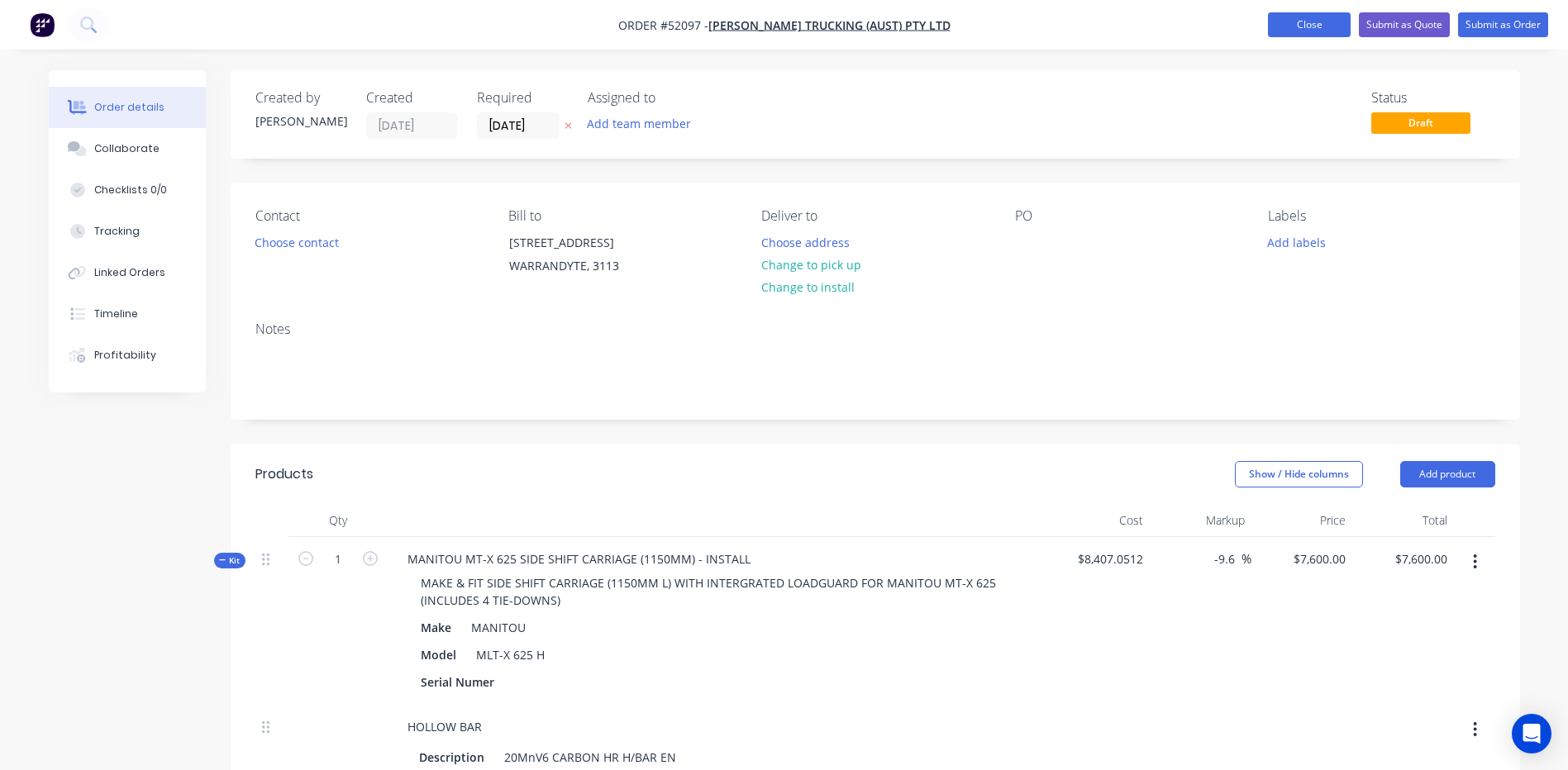
click at [1282, 20] on button "Close" at bounding box center [1309, 25] width 83 height 25
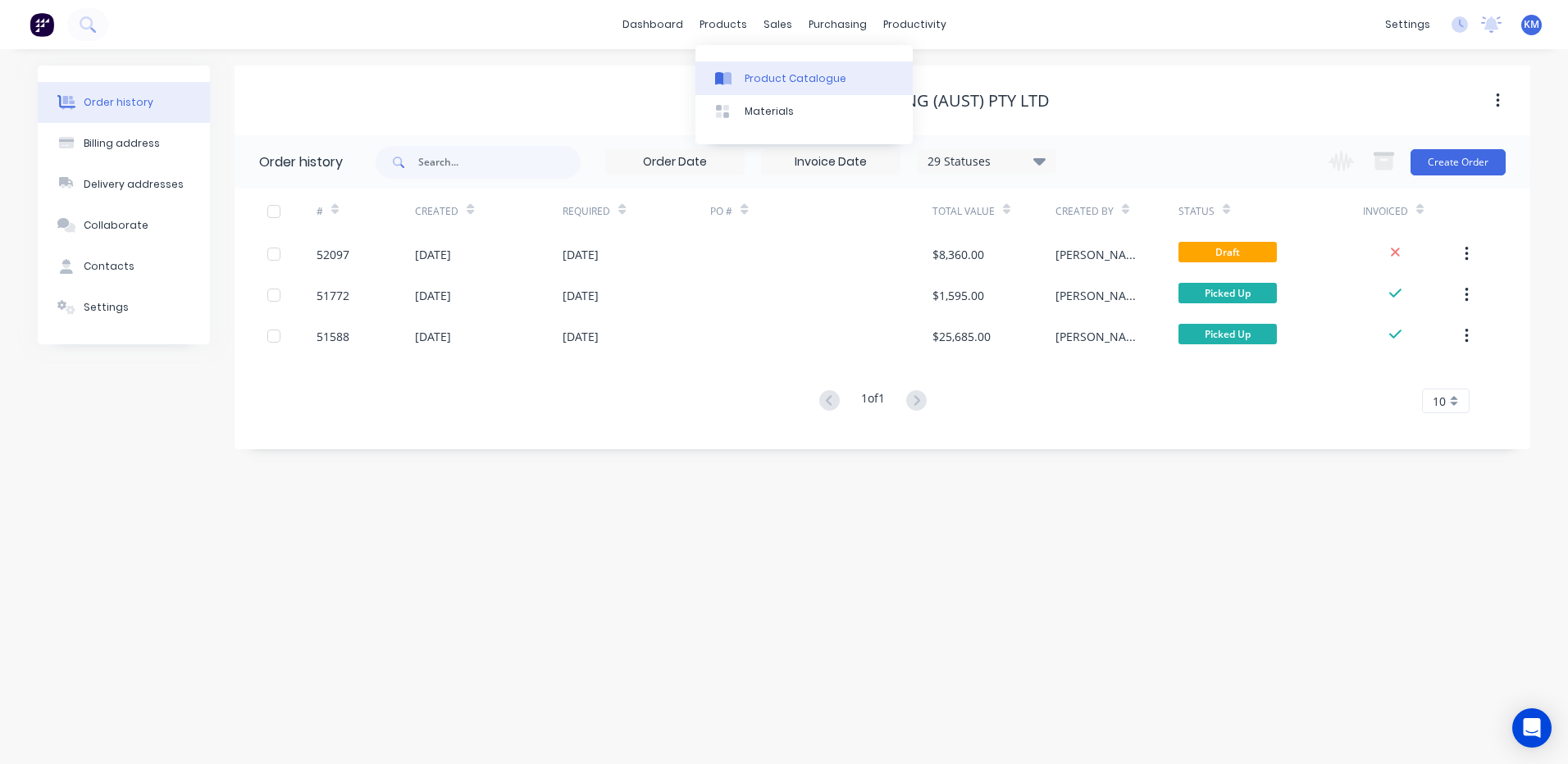
click at [741, 69] on link "Product Catalogue" at bounding box center [803, 78] width 217 height 33
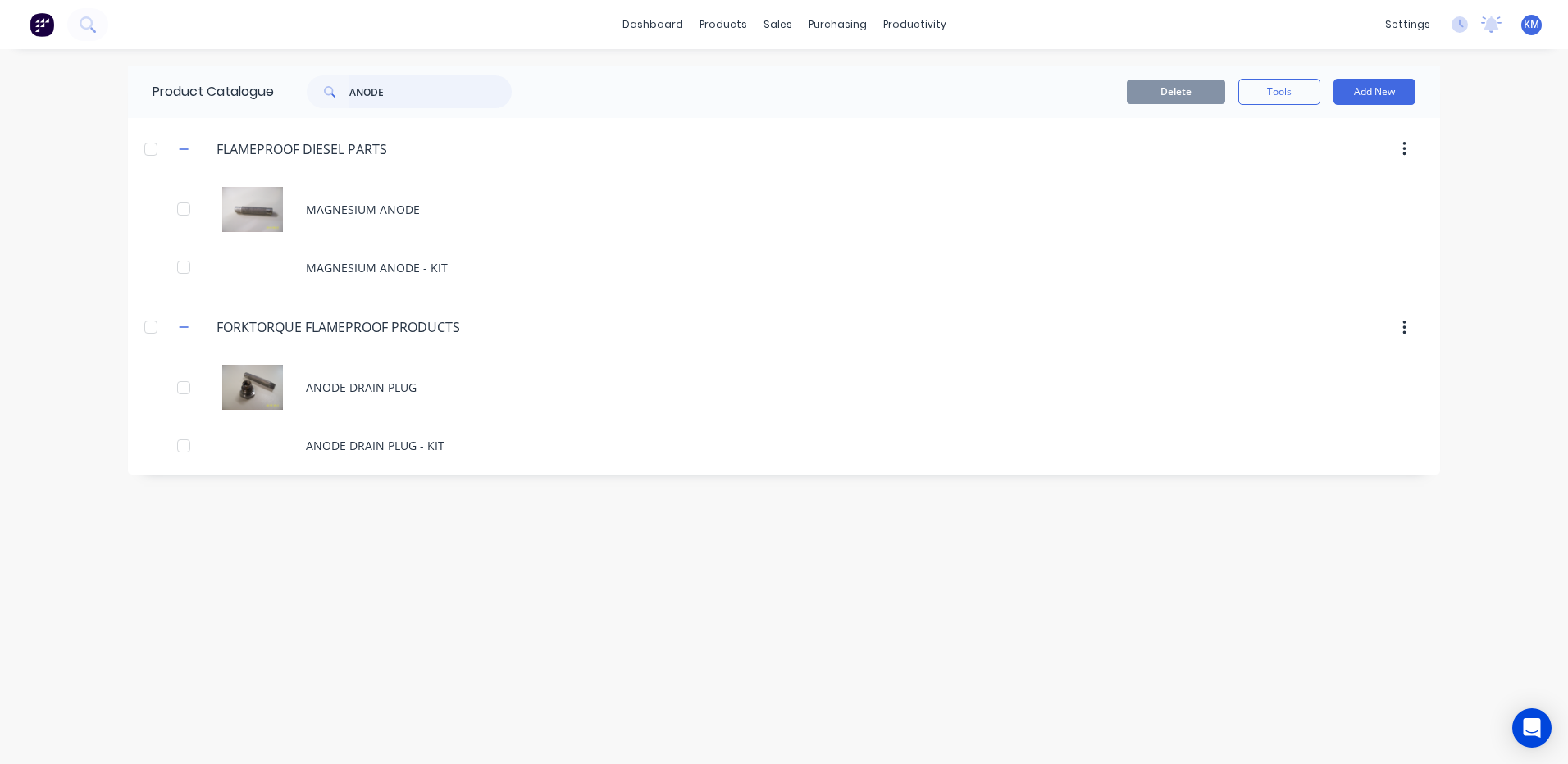
click at [399, 94] on input "ANODE" at bounding box center [431, 92] width 163 height 33
click at [768, 73] on div "Product Catalogue" at bounding box center [795, 79] width 101 height 14
click at [813, 118] on div "Customers" at bounding box center [834, 111] width 59 height 14
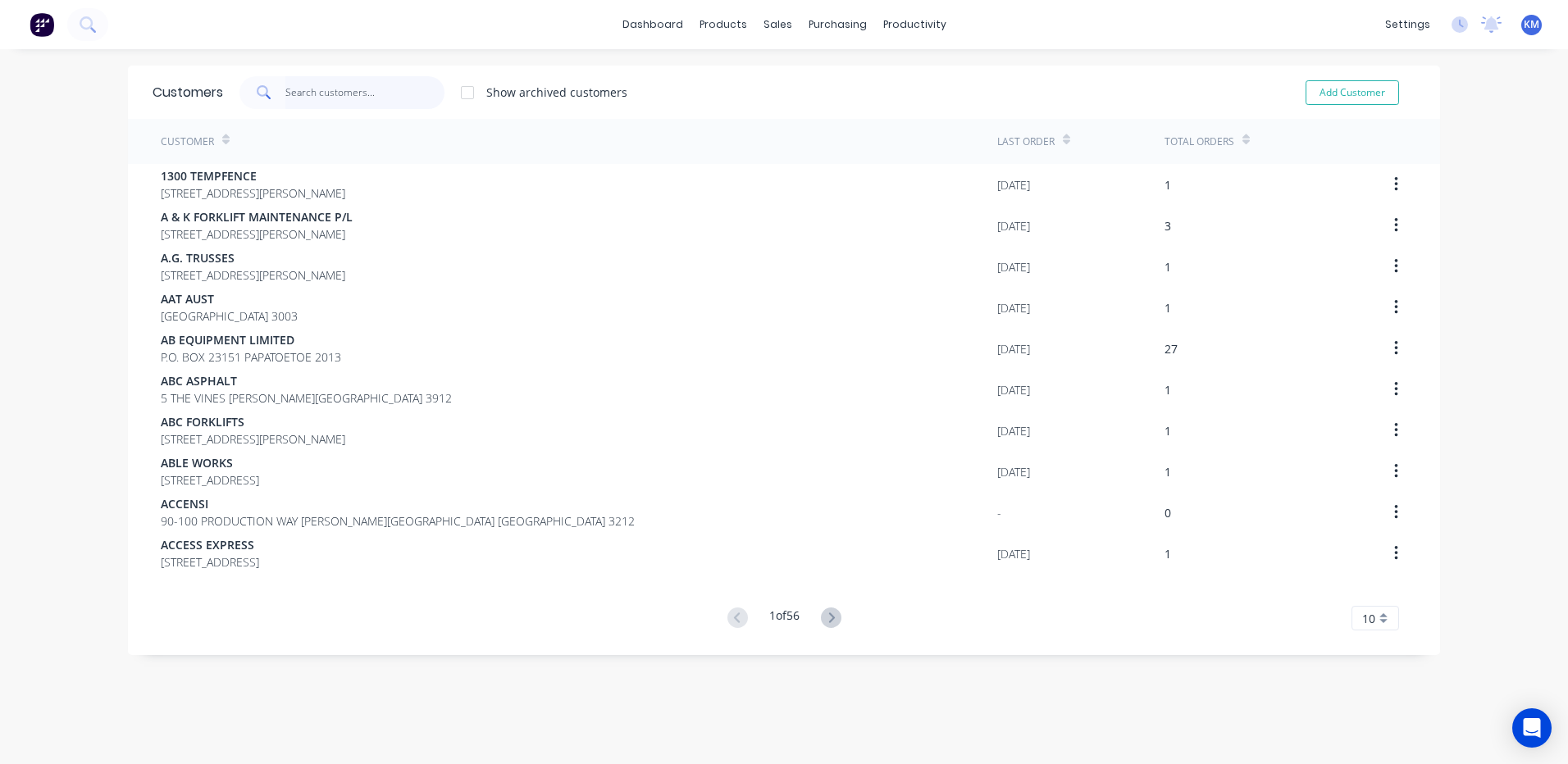
click at [397, 95] on input "text" at bounding box center [365, 93] width 160 height 33
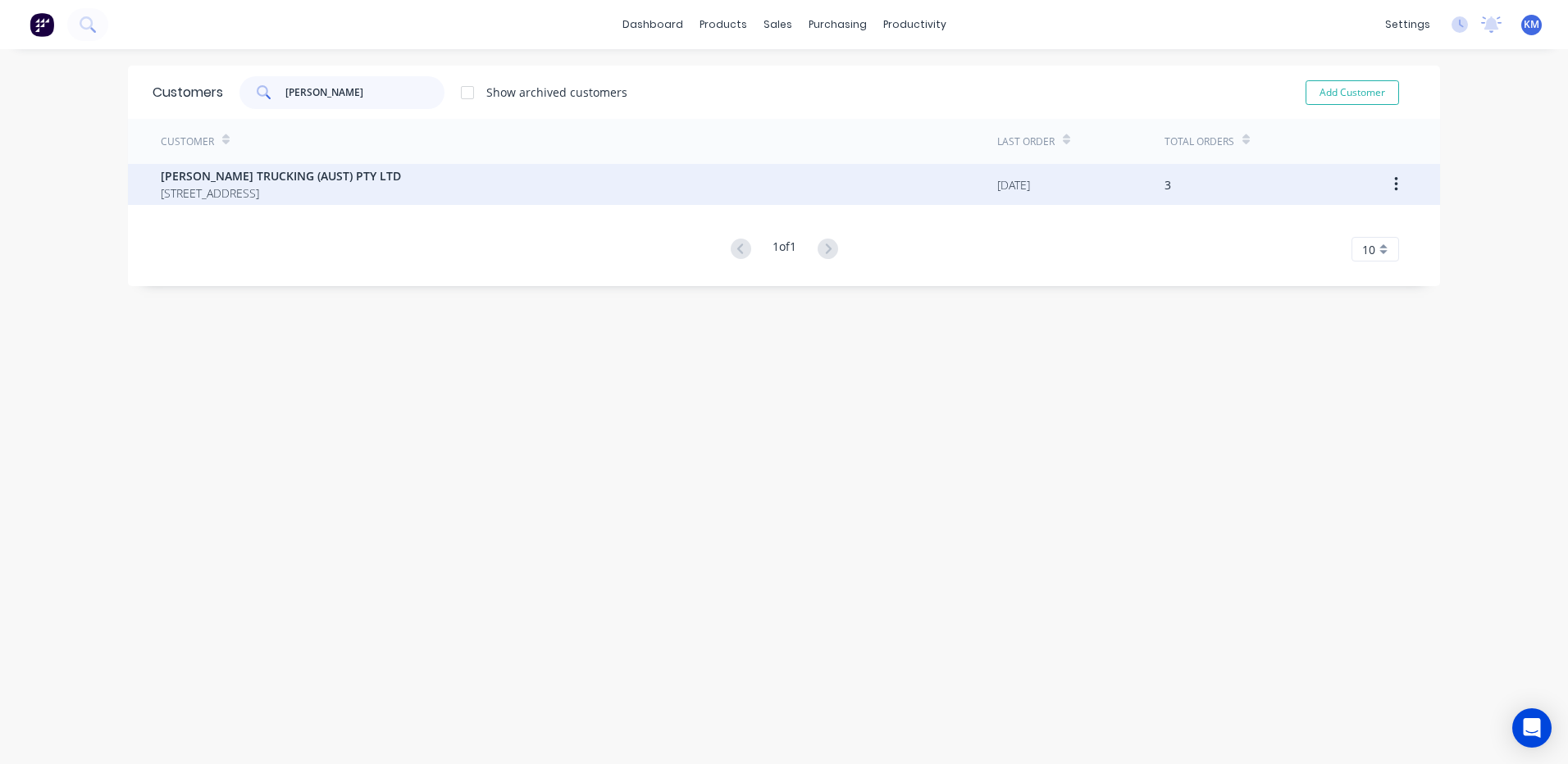
type input "riddel"
click at [503, 197] on div "RIDDELL TRUCKING (AUST) PTY LTD 24 ALEXANDER ROAD WARRANDYTE 3113" at bounding box center [579, 184] width 837 height 41
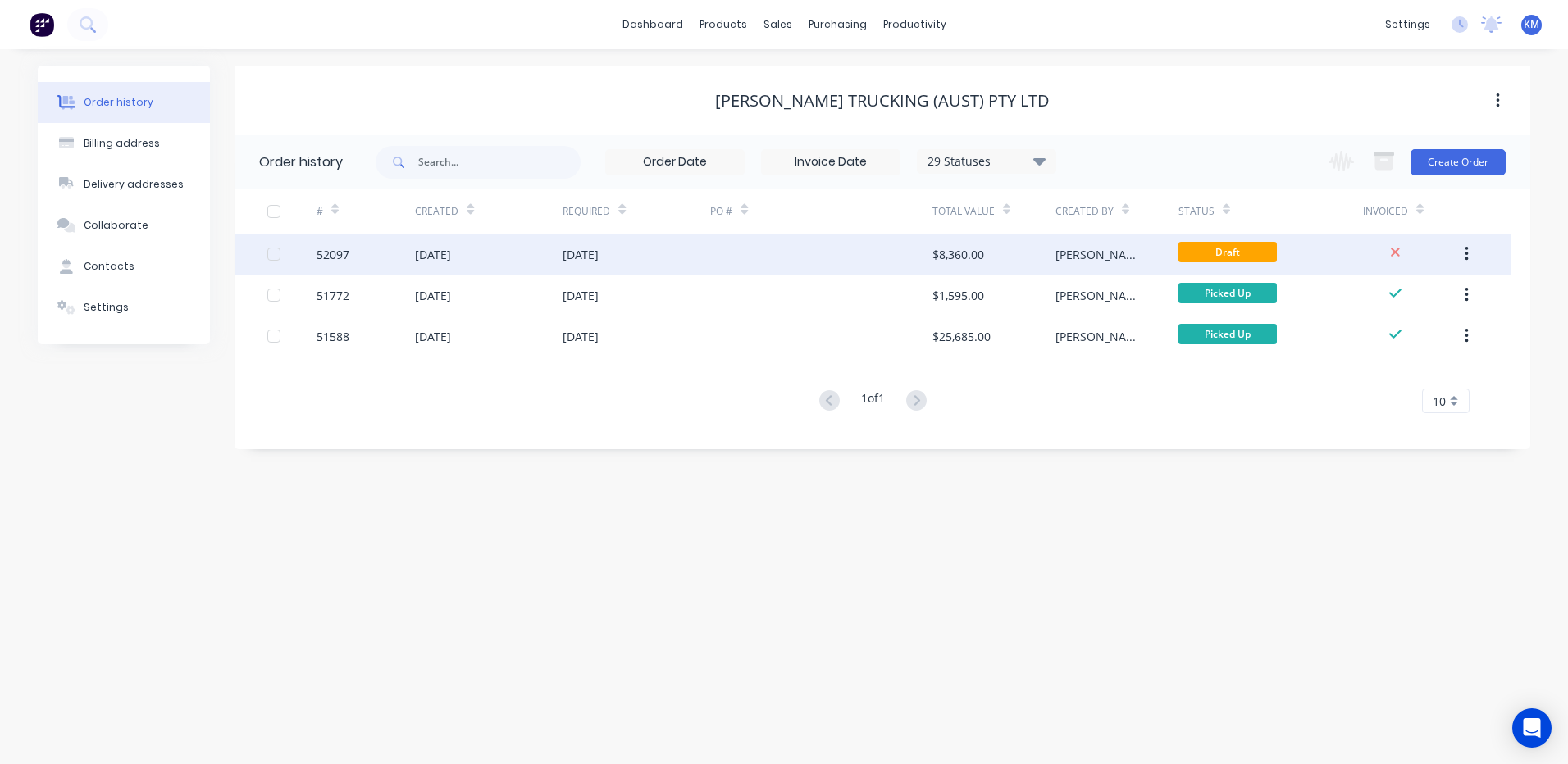
click at [752, 251] on div at bounding box center [820, 254] width 221 height 41
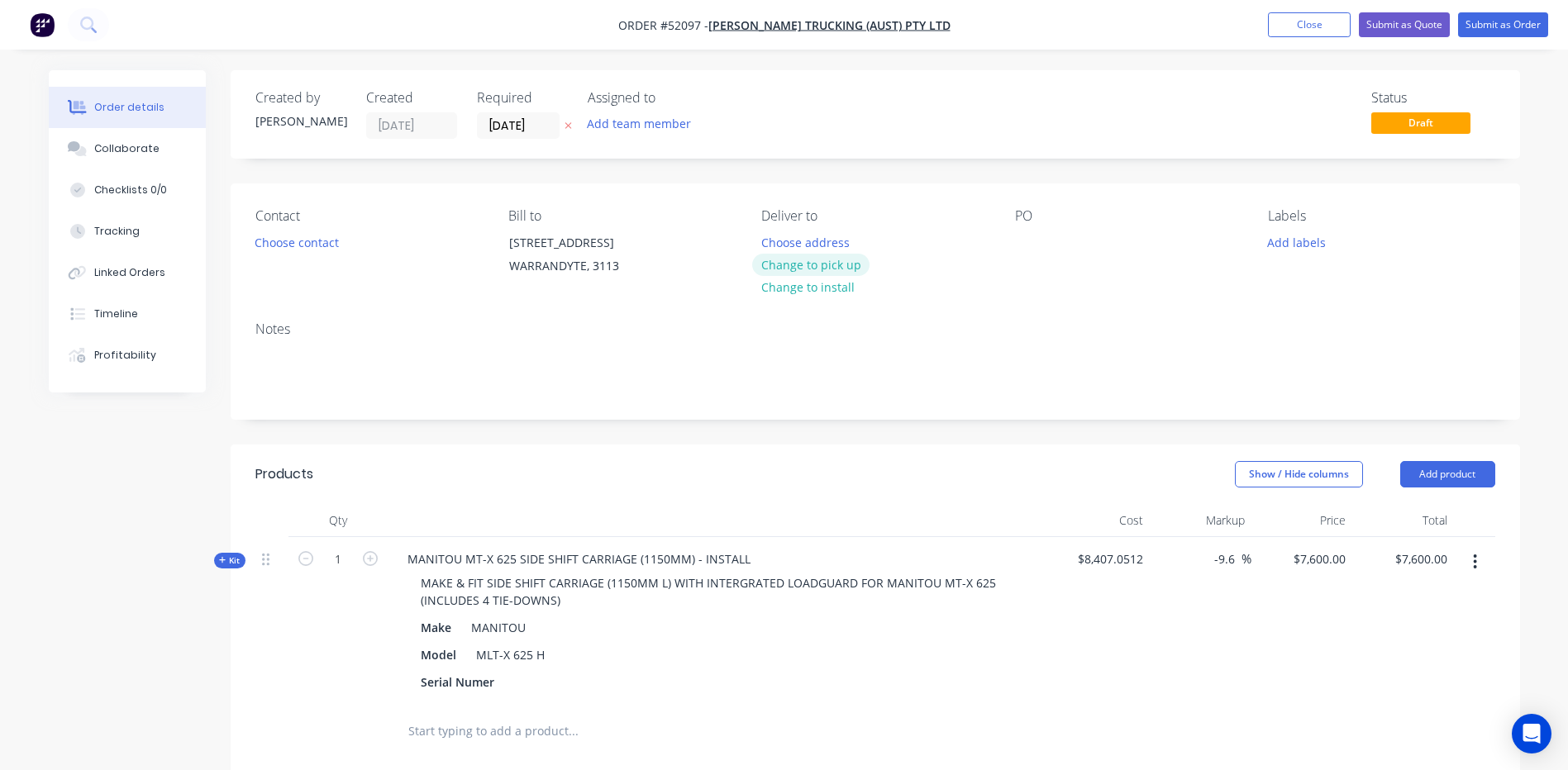
click at [850, 261] on button "Change to pick up" at bounding box center [812, 264] width 118 height 22
click at [317, 243] on button "Choose contact" at bounding box center [295, 241] width 101 height 22
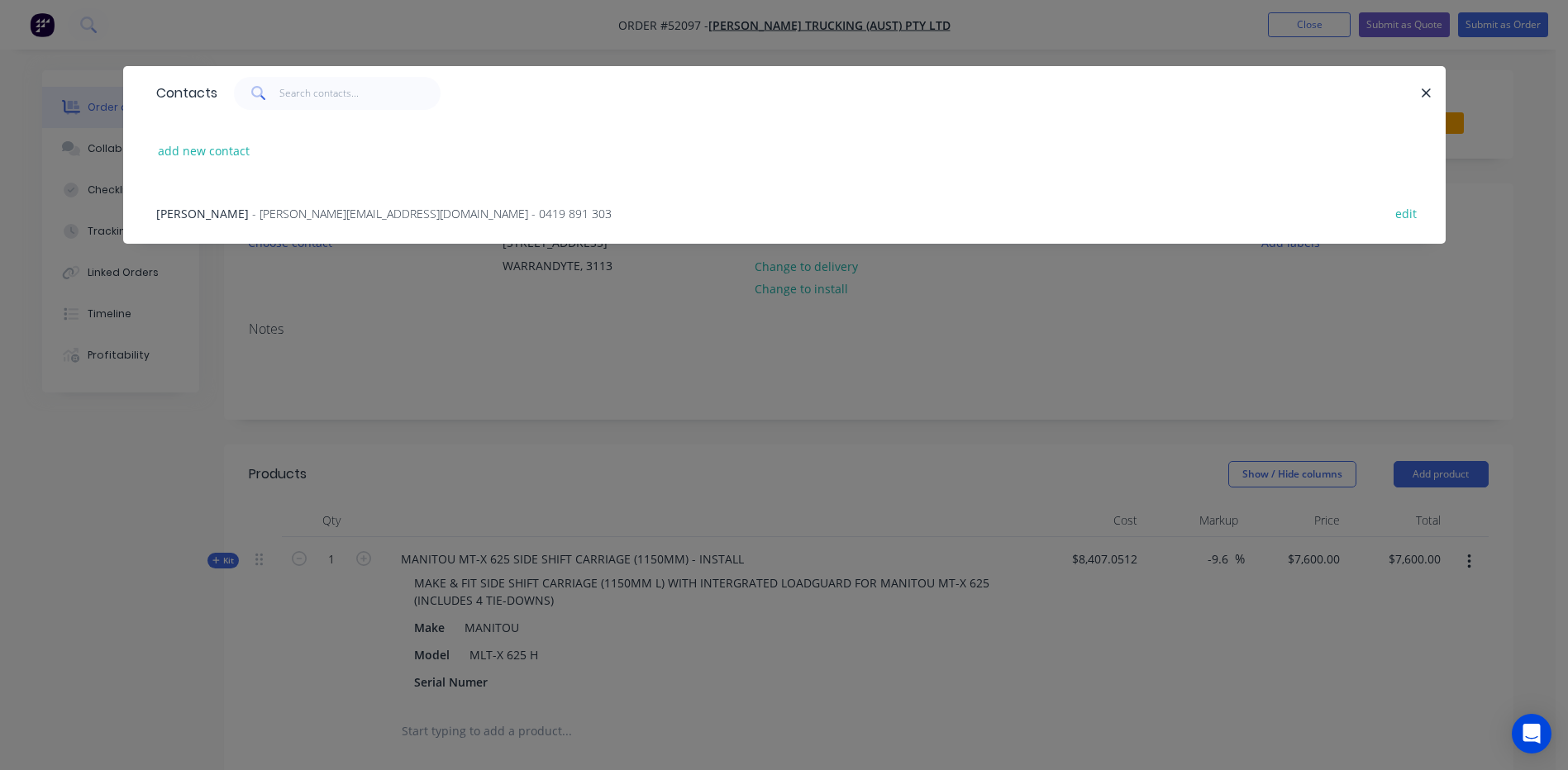
click at [355, 213] on span "- steve@riddelltrucking.com.au - 0419 891 303" at bounding box center [431, 213] width 360 height 15
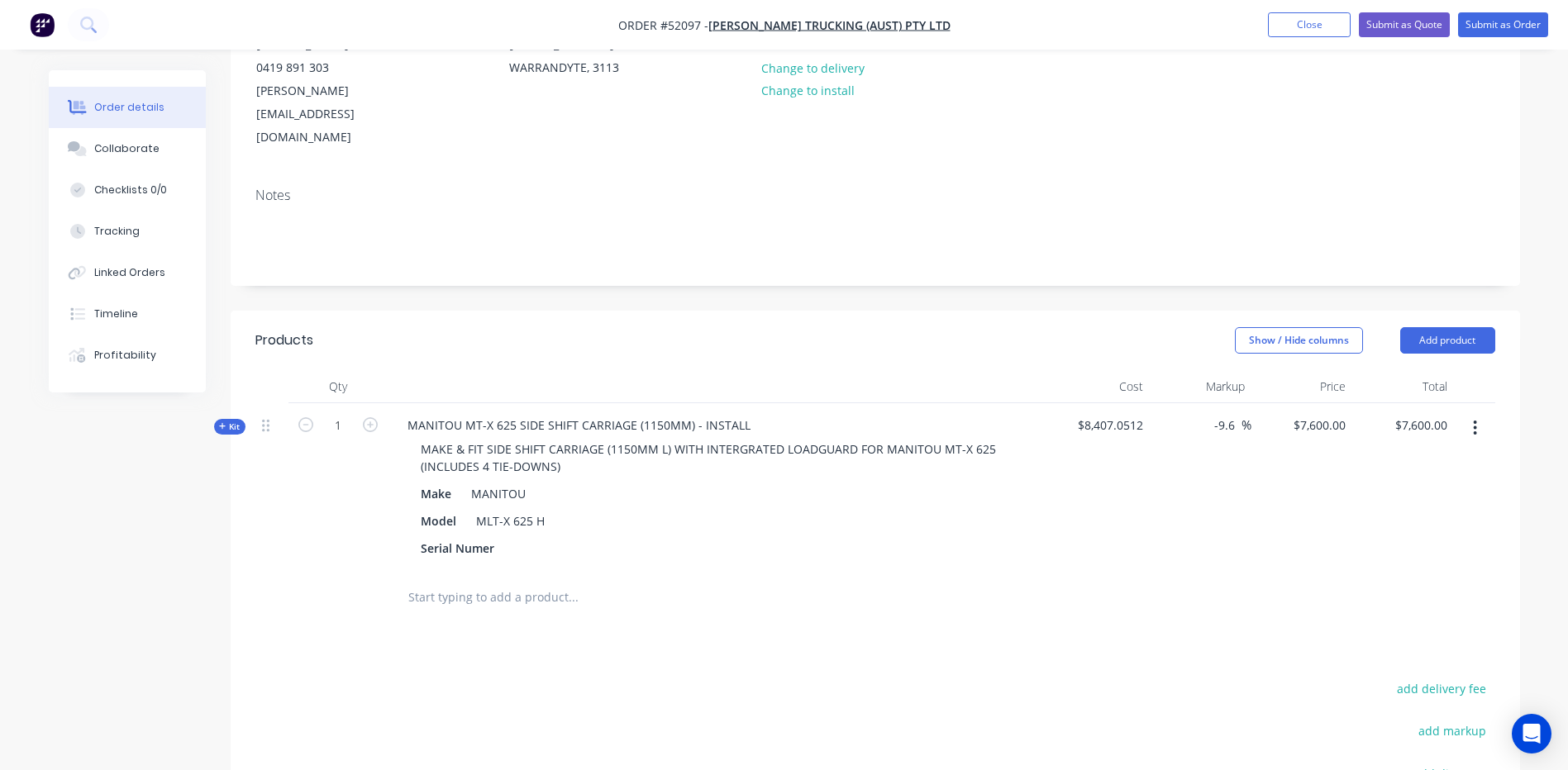
scroll to position [248, 0]
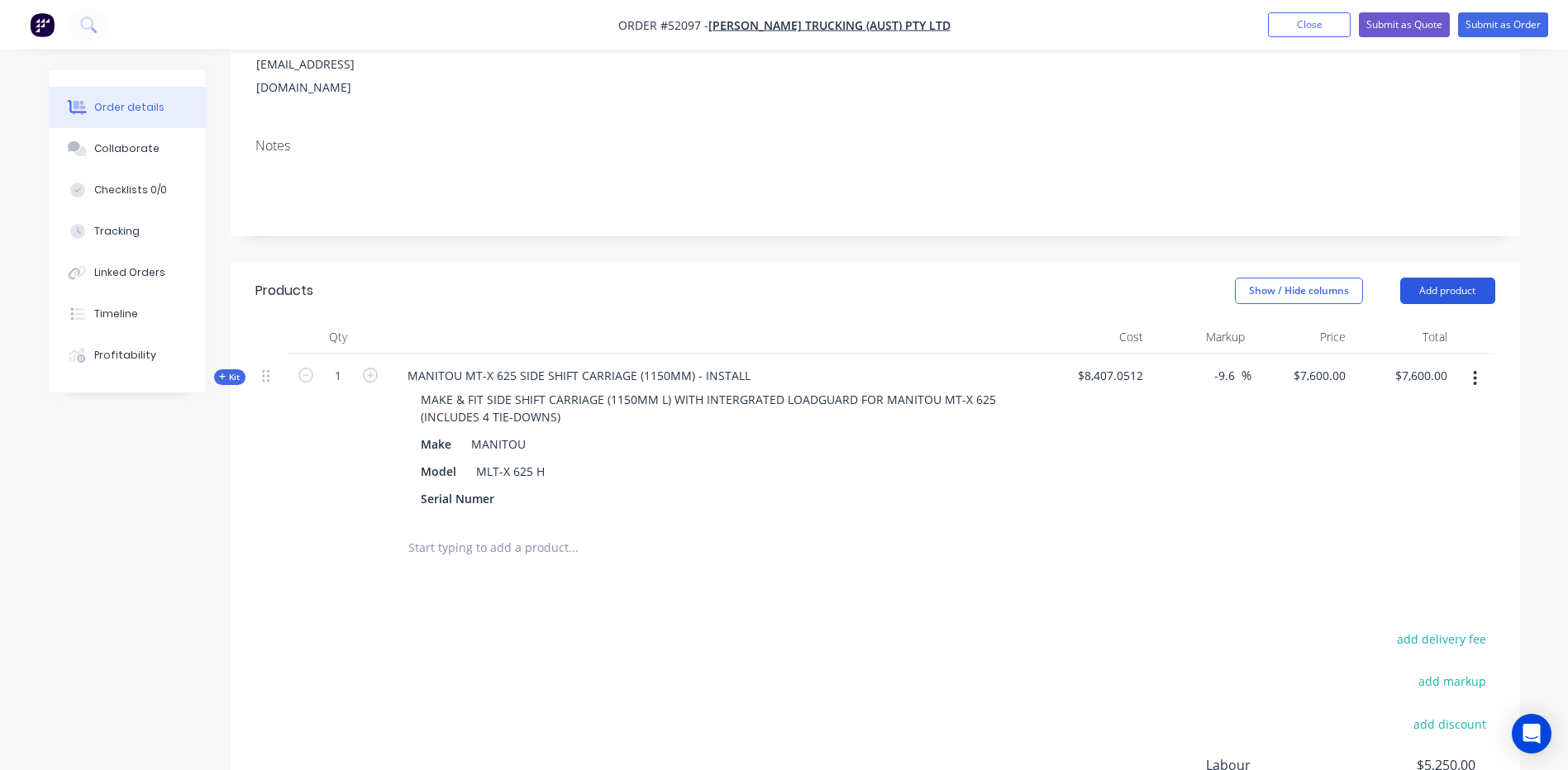
click at [1472, 278] on button "Add product" at bounding box center [1447, 290] width 96 height 26
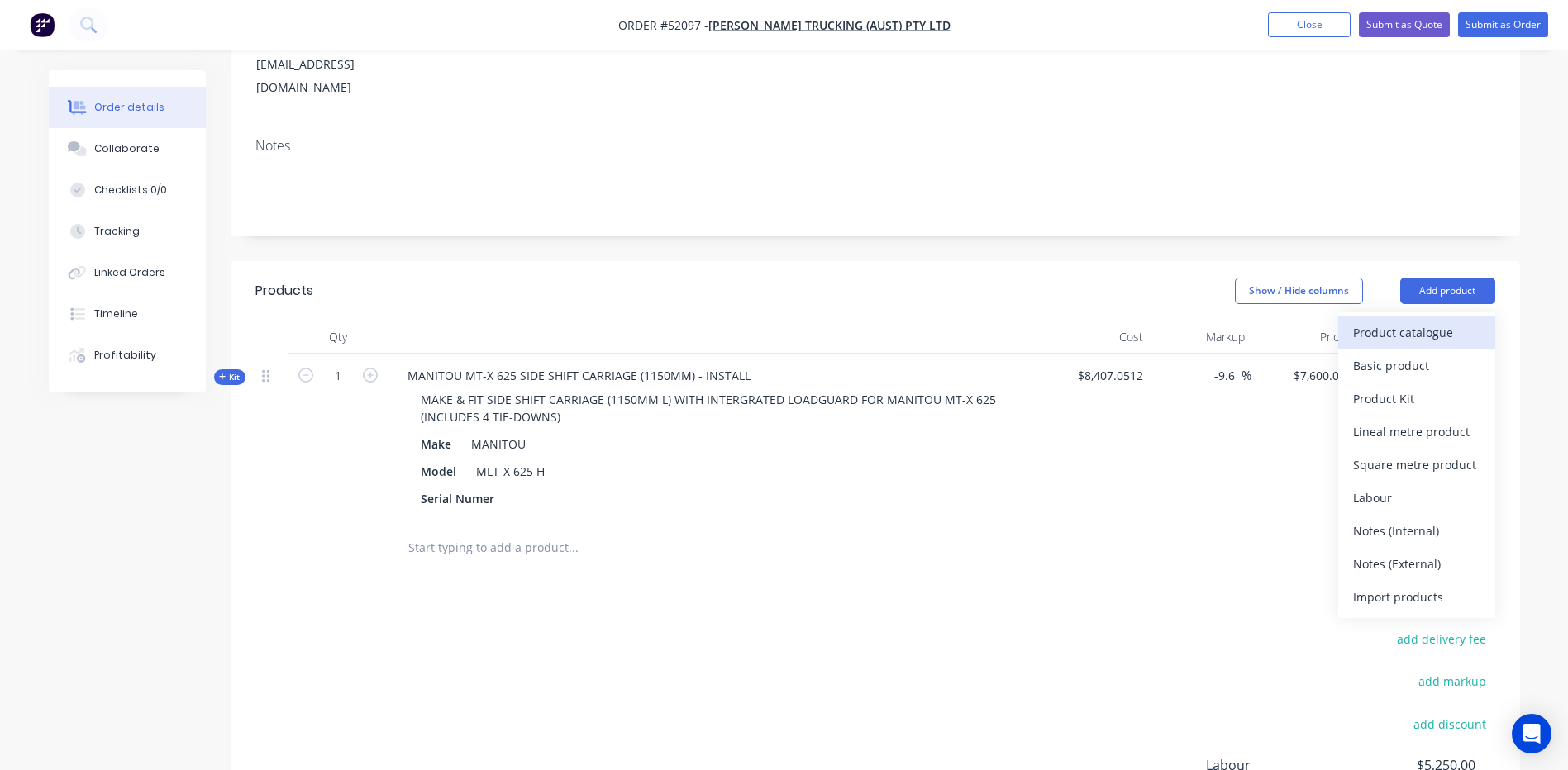
click at [1439, 320] on div "Product catalogue" at bounding box center [1417, 332] width 127 height 24
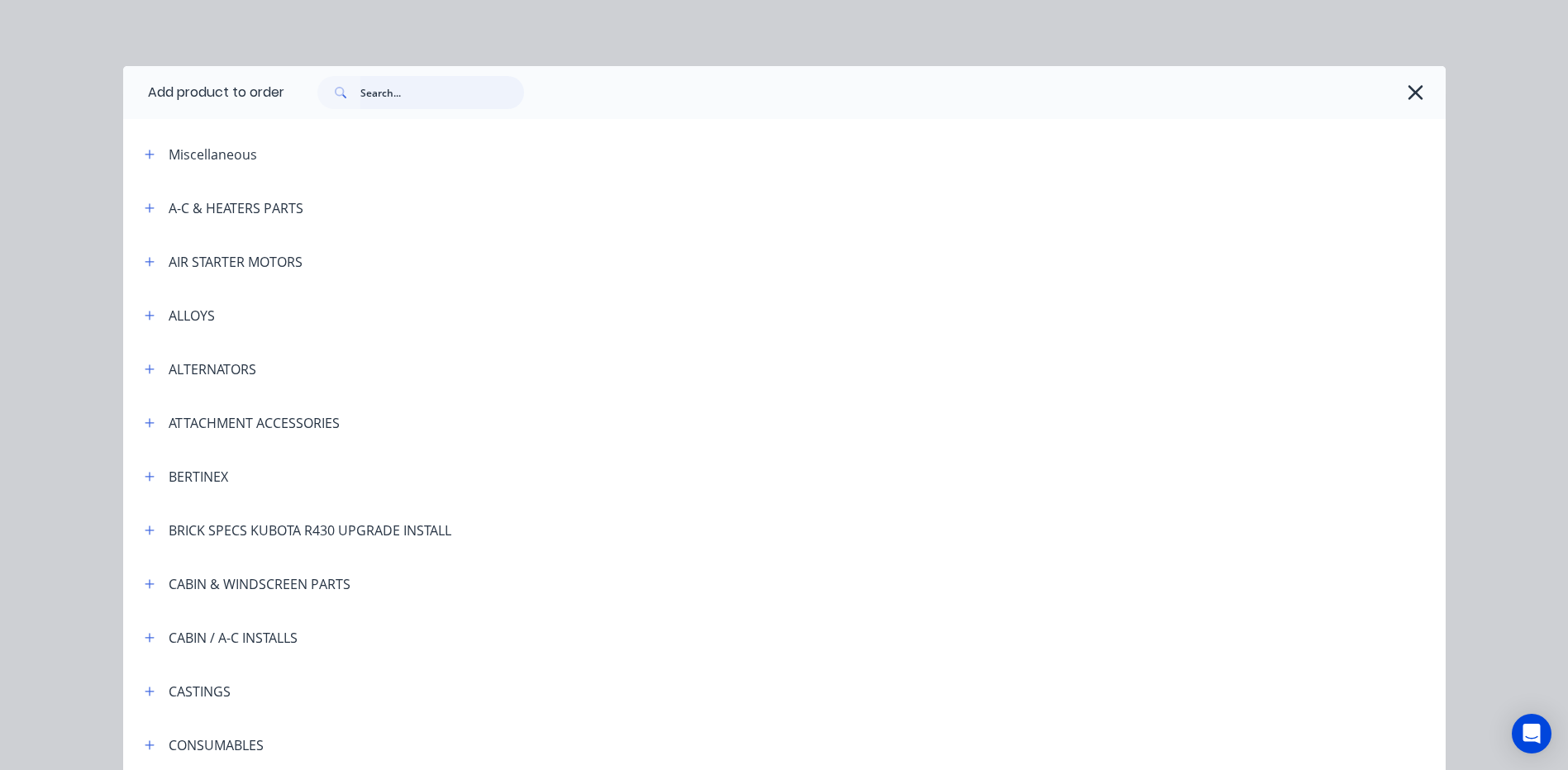
click at [394, 97] on input "text" at bounding box center [442, 93] width 164 height 33
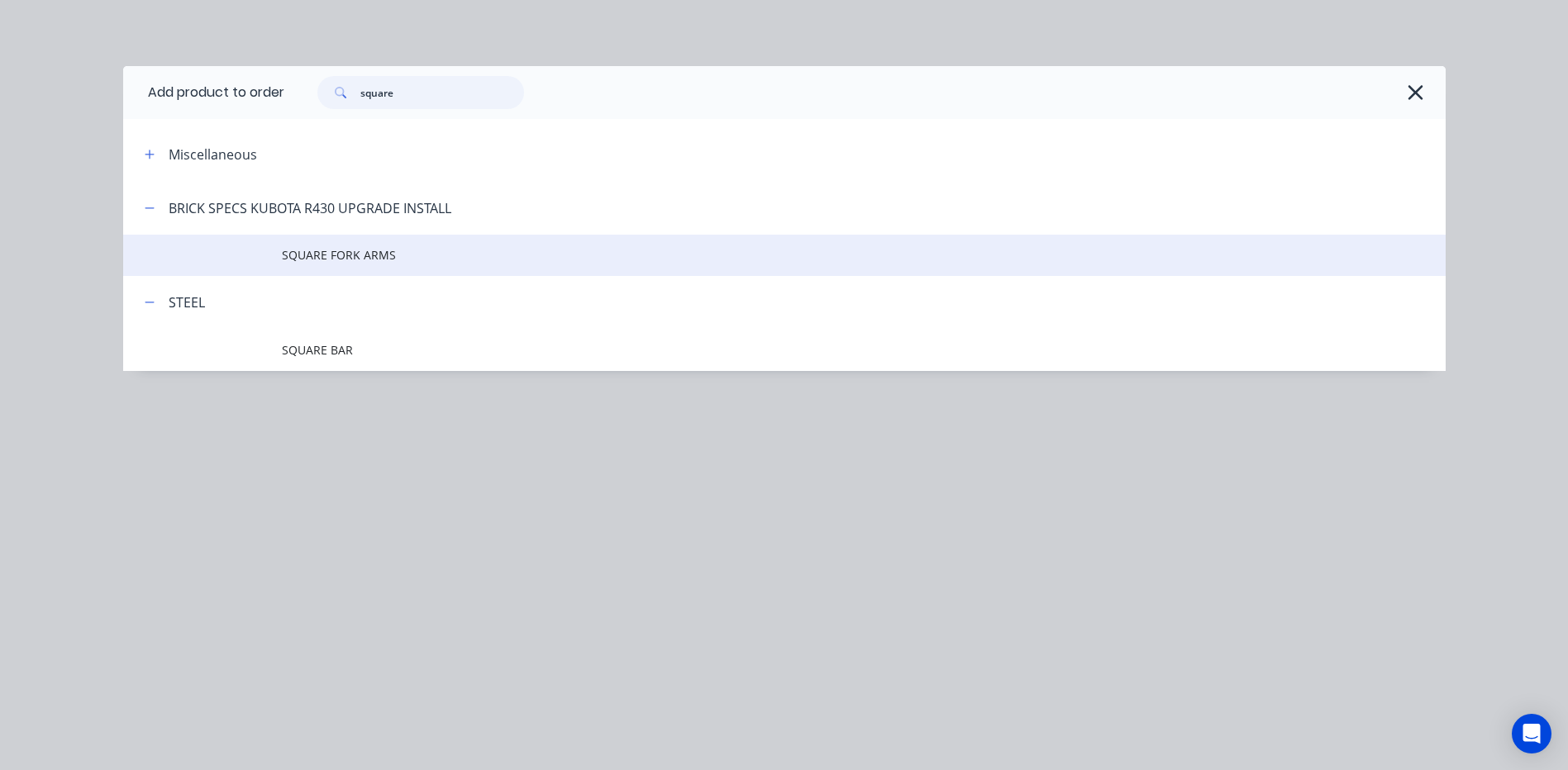
type input "square"
click at [416, 264] on td "SQUARE FORK ARMS" at bounding box center [864, 255] width 1164 height 41
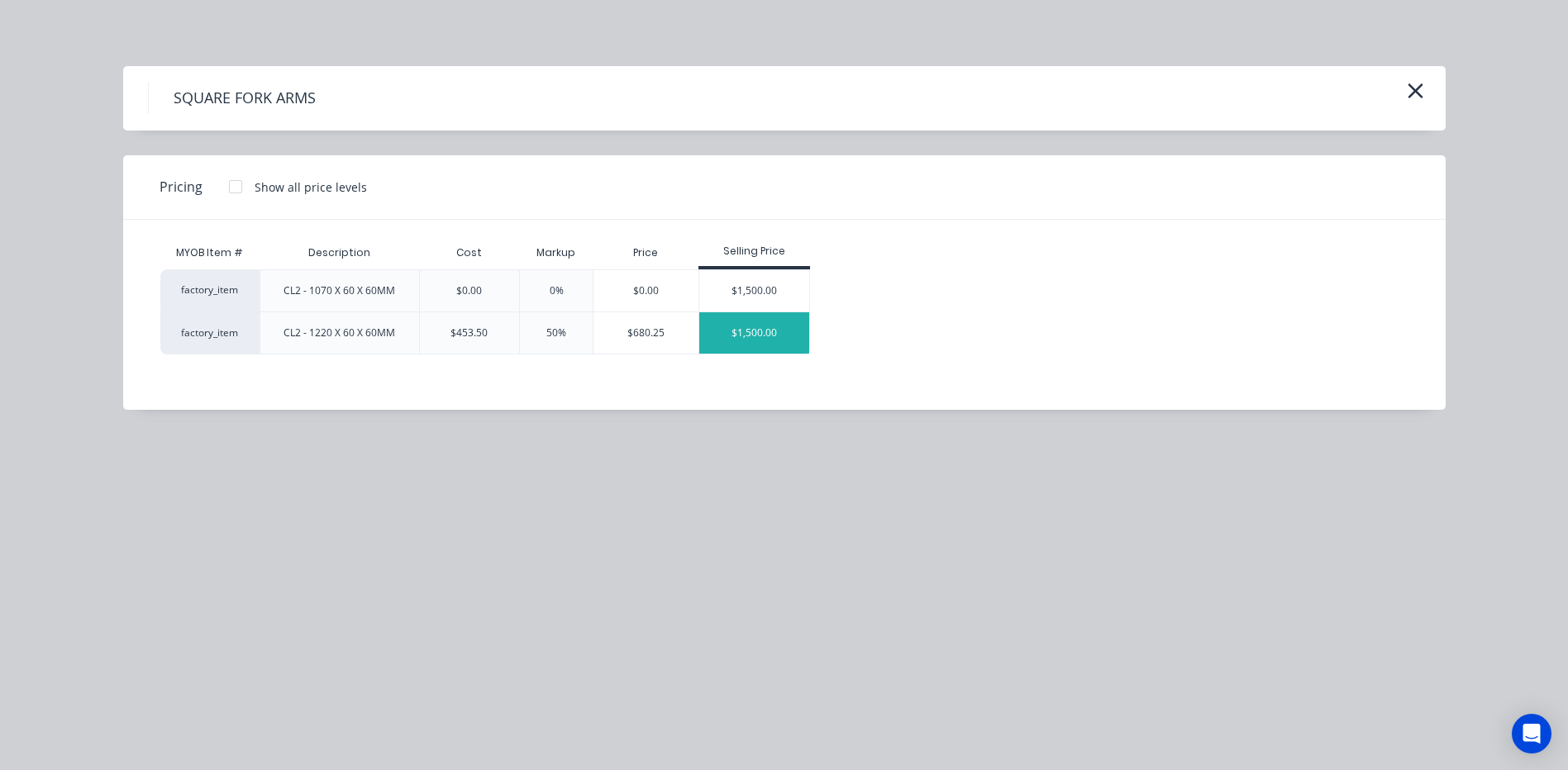
click at [718, 341] on div "$1,500.00" at bounding box center [755, 333] width 110 height 41
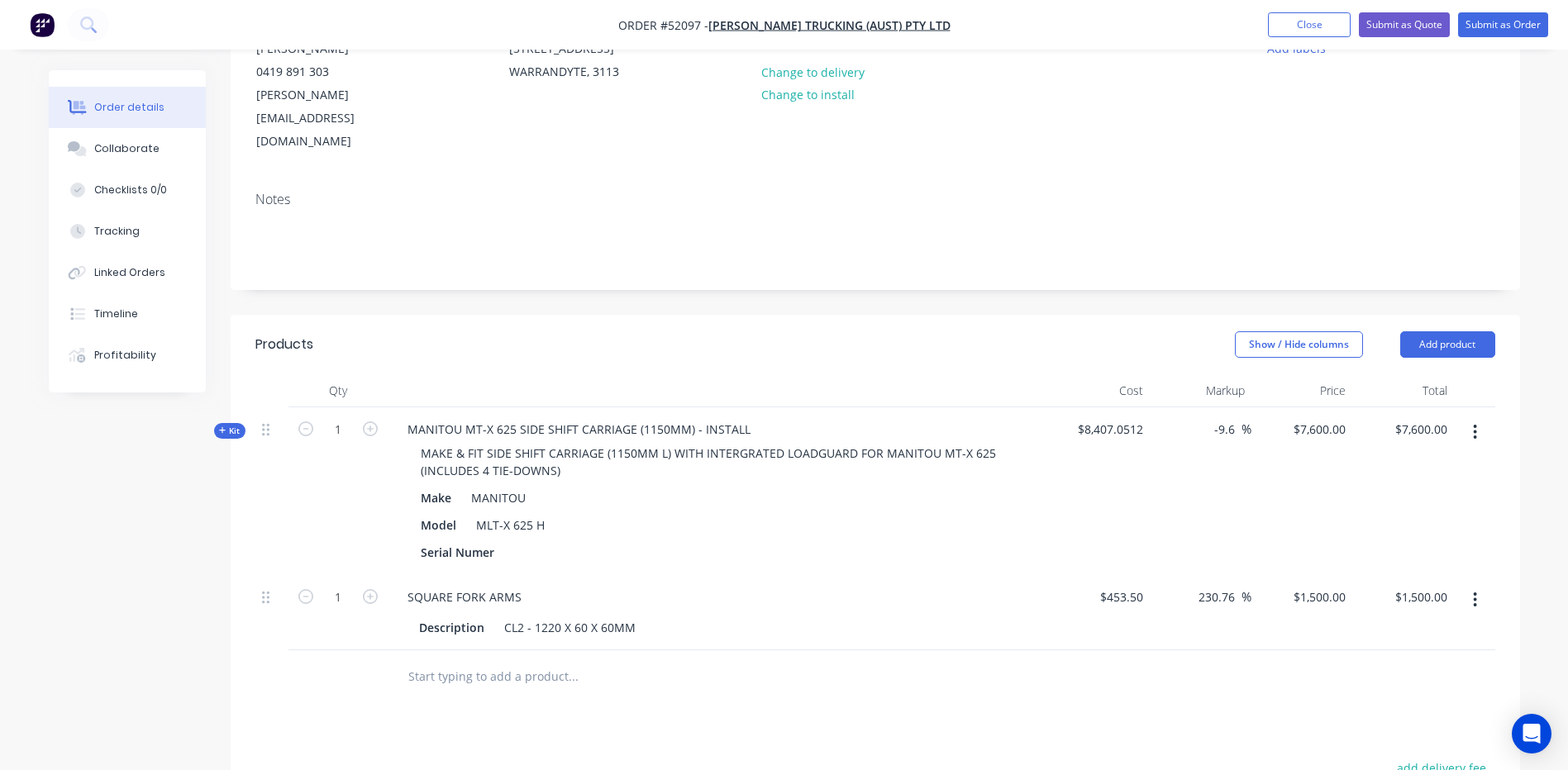
scroll to position [165, 0]
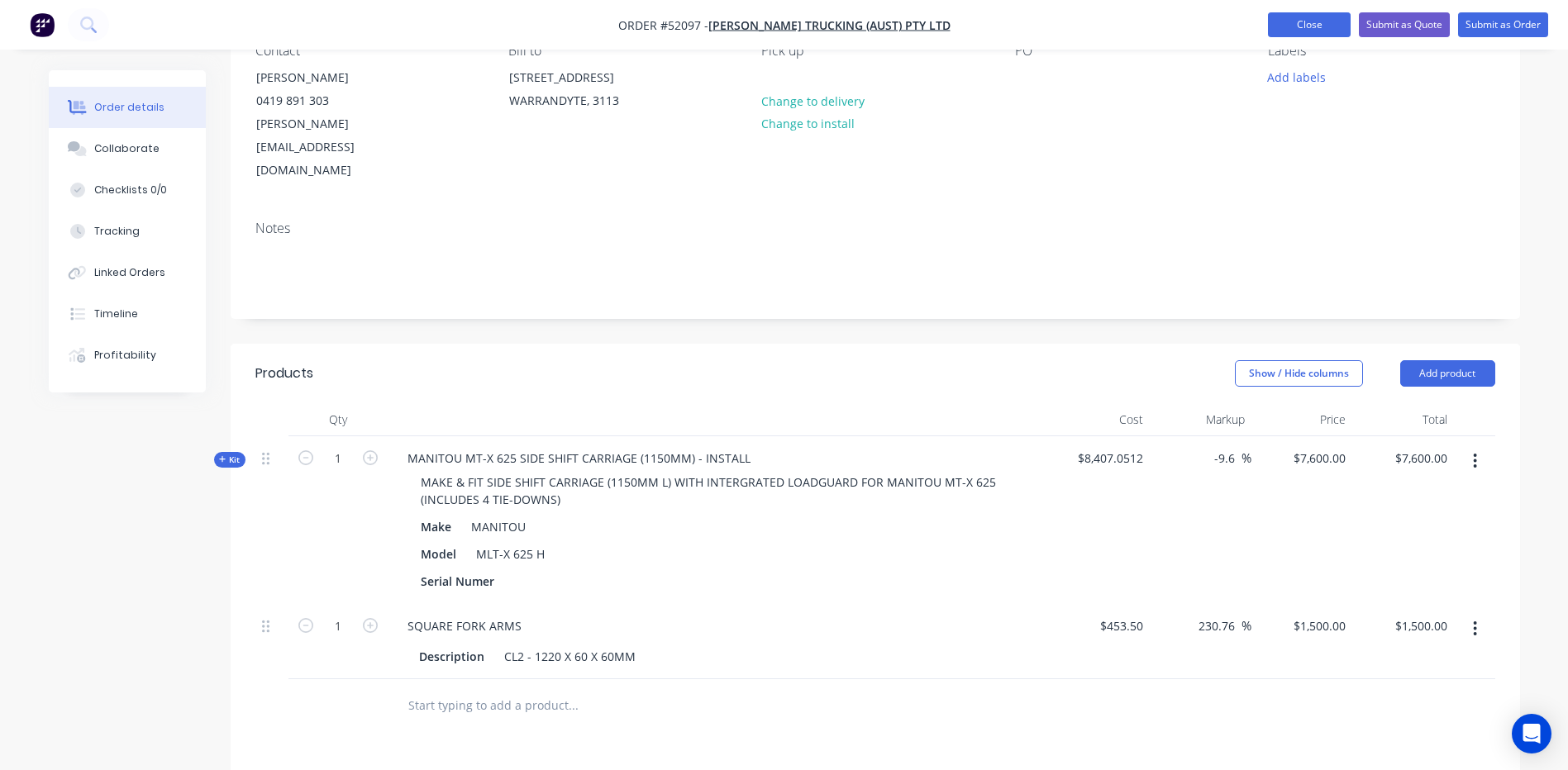
click at [1323, 23] on button "Close" at bounding box center [1309, 25] width 83 height 25
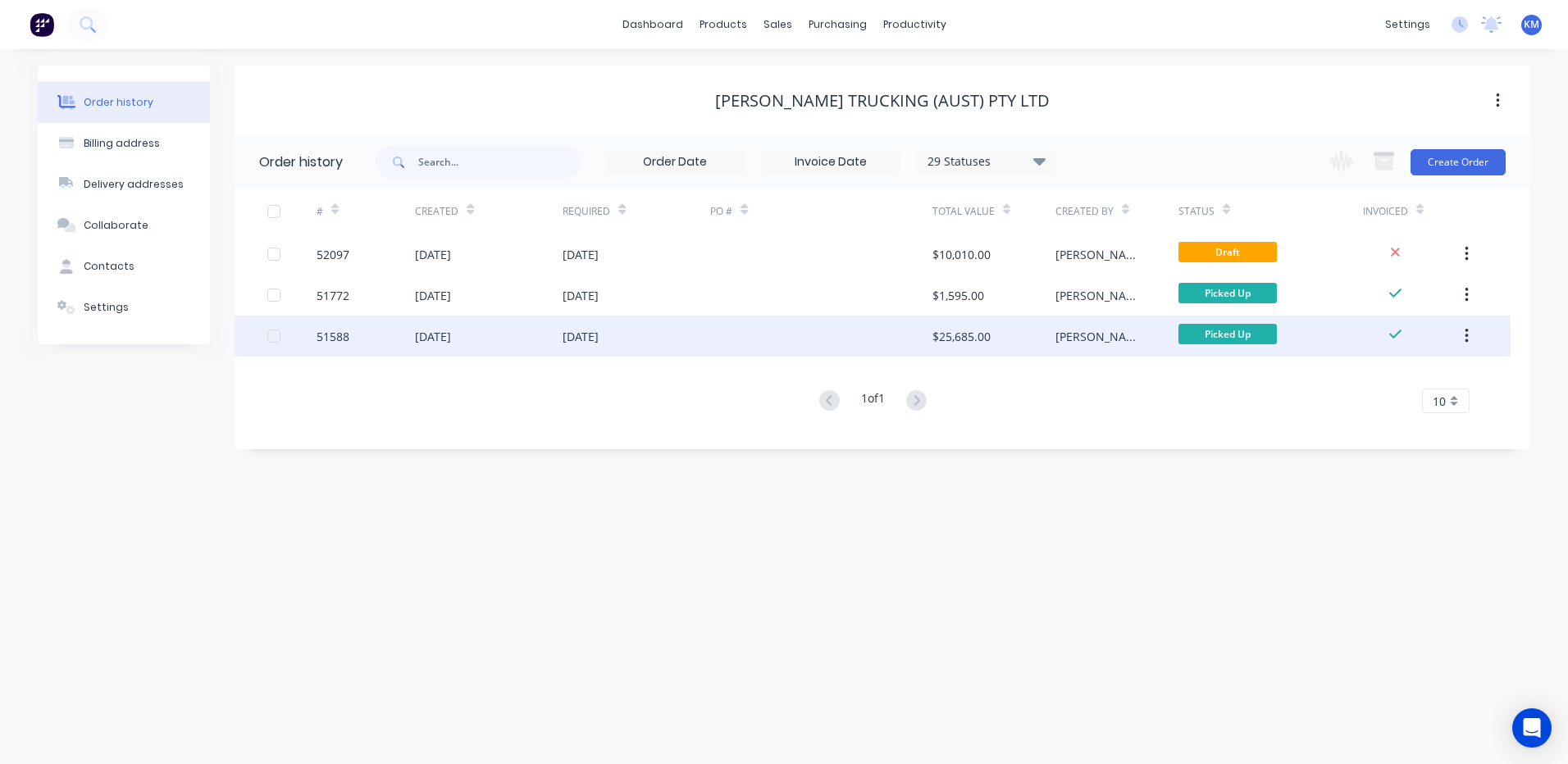
click at [938, 328] on div "$25,685.00" at bounding box center [961, 337] width 58 height 17
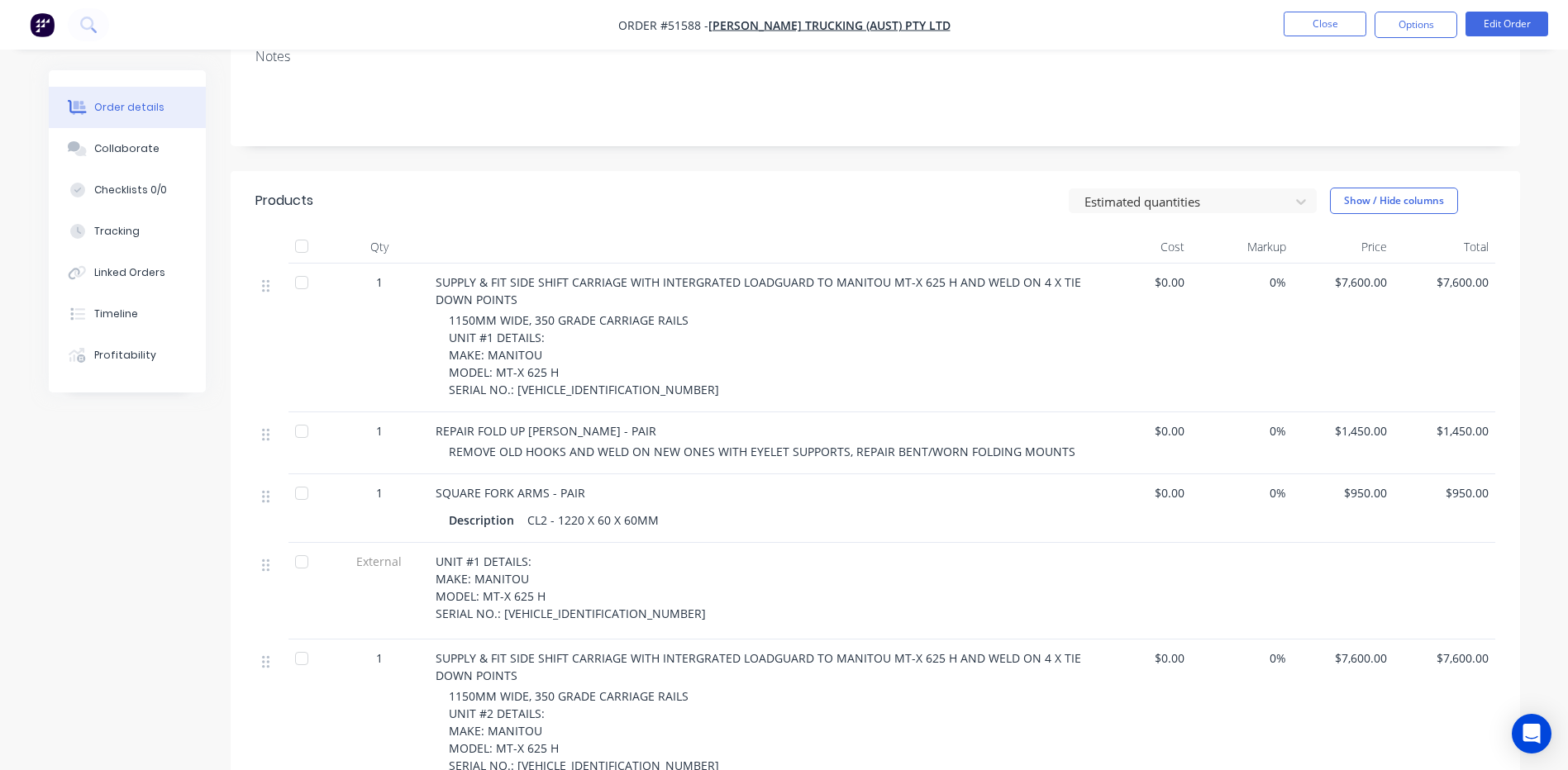
scroll to position [331, 0]
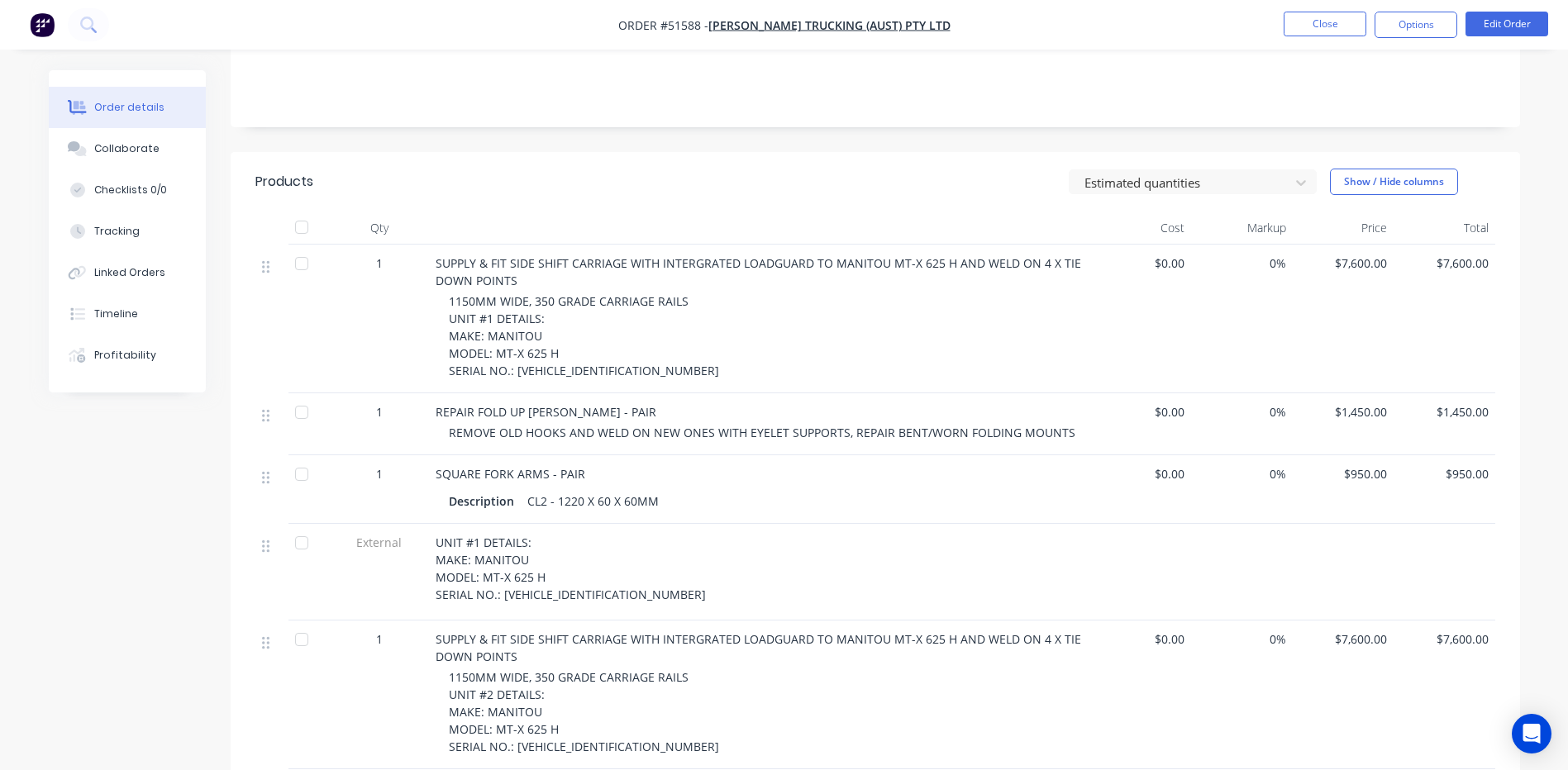
click at [1308, 37] on li "Close" at bounding box center [1325, 24] width 83 height 26
click at [1309, 31] on button "Close" at bounding box center [1325, 24] width 83 height 25
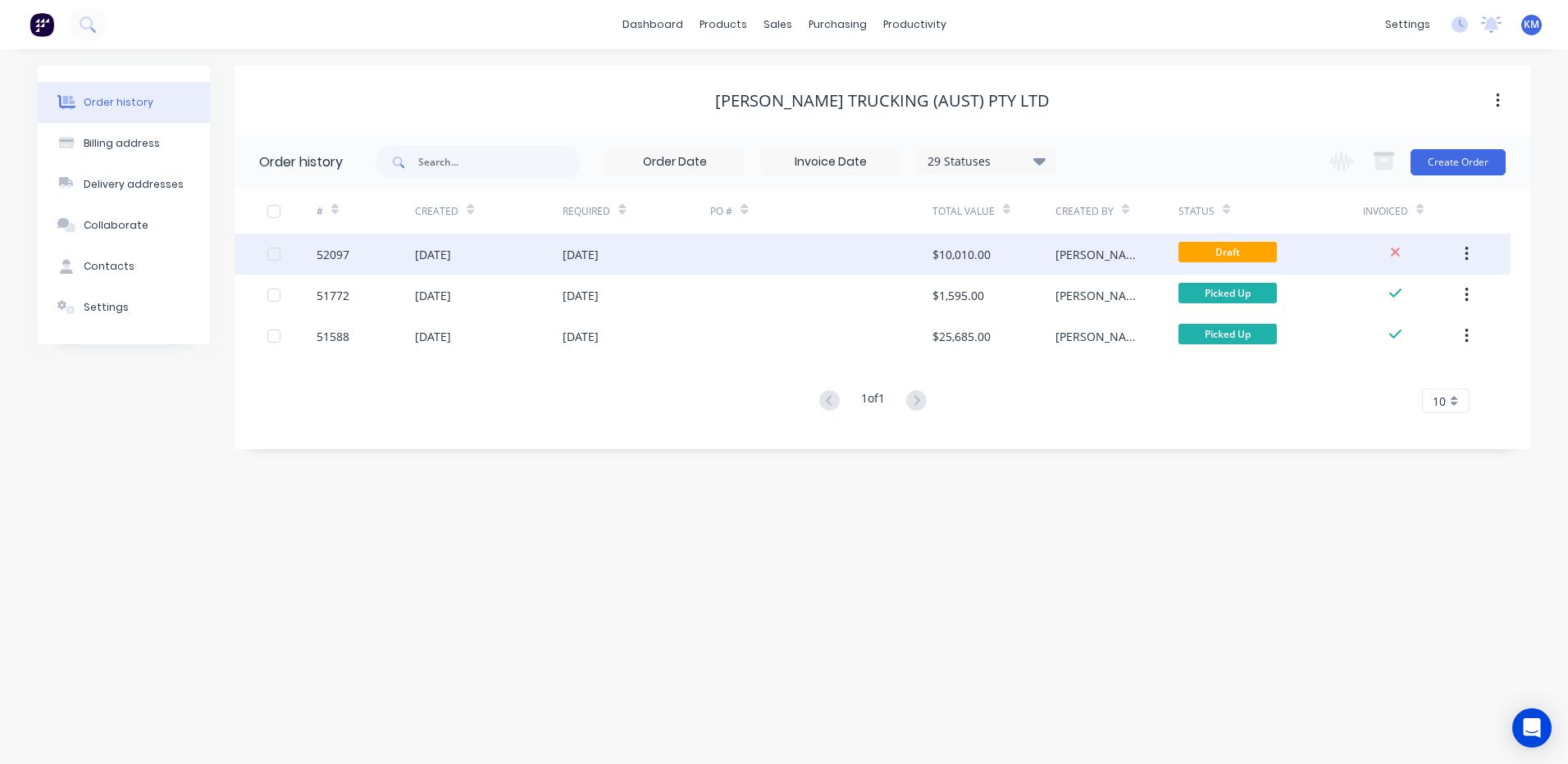
click at [1008, 258] on div "$10,010.00" at bounding box center [994, 254] width 123 height 41
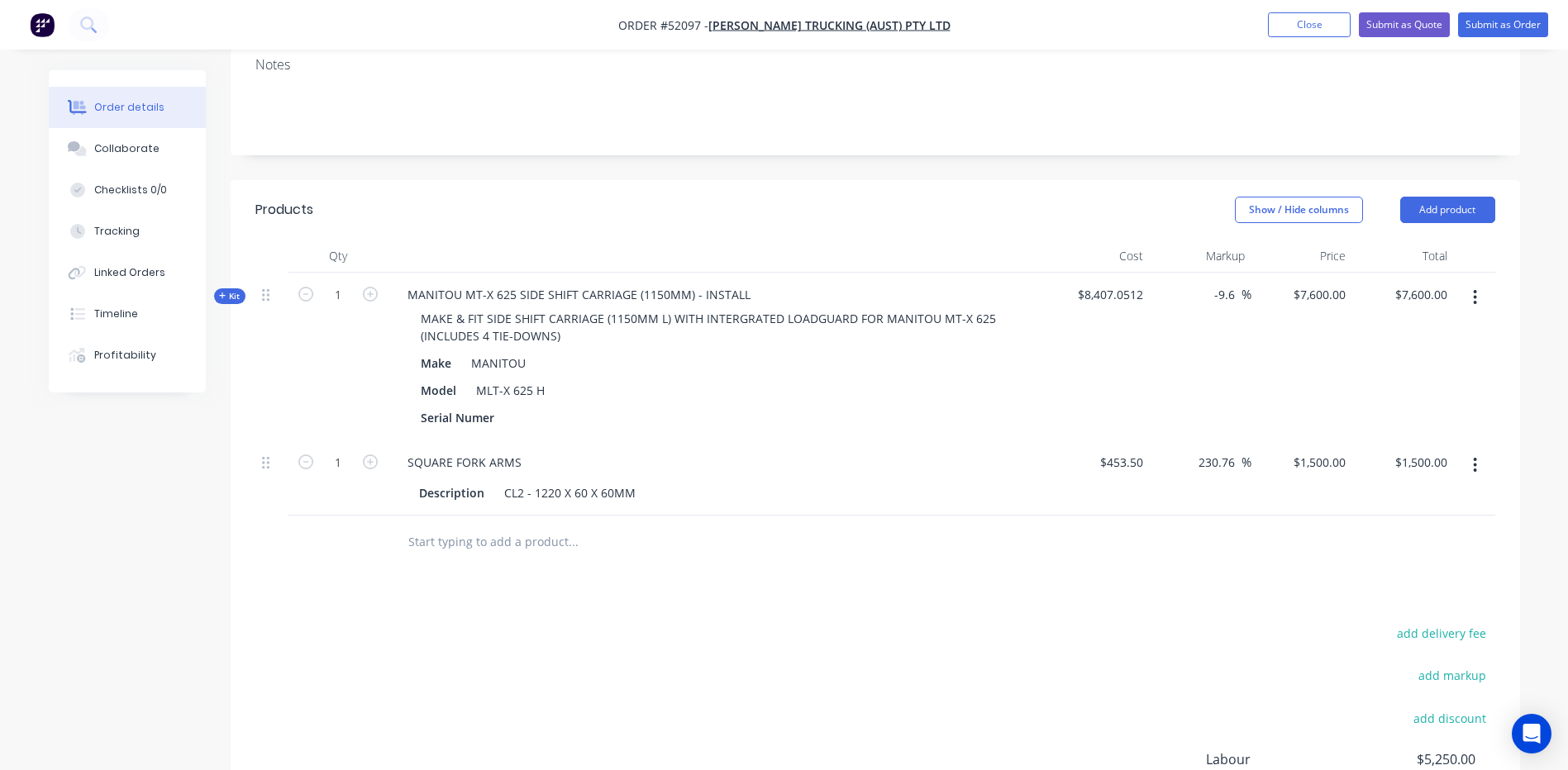
scroll to position [331, 0]
click at [1334, 449] on input "1500" at bounding box center [1322, 460] width 61 height 24
type input "950"
type input "109.48"
type input "$950.00"
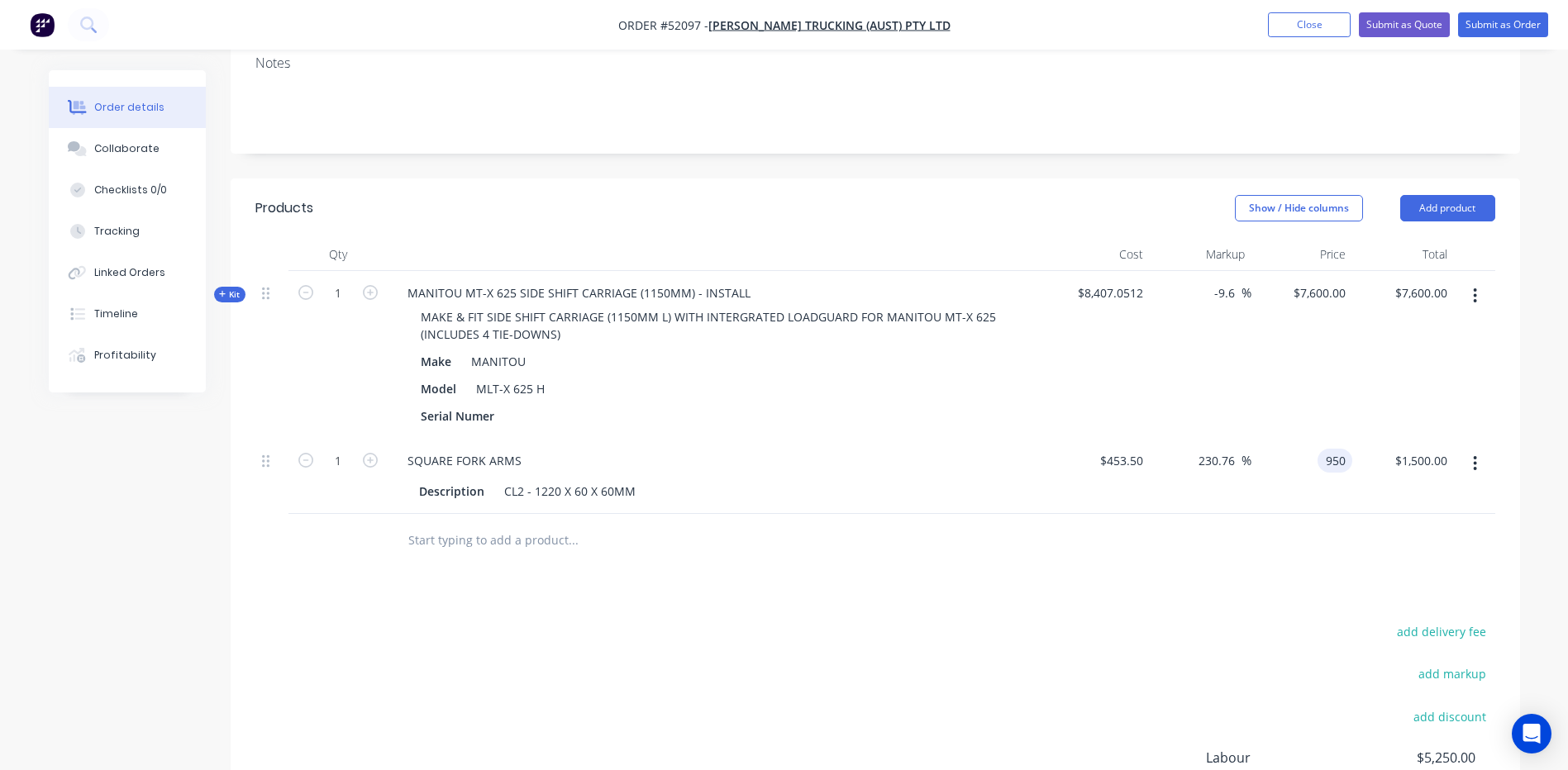
type input "$950.00"
click at [1354, 526] on div "Products Show / Hide columns Add product Qty Cost Markup Price Total Kit 1 MANI…" at bounding box center [875, 571] width 1289 height 786
click at [1236, 514] on div at bounding box center [875, 541] width 1240 height 54
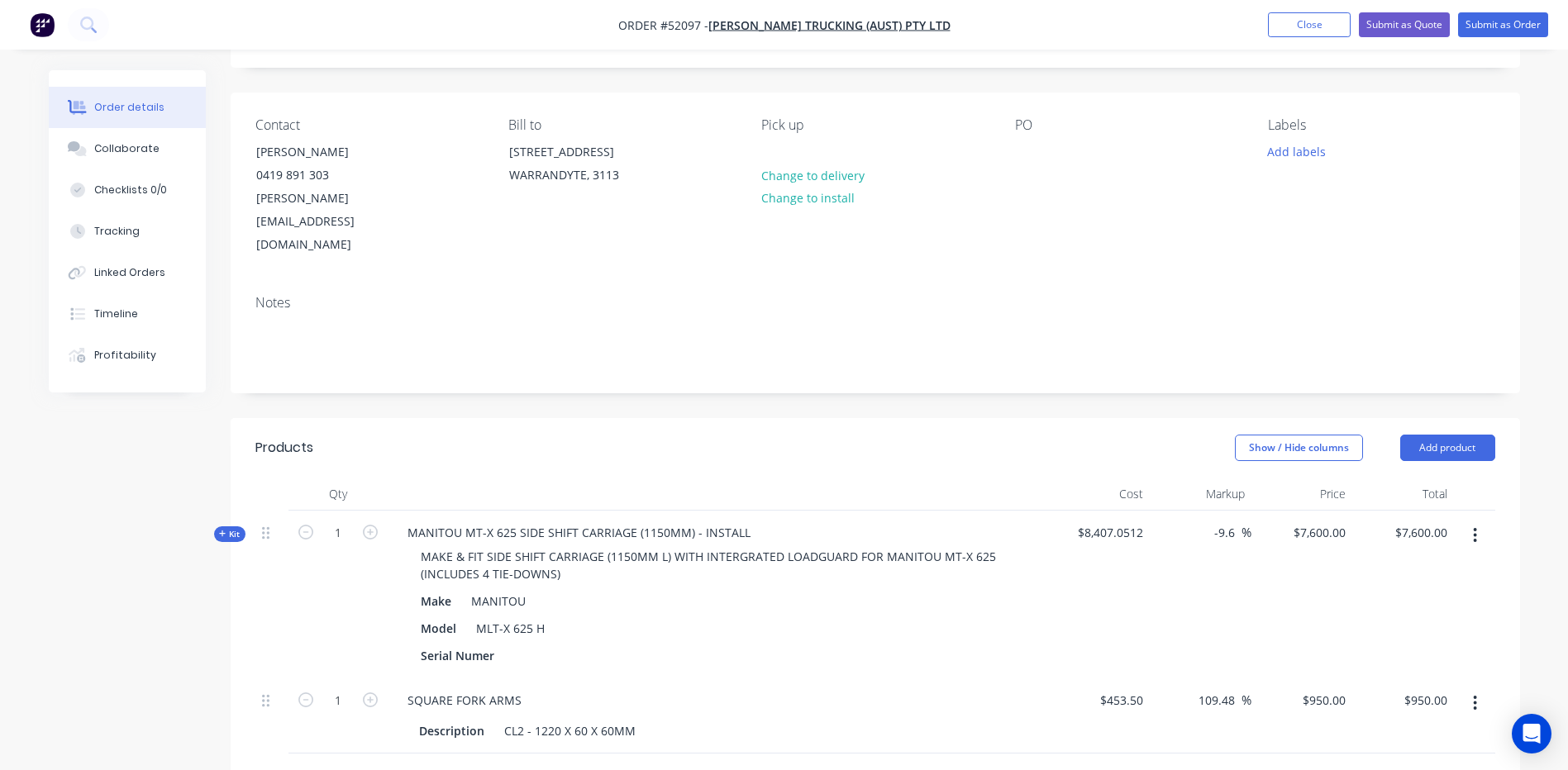
scroll to position [90, 0]
click at [962, 342] on div "Notes" at bounding box center [875, 338] width 1289 height 111
click at [234, 529] on span "Kit" at bounding box center [230, 535] width 21 height 13
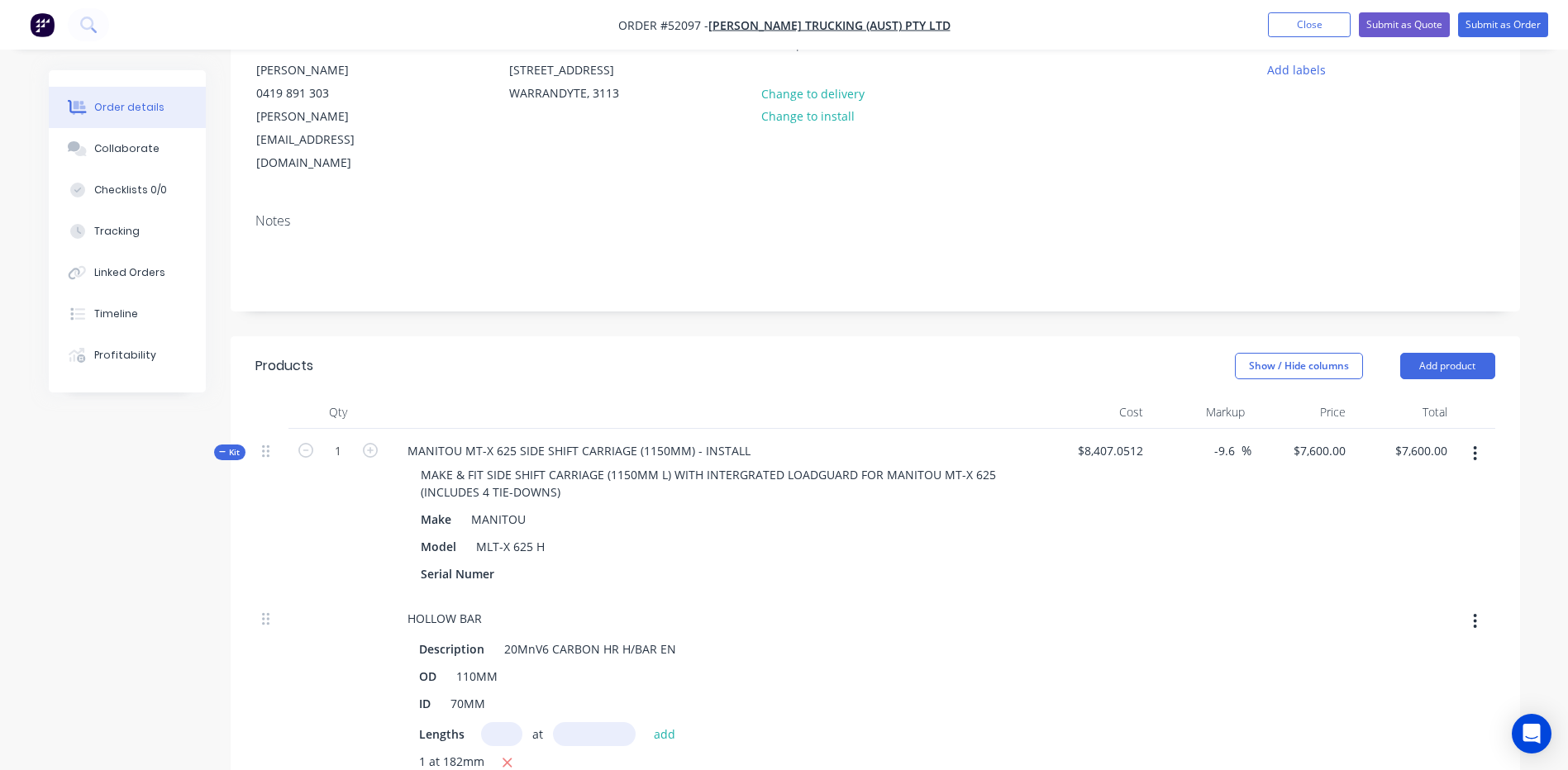
scroll to position [0, 0]
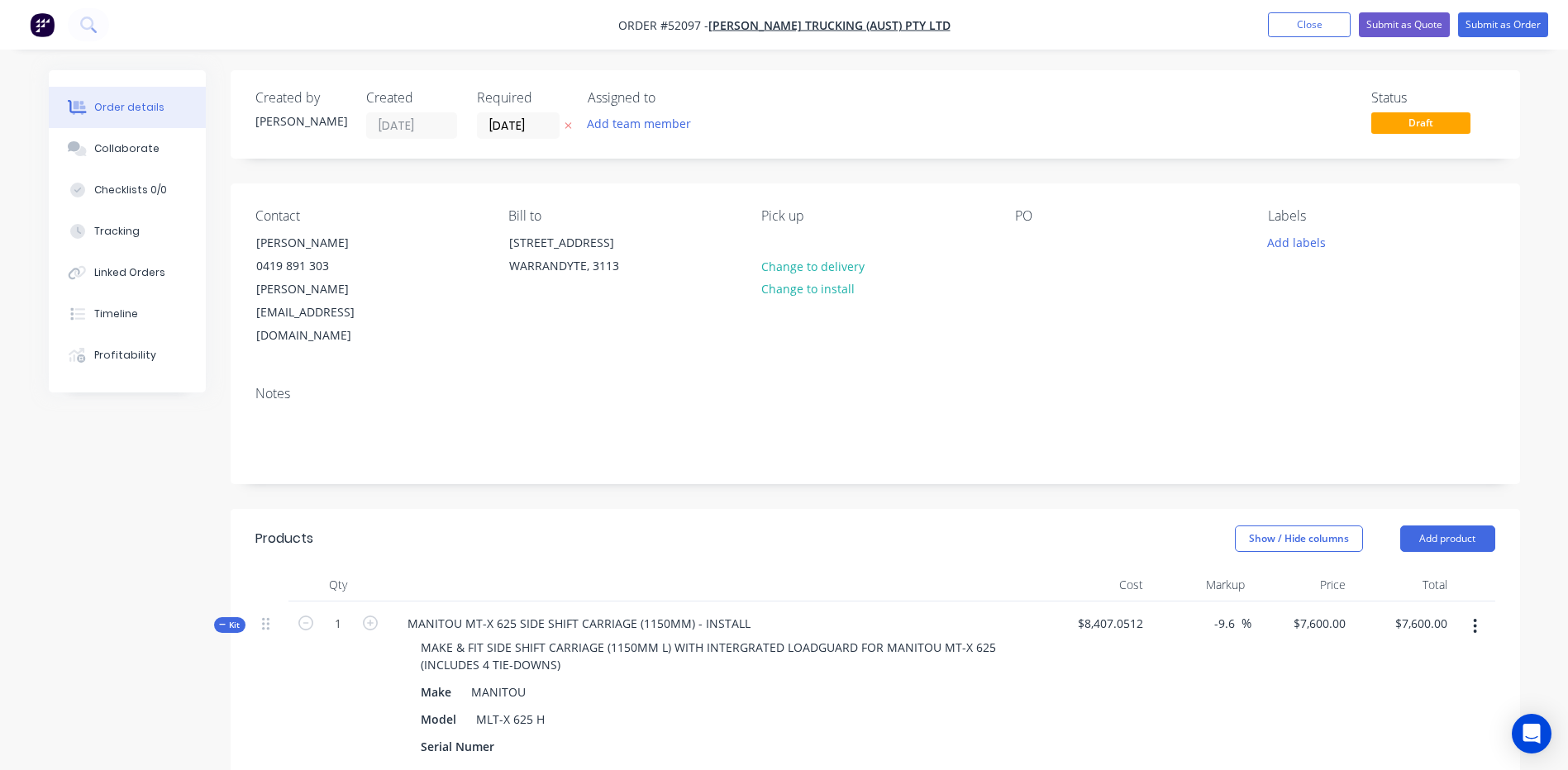
click at [670, 526] on div "Show / Hide columns Add product" at bounding box center [1006, 538] width 977 height 26
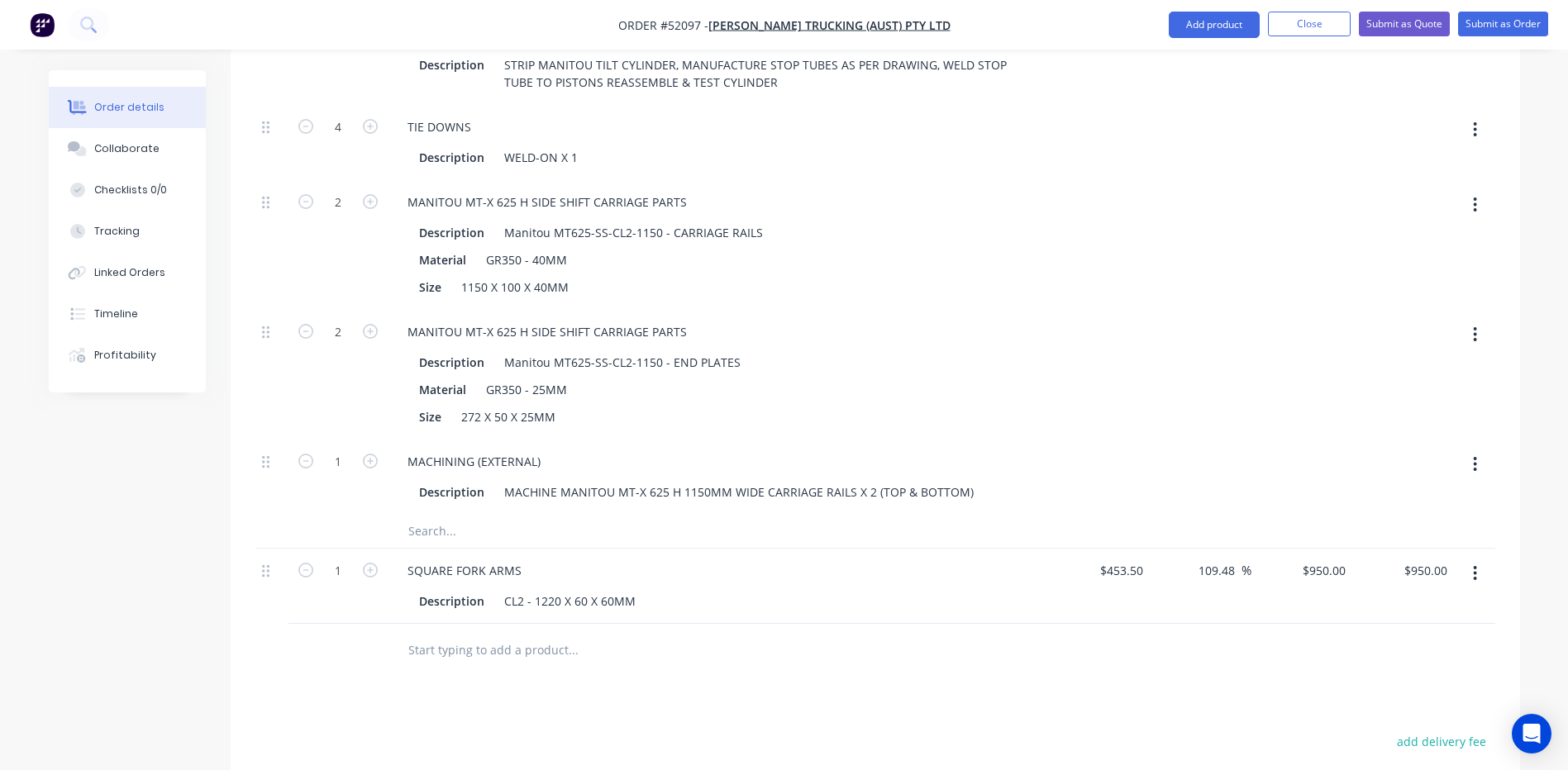
scroll to position [2397, 0]
click at [1306, 24] on button "Close" at bounding box center [1309, 24] width 83 height 25
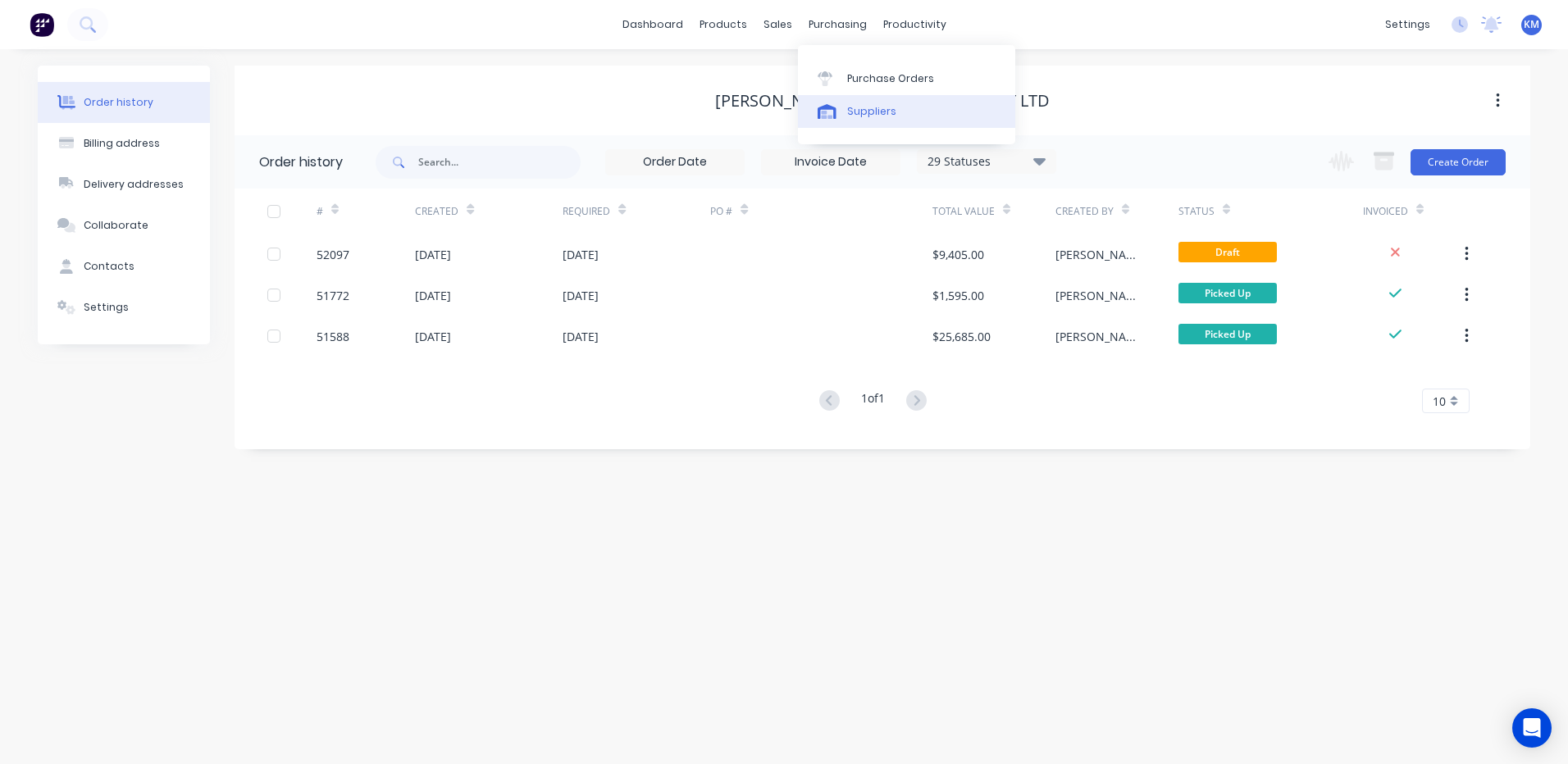
click at [857, 106] on div "Suppliers" at bounding box center [871, 111] width 49 height 14
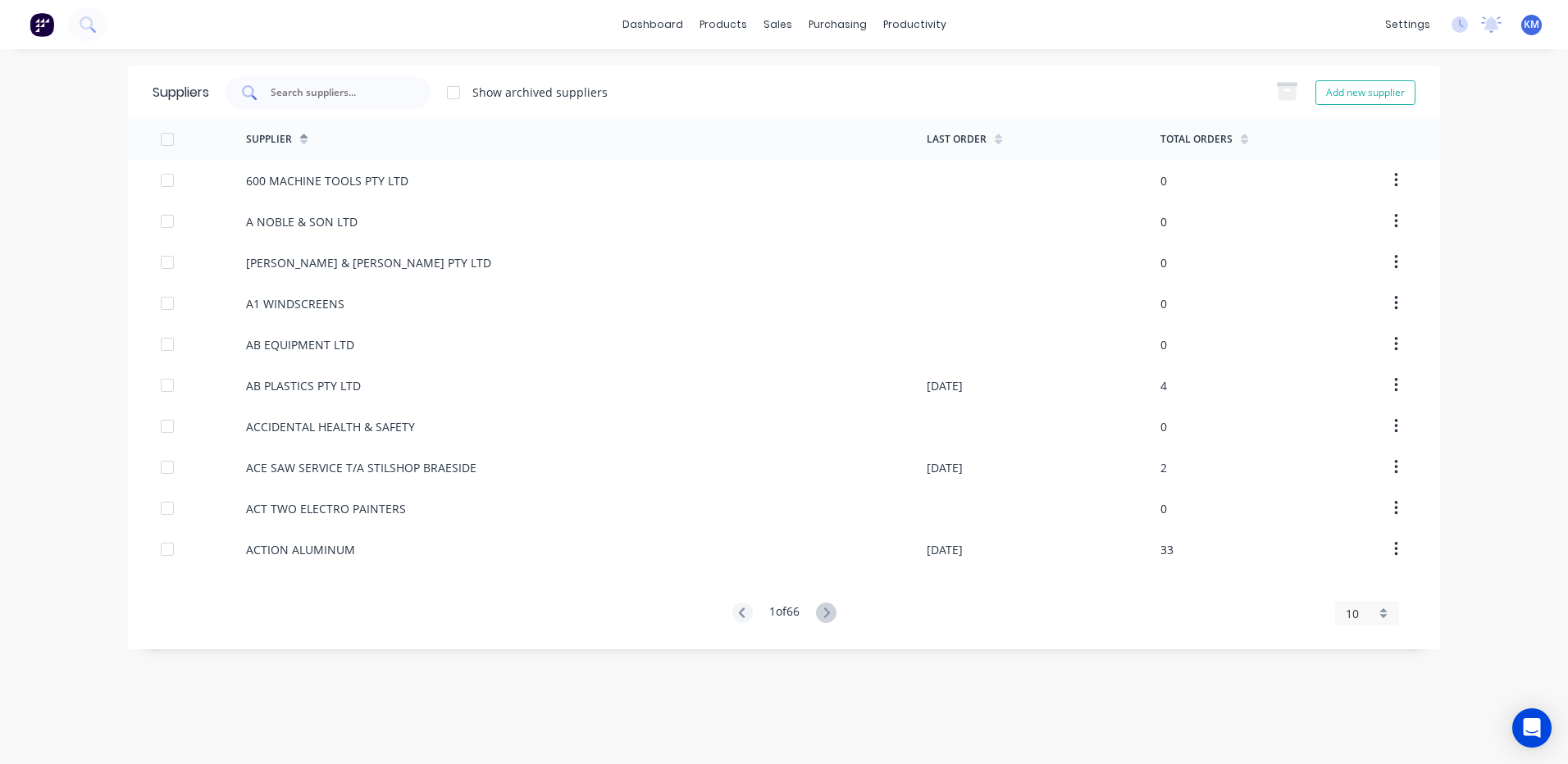
click at [293, 95] on input "text" at bounding box center [337, 92] width 136 height 16
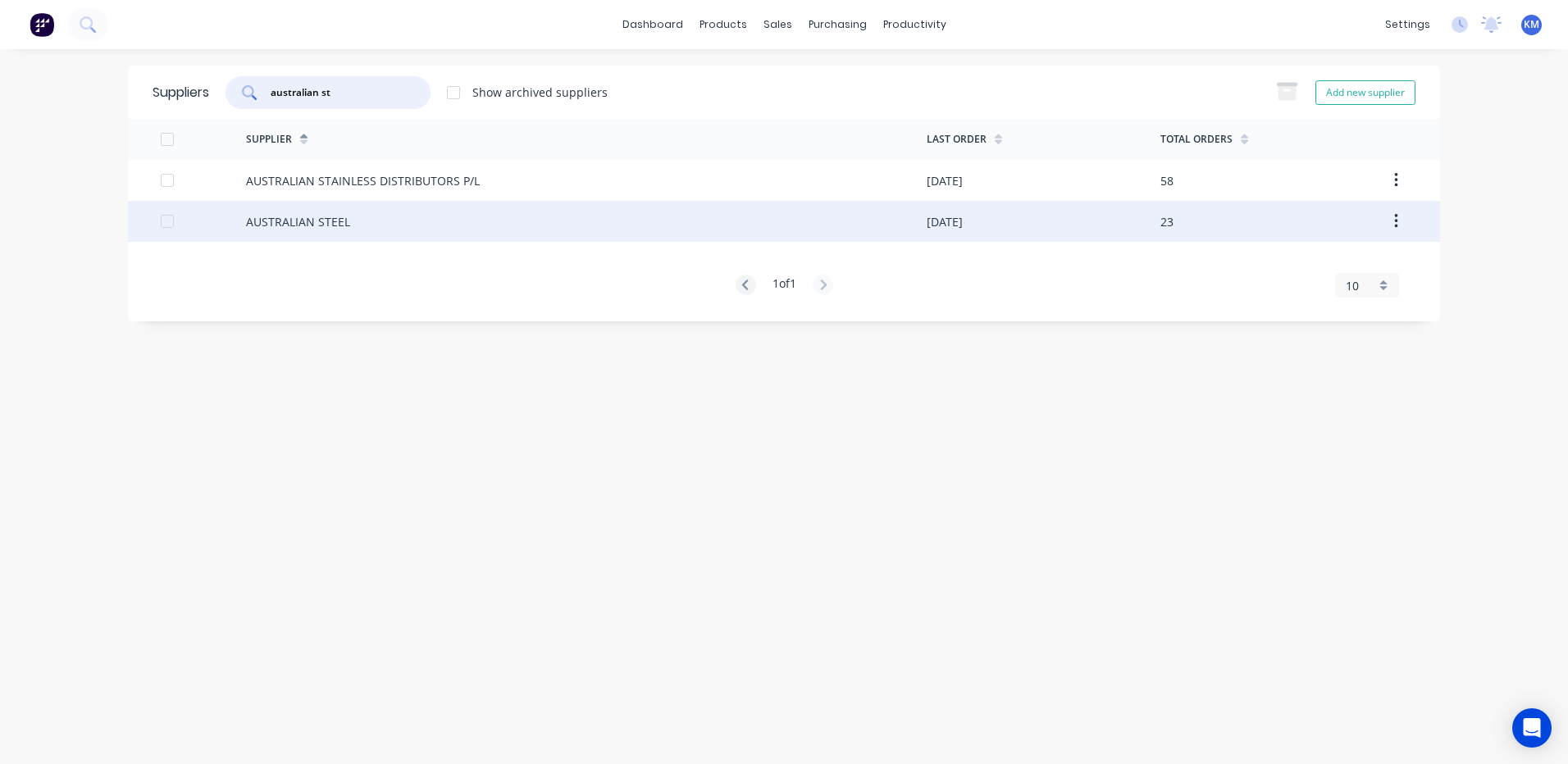
type input "australian st"
click at [489, 209] on div "AUSTRALIAN STEEL" at bounding box center [586, 221] width 681 height 41
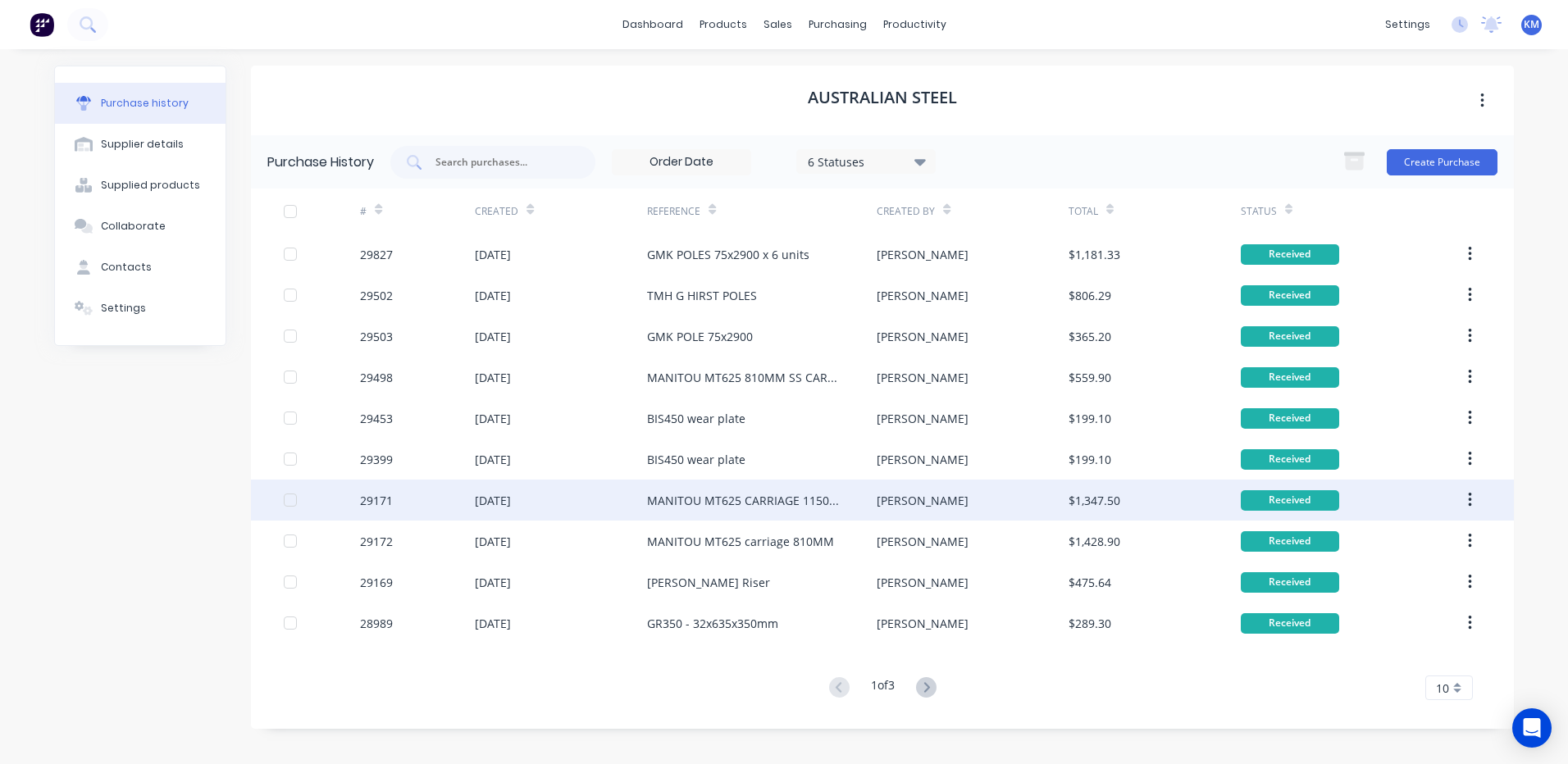
click at [840, 512] on div "MANITOU MT625 CARRIAGE 1150MM" at bounding box center [762, 500] width 230 height 41
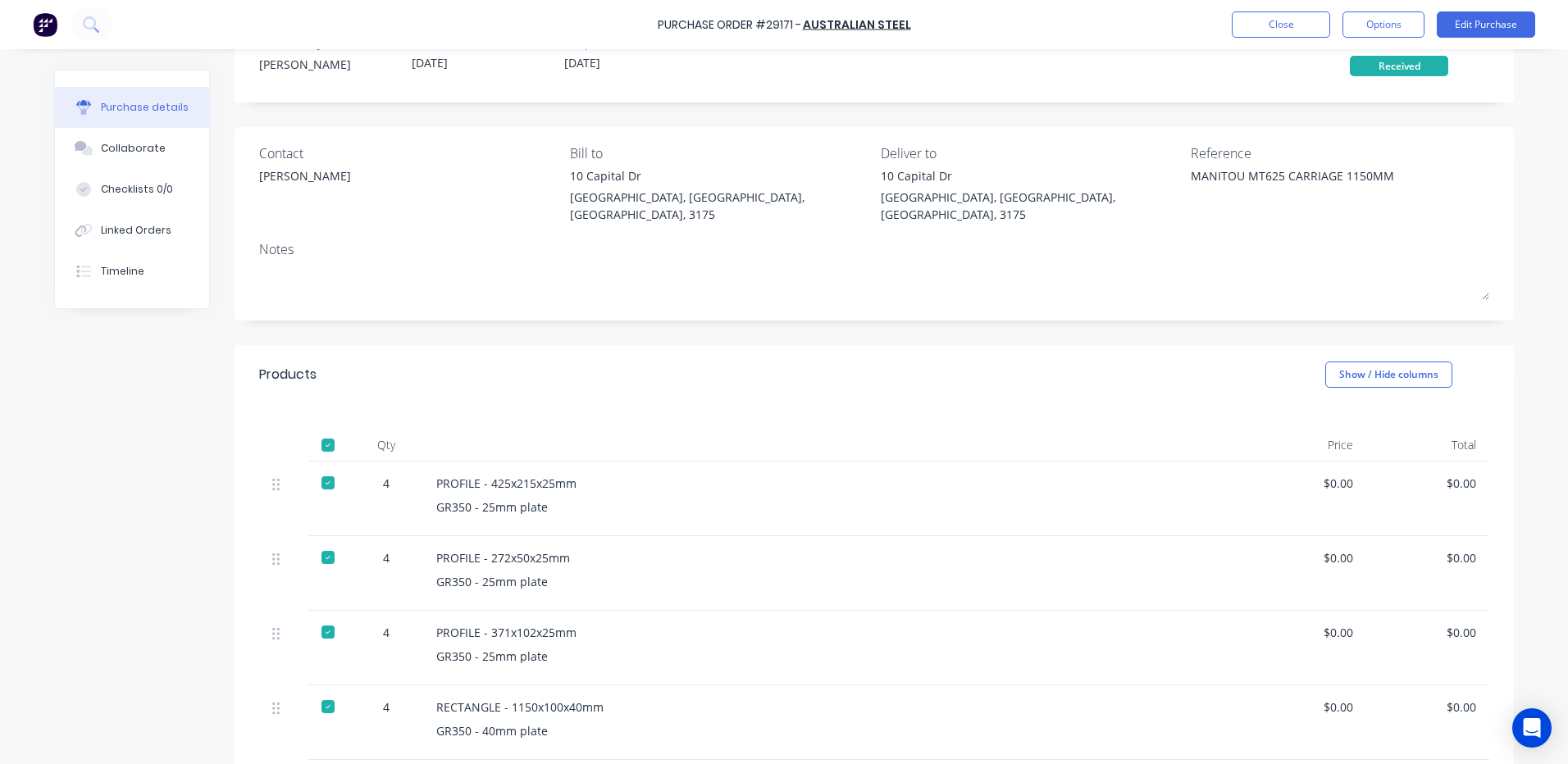
scroll to position [164, 0]
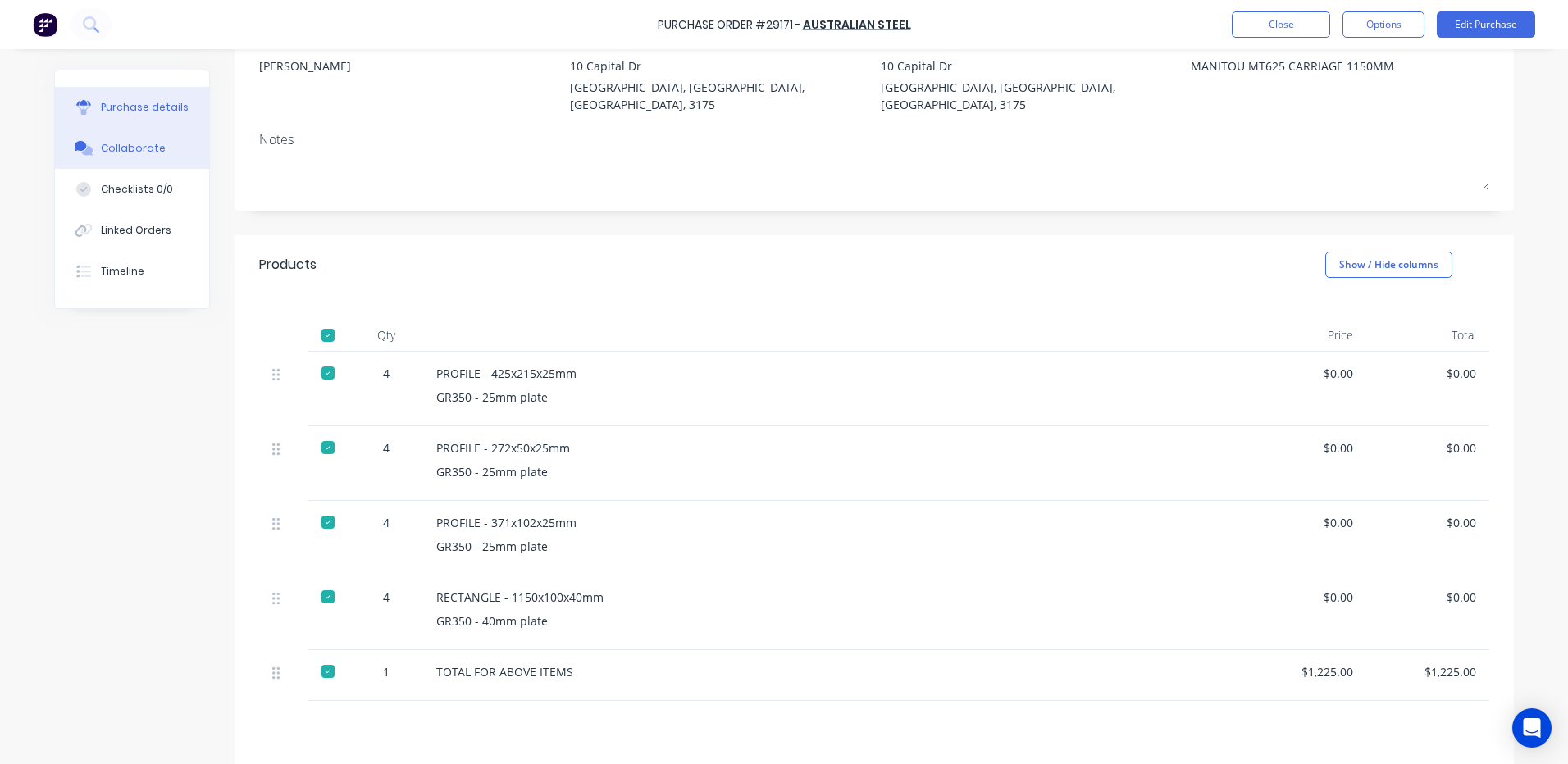
click at [128, 148] on div "Collaborate" at bounding box center [133, 147] width 65 height 14
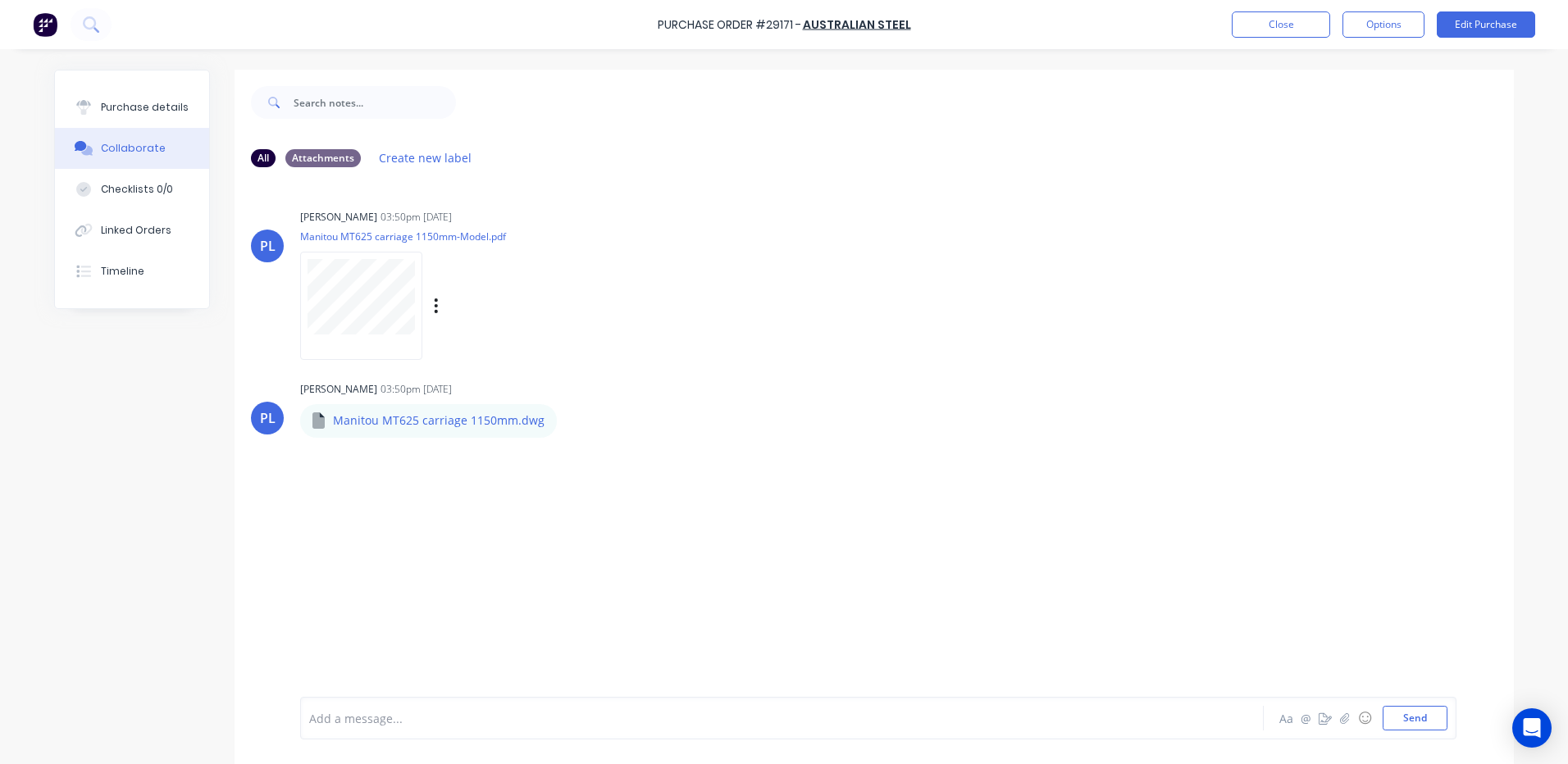
click at [437, 302] on div "Labels Download Delete" at bounding box center [521, 306] width 185 height 24
click at [434, 305] on icon "button" at bounding box center [436, 306] width 5 height 19
click at [482, 346] on button "Download" at bounding box center [544, 349] width 185 height 37
click at [159, 109] on div "Purchase details" at bounding box center [145, 107] width 88 height 14
type textarea "x"
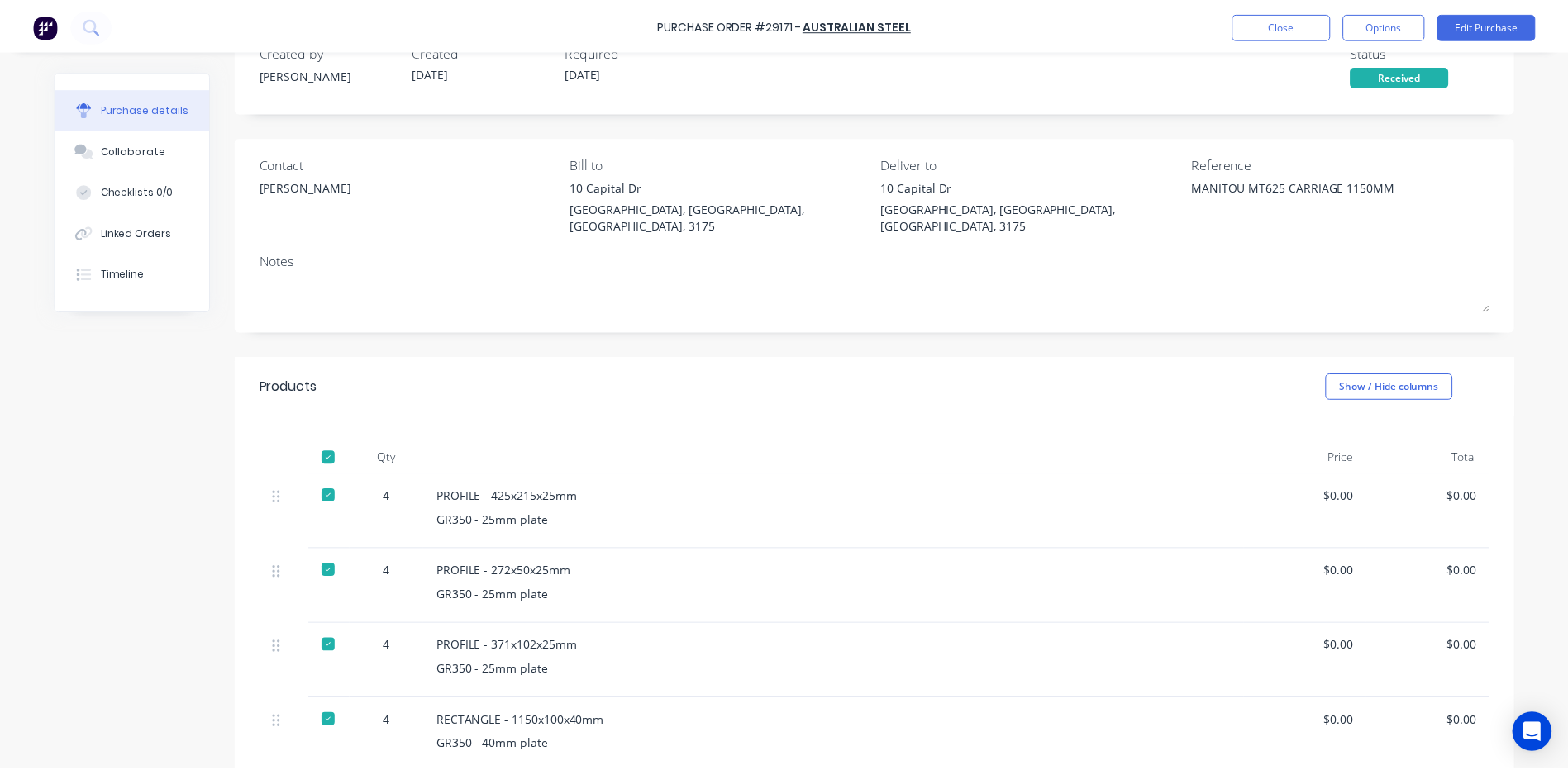
scroll to position [83, 0]
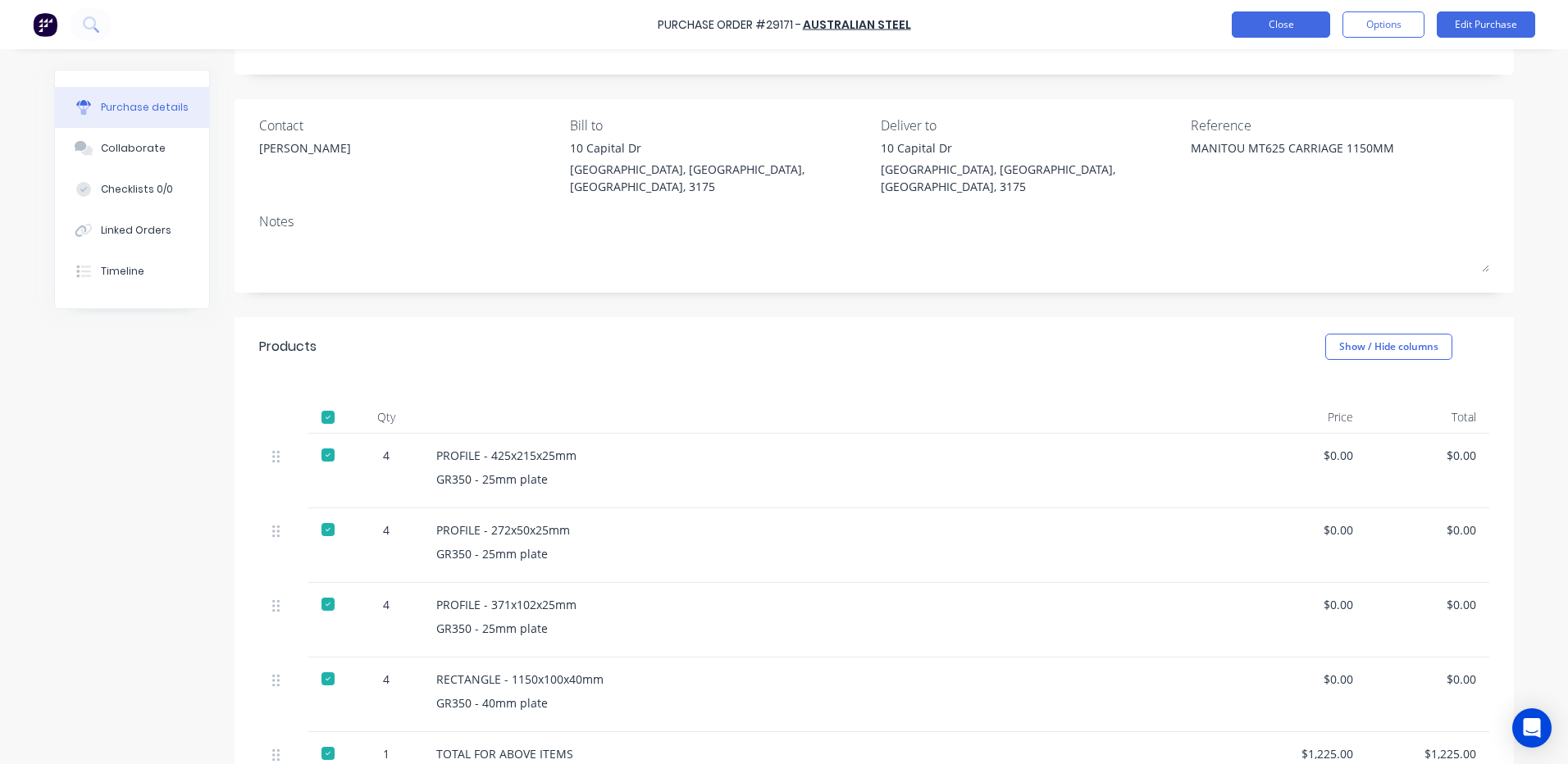
click at [1249, 25] on button "Close" at bounding box center [1281, 24] width 99 height 26
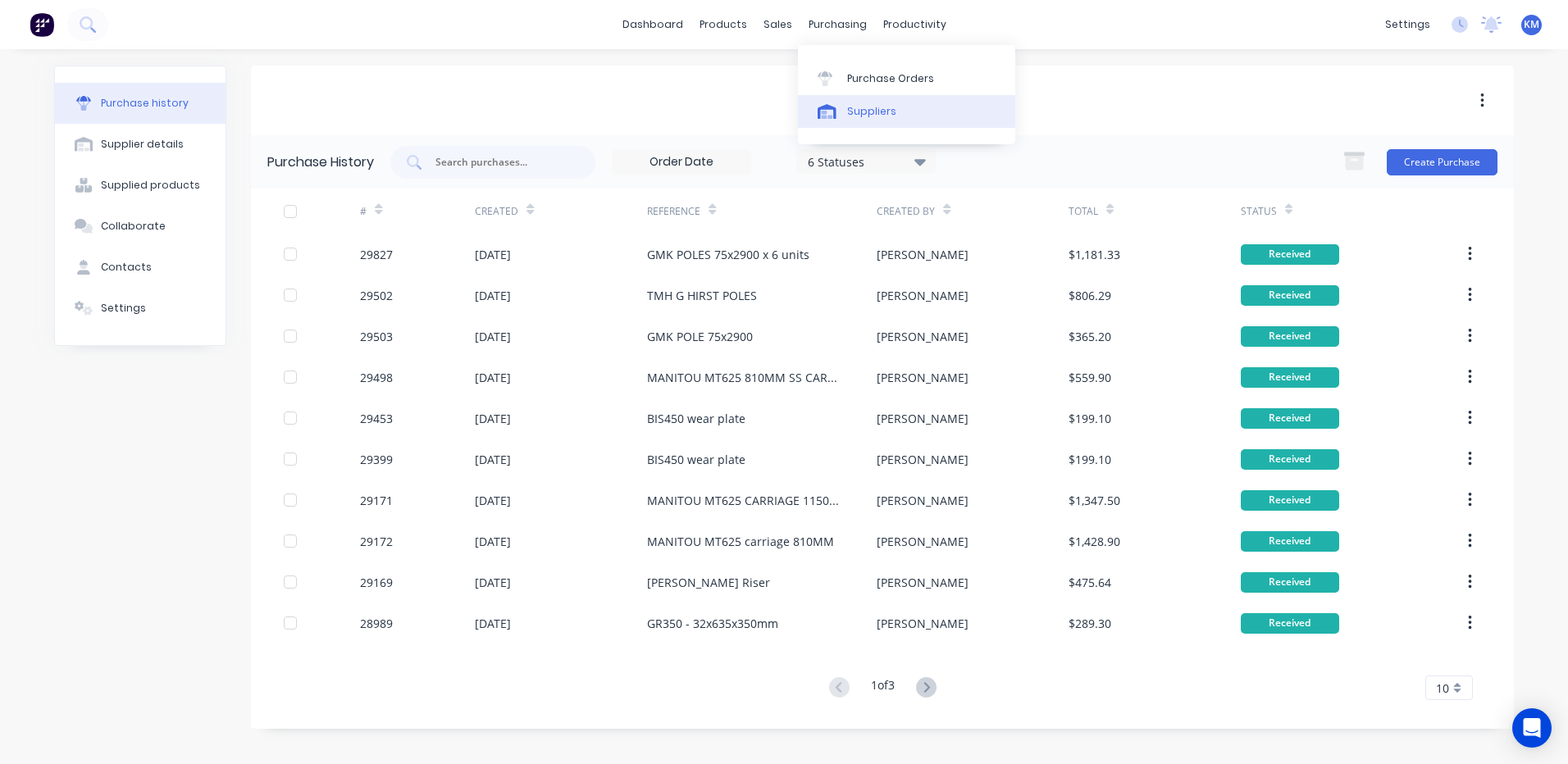
click at [854, 117] on div "Suppliers" at bounding box center [871, 111] width 49 height 14
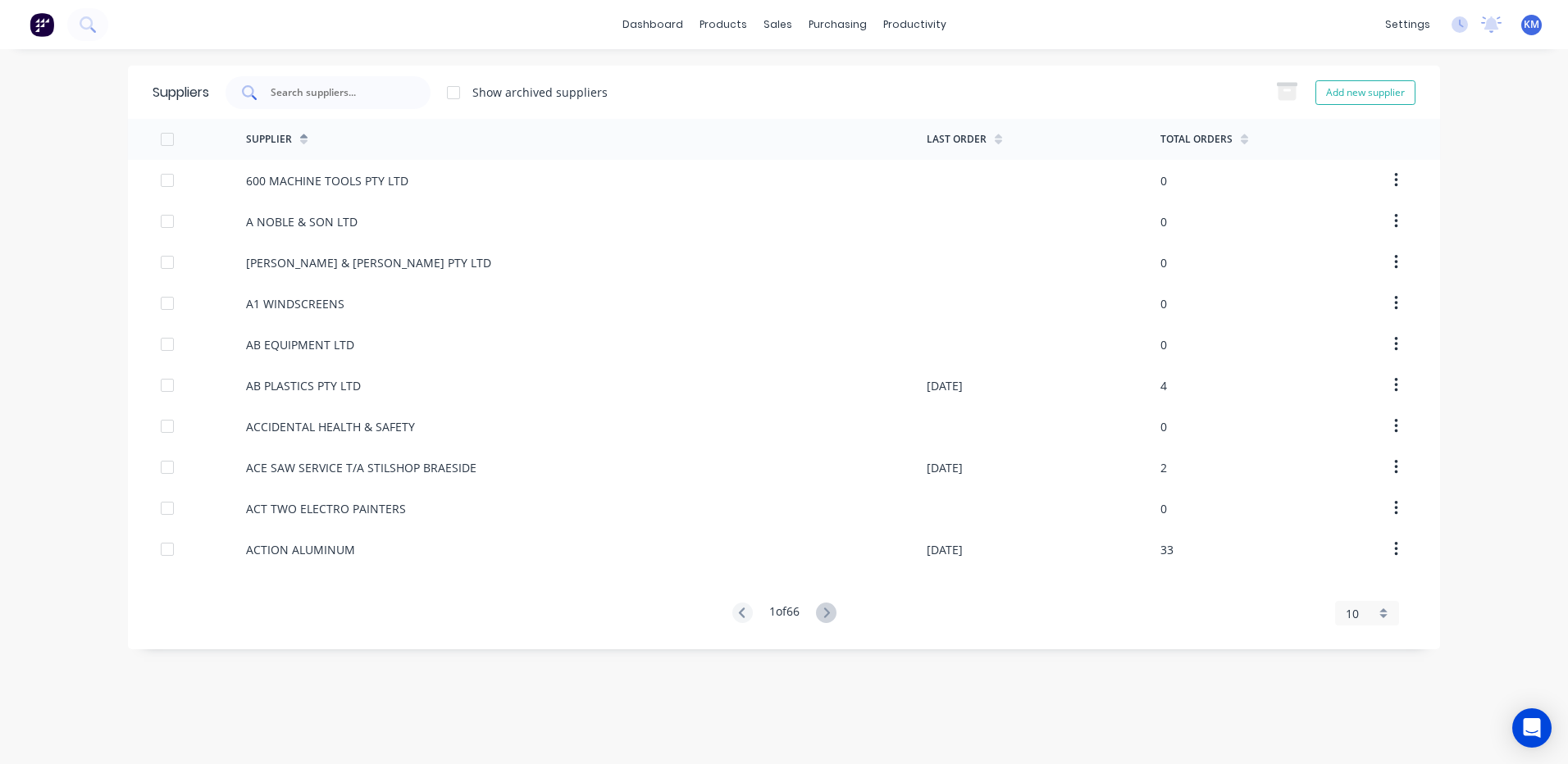
click at [365, 89] on input "text" at bounding box center [337, 92] width 136 height 16
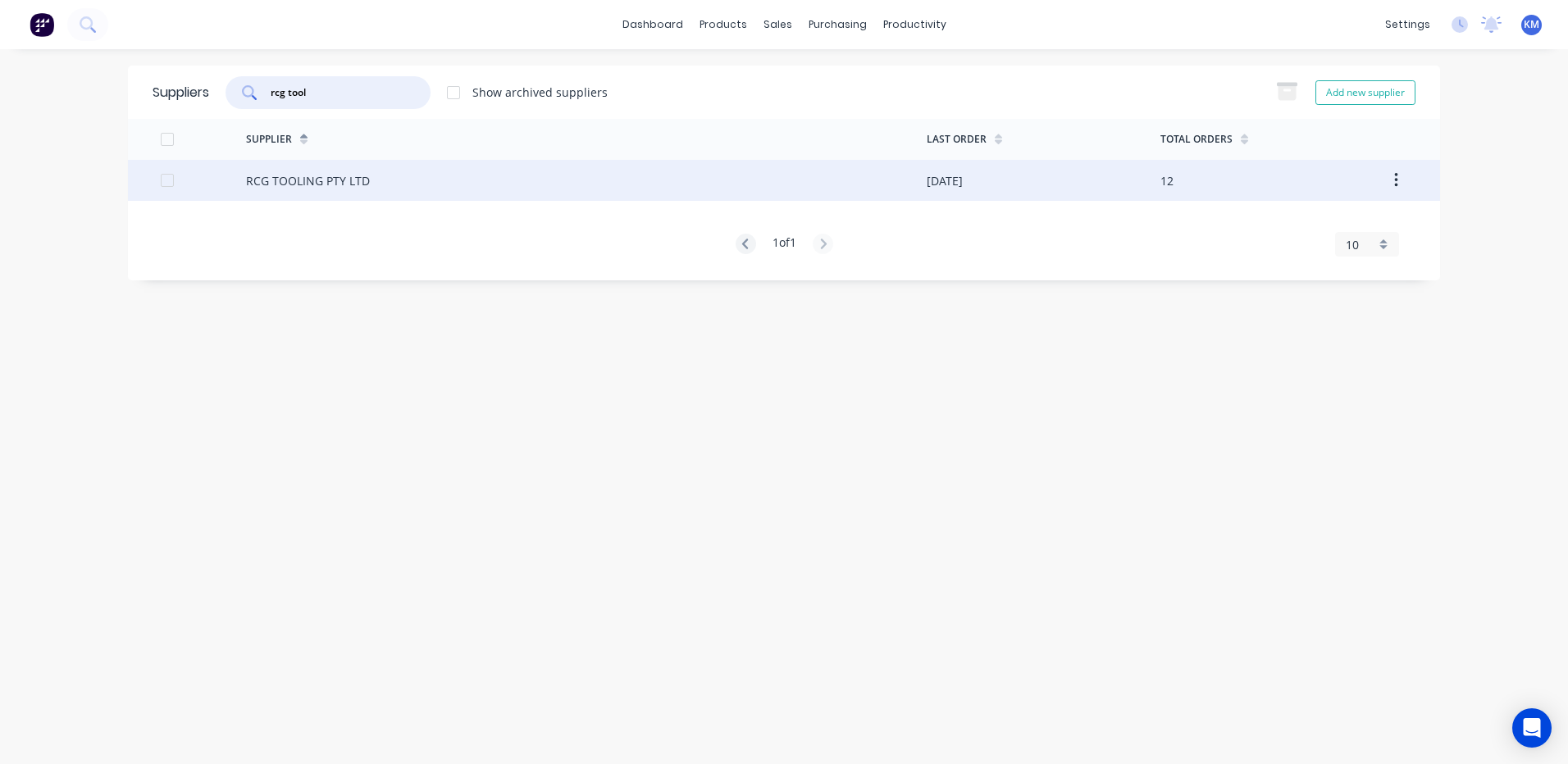
type input "rcg tool"
click at [437, 174] on div "RCG TOOLING PTY LTD" at bounding box center [586, 180] width 681 height 41
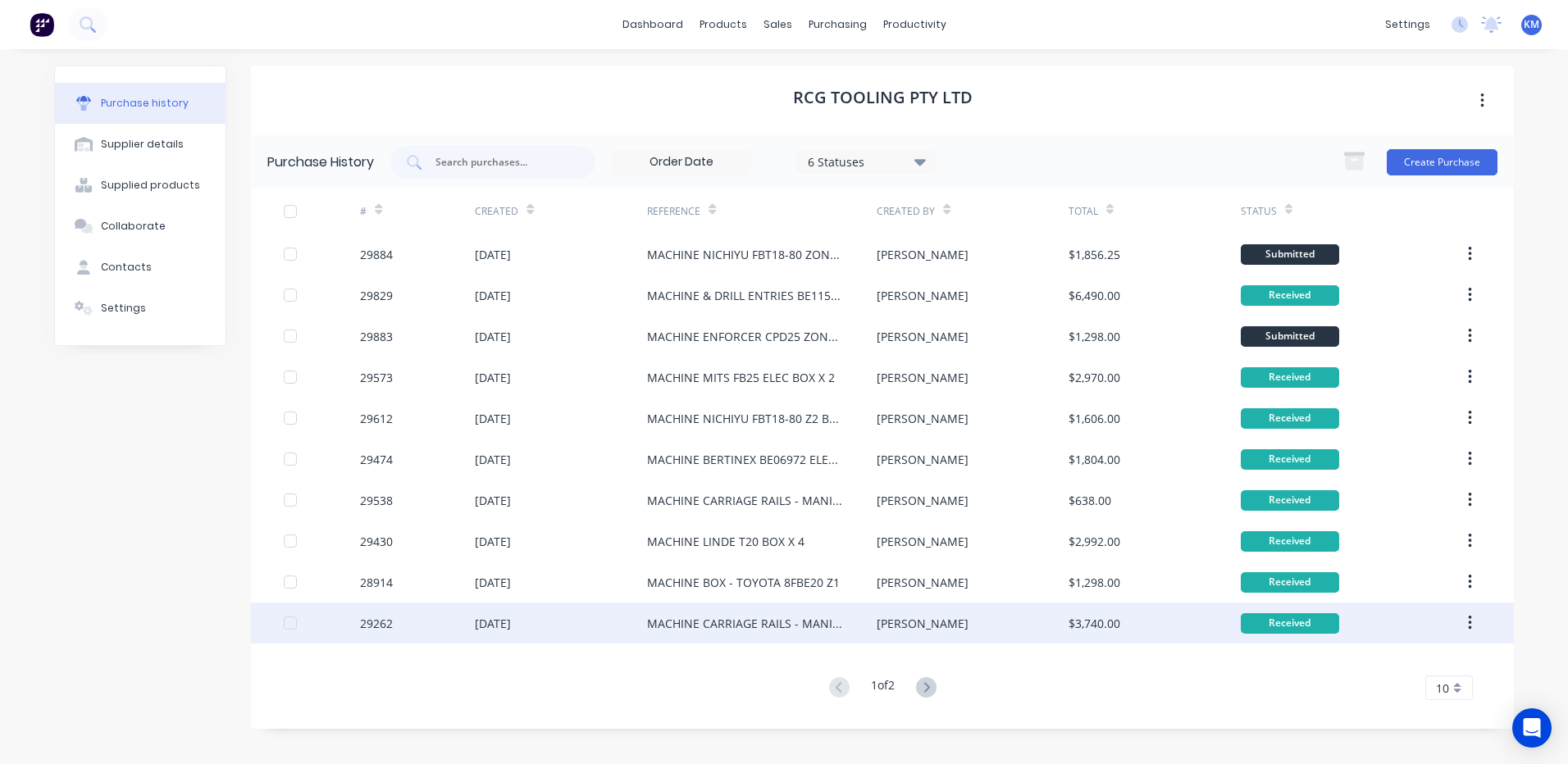
click at [876, 624] on div "MACHINE CARRIAGE RAILS - MANITOU MT625" at bounding box center [762, 623] width 230 height 41
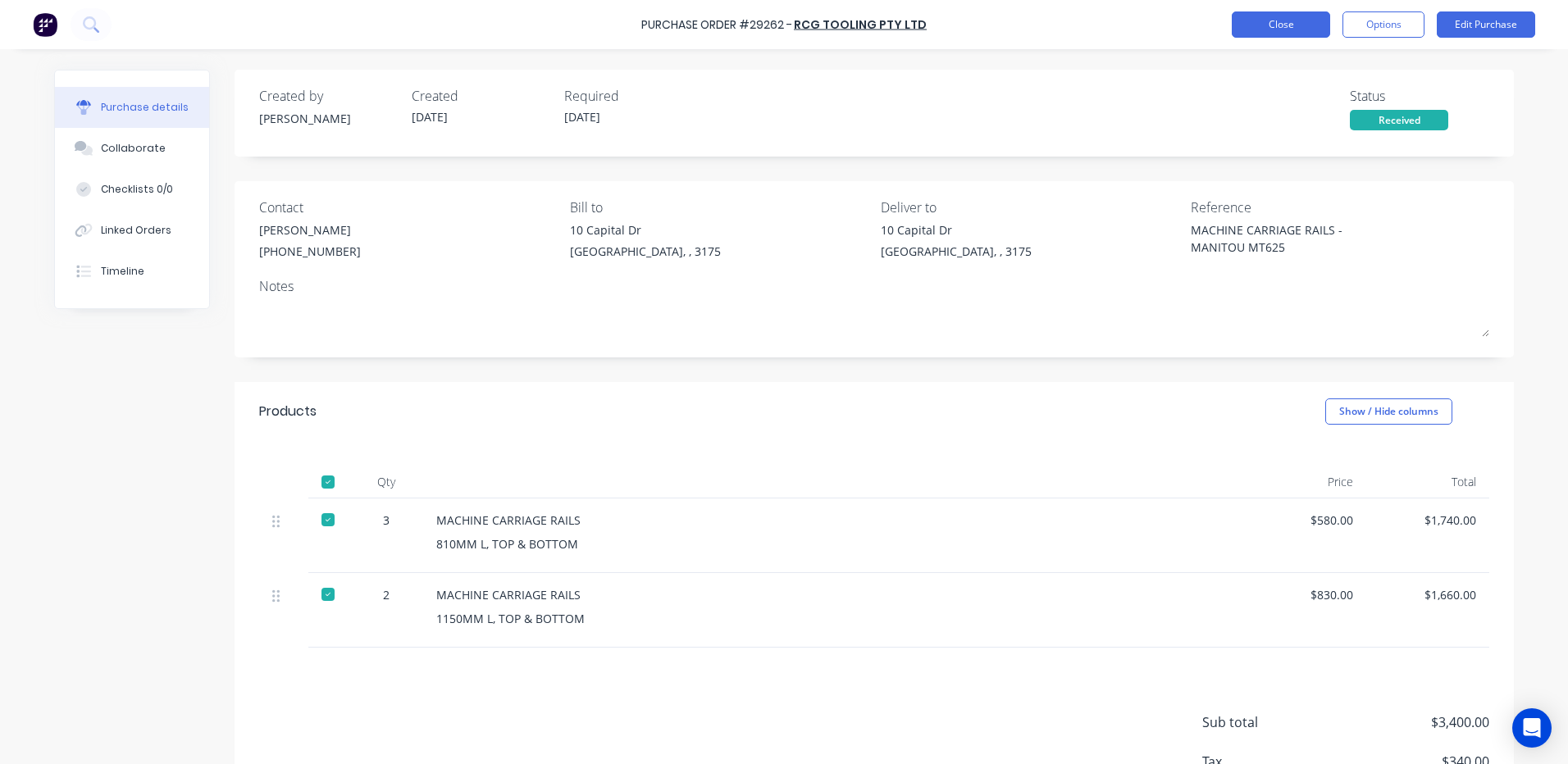
click at [1291, 29] on button "Close" at bounding box center [1281, 24] width 99 height 26
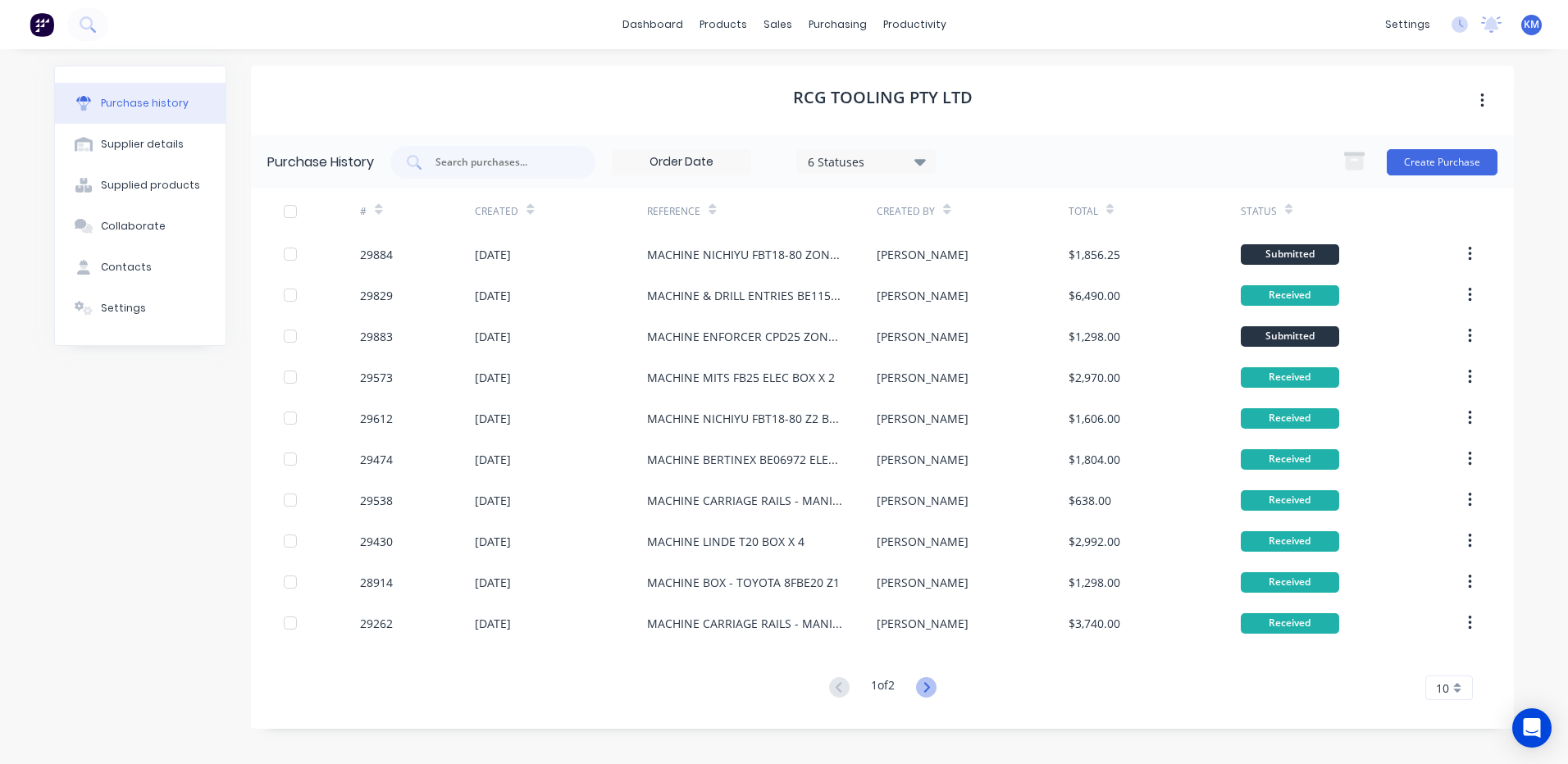
click at [933, 684] on icon at bounding box center [926, 687] width 20 height 20
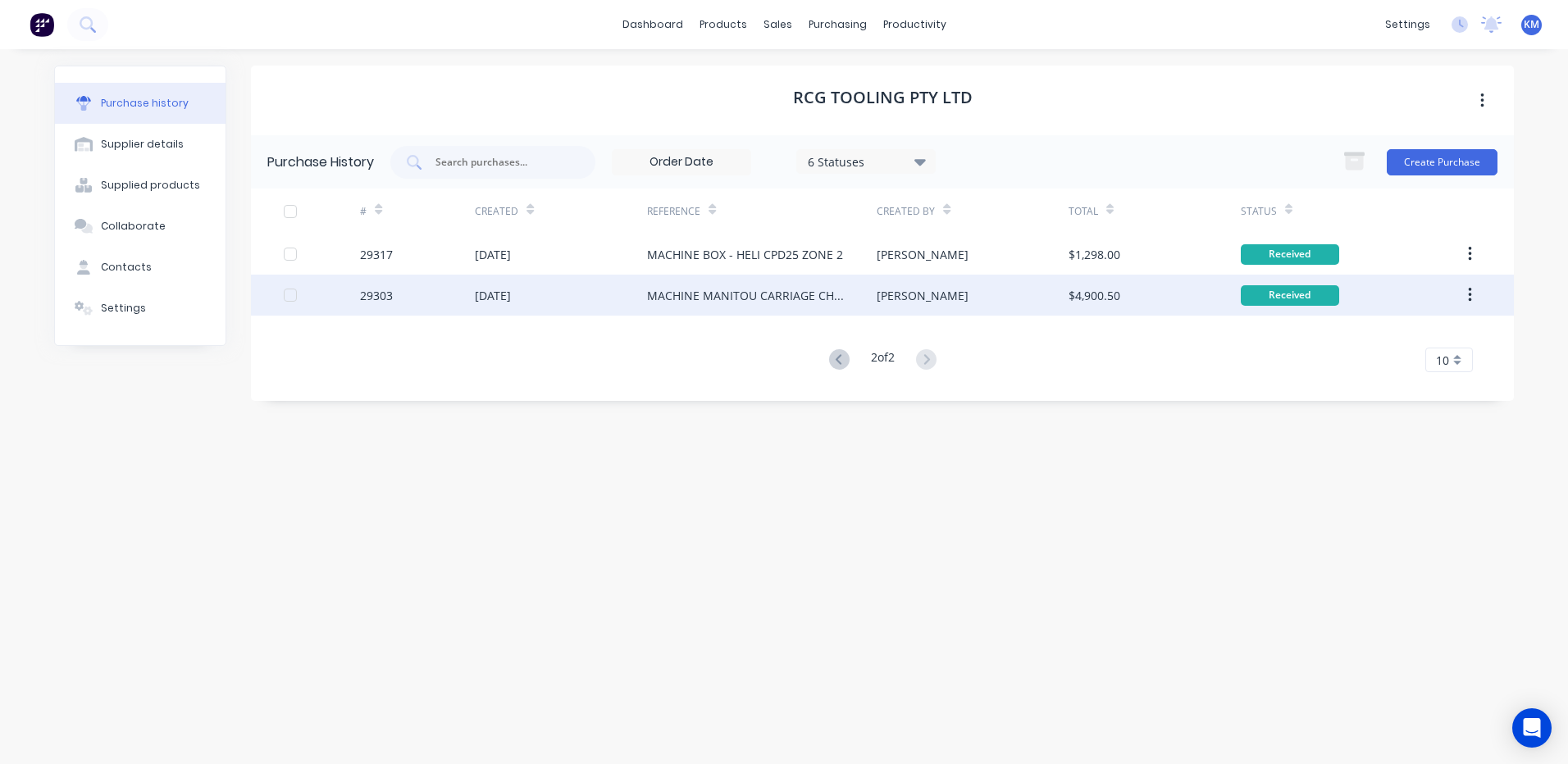
click at [907, 303] on div "[PERSON_NAME]" at bounding box center [973, 295] width 191 height 41
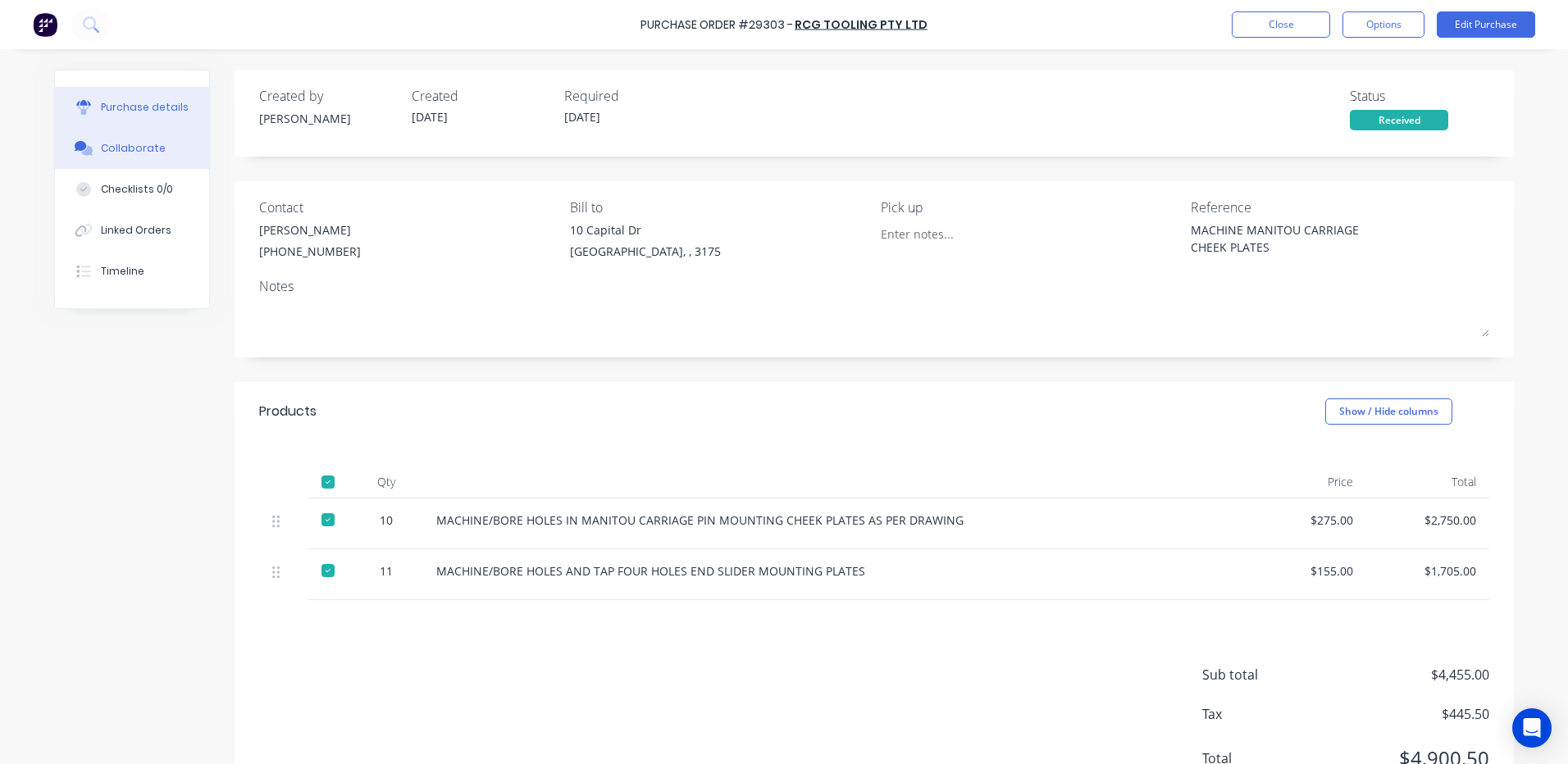
click at [154, 156] on button "Collaborate" at bounding box center [131, 148] width 154 height 41
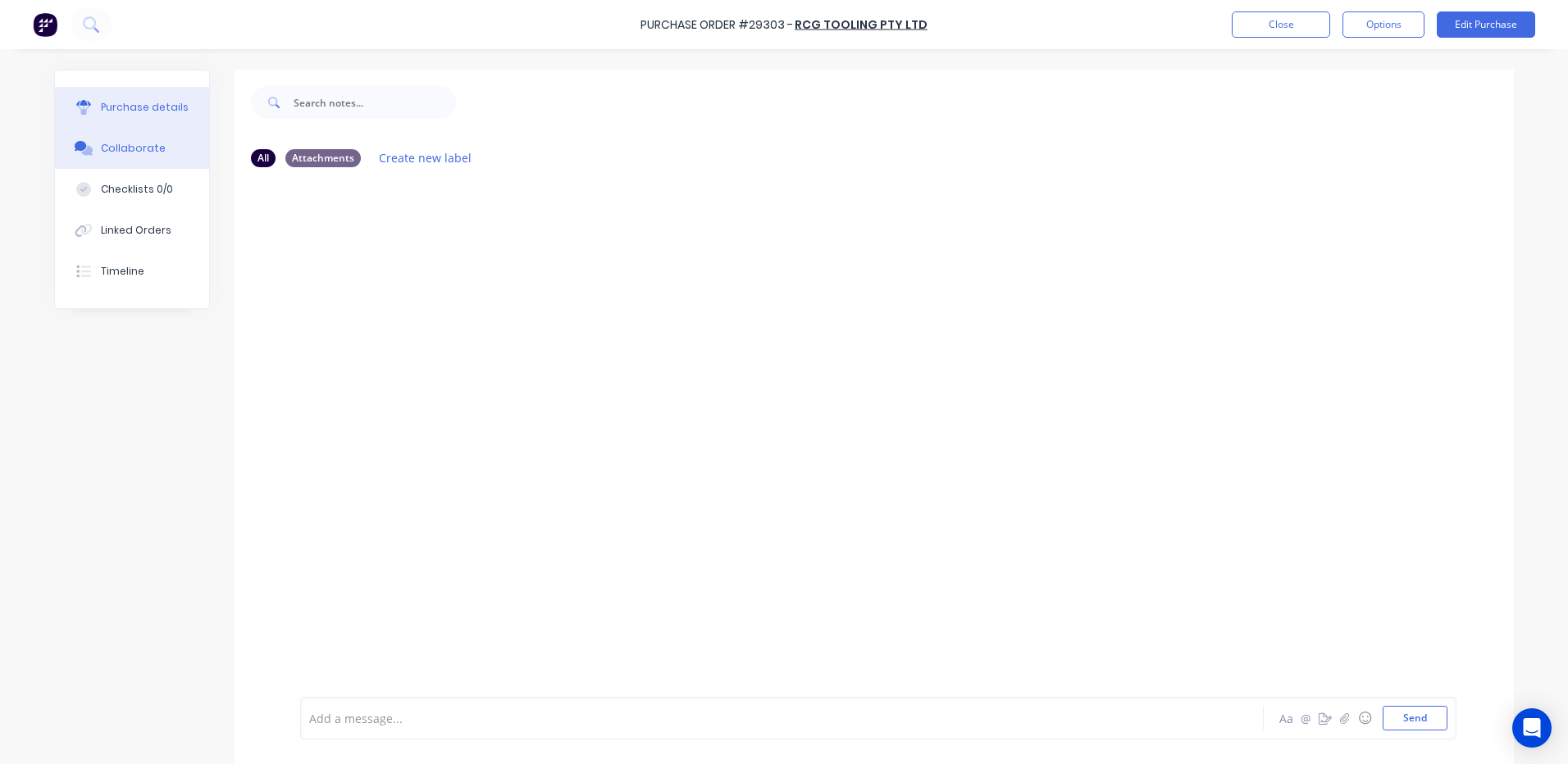
click at [149, 107] on div "Purchase details" at bounding box center [145, 107] width 88 height 14
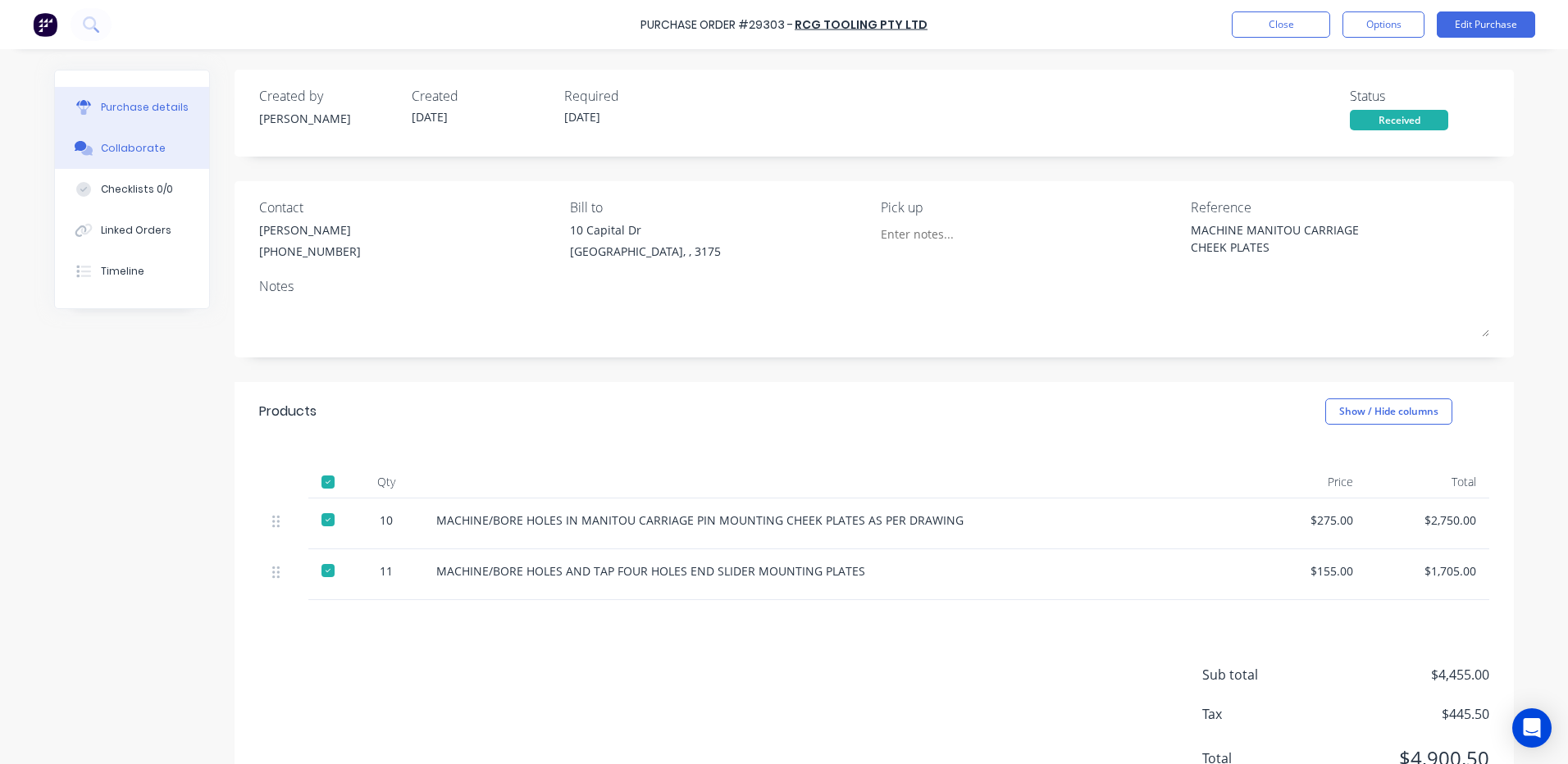
click at [133, 151] on div "Collaborate" at bounding box center [133, 147] width 65 height 14
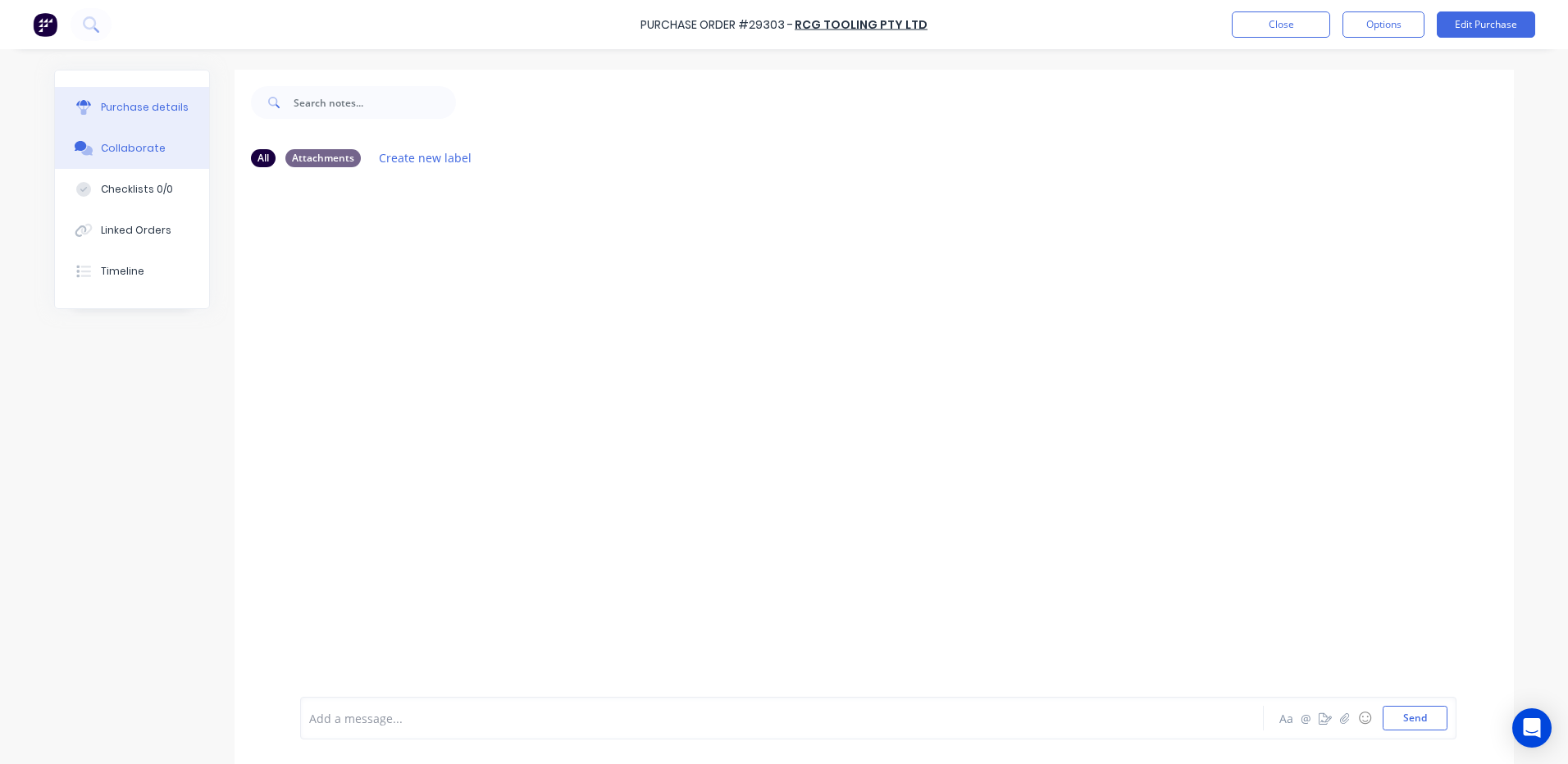
click at [168, 123] on button "Purchase details" at bounding box center [131, 107] width 154 height 41
type textarea "x"
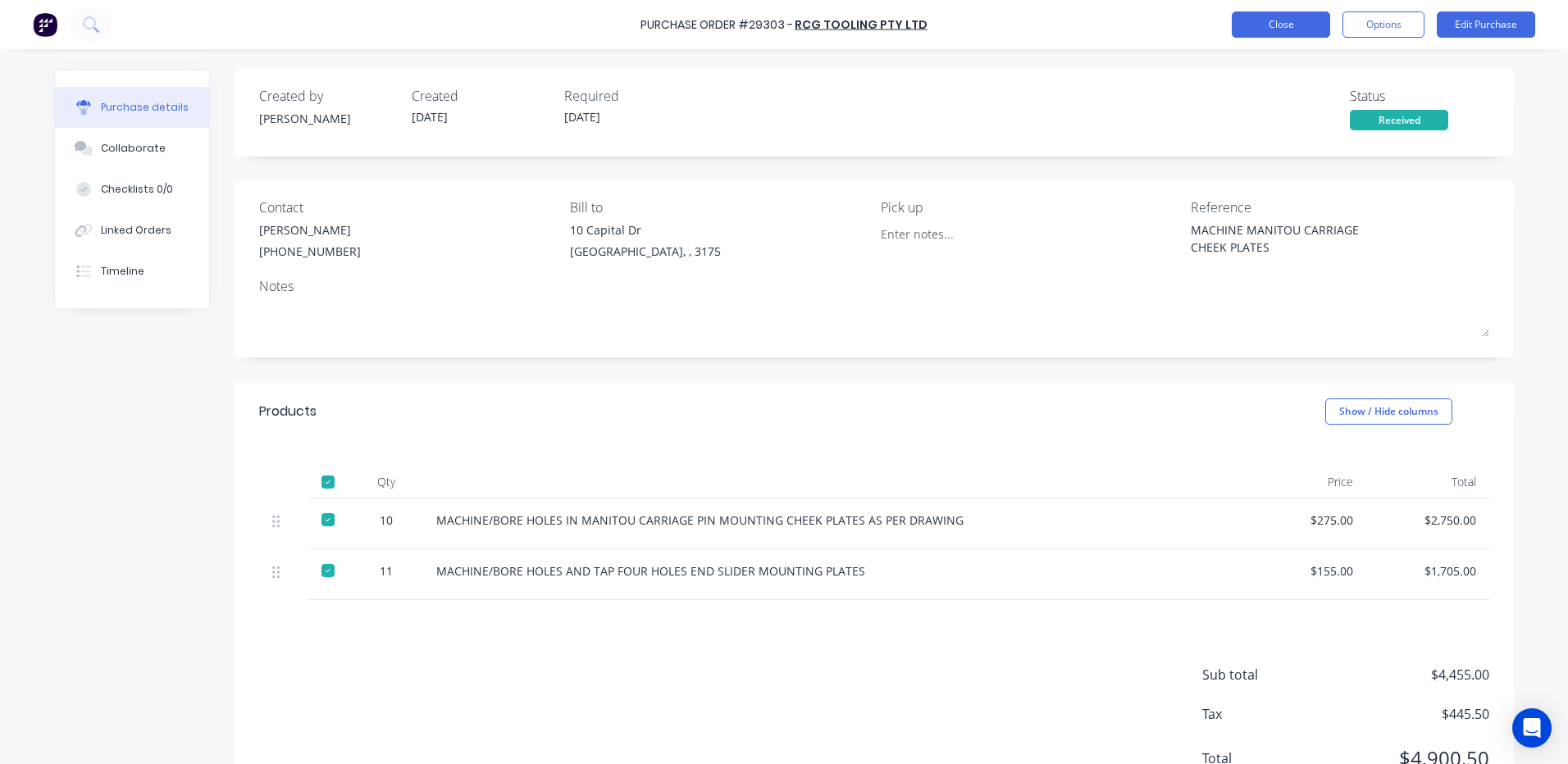
click at [1280, 28] on button "Close" at bounding box center [1281, 24] width 99 height 26
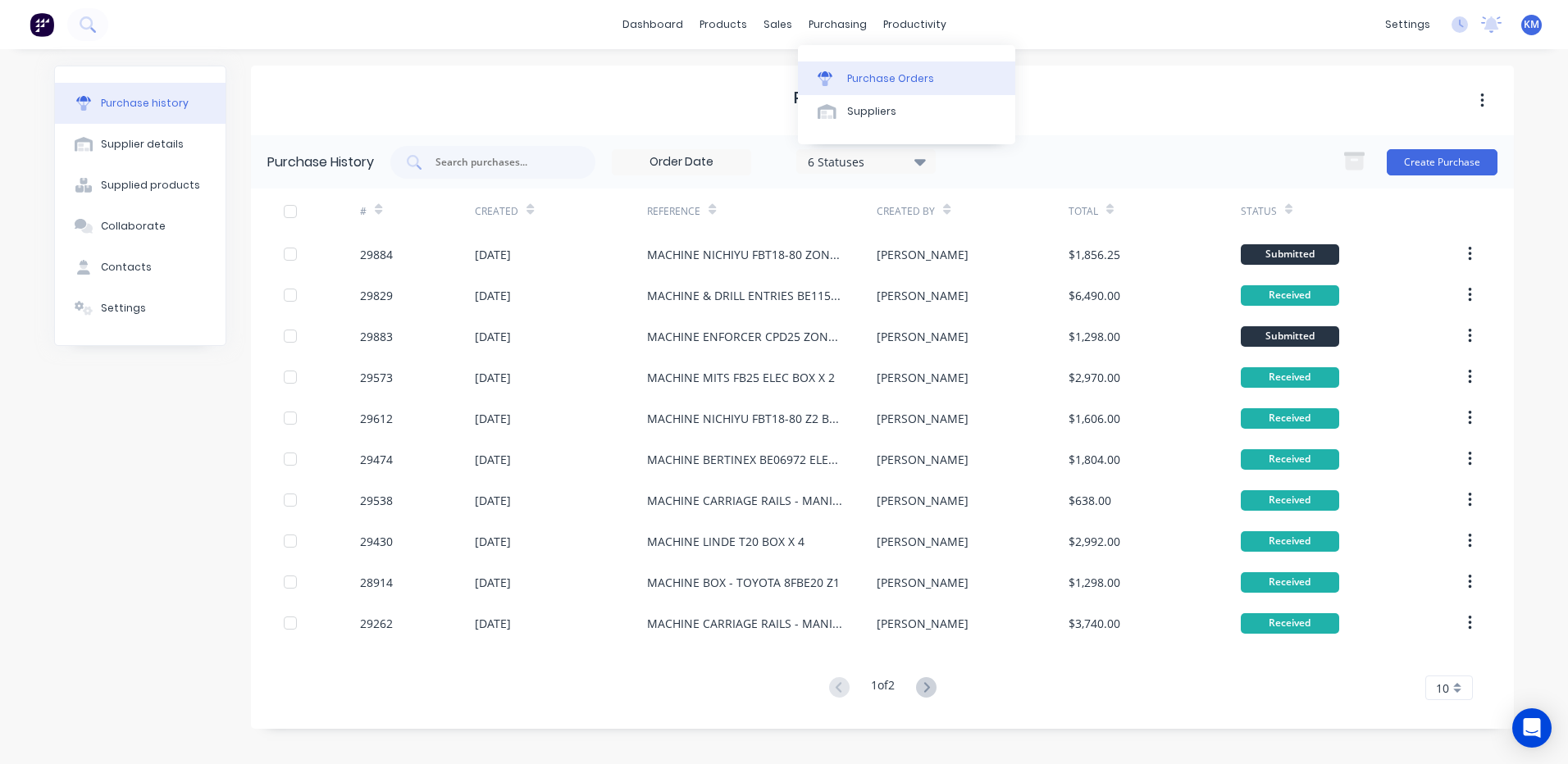
click at [866, 66] on link "Purchase Orders" at bounding box center [907, 78] width 217 height 33
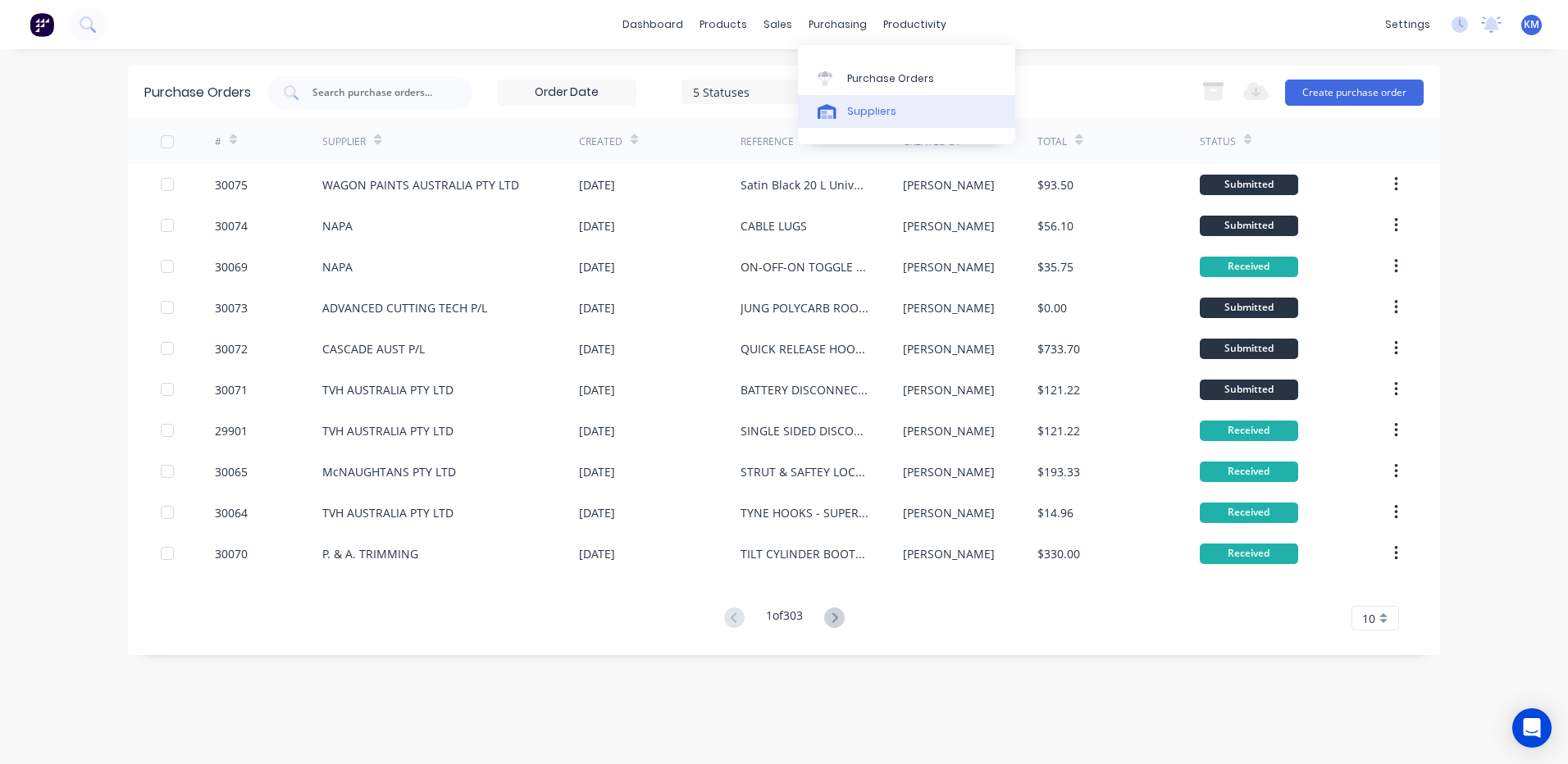
click at [845, 101] on link "Suppliers" at bounding box center [907, 111] width 217 height 33
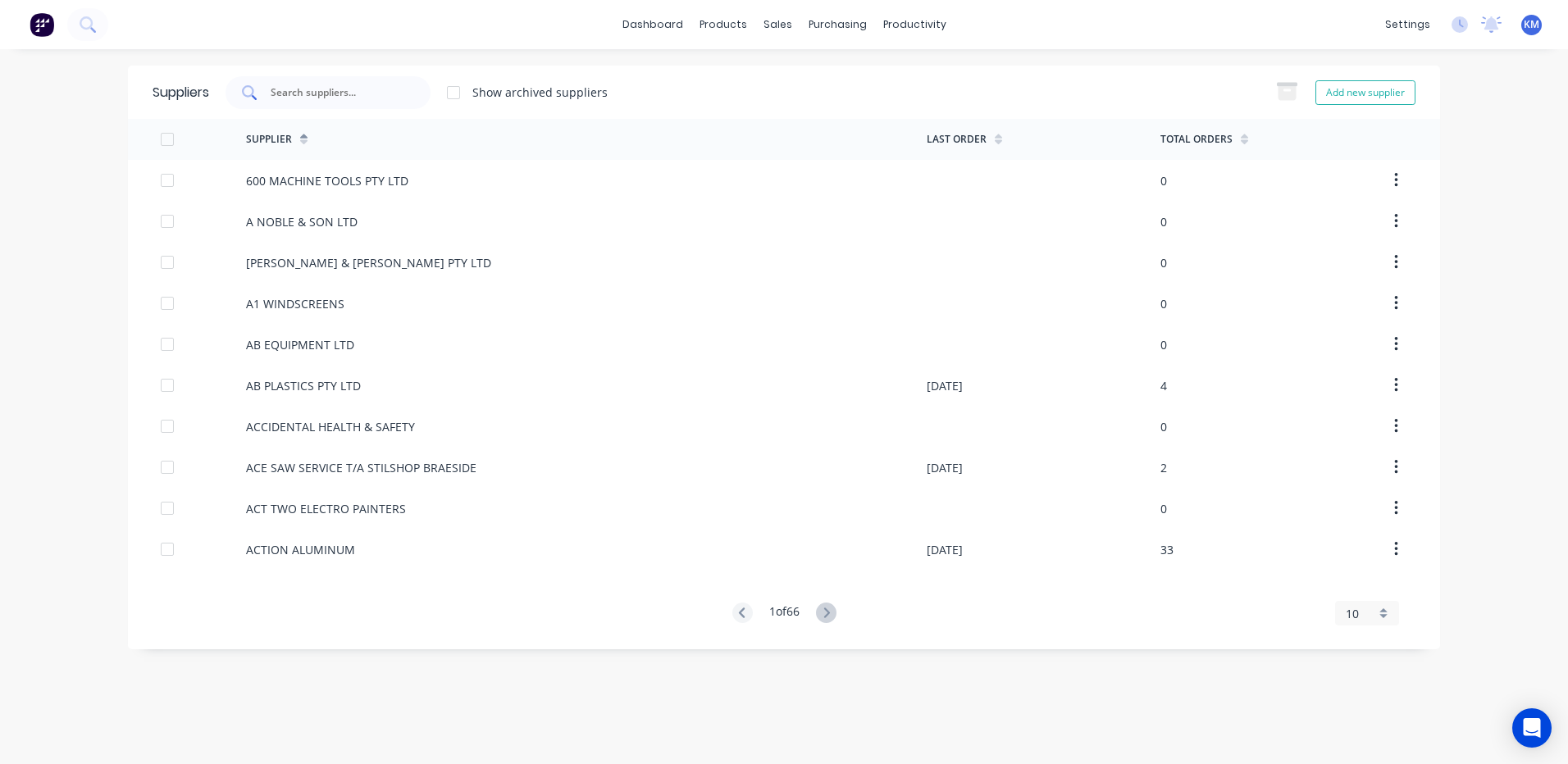
click at [315, 91] on input "text" at bounding box center [337, 92] width 136 height 16
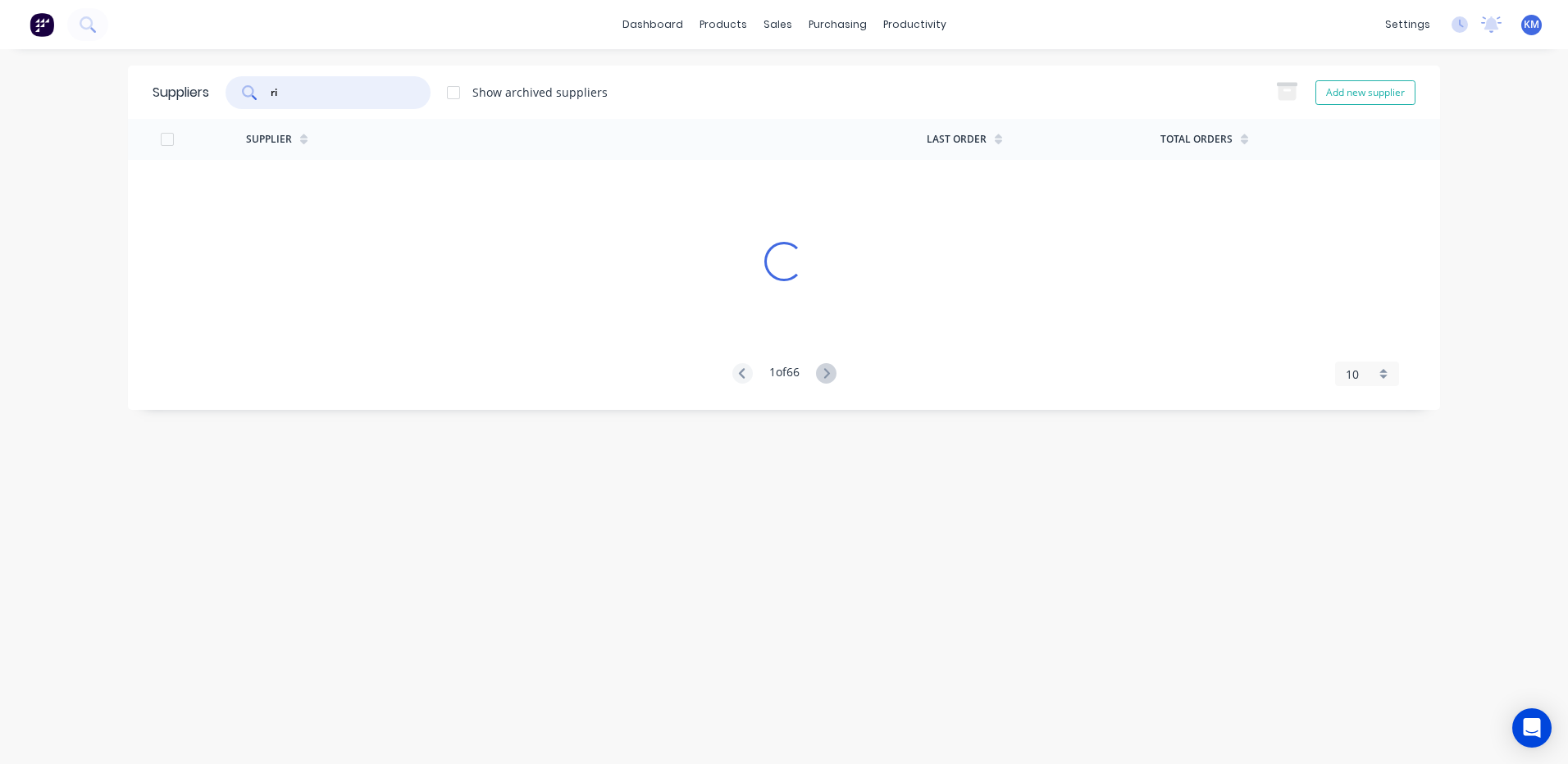
type input "r"
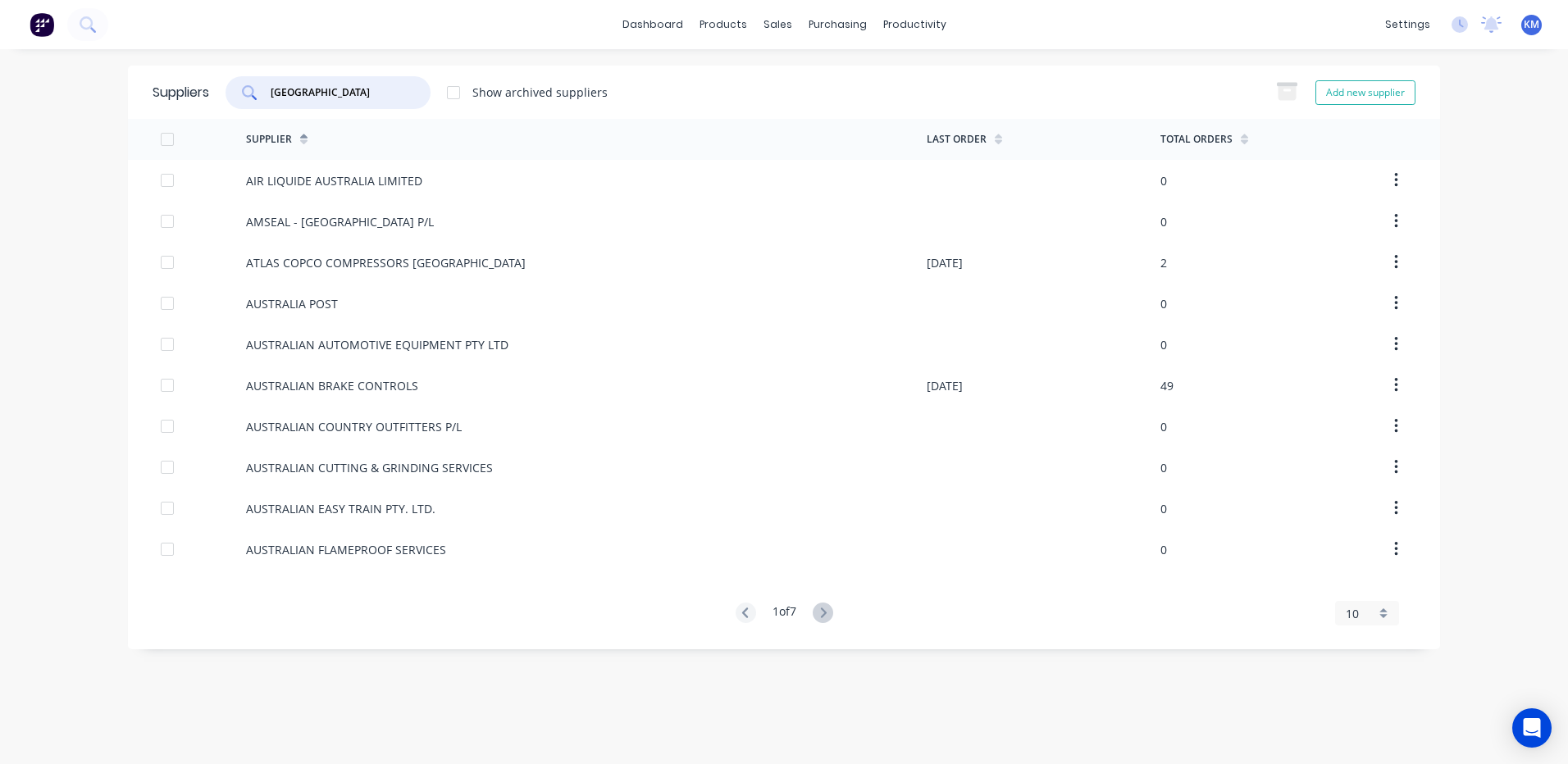
type input "australia"
click at [776, 69] on link "Sales Orders" at bounding box center [863, 78] width 217 height 33
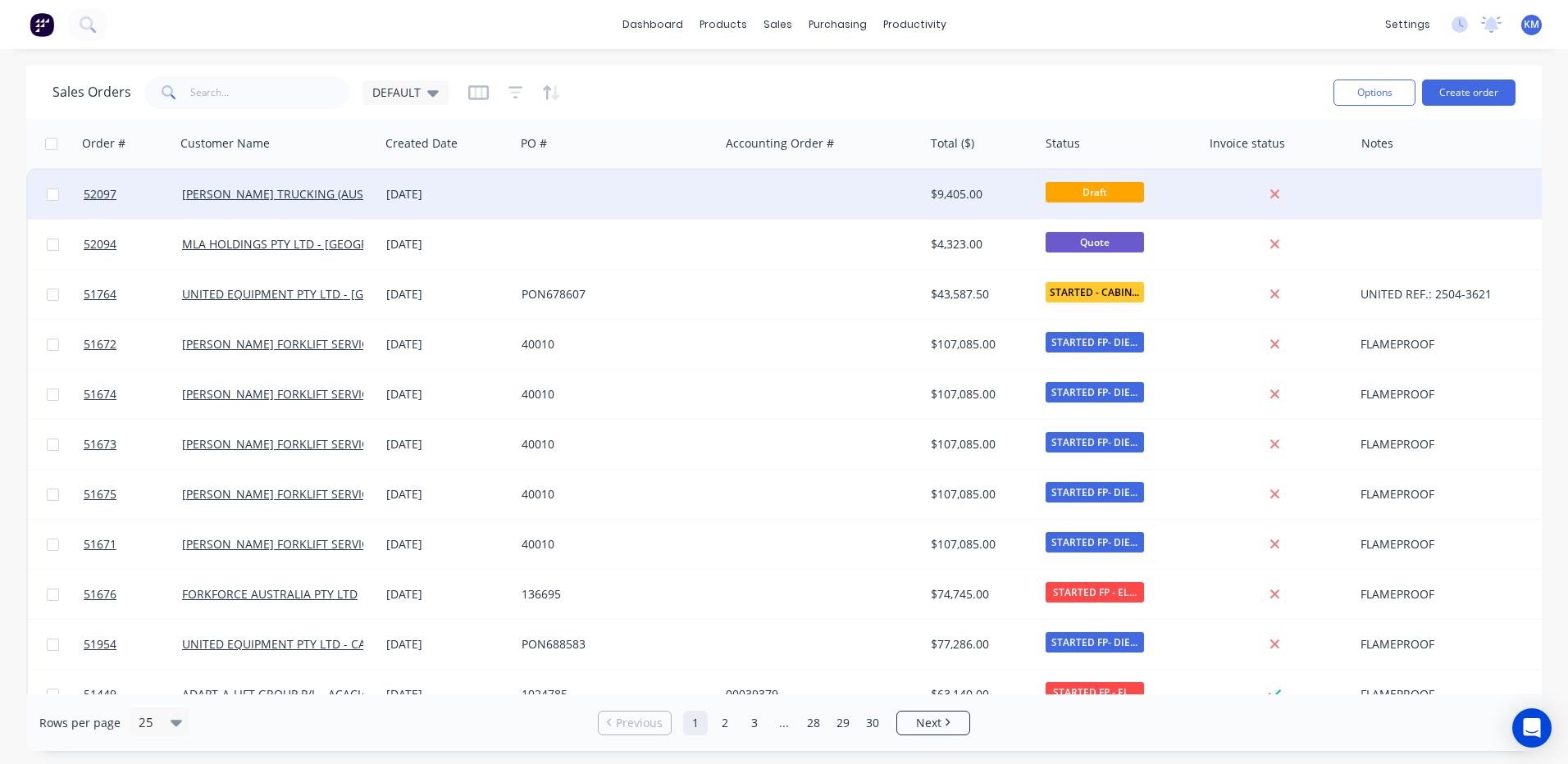
click at [857, 202] on div at bounding box center [820, 193] width 204 height 49
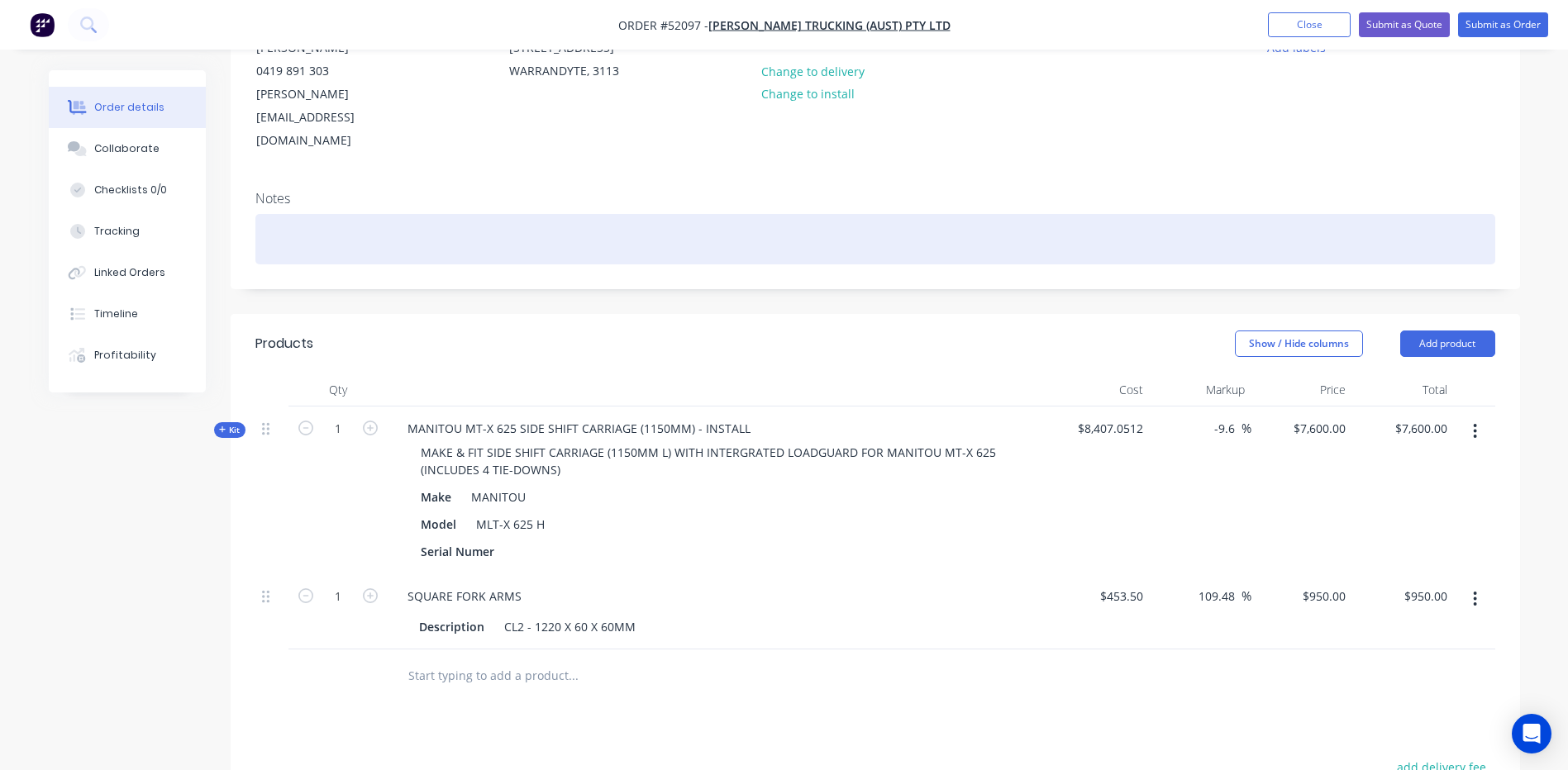
scroll to position [248, 0]
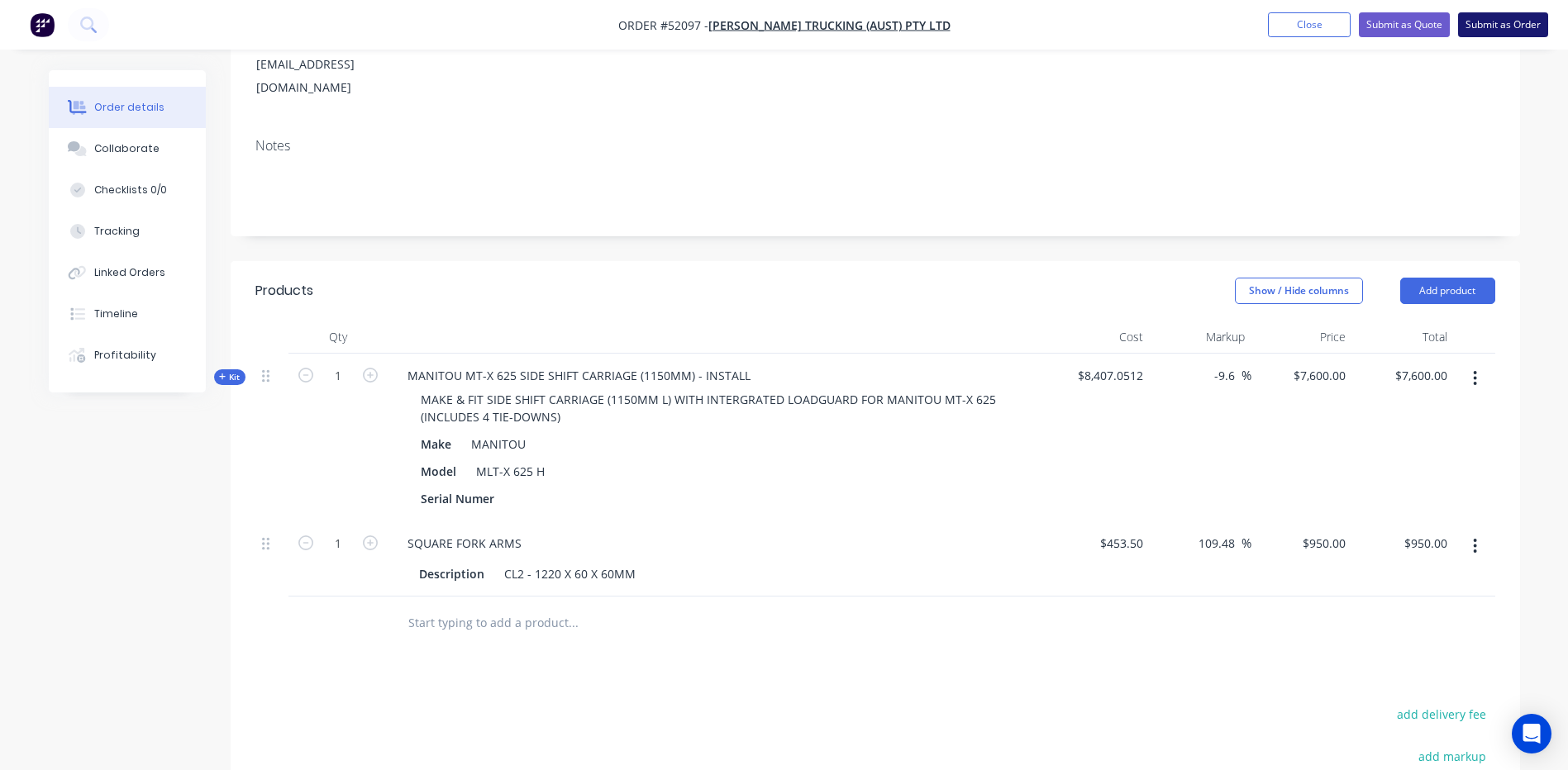
click at [1518, 22] on button "Submit as Order" at bounding box center [1502, 25] width 90 height 25
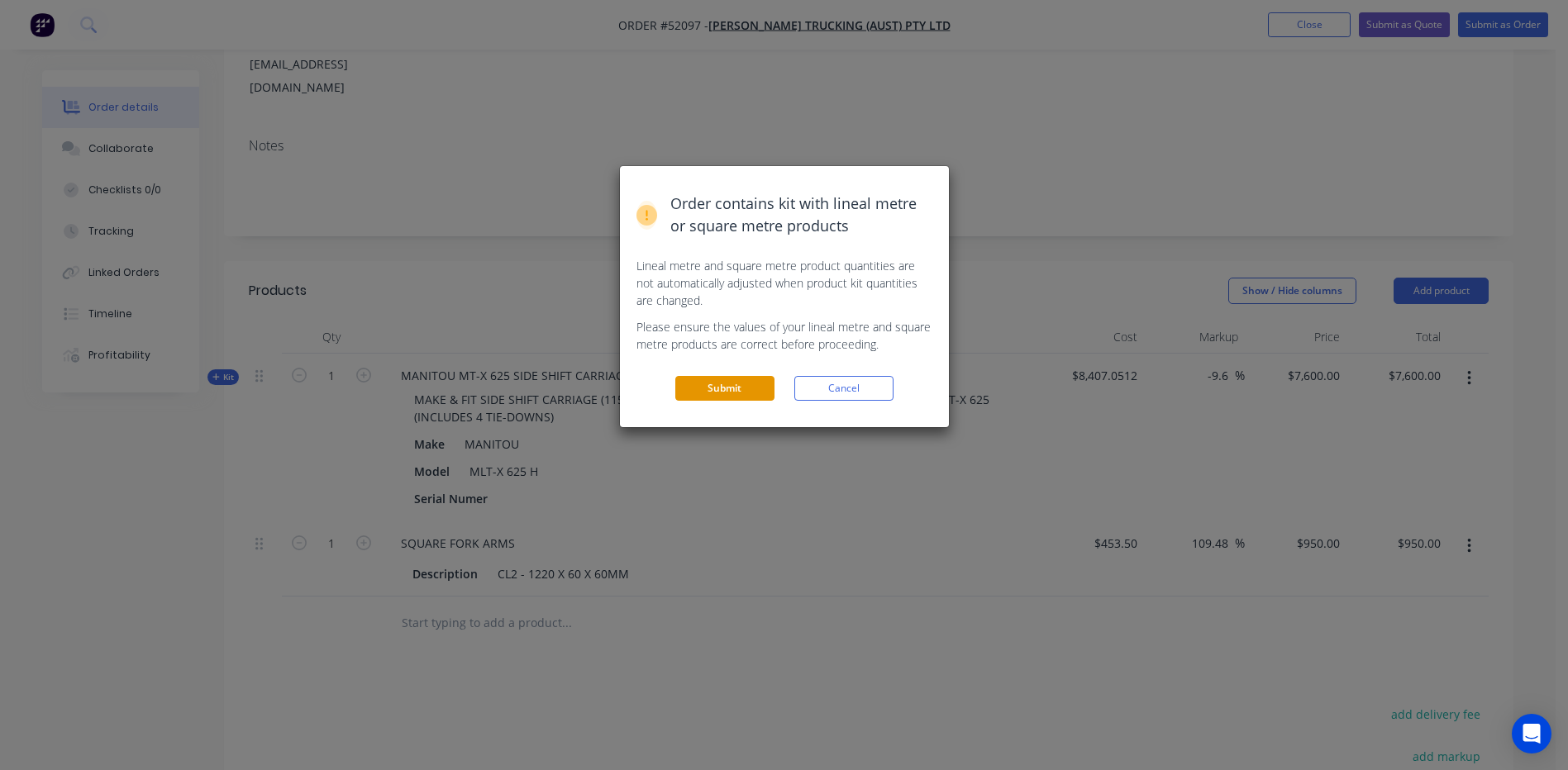
click at [738, 376] on button "Submit" at bounding box center [725, 389] width 99 height 25
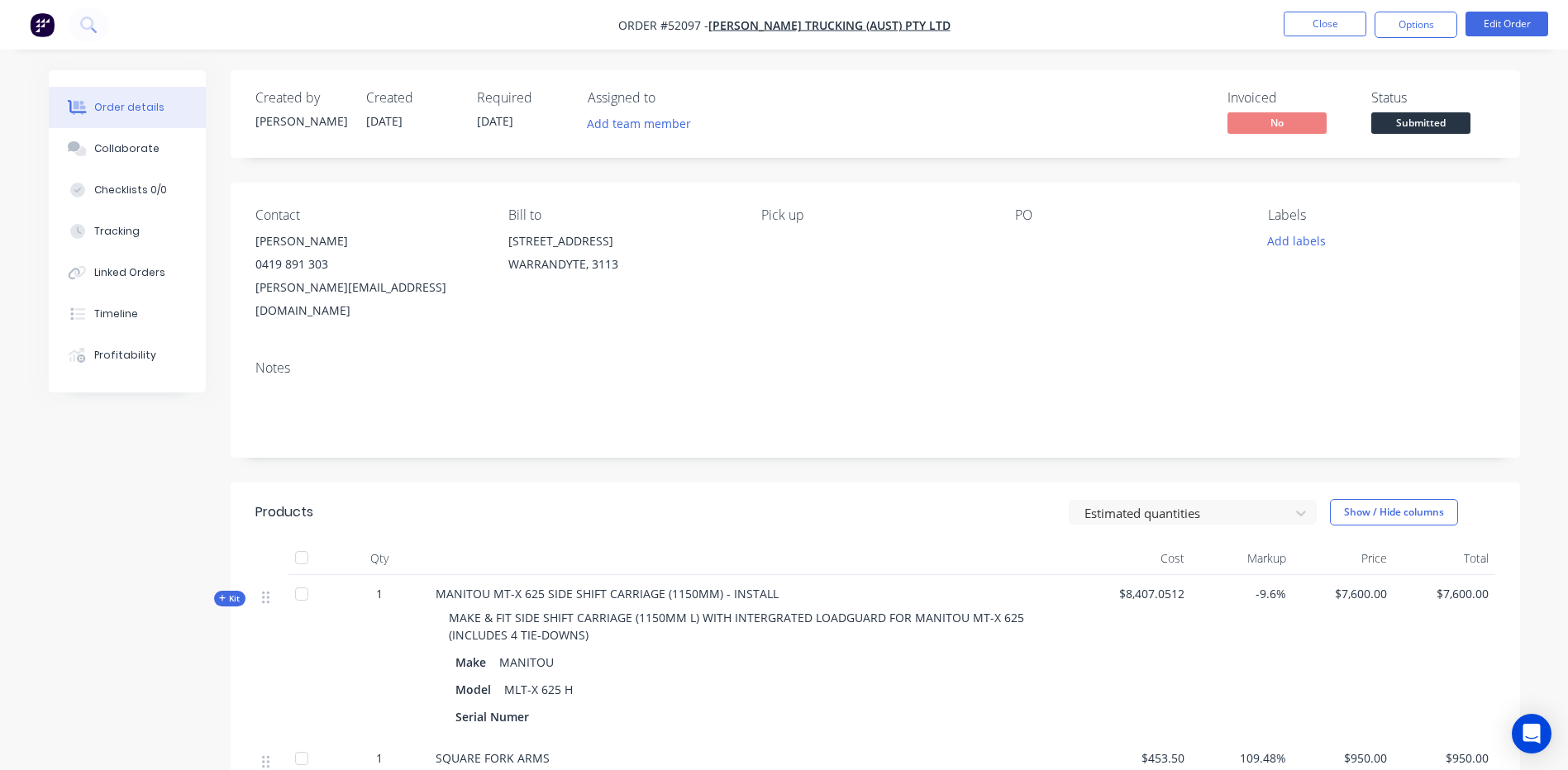
click at [1409, 125] on span "Submitted" at bounding box center [1420, 123] width 99 height 20
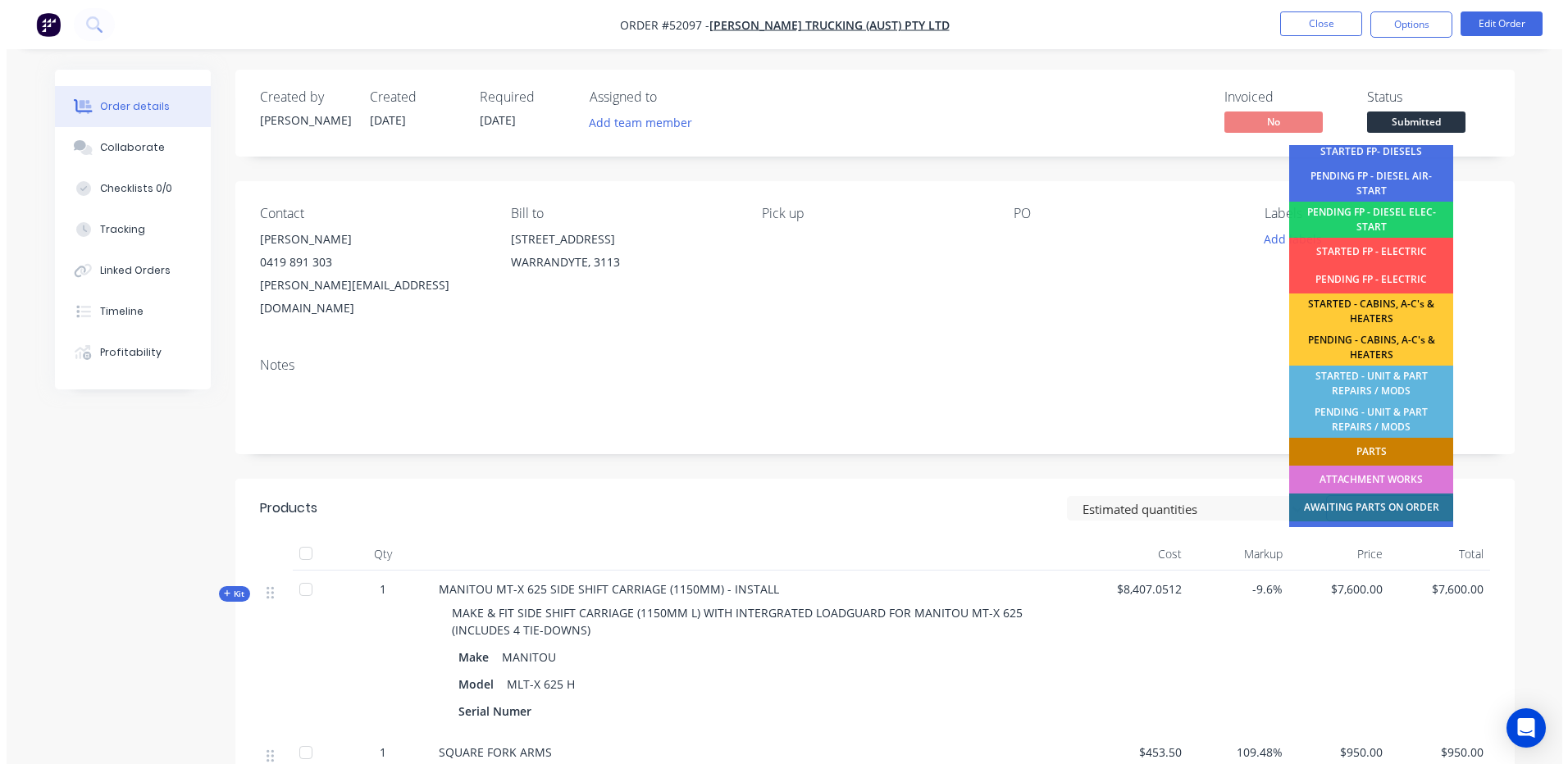
scroll to position [246, 0]
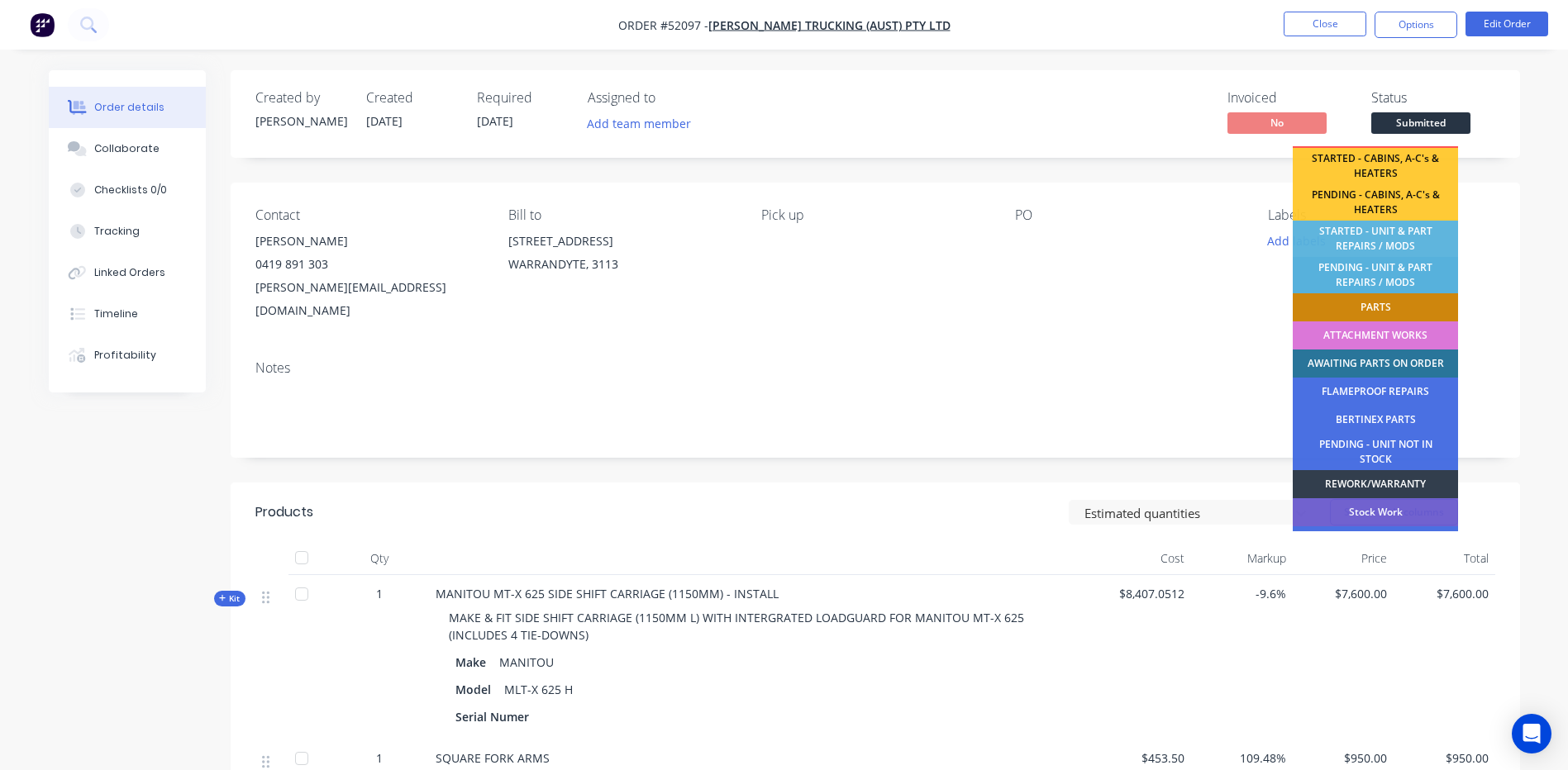
click at [1416, 274] on div "PENDING - UNIT & PART REPAIRS / MODS" at bounding box center [1375, 275] width 165 height 37
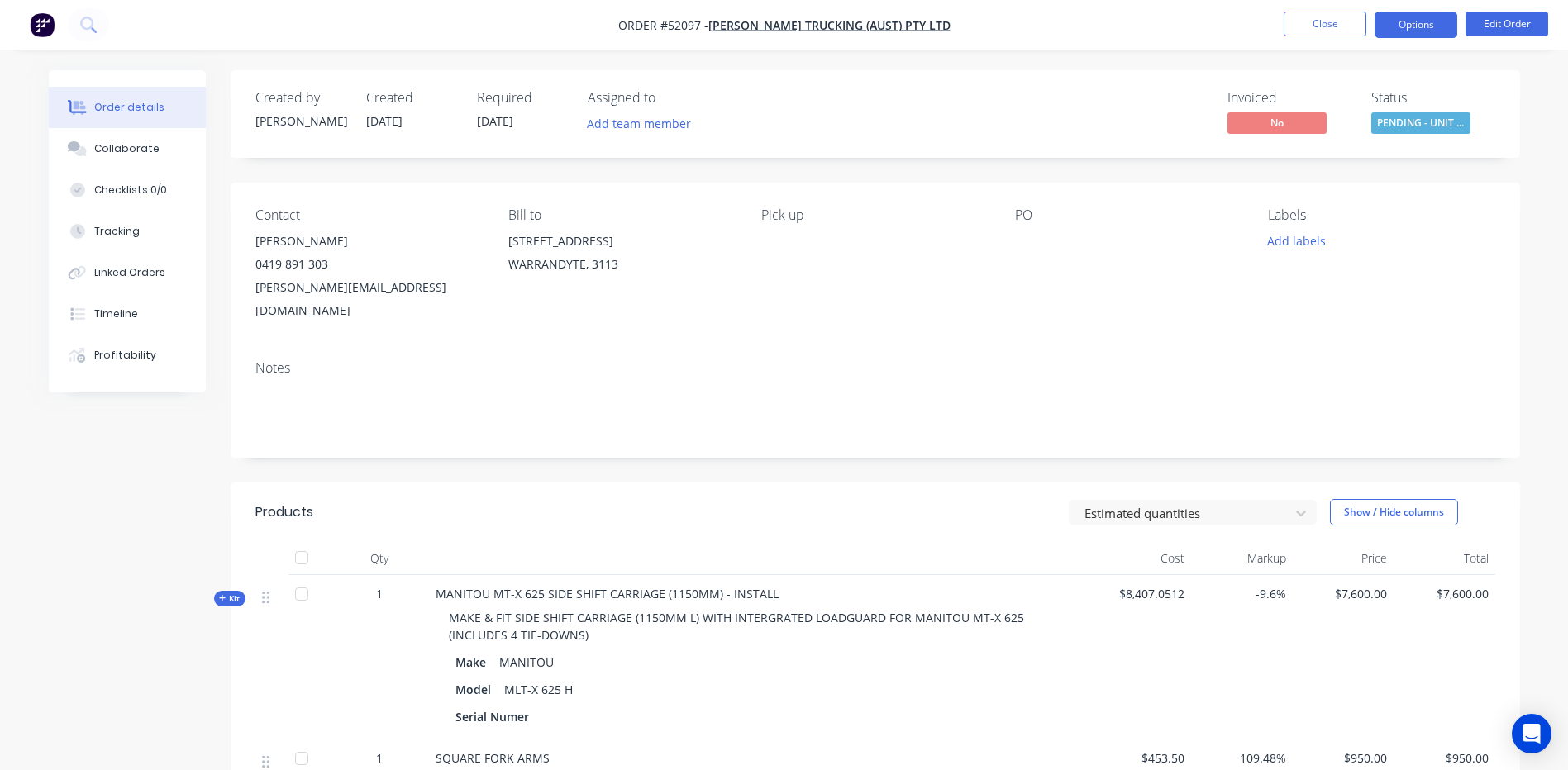
click at [1428, 28] on button "Options" at bounding box center [1417, 24] width 83 height 26
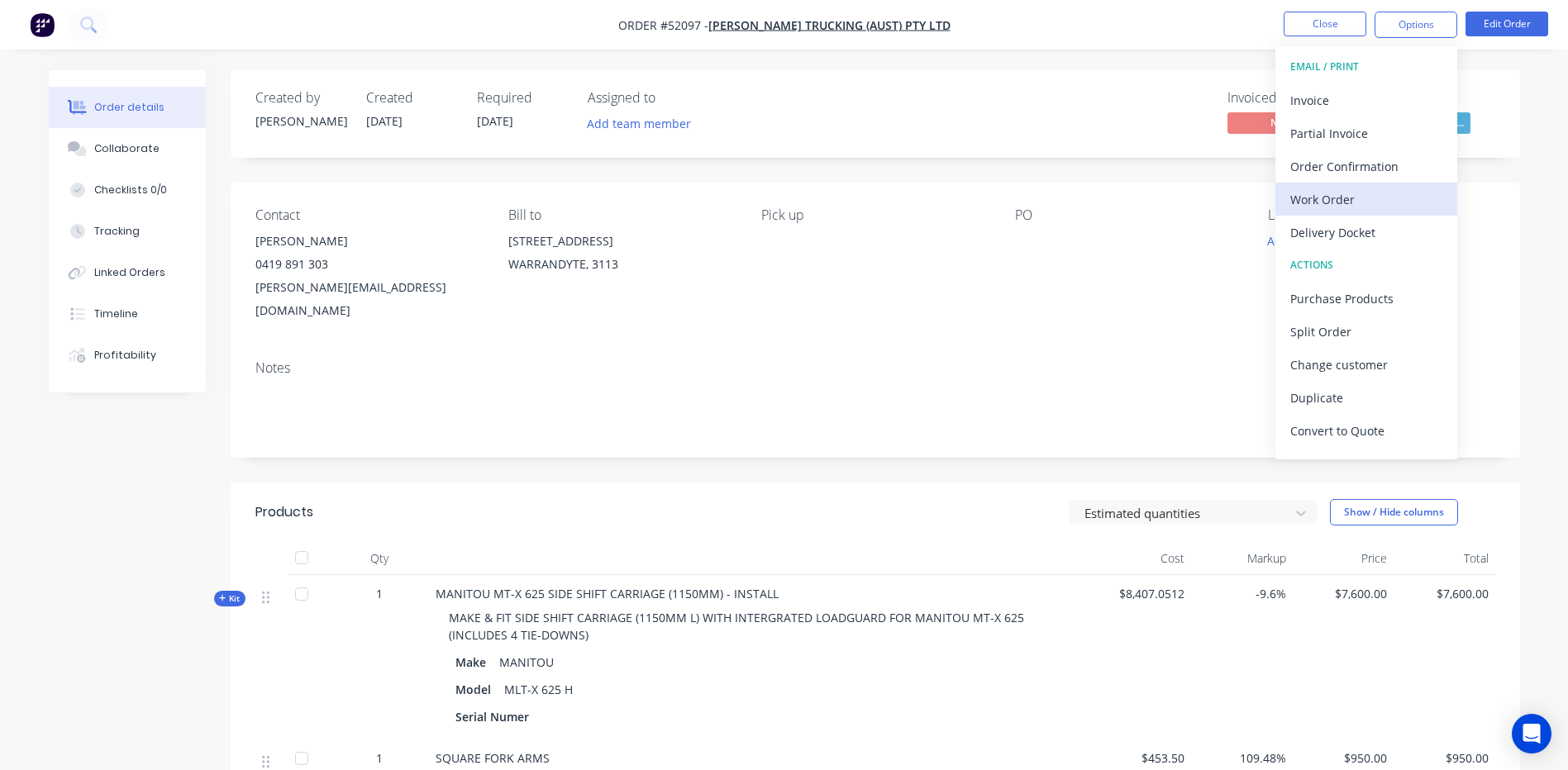
click at [1355, 196] on div "Work Order" at bounding box center [1366, 199] width 152 height 24
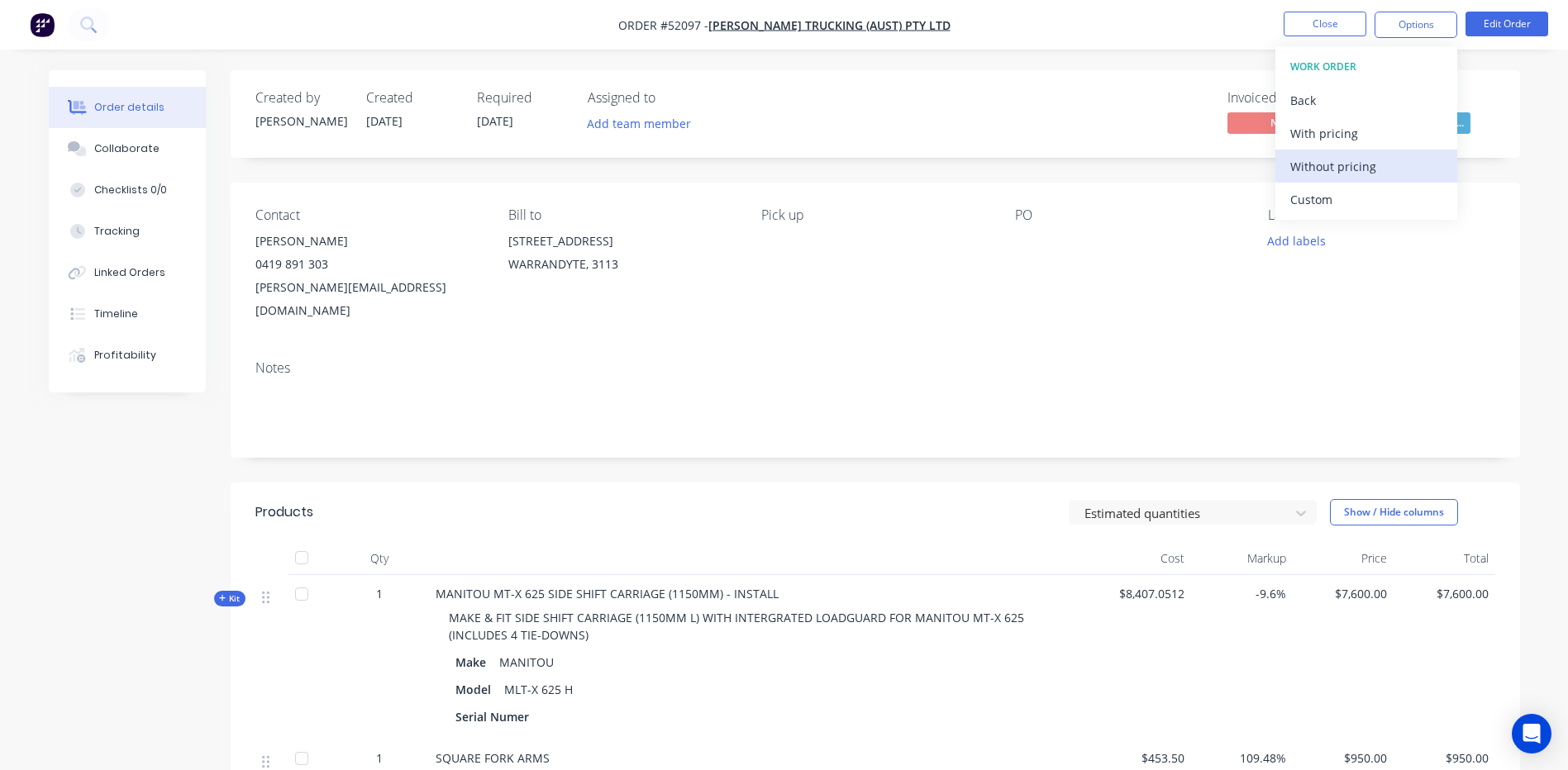
click at [1359, 172] on div "Without pricing" at bounding box center [1366, 166] width 152 height 24
drag, startPoint x: 925, startPoint y: 448, endPoint x: 1165, endPoint y: 265, distance: 301.8
click at [925, 448] on div "Created by Kyle Created 07/10/25 Required 07/10/25 Assigned to Add team member …" at bounding box center [875, 574] width 1289 height 1007
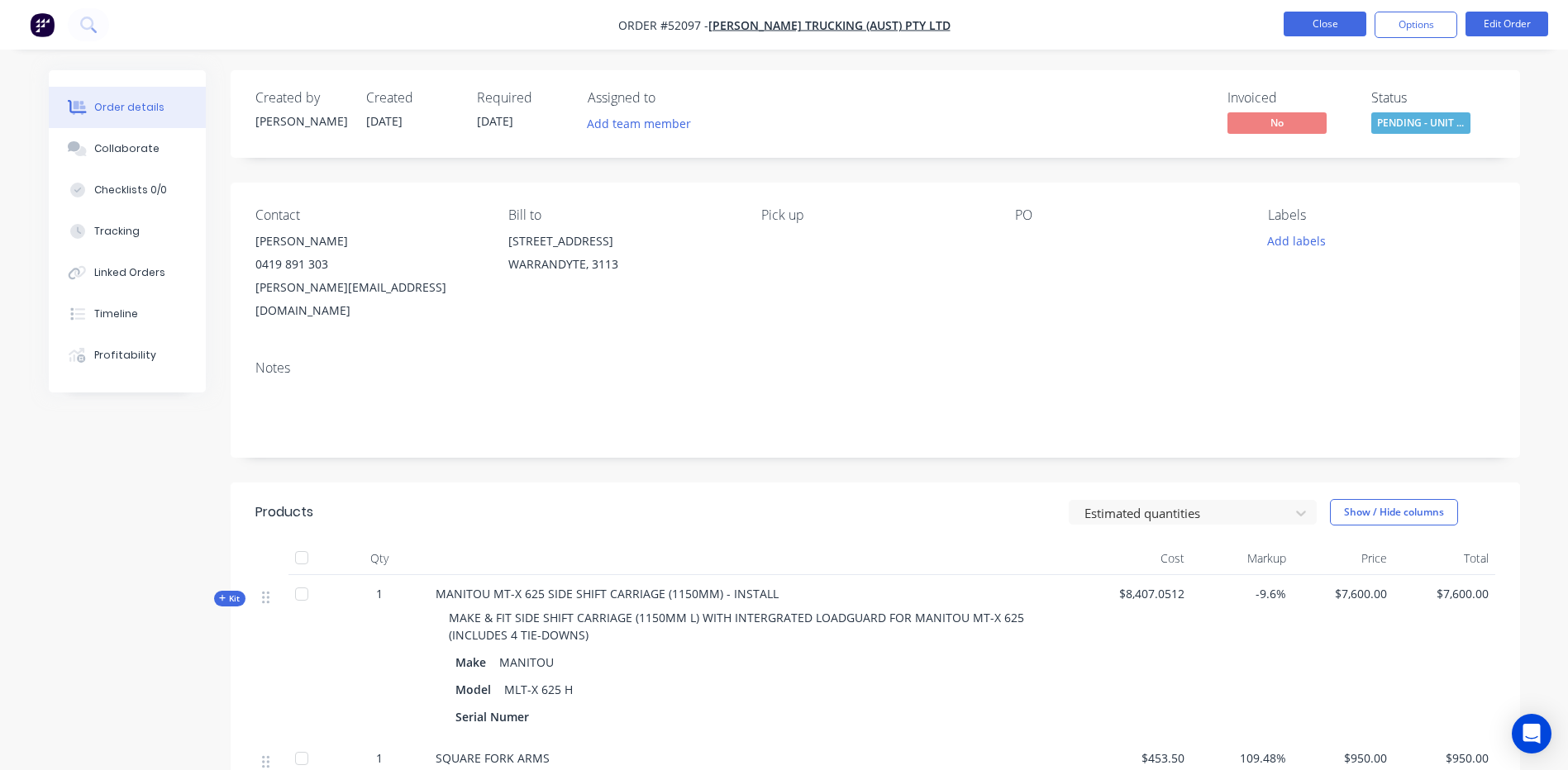
click at [1345, 22] on button "Close" at bounding box center [1325, 24] width 83 height 25
